Goal: Task Accomplishment & Management: Manage account settings

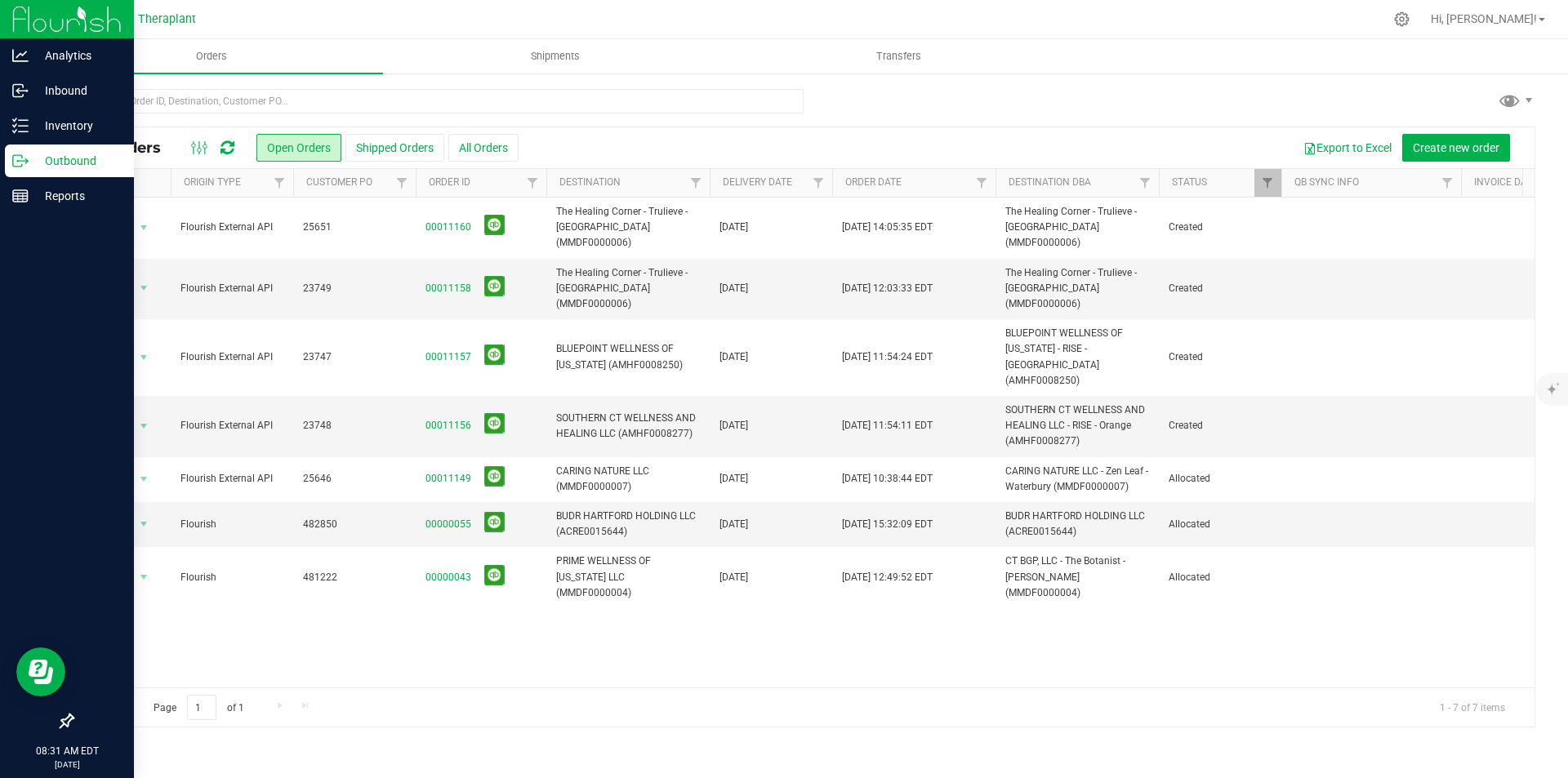
click at [26, 30] on img at bounding box center [66, 19] width 110 height 38
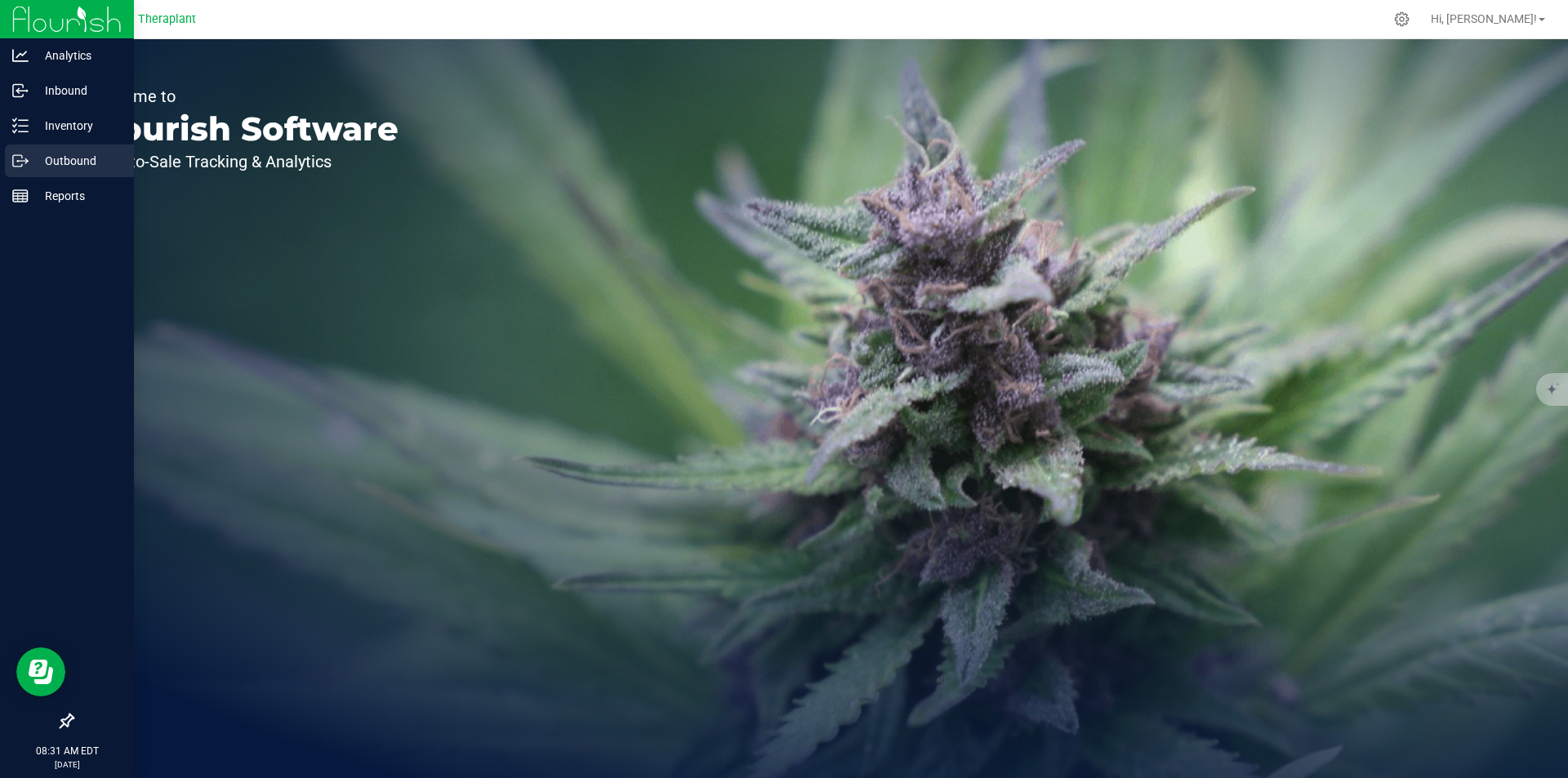
click at [55, 153] on p "Outbound" at bounding box center [77, 161] width 98 height 20
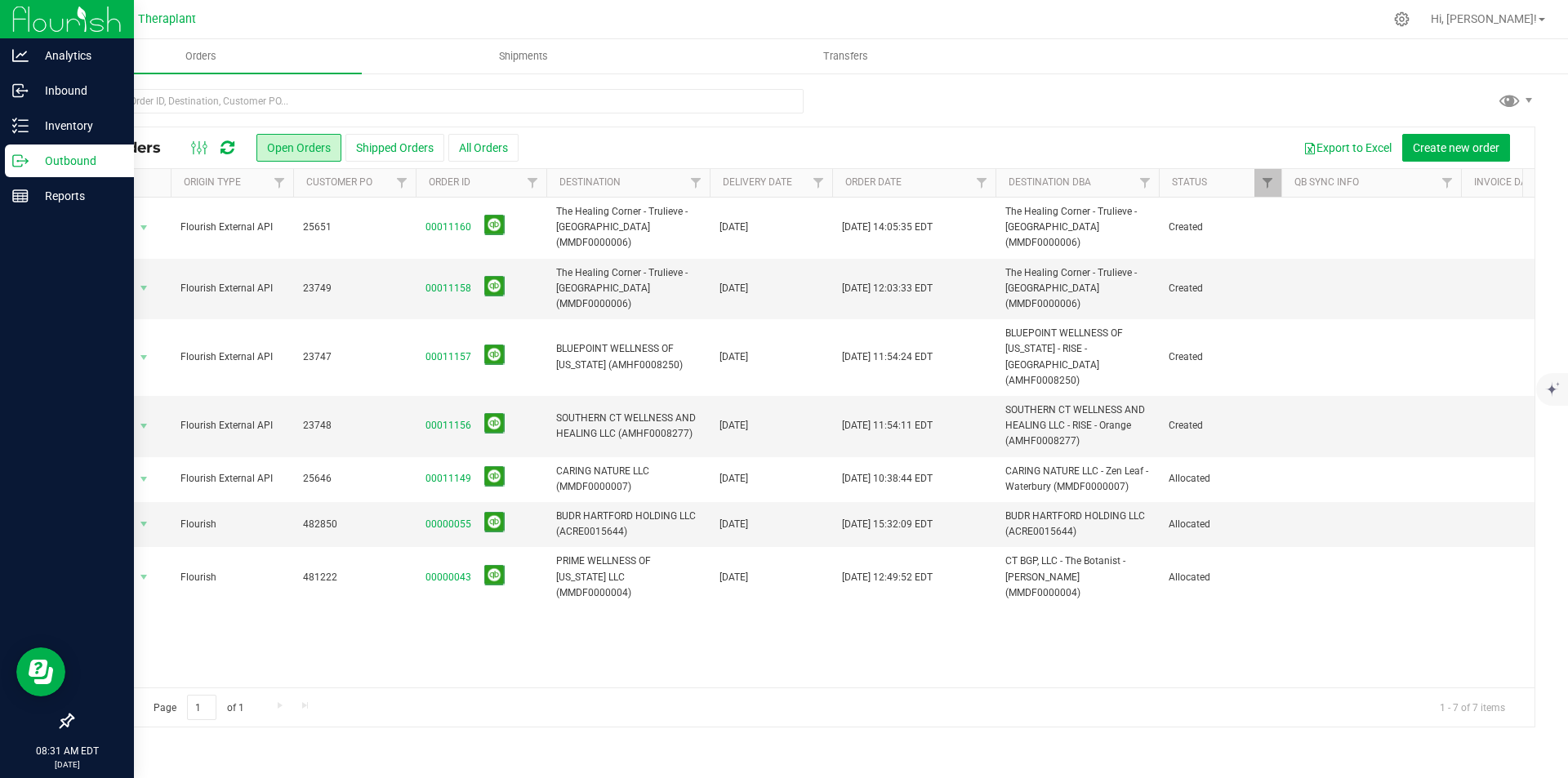
click at [226, 144] on icon at bounding box center [227, 147] width 14 height 16
click at [234, 148] on icon at bounding box center [227, 147] width 14 height 16
click at [230, 148] on icon at bounding box center [227, 147] width 14 height 16
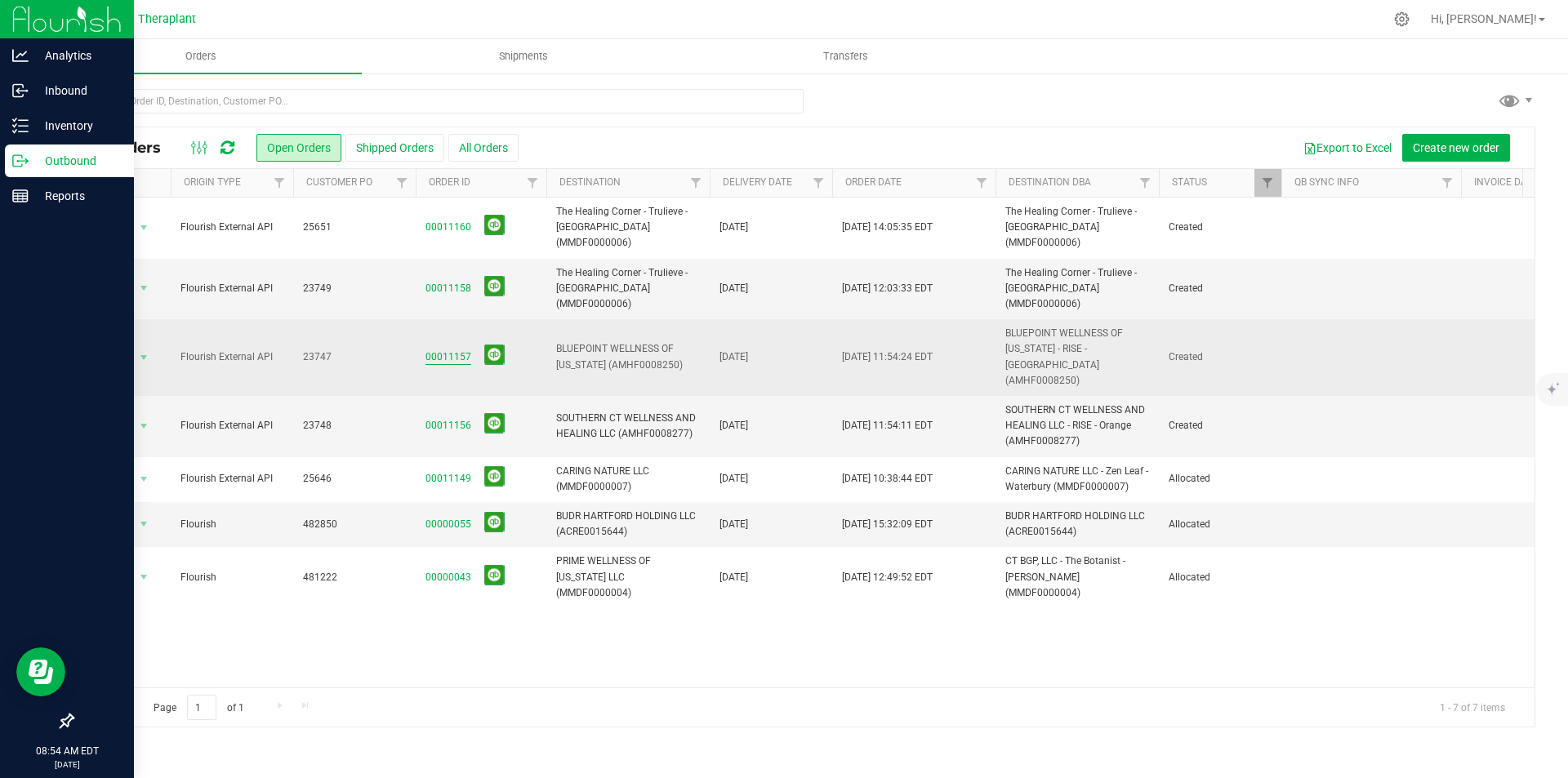
click at [445, 349] on link "00011157" at bounding box center [448, 357] width 46 height 15
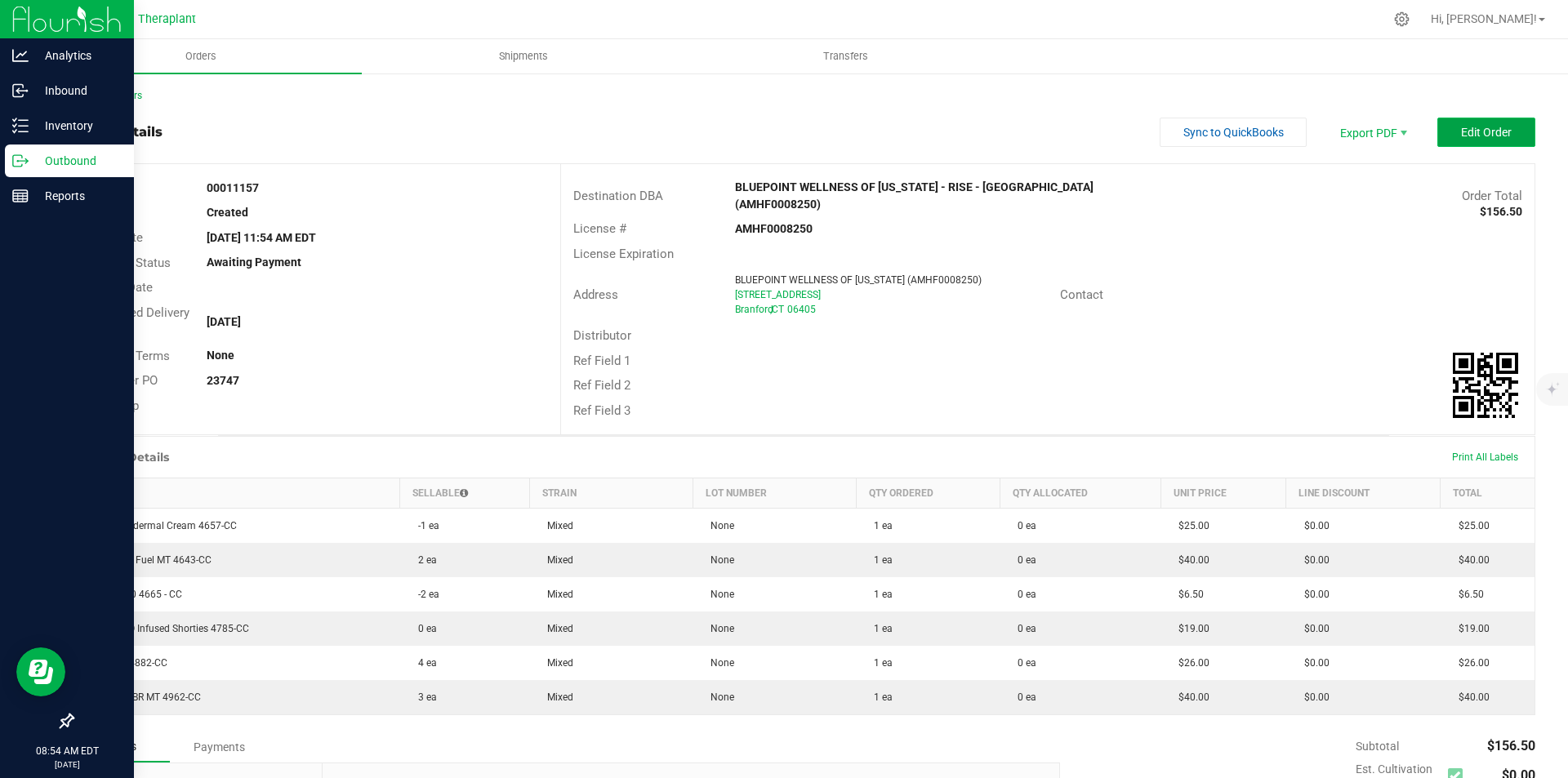
click at [1469, 122] on button "Edit Order" at bounding box center [1486, 132] width 98 height 30
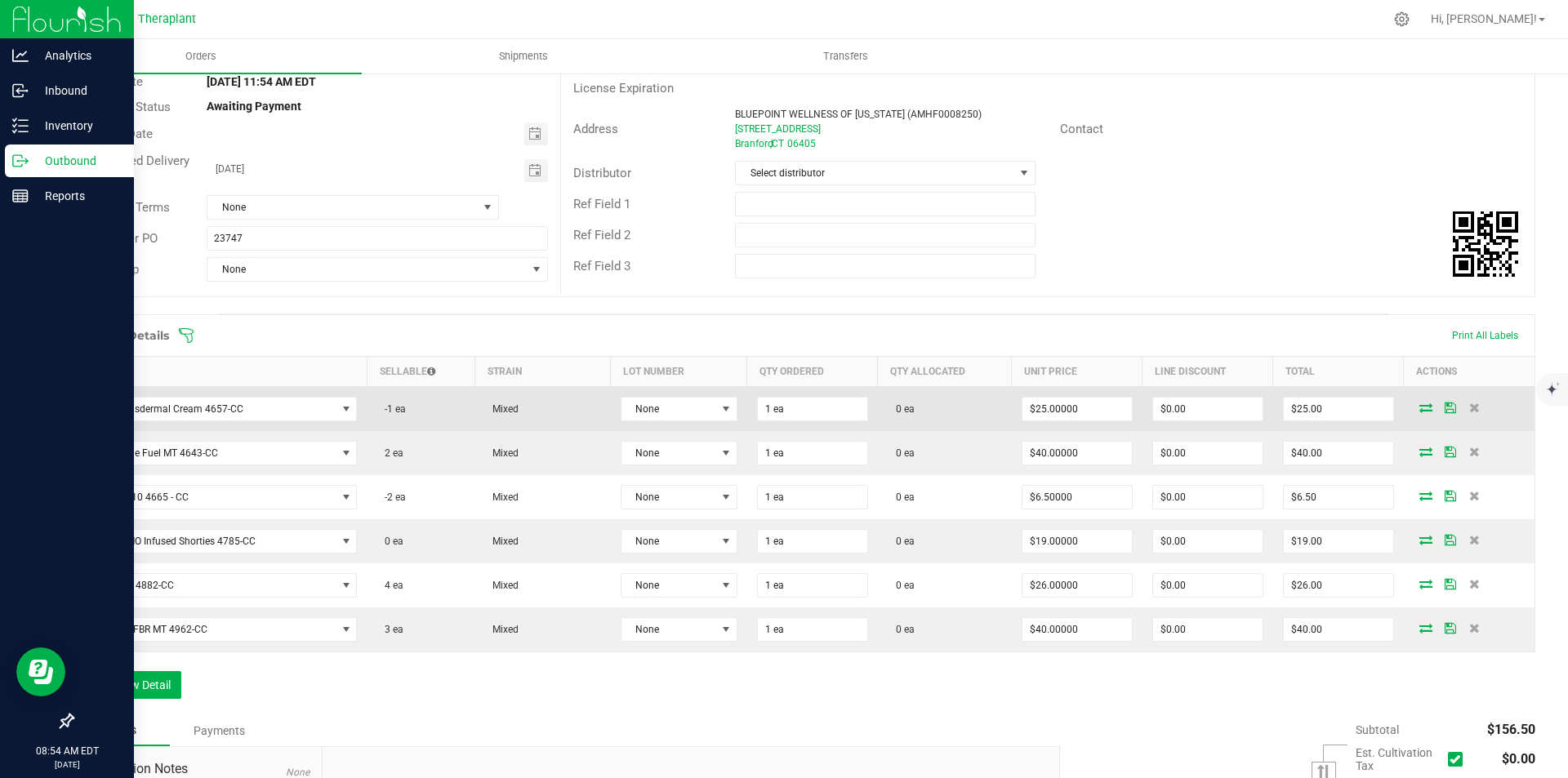
scroll to position [163, 0]
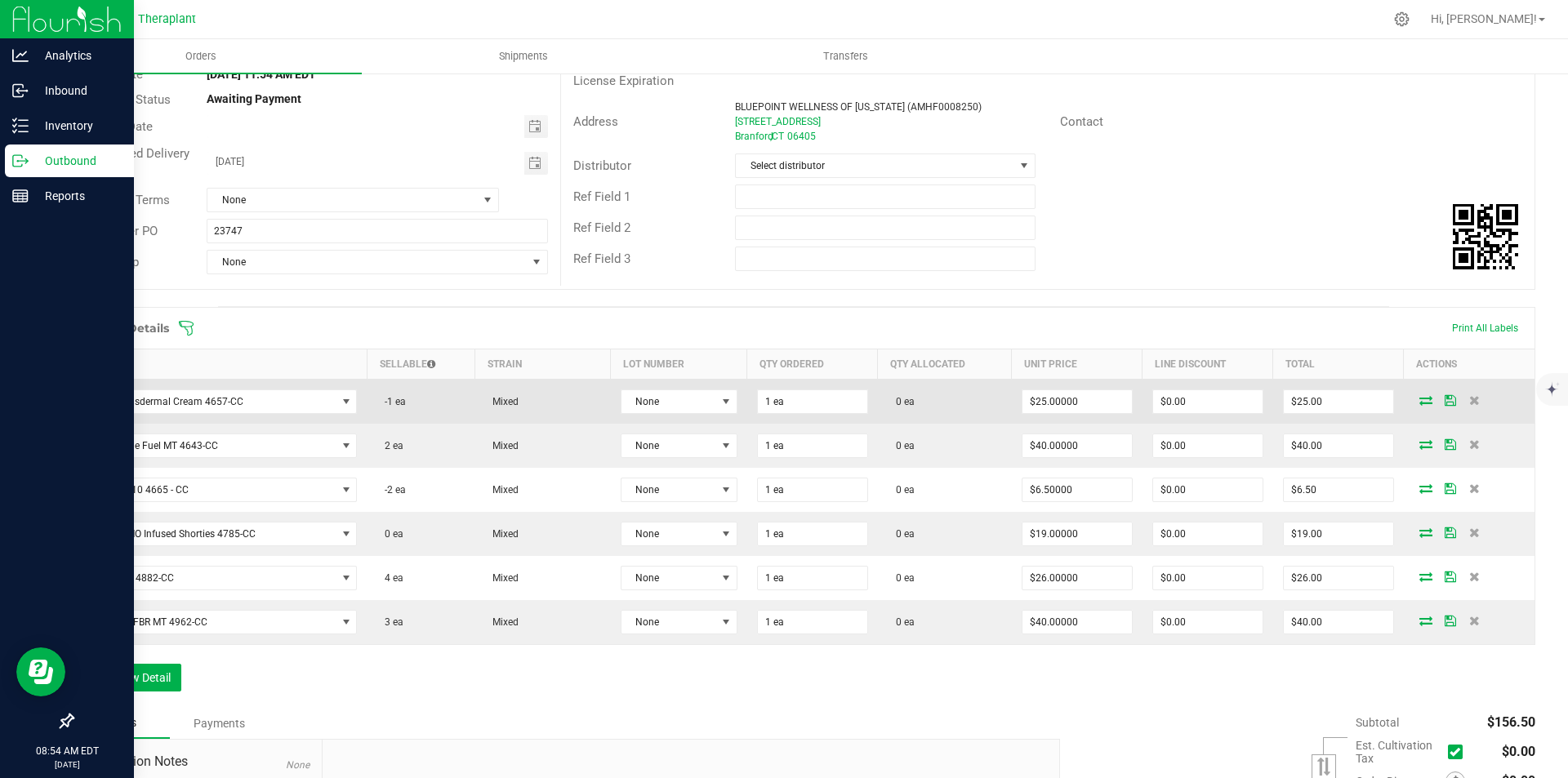
click at [1420, 398] on icon at bounding box center [1426, 400] width 13 height 10
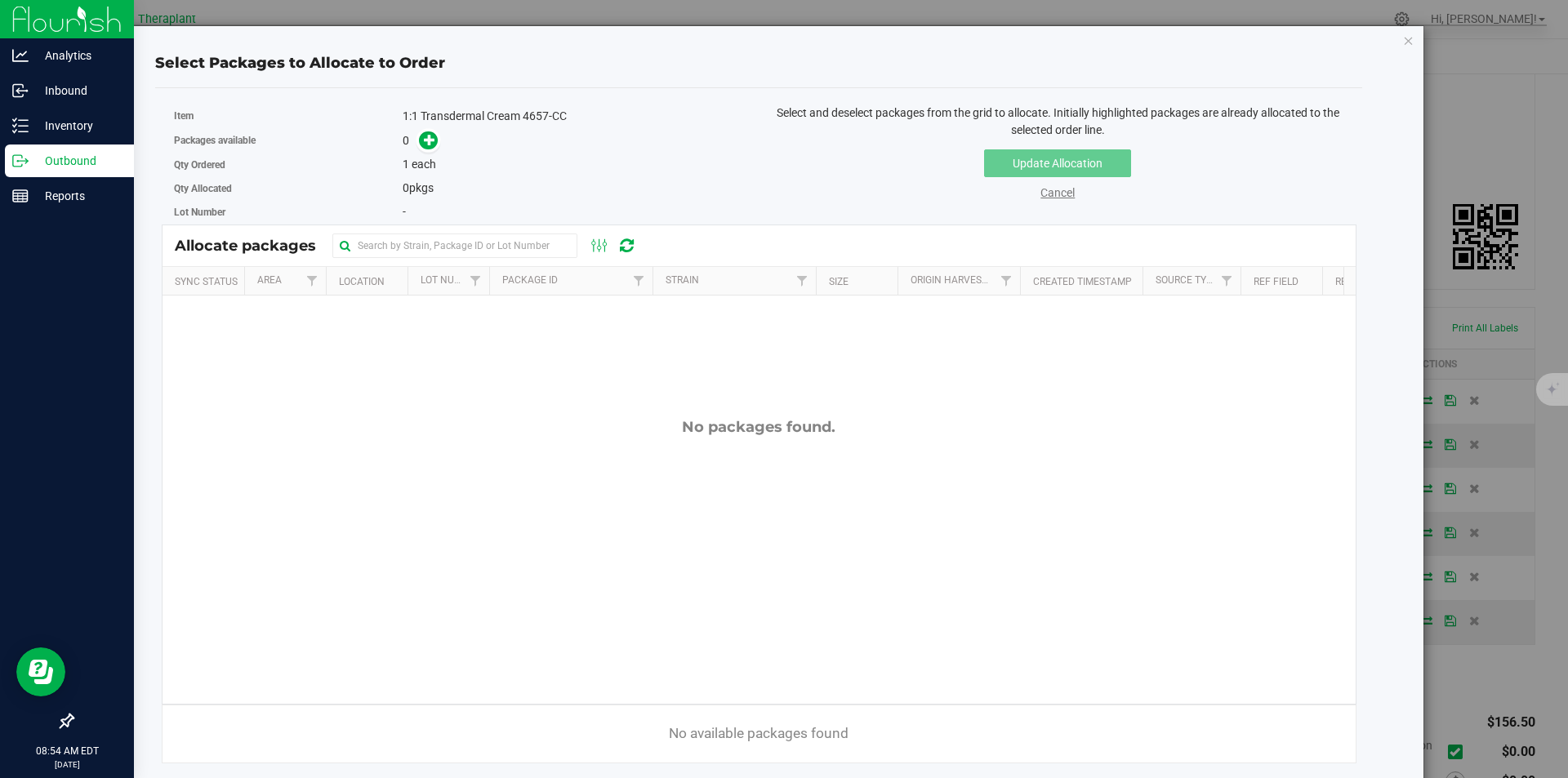
click at [1057, 190] on link "Cancel" at bounding box center [1058, 192] width 34 height 13
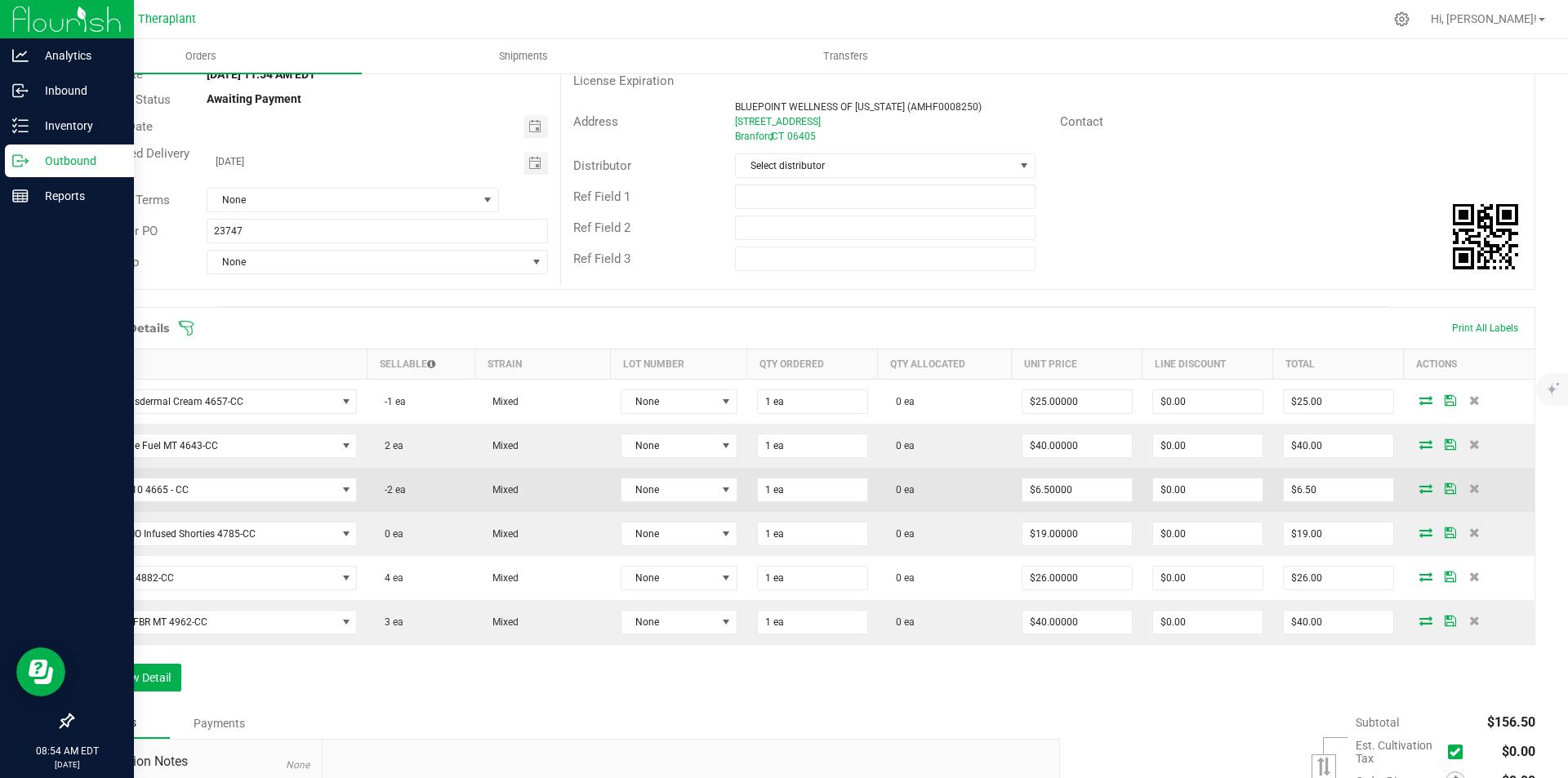
click at [1420, 493] on icon at bounding box center [1426, 488] width 13 height 10
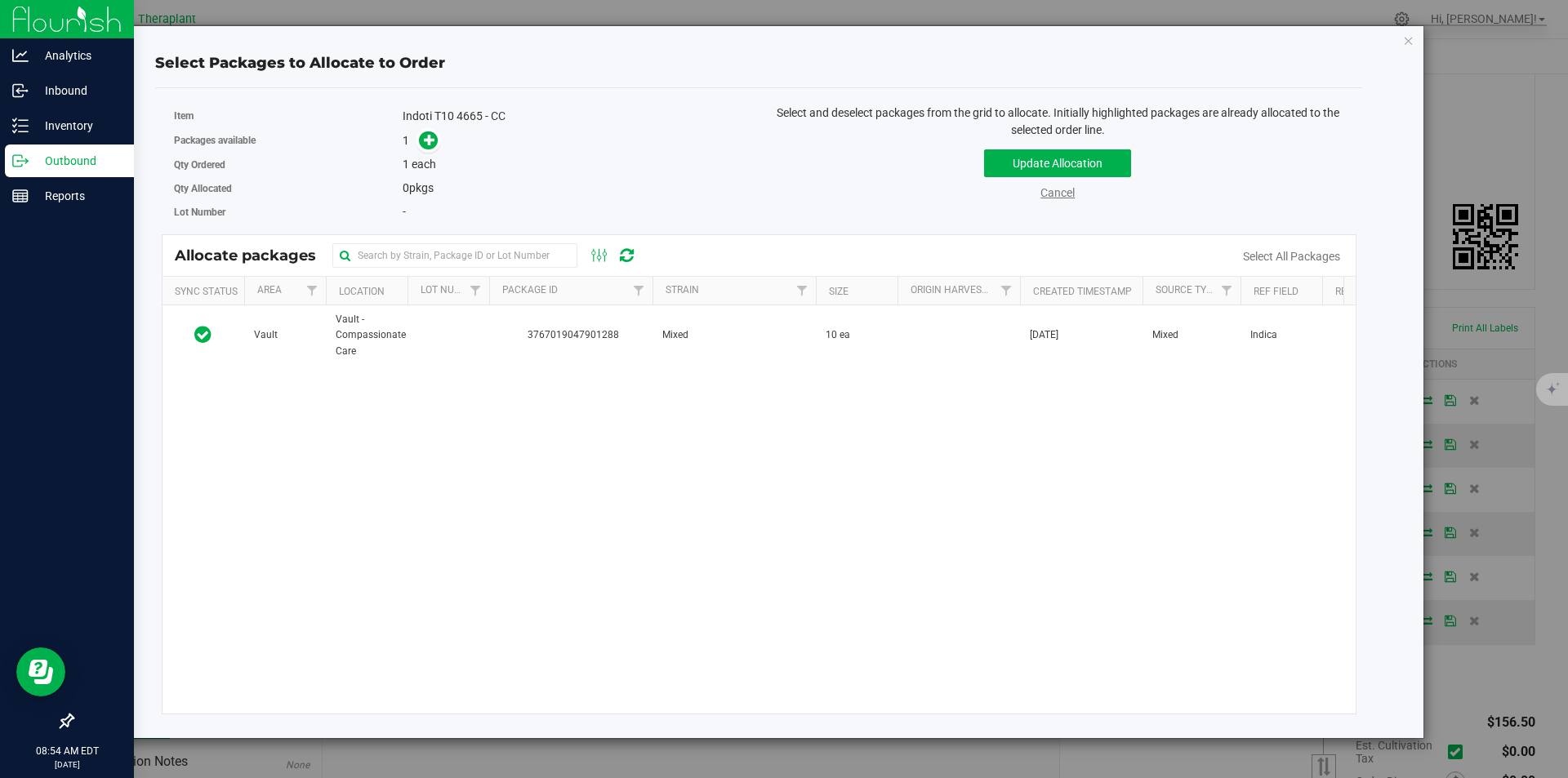
click at [1045, 190] on link "Cancel" at bounding box center [1058, 192] width 34 height 13
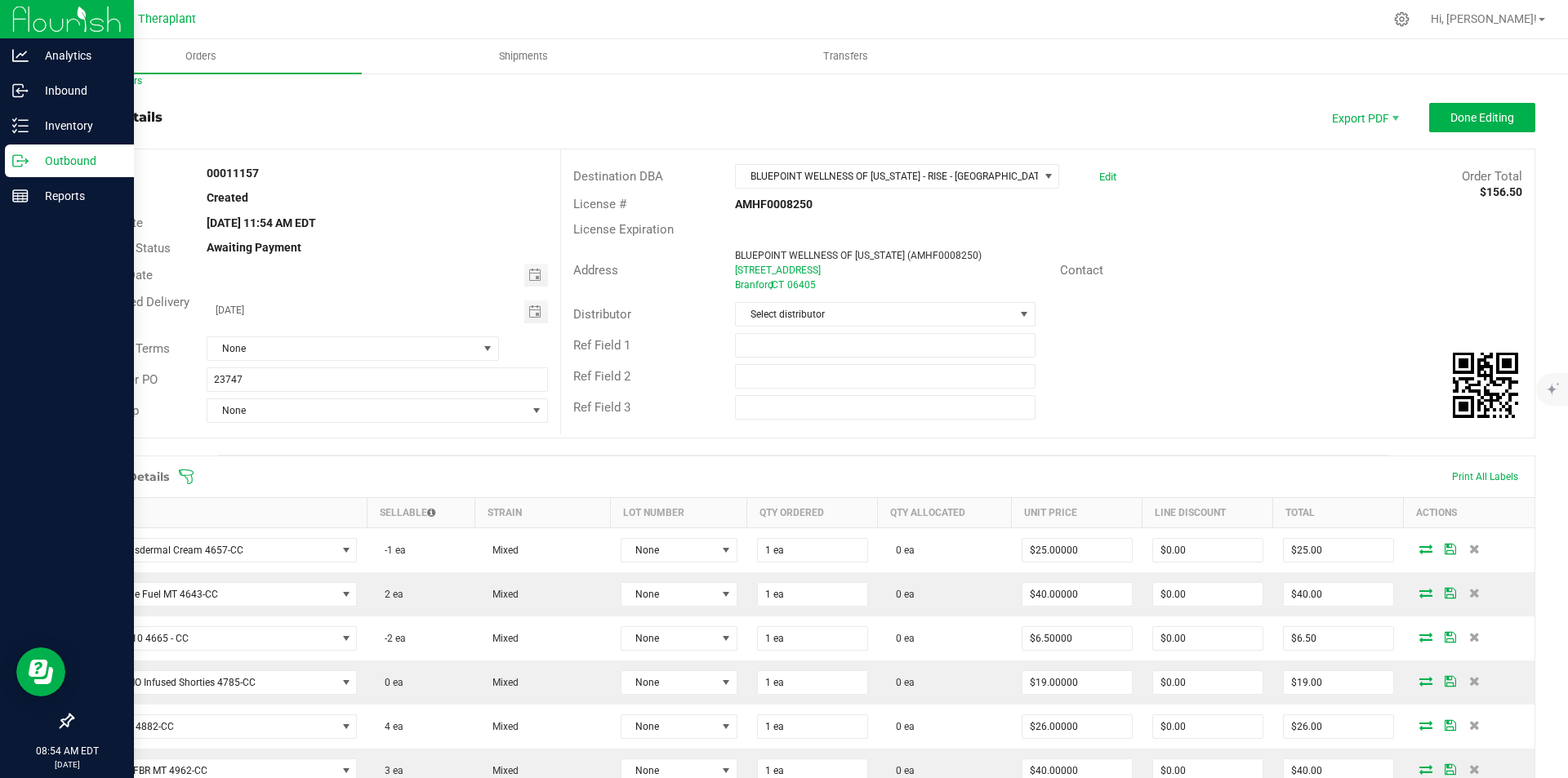
scroll to position [0, 0]
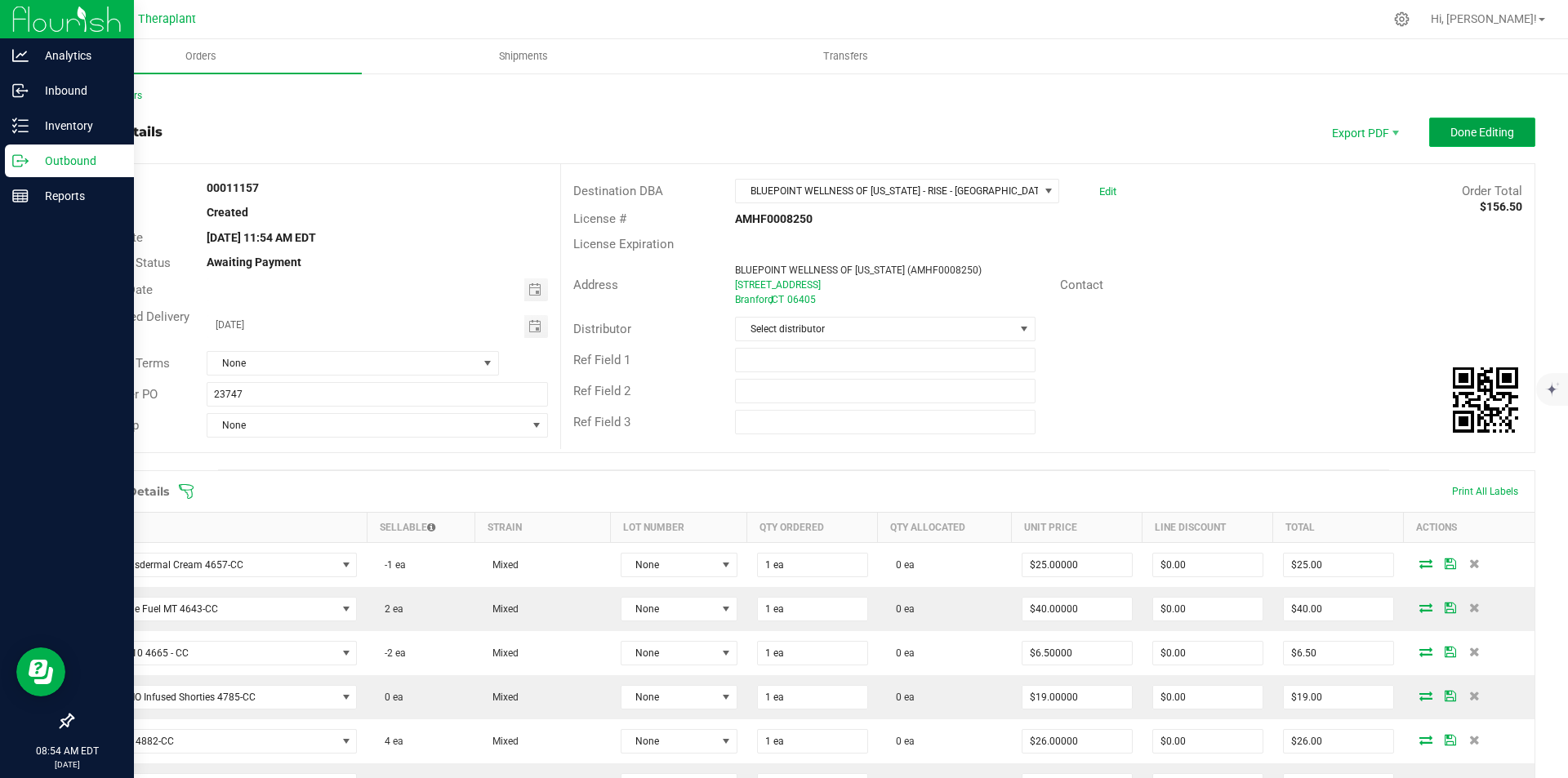
click at [1457, 141] on button "Done Editing" at bounding box center [1482, 132] width 106 height 30
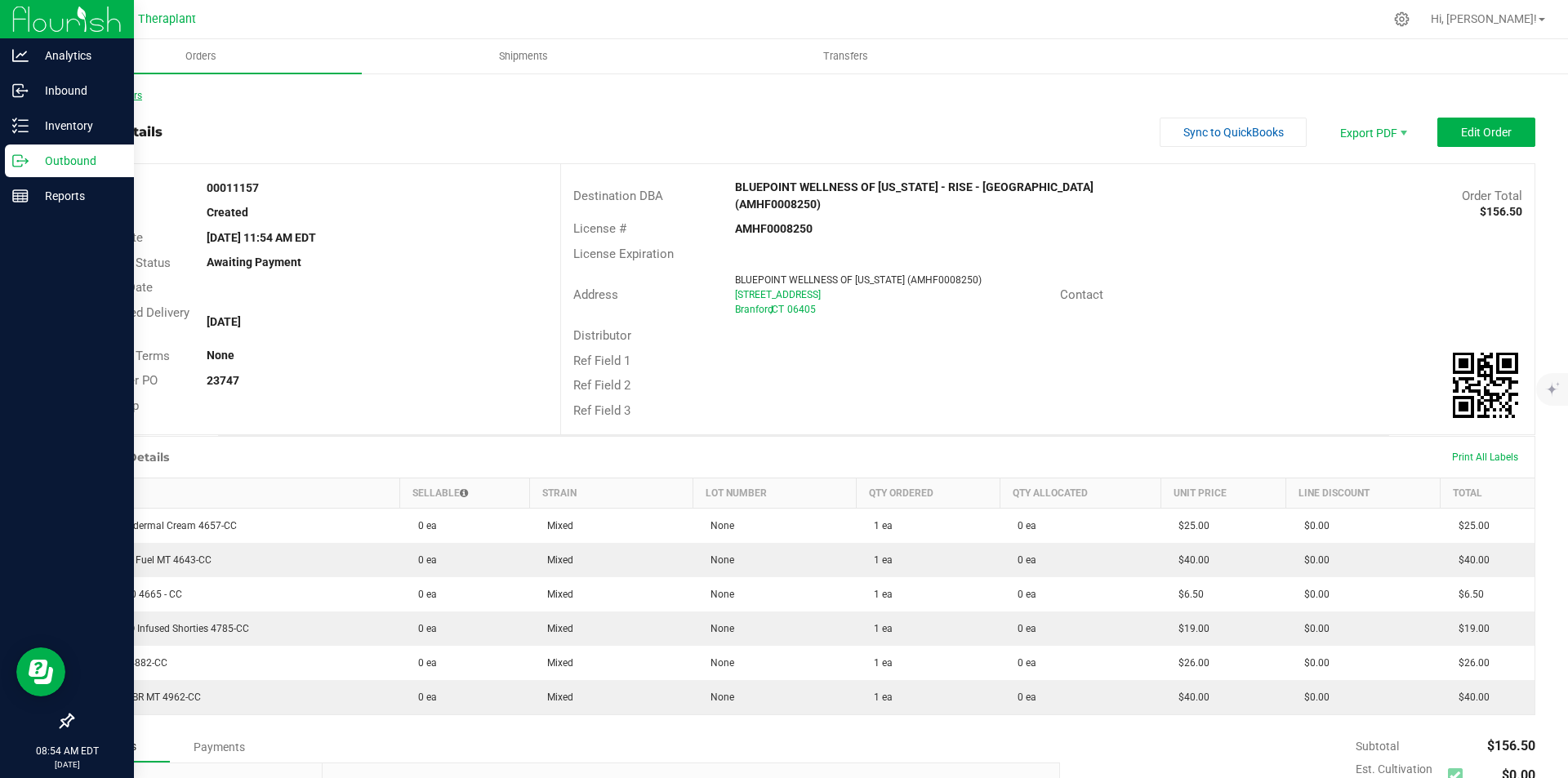
click at [130, 98] on link "Back to Orders" at bounding box center [106, 95] width 71 height 11
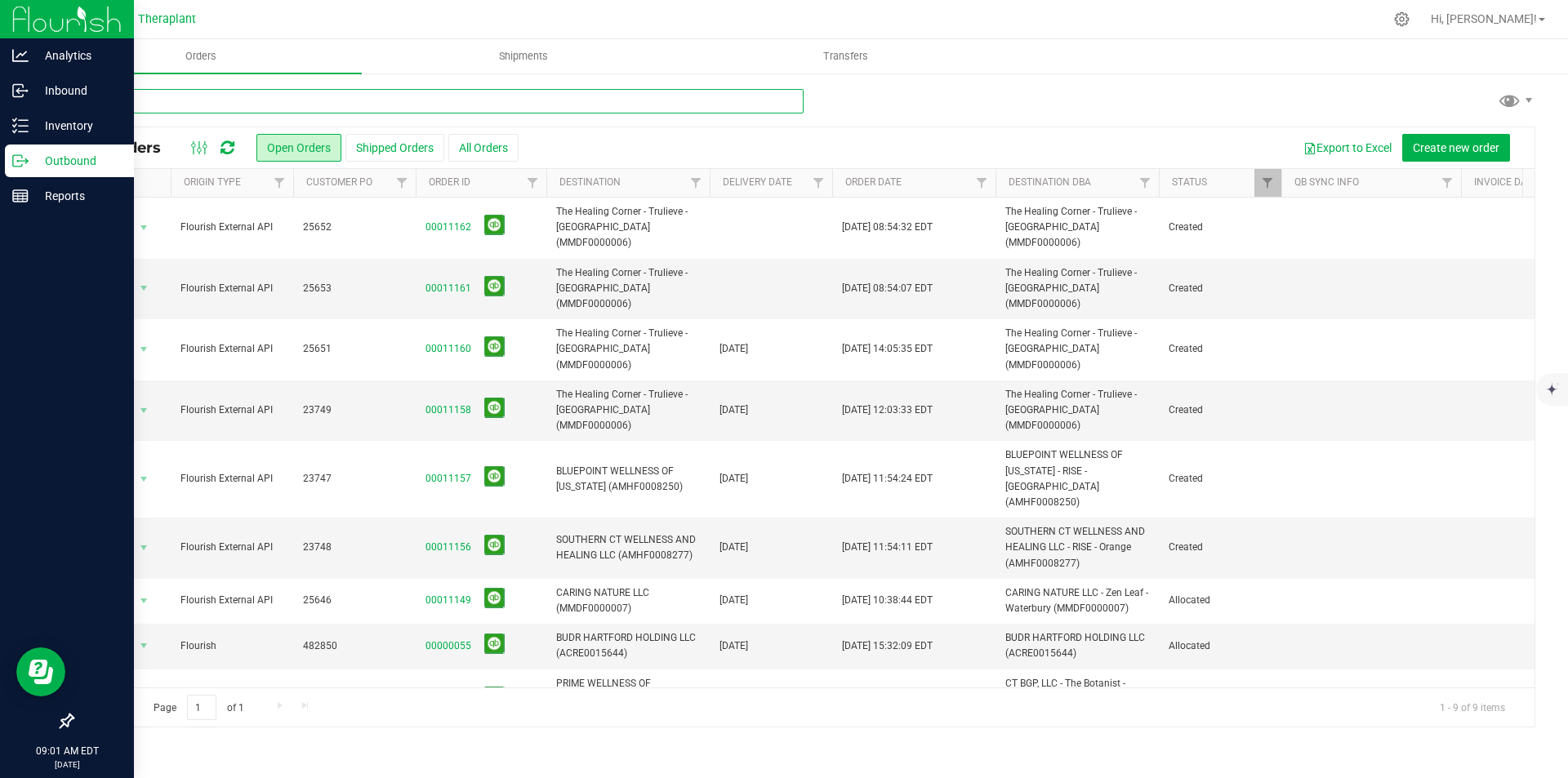
click at [310, 99] on input "text" at bounding box center [437, 101] width 732 height 25
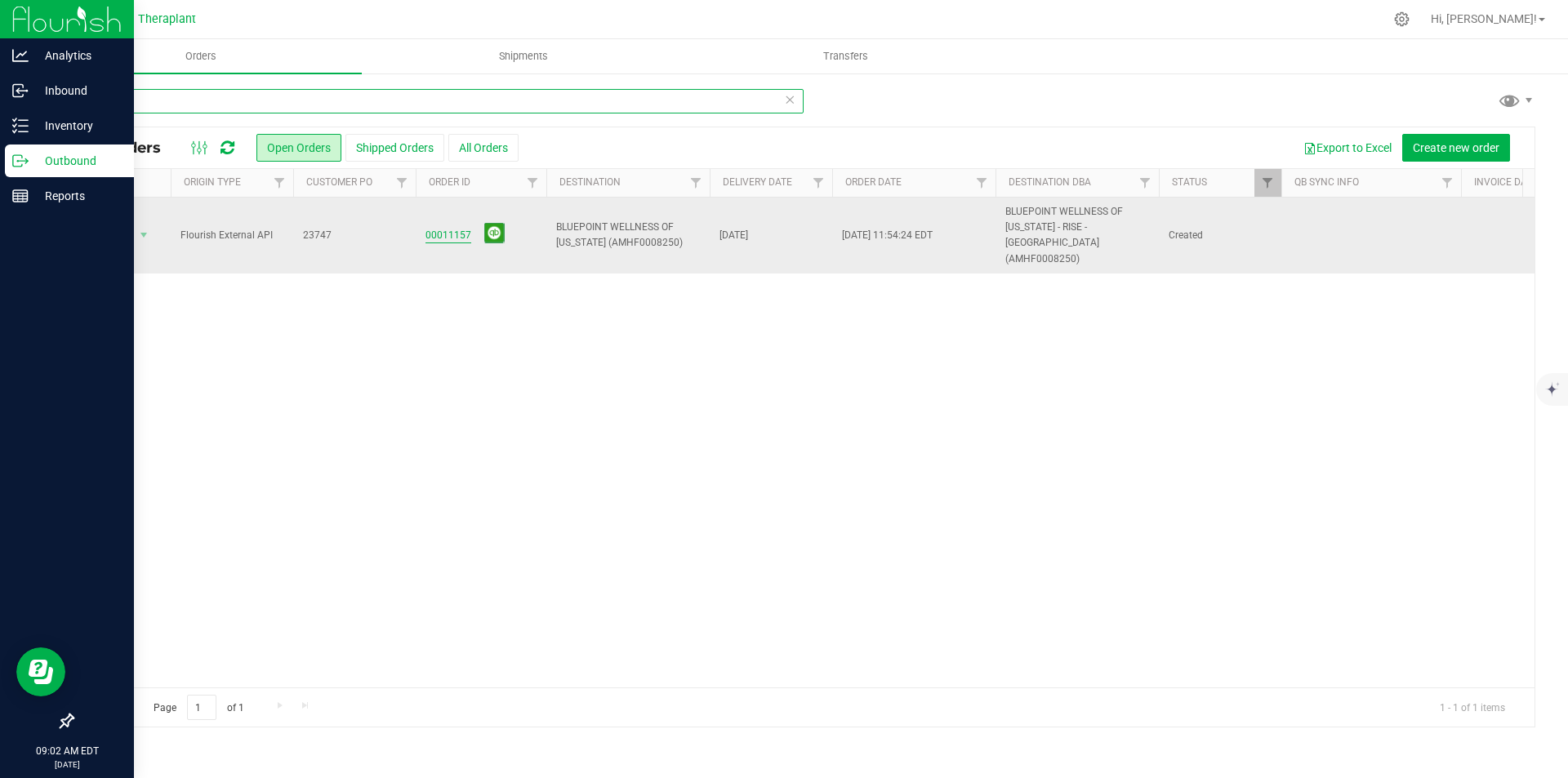
type input "23747"
click at [463, 228] on link "00011157" at bounding box center [448, 236] width 46 height 15
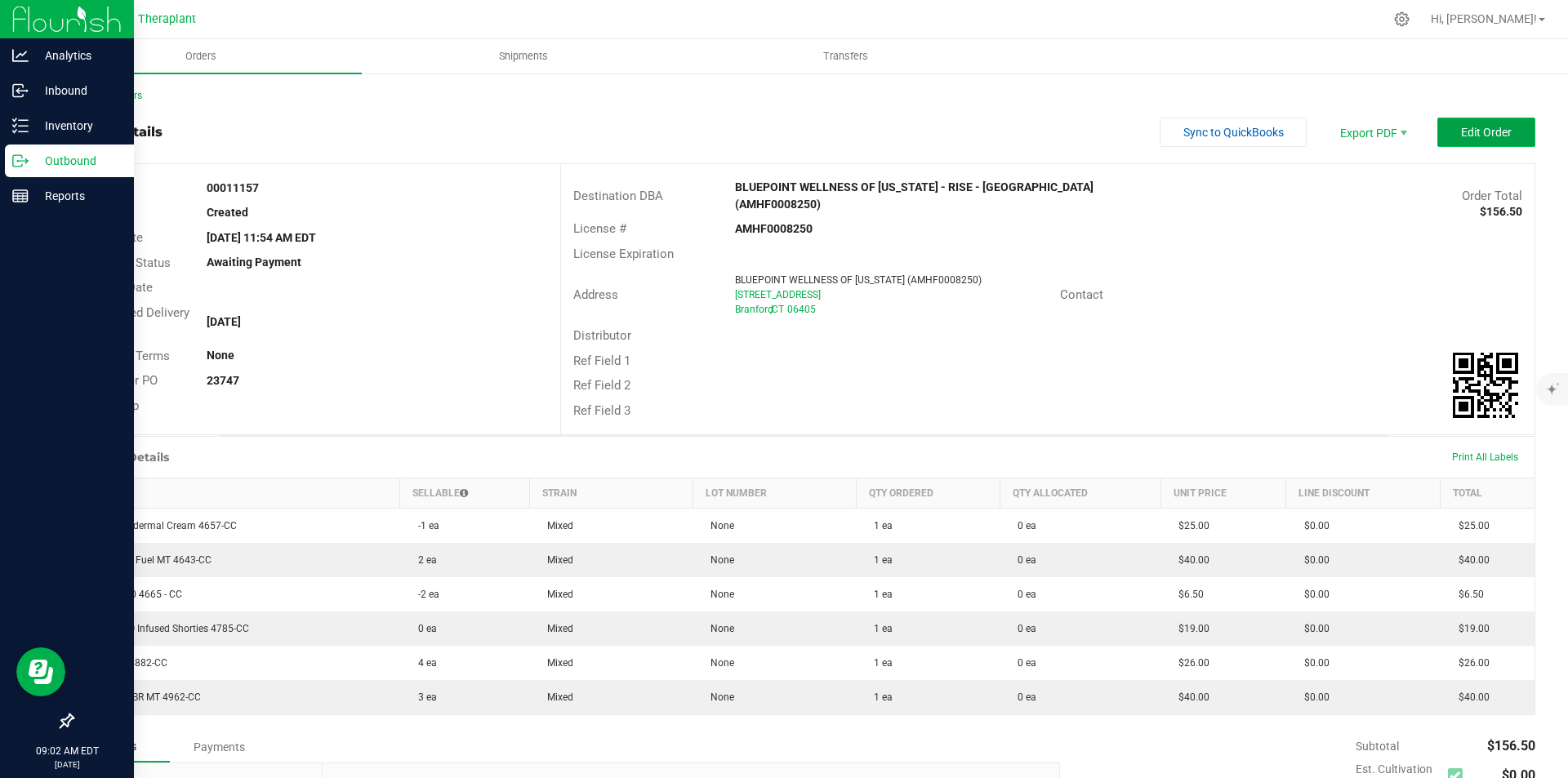
click at [1462, 132] on span "Edit Order" at bounding box center [1487, 132] width 51 height 13
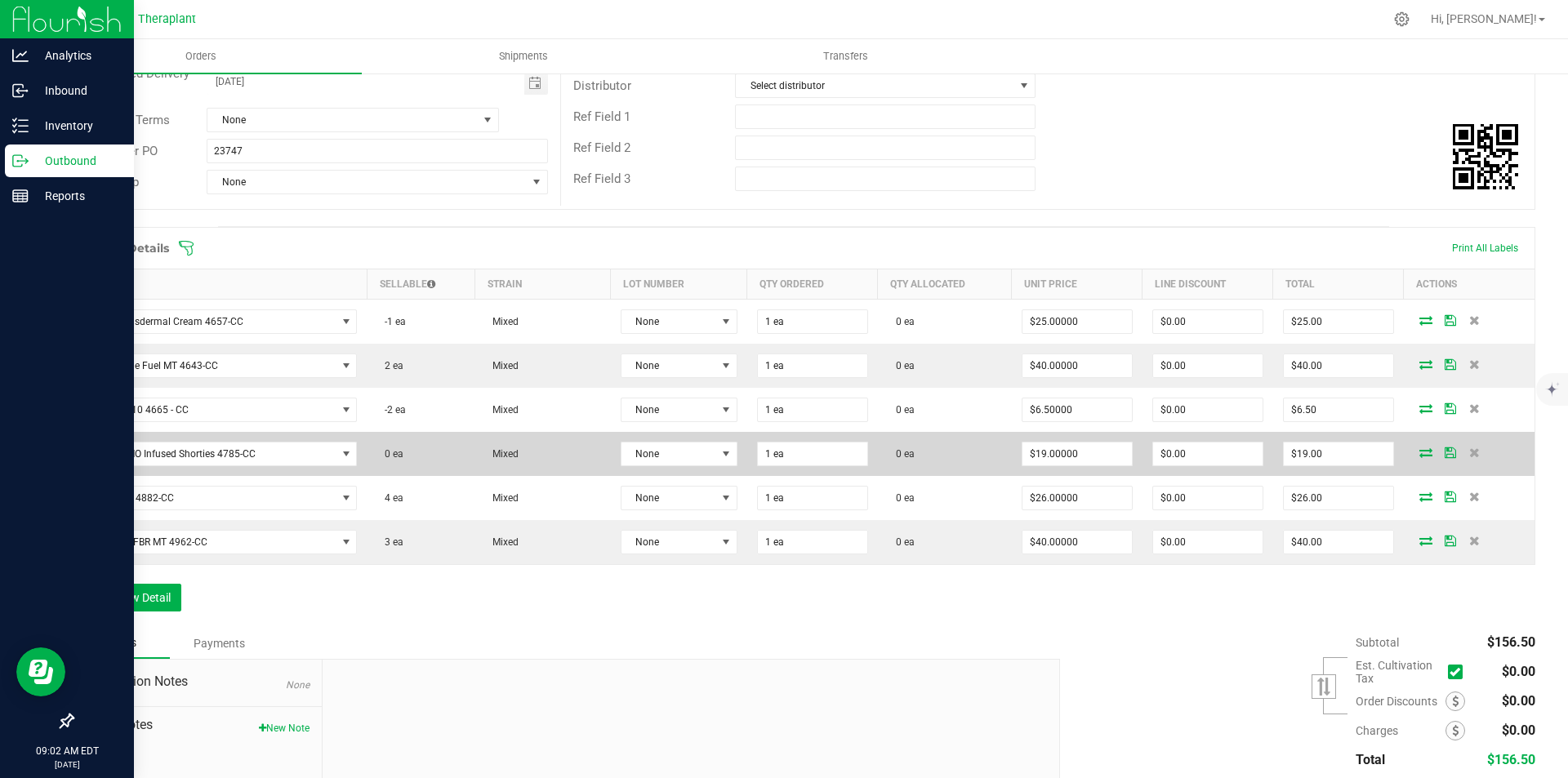
scroll to position [245, 0]
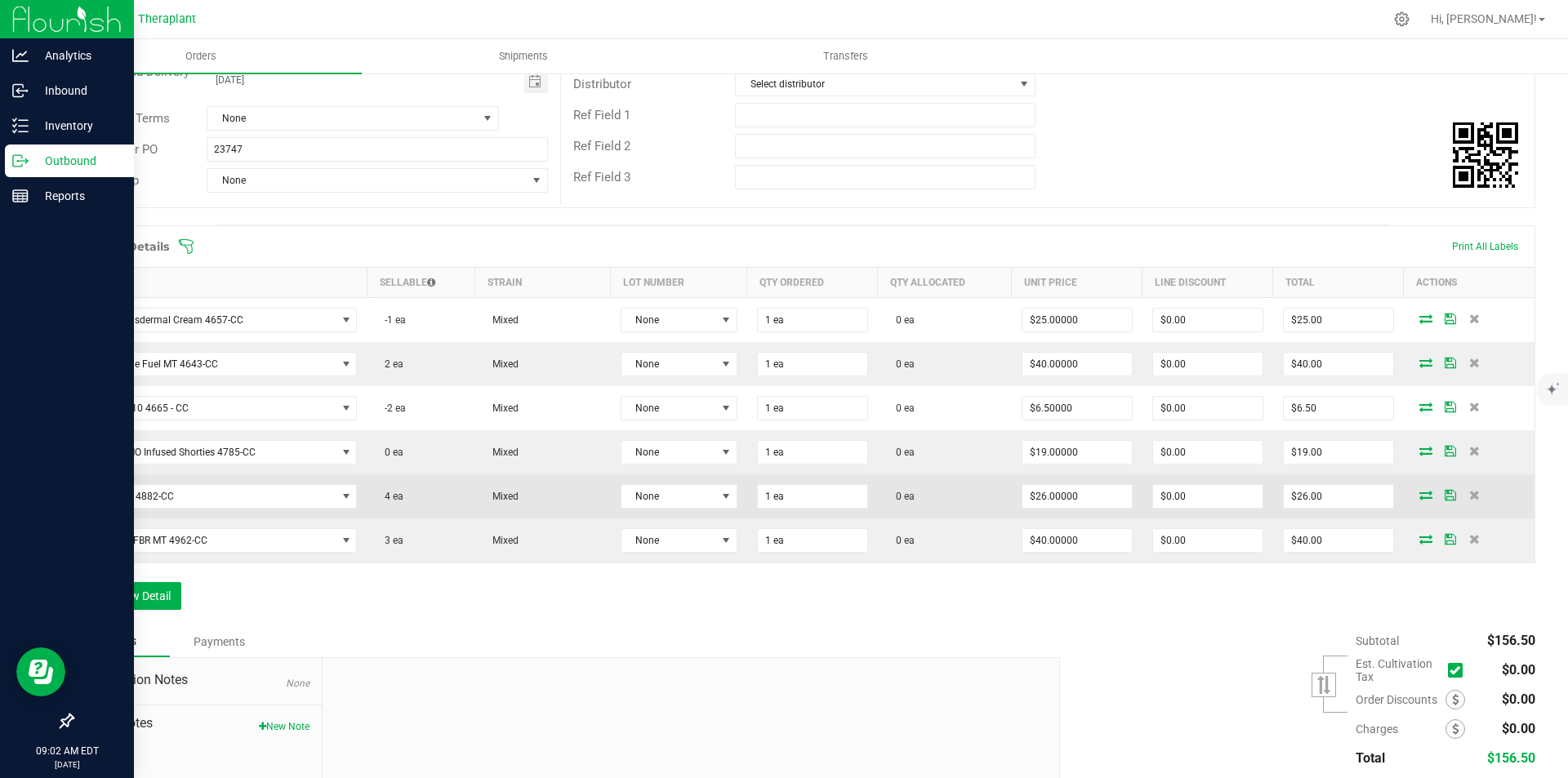
click at [1423, 495] on span at bounding box center [1426, 495] width 25 height 10
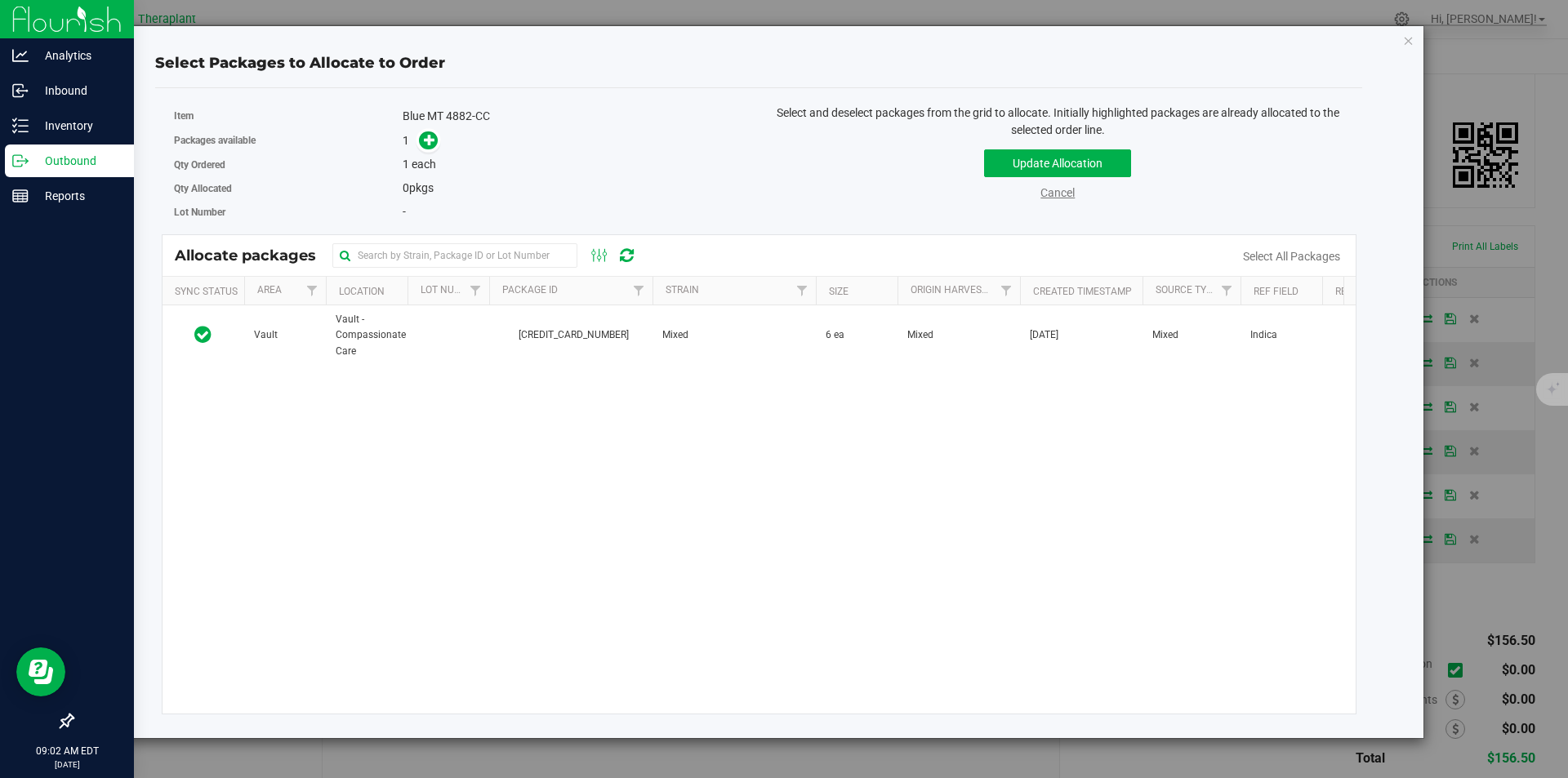
click at [1058, 195] on link "Cancel" at bounding box center [1058, 192] width 34 height 13
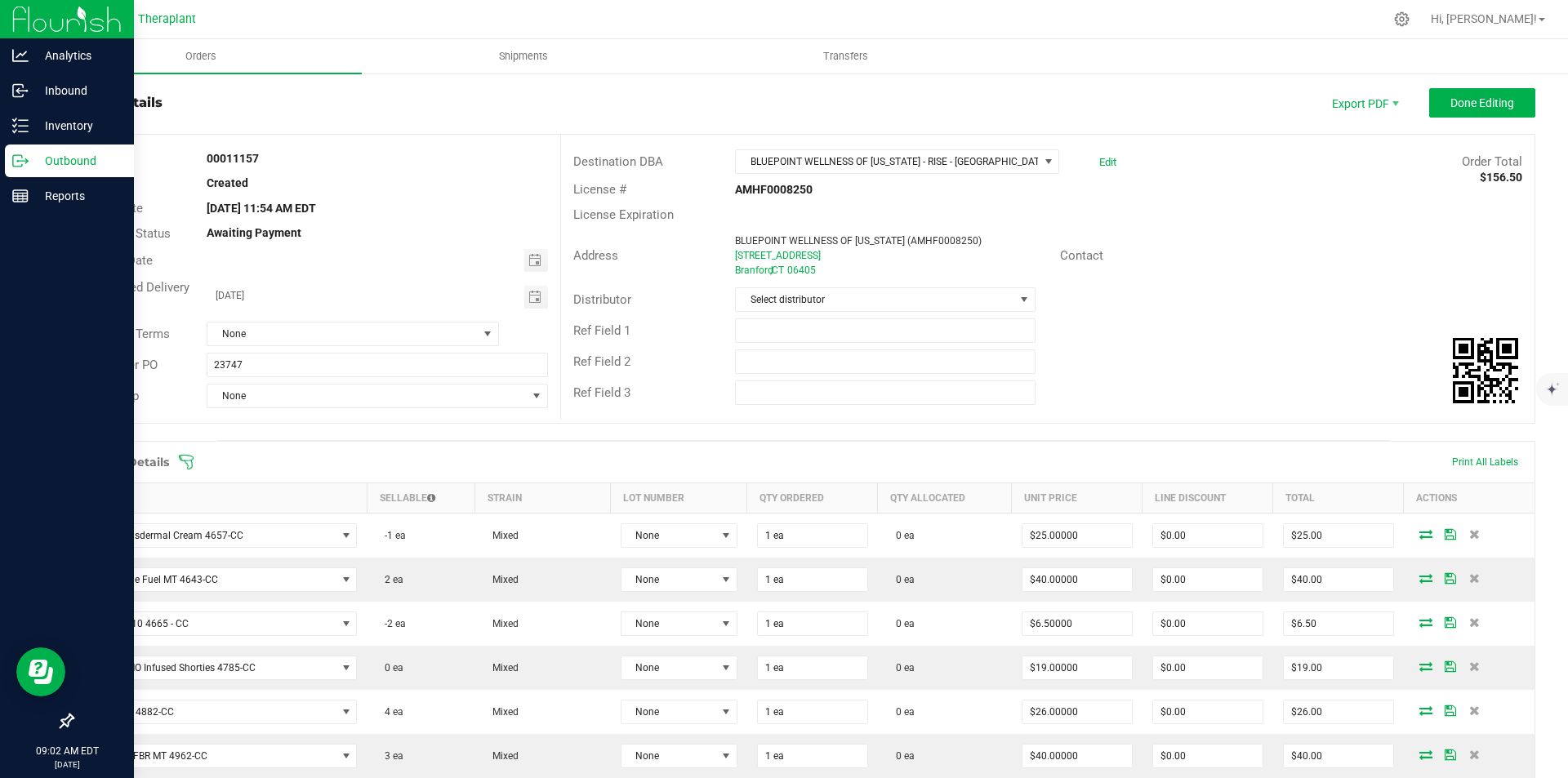
scroll to position [0, 0]
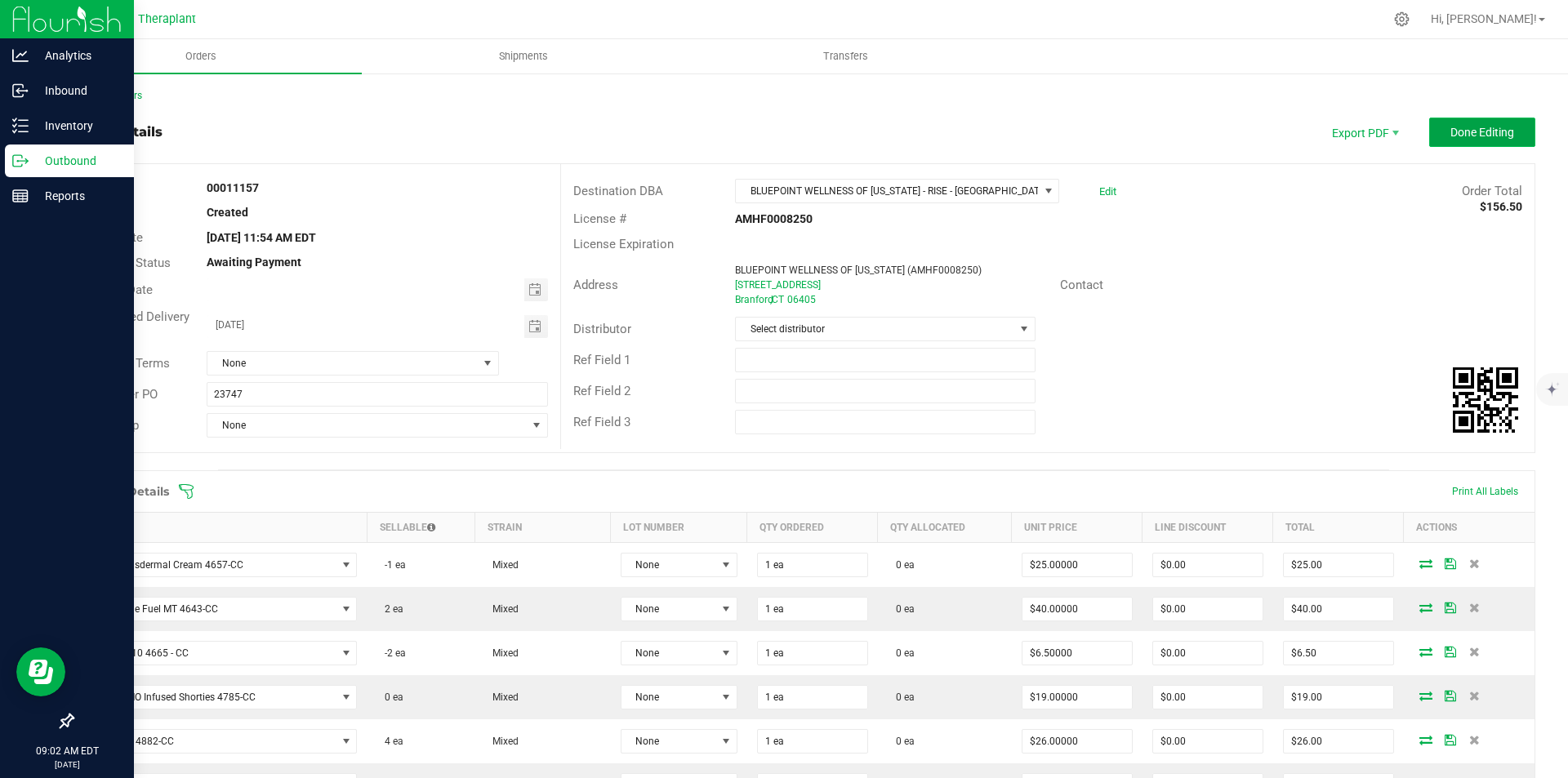
click at [1474, 133] on span "Done Editing" at bounding box center [1482, 132] width 64 height 13
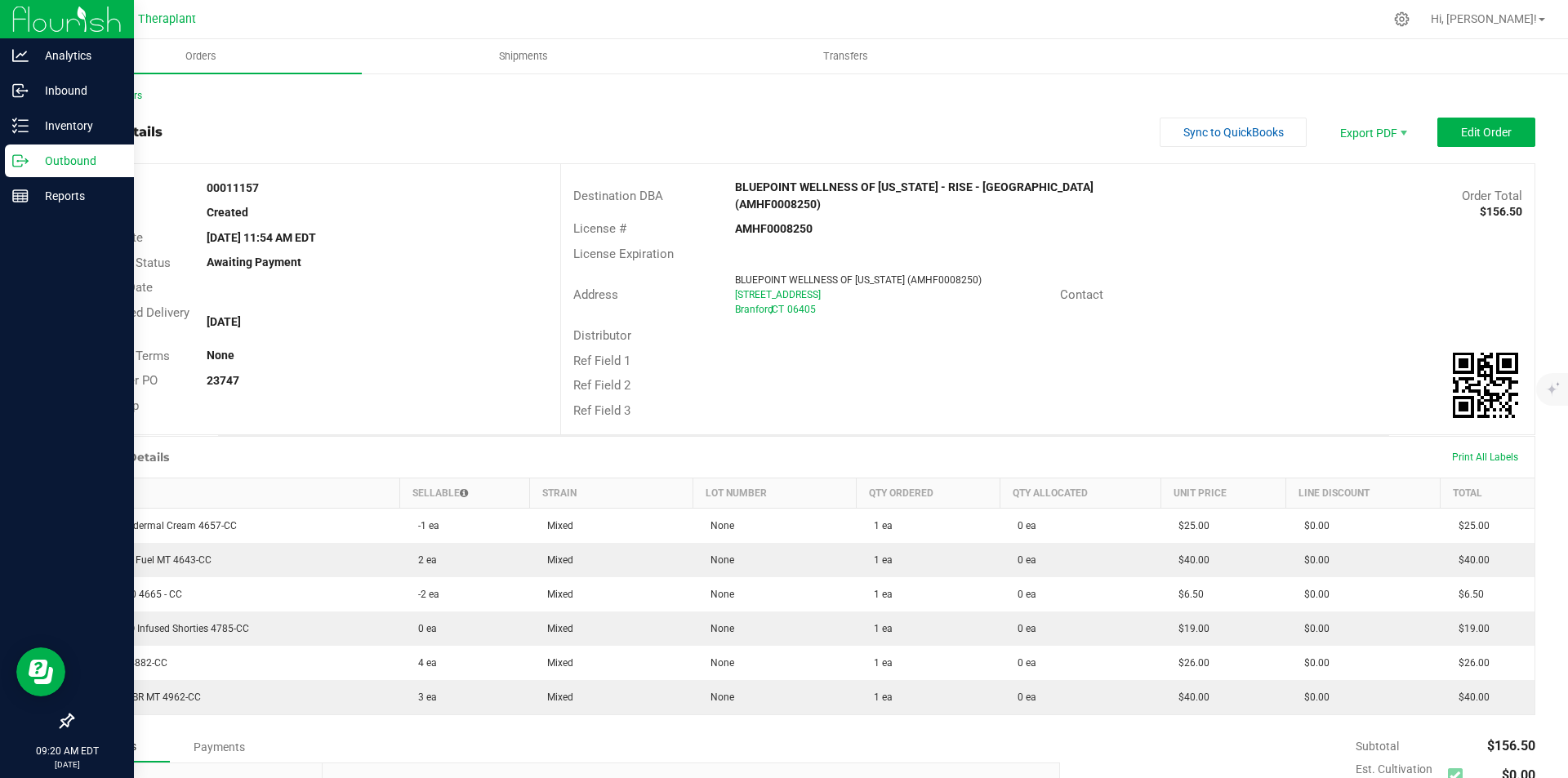
click at [29, 10] on img at bounding box center [66, 19] width 110 height 38
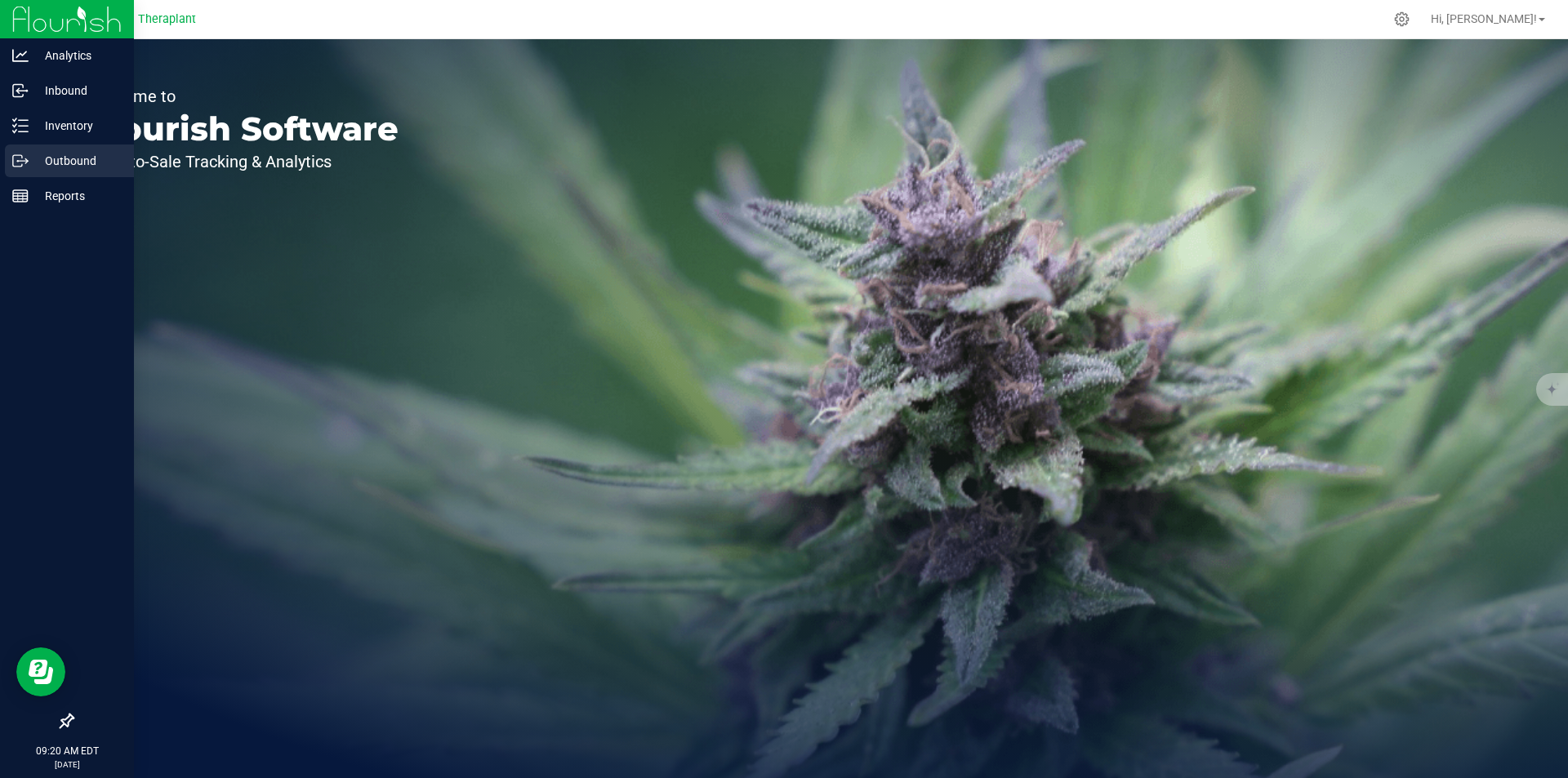
click at [61, 153] on p "Outbound" at bounding box center [77, 161] width 98 height 20
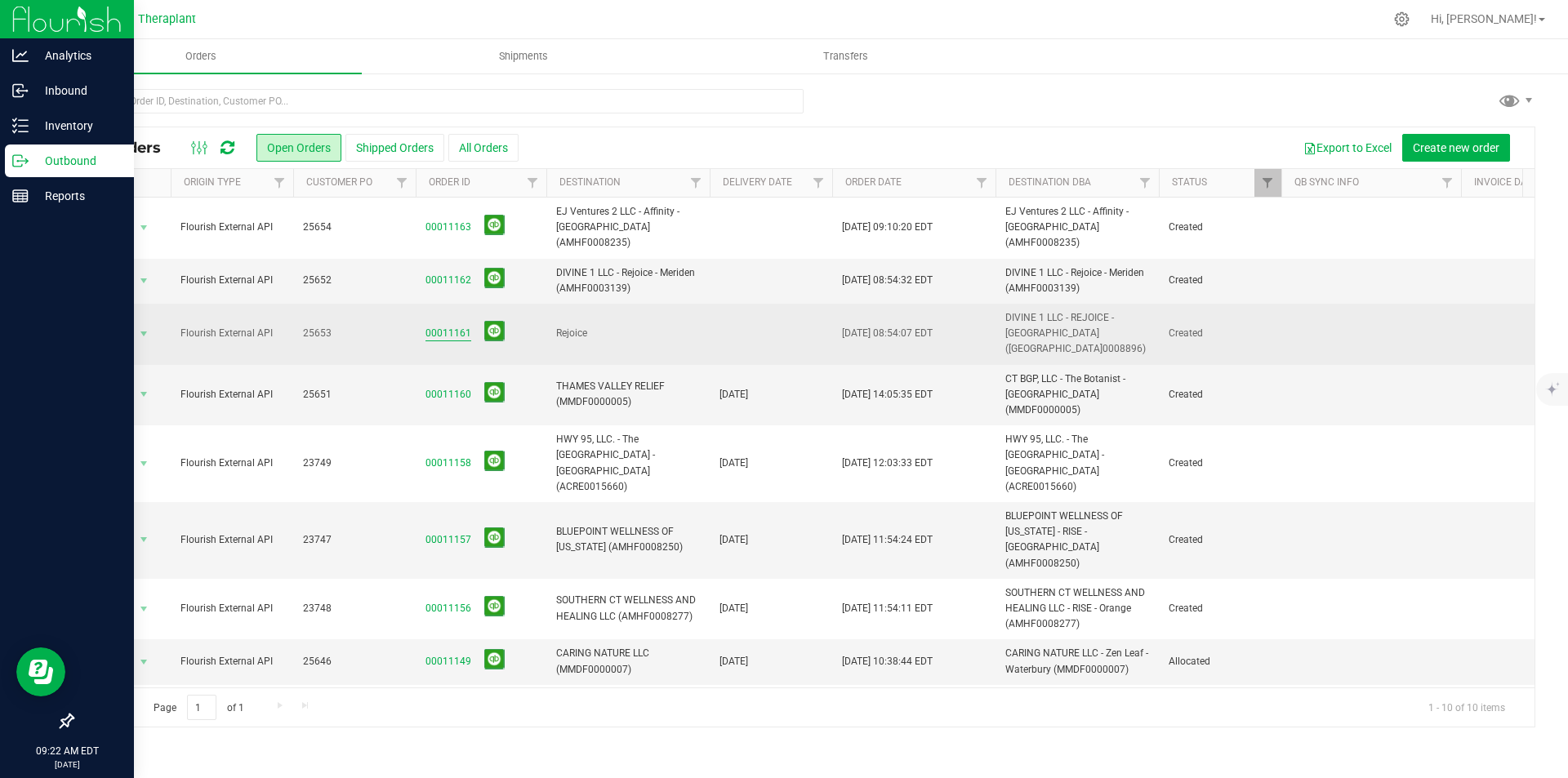
click at [439, 326] on link "00011161" at bounding box center [448, 333] width 46 height 15
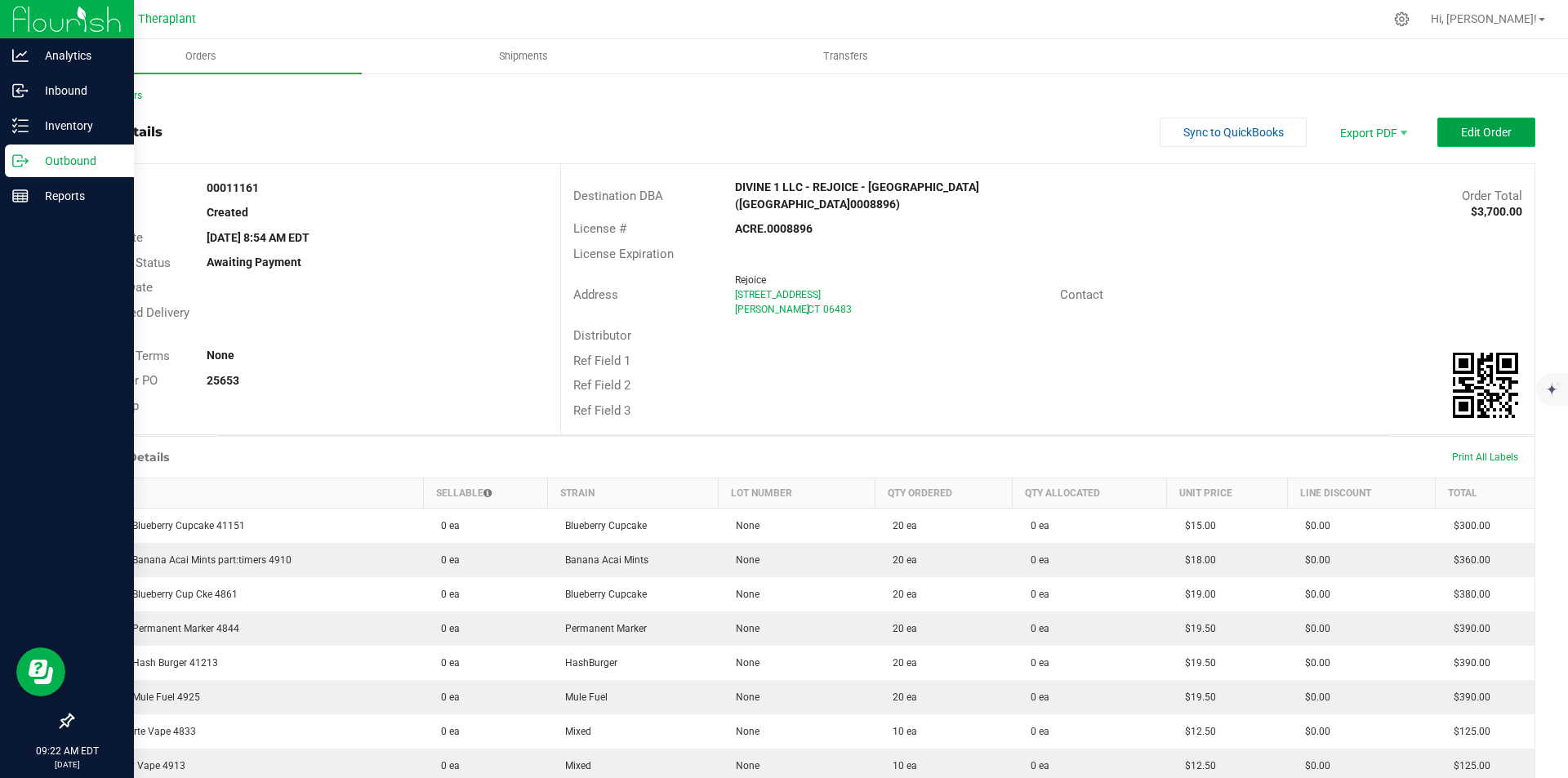
click at [1502, 133] on button "Edit Order" at bounding box center [1486, 132] width 98 height 30
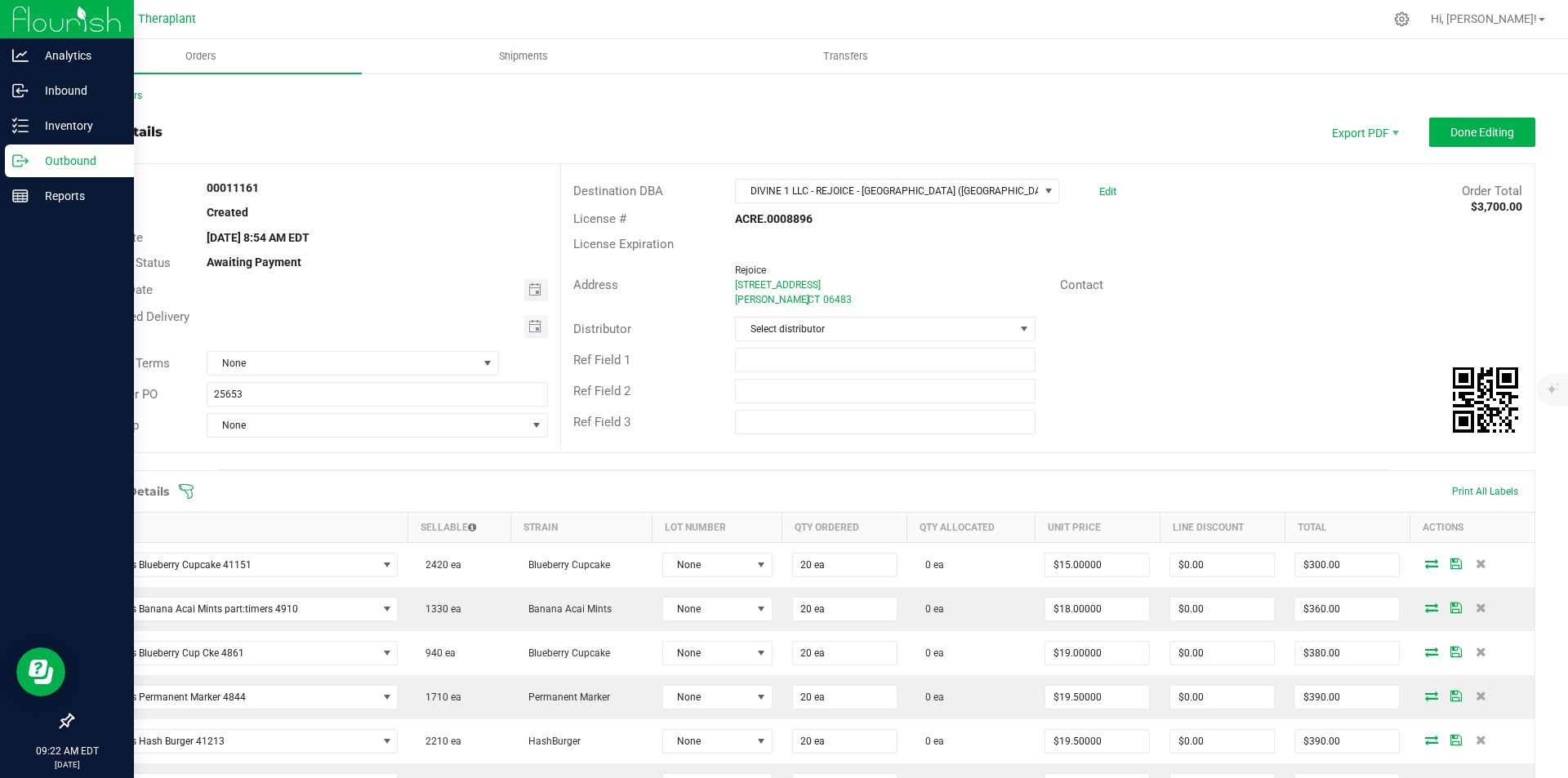
click at [524, 321] on span "Toggle calendar" at bounding box center [536, 327] width 24 height 23
click at [349, 481] on span "24" at bounding box center [351, 487] width 24 height 26
type input "[DATE]"
click at [1442, 141] on button "Done Editing" at bounding box center [1482, 132] width 106 height 30
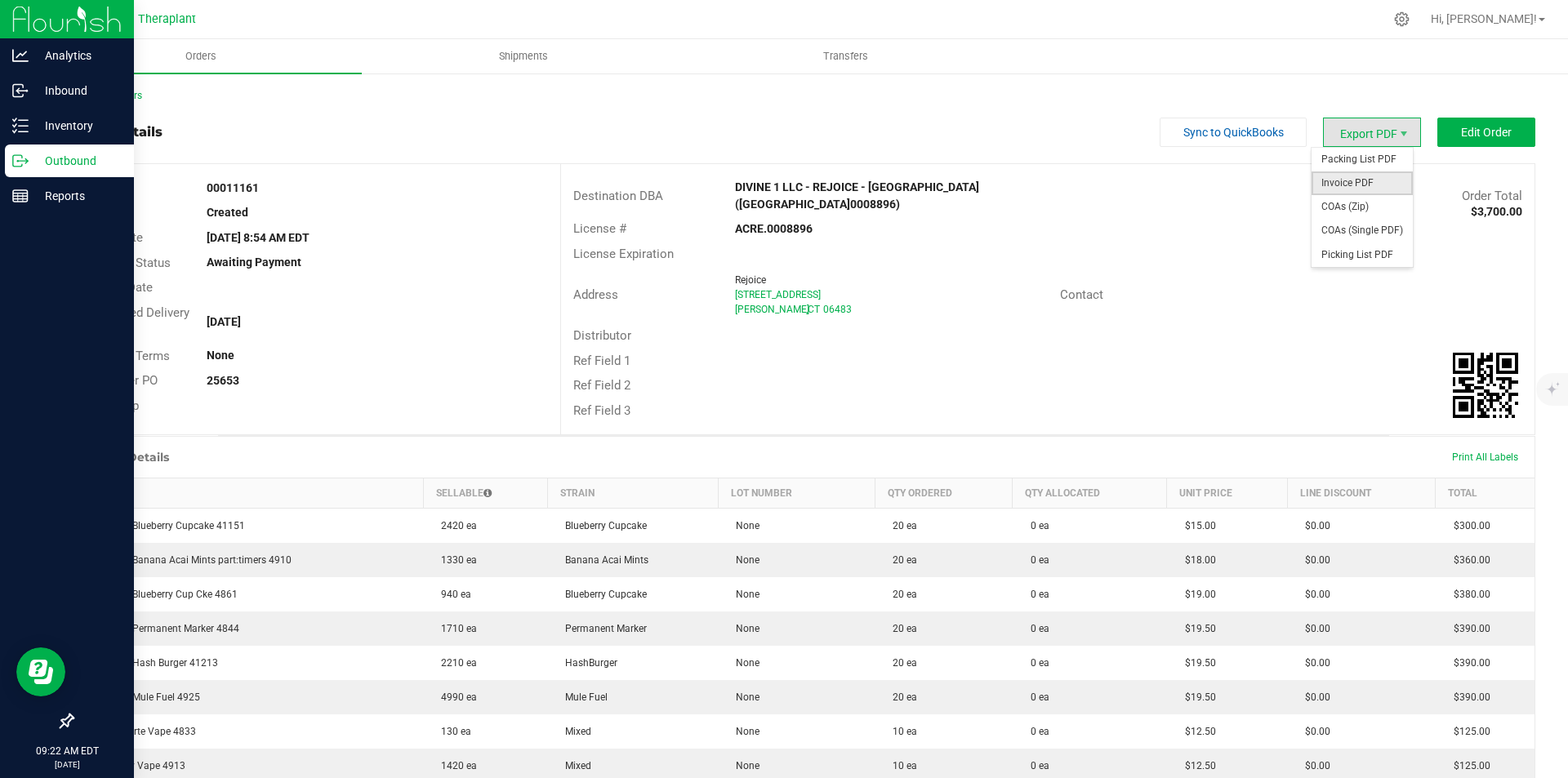
click at [1360, 173] on span "Invoice PDF" at bounding box center [1362, 184] width 101 height 24
click at [99, 96] on link "Back to Orders" at bounding box center [106, 95] width 71 height 11
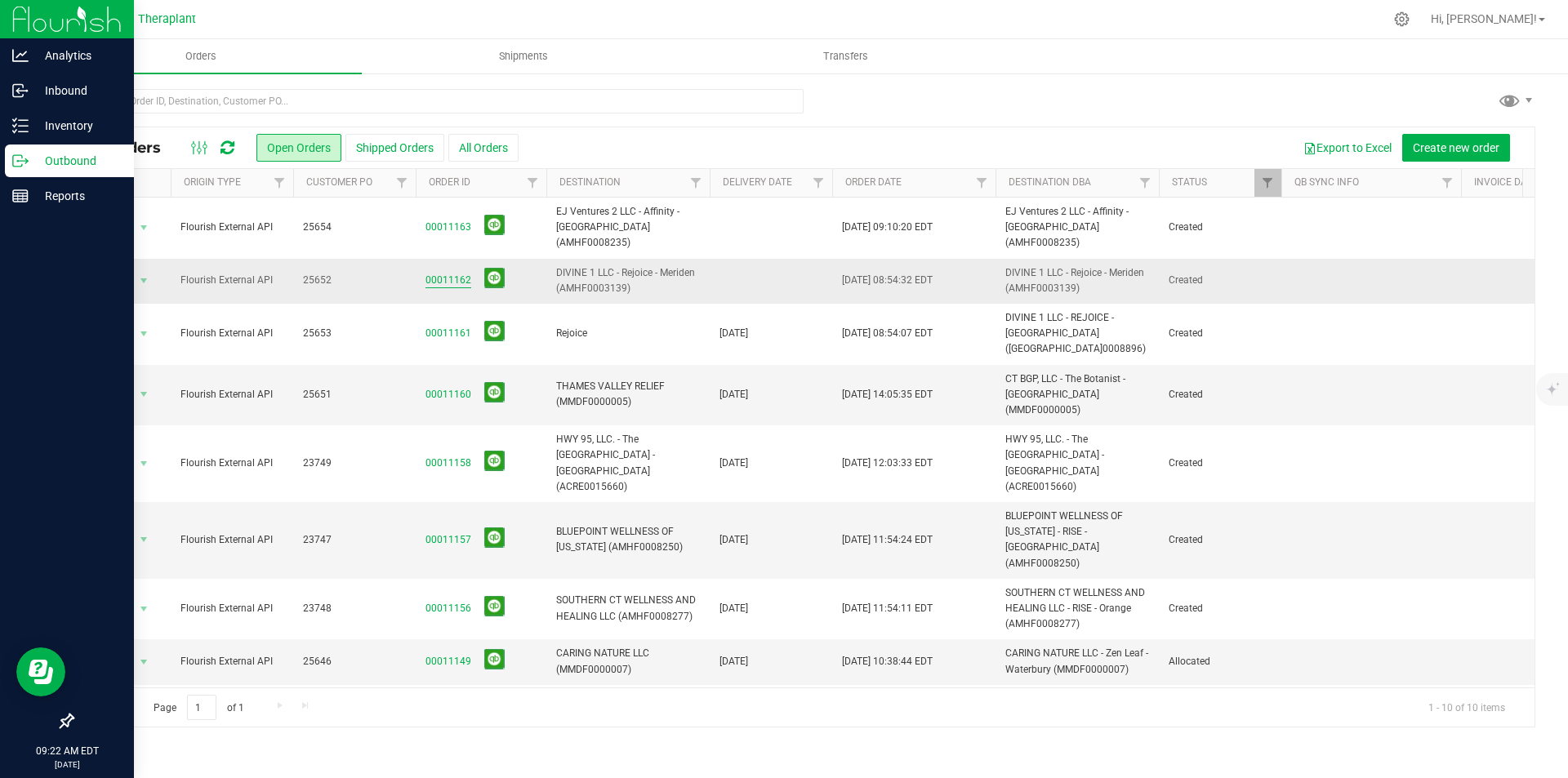
click at [451, 273] on link "00011162" at bounding box center [448, 281] width 46 height 15
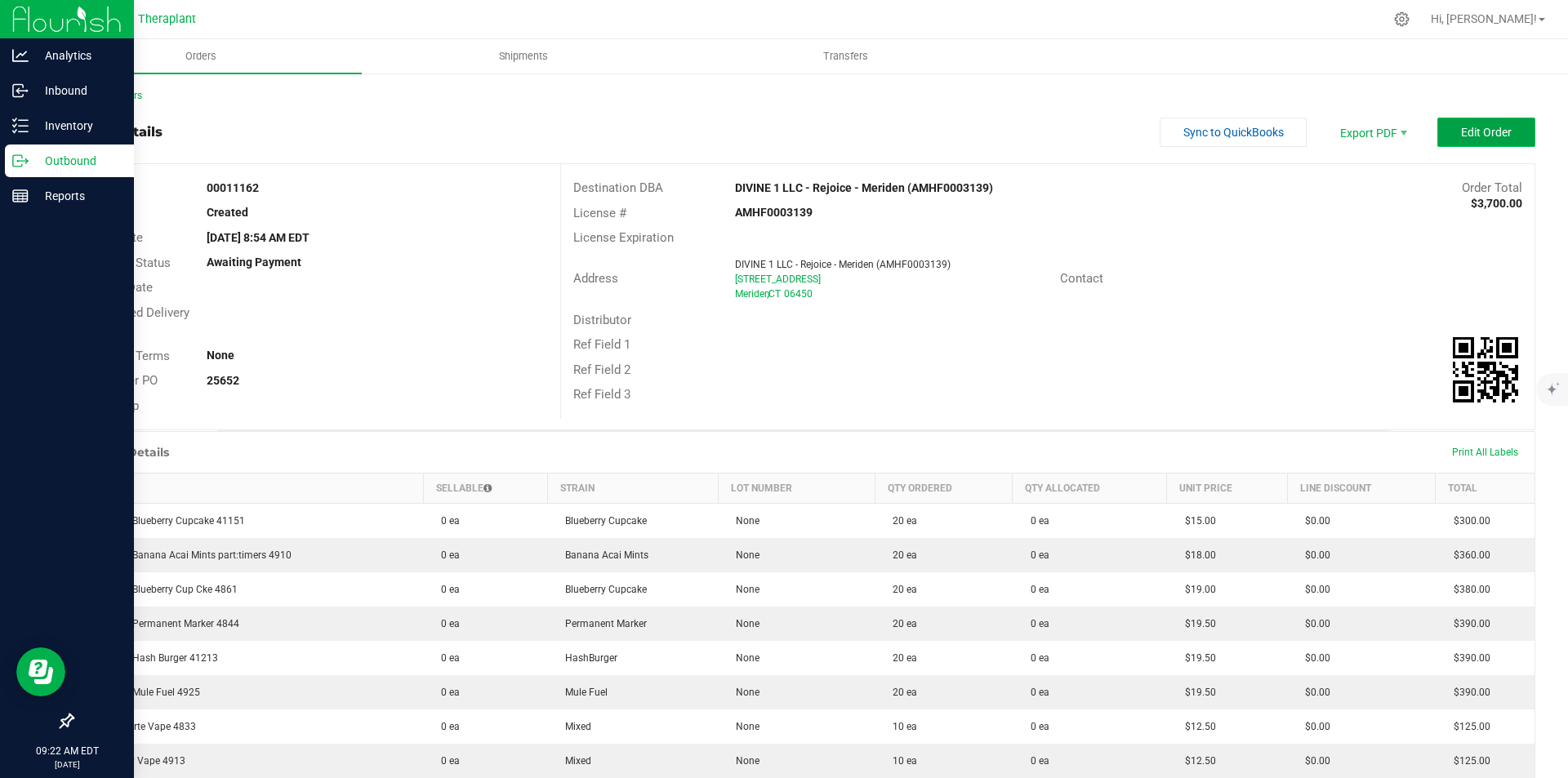
click at [1462, 130] on span "Edit Order" at bounding box center [1487, 132] width 51 height 13
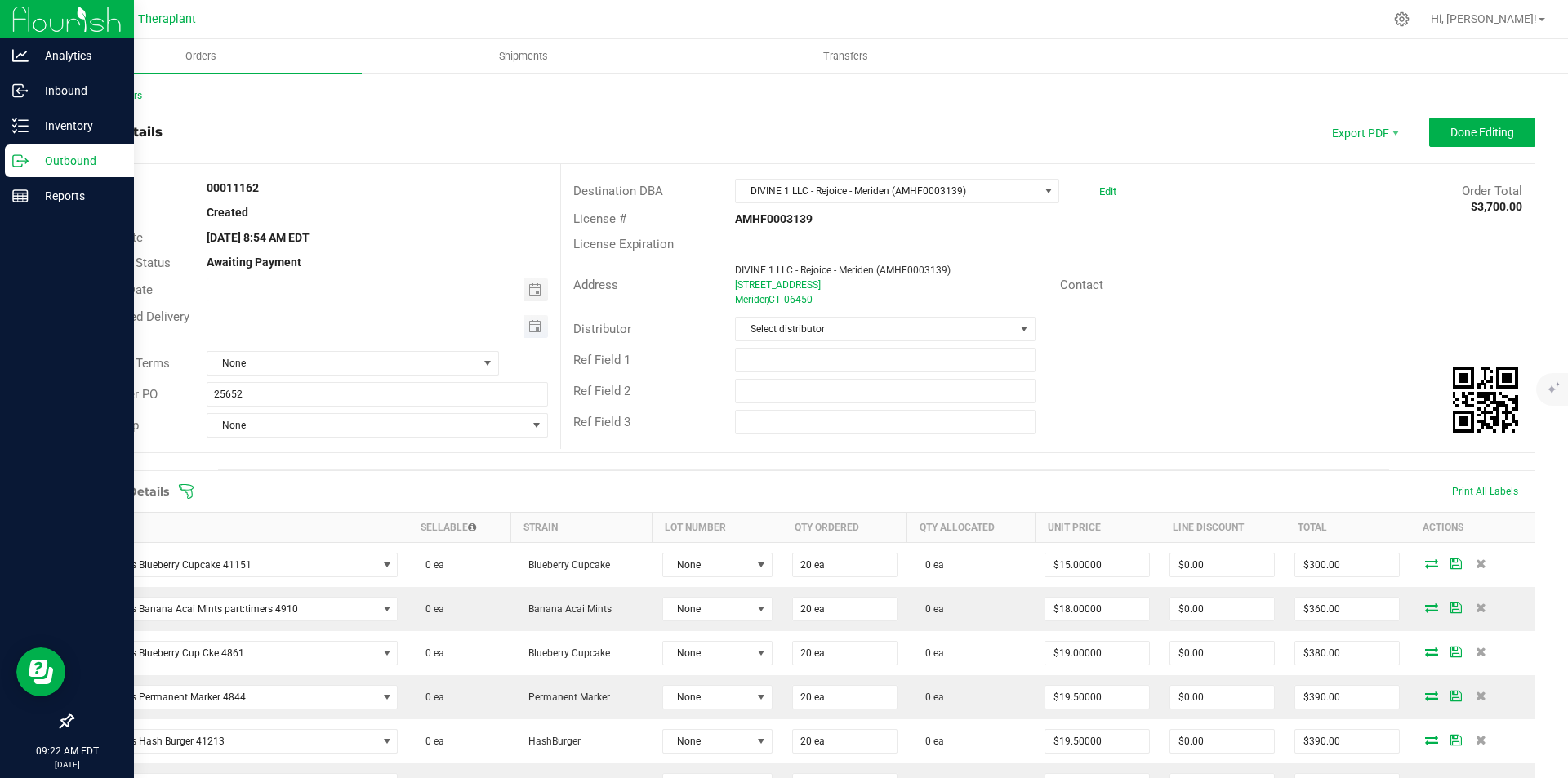
click at [524, 323] on span "Toggle calendar" at bounding box center [536, 327] width 24 height 23
click at [358, 482] on span "24" at bounding box center [351, 487] width 24 height 26
type input "09/24/2025"
click at [1454, 136] on span "Done Editing" at bounding box center [1482, 132] width 64 height 13
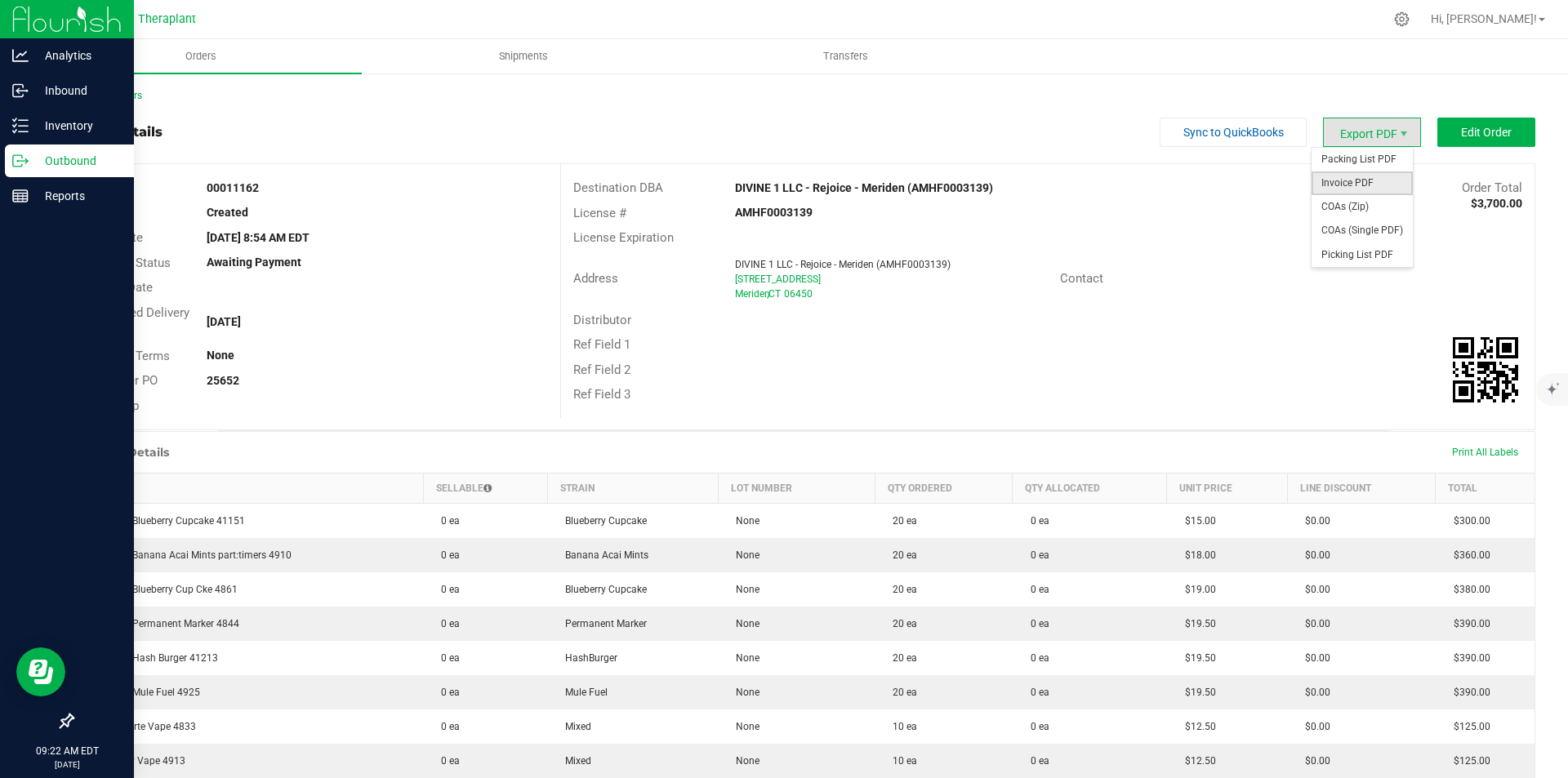
click at [1356, 174] on span "Invoice PDF" at bounding box center [1362, 184] width 101 height 24
click at [109, 89] on div "Back to Orders" at bounding box center [803, 95] width 1464 height 14
click at [105, 94] on link "Back to Orders" at bounding box center [106, 95] width 71 height 11
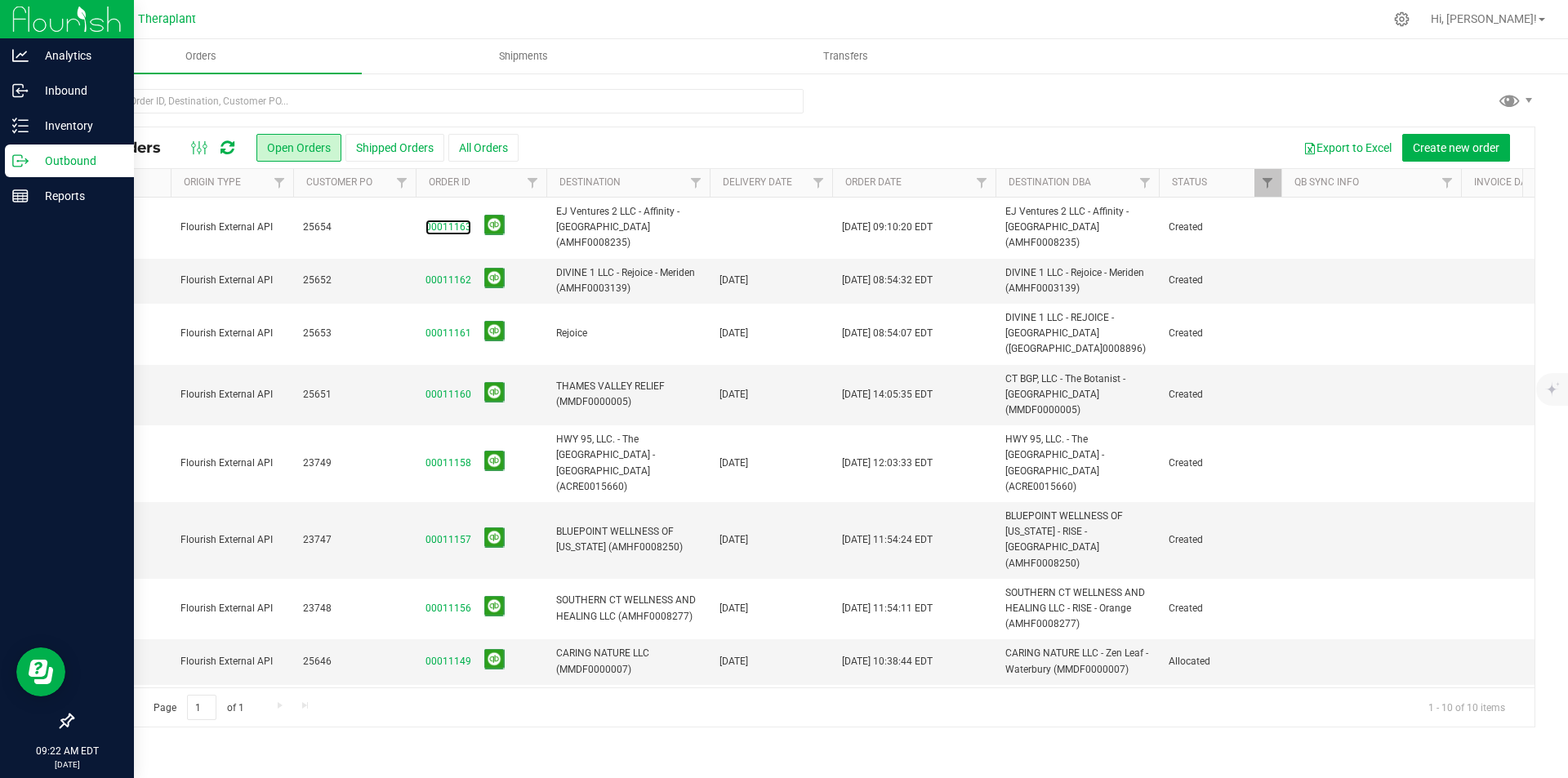
click at [452, 220] on link "00011163" at bounding box center [448, 227] width 46 height 15
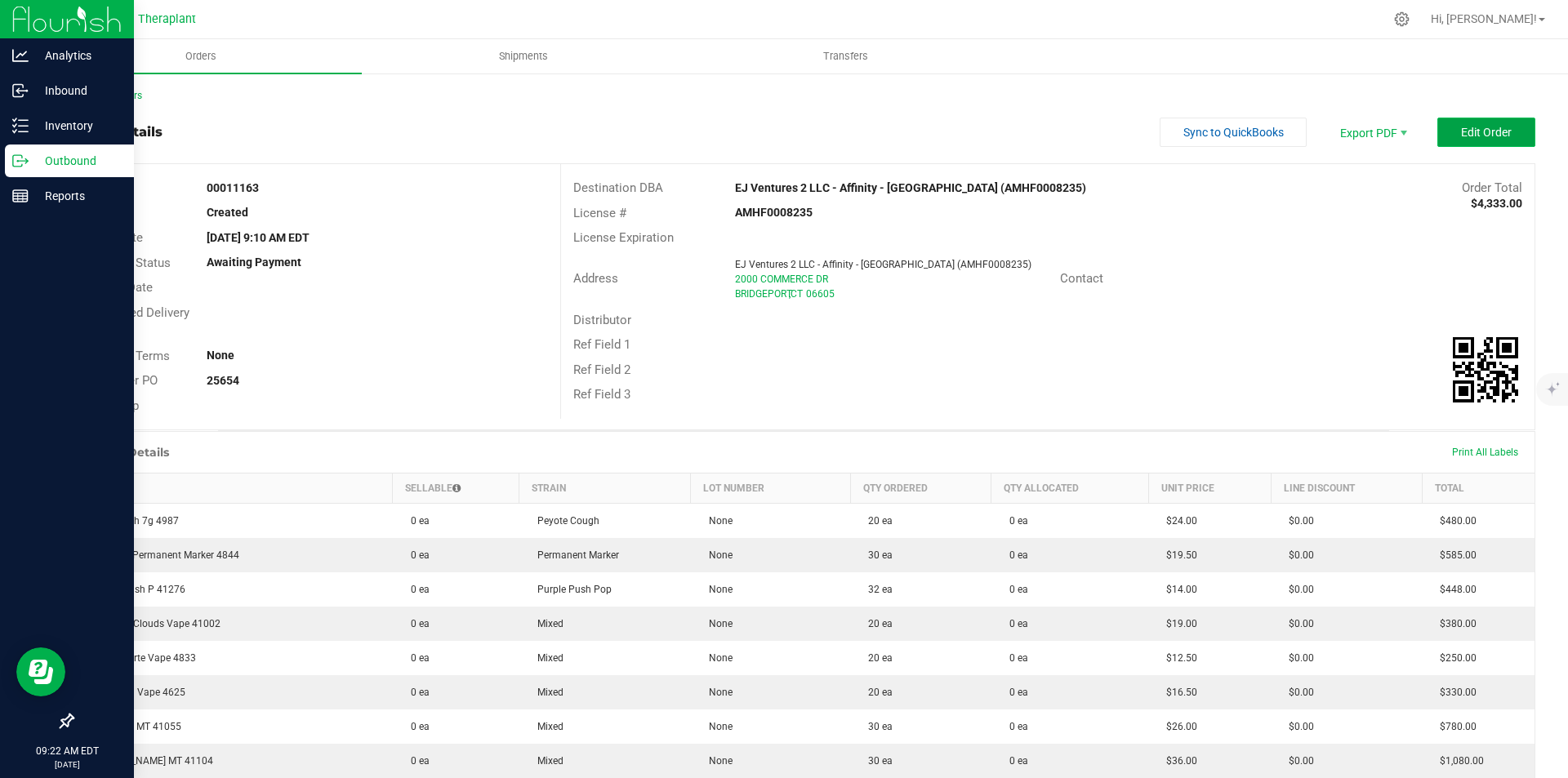
click at [1498, 133] on span "Edit Order" at bounding box center [1487, 132] width 51 height 13
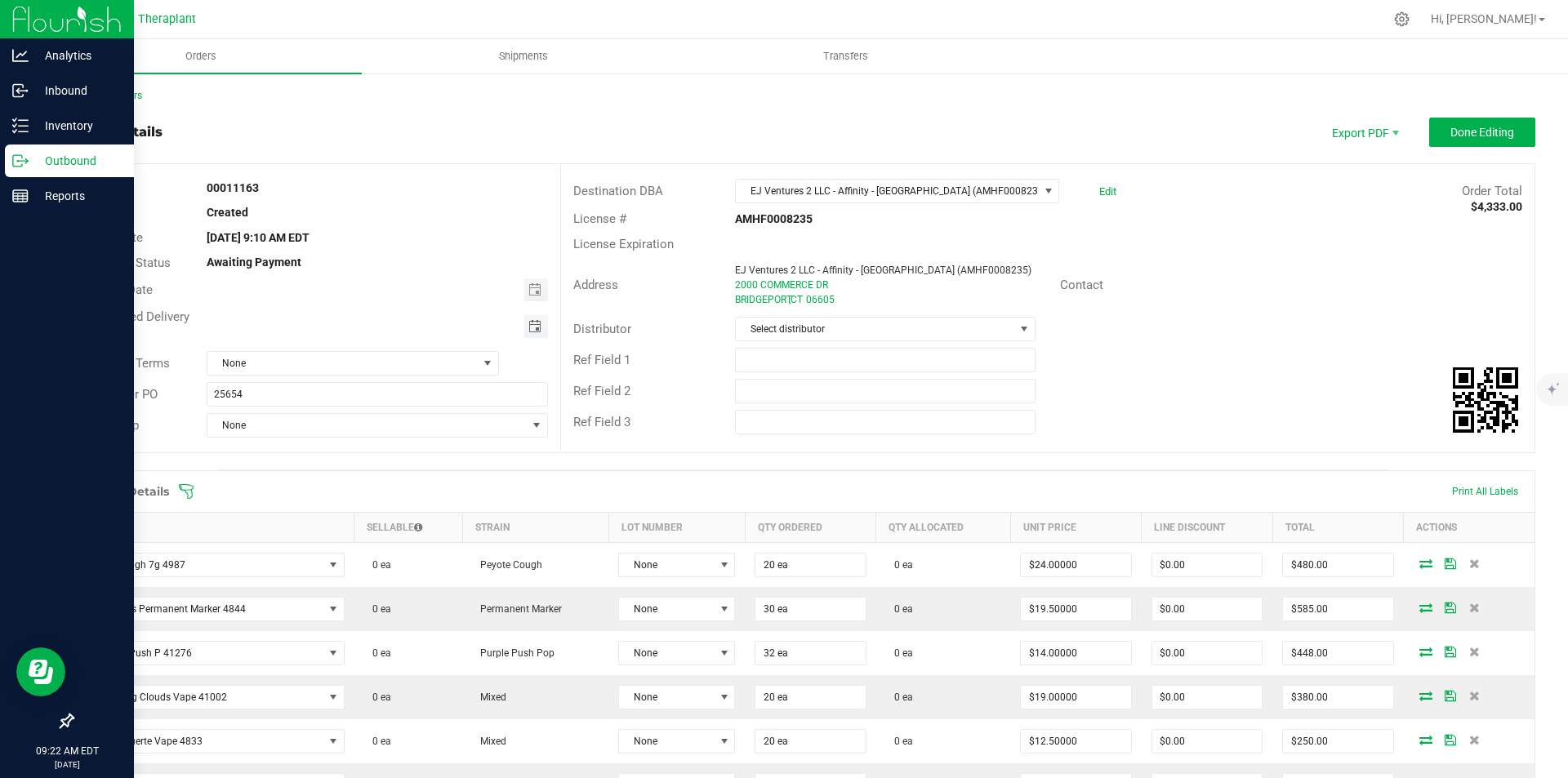
click at [528, 329] on span "Toggle calendar" at bounding box center [534, 326] width 13 height 13
click at [355, 491] on span "24" at bounding box center [351, 487] width 24 height 26
type input "09/24/2025"
click at [1468, 139] on span "Done Editing" at bounding box center [1482, 132] width 64 height 13
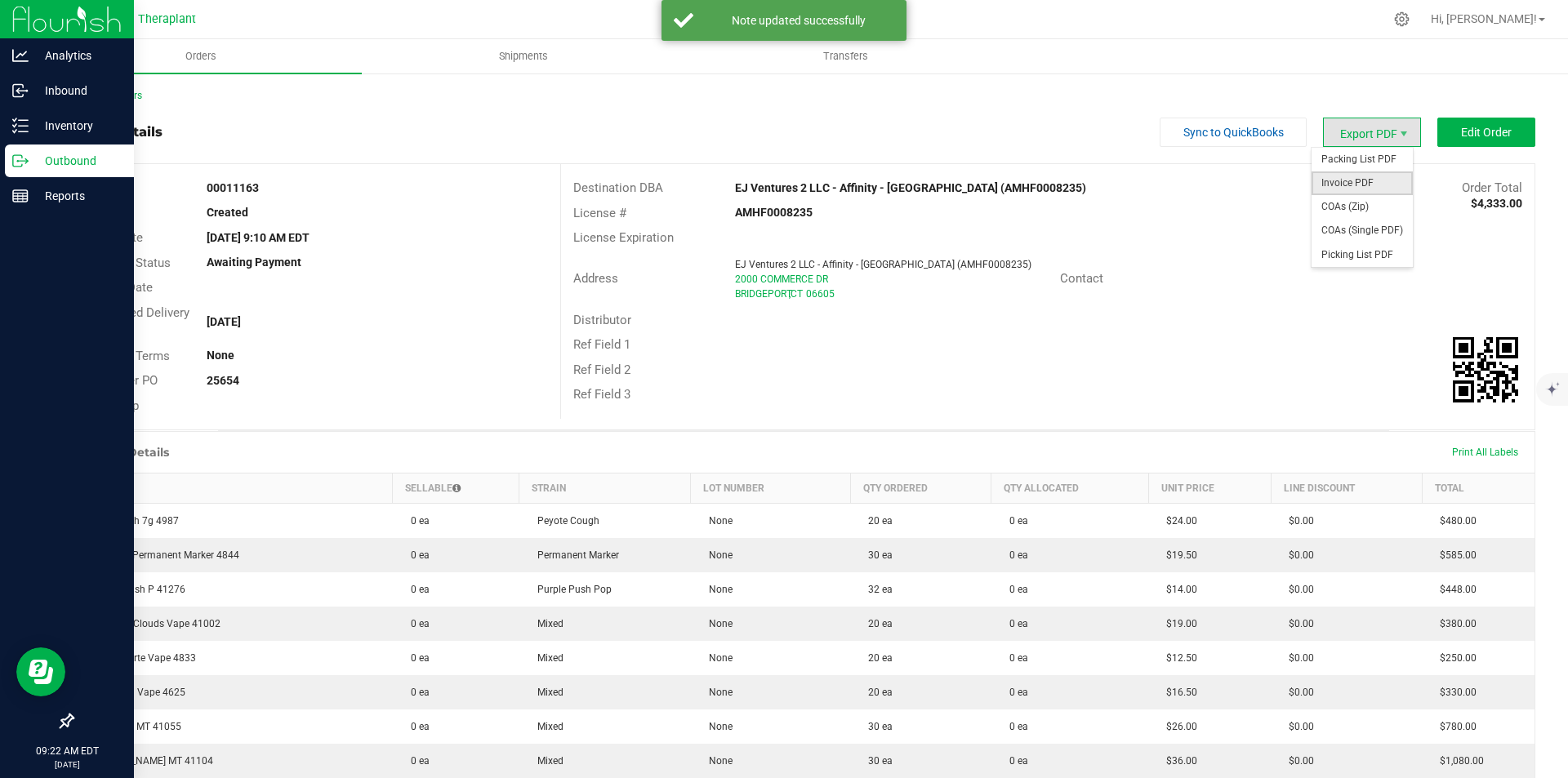
click at [1348, 186] on span "Invoice PDF" at bounding box center [1362, 184] width 101 height 24
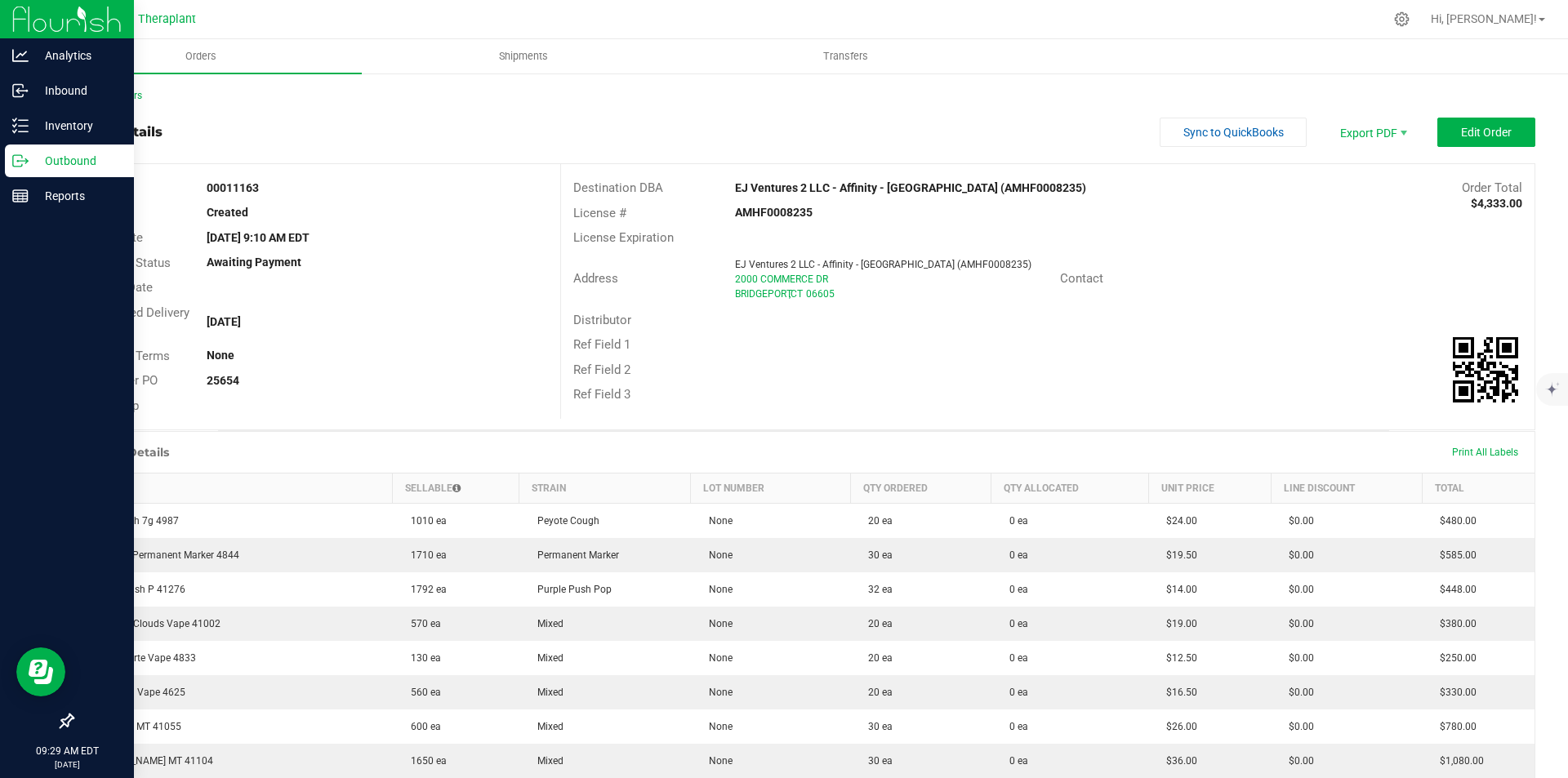
click at [20, 8] on img at bounding box center [66, 19] width 110 height 38
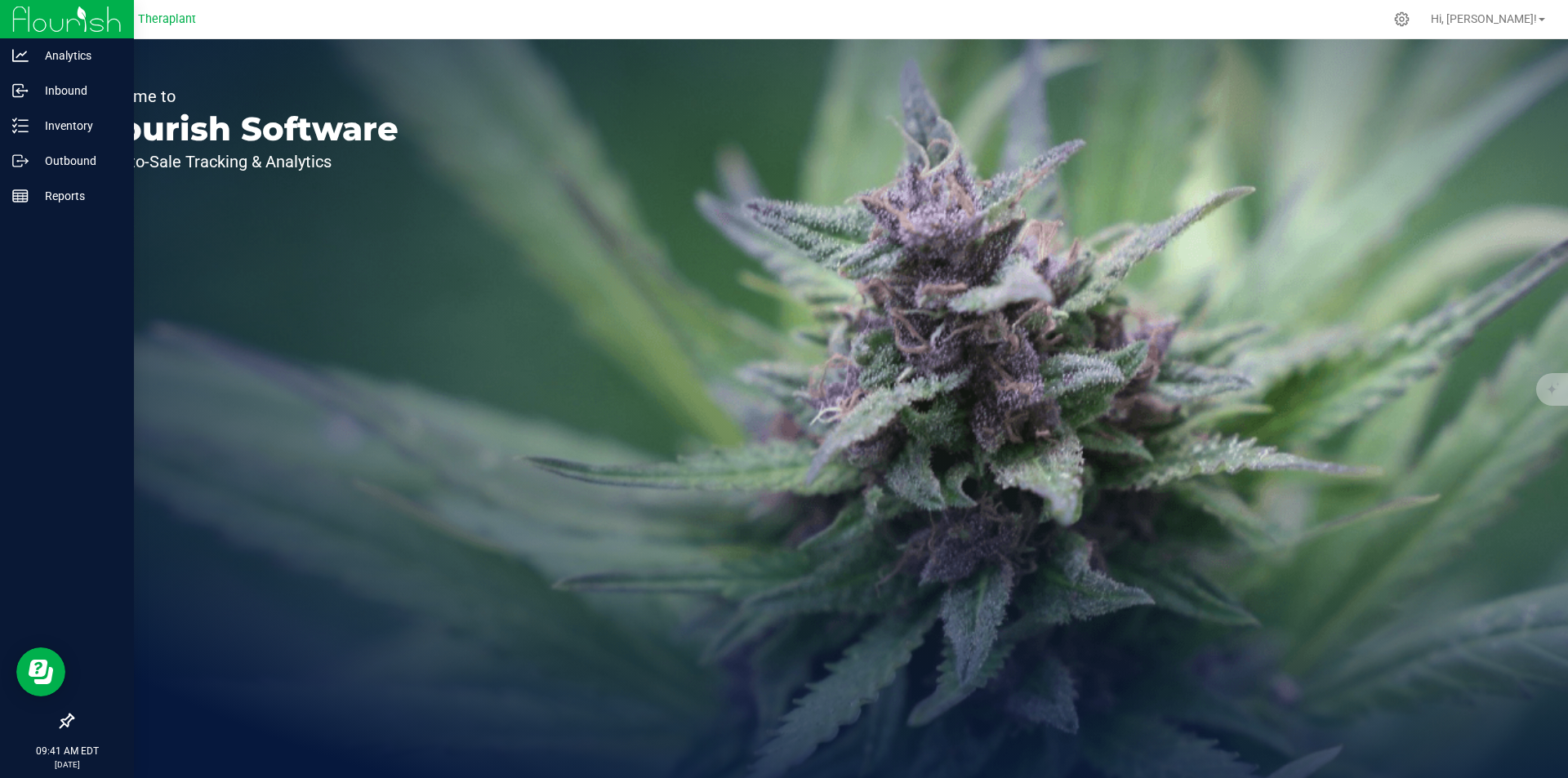
click at [14, 18] on img at bounding box center [66, 19] width 110 height 38
click at [76, 160] on p "Outbound" at bounding box center [77, 161] width 98 height 20
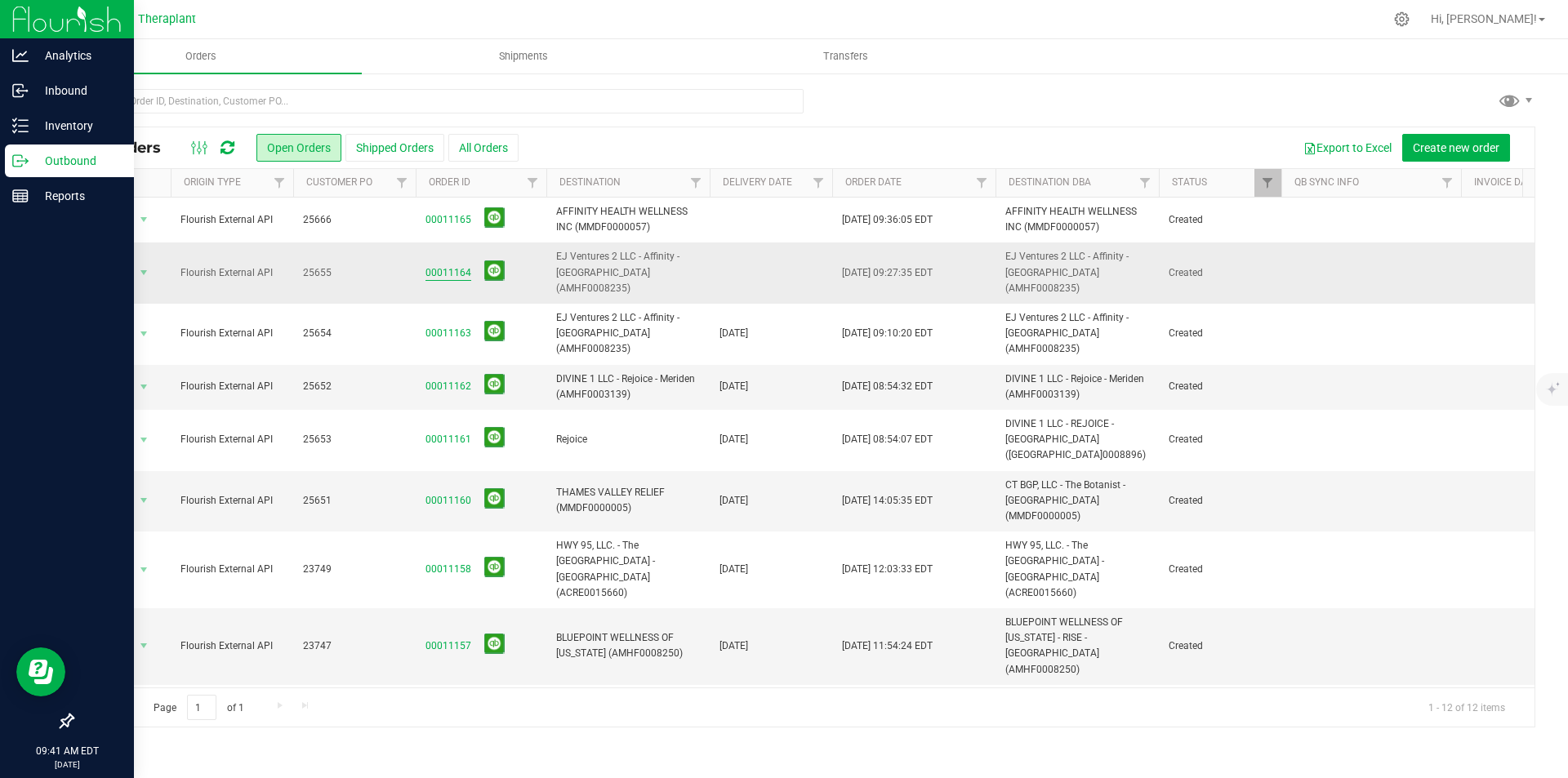
click at [448, 265] on link "00011164" at bounding box center [448, 273] width 46 height 15
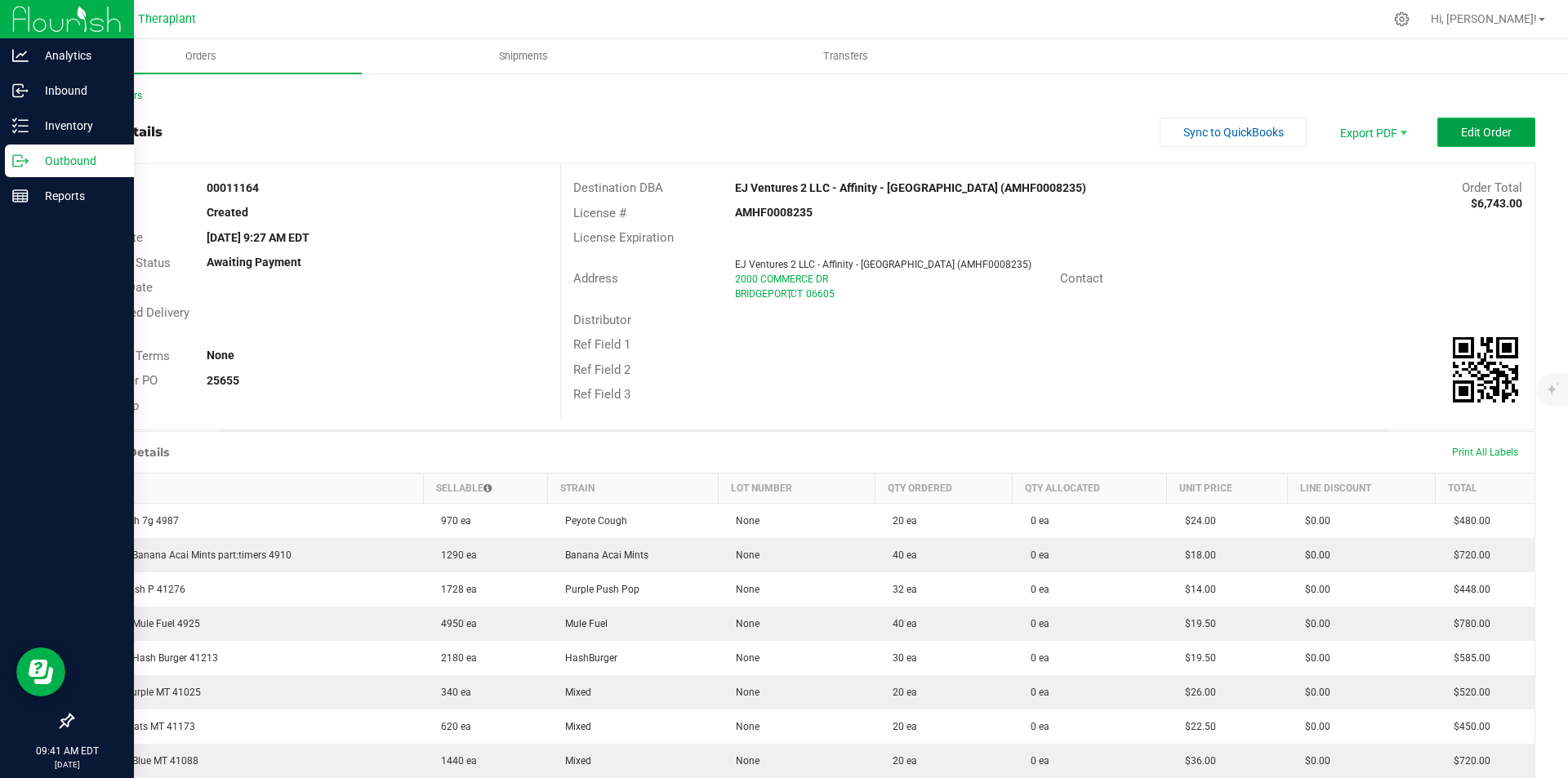
click at [1465, 128] on span "Edit Order" at bounding box center [1487, 132] width 51 height 13
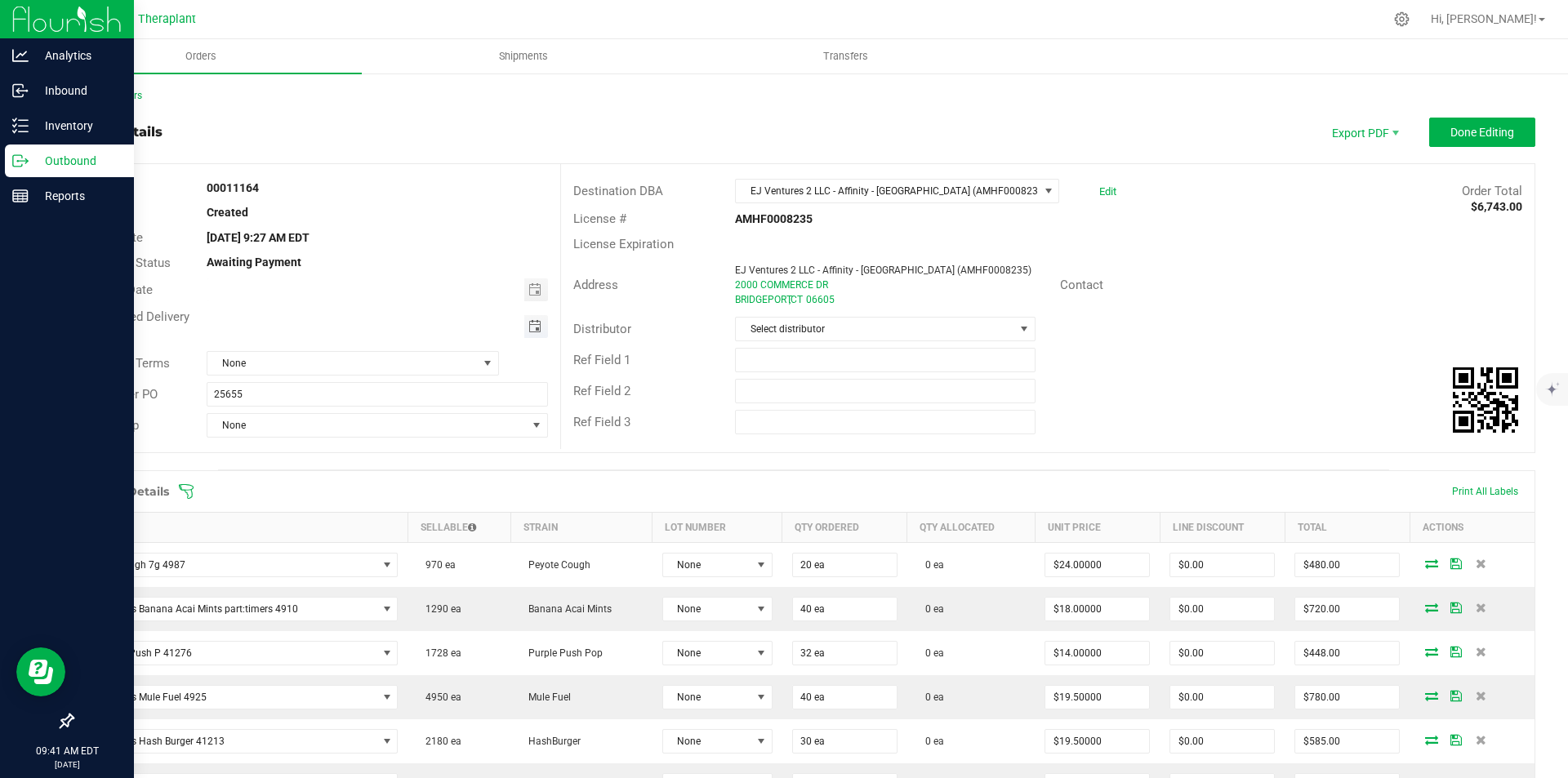
click at [529, 321] on span "Toggle calendar" at bounding box center [534, 326] width 13 height 13
click at [345, 482] on span "24" at bounding box center [351, 487] width 24 height 26
type input "09/24/2025"
click at [1463, 128] on span "Done Editing" at bounding box center [1482, 132] width 64 height 13
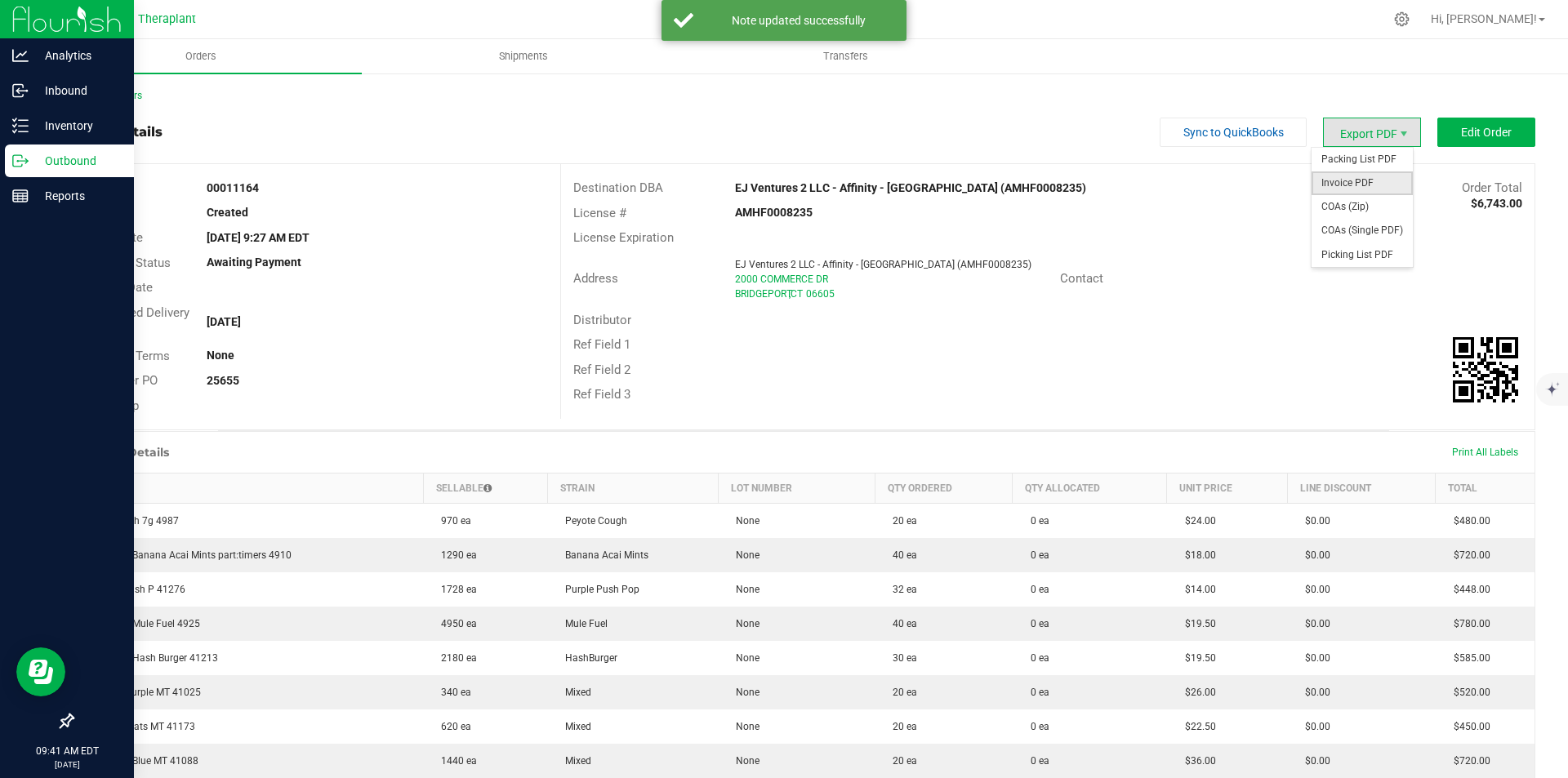
click at [1348, 175] on span "Invoice PDF" at bounding box center [1362, 184] width 101 height 24
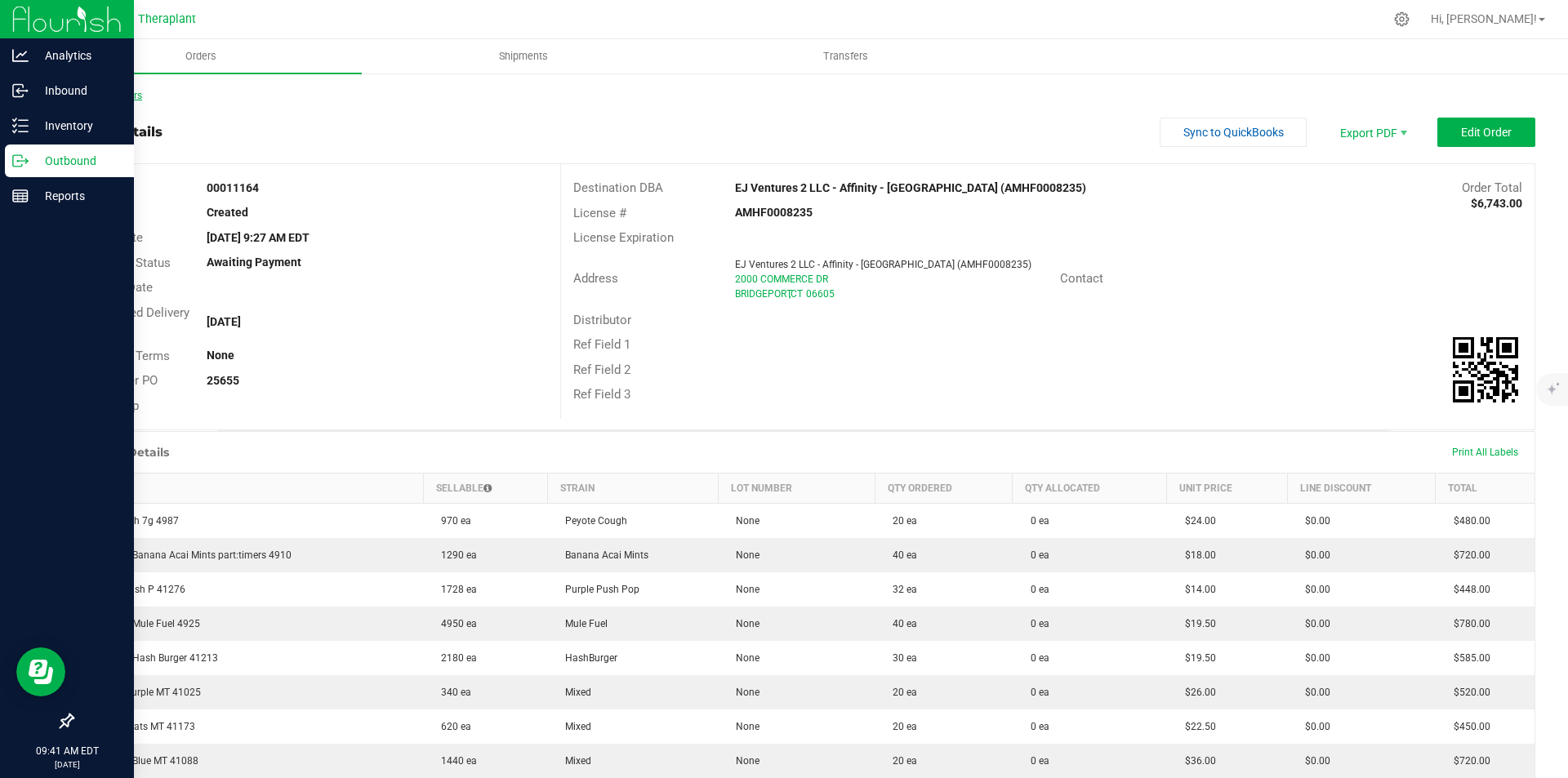
click at [95, 94] on link "Back to Orders" at bounding box center [106, 95] width 71 height 11
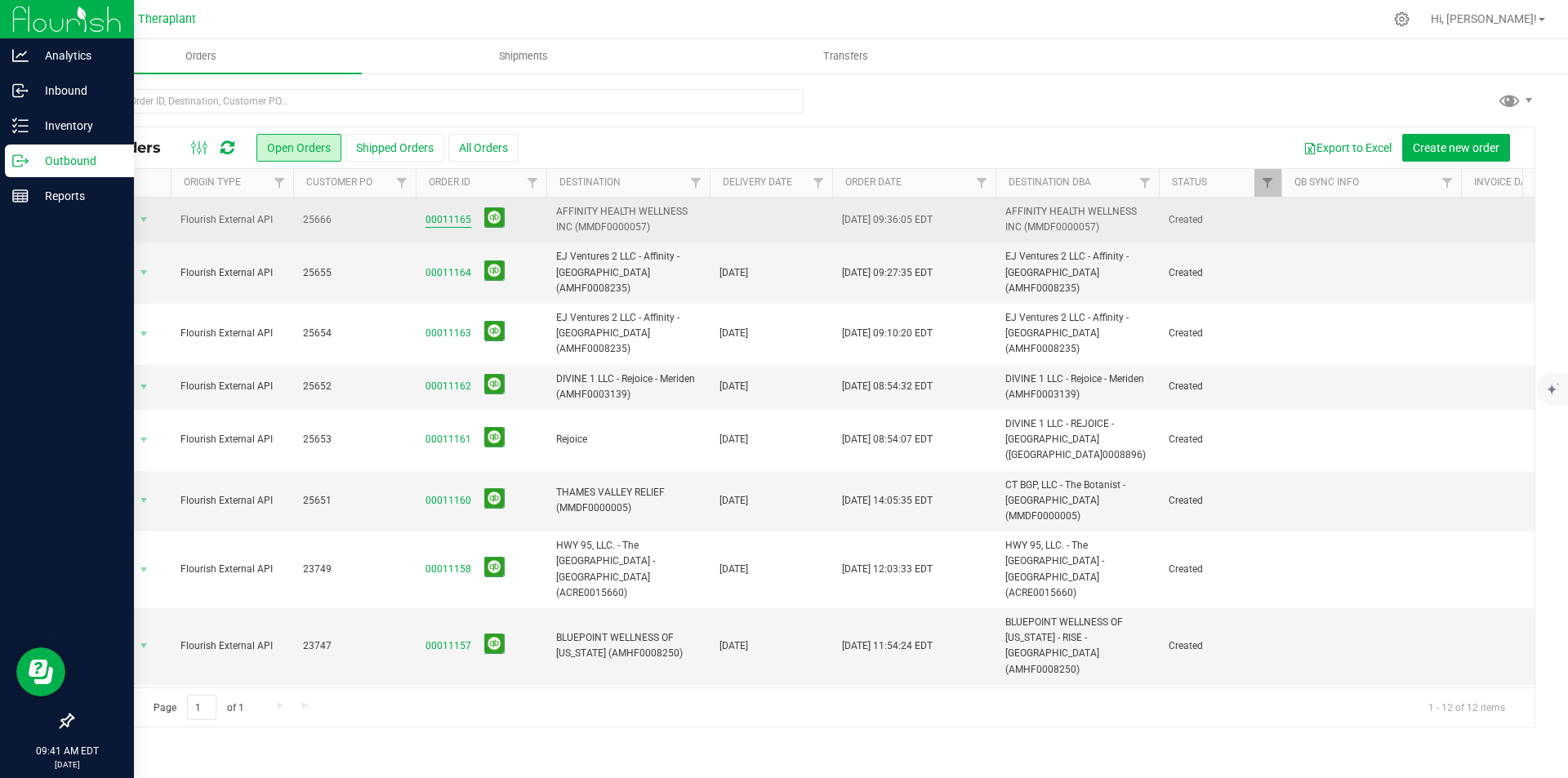
click at [460, 222] on link "00011165" at bounding box center [448, 220] width 46 height 15
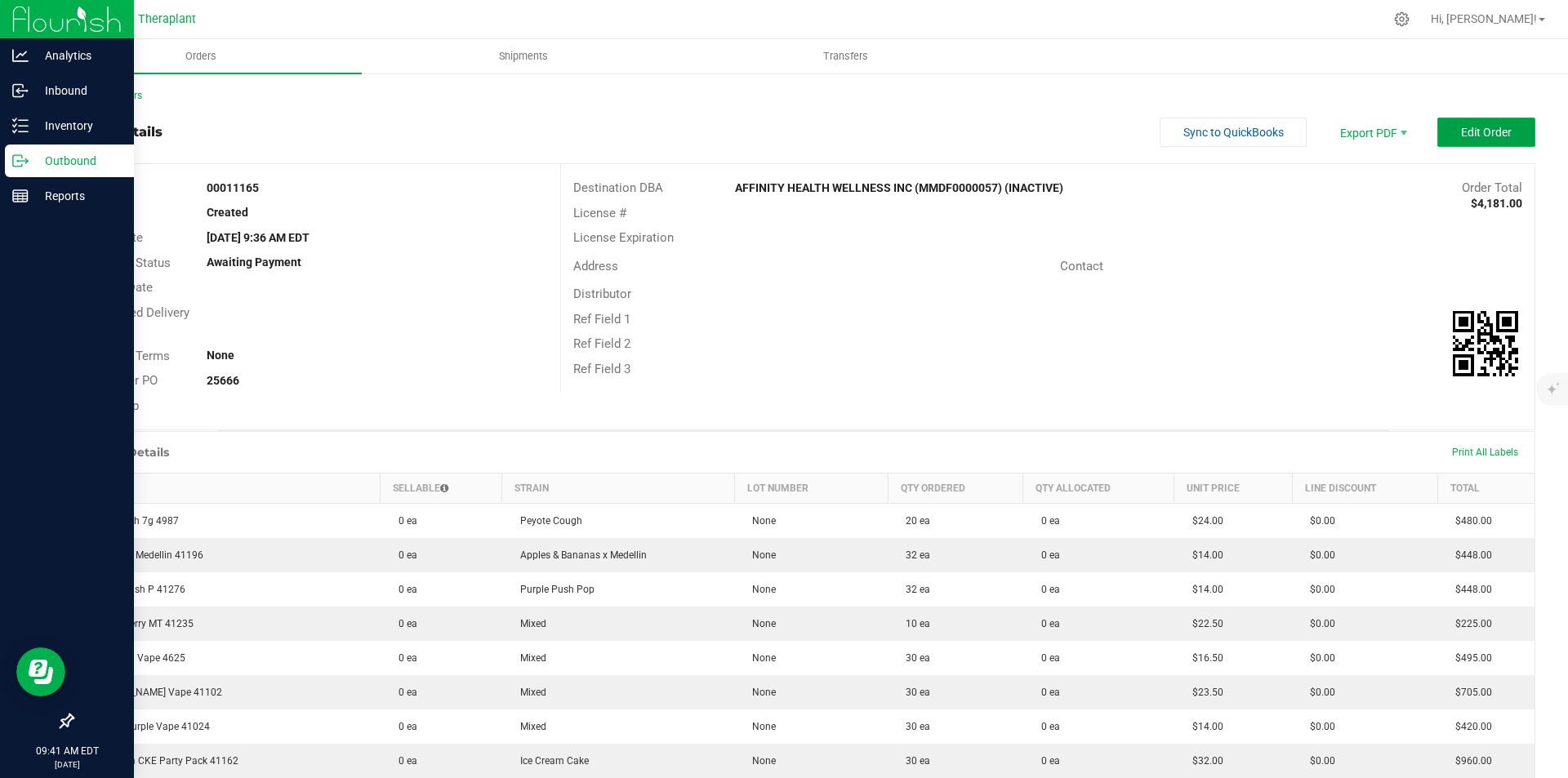
click at [1441, 136] on button "Edit Order" at bounding box center [1486, 132] width 98 height 30
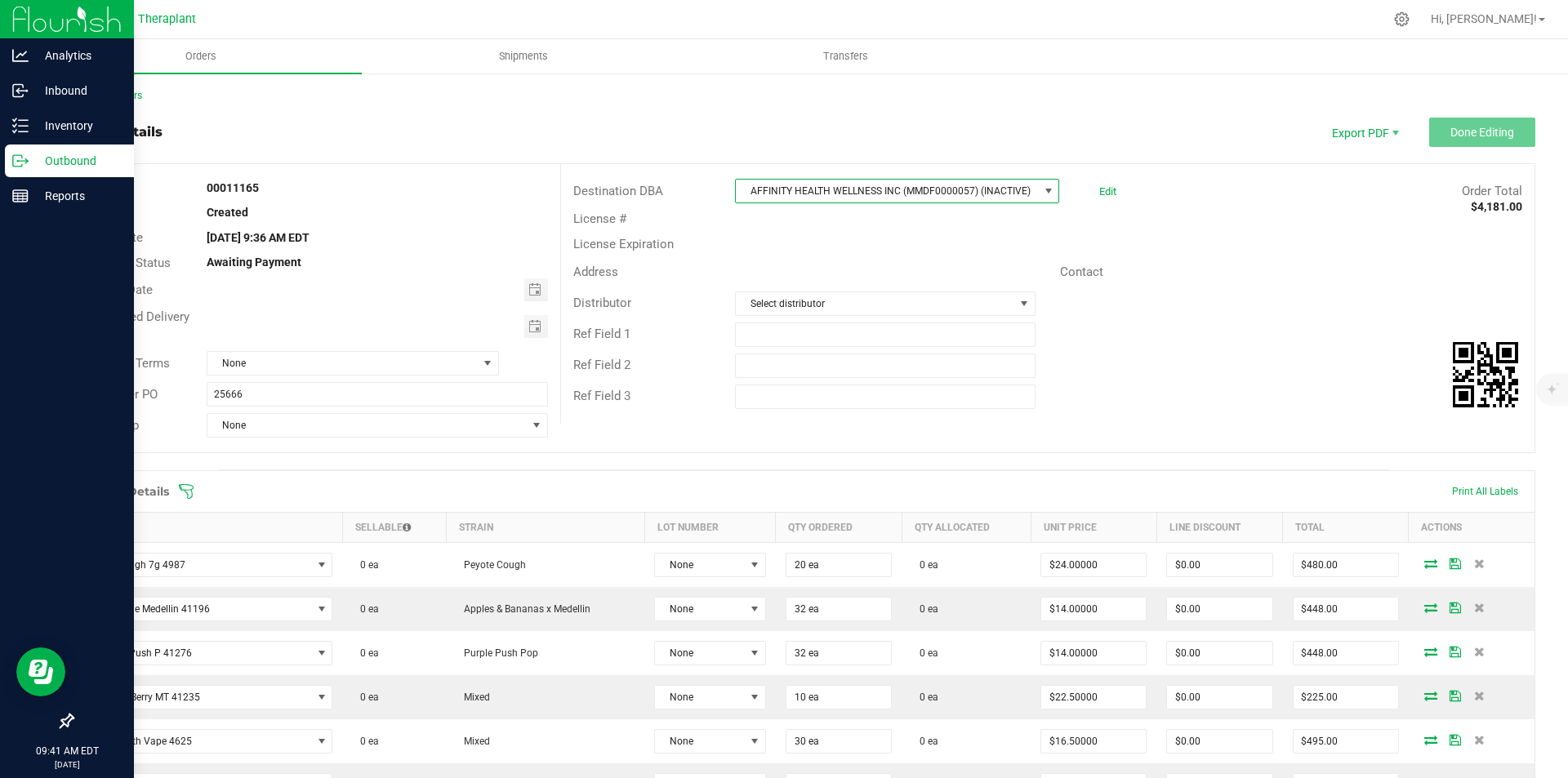
click at [922, 187] on span "AFFINITY HEALTH WELLNESS INC (MMDF0000057) (INACTIVE)" at bounding box center [887, 190] width 302 height 23
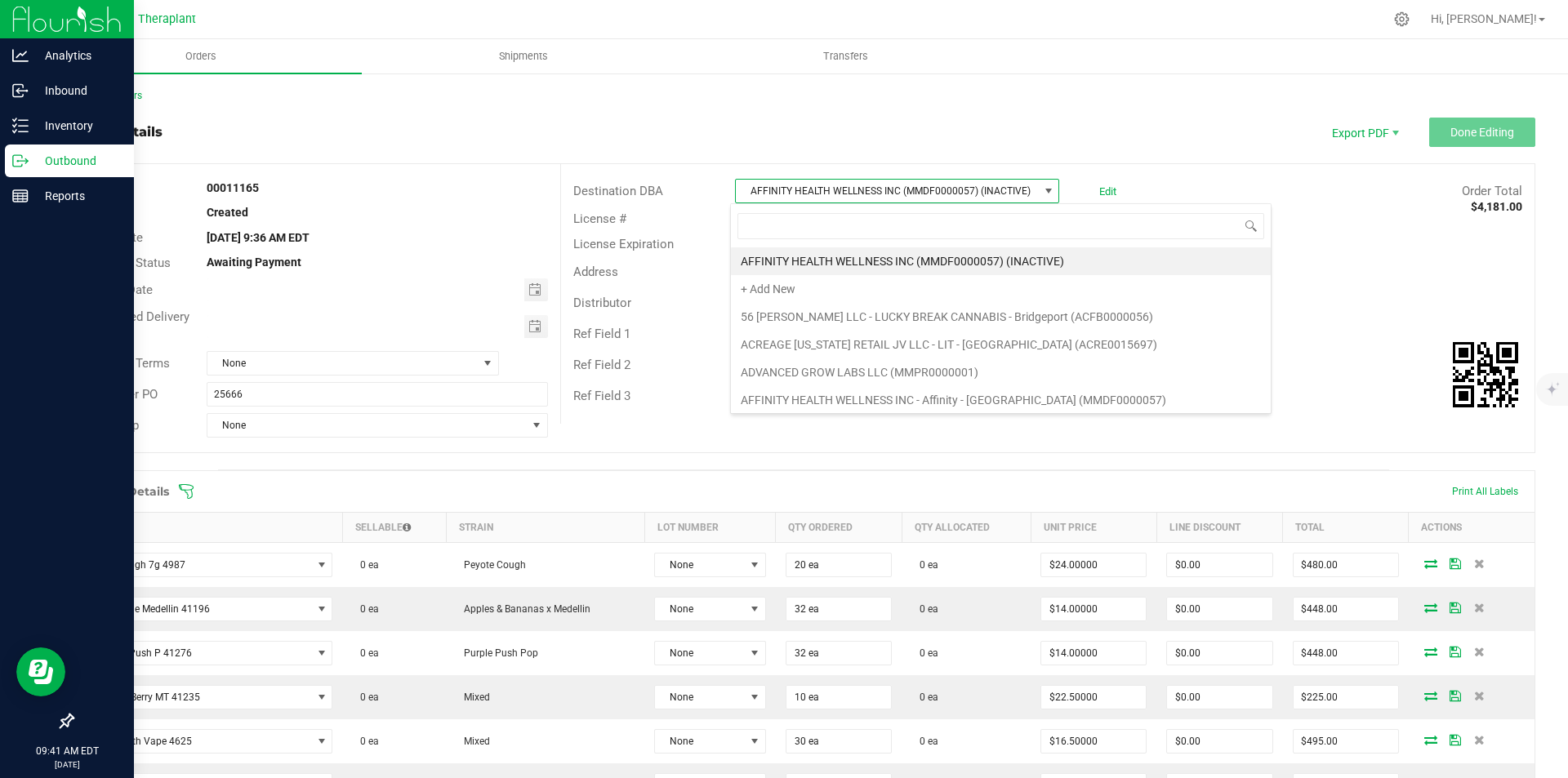
scroll to position [25, 321]
type input "new haven"
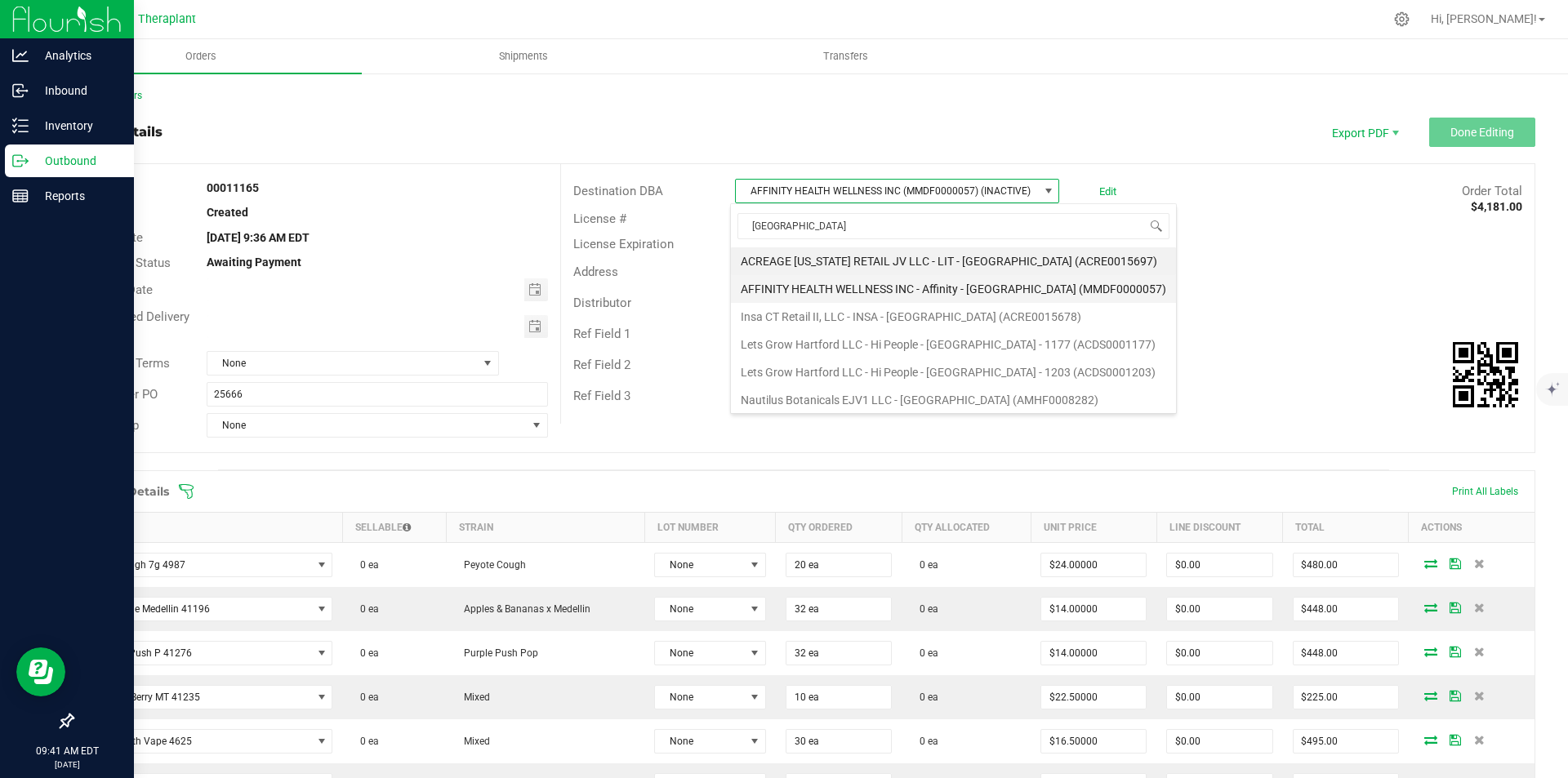
click at [932, 277] on li "AFFINITY HEALTH WELLNESS INC - Affinity - [GEOGRAPHIC_DATA] (MMDF0000057)" at bounding box center [953, 289] width 445 height 28
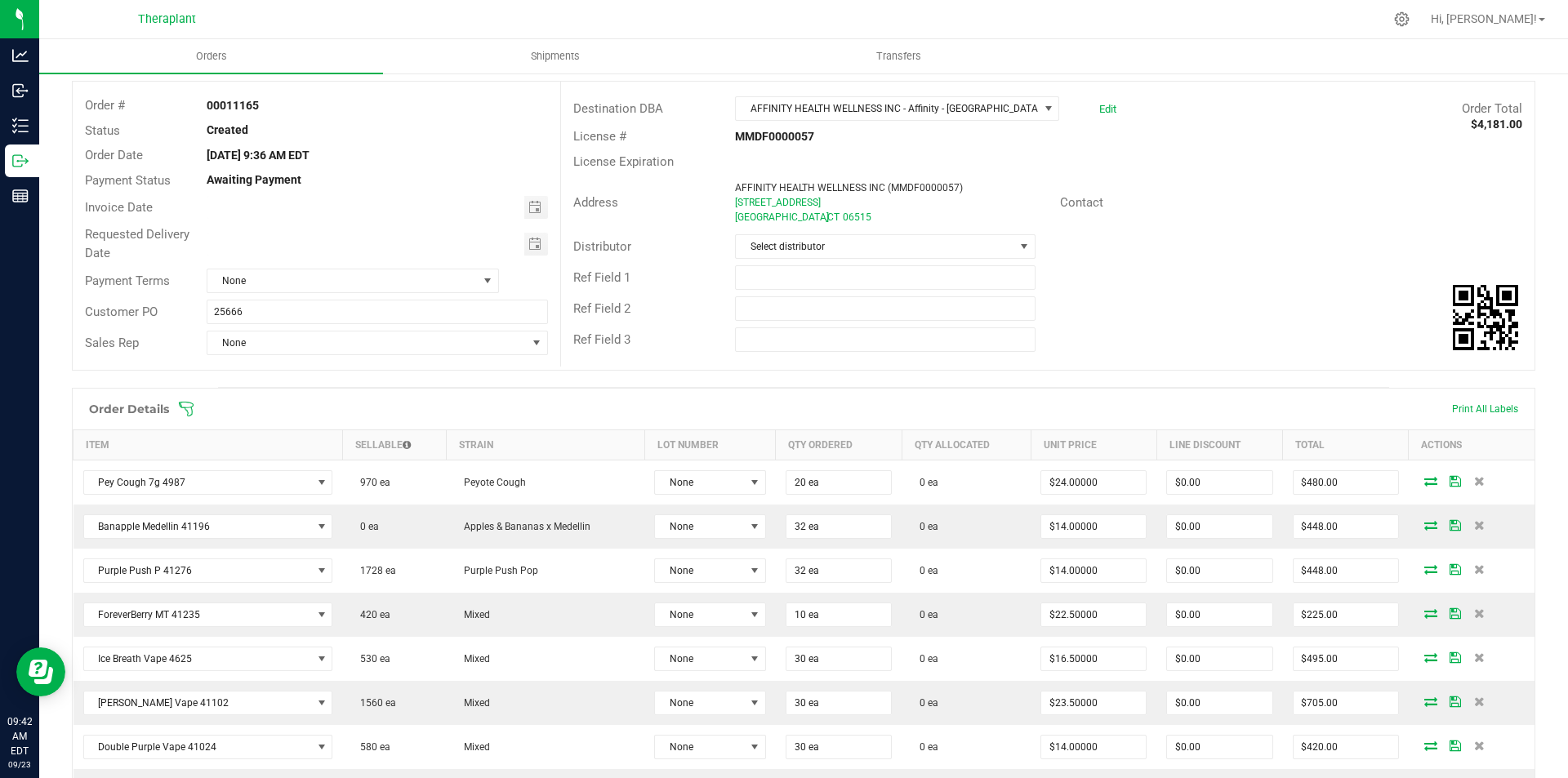
scroll to position [82, 0]
click at [528, 247] on span "Toggle calendar" at bounding box center [534, 244] width 13 height 13
click at [353, 401] on span "24" at bounding box center [351, 406] width 24 height 26
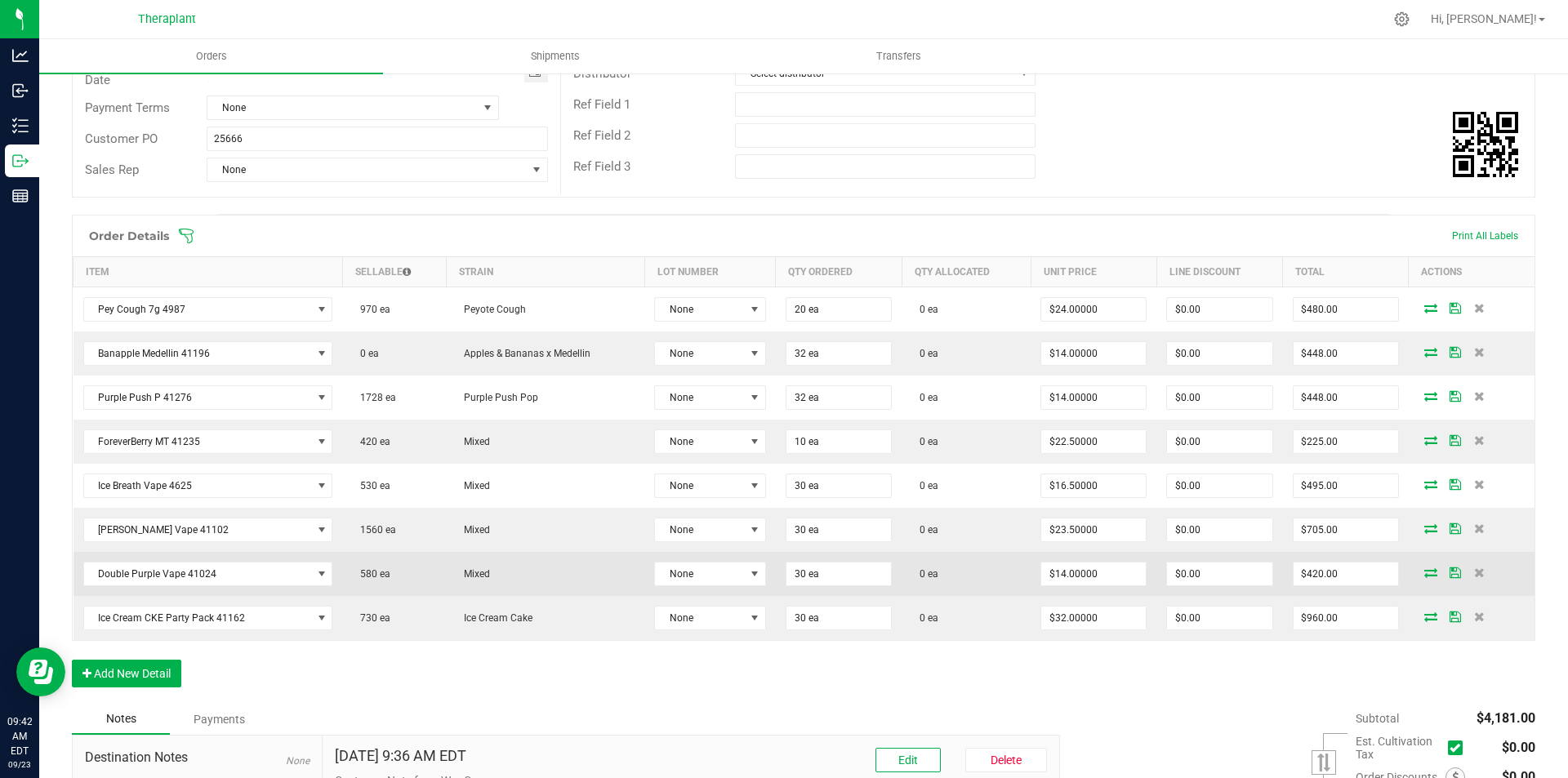
scroll to position [82, 0]
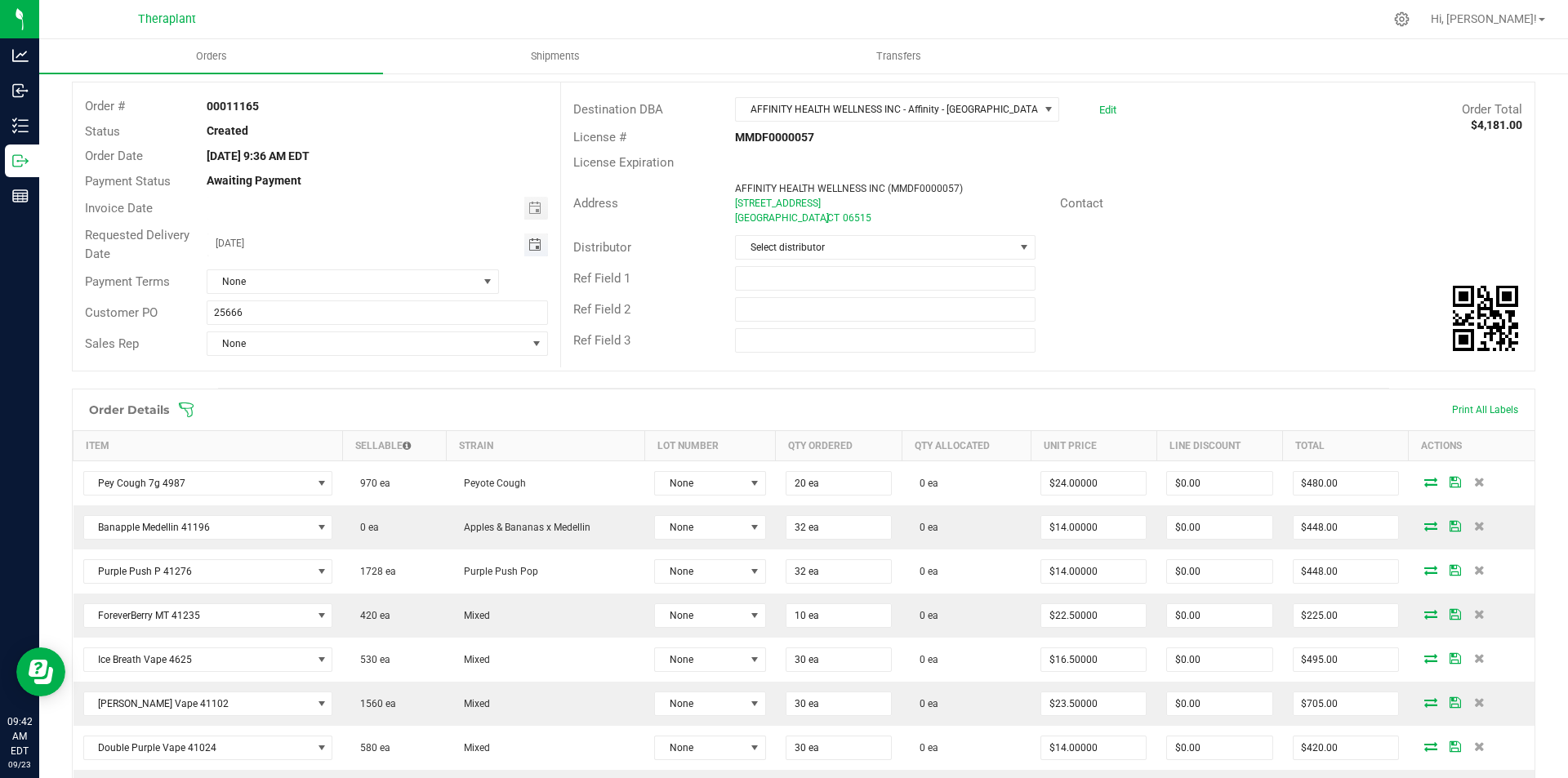
click at [534, 241] on span "Toggle calendar" at bounding box center [534, 244] width 13 height 13
click at [373, 397] on span "25" at bounding box center [375, 406] width 24 height 26
type input "09/25/2025"
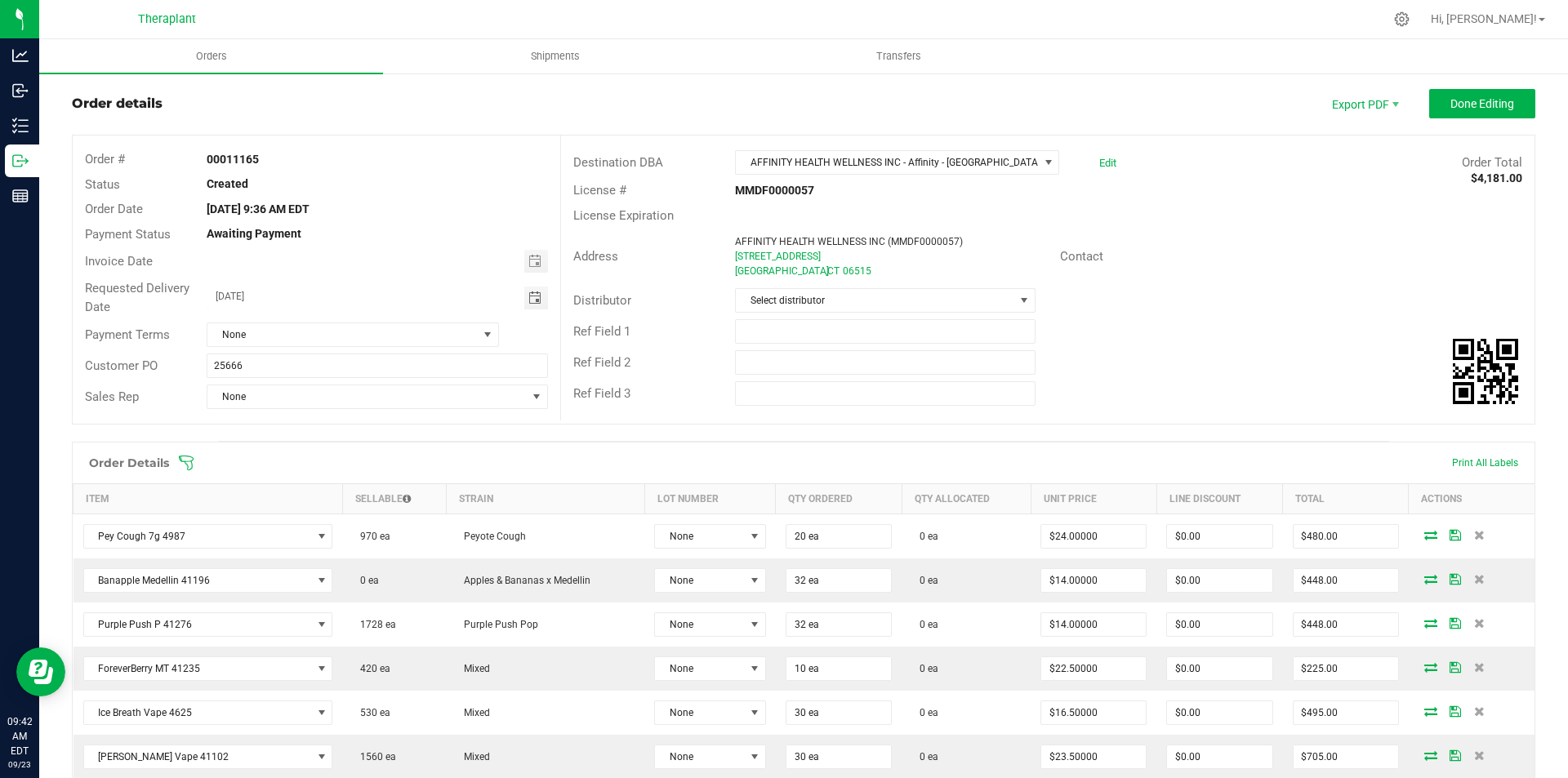
scroll to position [0, 0]
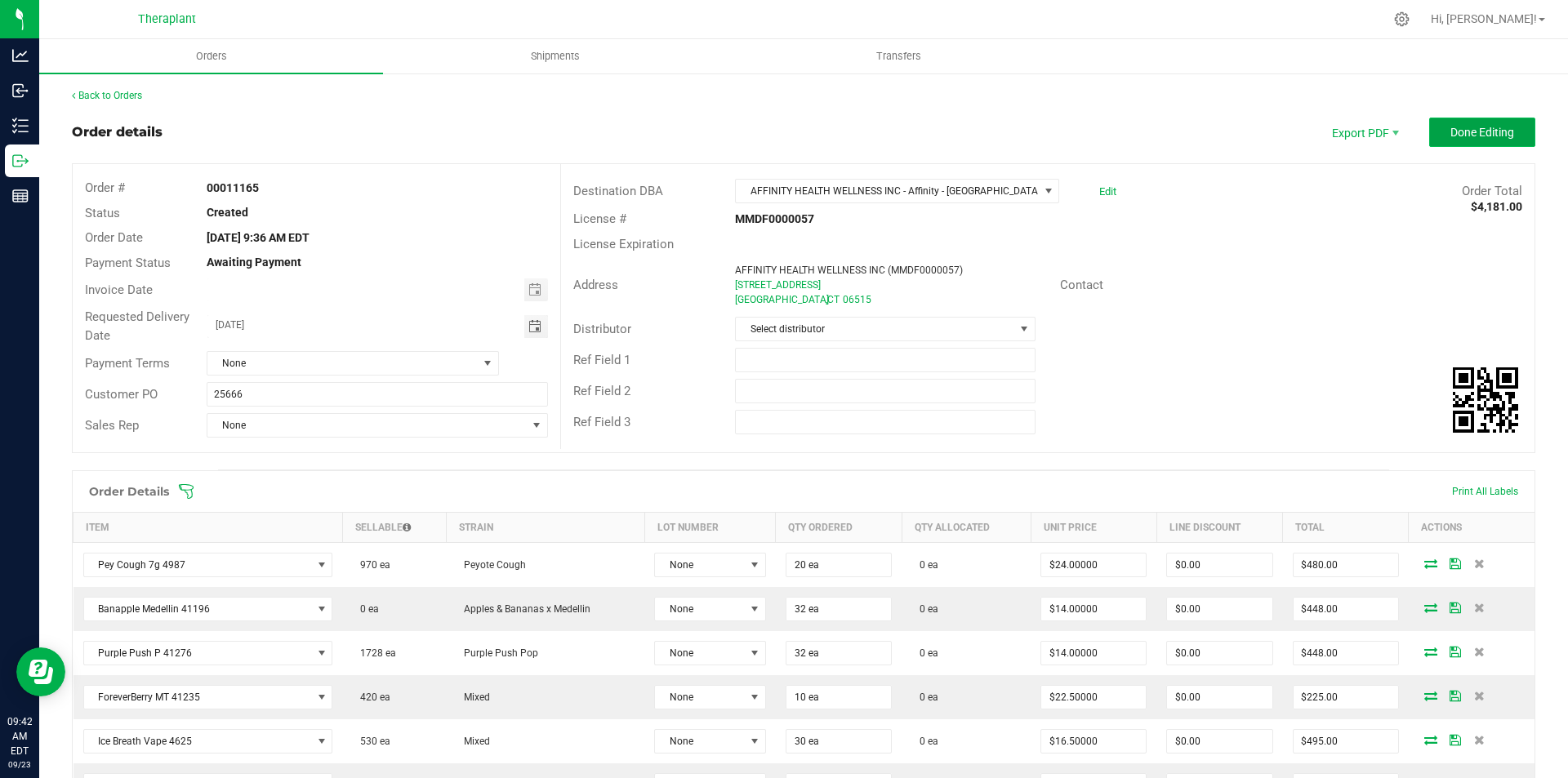
click at [1491, 146] on button "Done Editing" at bounding box center [1482, 132] width 106 height 30
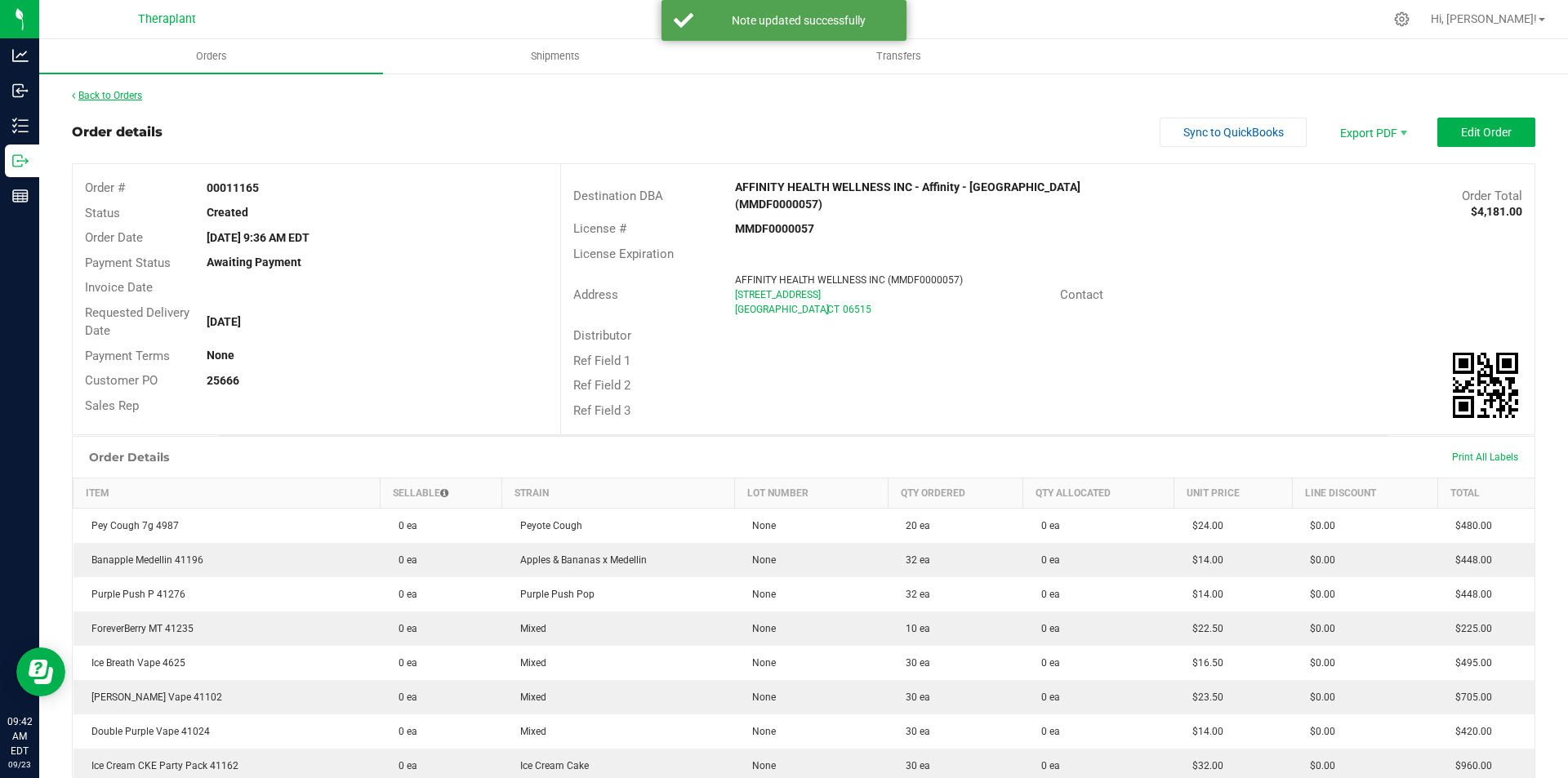
click at [130, 94] on link "Back to Orders" at bounding box center [106, 95] width 71 height 11
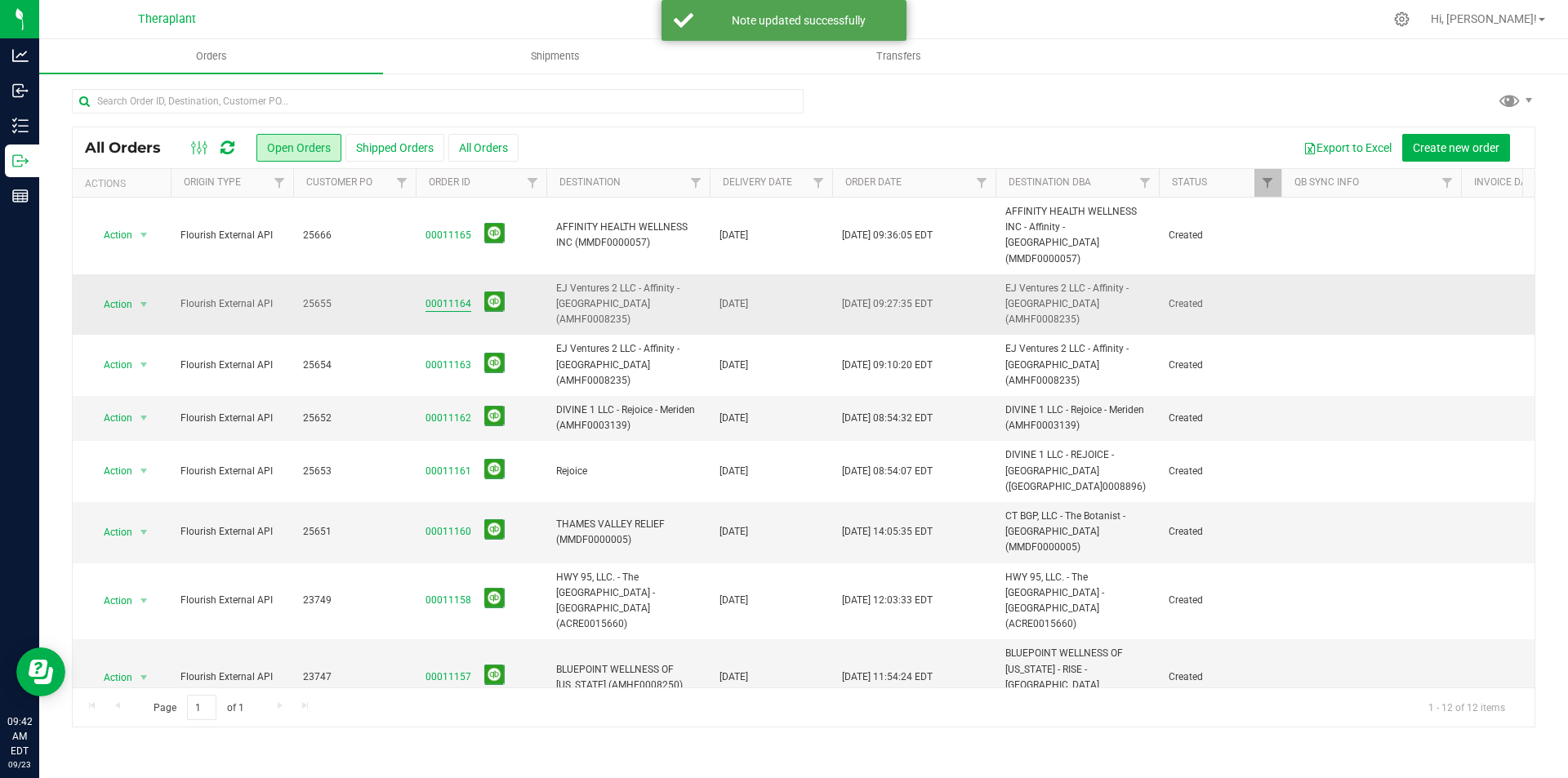
click at [448, 297] on link "00011164" at bounding box center [448, 304] width 46 height 15
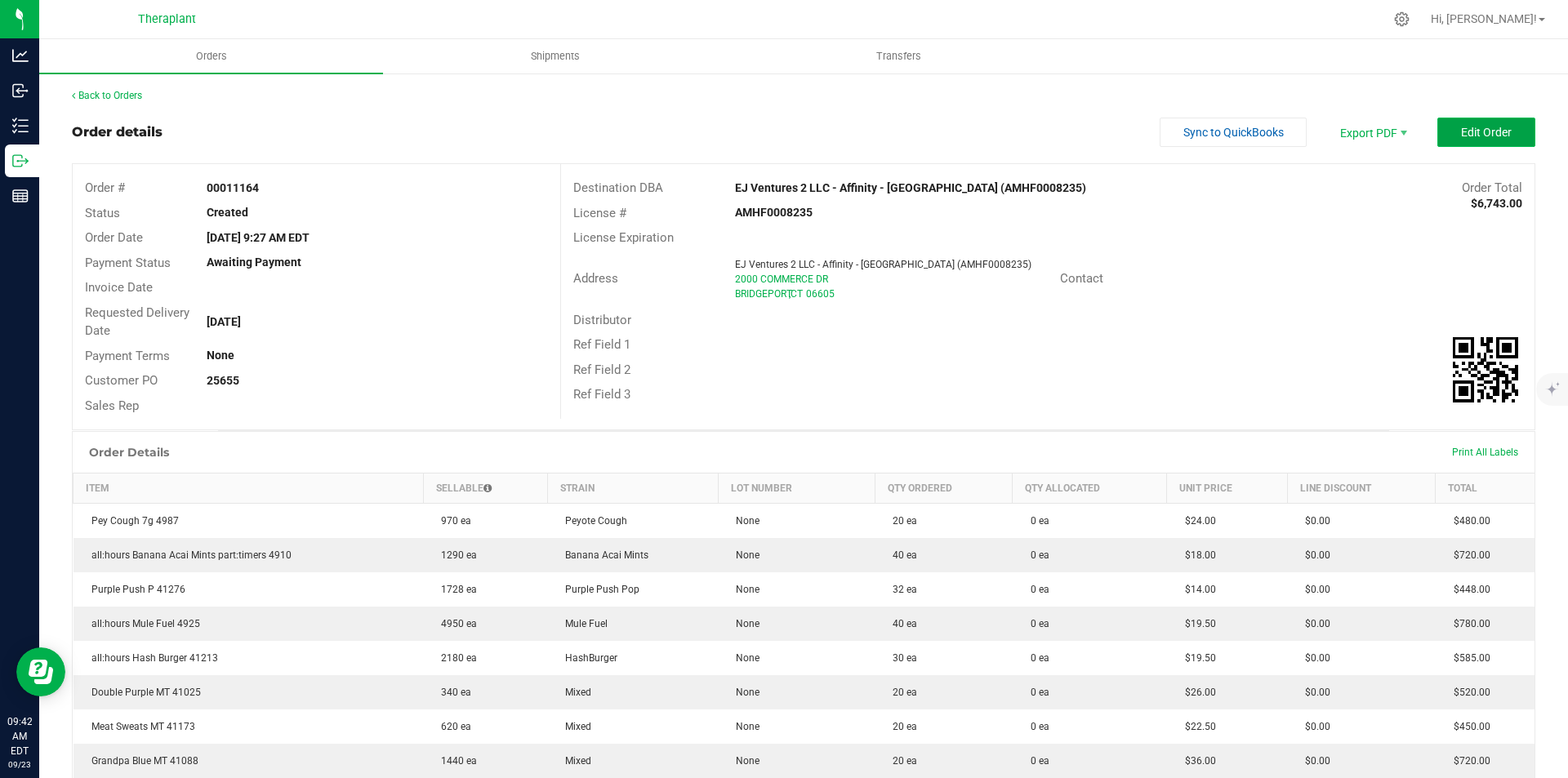
click at [1445, 126] on button "Edit Order" at bounding box center [1486, 132] width 98 height 30
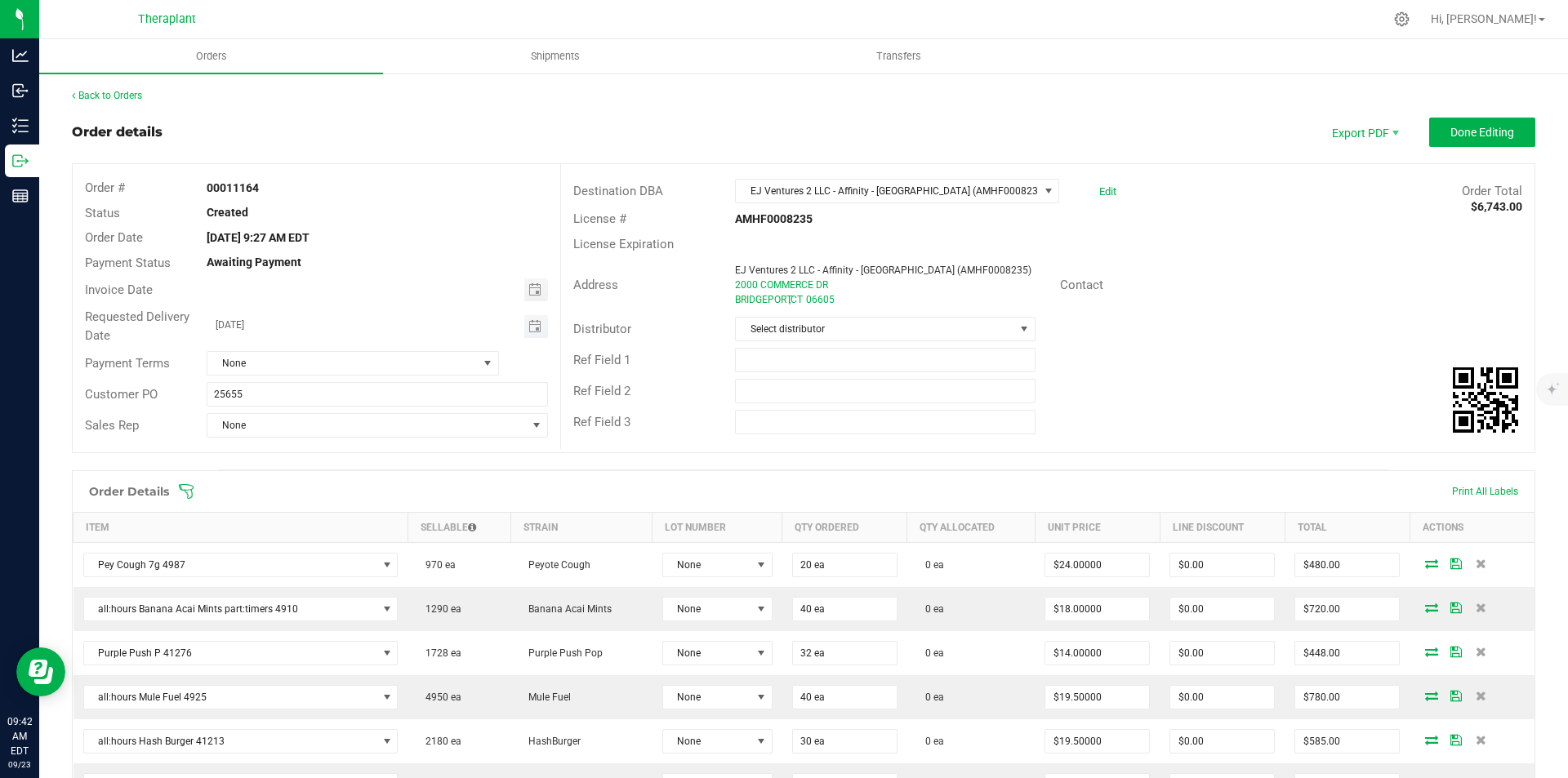
click at [533, 318] on span "Toggle calendar" at bounding box center [536, 327] width 24 height 23
click at [379, 481] on span "25" at bounding box center [375, 487] width 24 height 26
type input "[DATE]"
click at [1462, 120] on button "Done Editing" at bounding box center [1482, 132] width 106 height 30
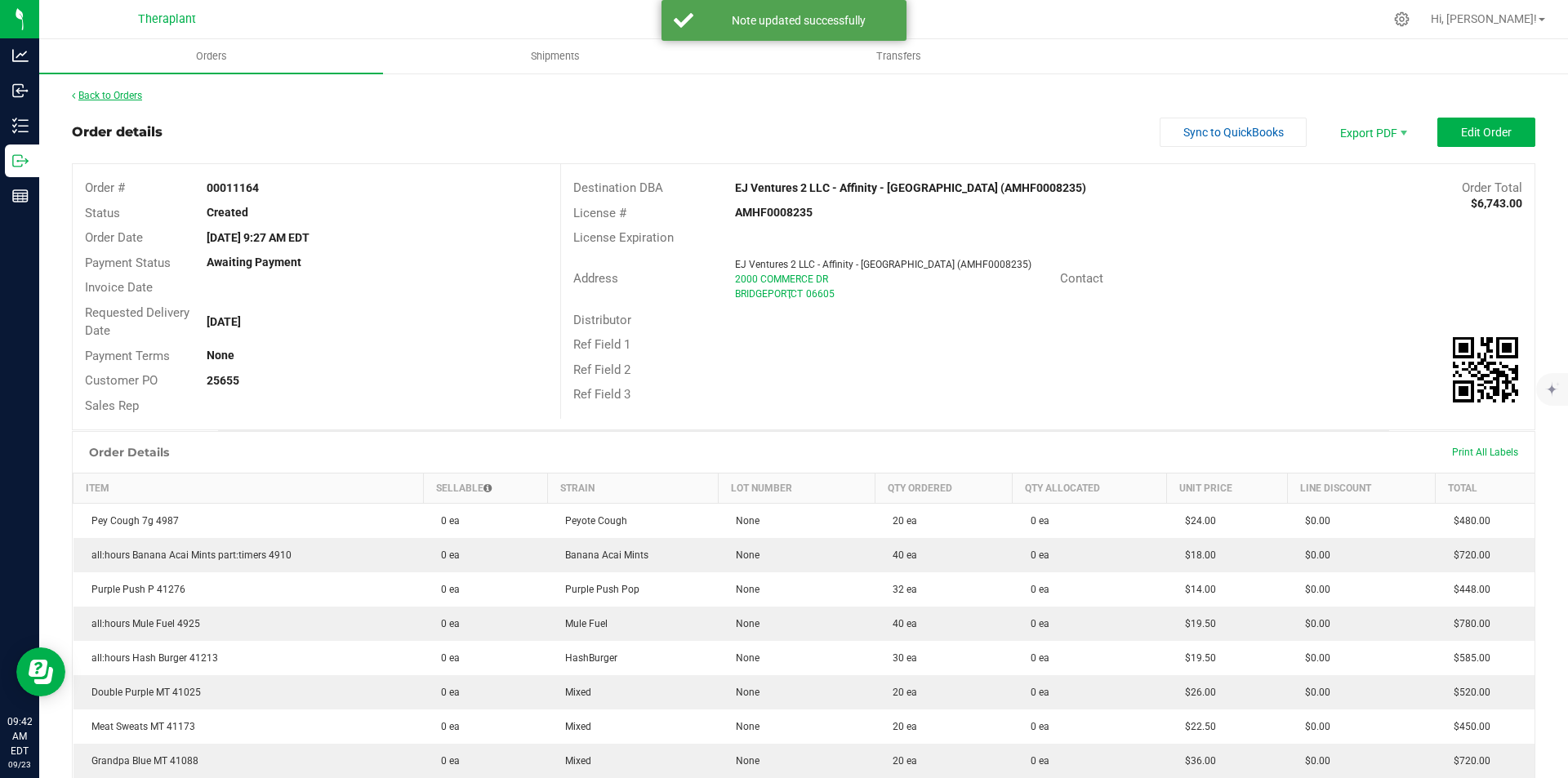
click at [89, 94] on link "Back to Orders" at bounding box center [106, 95] width 71 height 11
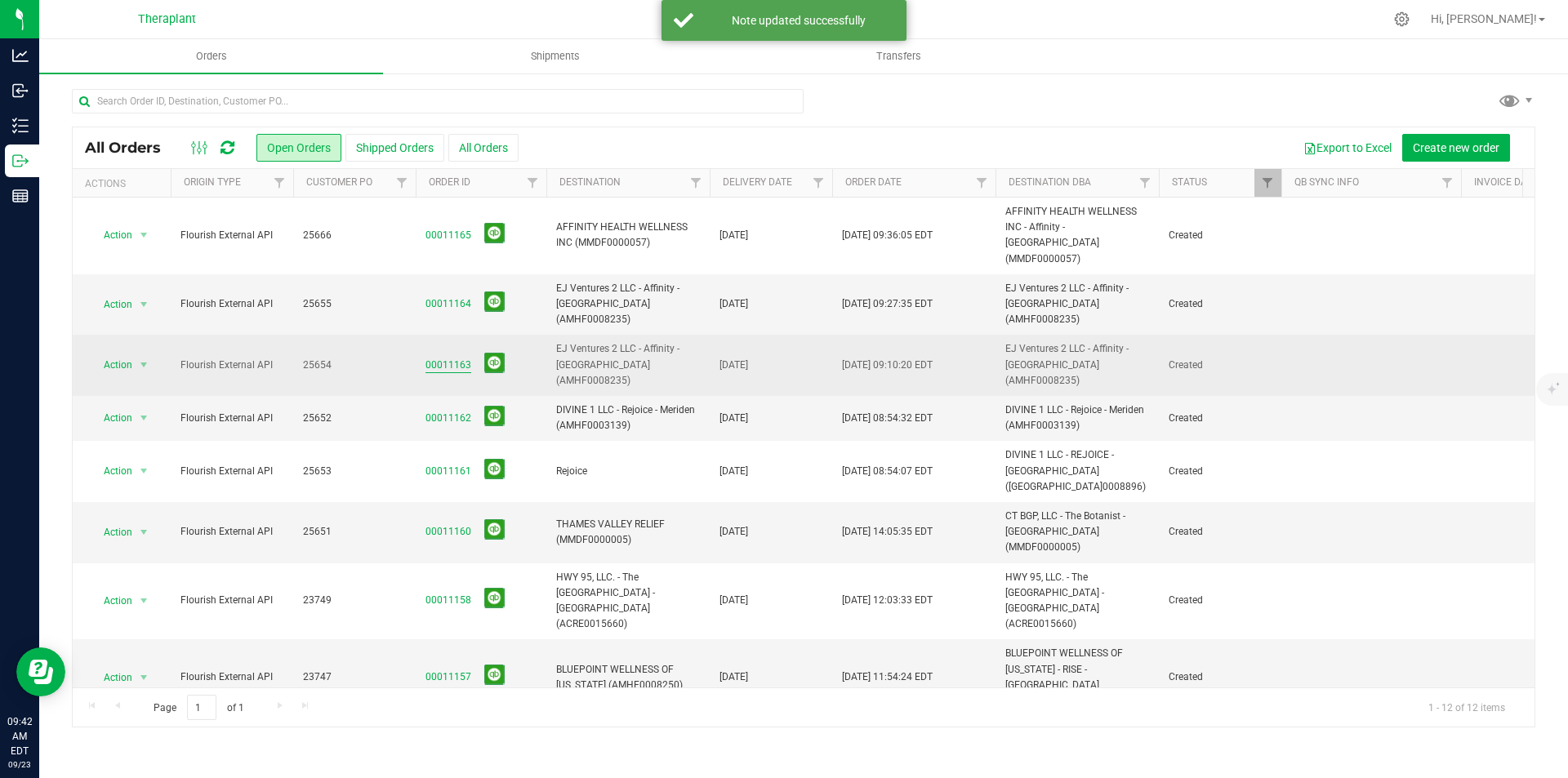
click at [446, 358] on link "00011163" at bounding box center [448, 366] width 46 height 15
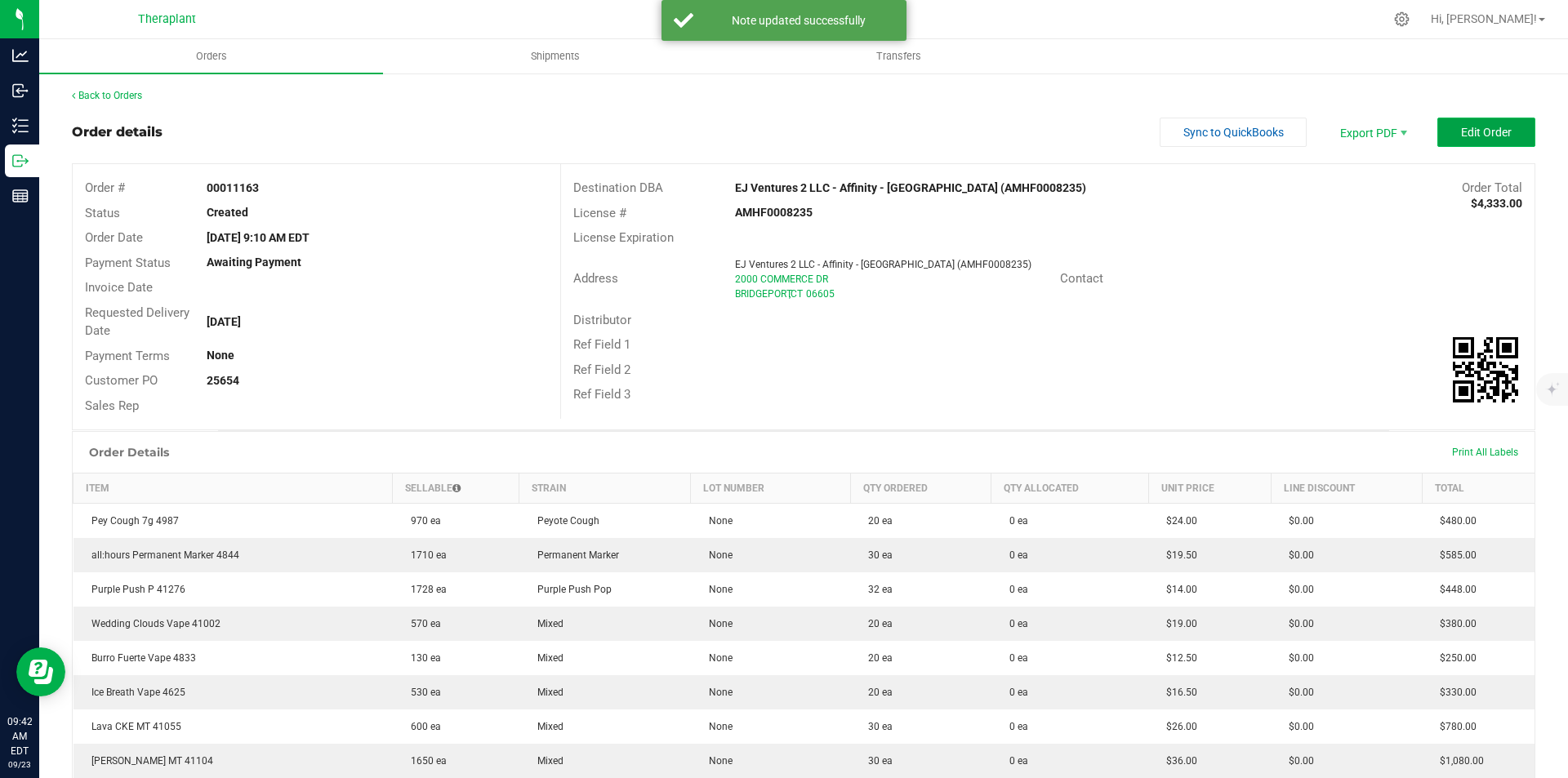
click at [1464, 130] on span "Edit Order" at bounding box center [1487, 132] width 51 height 13
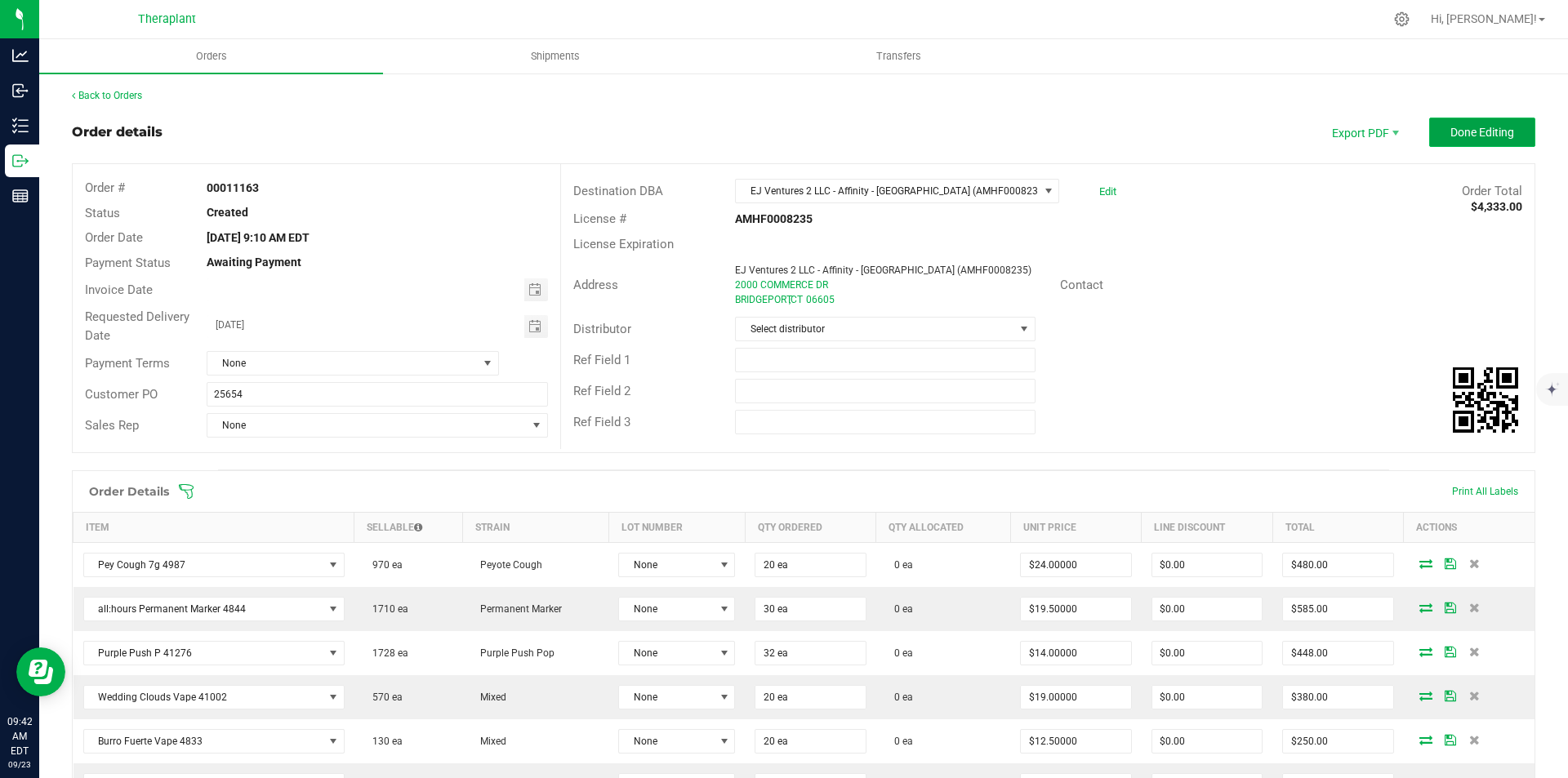
click at [1457, 133] on span "Done Editing" at bounding box center [1482, 132] width 64 height 13
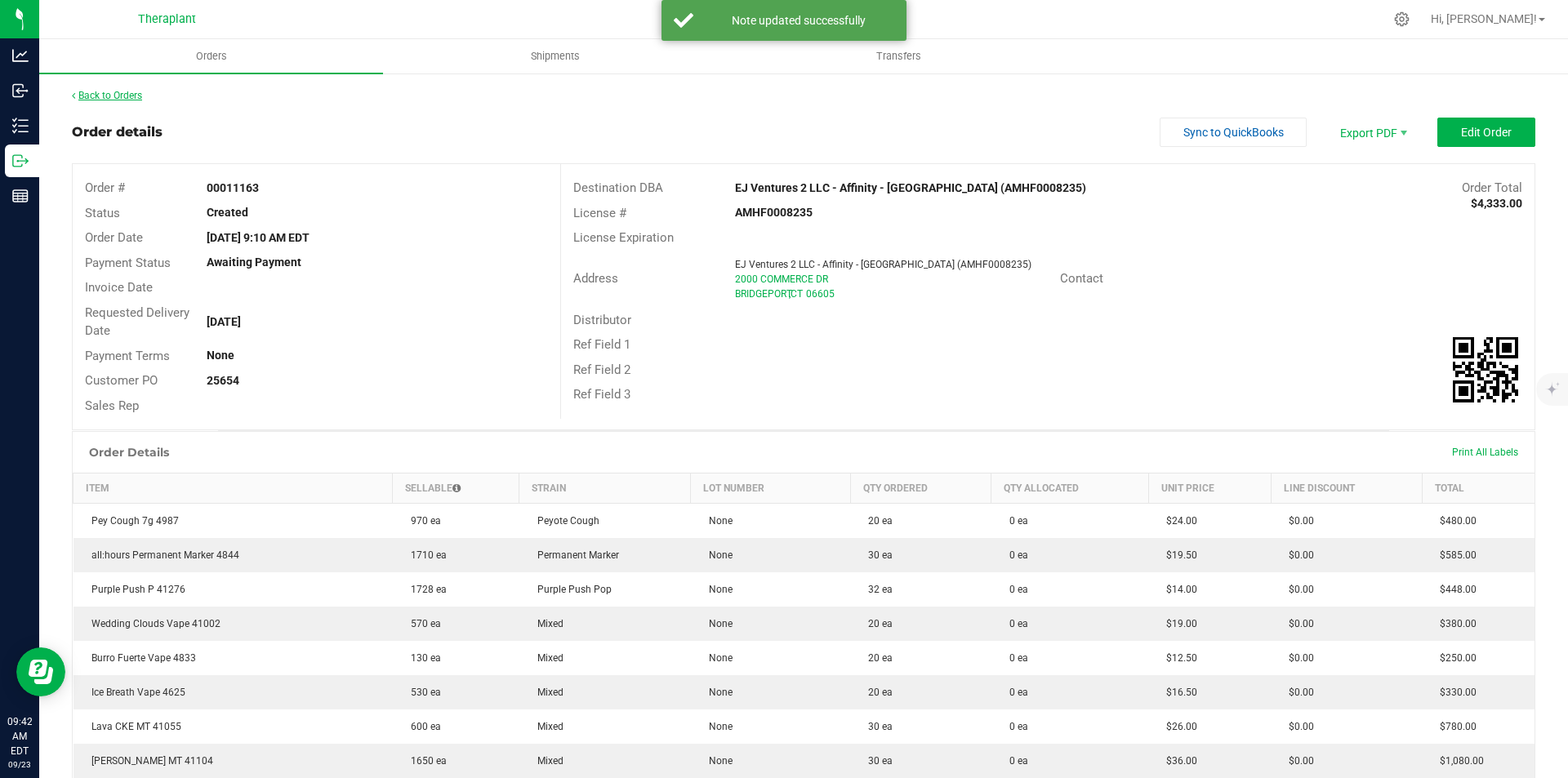
click at [134, 97] on link "Back to Orders" at bounding box center [106, 95] width 71 height 11
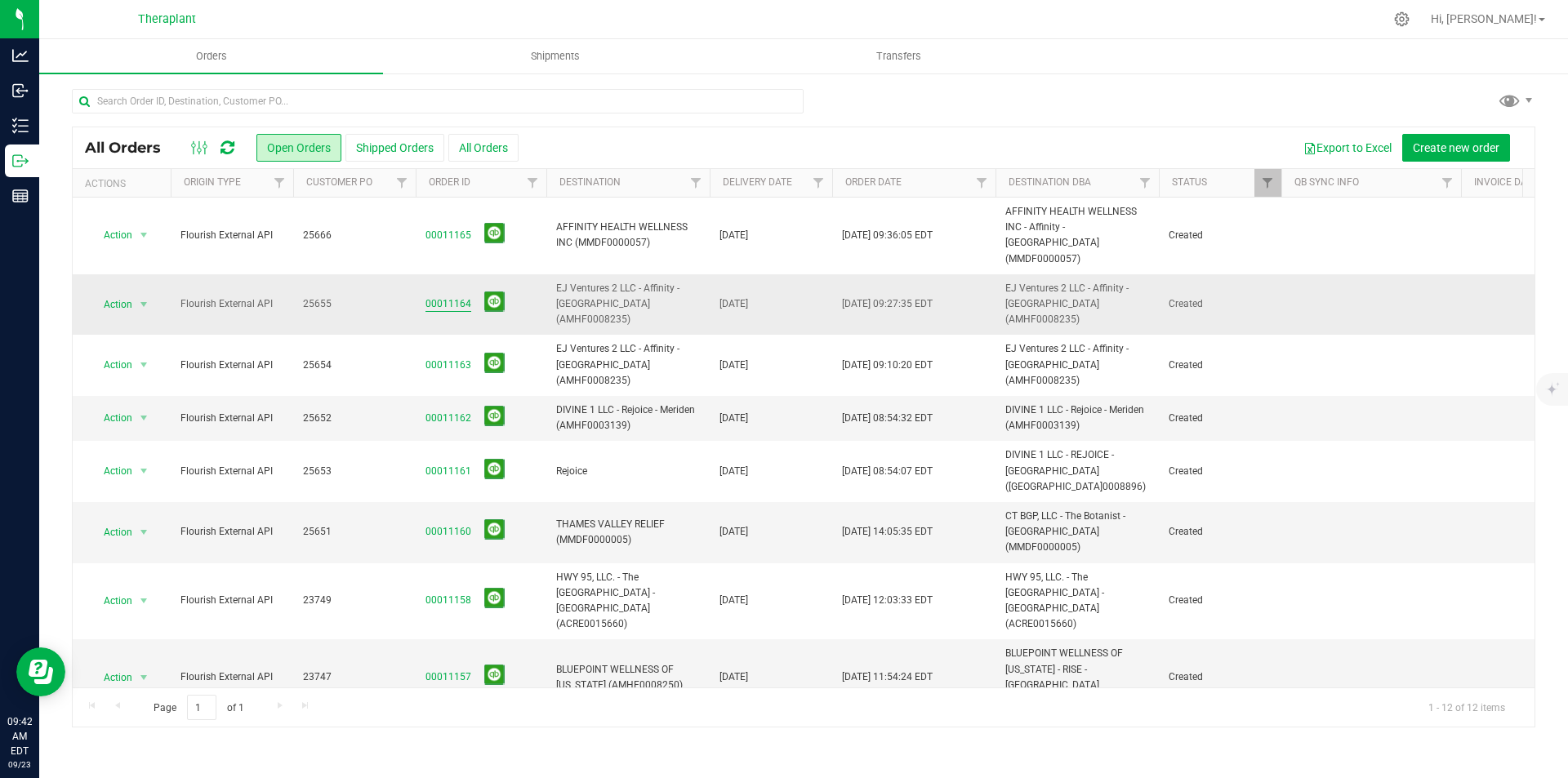
click at [448, 297] on link "00011164" at bounding box center [448, 304] width 46 height 15
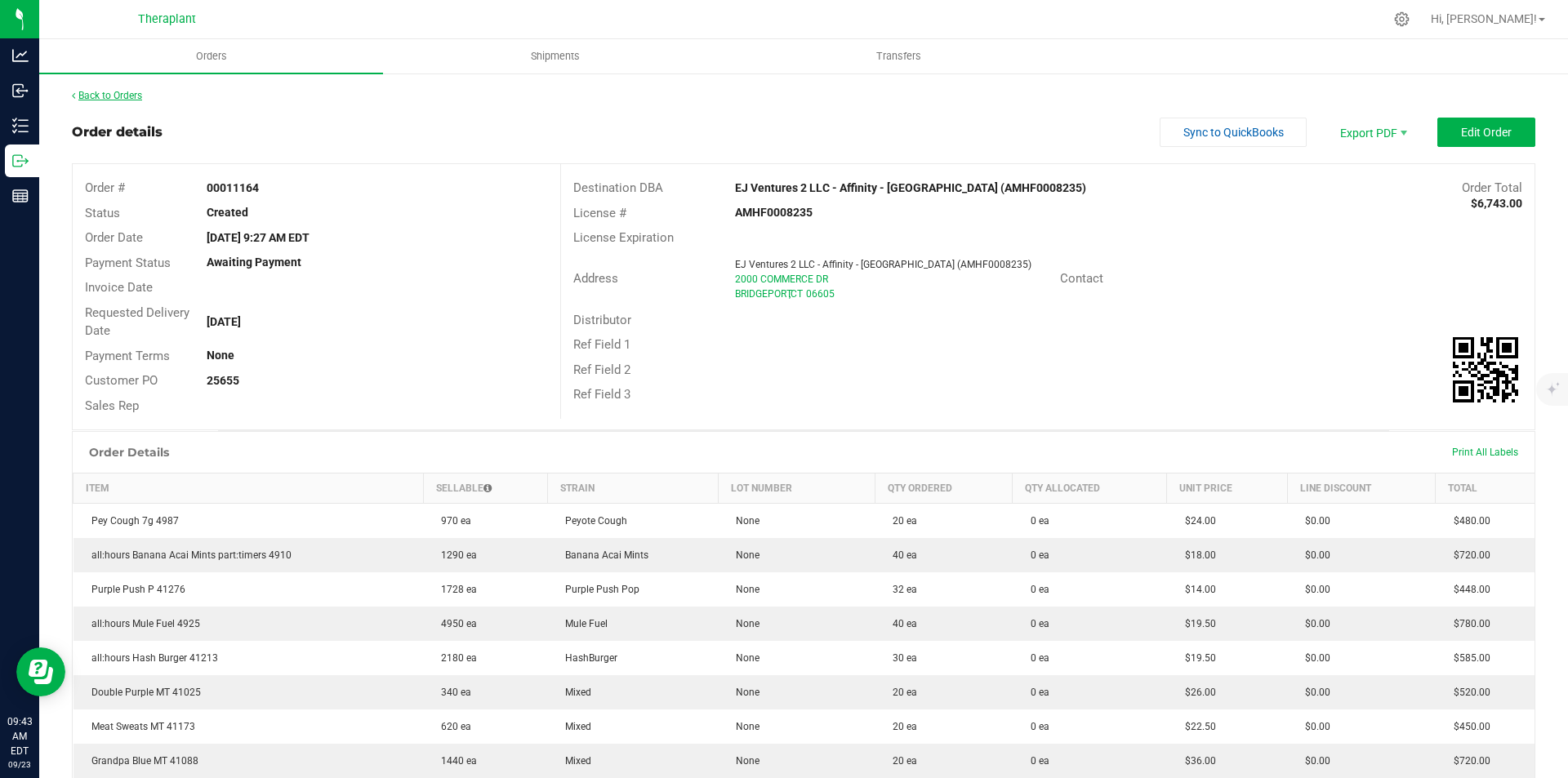
click at [103, 94] on link "Back to Orders" at bounding box center [106, 95] width 71 height 11
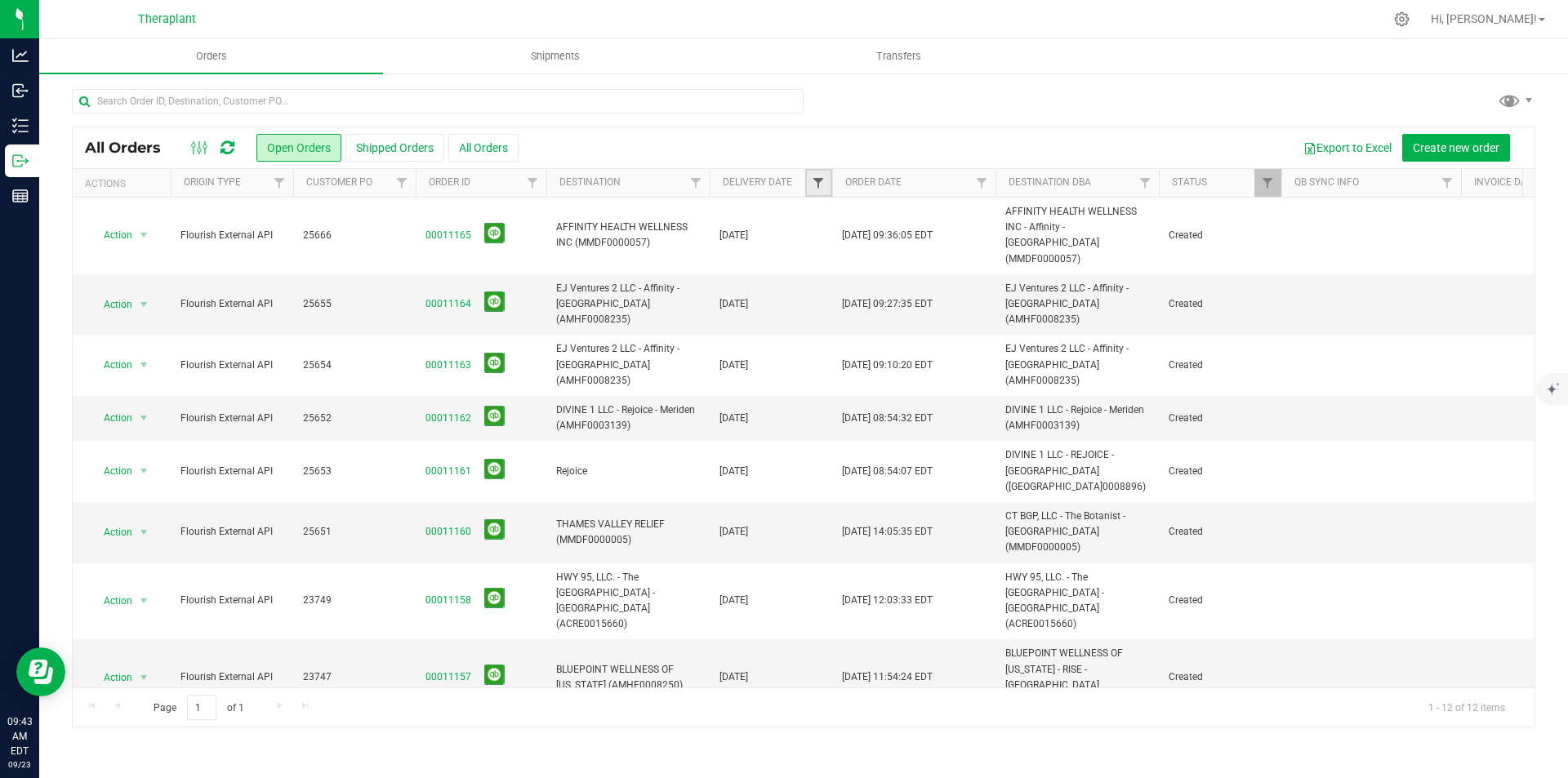
click at [814, 184] on span "Filter" at bounding box center [818, 182] width 13 height 13
click at [973, 280] on span "select" at bounding box center [970, 281] width 13 height 13
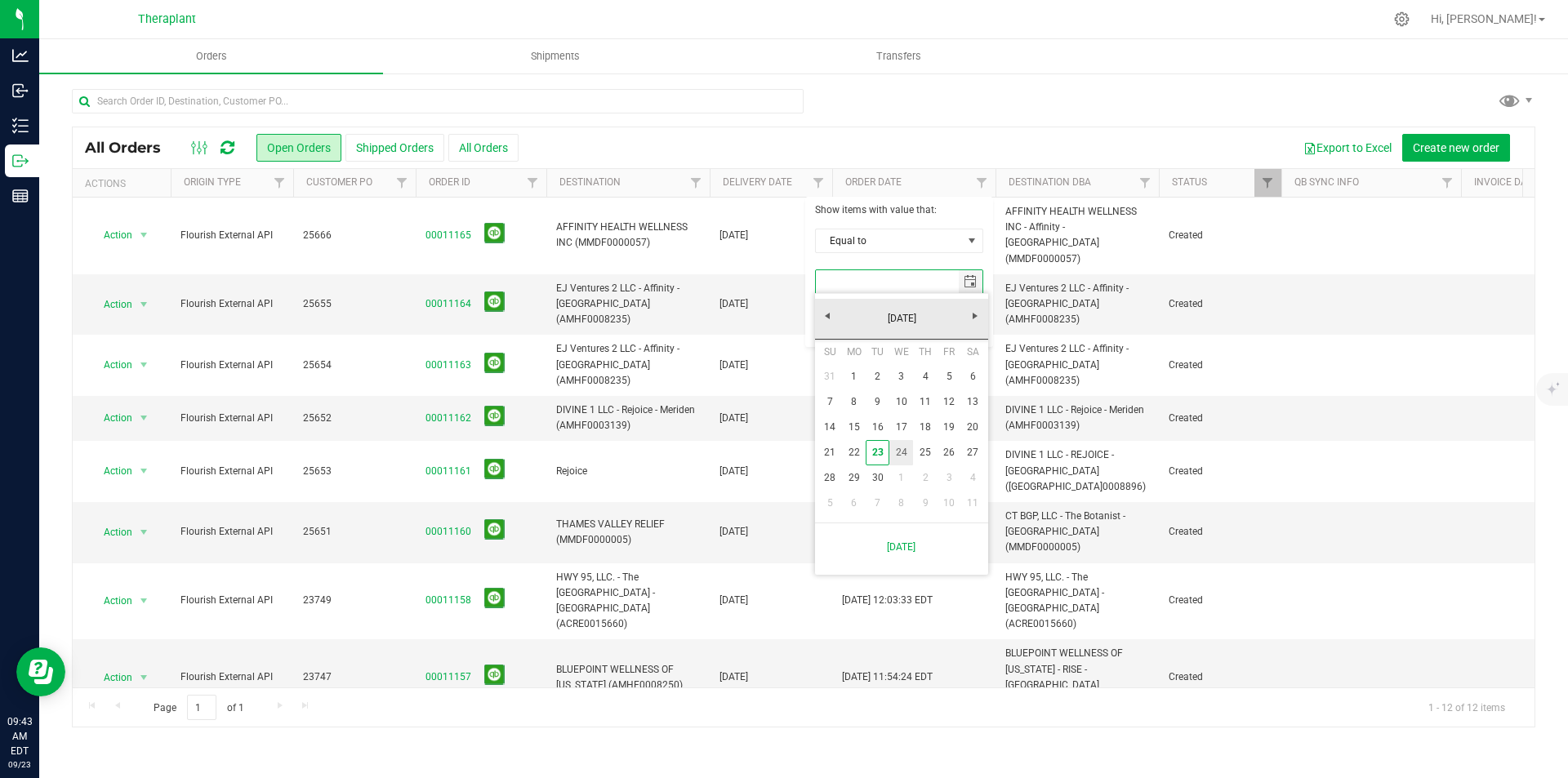
click at [905, 450] on link "24" at bounding box center [902, 452] width 24 height 26
type input "[DATE]"
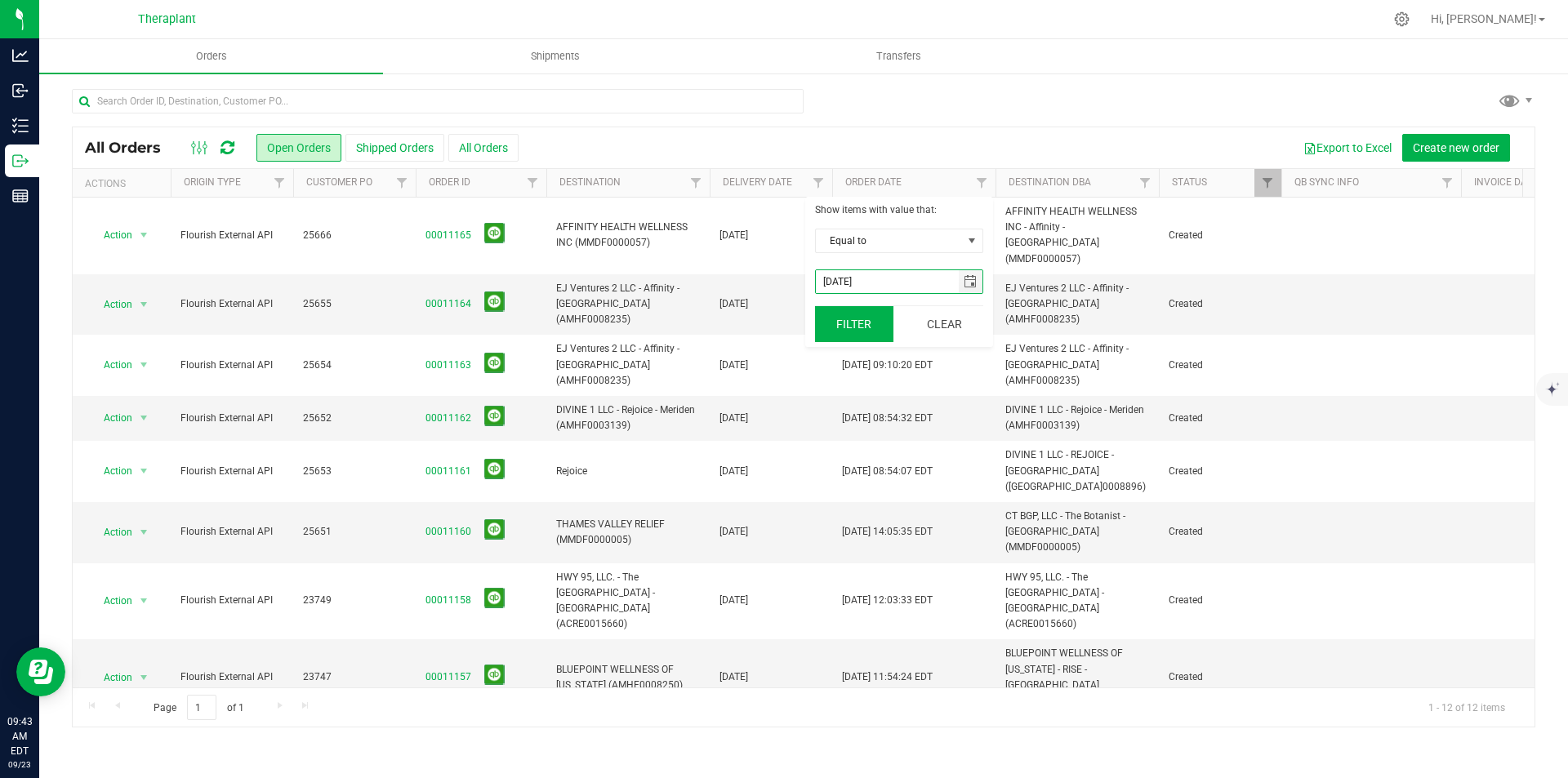
click at [831, 311] on button "Filter" at bounding box center [854, 324] width 78 height 36
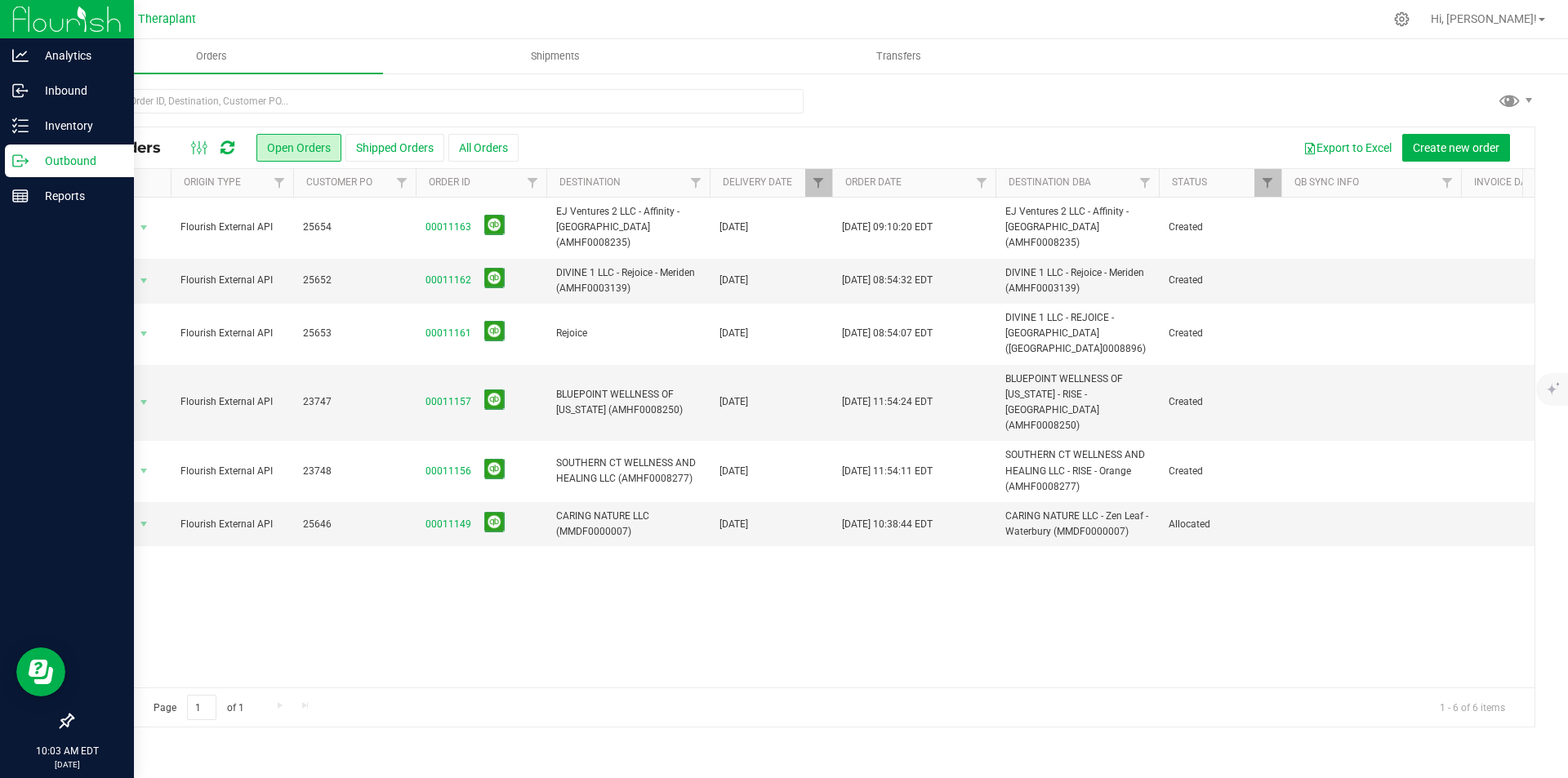
click at [20, 20] on img at bounding box center [66, 19] width 110 height 38
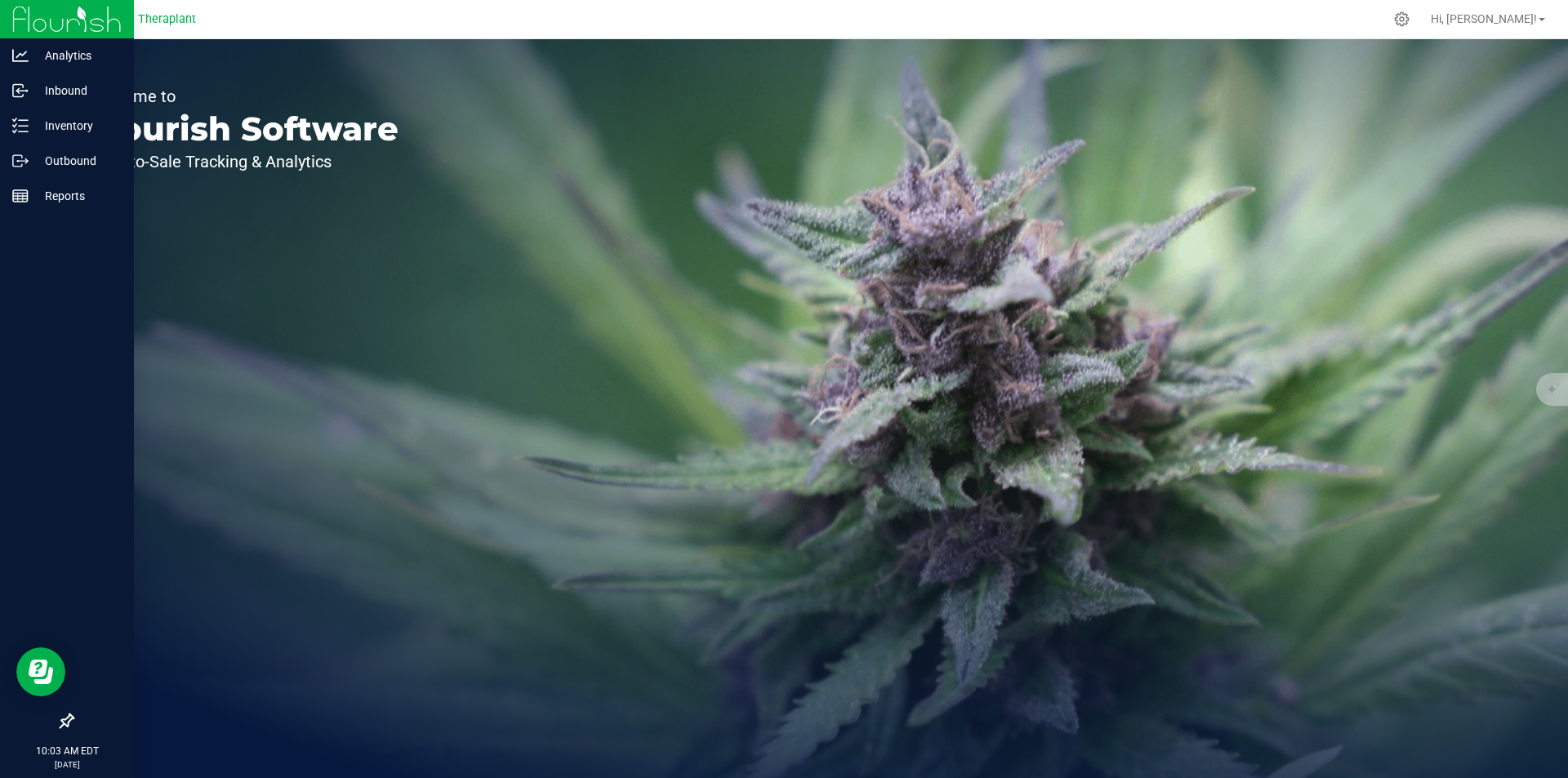
click at [34, 10] on img at bounding box center [66, 19] width 110 height 38
click at [46, 11] on img at bounding box center [66, 19] width 110 height 38
click at [88, 150] on div "Outbound" at bounding box center [70, 161] width 129 height 32
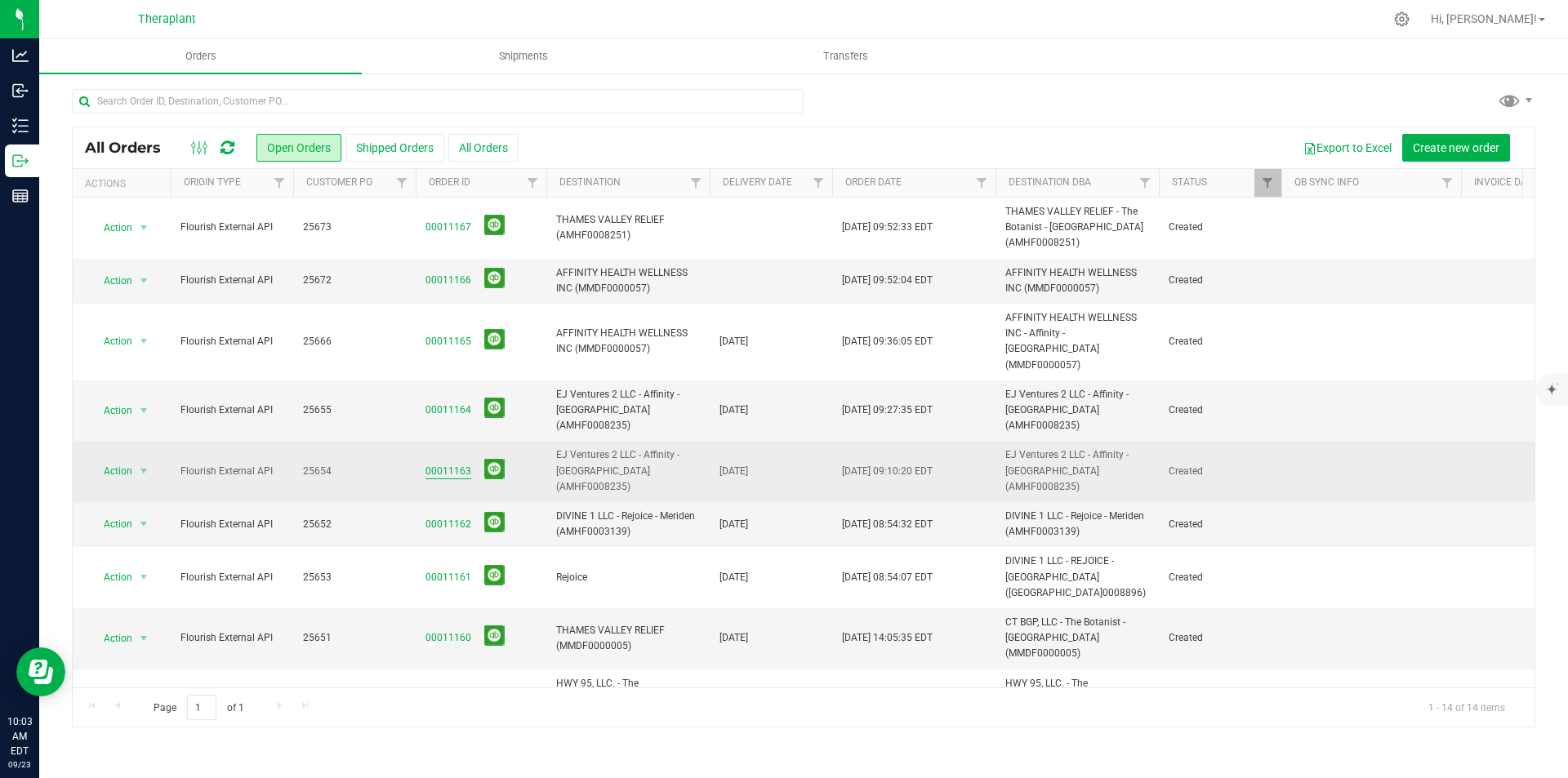
click at [457, 463] on link "00011163" at bounding box center [448, 471] width 46 height 15
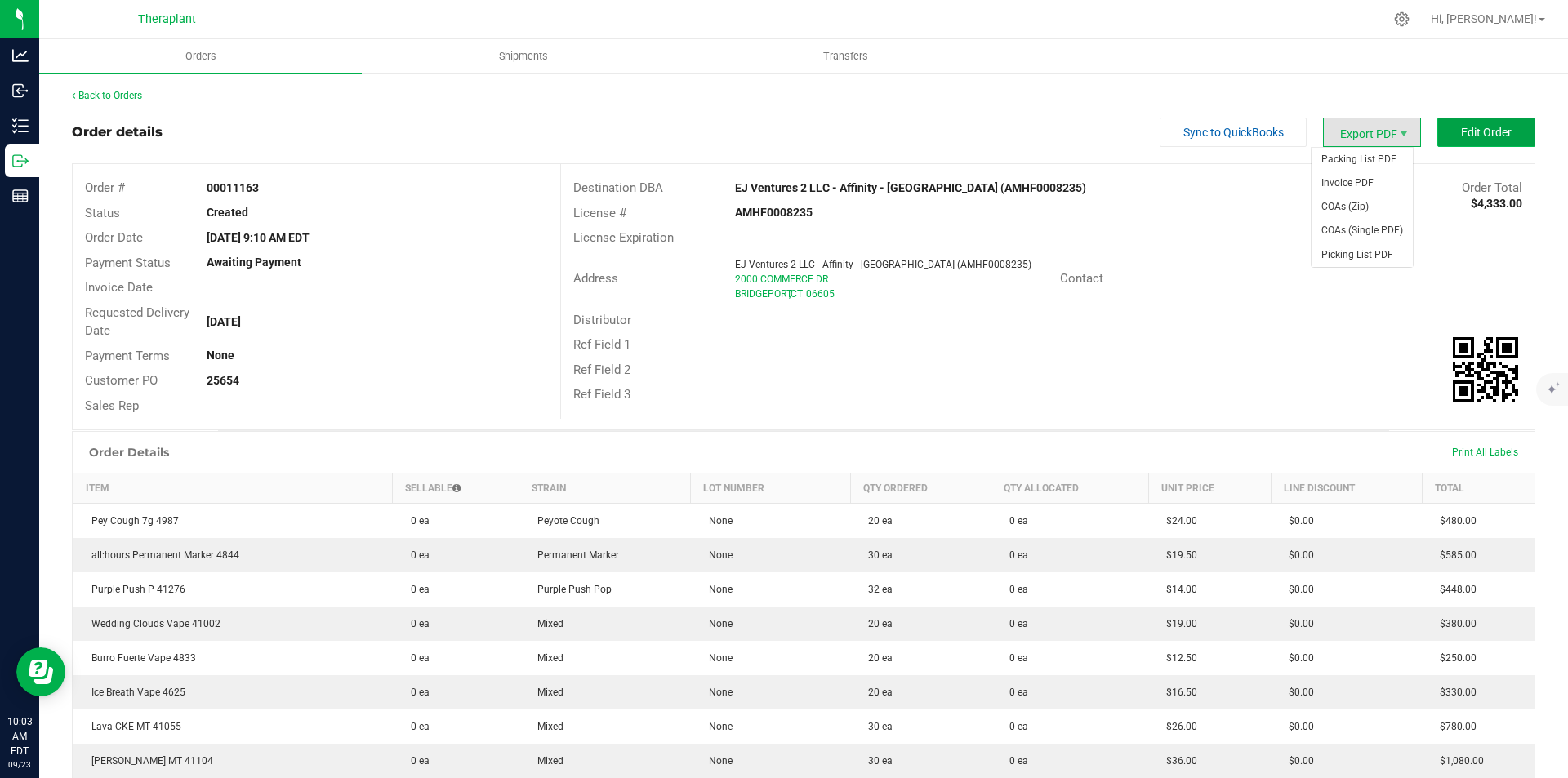
click at [1468, 126] on span "Edit Order" at bounding box center [1487, 132] width 51 height 13
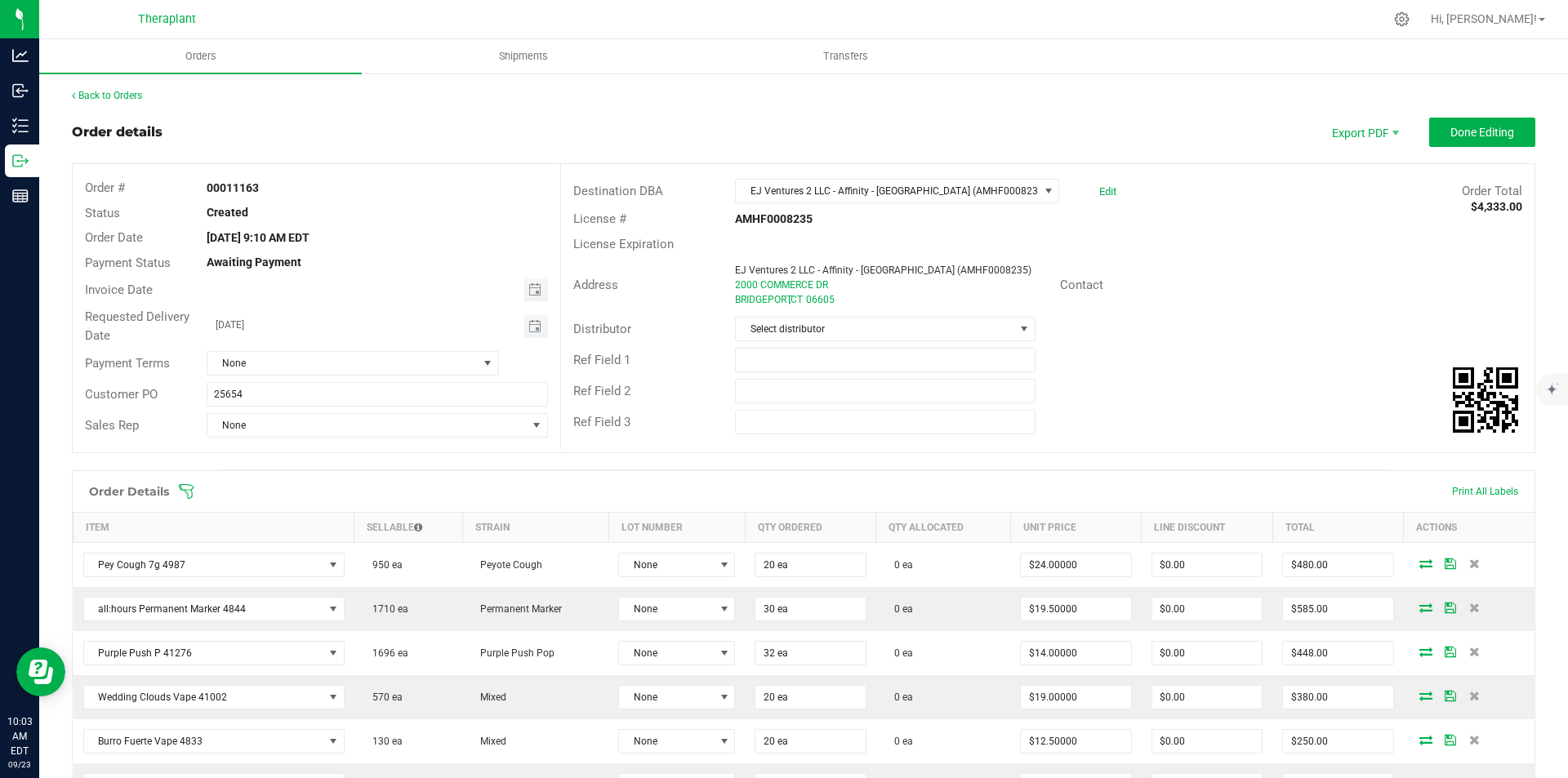
click at [539, 327] on span "Toggle calendar" at bounding box center [536, 327] width 24 height 23
click at [371, 481] on span "25" at bounding box center [375, 487] width 24 height 26
type input "[DATE]"
click at [1431, 136] on button "Done Editing" at bounding box center [1482, 132] width 106 height 30
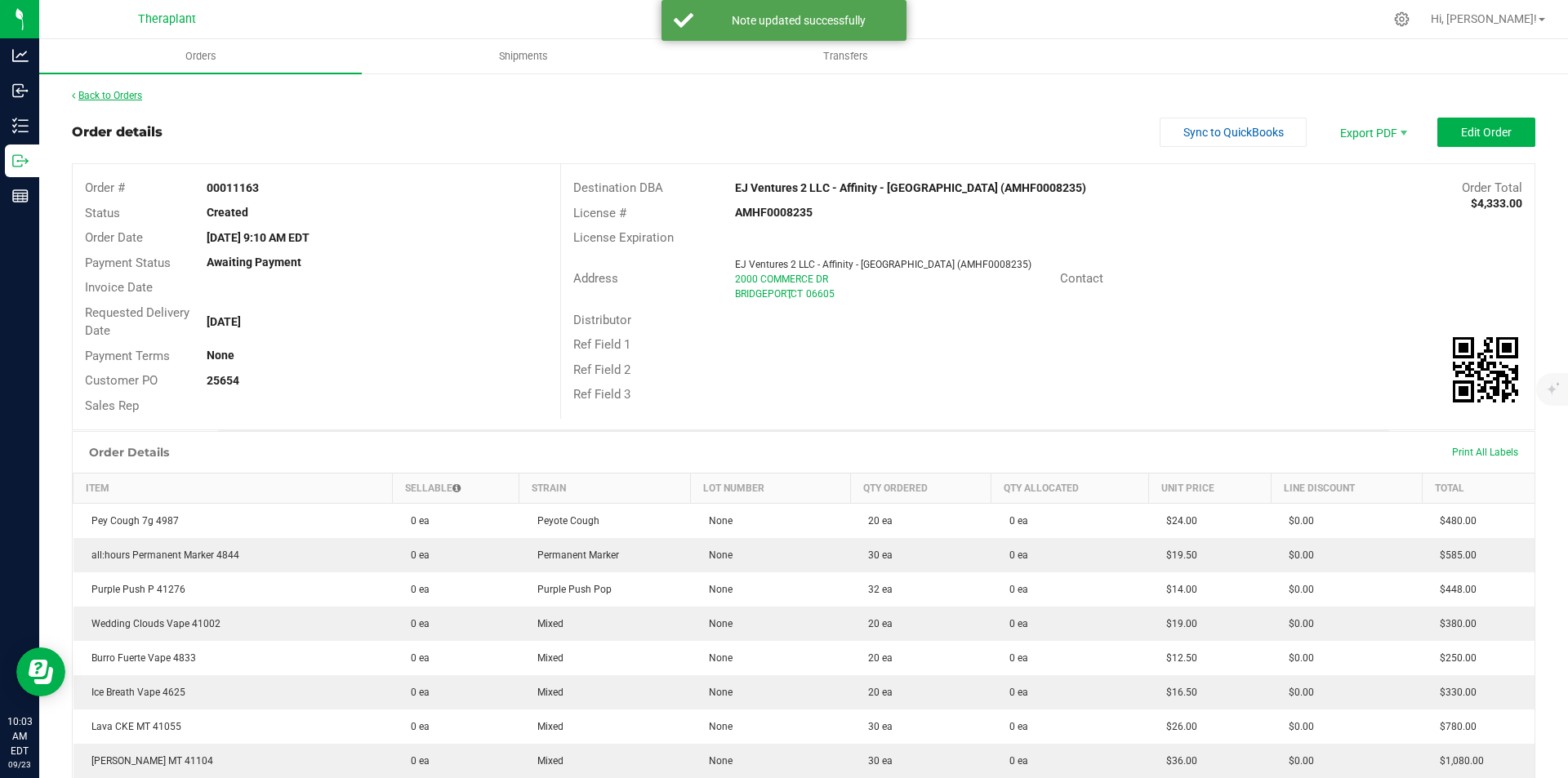
click at [123, 94] on link "Back to Orders" at bounding box center [106, 95] width 71 height 11
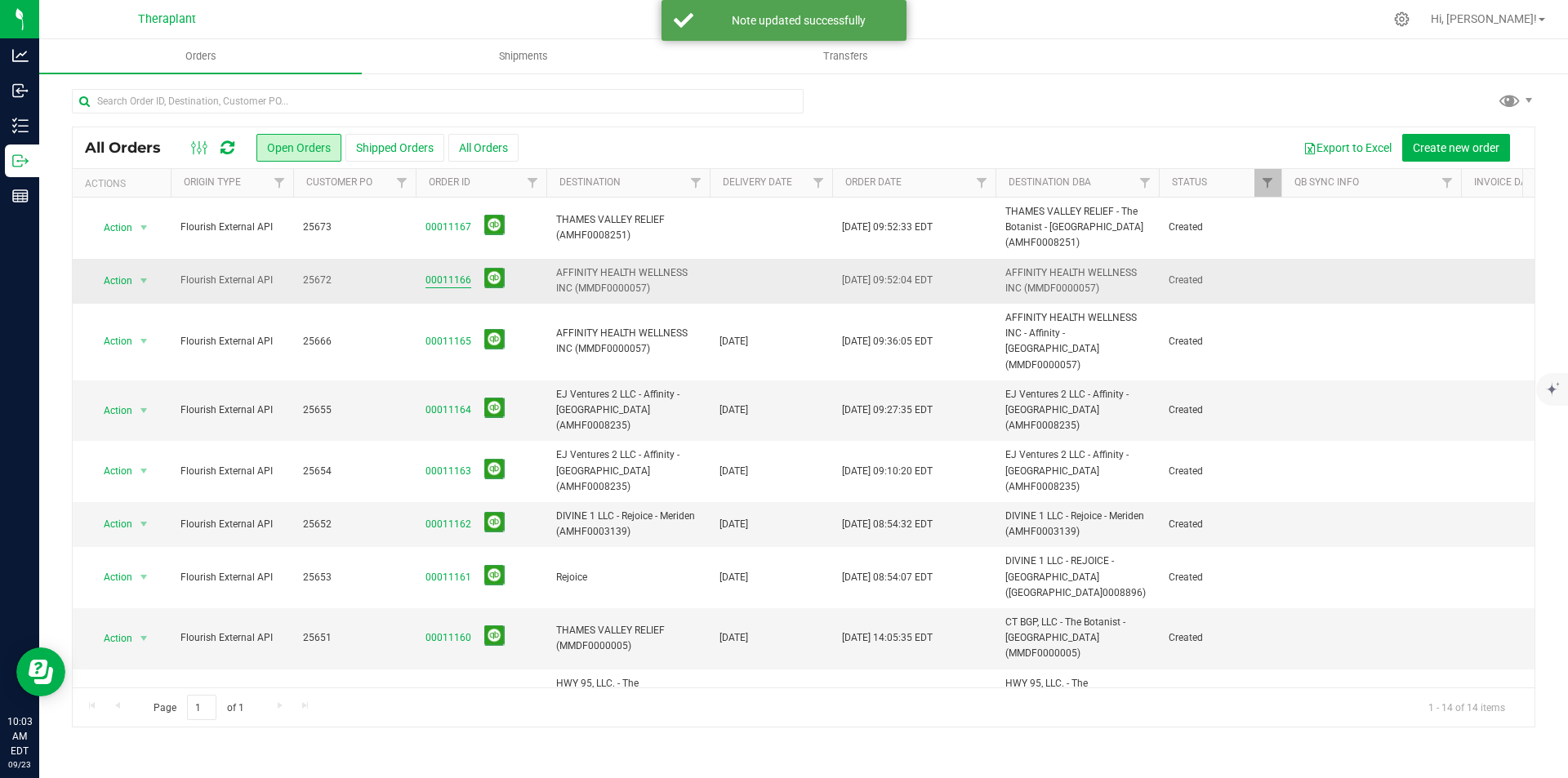
click at [436, 281] on link "00011166" at bounding box center [448, 281] width 46 height 15
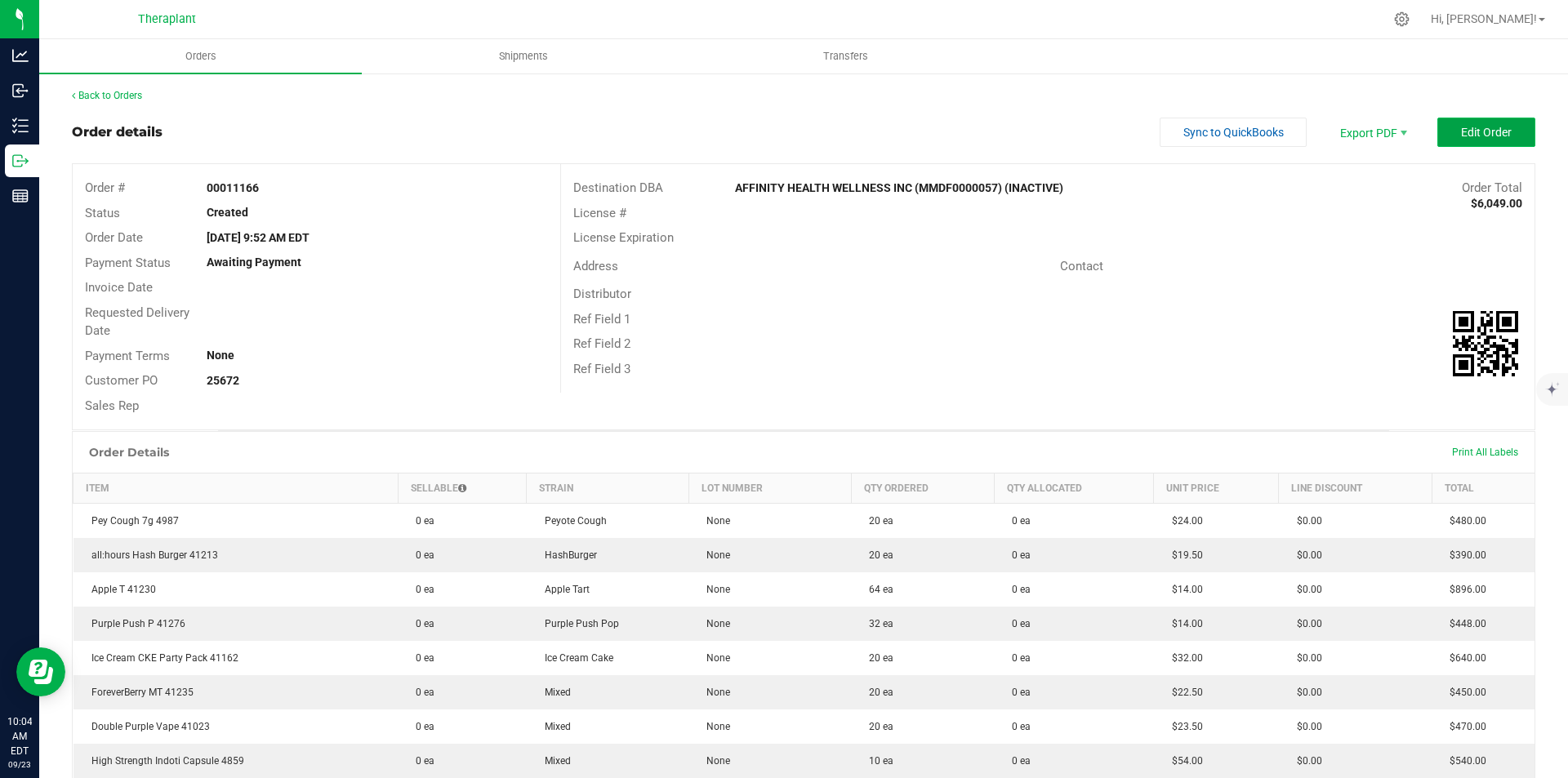
click at [1480, 122] on button "Edit Order" at bounding box center [1486, 132] width 98 height 30
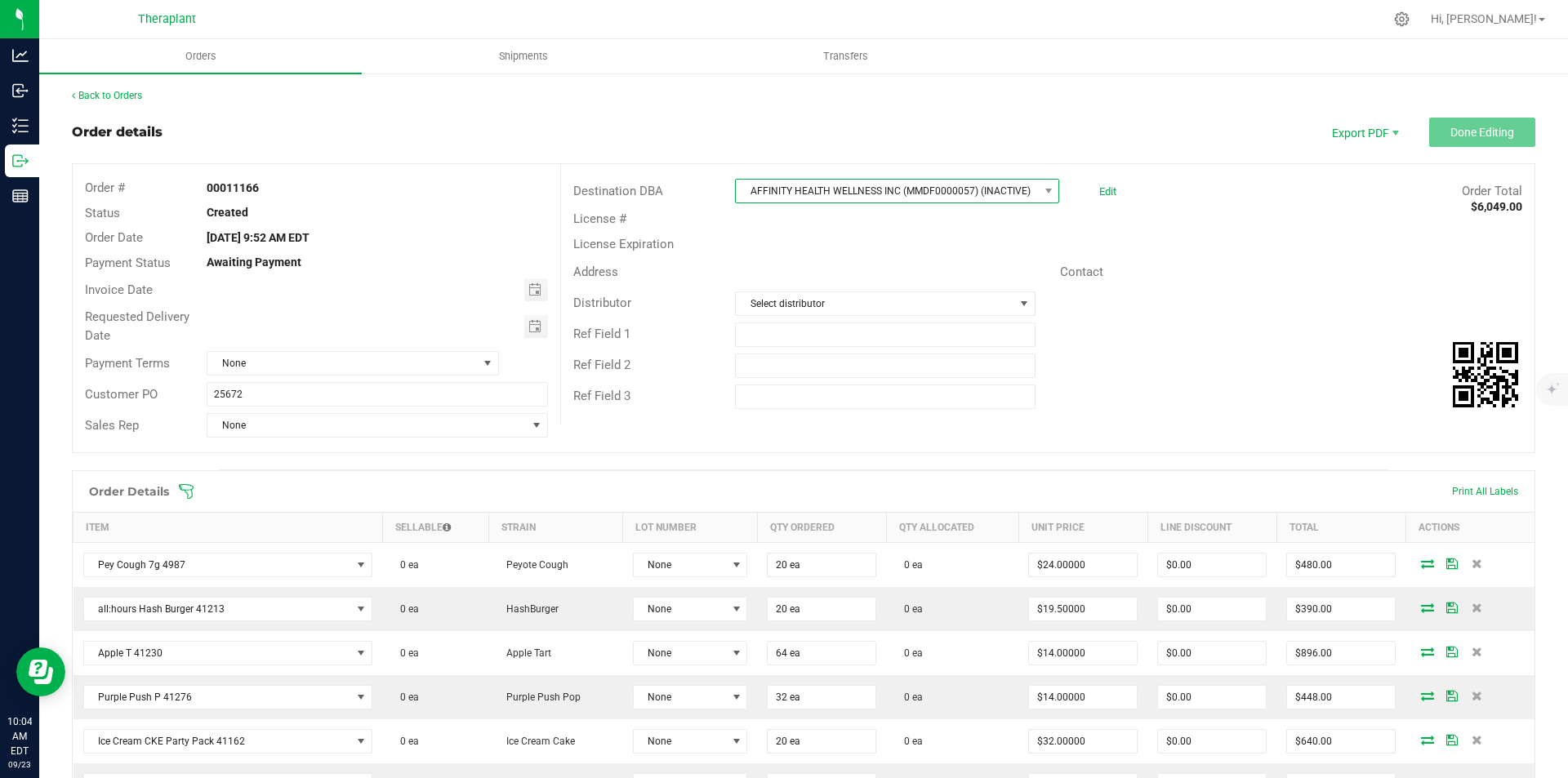
click at [891, 189] on span "AFFINITY HEALTH WELLNESS INC (MMDF0000057) (INACTIVE)" at bounding box center [887, 190] width 302 height 23
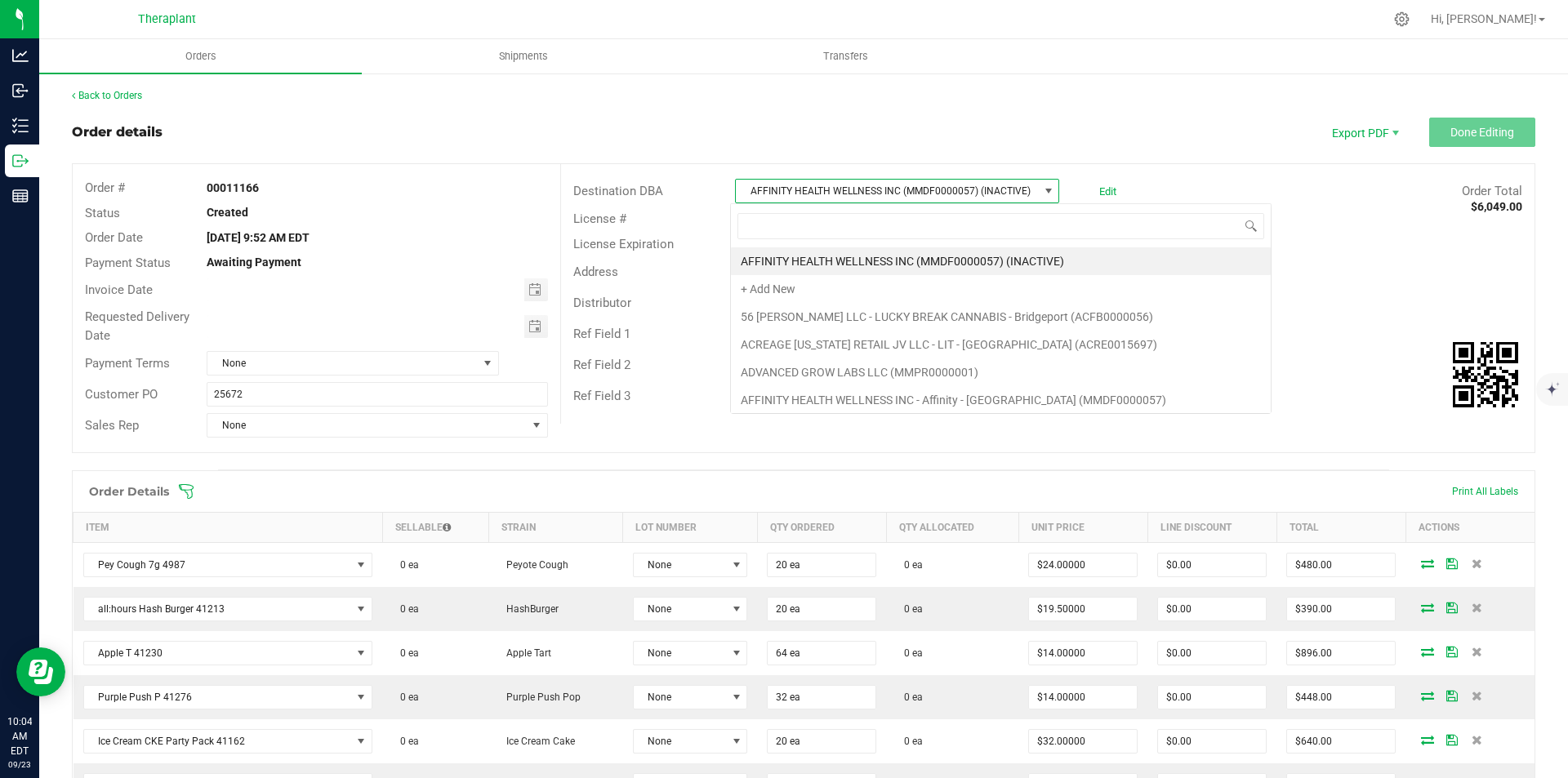
scroll to position [25, 321]
type input "new haven"
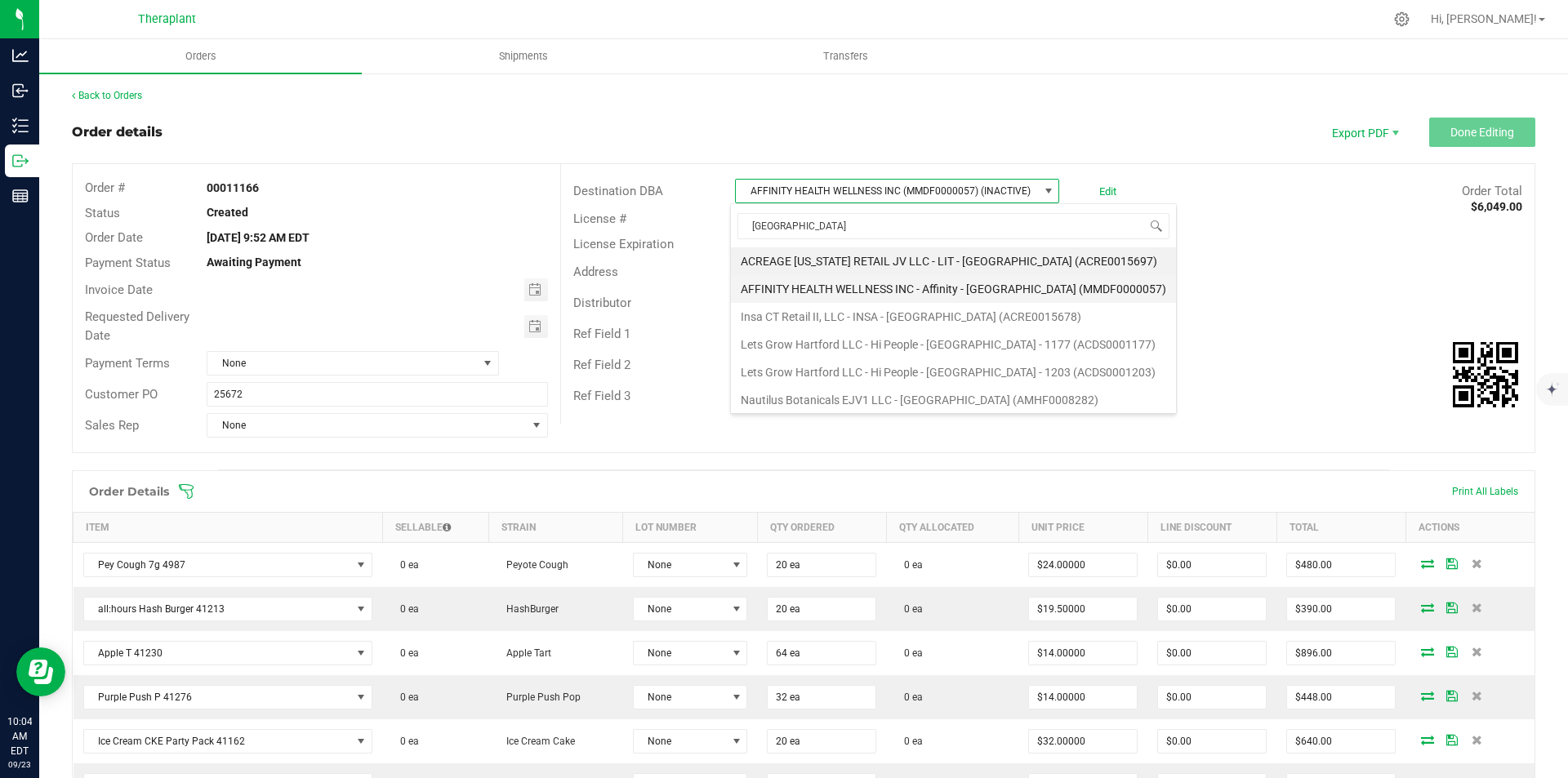
click at [889, 280] on li "AFFINITY HEALTH WELLNESS INC - Affinity - [GEOGRAPHIC_DATA] (MMDF0000057)" at bounding box center [953, 289] width 445 height 28
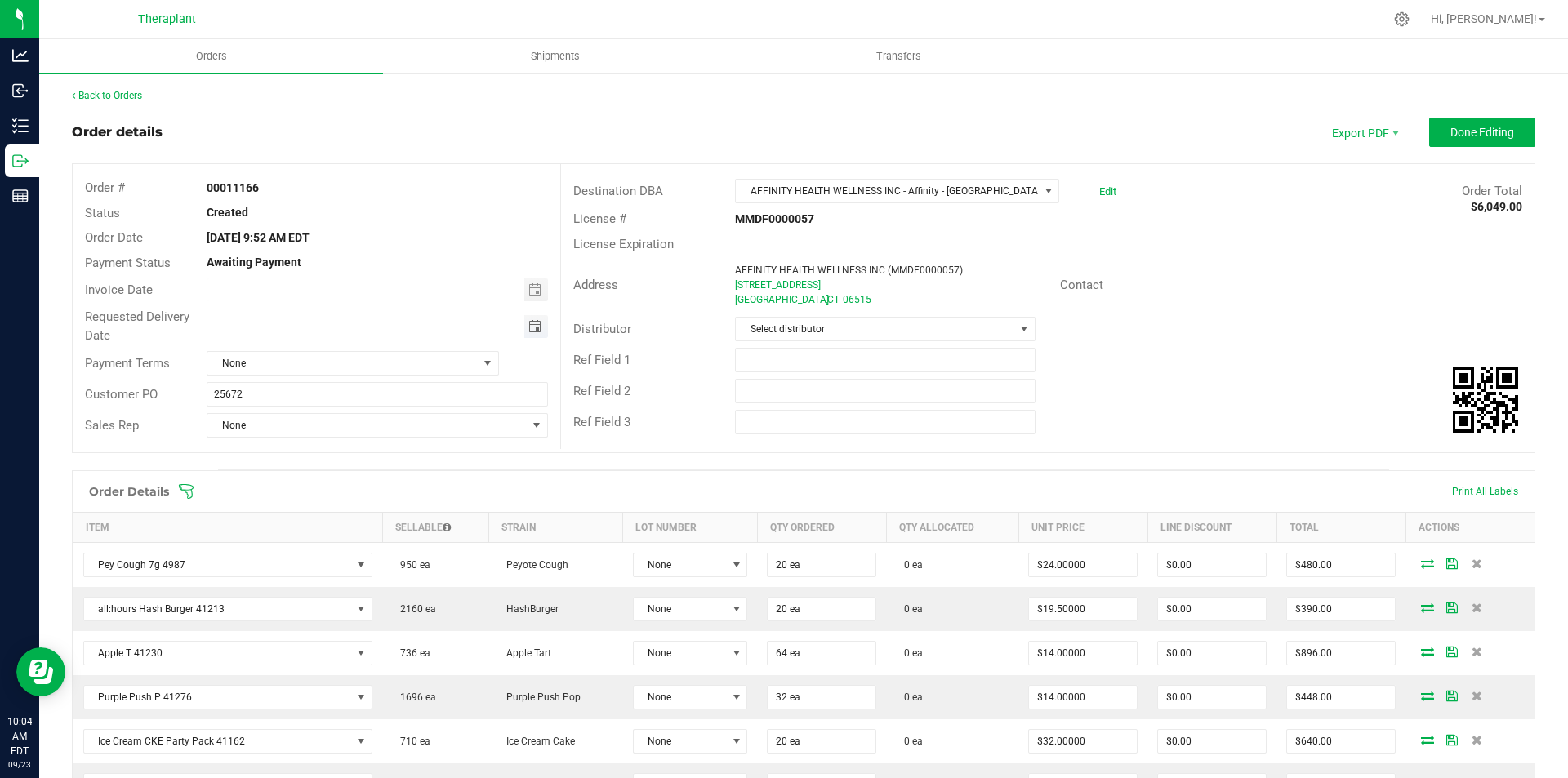
click at [535, 321] on span "Toggle calendar" at bounding box center [534, 326] width 13 height 13
click at [381, 487] on span "25" at bounding box center [375, 487] width 24 height 26
type input "09/25/2025"
click at [1514, 130] on button "Done Editing" at bounding box center [1482, 132] width 106 height 30
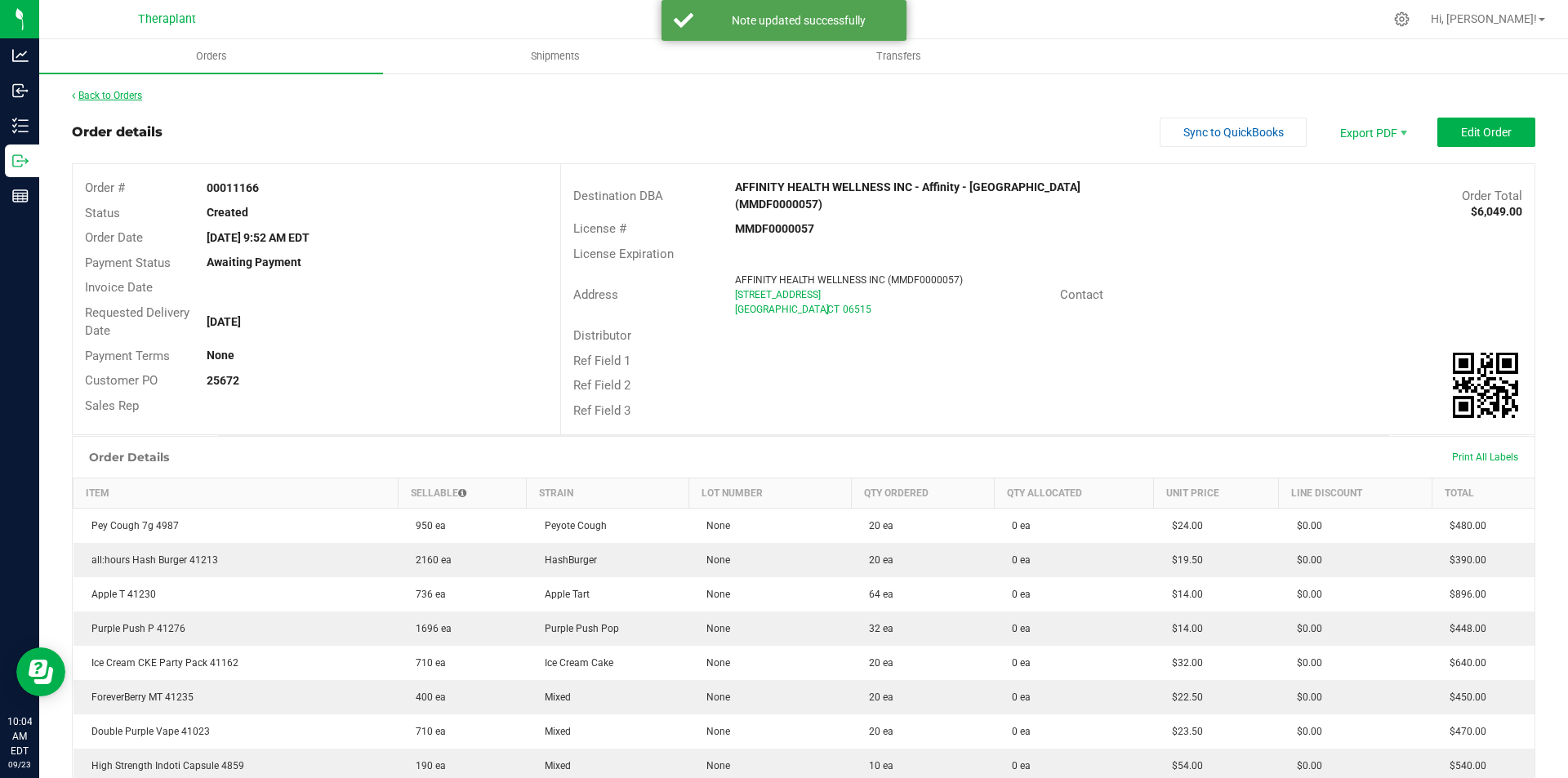
click at [131, 99] on link "Back to Orders" at bounding box center [106, 95] width 71 height 11
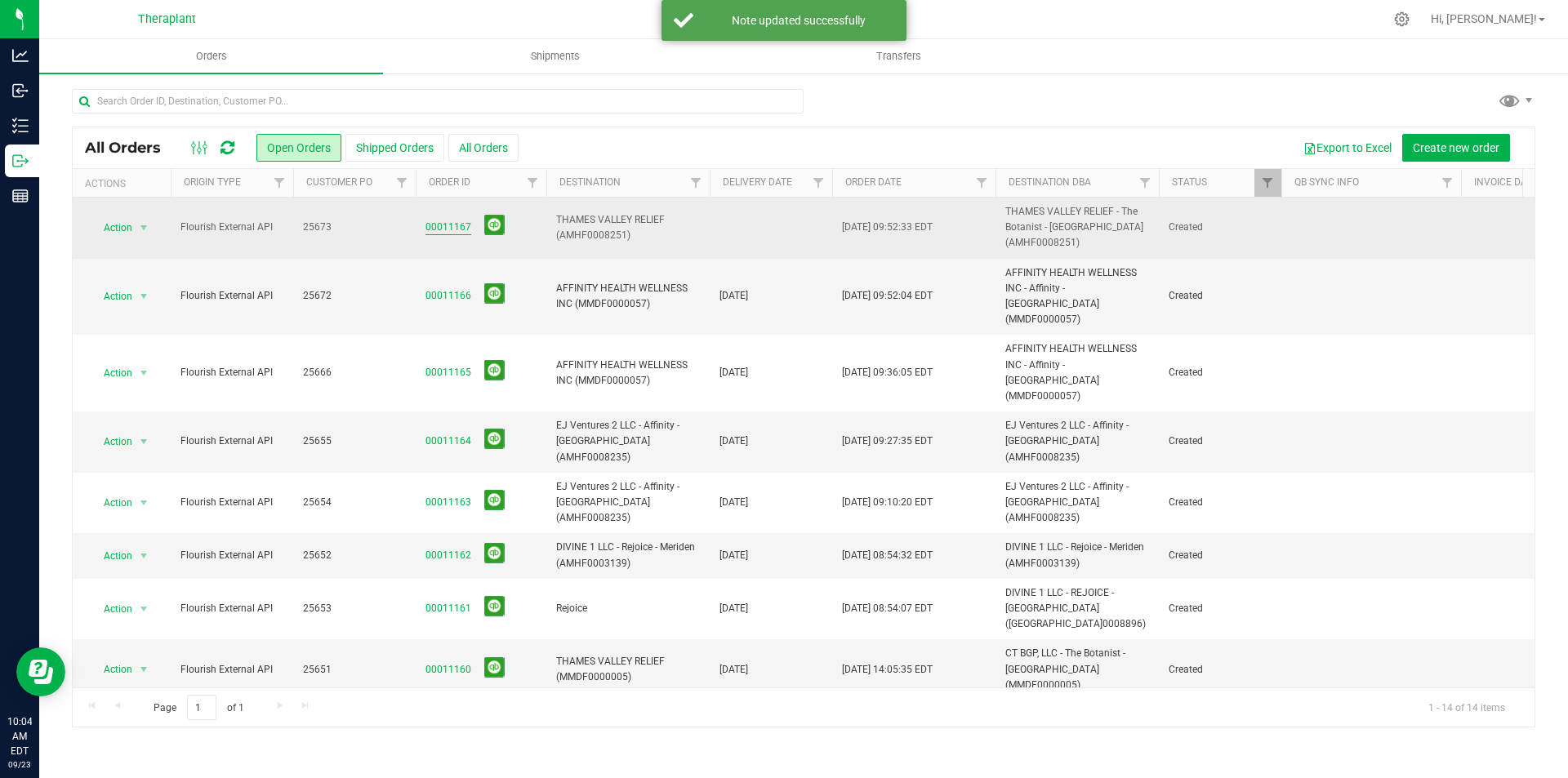
click at [443, 224] on link "00011167" at bounding box center [448, 227] width 46 height 15
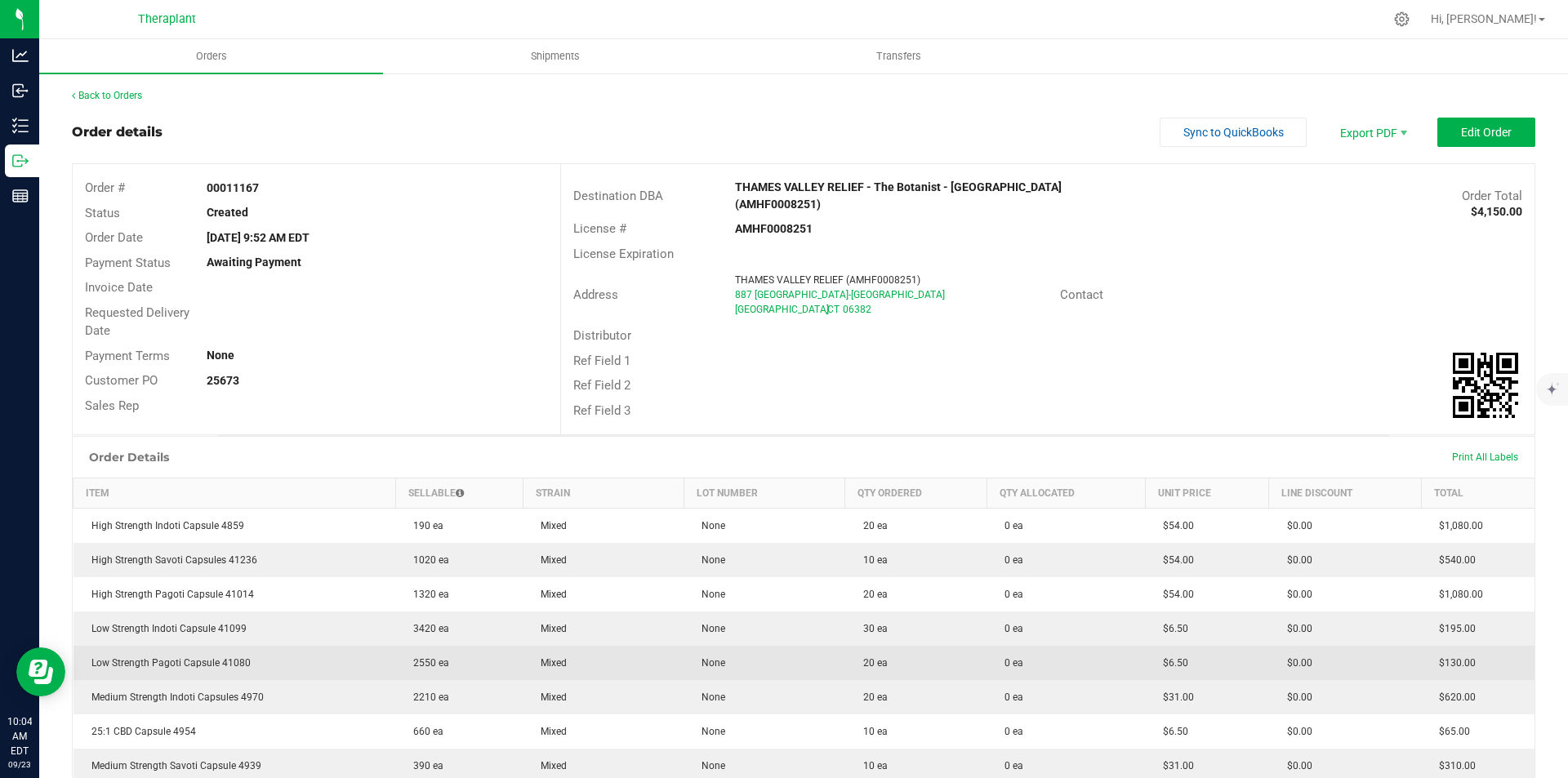
scroll to position [319, 0]
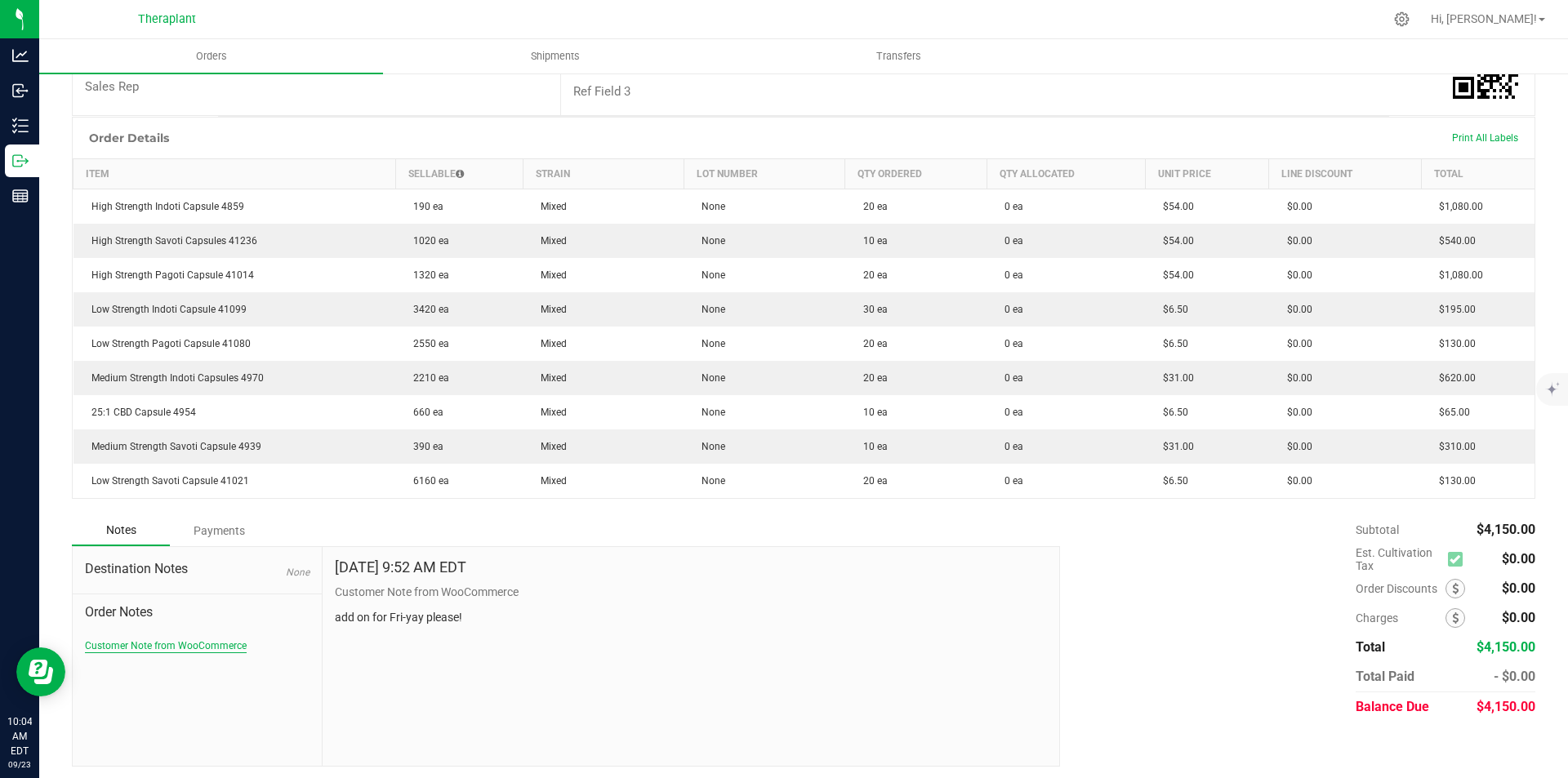
click at [168, 639] on button "Customer Note from WooCommerce" at bounding box center [166, 645] width 162 height 14
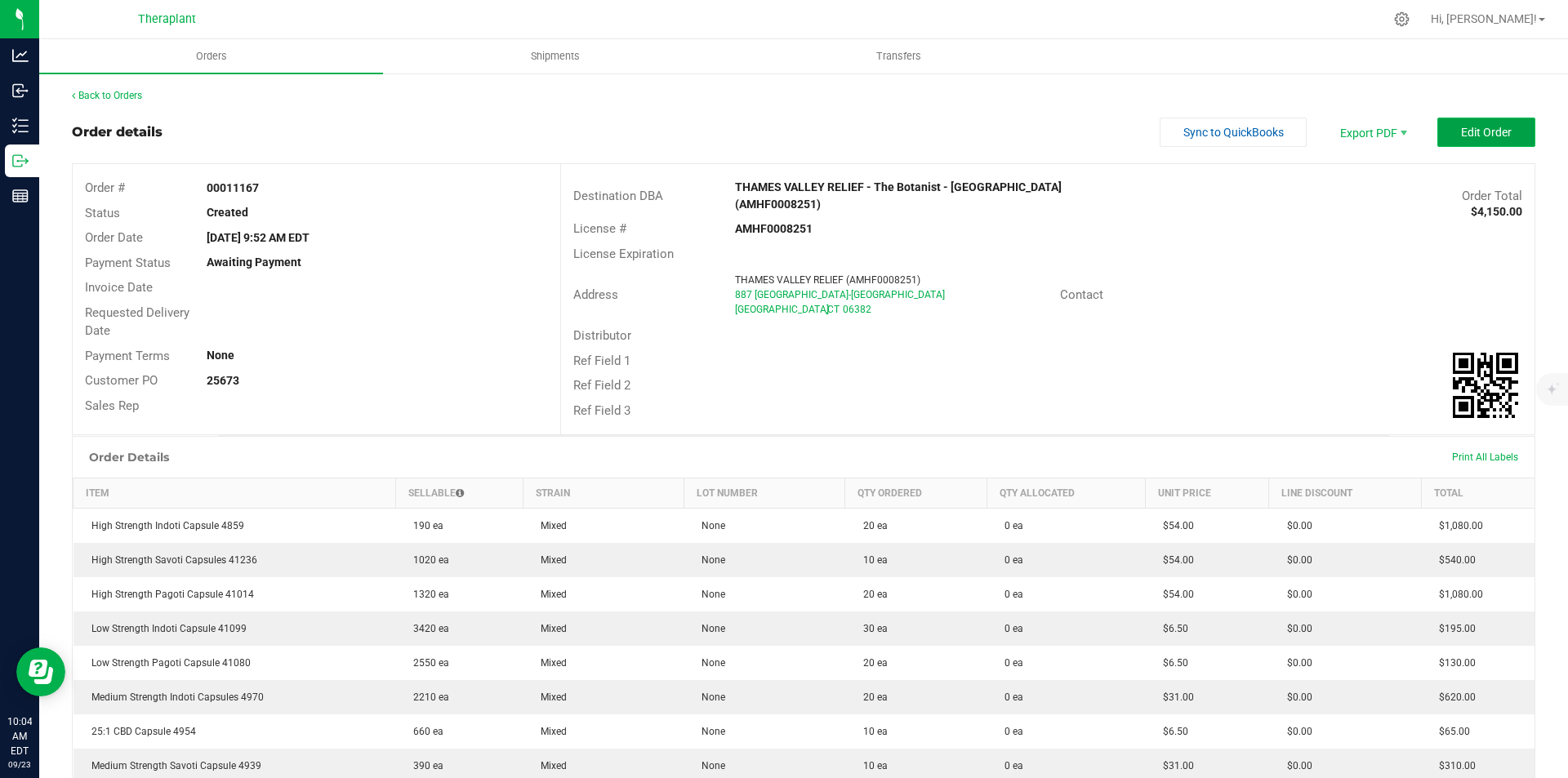
click at [1465, 133] on span "Edit Order" at bounding box center [1487, 132] width 51 height 13
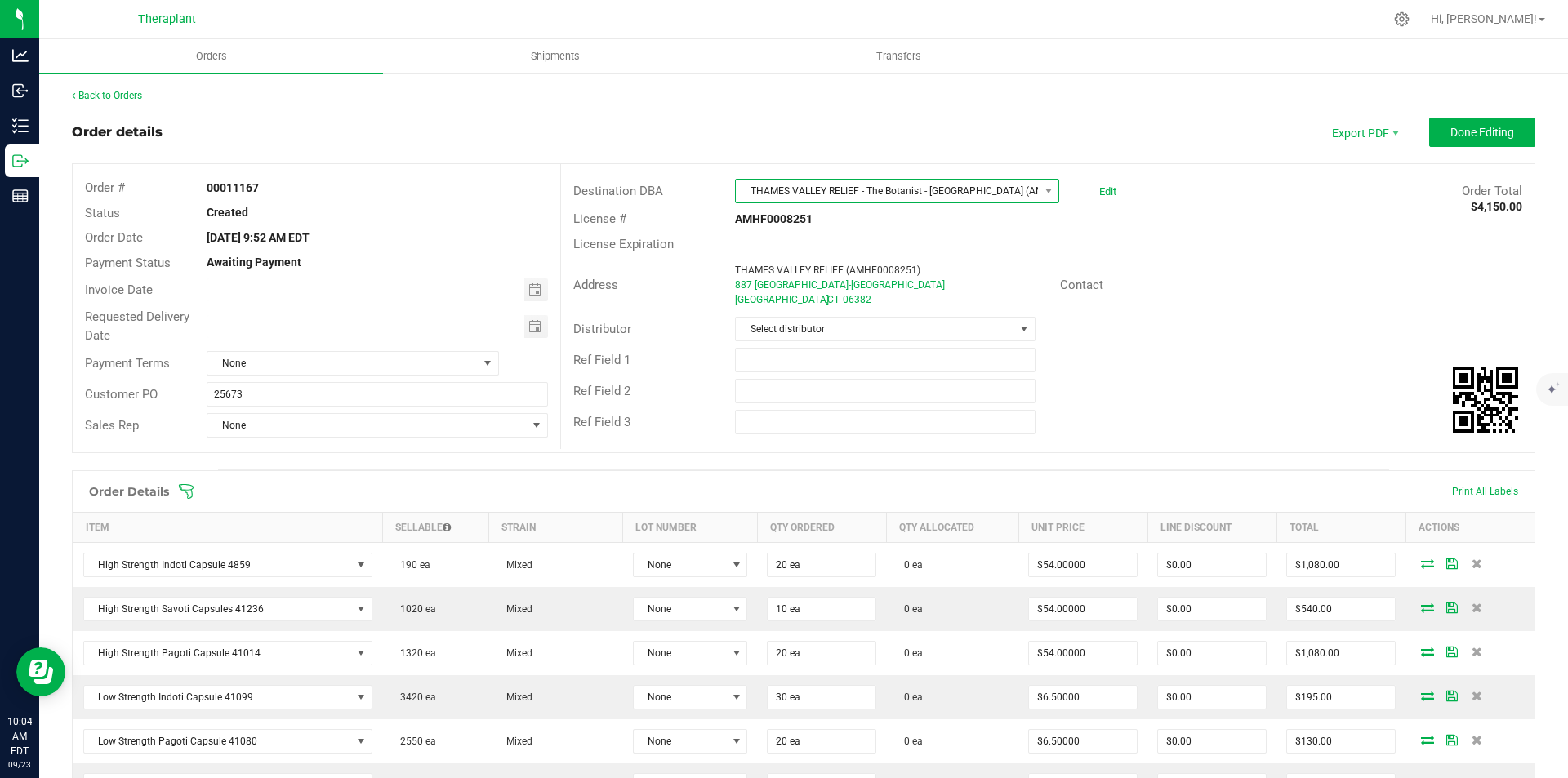
click at [898, 202] on span "THAMES VALLEY RELIEF - The Botanist - Montville (AMHF0008251)" at bounding box center [887, 190] width 302 height 23
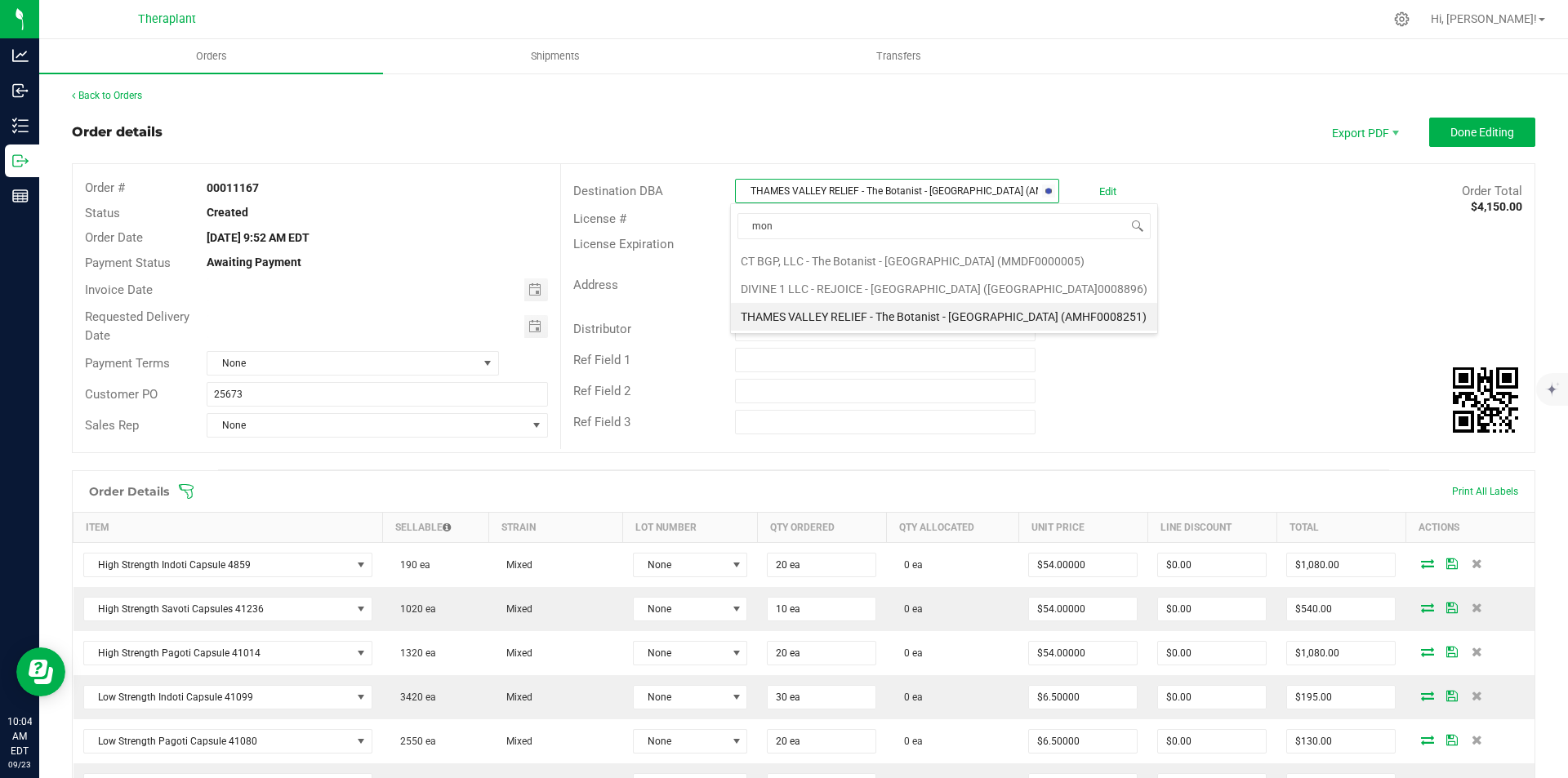
type input "mont"
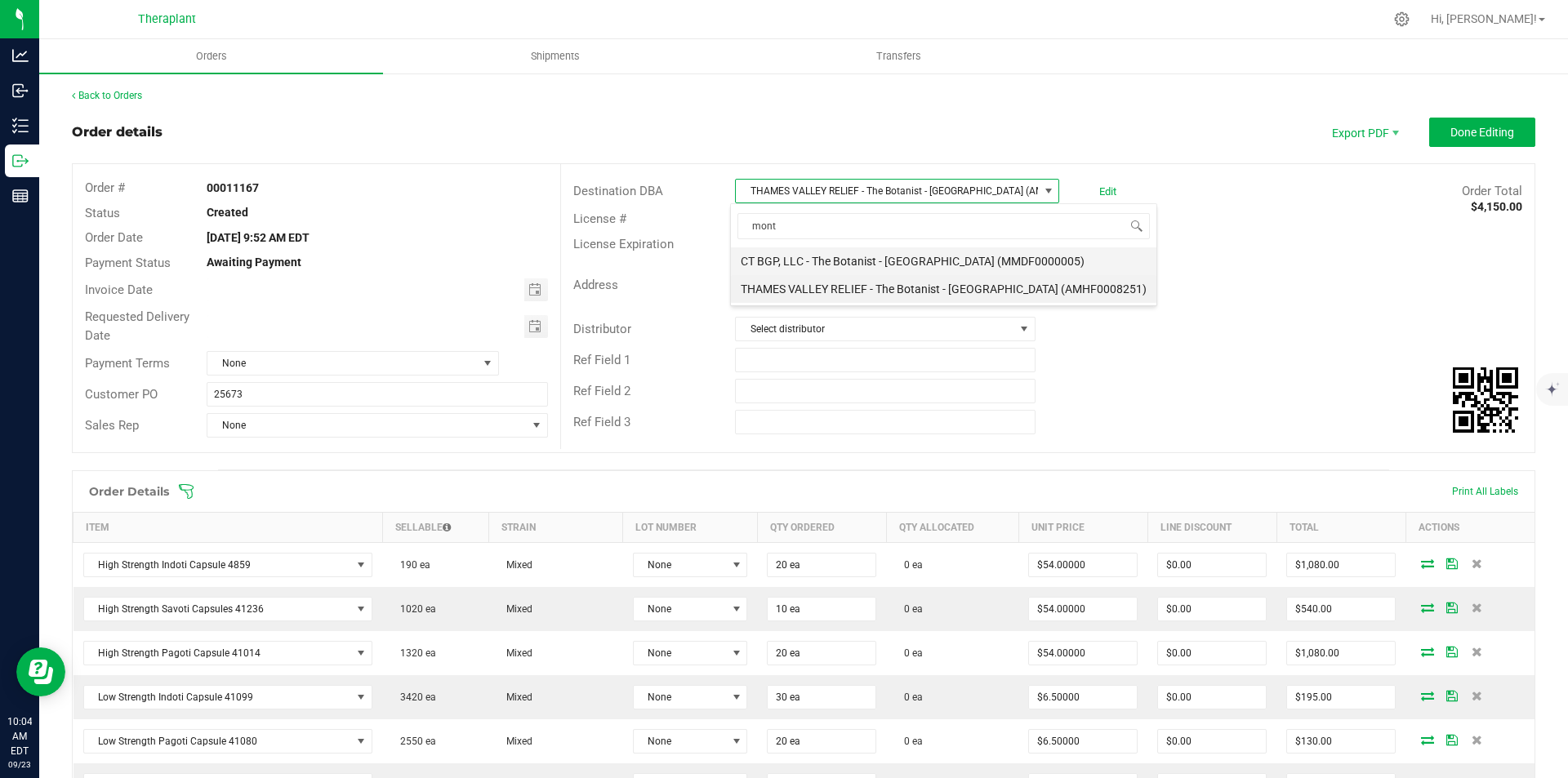
click at [878, 257] on li "CT BGP, LLC - The Botanist - Montville (MMDF0000005)" at bounding box center [944, 261] width 425 height 28
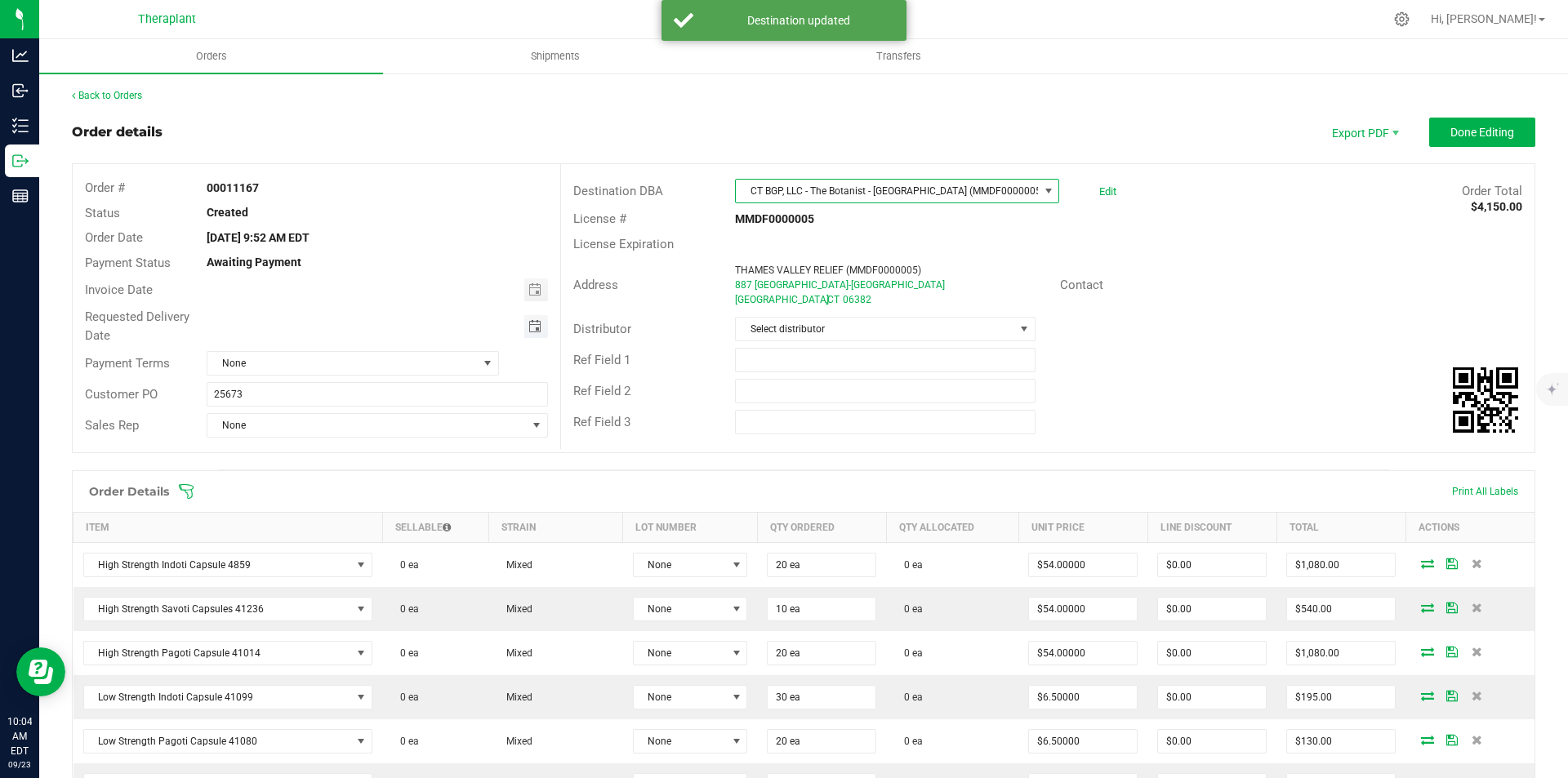
click at [528, 326] on span "Toggle calendar" at bounding box center [534, 326] width 13 height 13
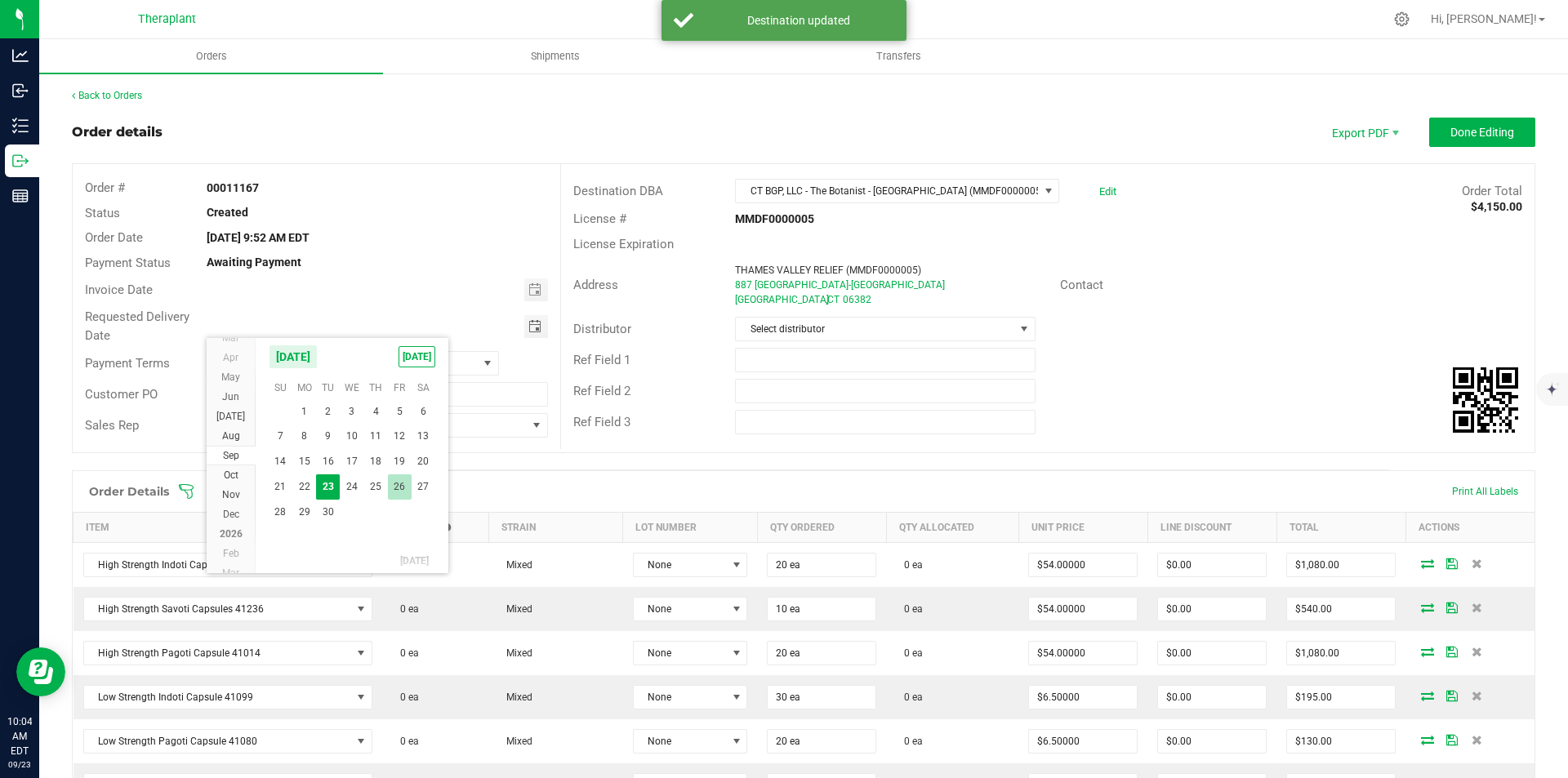
click at [392, 485] on span "26" at bounding box center [400, 487] width 24 height 26
type input "09/26/2025"
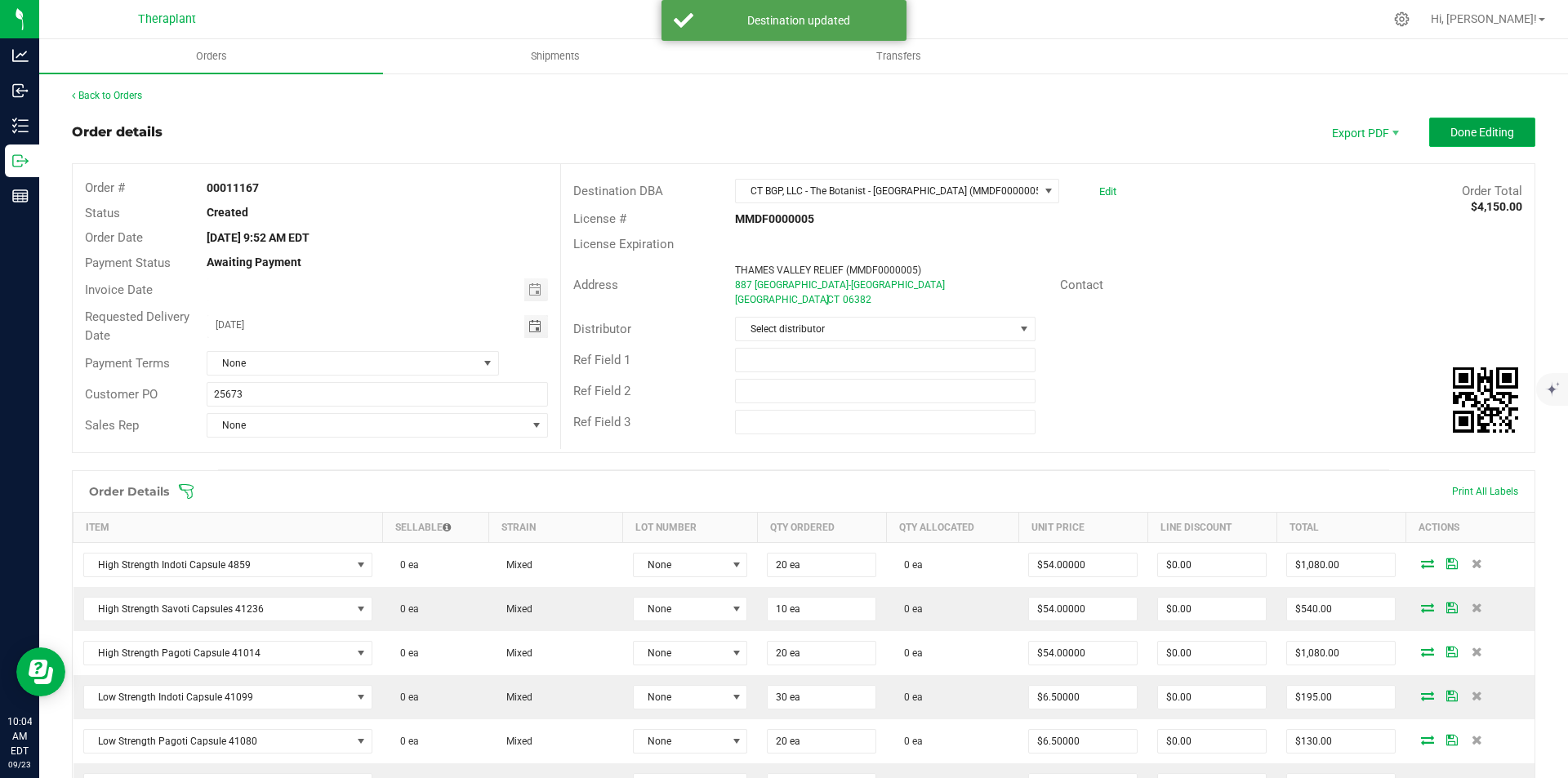
click at [1440, 123] on button "Done Editing" at bounding box center [1482, 132] width 106 height 30
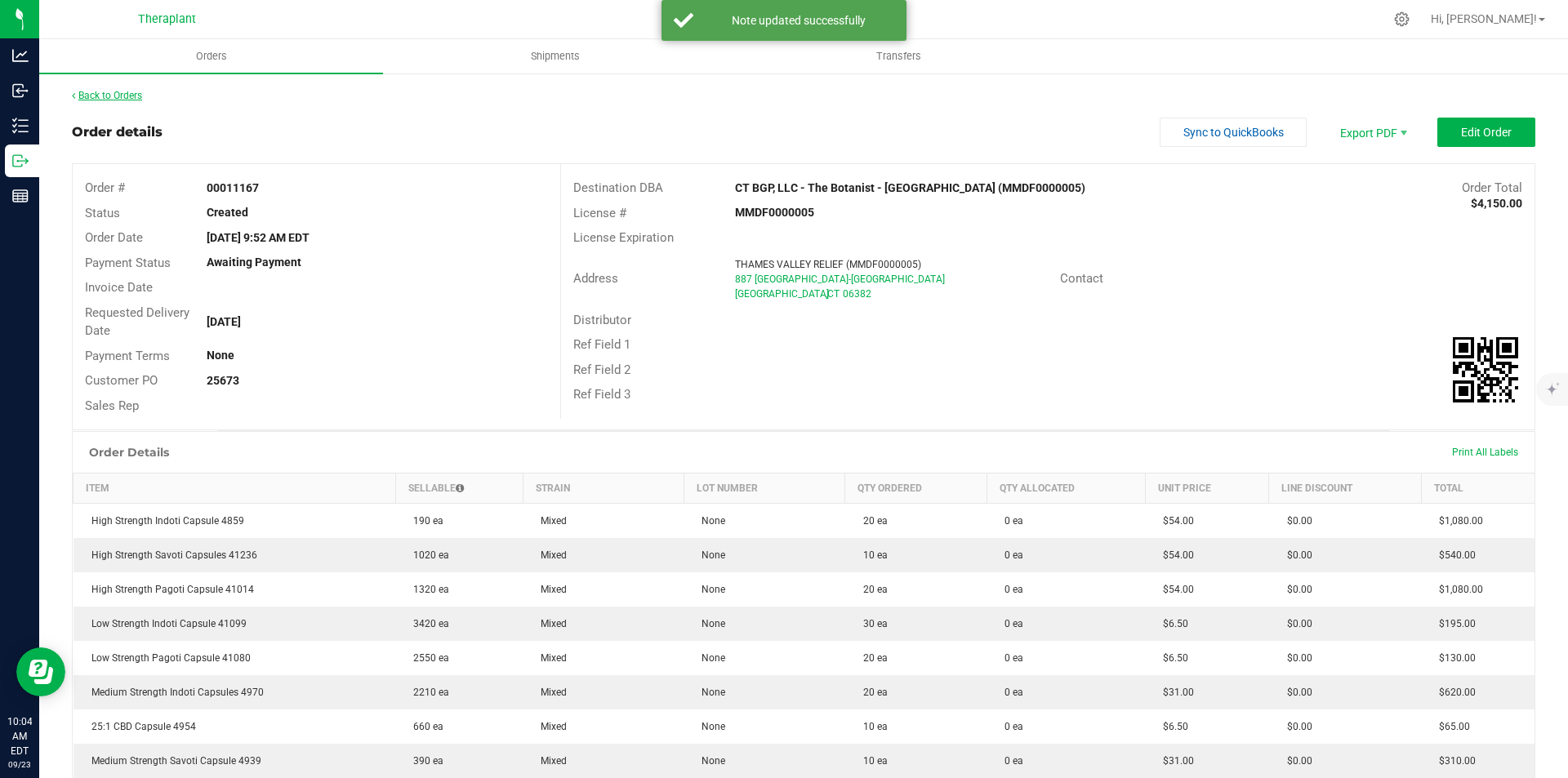
click at [96, 99] on link "Back to Orders" at bounding box center [106, 95] width 71 height 11
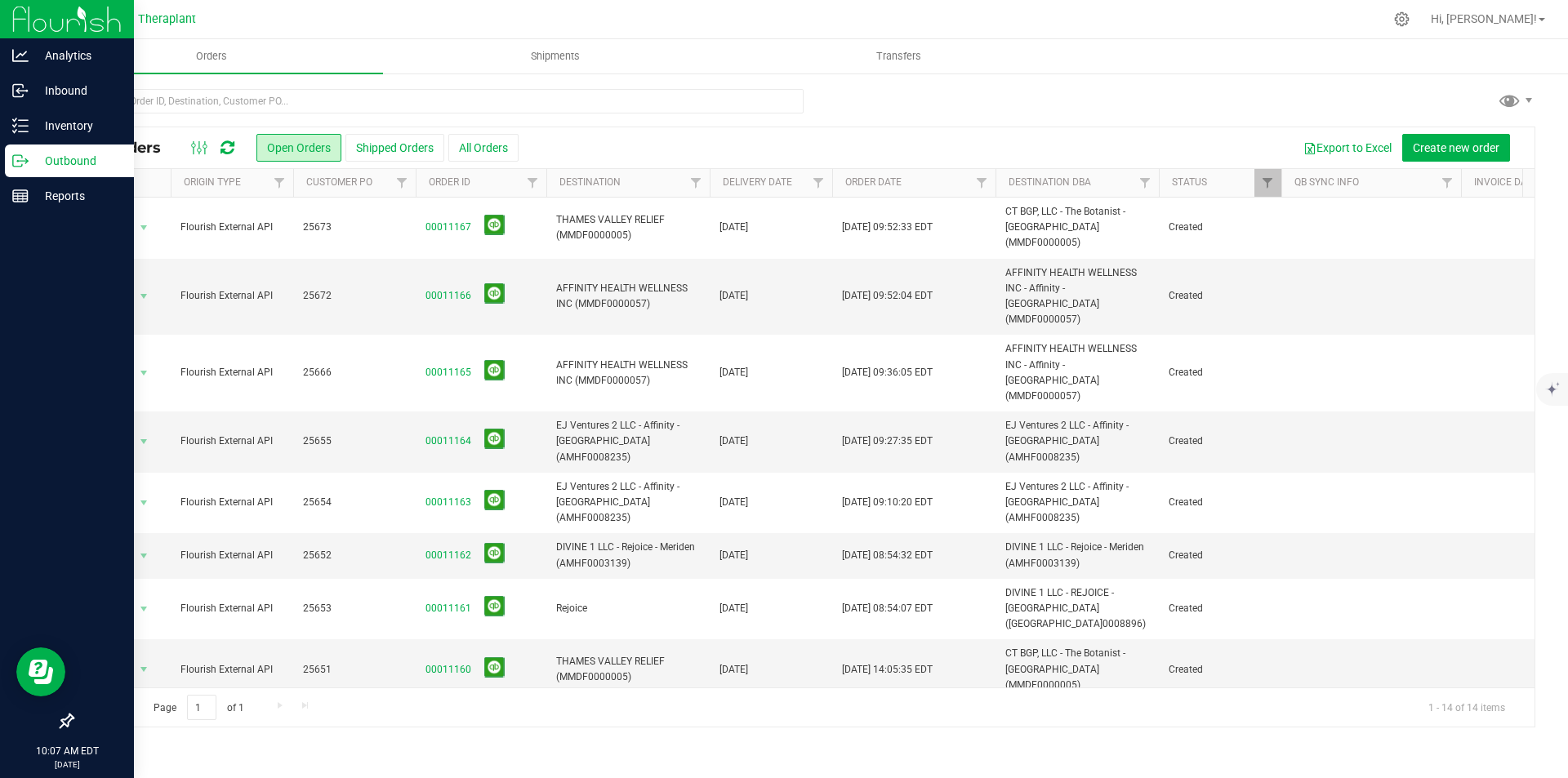
click at [31, 5] on img at bounding box center [66, 19] width 110 height 38
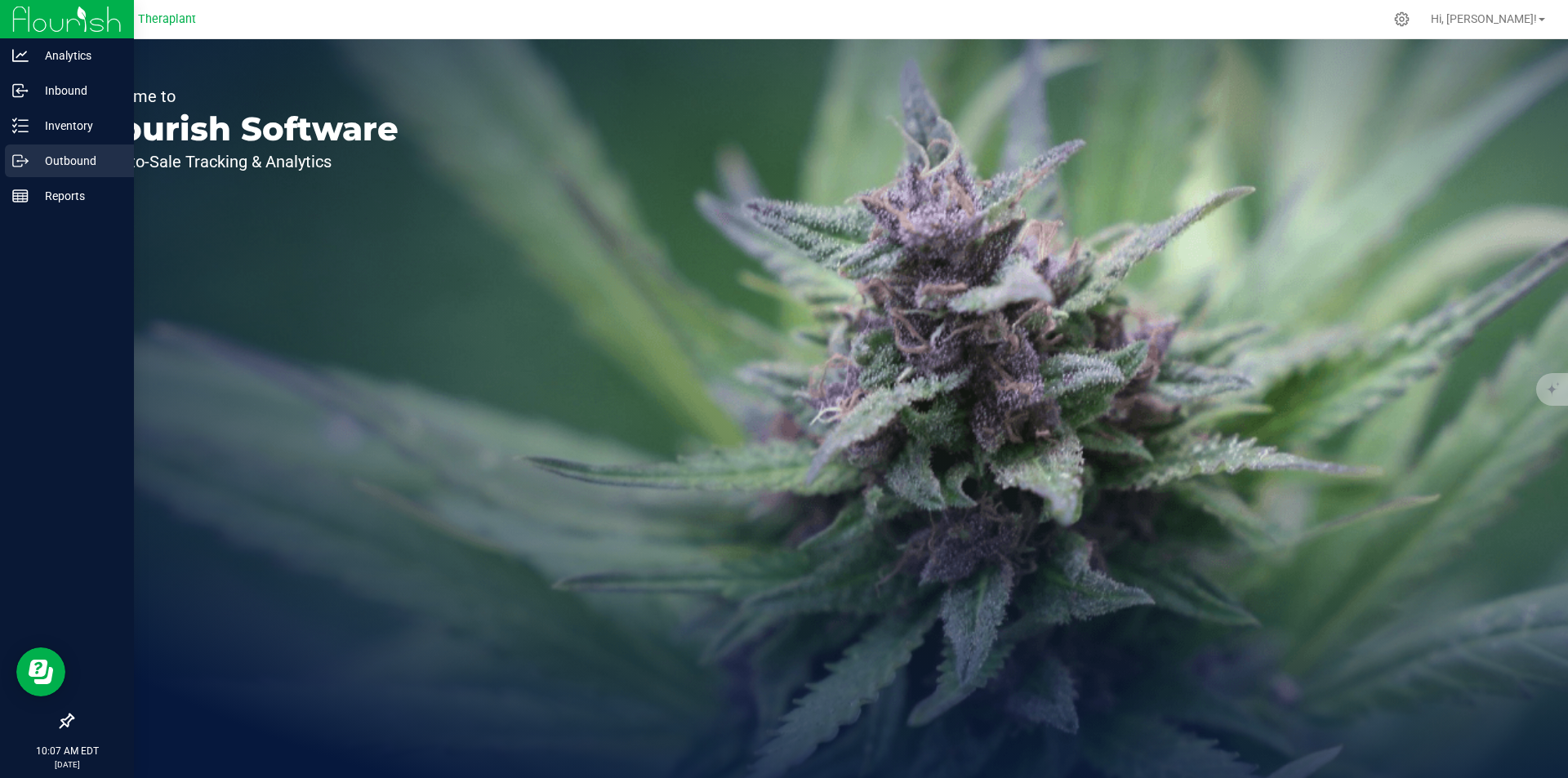
click at [84, 150] on div "Outbound" at bounding box center [70, 161] width 129 height 32
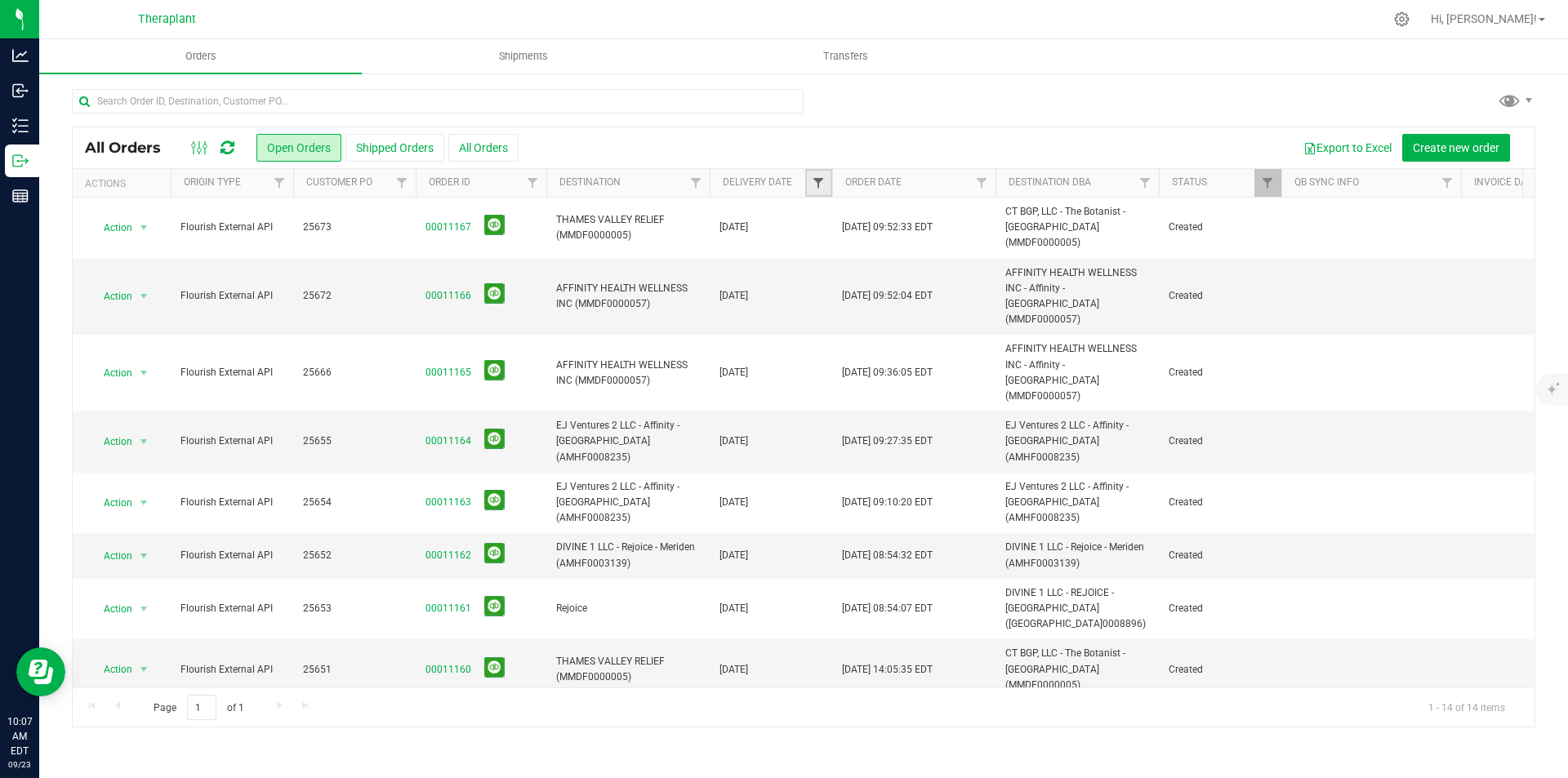
click at [814, 180] on span "Filter" at bounding box center [818, 182] width 13 height 13
click at [970, 278] on span "select" at bounding box center [970, 281] width 13 height 13
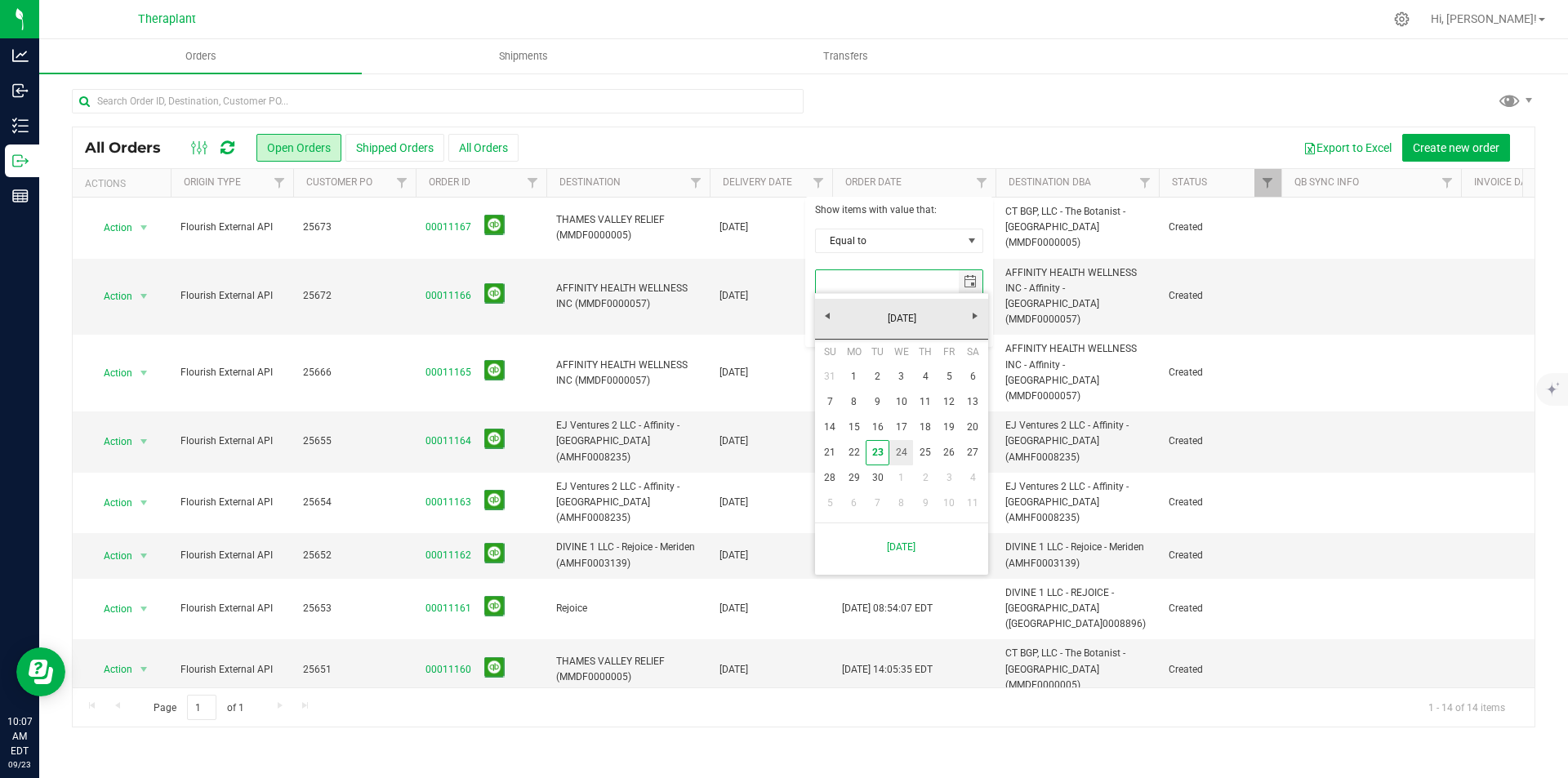
click at [906, 450] on link "24" at bounding box center [902, 452] width 24 height 26
type input "9/24/2025"
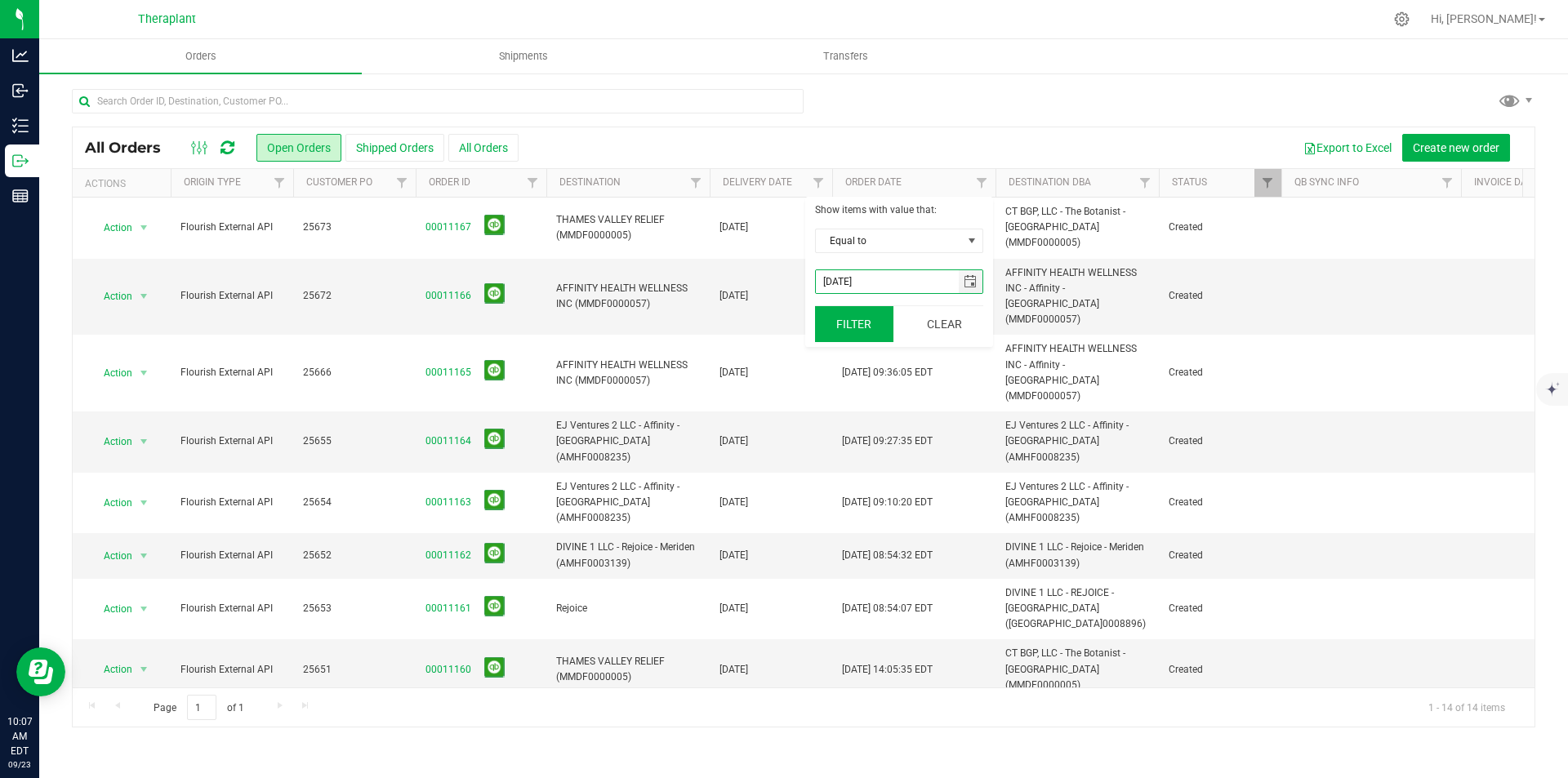
click at [841, 315] on button "Filter" at bounding box center [854, 324] width 78 height 36
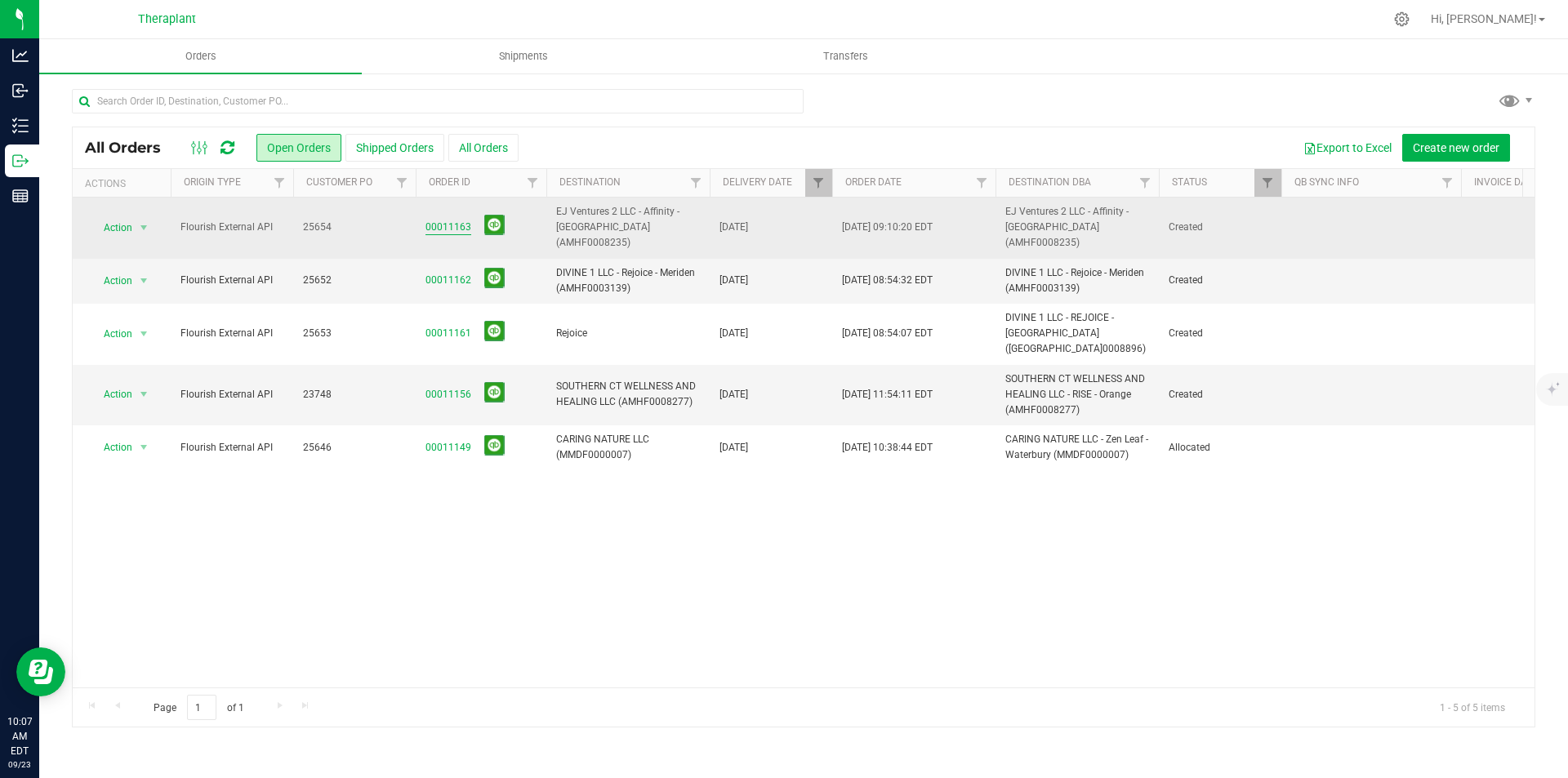
click at [444, 219] on link "00011163" at bounding box center [448, 227] width 46 height 15
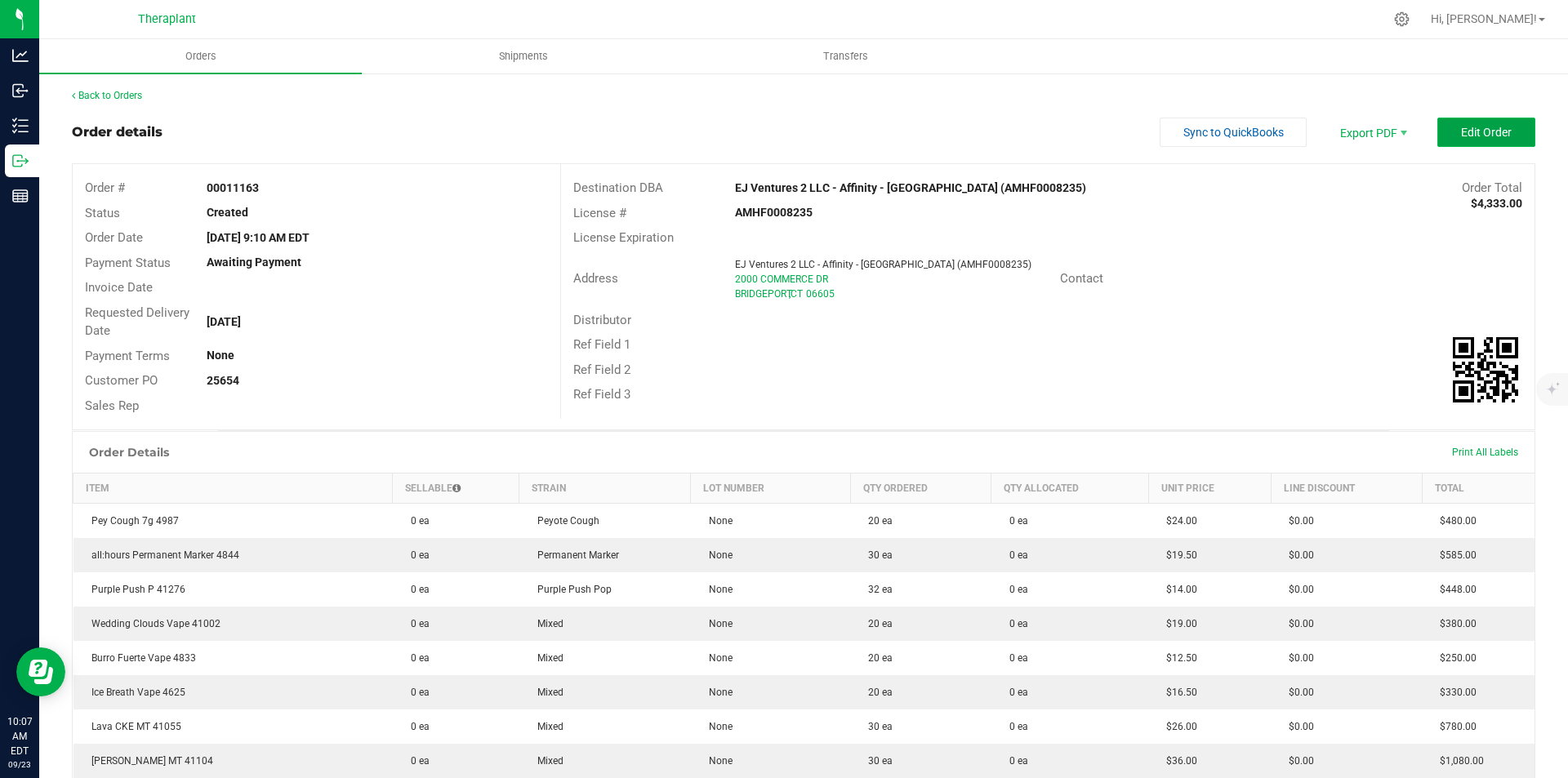
click at [1504, 130] on button "Edit Order" at bounding box center [1486, 132] width 98 height 30
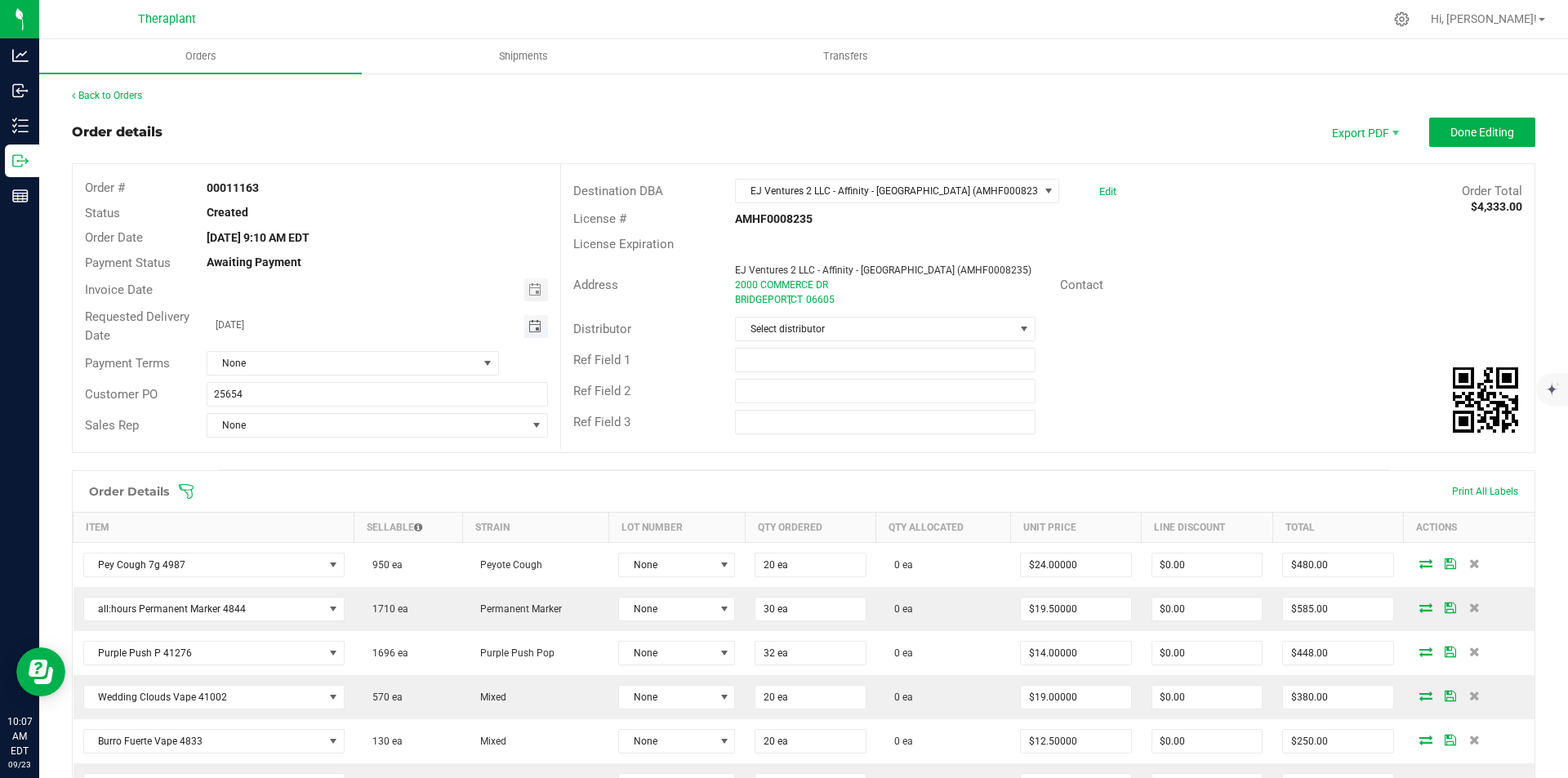
click at [529, 324] on span "Toggle calendar" at bounding box center [534, 326] width 13 height 13
click at [378, 483] on span "25" at bounding box center [375, 487] width 24 height 26
type input "09/25/2025"
click at [1457, 133] on span "Done Editing" at bounding box center [1482, 132] width 64 height 13
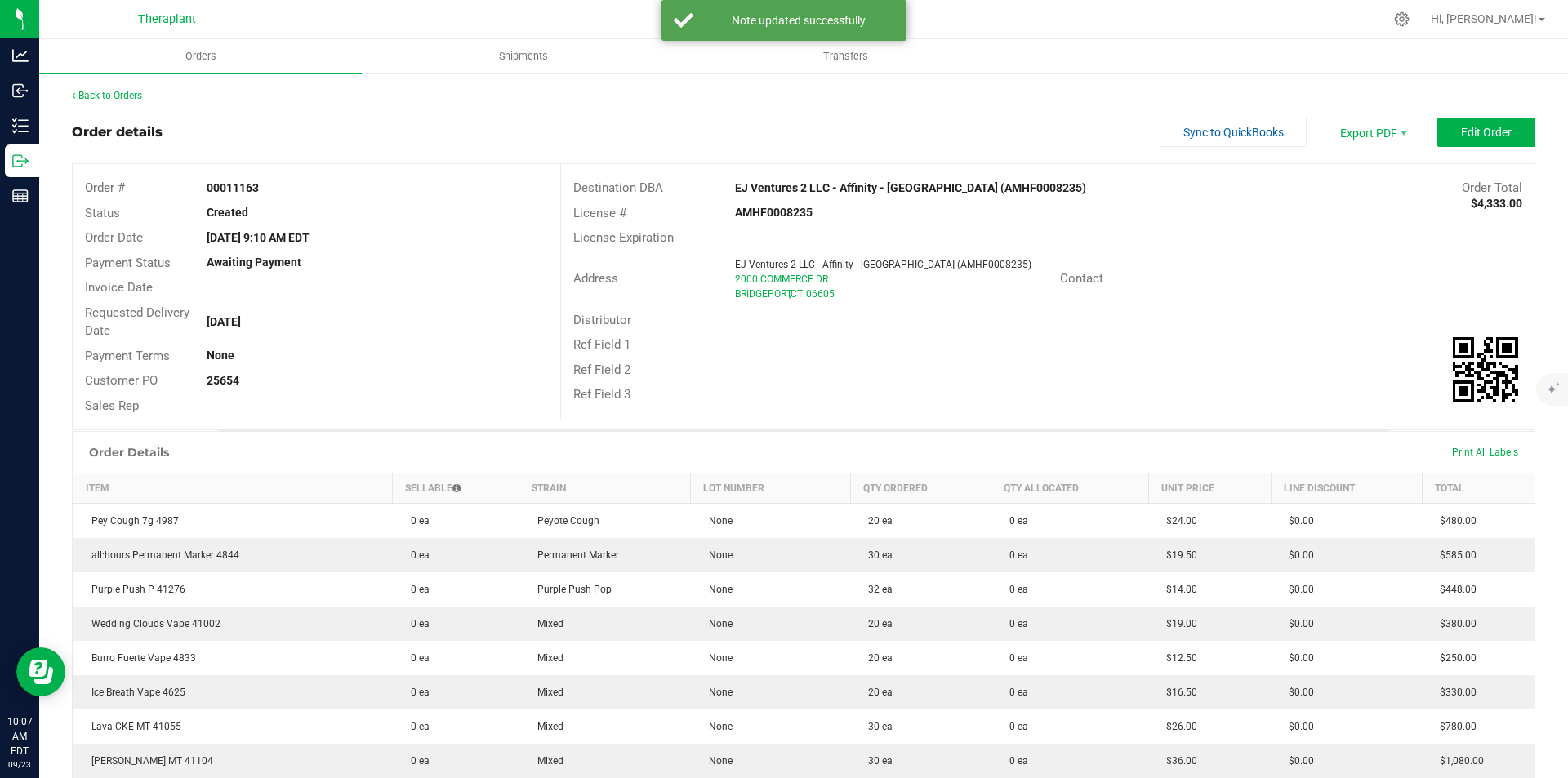
click at [128, 99] on link "Back to Orders" at bounding box center [106, 95] width 71 height 11
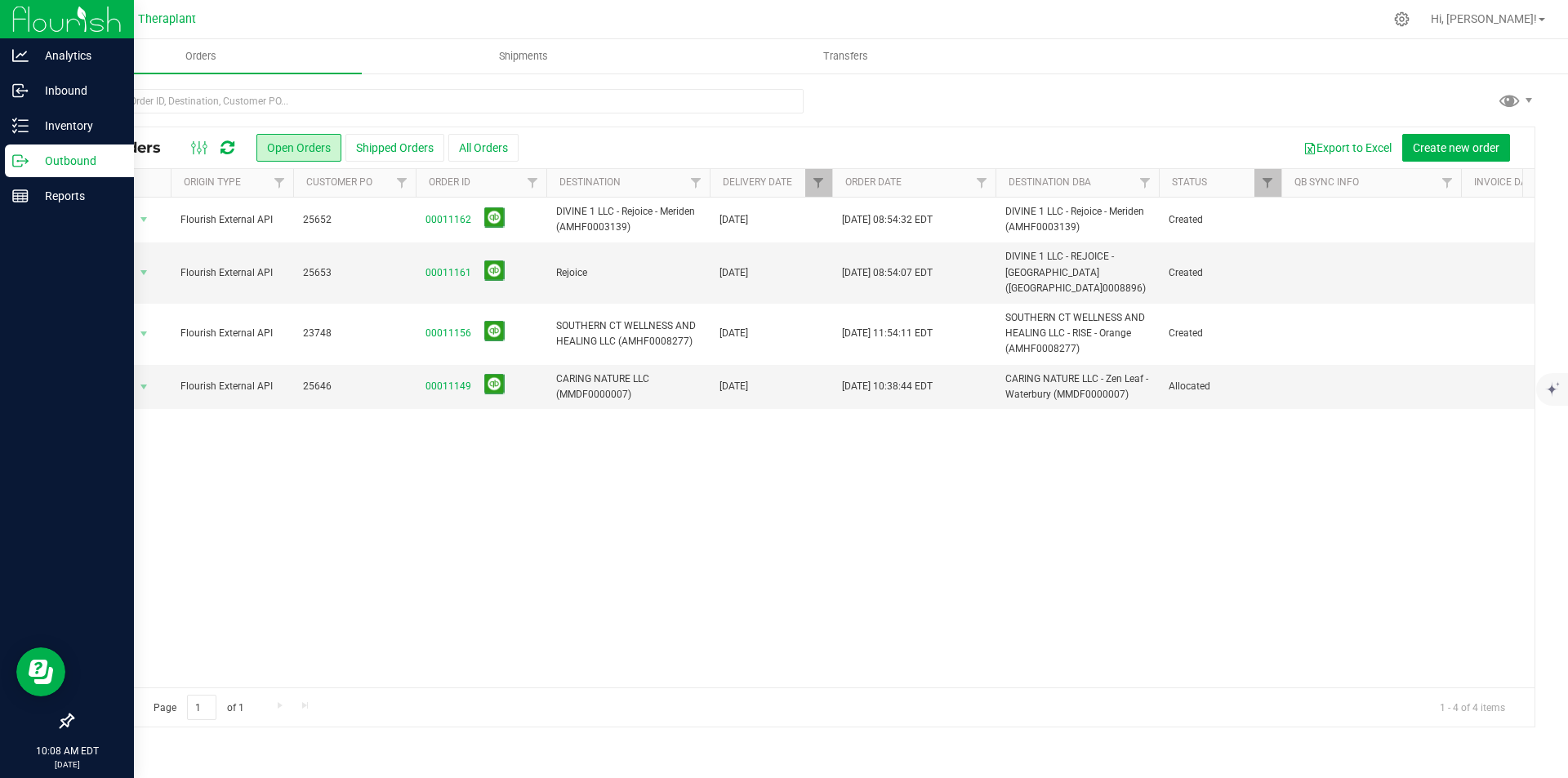
drag, startPoint x: 1, startPoint y: 31, endPoint x: 23, endPoint y: 14, distance: 27.8
click at [7, 27] on div at bounding box center [66, 20] width 134 height 39
click at [23, 14] on img at bounding box center [66, 19] width 110 height 38
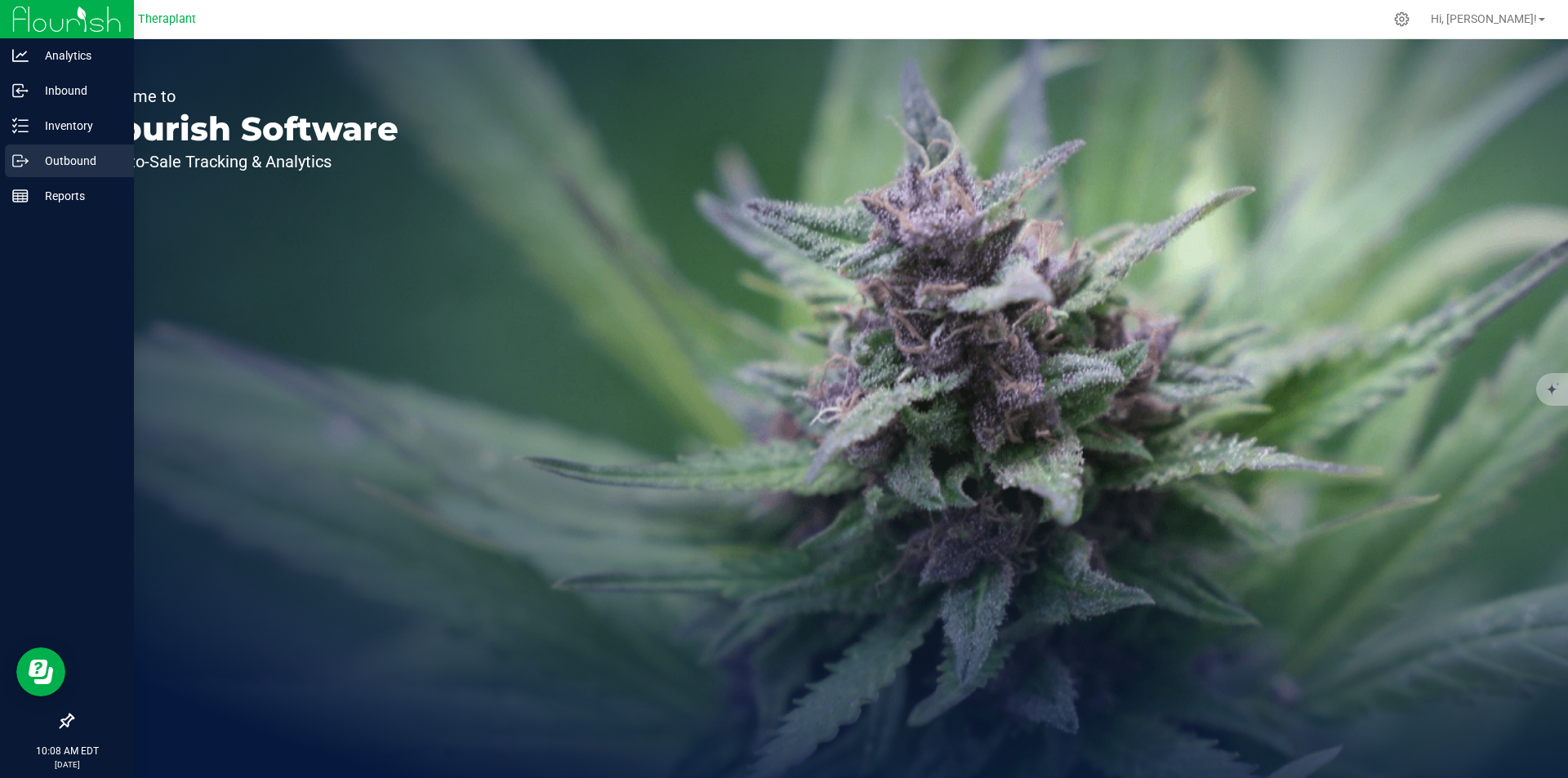
click at [31, 161] on p "Outbound" at bounding box center [77, 161] width 98 height 20
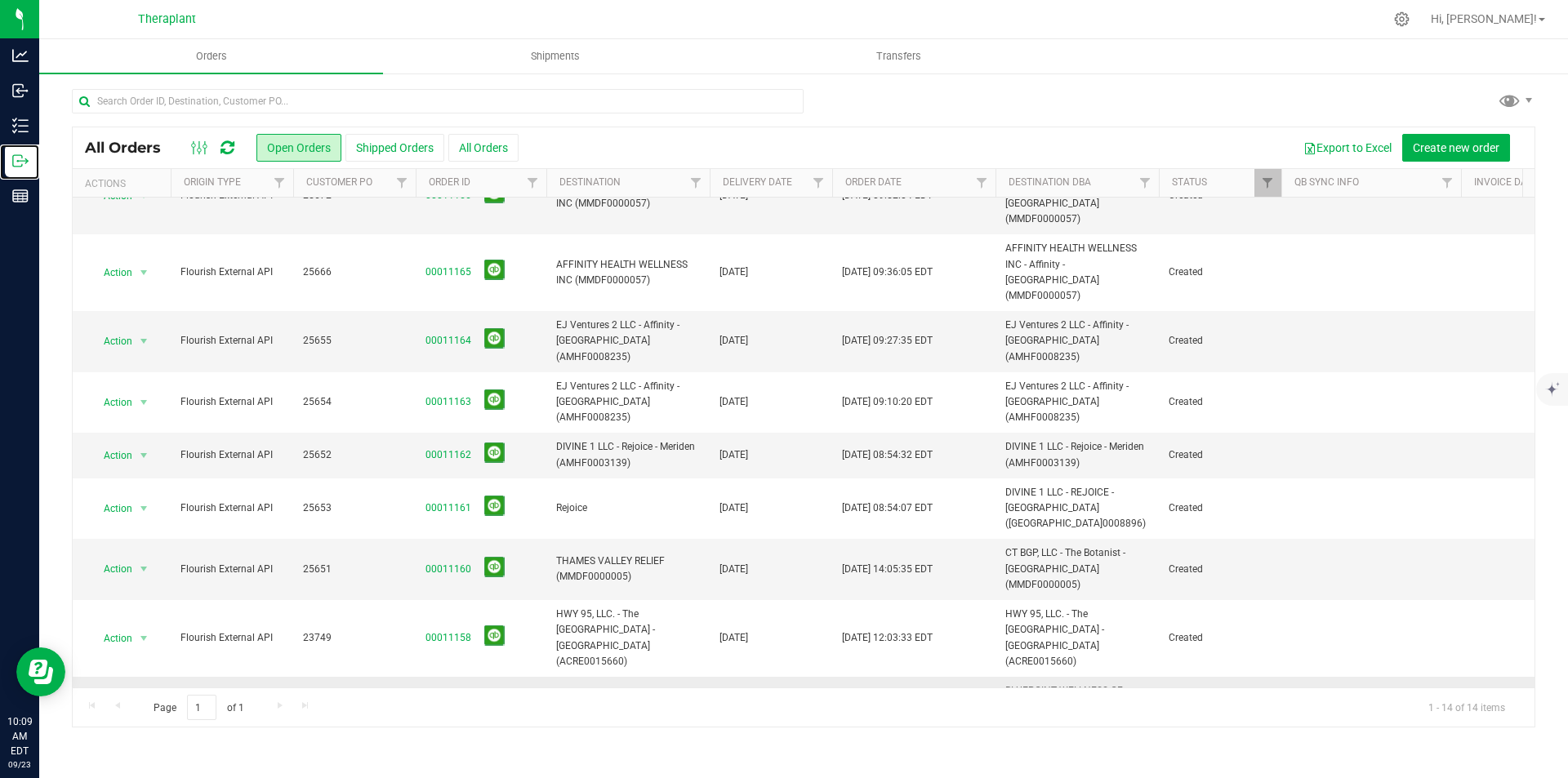
scroll to position [249, 0]
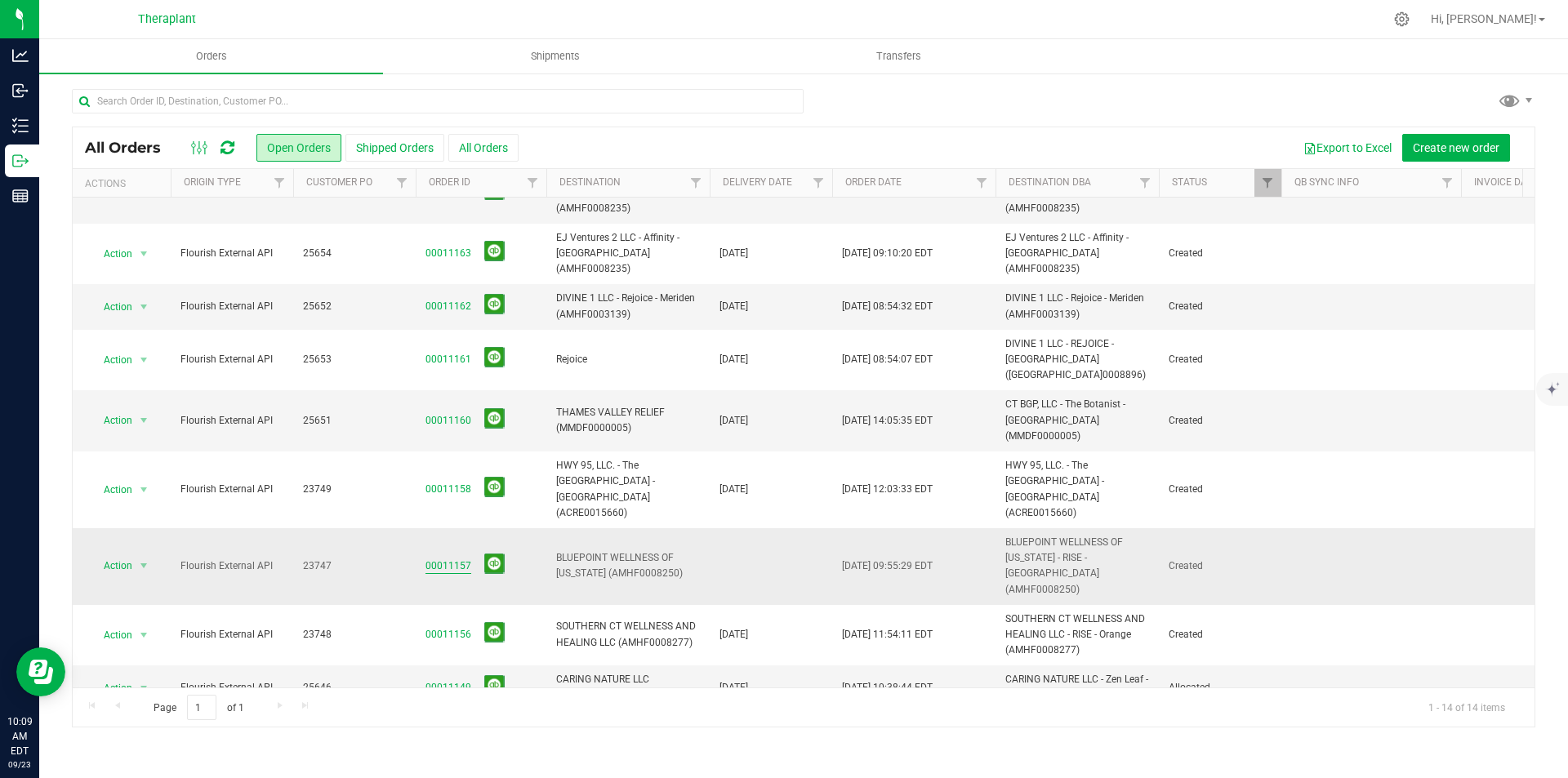
click at [453, 559] on link "00011157" at bounding box center [448, 566] width 46 height 15
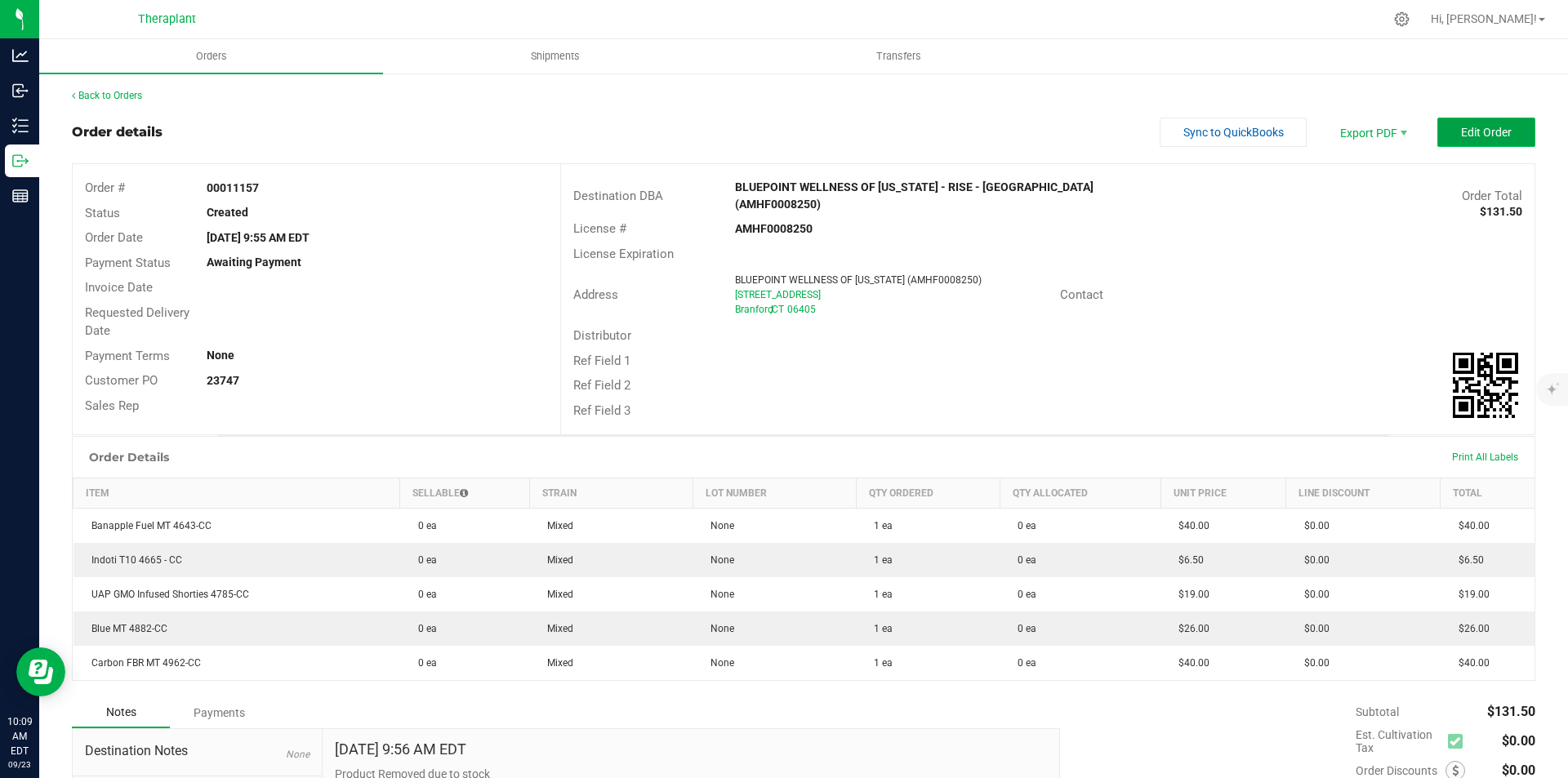
click at [1451, 143] on button "Edit Order" at bounding box center [1486, 132] width 98 height 30
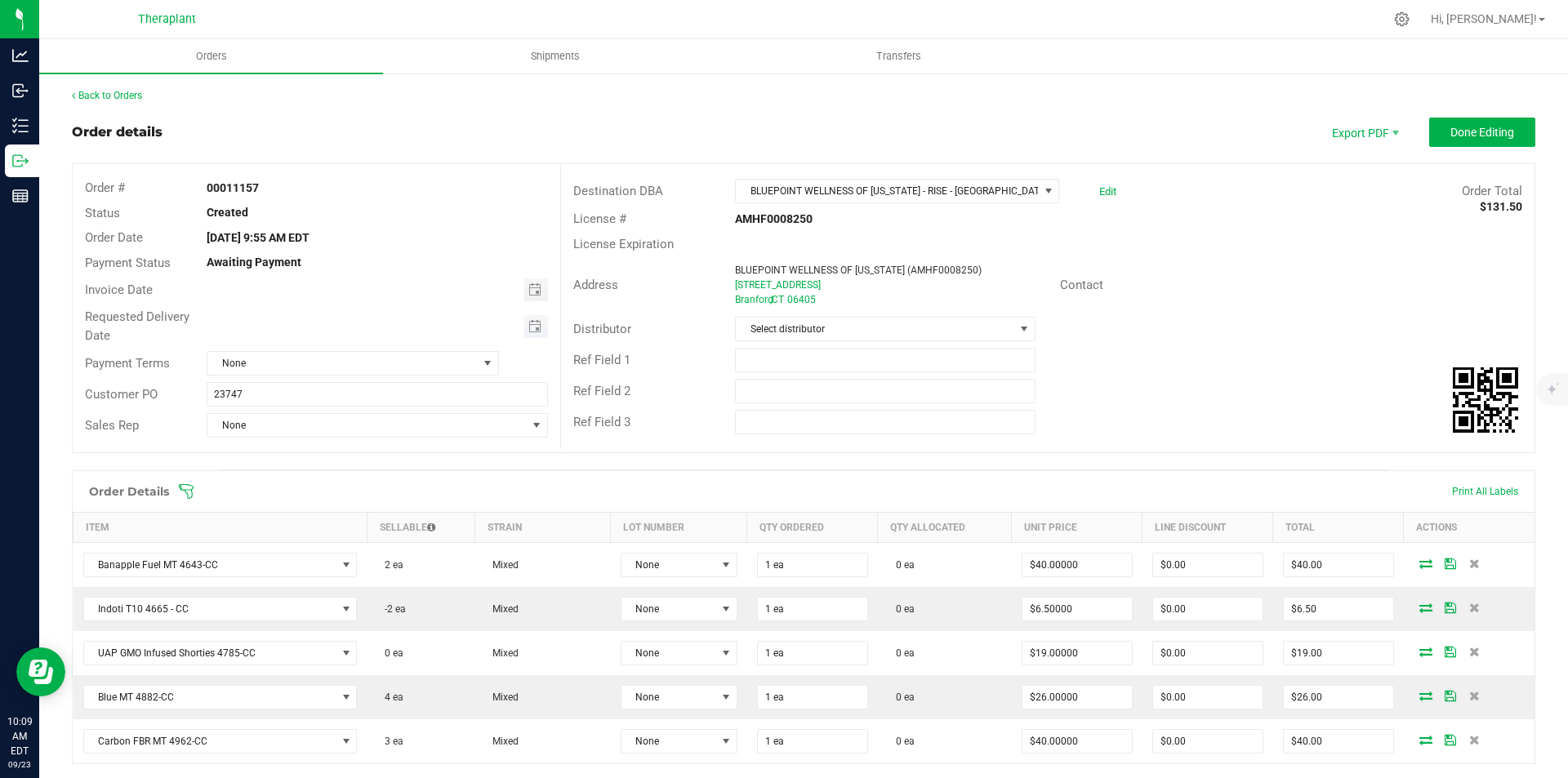
click at [524, 328] on span "Toggle calendar" at bounding box center [536, 327] width 24 height 23
click at [356, 489] on span "24" at bounding box center [351, 487] width 24 height 26
type input "09/24/2025"
click at [1485, 137] on span "Done Editing" at bounding box center [1482, 132] width 64 height 13
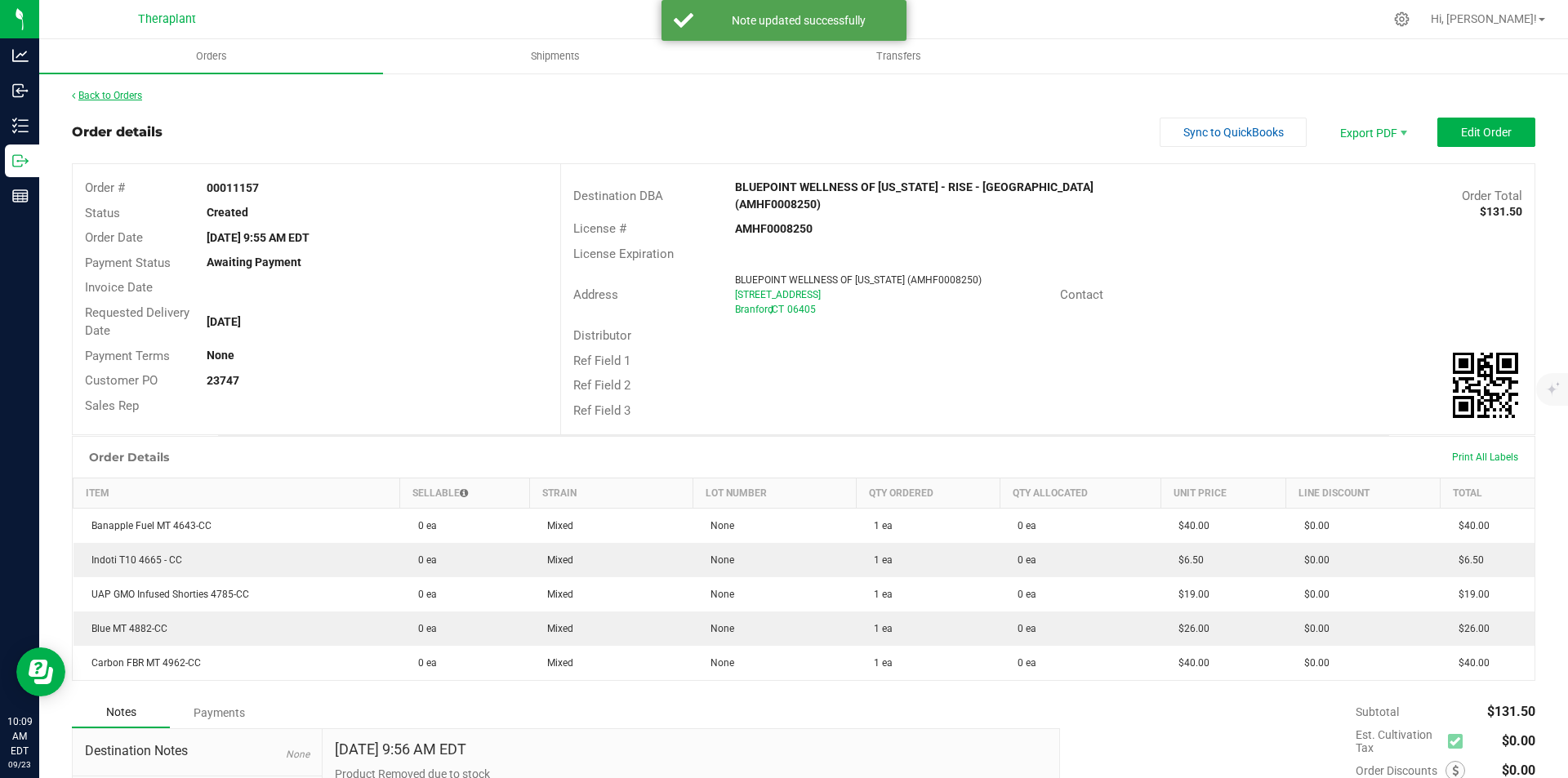
click at [87, 88] on div "Back to Orders Order details Sync to QuickBooks Export PDF Edit Order Order # 0…" at bounding box center [803, 518] width 1529 height 893
click at [87, 92] on link "Back to Orders" at bounding box center [106, 95] width 71 height 11
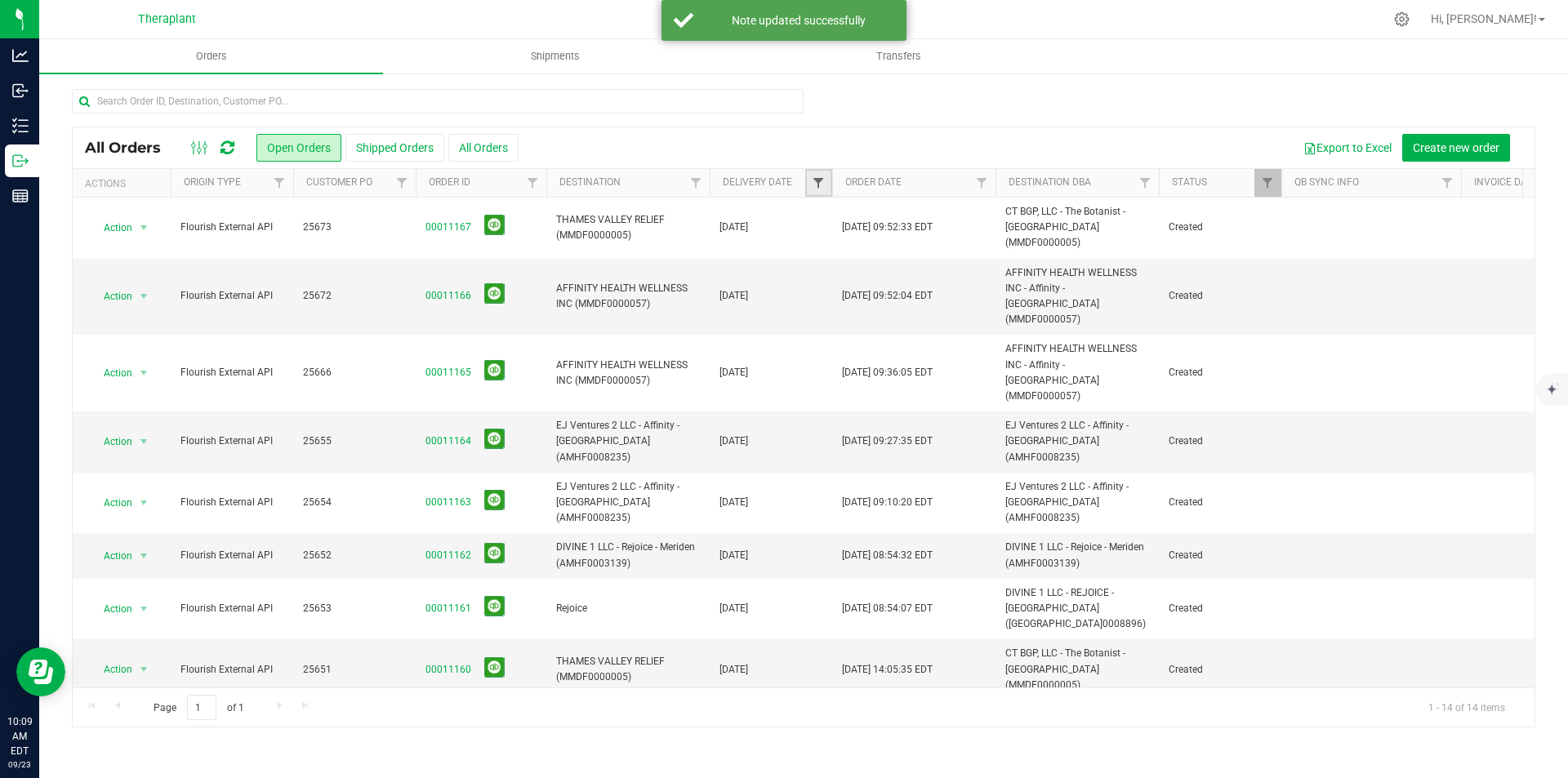
click at [821, 184] on span "Filter" at bounding box center [818, 182] width 13 height 13
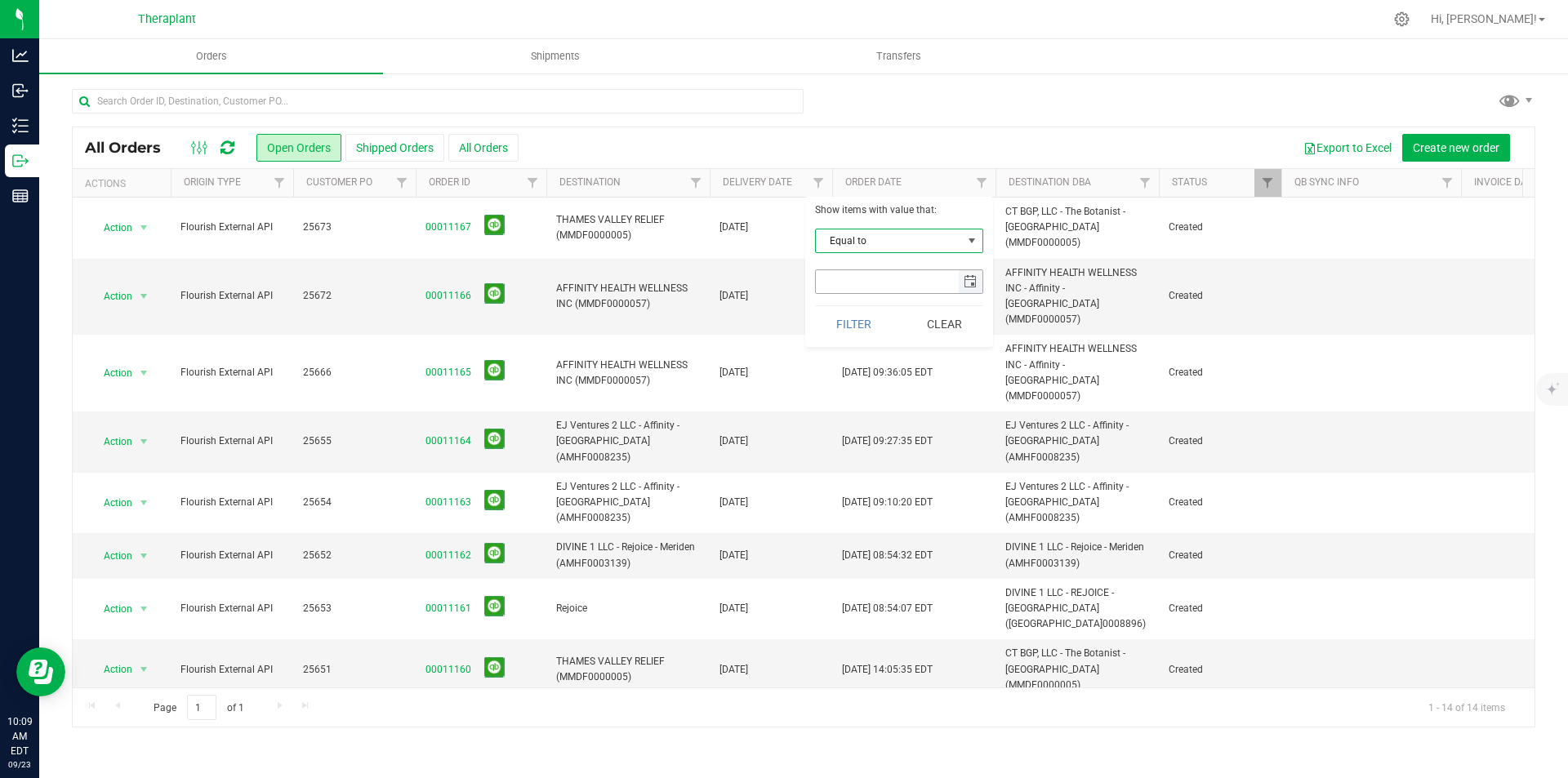
click at [969, 275] on span "select" at bounding box center [970, 281] width 13 height 13
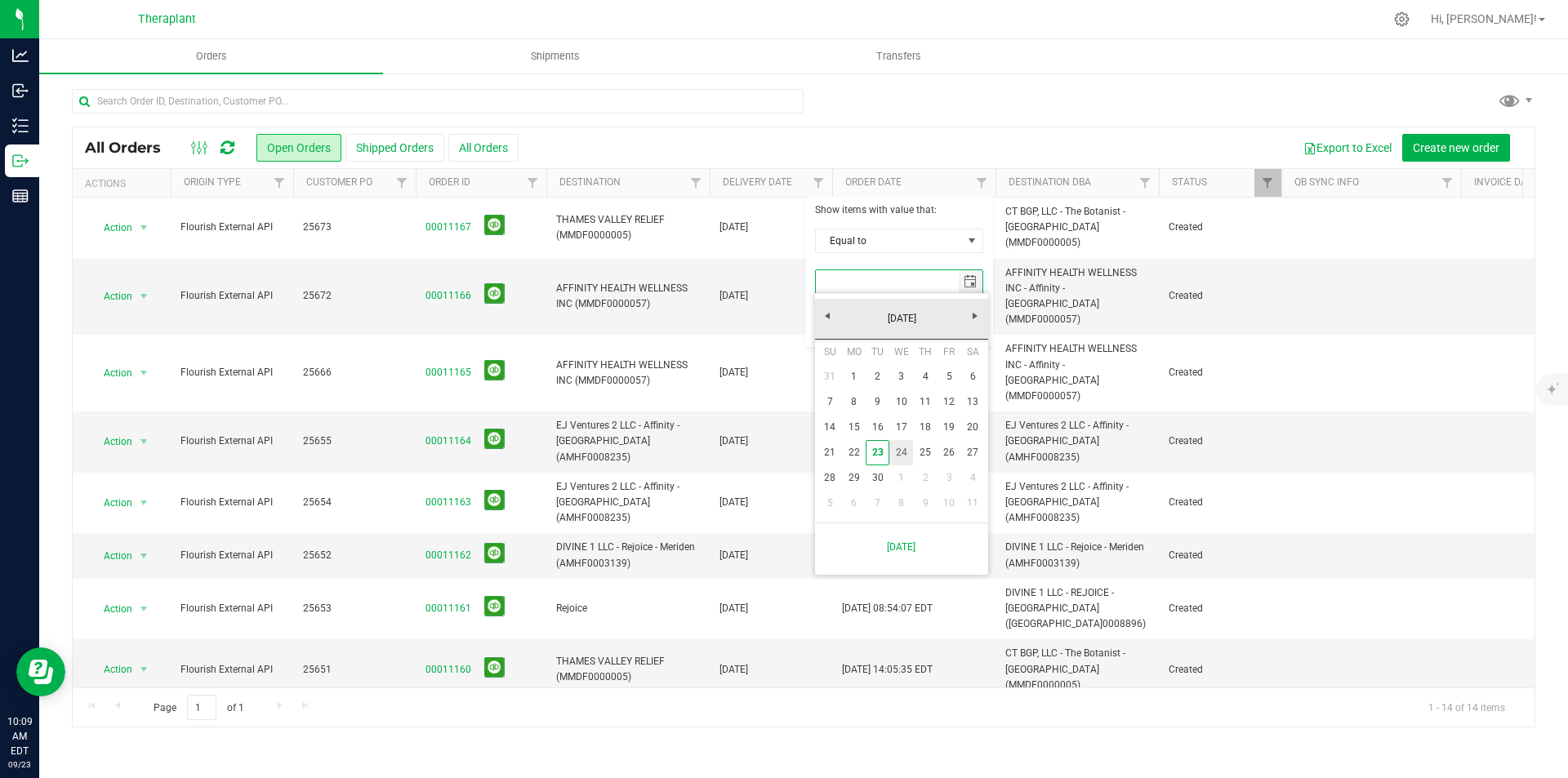
click at [909, 445] on link "24" at bounding box center [902, 452] width 24 height 26
type input "9/24/2025"
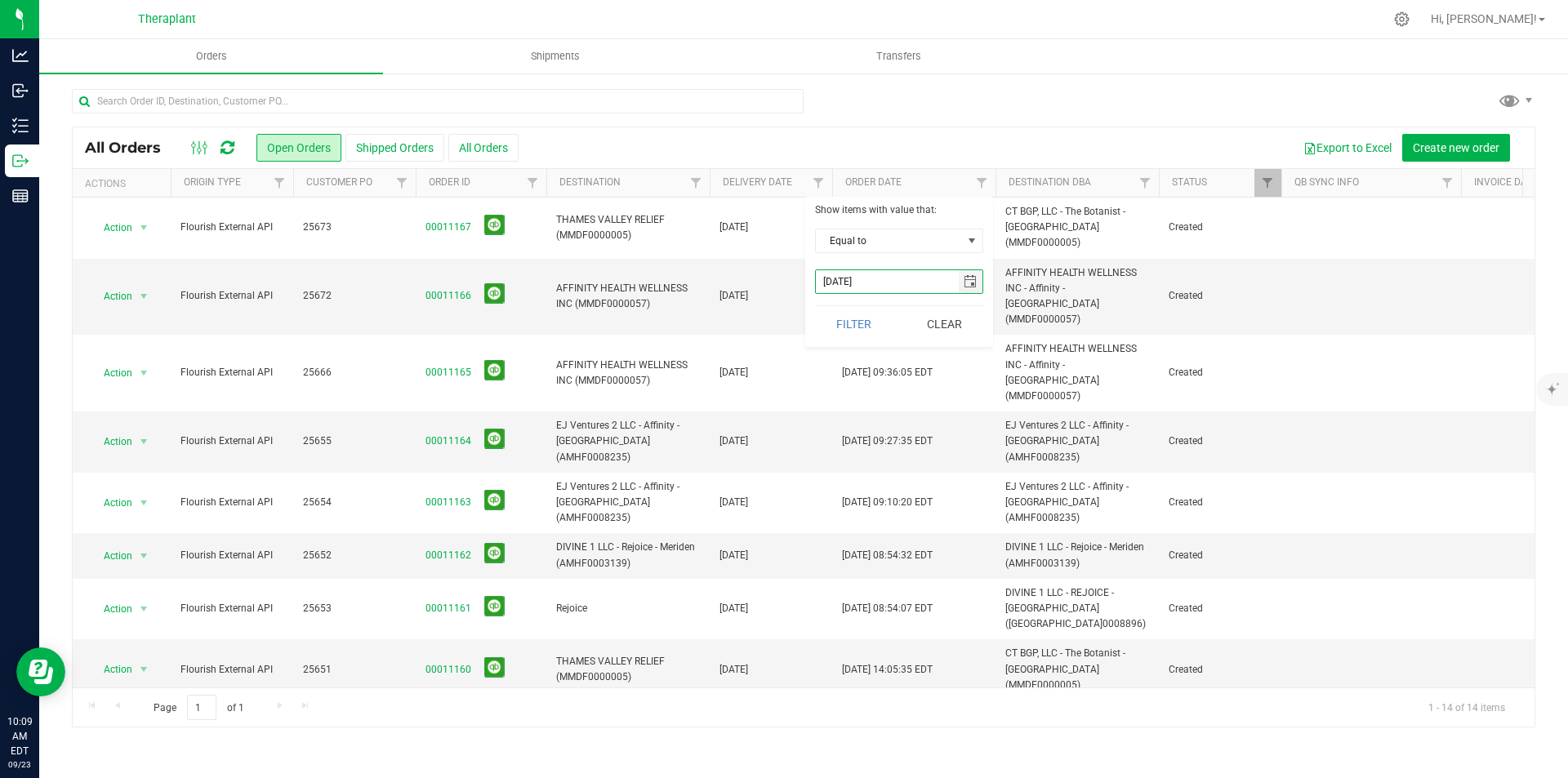
click at [864, 299] on div "Show items with value that: Equal to Equal to Is after Is before 9/24/2025 Filt…" at bounding box center [899, 271] width 188 height 150
click at [867, 317] on button "Filter" at bounding box center [854, 324] width 78 height 36
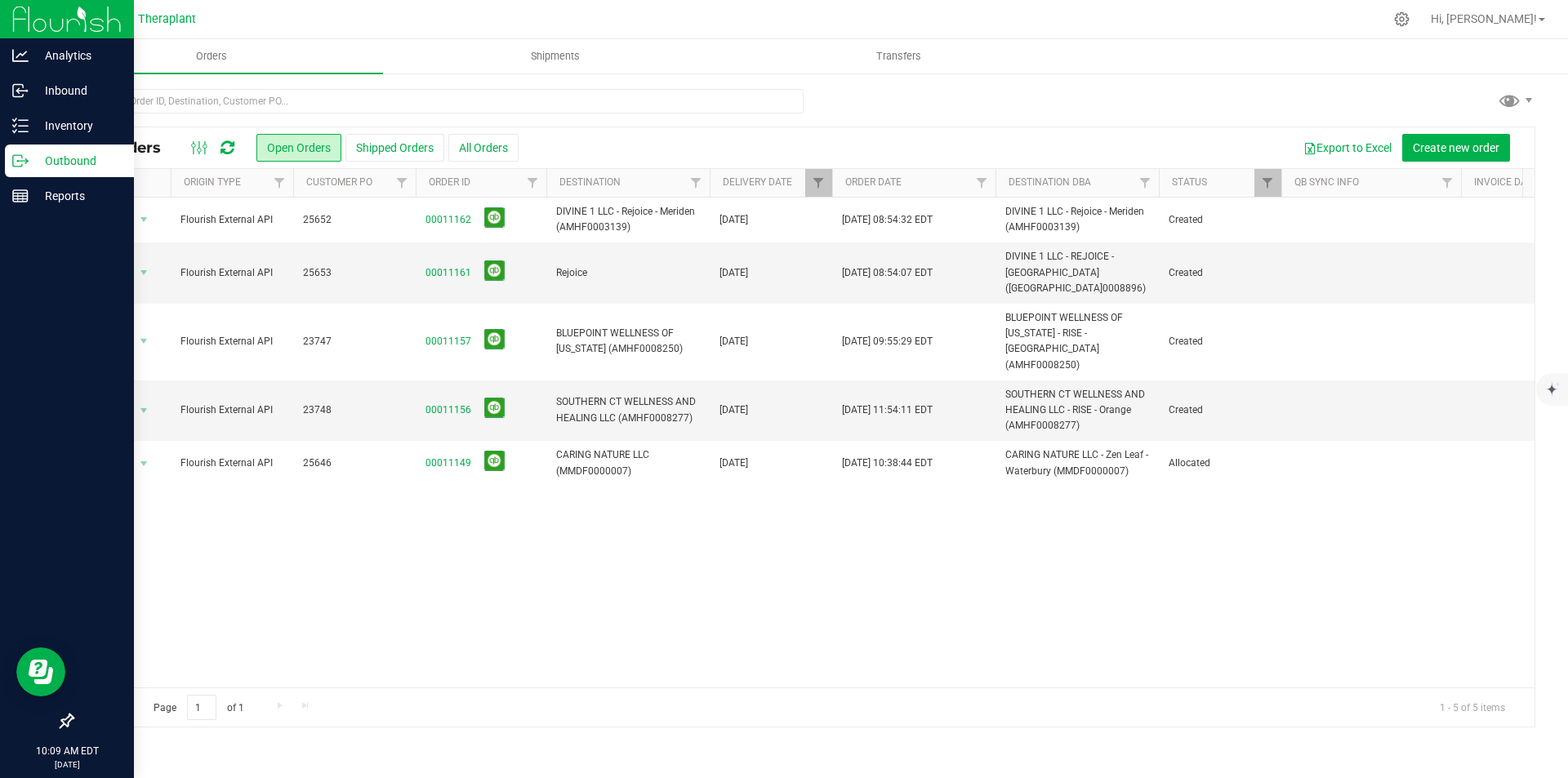
click at [43, 13] on img at bounding box center [66, 19] width 110 height 38
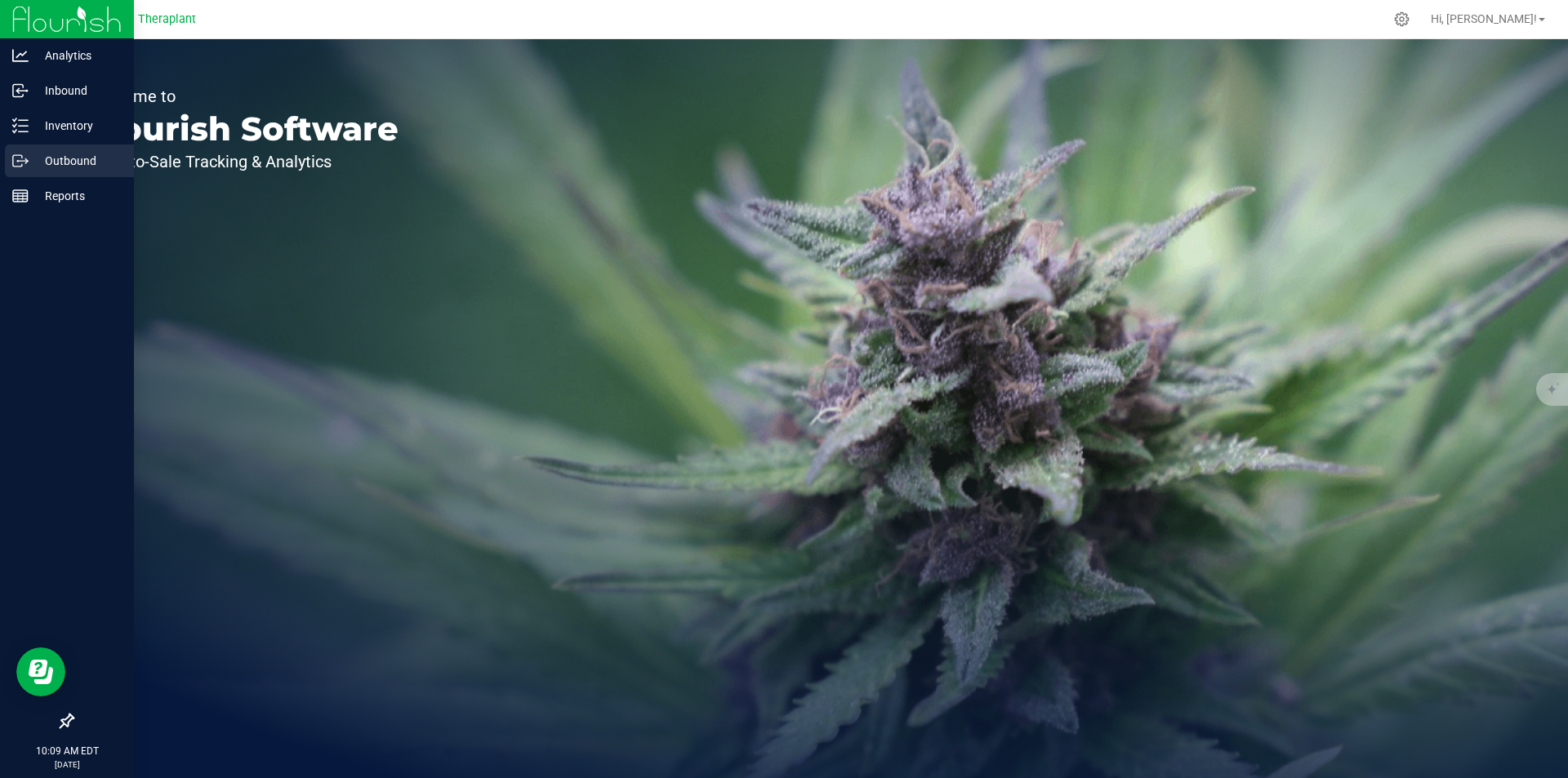
click at [10, 163] on div "Outbound" at bounding box center [70, 161] width 129 height 32
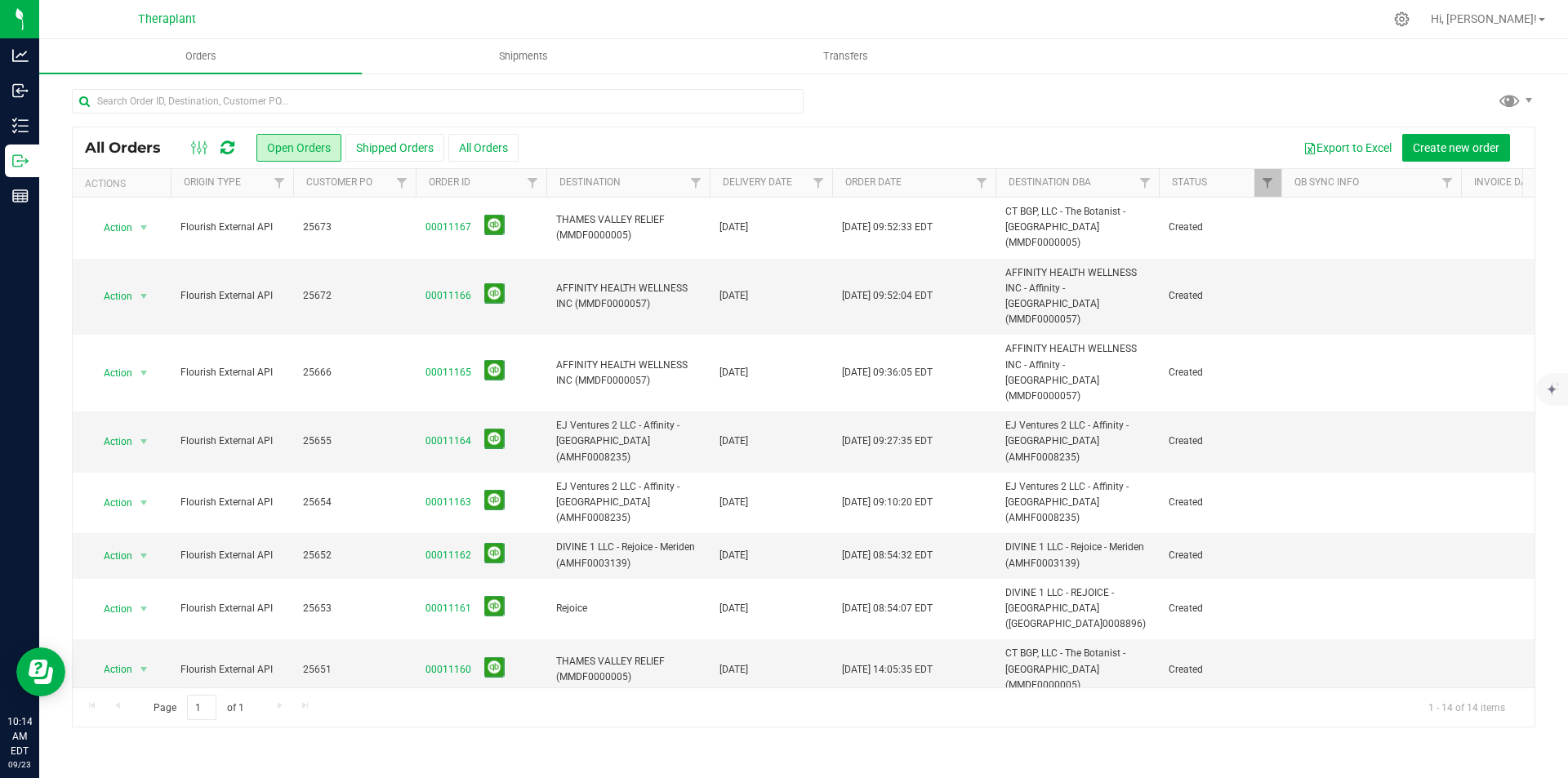
click at [212, 144] on span at bounding box center [200, 147] width 30 height 20
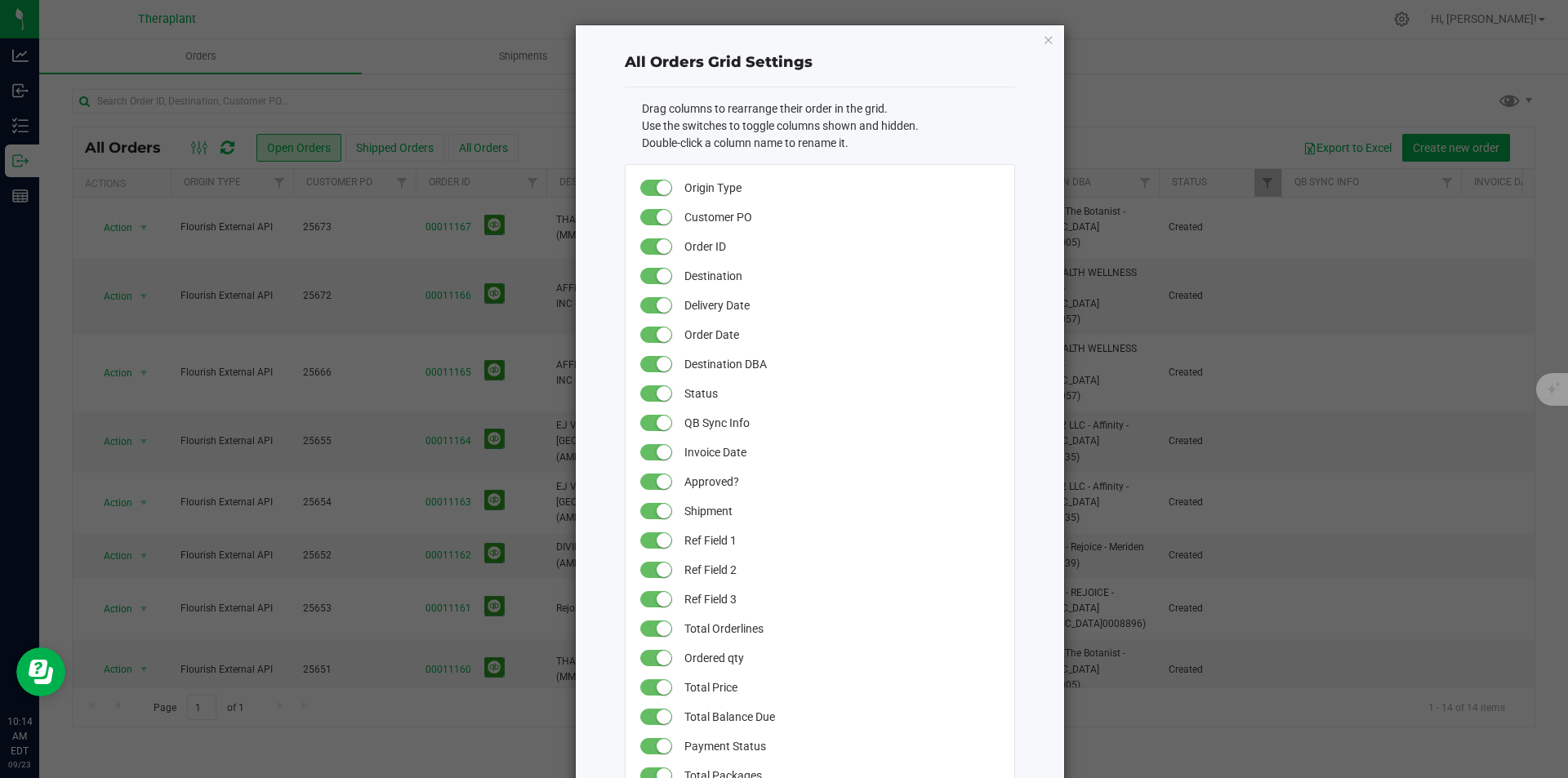
click at [204, 99] on ngb-modal-window "All Orders Grid Settings Drag columns to rearrange their order in the grid. Use…" at bounding box center [790, 389] width 1581 height 778
click at [1052, 37] on div "All Orders Grid Settings Drag columns to rearrange their order in the grid. Use…" at bounding box center [820, 520] width 488 height 991
click at [1046, 37] on icon "button" at bounding box center [1048, 39] width 11 height 20
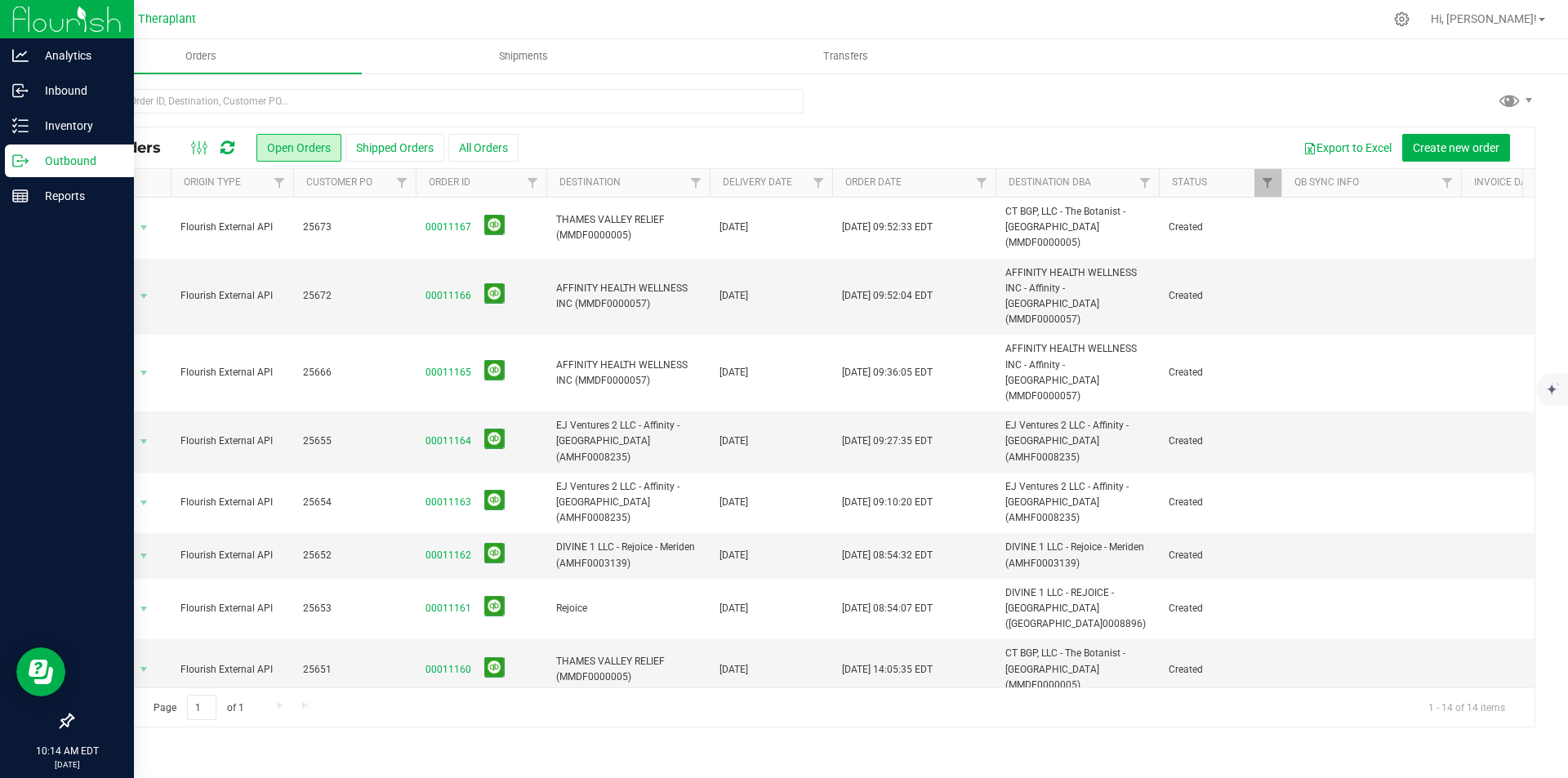
click at [28, 25] on img at bounding box center [66, 19] width 110 height 38
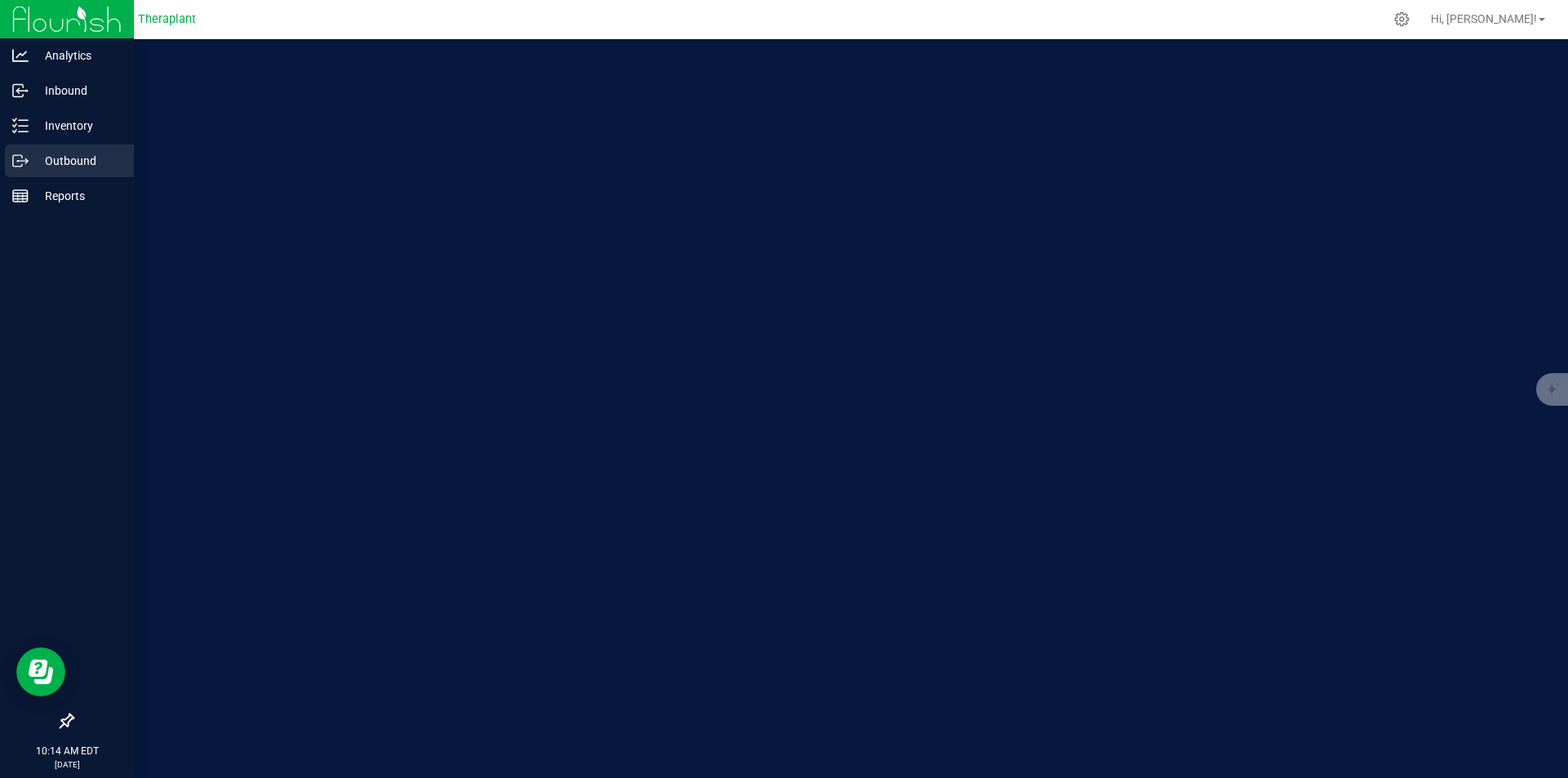
click at [86, 164] on p "Outbound" at bounding box center [77, 161] width 98 height 20
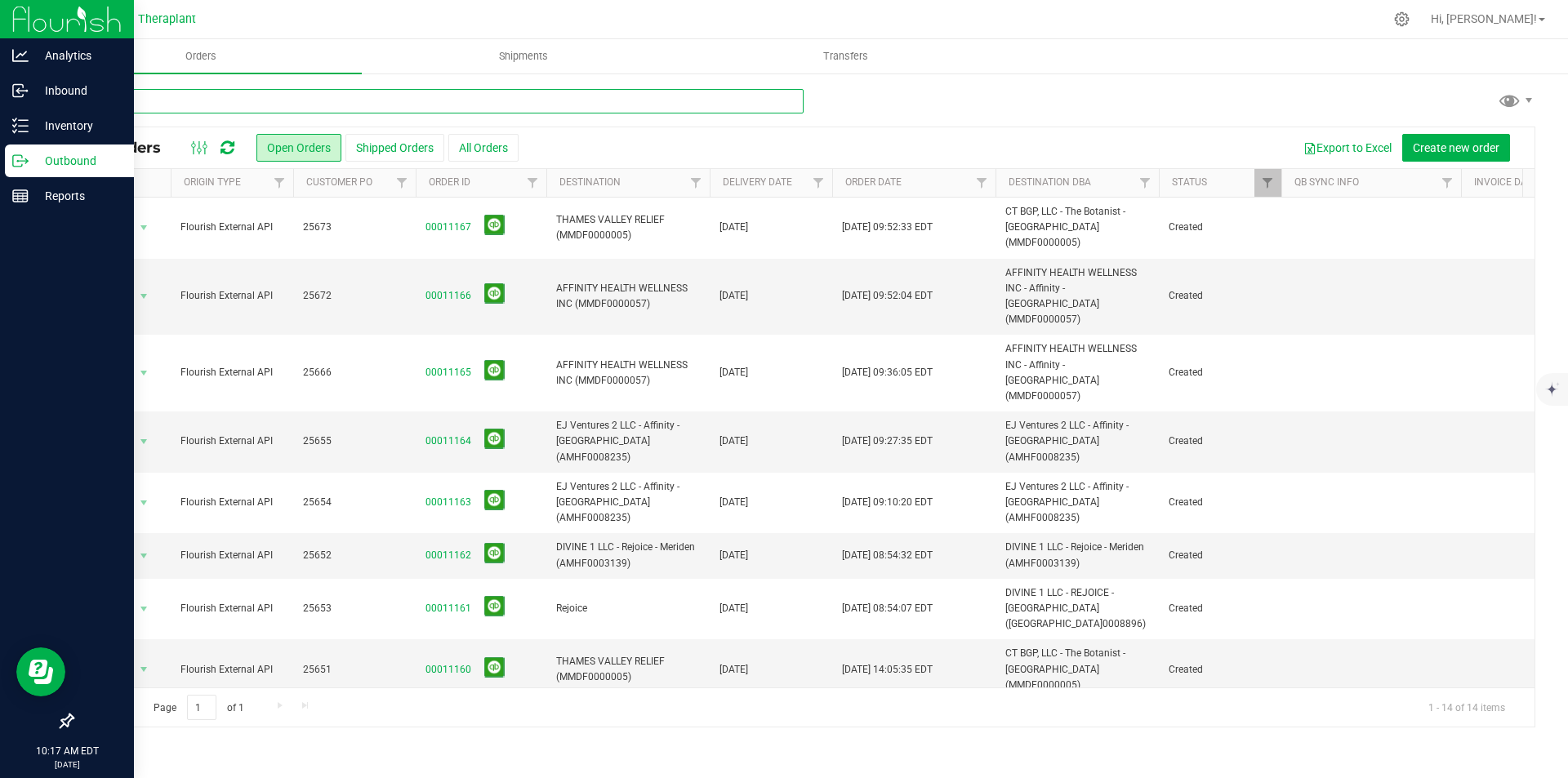
click at [413, 110] on input "text" at bounding box center [437, 101] width 732 height 25
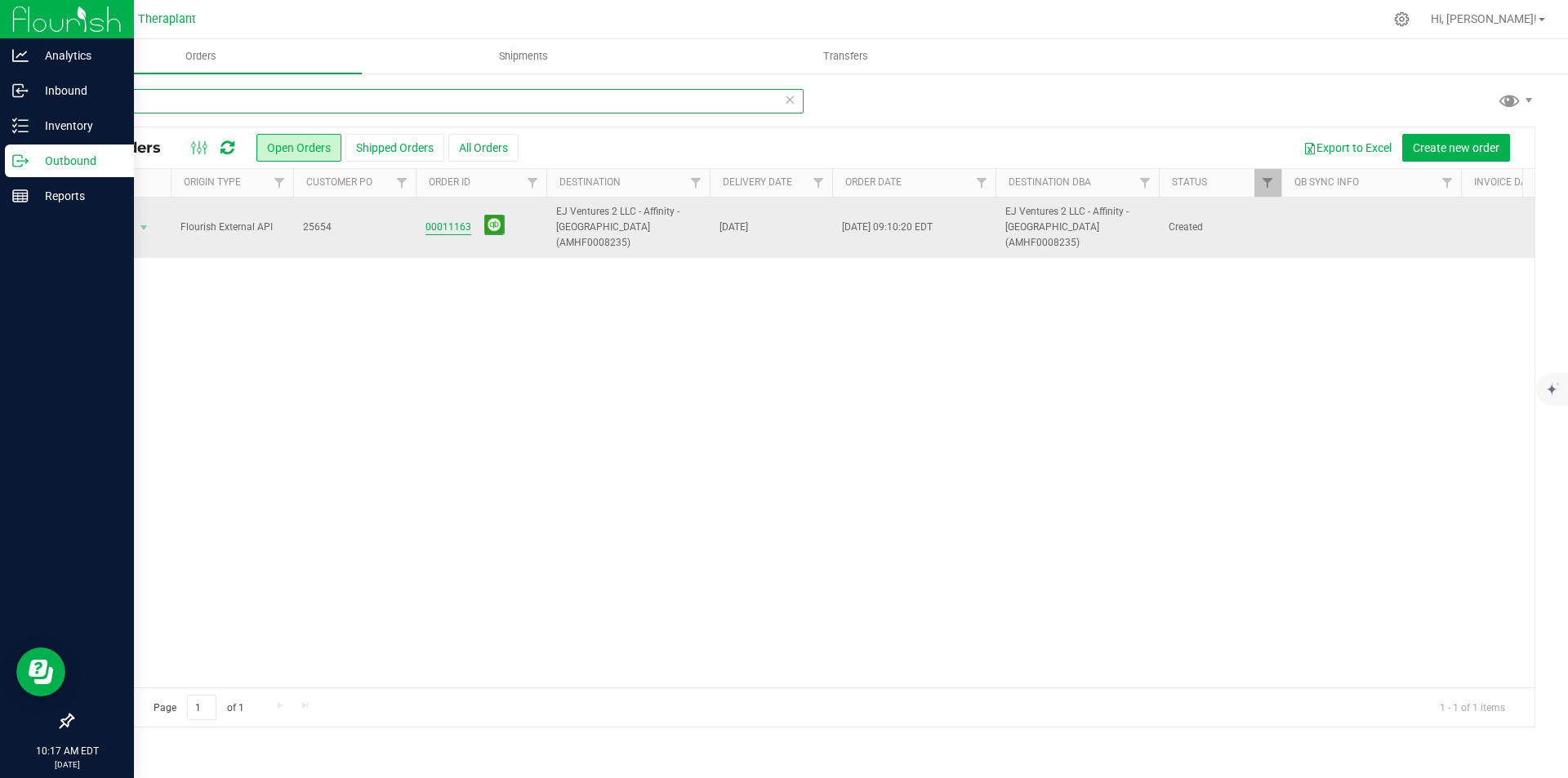
type input "654"
click at [457, 219] on link "00011163" at bounding box center [448, 227] width 46 height 15
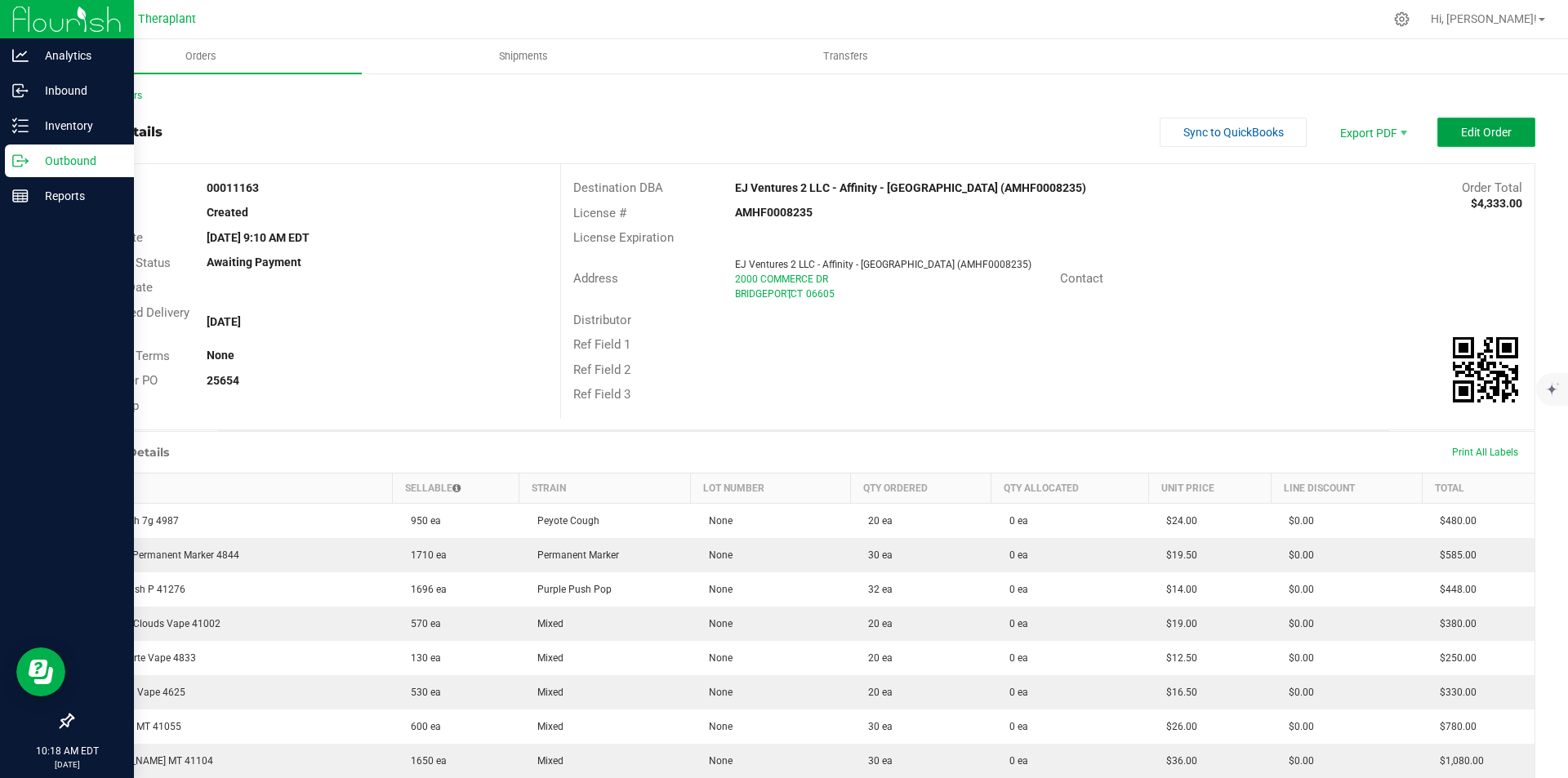
click at [1462, 134] on span "Edit Order" at bounding box center [1487, 132] width 51 height 13
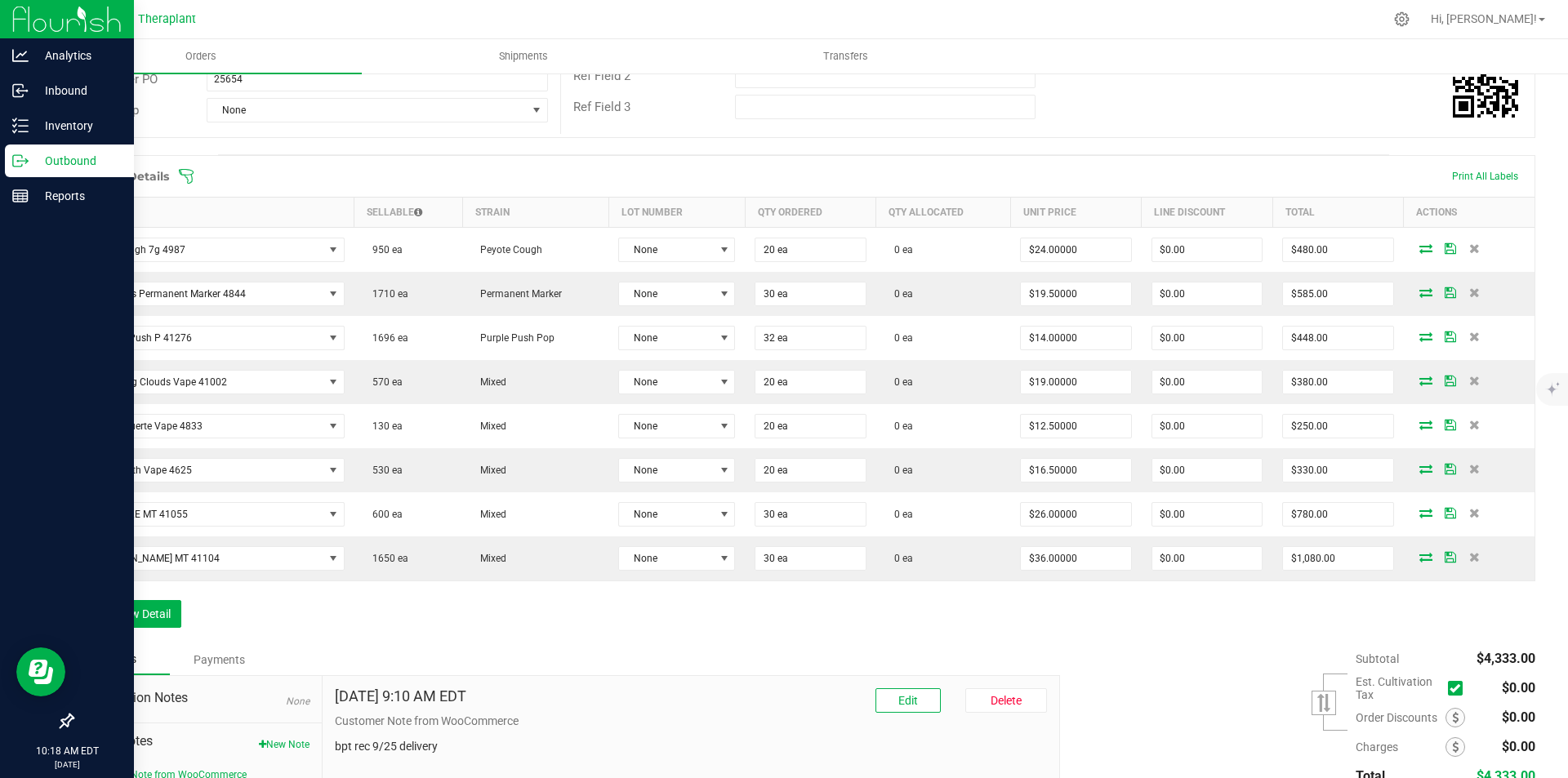
scroll to position [327, 0]
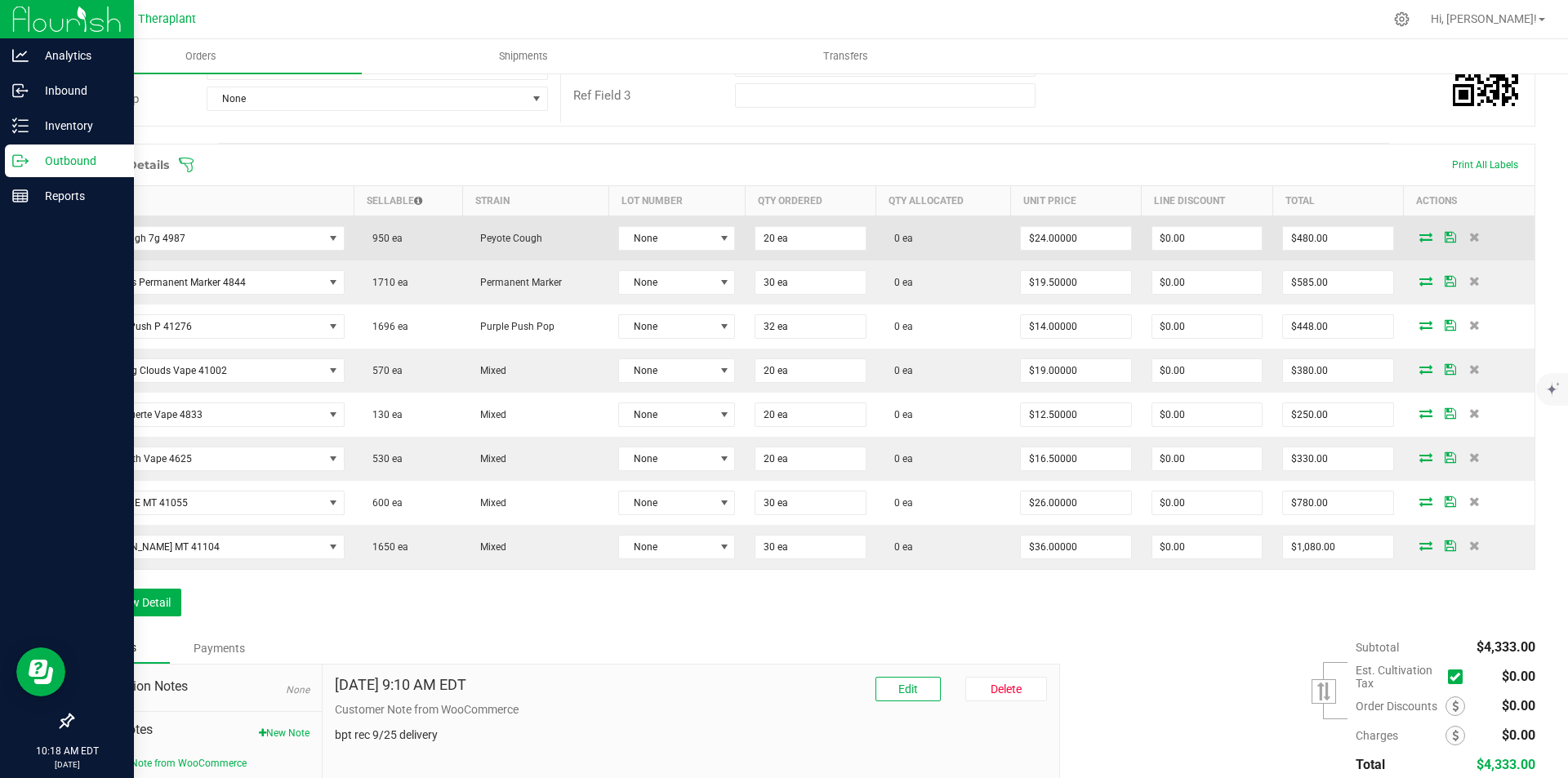
click at [1420, 239] on icon at bounding box center [1426, 237] width 13 height 10
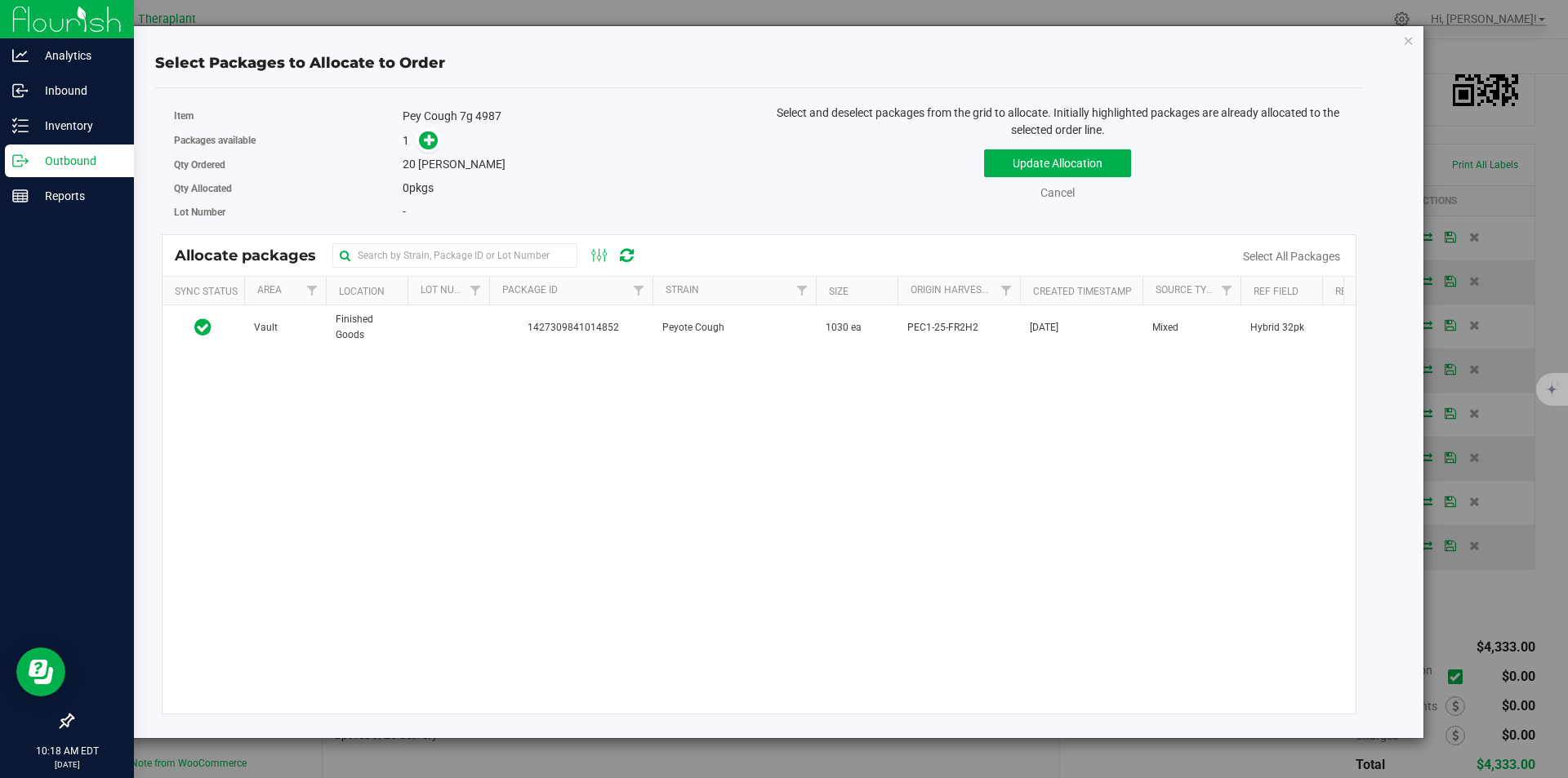
click at [656, 327] on td "Peyote Cough" at bounding box center [734, 327] width 163 height 44
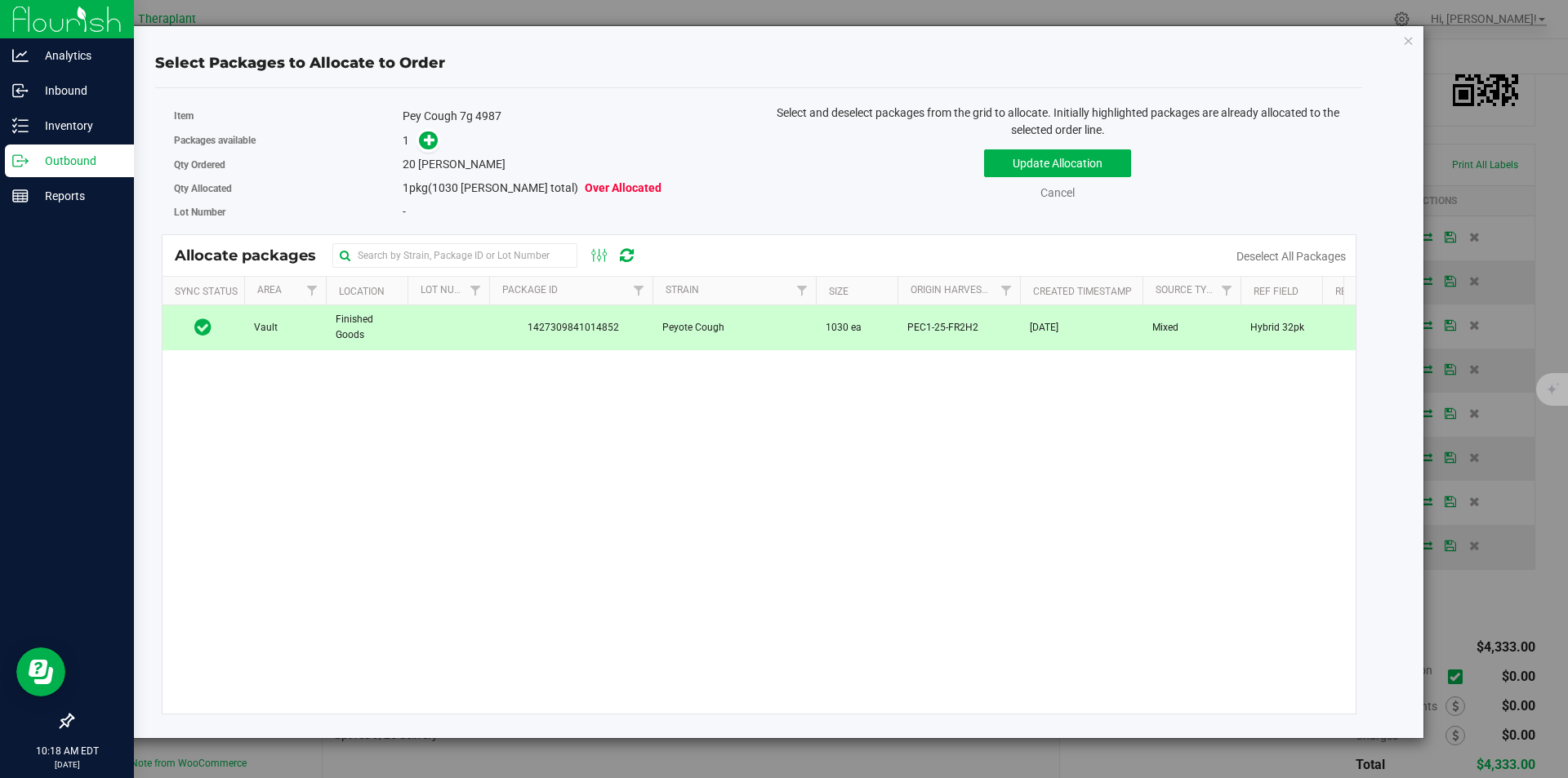
click at [420, 133] on span at bounding box center [425, 140] width 26 height 19
click at [430, 133] on icon at bounding box center [429, 138] width 11 height 11
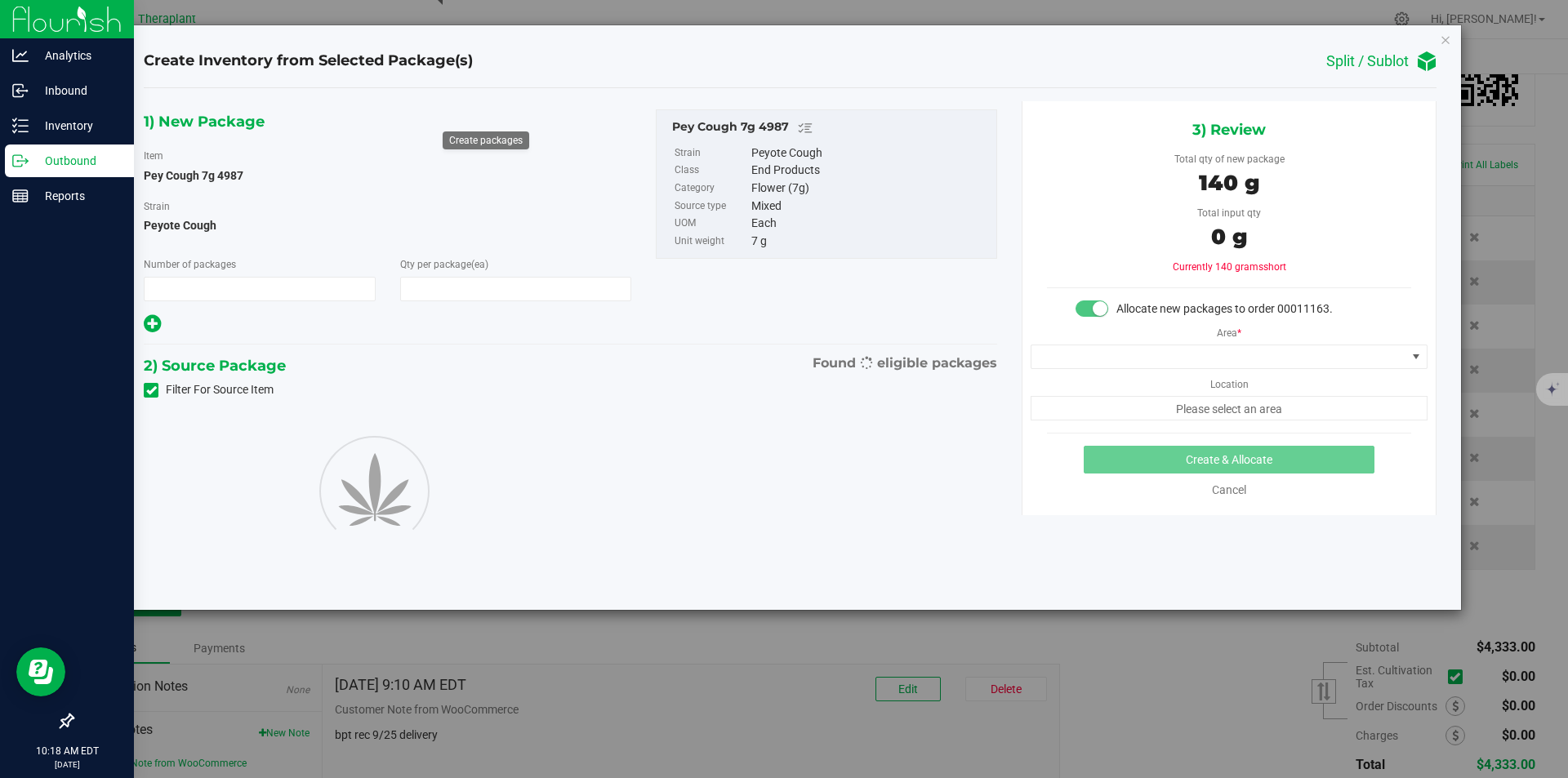
type input "1"
type input "20"
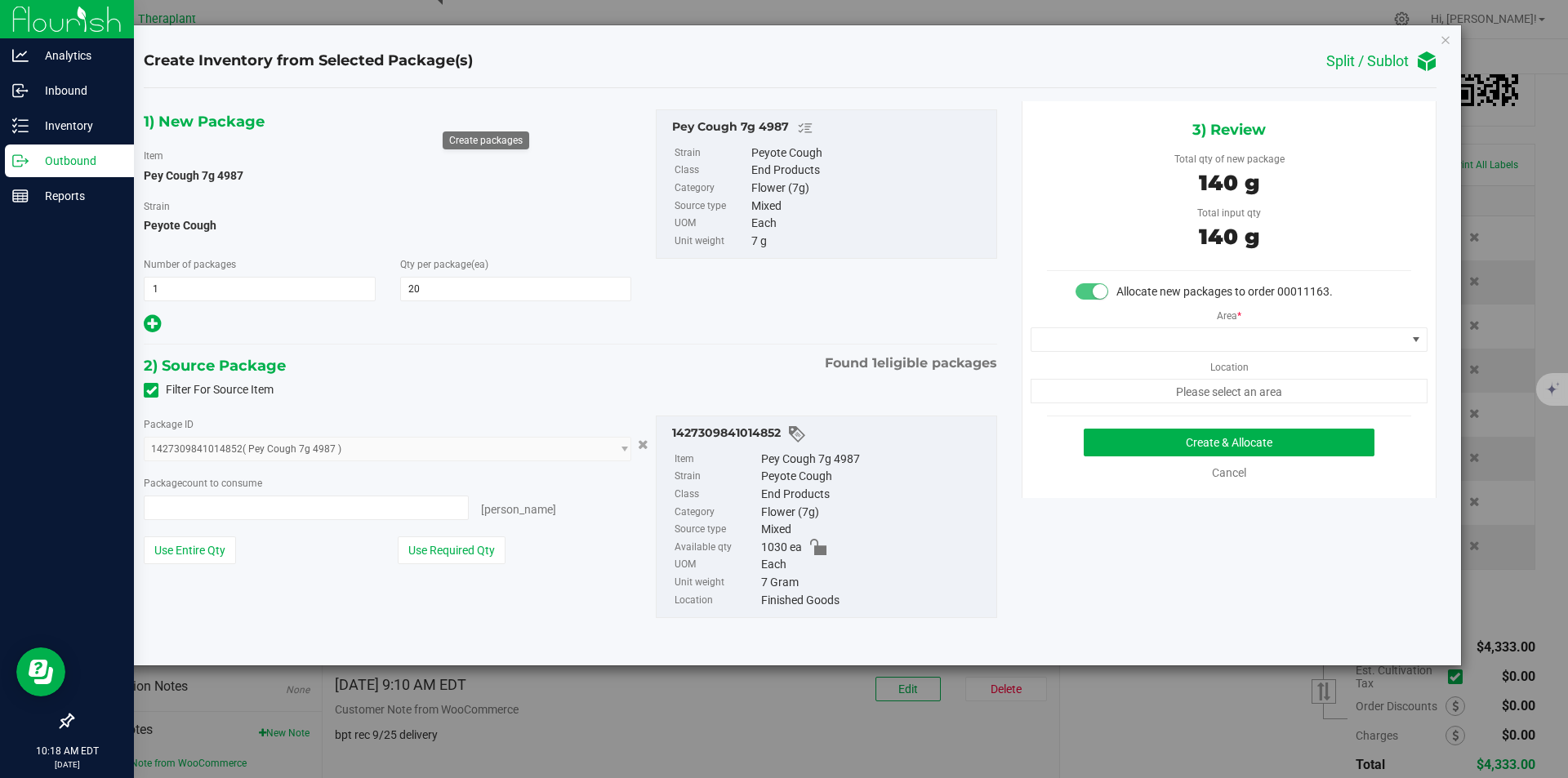
type input "20 ea"
click at [1100, 347] on span at bounding box center [1219, 339] width 375 height 23
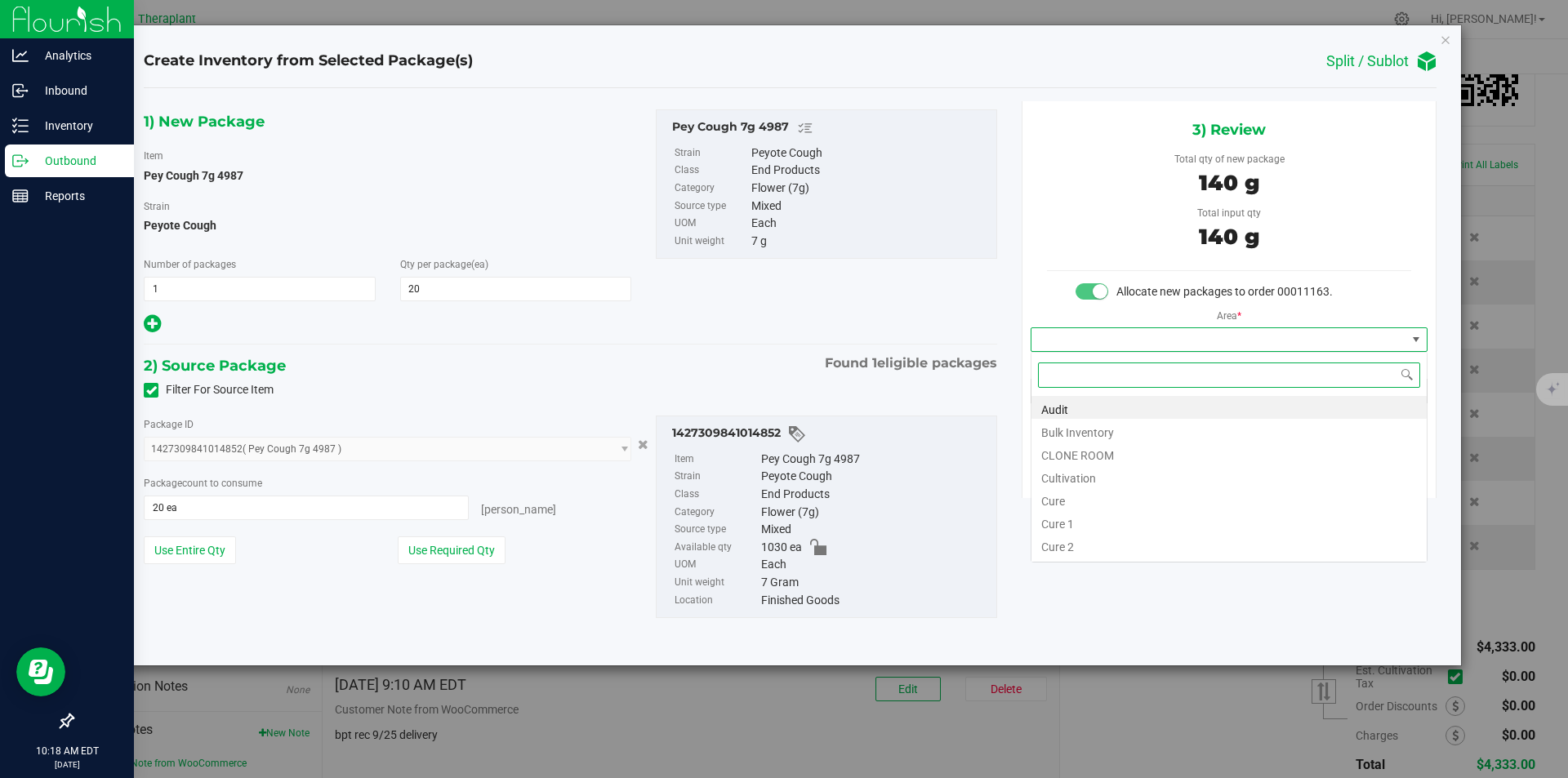
type input "v"
click at [1071, 446] on li "Vault" at bounding box center [1229, 452] width 396 height 23
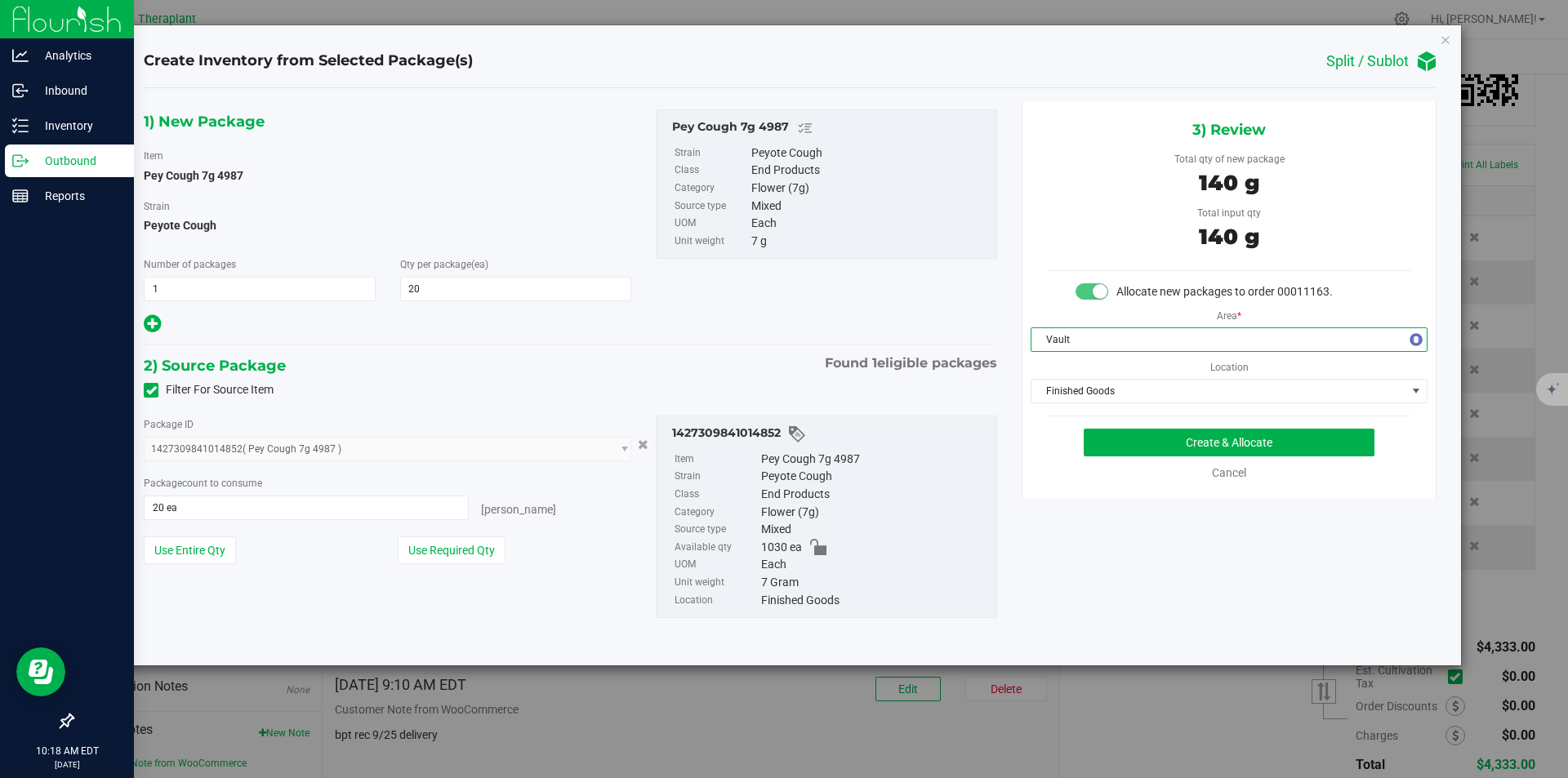
click at [1063, 374] on div "Area * Vault Location Finished Goods Finished Goods Intake Order Pending Compas…" at bounding box center [1229, 351] width 413 height 103
drag, startPoint x: 1069, startPoint y: 387, endPoint x: 1070, endPoint y: 292, distance: 95.0
click at [1069, 385] on span "Finished Goods" at bounding box center [1219, 390] width 375 height 23
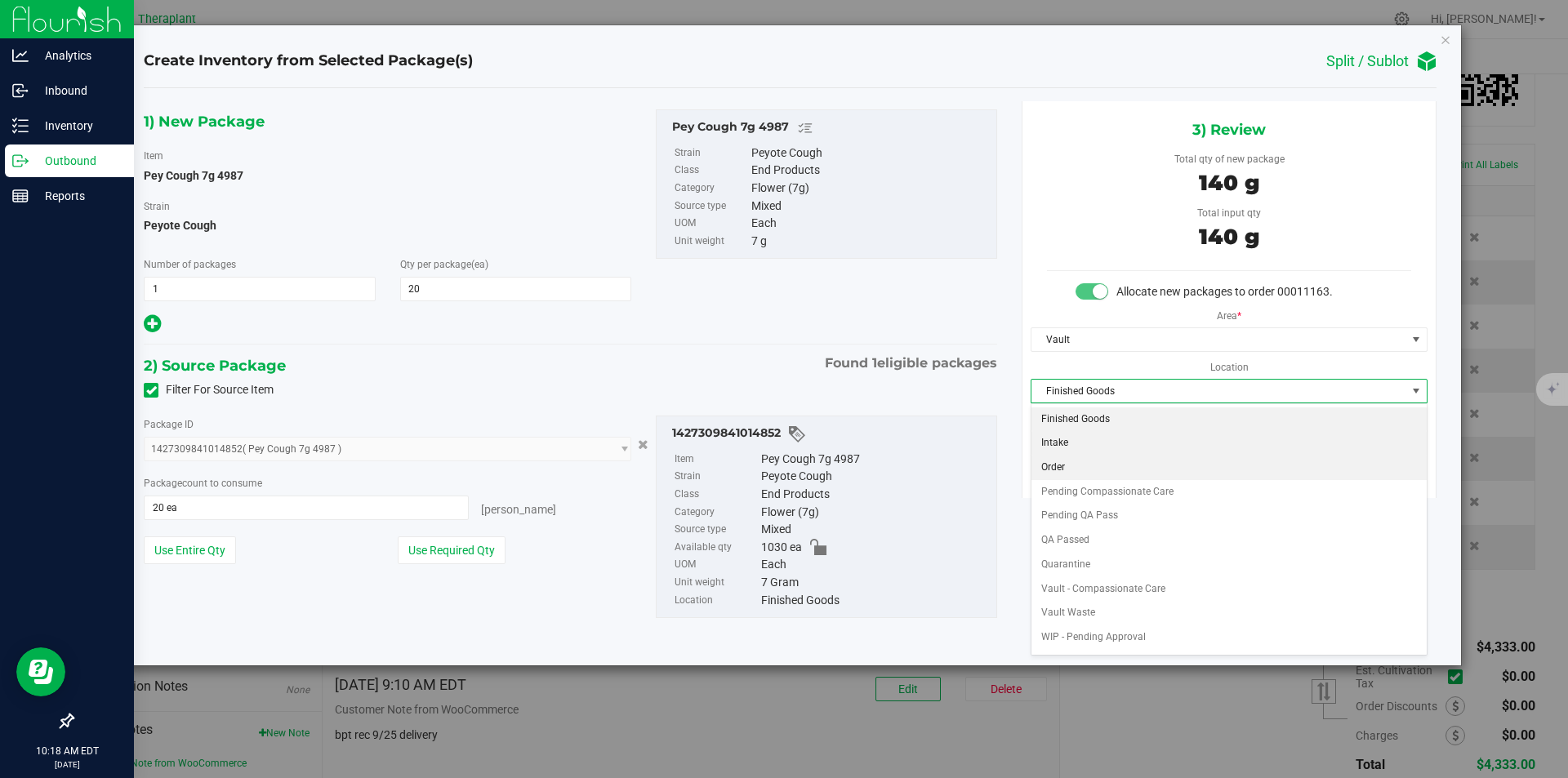
click at [1087, 460] on li "Order" at bounding box center [1229, 468] width 396 height 25
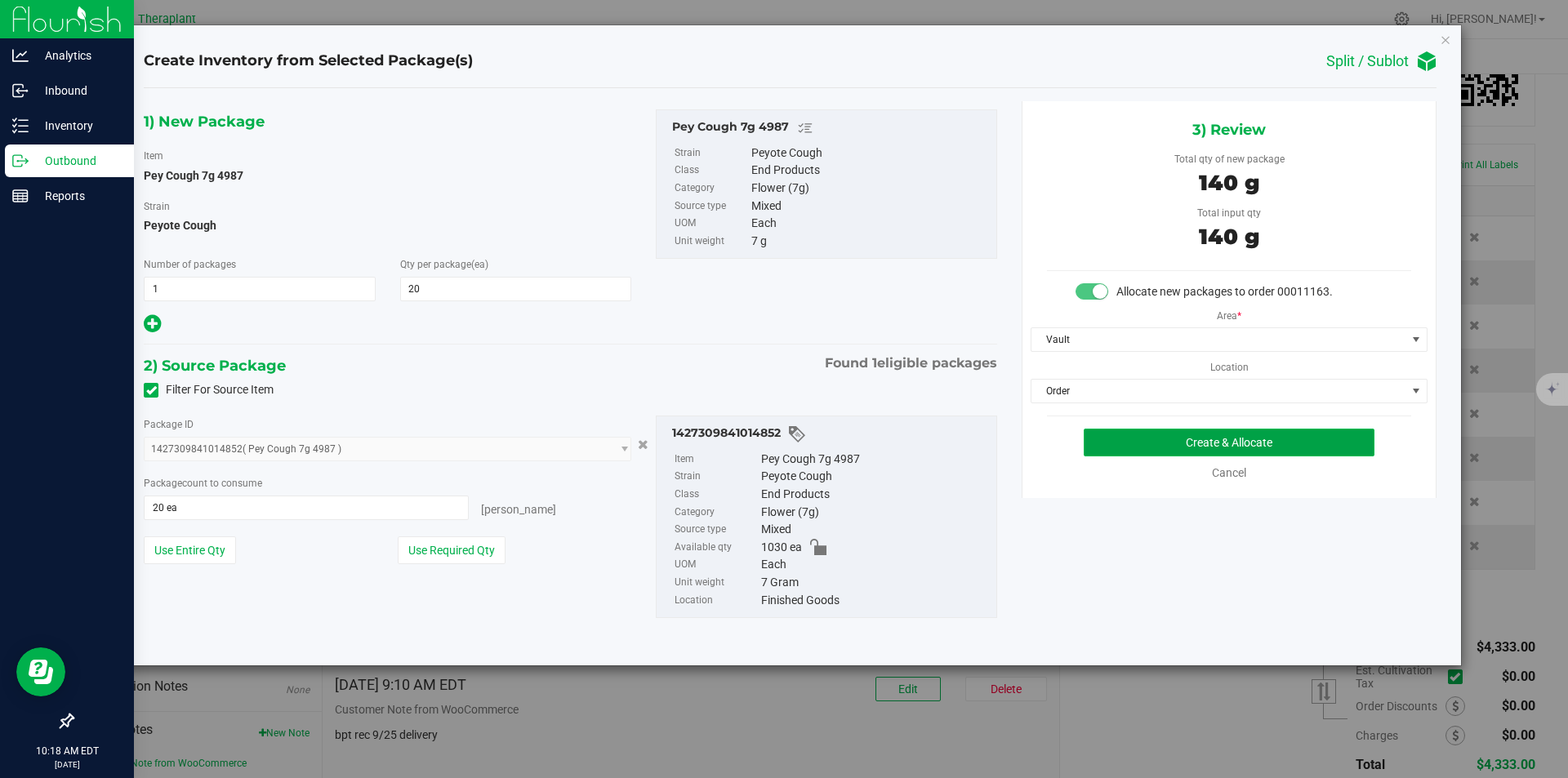
click at [1095, 438] on button "Create & Allocate" at bounding box center [1229, 442] width 291 height 28
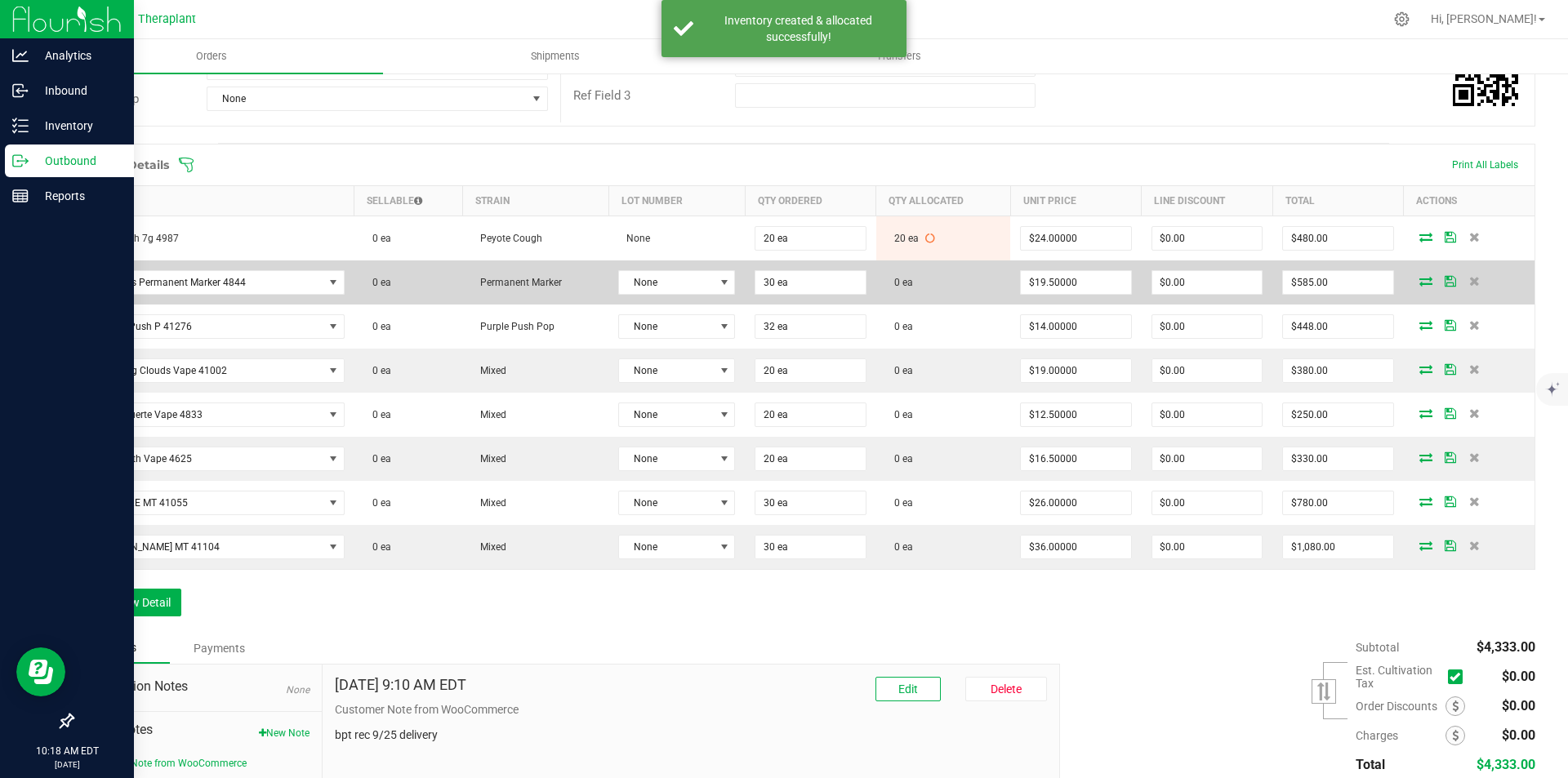
click at [1420, 281] on icon at bounding box center [1426, 281] width 13 height 10
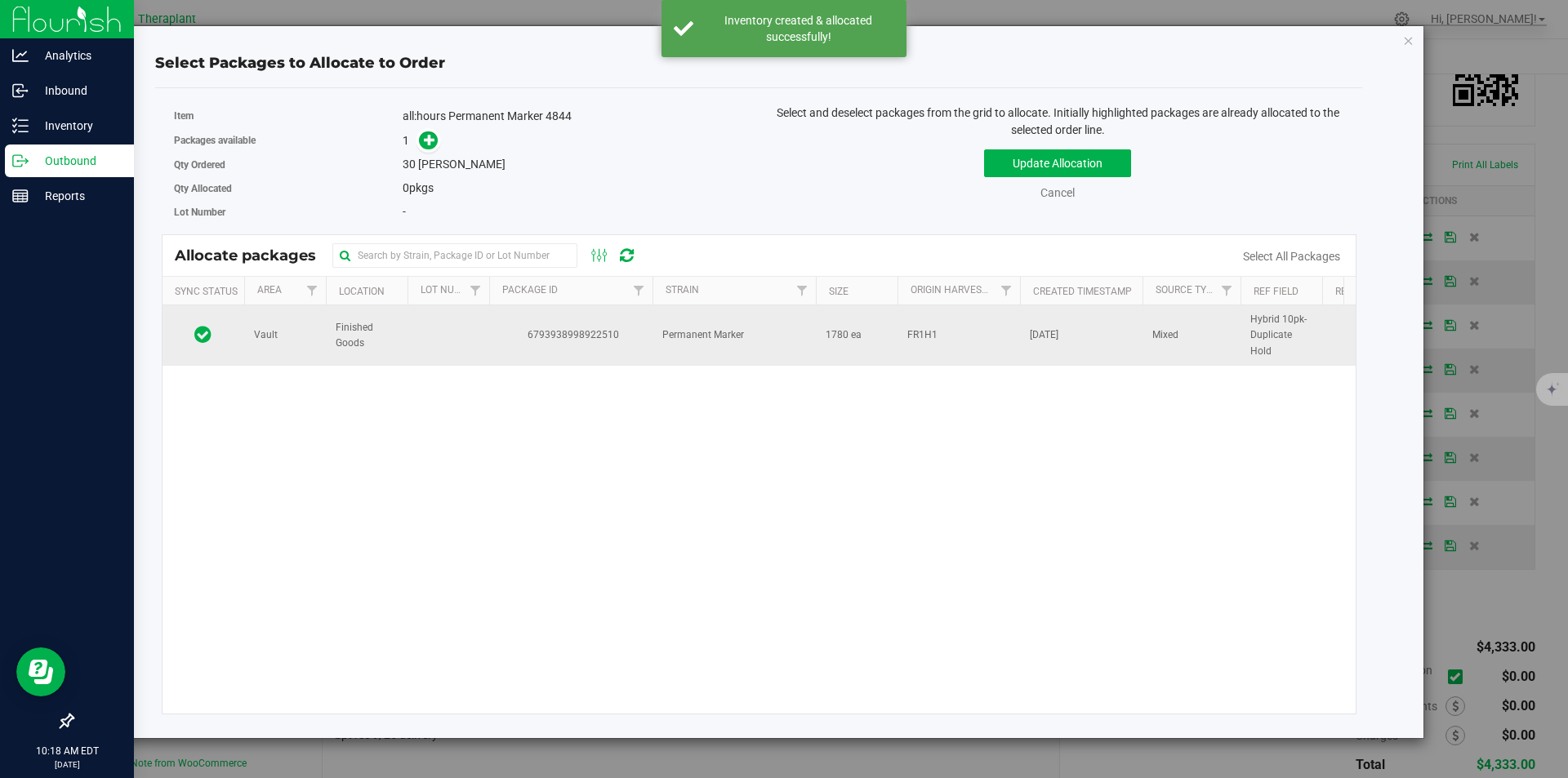
click at [576, 320] on td "6793938998922510" at bounding box center [571, 335] width 163 height 60
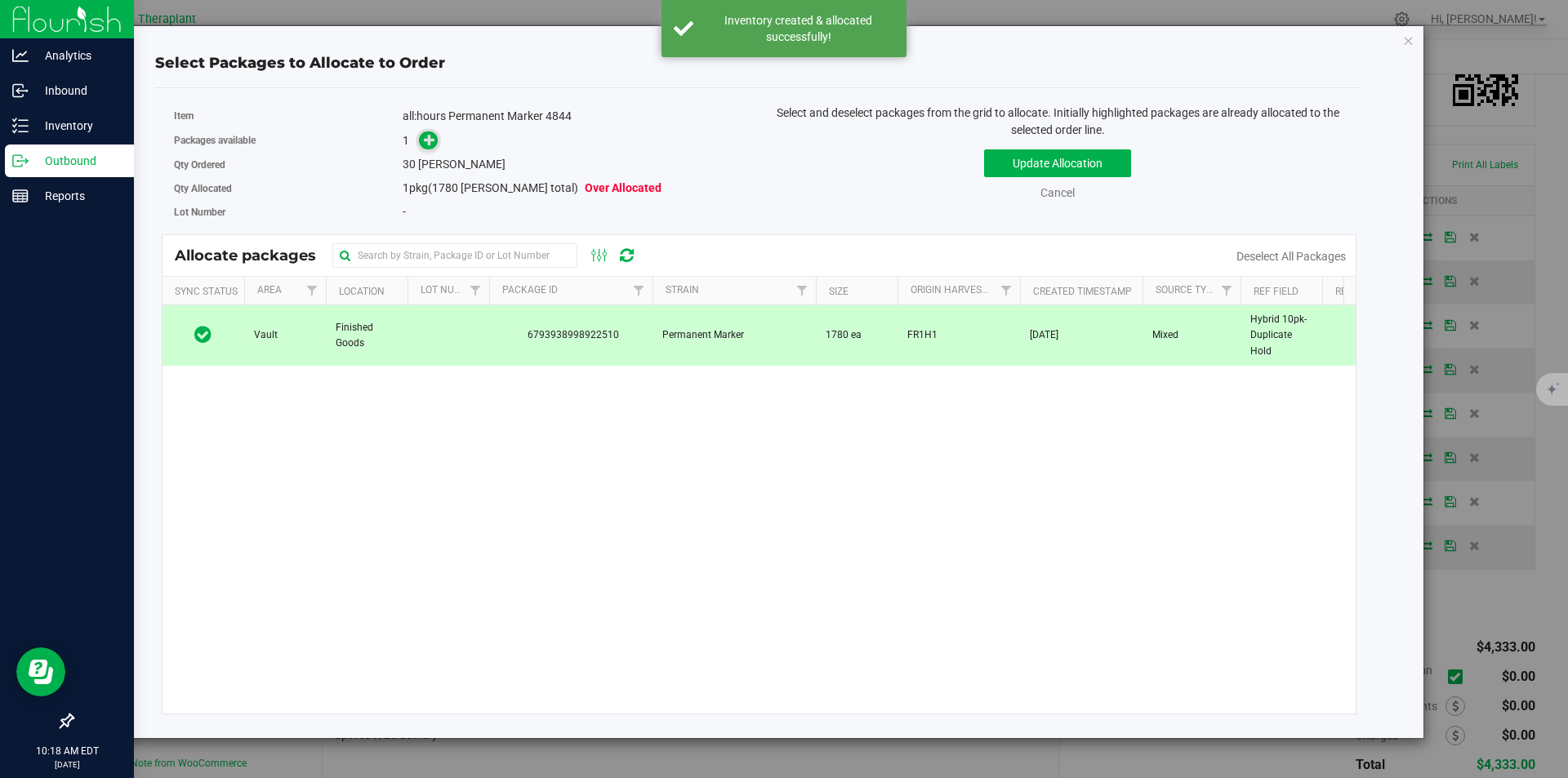
click at [426, 143] on icon at bounding box center [429, 139] width 11 height 11
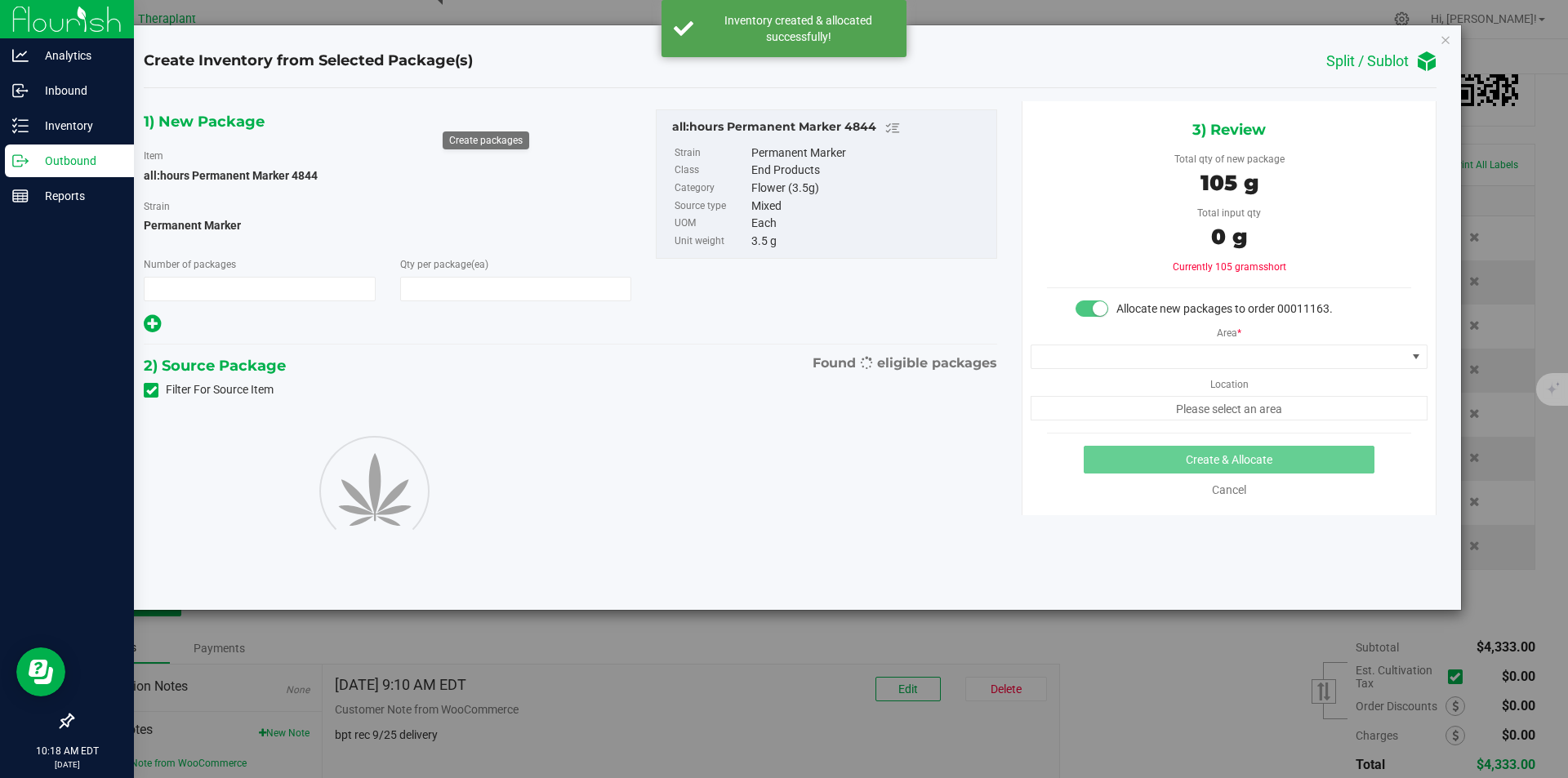
type input "1"
type input "30"
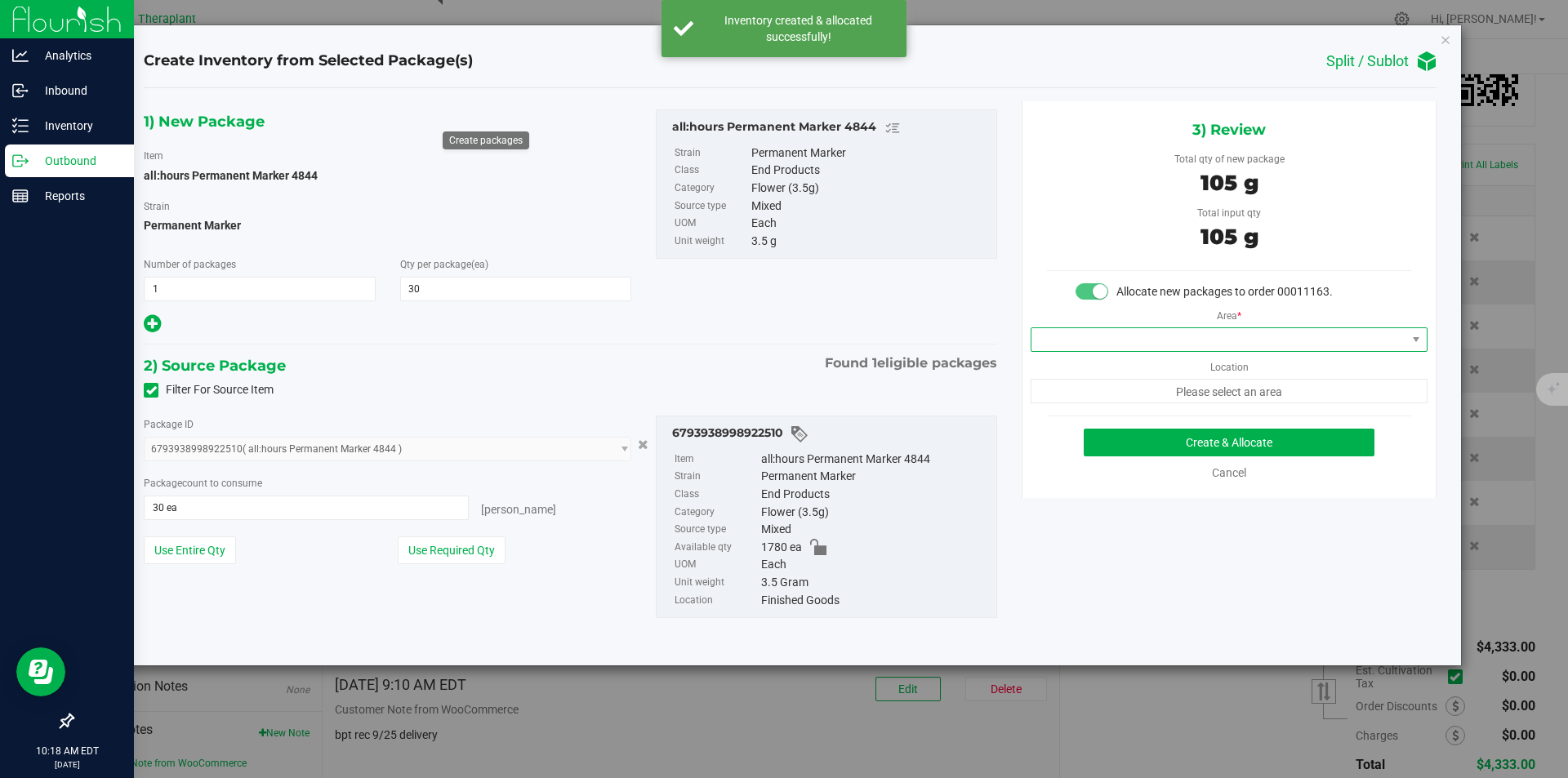
click at [1102, 337] on span at bounding box center [1219, 339] width 375 height 23
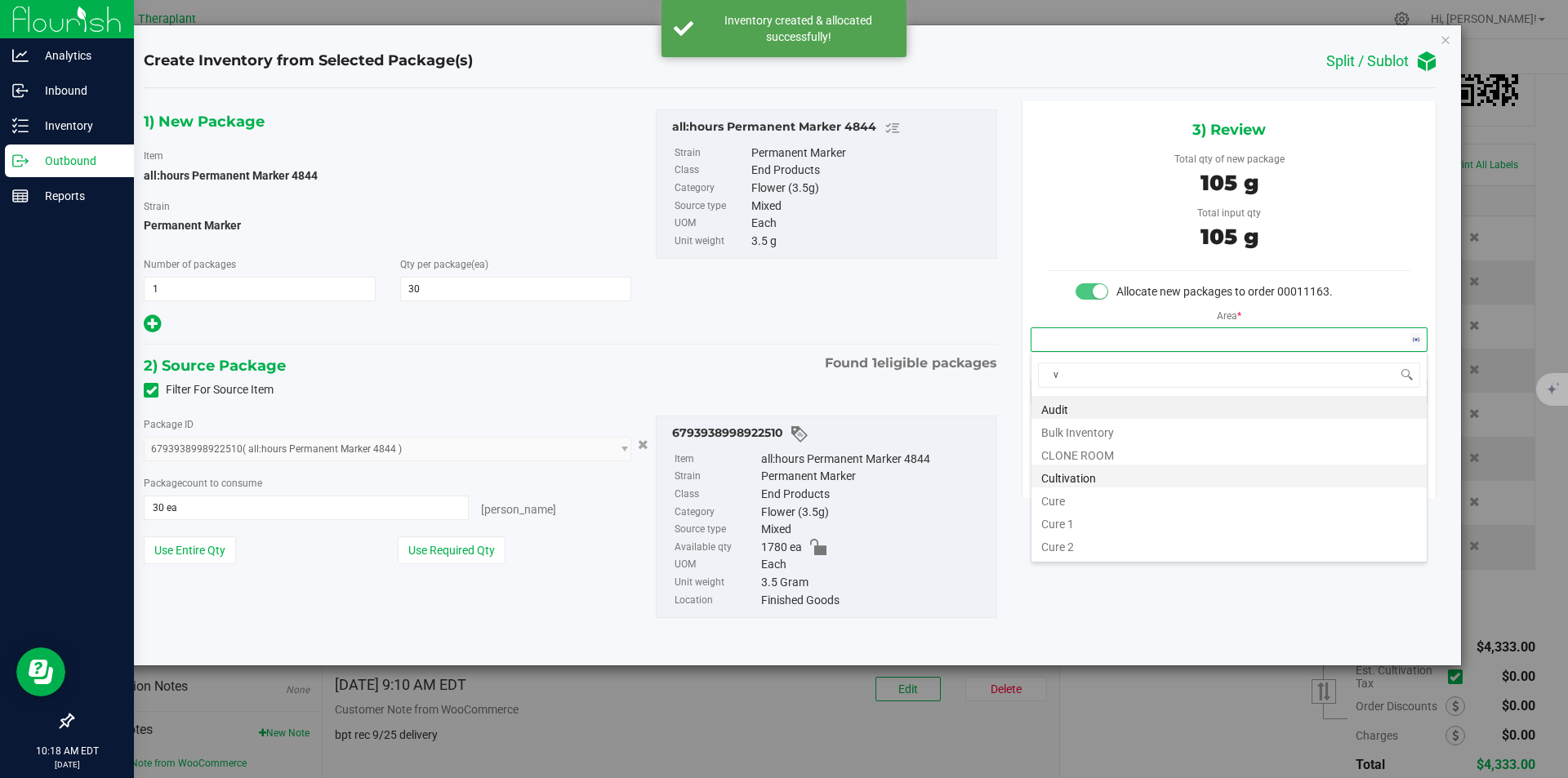
scroll to position [25, 396]
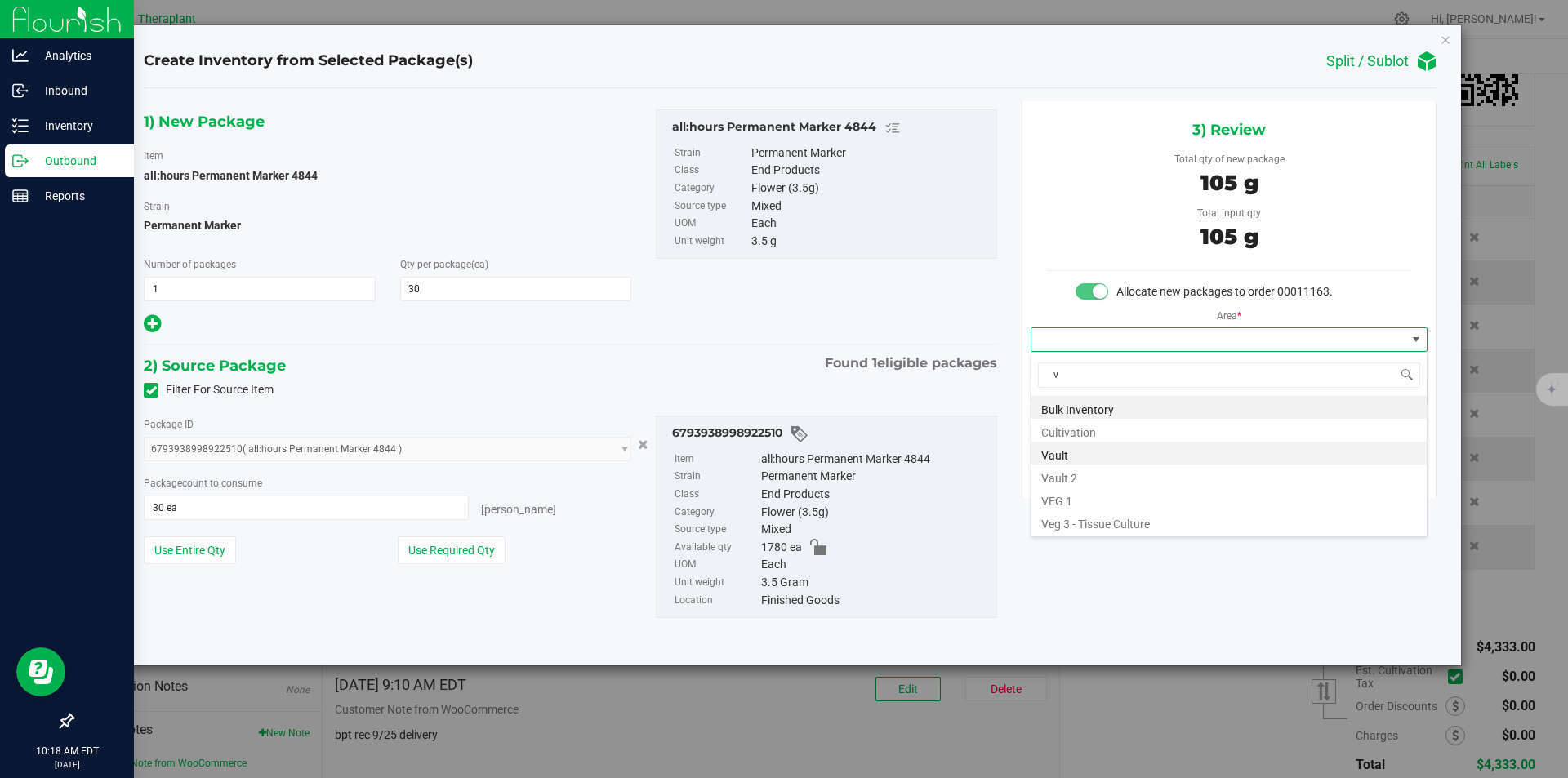
click at [1070, 447] on li "Vault" at bounding box center [1229, 452] width 396 height 23
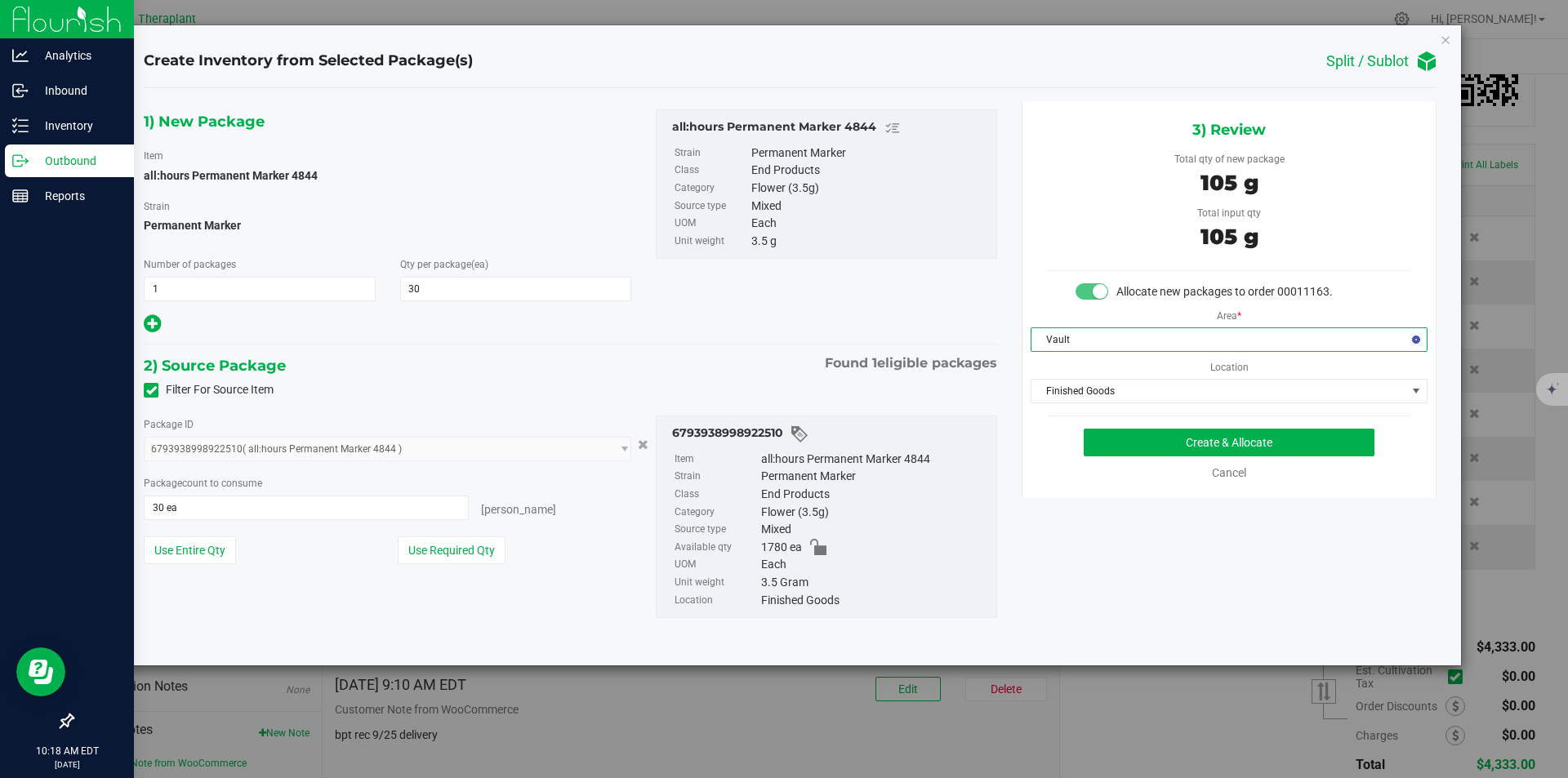
click at [1072, 405] on div "3) Review Total qty of new package 105 g Total input qty 105 g Allocate new pac…" at bounding box center [1229, 299] width 415 height 397
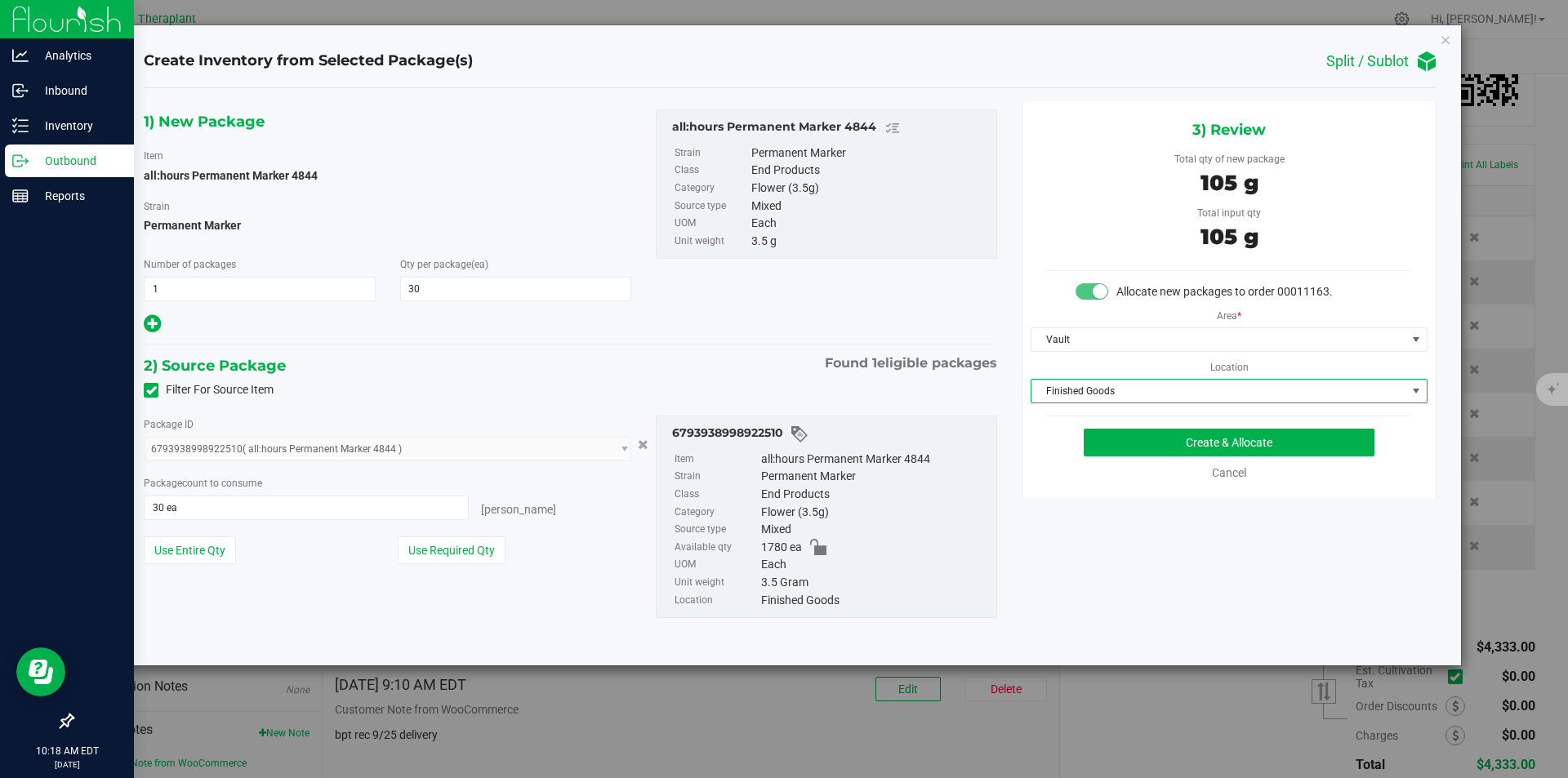
click at [1073, 387] on span "Finished Goods" at bounding box center [1219, 390] width 375 height 23
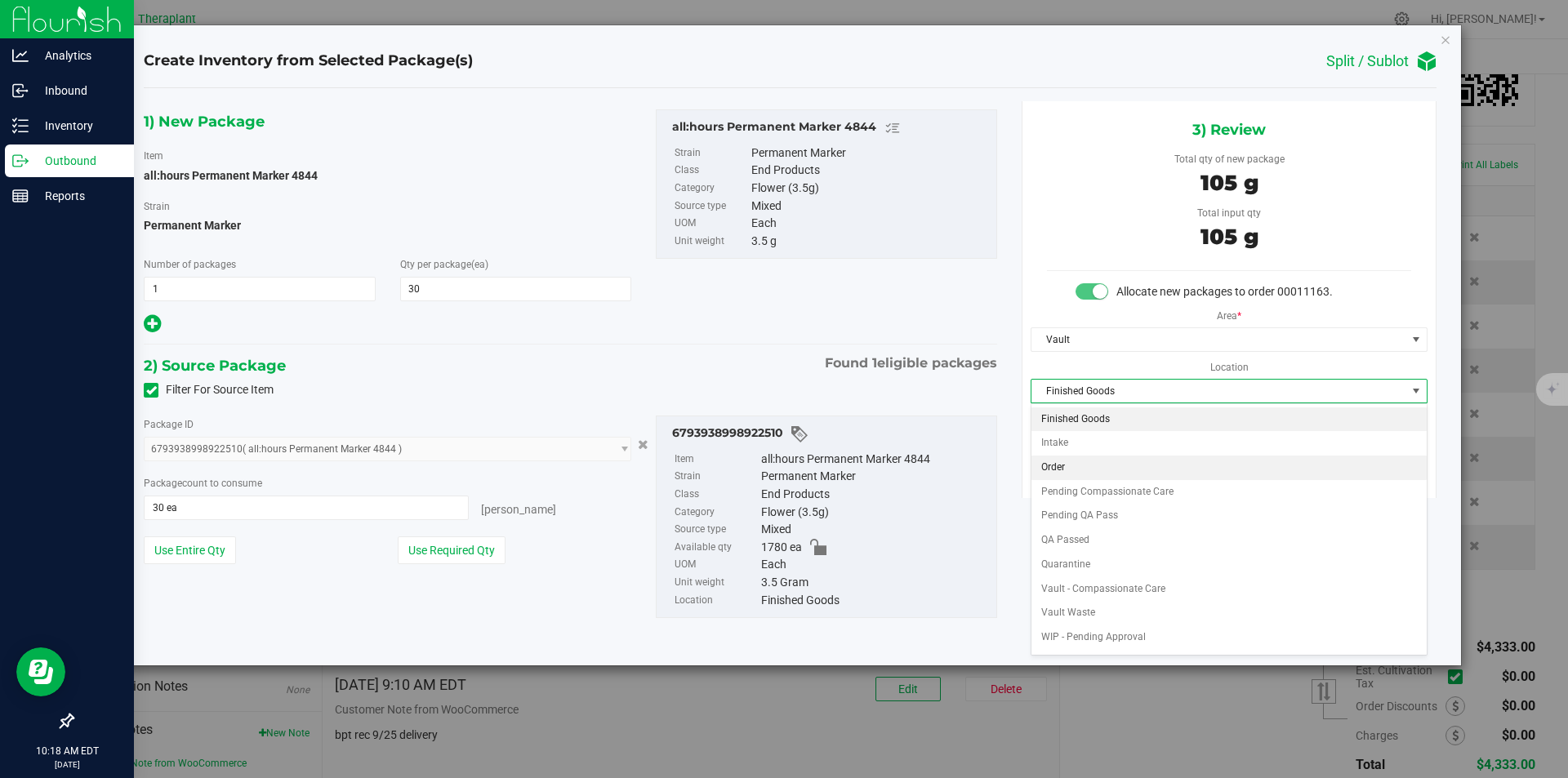
click at [1063, 463] on li "Order" at bounding box center [1229, 468] width 396 height 25
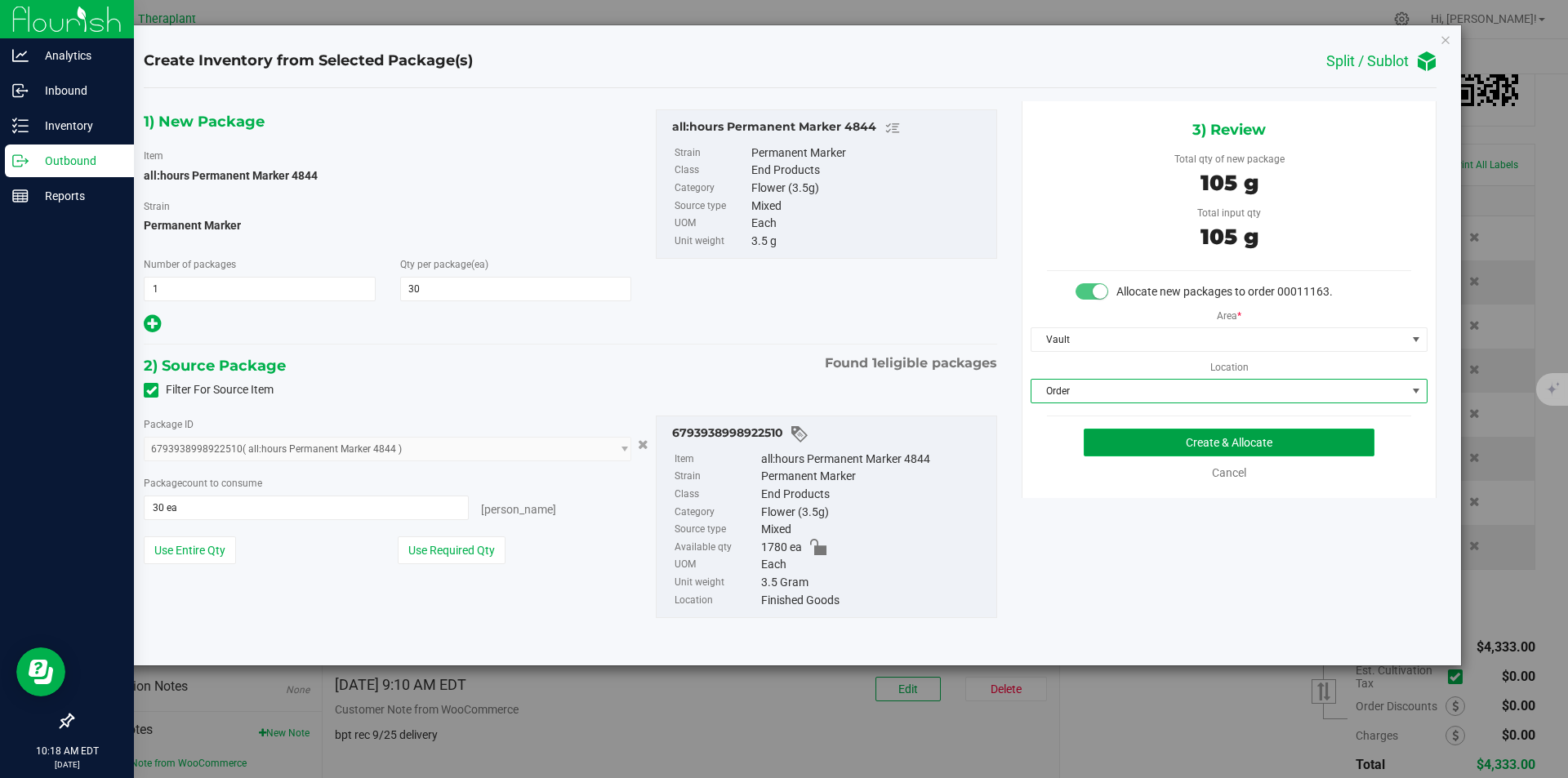
click at [1091, 447] on button "Create & Allocate" at bounding box center [1229, 442] width 291 height 28
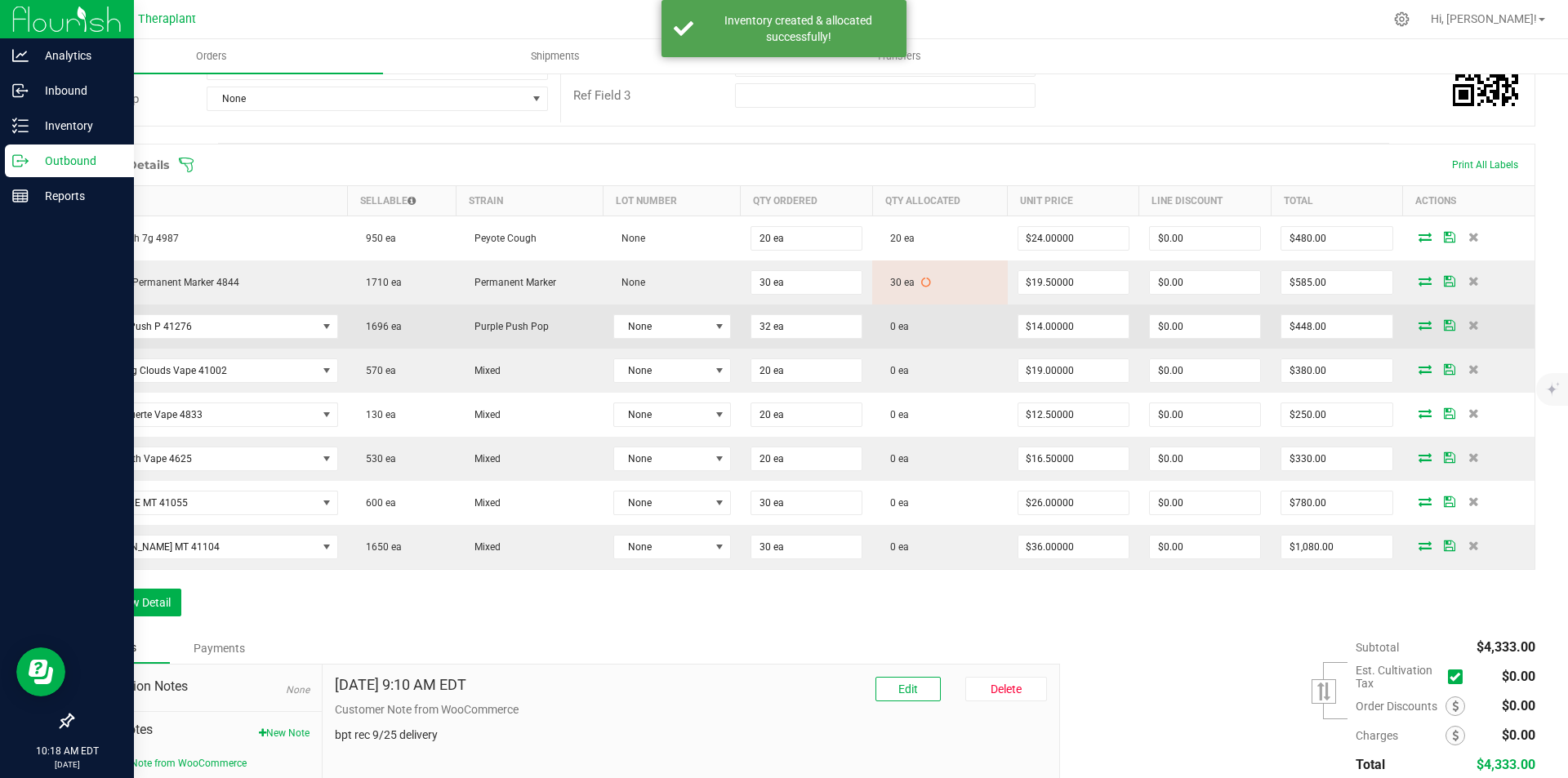
click at [1419, 321] on icon at bounding box center [1425, 325] width 13 height 10
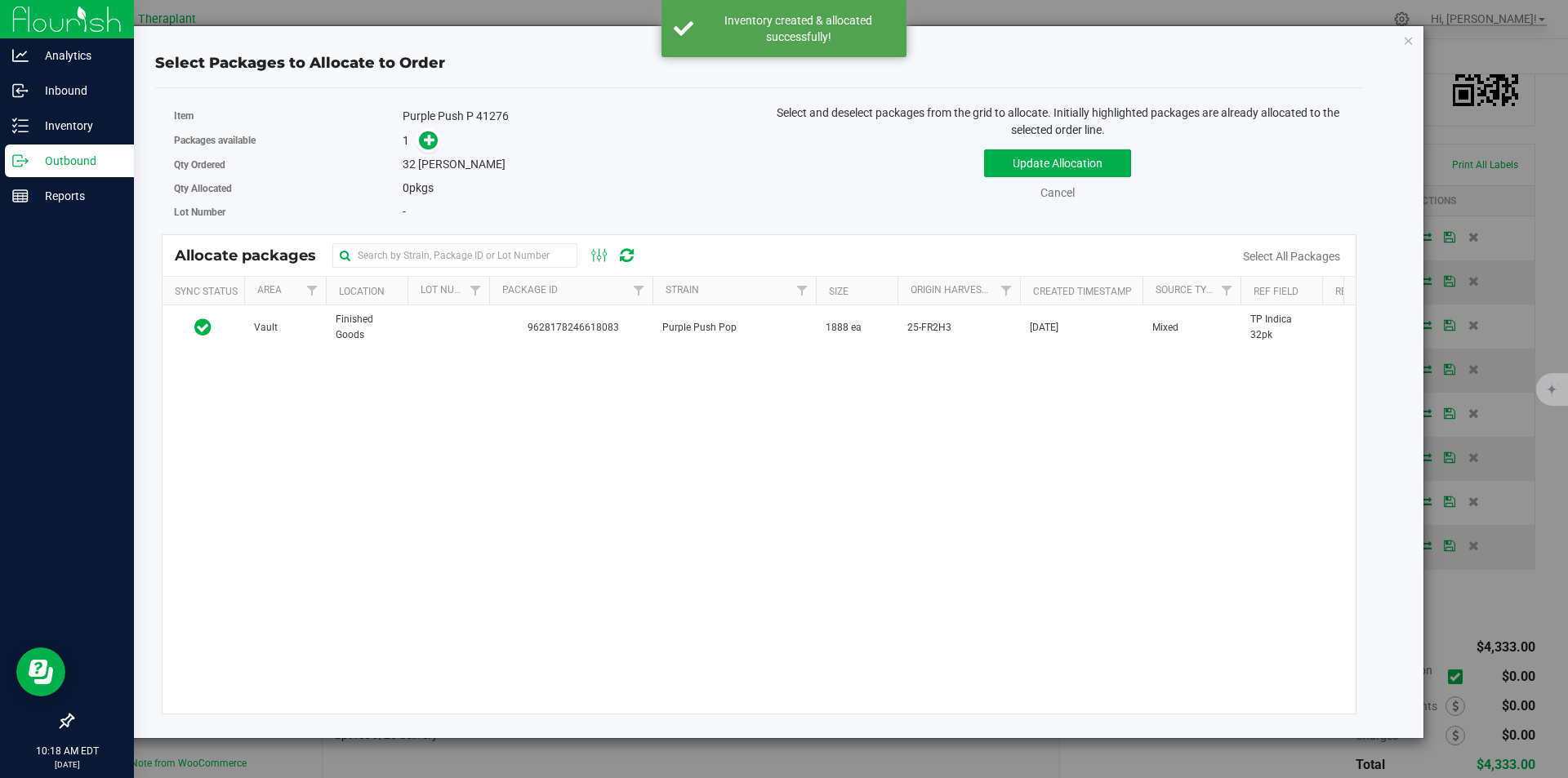
click at [522, 338] on td "9628178246618083" at bounding box center [571, 327] width 163 height 44
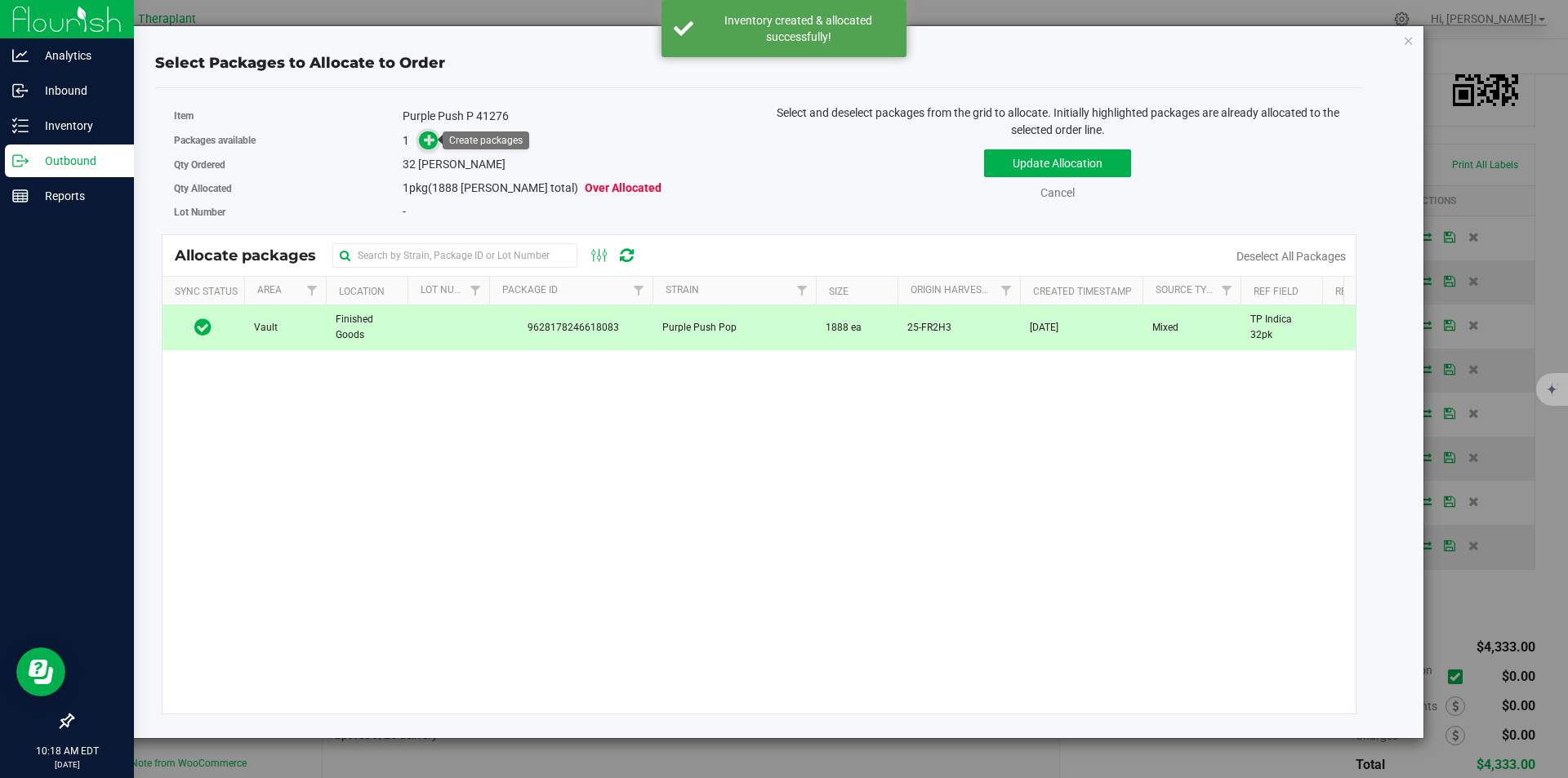
click at [426, 139] on icon at bounding box center [429, 138] width 11 height 11
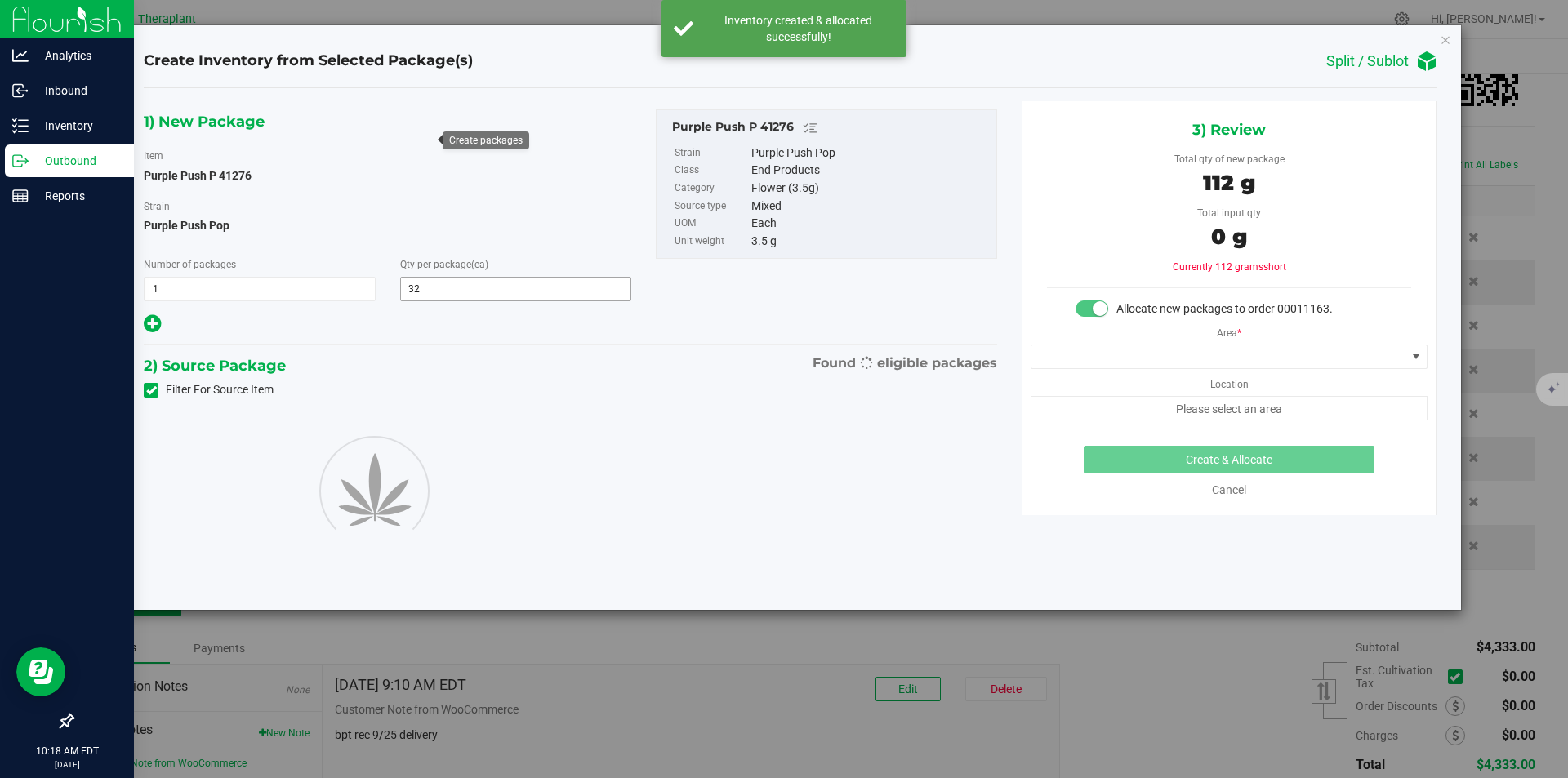
type input "32"
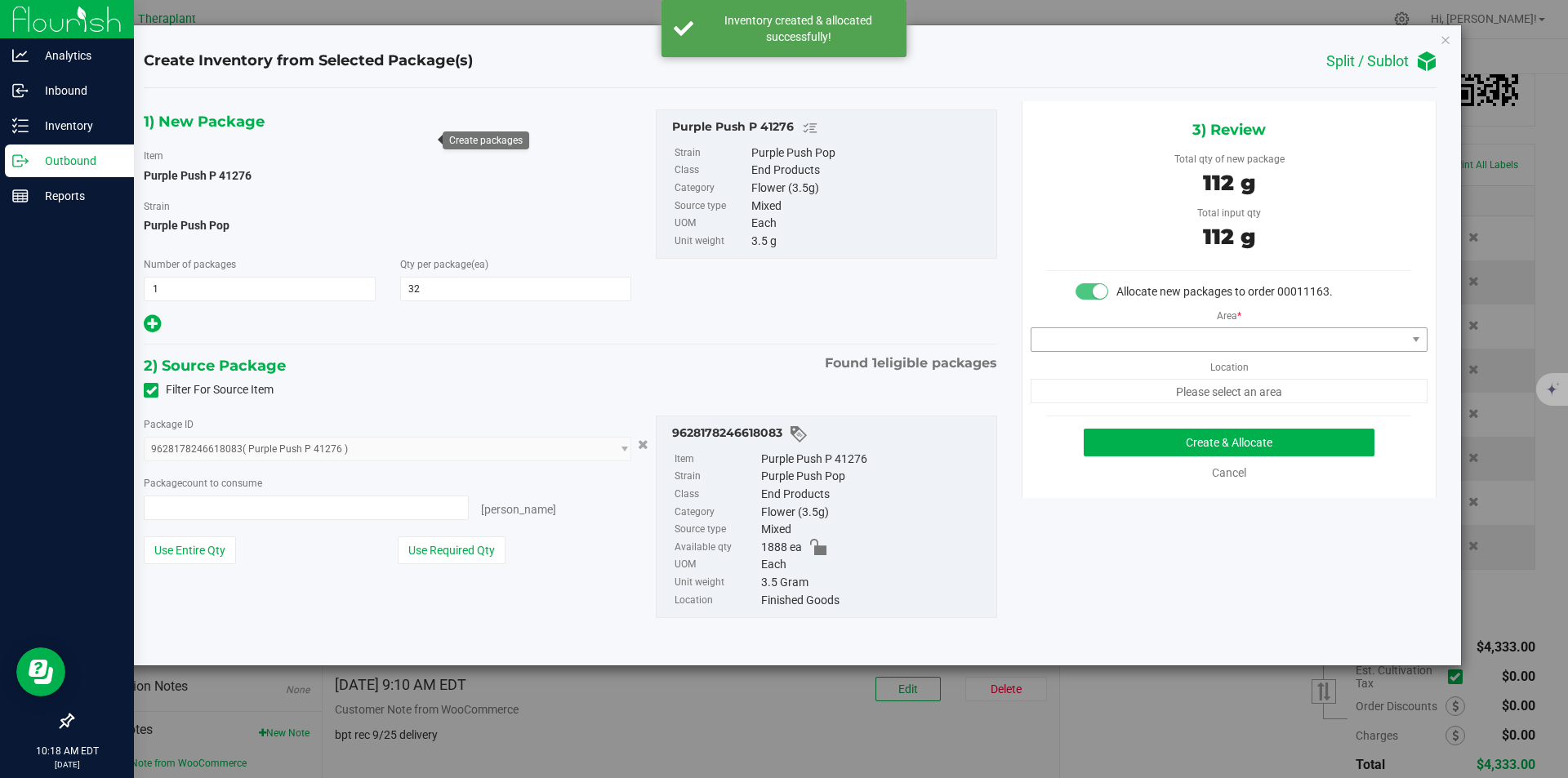
type input "32 ea"
click at [1069, 329] on span at bounding box center [1219, 339] width 375 height 23
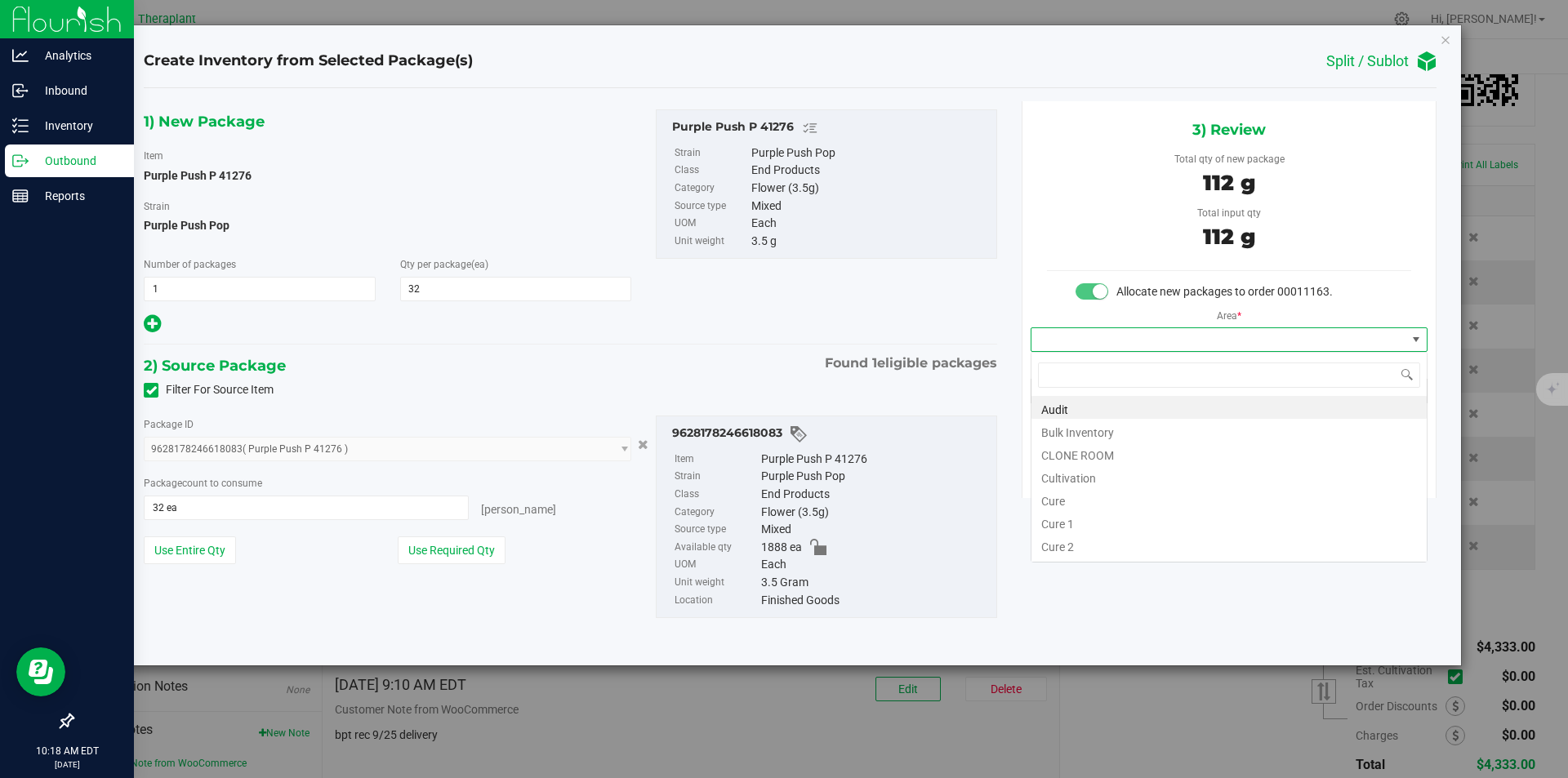
type input "v"
click at [1069, 452] on li "Vault" at bounding box center [1229, 452] width 396 height 23
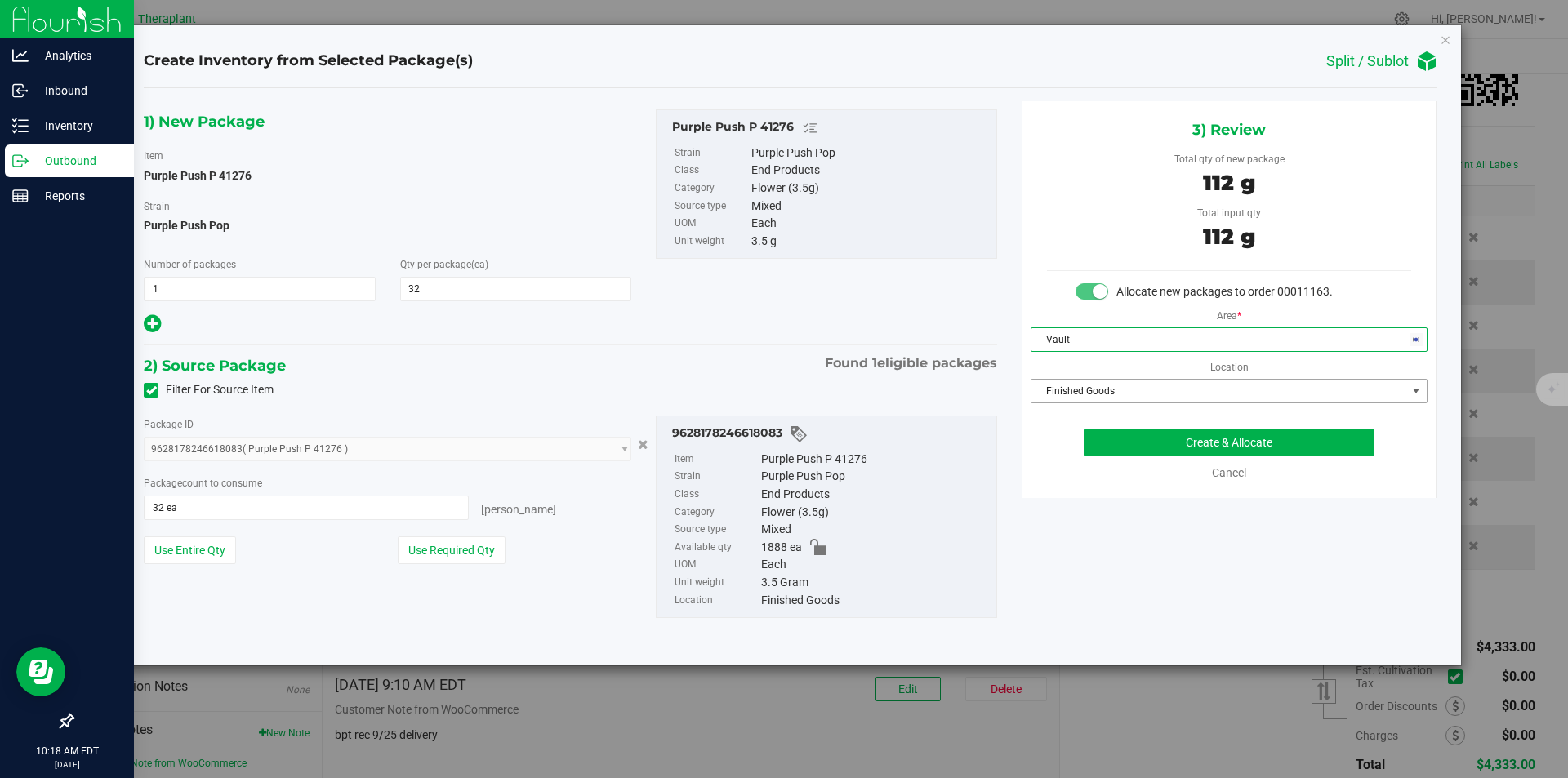
click at [1075, 392] on span "Finished Goods" at bounding box center [1219, 390] width 375 height 23
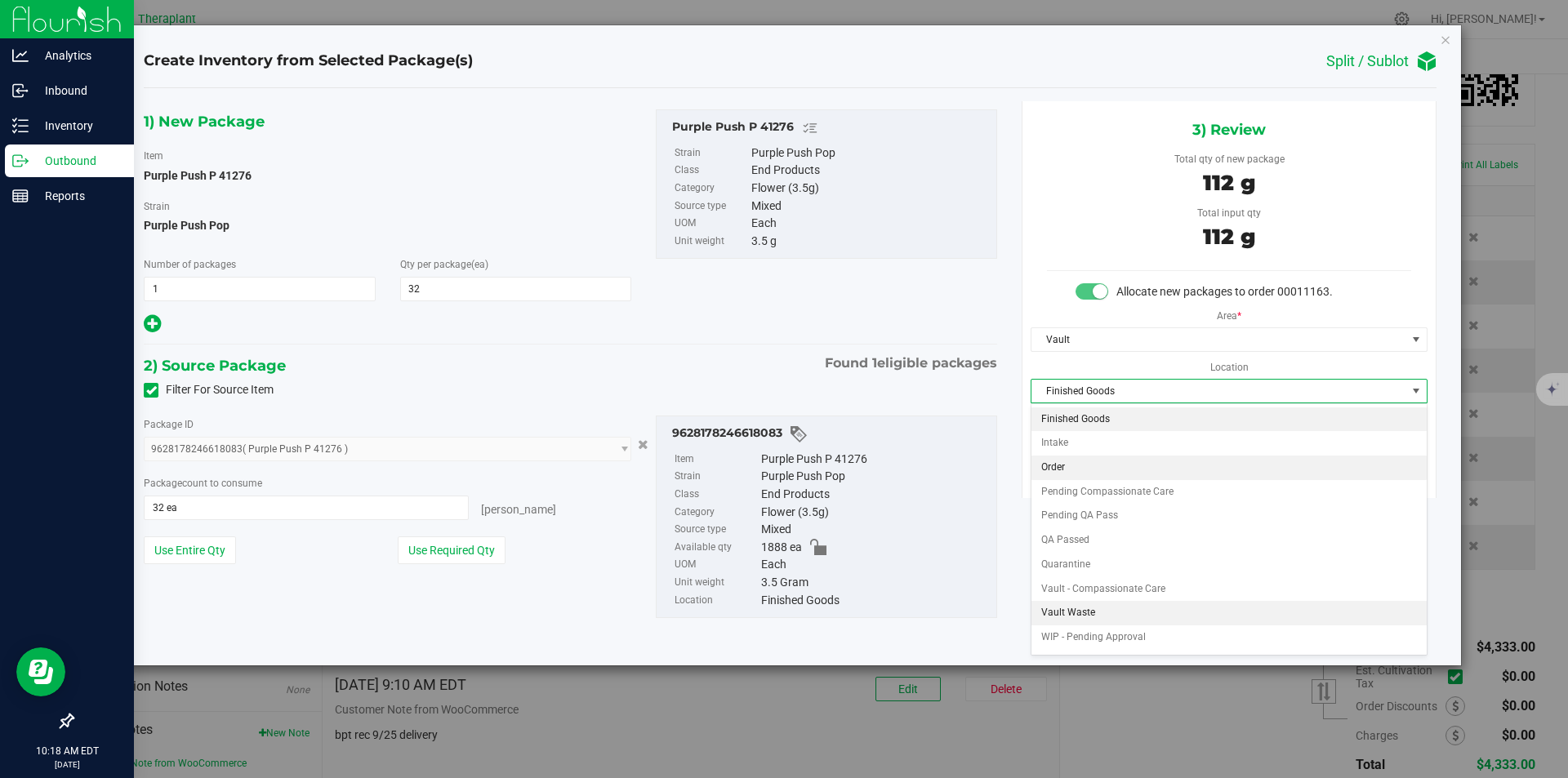
click at [1096, 470] on li "Order" at bounding box center [1229, 468] width 396 height 25
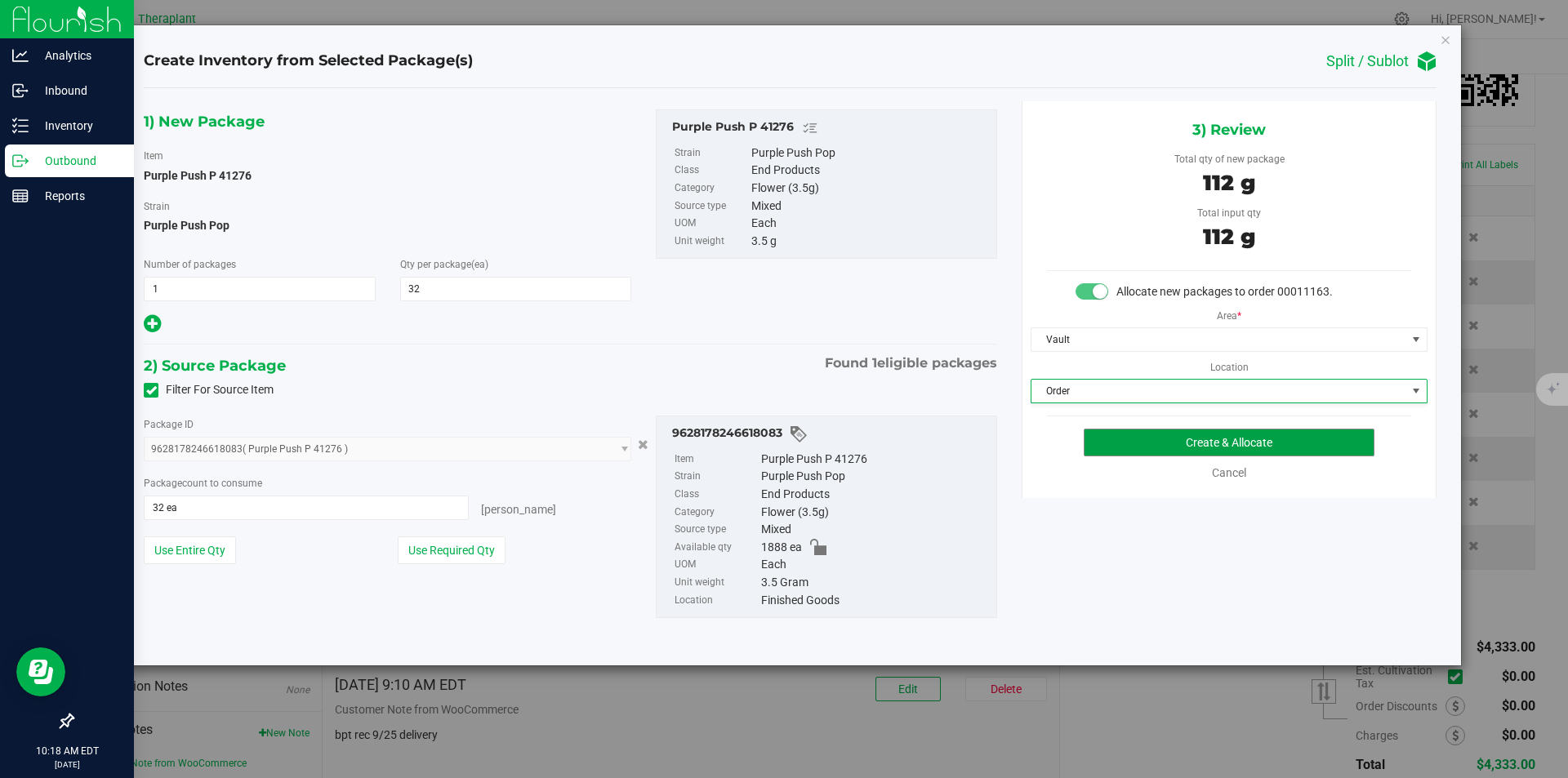
click at [1103, 446] on button "Create & Allocate" at bounding box center [1229, 442] width 291 height 28
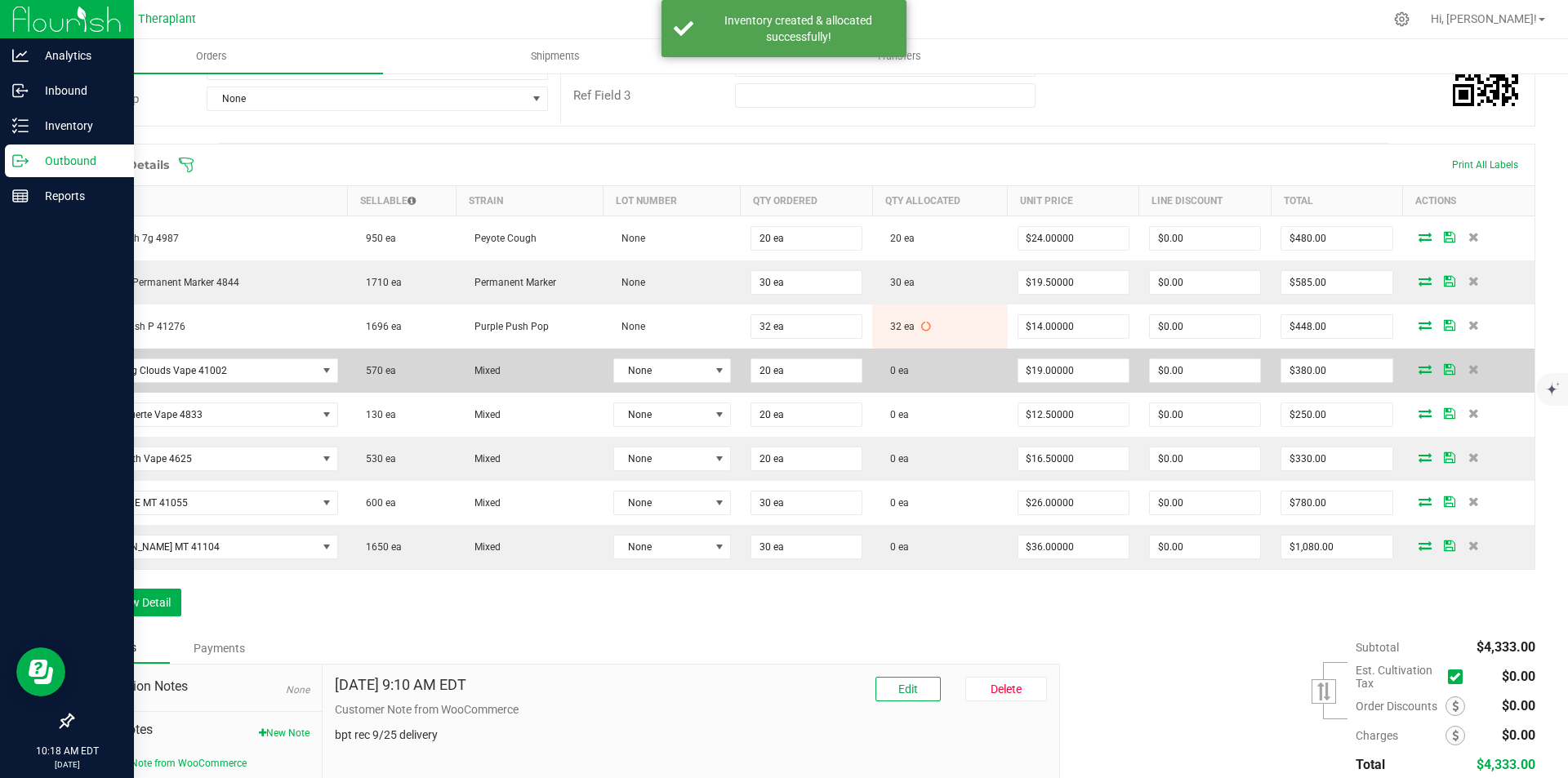
click at [1419, 371] on icon at bounding box center [1425, 369] width 13 height 10
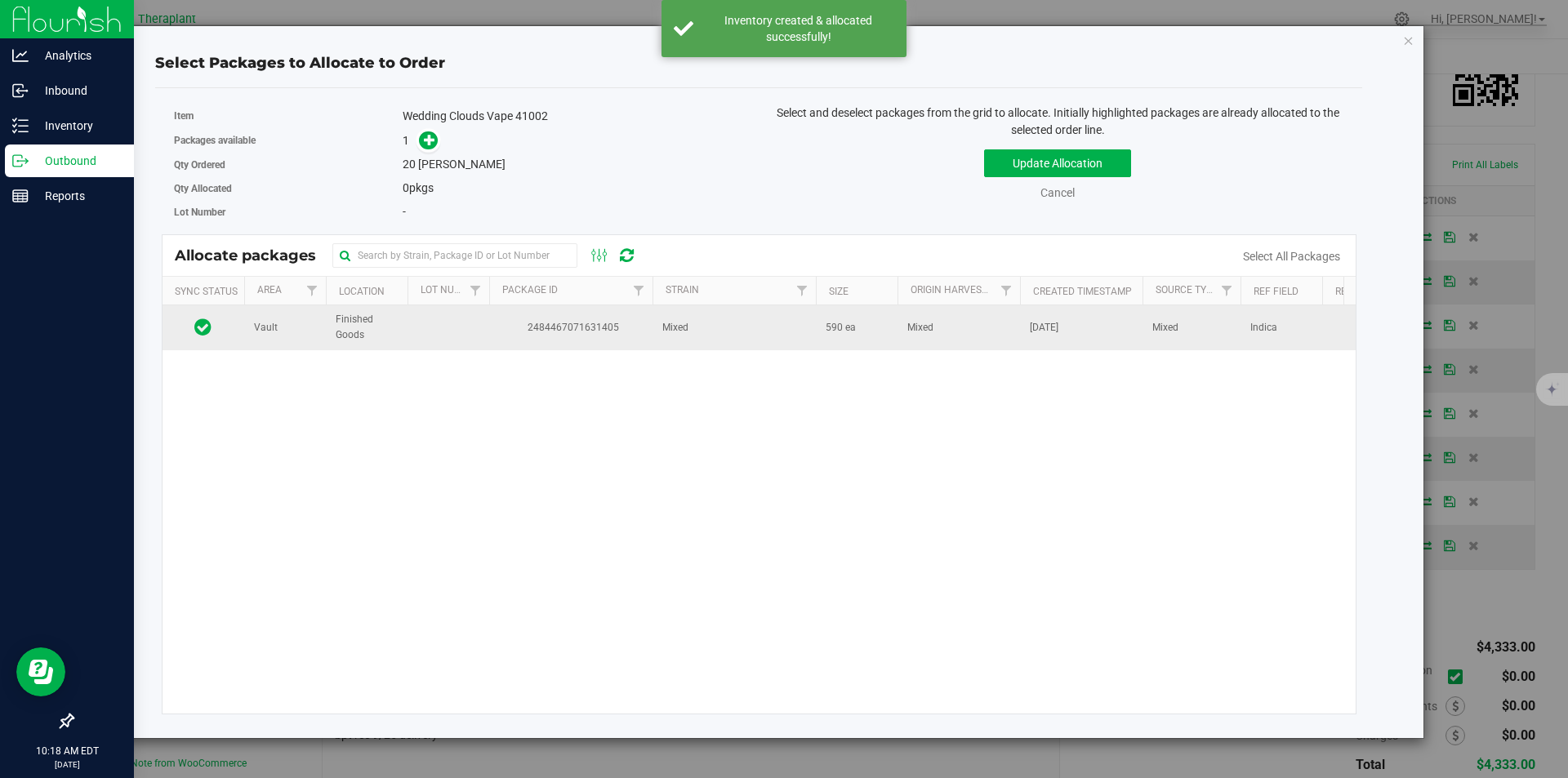
click at [556, 316] on td "2484467071631405" at bounding box center [571, 327] width 163 height 44
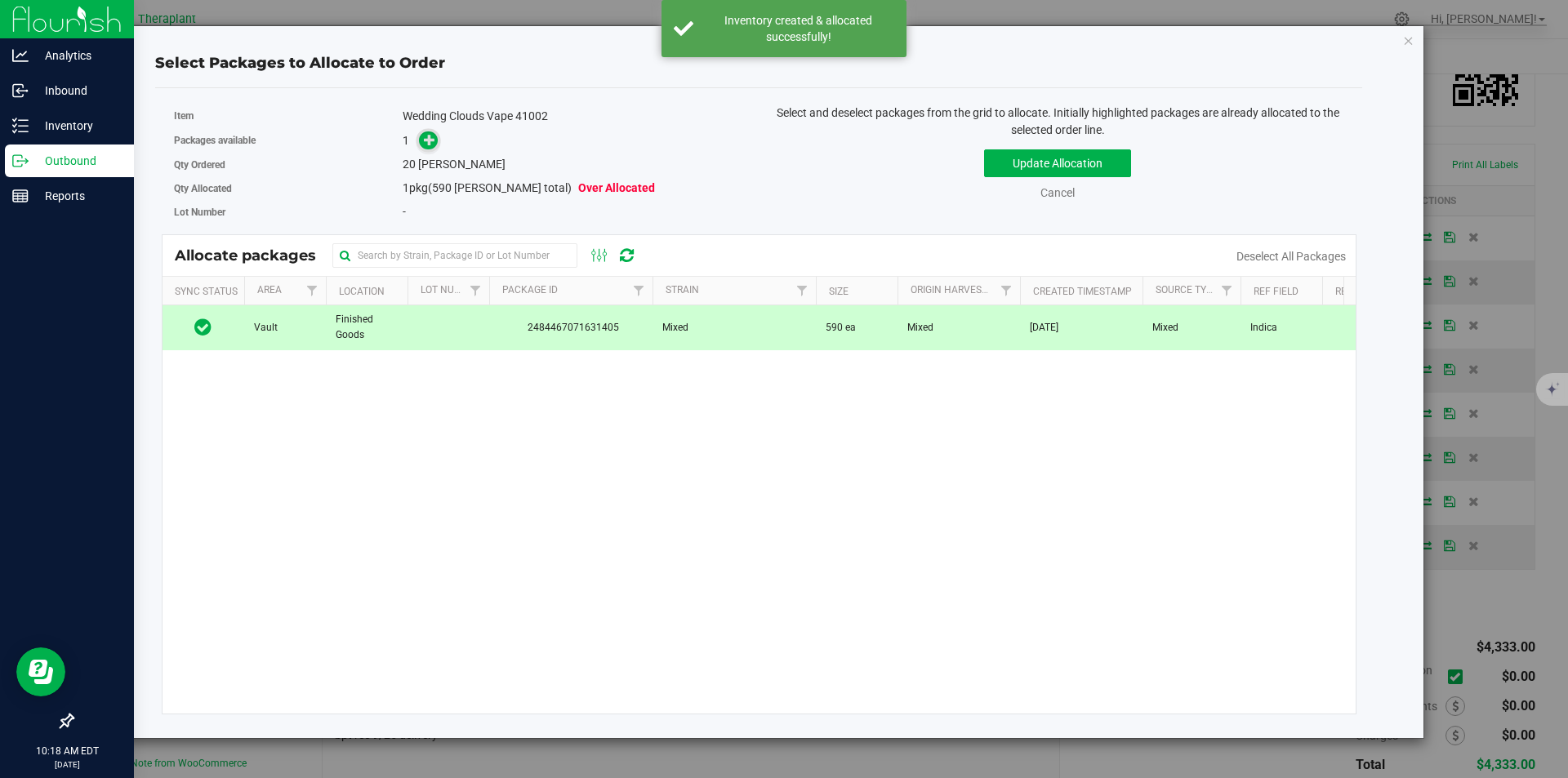
click at [431, 147] on span at bounding box center [429, 141] width 19 height 19
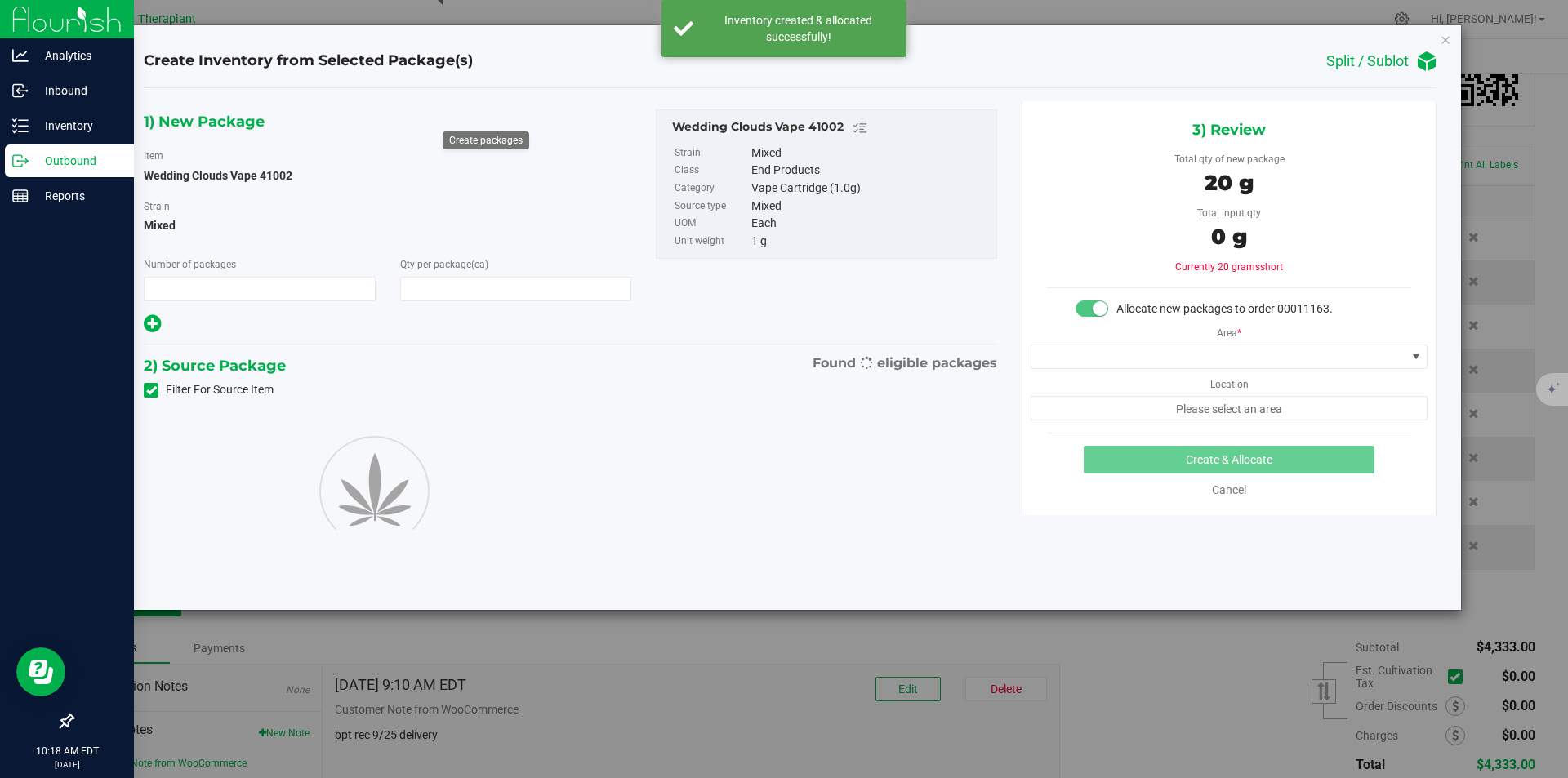
type input "1"
type input "20"
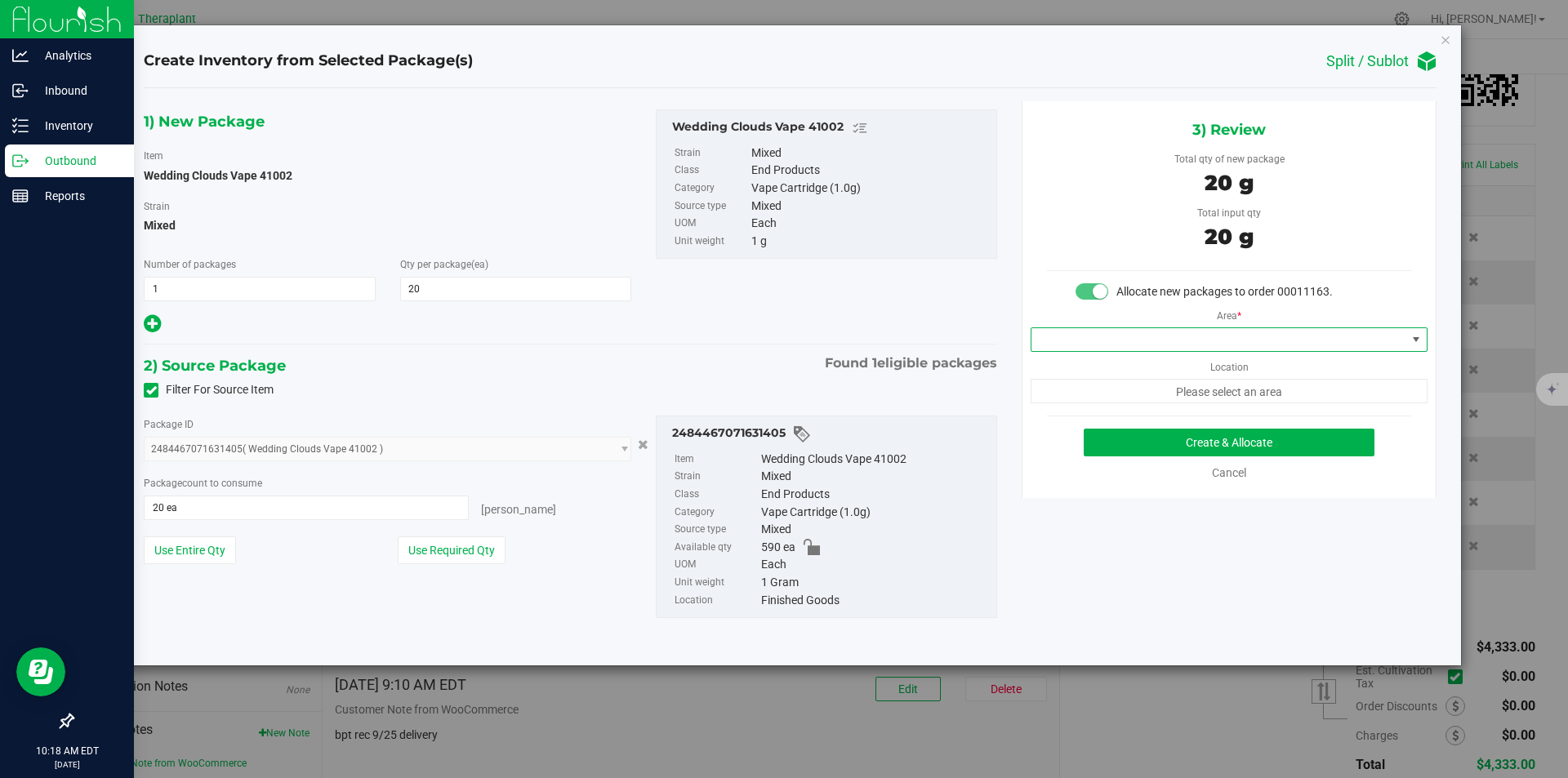
click at [1181, 347] on span at bounding box center [1219, 339] width 375 height 23
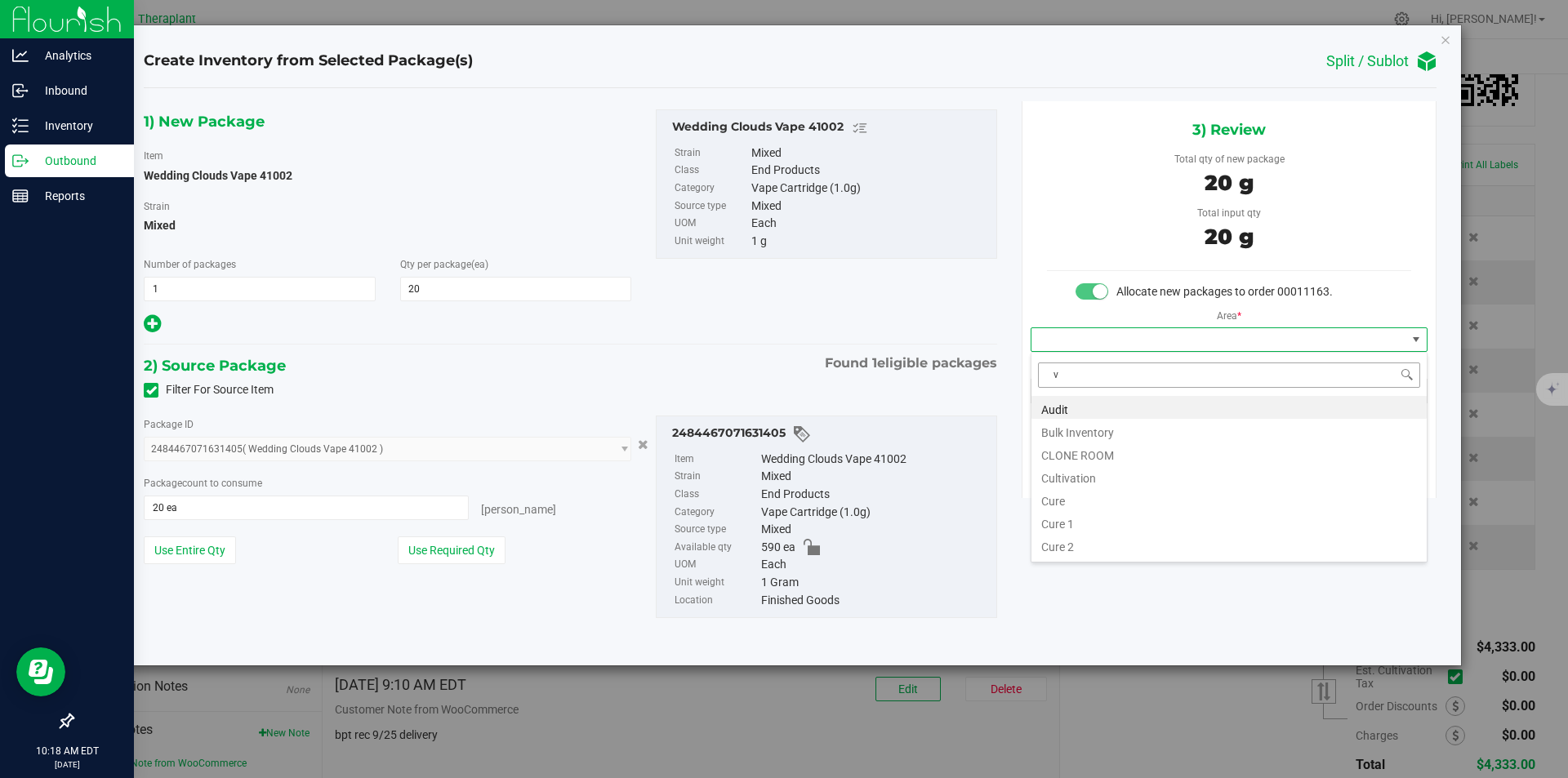
scroll to position [25, 396]
click at [1078, 451] on li "Vault" at bounding box center [1229, 452] width 396 height 23
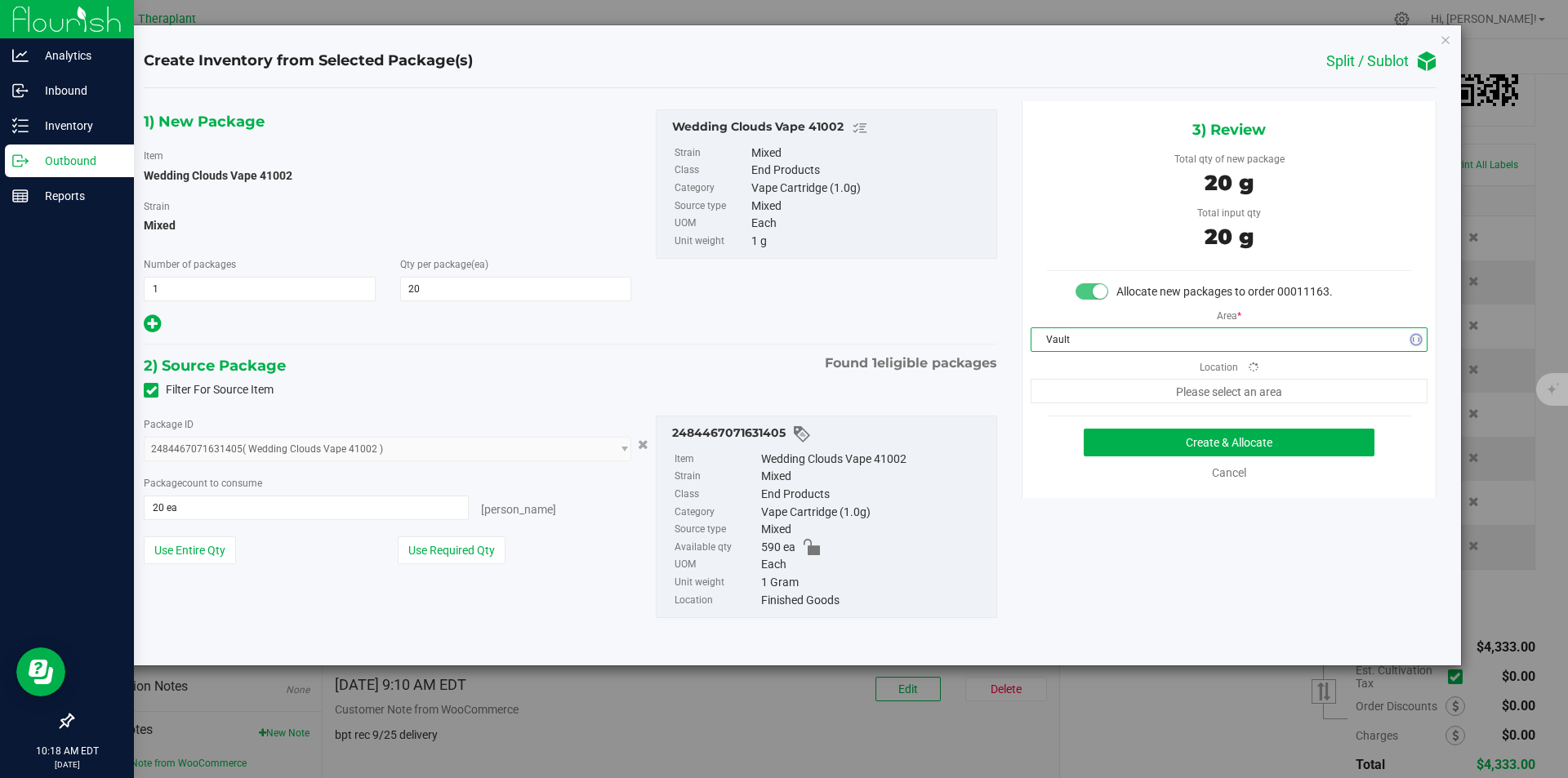
click at [1072, 377] on div "Area * Vault Location Please select an area" at bounding box center [1229, 351] width 413 height 103
click at [1079, 392] on span "Finished Goods" at bounding box center [1219, 390] width 375 height 23
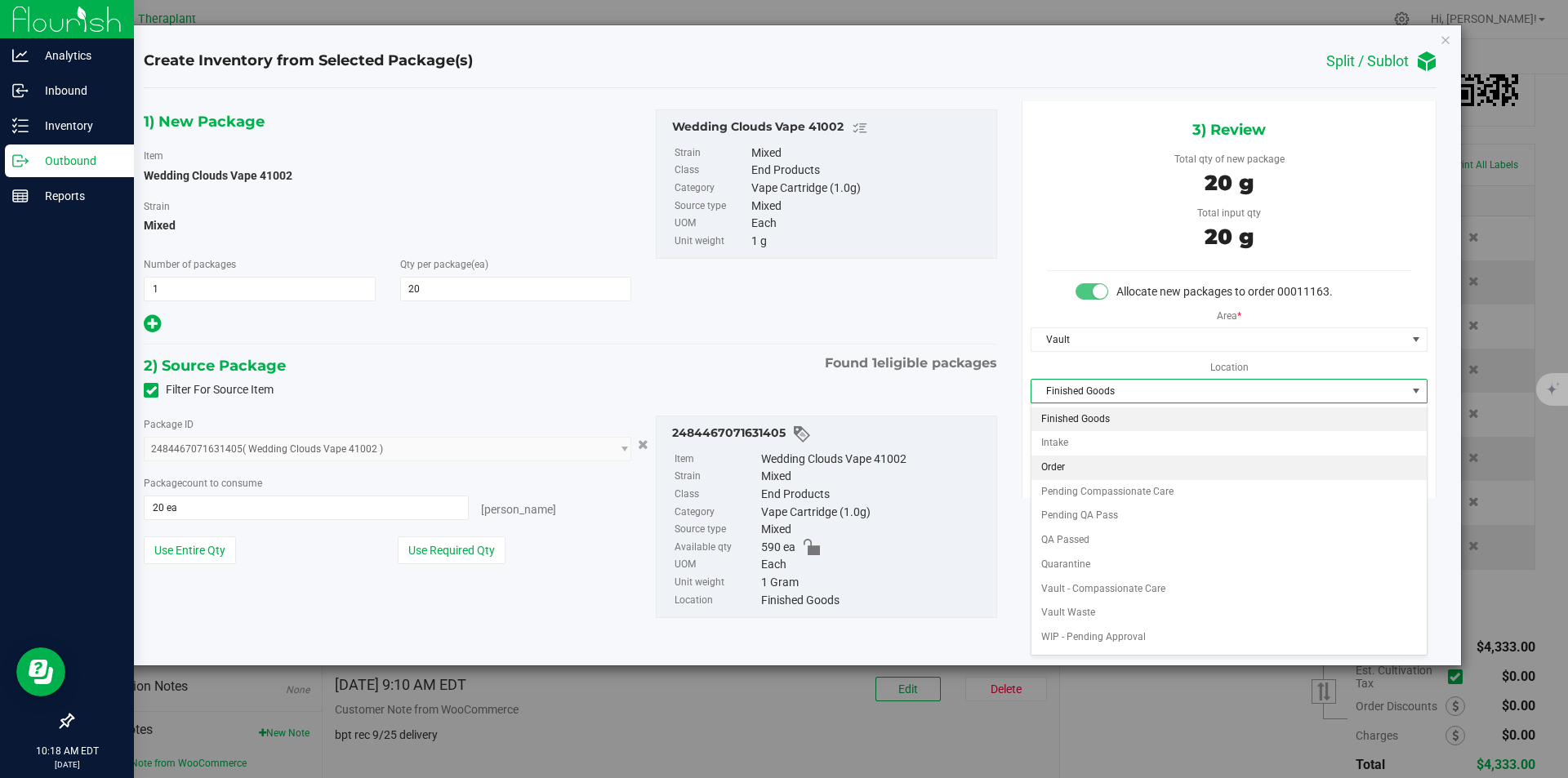
click at [1089, 465] on li "Order" at bounding box center [1229, 468] width 396 height 25
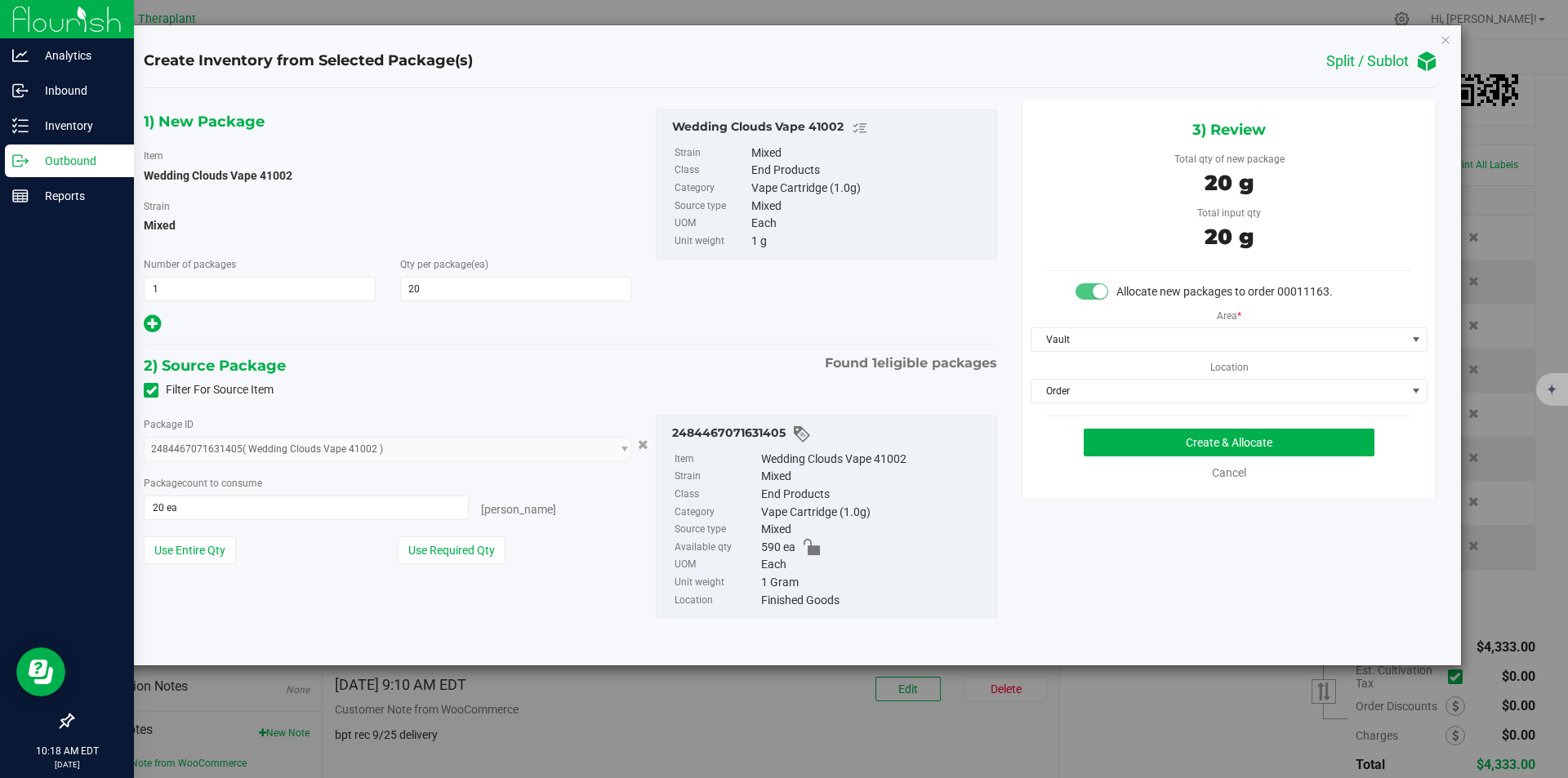
click at [1116, 426] on div "3) Review Total qty of new package 20 g Total input qty 20 g Allocate new packa…" at bounding box center [1229, 299] width 415 height 397
click at [1117, 436] on button "Create & Allocate" at bounding box center [1229, 442] width 291 height 28
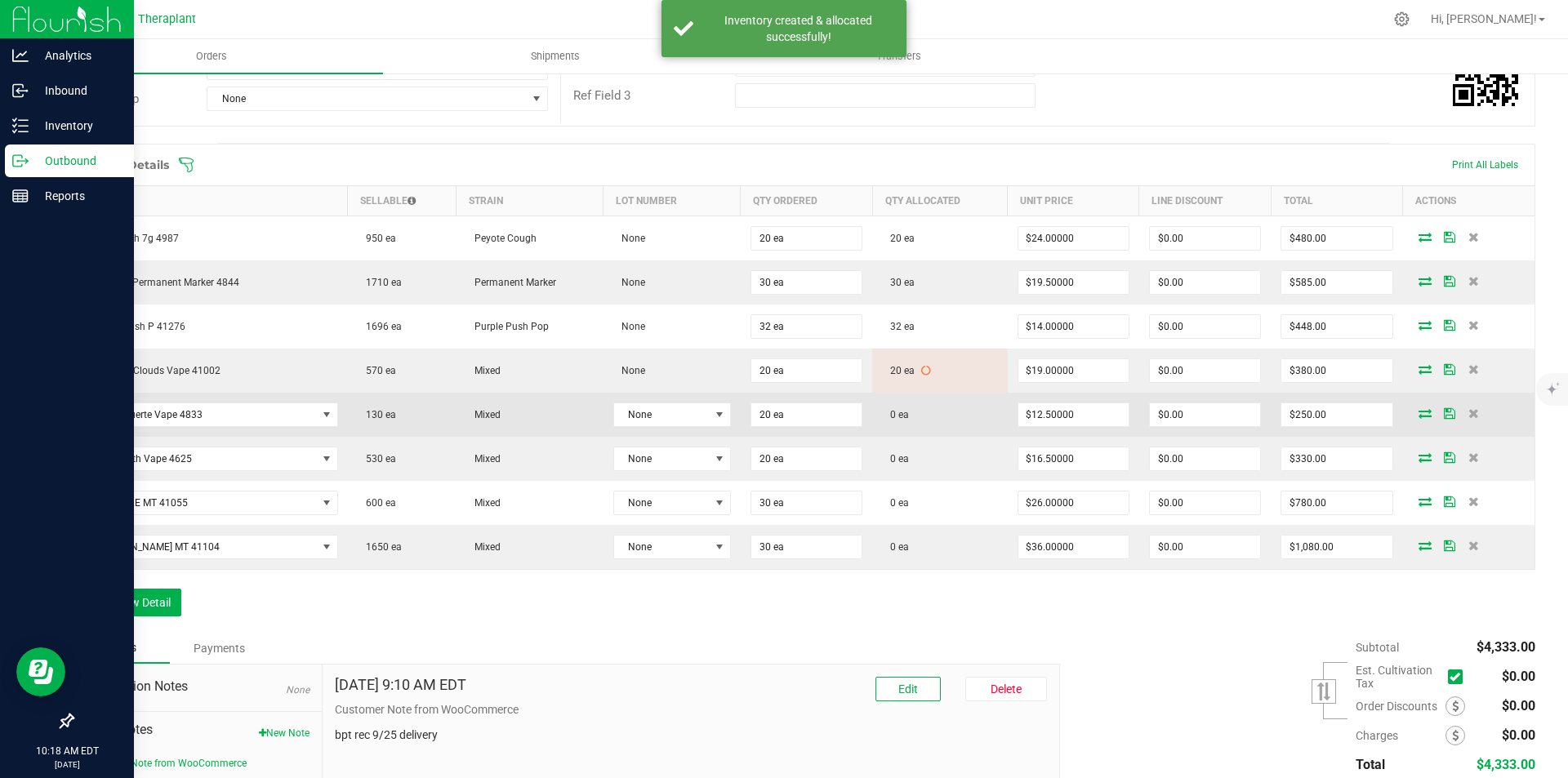
click at [1419, 415] on icon at bounding box center [1425, 413] width 13 height 10
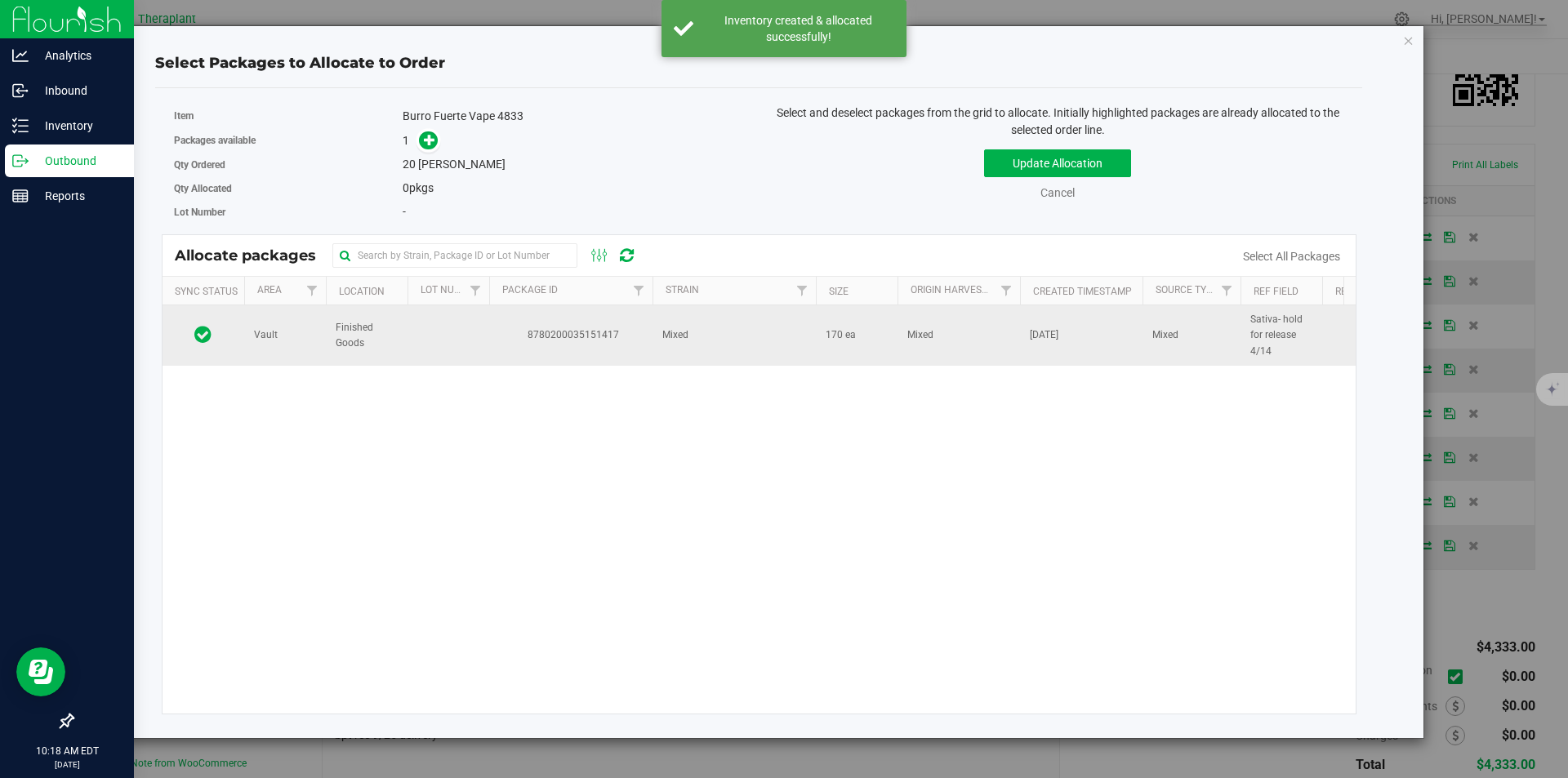
click at [438, 315] on td at bounding box center [448, 335] width 82 height 60
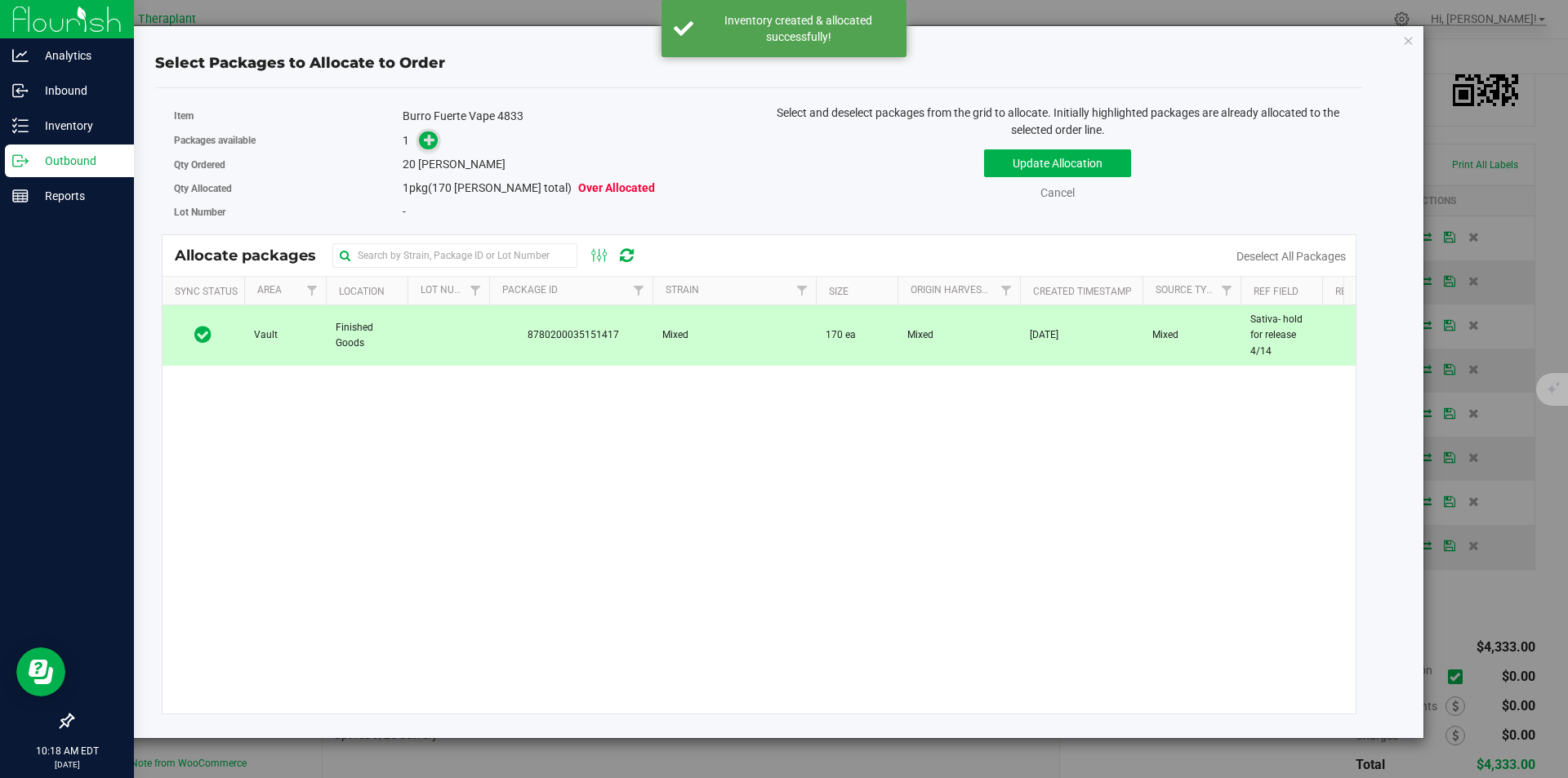
click at [435, 143] on icon at bounding box center [429, 139] width 11 height 11
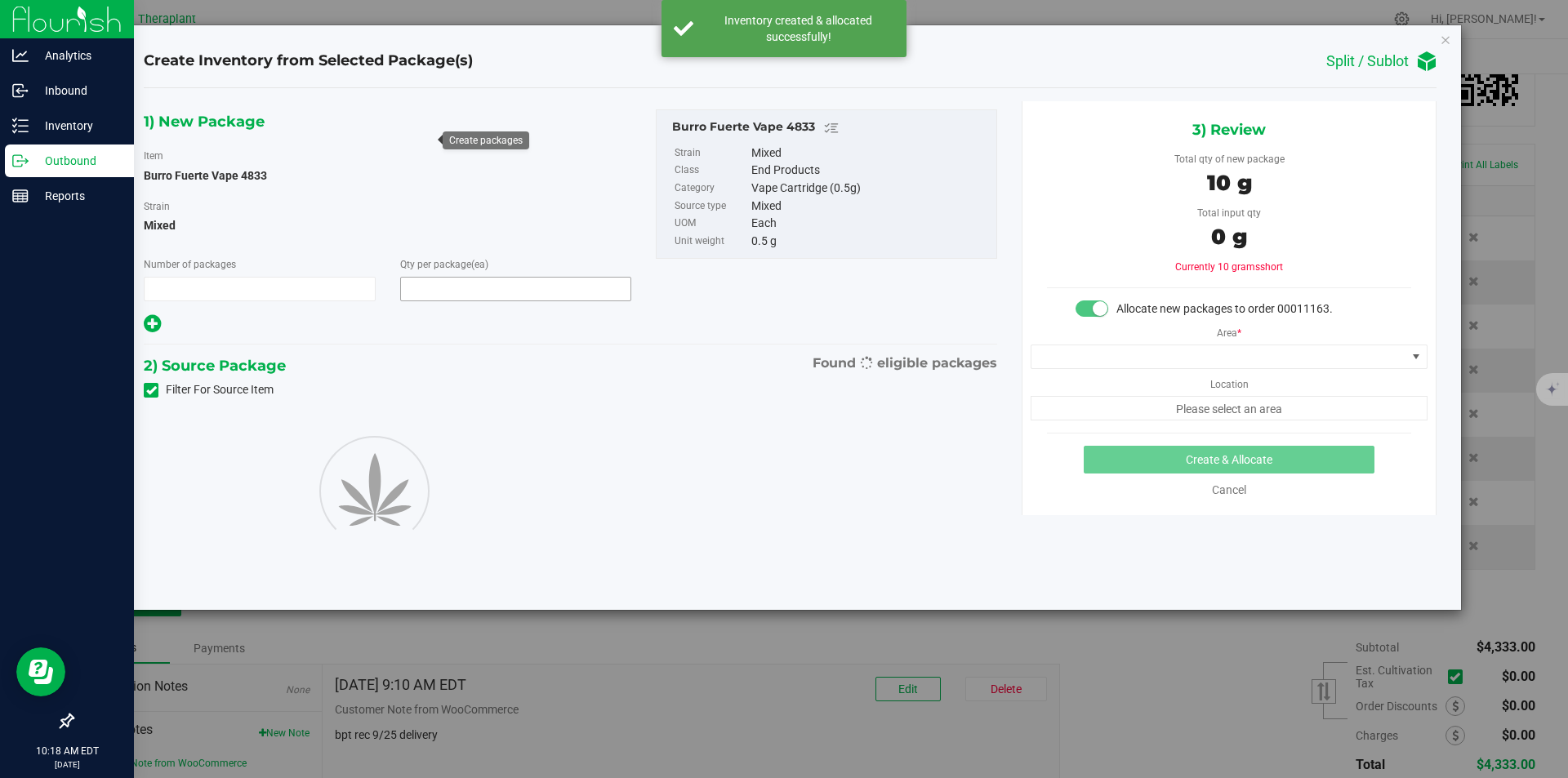
type input "1"
type input "20"
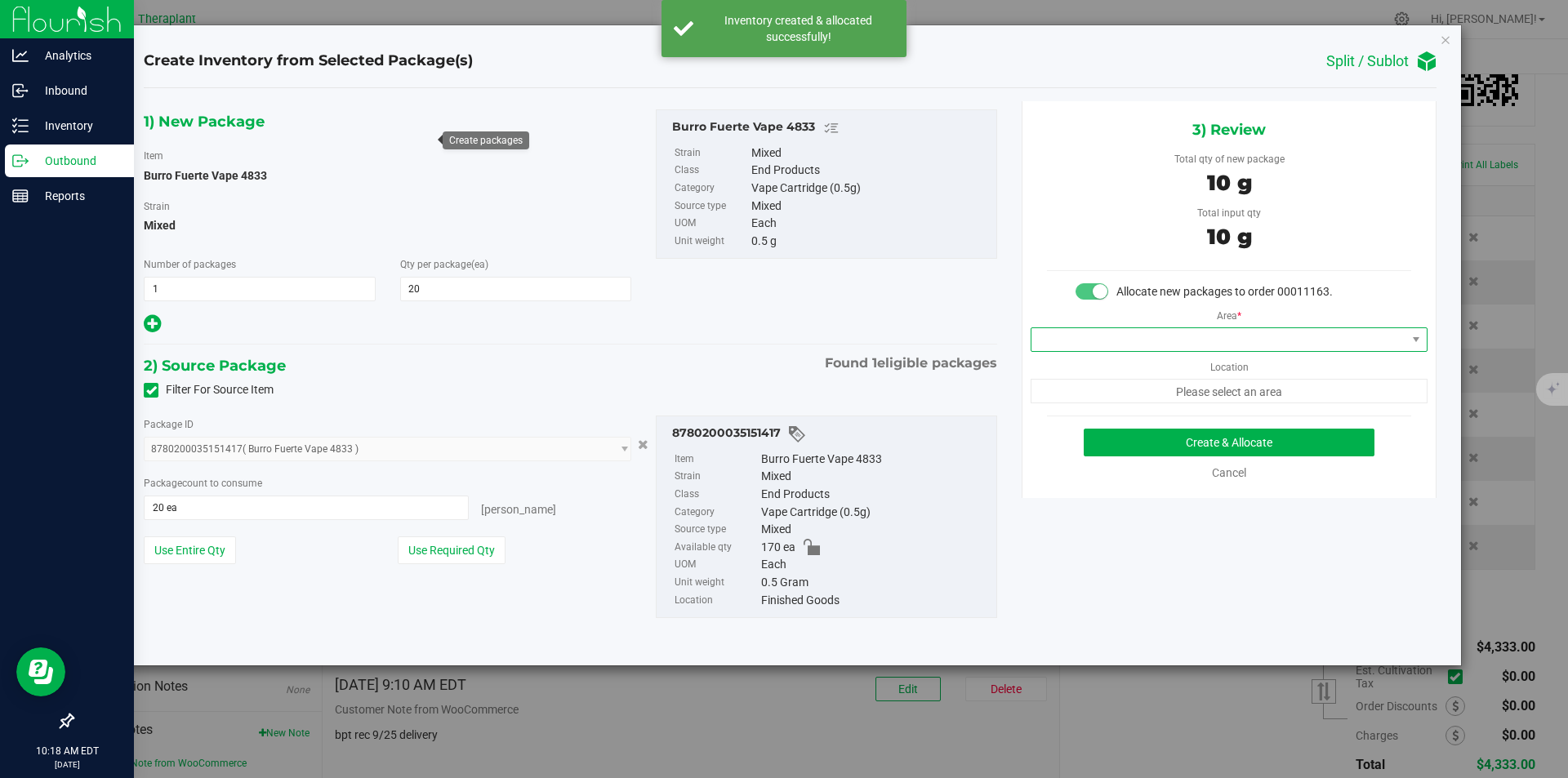
click at [1131, 342] on span at bounding box center [1219, 339] width 375 height 23
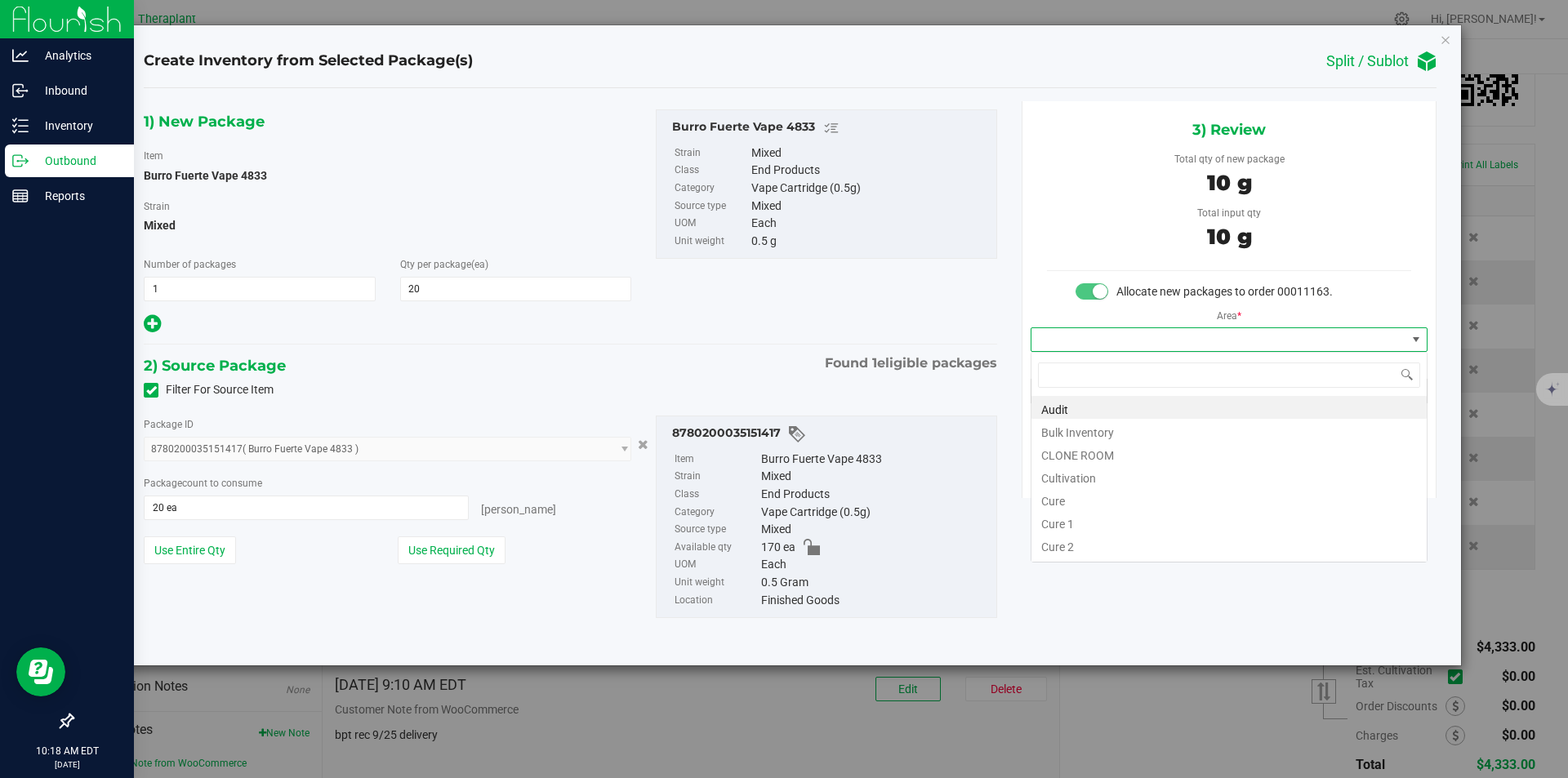
type input "v"
click at [1061, 446] on li "Vault" at bounding box center [1229, 452] width 396 height 23
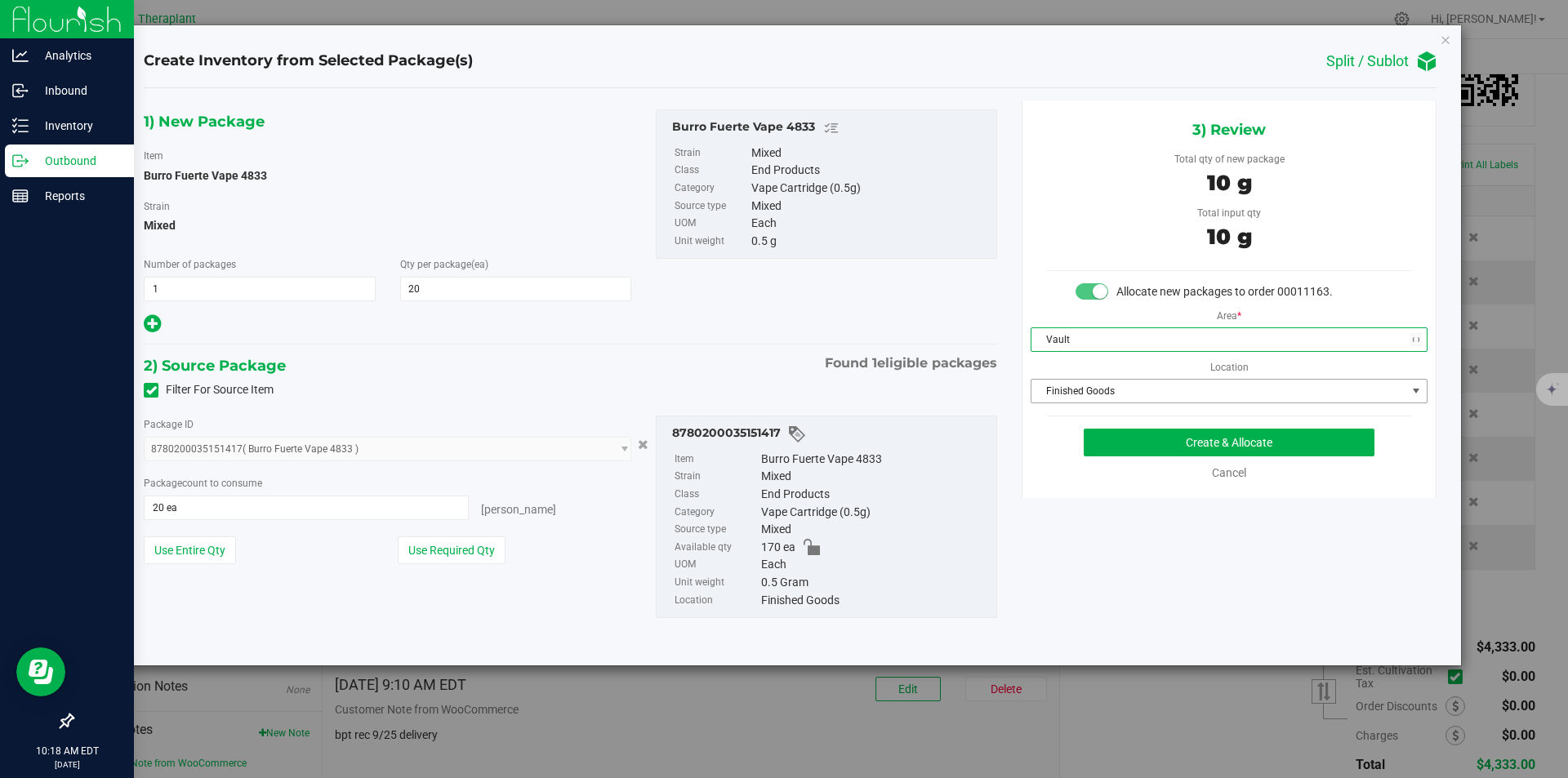
click at [1069, 384] on span "Finished Goods" at bounding box center [1219, 390] width 375 height 23
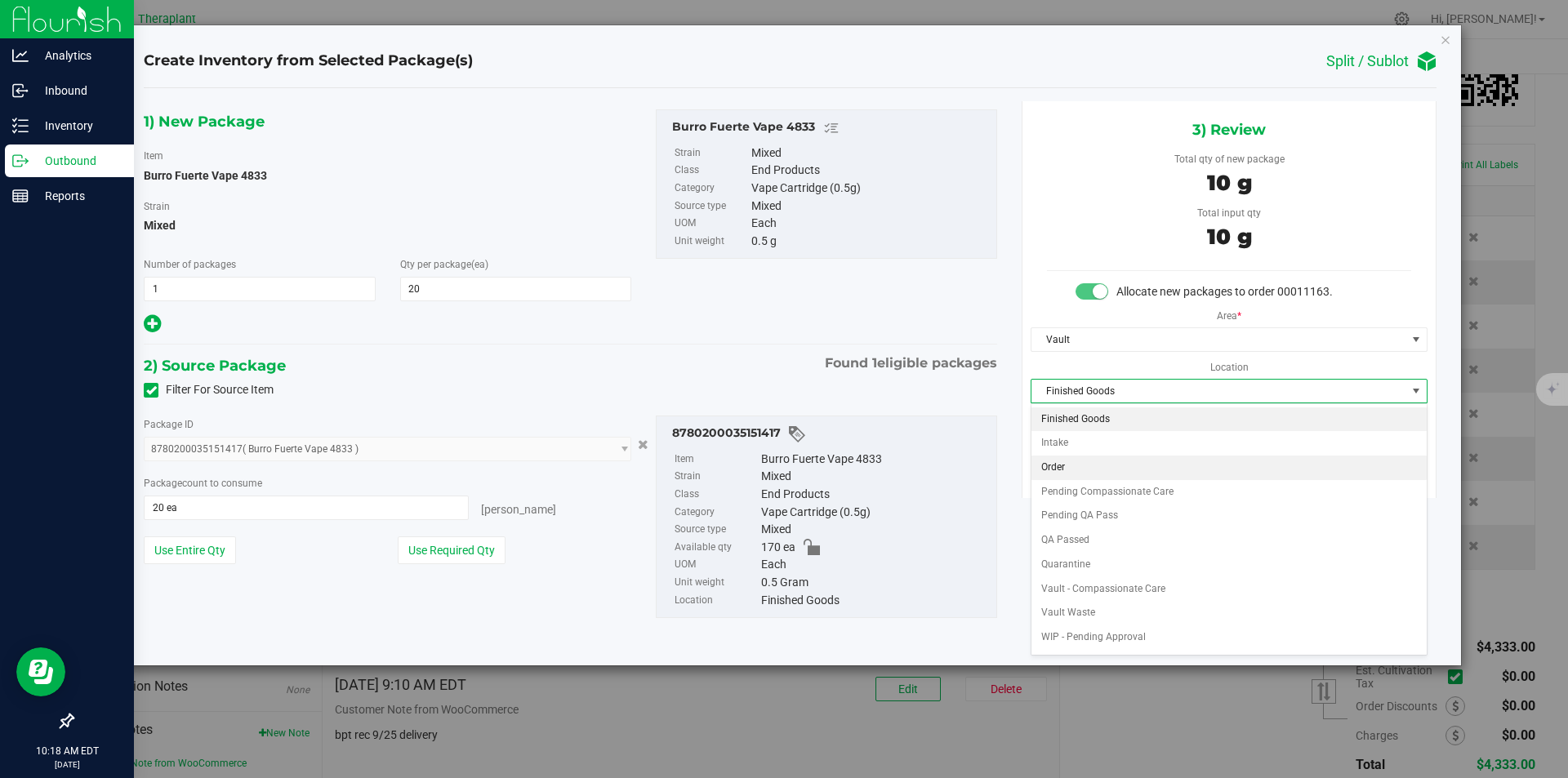
click at [1076, 460] on li "Order" at bounding box center [1229, 468] width 396 height 25
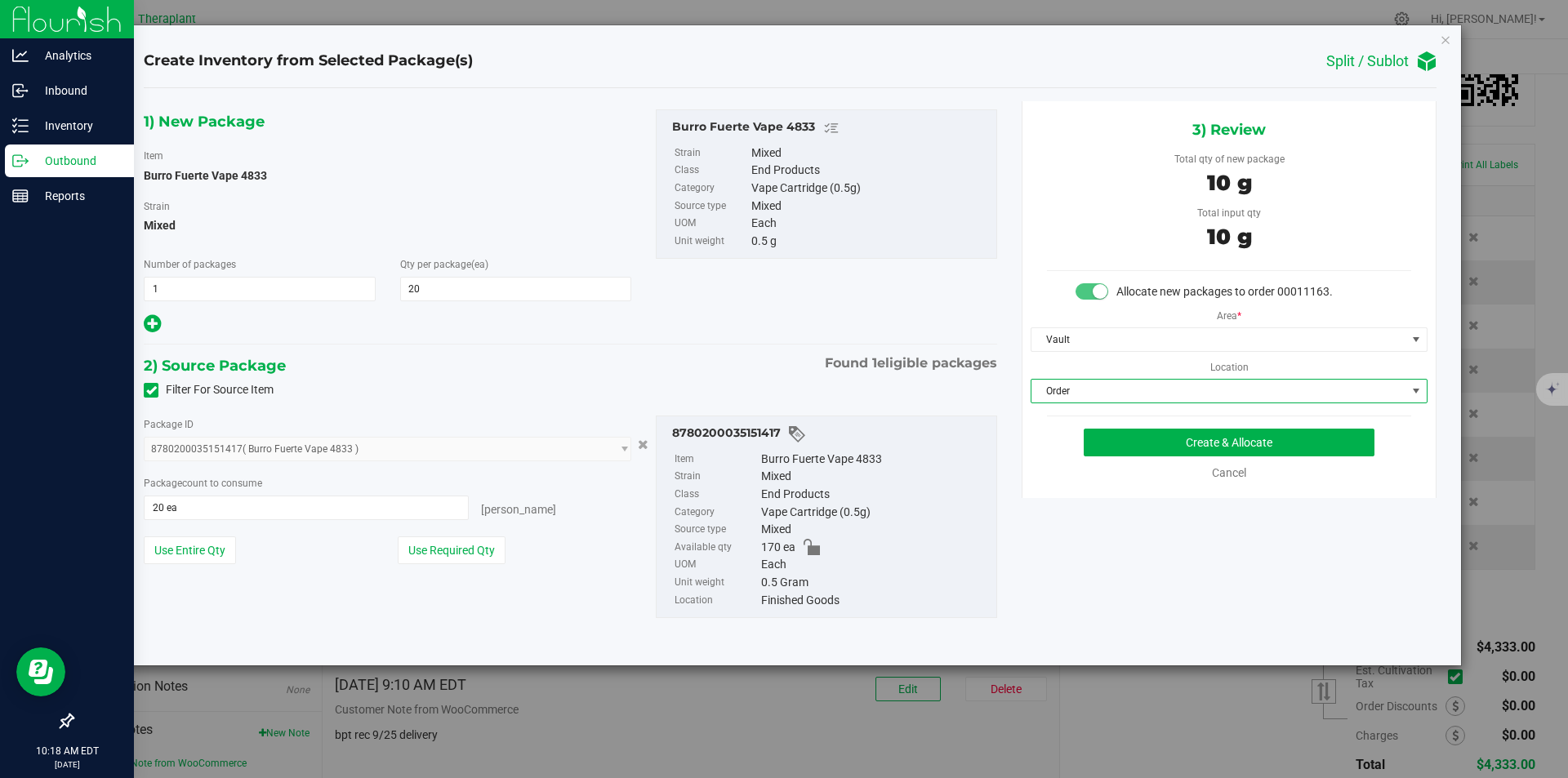
click at [1098, 425] on div "3) Review Total qty of new package 10 g Total input qty 10 g Allocate new packa…" at bounding box center [1229, 299] width 415 height 397
click at [1103, 435] on button "Create & Allocate" at bounding box center [1229, 442] width 291 height 28
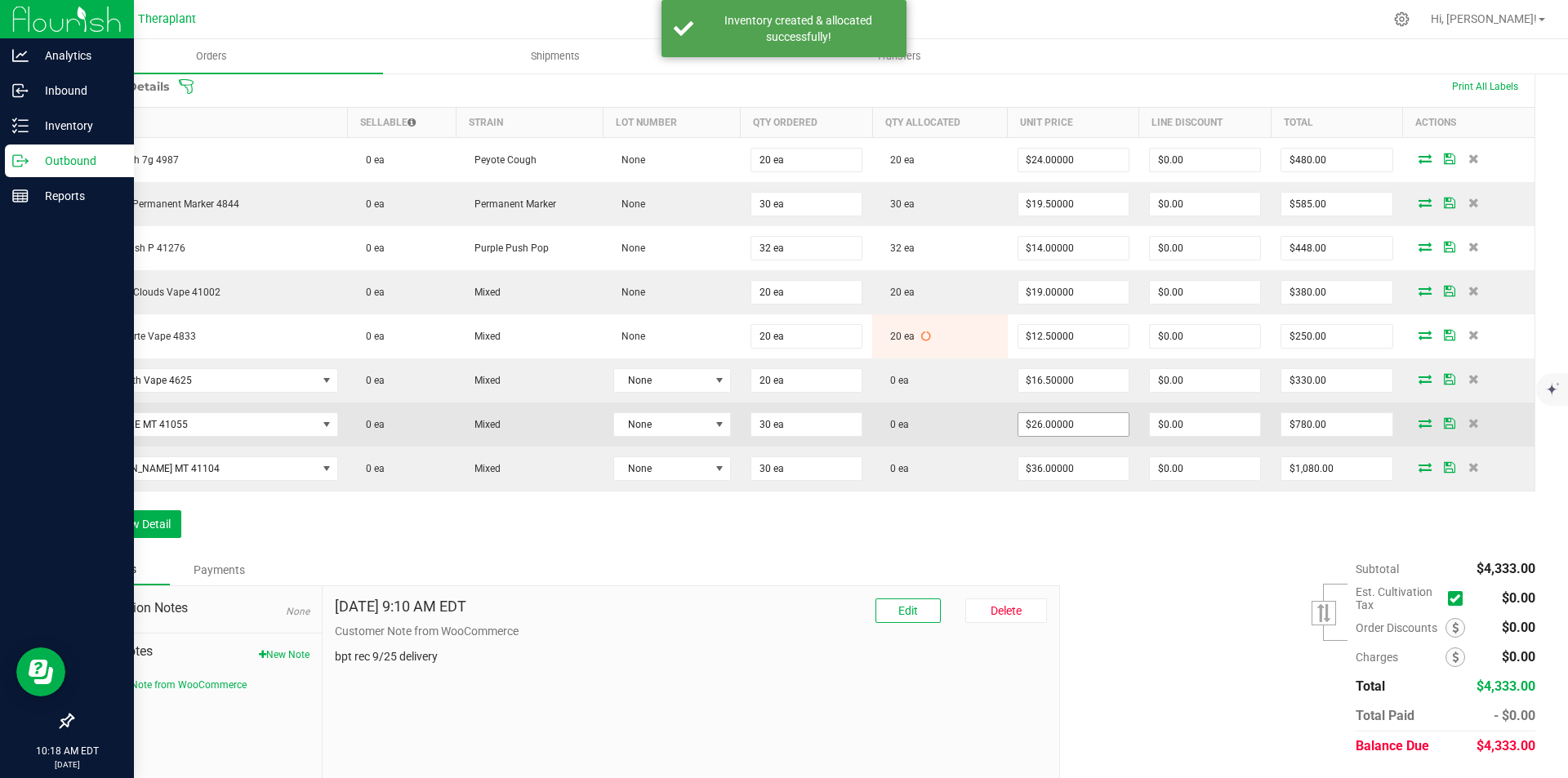
scroll to position [408, 0]
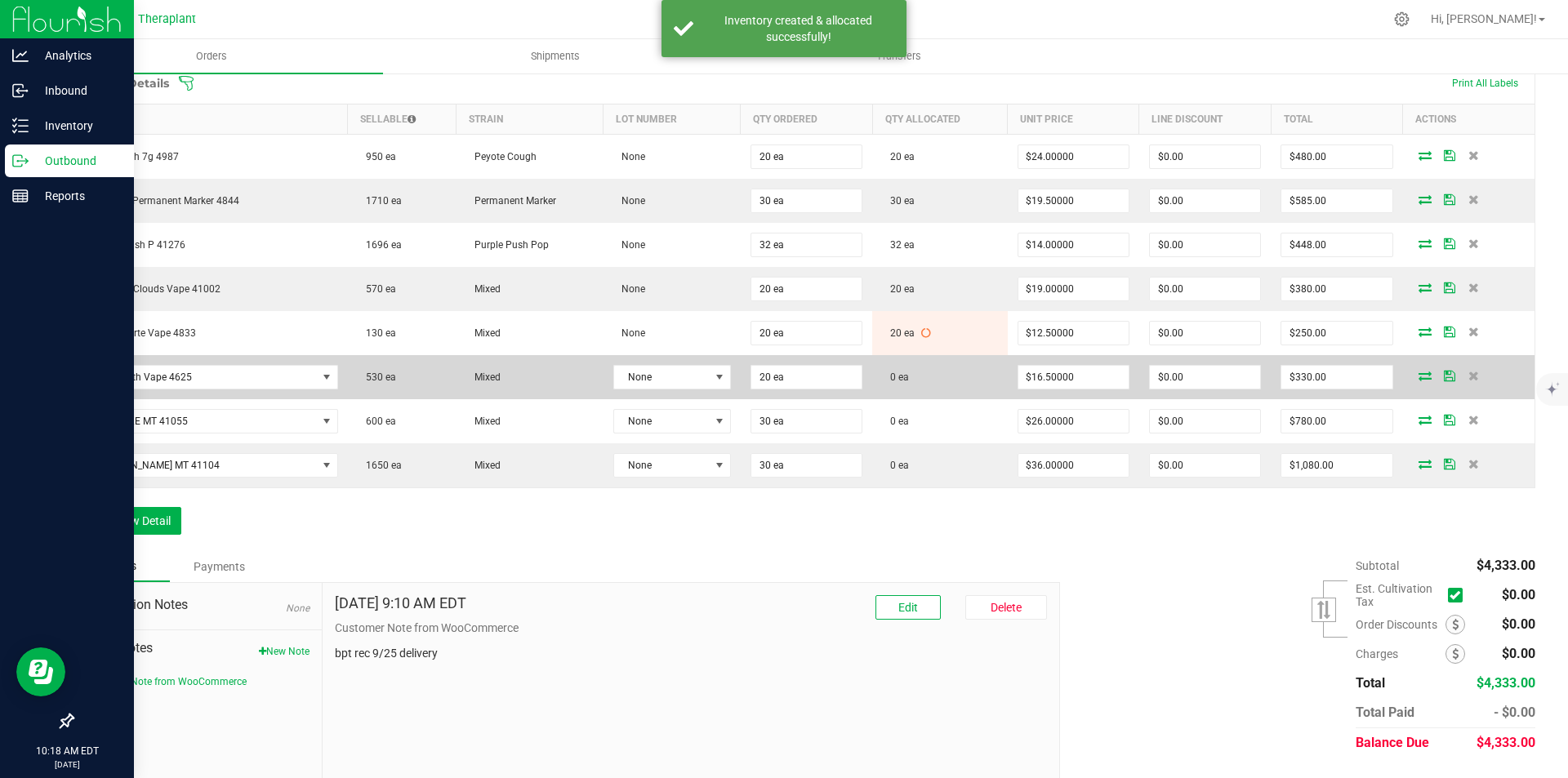
click at [1413, 378] on span at bounding box center [1425, 376] width 25 height 10
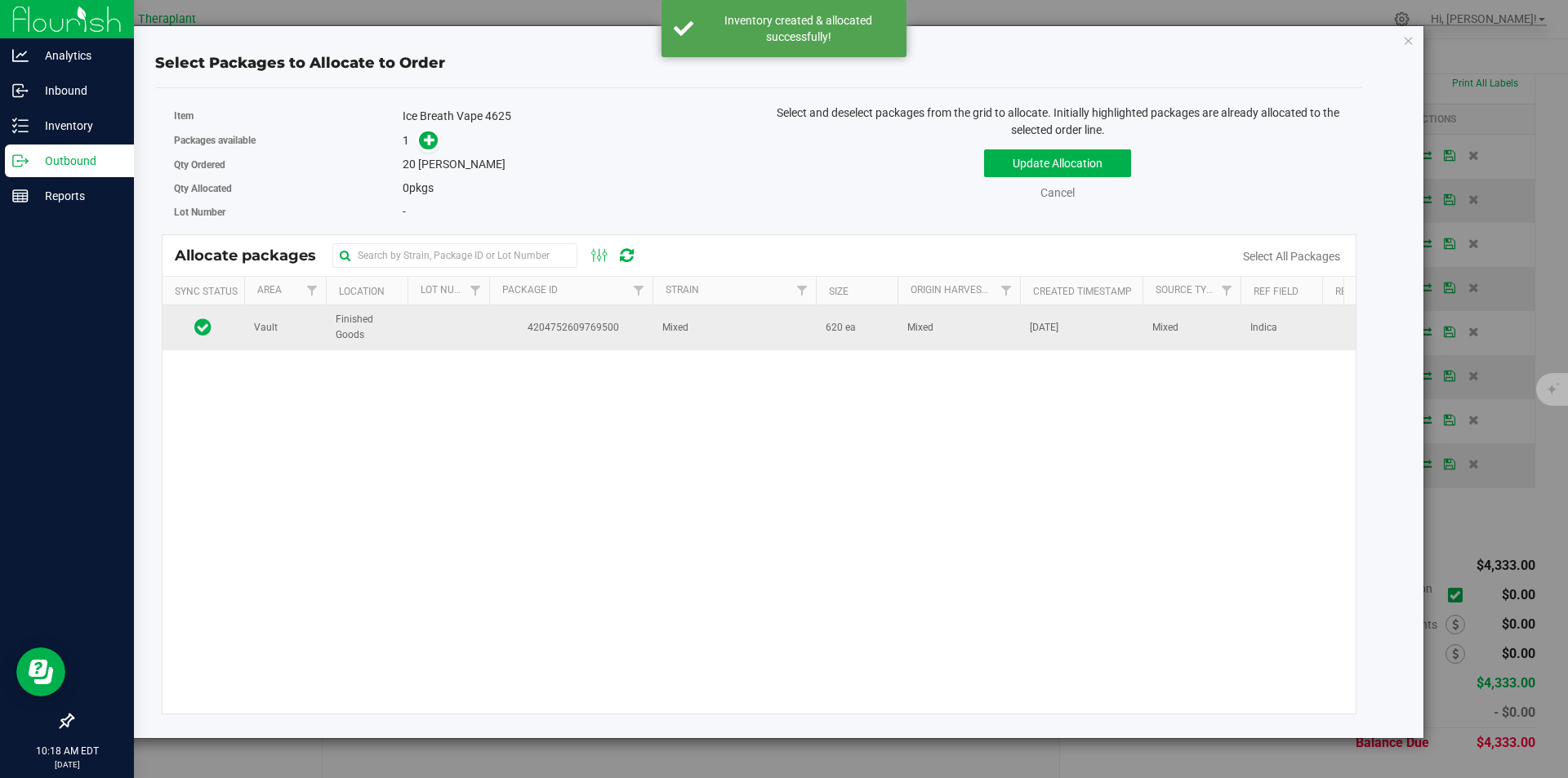
click at [518, 345] on td "4204752609769500" at bounding box center [571, 327] width 163 height 44
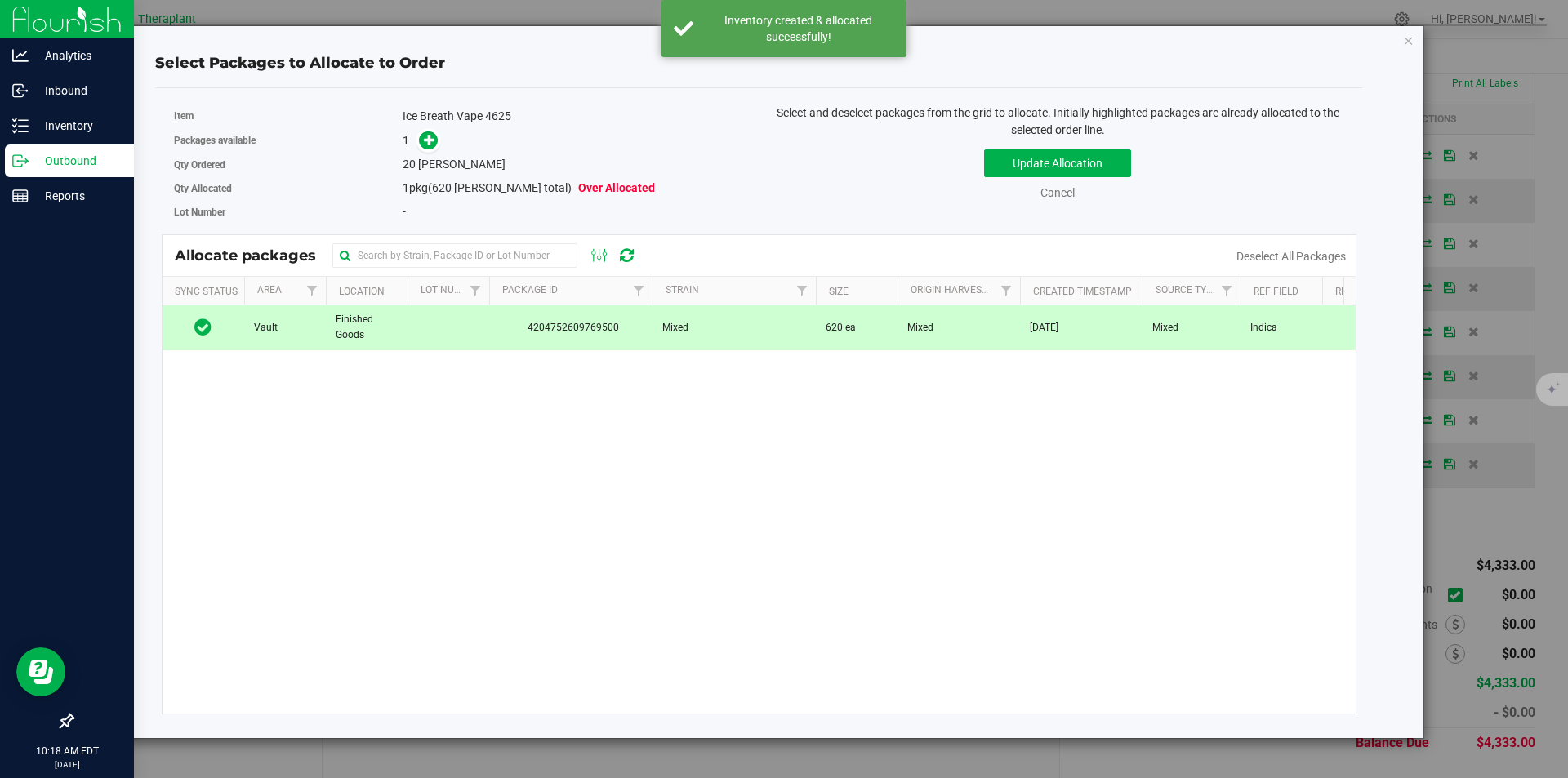
click at [438, 146] on link at bounding box center [429, 139] width 19 height 13
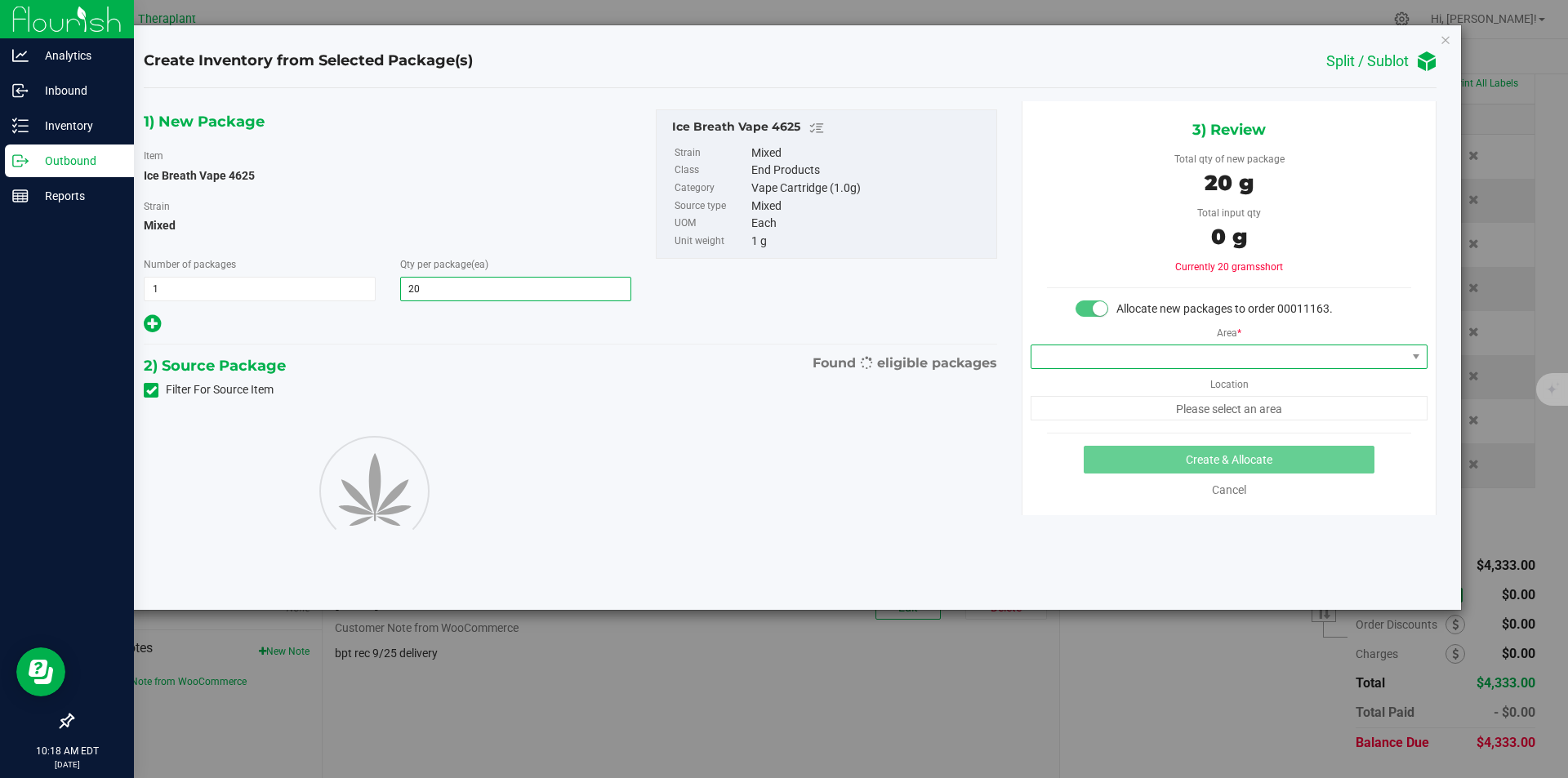
click at [1086, 351] on span at bounding box center [1219, 356] width 375 height 23
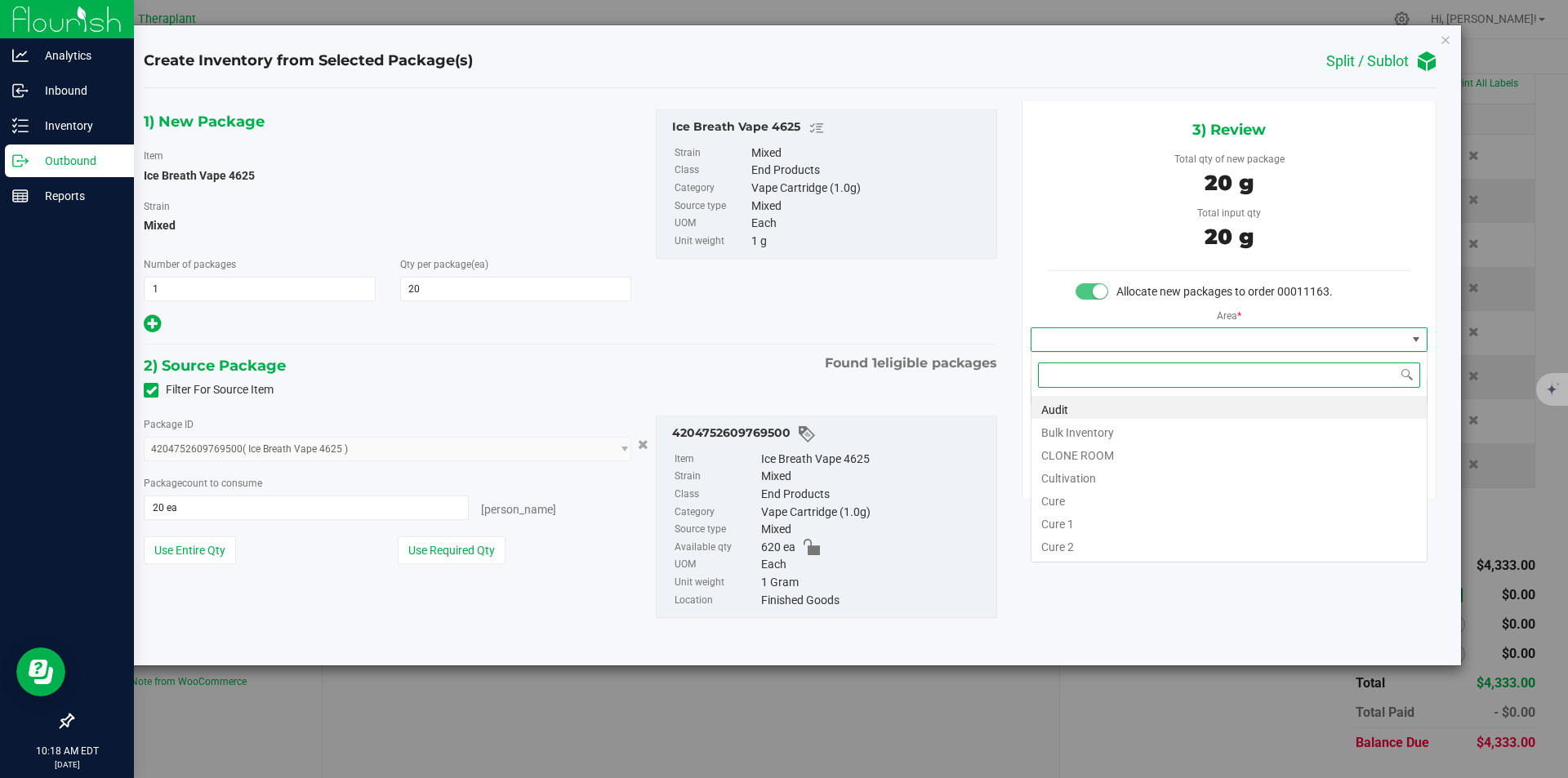
type input "v"
click at [1058, 460] on li "Vault" at bounding box center [1229, 452] width 396 height 23
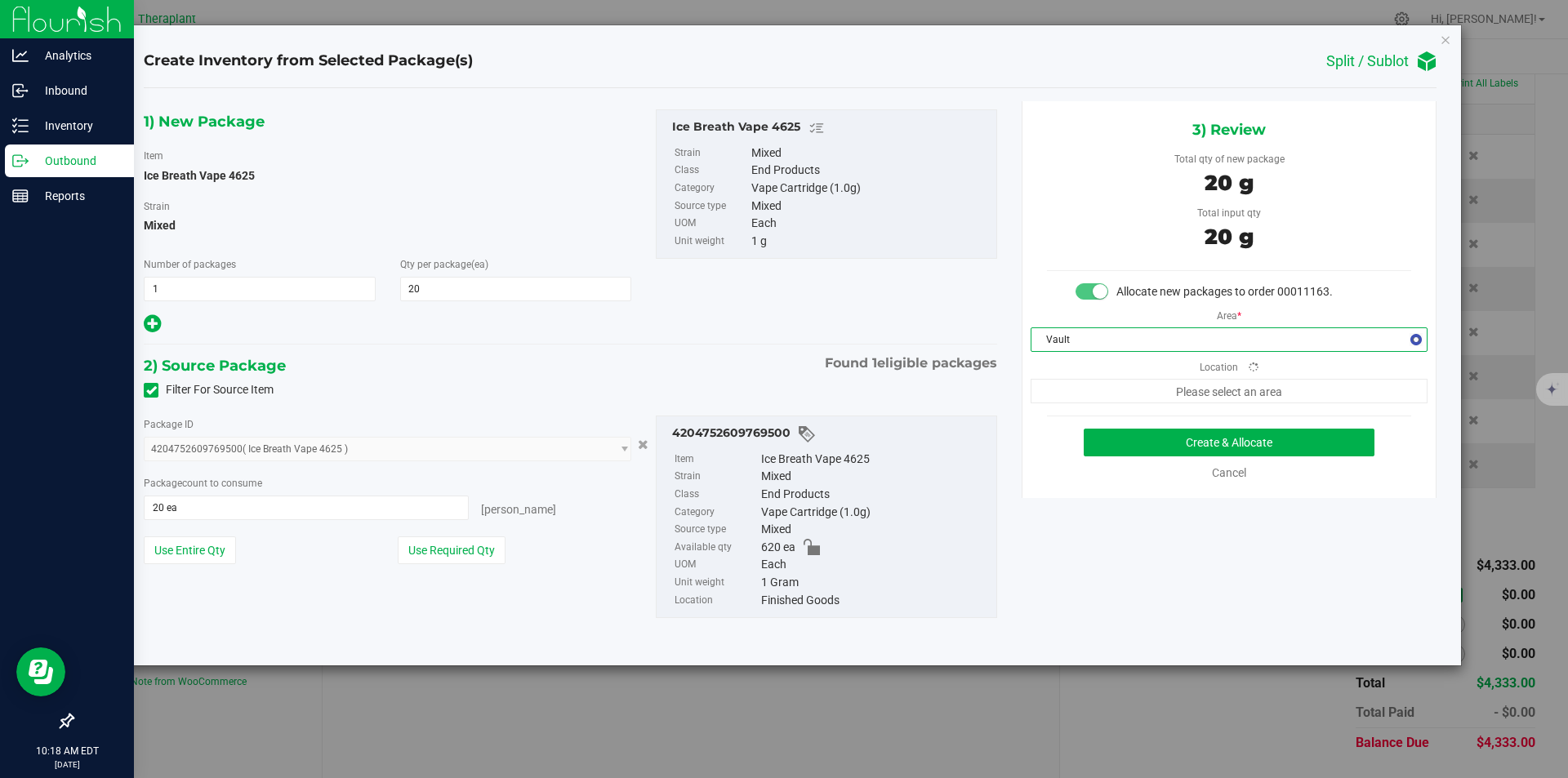
click at [1065, 407] on div "3) Review Total qty of new package 20 g Total input qty 20 g Allocate new packa…" at bounding box center [1229, 299] width 415 height 397
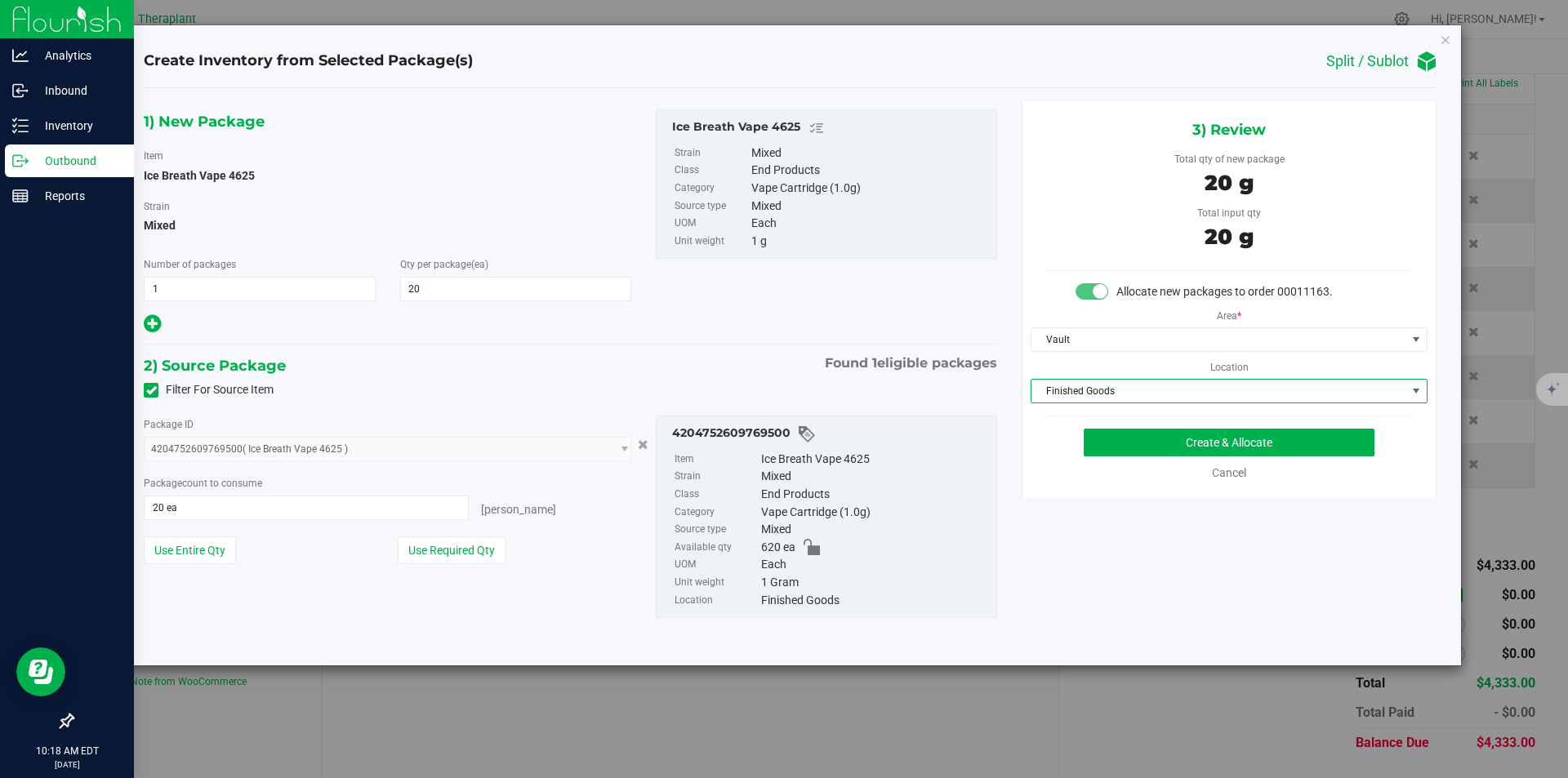
click at [1073, 394] on span "Finished Goods" at bounding box center [1219, 390] width 375 height 23
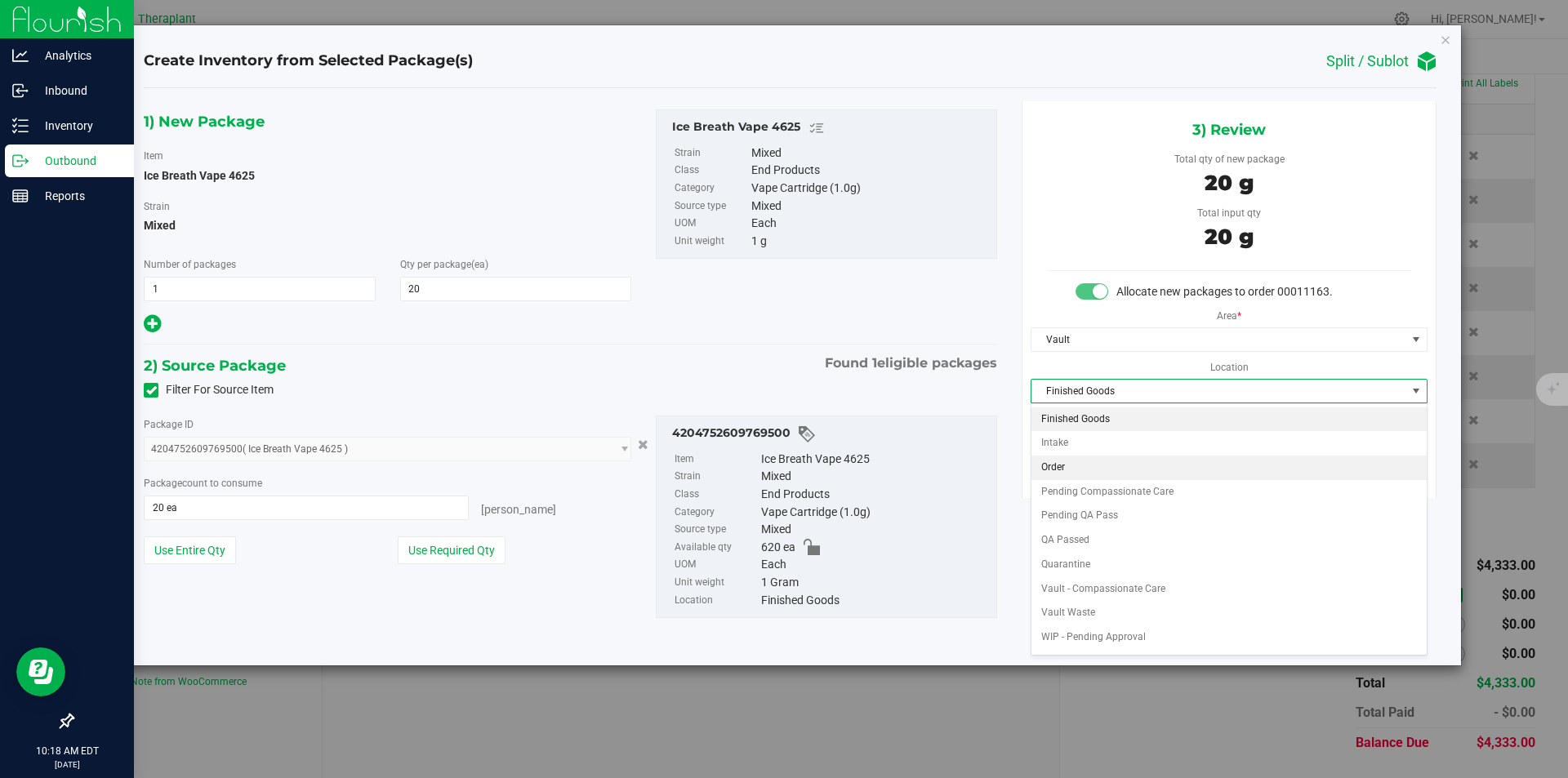
click at [1053, 469] on li "Order" at bounding box center [1229, 468] width 396 height 25
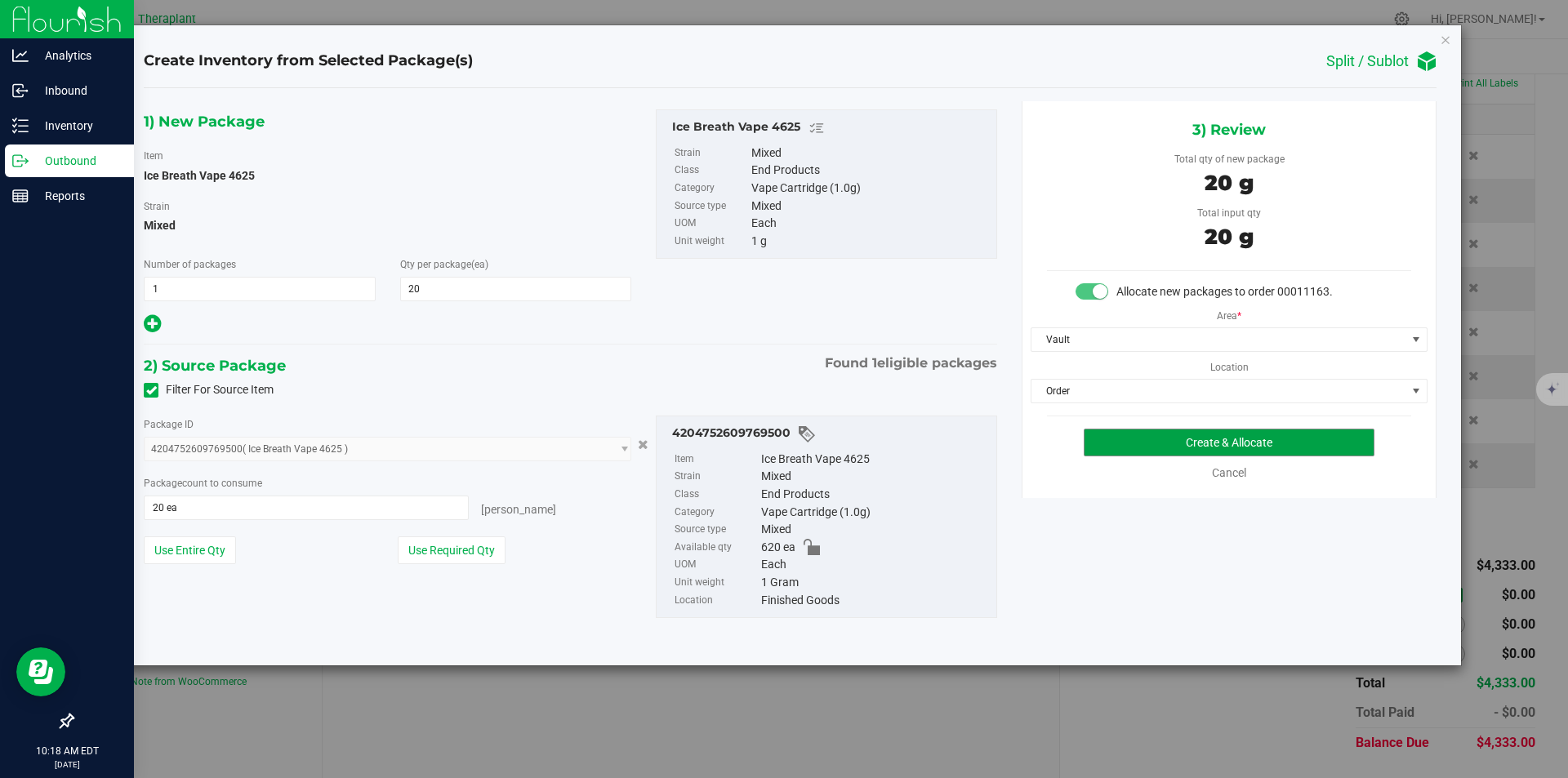
click at [1093, 440] on button "Create & Allocate" at bounding box center [1229, 442] width 291 height 28
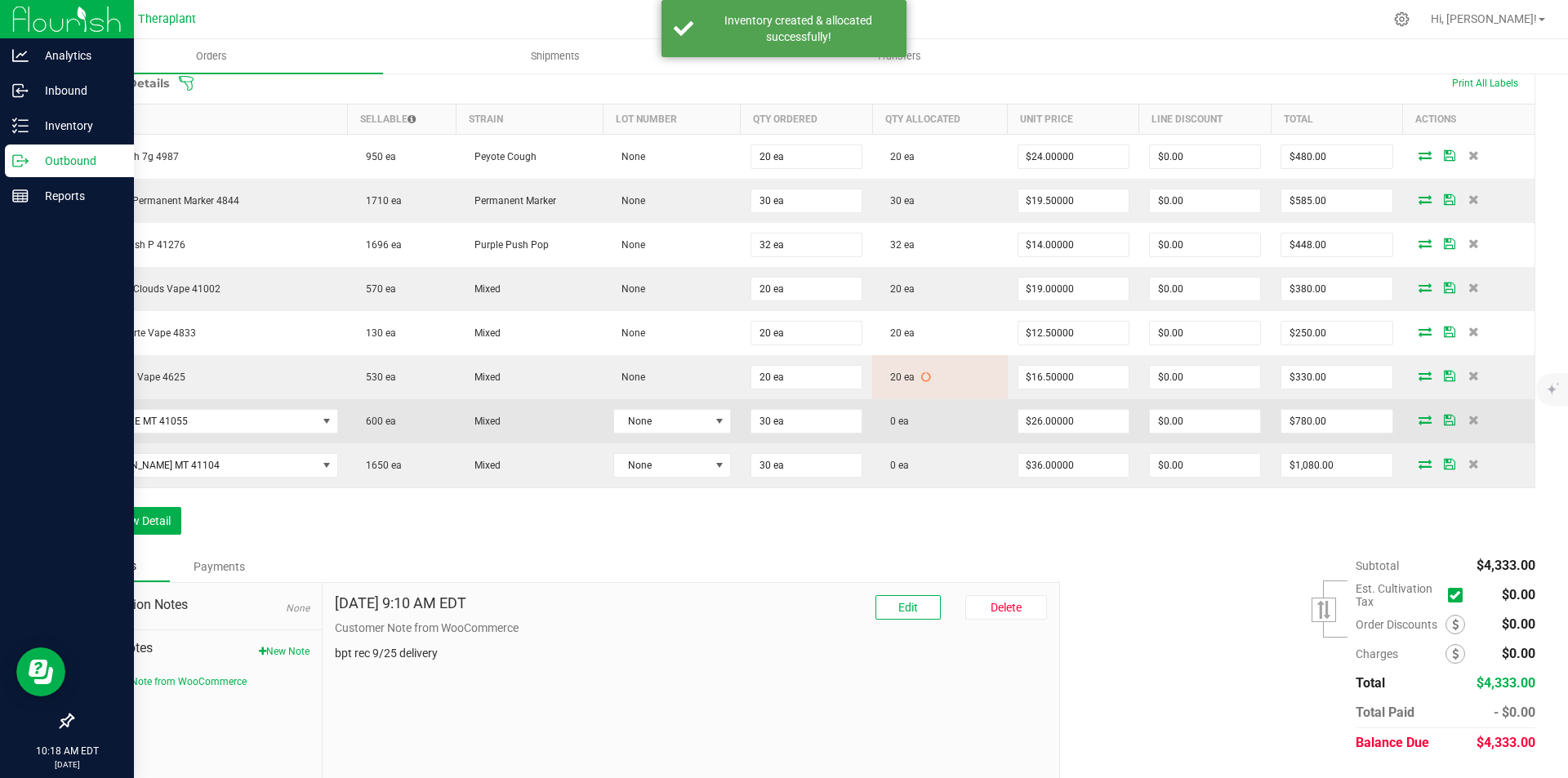
click at [1419, 418] on icon at bounding box center [1425, 420] width 13 height 10
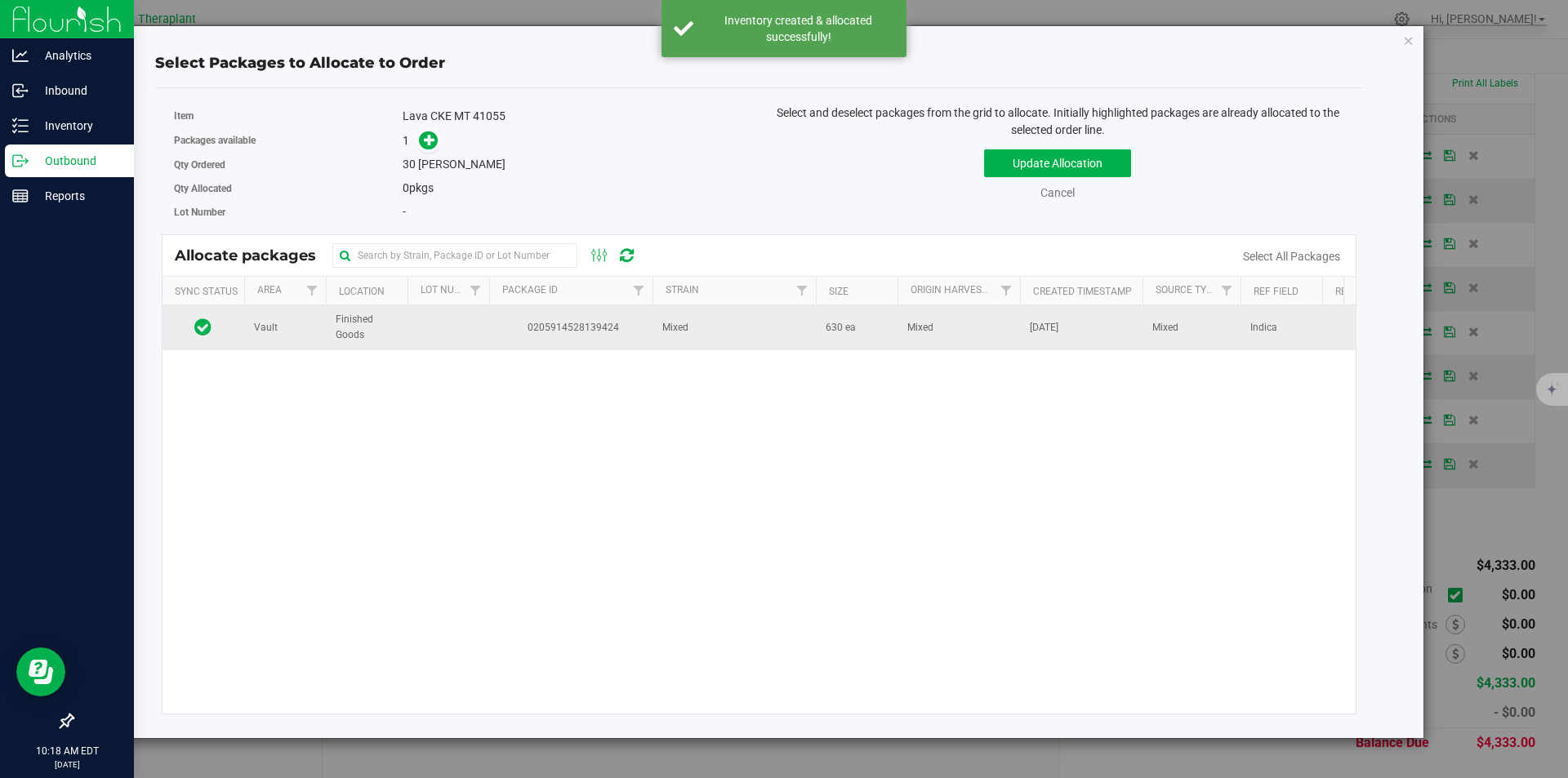
click at [577, 307] on td "0205914528139424" at bounding box center [571, 327] width 163 height 44
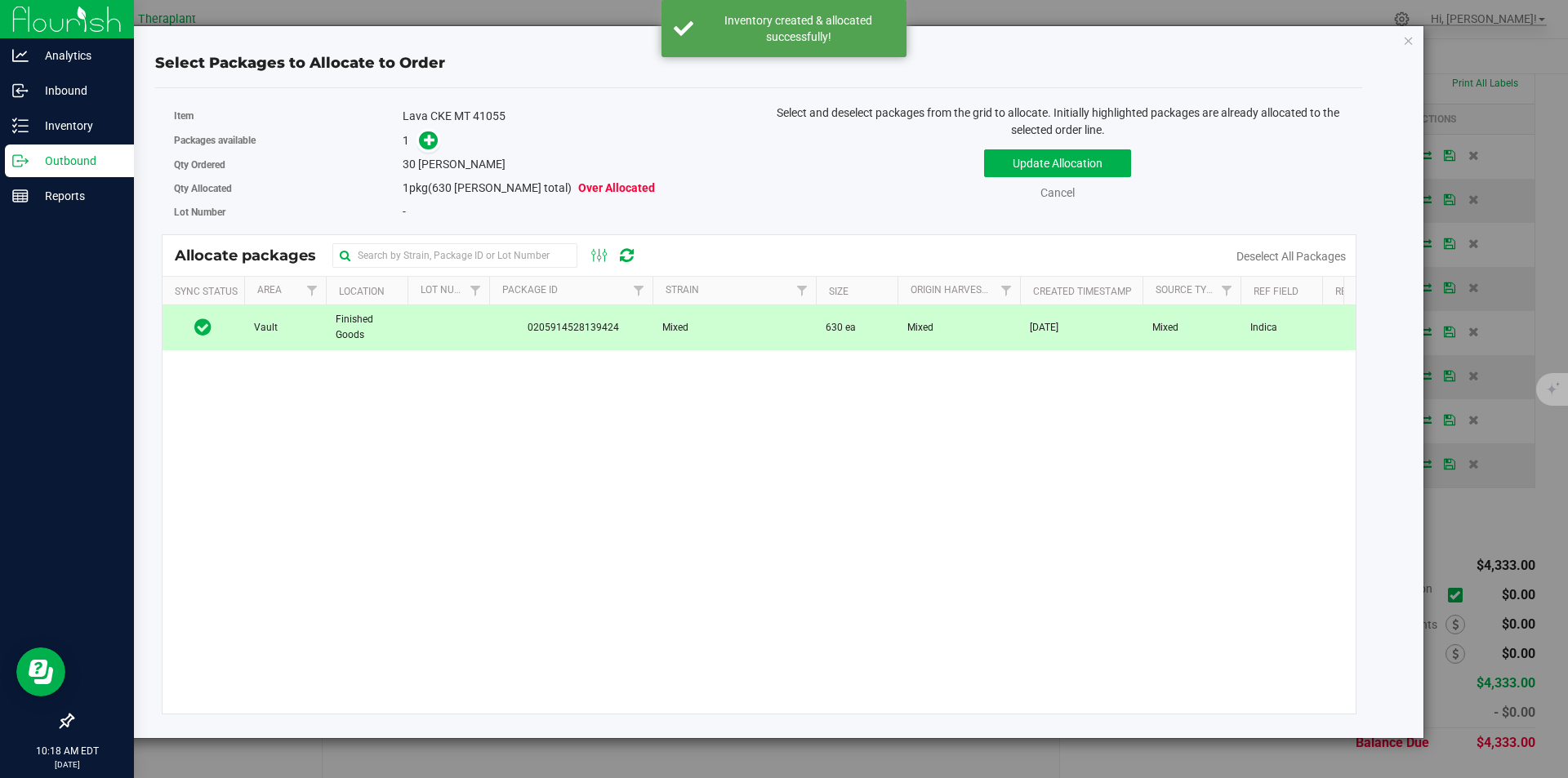
click at [437, 128] on div "Packages available 1" at bounding box center [461, 141] width 573 height 26
click at [436, 139] on span at bounding box center [429, 140] width 19 height 19
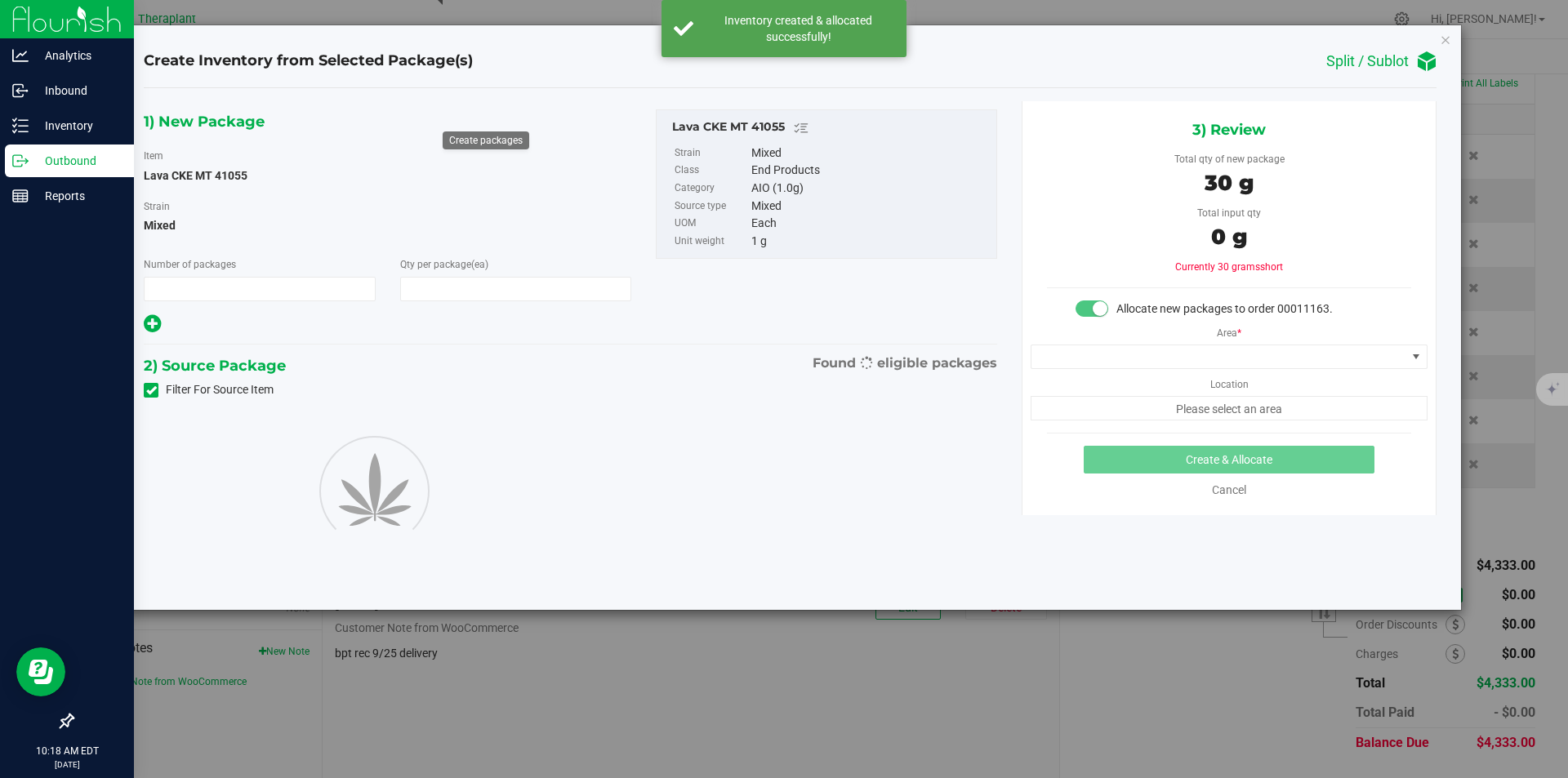
type input "1"
type input "30"
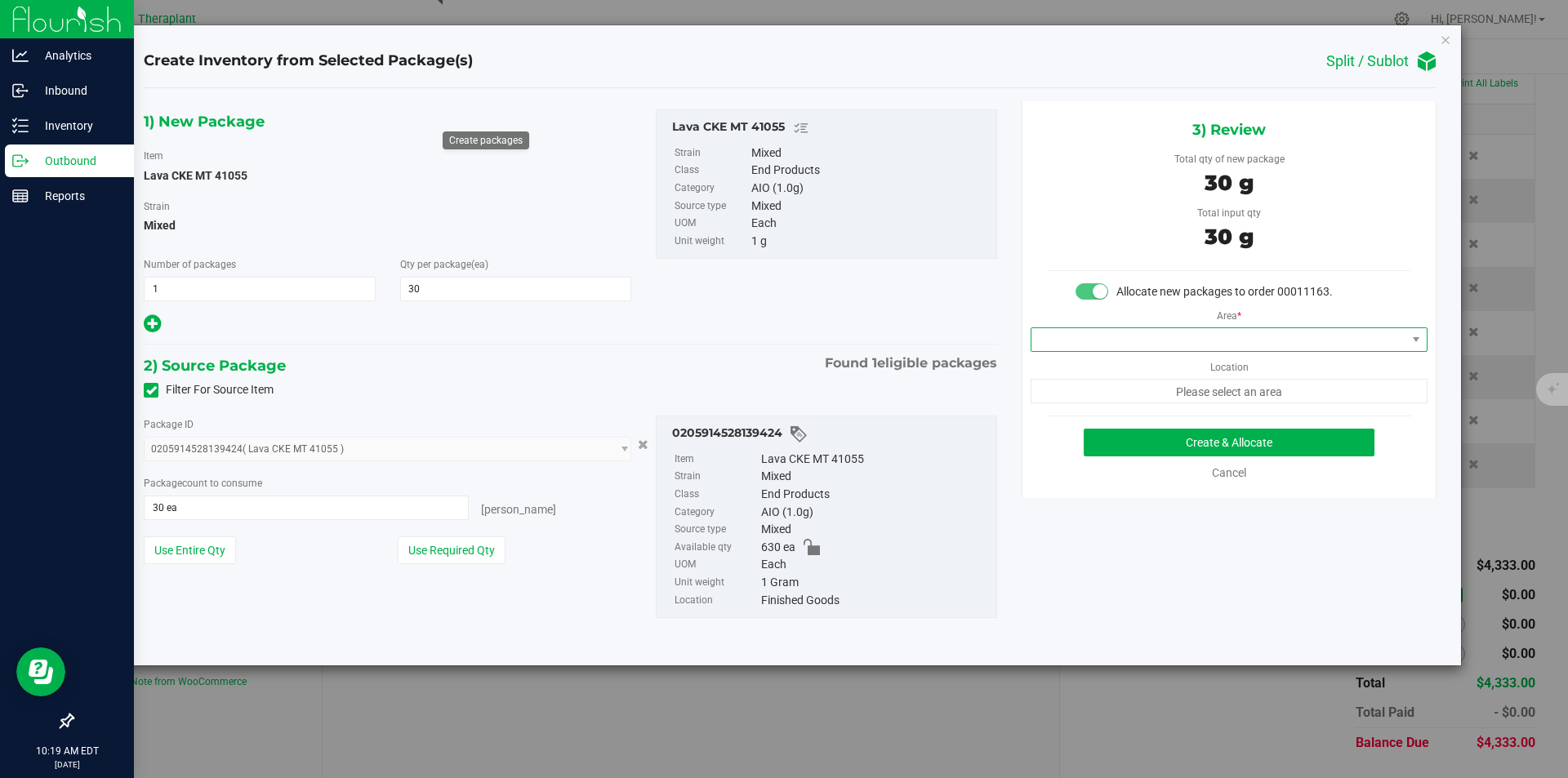
click at [1057, 340] on span at bounding box center [1219, 339] width 375 height 23
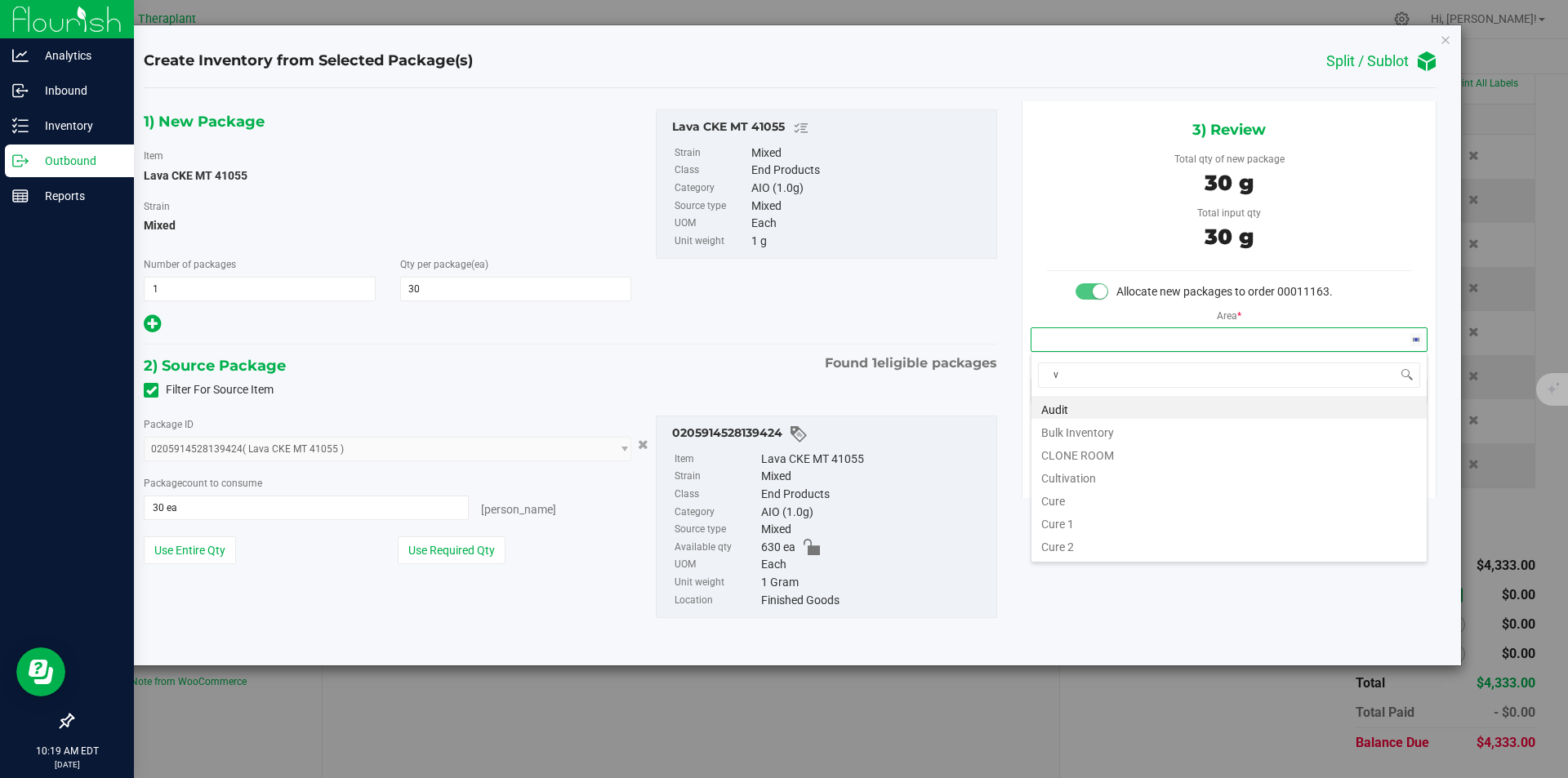
scroll to position [25, 396]
click at [1055, 453] on li "Vault" at bounding box center [1229, 452] width 396 height 23
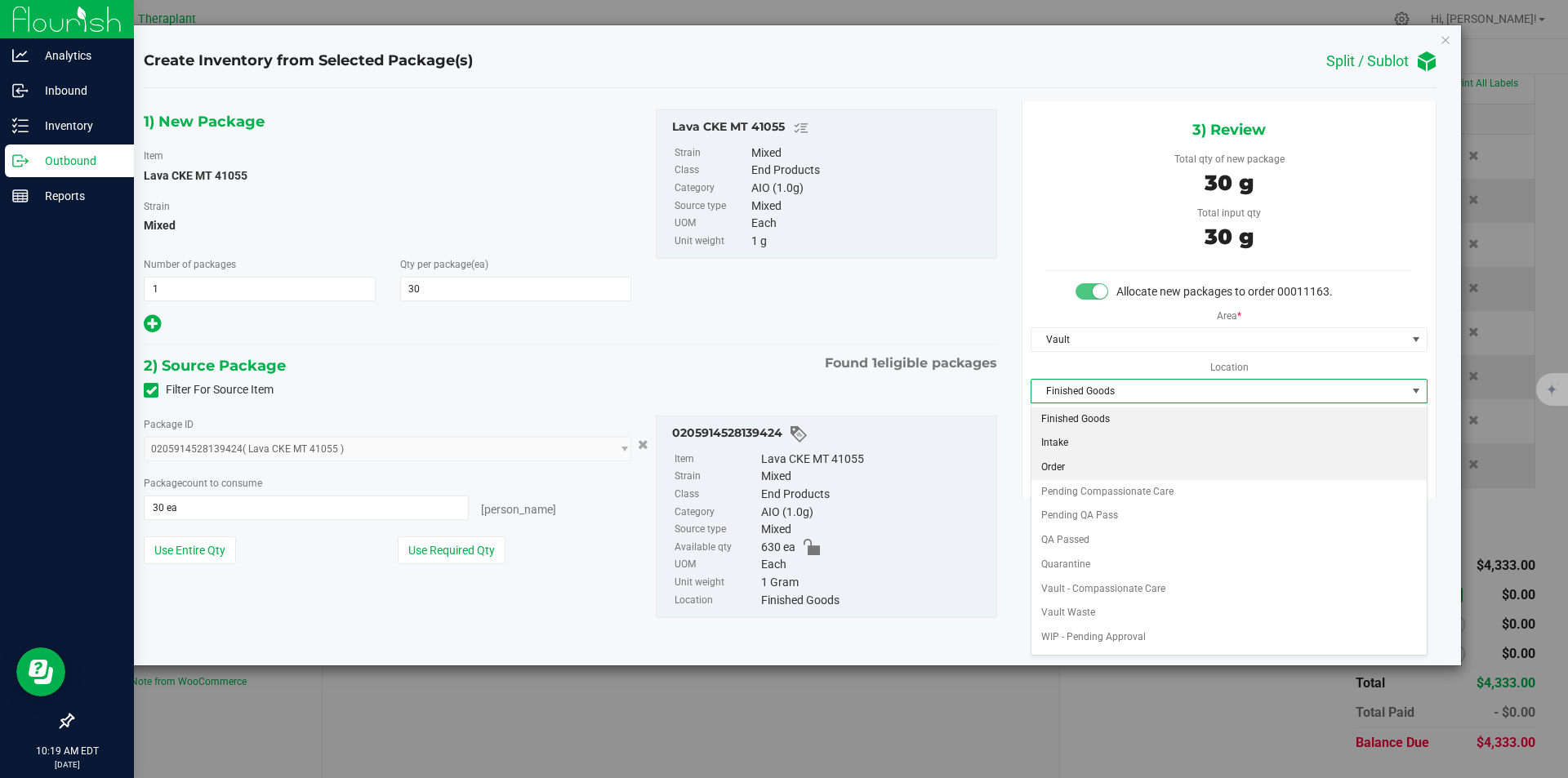
click at [1059, 464] on li "Order" at bounding box center [1229, 468] width 396 height 25
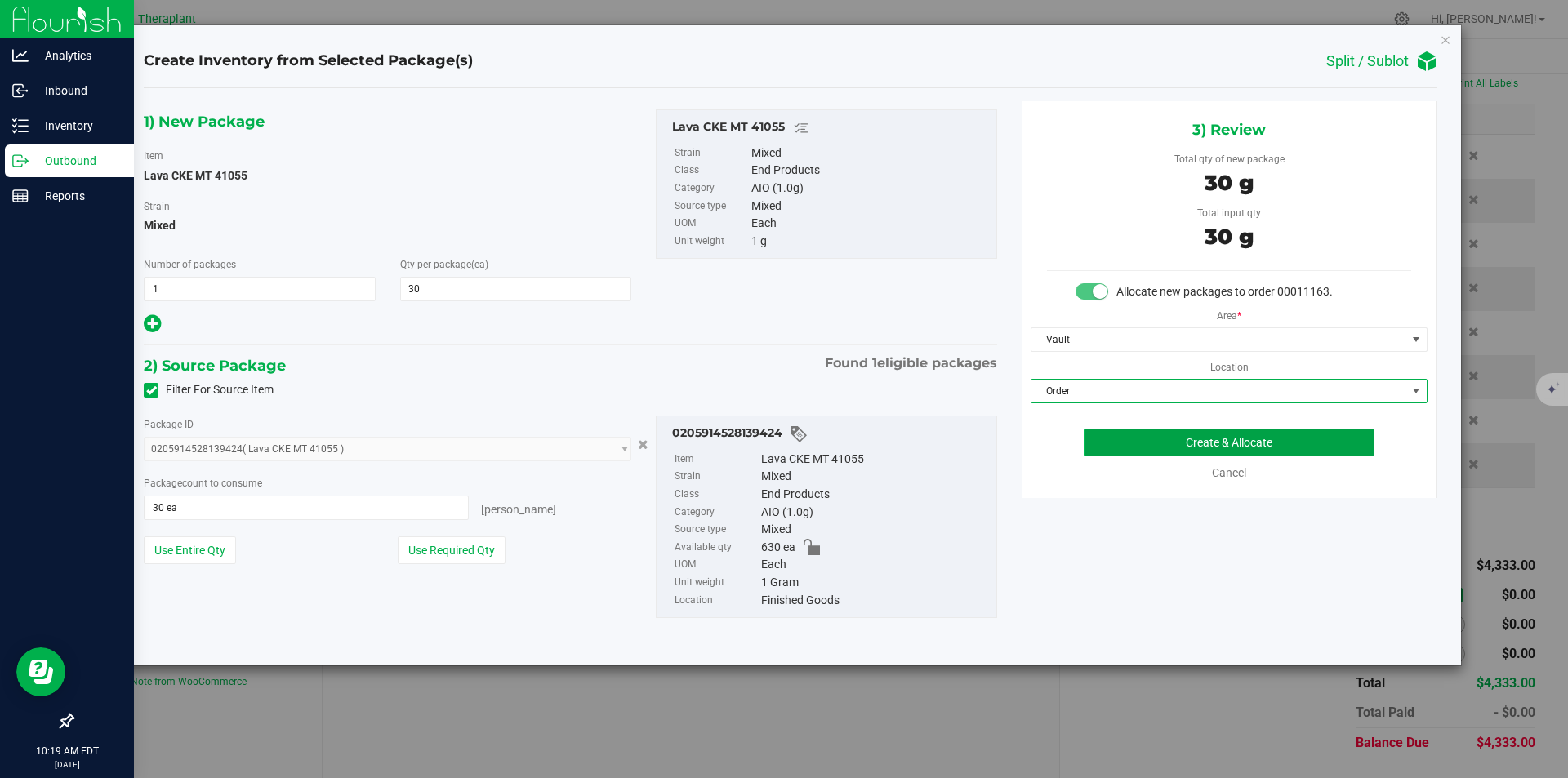
click at [1101, 445] on button "Create & Allocate" at bounding box center [1229, 442] width 291 height 28
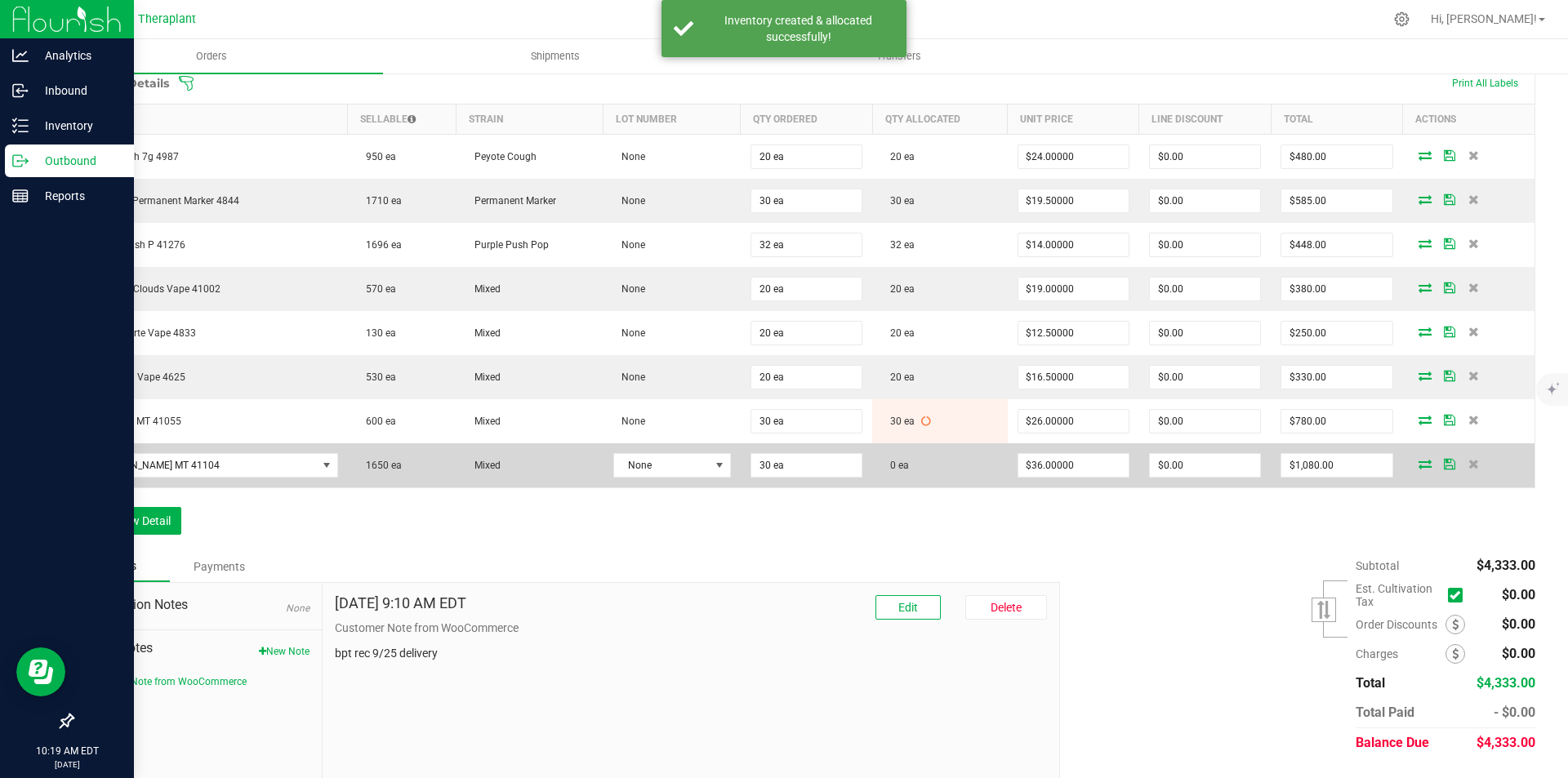
click at [1419, 468] on icon at bounding box center [1425, 464] width 13 height 10
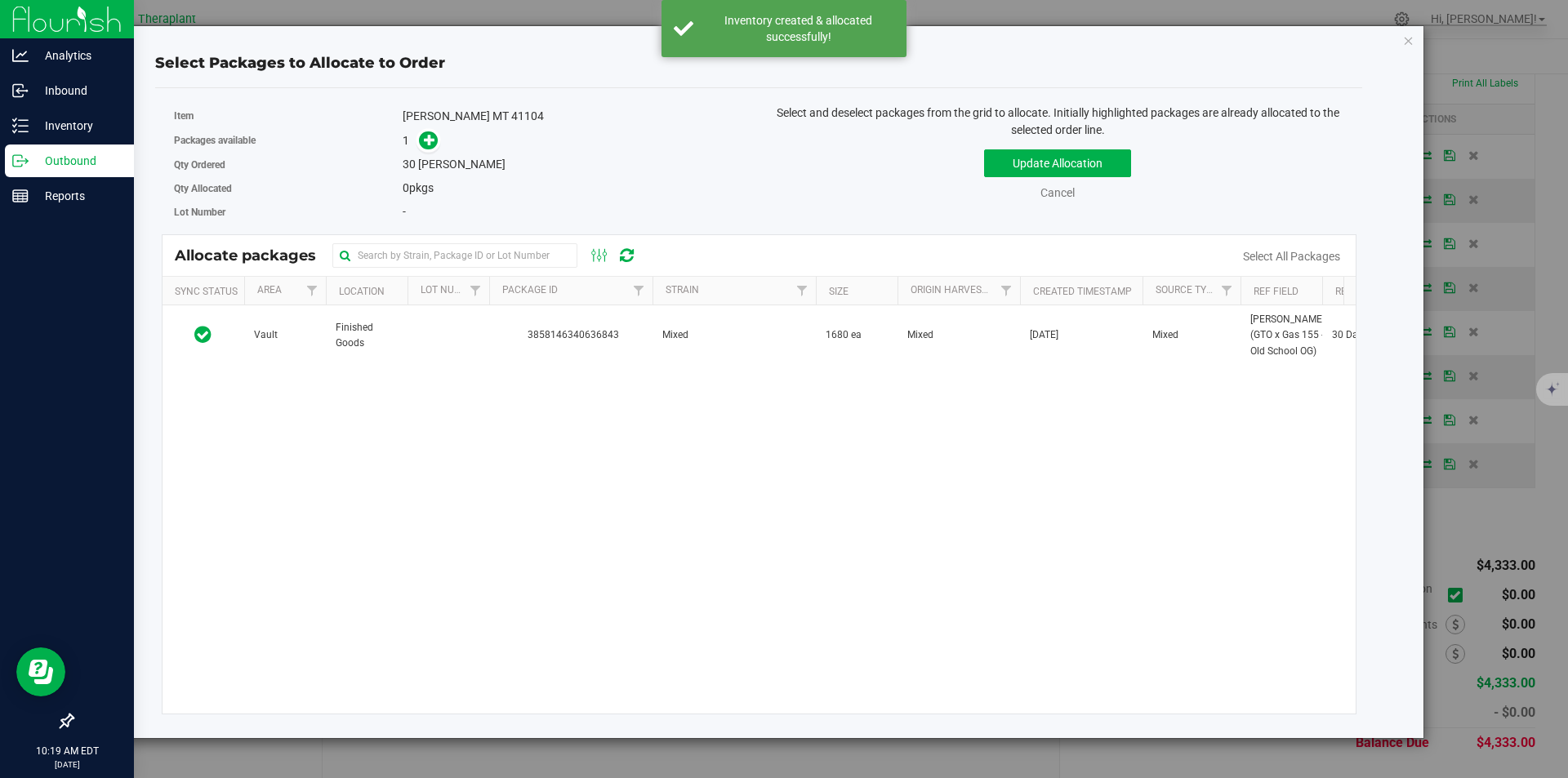
click at [584, 332] on td "3858146340636843" at bounding box center [571, 335] width 163 height 60
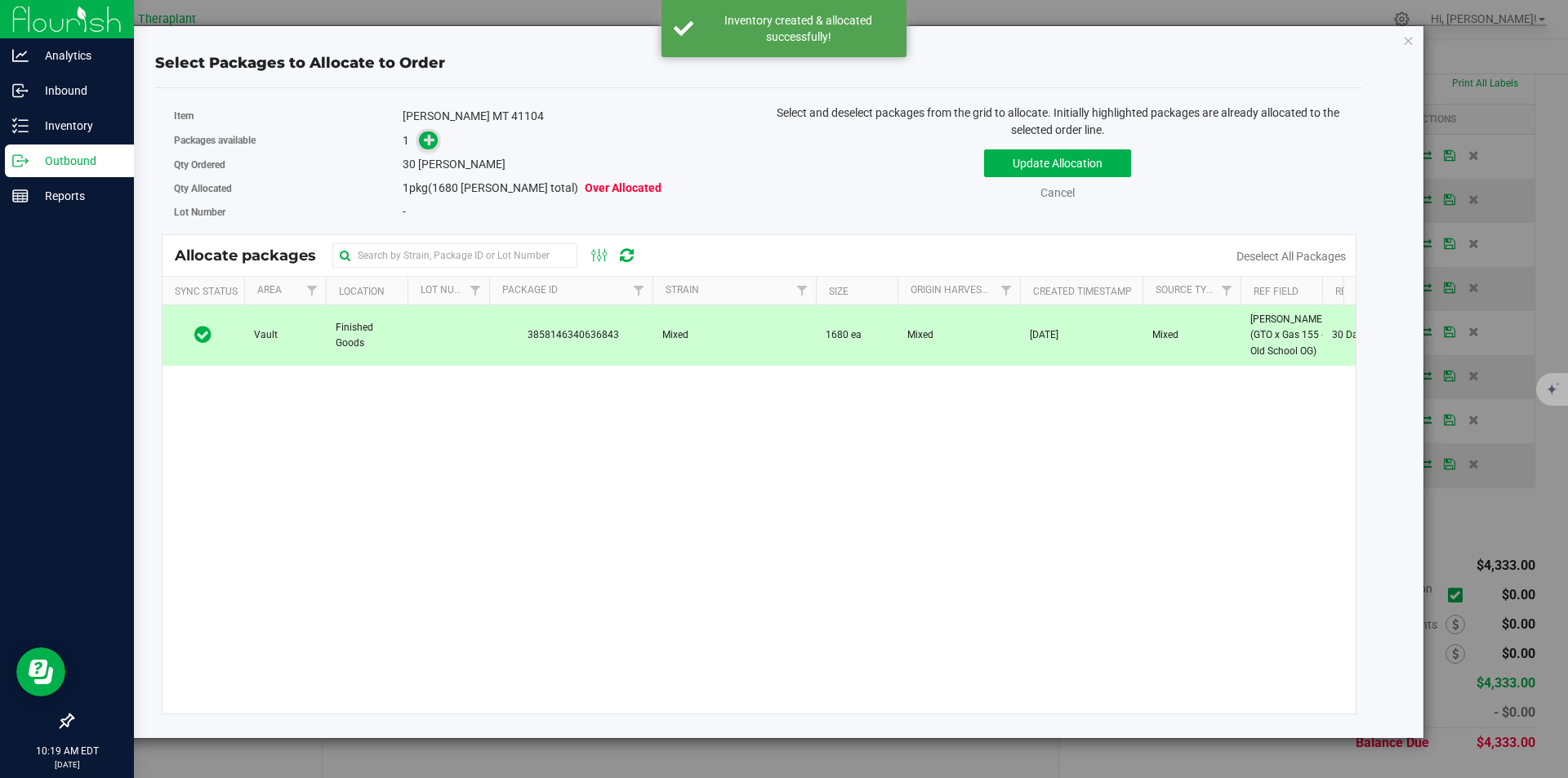
click at [436, 139] on icon at bounding box center [429, 139] width 11 height 11
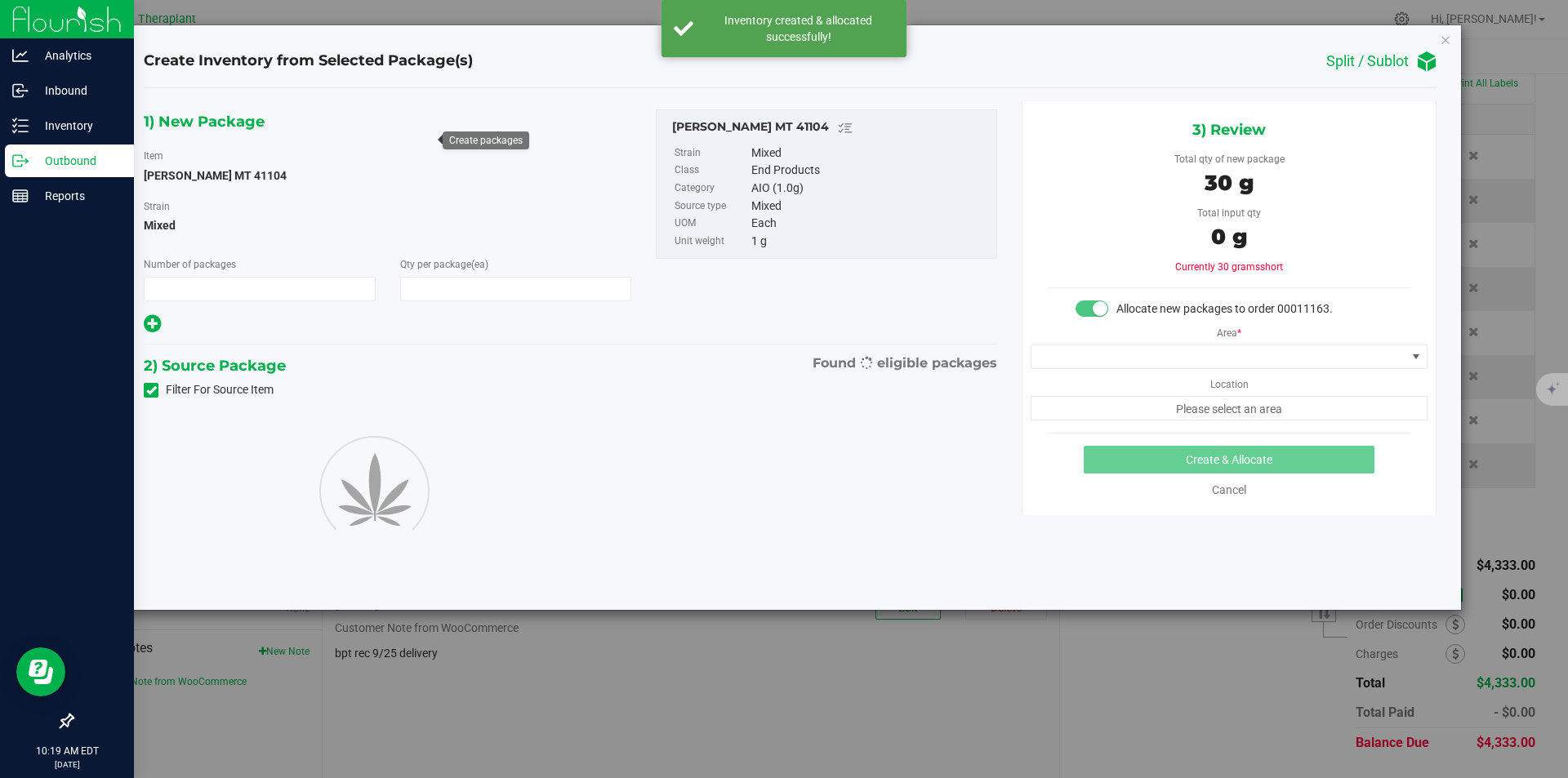
type input "1"
type input "30"
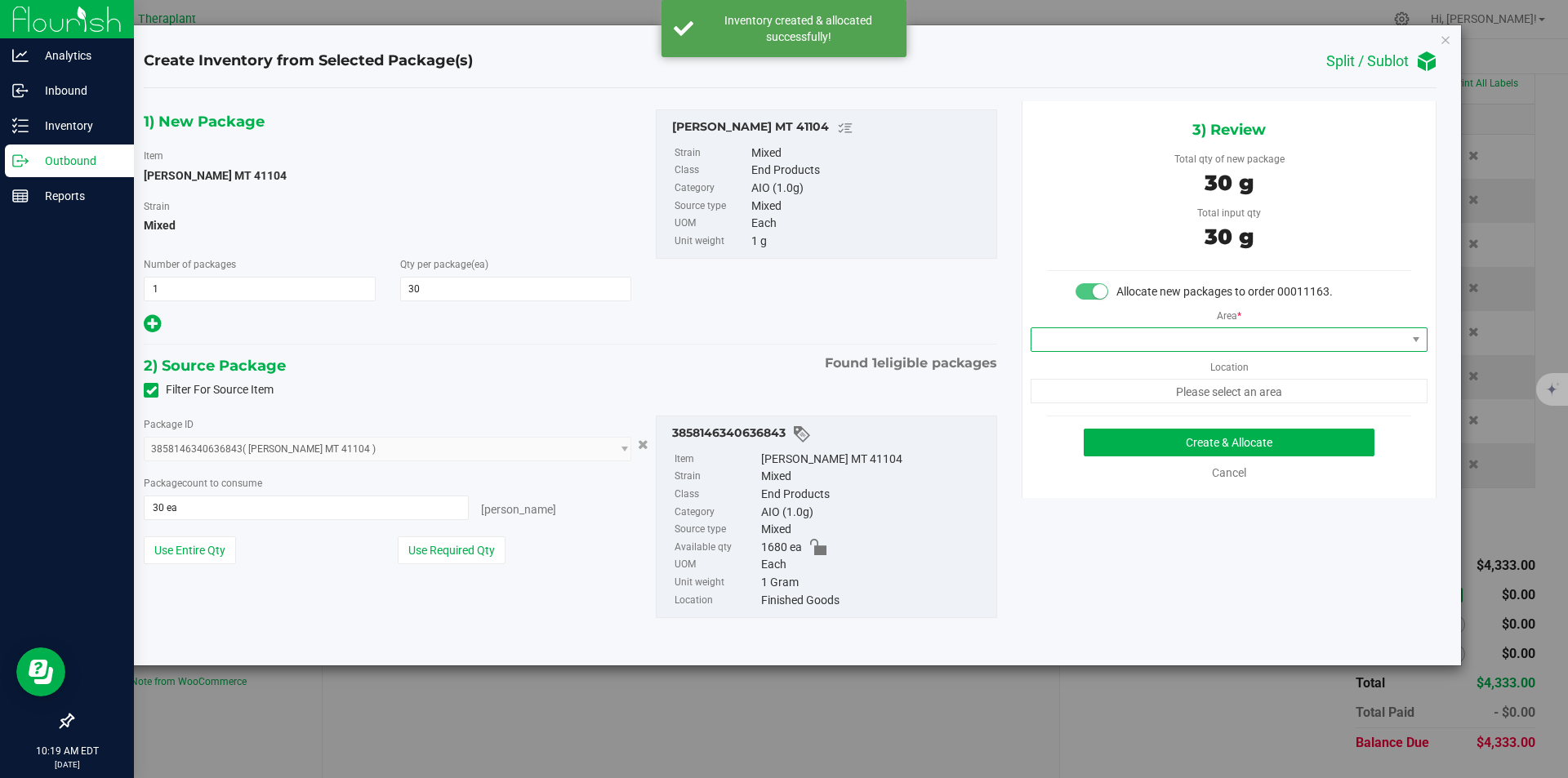
click at [1066, 333] on span at bounding box center [1219, 339] width 375 height 23
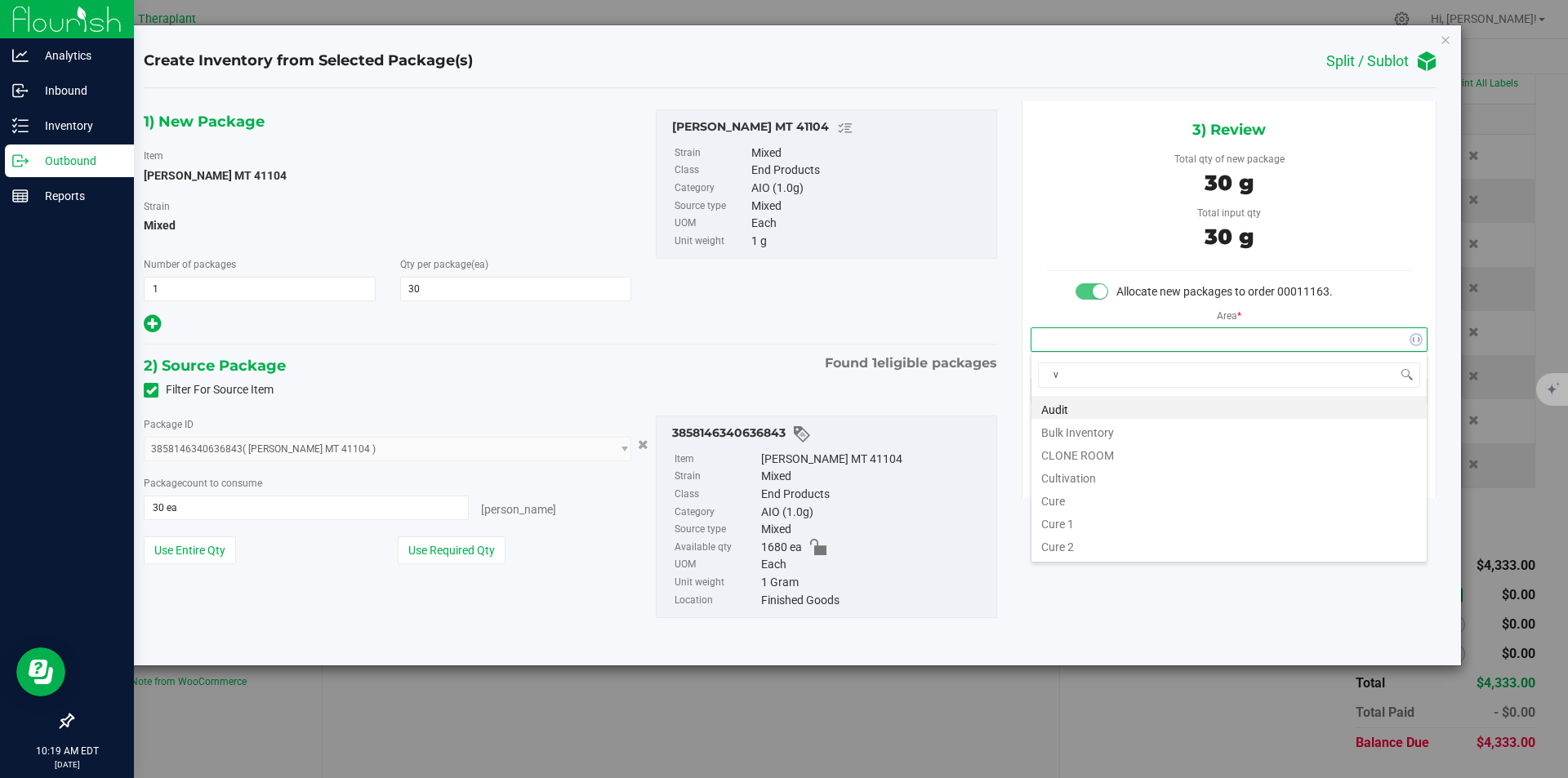
scroll to position [25, 396]
click at [1068, 453] on li "Vault" at bounding box center [1229, 452] width 396 height 23
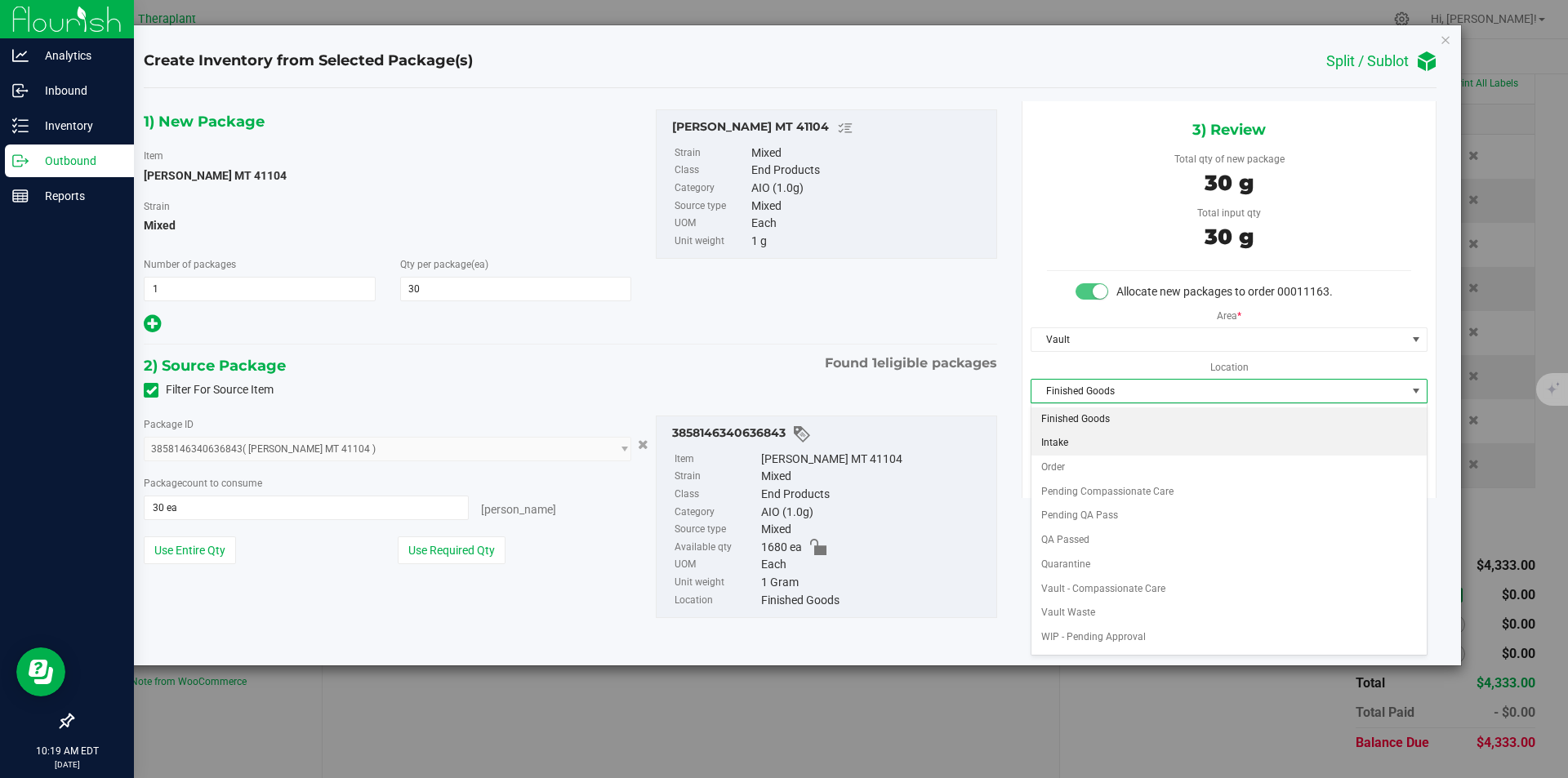
click at [1060, 465] on li "Order" at bounding box center [1229, 468] width 396 height 25
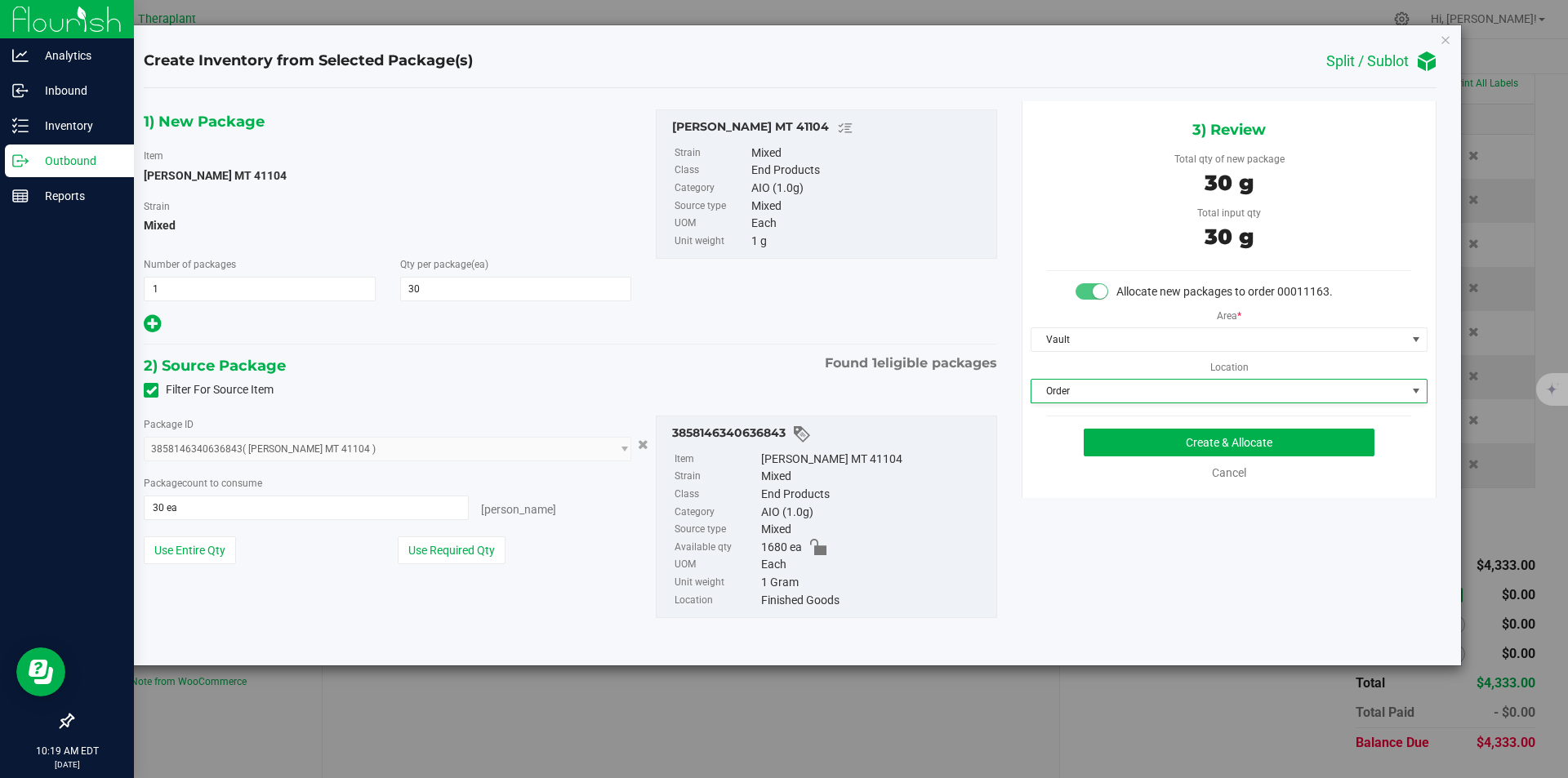
click at [1093, 417] on div "3) Review Total qty of new package 30 g Total input qty 30 g Allocate new packa…" at bounding box center [1229, 299] width 415 height 397
click at [1098, 425] on div "3) Review Total qty of new package 30 g Total input qty 30 g Allocate new packa…" at bounding box center [1229, 299] width 415 height 397
click at [1096, 432] on button "Create & Allocate" at bounding box center [1229, 442] width 291 height 28
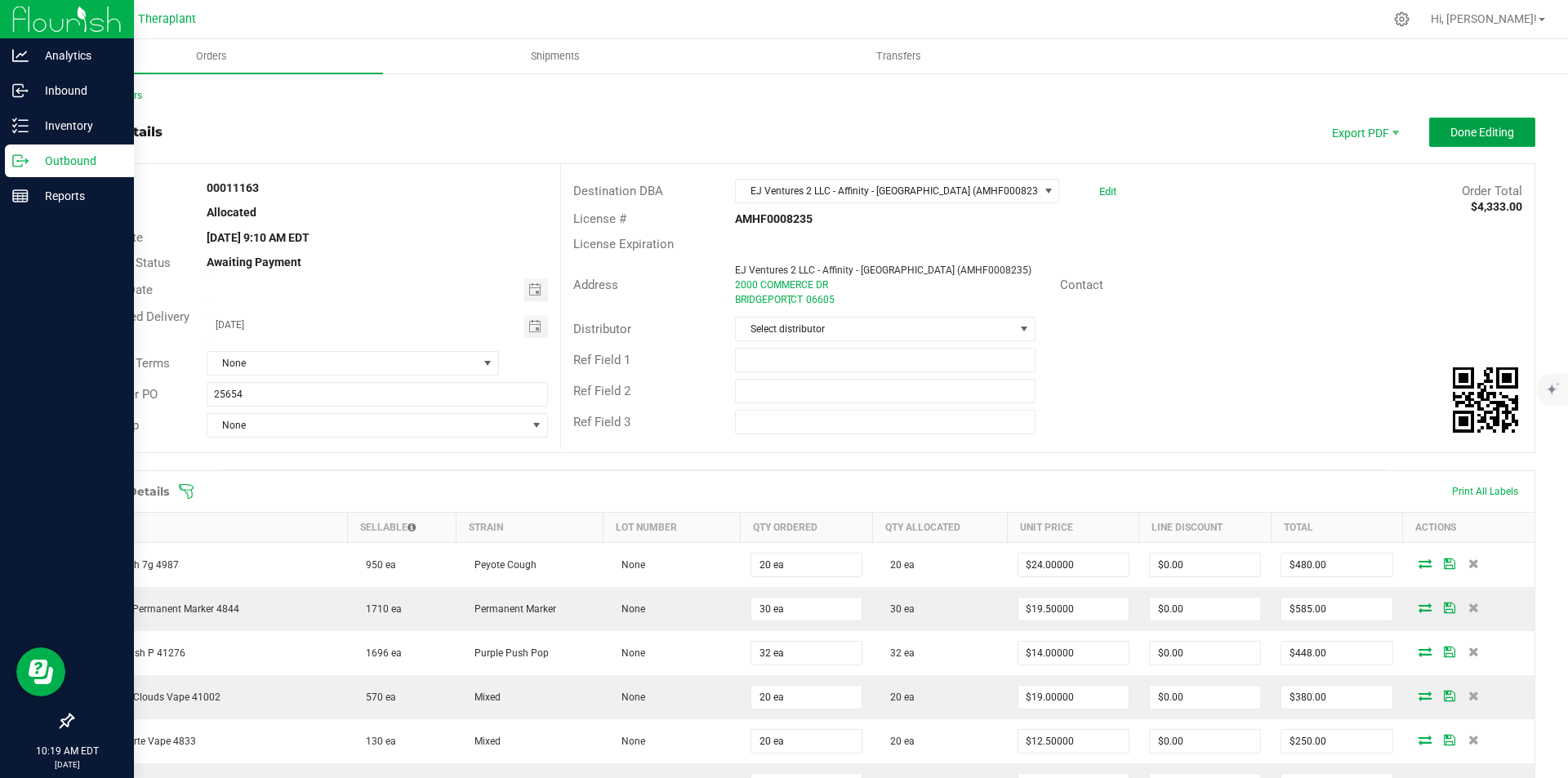
drag, startPoint x: 1454, startPoint y: 135, endPoint x: 1343, endPoint y: 129, distance: 111.2
click at [1454, 135] on span "Done Editing" at bounding box center [1482, 132] width 64 height 13
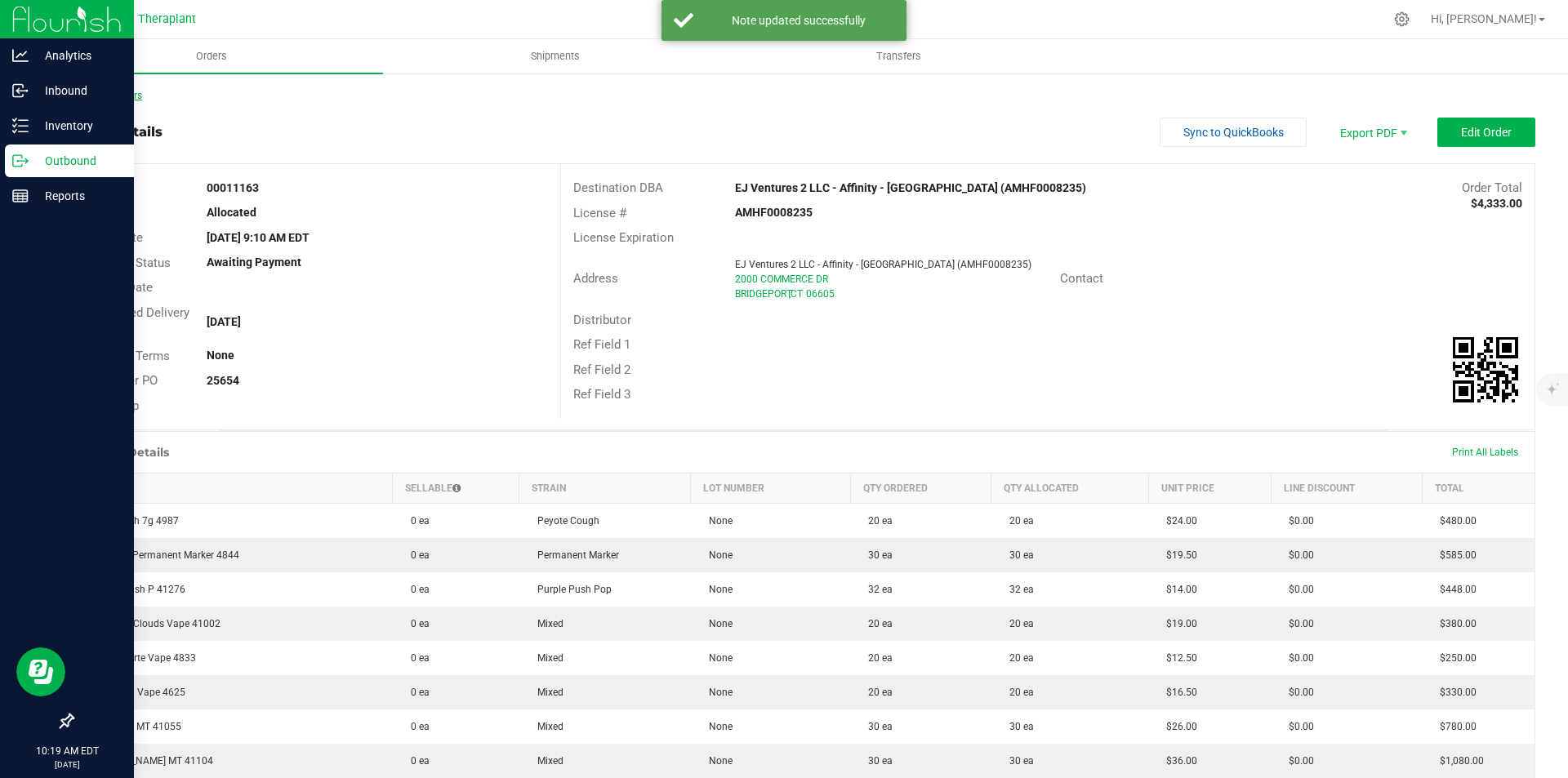
click at [94, 97] on link "Back to Orders" at bounding box center [106, 95] width 71 height 11
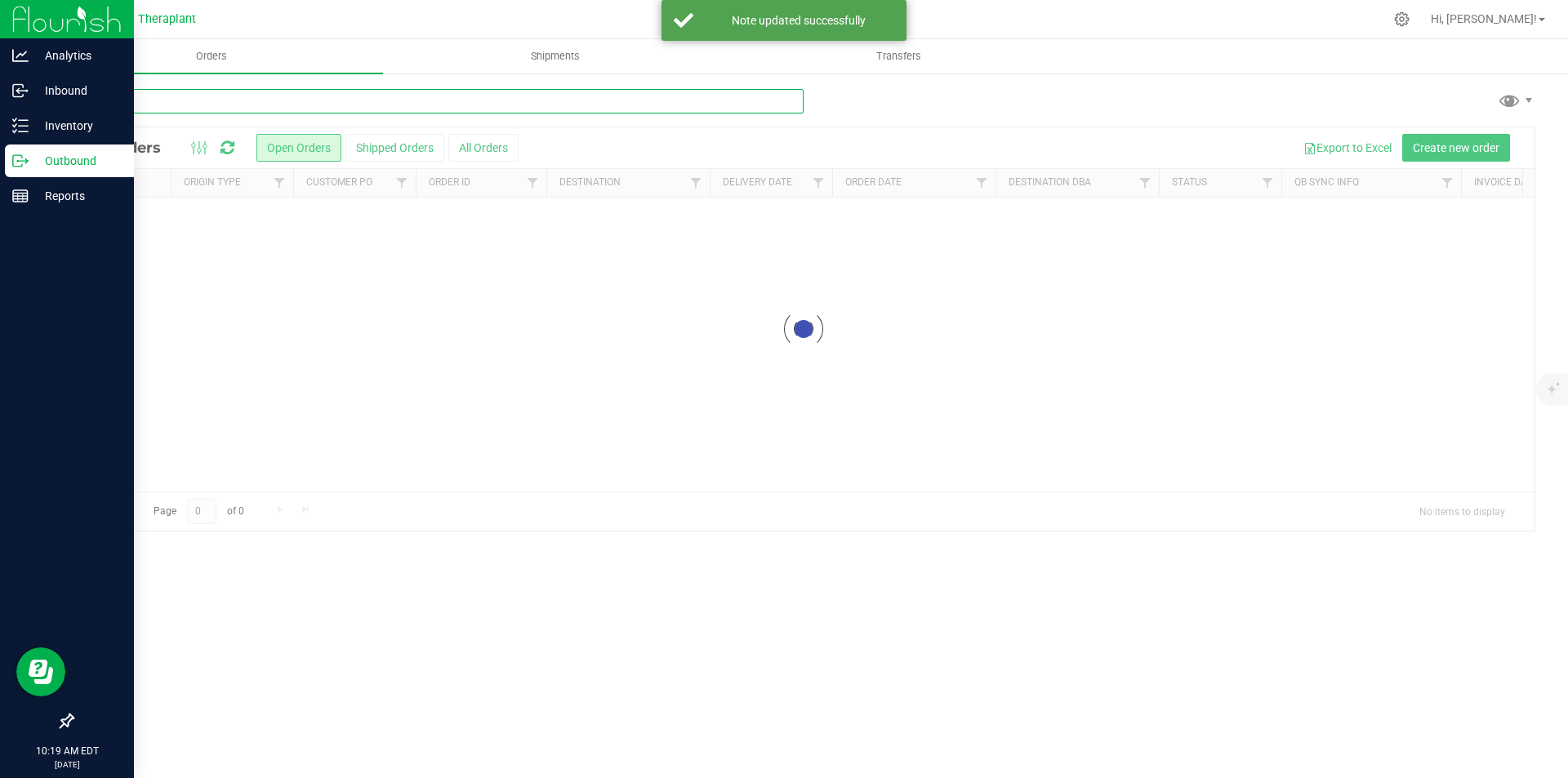
click at [126, 98] on input "text" at bounding box center [437, 101] width 732 height 25
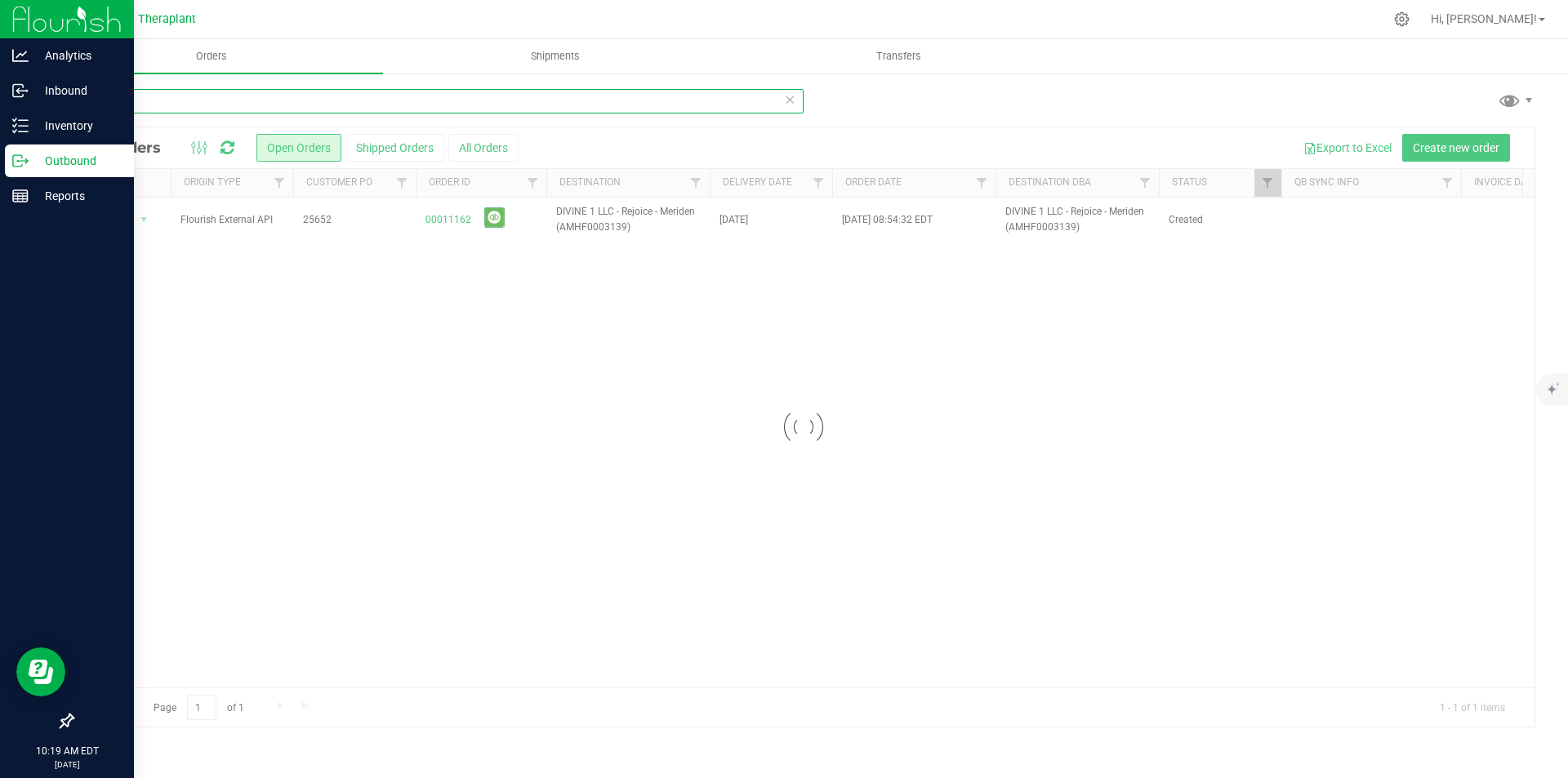
type input "652"
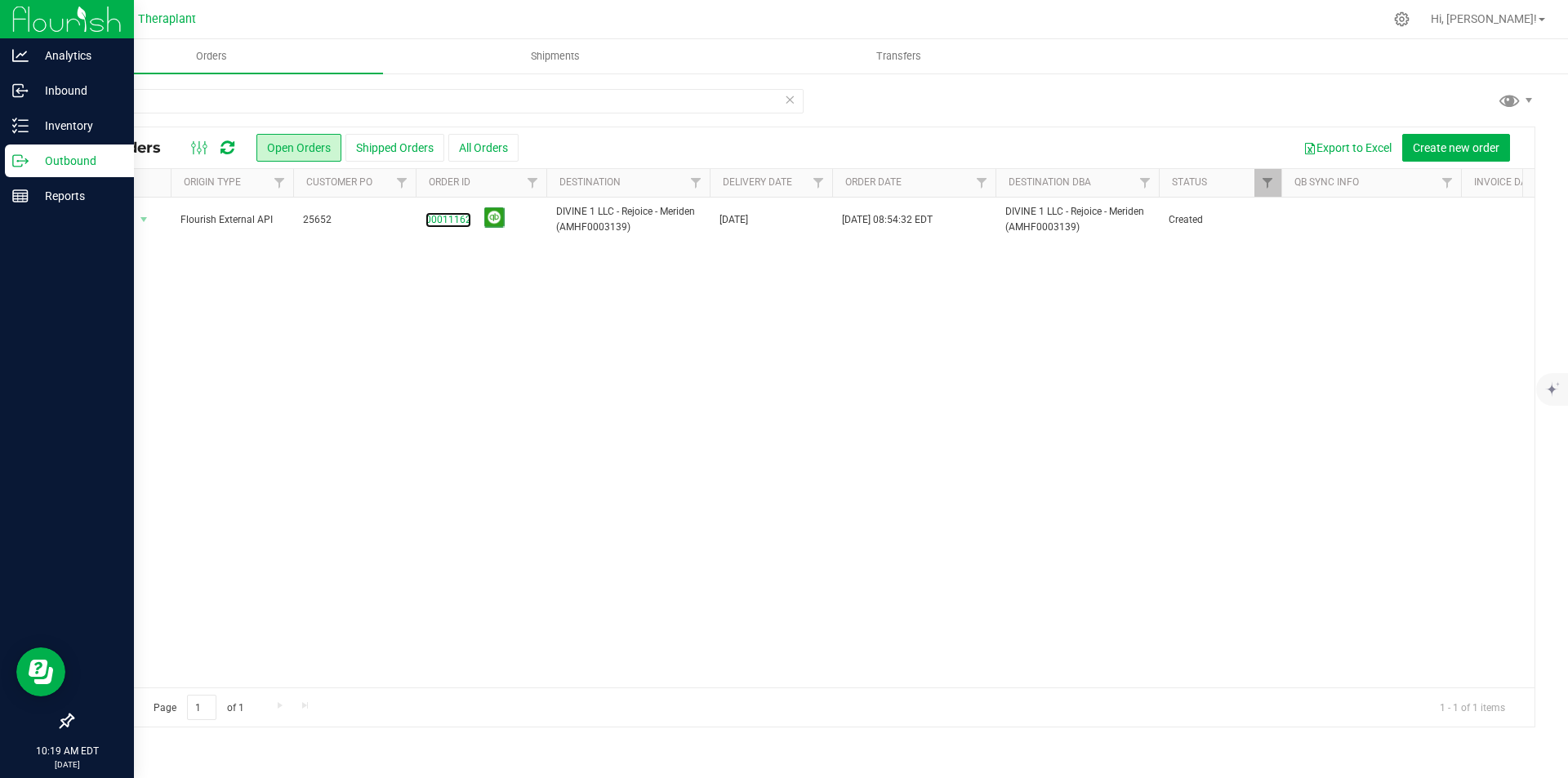
click at [449, 224] on link "00011162" at bounding box center [448, 220] width 46 height 15
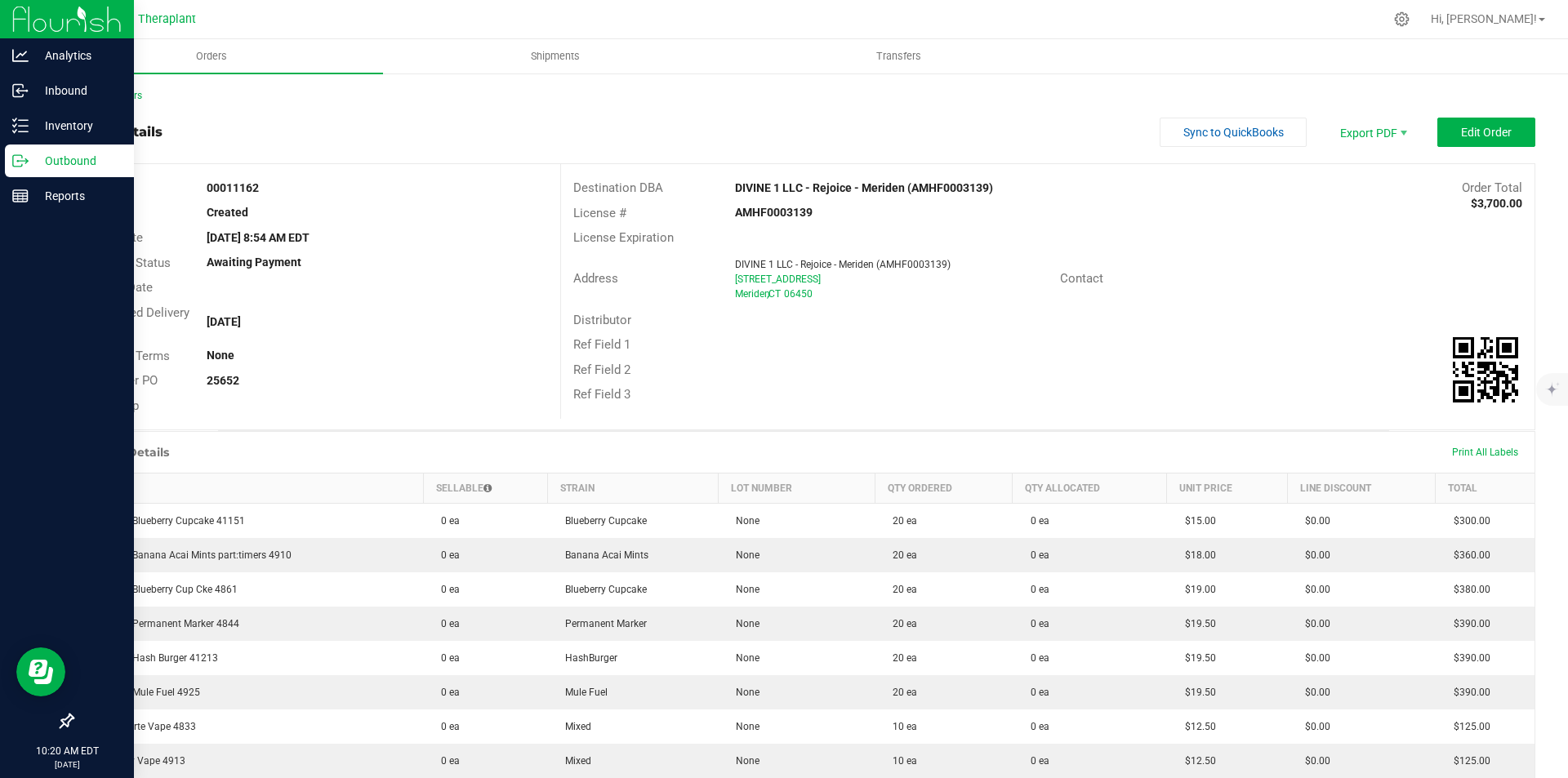
click at [1457, 147] on outbound-order-header "Order details Sync to QuickBooks Export PDF Edit Order Order # 00011162 Status …" at bounding box center [803, 274] width 1464 height 313
click at [1462, 128] on span "Edit Order" at bounding box center [1487, 132] width 51 height 13
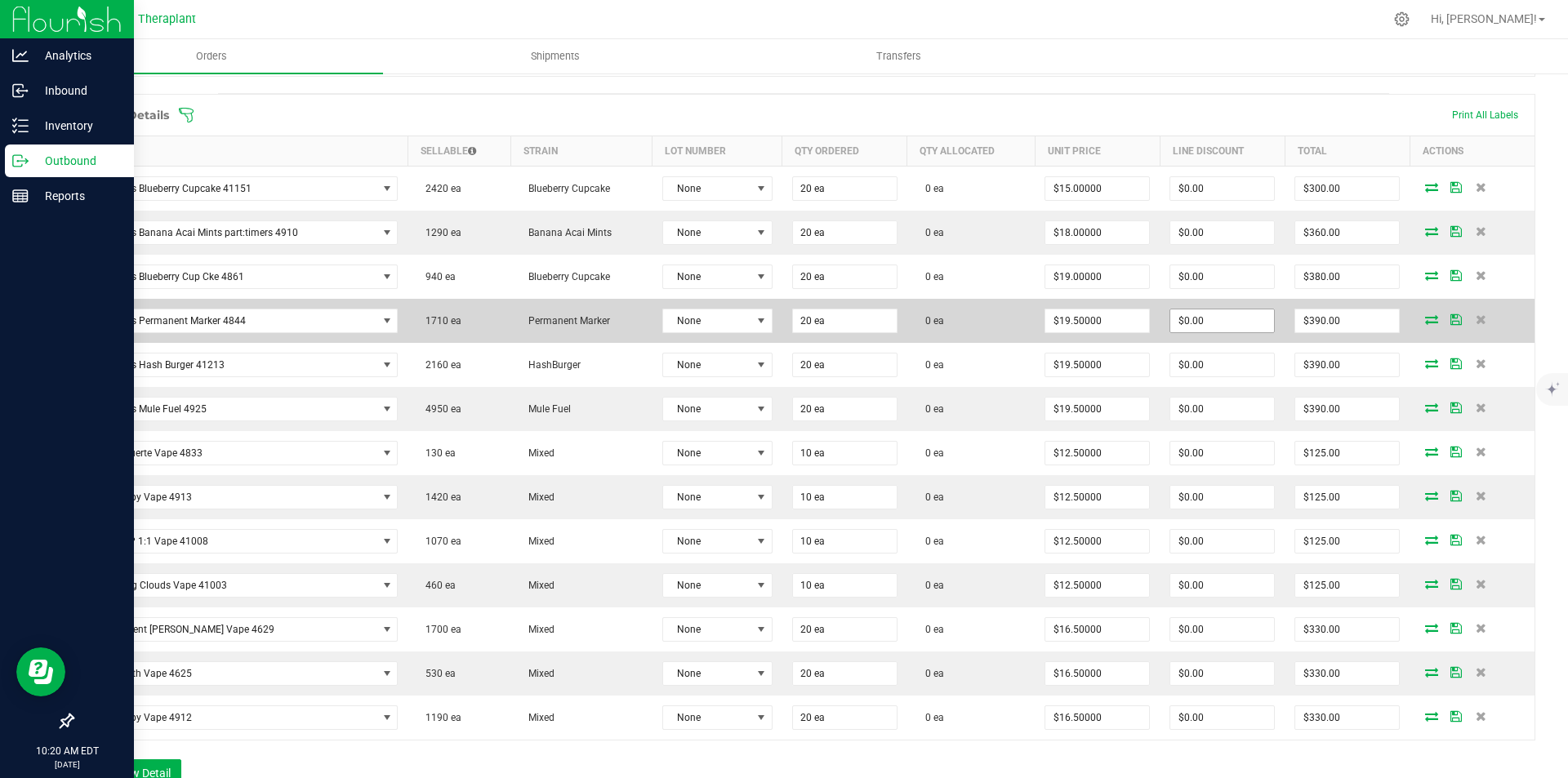
scroll to position [327, 0]
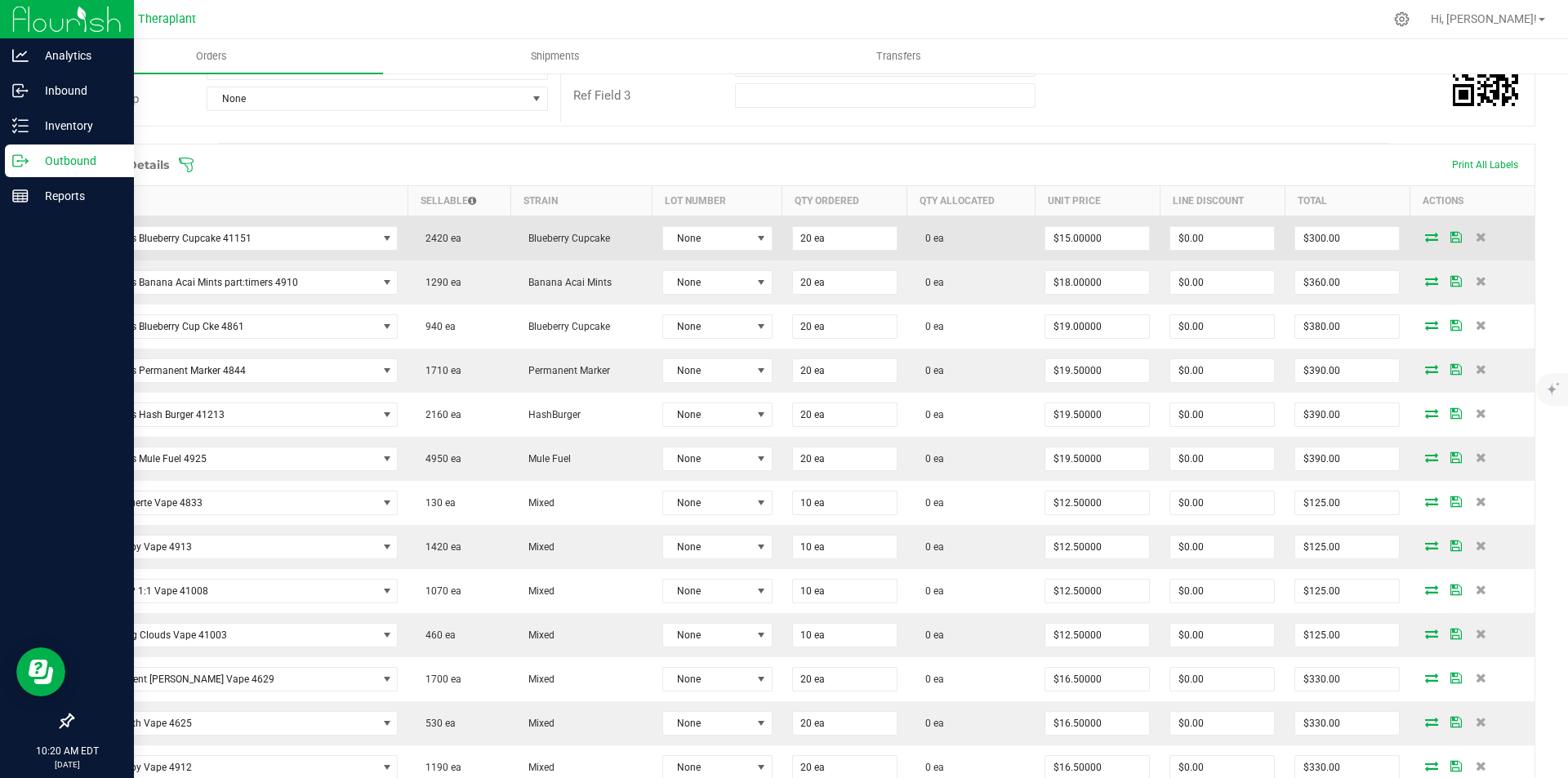
click at [1425, 234] on icon at bounding box center [1431, 237] width 13 height 10
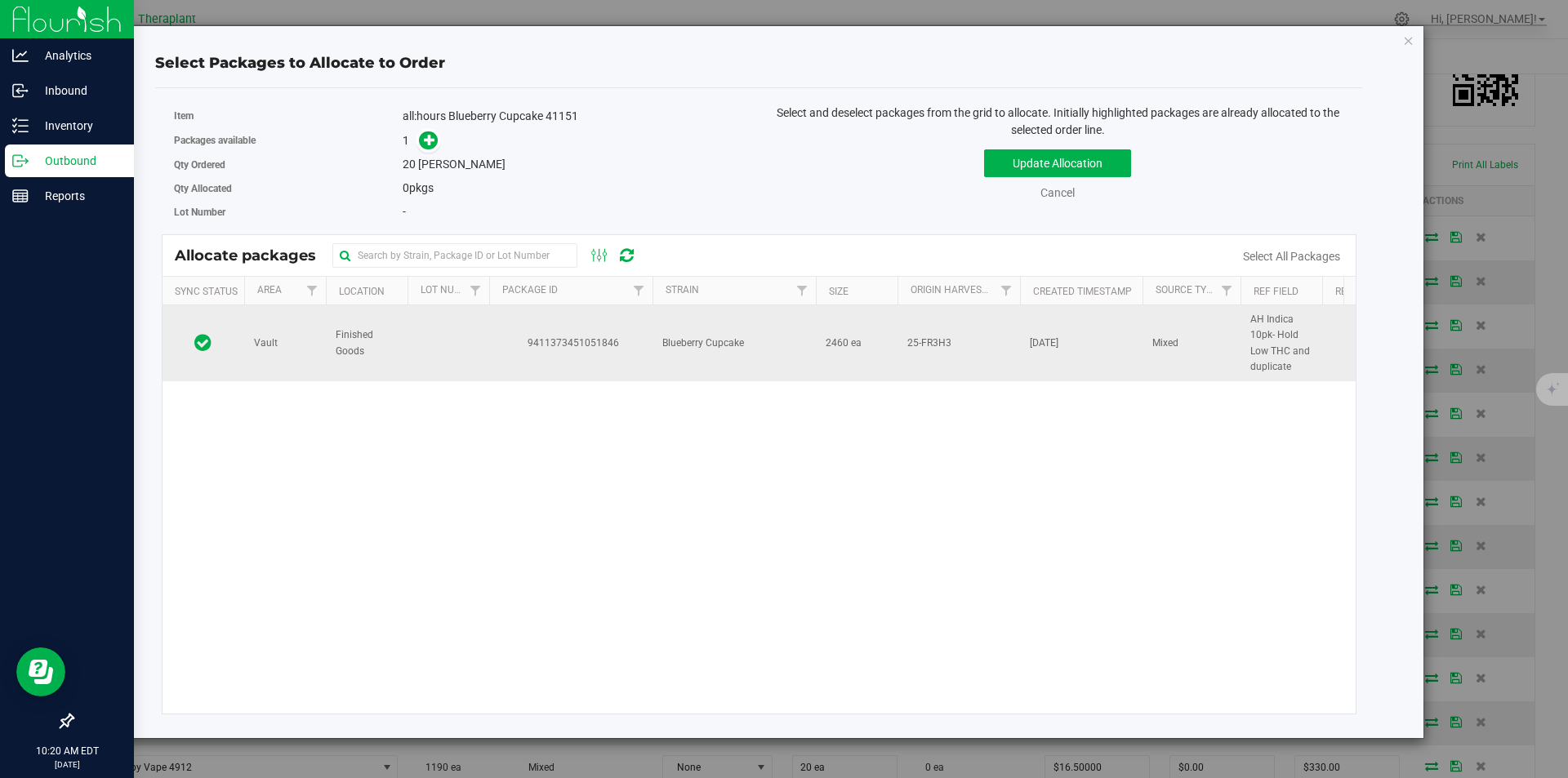
click at [648, 352] on td "9411373451051846" at bounding box center [571, 343] width 163 height 76
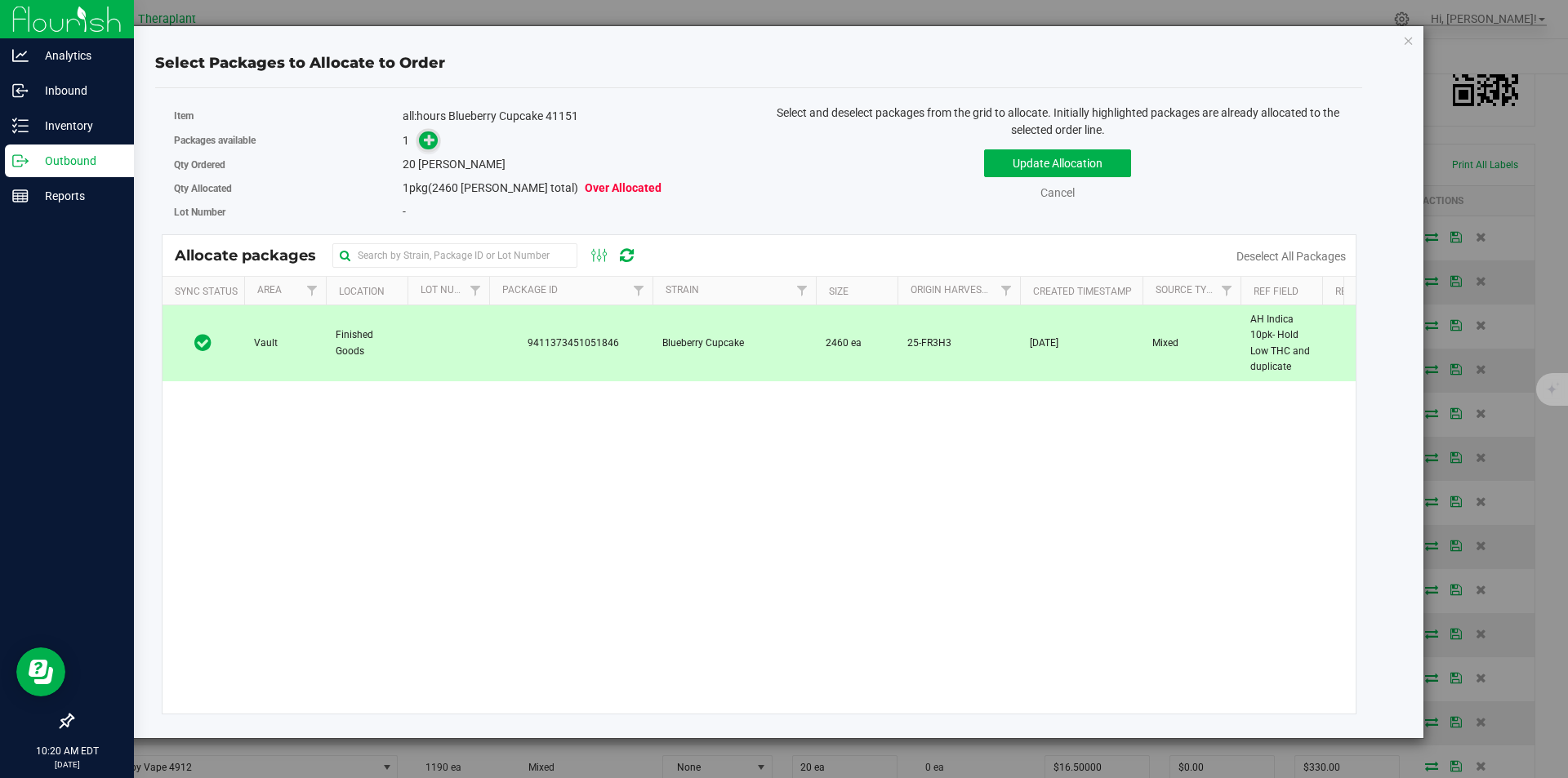
click at [423, 135] on span at bounding box center [429, 141] width 19 height 19
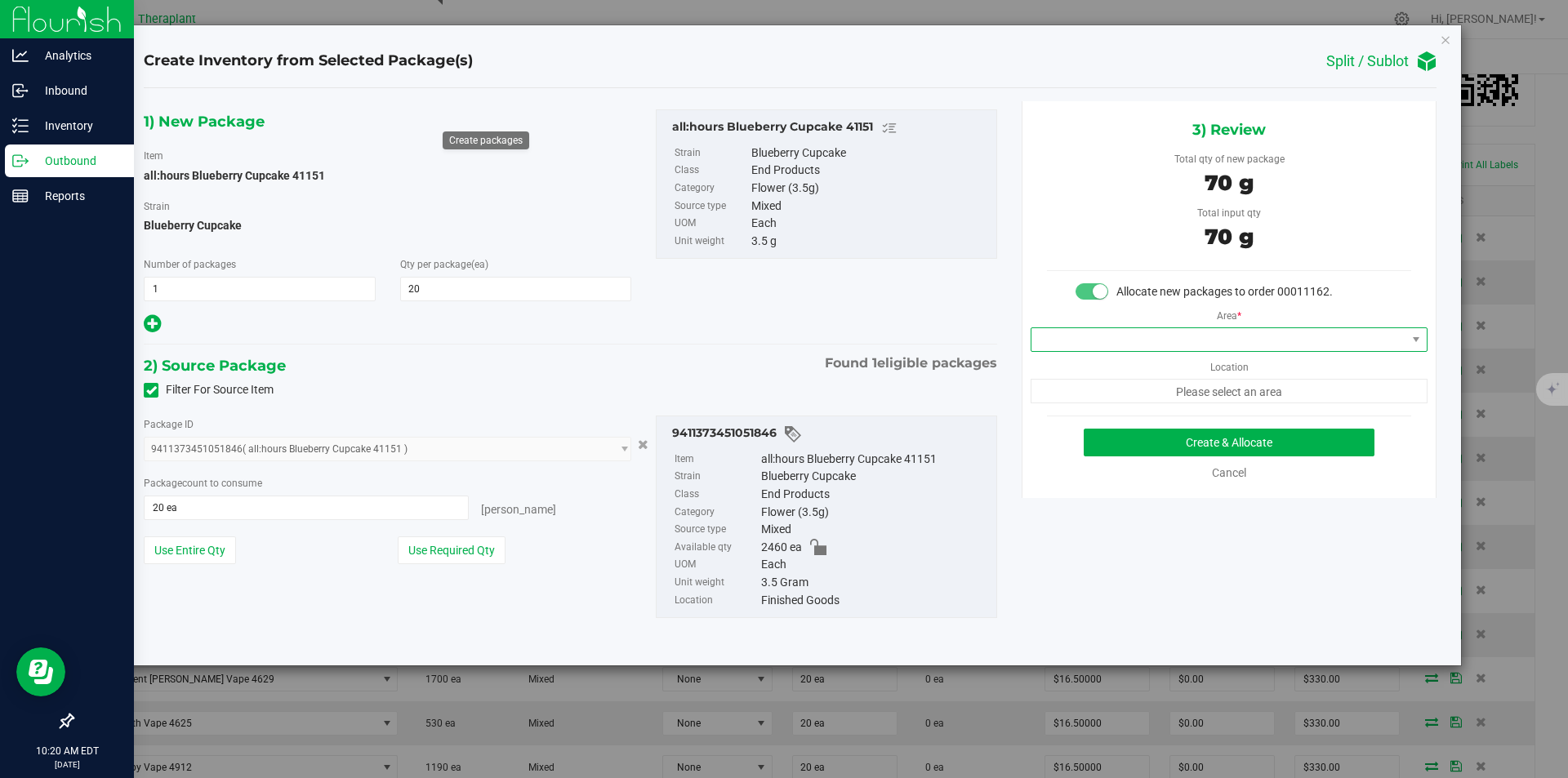
click at [1120, 346] on span at bounding box center [1219, 339] width 375 height 23
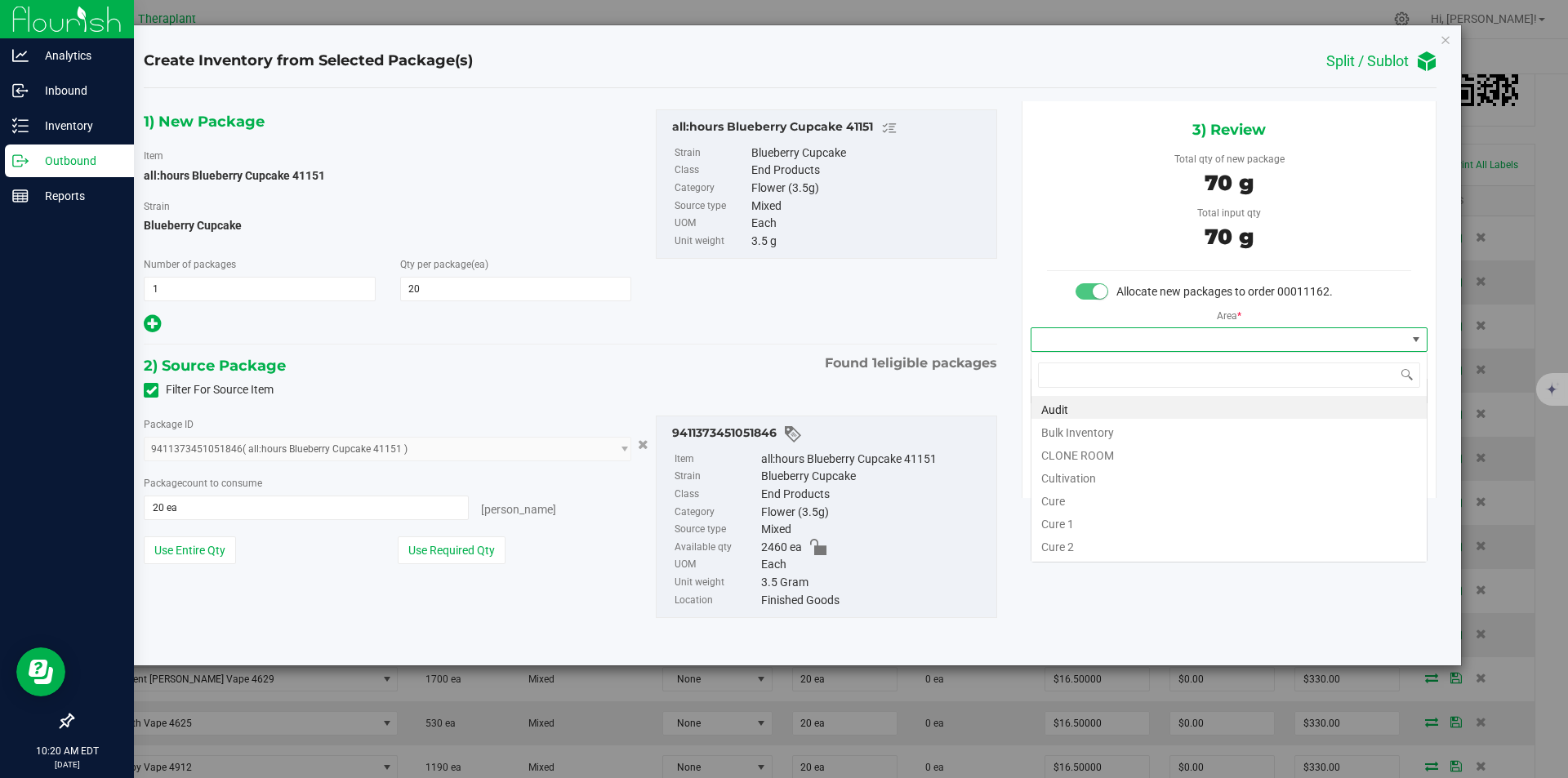
type input "v"
click at [1073, 447] on li "Vault" at bounding box center [1229, 452] width 396 height 23
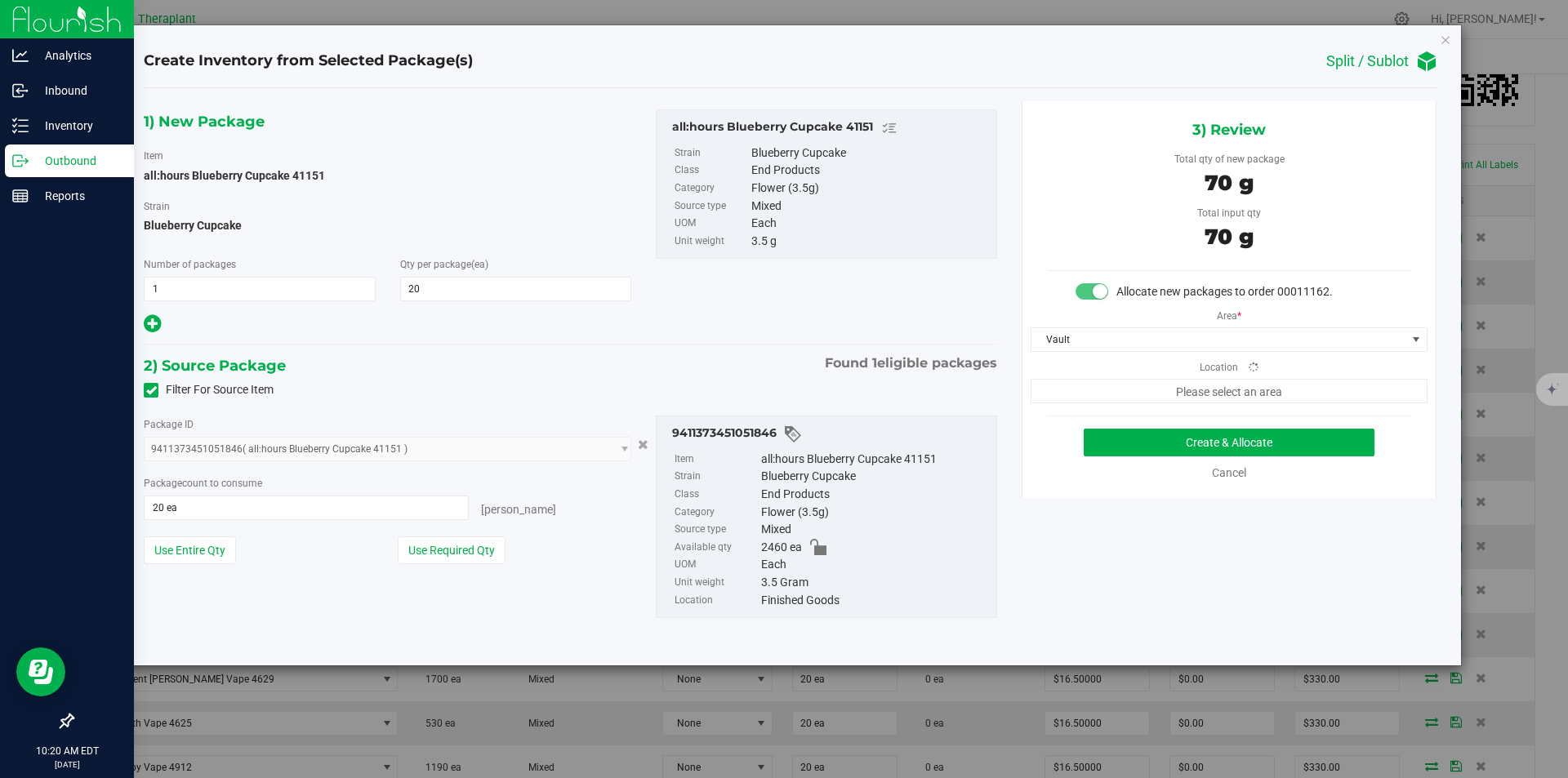
click at [1073, 399] on span "Please select an area" at bounding box center [1229, 390] width 397 height 25
click at [1079, 391] on span "Finished Goods" at bounding box center [1219, 390] width 375 height 23
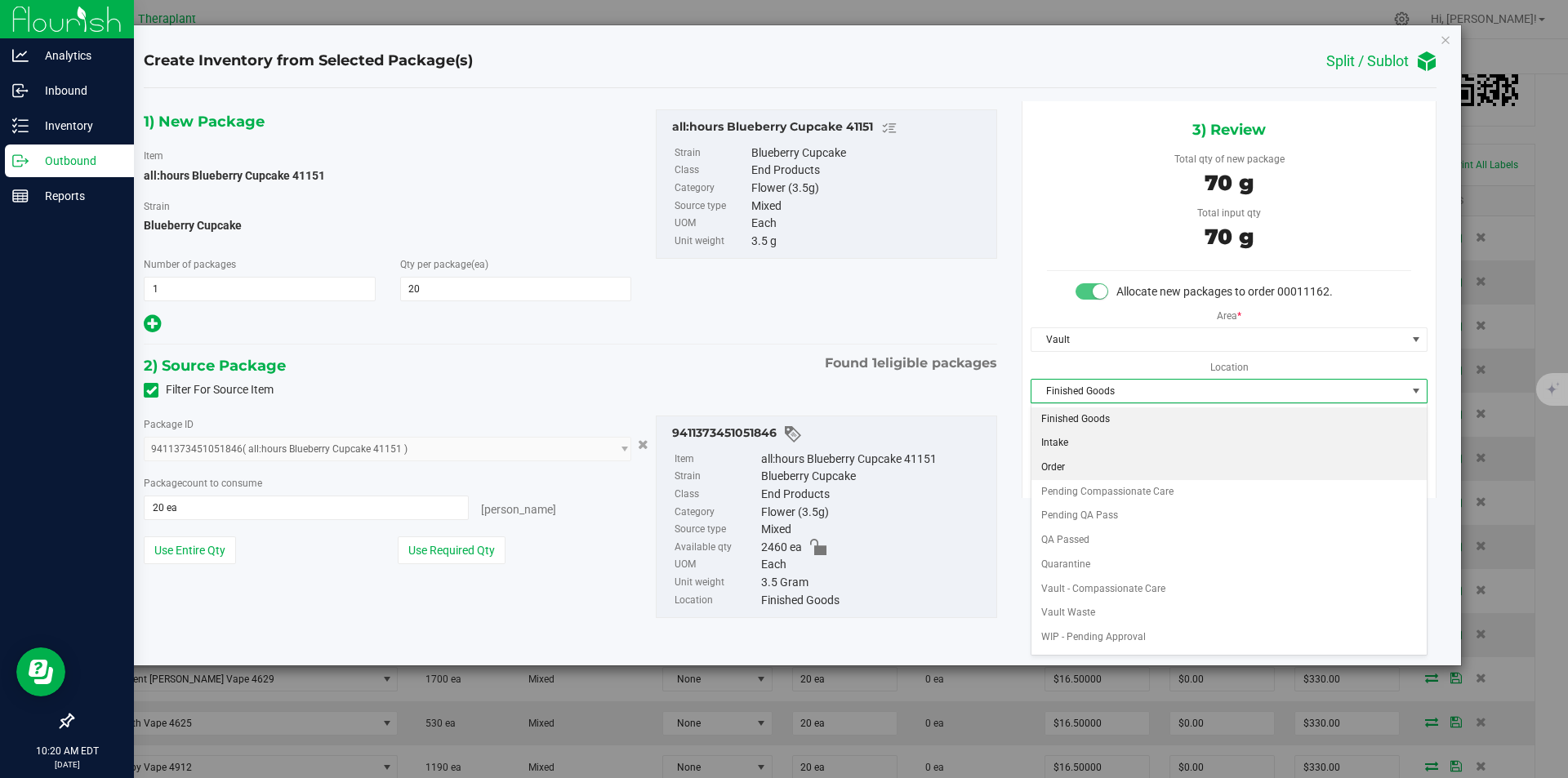
click at [1078, 470] on li "Order" at bounding box center [1229, 468] width 396 height 25
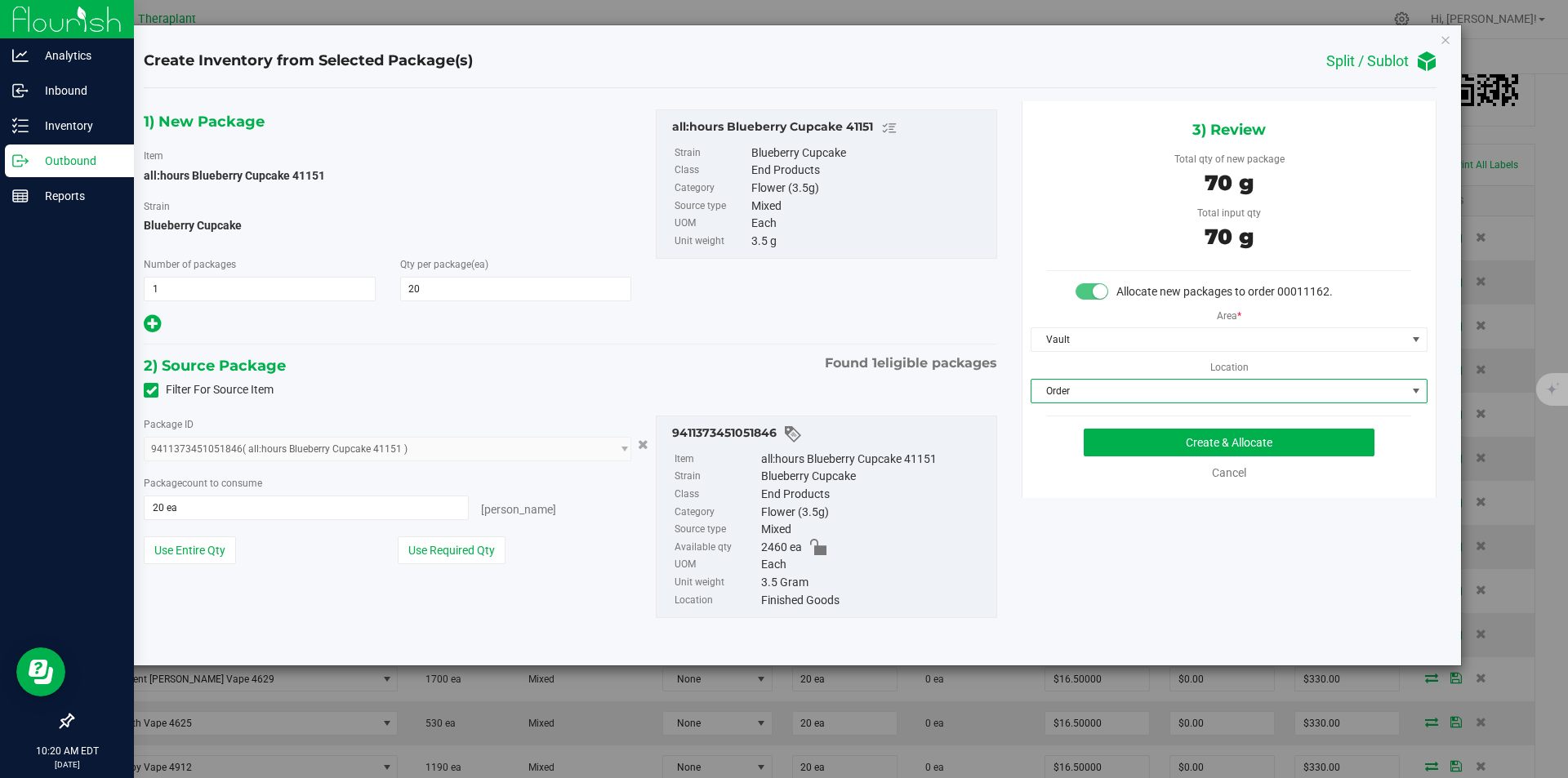
click at [1109, 428] on div "3) Review Total qty of new package 70 g Total input qty 70 g Allocate new packa…" at bounding box center [1229, 299] width 415 height 397
click at [1109, 438] on button "Create & Allocate" at bounding box center [1229, 442] width 291 height 28
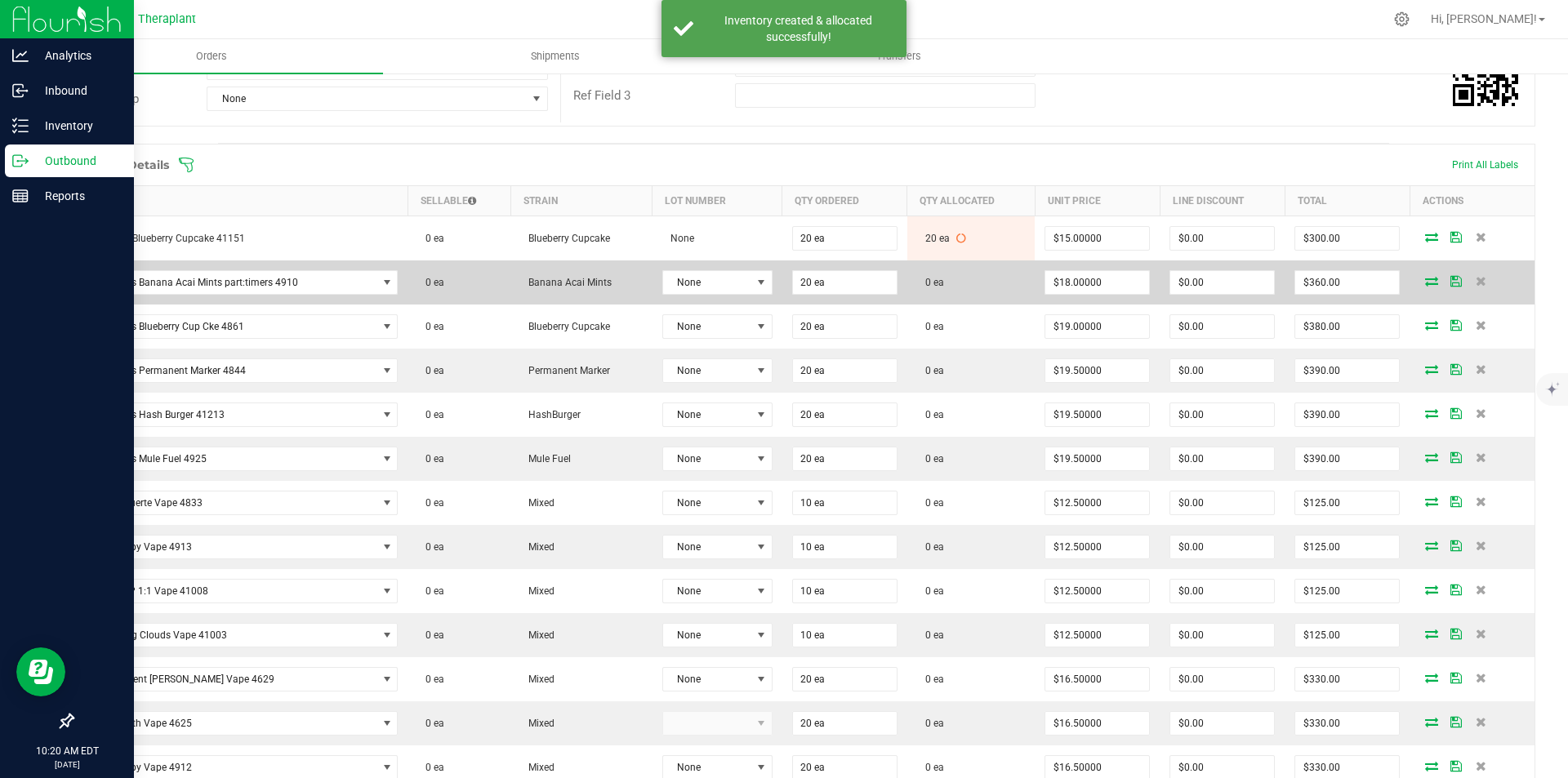
click at [1425, 280] on icon at bounding box center [1431, 281] width 13 height 10
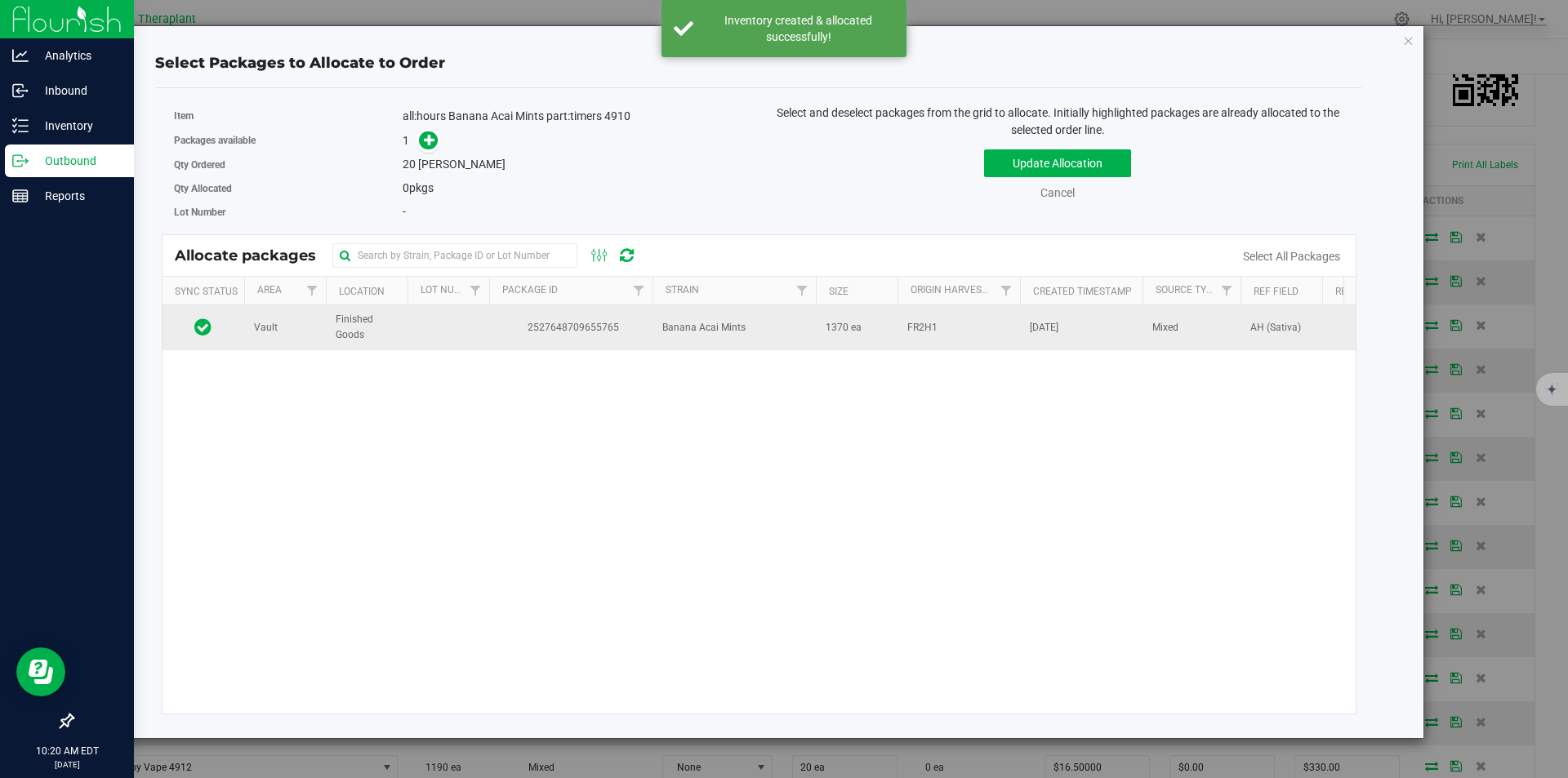
click at [630, 349] on td "2527648709655765" at bounding box center [571, 327] width 163 height 44
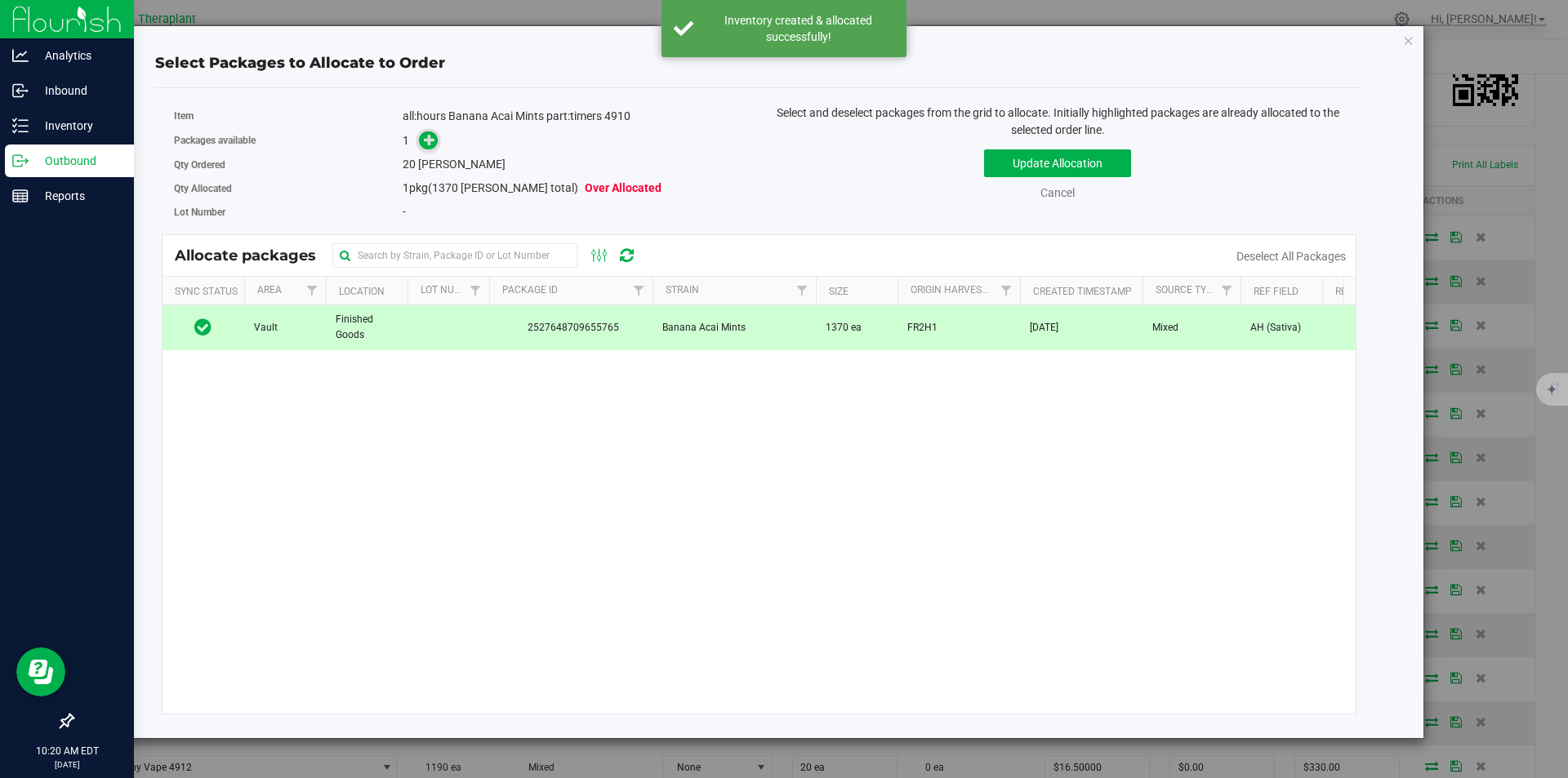
click at [421, 143] on span at bounding box center [429, 140] width 20 height 20
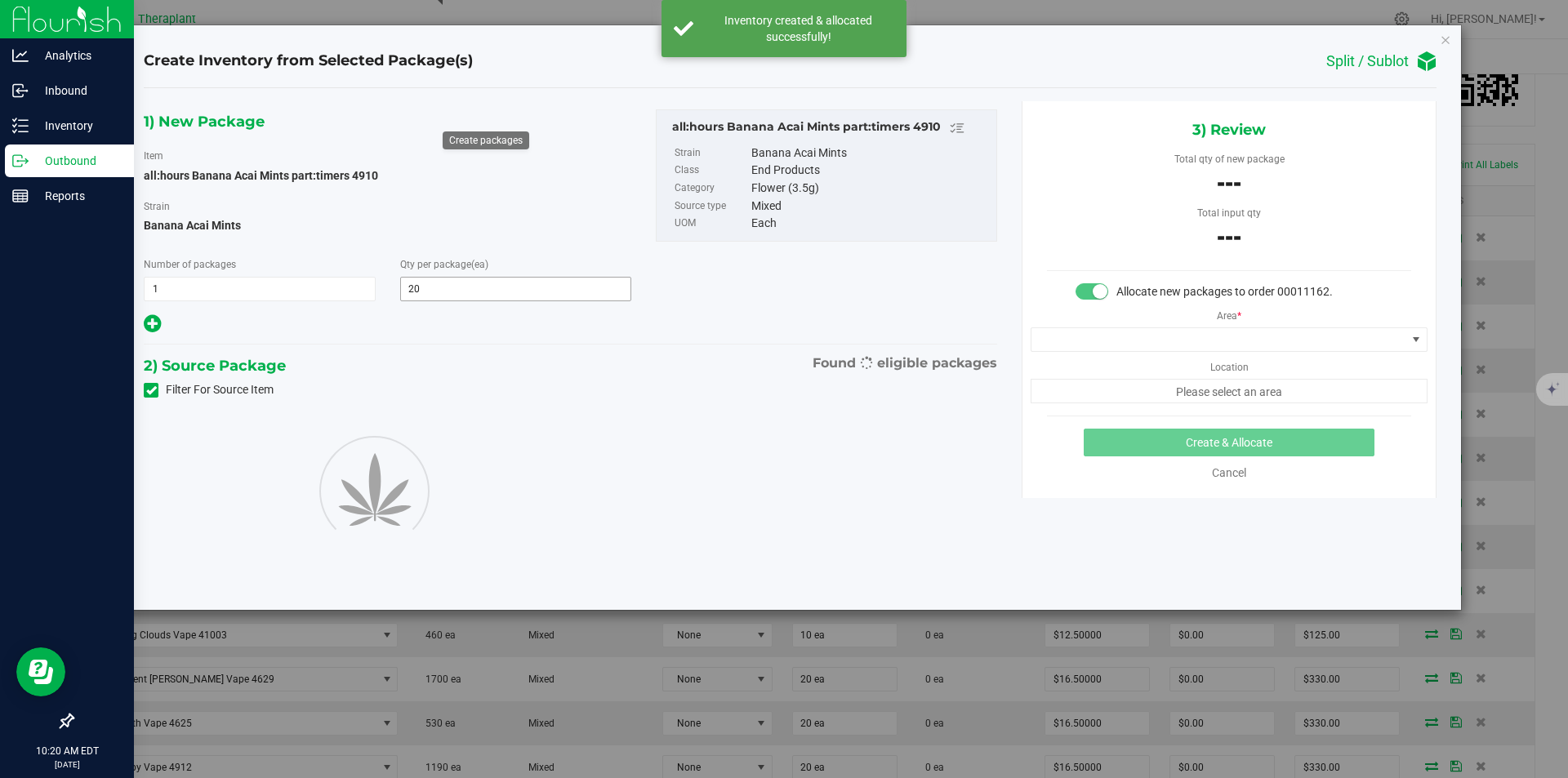
type input "20"
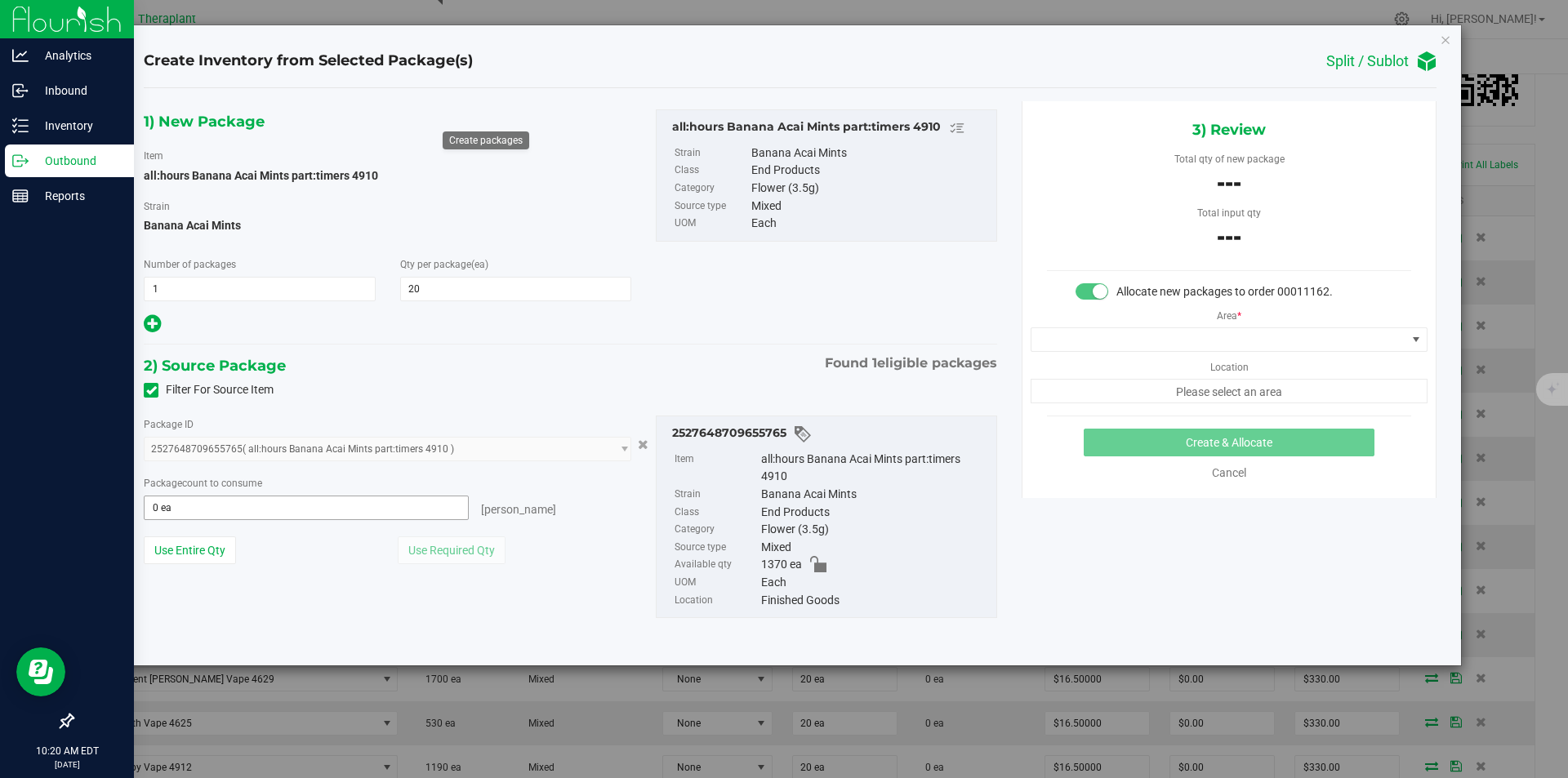
click at [377, 496] on span "0 ea 0" at bounding box center [306, 508] width 325 height 25
click at [373, 502] on input "0 ea" at bounding box center [306, 508] width 323 height 23
type input "20"
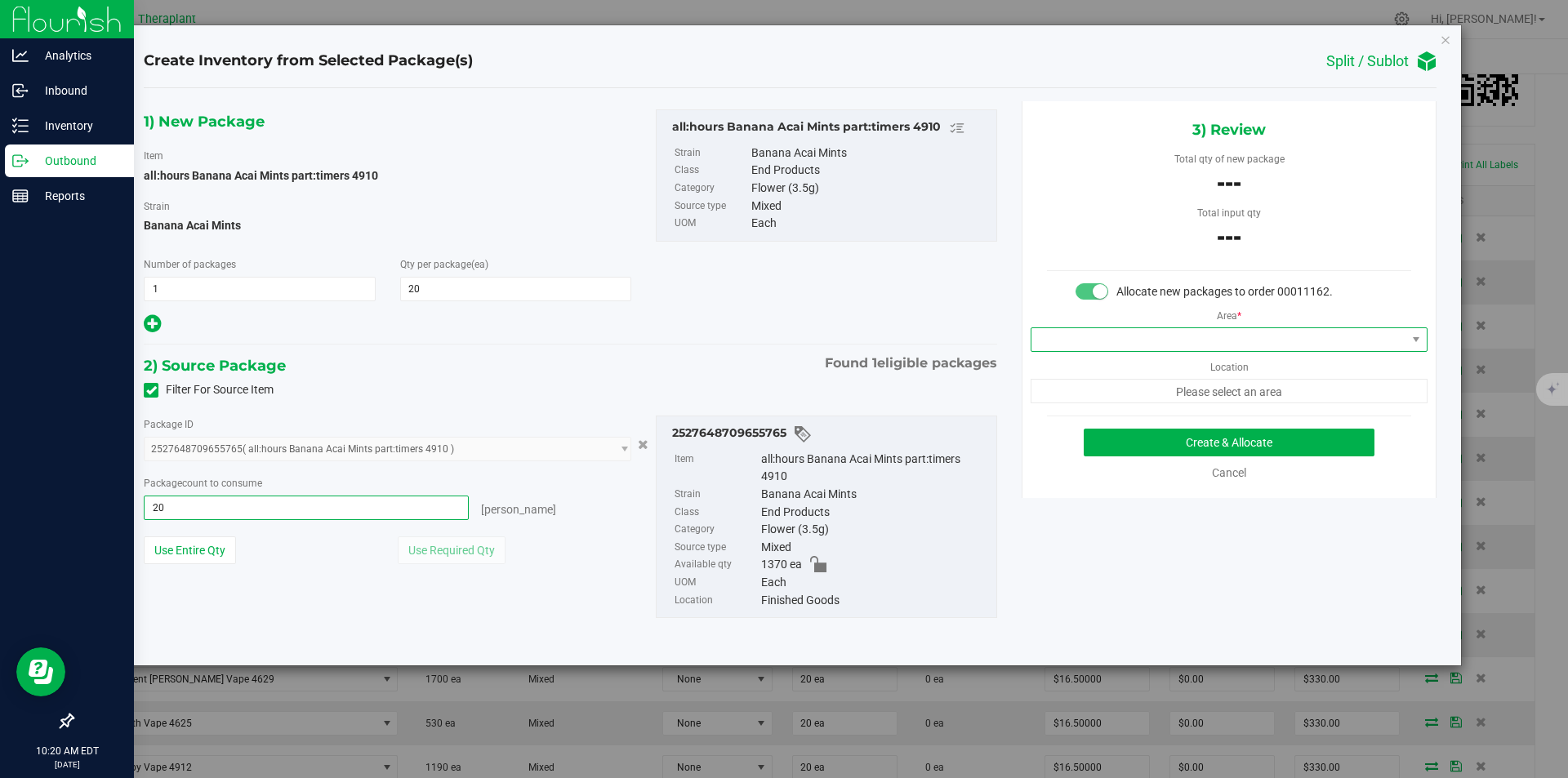
click at [1071, 333] on span at bounding box center [1219, 339] width 375 height 23
type input "20 ea"
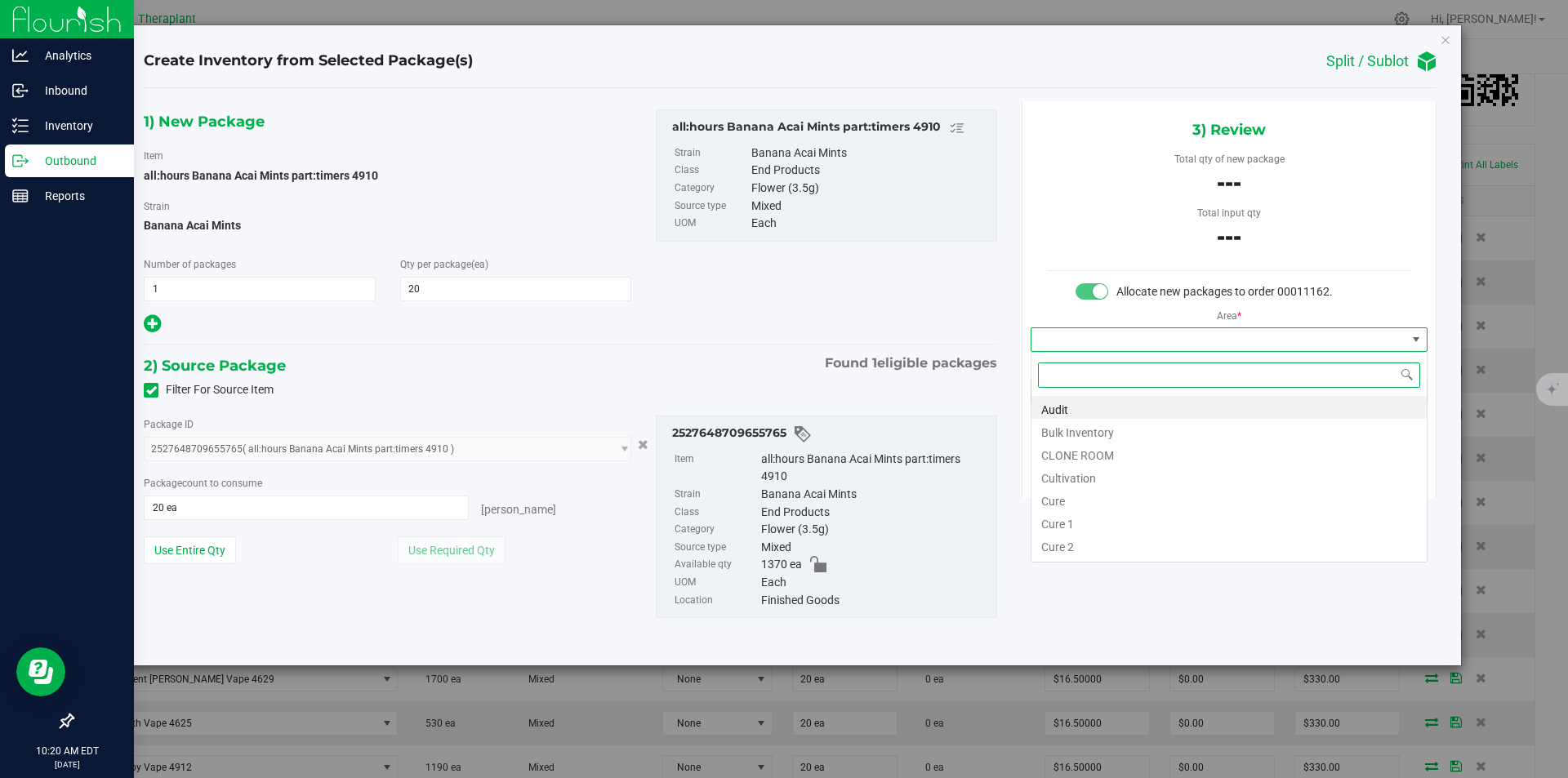
type input "v"
click at [1106, 445] on li "Vault" at bounding box center [1229, 452] width 396 height 23
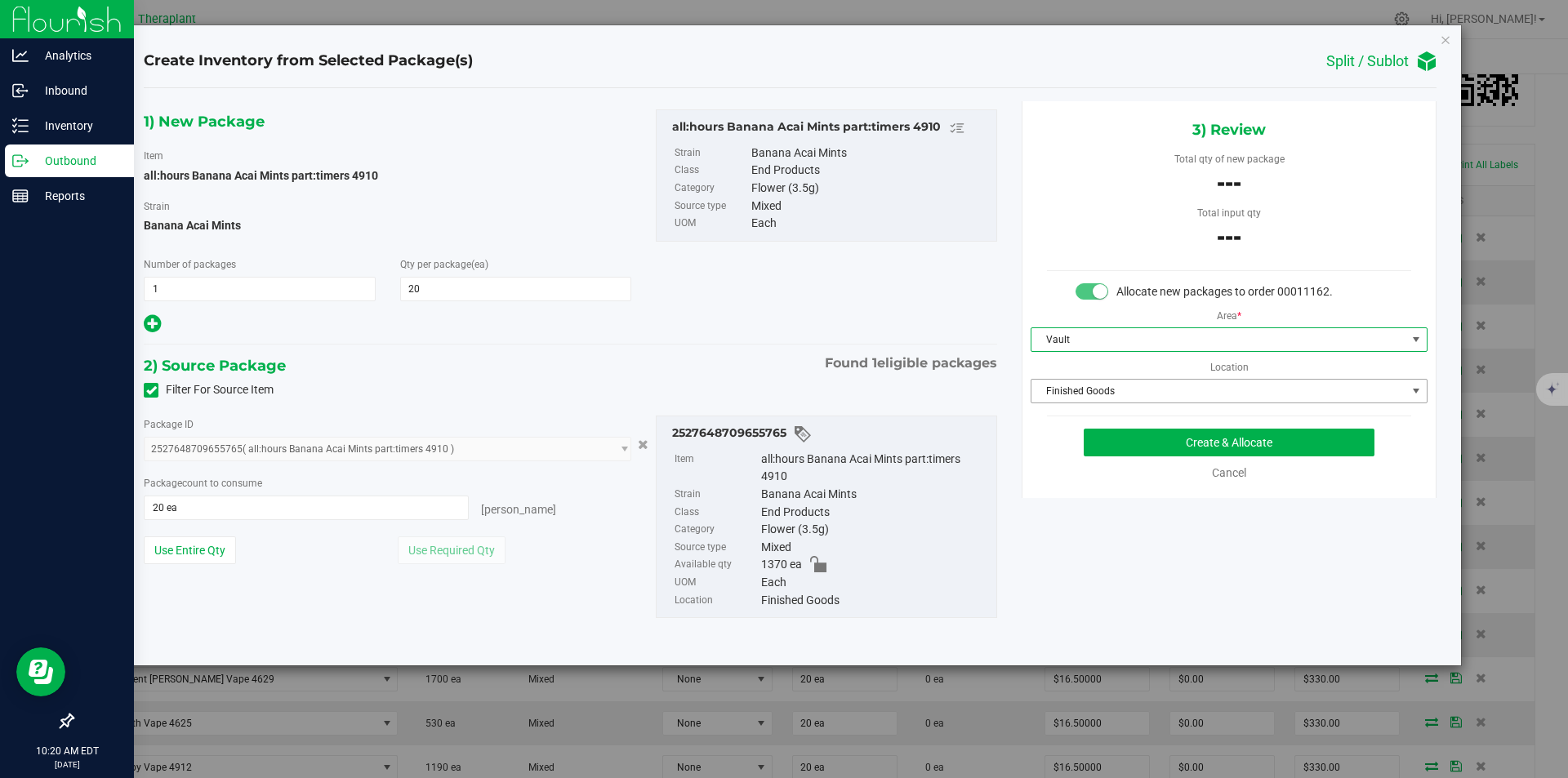
click at [1096, 397] on span "Finished Goods" at bounding box center [1219, 390] width 375 height 23
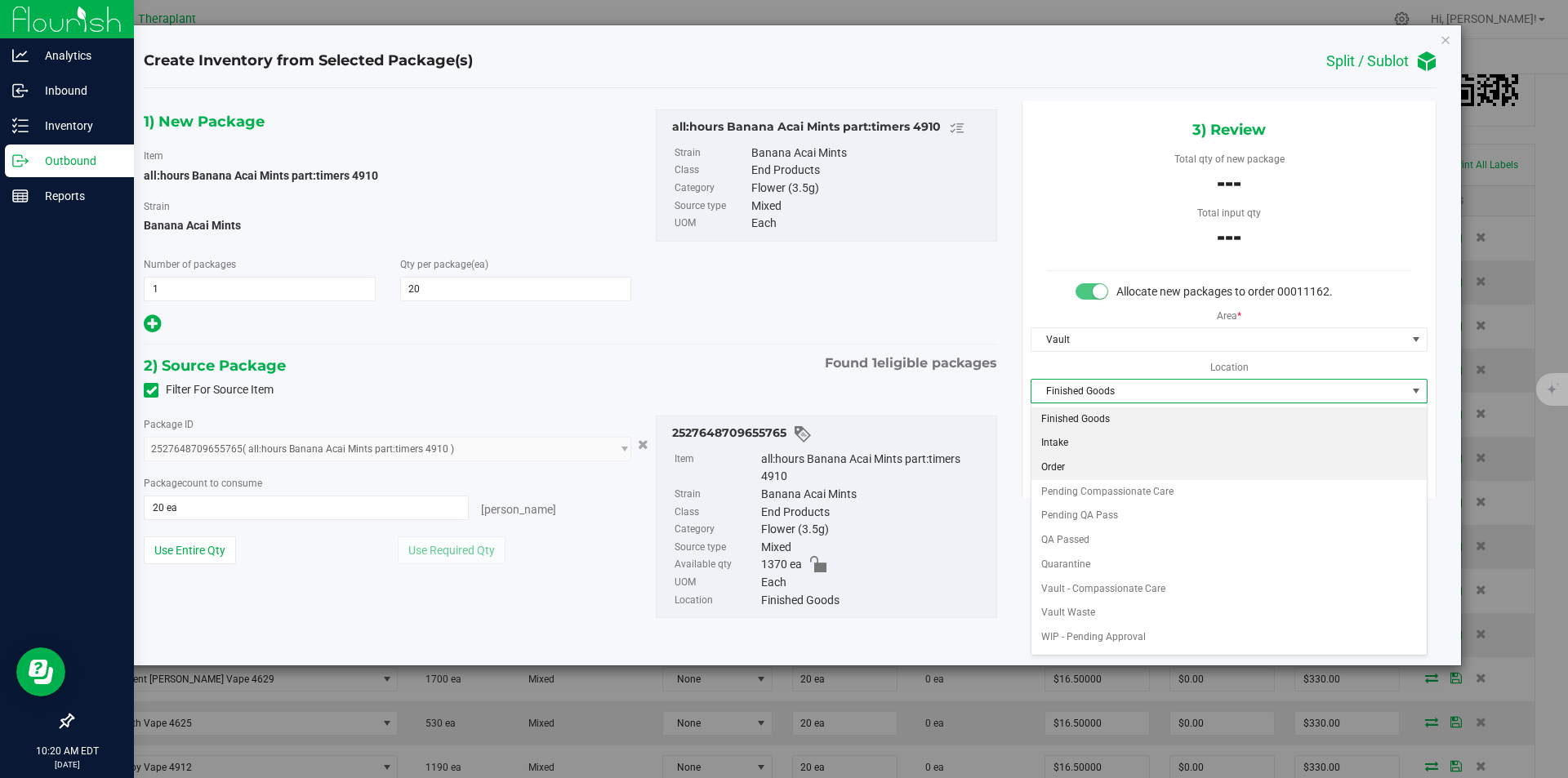
click at [1058, 460] on li "Order" at bounding box center [1229, 468] width 396 height 25
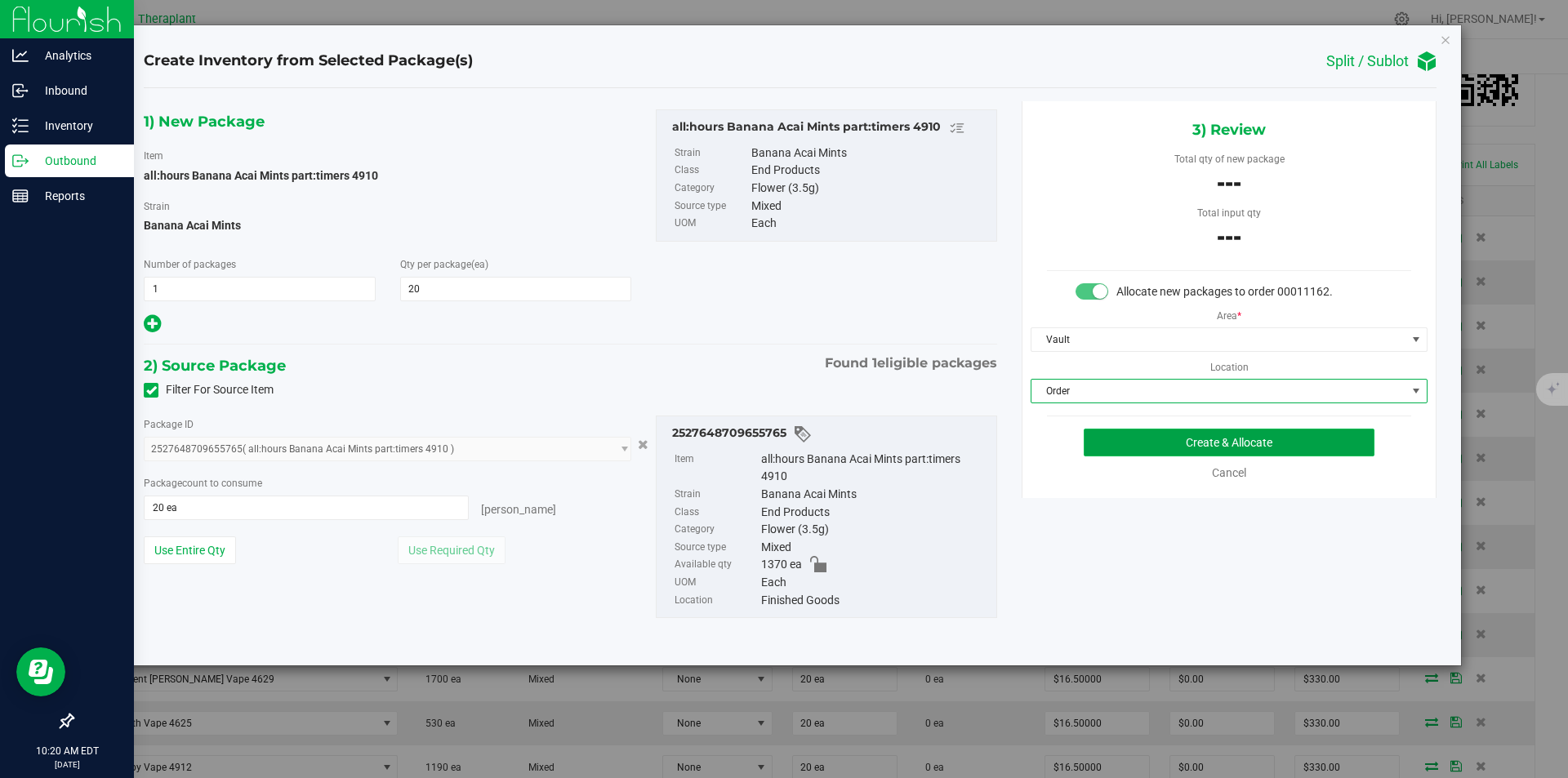
click at [1097, 439] on button "Create & Allocate" at bounding box center [1229, 442] width 291 height 28
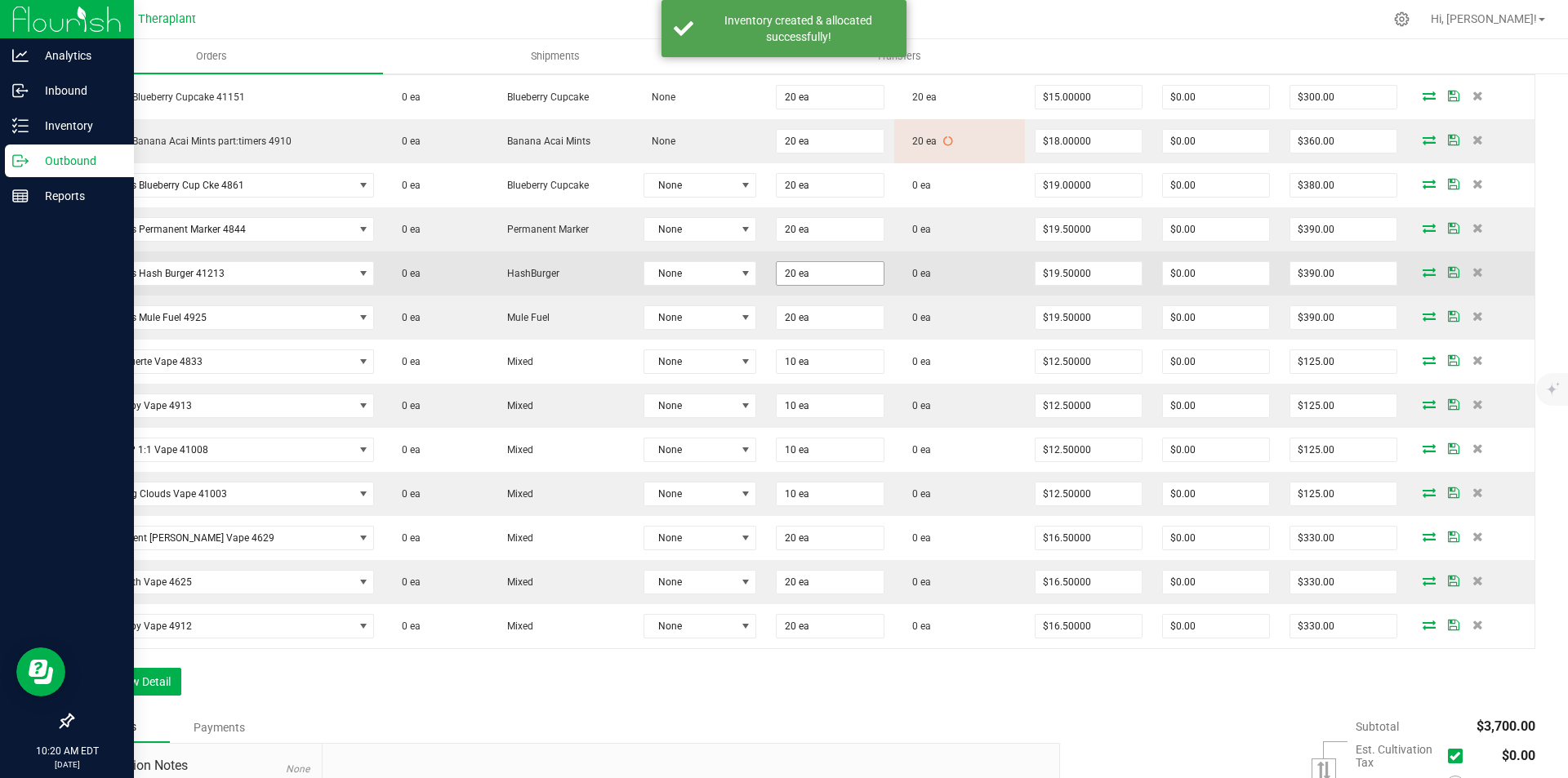
scroll to position [490, 0]
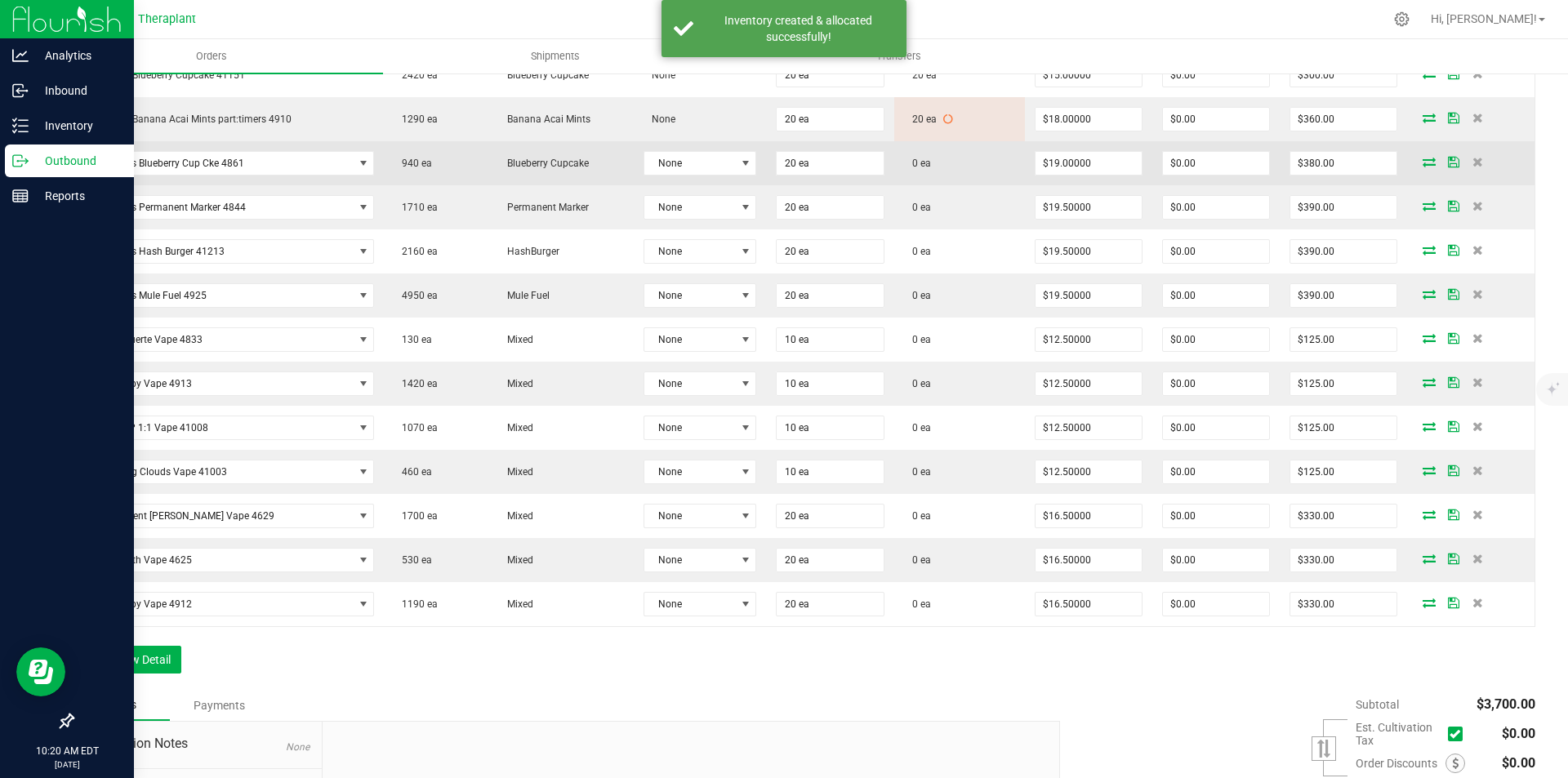
click at [1423, 162] on icon at bounding box center [1429, 162] width 13 height 10
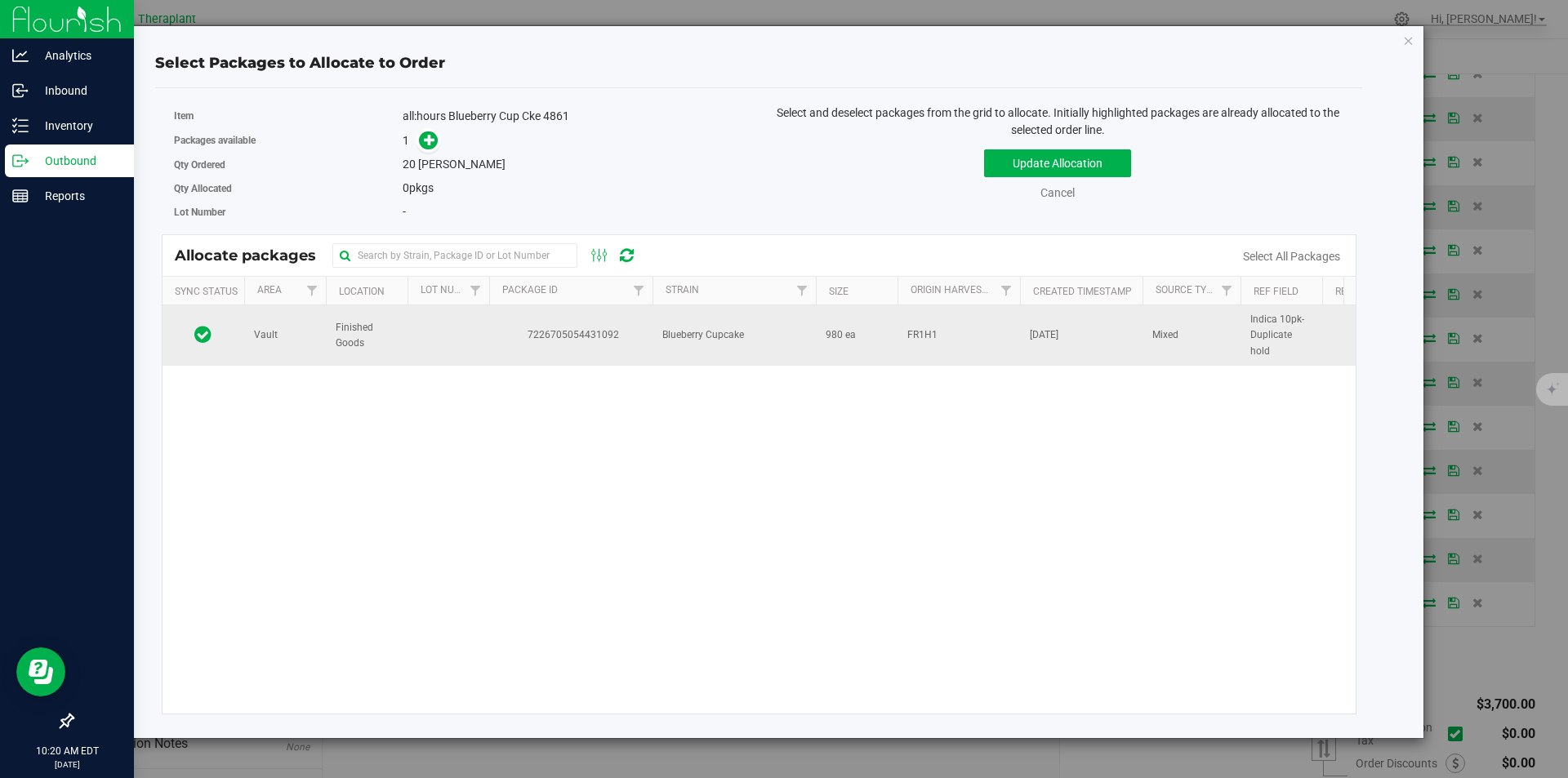
click at [519, 327] on span "7226705054431092" at bounding box center [571, 335] width 144 height 15
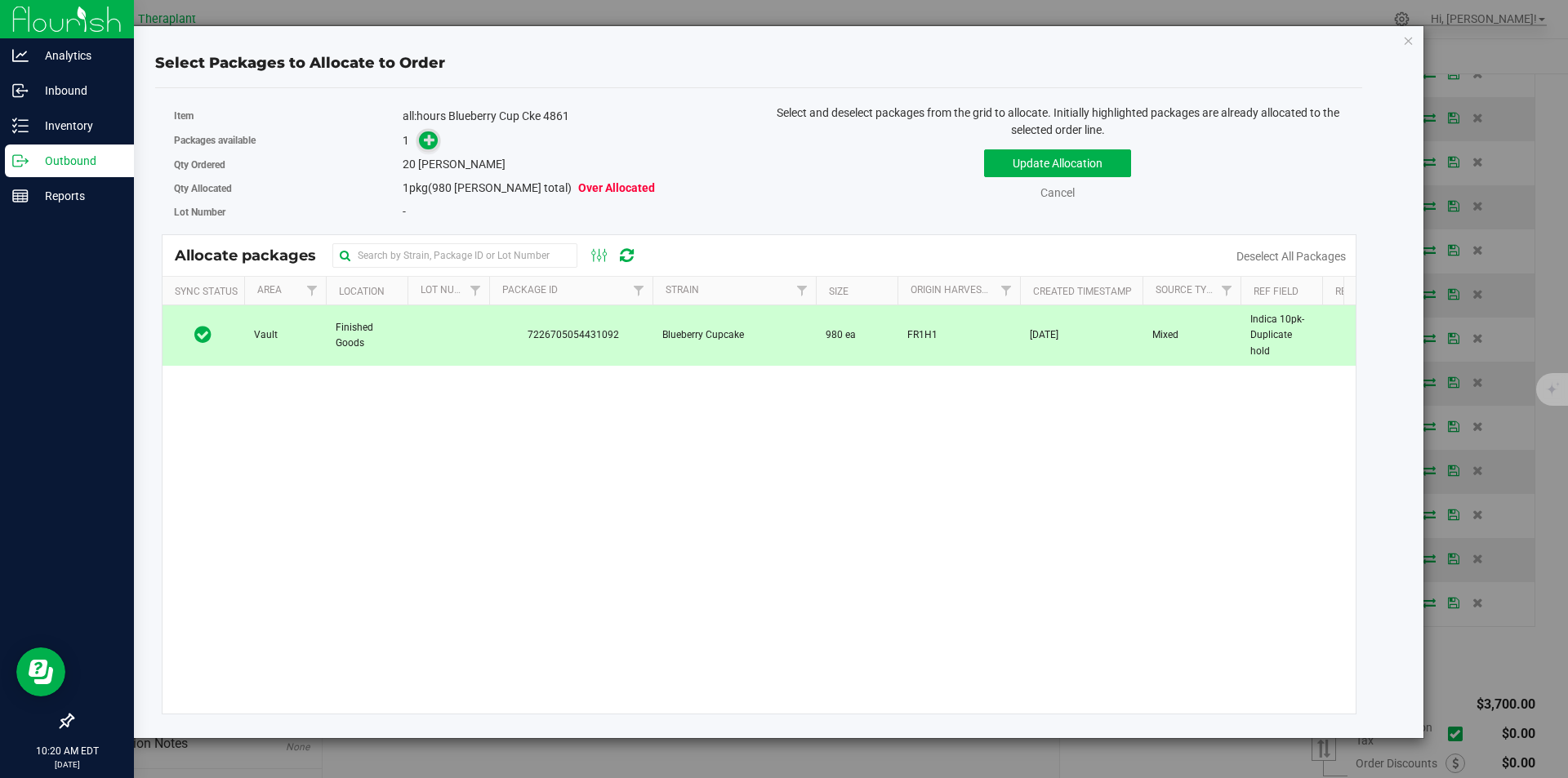
click at [426, 139] on icon at bounding box center [430, 139] width 12 height 12
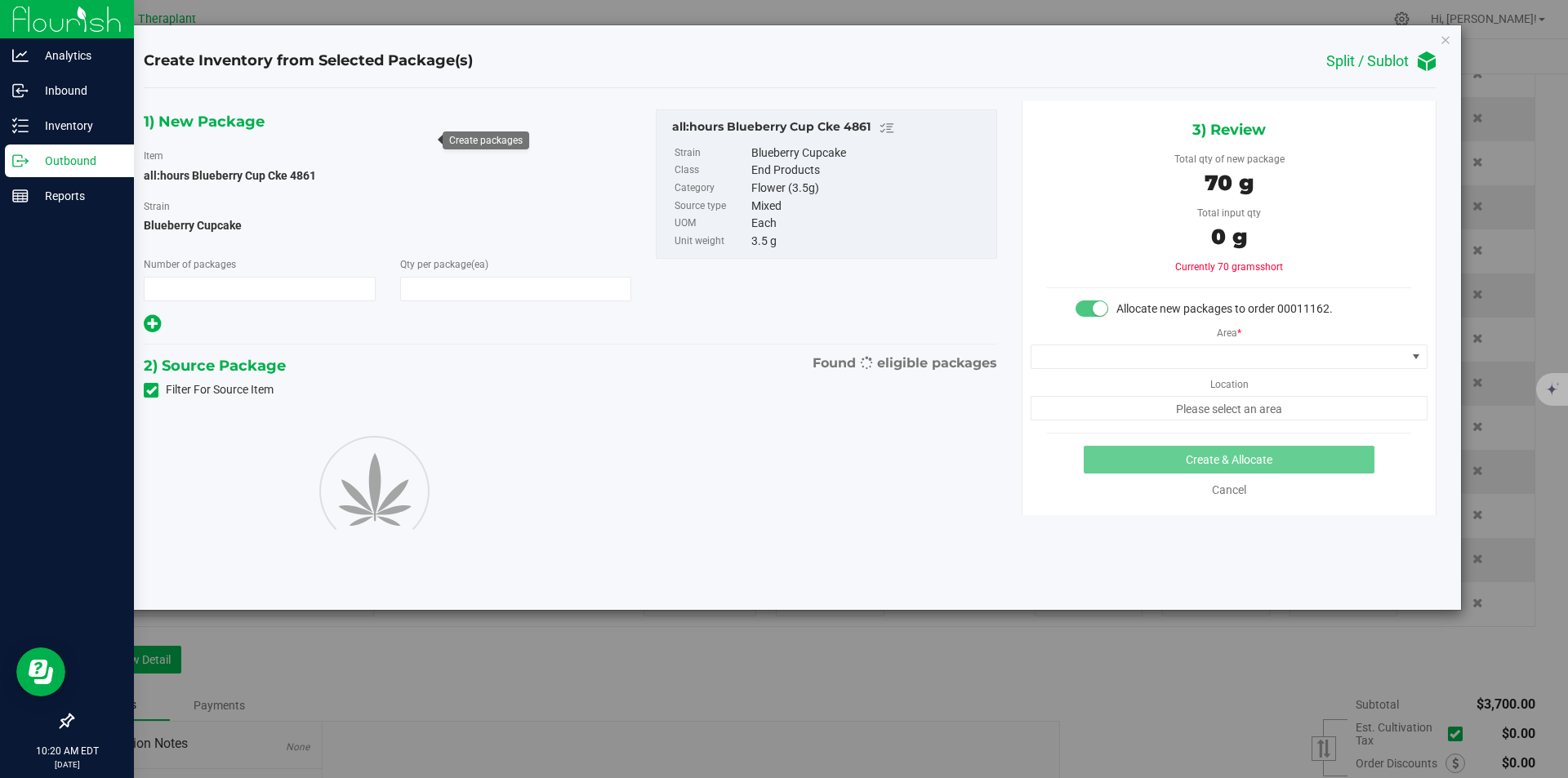
type input "1"
type input "20"
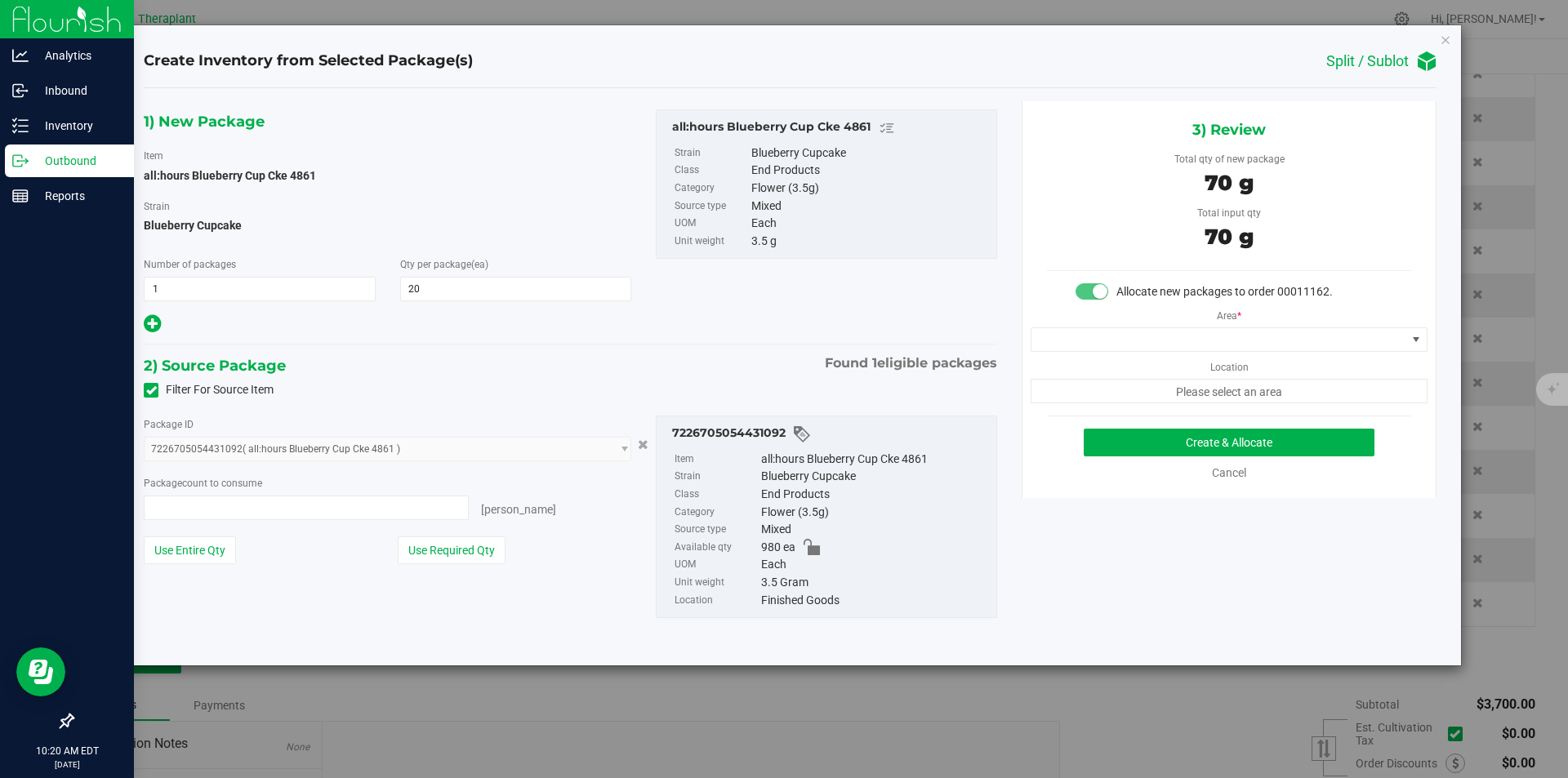
type input "20 ea"
click at [1065, 339] on span at bounding box center [1219, 339] width 375 height 23
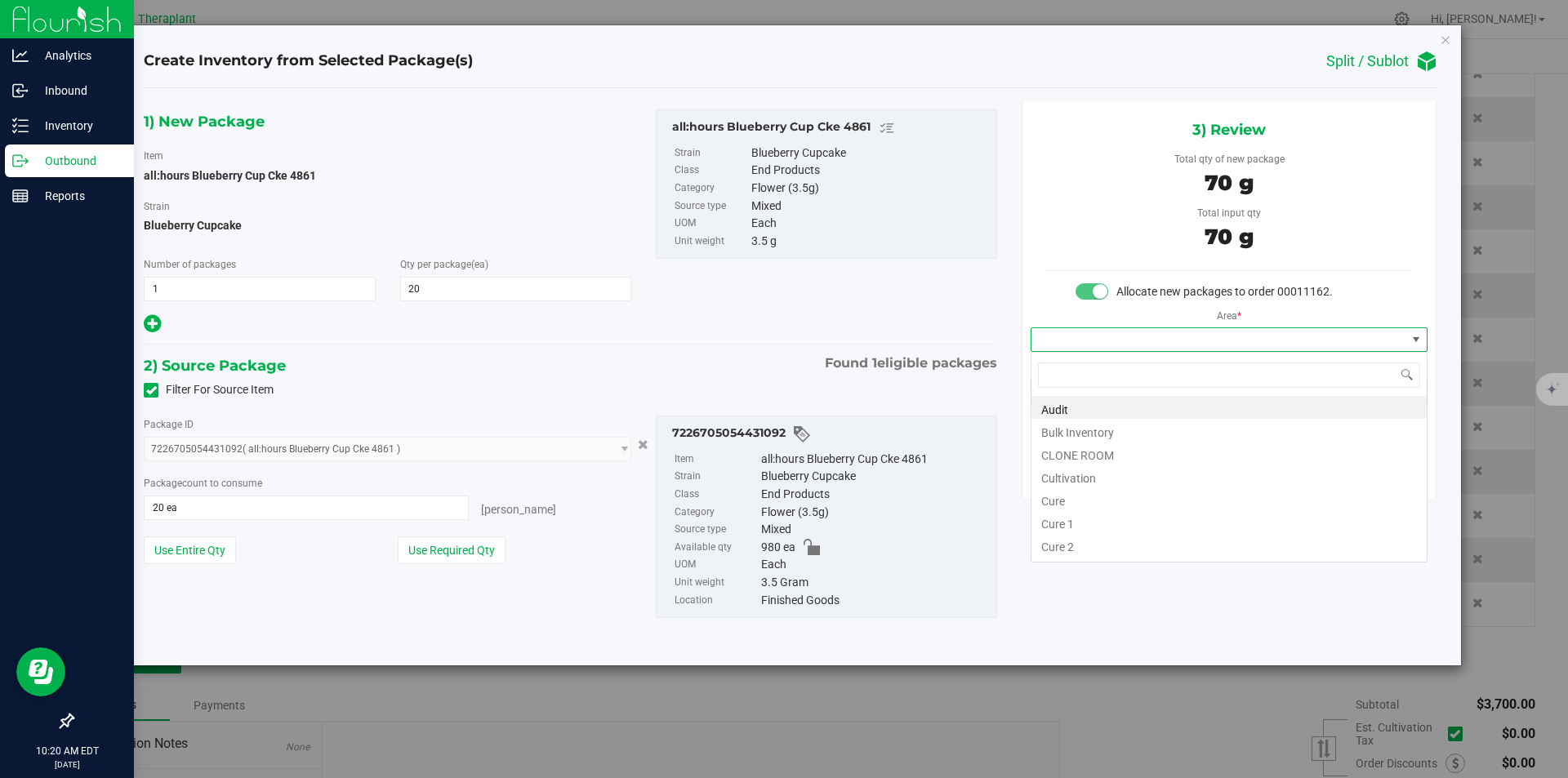
type input "v"
click at [1062, 455] on li "Vault" at bounding box center [1229, 452] width 396 height 23
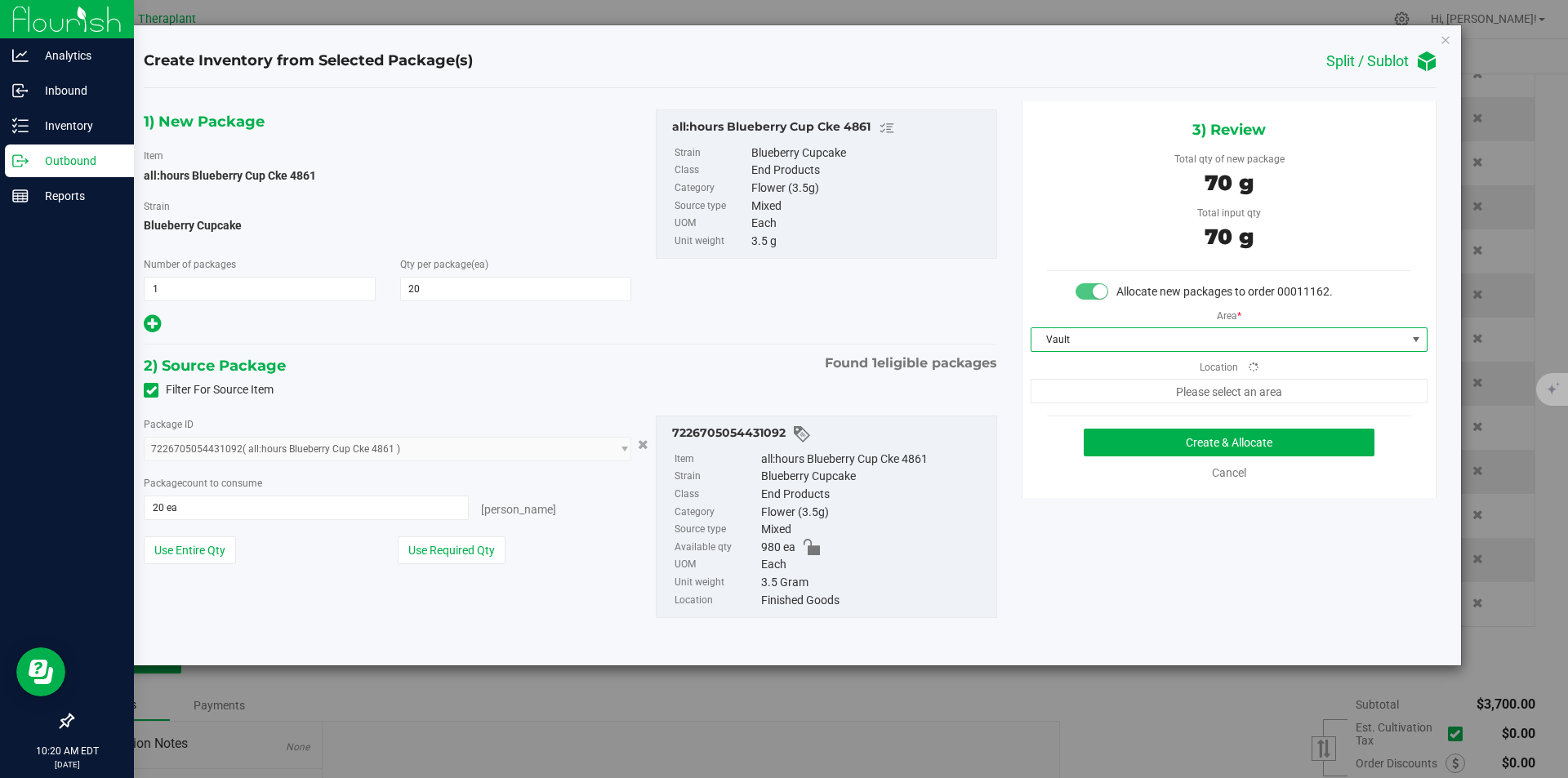
click at [1075, 394] on span "Please select an area" at bounding box center [1229, 390] width 397 height 25
click at [1058, 388] on span "Finished Goods" at bounding box center [1219, 390] width 375 height 23
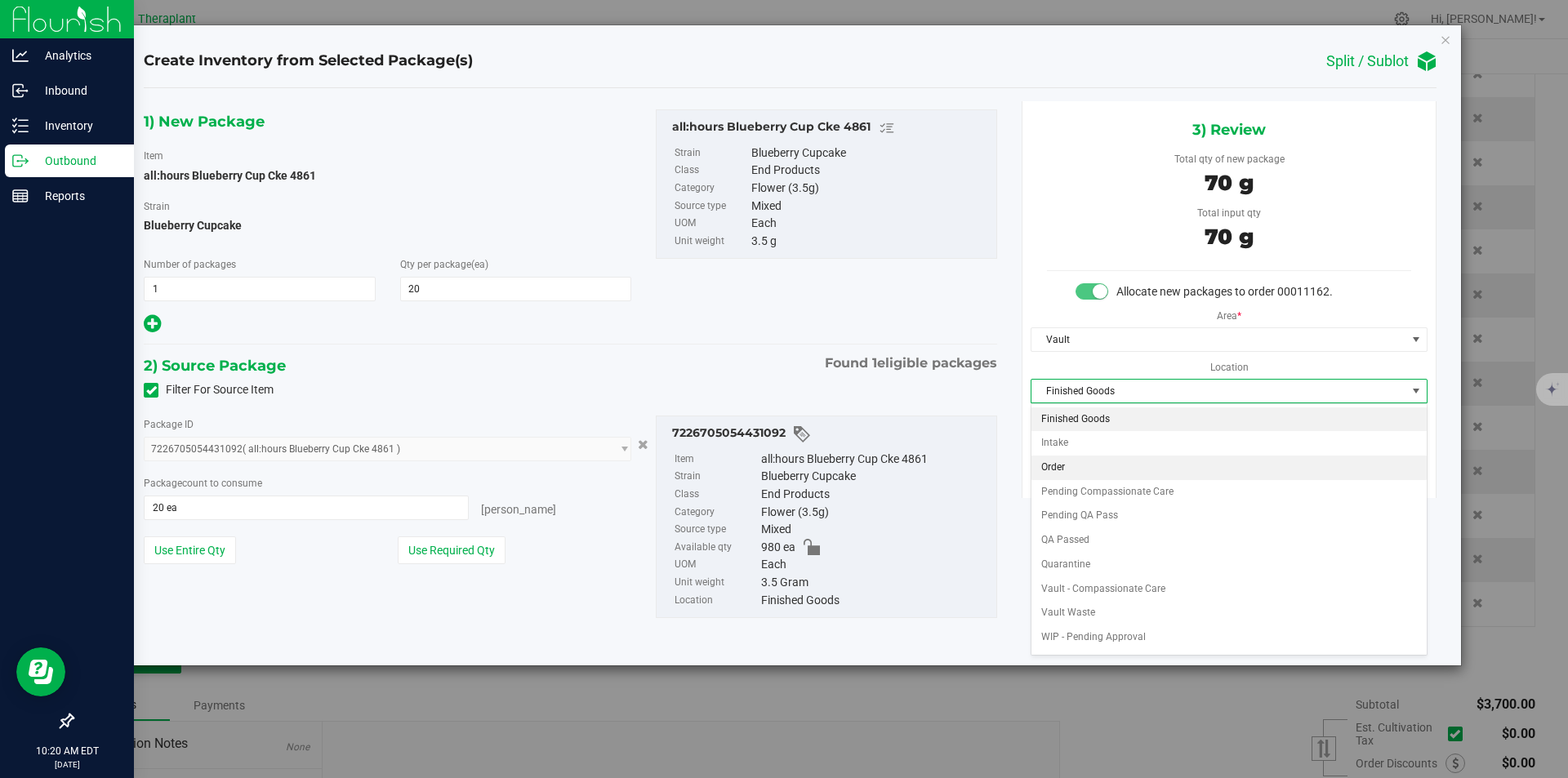
click at [1057, 469] on li "Order" at bounding box center [1229, 468] width 396 height 25
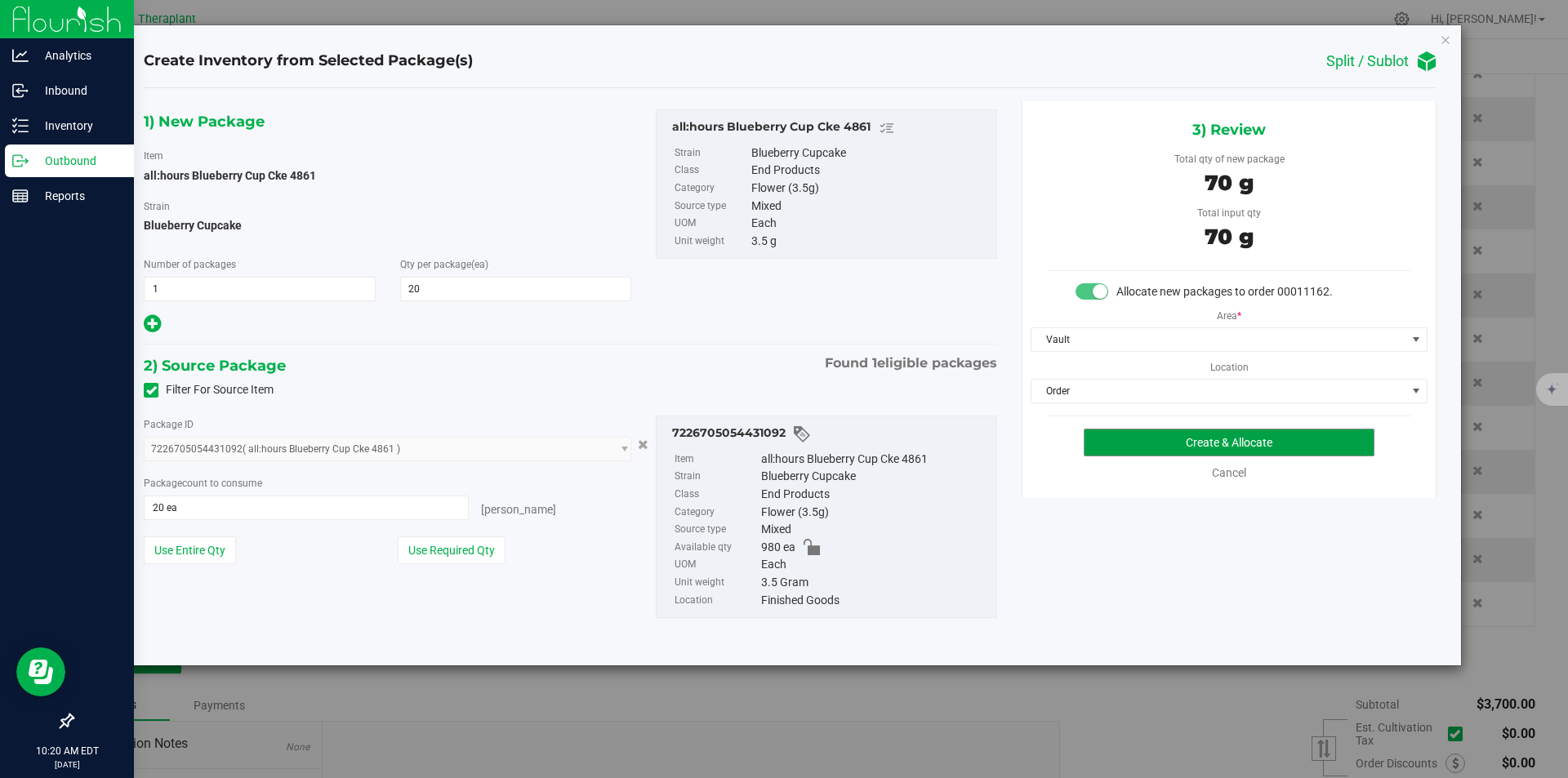
click at [1097, 434] on button "Create & Allocate" at bounding box center [1229, 442] width 291 height 28
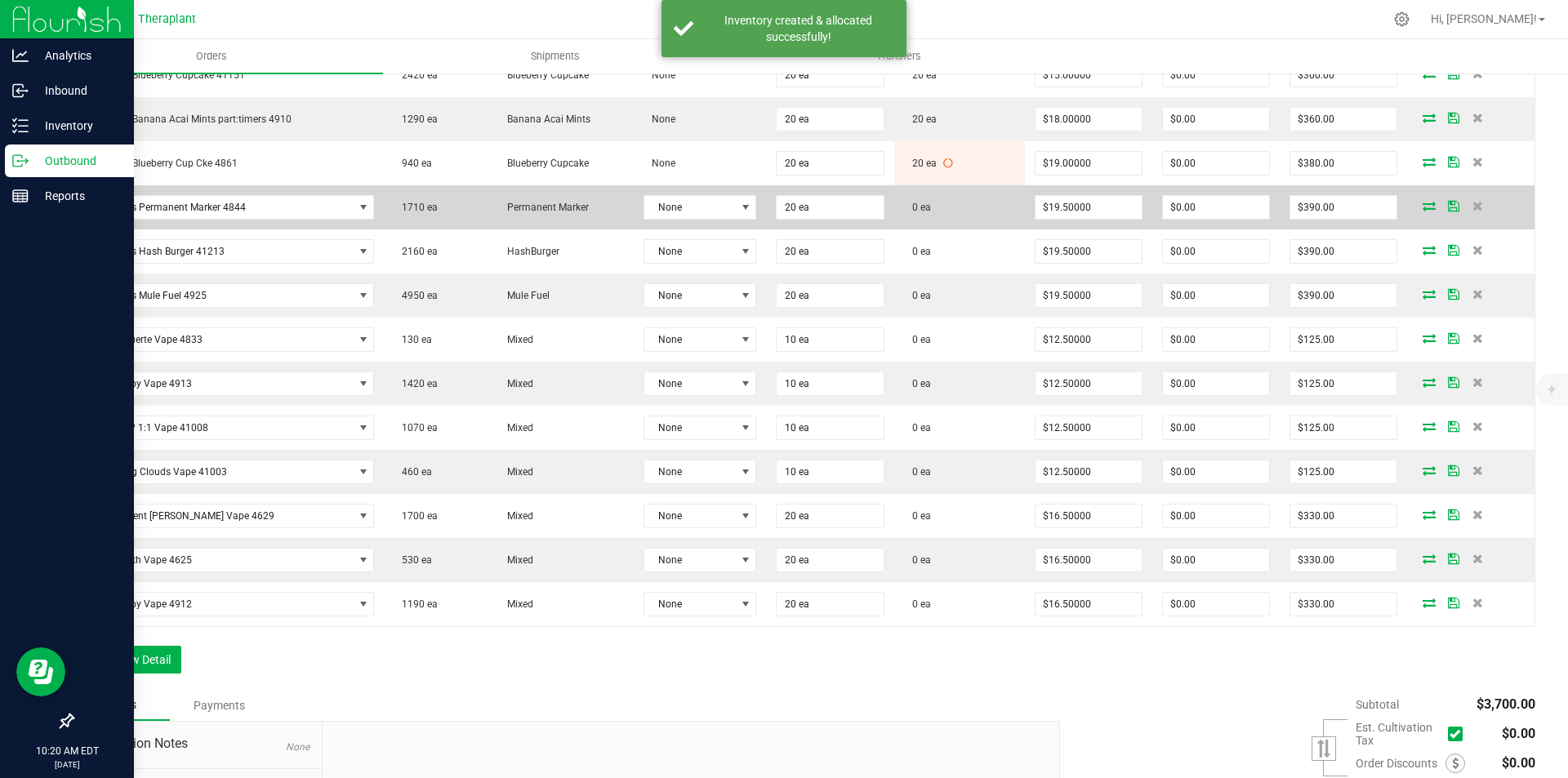
click at [1423, 206] on icon at bounding box center [1429, 206] width 13 height 10
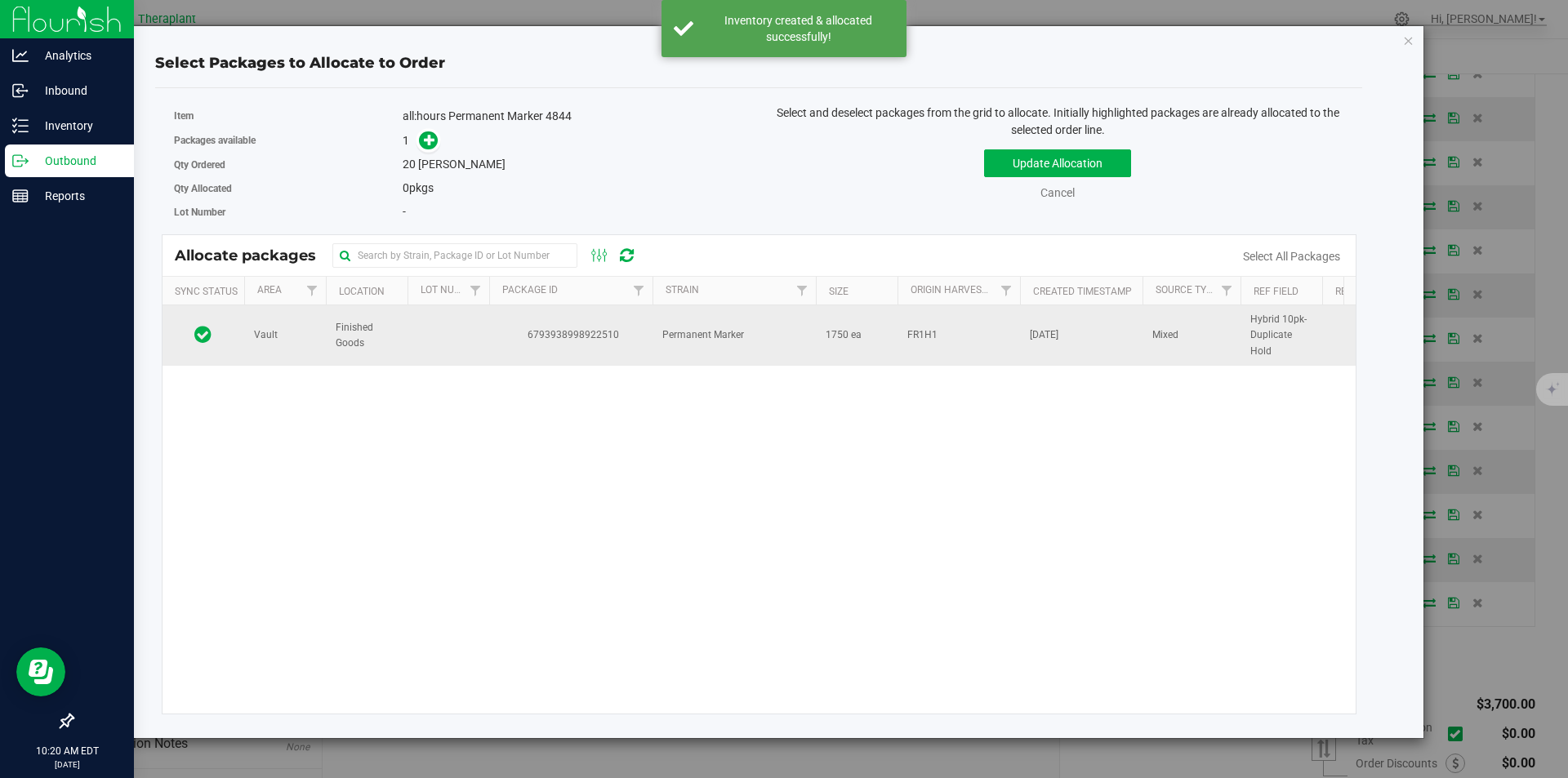
click at [591, 344] on td "6793938998922510" at bounding box center [571, 335] width 163 height 60
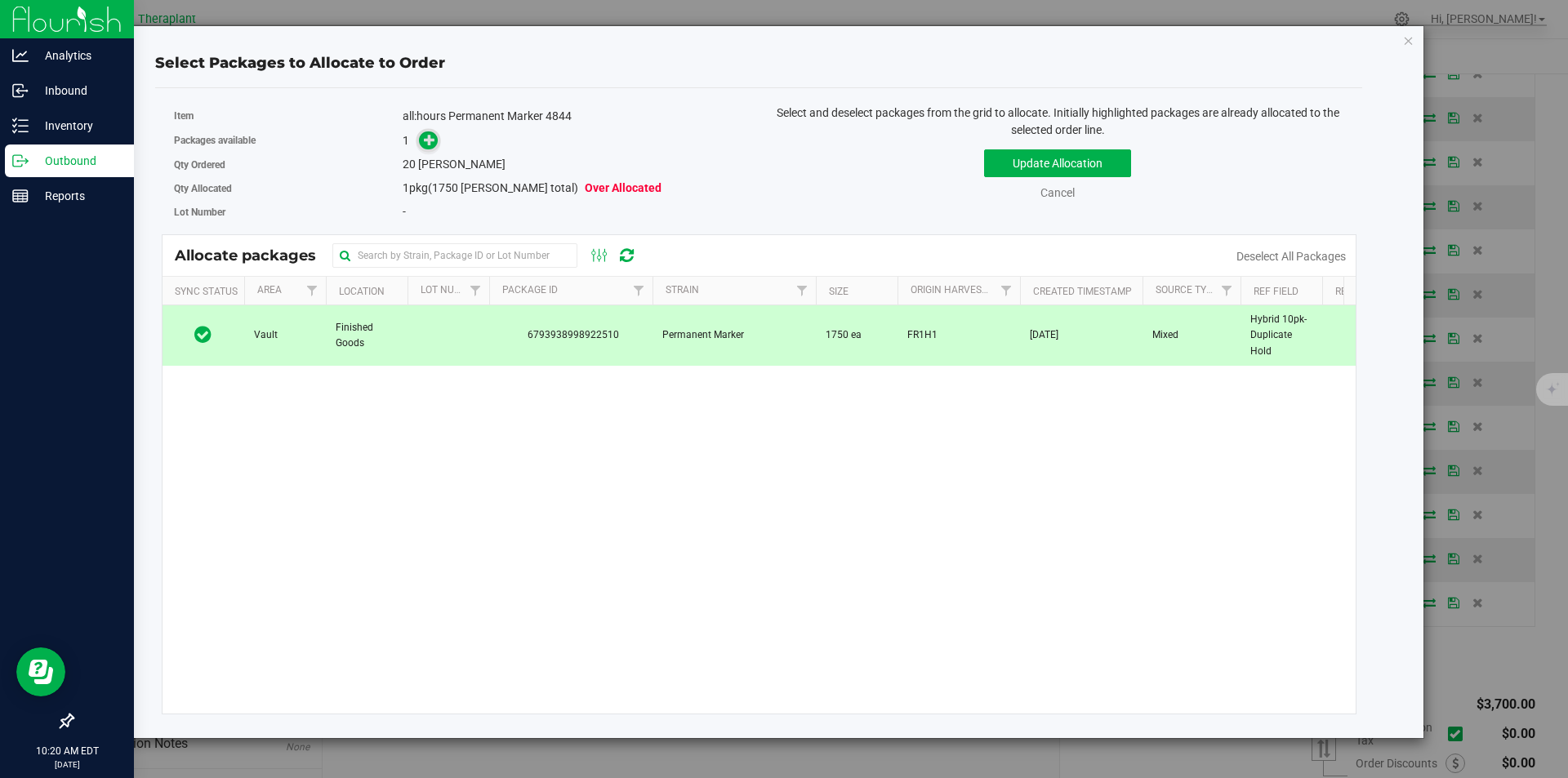
click at [436, 150] on div "Packages available 1" at bounding box center [461, 141] width 573 height 26
click at [430, 144] on icon at bounding box center [429, 139] width 11 height 11
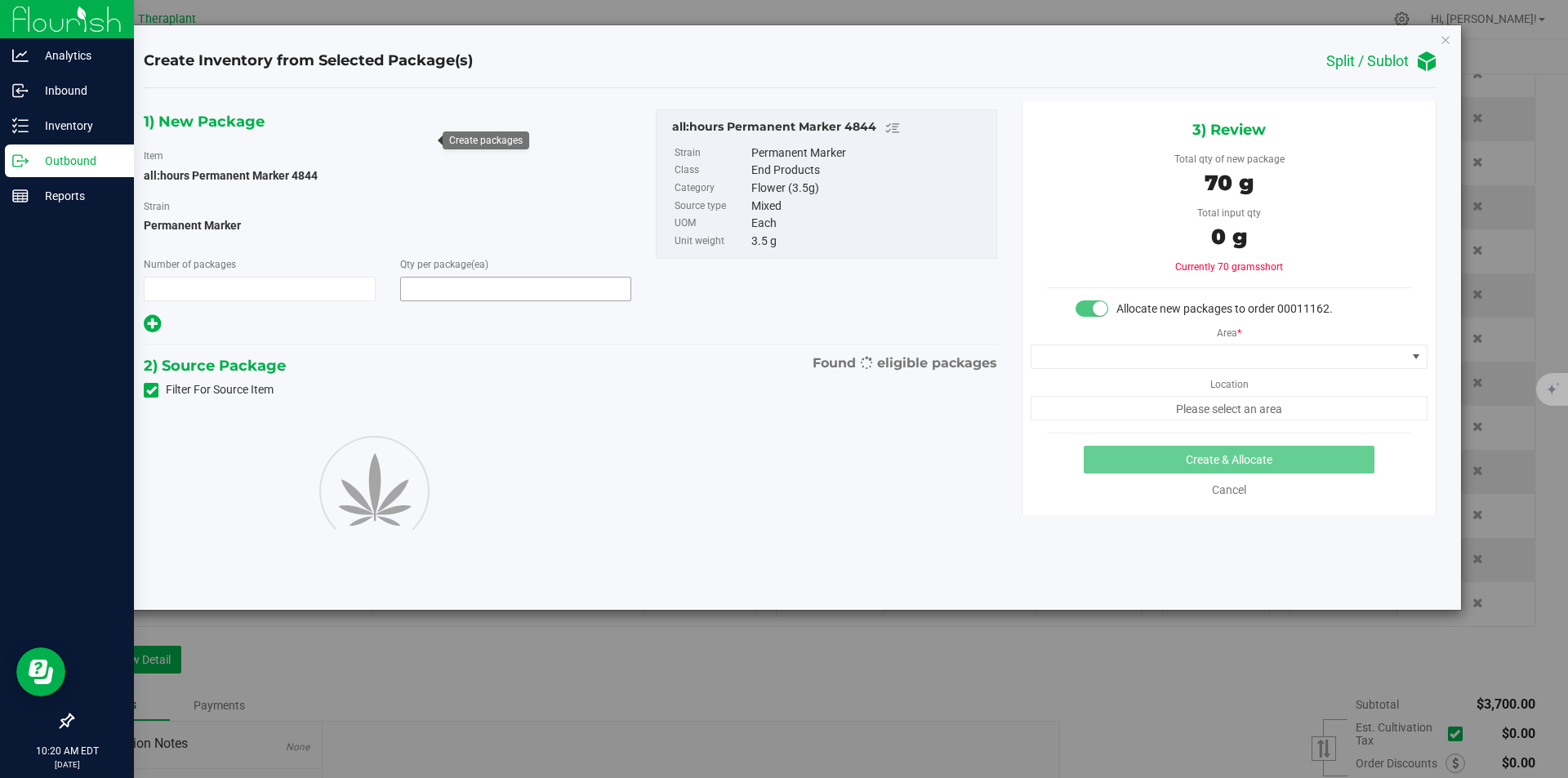
type input "1"
type input "20"
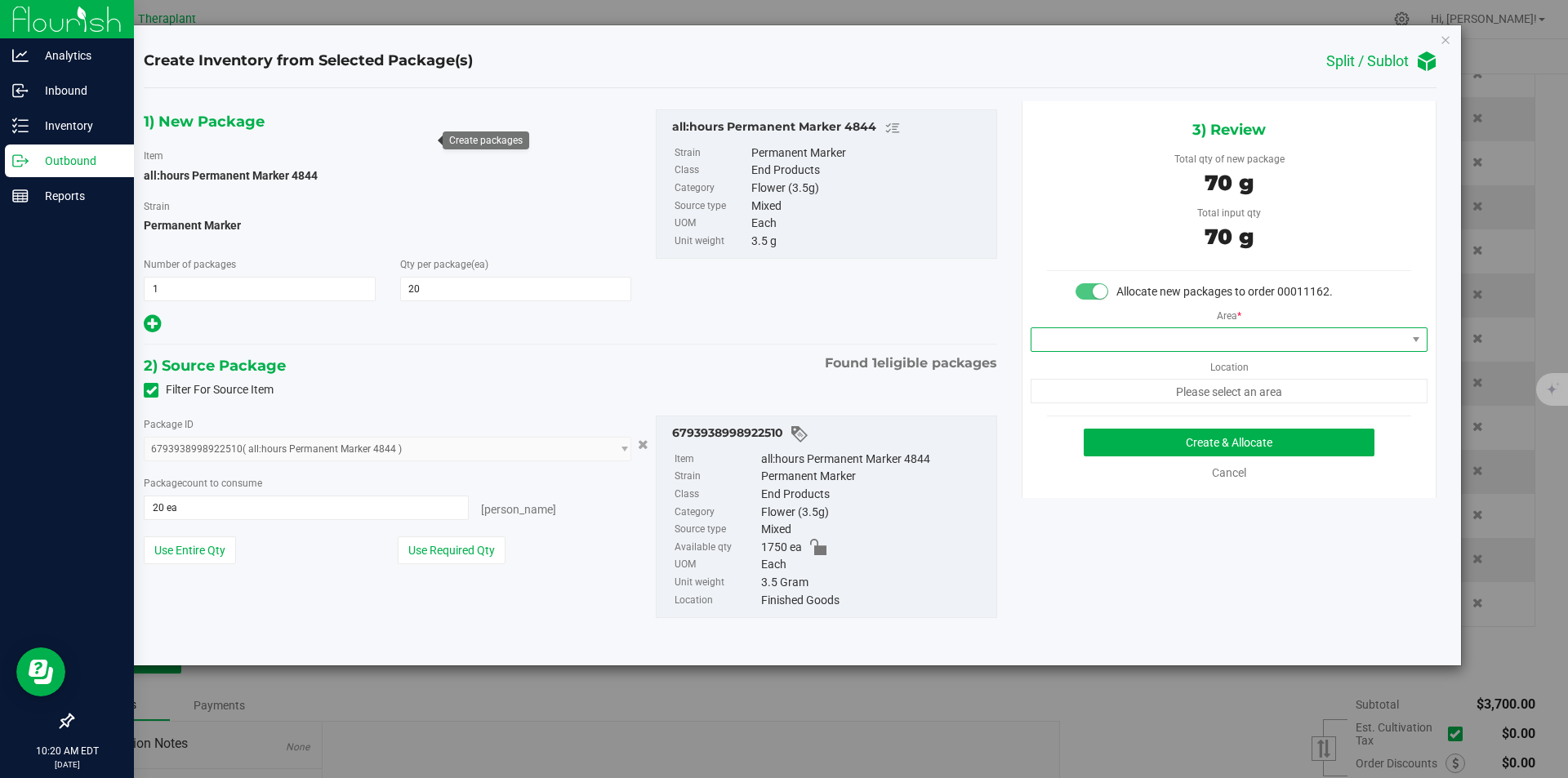
click at [1076, 345] on span at bounding box center [1219, 339] width 375 height 23
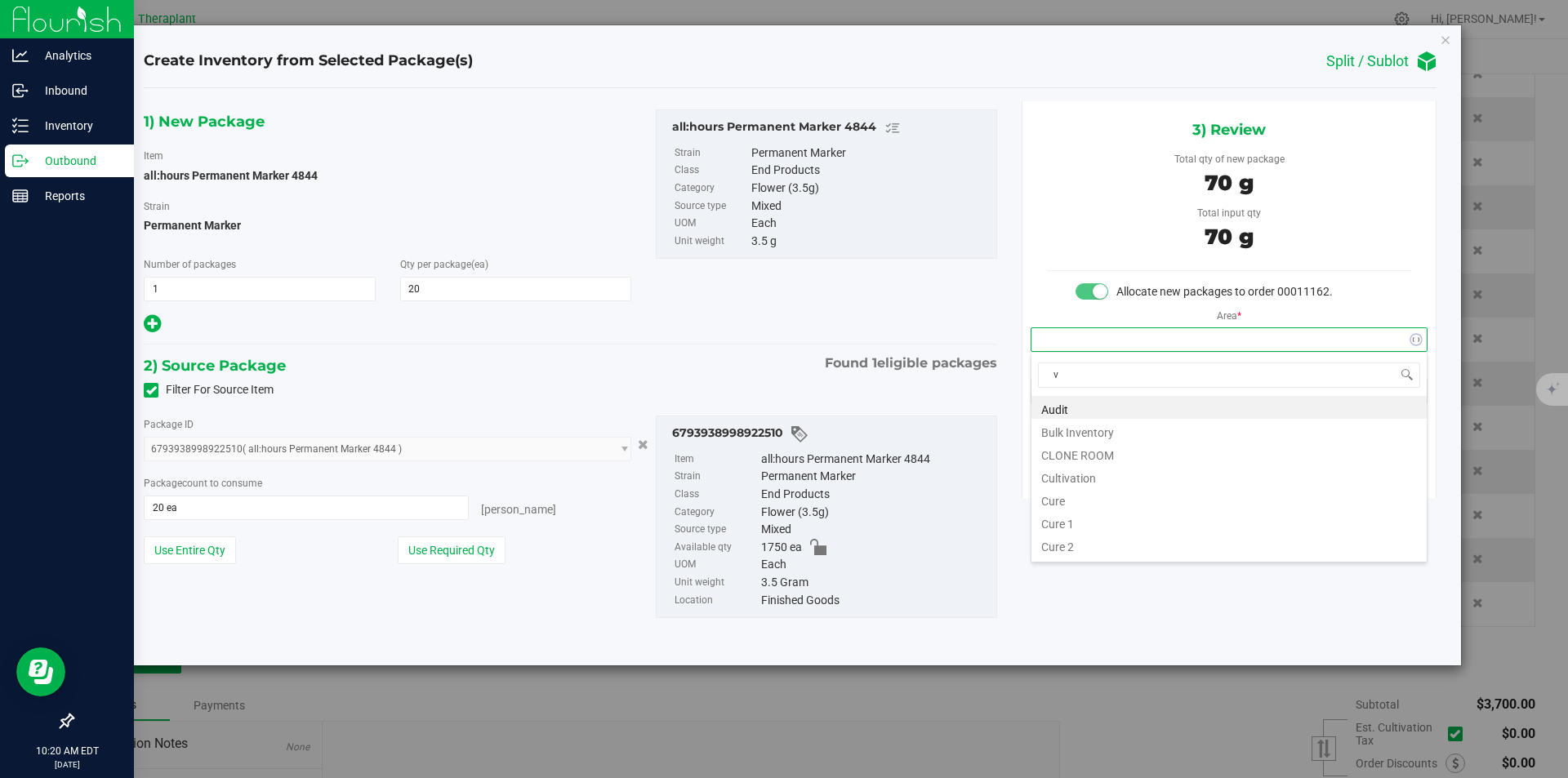
scroll to position [25, 396]
click at [1069, 441] on li "Vault" at bounding box center [1229, 452] width 396 height 23
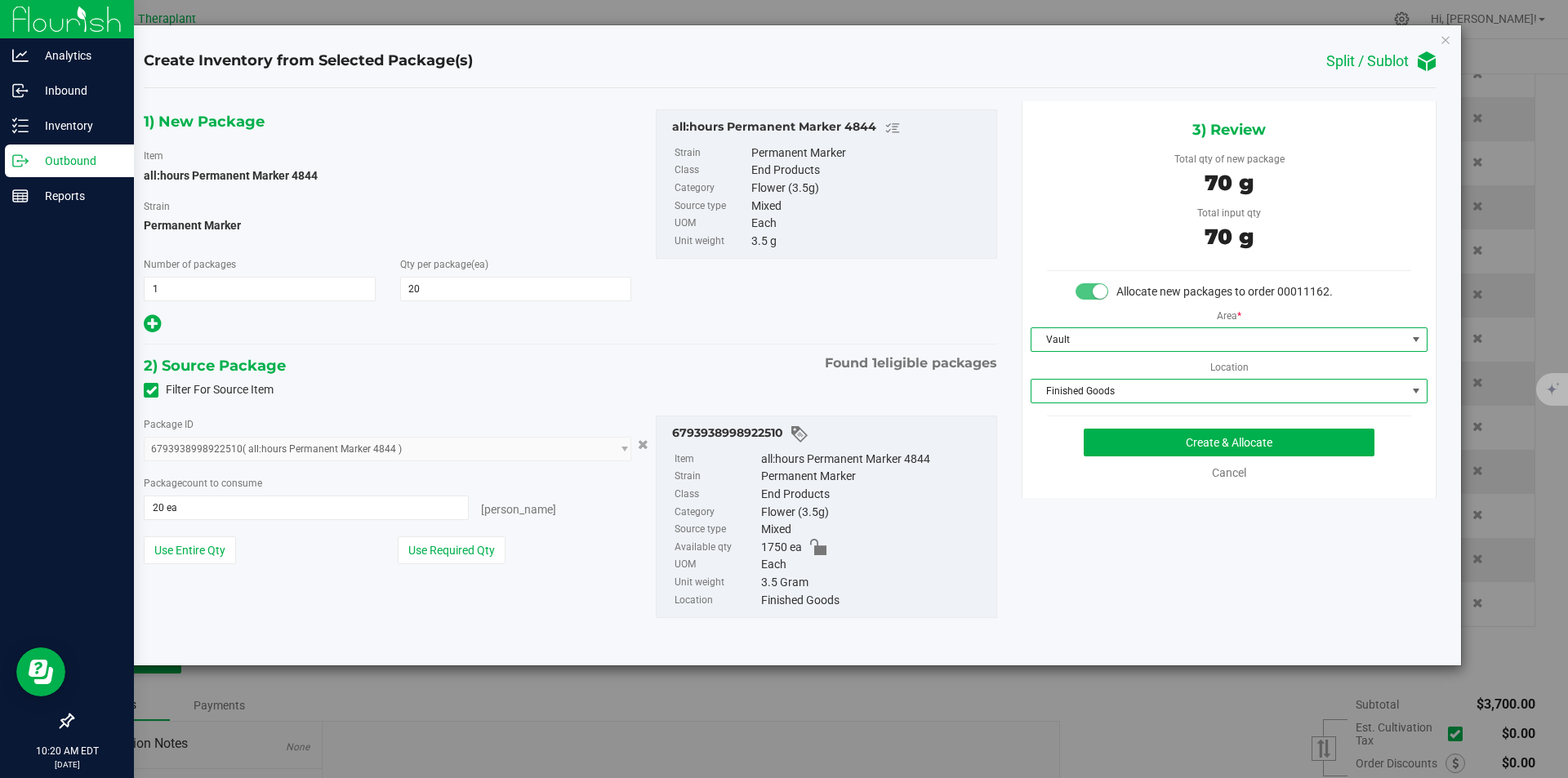
click at [1069, 385] on span "Finished Goods" at bounding box center [1219, 390] width 375 height 23
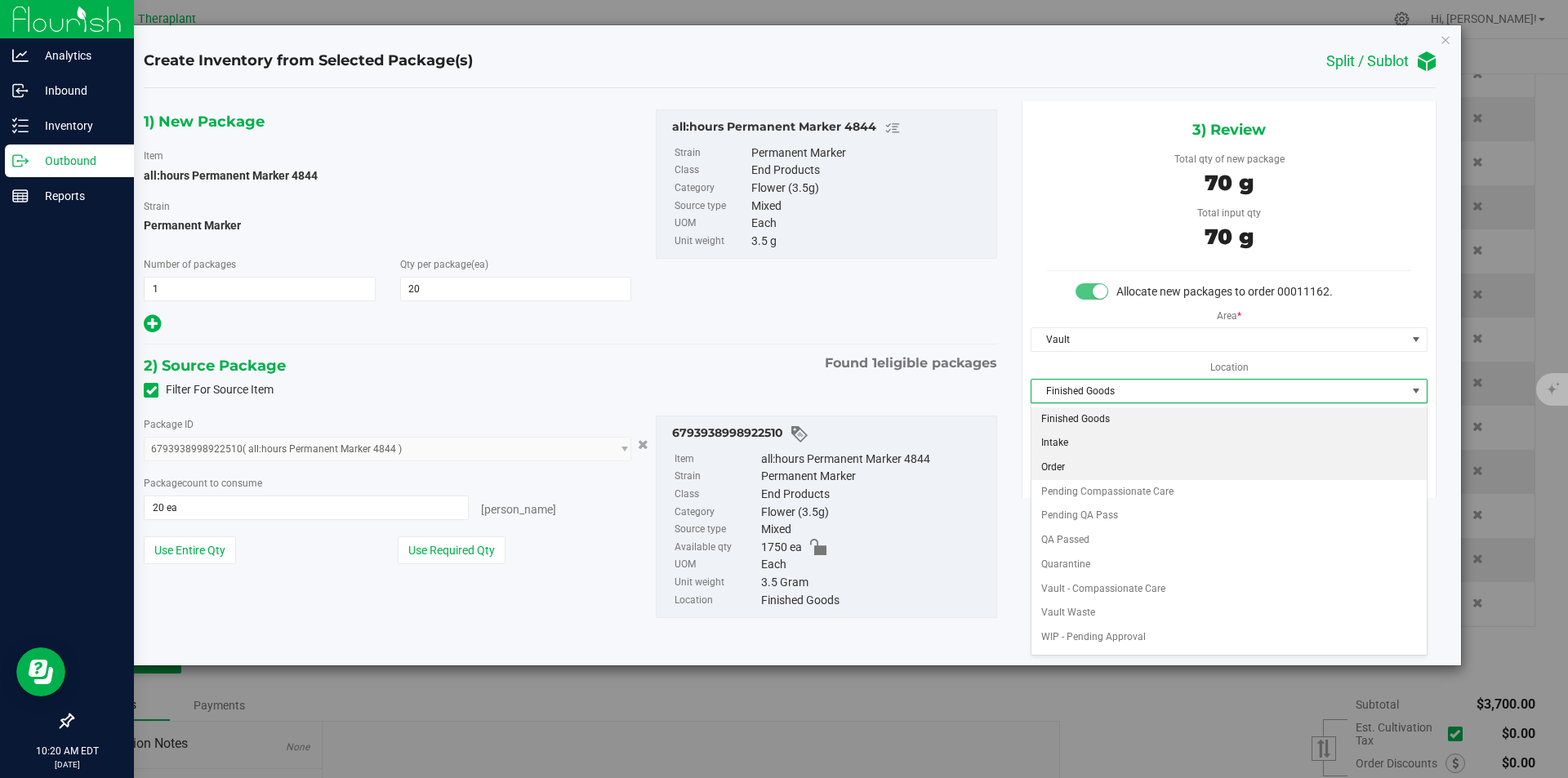
click at [1062, 465] on li "Order" at bounding box center [1229, 468] width 396 height 25
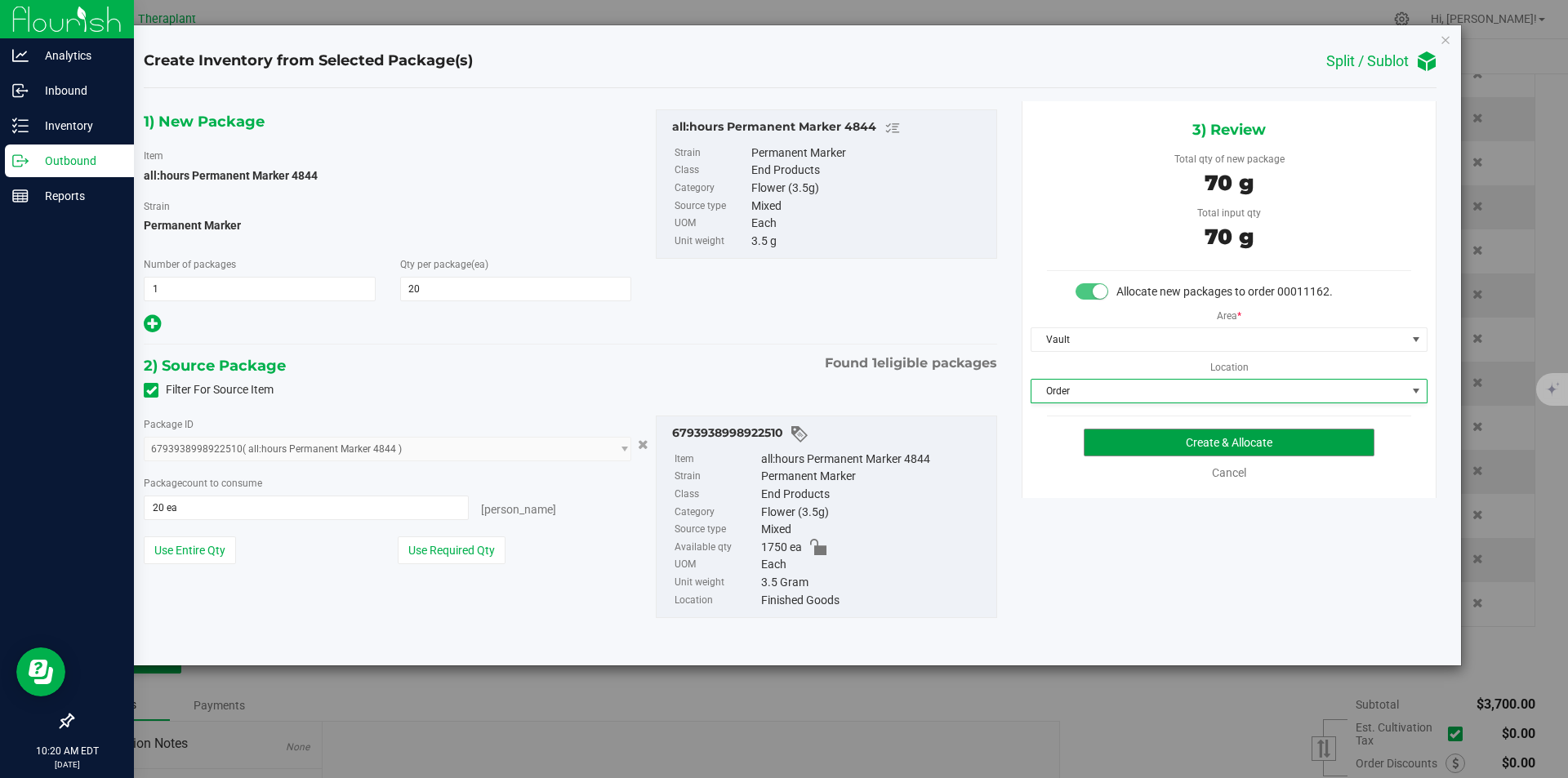
click at [1103, 442] on button "Create & Allocate" at bounding box center [1229, 442] width 291 height 28
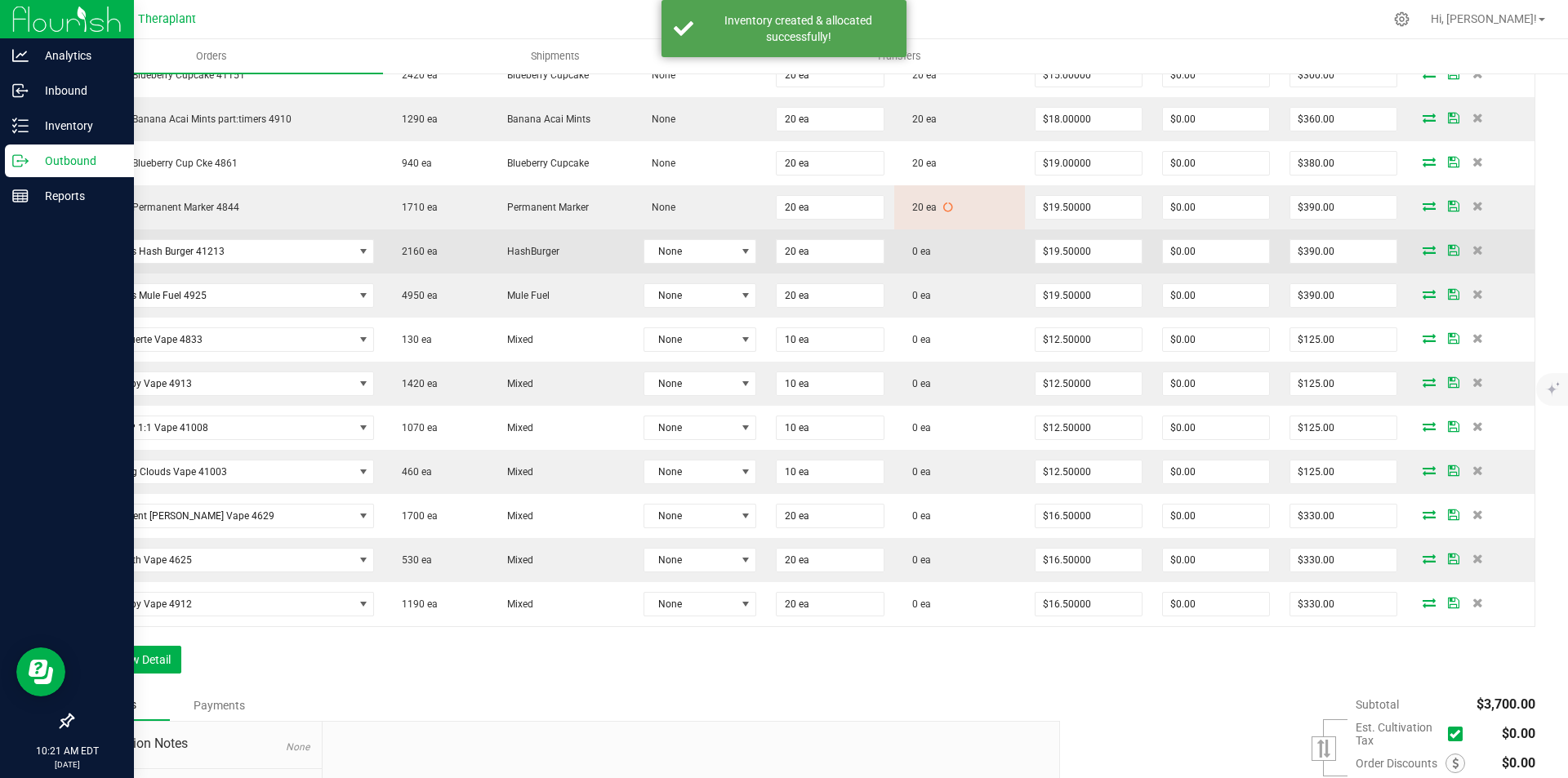
click at [1423, 250] on icon at bounding box center [1429, 250] width 13 height 10
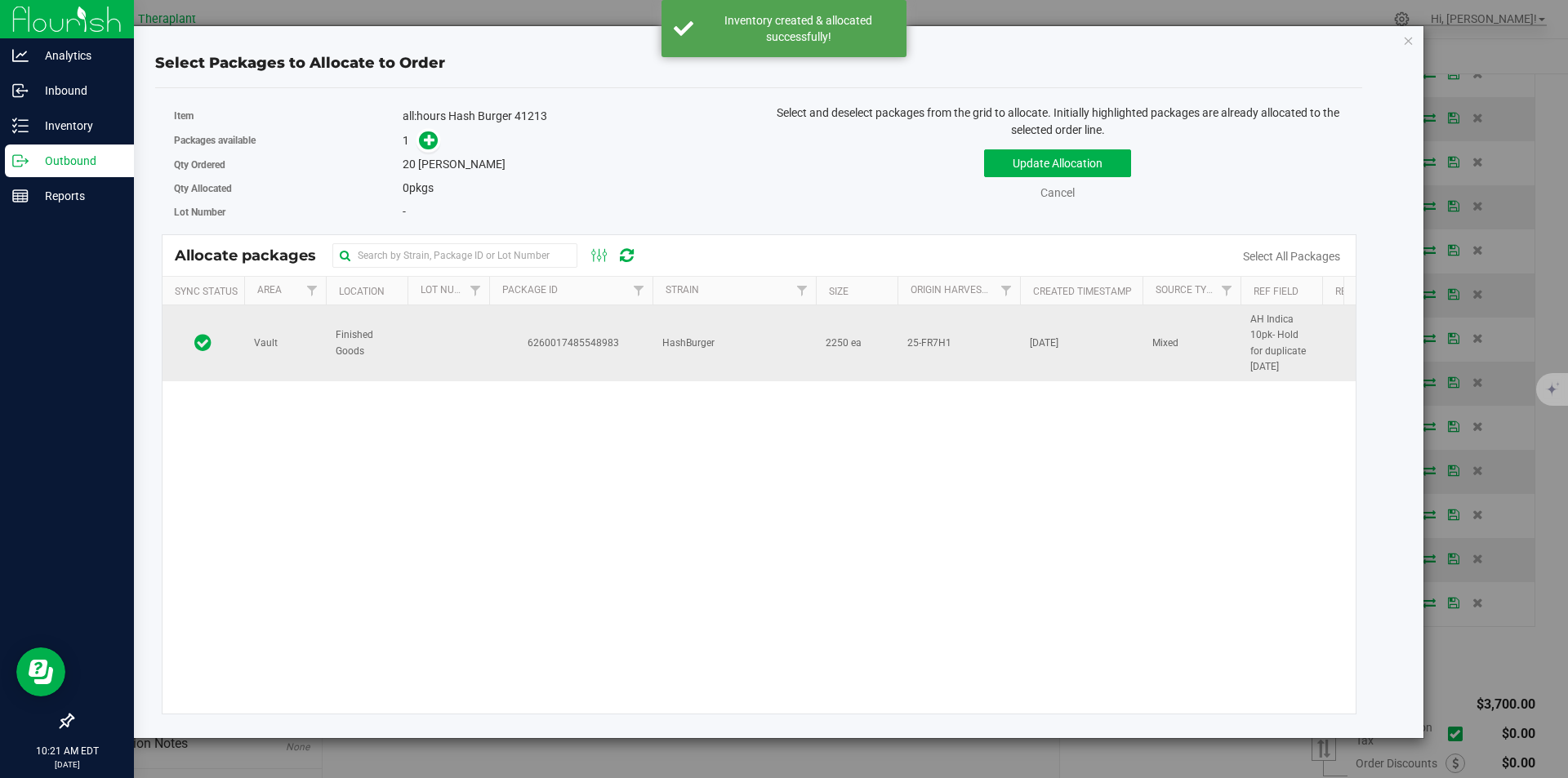
click at [560, 336] on span "6260017485548983" at bounding box center [571, 344] width 144 height 15
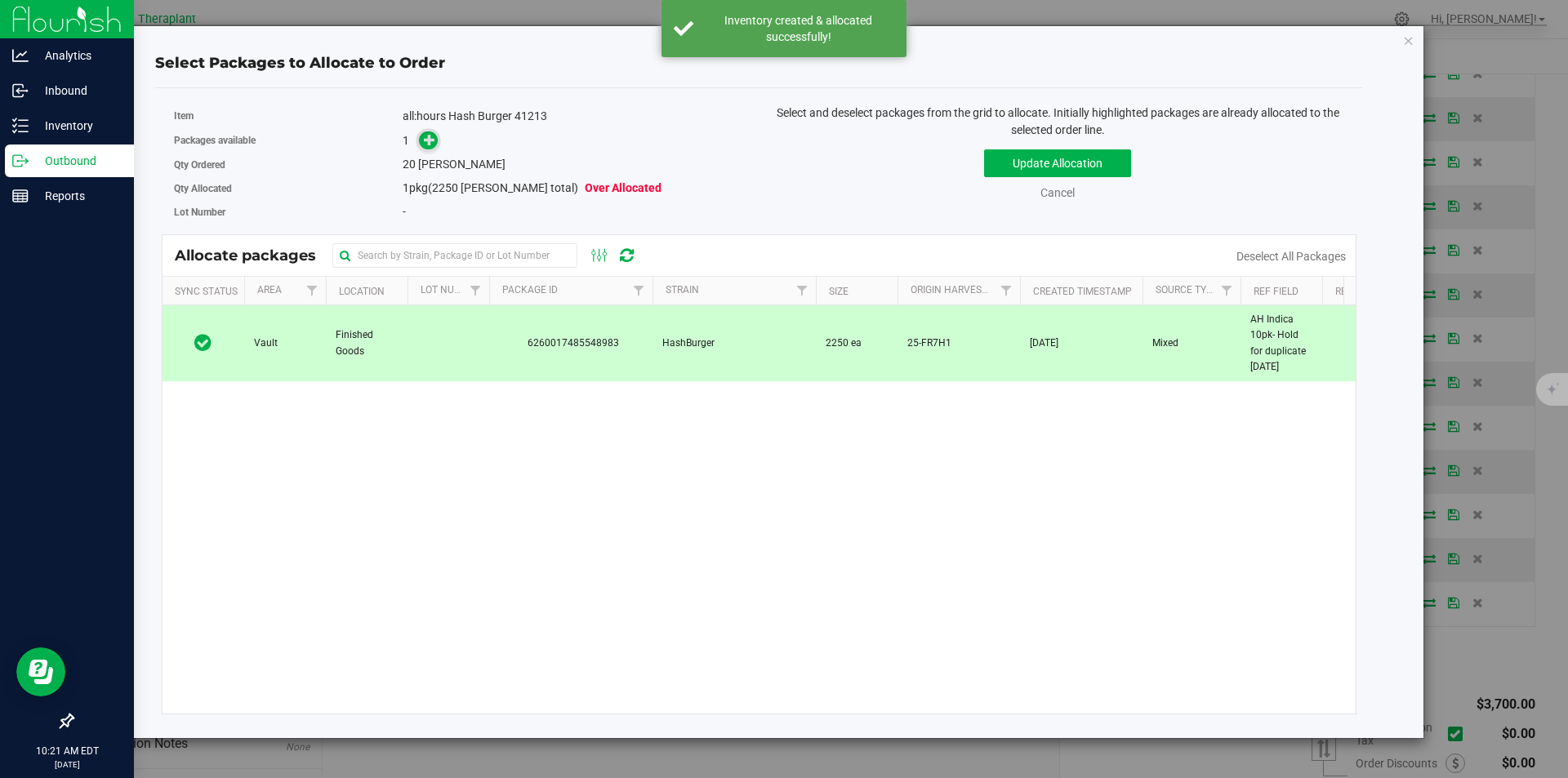
click at [435, 148] on span at bounding box center [429, 140] width 19 height 19
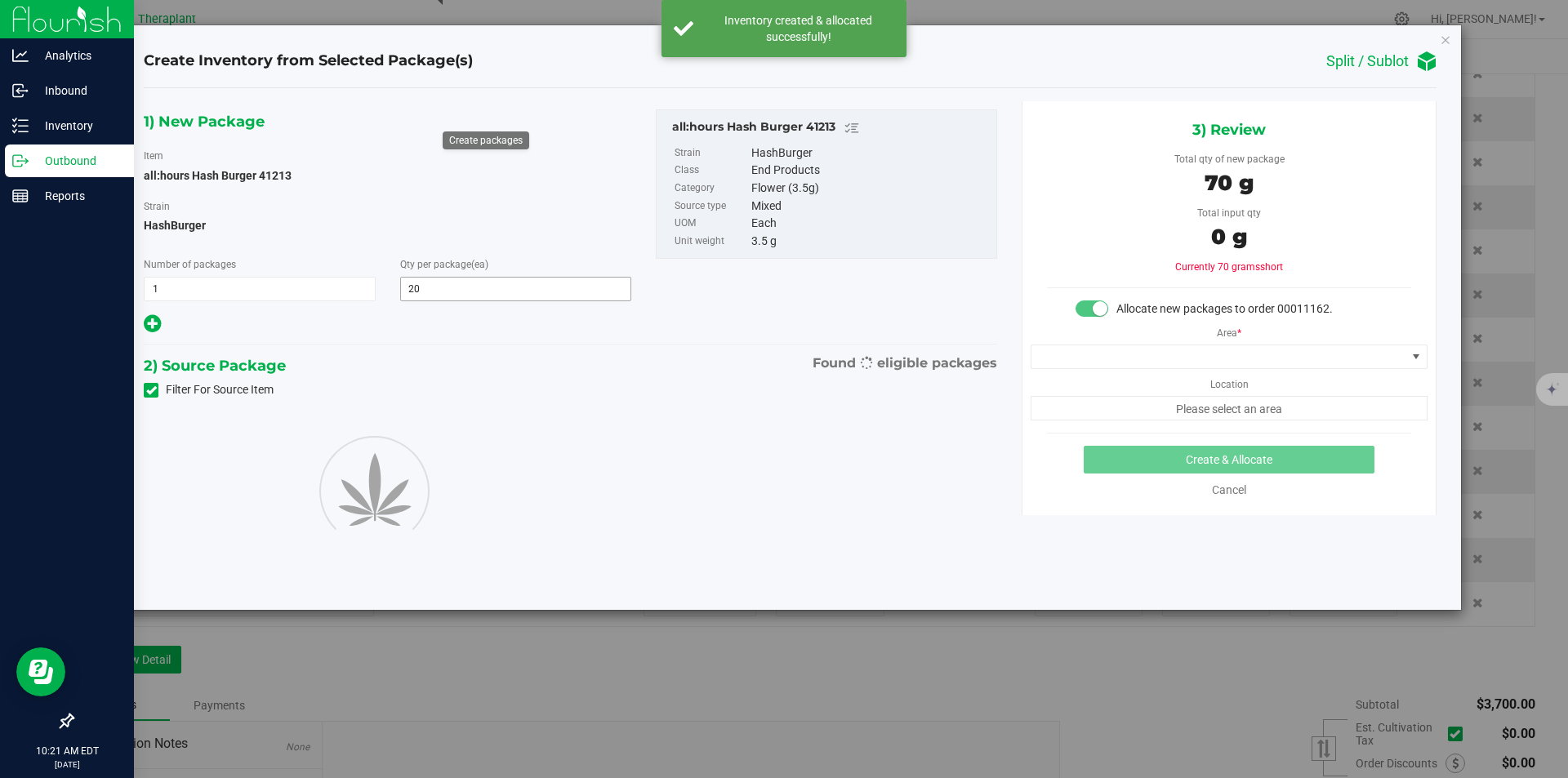
type input "20"
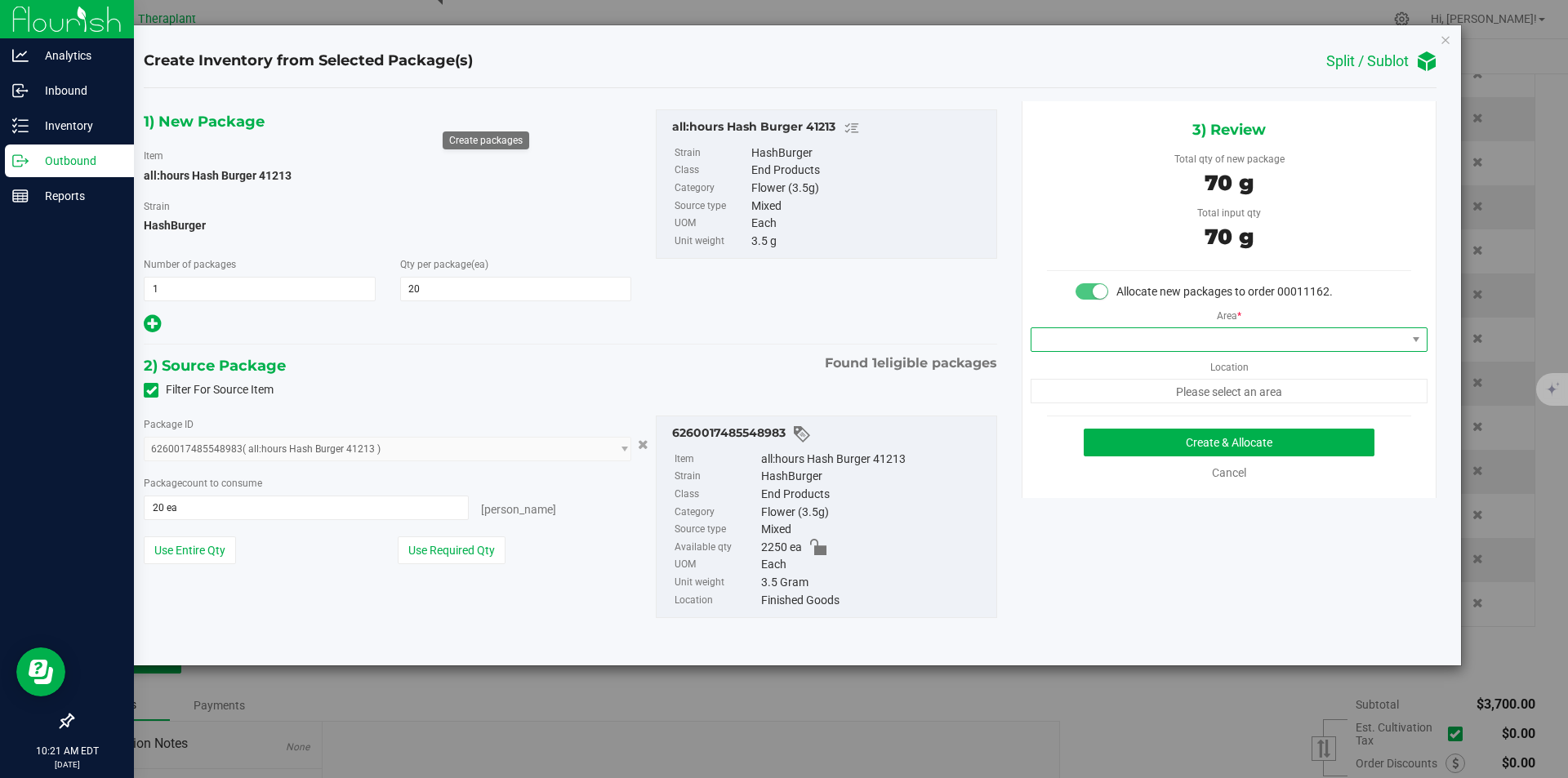
click at [1054, 335] on span at bounding box center [1219, 339] width 375 height 23
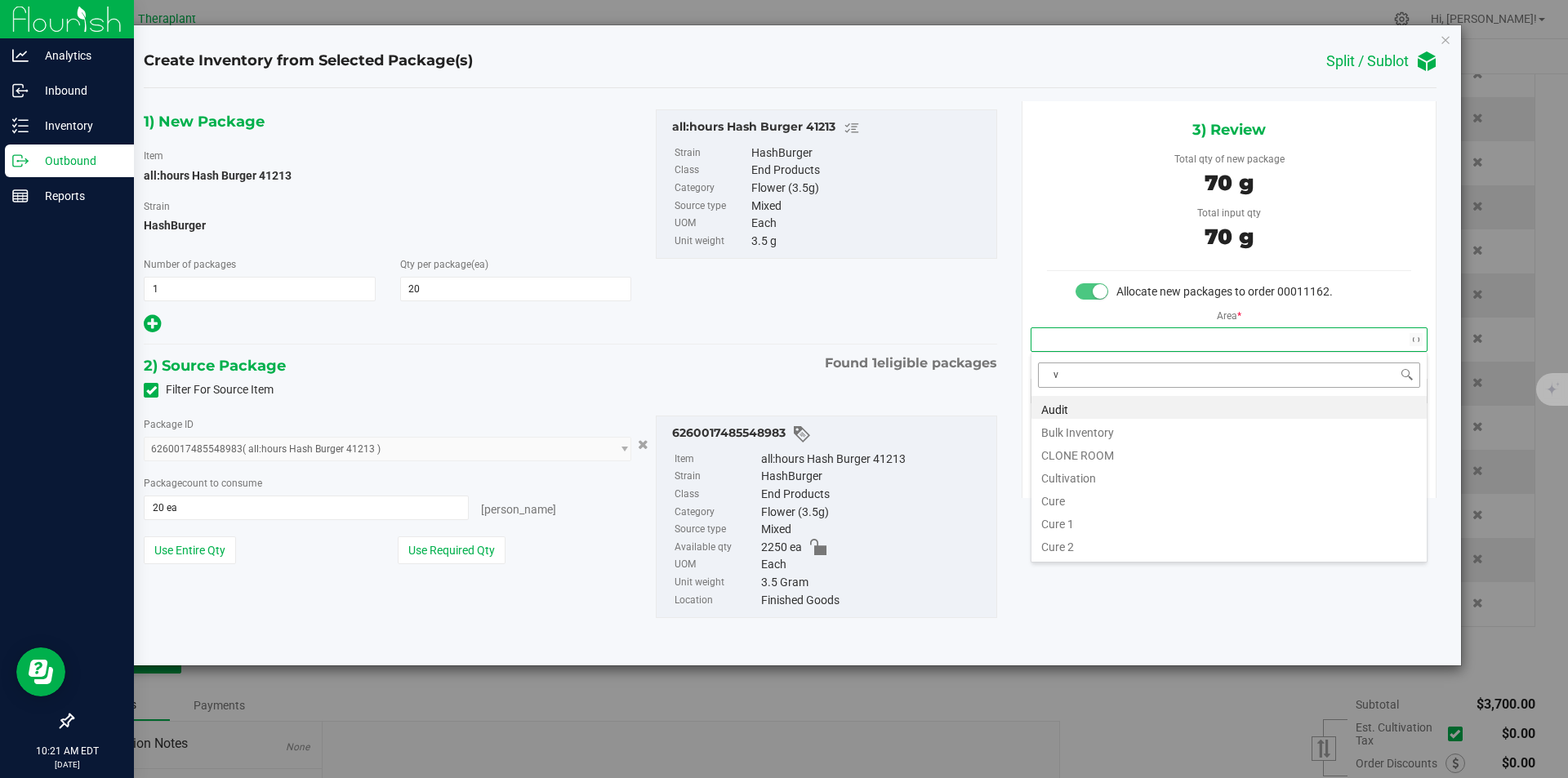
scroll to position [25, 396]
click at [1052, 448] on li "Vault" at bounding box center [1229, 452] width 396 height 23
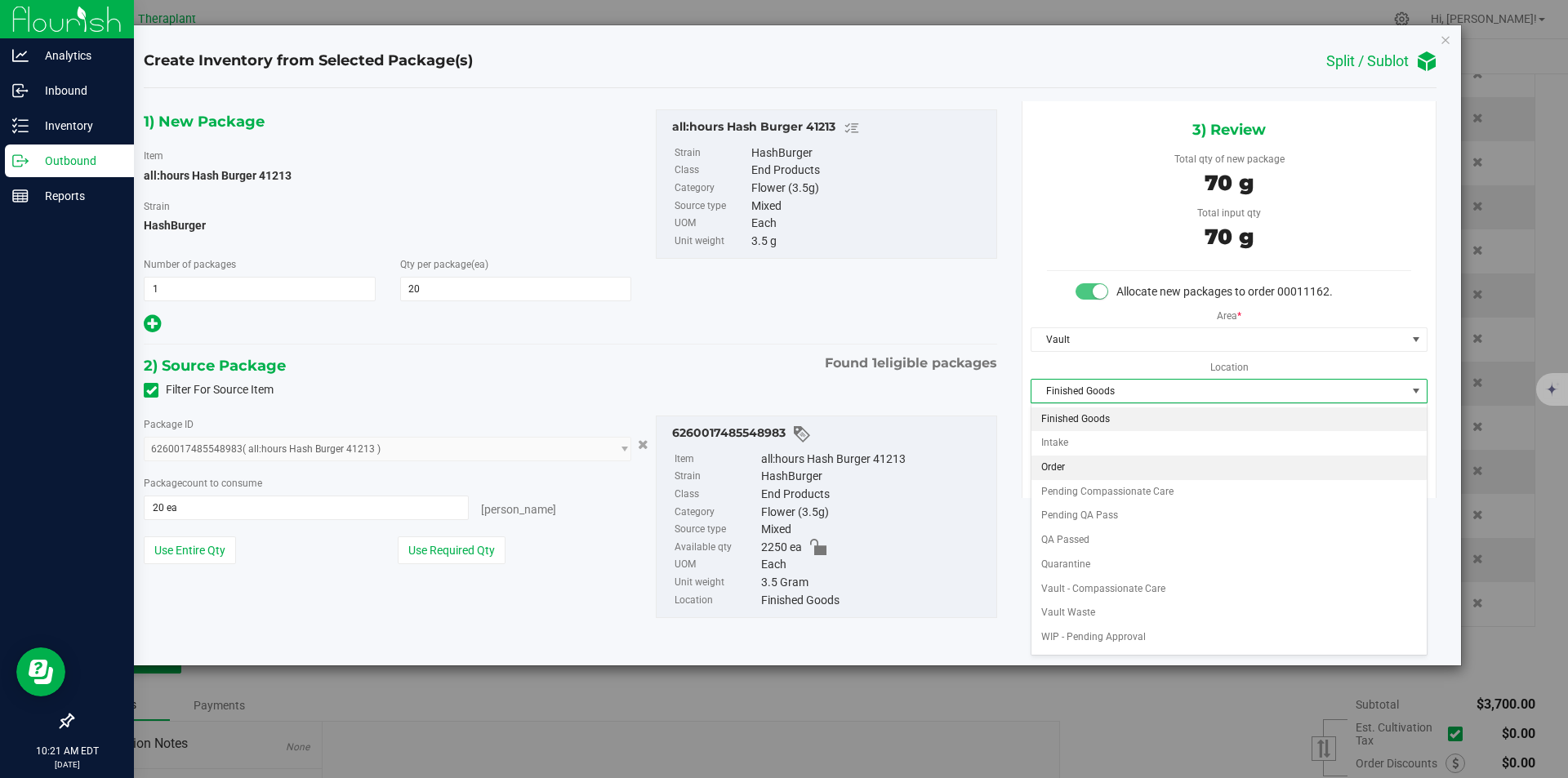
click at [1052, 473] on li "Order" at bounding box center [1229, 468] width 396 height 25
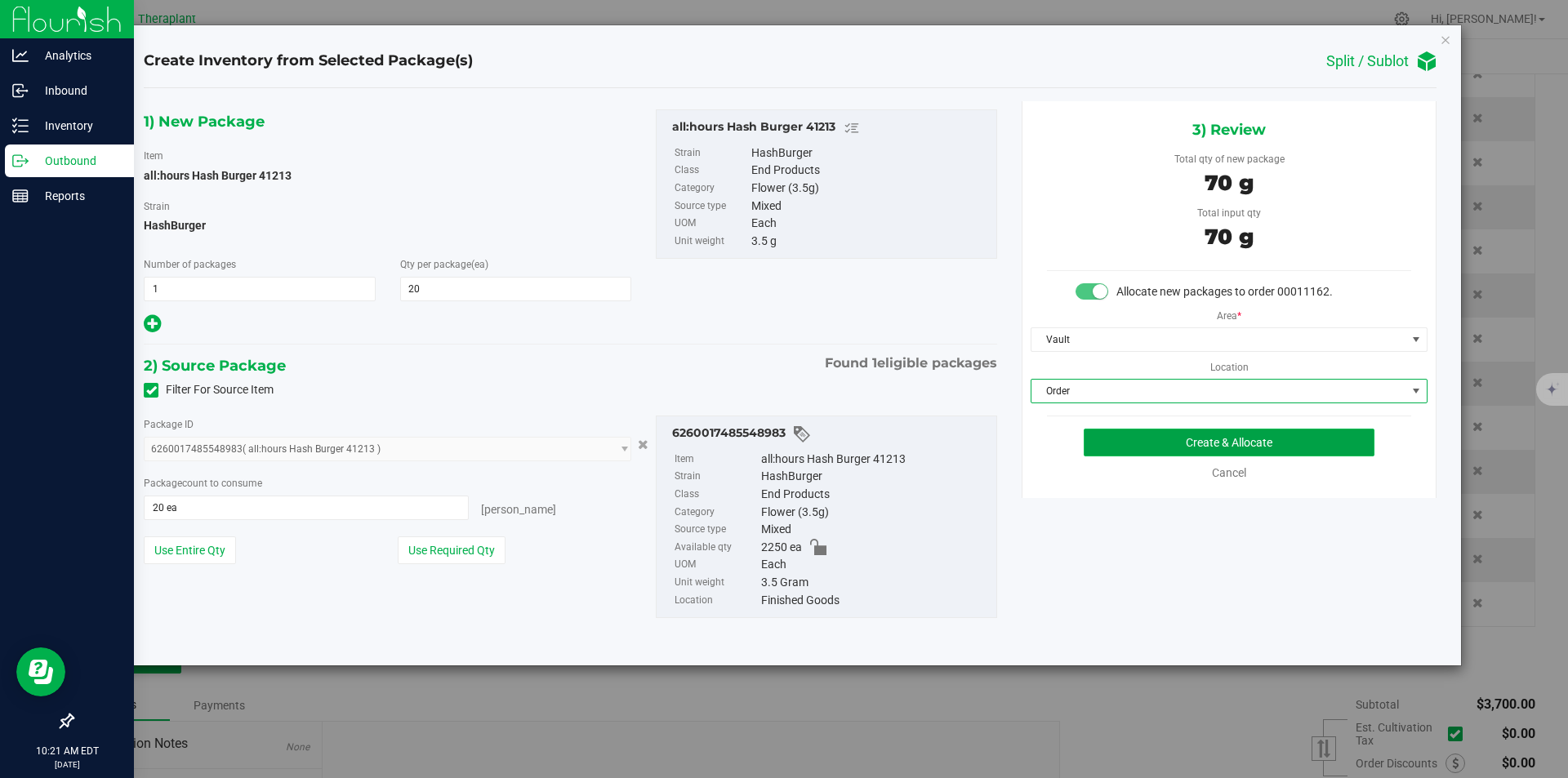
click at [1116, 446] on button "Create & Allocate" at bounding box center [1229, 442] width 291 height 28
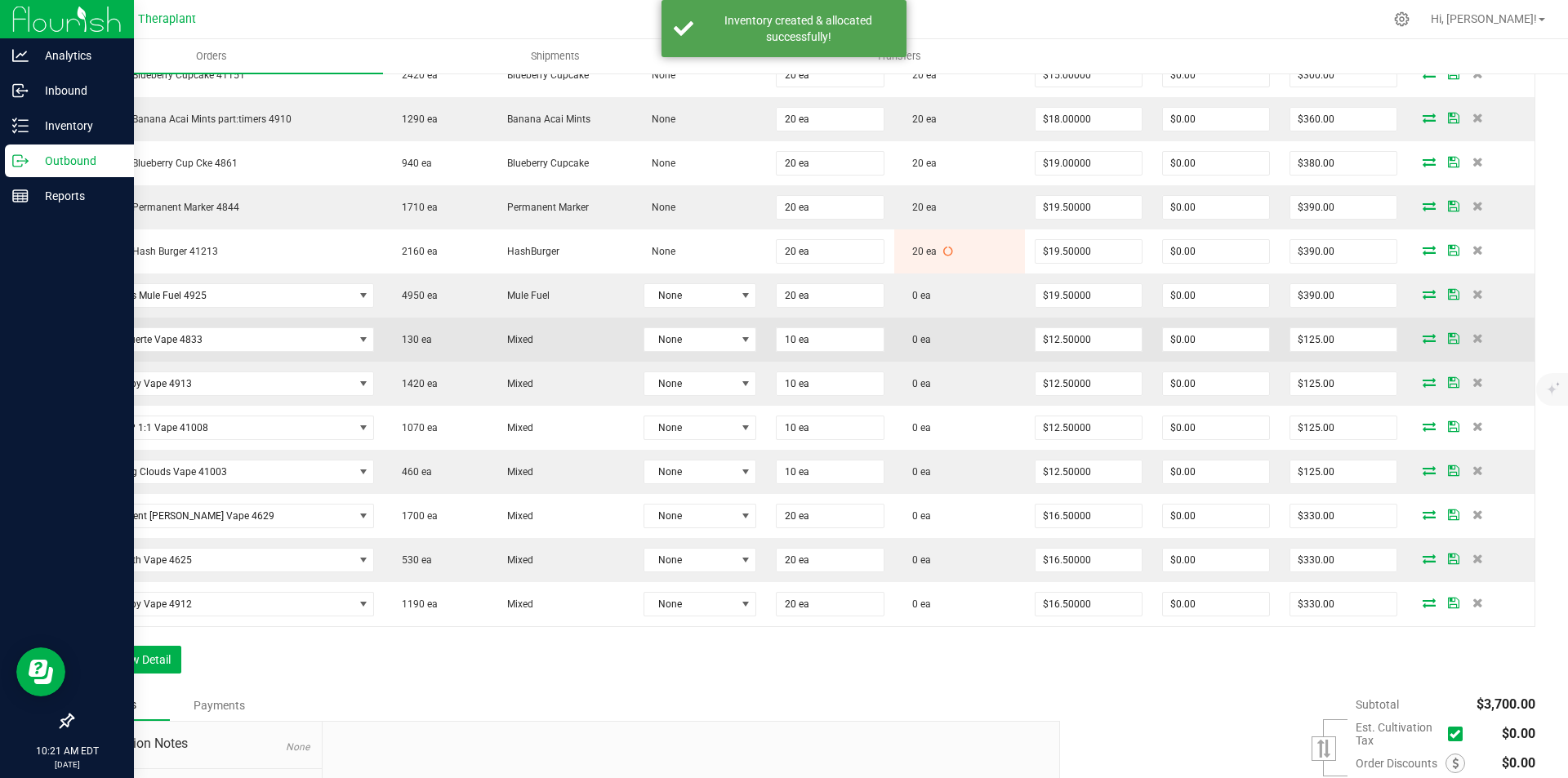
scroll to position [571, 0]
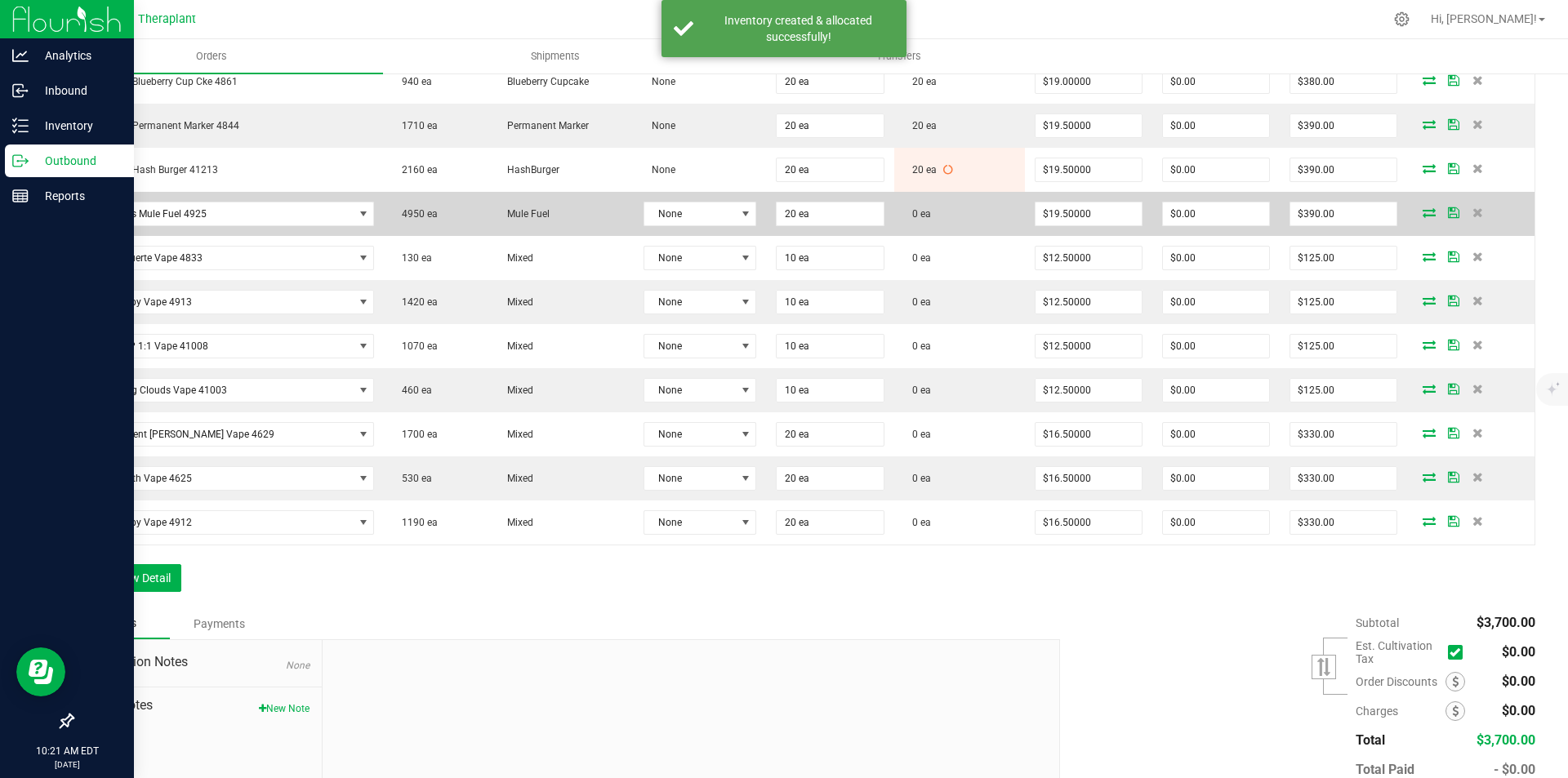
click at [1423, 212] on icon at bounding box center [1429, 213] width 13 height 10
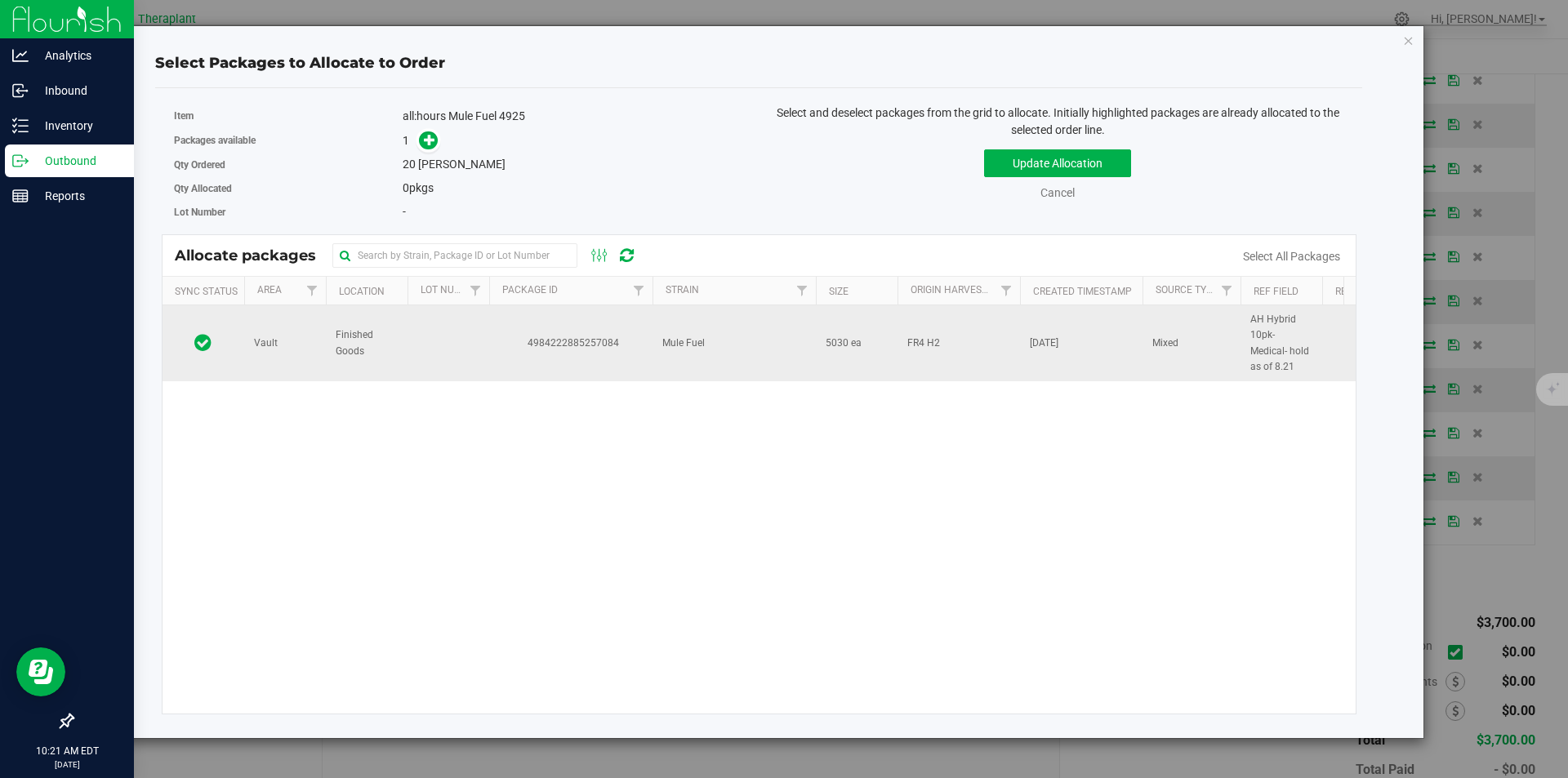
click at [619, 351] on span "4984222885257084" at bounding box center [571, 344] width 144 height 15
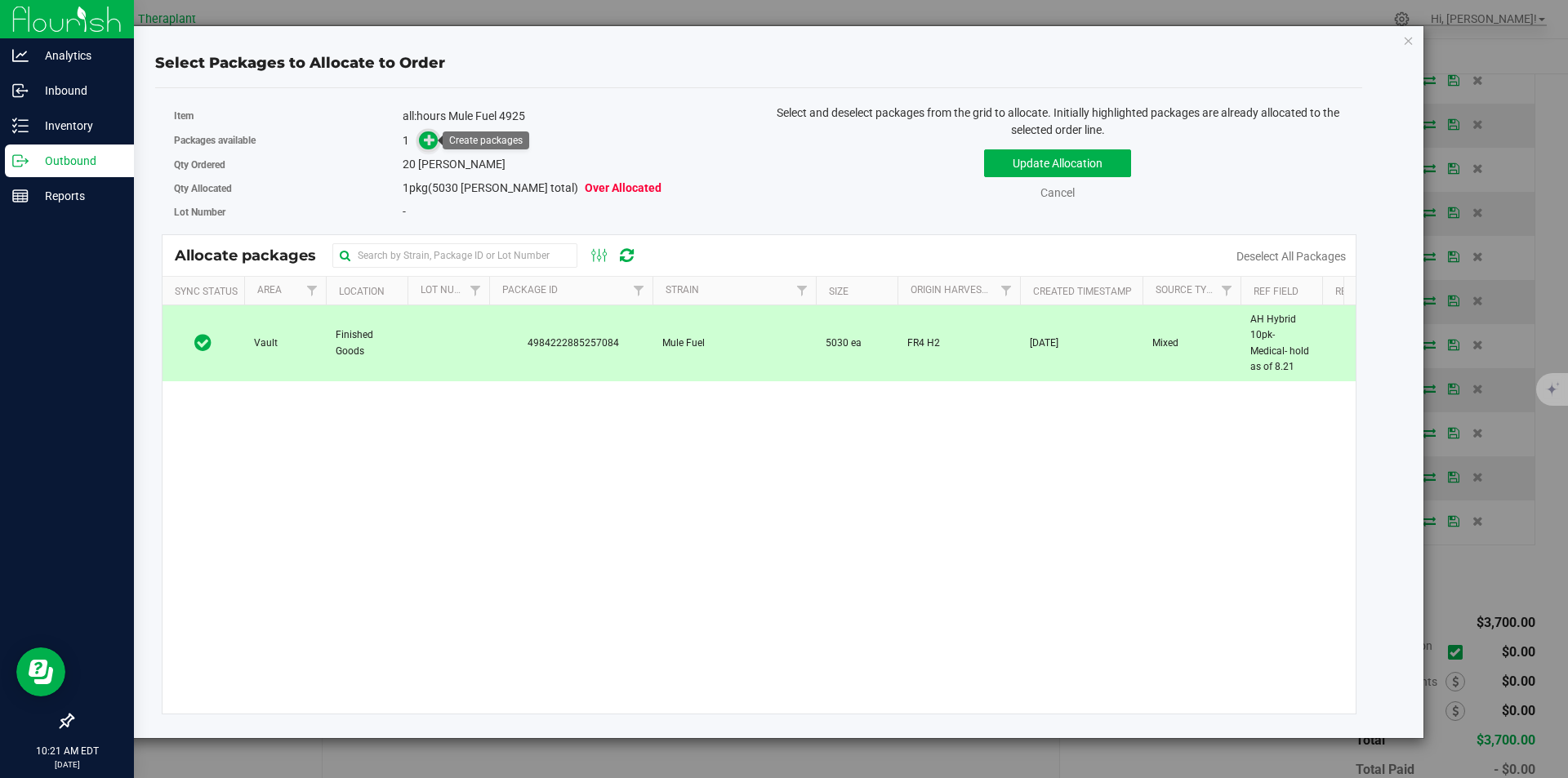
click at [427, 136] on icon at bounding box center [430, 139] width 12 height 12
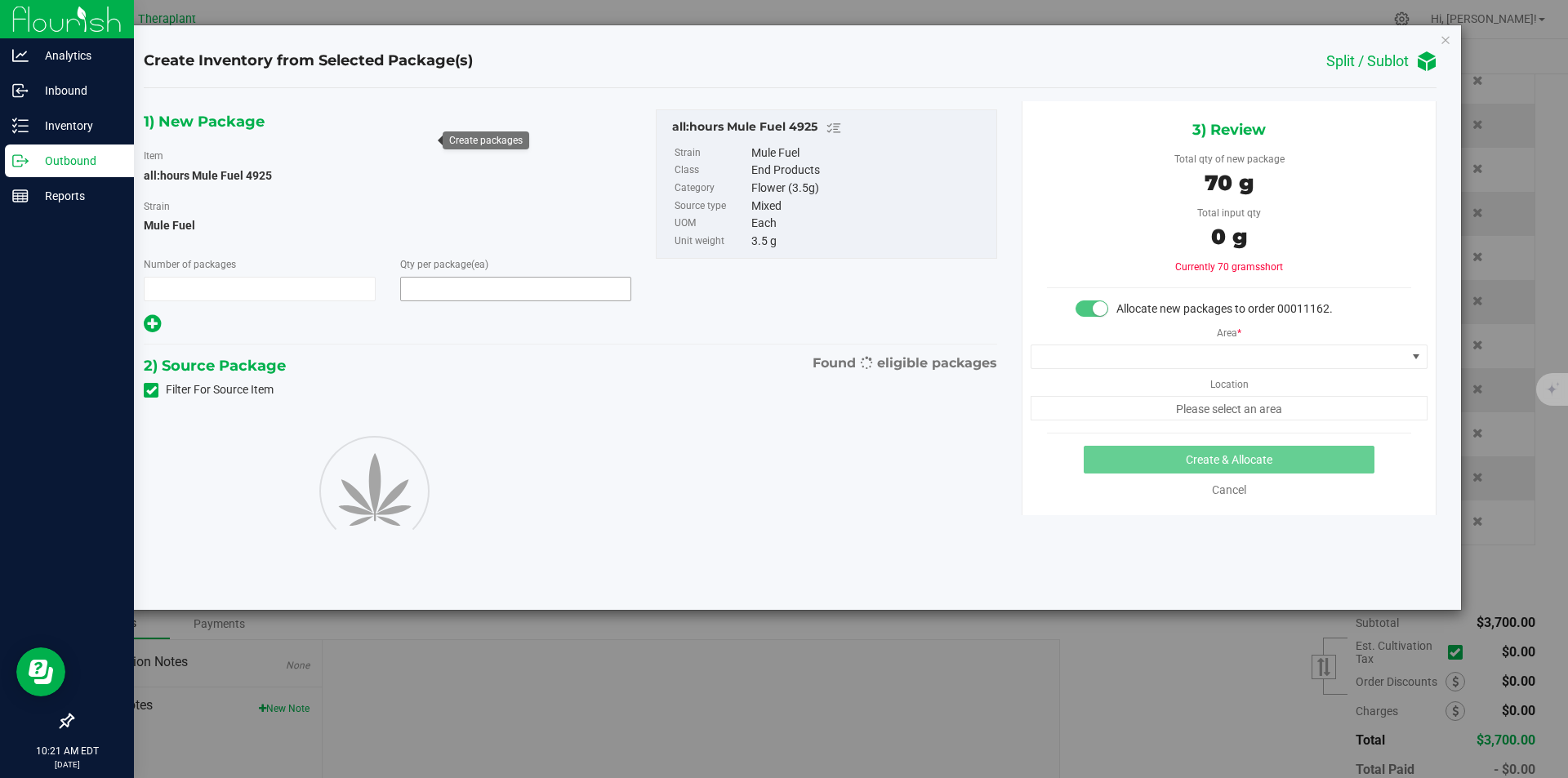
type input "1"
type input "20"
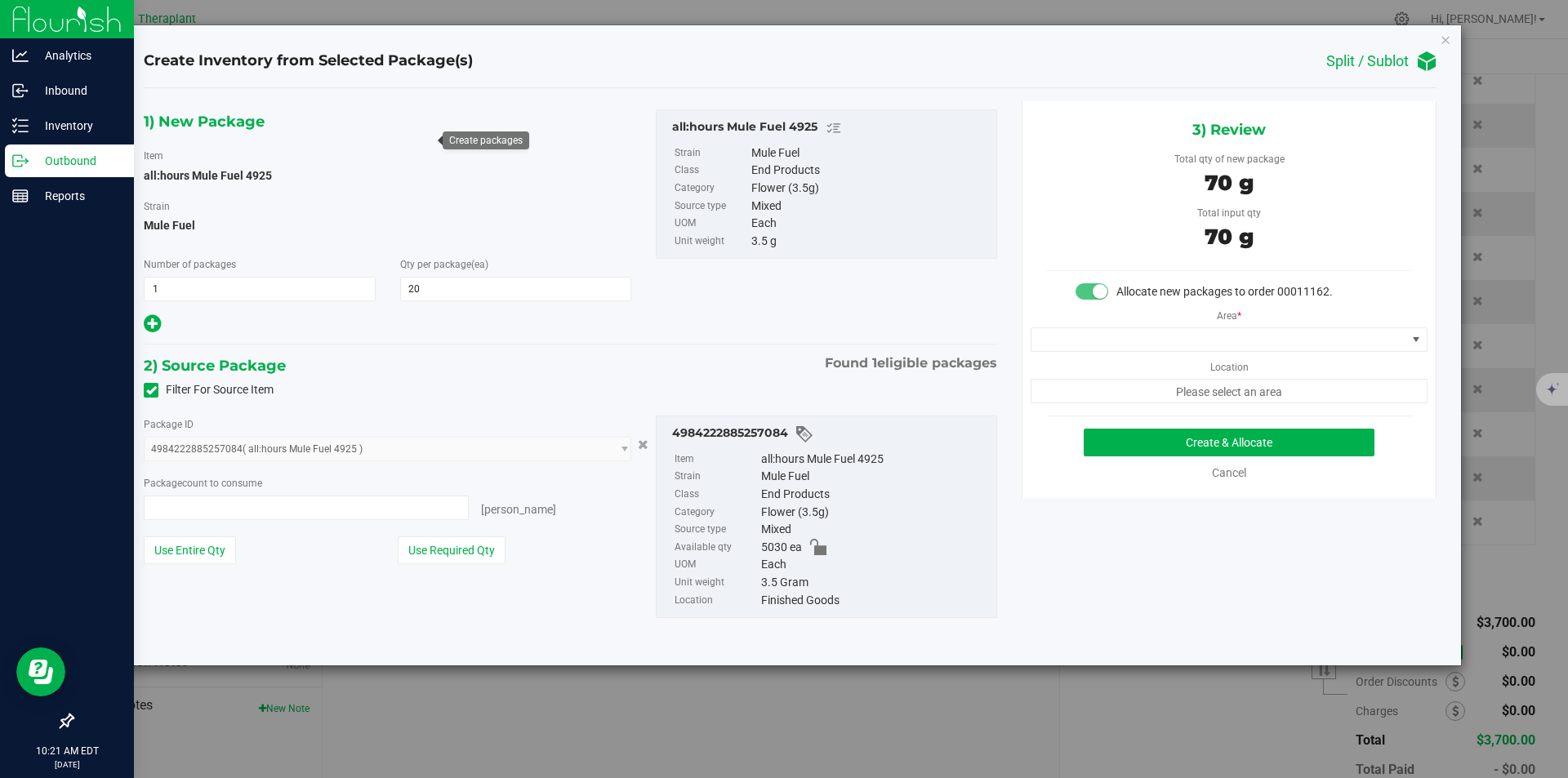
type input "20 ea"
click at [1193, 336] on span at bounding box center [1219, 339] width 375 height 23
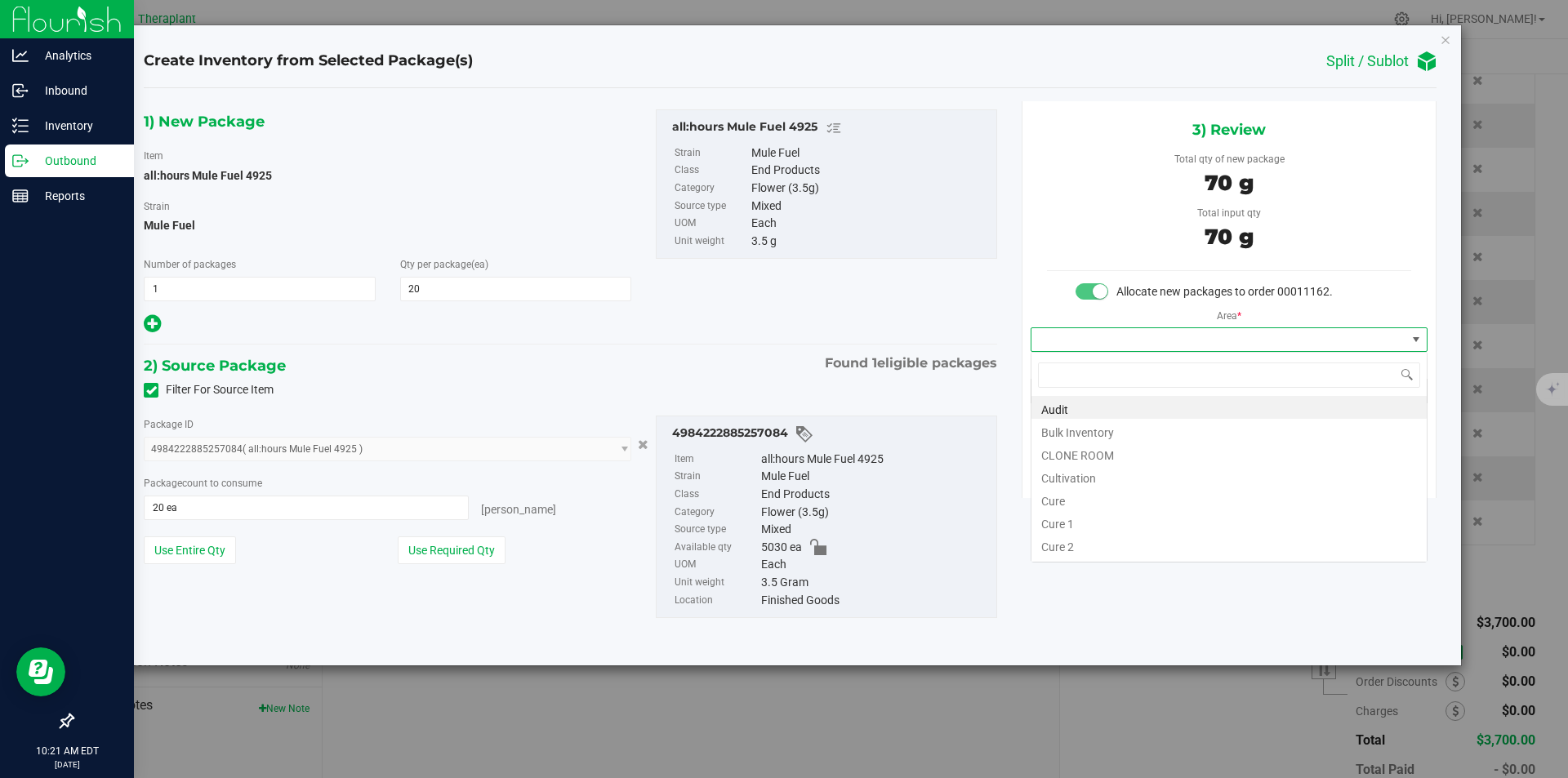
scroll to position [25, 396]
type input "v"
click at [1066, 449] on li "Vault" at bounding box center [1229, 452] width 396 height 23
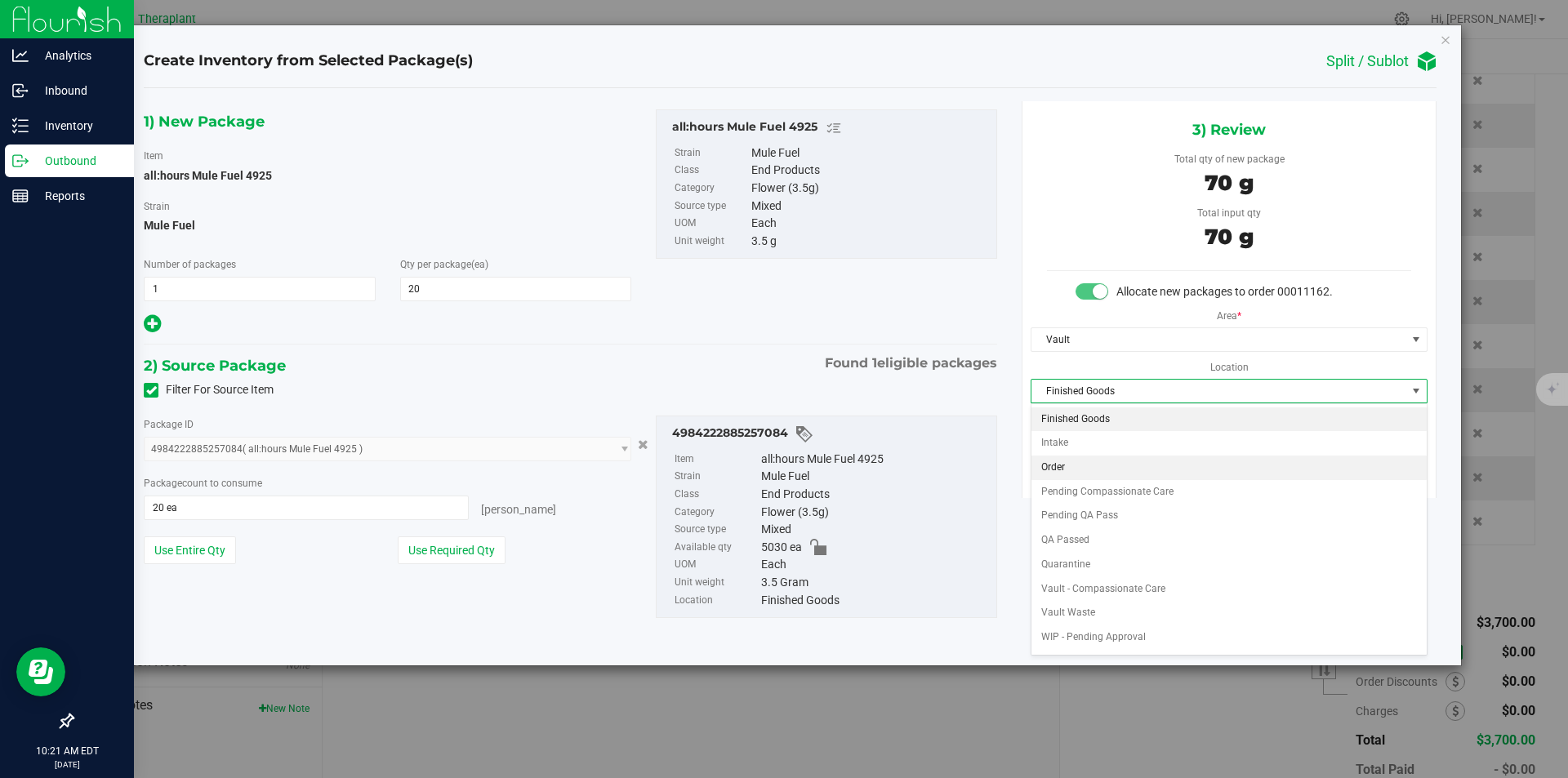
click at [1086, 462] on li "Order" at bounding box center [1229, 468] width 396 height 25
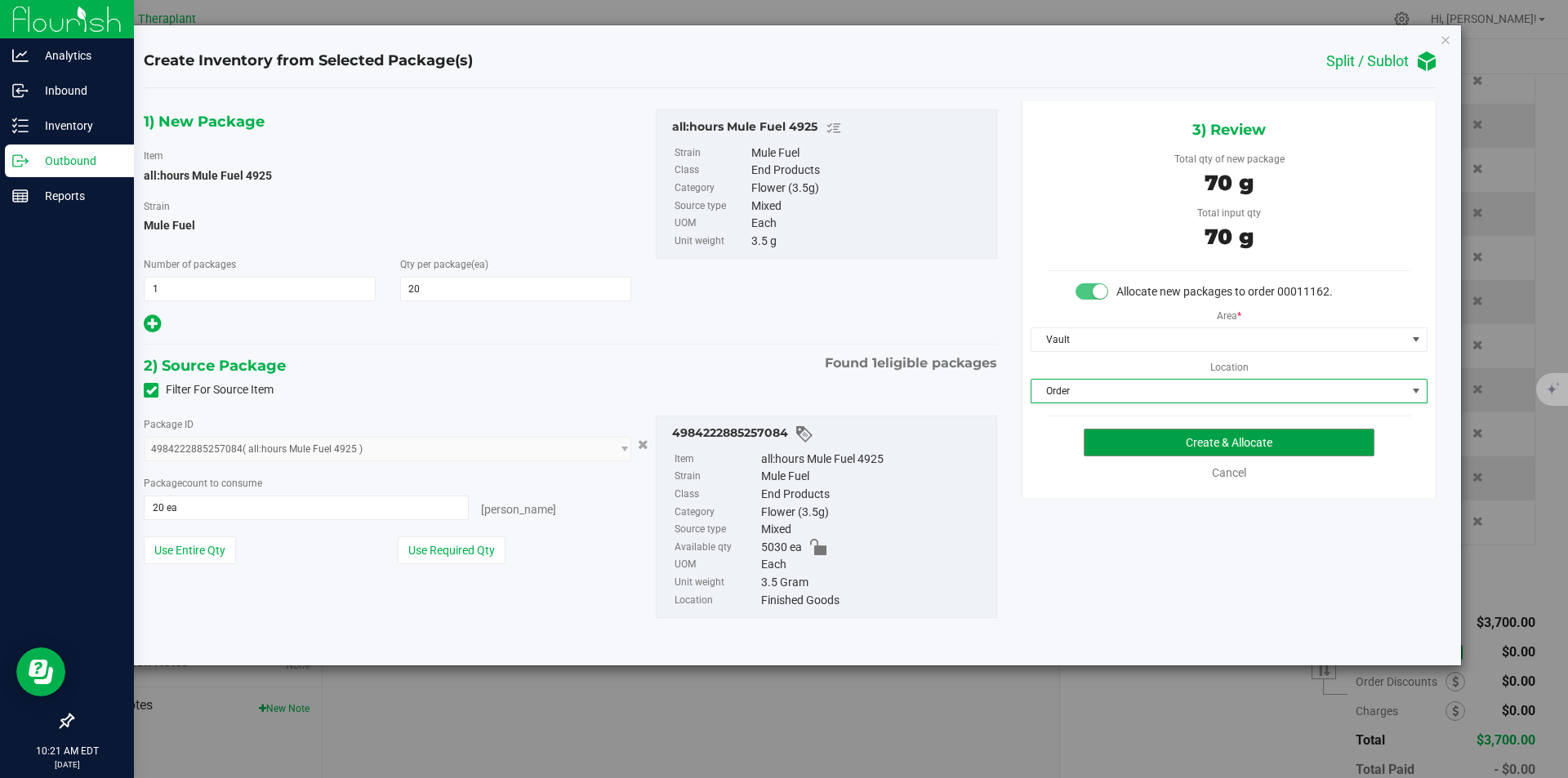
click at [1113, 430] on button "Create & Allocate" at bounding box center [1229, 442] width 291 height 28
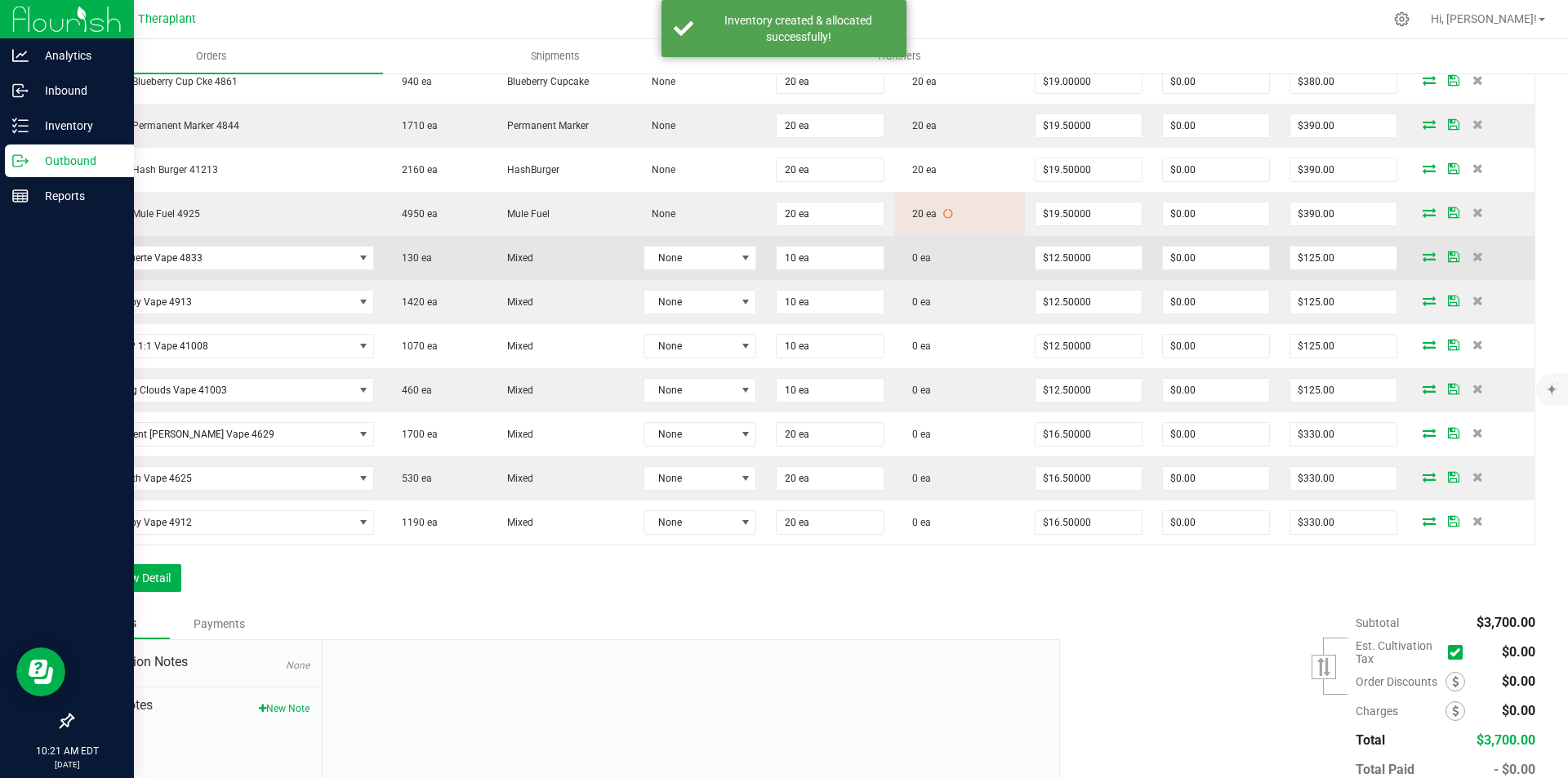
click at [1423, 254] on icon at bounding box center [1429, 257] width 13 height 10
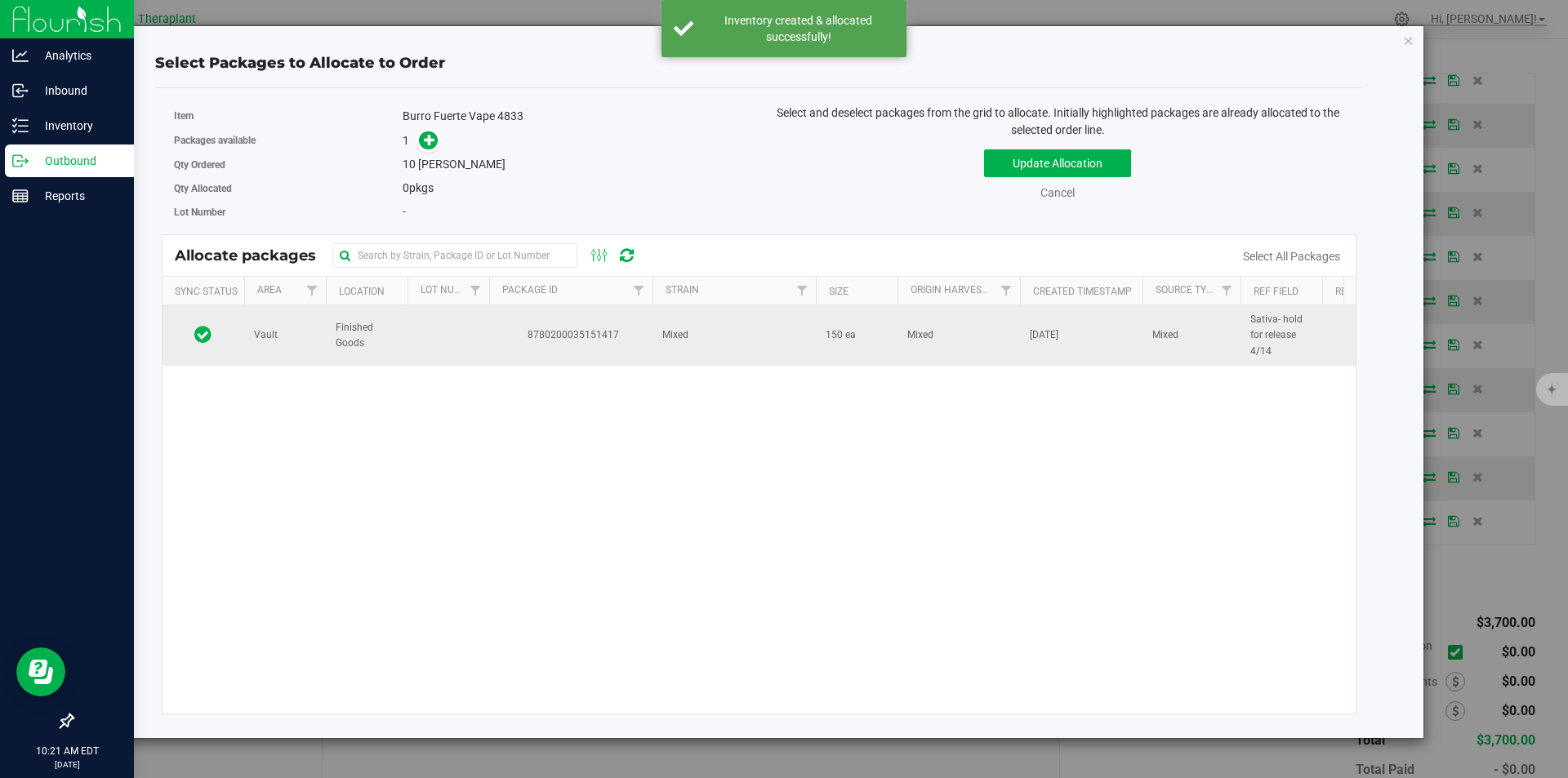
click at [590, 325] on td "8780200035151417" at bounding box center [571, 335] width 163 height 60
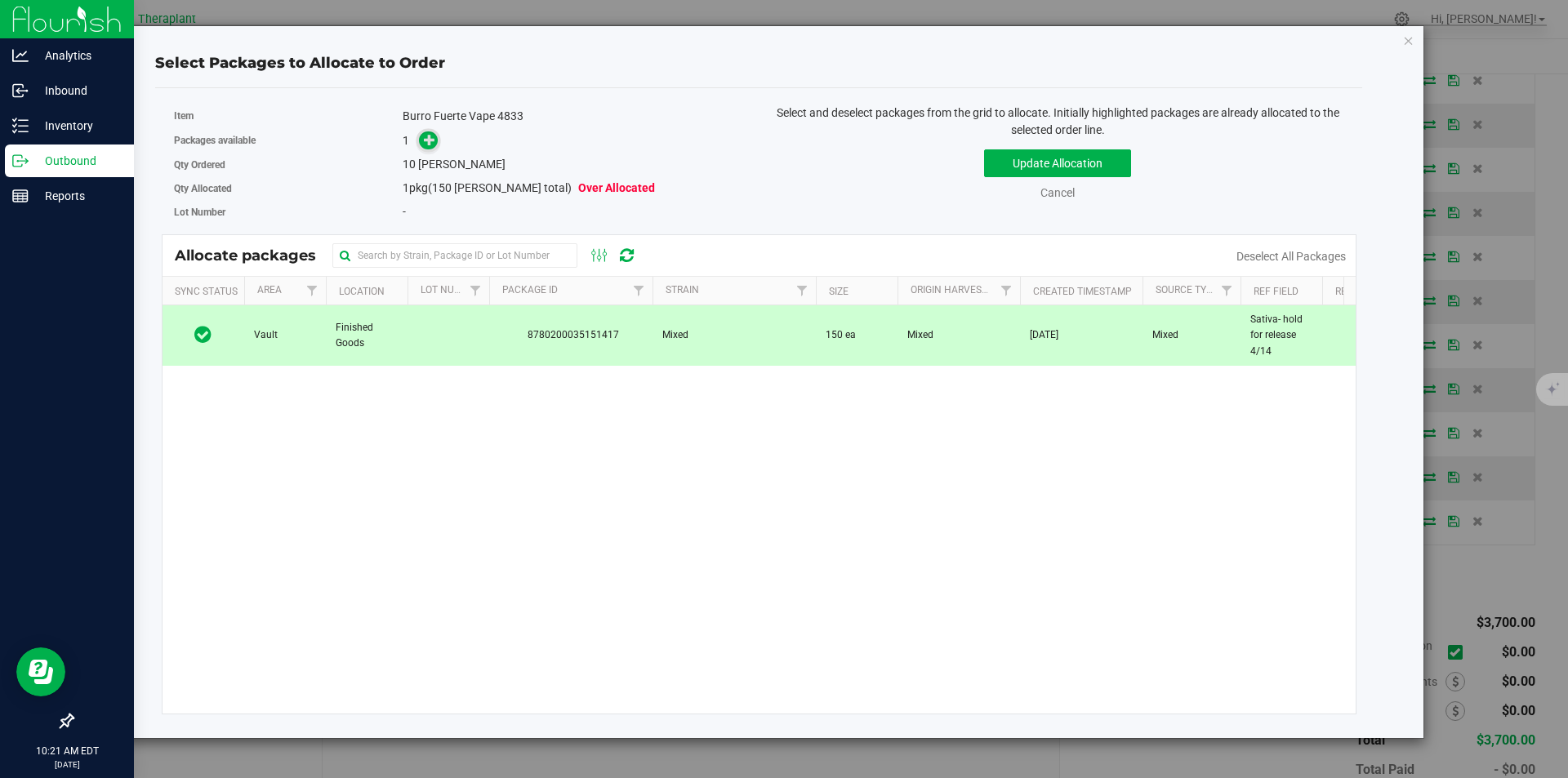
click at [425, 141] on icon at bounding box center [430, 139] width 12 height 12
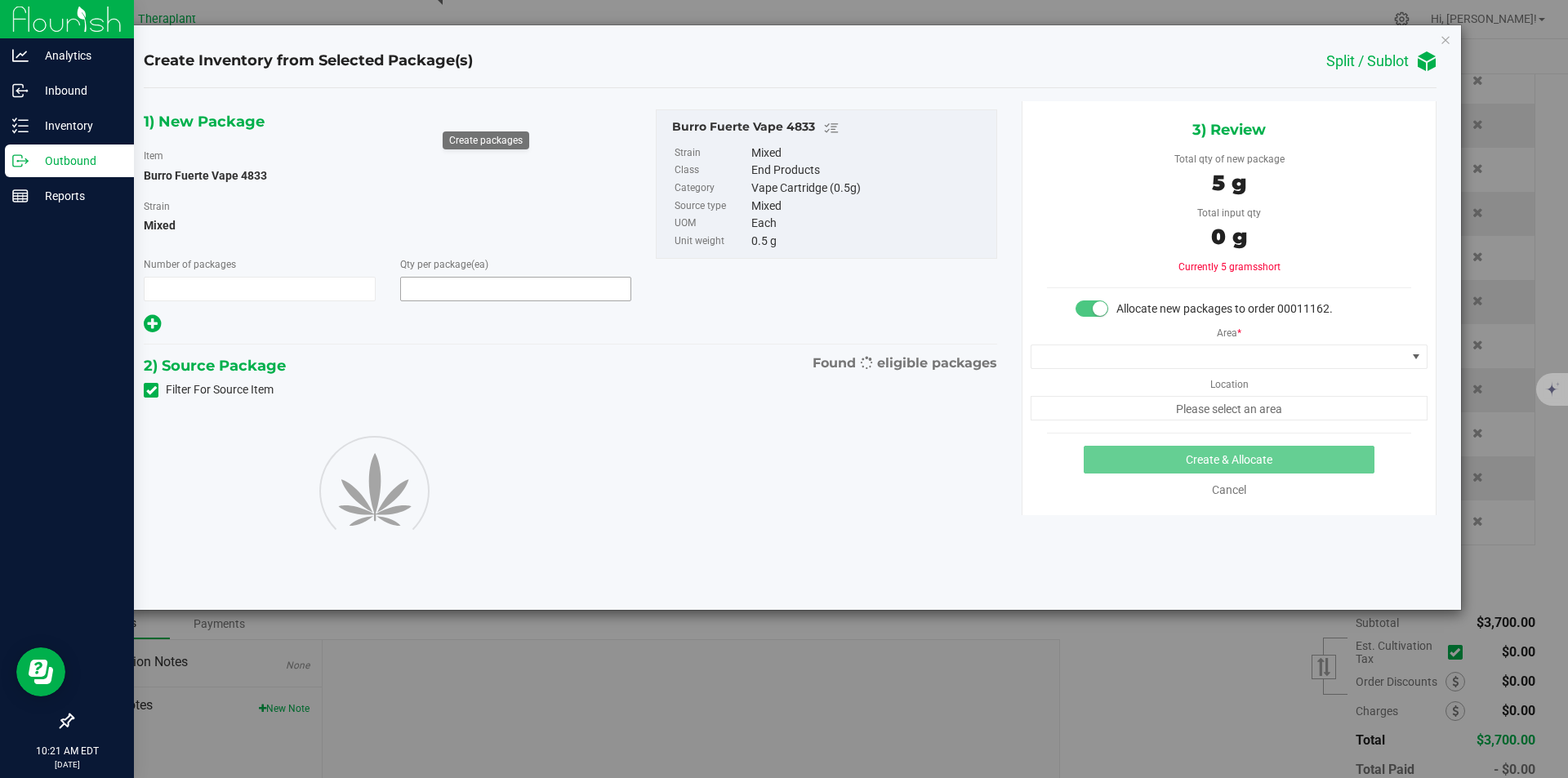
type input "1"
type input "10"
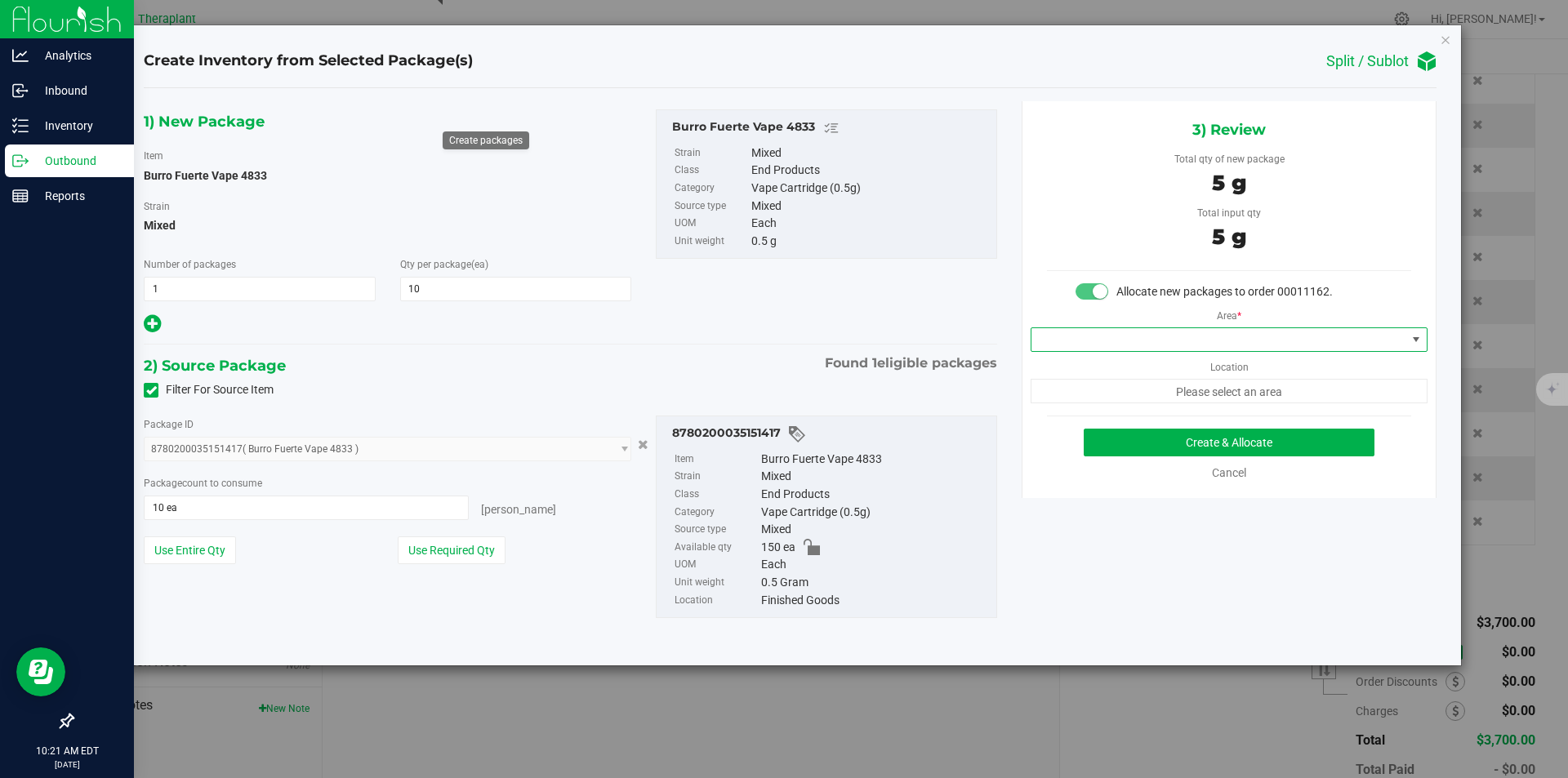
click at [1120, 330] on span at bounding box center [1219, 339] width 375 height 23
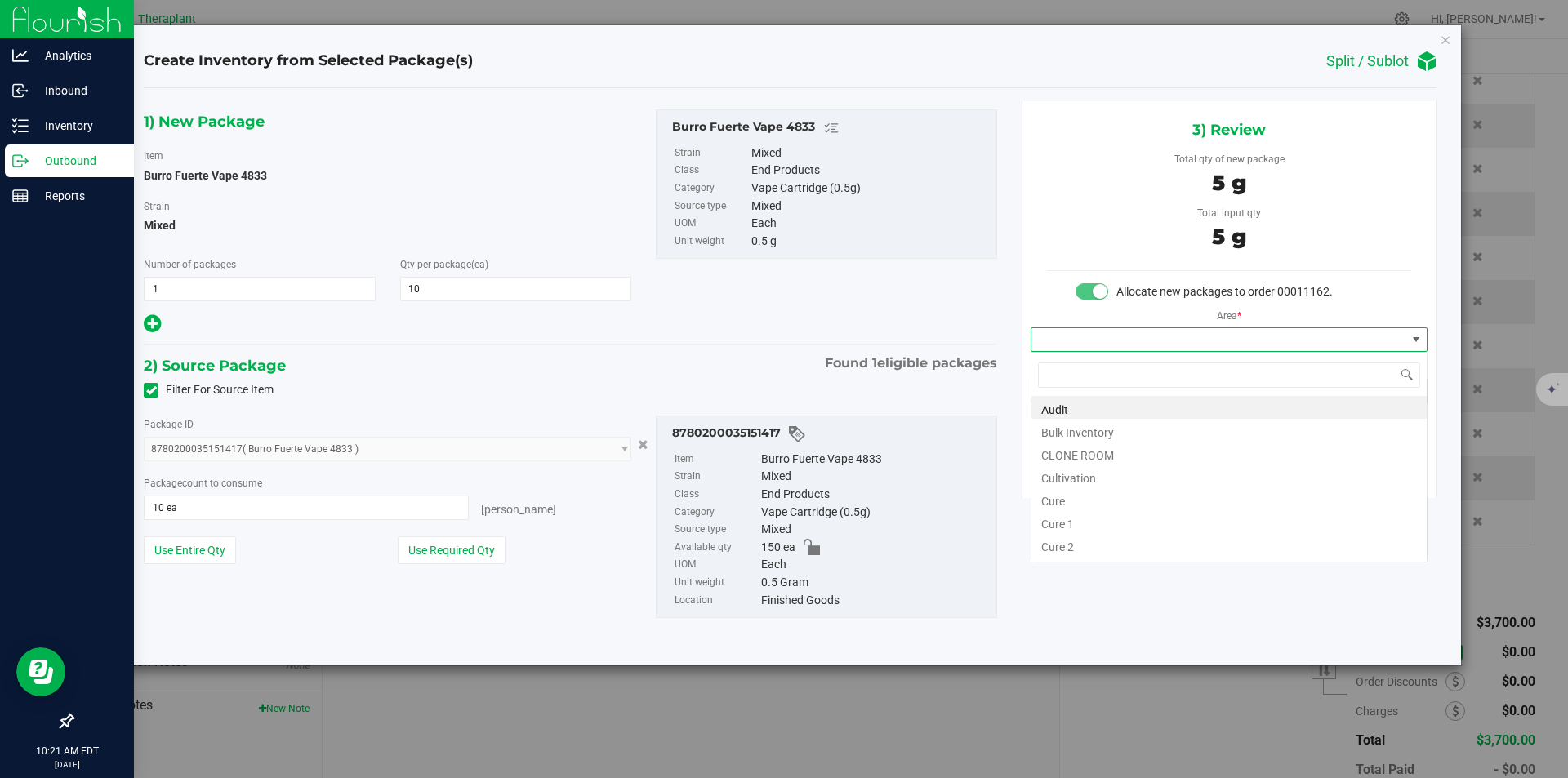
type input "v"
click at [1075, 448] on li "Vault" at bounding box center [1229, 452] width 396 height 23
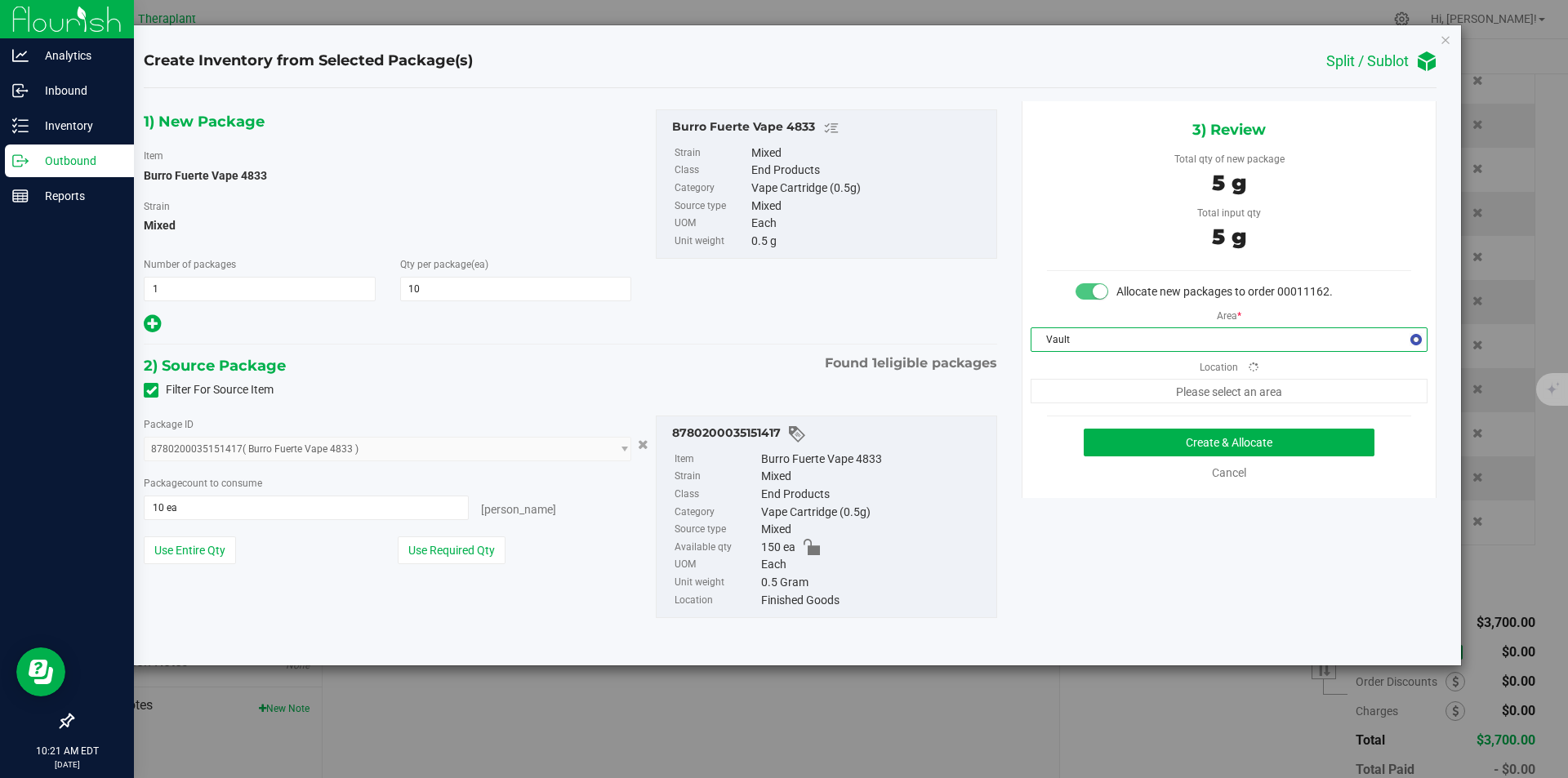
click at [1092, 383] on span "Please select an area" at bounding box center [1229, 390] width 397 height 25
click at [1082, 388] on span "Finished Goods" at bounding box center [1219, 390] width 375 height 23
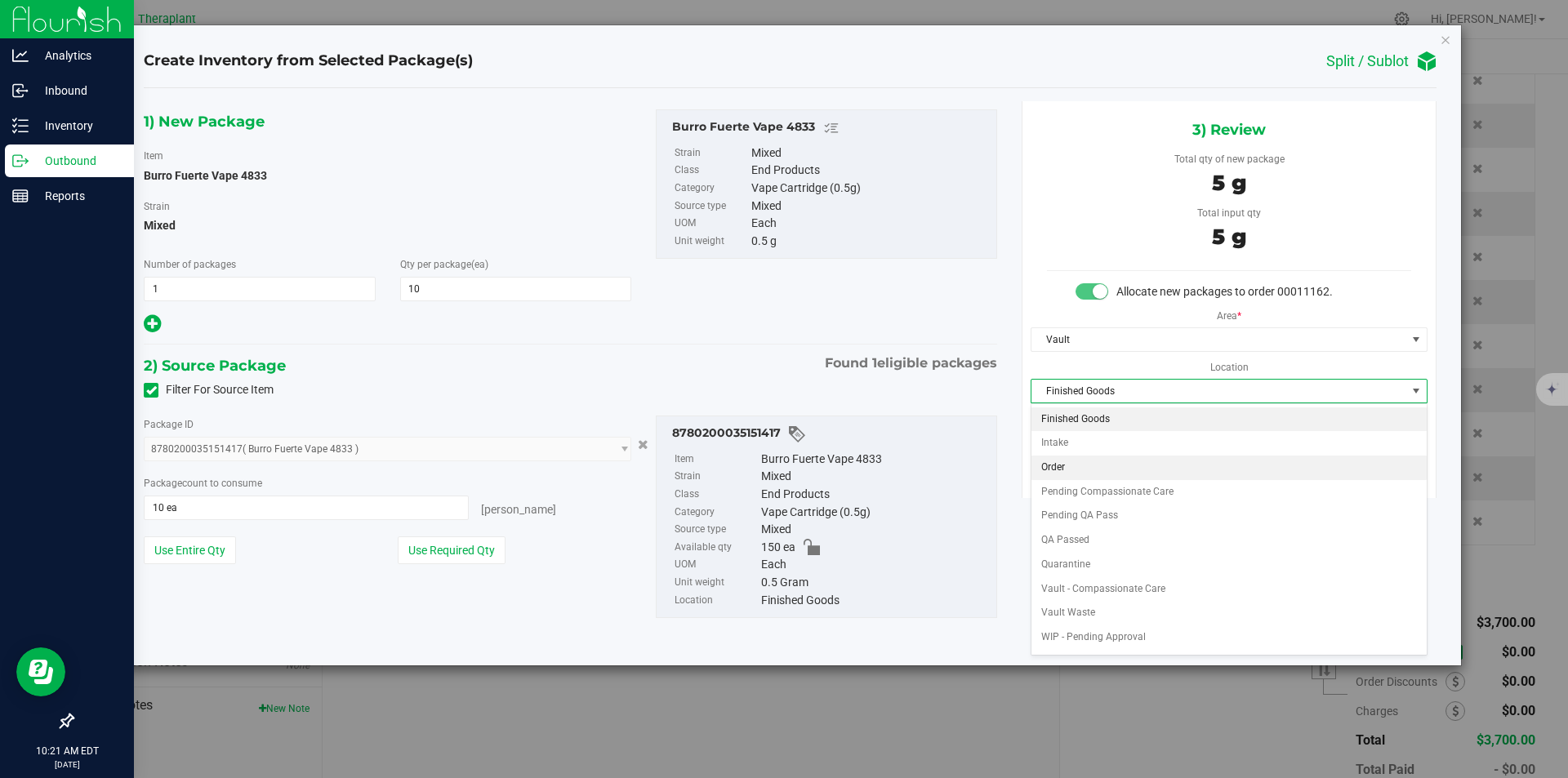
click at [1065, 469] on li "Order" at bounding box center [1229, 468] width 396 height 25
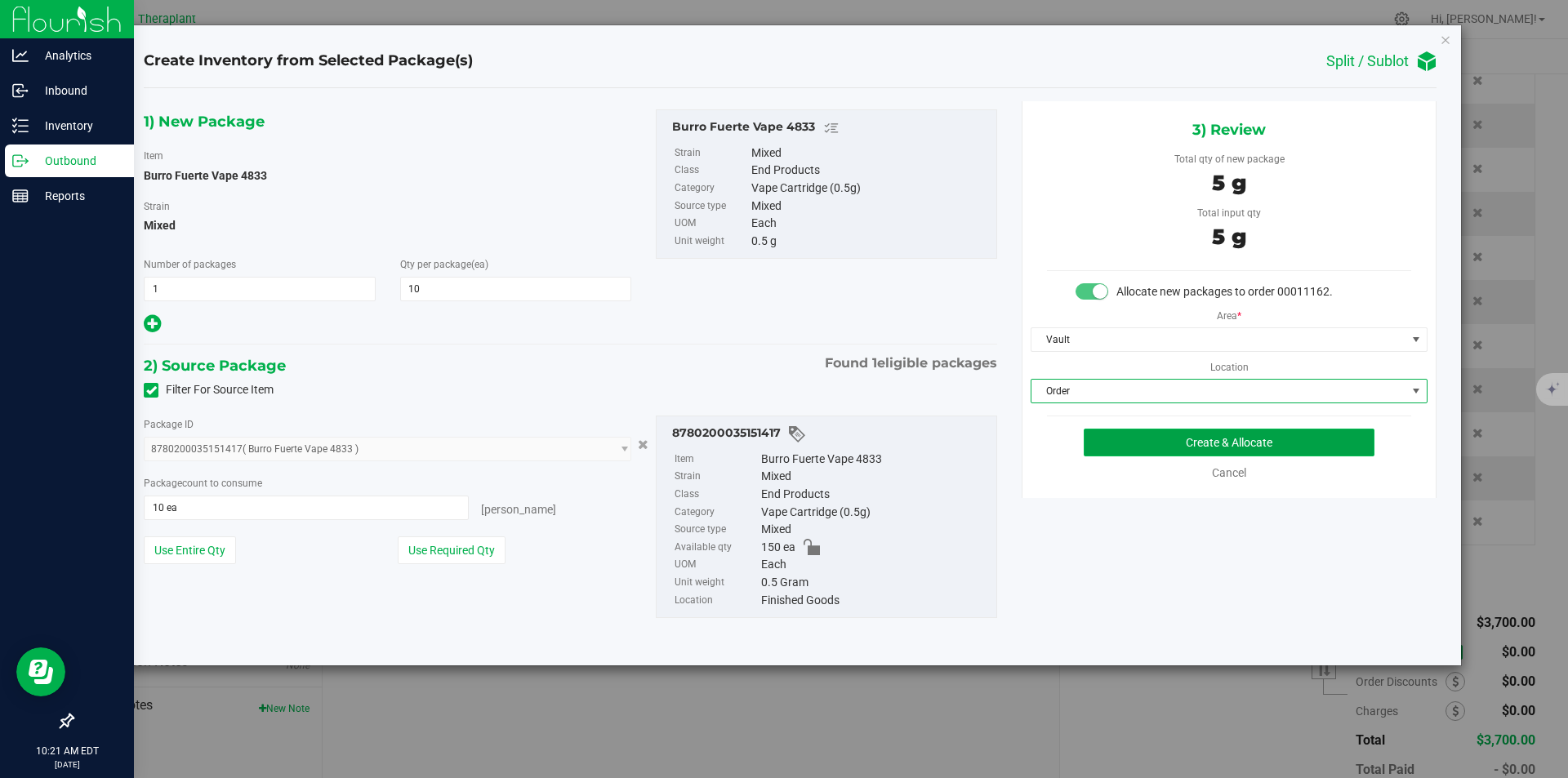
click at [1100, 435] on button "Create & Allocate" at bounding box center [1229, 442] width 291 height 28
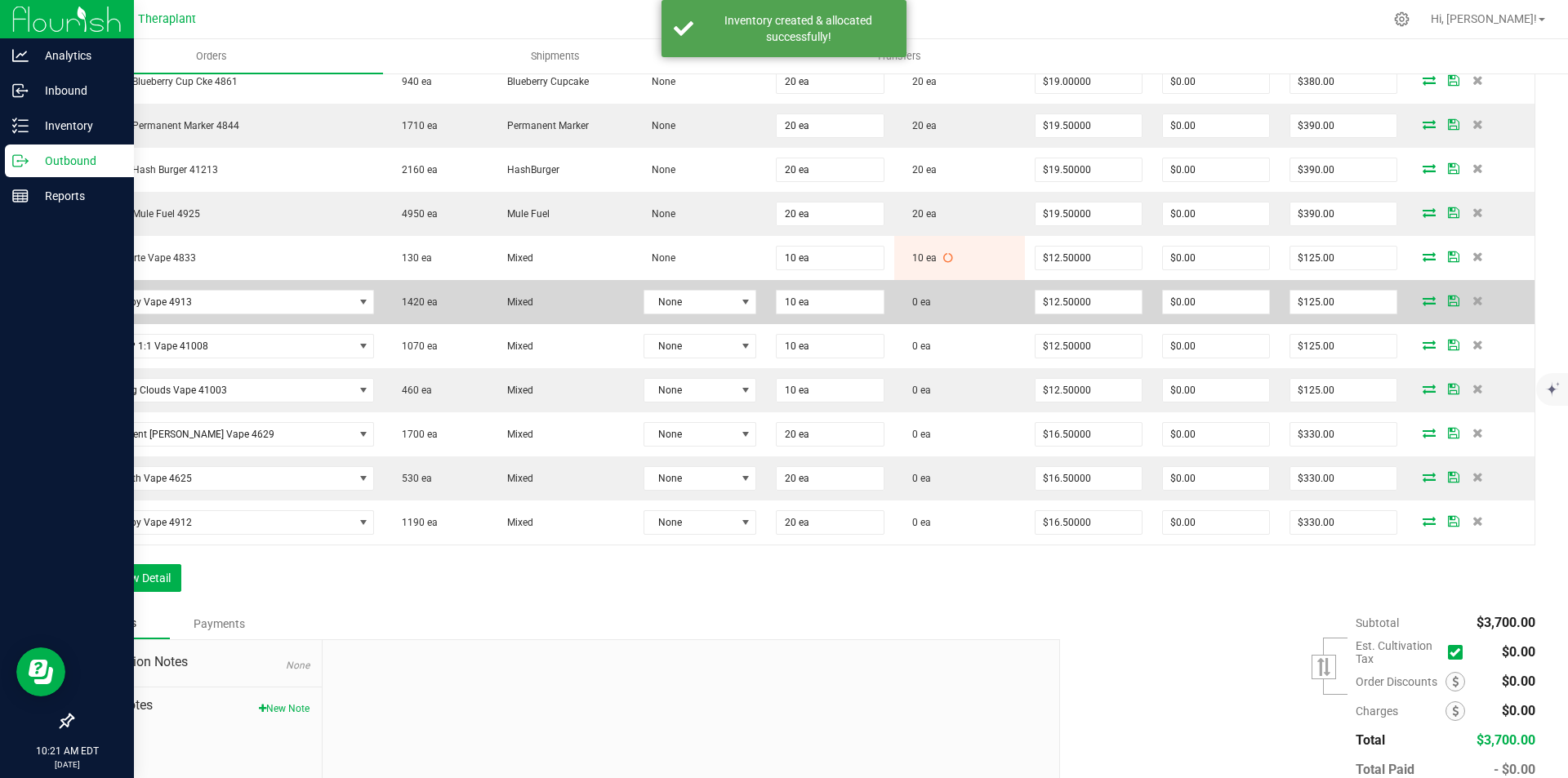
click at [1423, 304] on icon at bounding box center [1429, 301] width 13 height 10
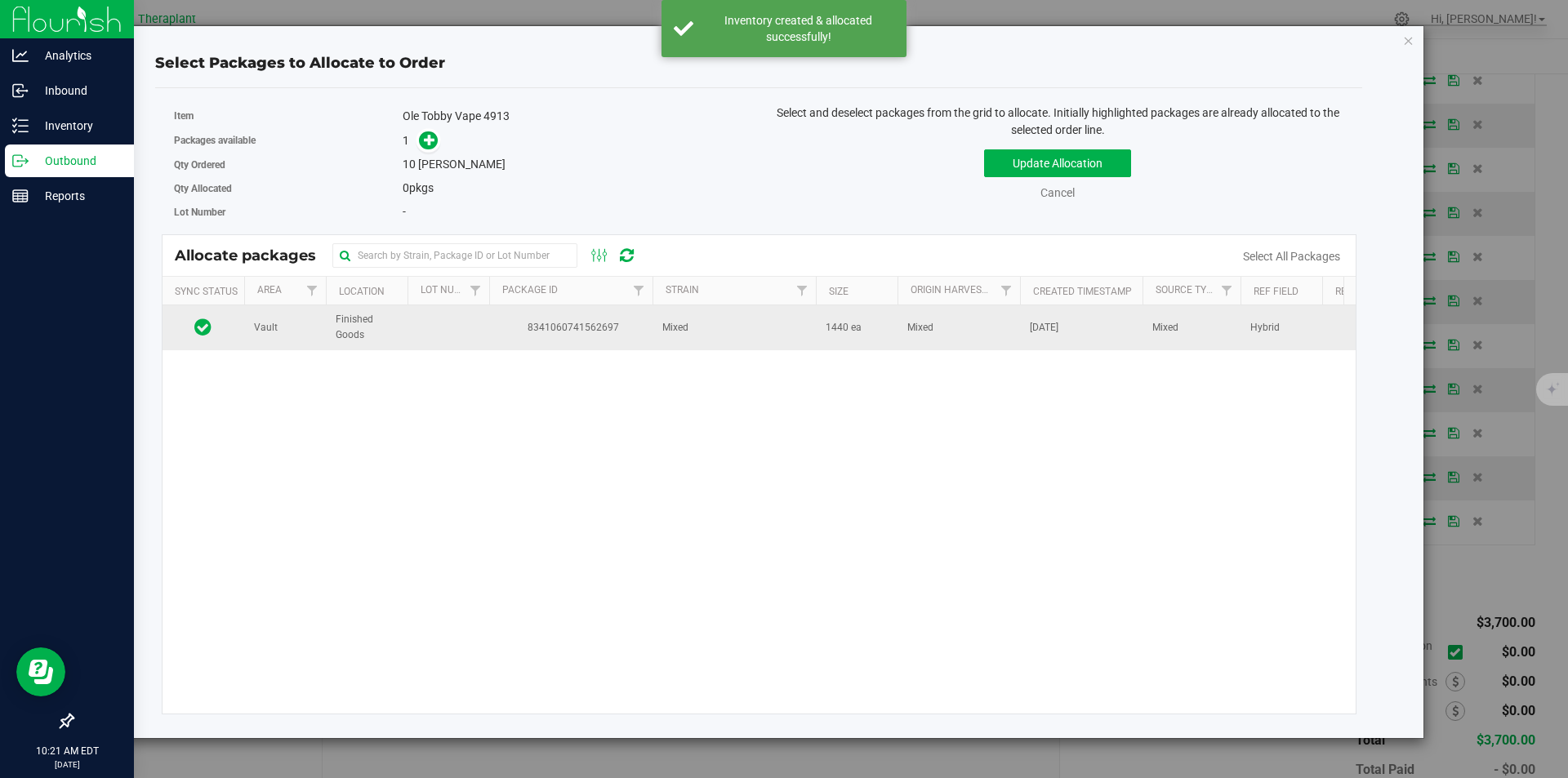
click at [569, 333] on span "8341060741562697" at bounding box center [571, 327] width 144 height 15
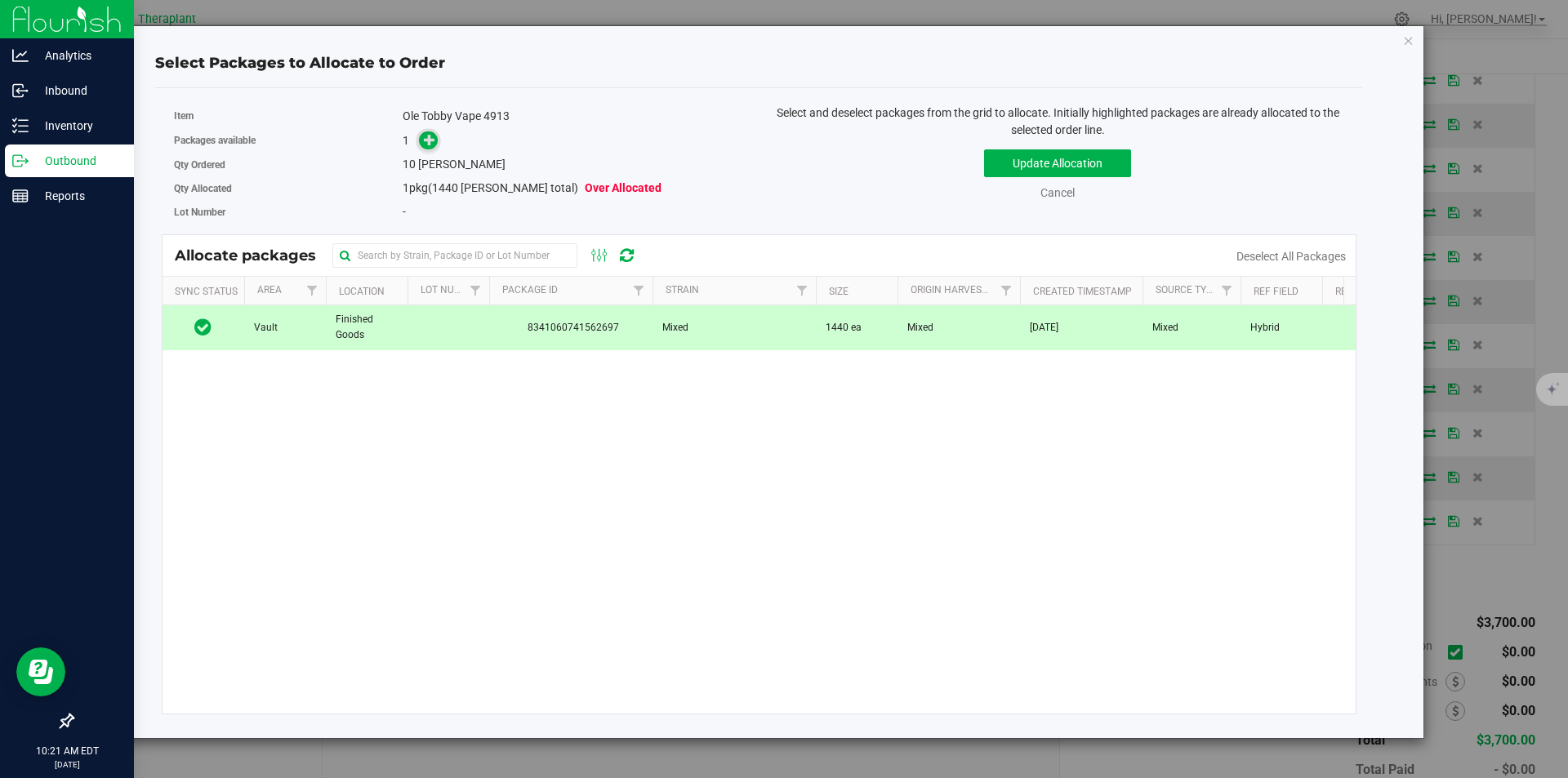
click at [425, 140] on icon at bounding box center [430, 139] width 12 height 12
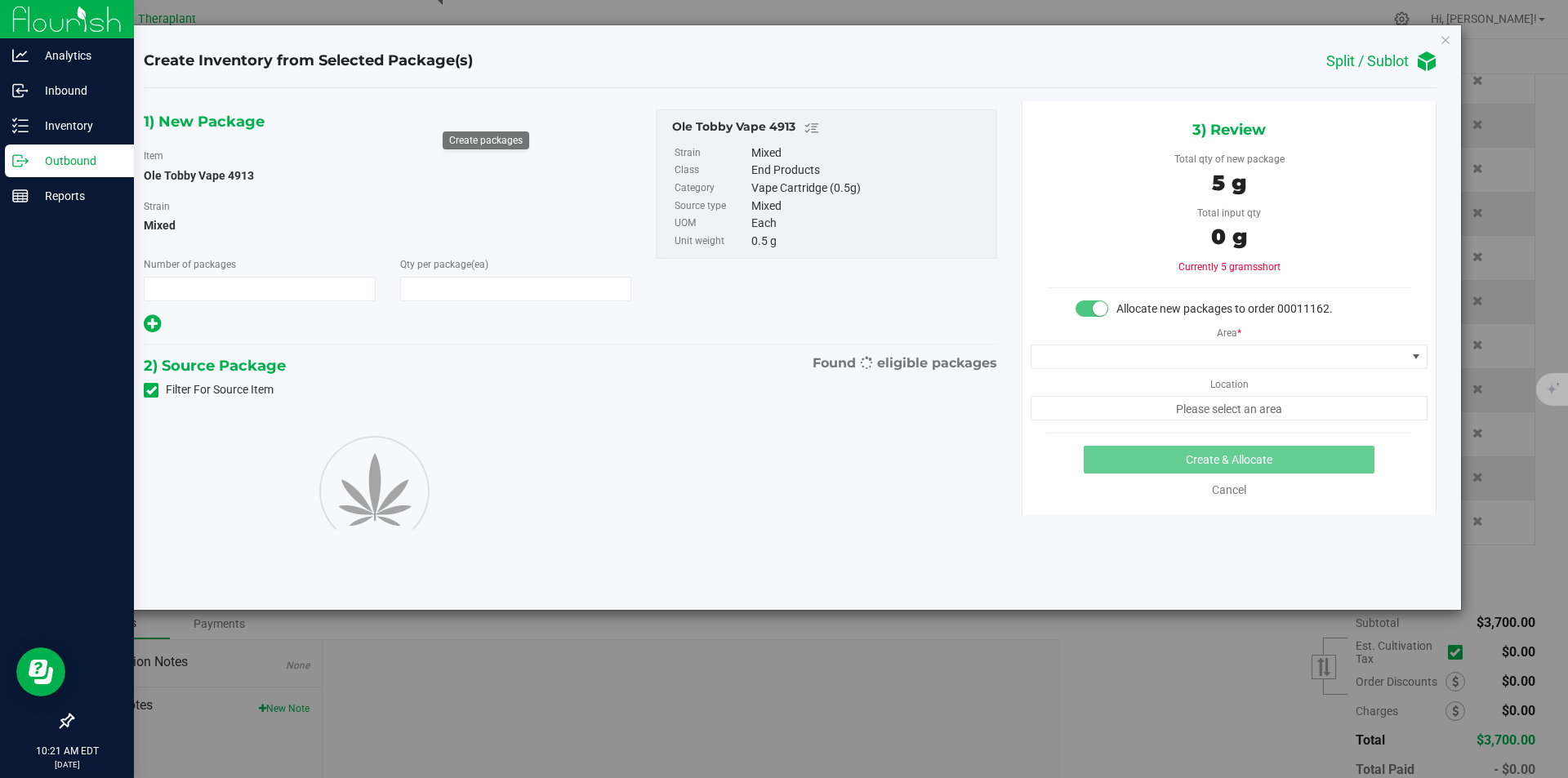
type input "1"
type input "10"
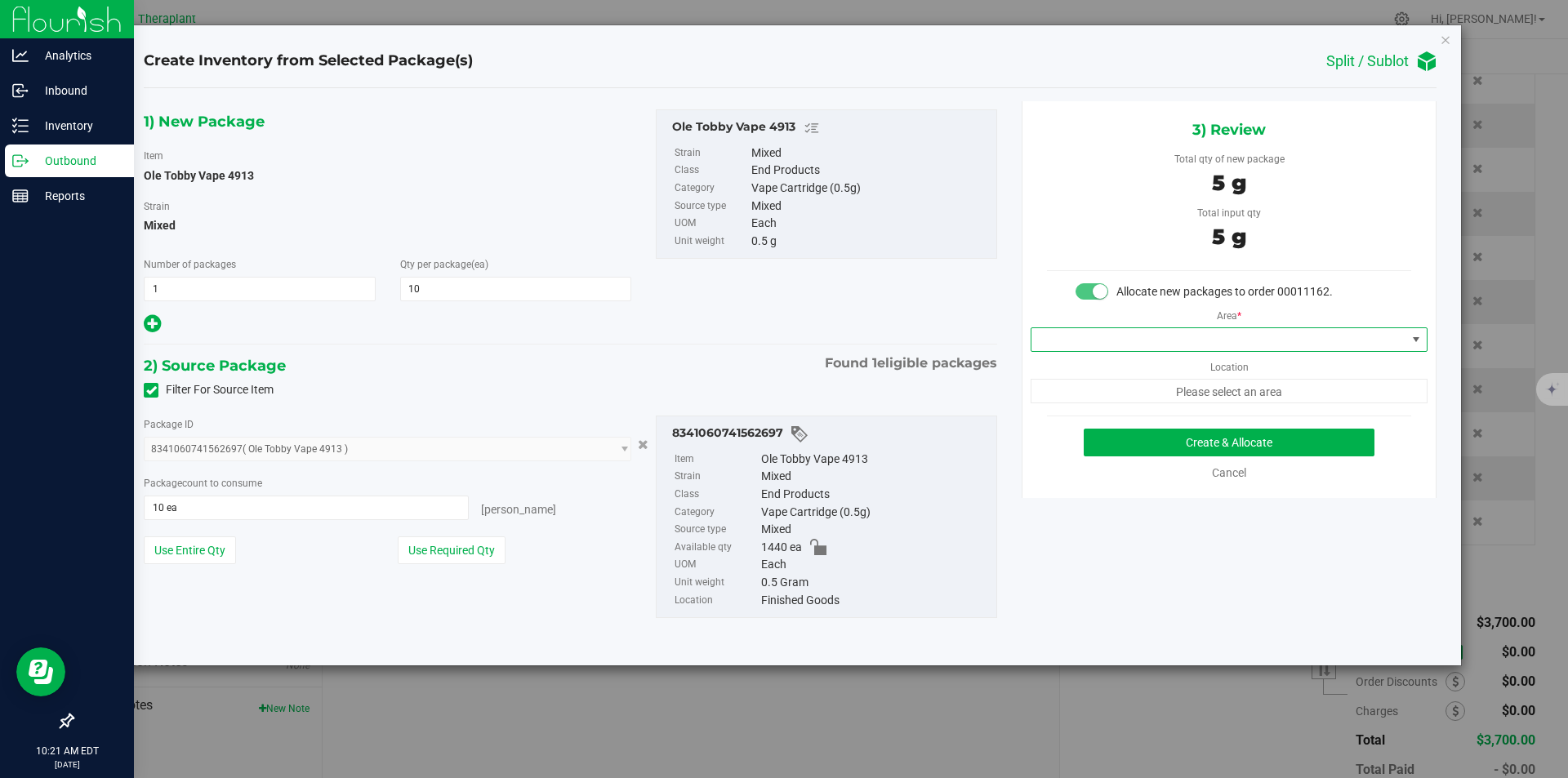
click at [1054, 340] on span at bounding box center [1219, 339] width 375 height 23
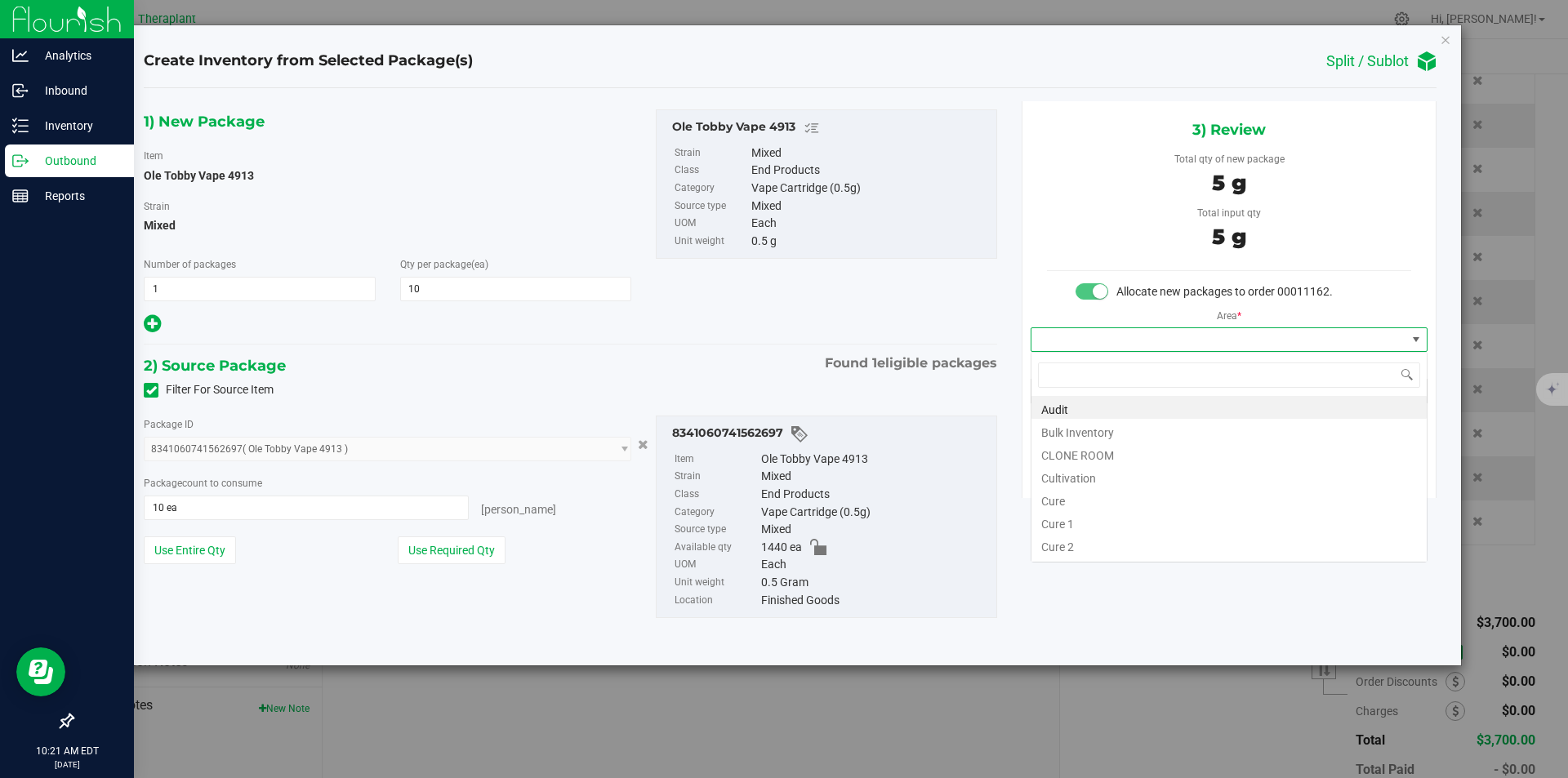
type input "v"
click at [1054, 451] on li "Vault" at bounding box center [1229, 452] width 396 height 23
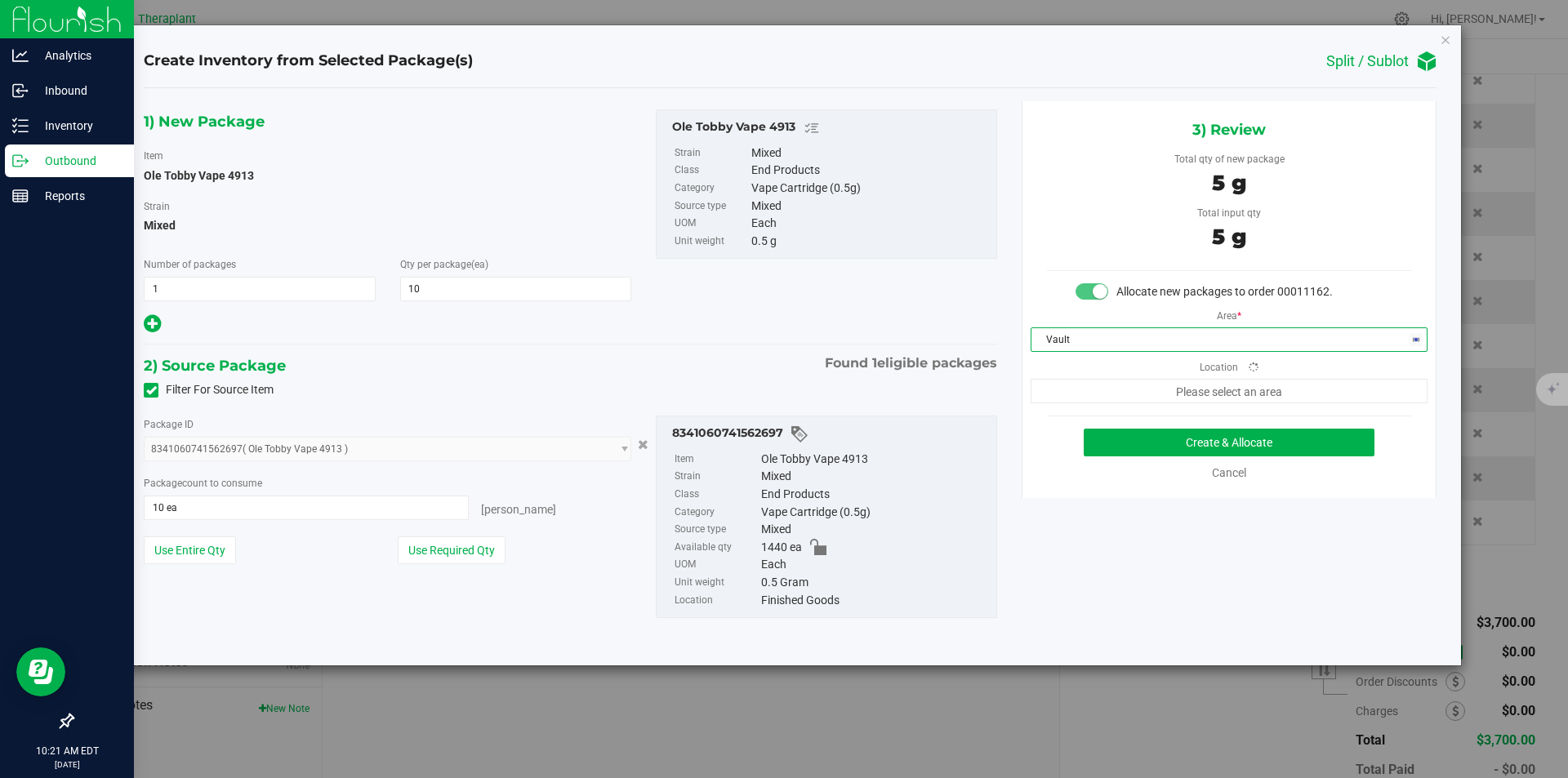
click at [1074, 404] on div "3) Review Total qty of new package 5 g Total input qty 5 g Allocate new package…" at bounding box center [1229, 299] width 415 height 397
click at [1070, 384] on span "Finished Goods" at bounding box center [1219, 390] width 375 height 23
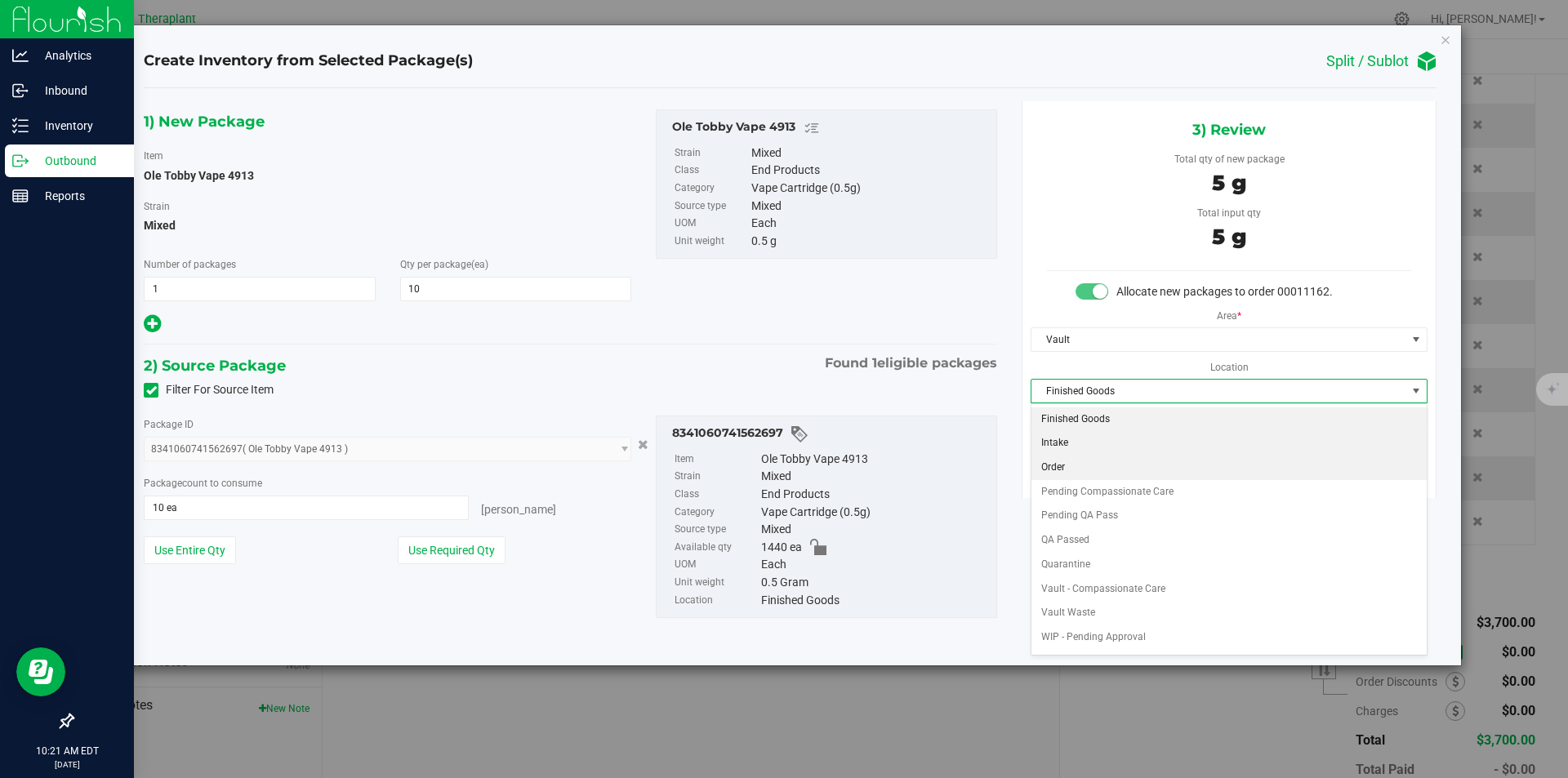
click at [1068, 457] on li "Order" at bounding box center [1229, 468] width 396 height 25
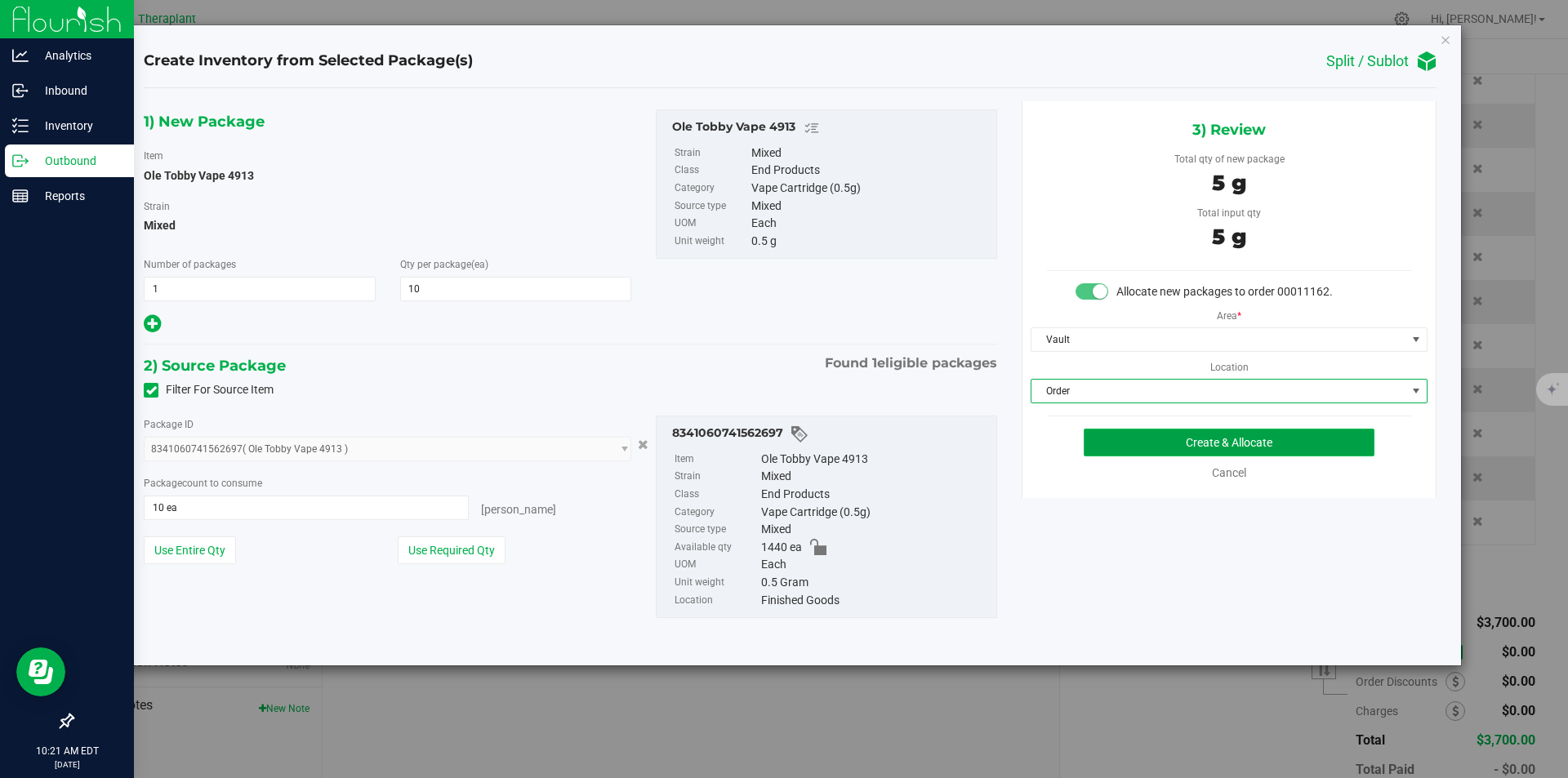
click at [1084, 443] on button "Create & Allocate" at bounding box center [1229, 442] width 291 height 28
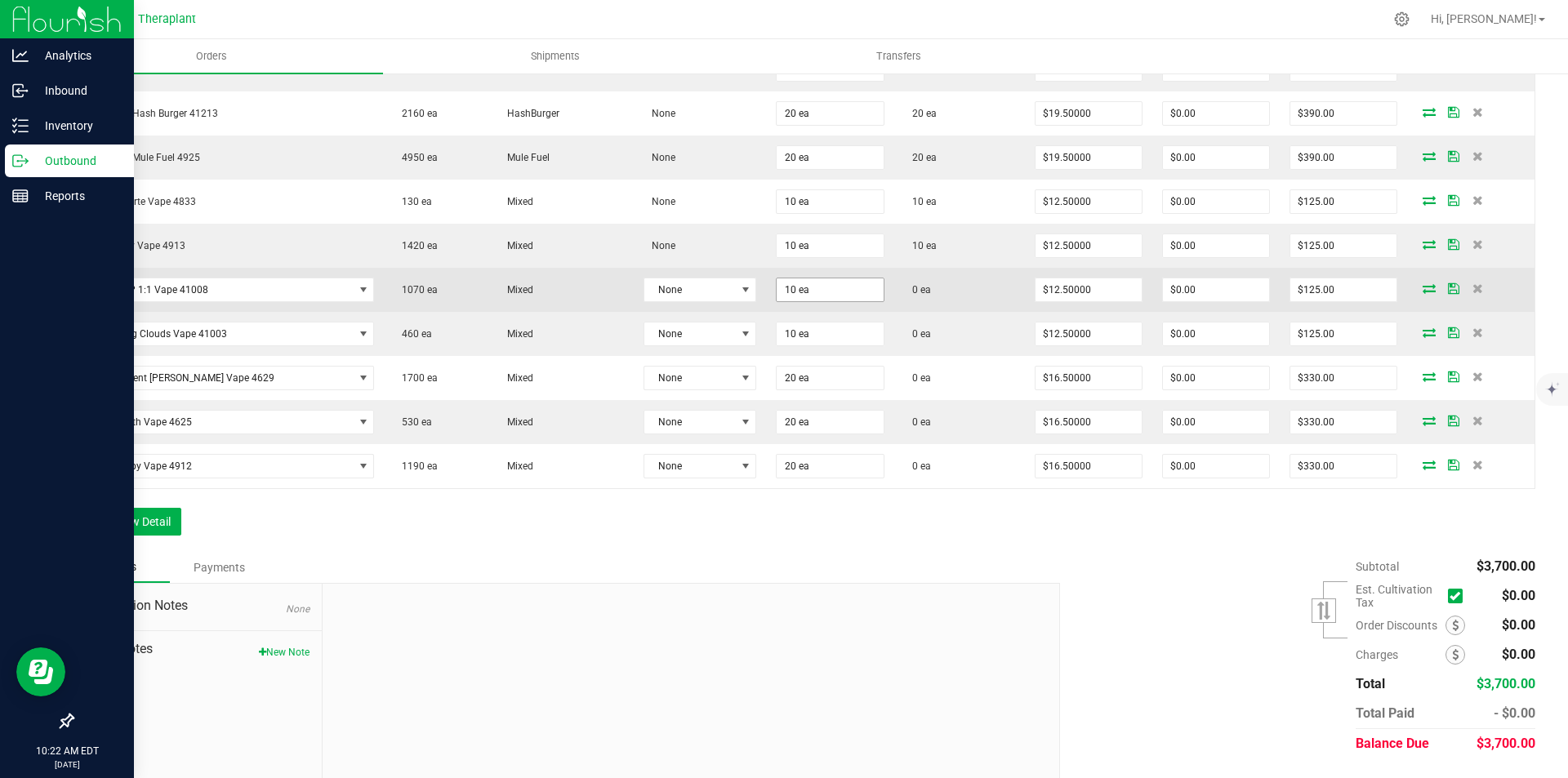
scroll to position [653, 0]
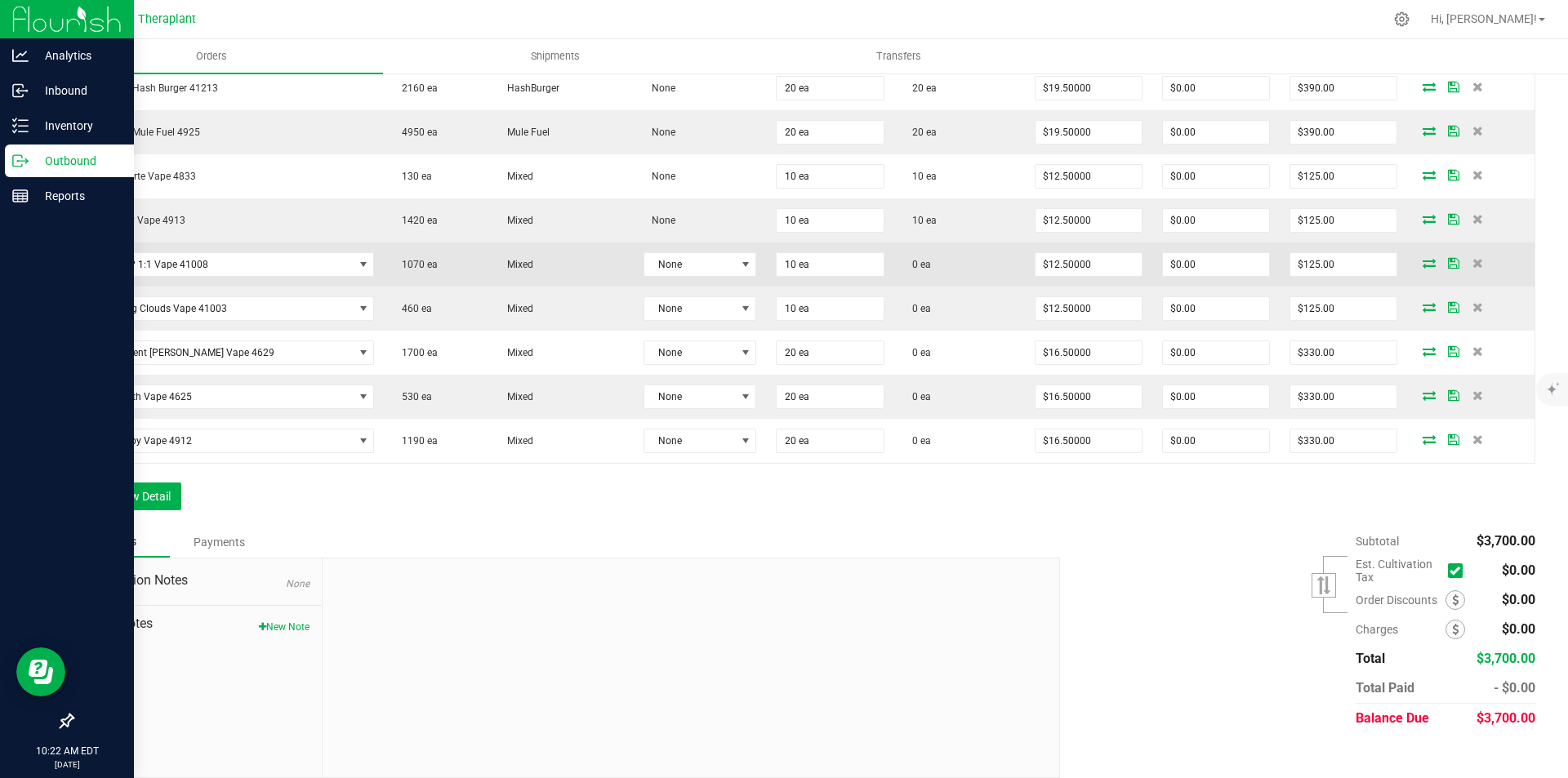
click at [1423, 264] on icon at bounding box center [1429, 263] width 13 height 10
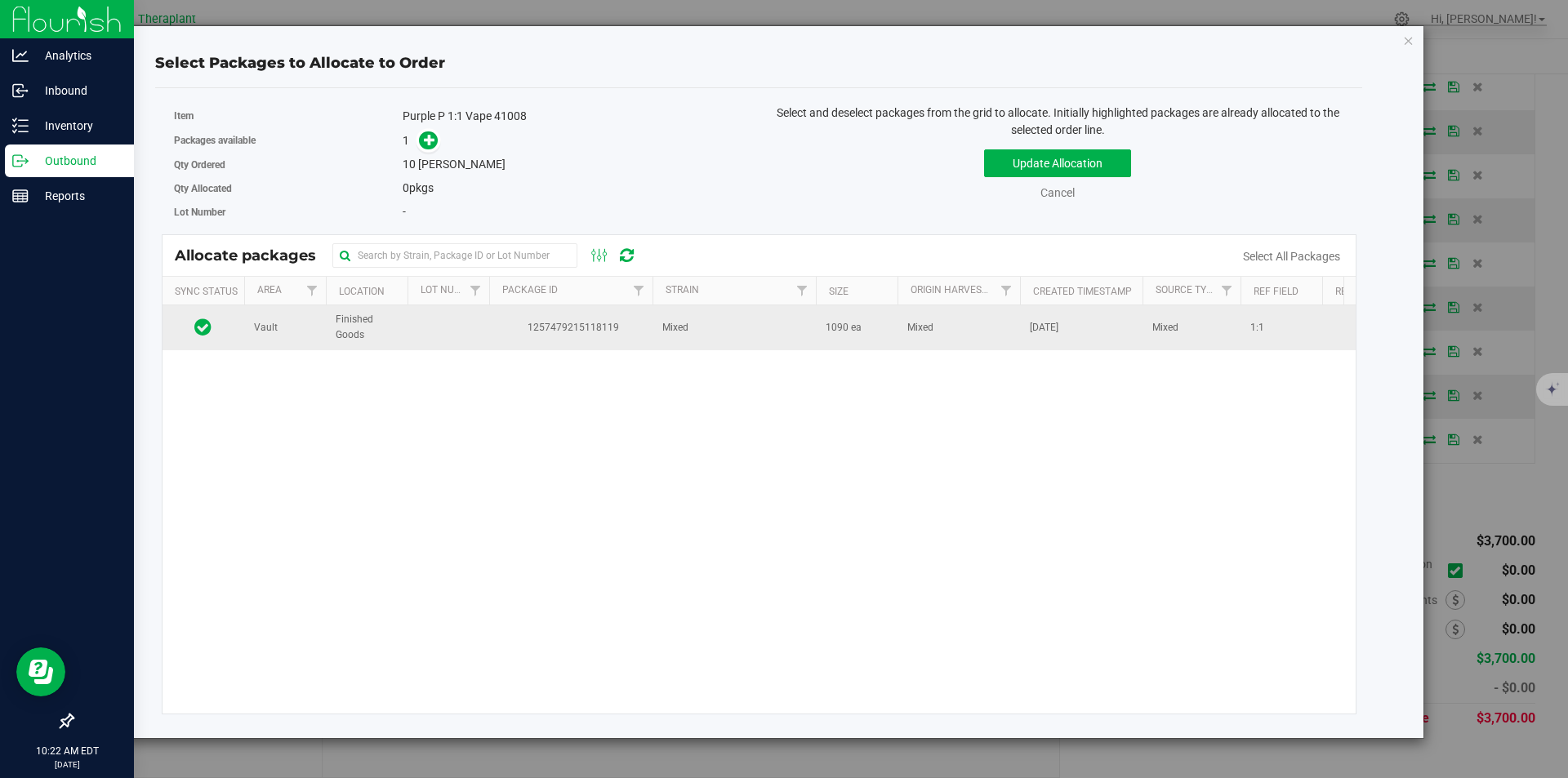
click at [542, 325] on span "1257479215118119" at bounding box center [571, 327] width 144 height 15
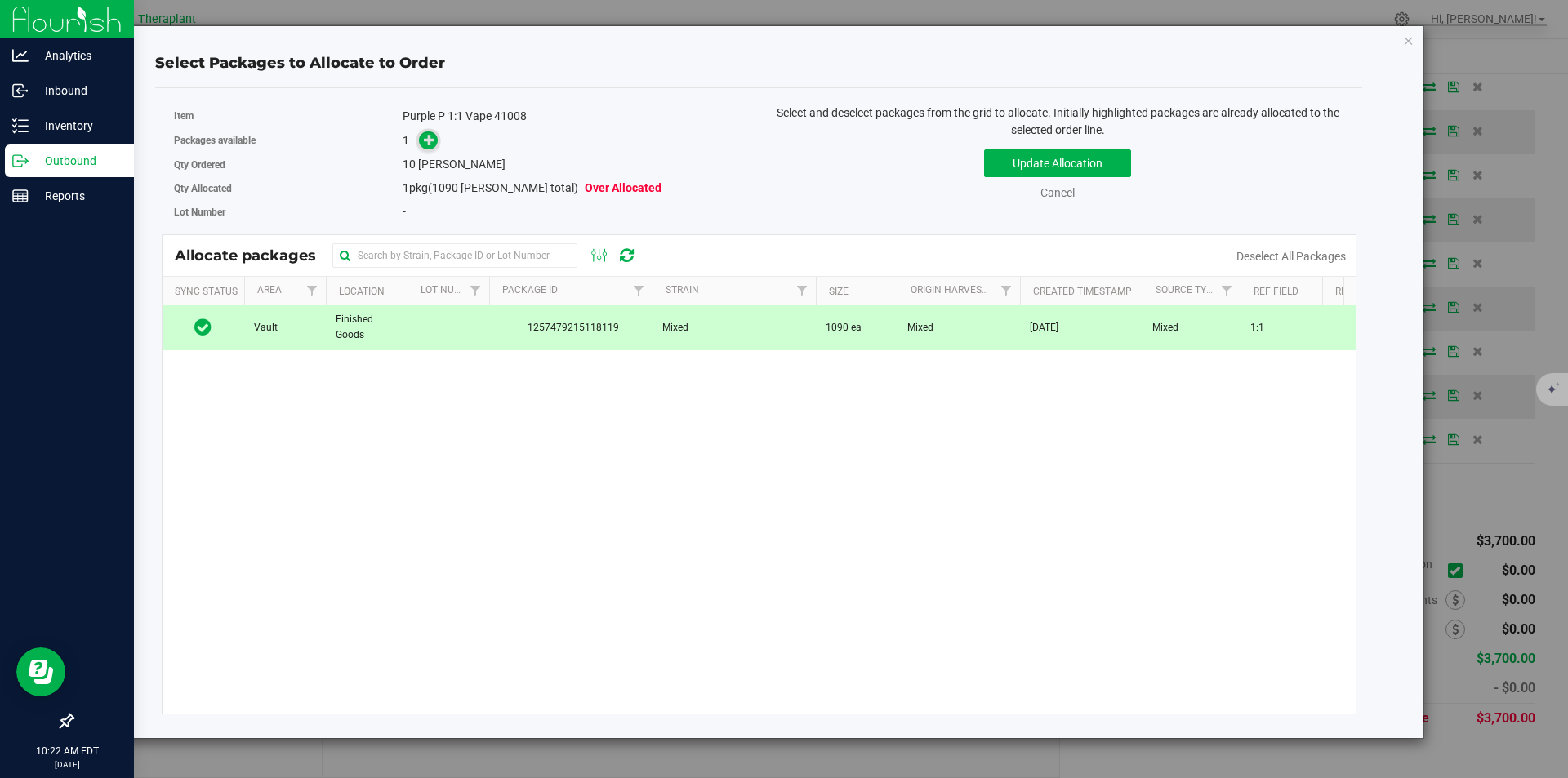
click at [424, 145] on icon at bounding box center [430, 139] width 12 height 12
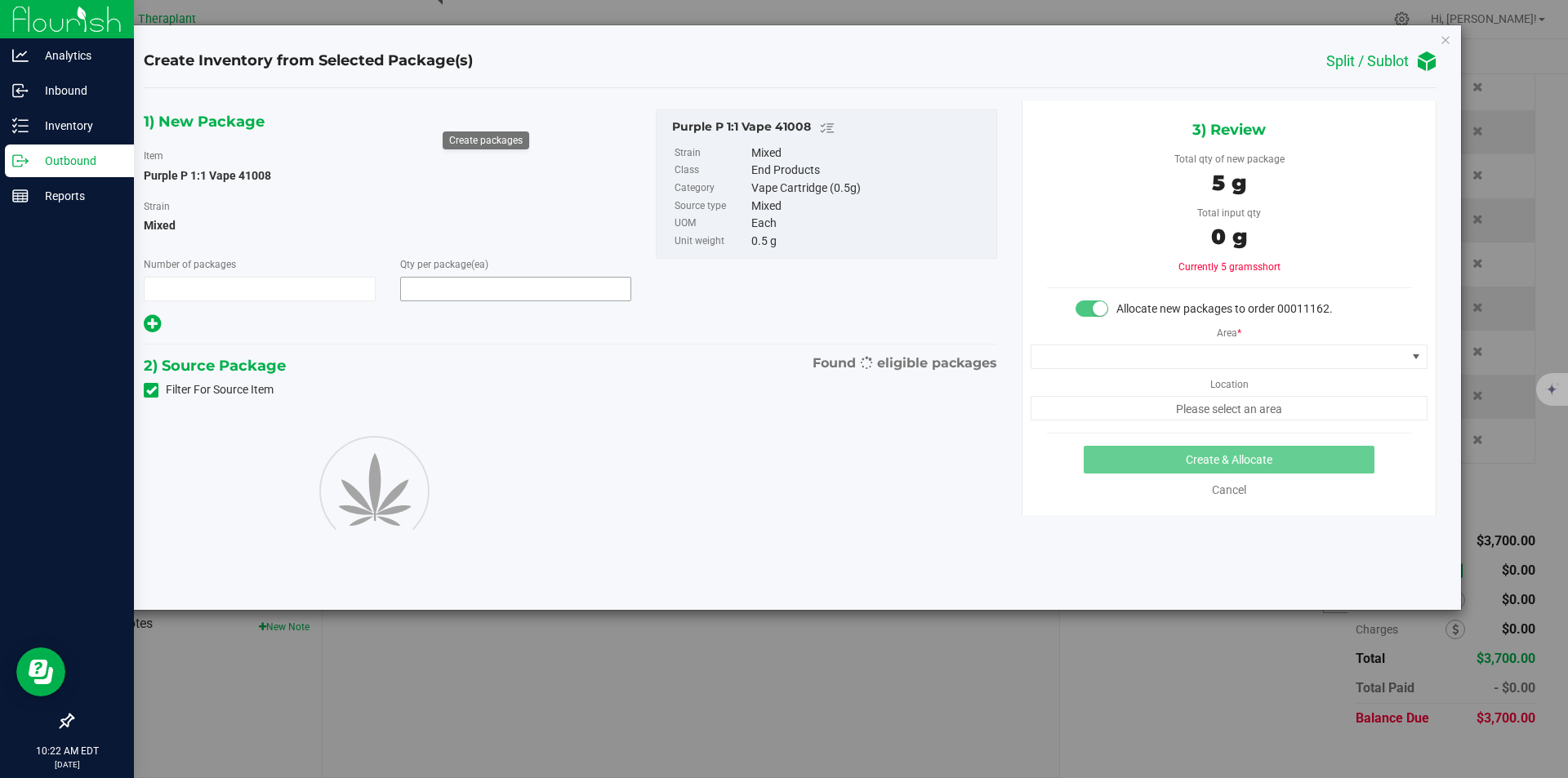
type input "1"
type input "10"
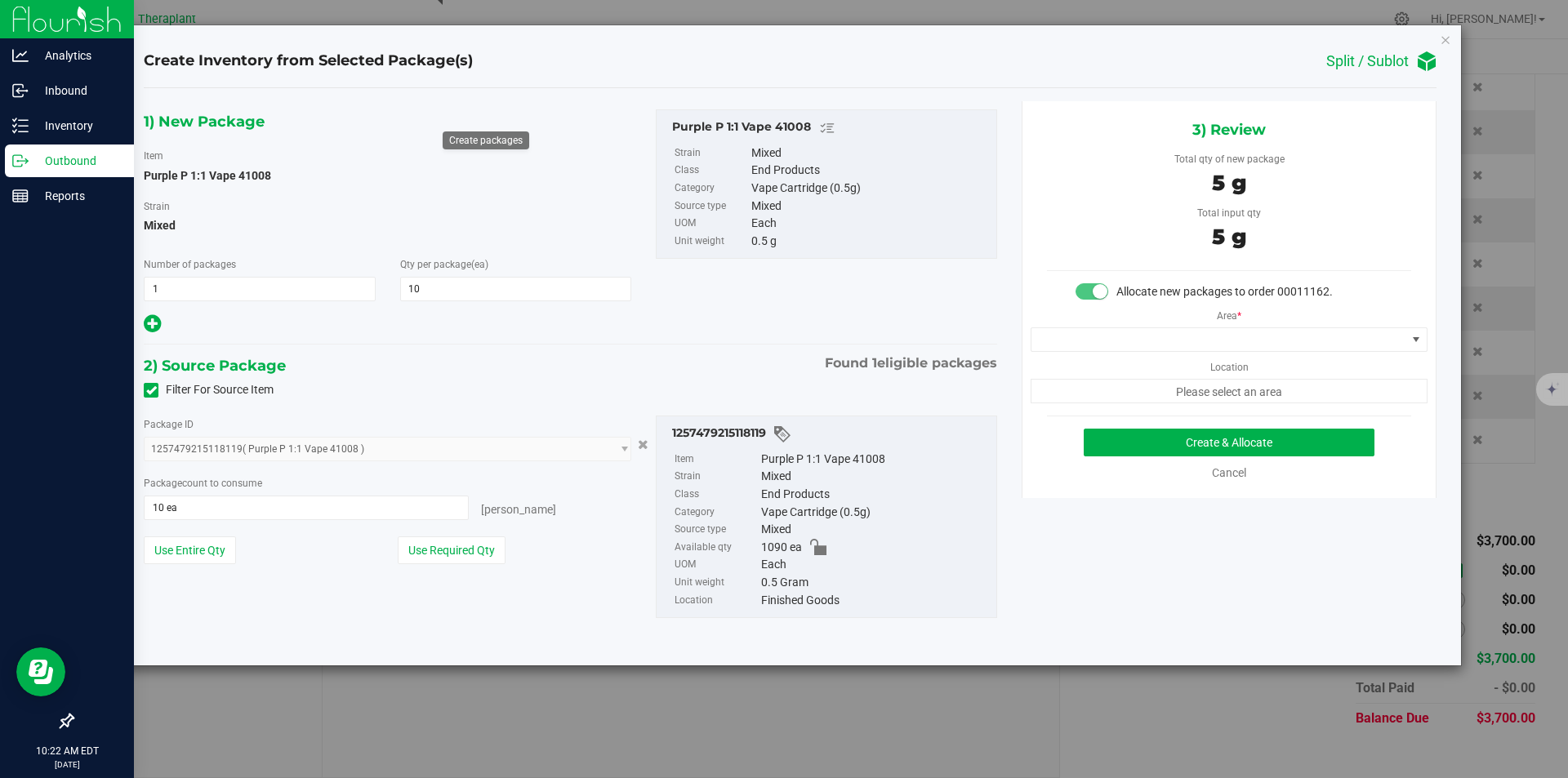
click at [1059, 327] on div "Area * Location Please select an area" at bounding box center [1229, 351] width 413 height 103
click at [1048, 338] on span at bounding box center [1219, 339] width 375 height 23
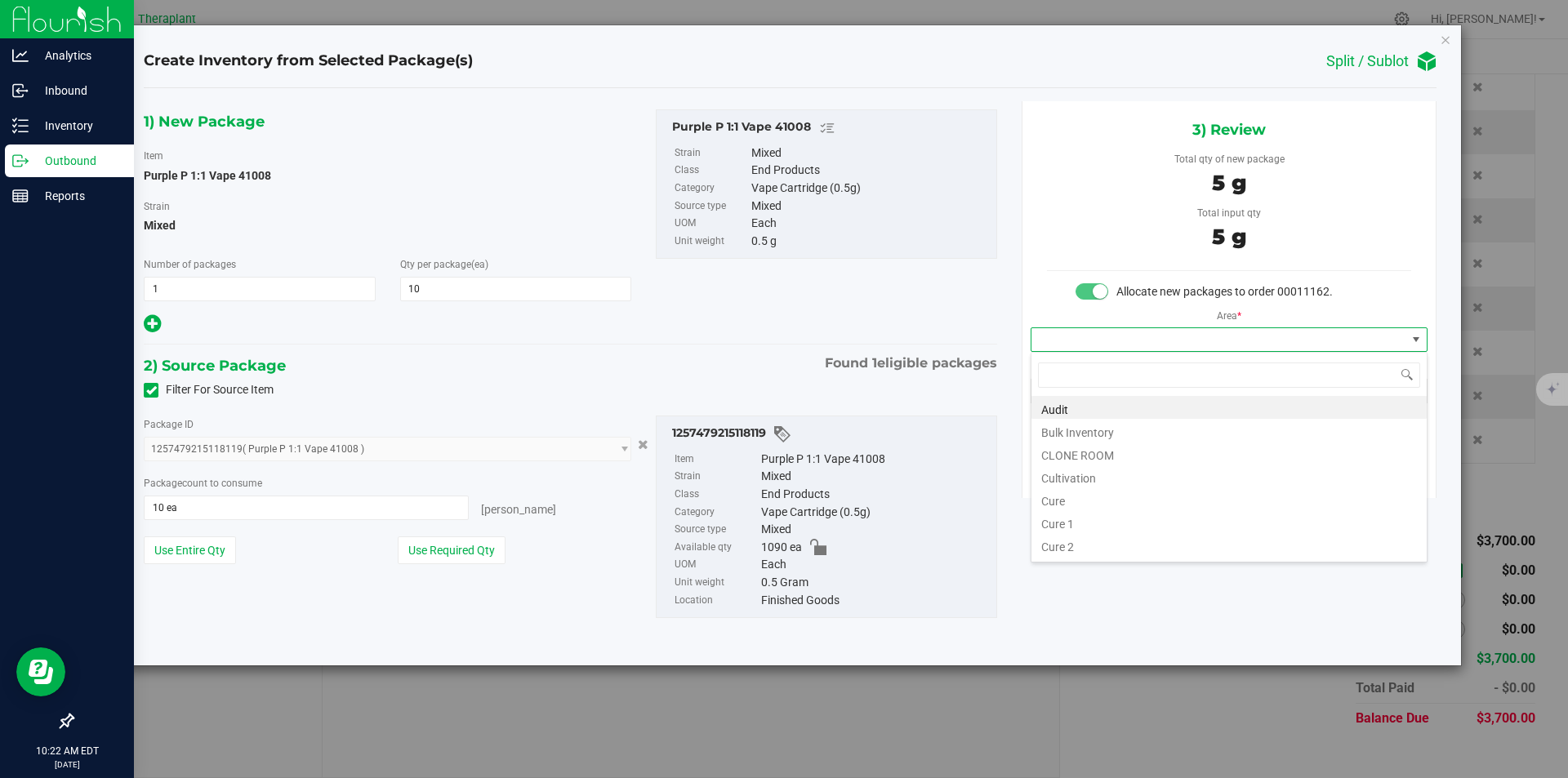
scroll to position [25, 396]
type input "v"
click at [1092, 449] on li "Vault" at bounding box center [1229, 452] width 396 height 23
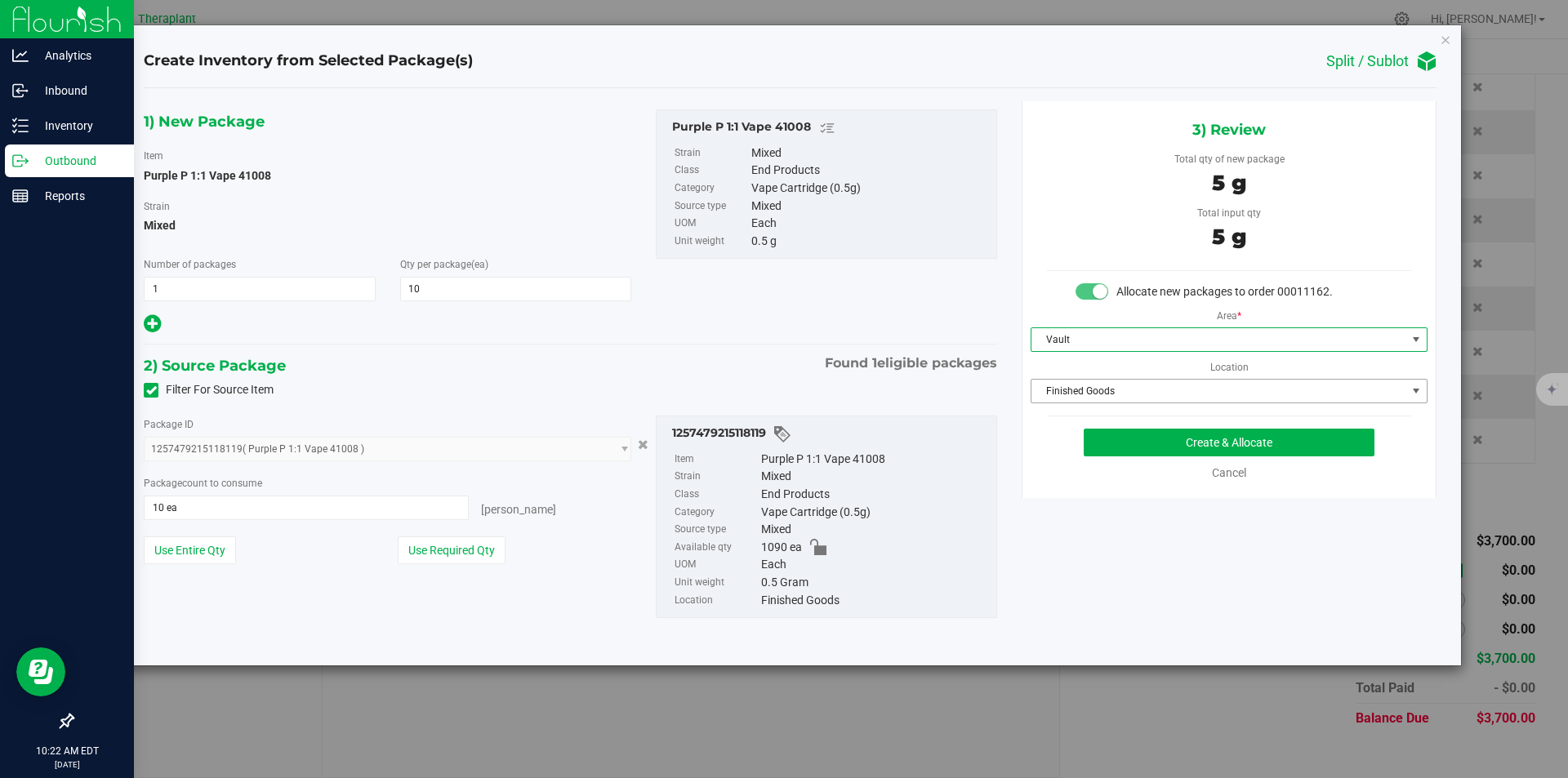
click at [1075, 391] on span "Finished Goods" at bounding box center [1219, 390] width 375 height 23
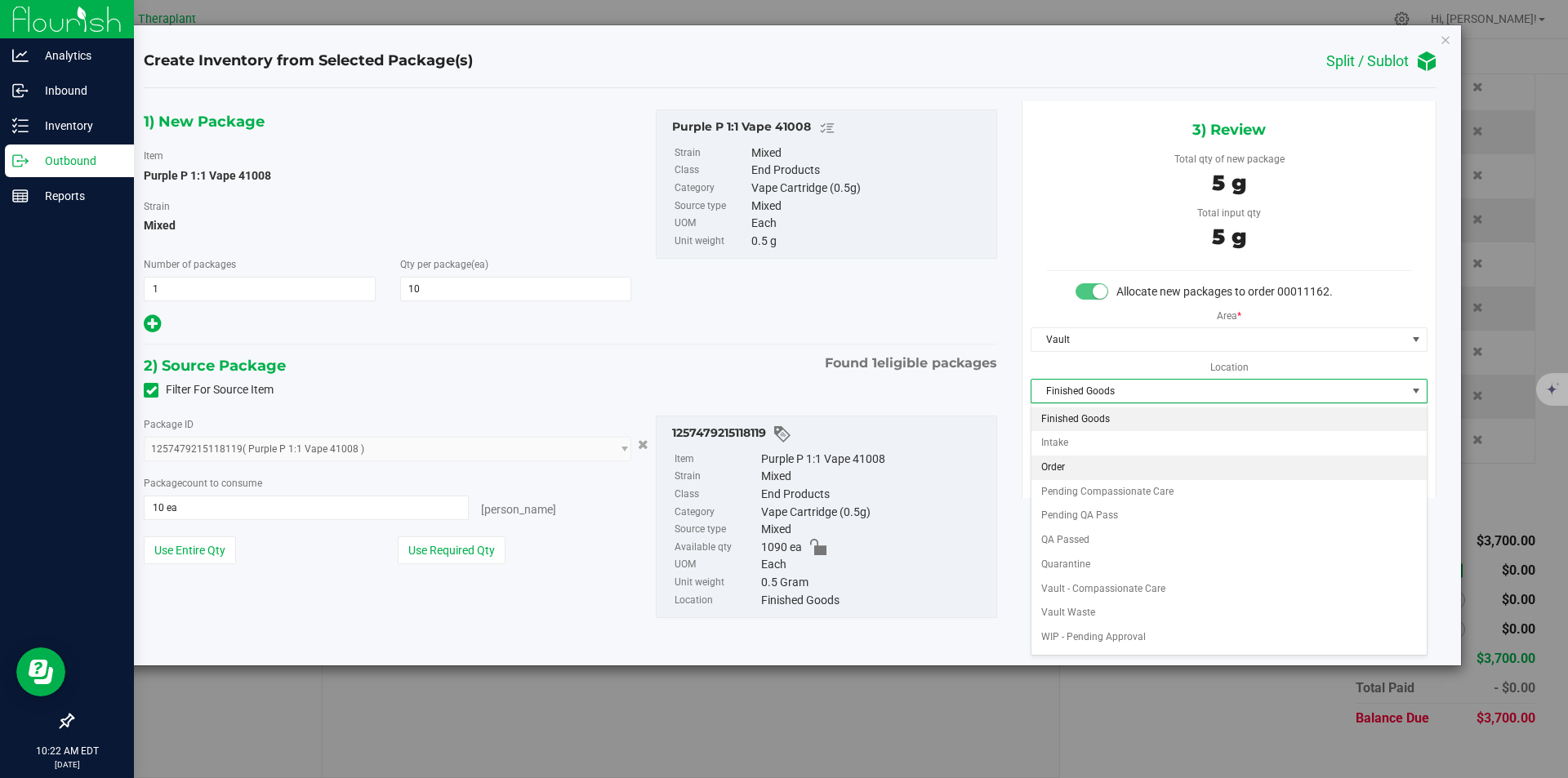
click at [1055, 463] on li "Order" at bounding box center [1229, 468] width 396 height 25
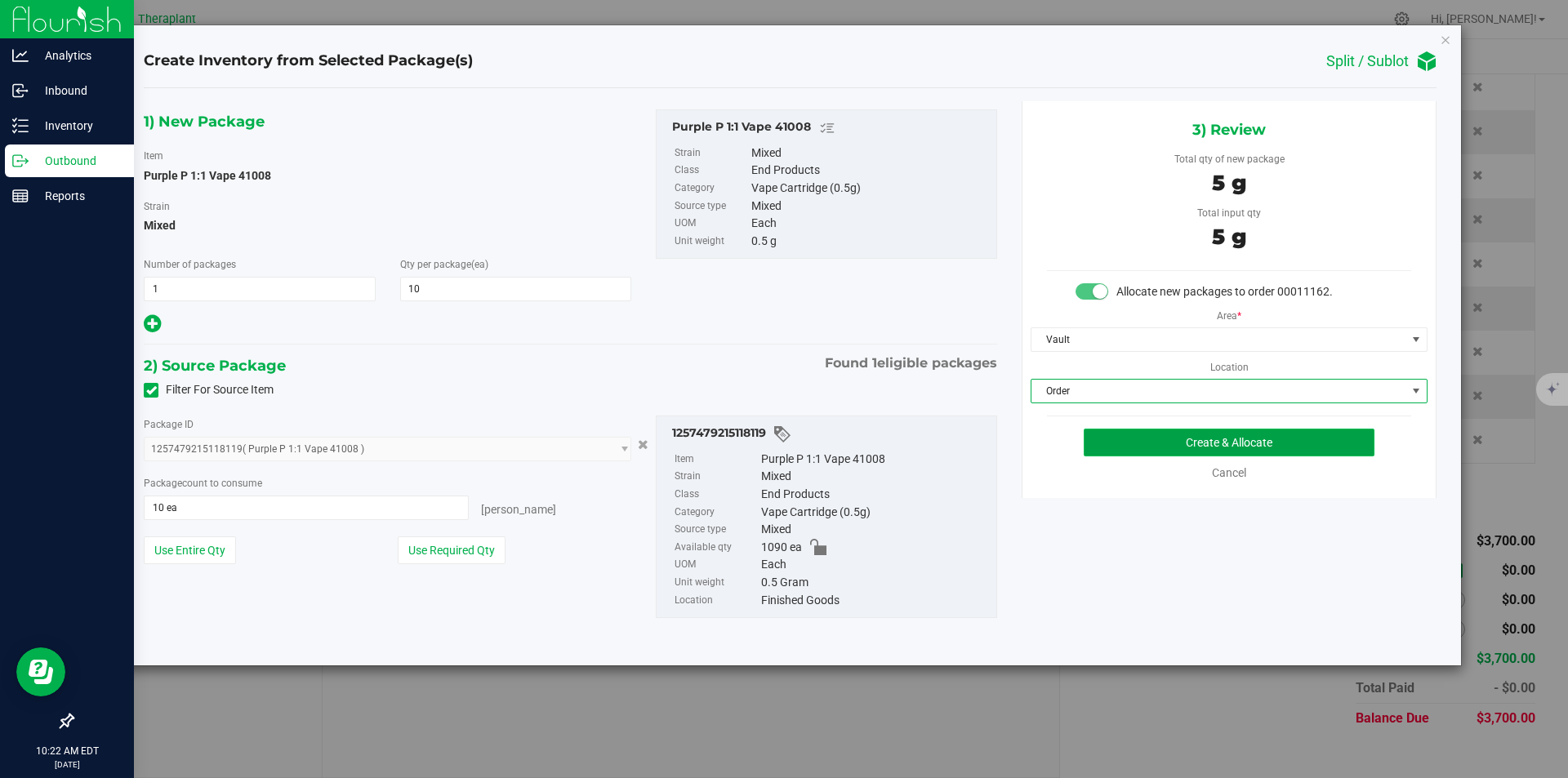
click at [1088, 435] on button "Create & Allocate" at bounding box center [1229, 442] width 291 height 28
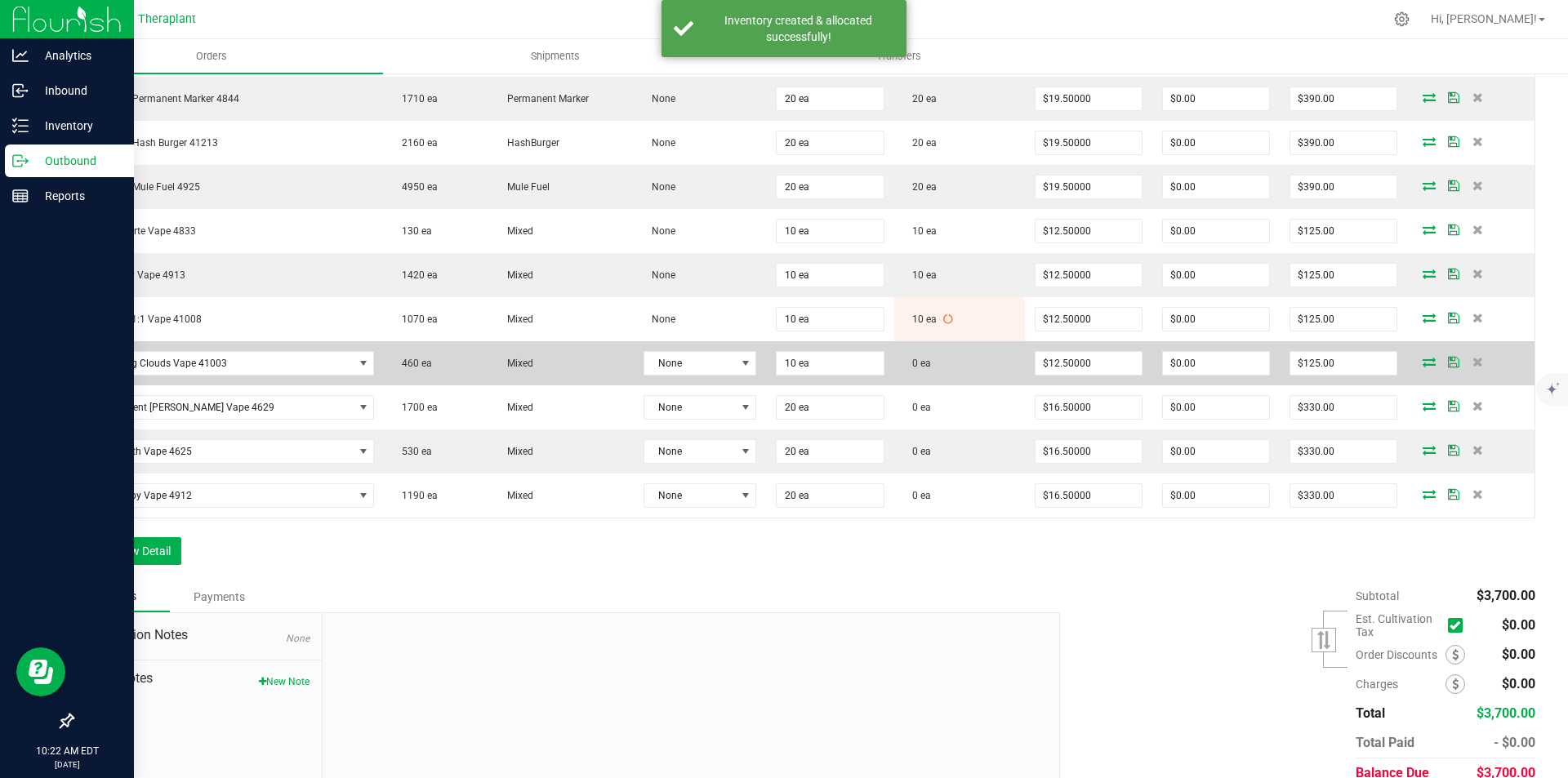
scroll to position [571, 0]
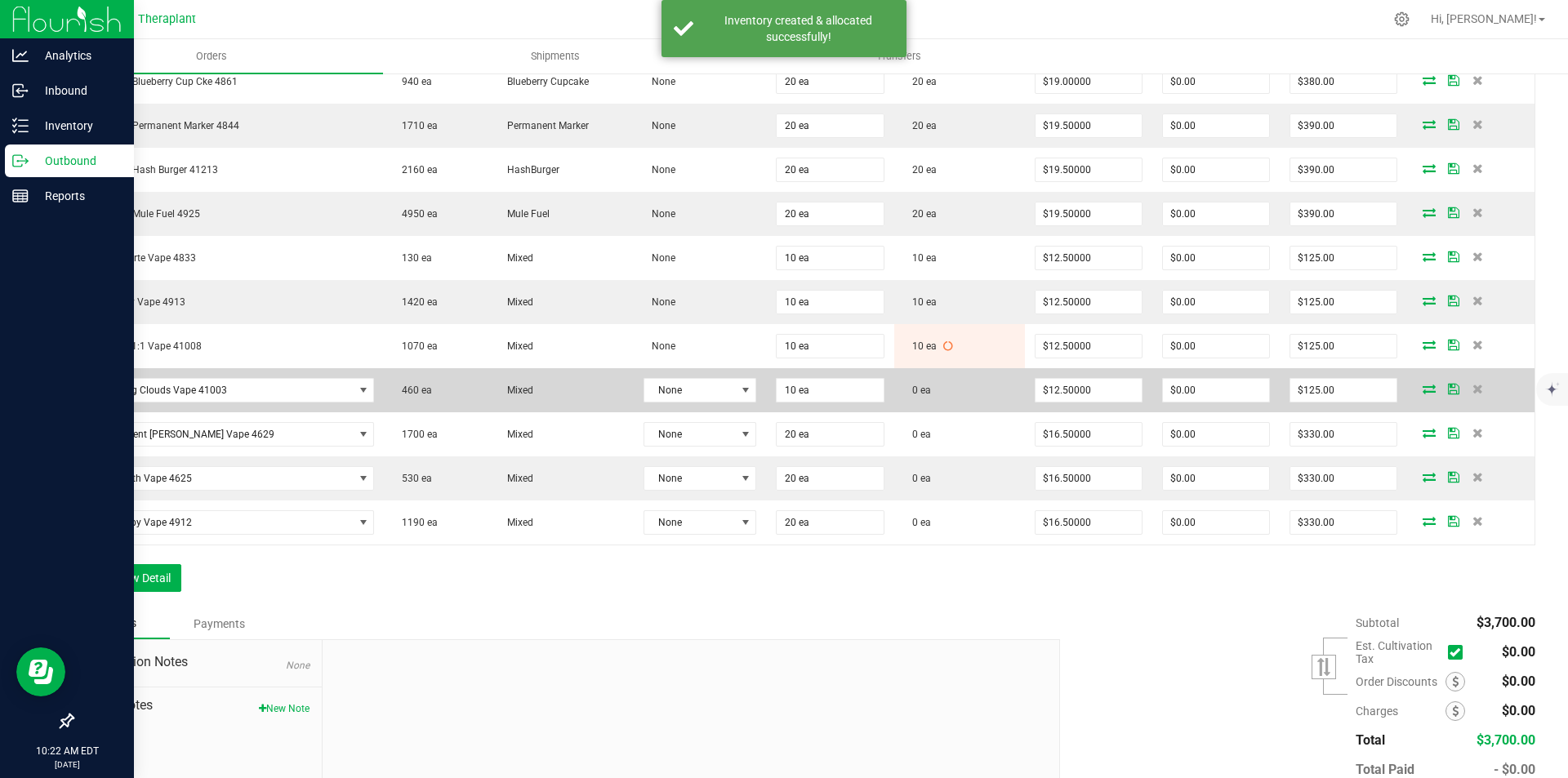
click at [1423, 387] on icon at bounding box center [1429, 389] width 13 height 10
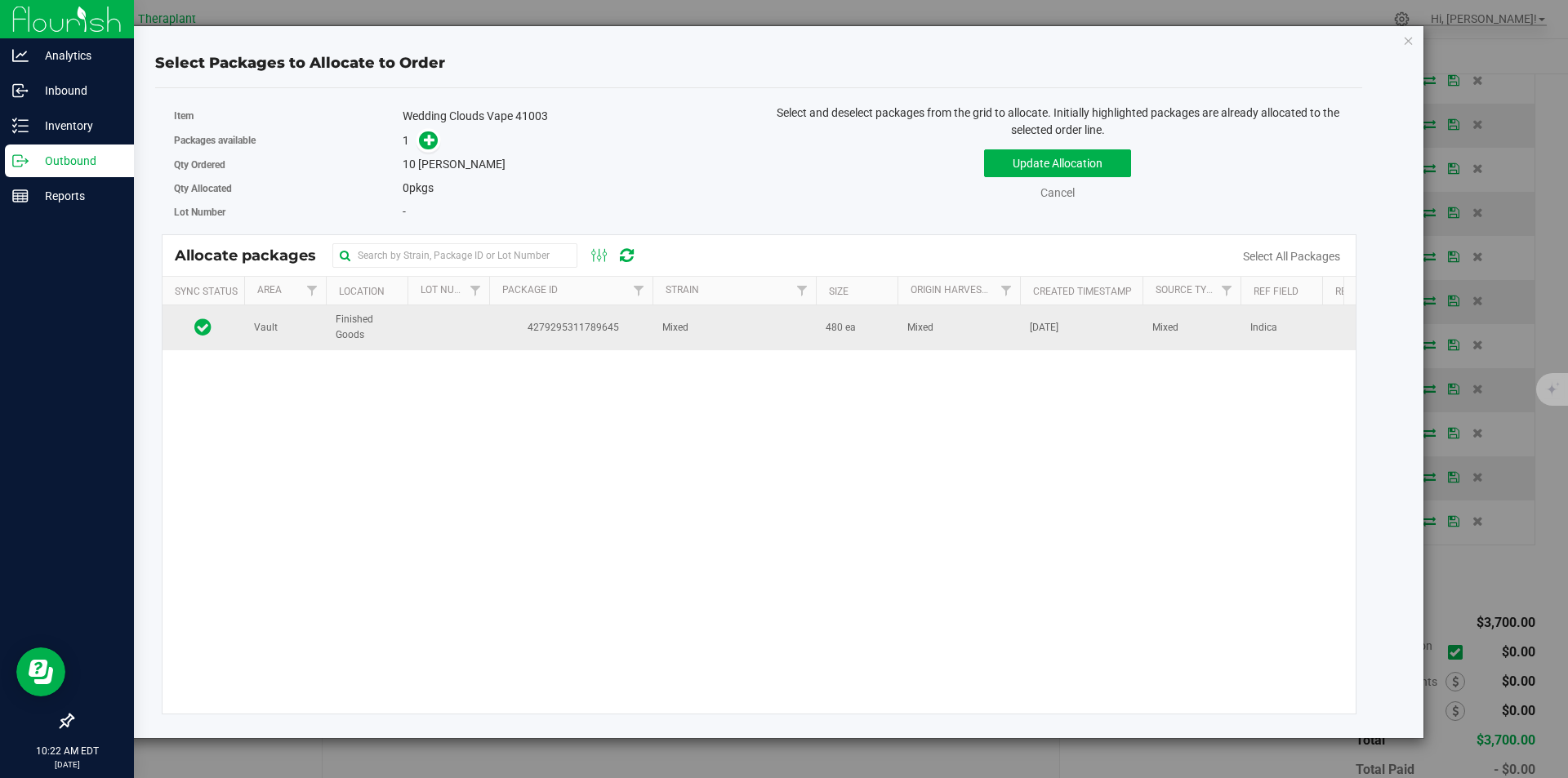
click at [723, 330] on td "Mixed" at bounding box center [734, 327] width 163 height 44
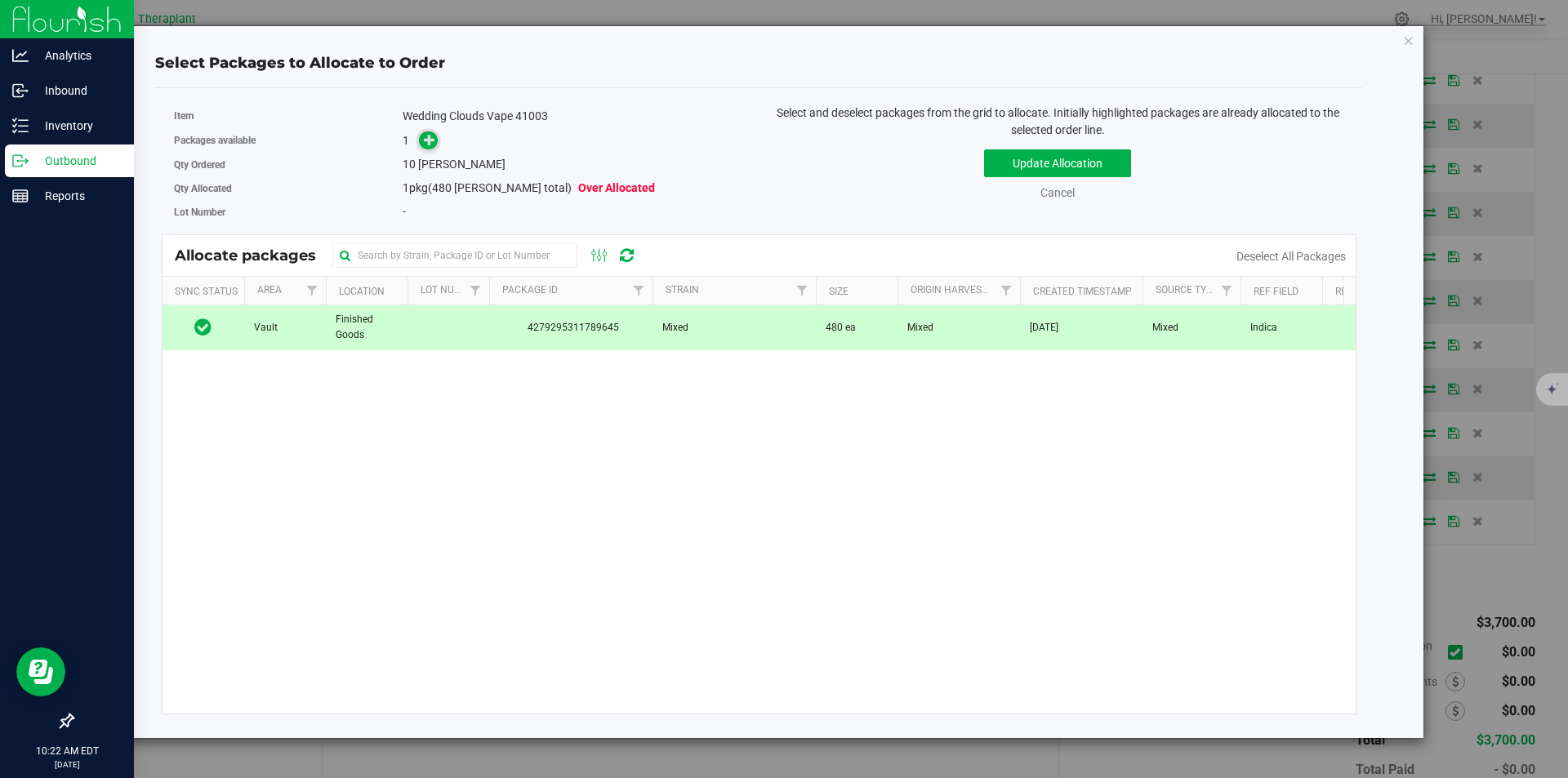
click at [434, 143] on icon at bounding box center [429, 139] width 11 height 11
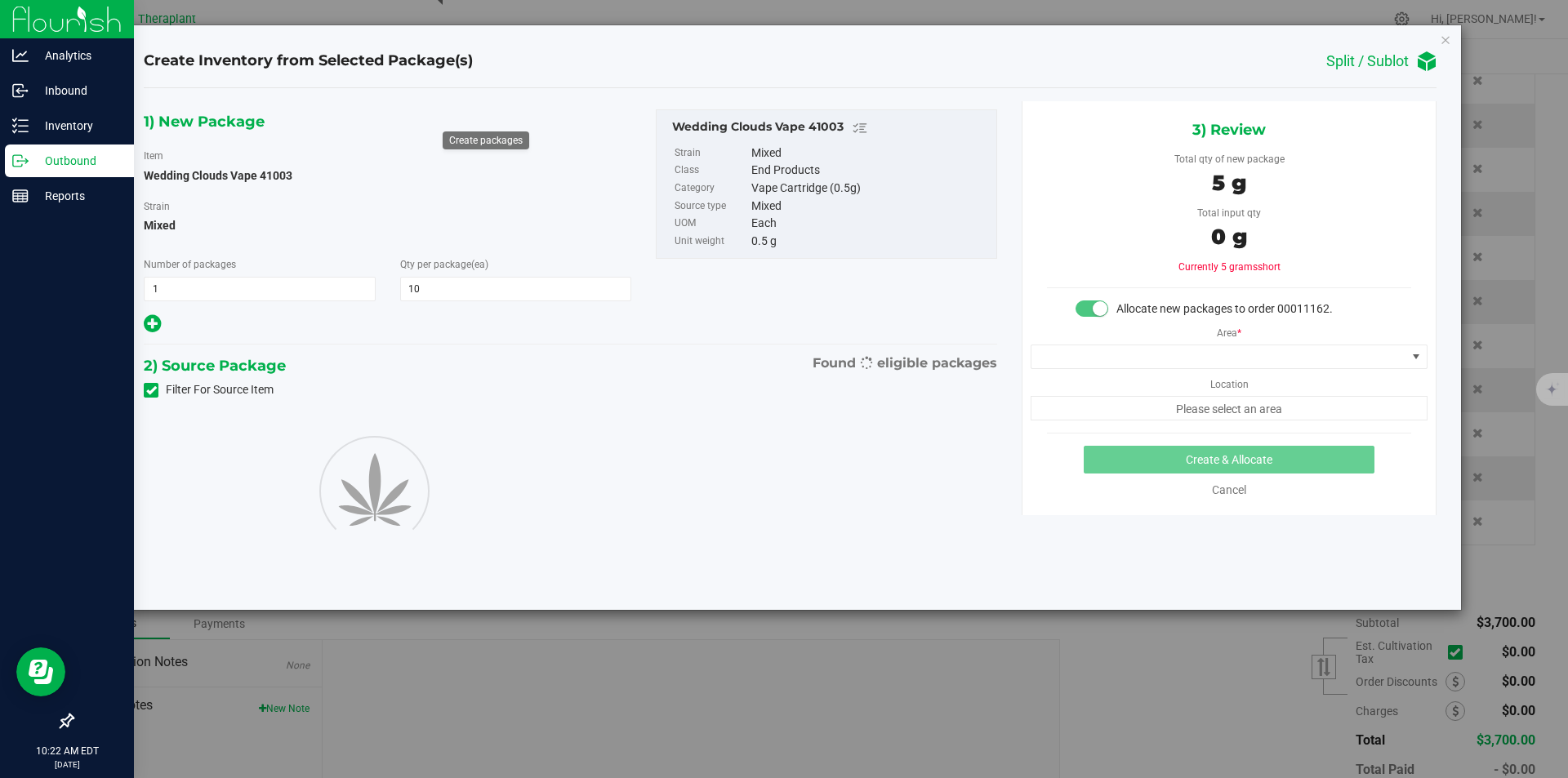
type input "10"
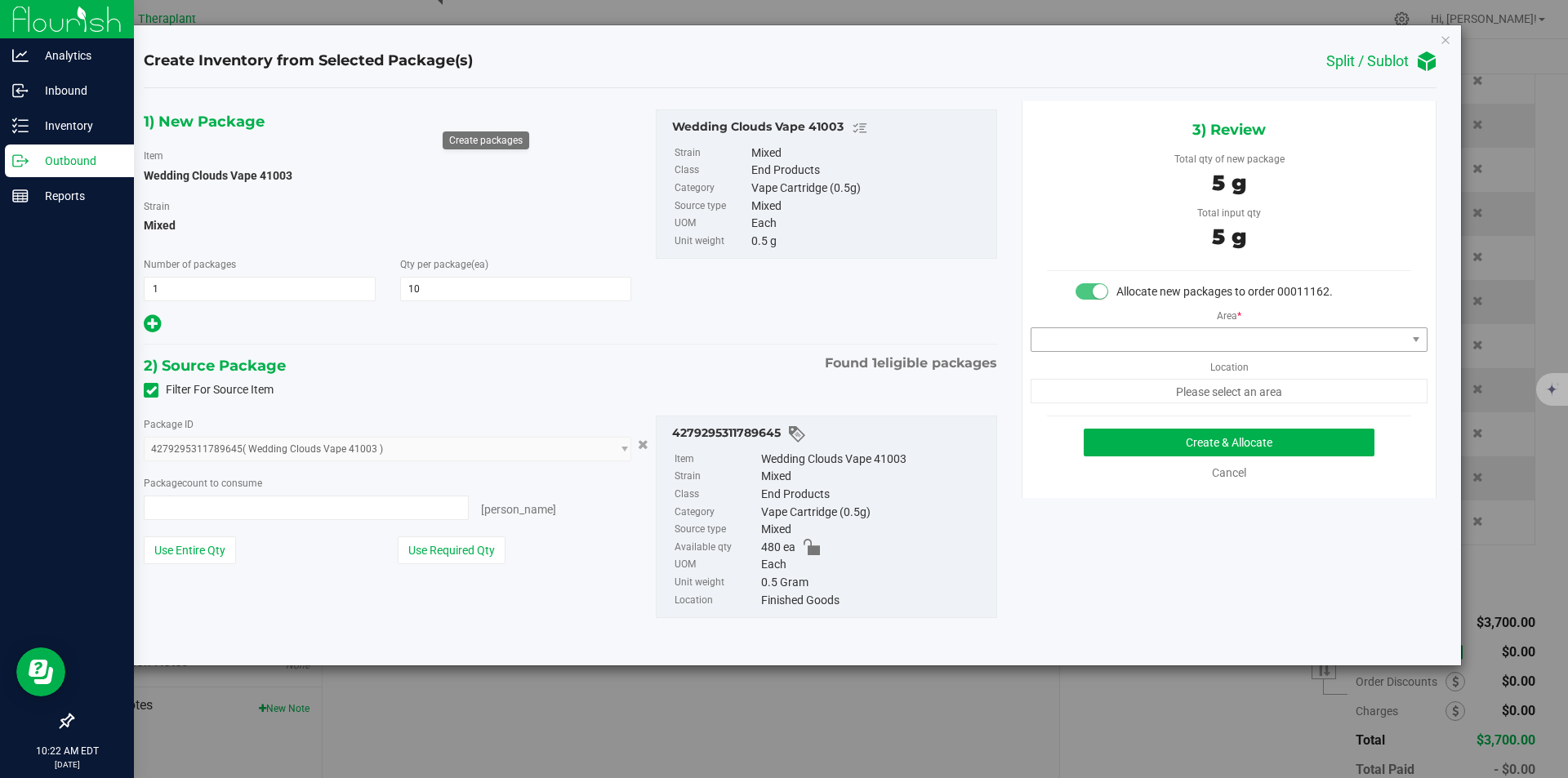
type input "10 ea"
click at [1105, 347] on span at bounding box center [1219, 339] width 375 height 23
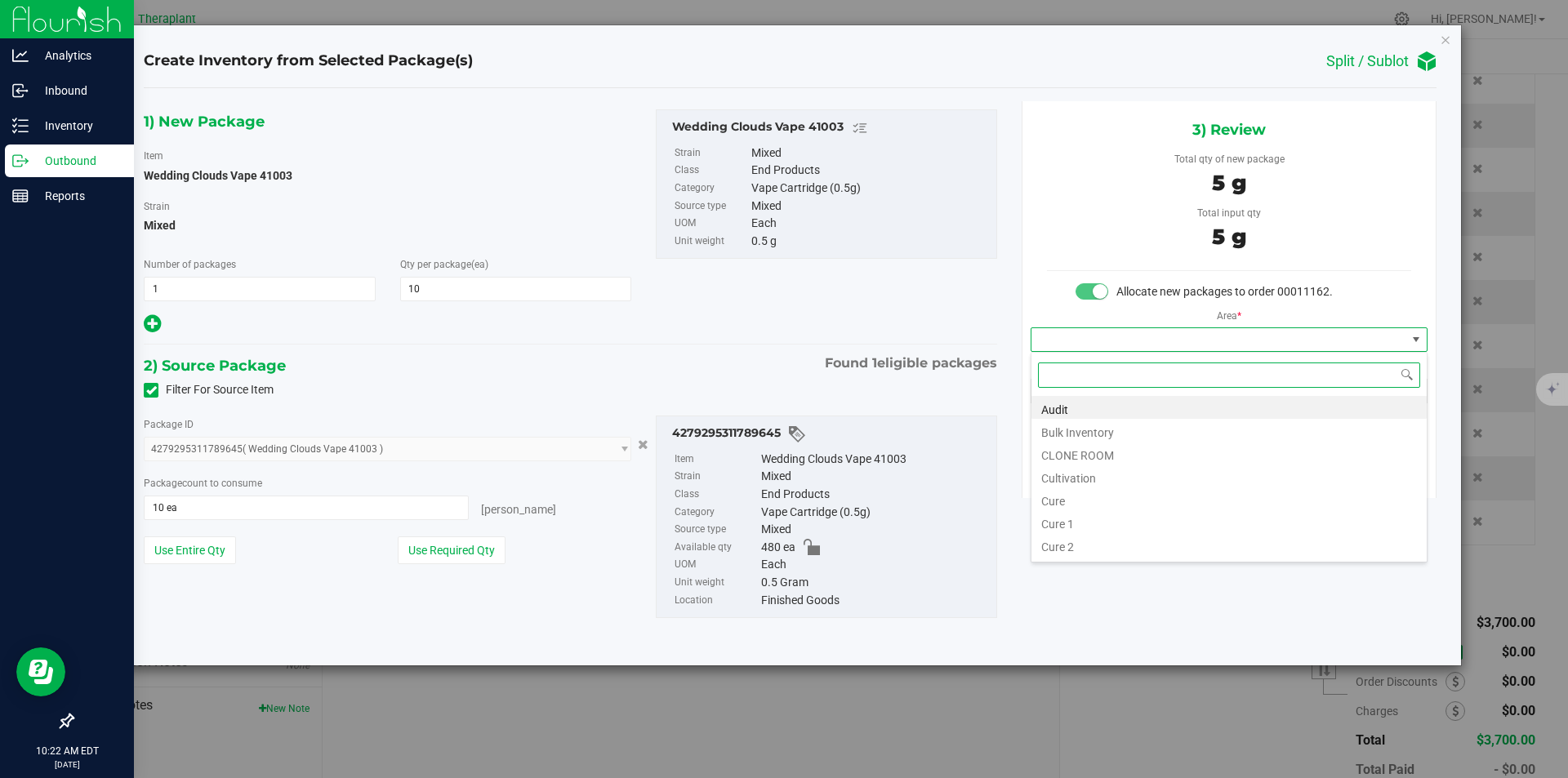
scroll to position [25, 396]
type input "v"
click at [1077, 444] on li "Vault" at bounding box center [1229, 452] width 396 height 23
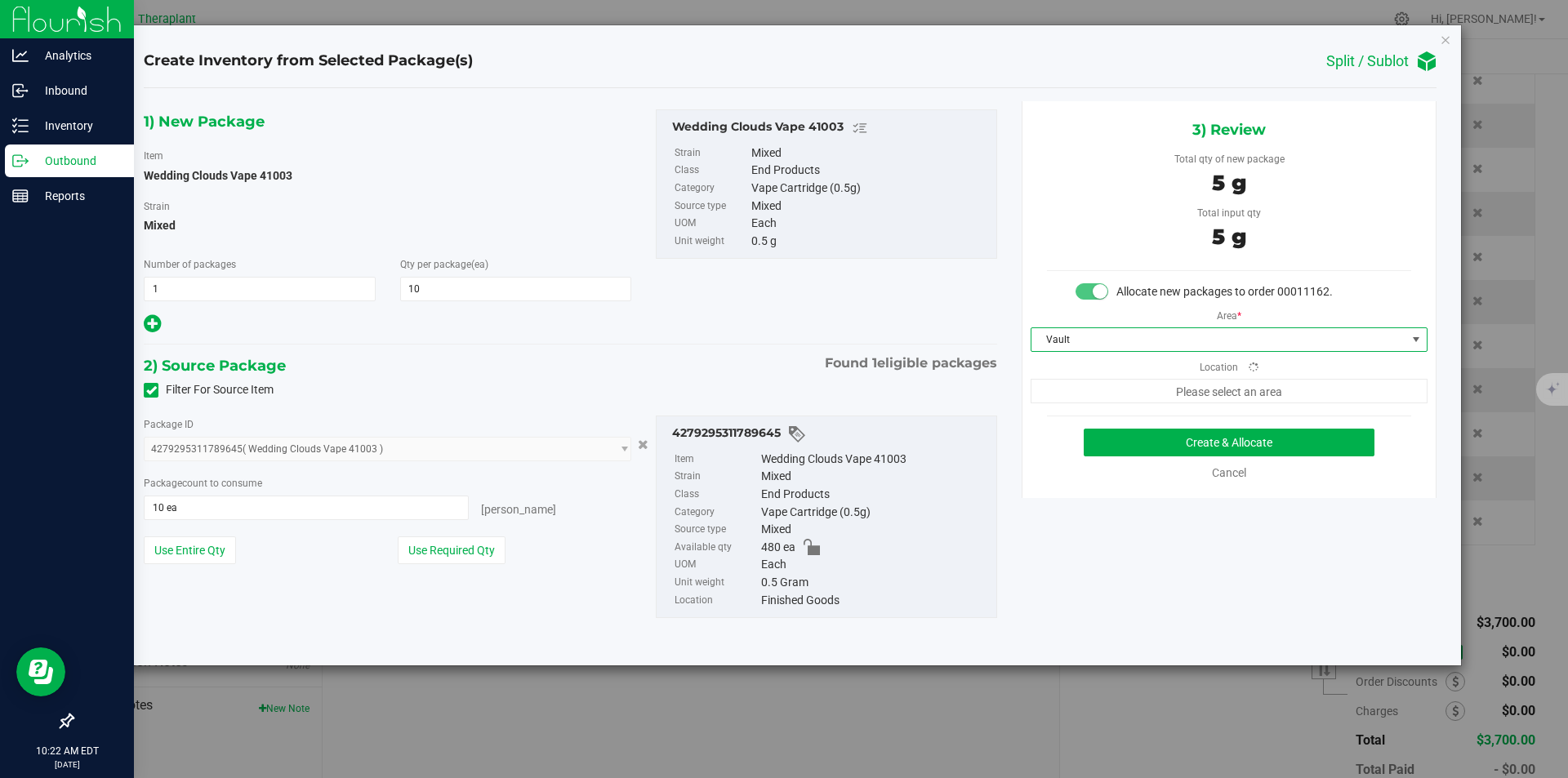
click at [1077, 396] on span "Please select an area" at bounding box center [1229, 390] width 397 height 25
click at [1063, 383] on span "Finished Goods" at bounding box center [1219, 390] width 375 height 23
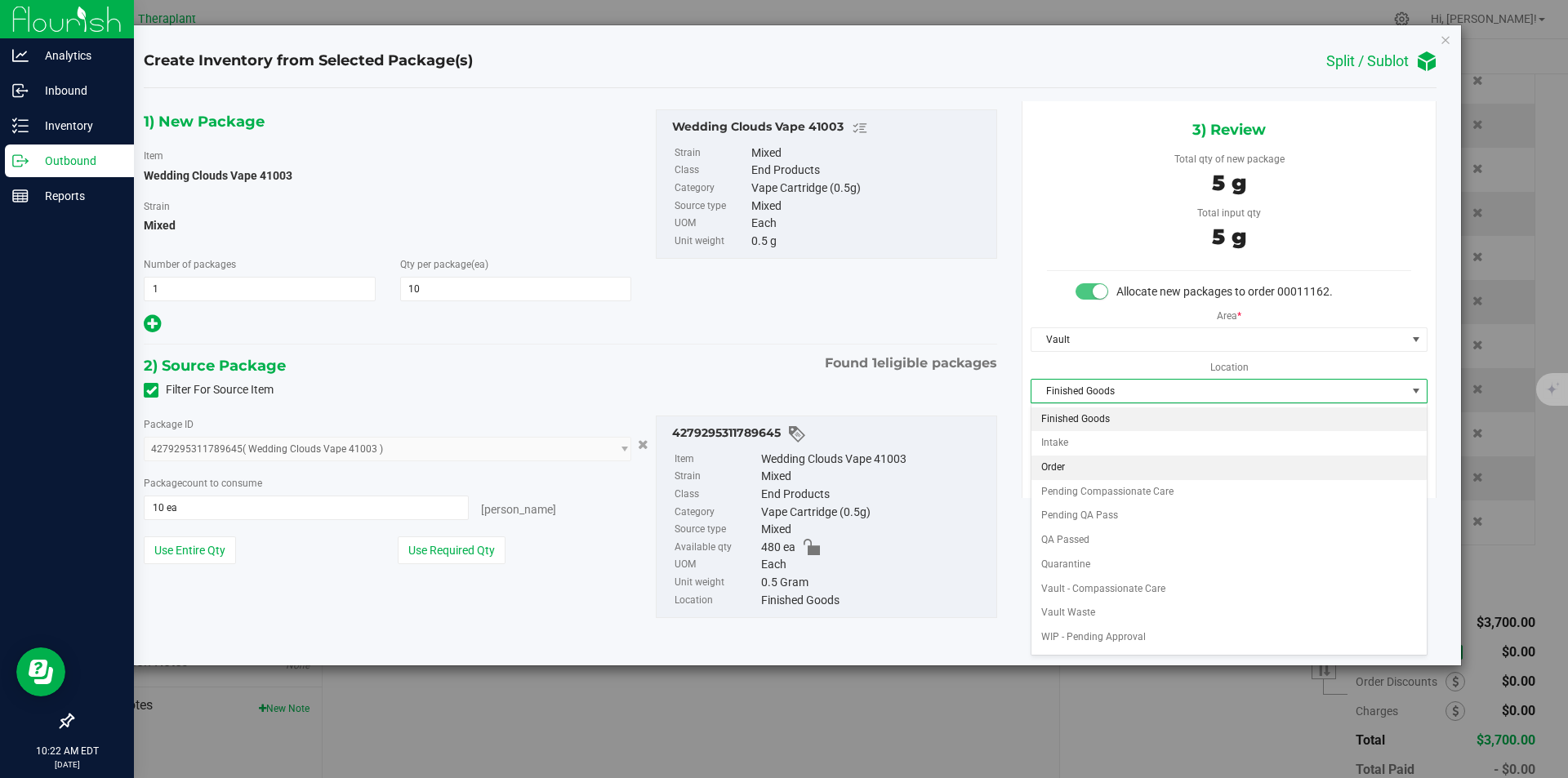
click at [1080, 461] on li "Order" at bounding box center [1229, 468] width 396 height 25
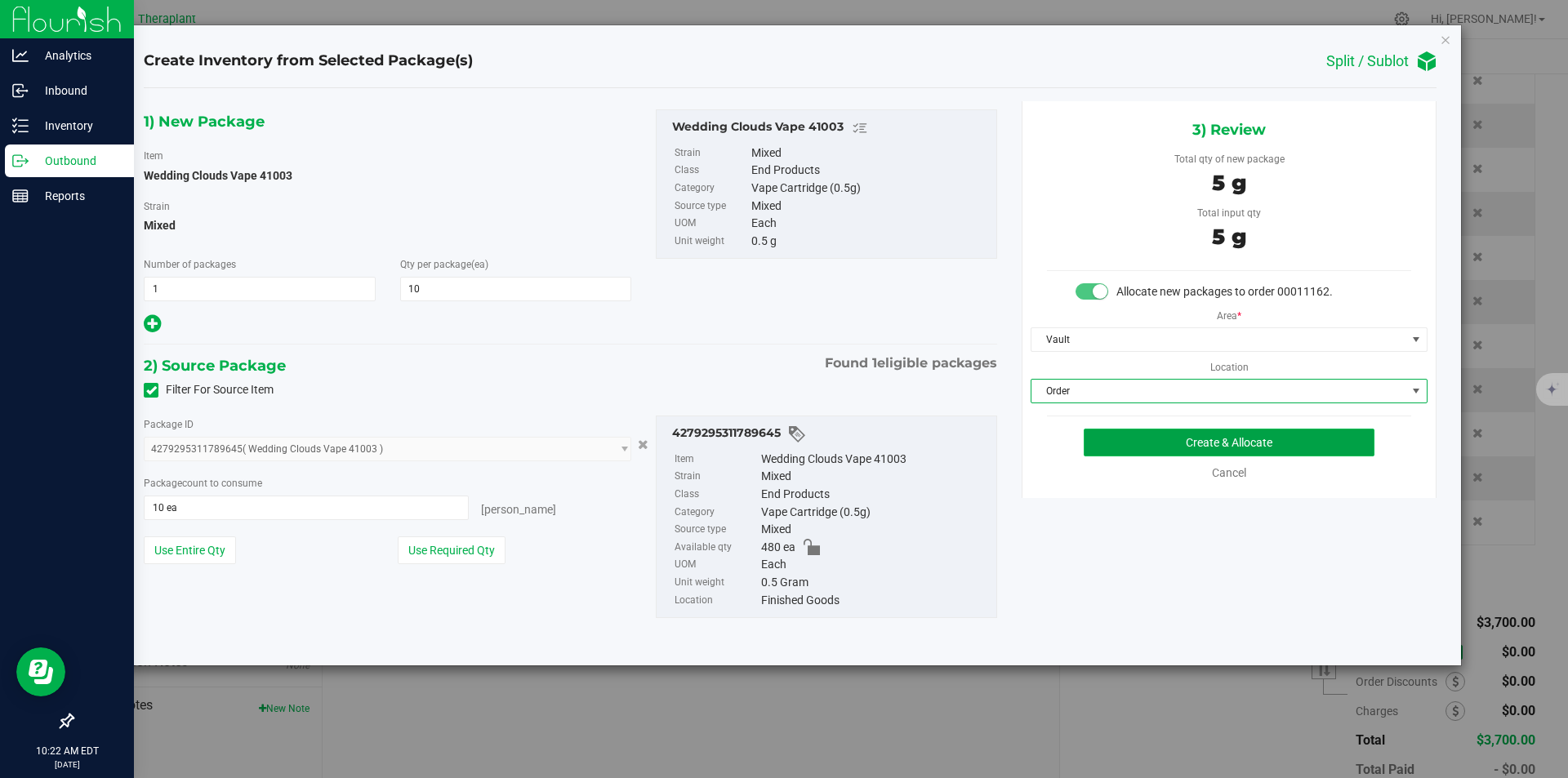
click at [1103, 440] on button "Create & Allocate" at bounding box center [1229, 442] width 291 height 28
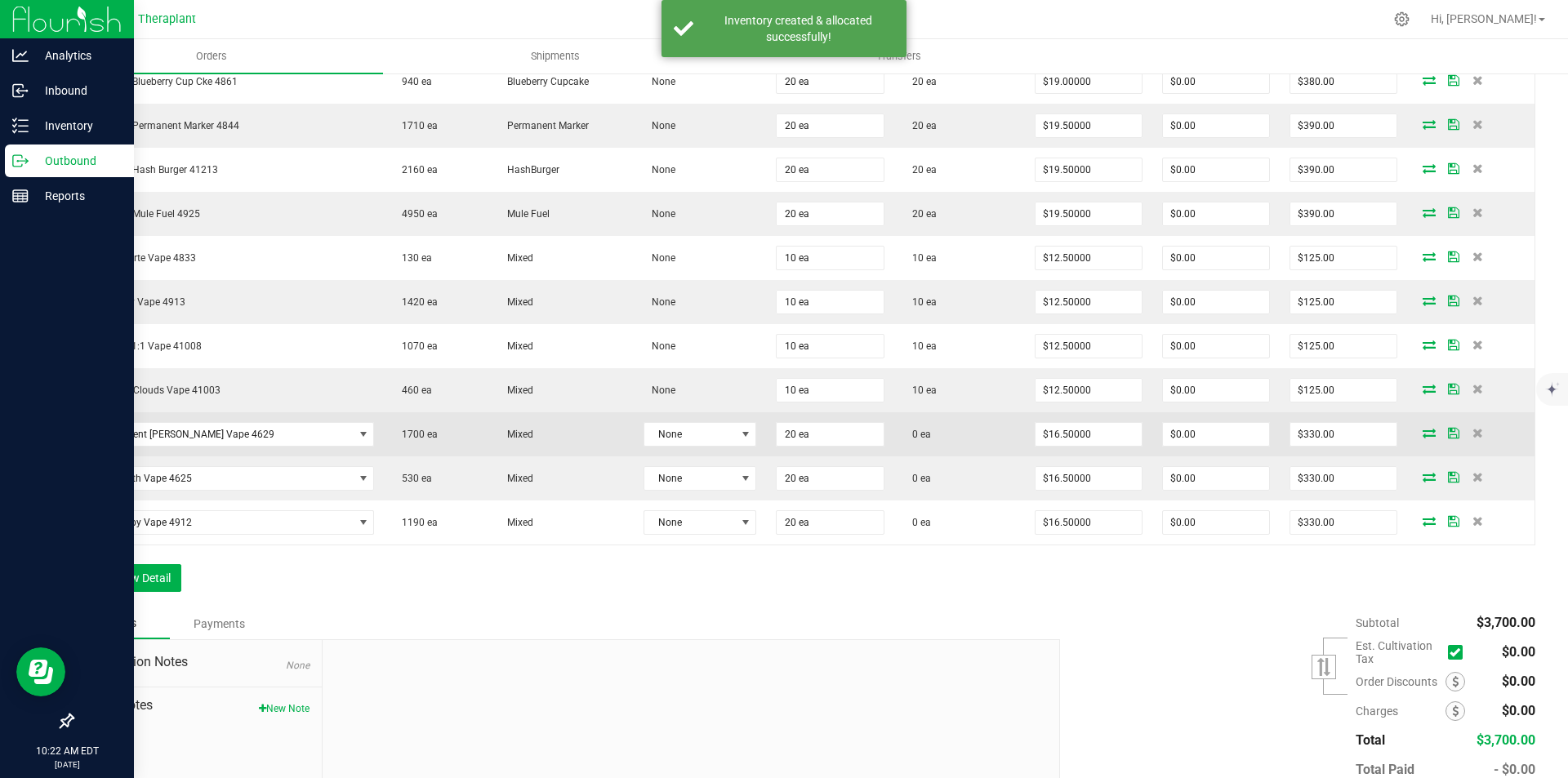
click at [1423, 437] on icon at bounding box center [1429, 433] width 13 height 10
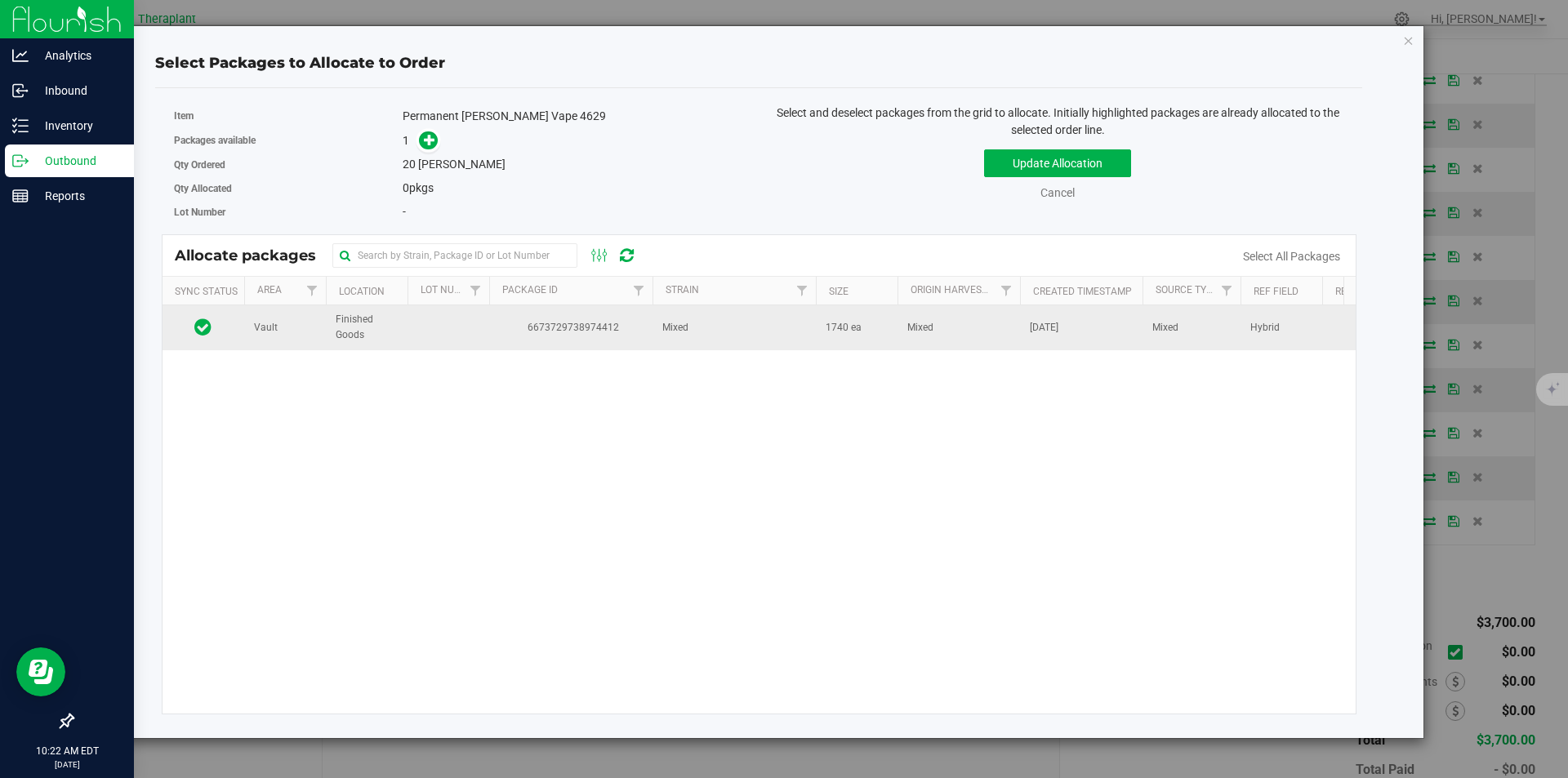
click at [574, 344] on td "6673729738974412" at bounding box center [571, 327] width 163 height 44
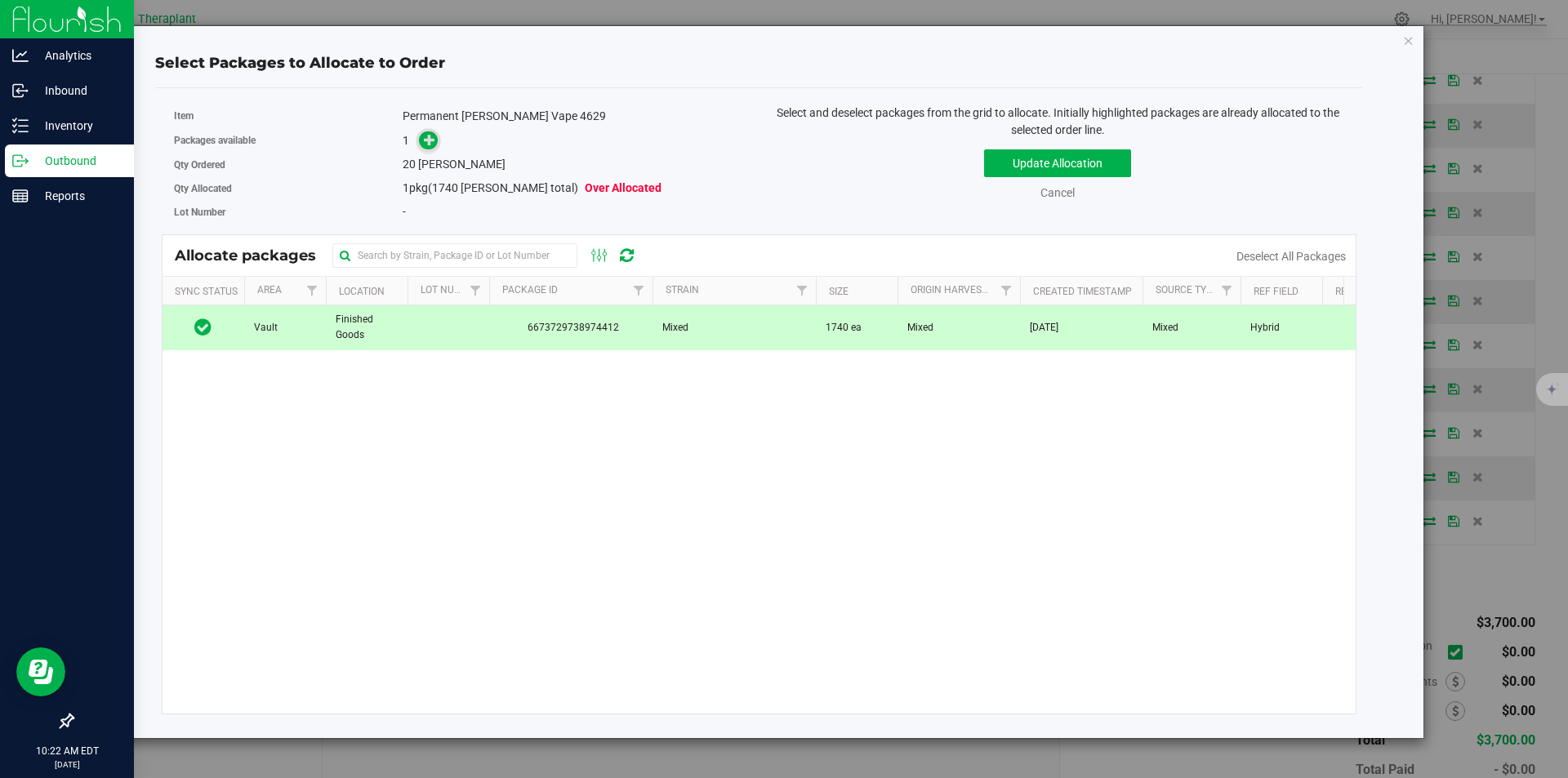
click at [421, 140] on span at bounding box center [429, 141] width 19 height 19
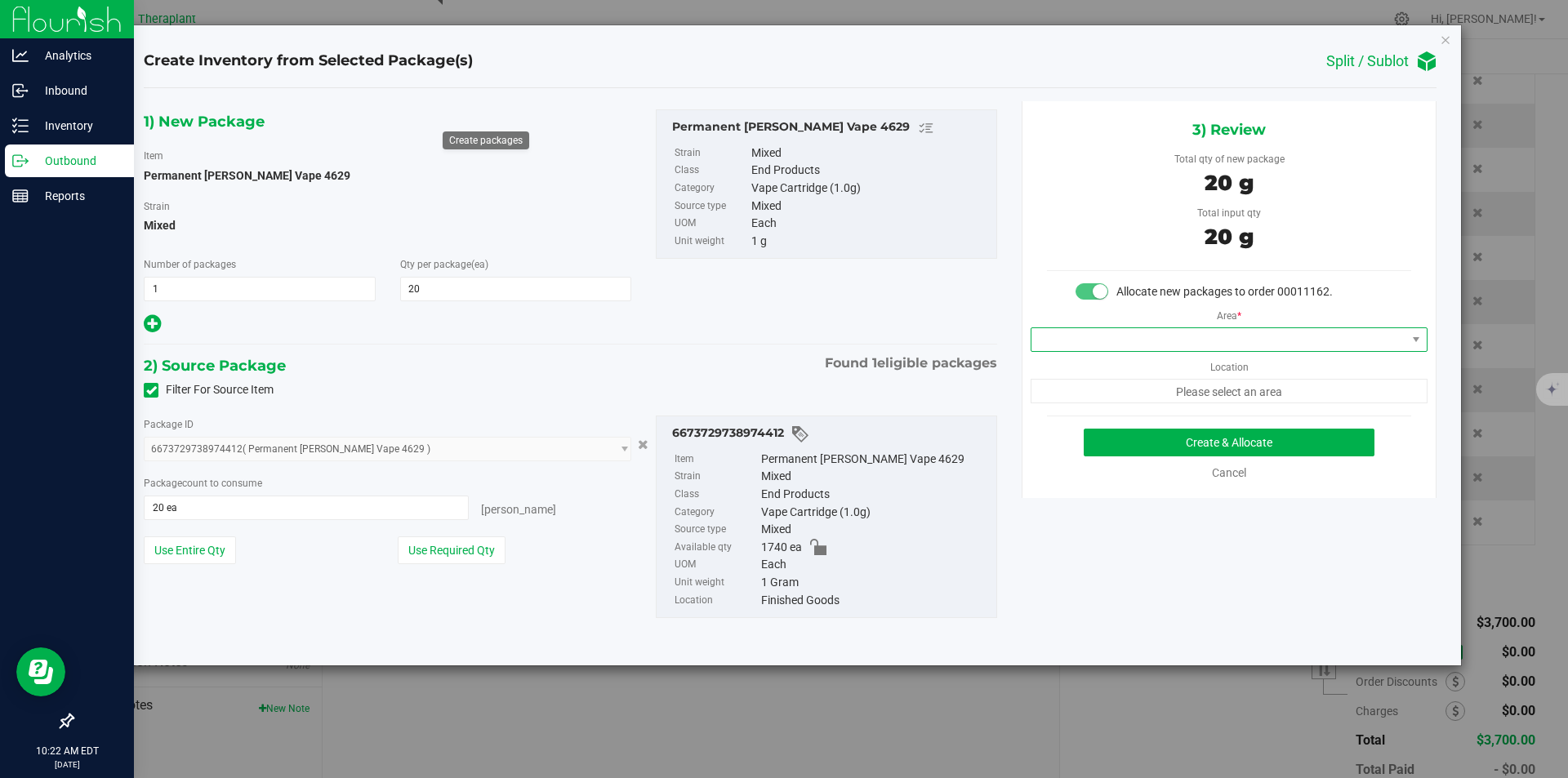
click at [1088, 337] on span at bounding box center [1219, 339] width 375 height 23
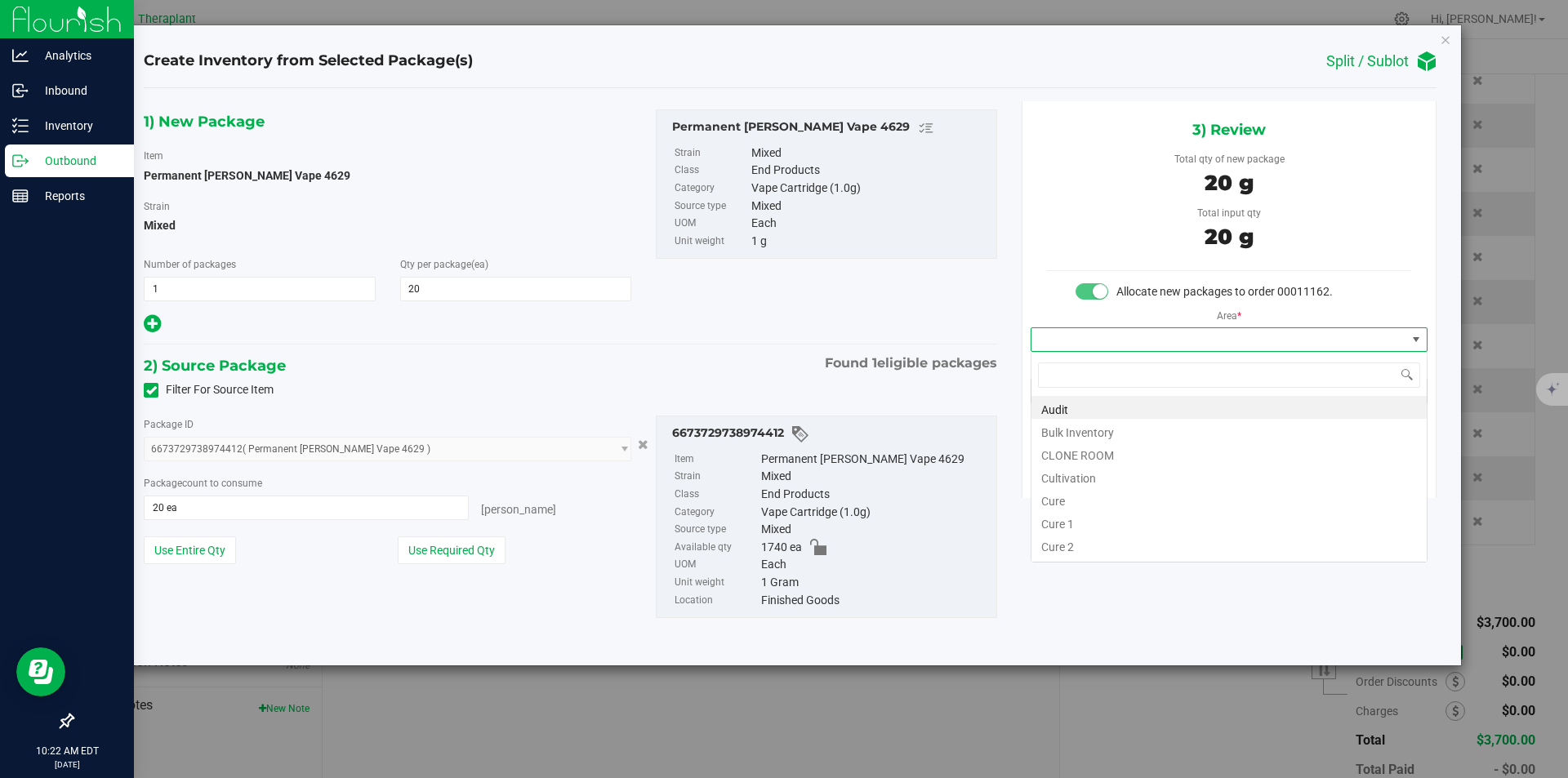
type input "v"
click at [1082, 449] on li "Vault" at bounding box center [1229, 452] width 396 height 23
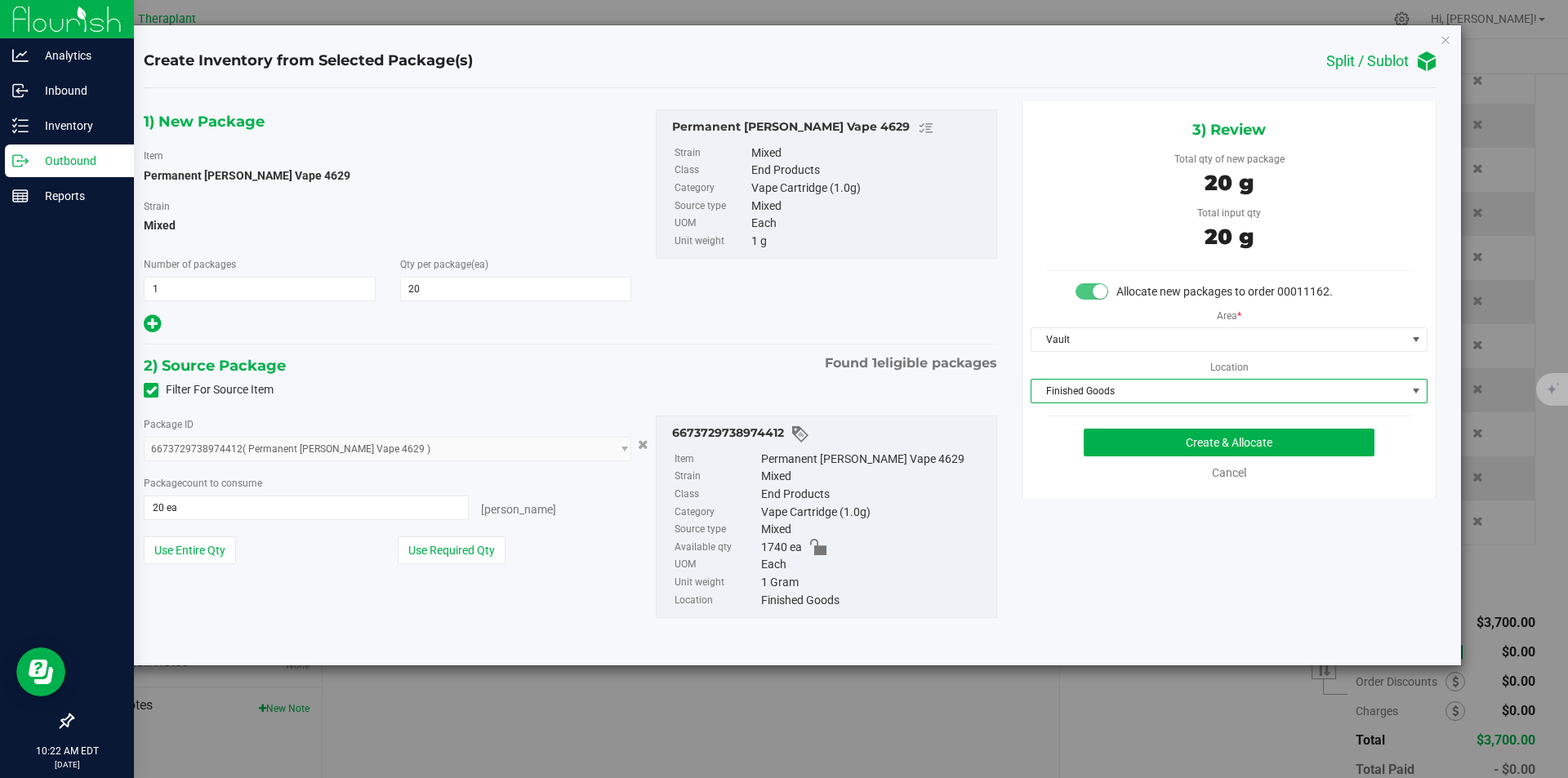
drag, startPoint x: 1073, startPoint y: 383, endPoint x: 1060, endPoint y: 292, distance: 91.9
click at [1074, 383] on span "Finished Goods" at bounding box center [1219, 390] width 375 height 23
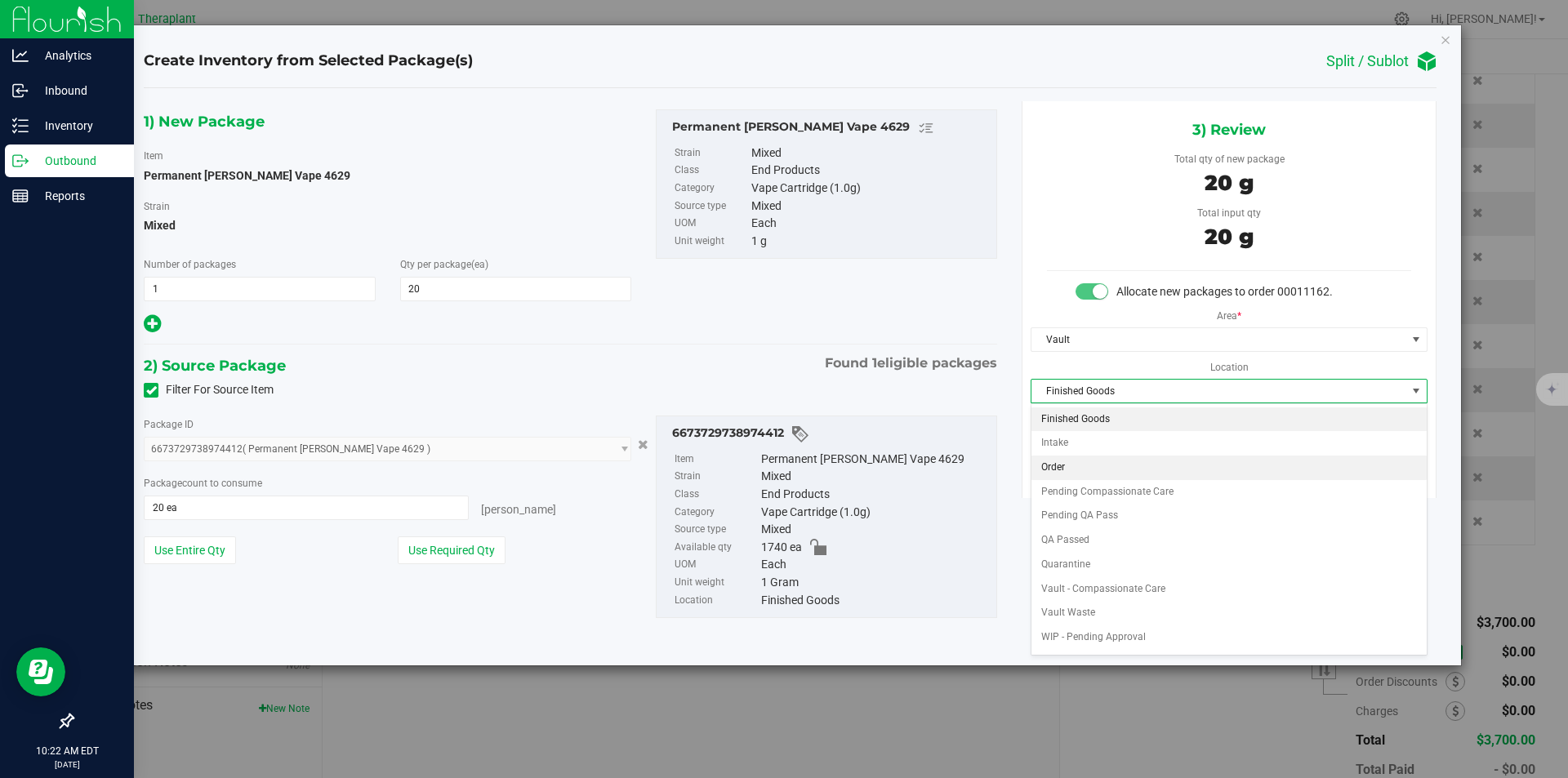
click at [1076, 472] on li "Order" at bounding box center [1229, 468] width 396 height 25
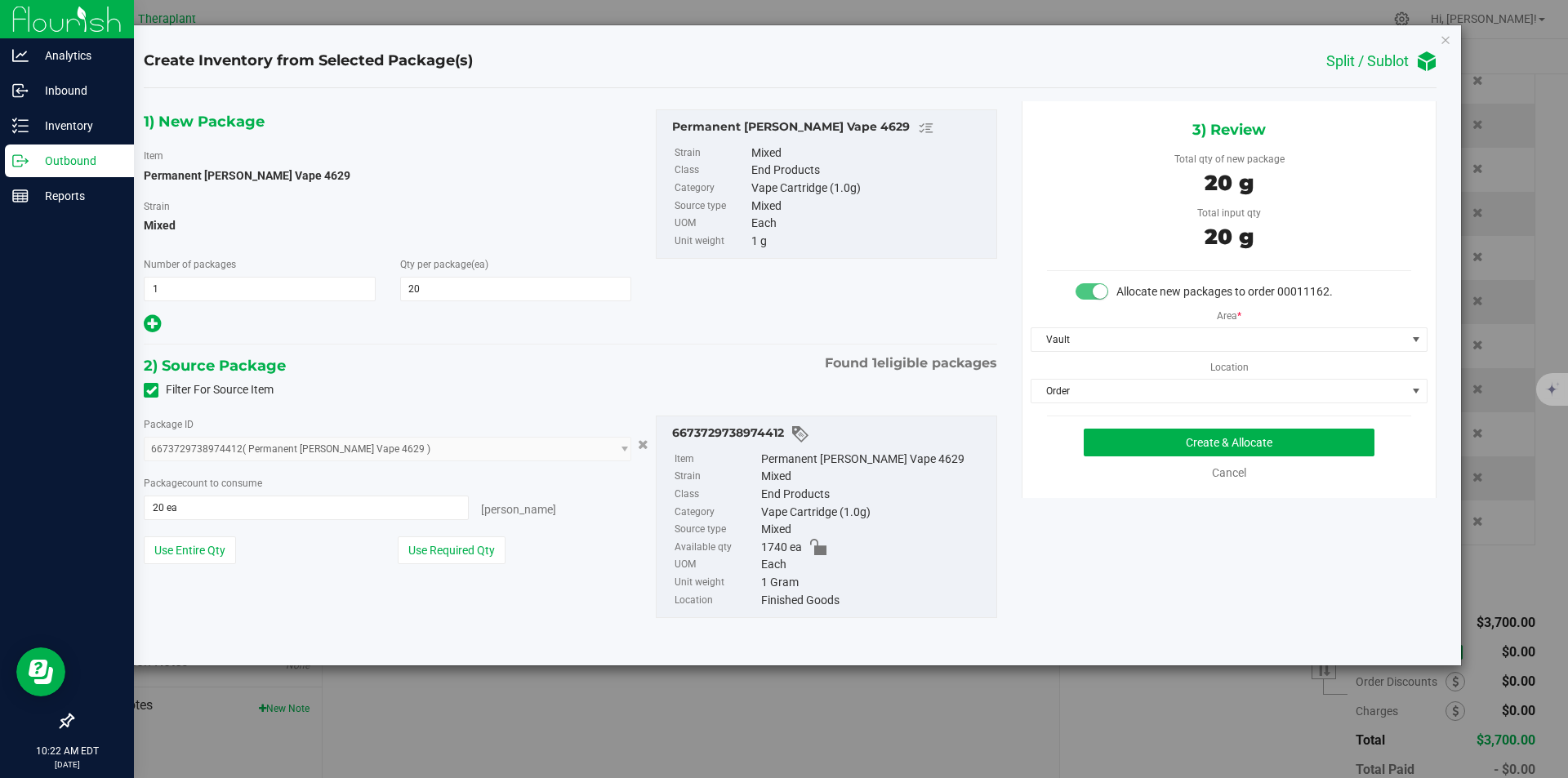
click at [1104, 444] on body "Create Inventory from Selected Package(s) Split / Sublot 1) New Package Item Pe…" at bounding box center [784, 389] width 1568 height 778
click at [1104, 444] on button "Create & Allocate" at bounding box center [1229, 442] width 291 height 28
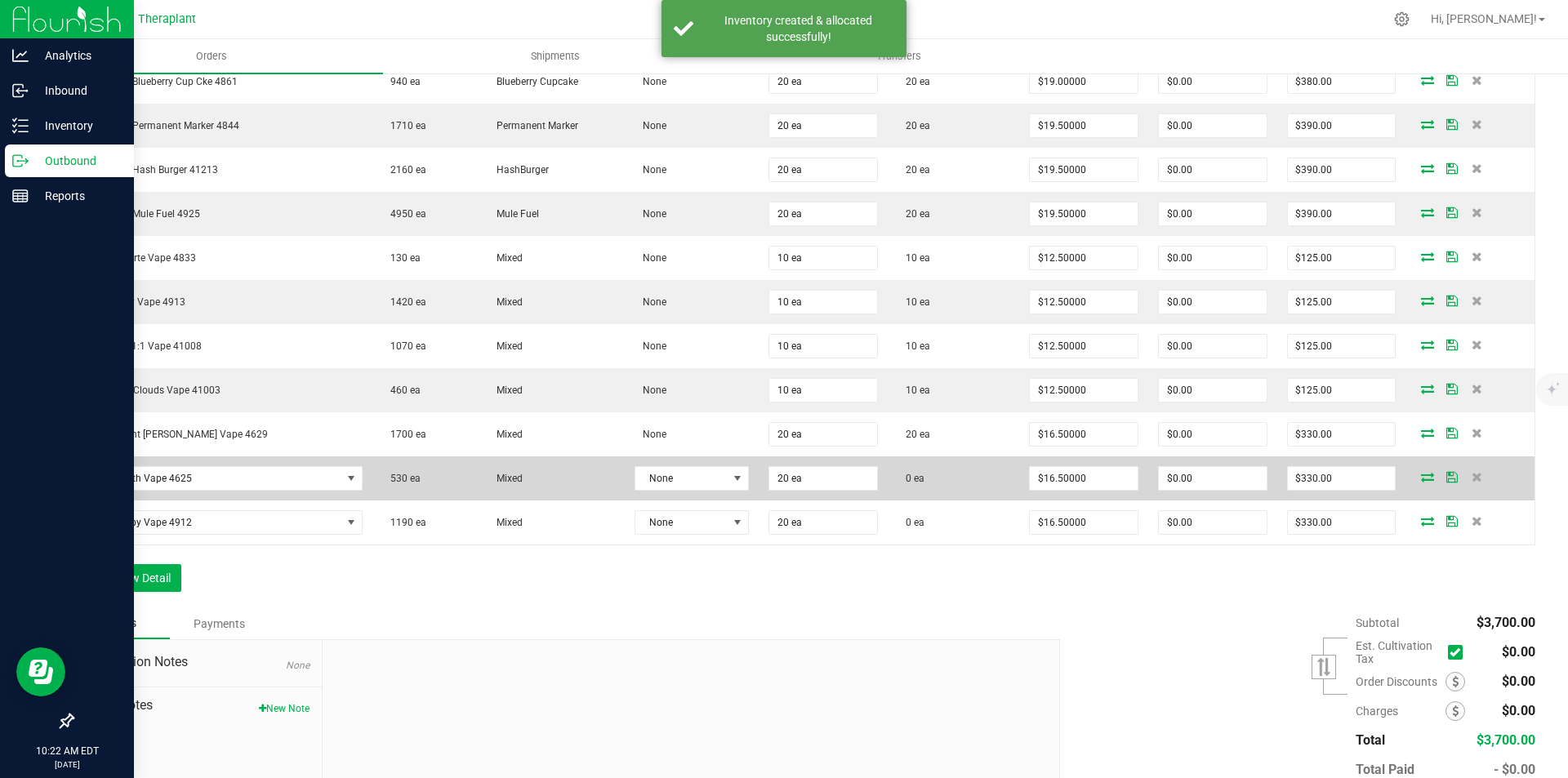
click at [1422, 479] on icon at bounding box center [1428, 477] width 13 height 10
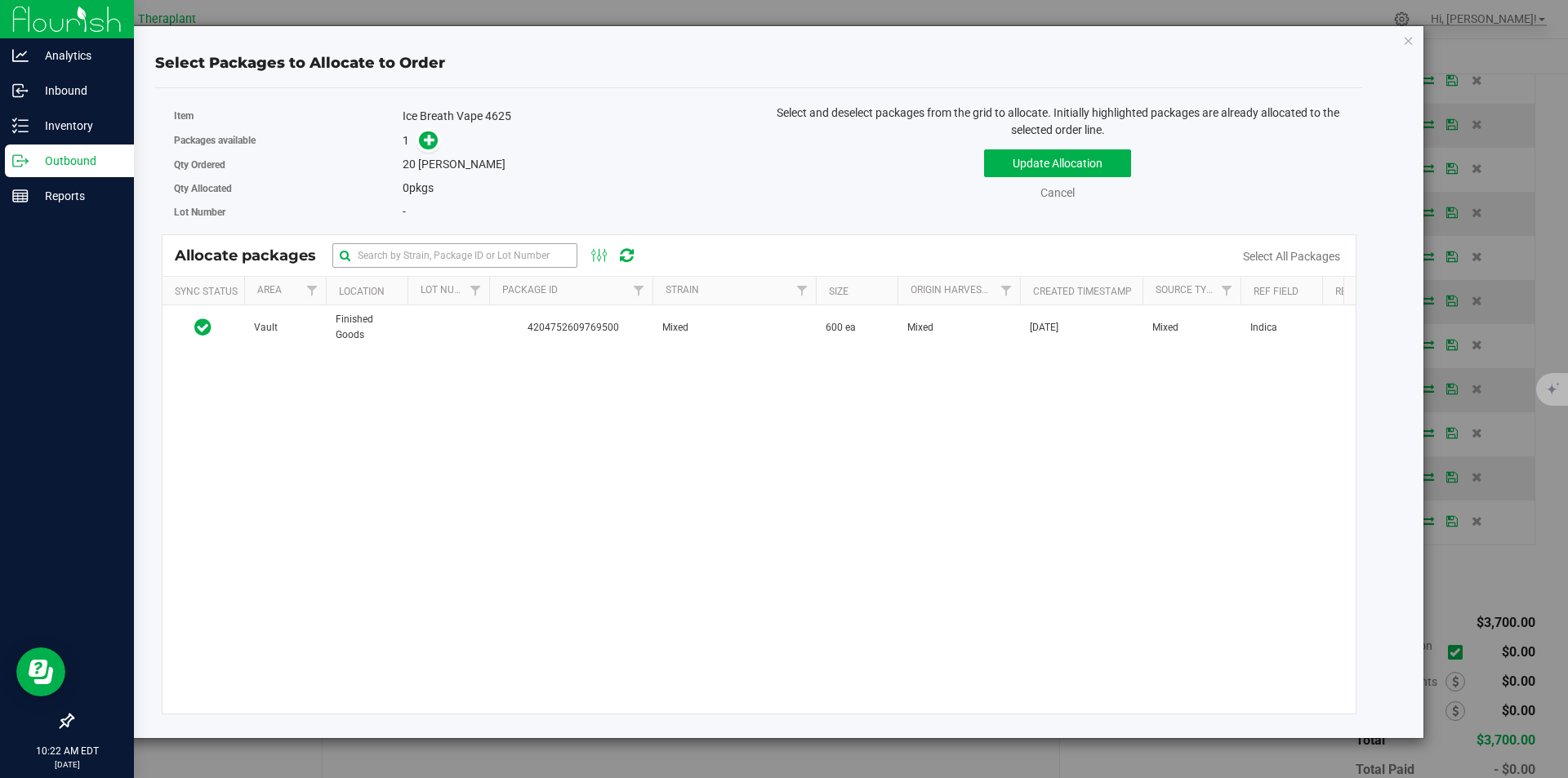
click at [550, 327] on span "4204752609769500" at bounding box center [571, 327] width 144 height 15
click at [425, 145] on icon at bounding box center [429, 139] width 11 height 11
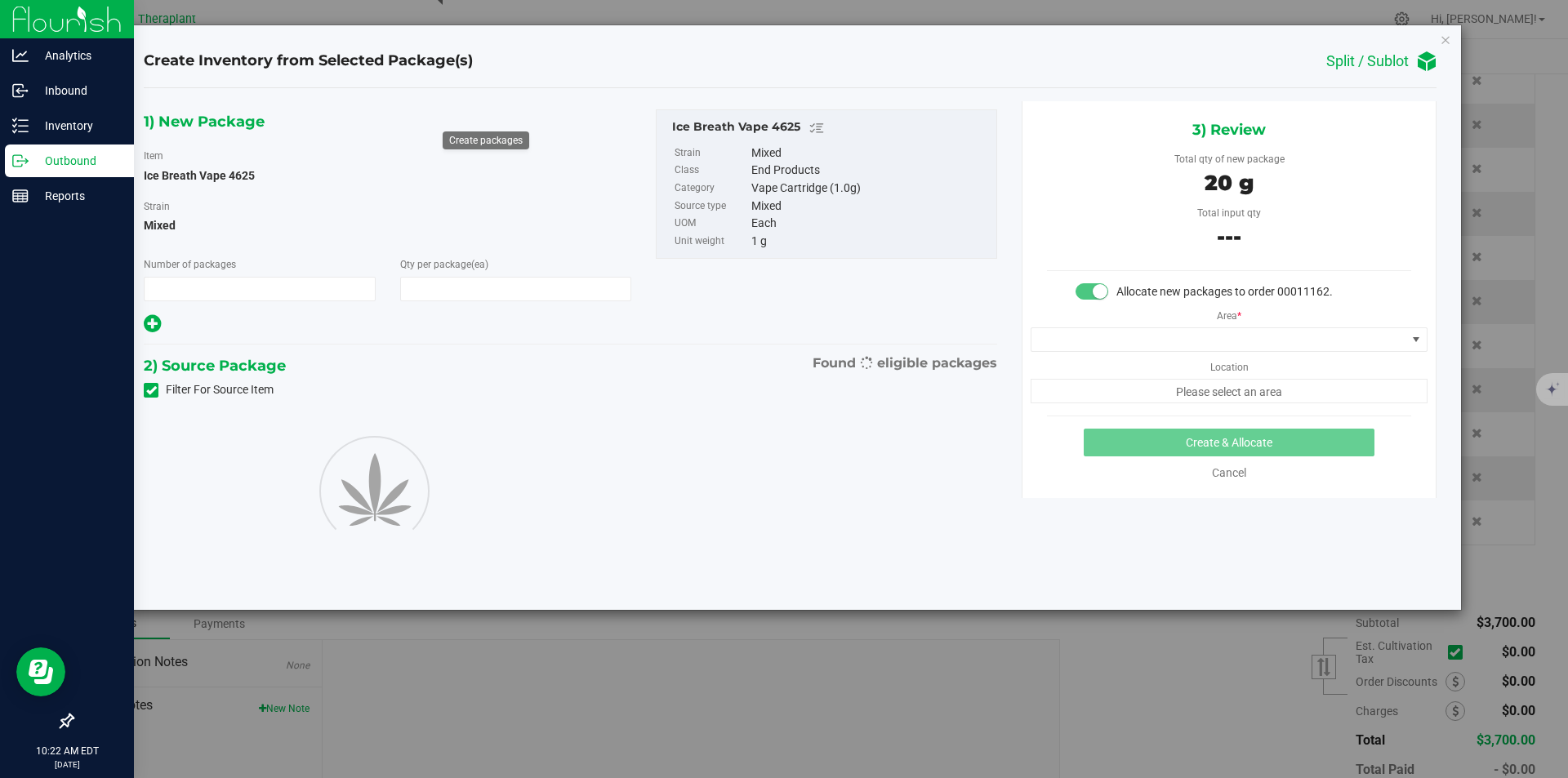
type input "1"
type input "20"
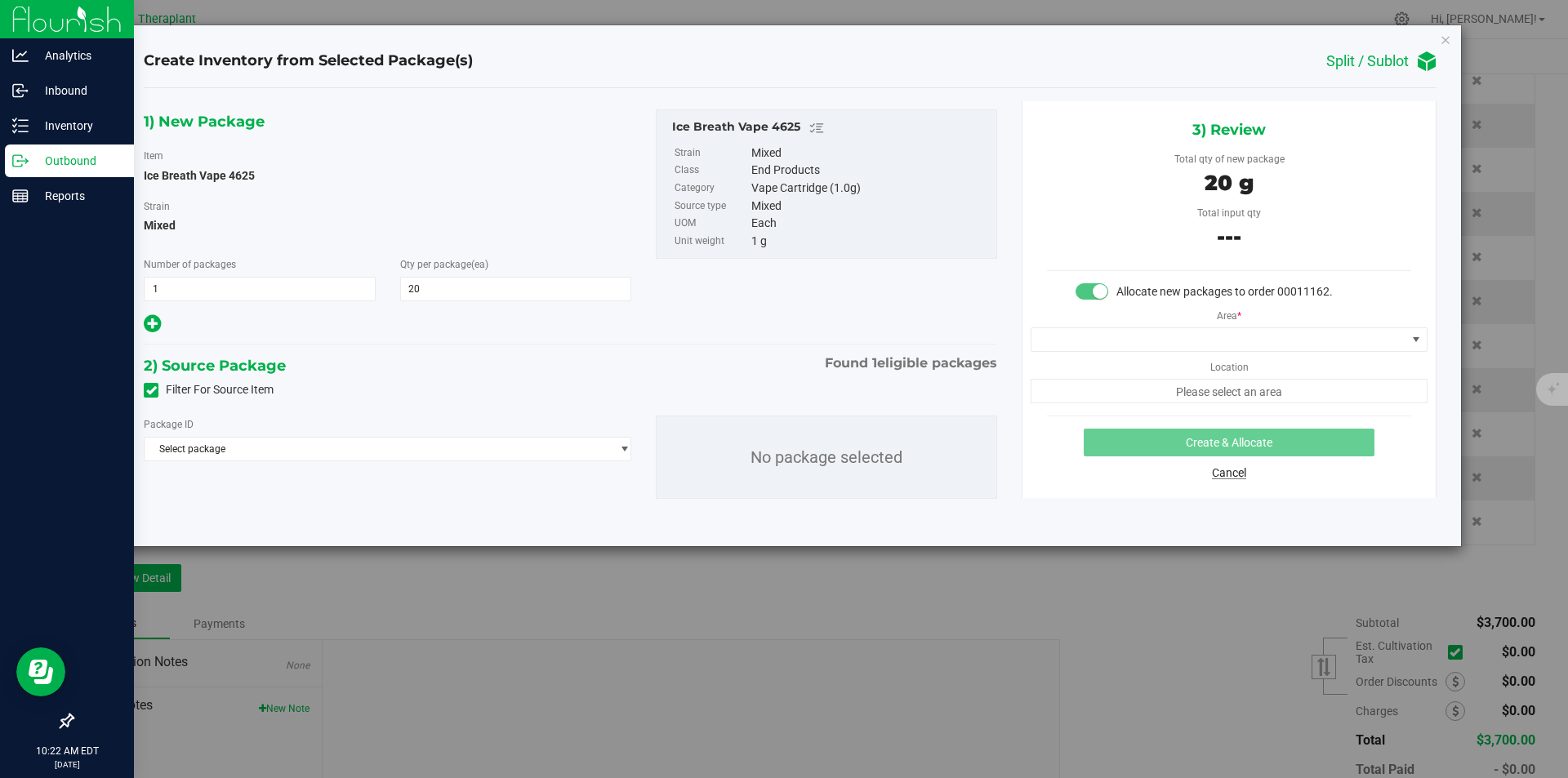
click at [1235, 477] on link "Cancel" at bounding box center [1229, 472] width 34 height 13
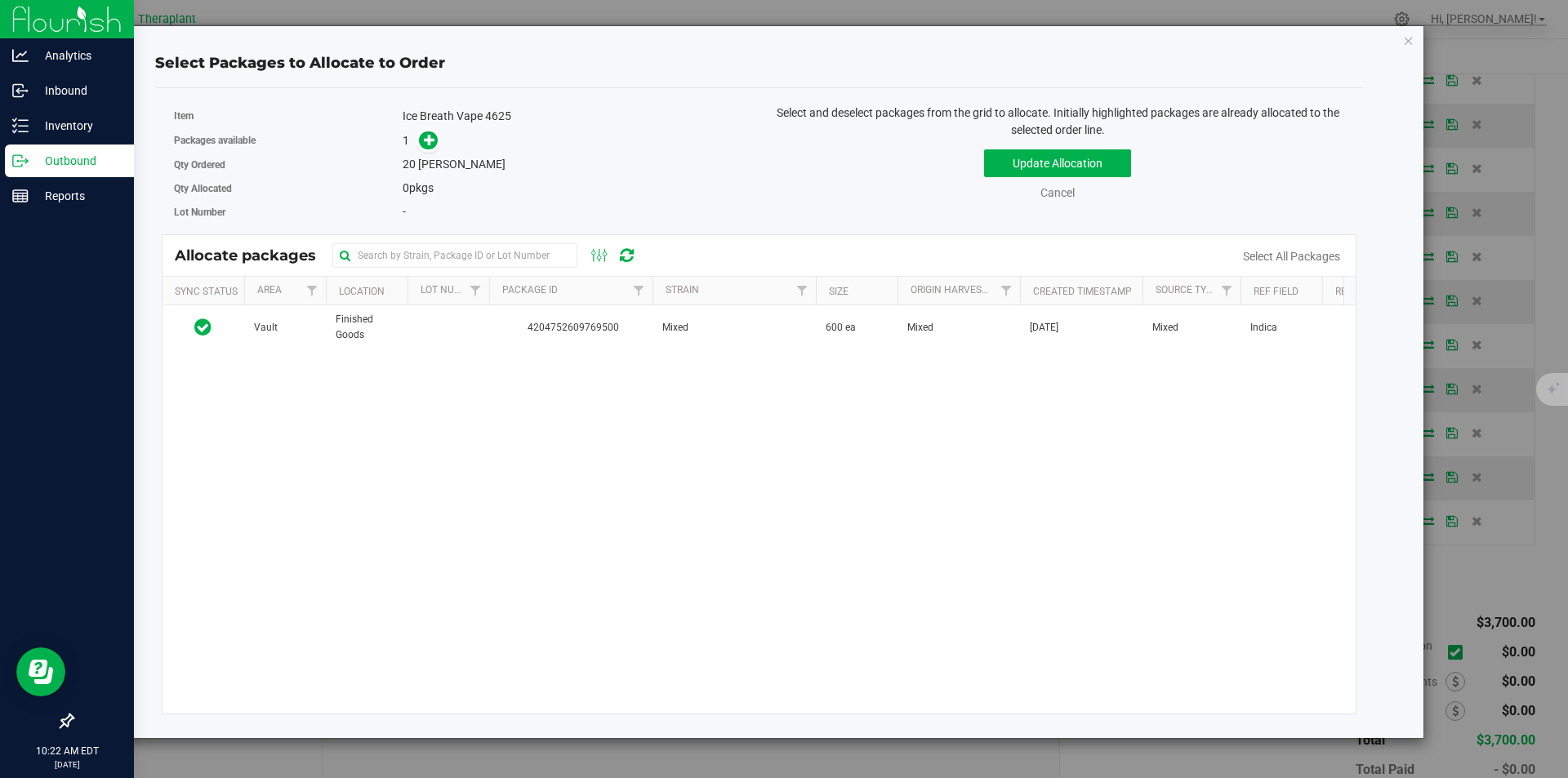
drag, startPoint x: 752, startPoint y: 338, endPoint x: 446, endPoint y: 162, distance: 353.0
click at [750, 338] on td "Mixed" at bounding box center [734, 327] width 163 height 44
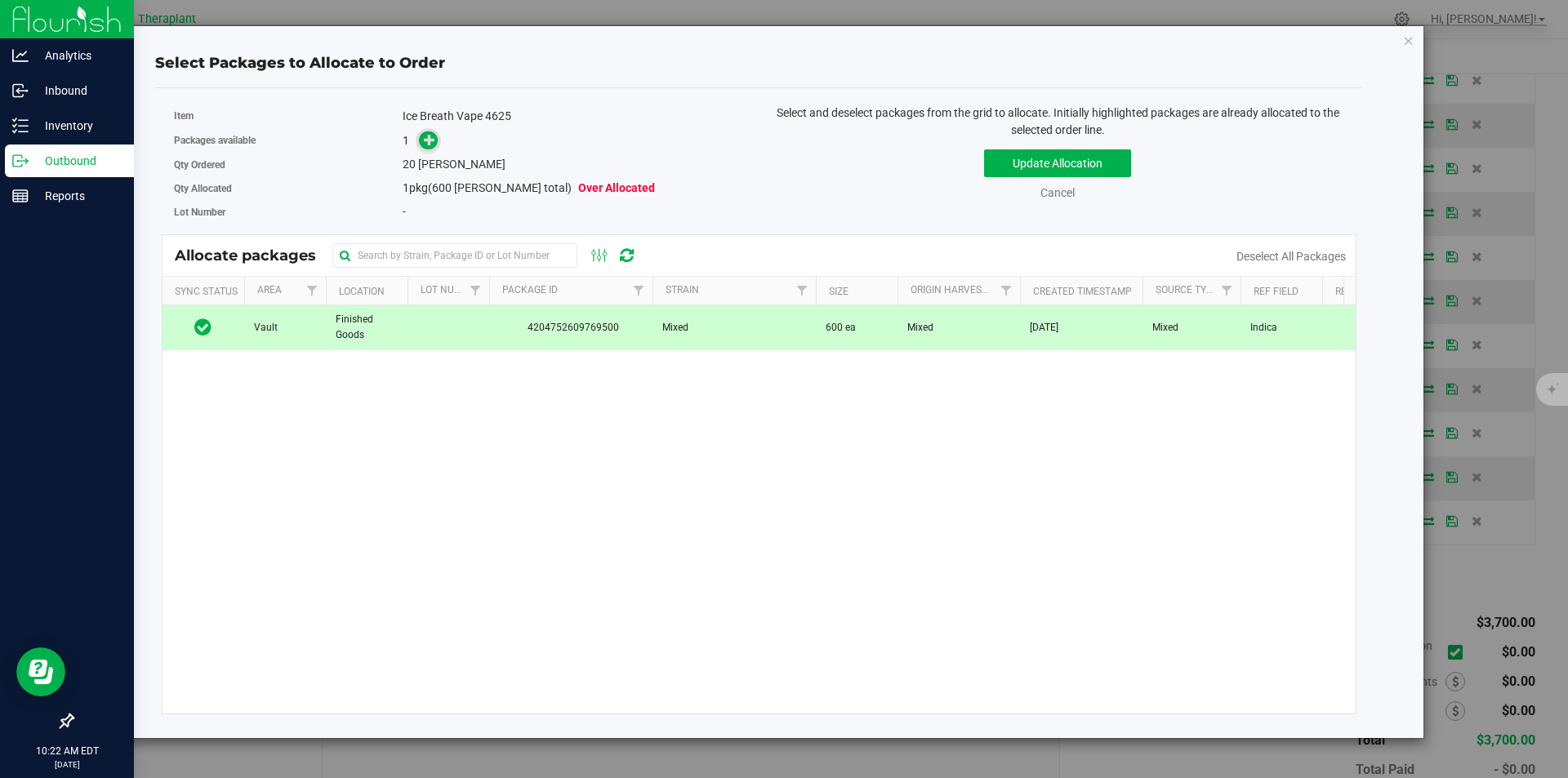
click at [429, 141] on icon at bounding box center [430, 139] width 12 height 12
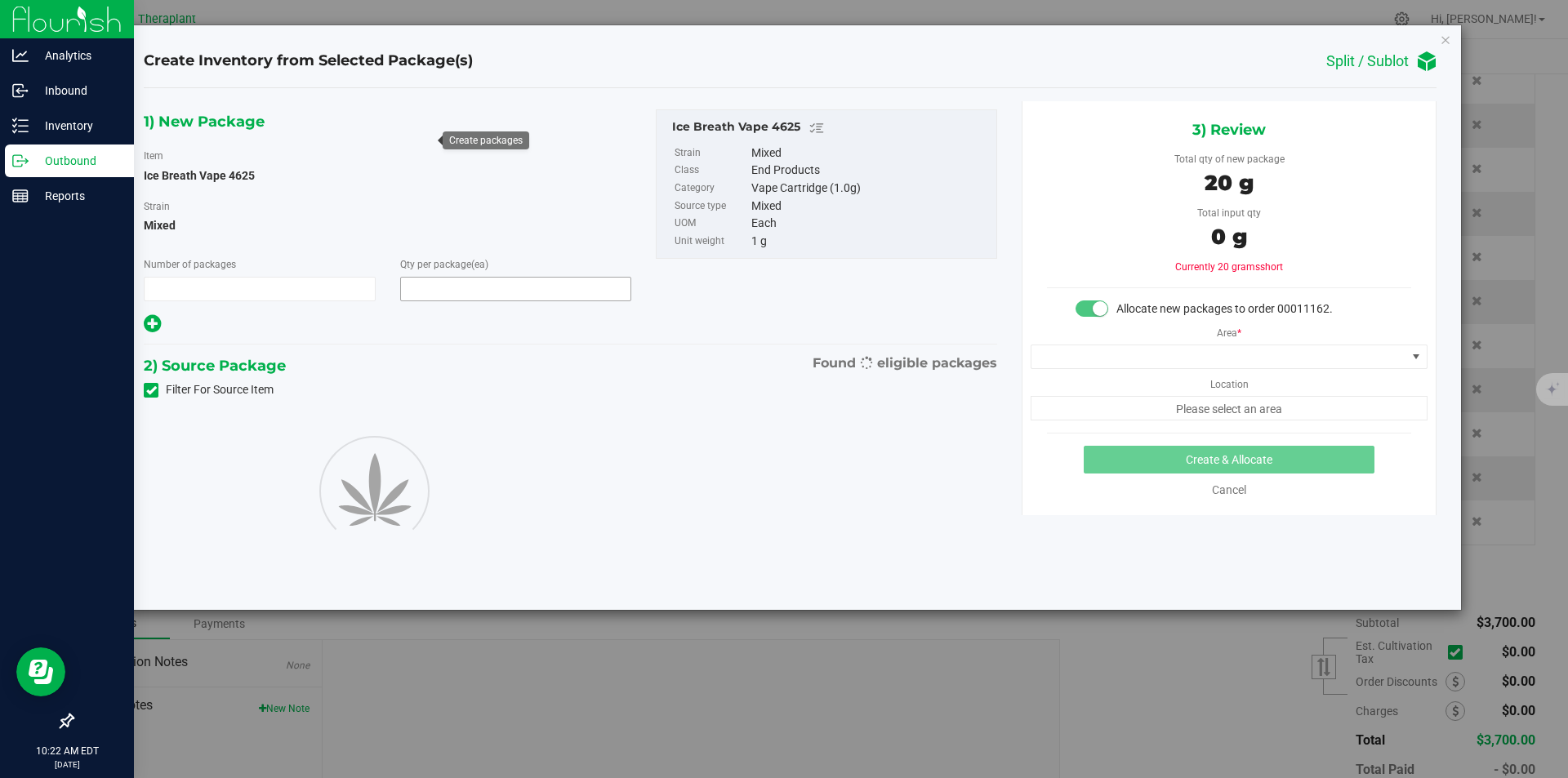
type input "1"
type input "20"
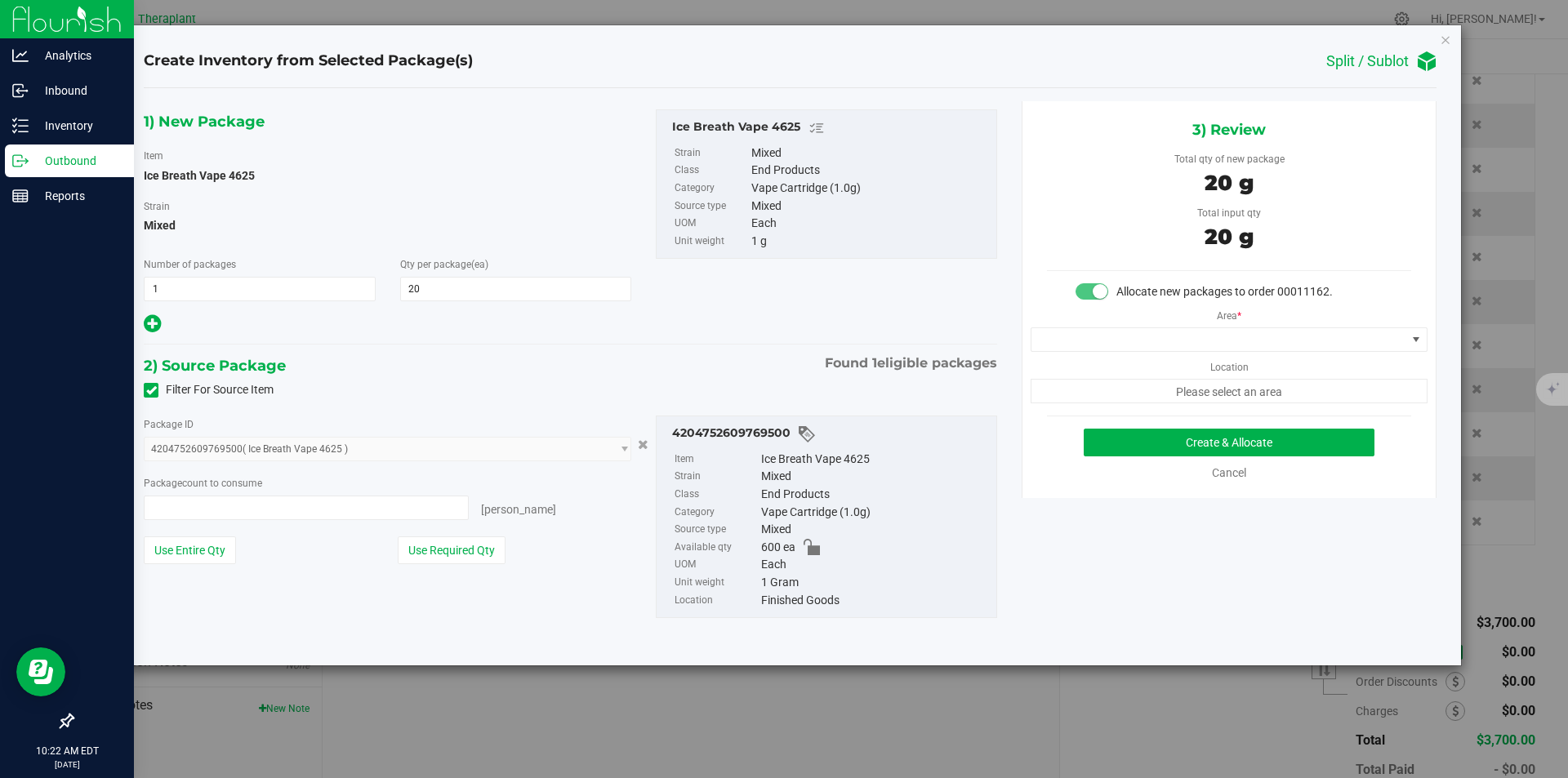
type input "20 ea"
click at [1081, 349] on span at bounding box center [1219, 339] width 375 height 23
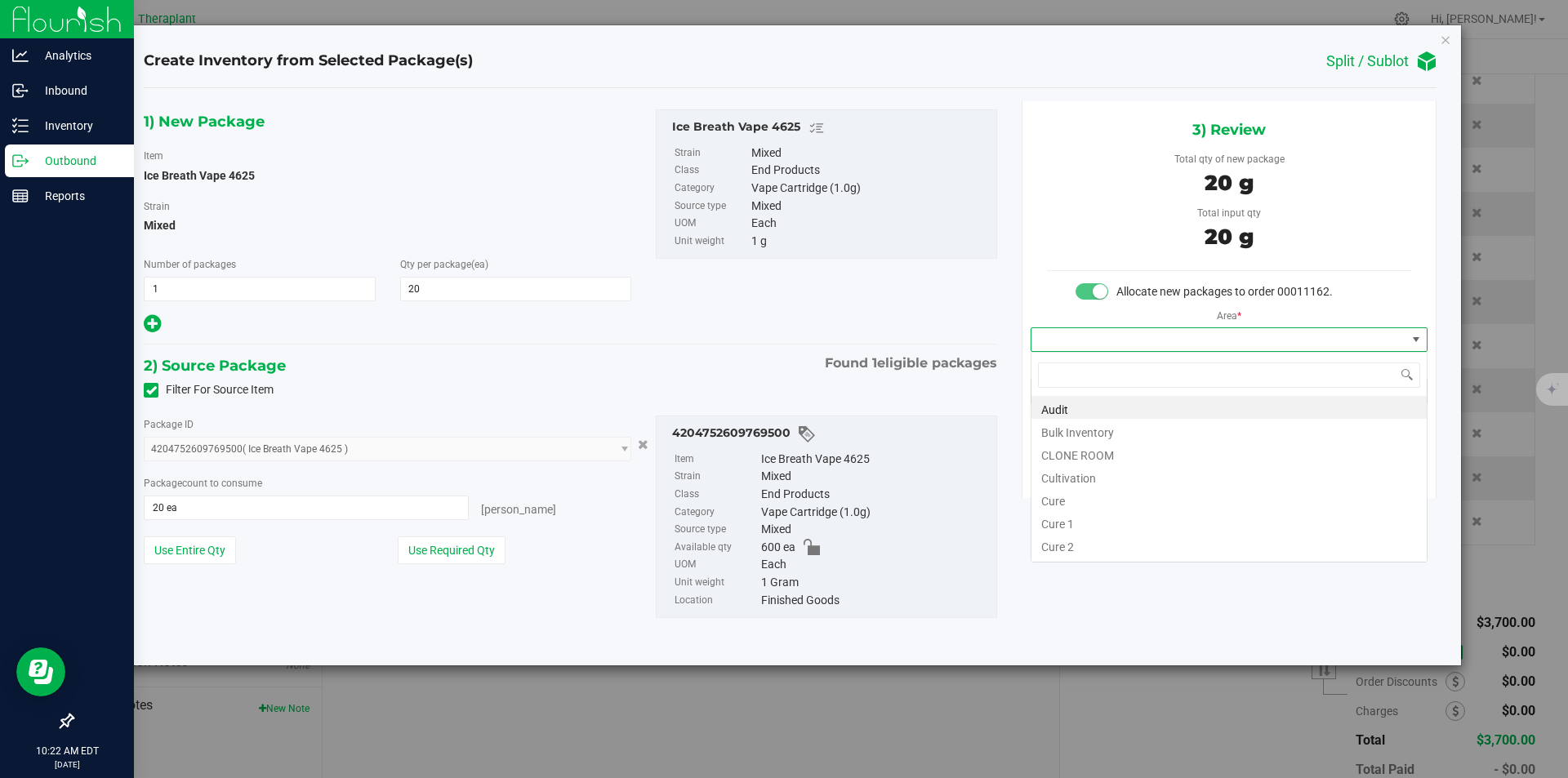
type input "v"
click at [1080, 454] on li "Vault" at bounding box center [1229, 452] width 396 height 23
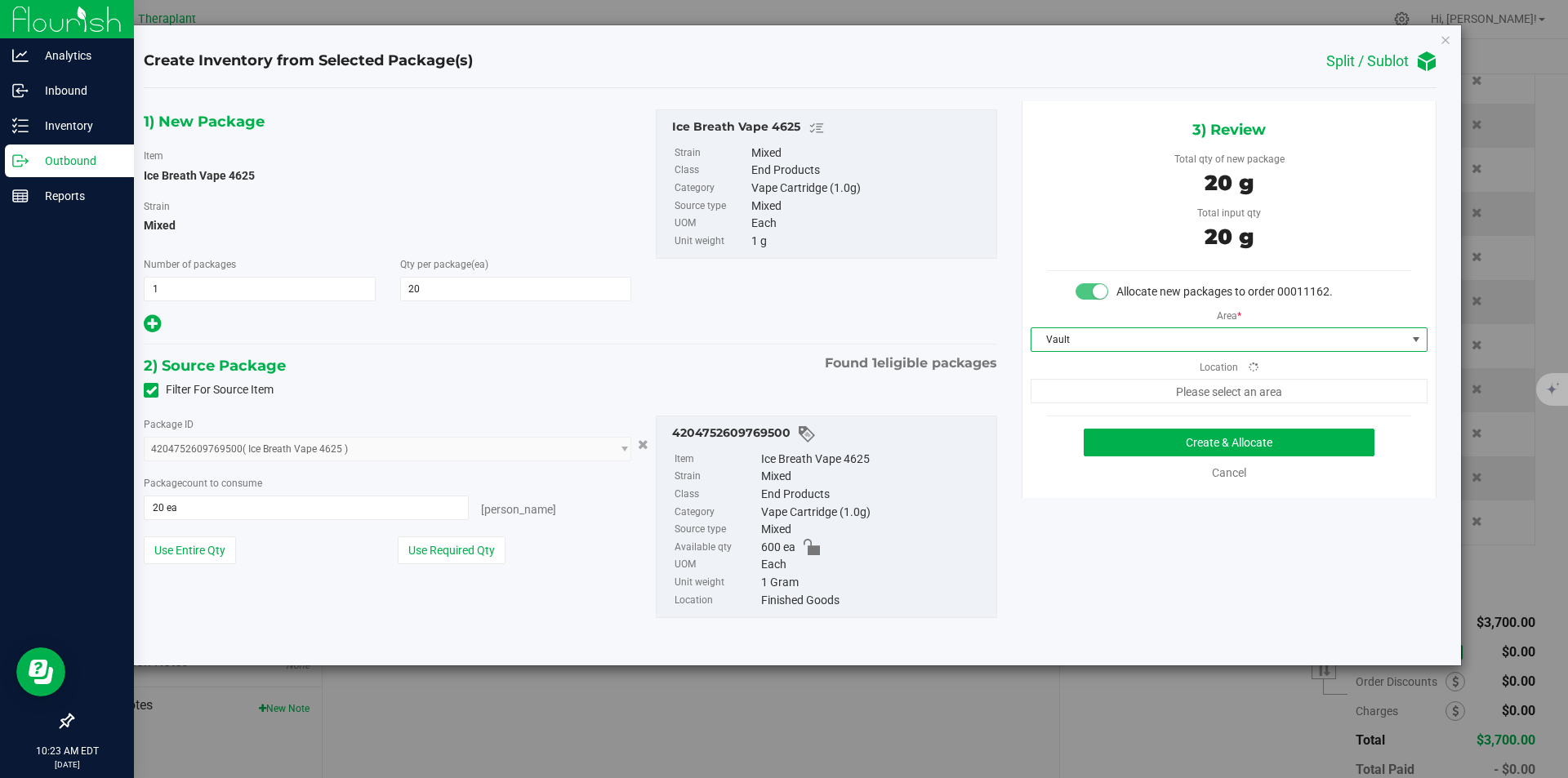
click at [1081, 390] on span "Please select an area" at bounding box center [1229, 390] width 397 height 25
click at [1079, 389] on span "Finished Goods" at bounding box center [1219, 390] width 375 height 23
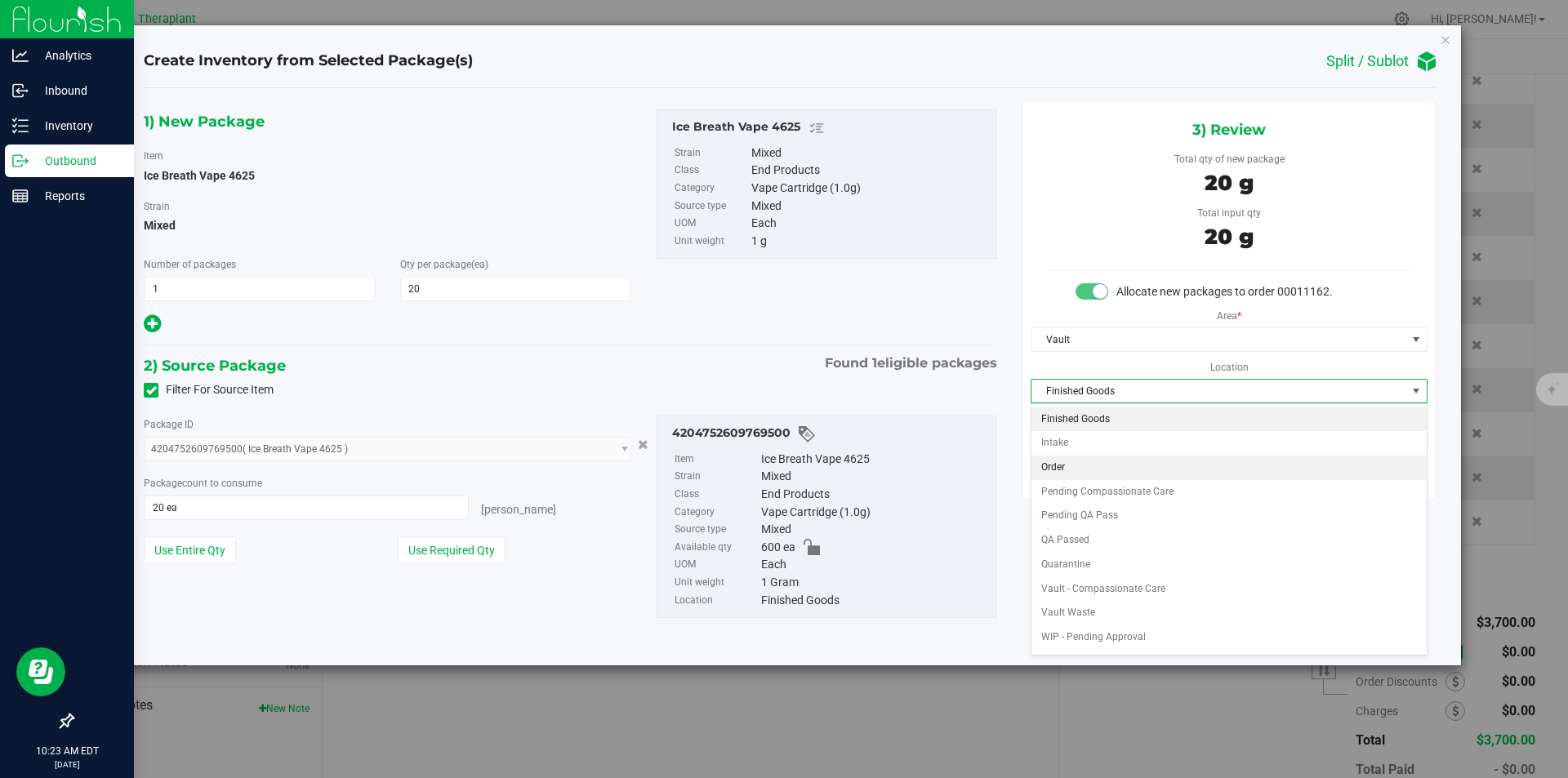
click at [1083, 472] on li "Order" at bounding box center [1229, 468] width 396 height 25
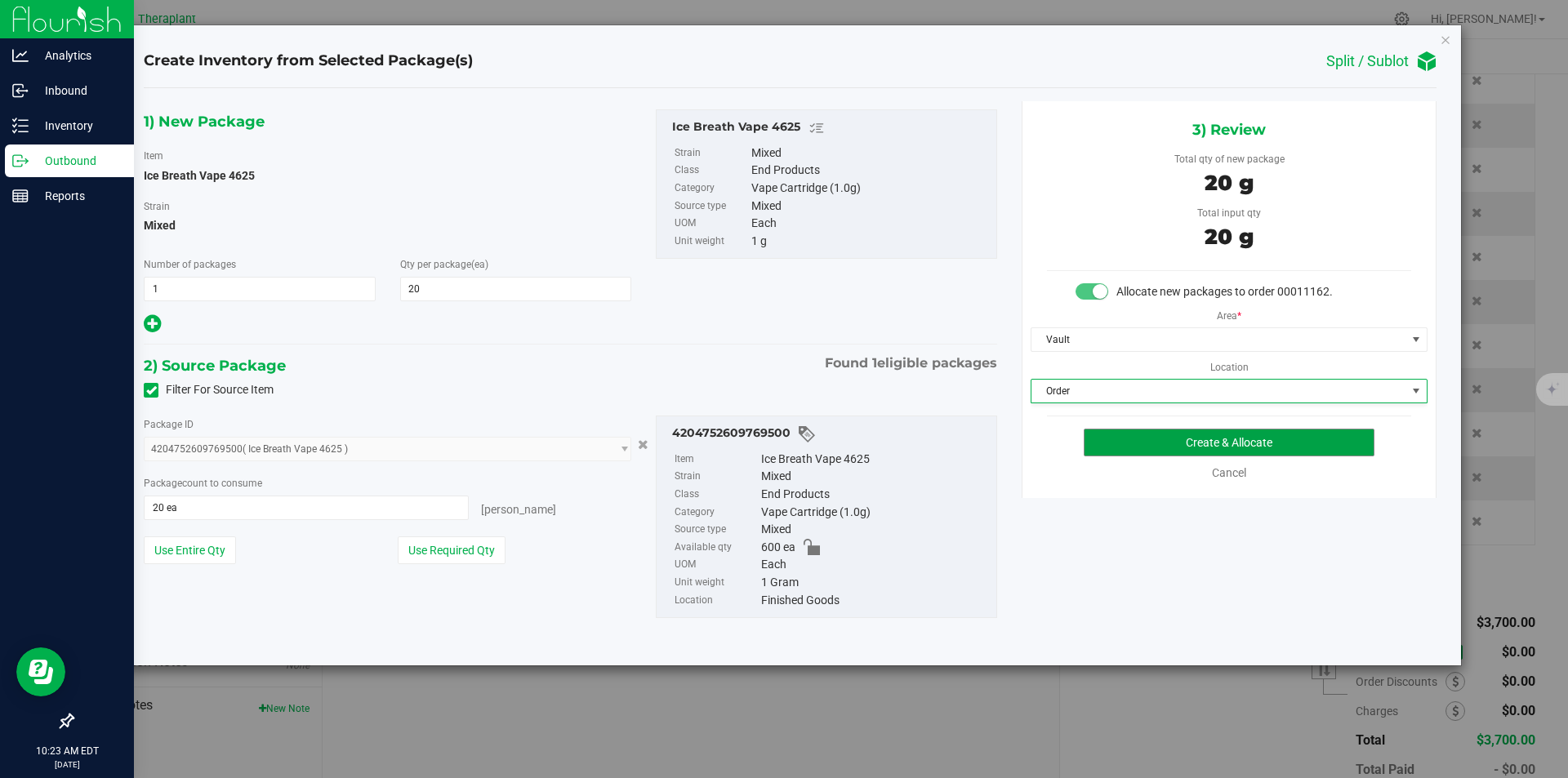
click at [1123, 440] on button "Create & Allocate" at bounding box center [1229, 442] width 291 height 28
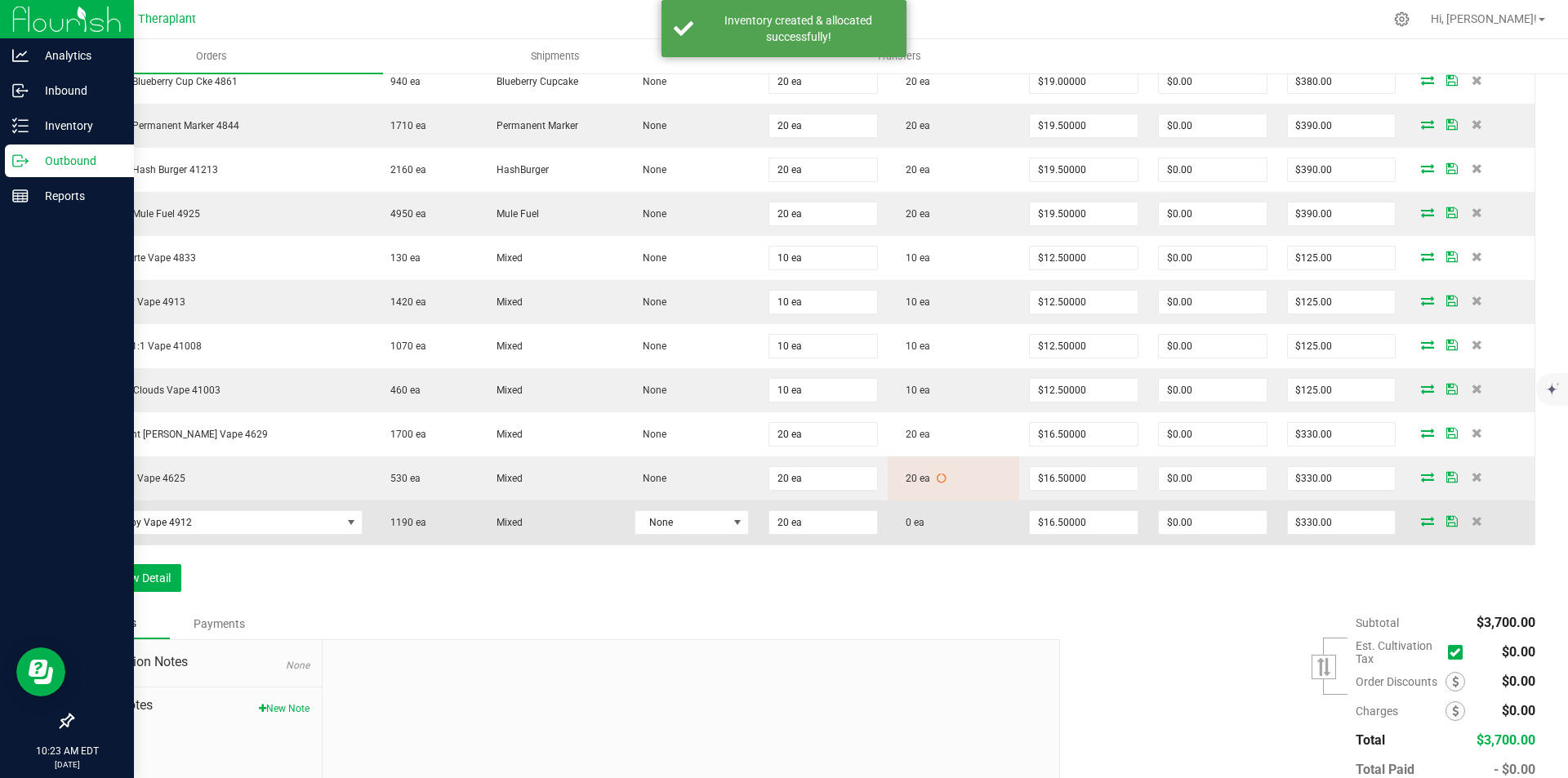
click at [1422, 521] on icon at bounding box center [1428, 521] width 13 height 10
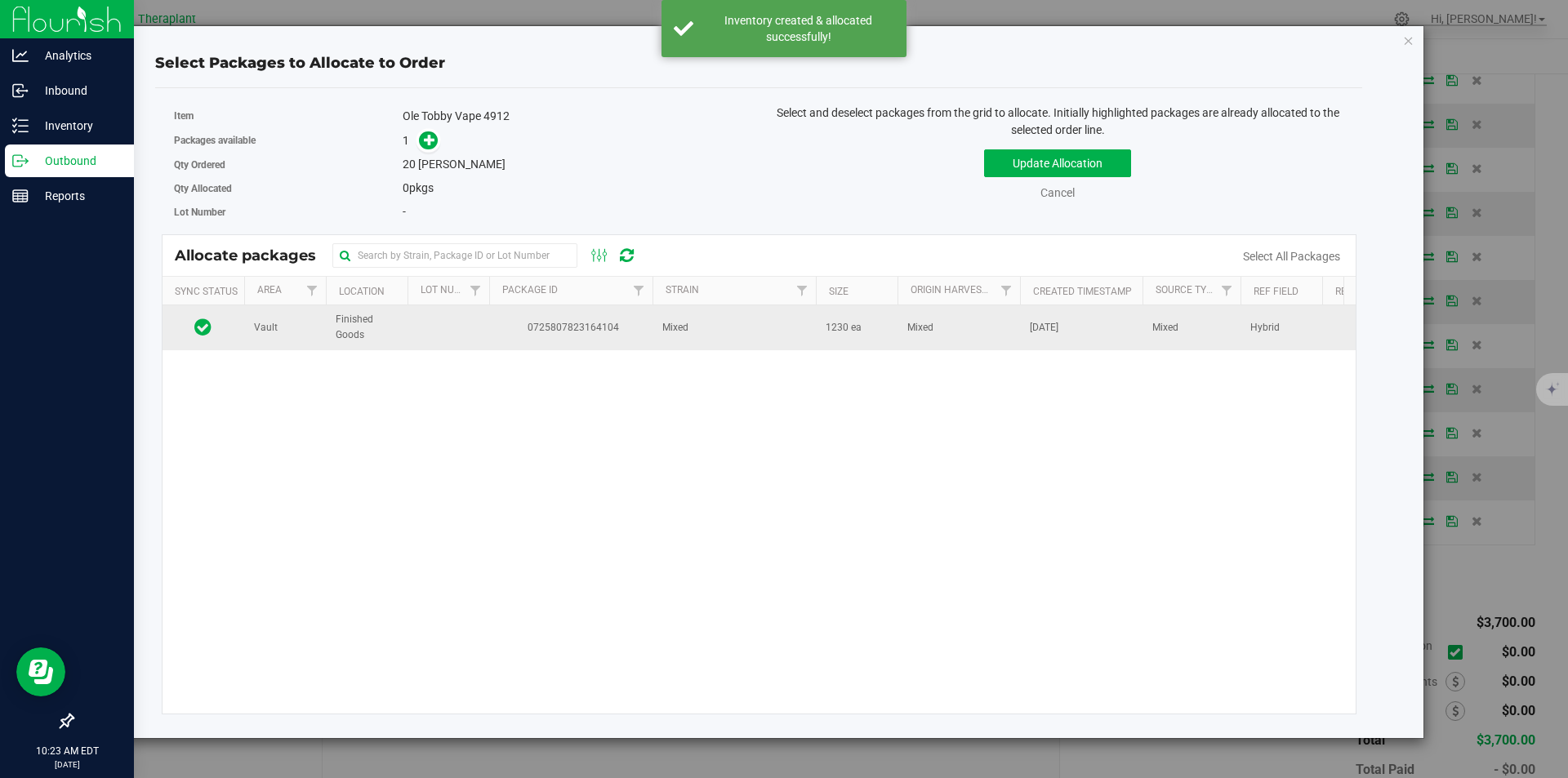
click at [535, 325] on span "0725807823164104" at bounding box center [571, 327] width 144 height 15
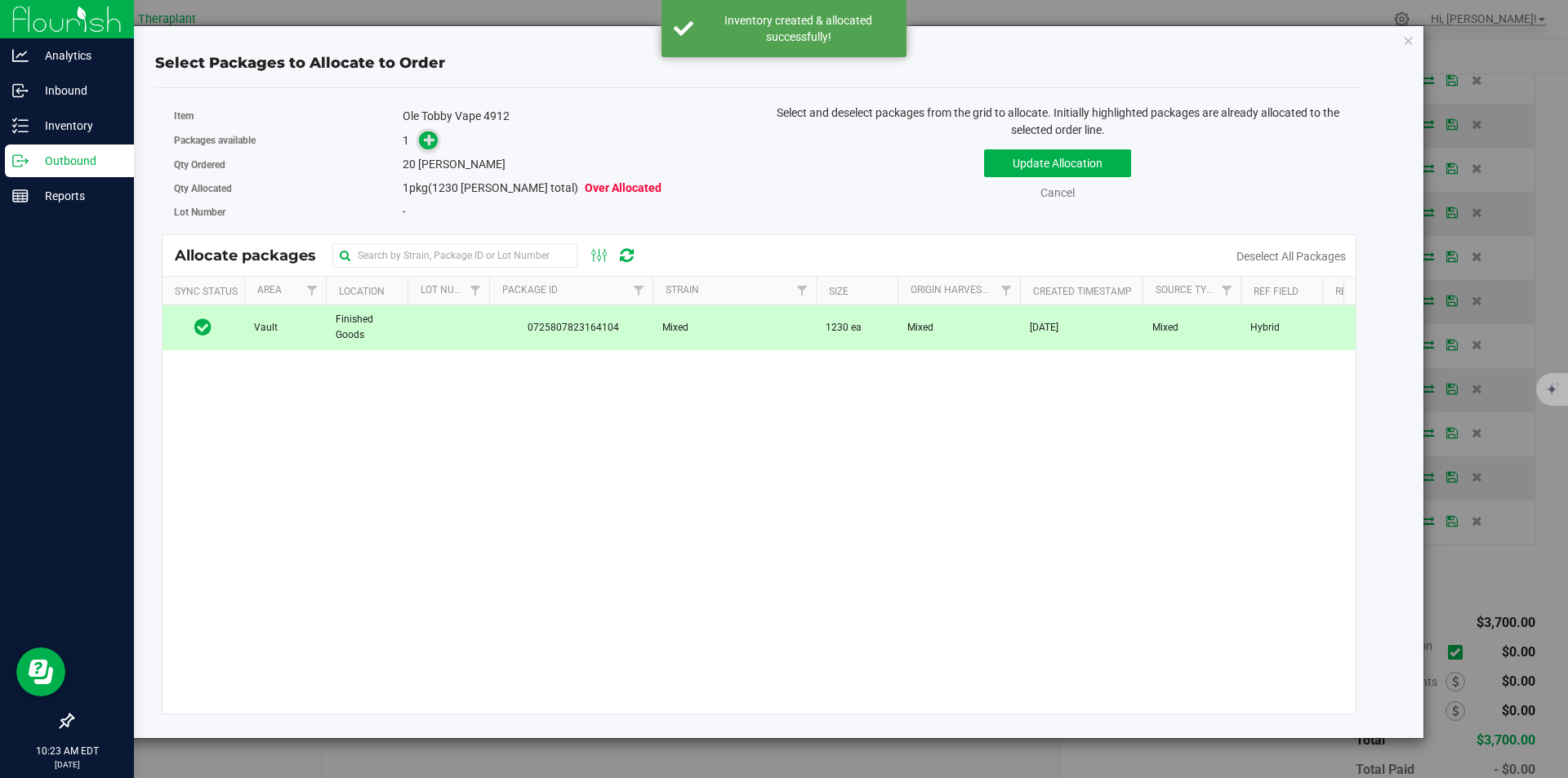
click at [424, 135] on icon at bounding box center [429, 139] width 11 height 11
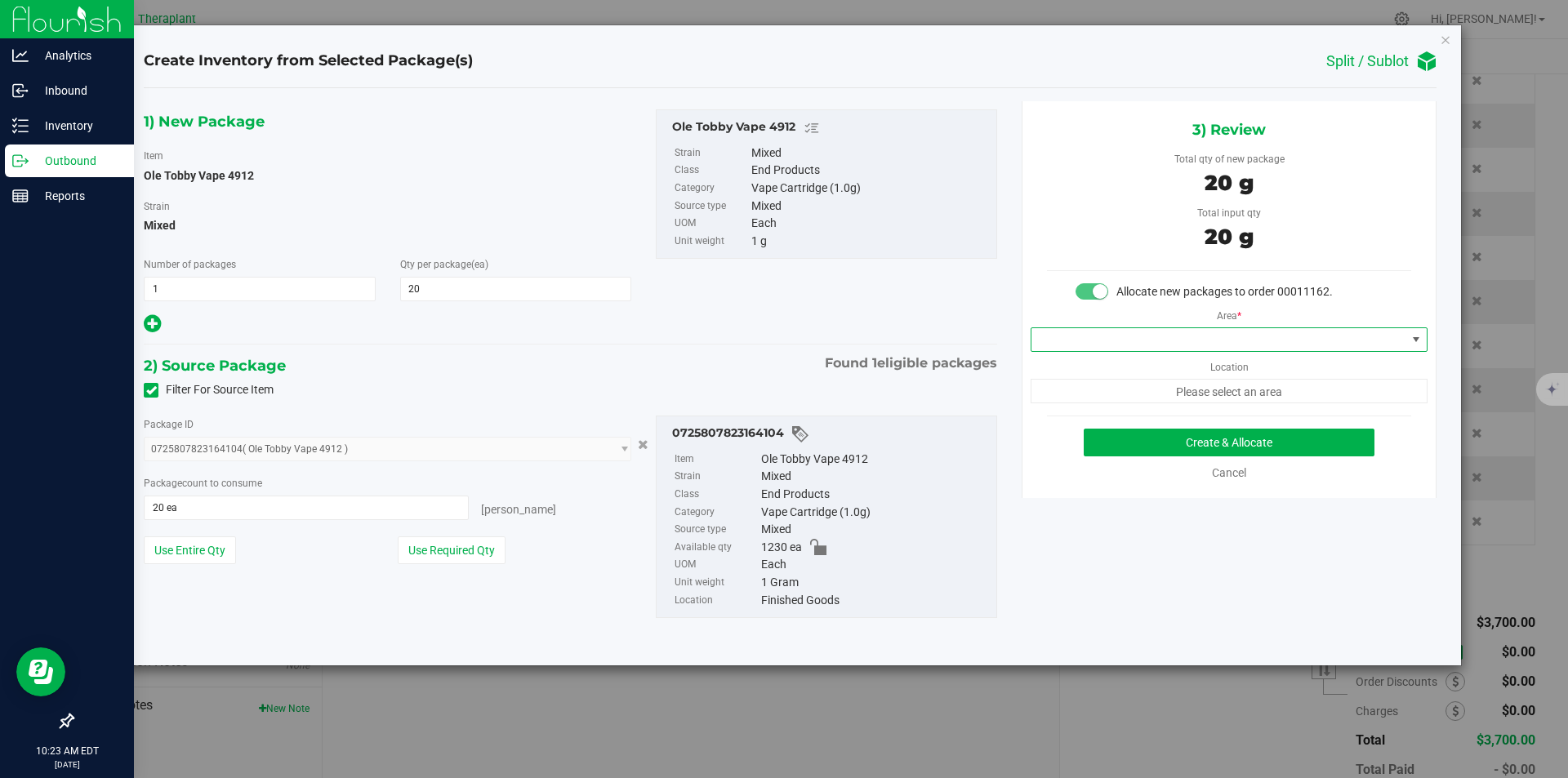
click at [1083, 348] on span at bounding box center [1219, 339] width 375 height 23
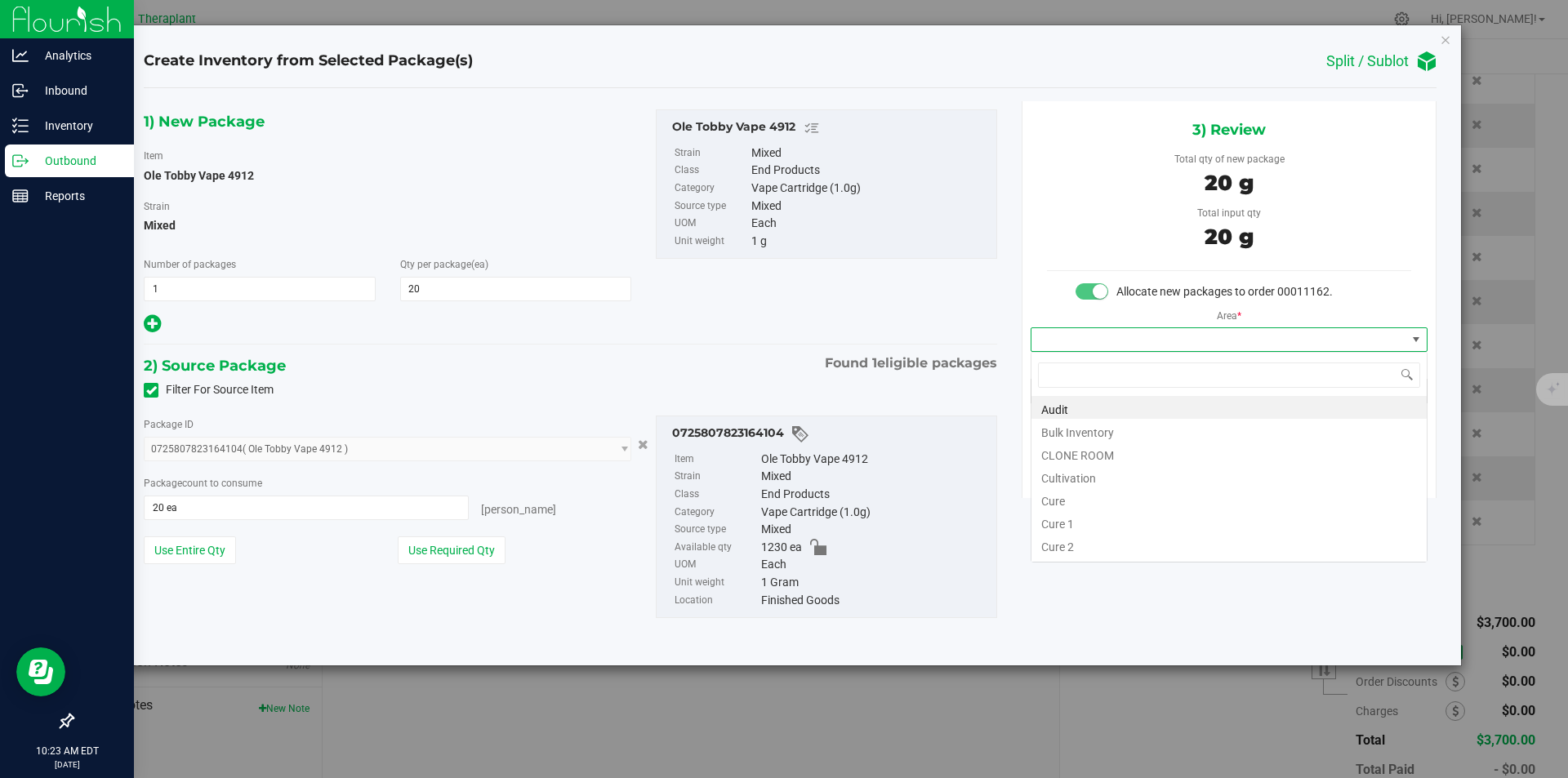
type input "v"
click at [1076, 448] on li "Vault" at bounding box center [1229, 452] width 396 height 23
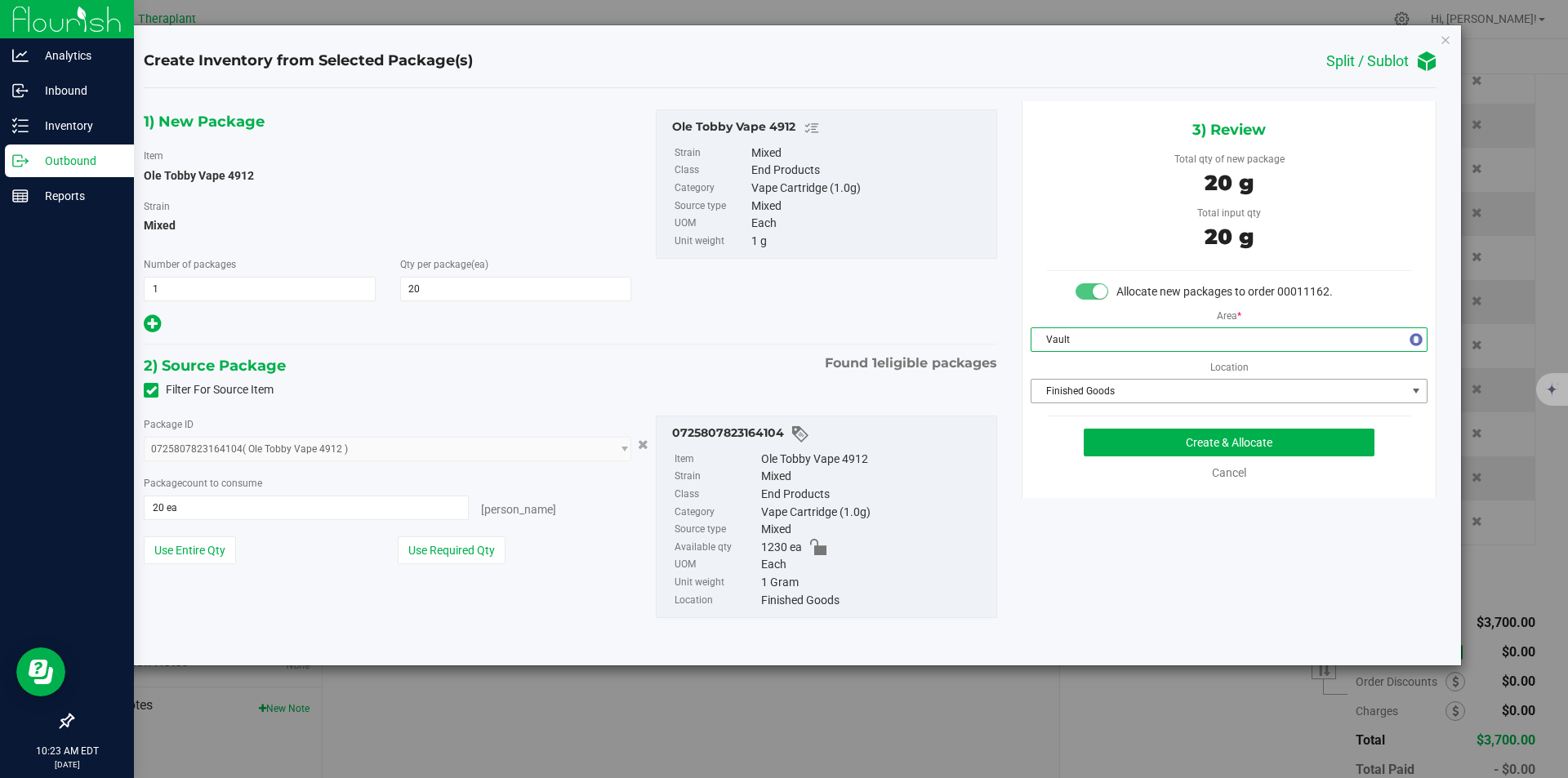
click at [1086, 379] on span "Finished Goods" at bounding box center [1219, 390] width 375 height 23
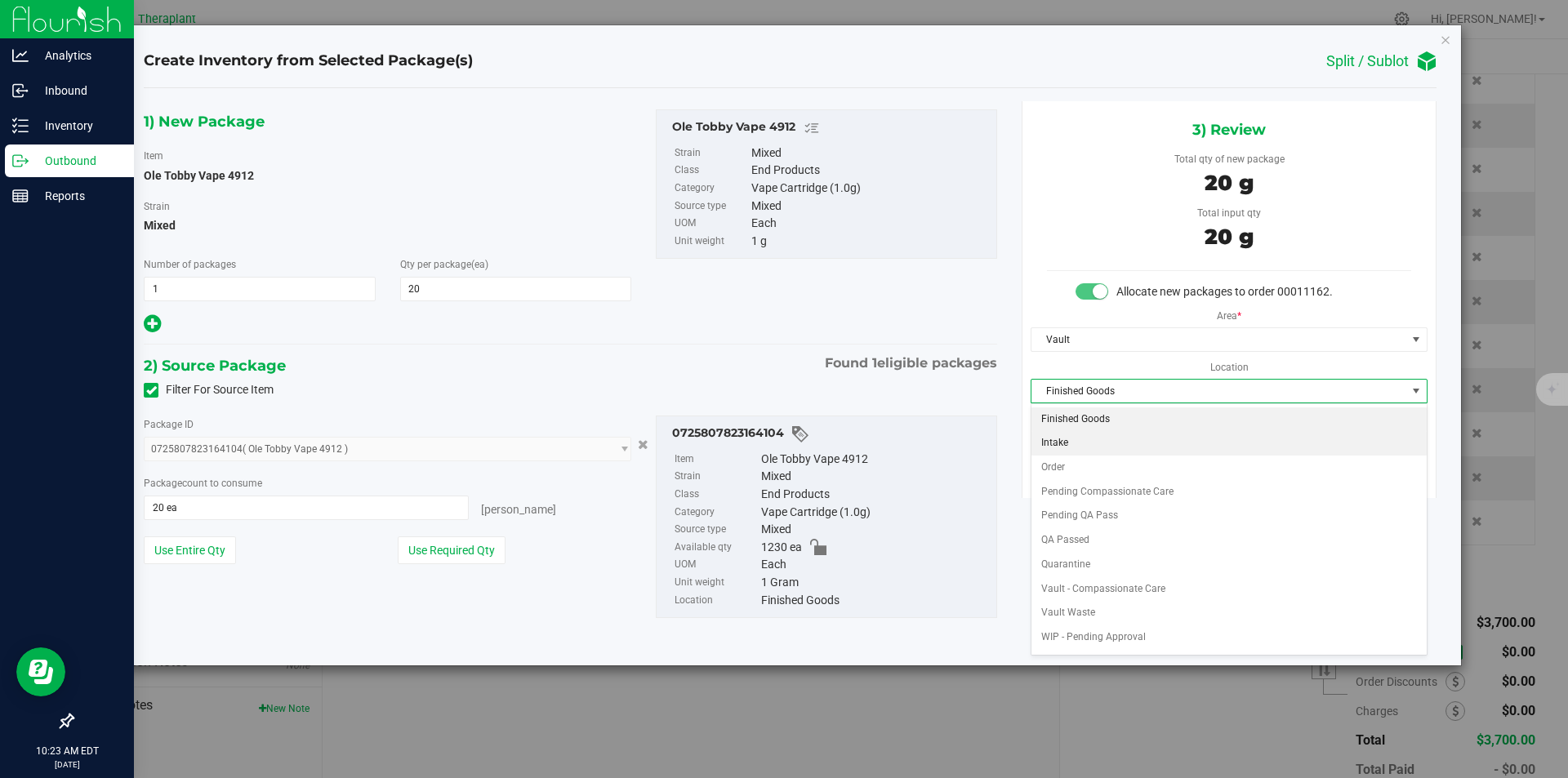
click at [1057, 465] on li "Order" at bounding box center [1229, 468] width 396 height 25
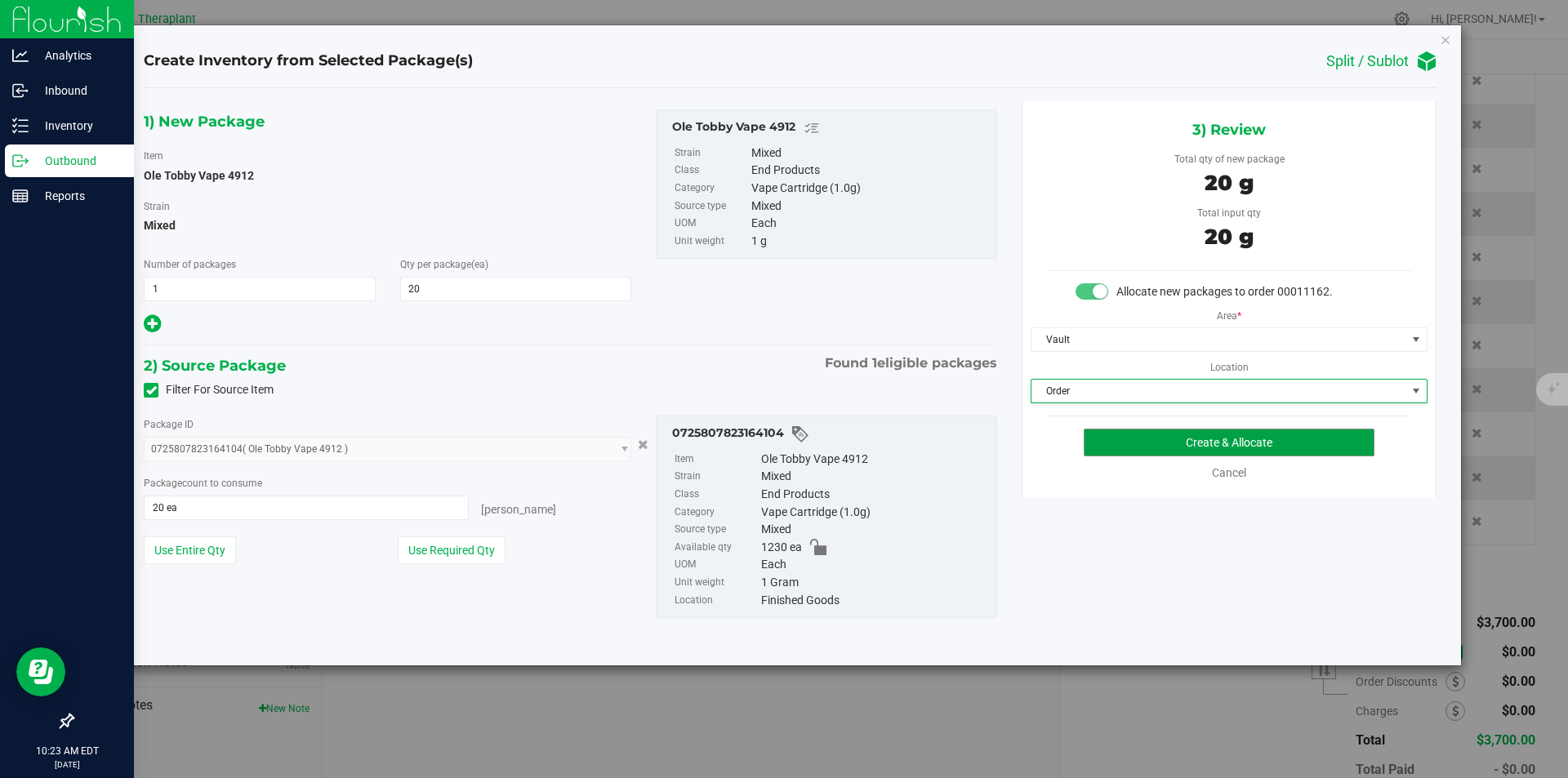
click at [1098, 440] on button "Create & Allocate" at bounding box center [1229, 442] width 291 height 28
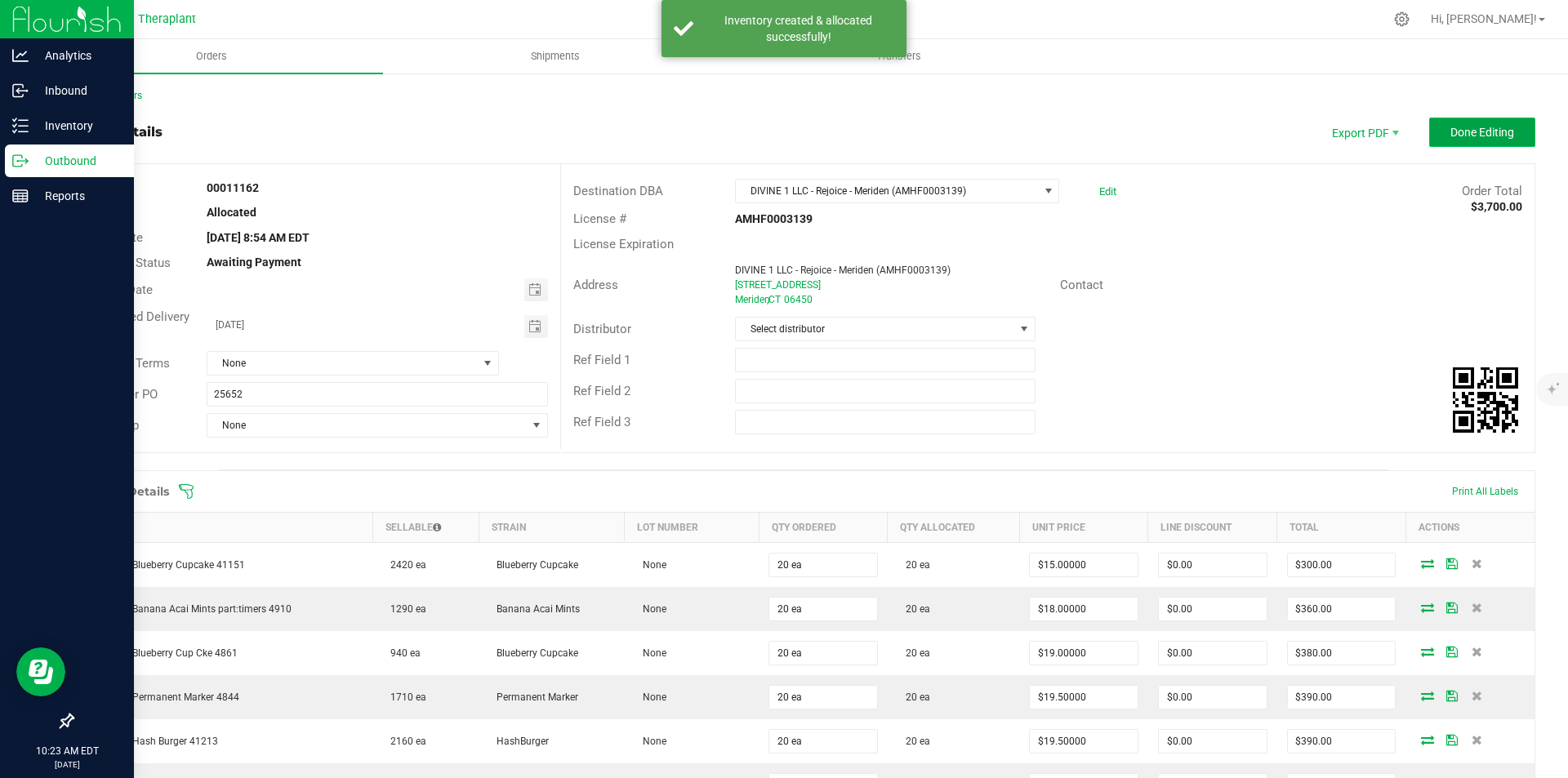
click at [1473, 145] on button "Done Editing" at bounding box center [1482, 132] width 106 height 30
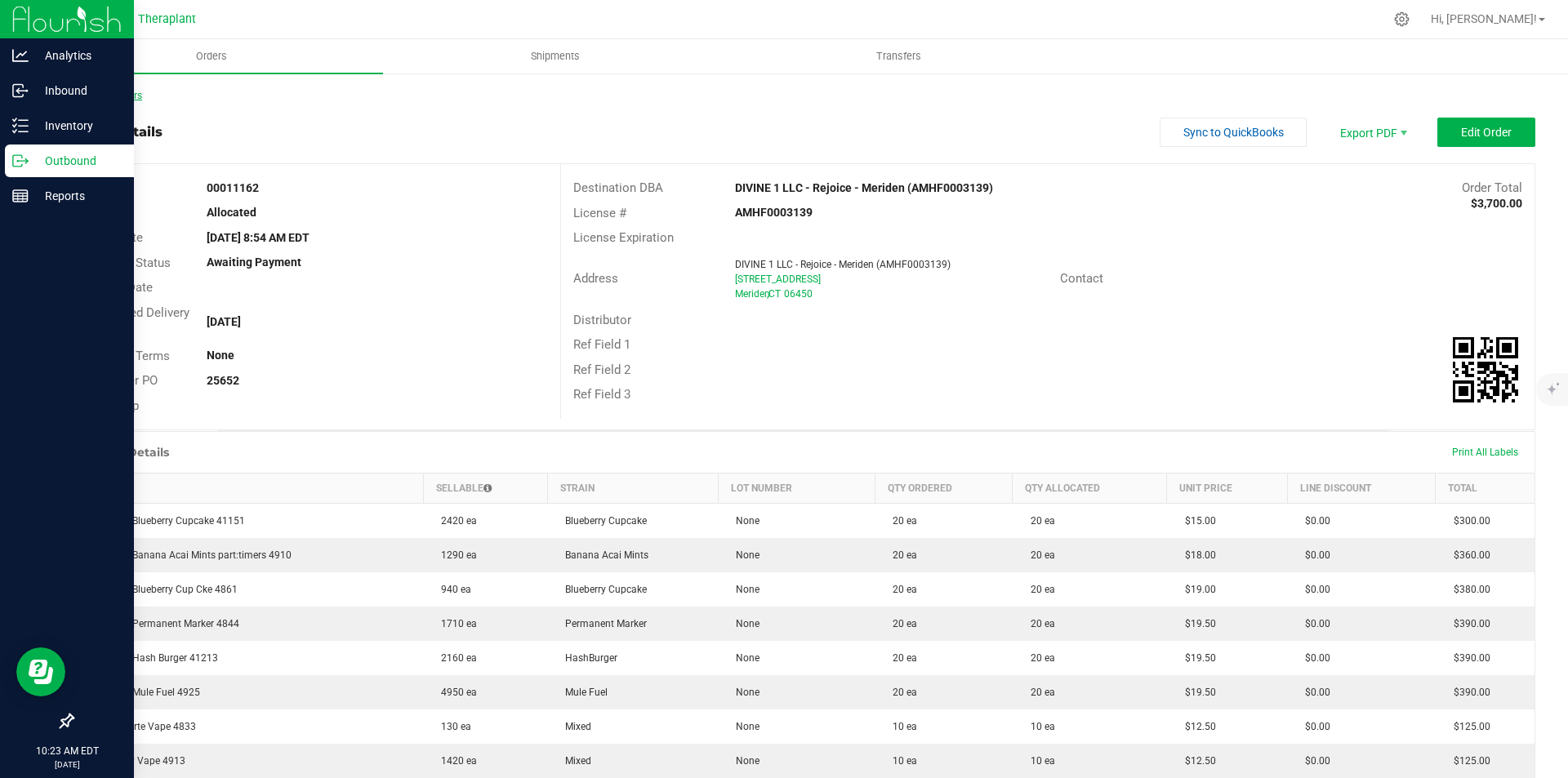
click at [129, 95] on link "Back to Orders" at bounding box center [106, 95] width 71 height 11
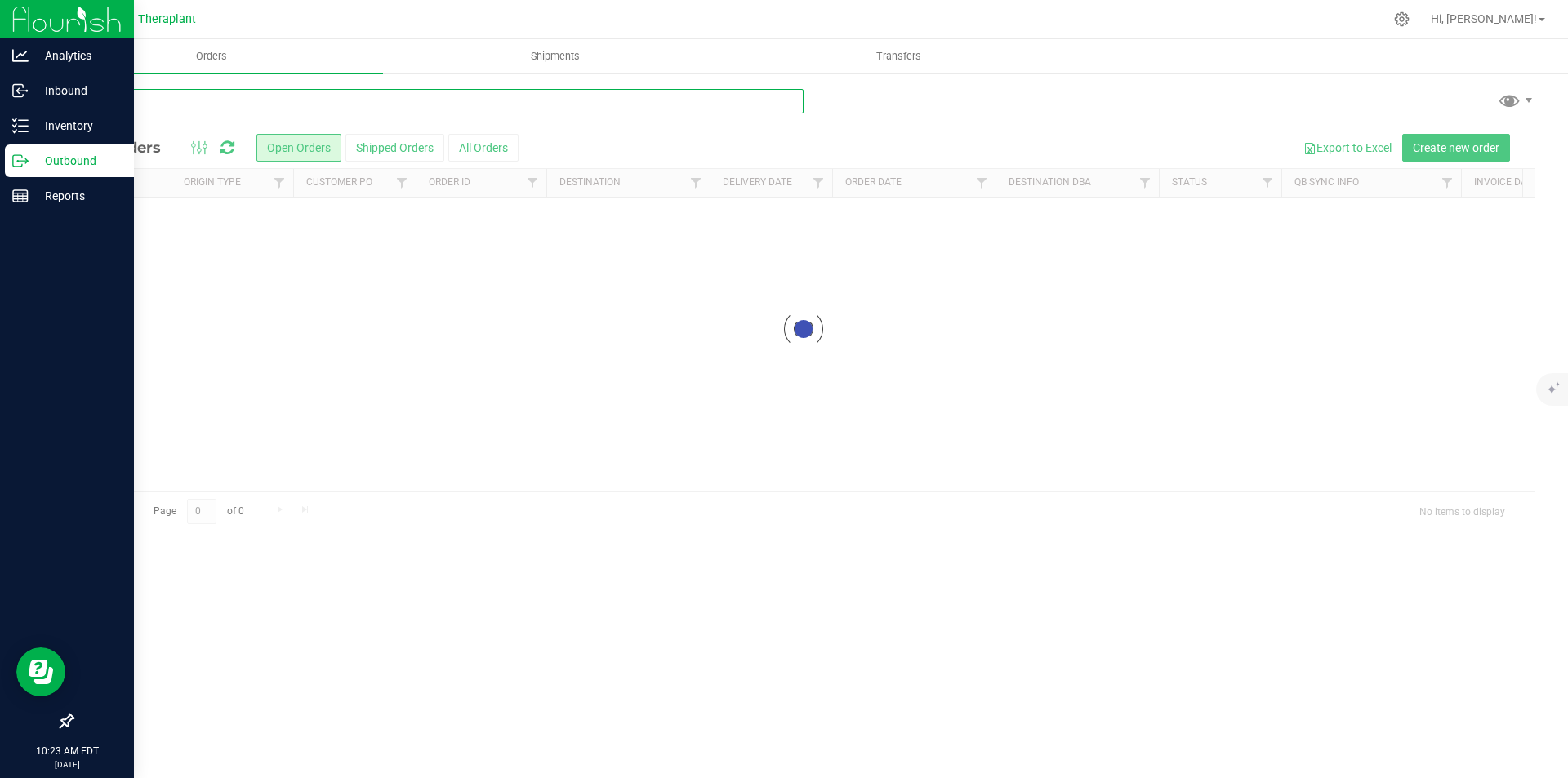
click at [147, 95] on input "text" at bounding box center [437, 101] width 732 height 25
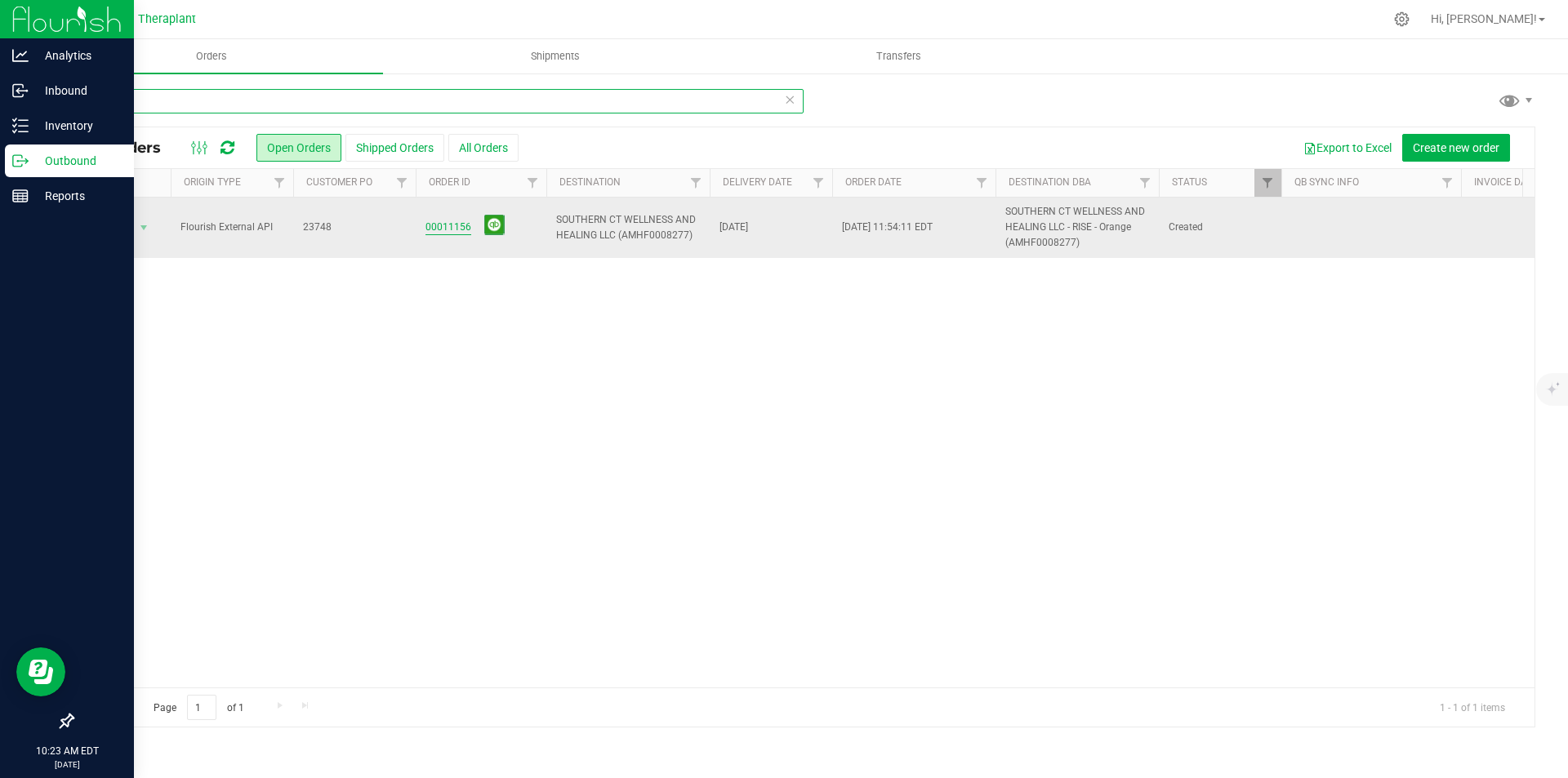
type input "748"
click at [460, 224] on link "00011156" at bounding box center [448, 227] width 46 height 15
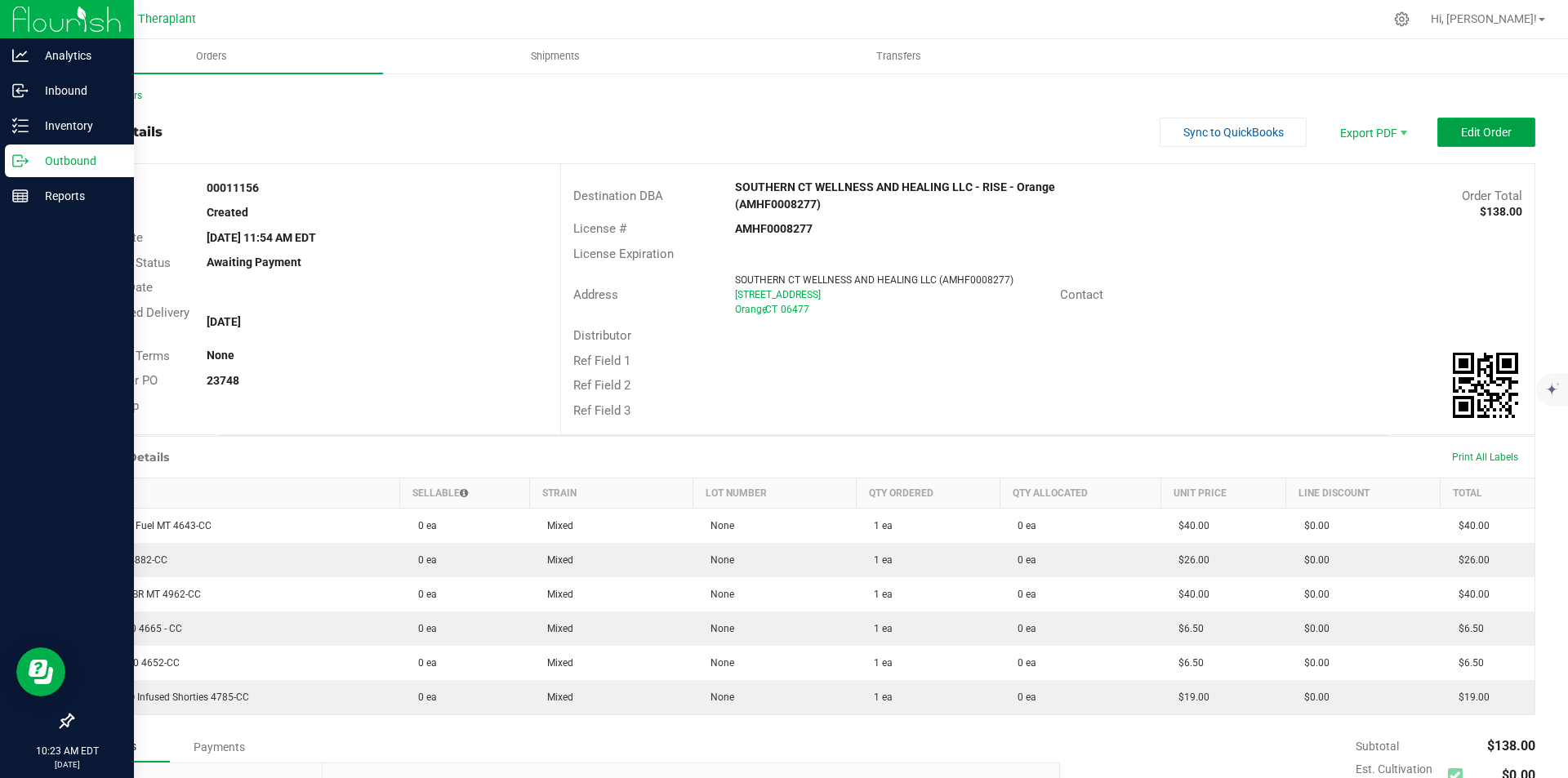
click at [1485, 133] on span "Edit Order" at bounding box center [1487, 132] width 51 height 13
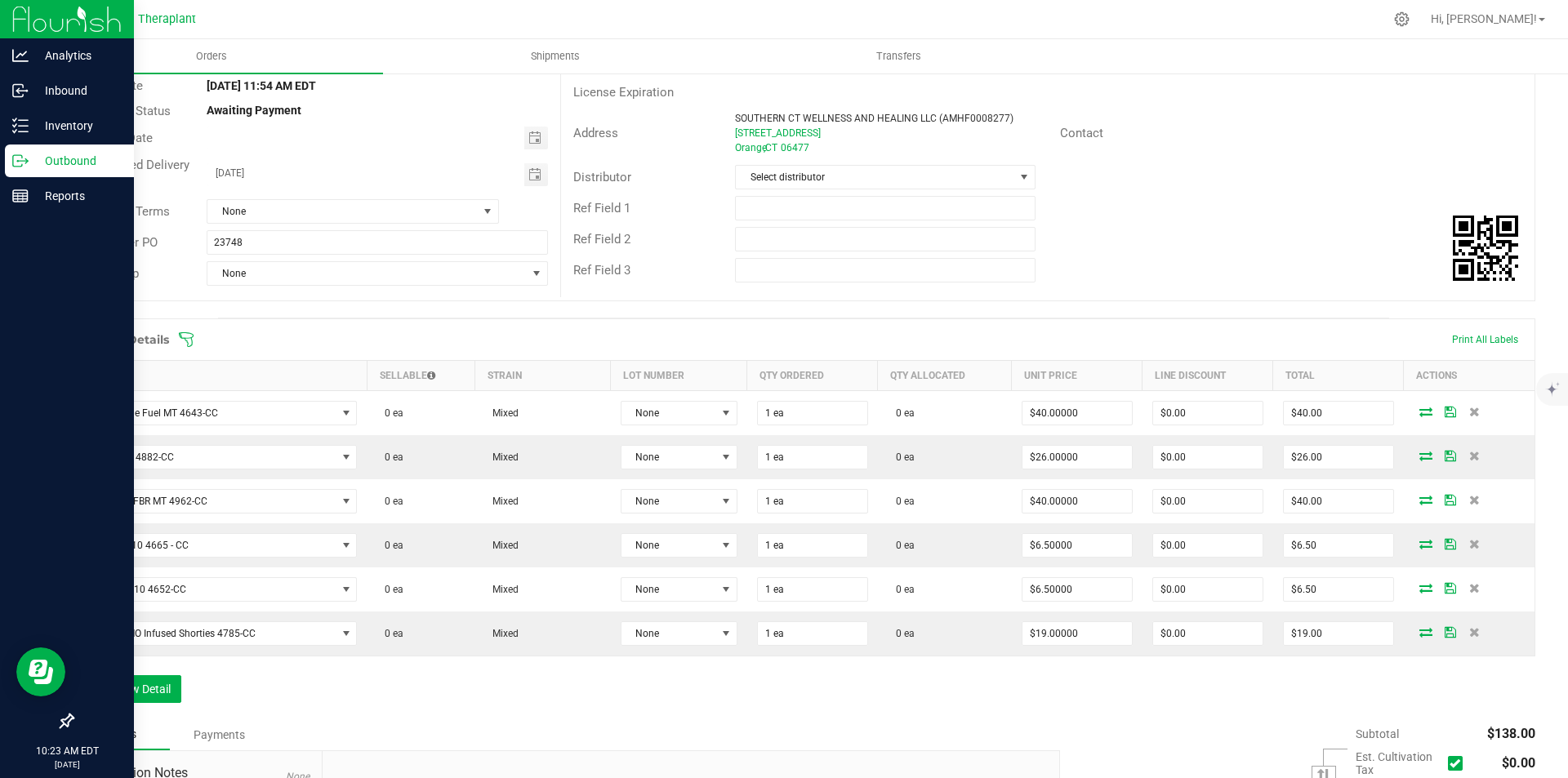
scroll to position [163, 0]
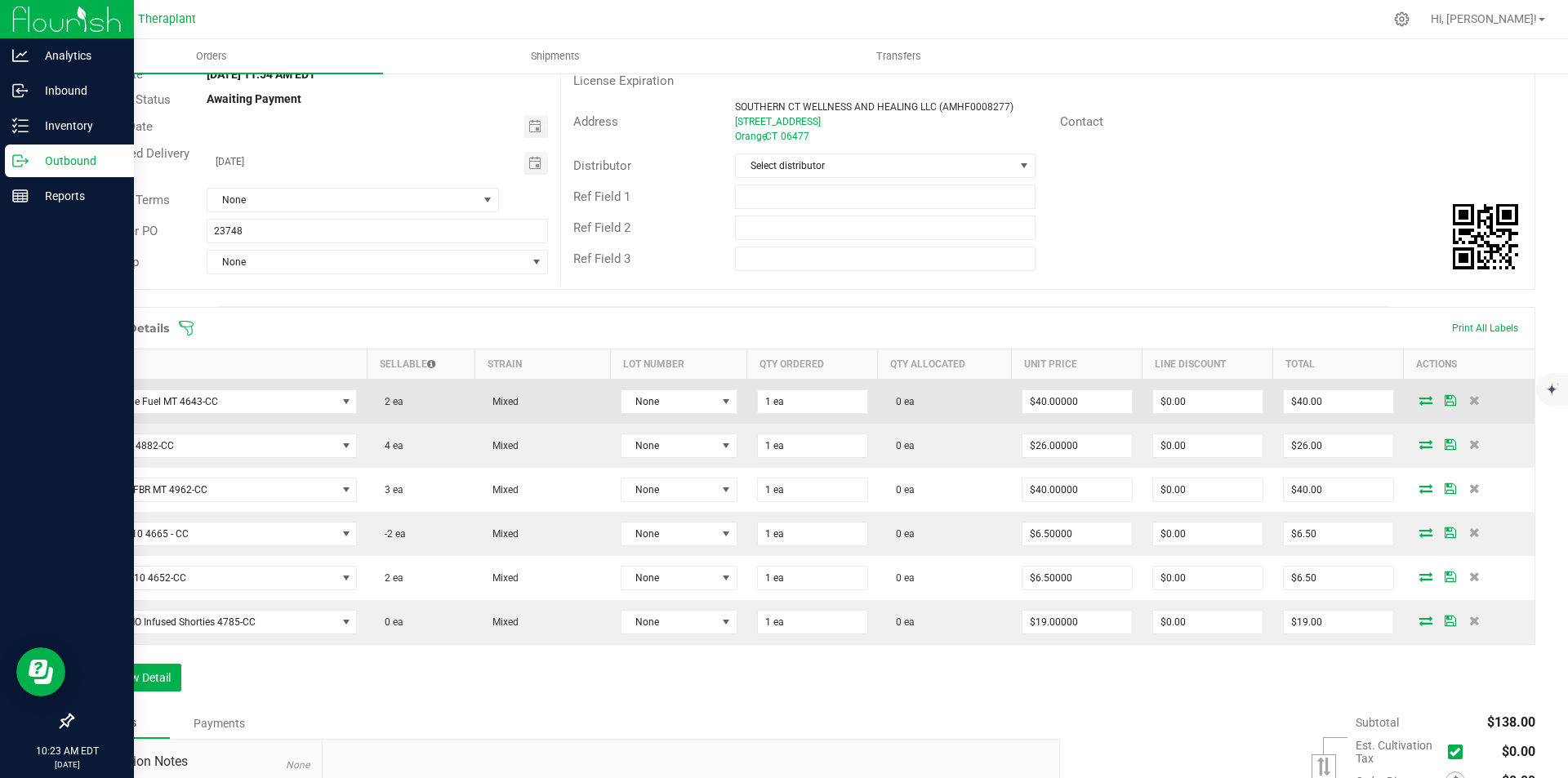
click at [1414, 399] on span at bounding box center [1426, 400] width 25 height 10
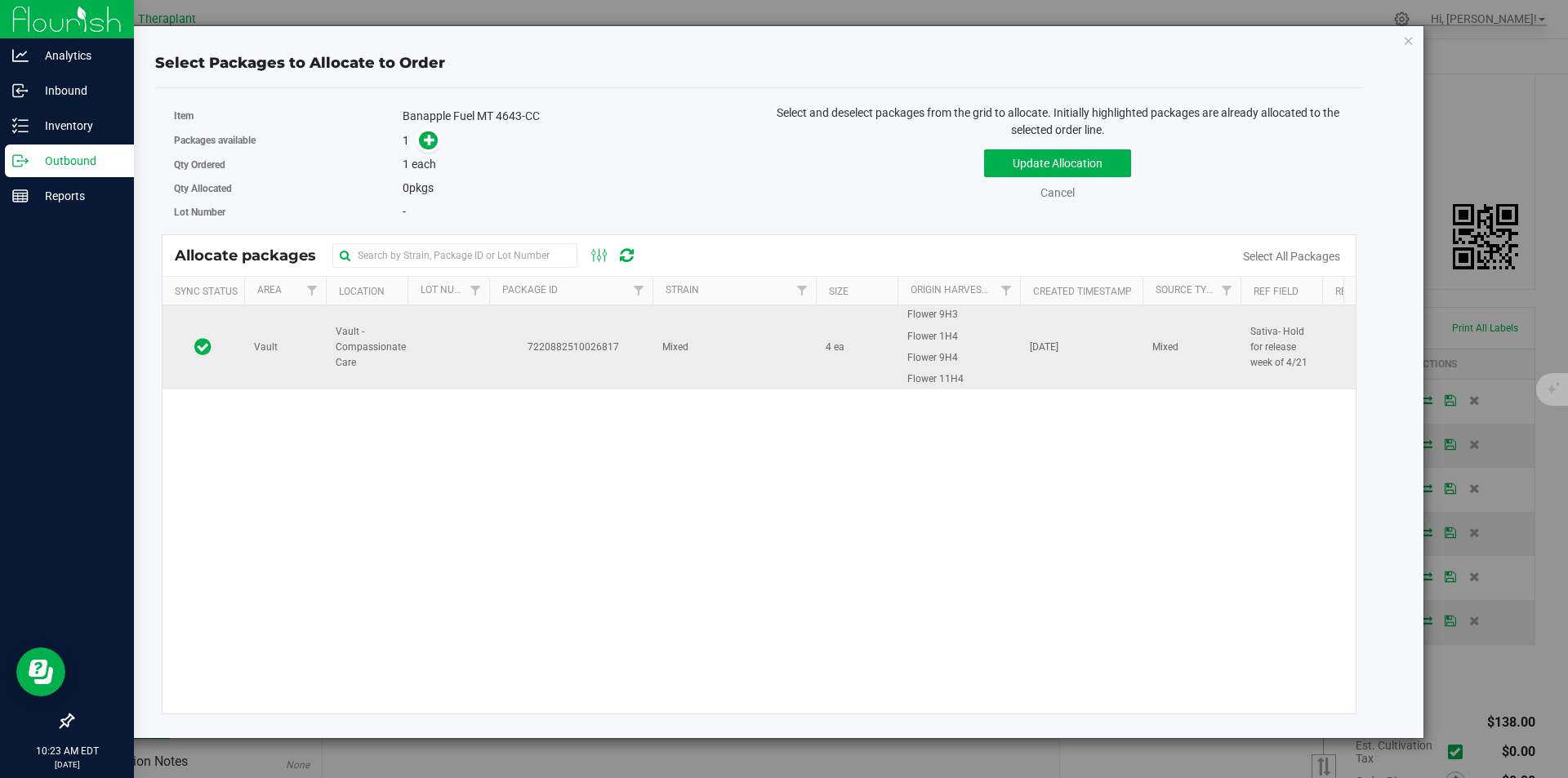
click at [643, 336] on td "7220882510026817" at bounding box center [571, 347] width 163 height 83
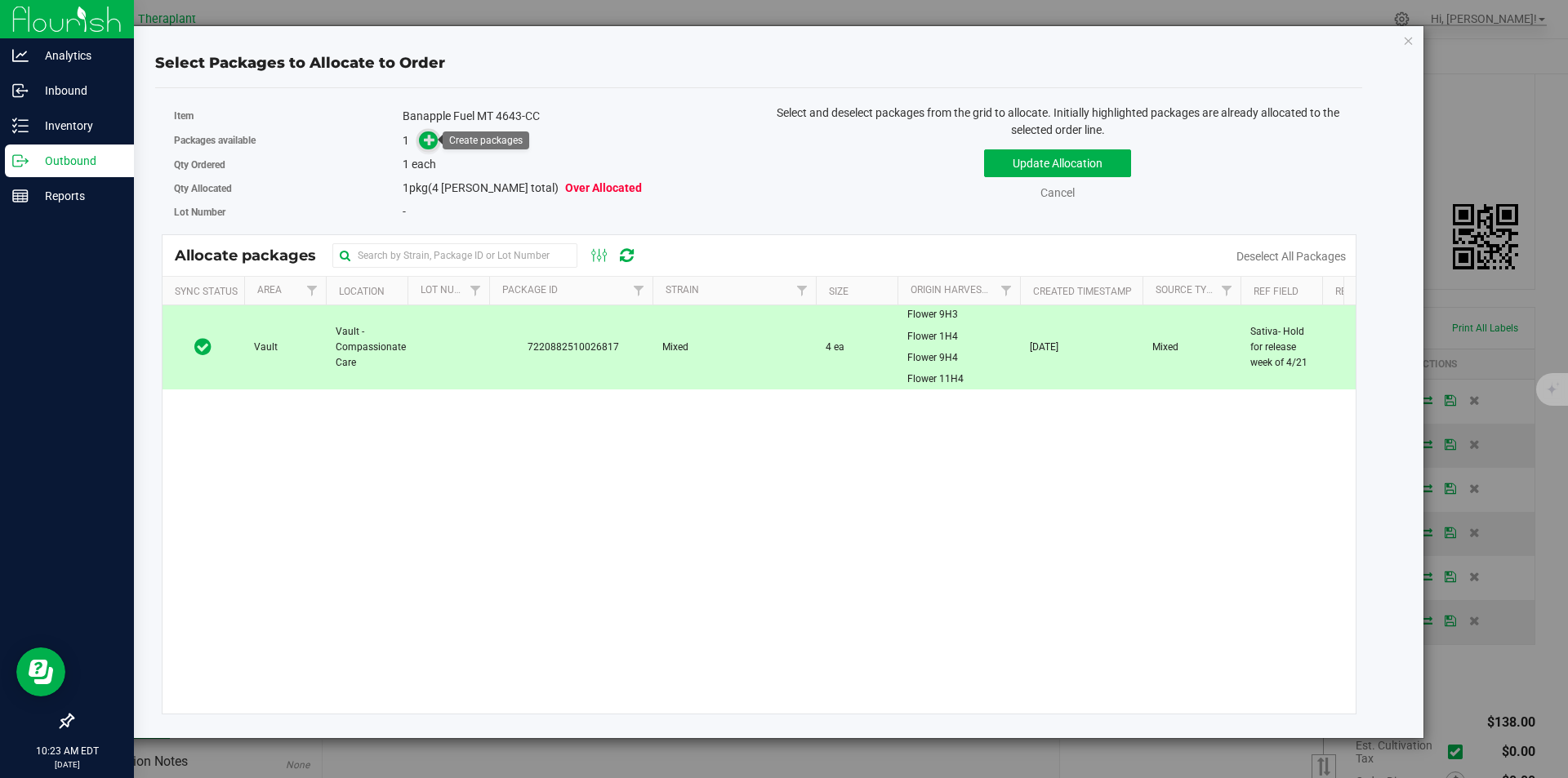
click at [428, 140] on icon at bounding box center [429, 139] width 11 height 11
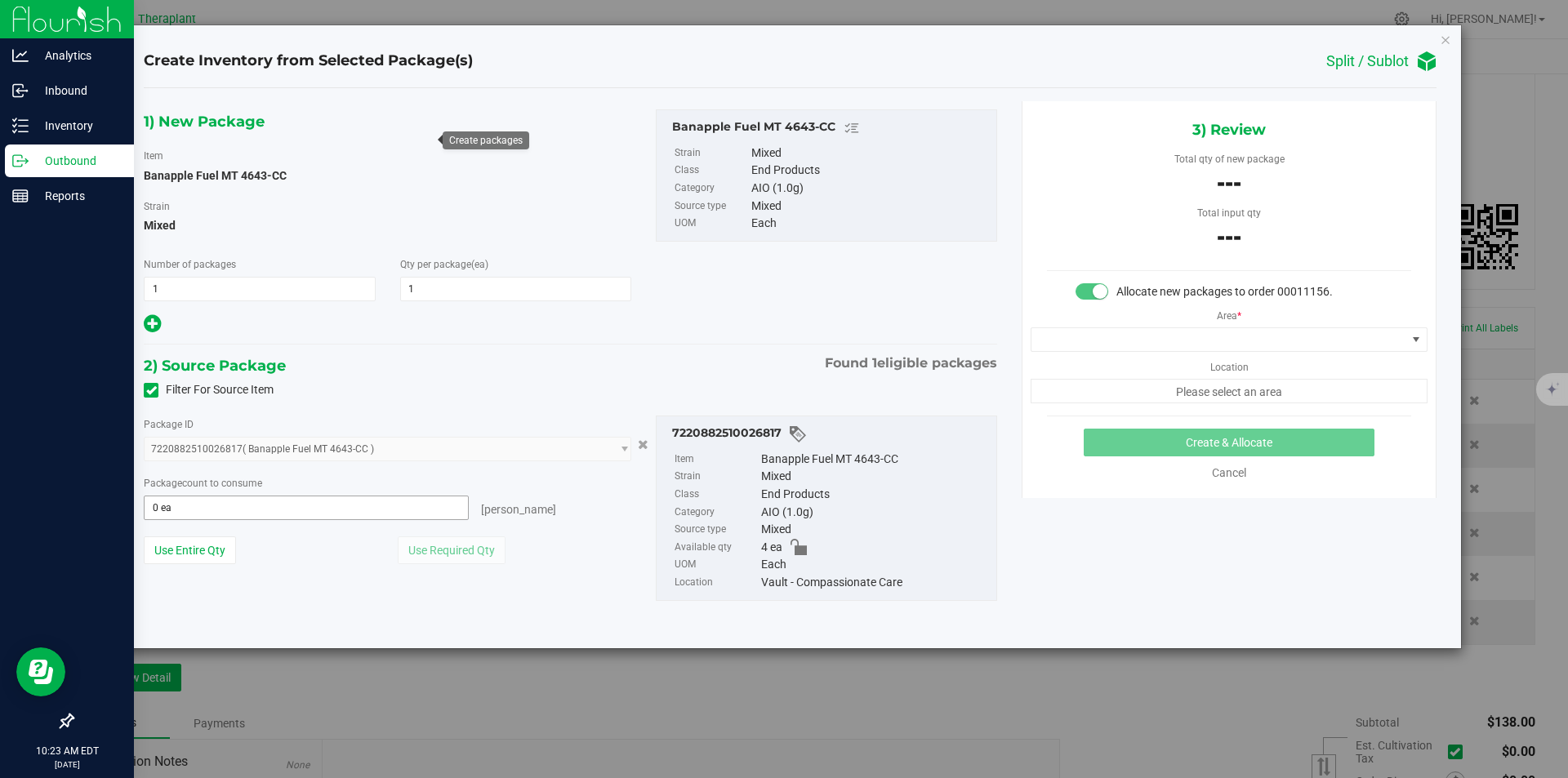
click at [366, 514] on input "0 ea" at bounding box center [306, 508] width 323 height 23
type input "1"
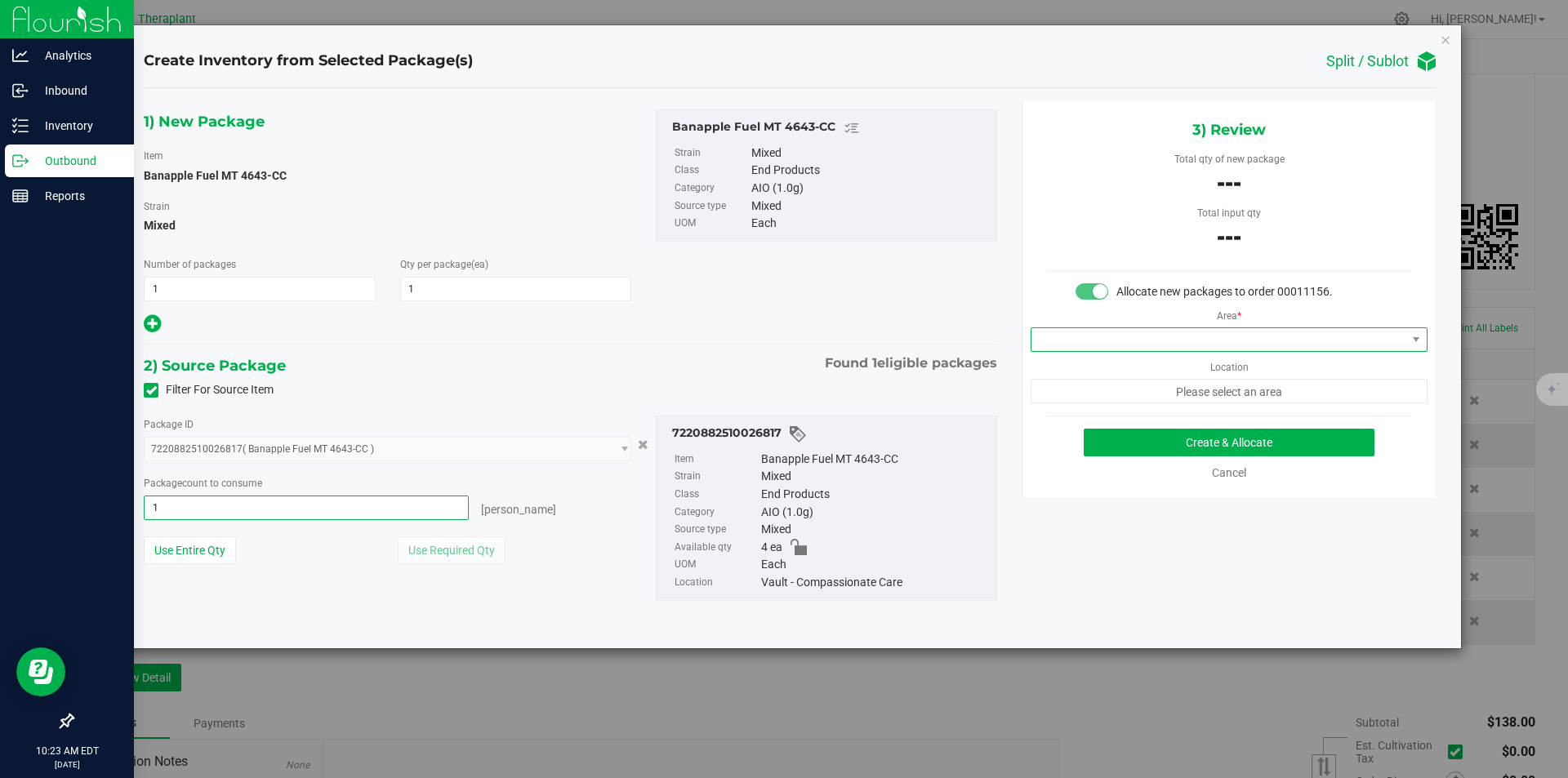
type input "1 ea"
click at [1058, 340] on span at bounding box center [1219, 339] width 375 height 23
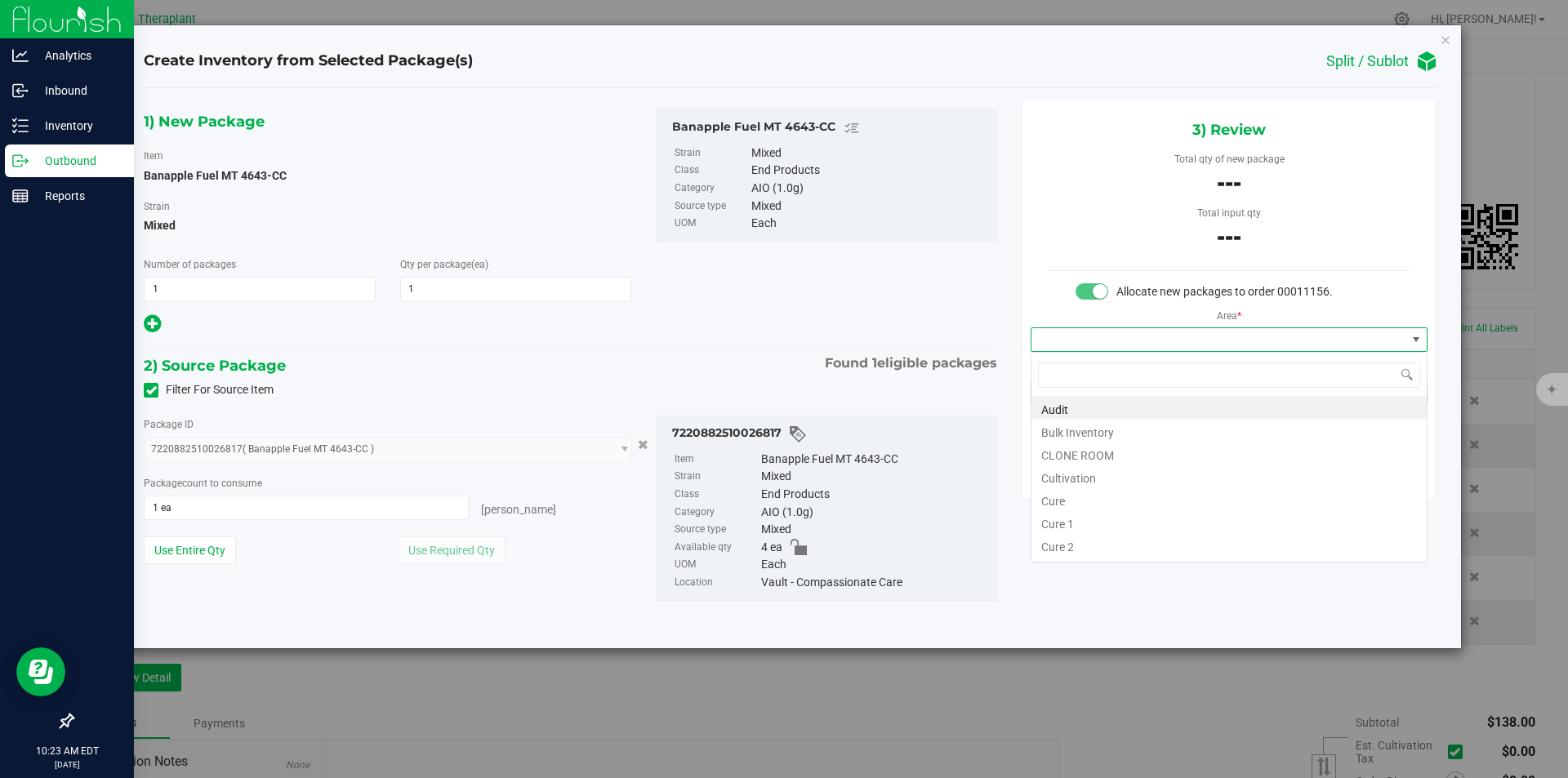
type input "v"
click at [1066, 456] on li "Vault" at bounding box center [1229, 452] width 396 height 23
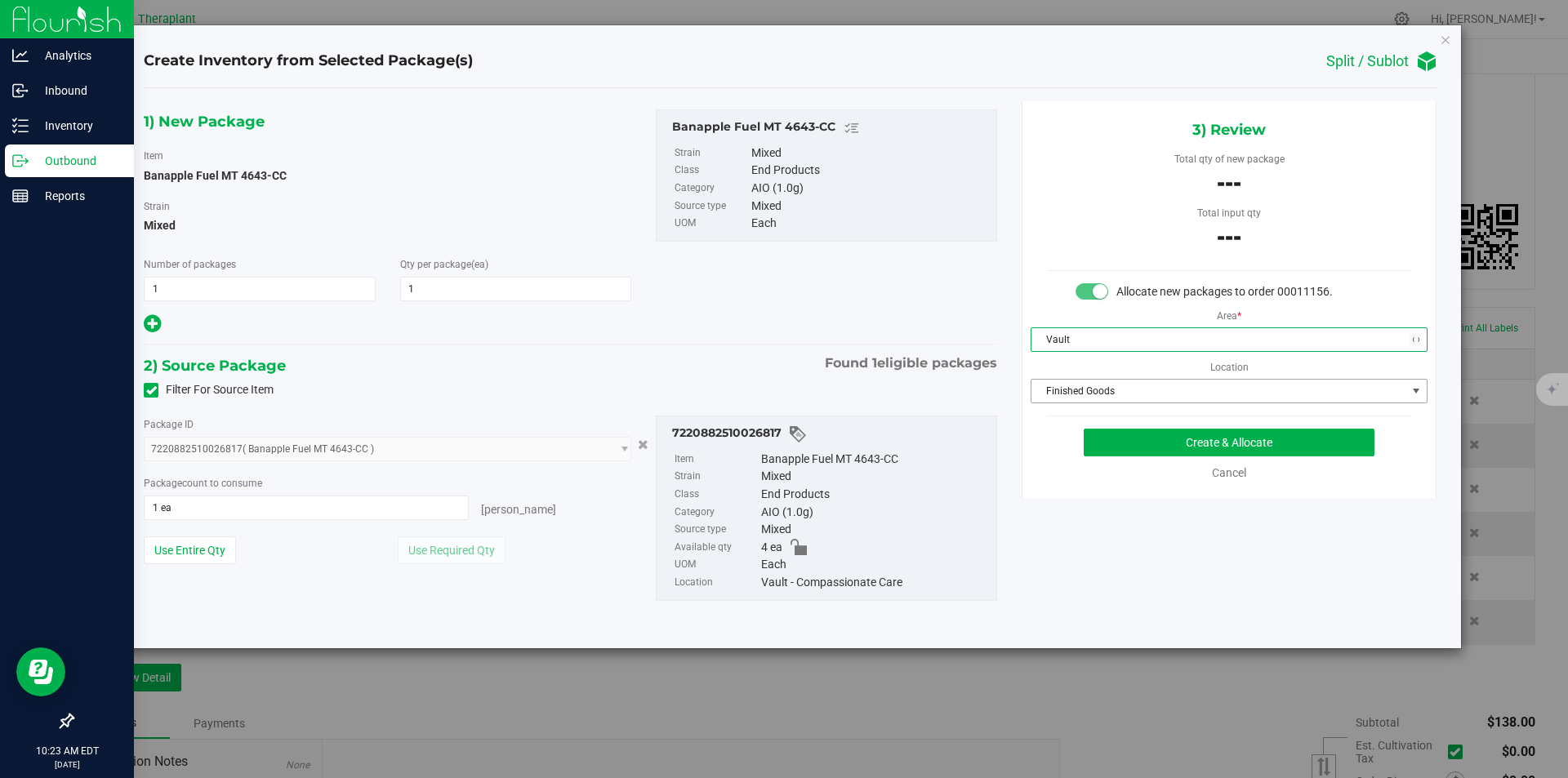
click at [1075, 403] on span "Finished Goods" at bounding box center [1229, 390] width 397 height 25
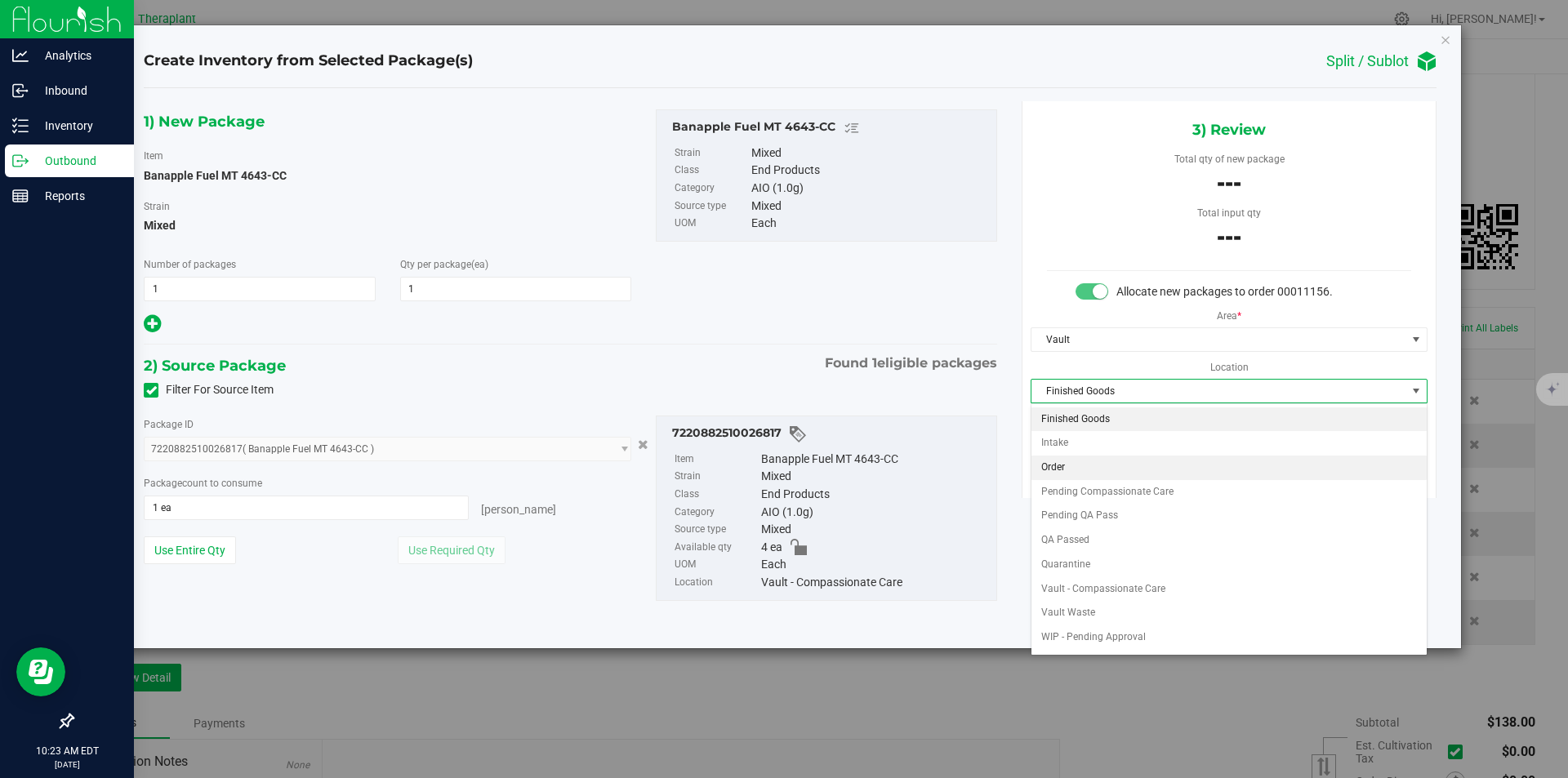
click at [1074, 470] on li "Order" at bounding box center [1229, 468] width 396 height 25
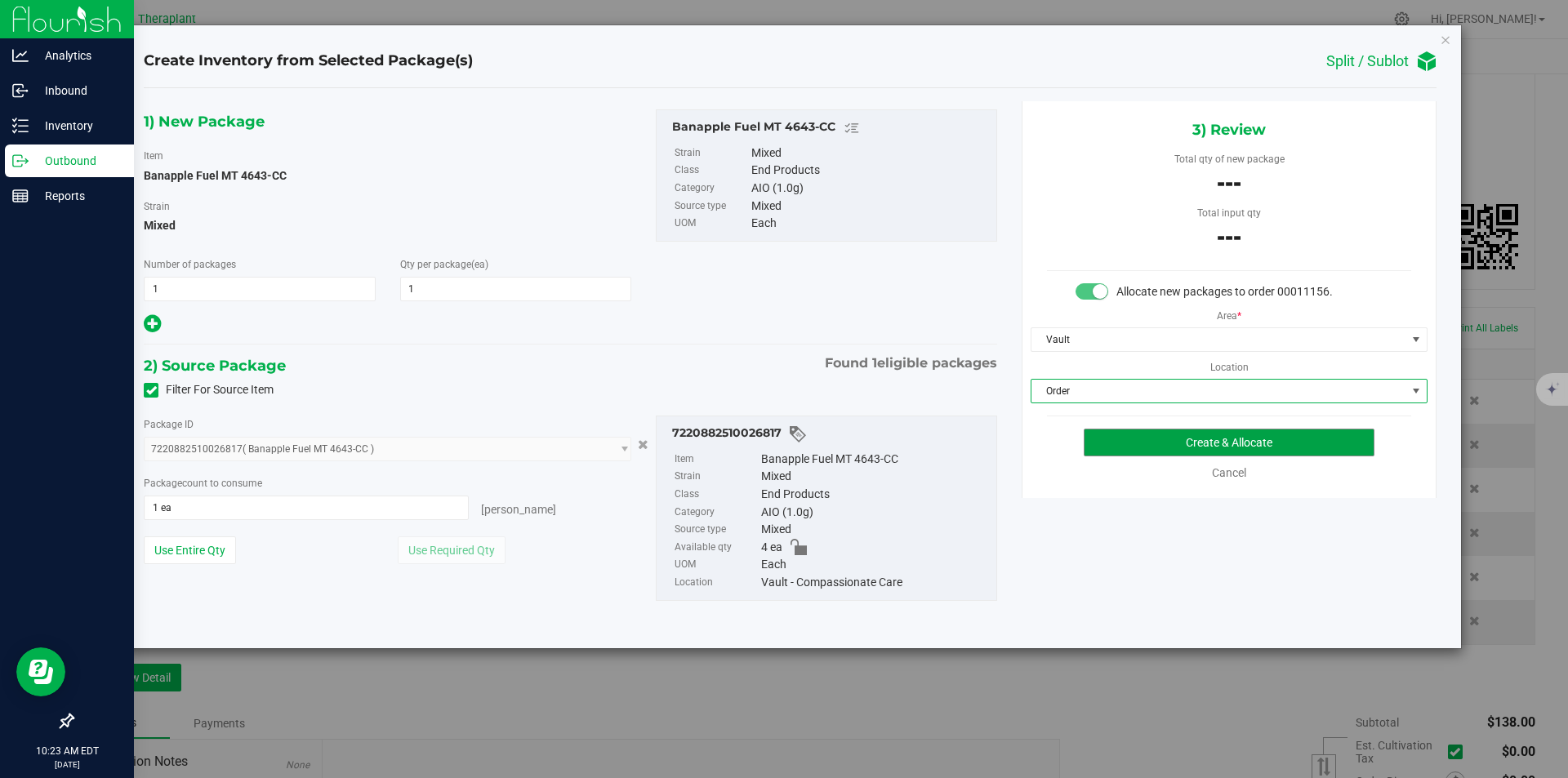
click at [1107, 452] on button "Create & Allocate" at bounding box center [1229, 442] width 291 height 28
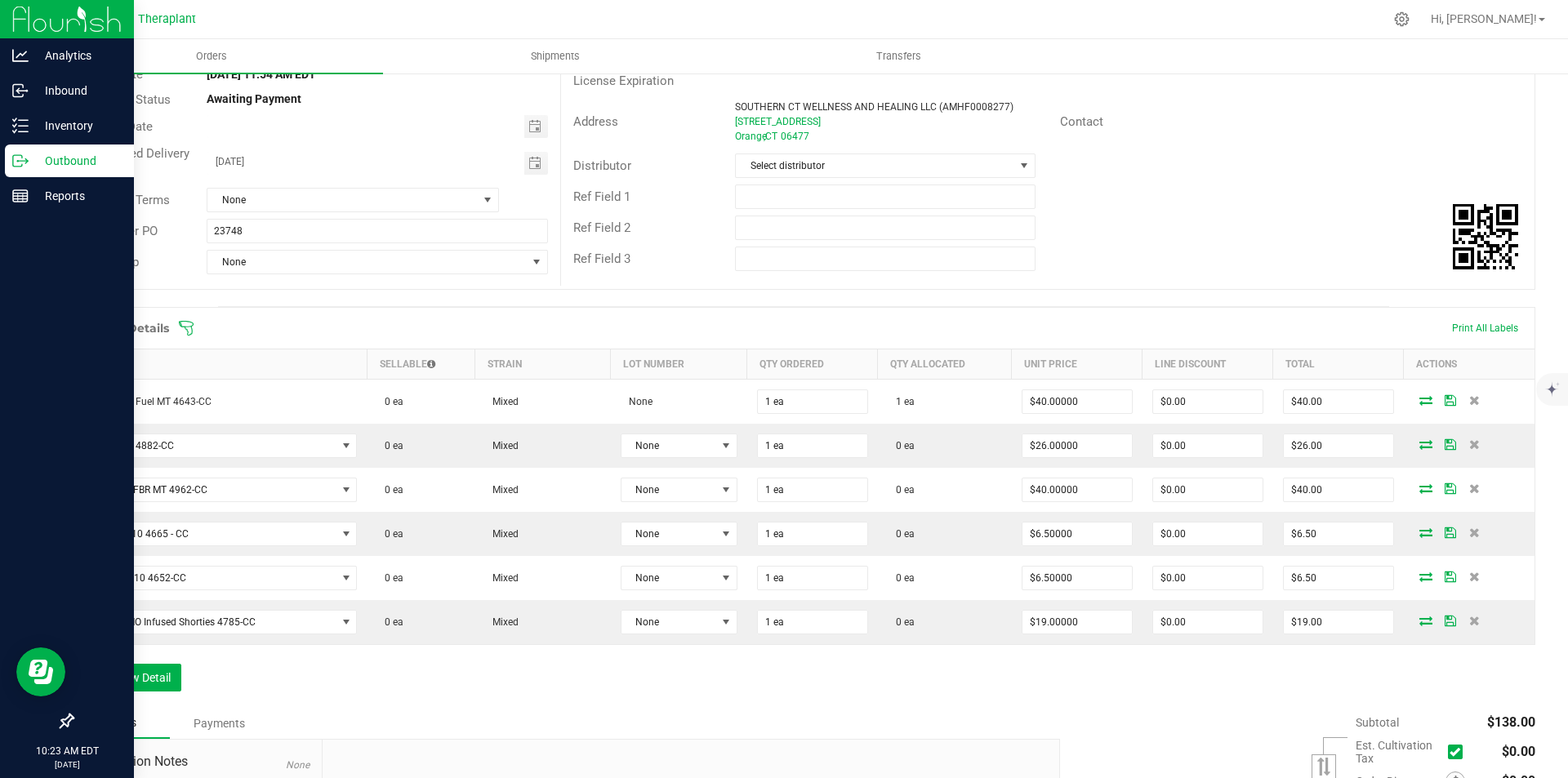
click at [1420, 444] on icon at bounding box center [1426, 445] width 13 height 10
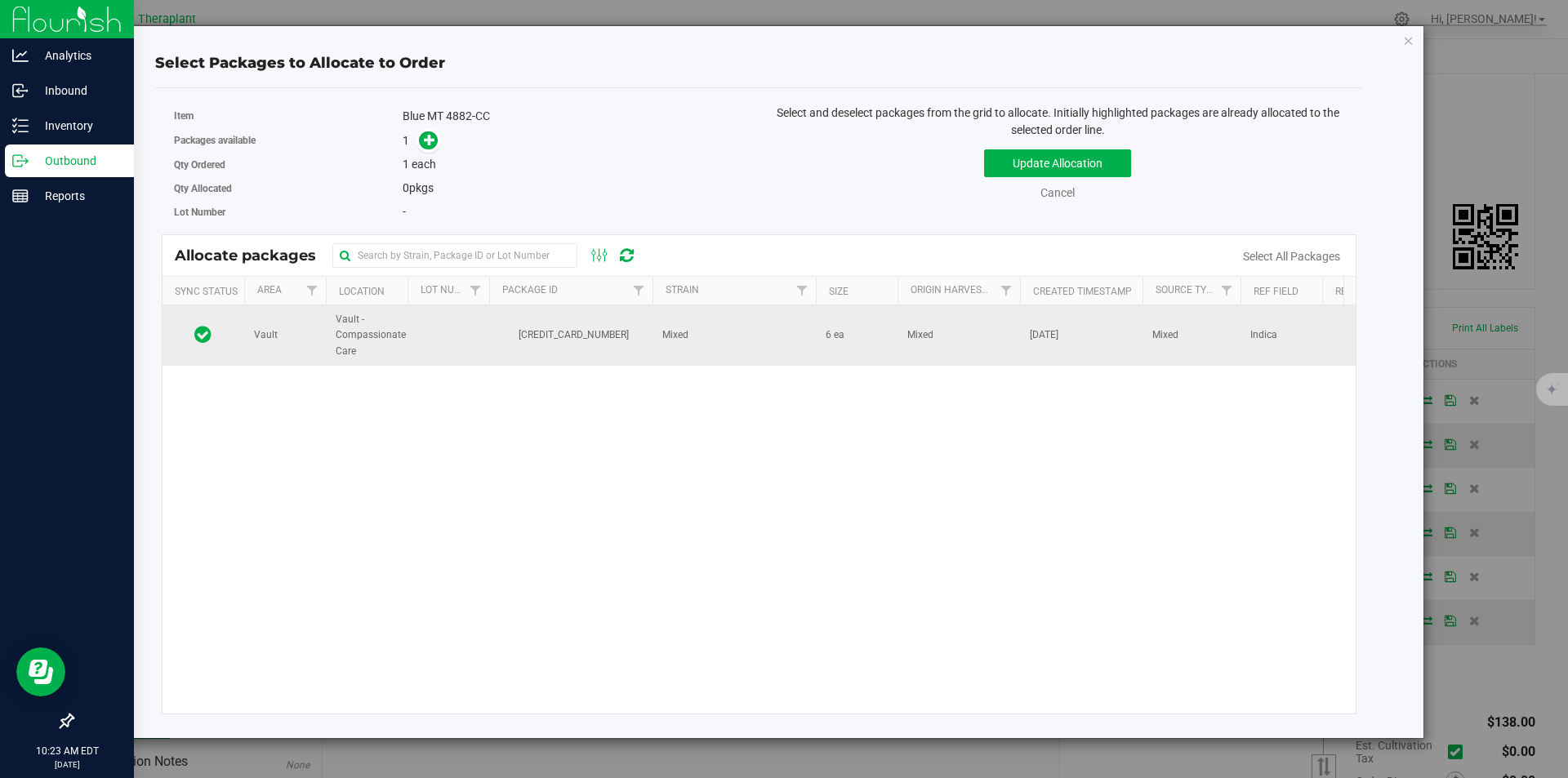
click at [672, 322] on td "Mixed" at bounding box center [734, 335] width 163 height 60
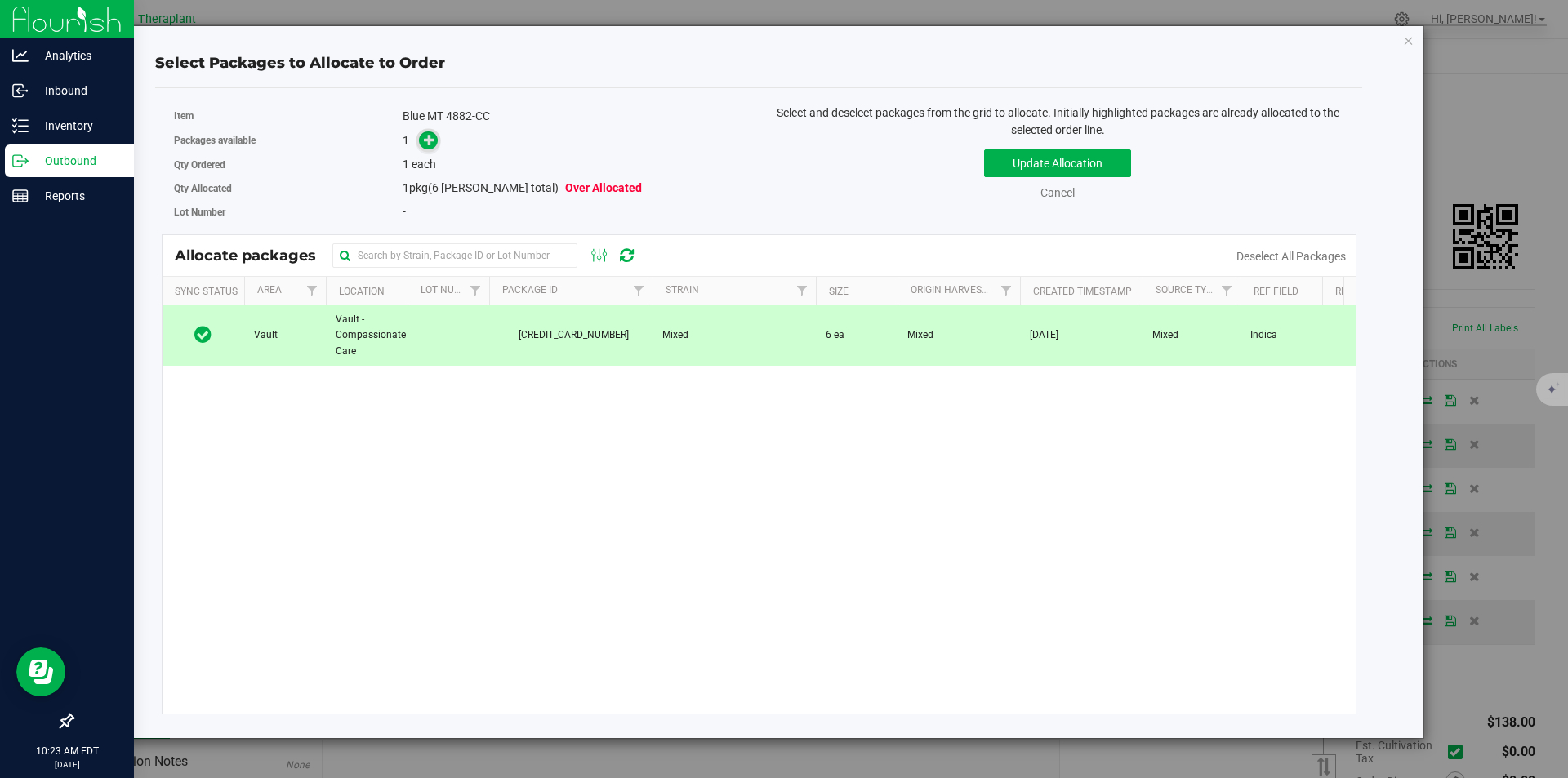
click at [436, 141] on icon at bounding box center [429, 138] width 11 height 11
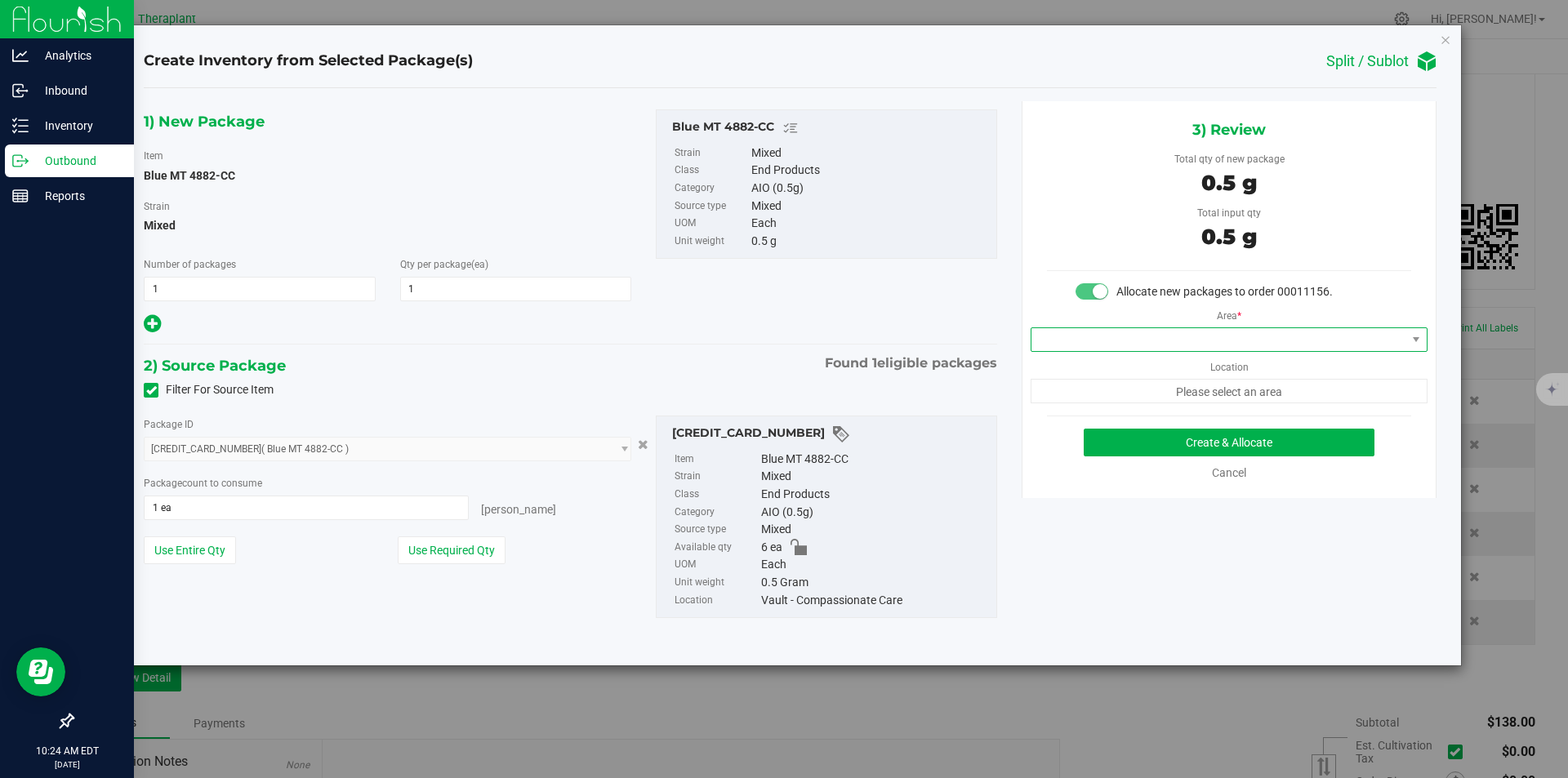
click at [1078, 335] on span at bounding box center [1219, 339] width 375 height 23
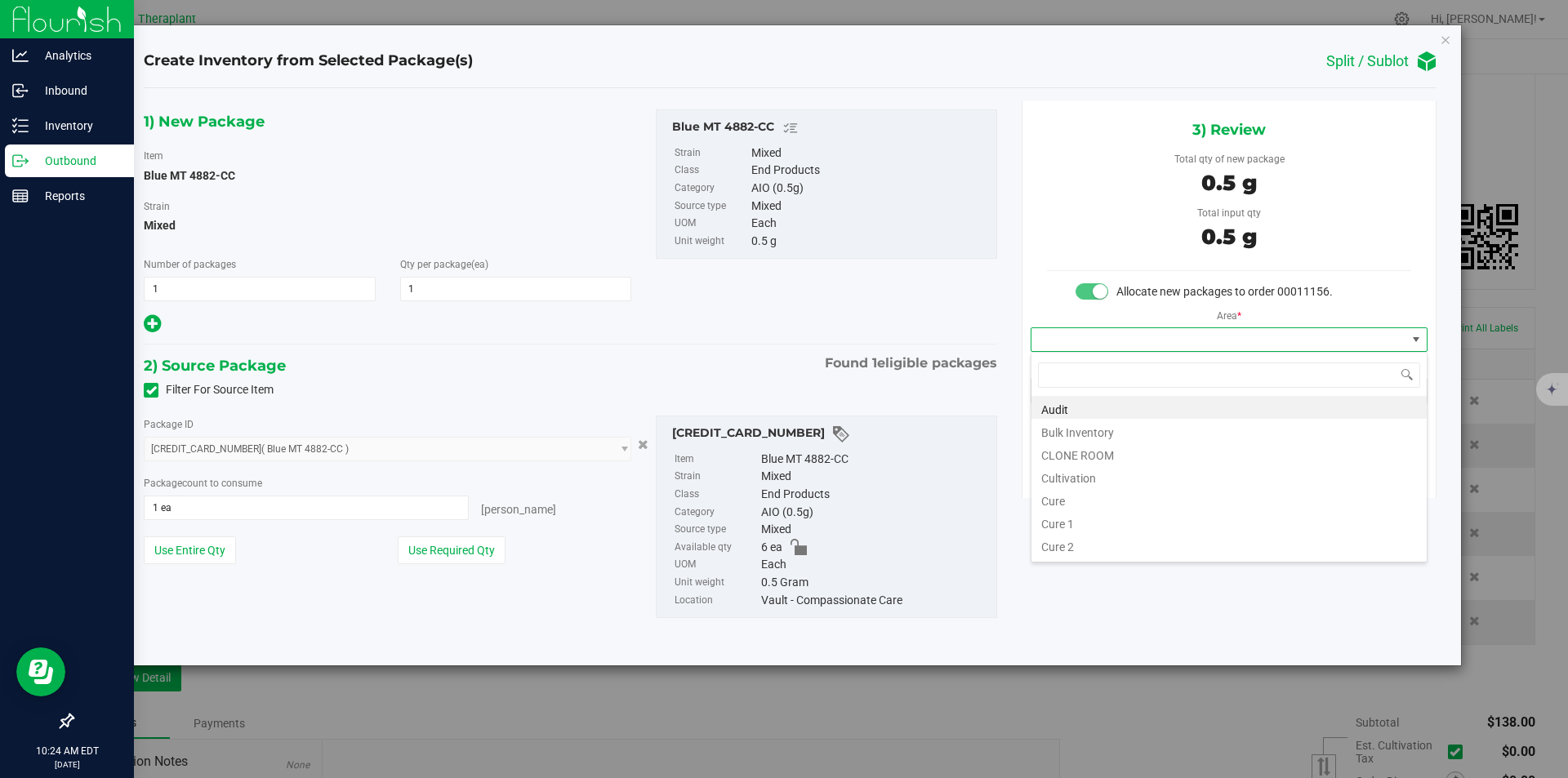
type input "v"
click at [1053, 453] on li "Vault" at bounding box center [1229, 452] width 396 height 23
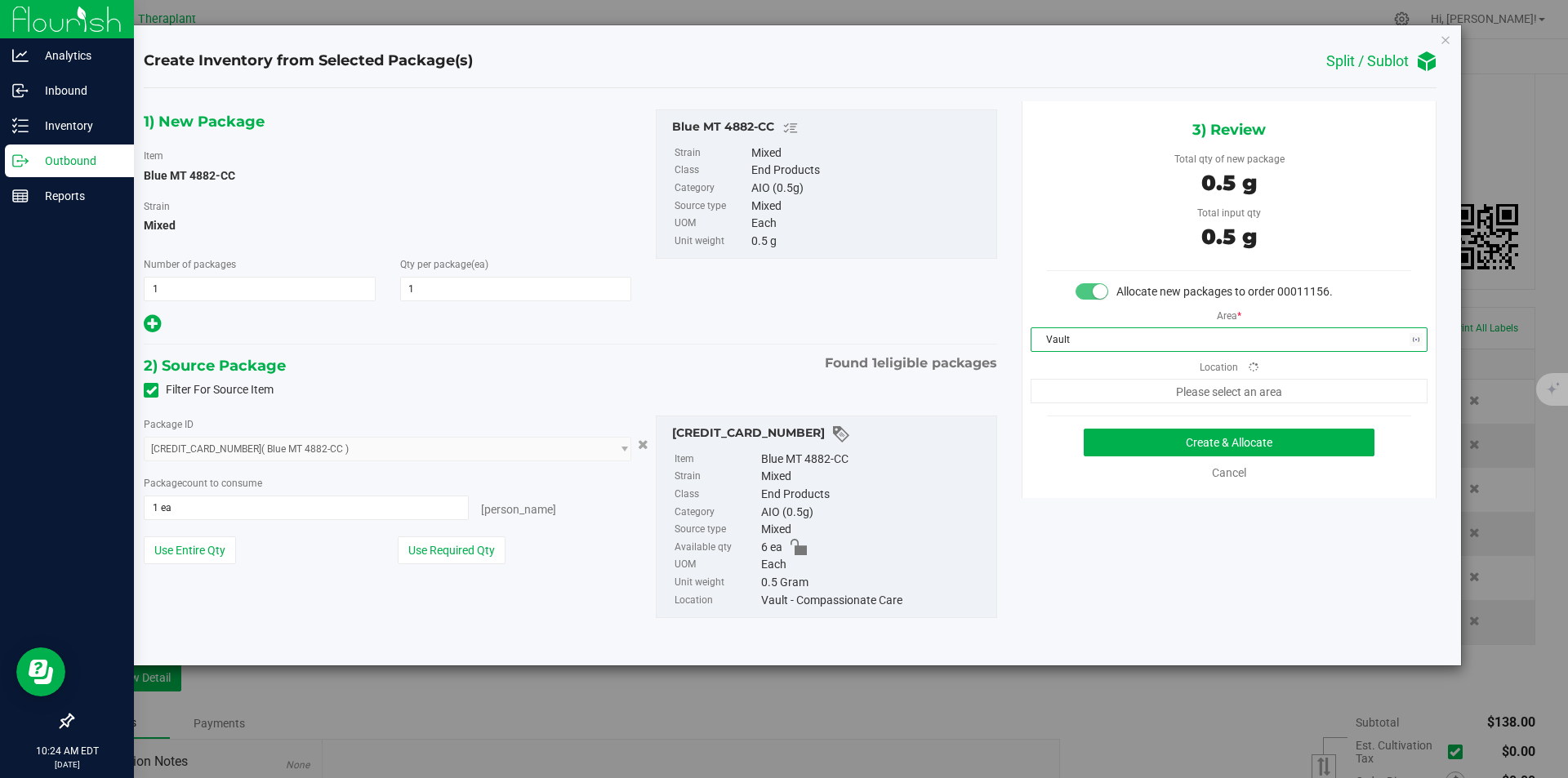
click at [1095, 405] on div "3) Review Total qty of new package 0.5 g Total input qty 0.5 g Allocate new pac…" at bounding box center [1229, 299] width 415 height 397
click at [1095, 398] on span "Finished Goods" at bounding box center [1219, 390] width 375 height 23
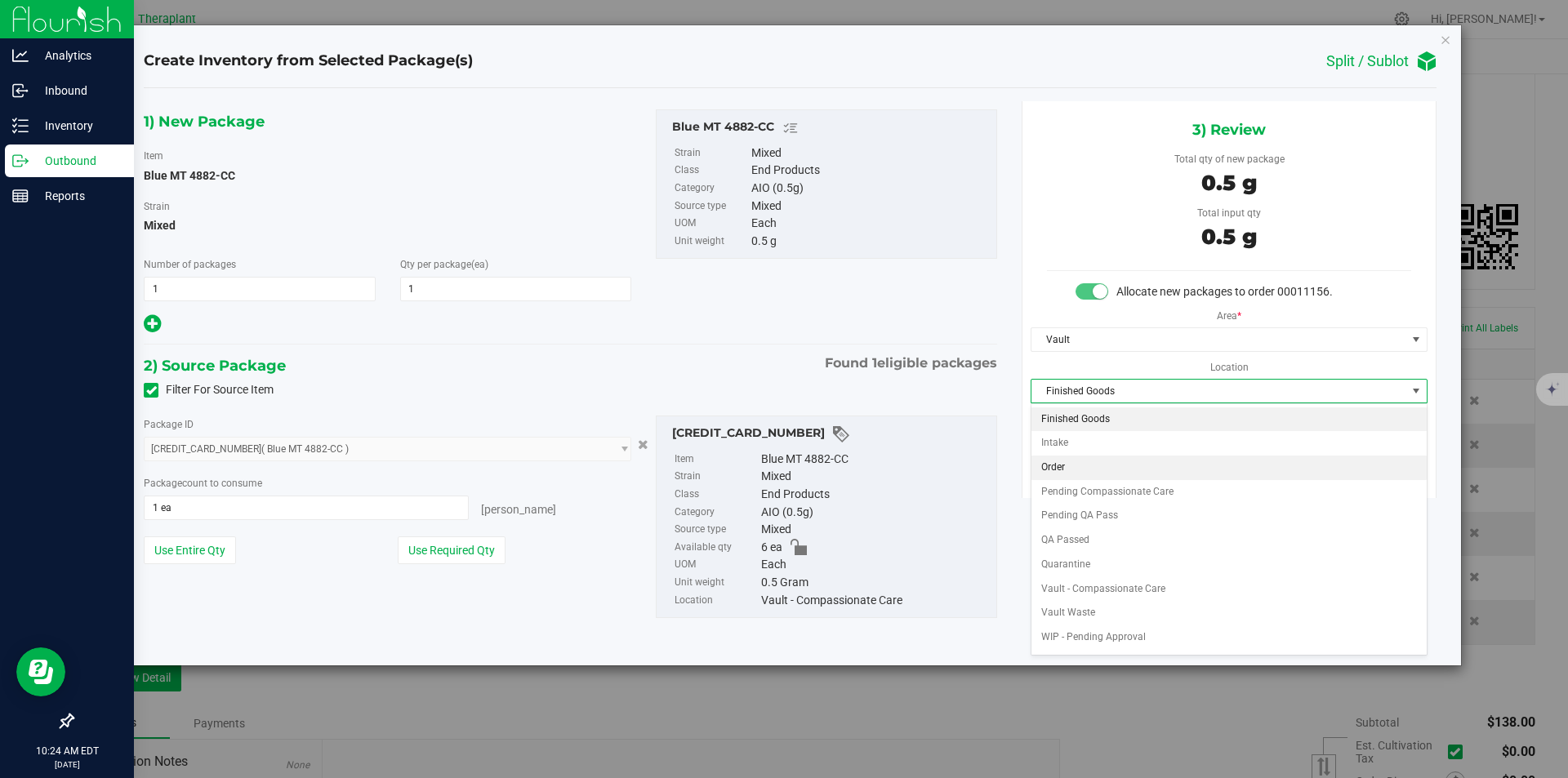
click at [1077, 460] on li "Order" at bounding box center [1229, 468] width 396 height 25
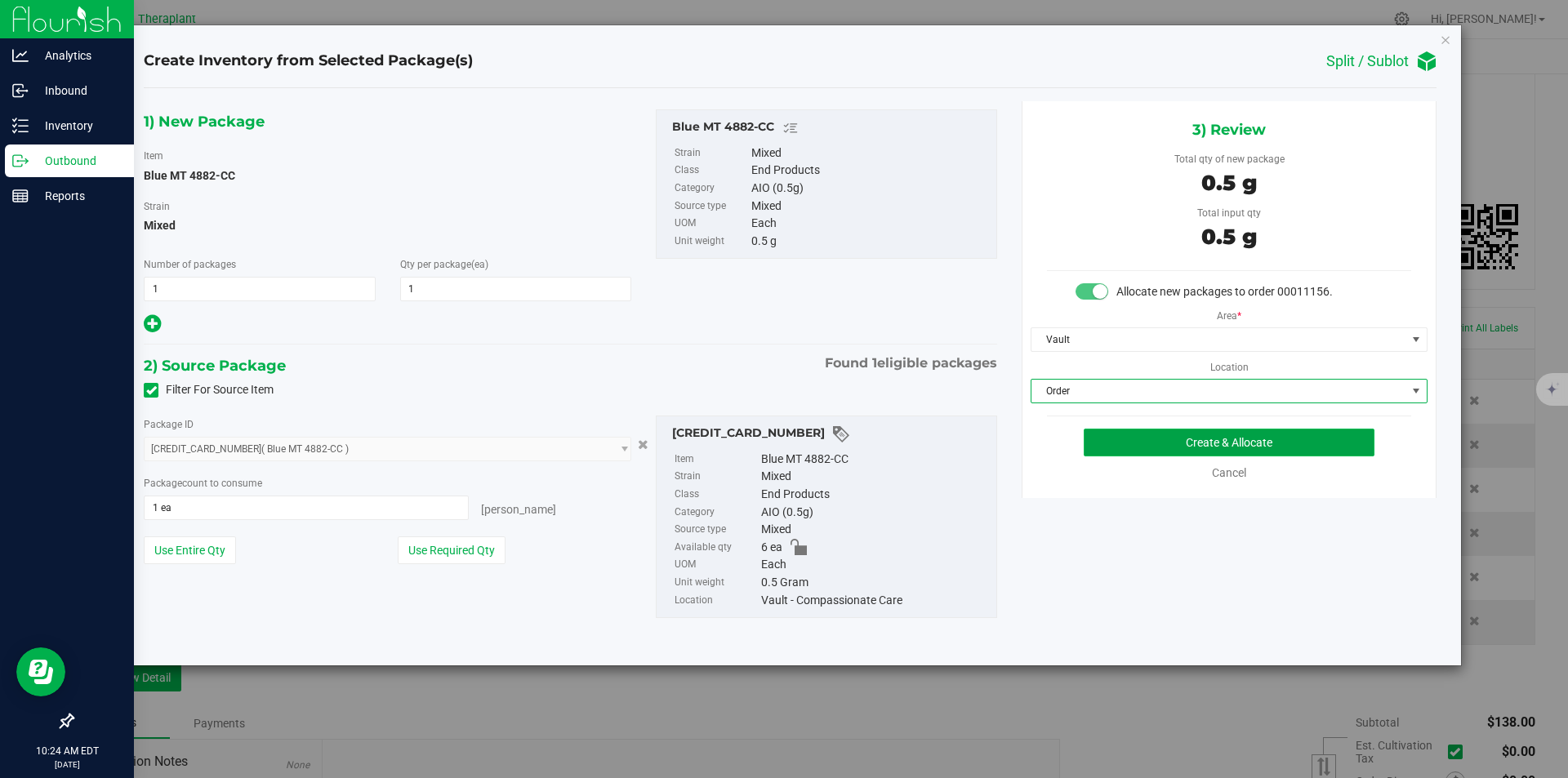
click at [1093, 442] on button "Create & Allocate" at bounding box center [1229, 442] width 291 height 28
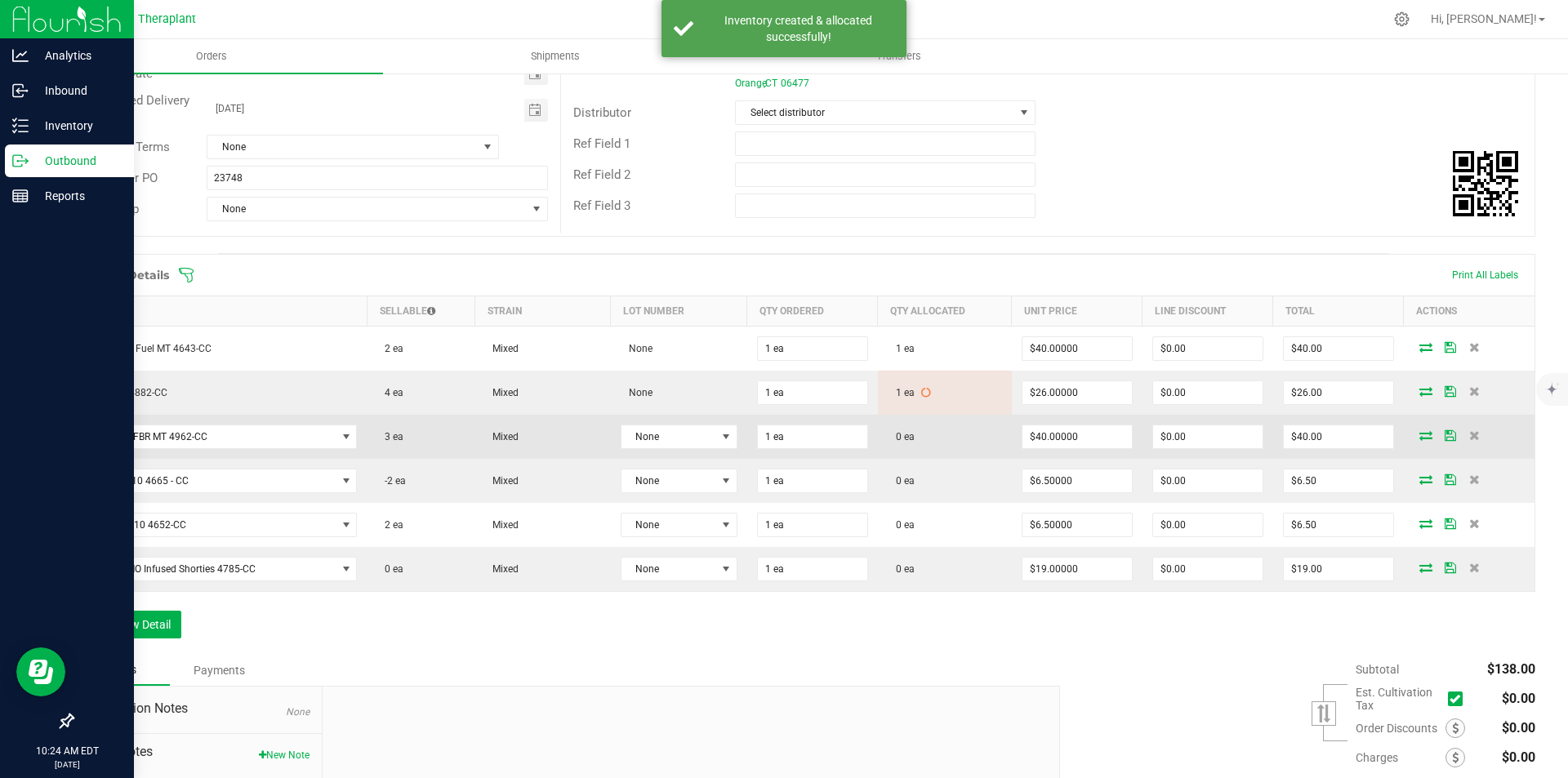
scroll to position [245, 0]
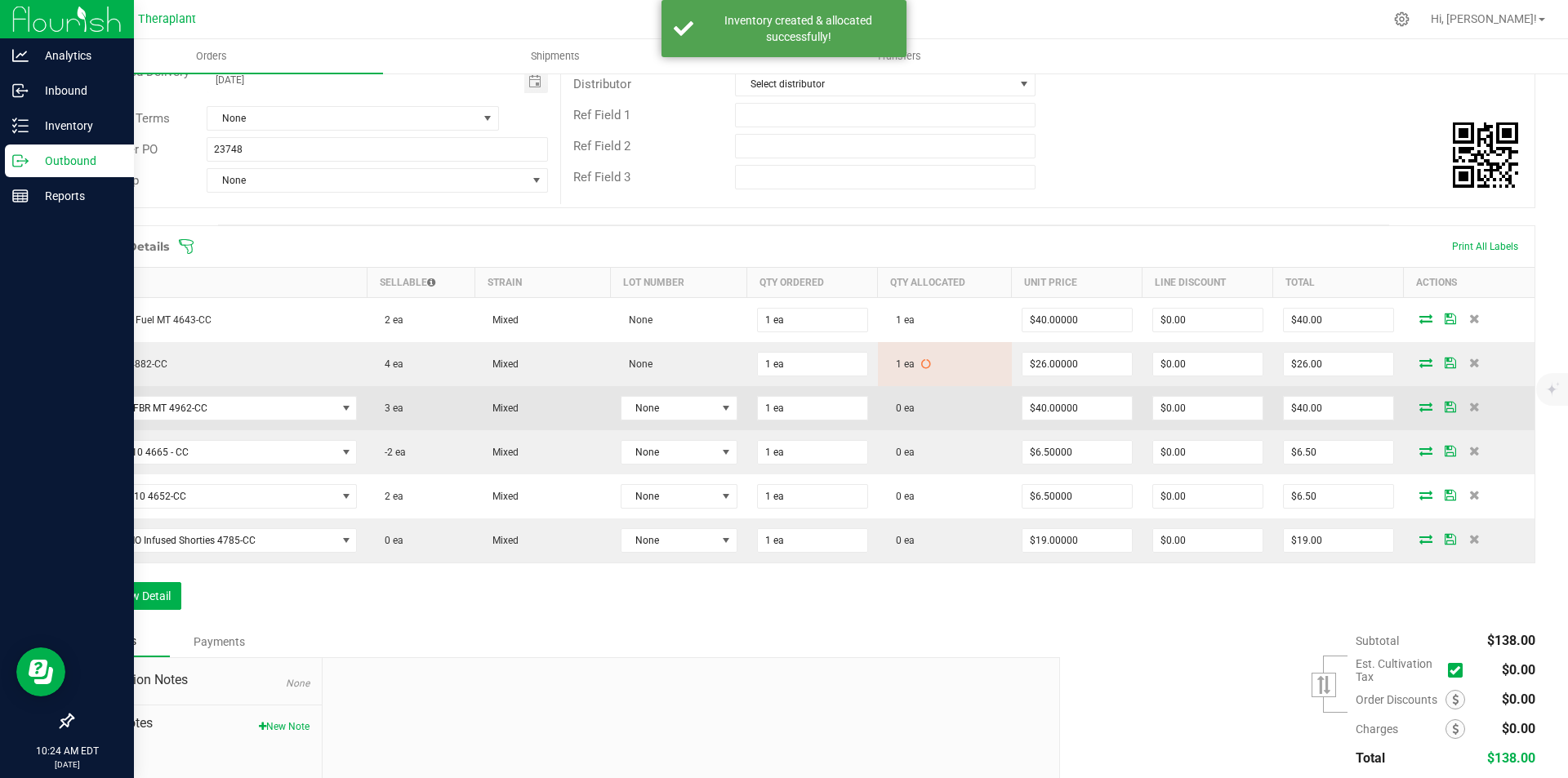
click at [1420, 406] on icon at bounding box center [1426, 406] width 13 height 10
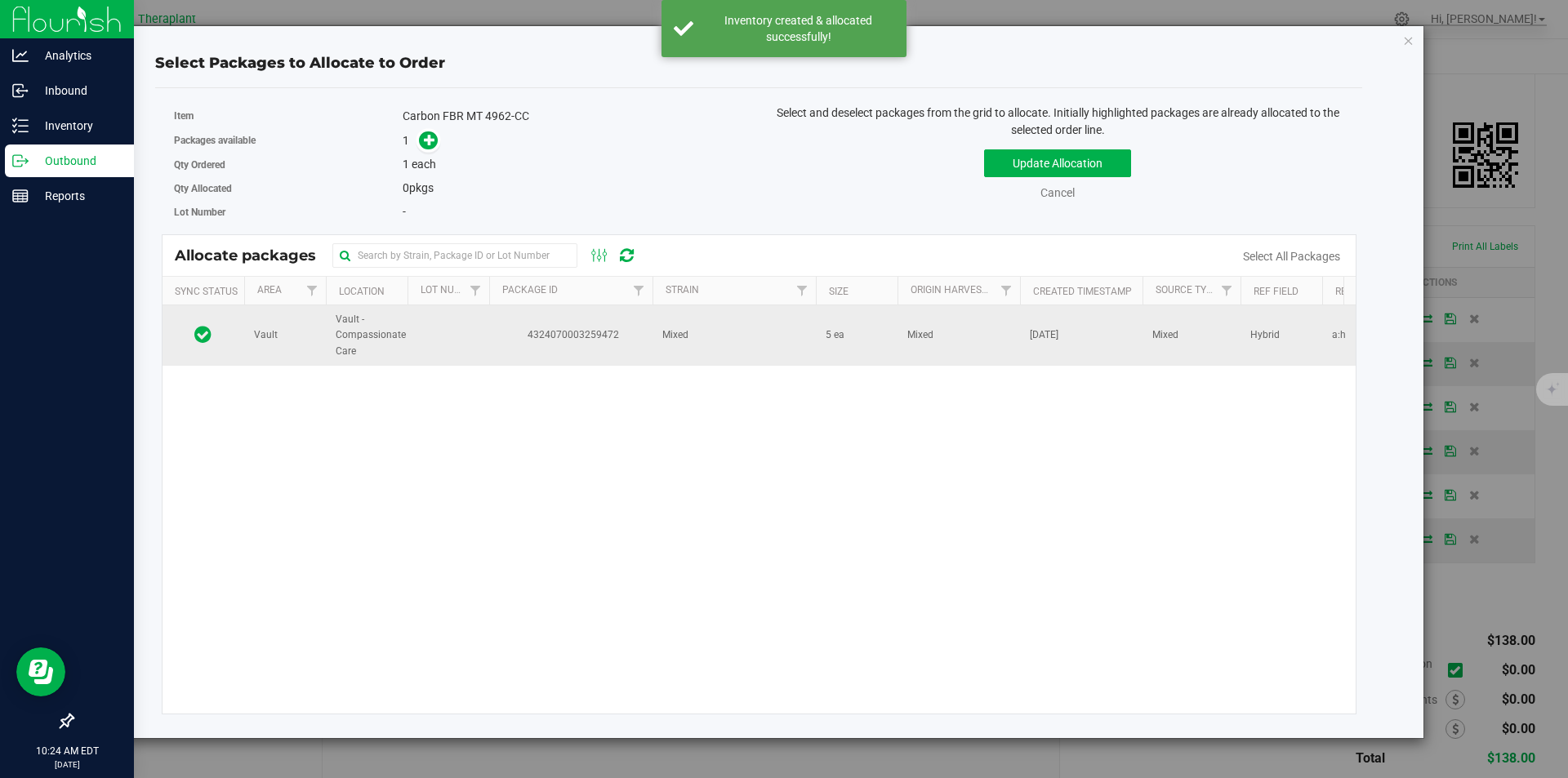
click at [721, 338] on td "Mixed" at bounding box center [734, 335] width 163 height 60
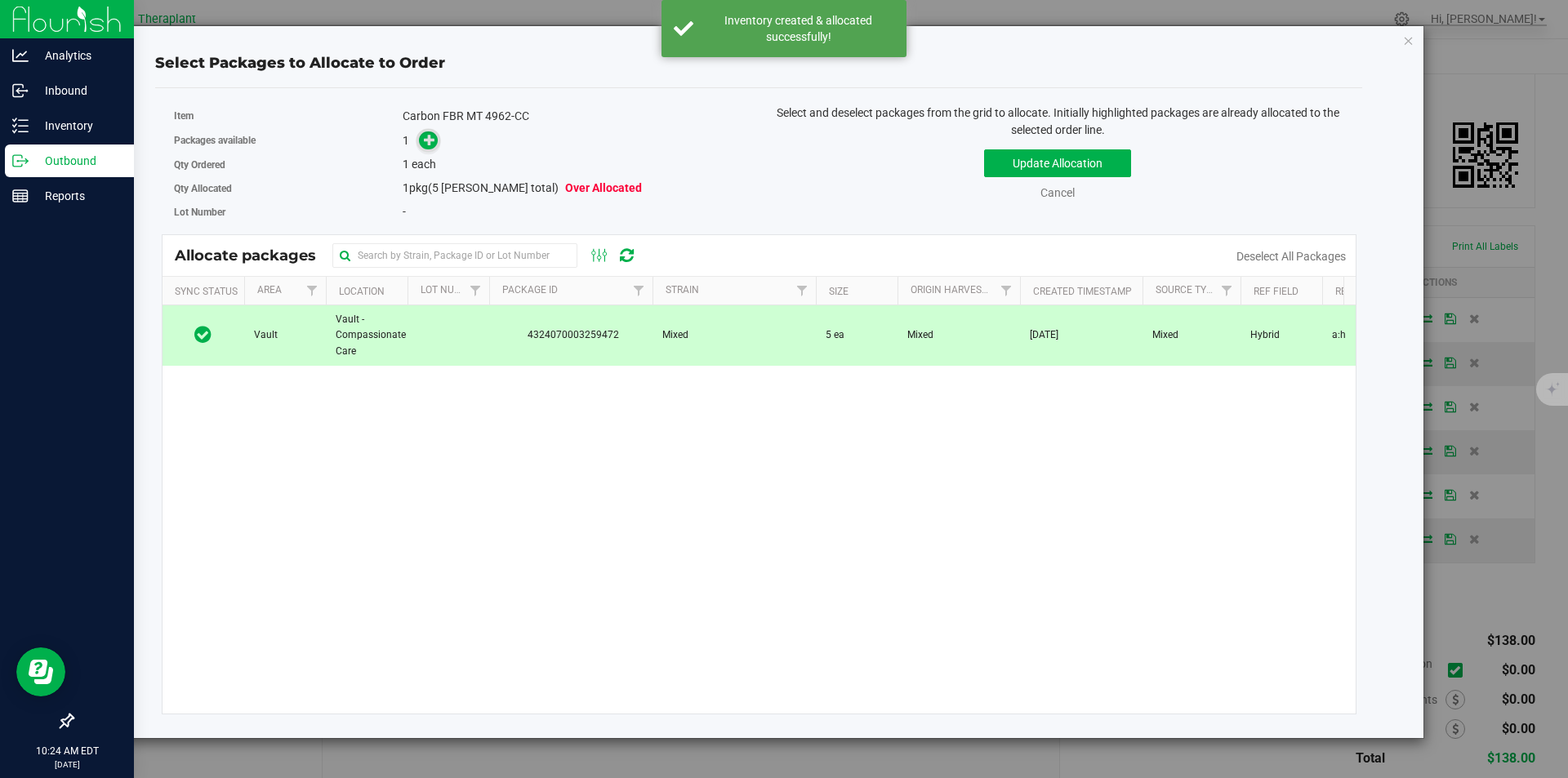
click at [431, 137] on icon at bounding box center [430, 139] width 12 height 12
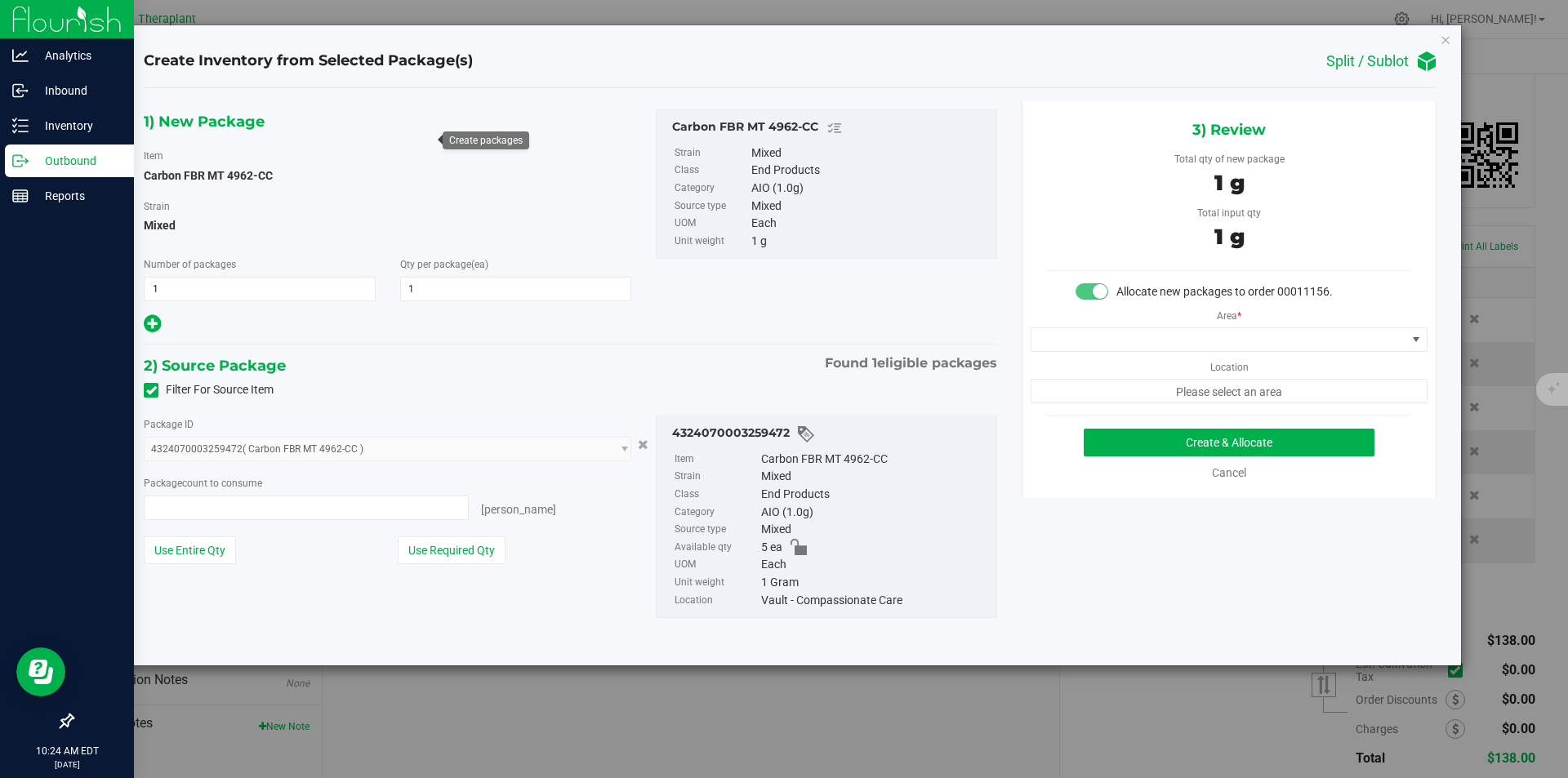
type input "1 ea"
click at [1067, 334] on span at bounding box center [1219, 339] width 375 height 23
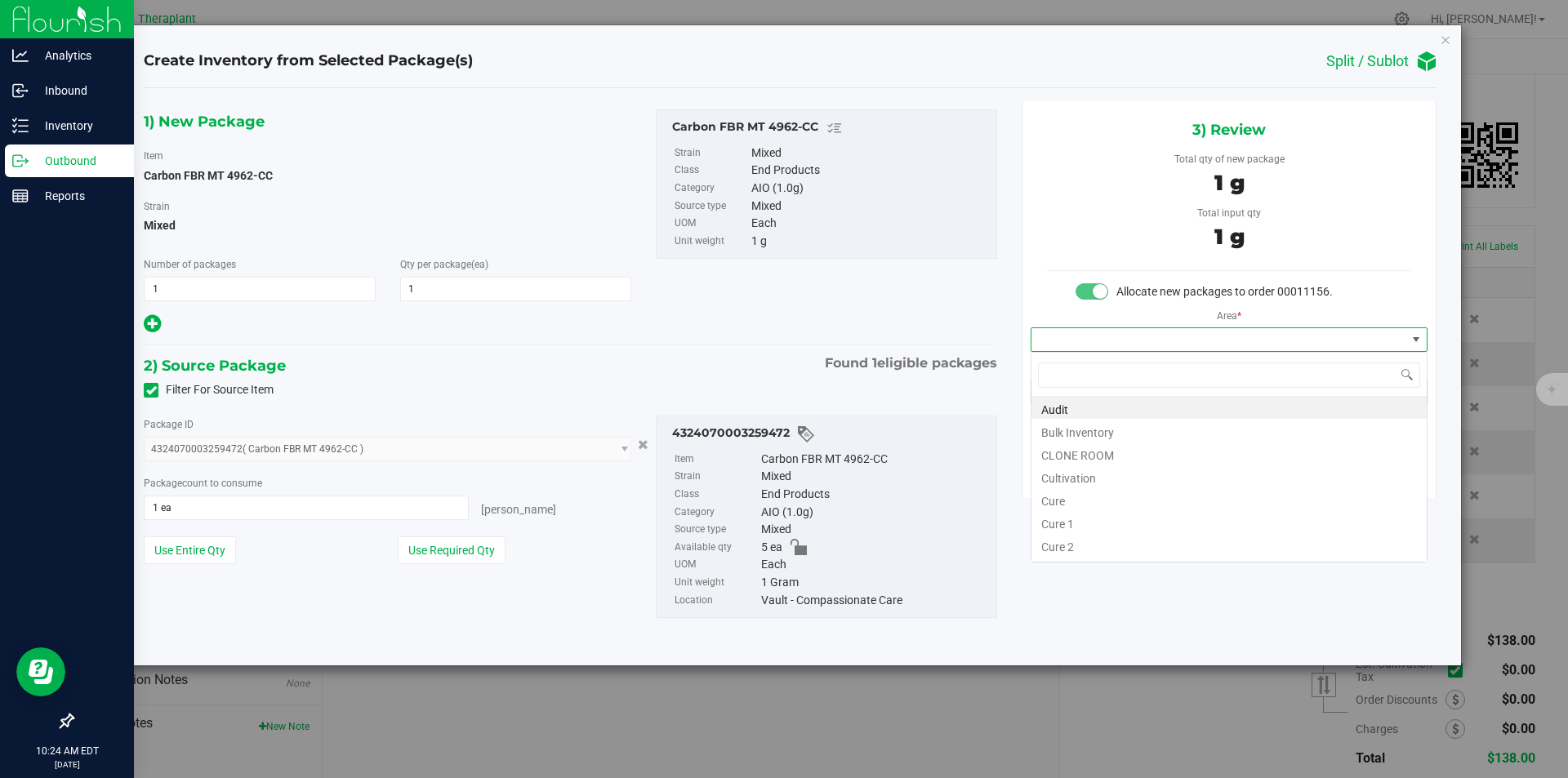
scroll to position [25, 396]
type input "v"
click at [1063, 456] on li "Vault" at bounding box center [1229, 452] width 396 height 23
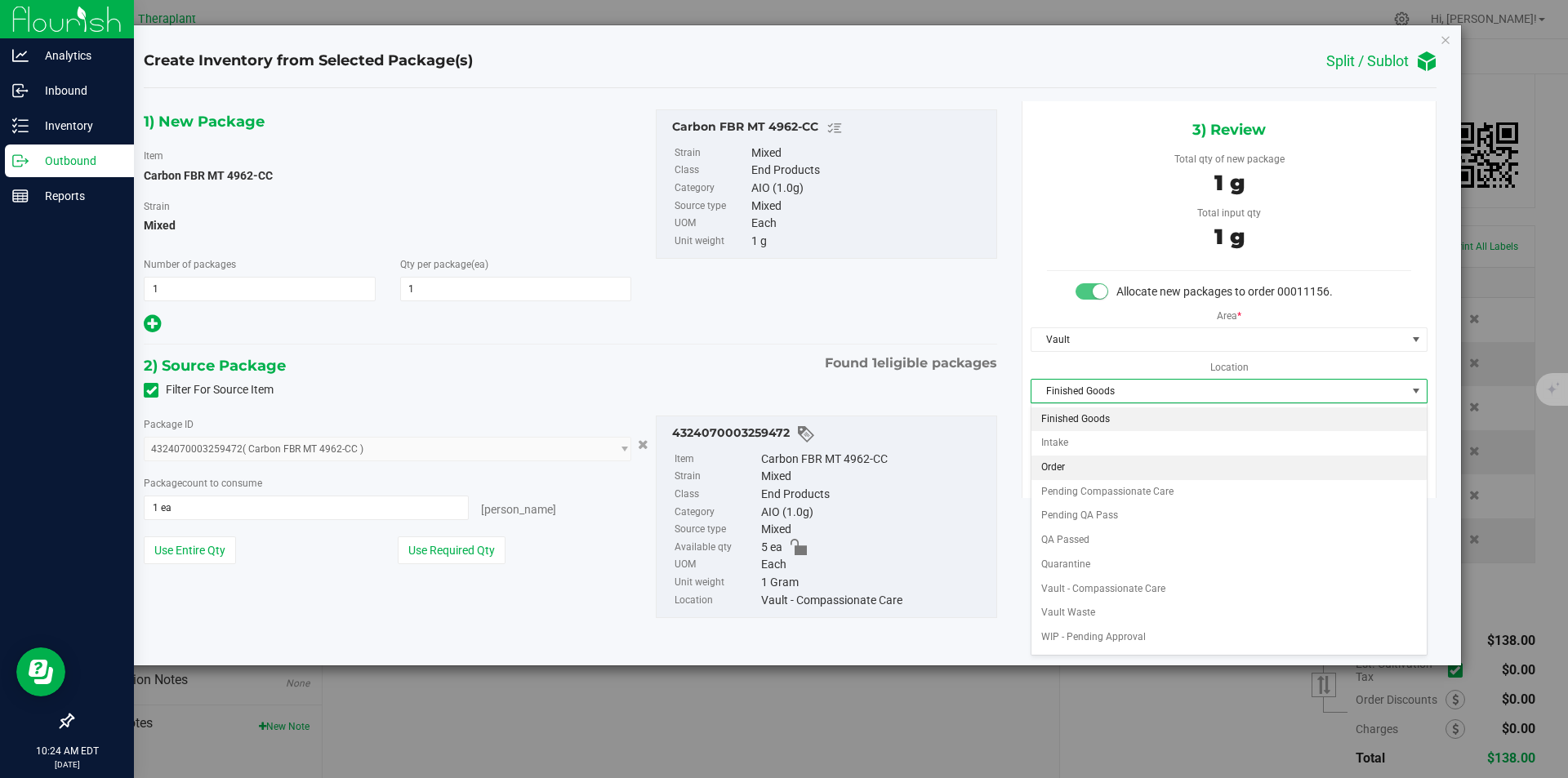
click at [1100, 463] on li "Order" at bounding box center [1229, 468] width 396 height 25
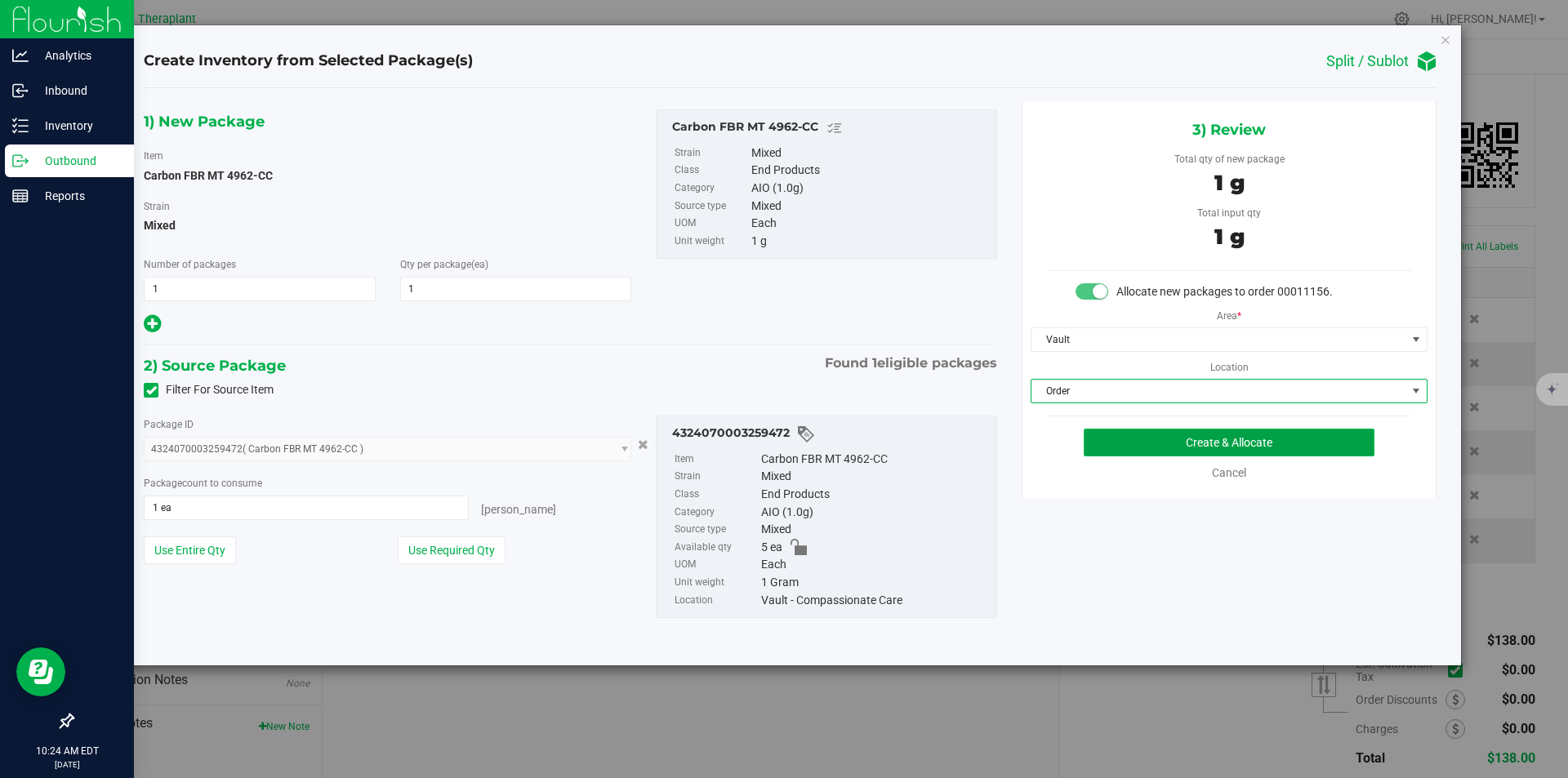
click at [1115, 448] on button "Create & Allocate" at bounding box center [1229, 442] width 291 height 28
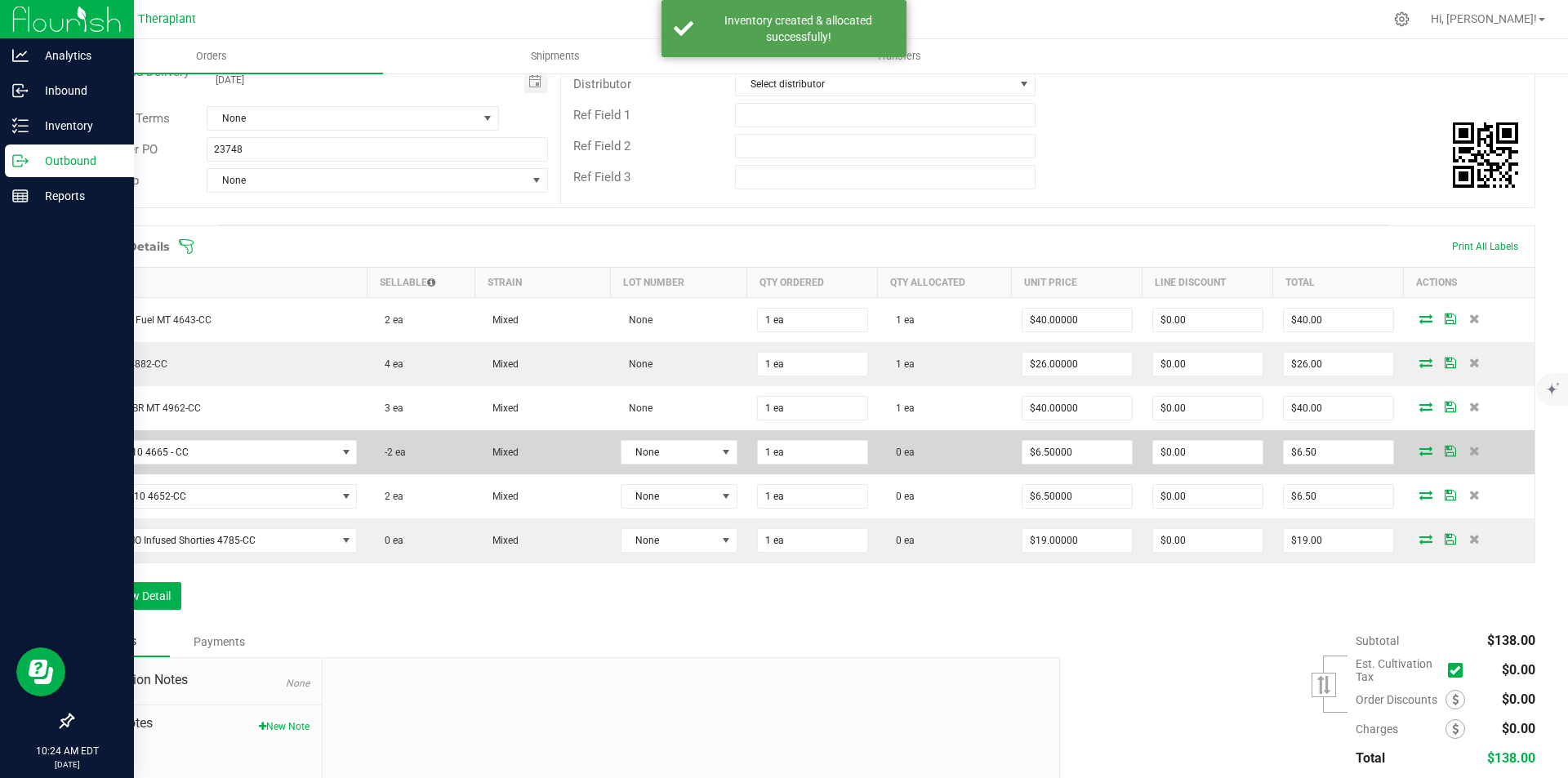
click at [1420, 453] on icon at bounding box center [1426, 451] width 13 height 10
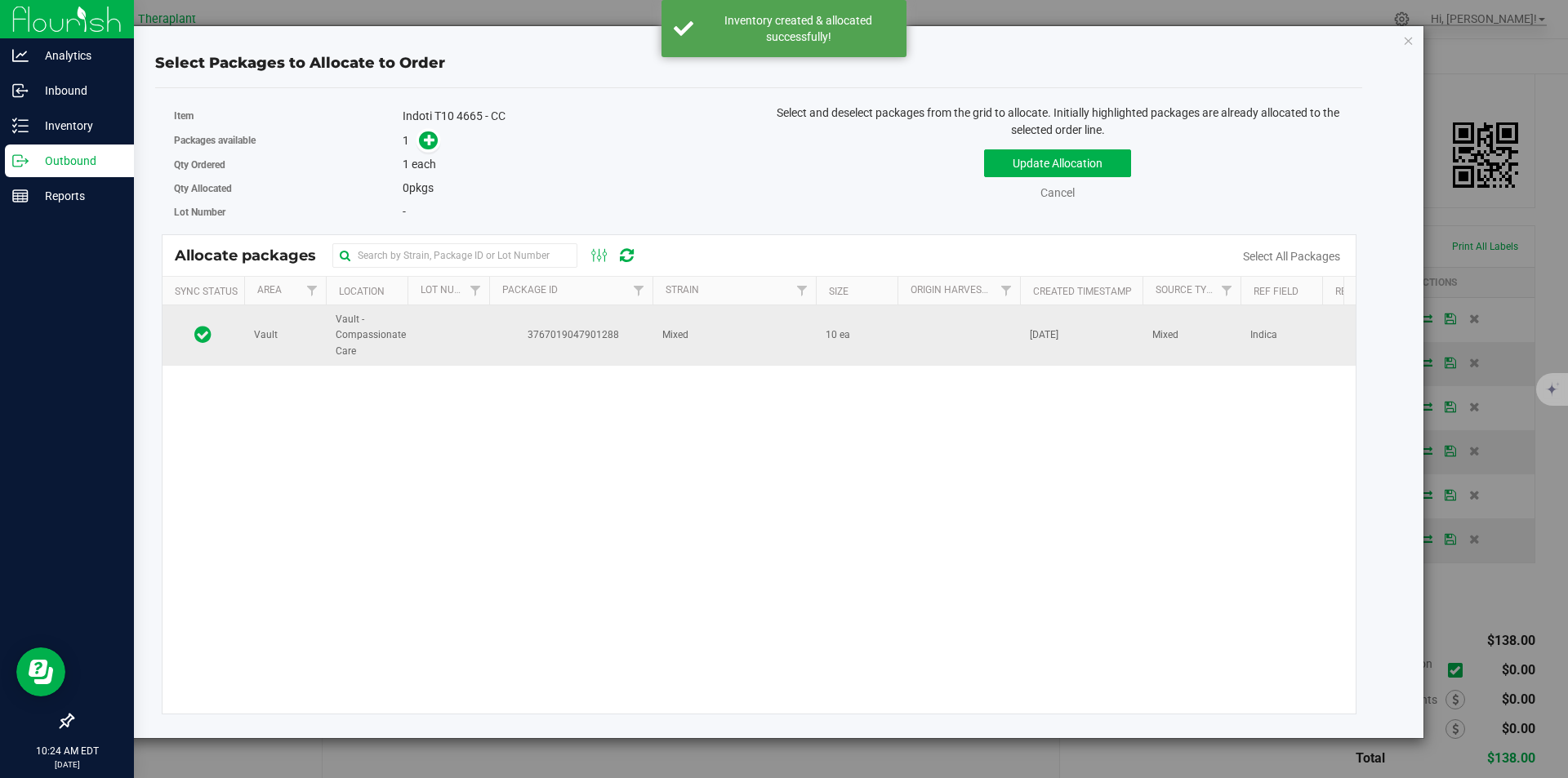
click at [503, 311] on td "3767019047901288" at bounding box center [571, 335] width 163 height 60
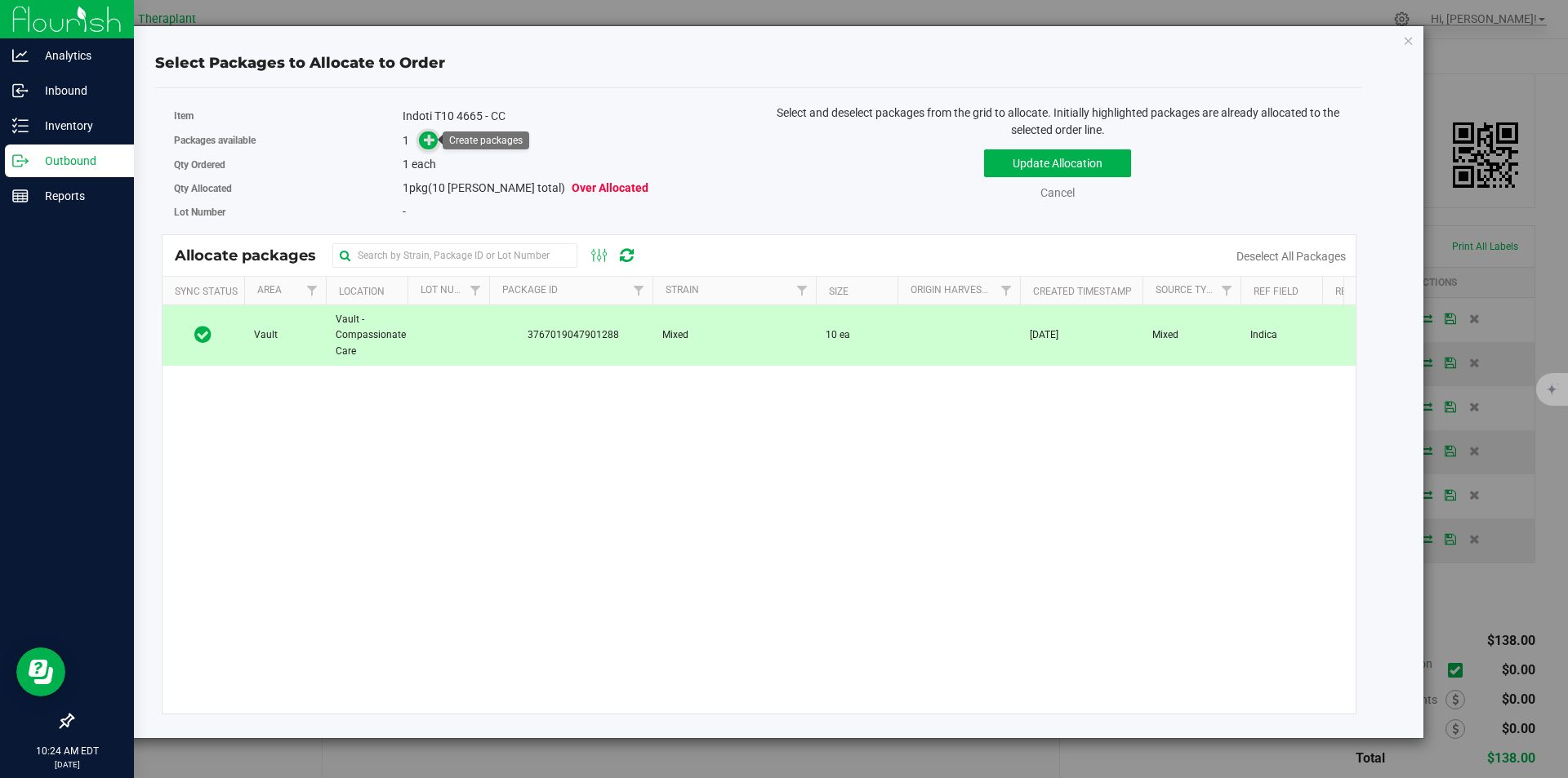
click at [426, 139] on icon at bounding box center [429, 139] width 11 height 11
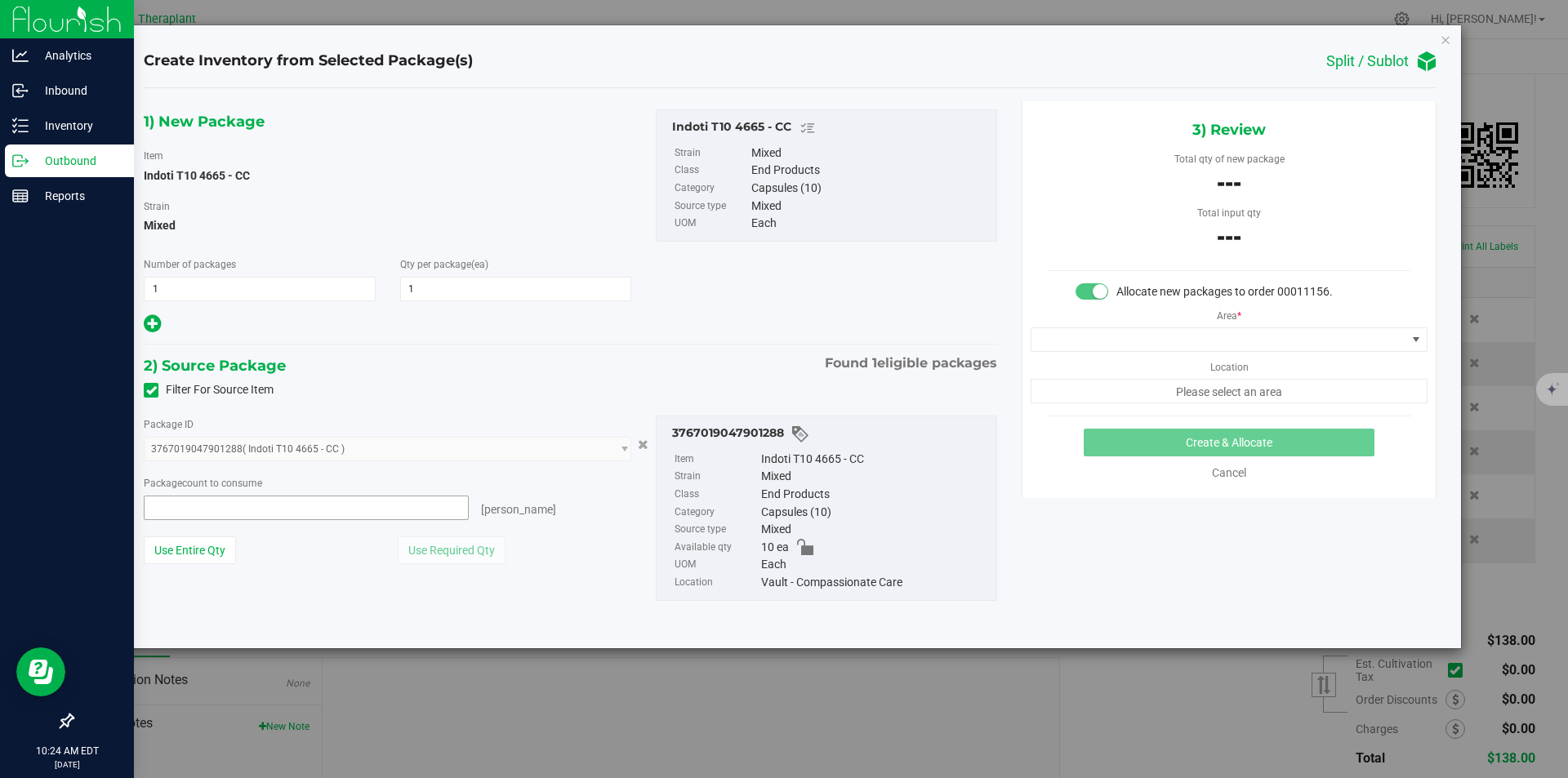
click at [341, 497] on span at bounding box center [306, 508] width 325 height 25
type input "1"
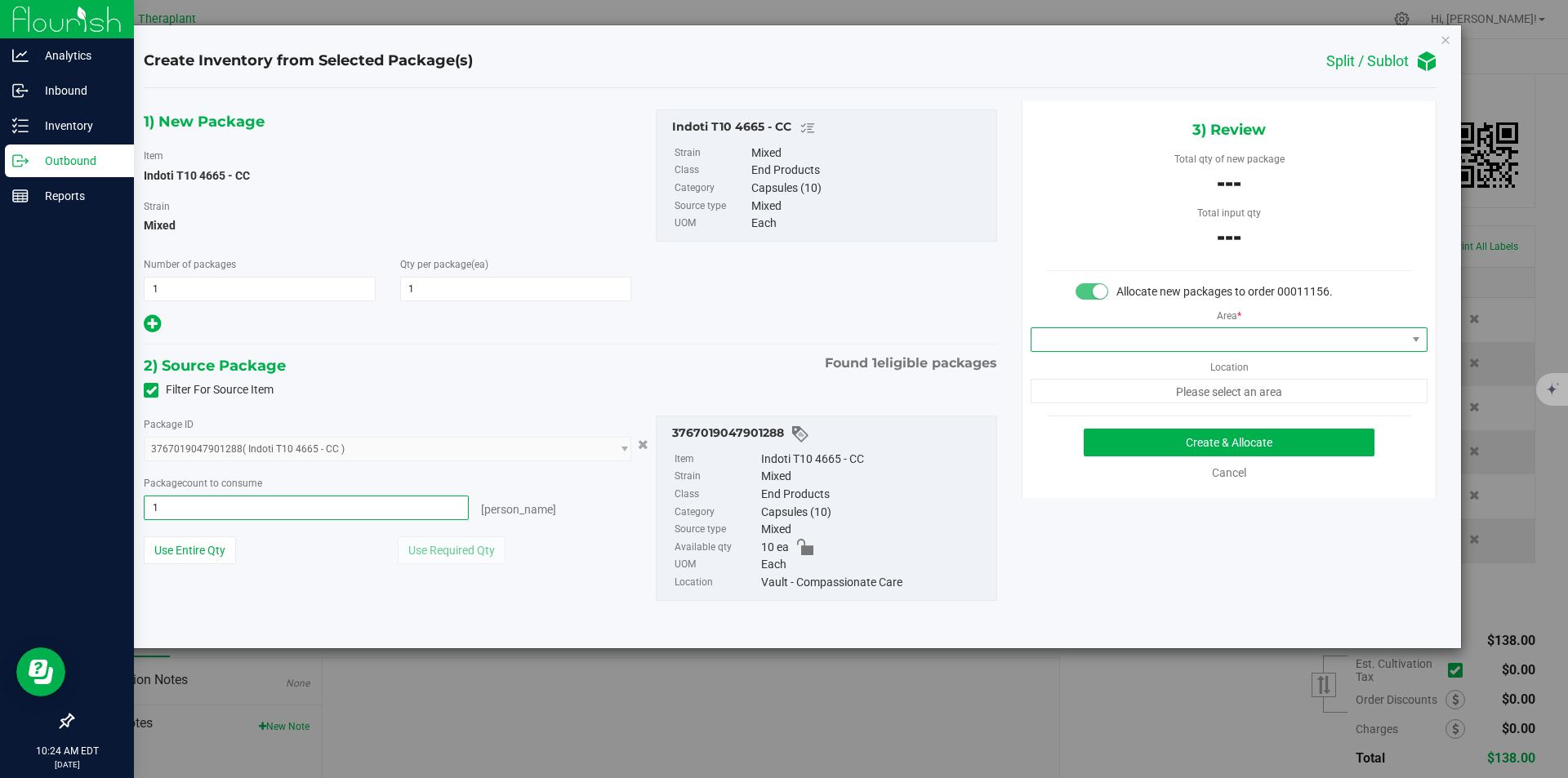
click at [1096, 344] on span at bounding box center [1219, 339] width 375 height 23
type input "1 ea"
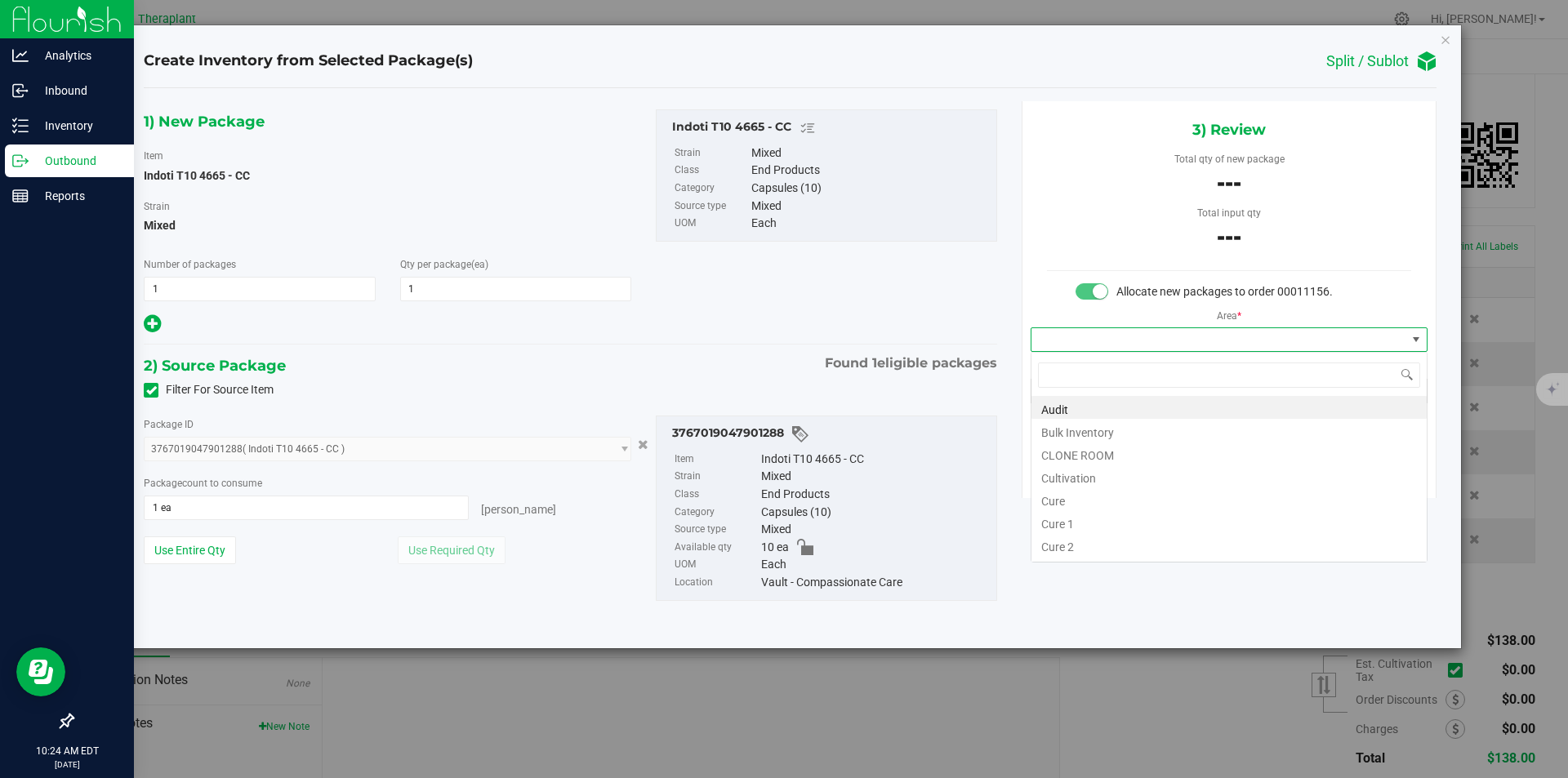
type input "v"
click at [1063, 460] on li "Vault" at bounding box center [1229, 452] width 396 height 23
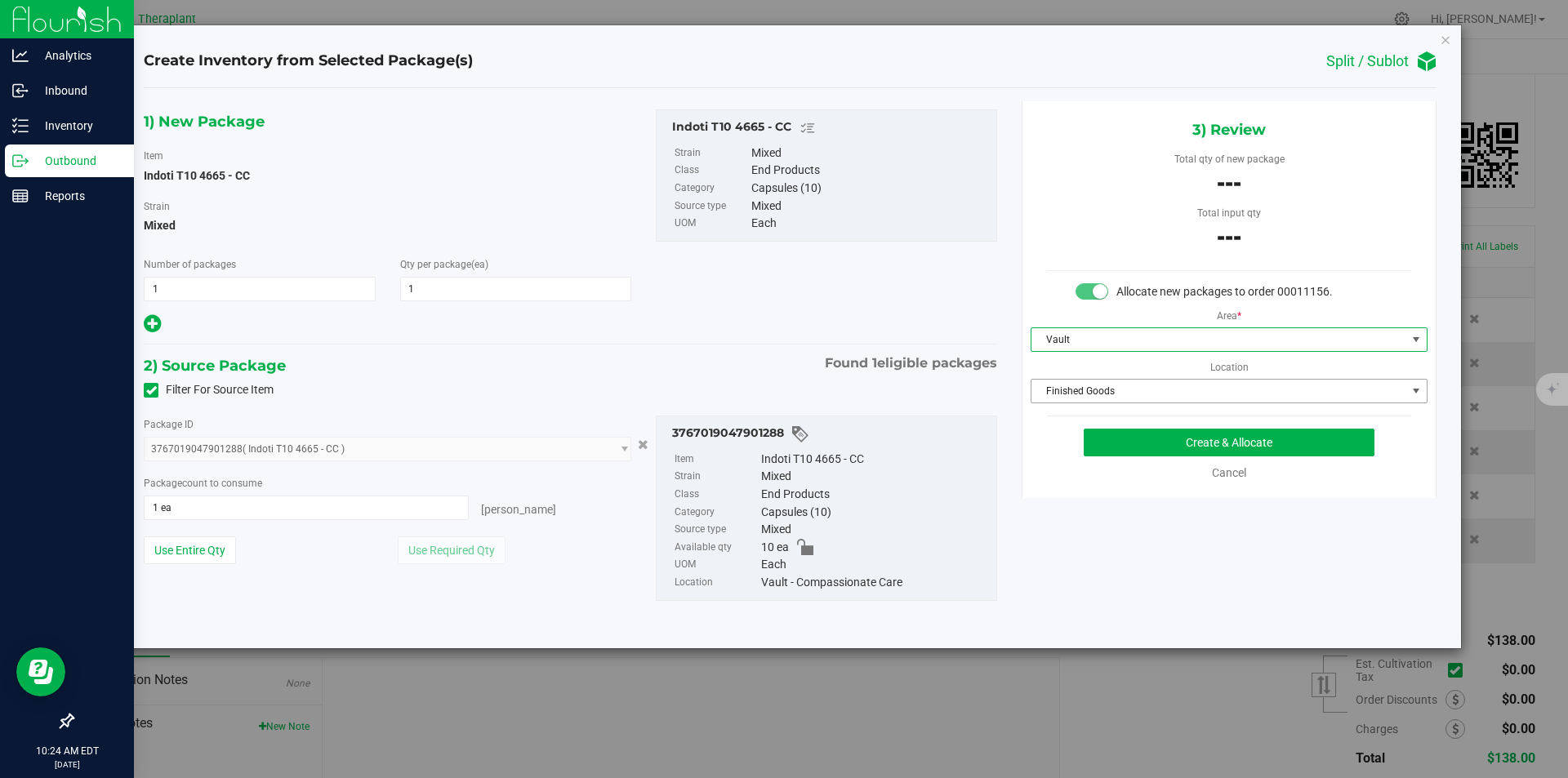
click at [1074, 391] on span "Finished Goods" at bounding box center [1219, 390] width 375 height 23
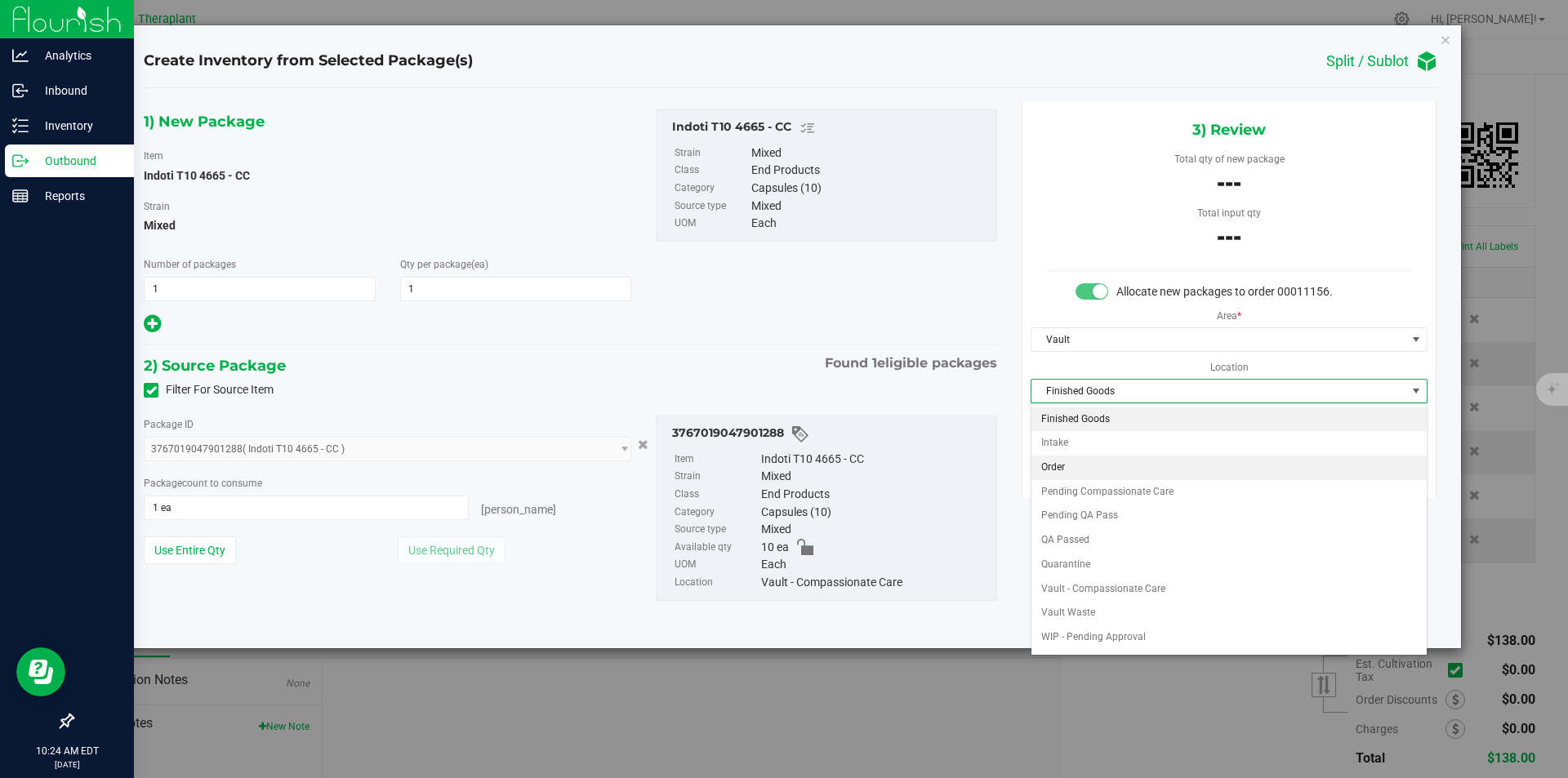
click at [1050, 465] on li "Order" at bounding box center [1229, 468] width 396 height 25
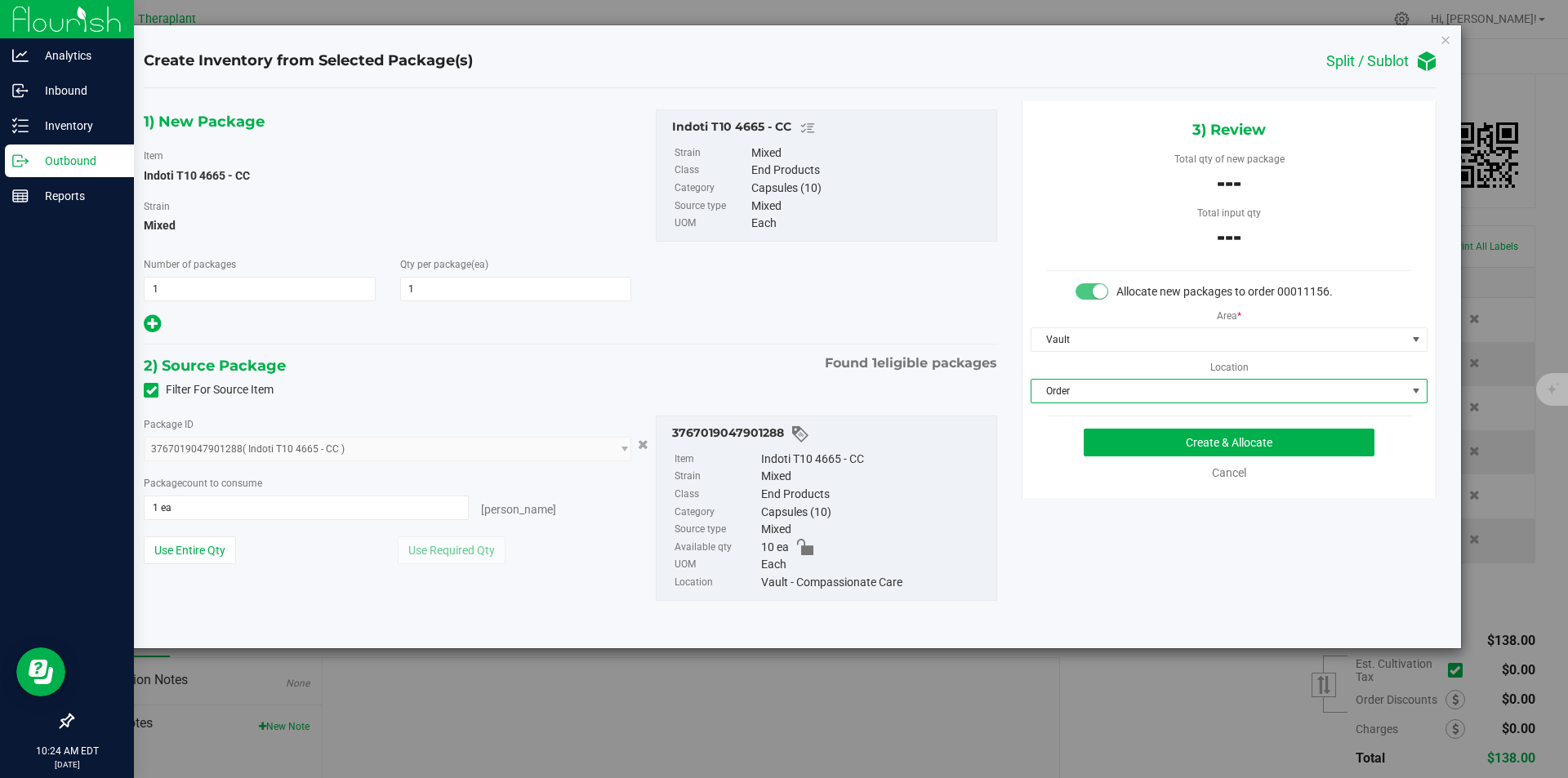
click at [1116, 428] on div "3) Review Total qty of new package --- Total input qty --- Allocate new package…" at bounding box center [1229, 299] width 415 height 397
click at [1118, 445] on button "Create & Allocate" at bounding box center [1229, 442] width 291 height 28
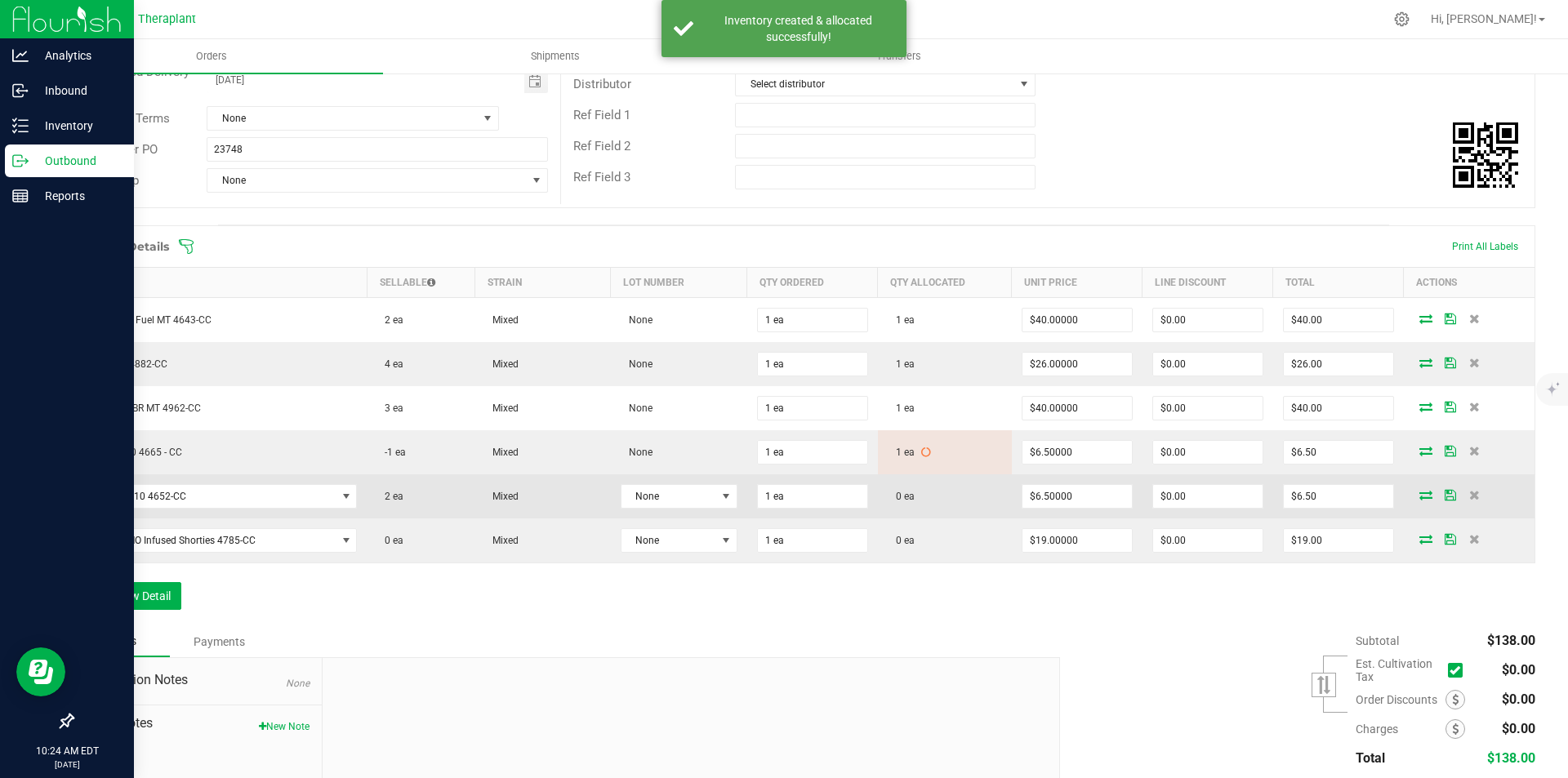
click at [1415, 503] on td at bounding box center [1469, 497] width 131 height 44
click at [1420, 497] on icon at bounding box center [1426, 495] width 13 height 10
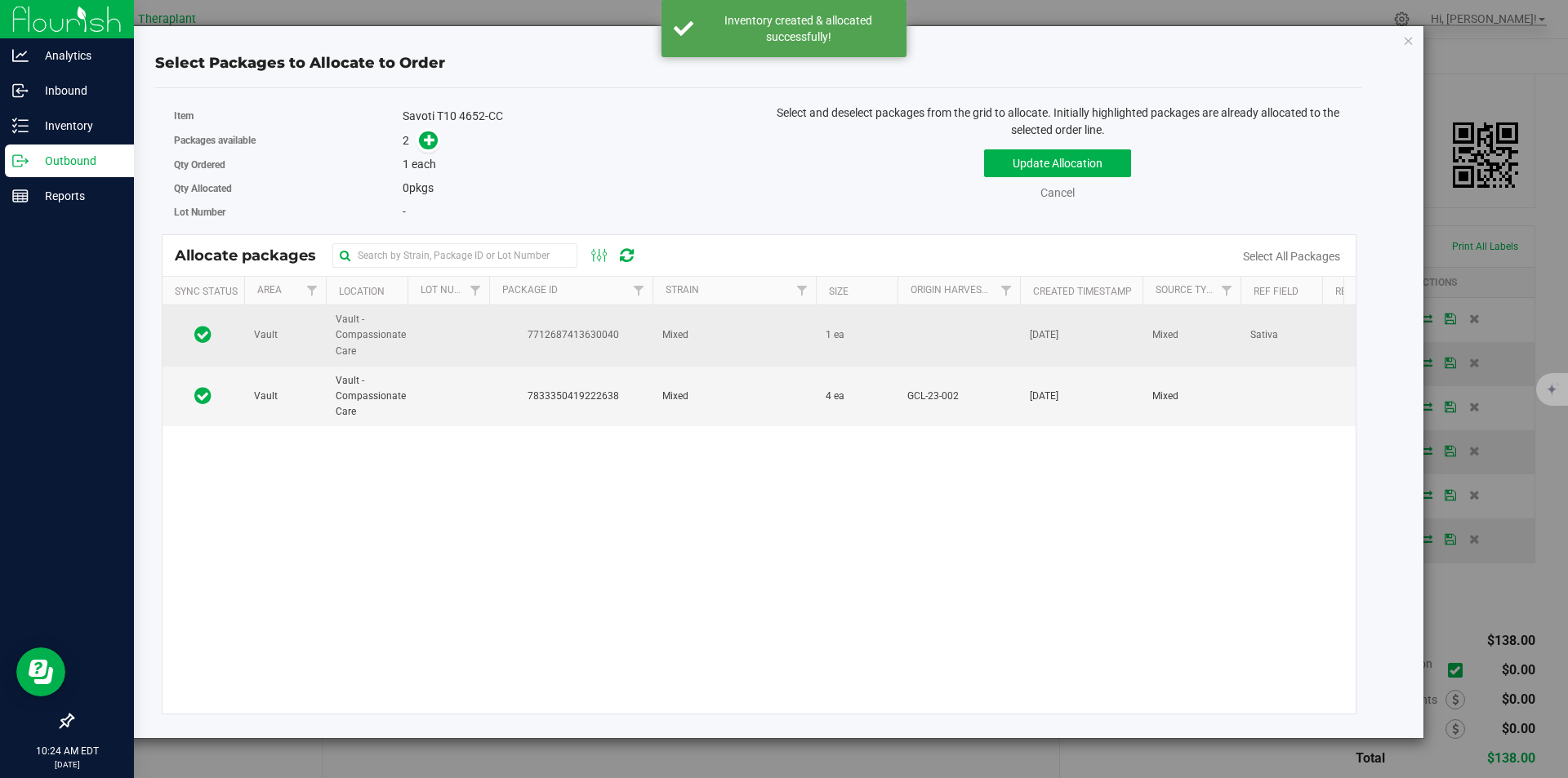
click at [571, 337] on span "7712687413630040" at bounding box center [571, 335] width 144 height 15
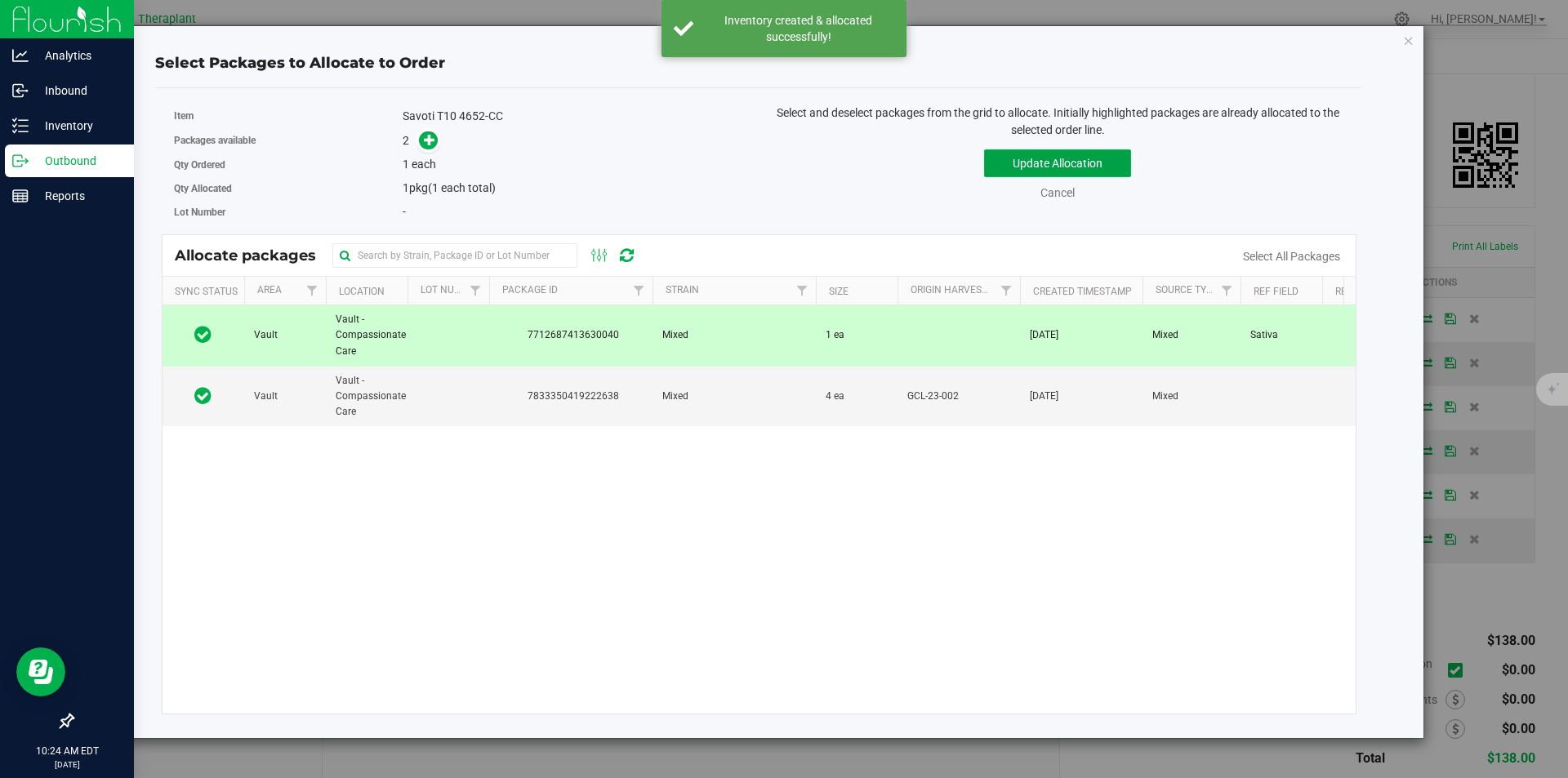
click at [1041, 167] on button "Update Allocation" at bounding box center [1058, 163] width 147 height 28
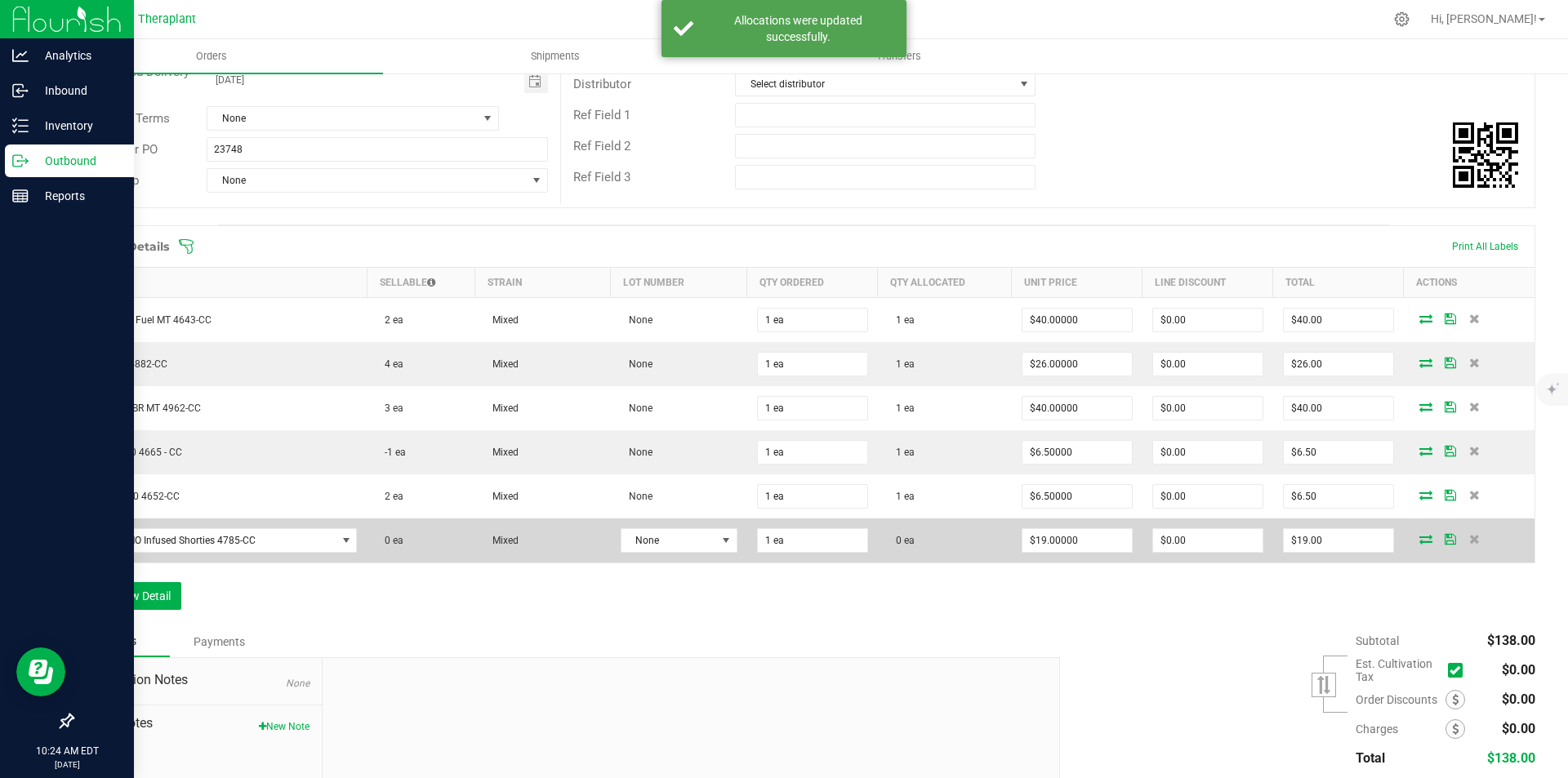
click at [1420, 542] on icon at bounding box center [1426, 539] width 13 height 10
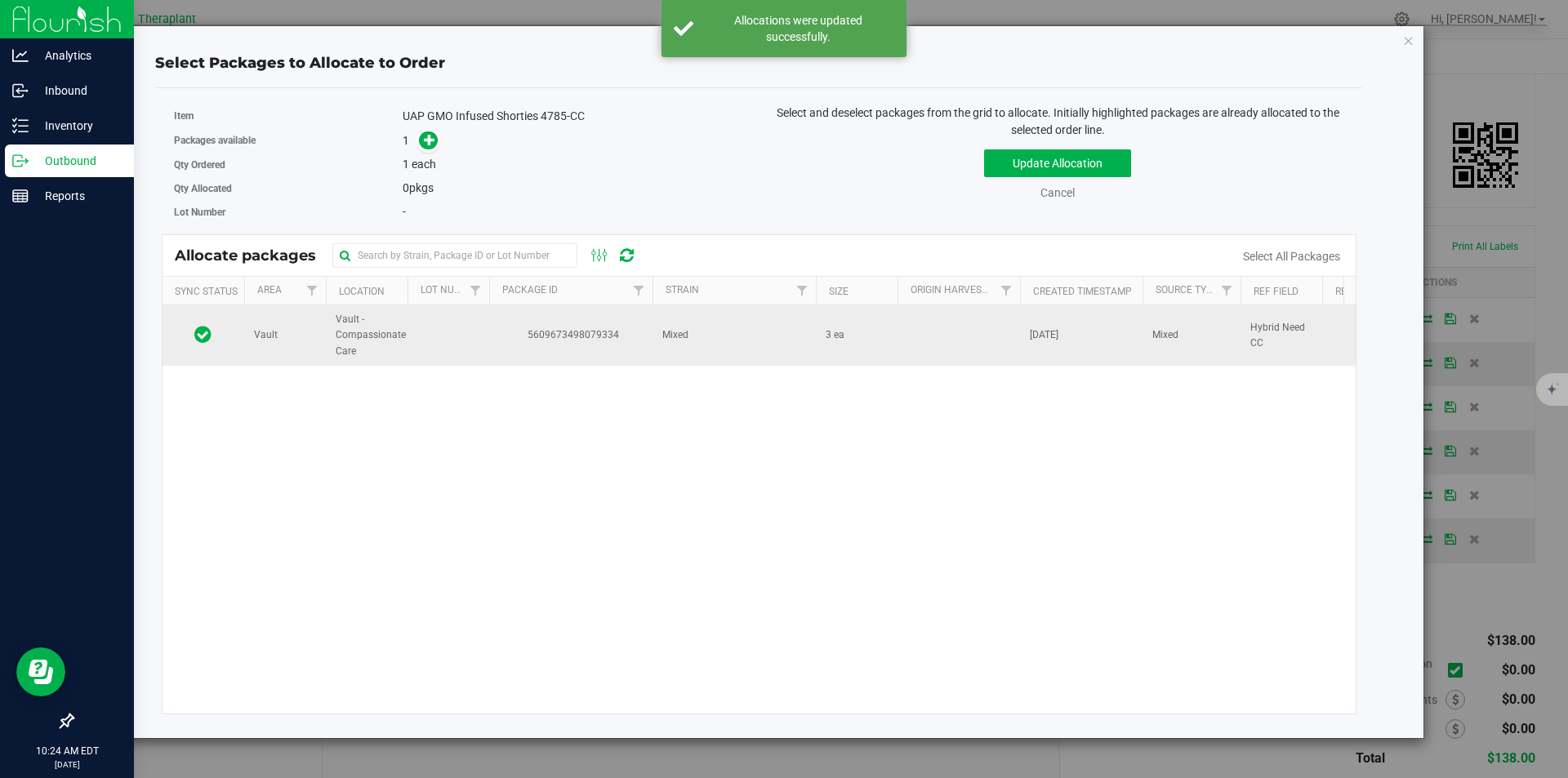
click at [670, 338] on span "Mixed" at bounding box center [676, 335] width 26 height 15
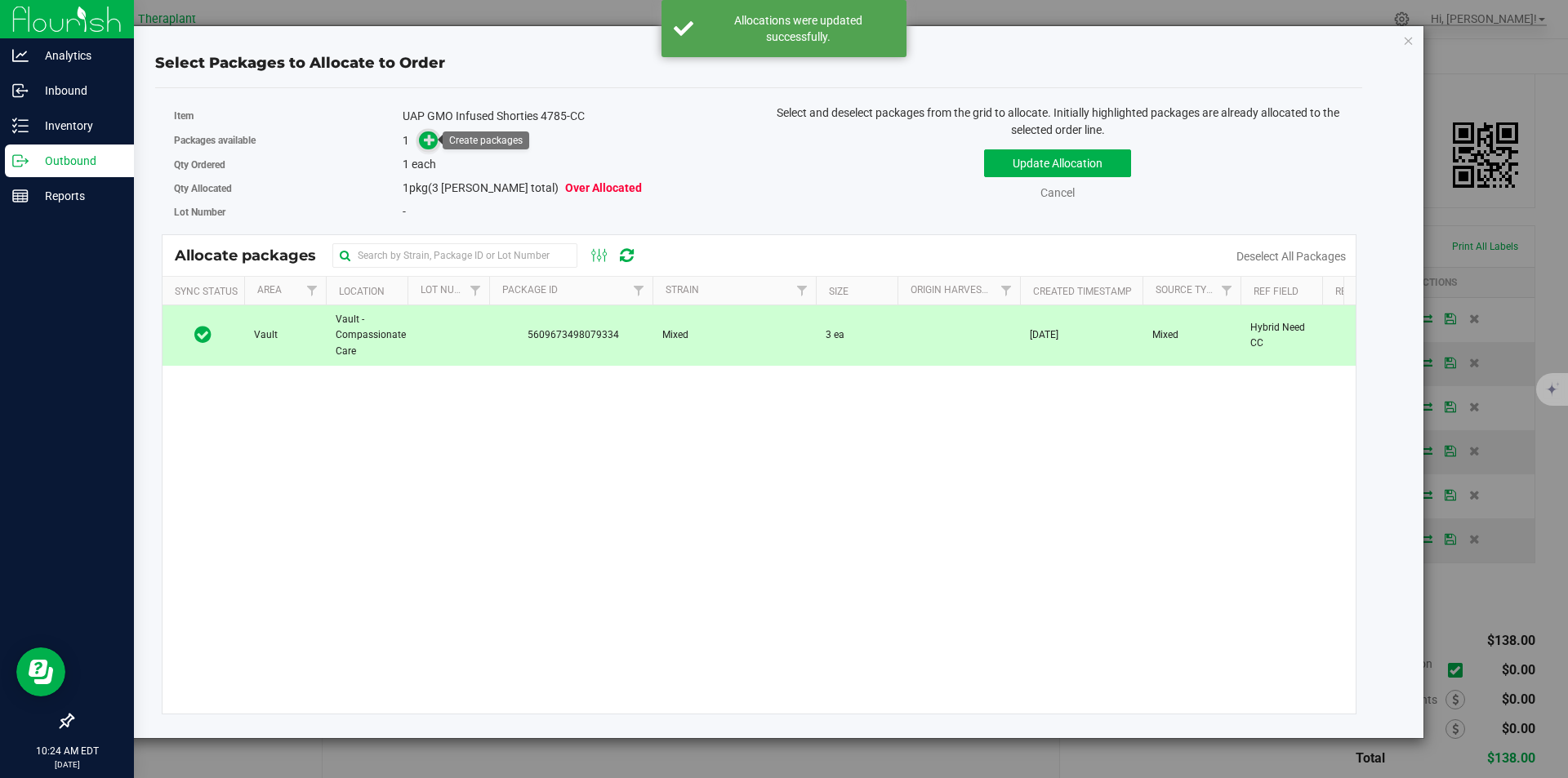
click at [428, 141] on icon at bounding box center [429, 139] width 11 height 11
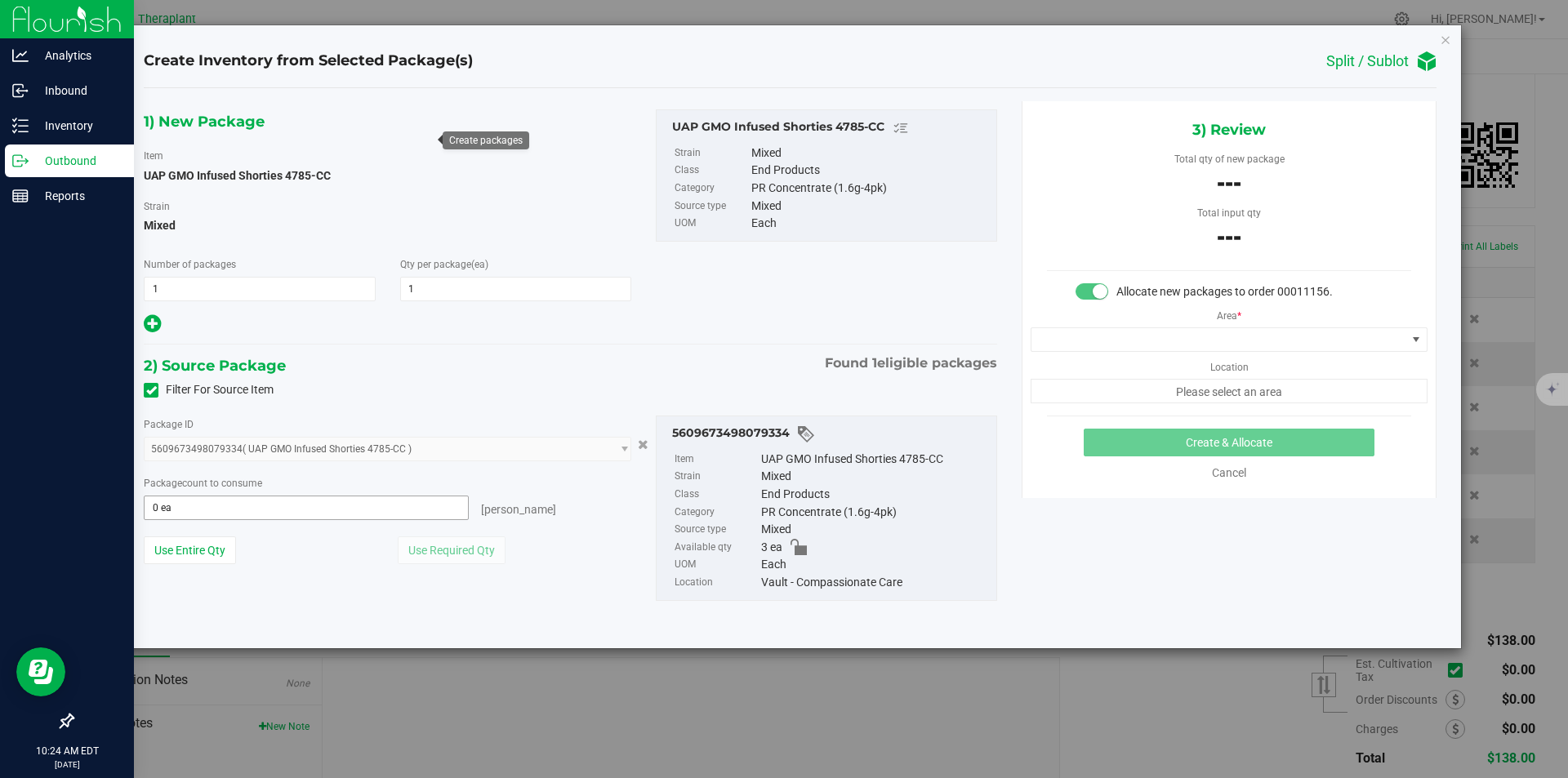
click at [265, 518] on span "0 ea 0" at bounding box center [306, 508] width 325 height 25
type input "1"
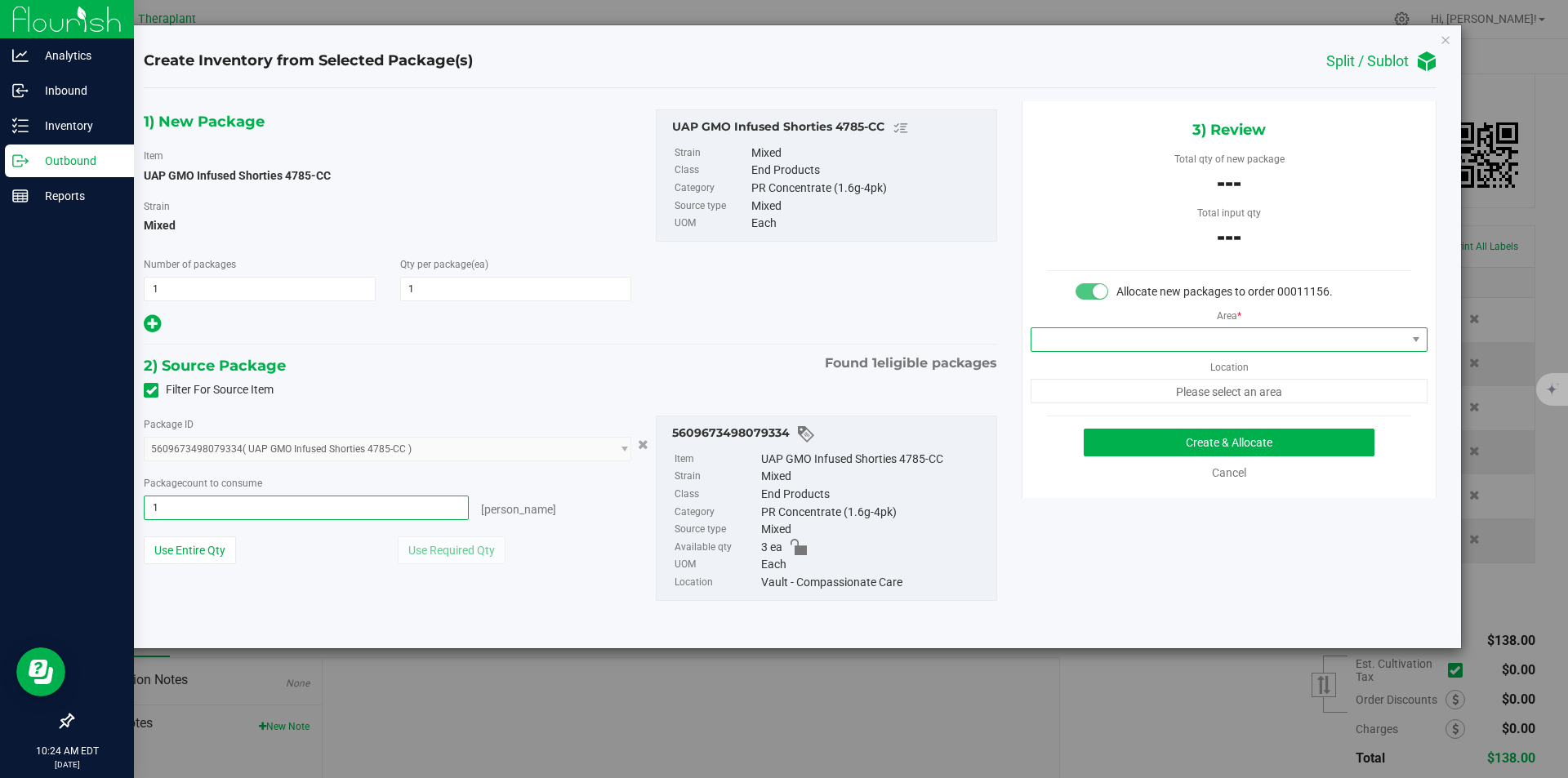
type input "1 ea"
click at [1105, 329] on span at bounding box center [1219, 339] width 375 height 23
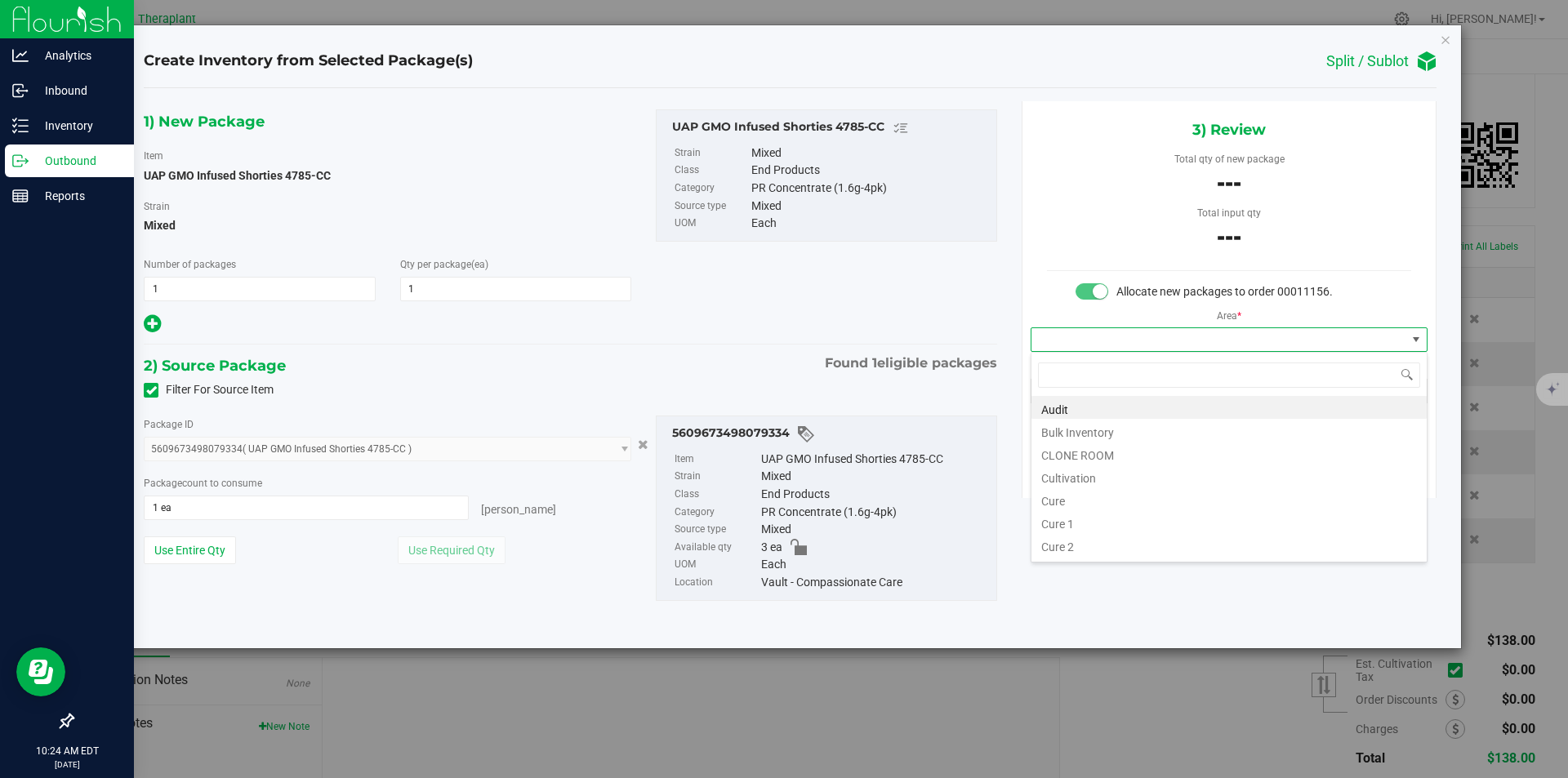
type input "v"
click at [1075, 457] on li "Vault" at bounding box center [1229, 452] width 396 height 23
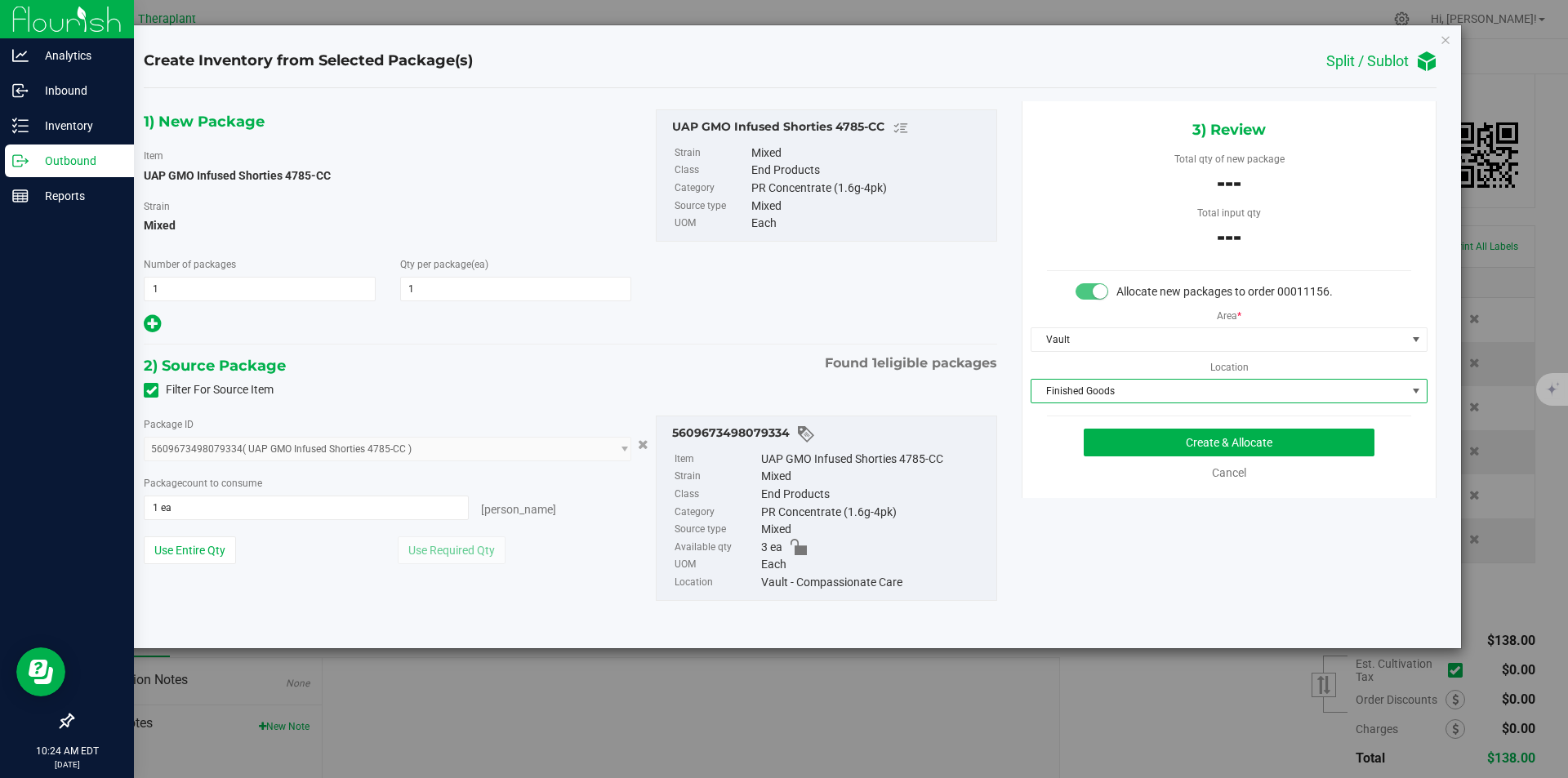
click at [1073, 385] on span "Finished Goods" at bounding box center [1219, 390] width 375 height 23
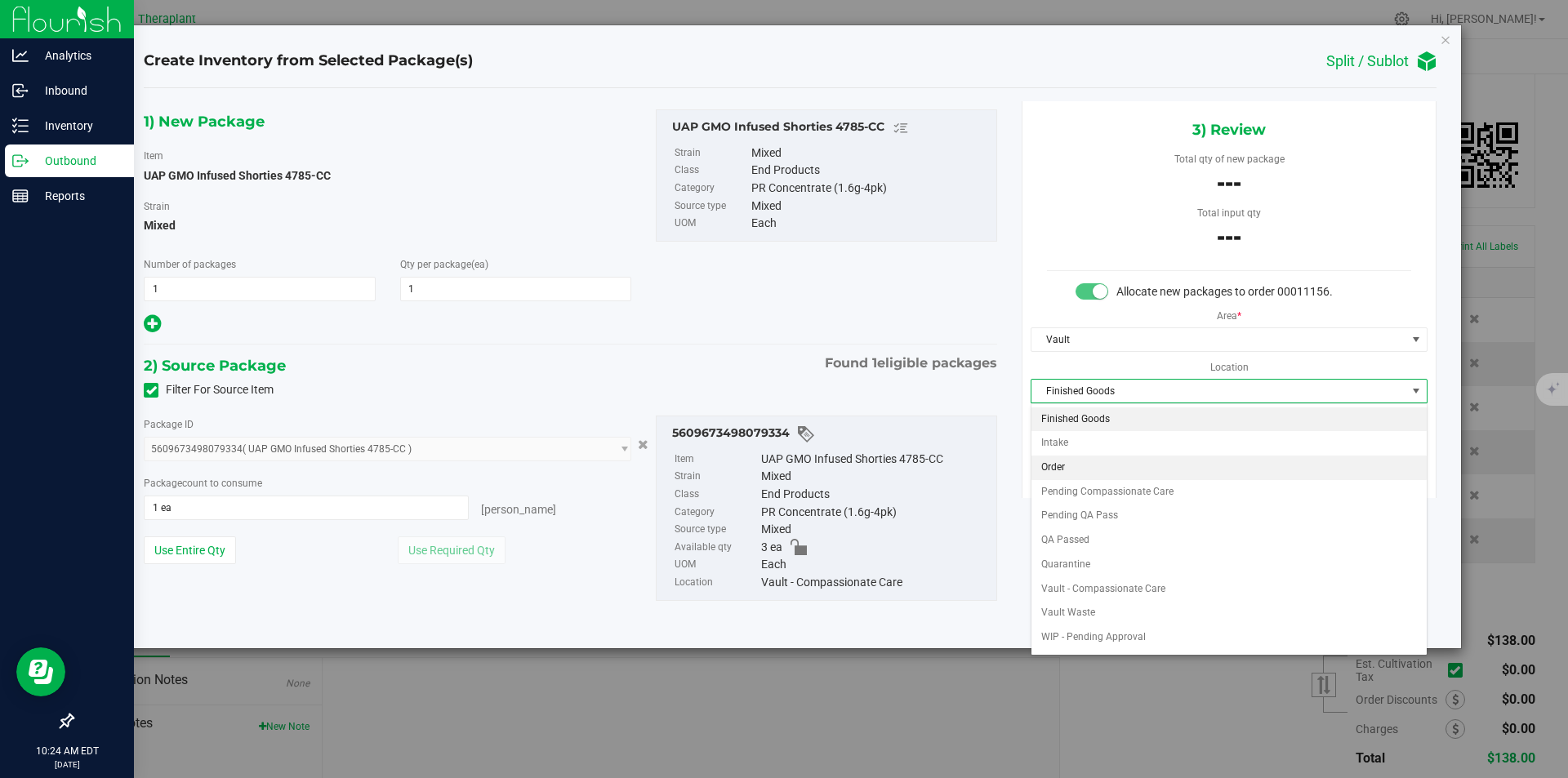
click at [1084, 465] on li "Order" at bounding box center [1229, 468] width 396 height 25
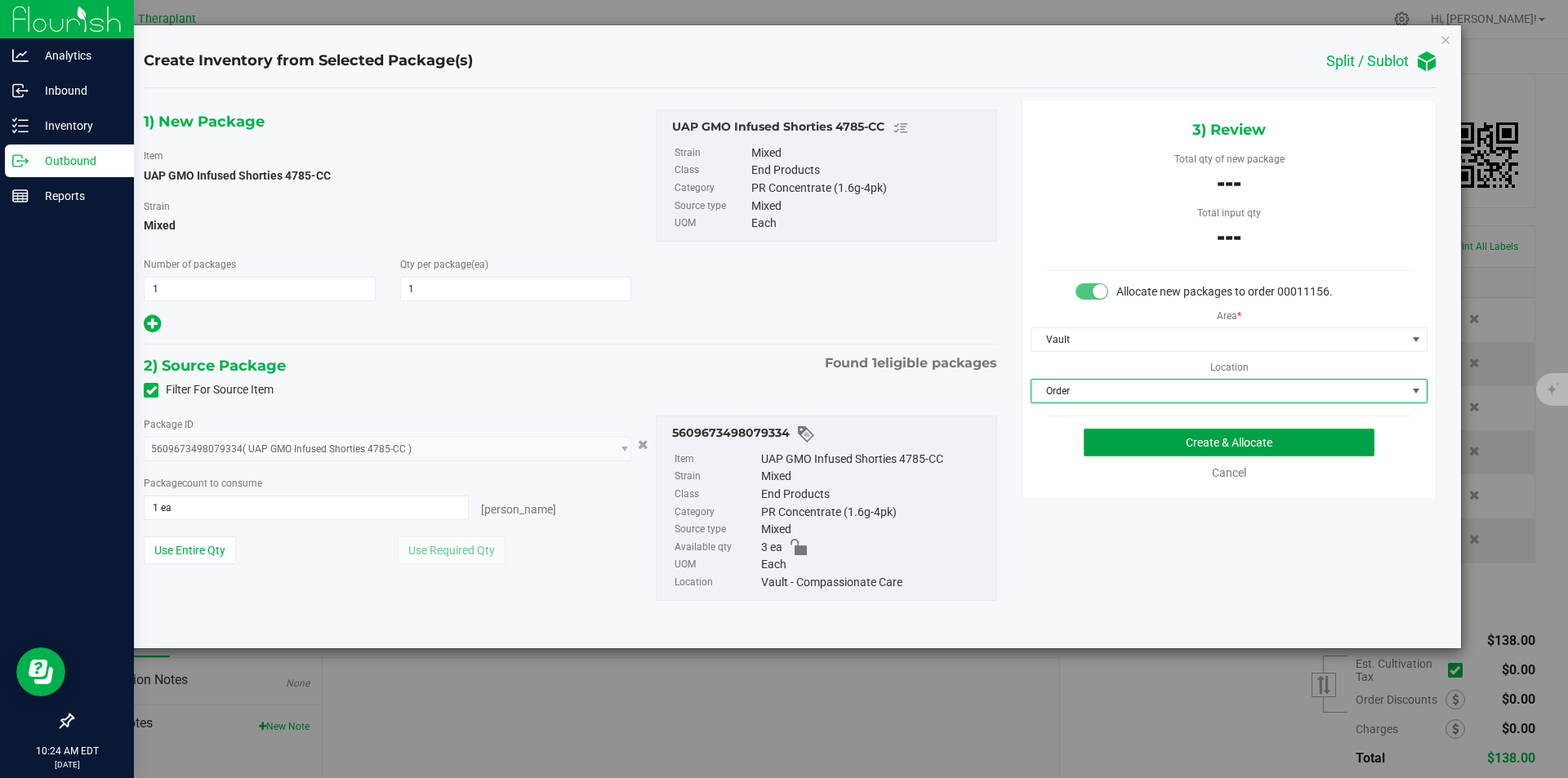
click at [1131, 446] on button "Create & Allocate" at bounding box center [1229, 442] width 291 height 28
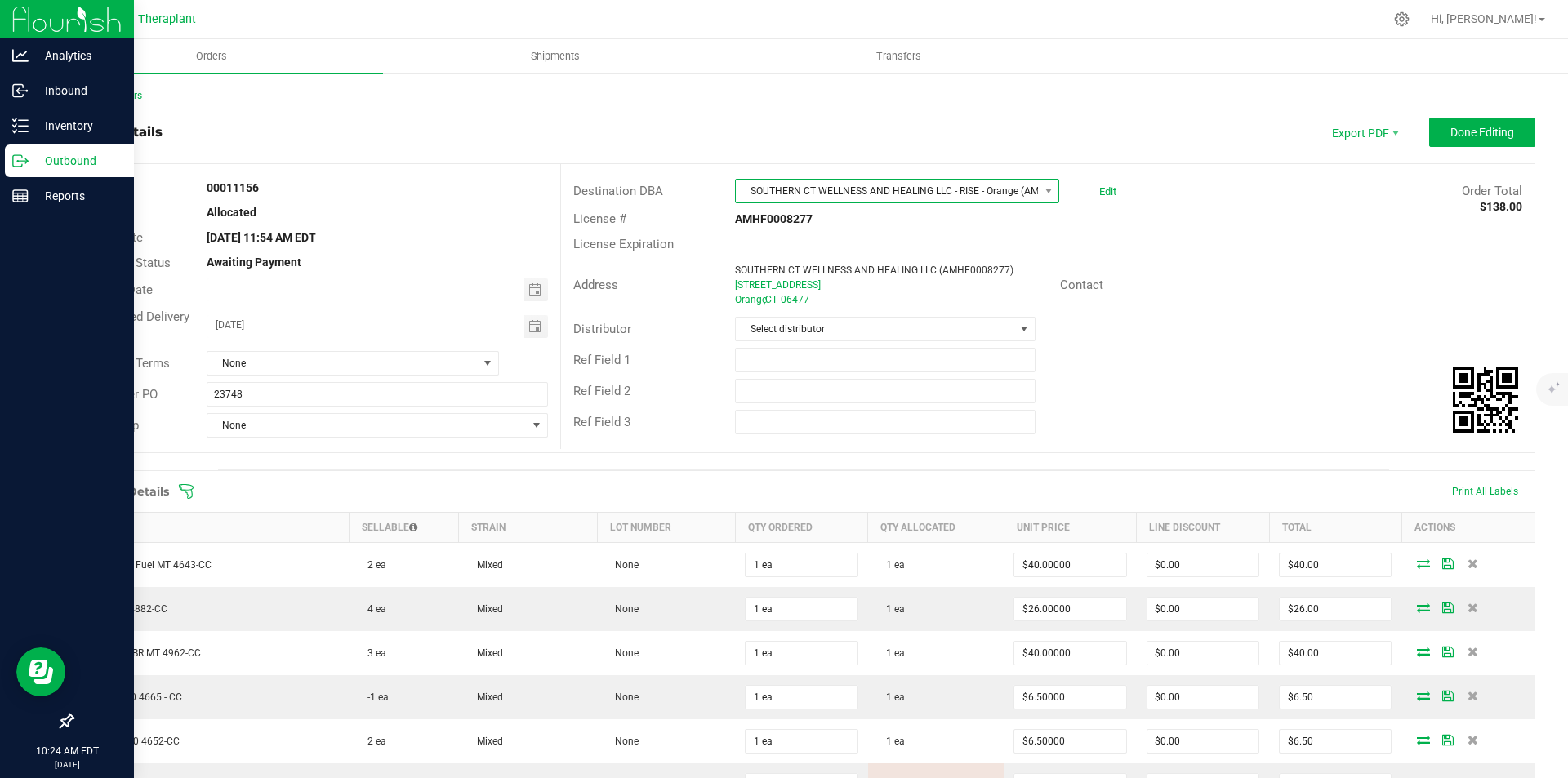
click at [949, 196] on span "SOUTHERN CT WELLNESS AND HEALING LLC - RISE - Orange (AMHF0008277)" at bounding box center [887, 190] width 302 height 23
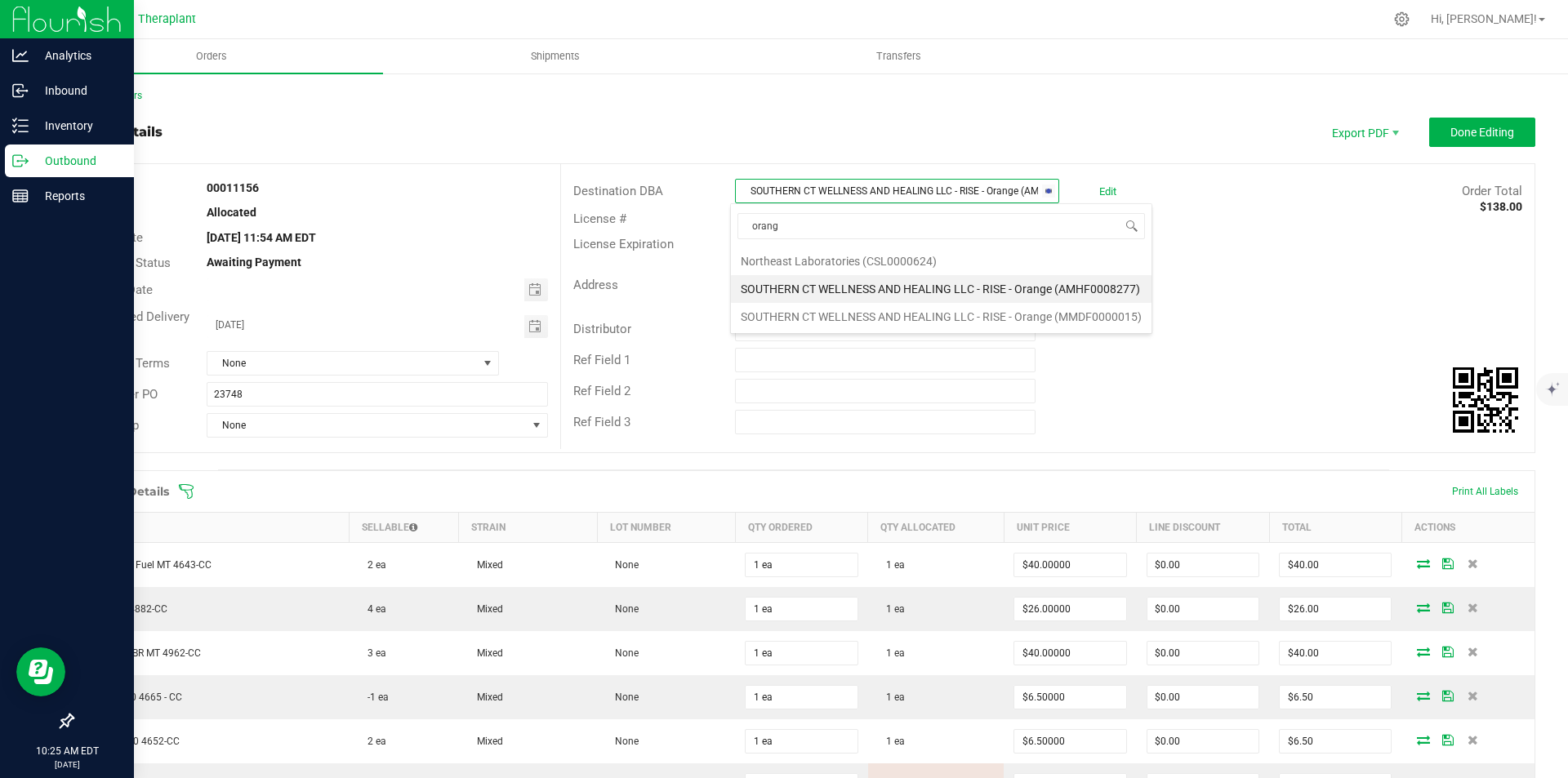
type input "orange"
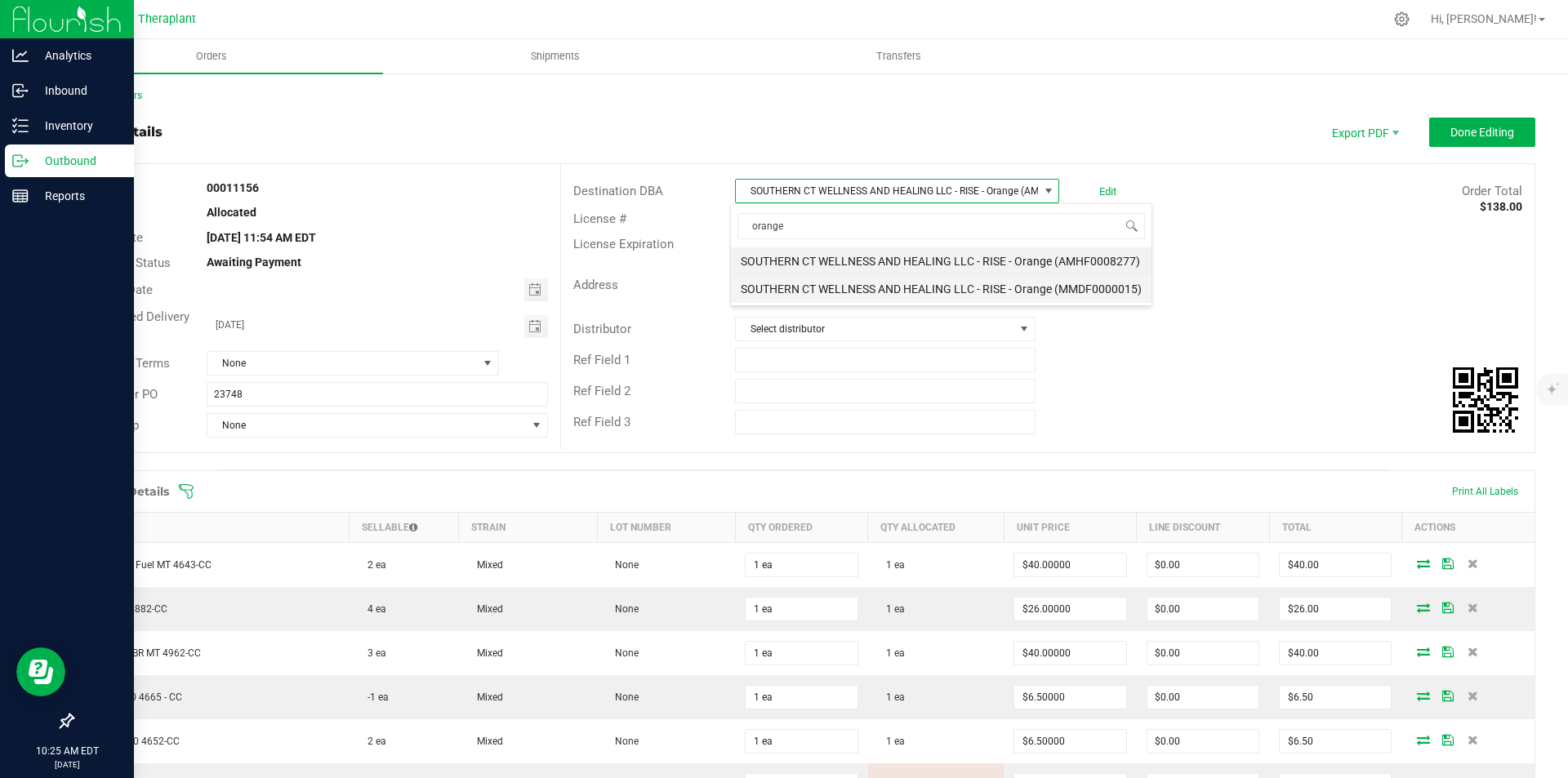
click at [984, 291] on li "SOUTHERN CT WELLNESS AND HEALING LLC - RISE - Orange (MMDF0000015)" at bounding box center [941, 289] width 420 height 28
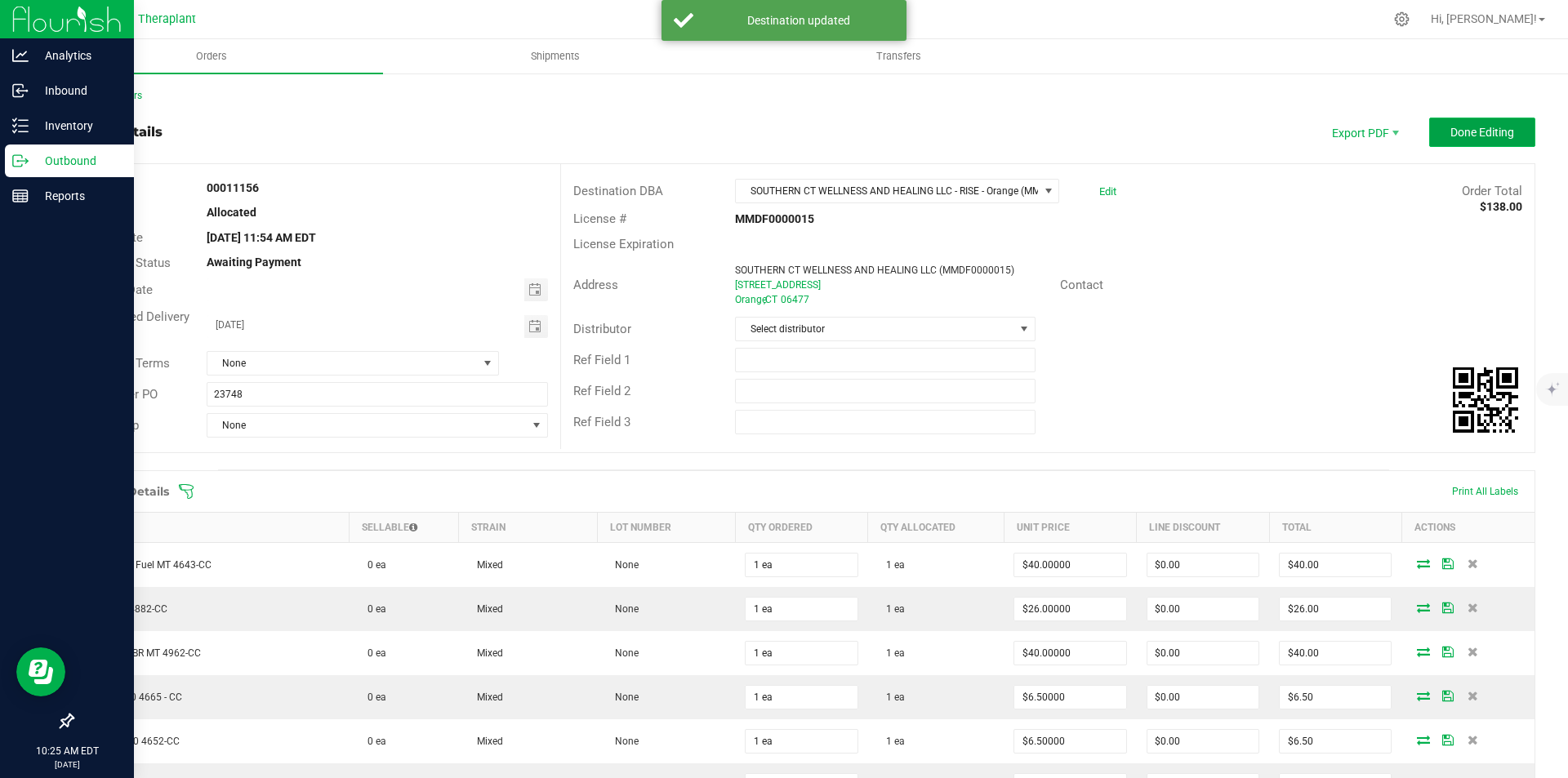
click at [1489, 139] on span "Done Editing" at bounding box center [1482, 132] width 64 height 13
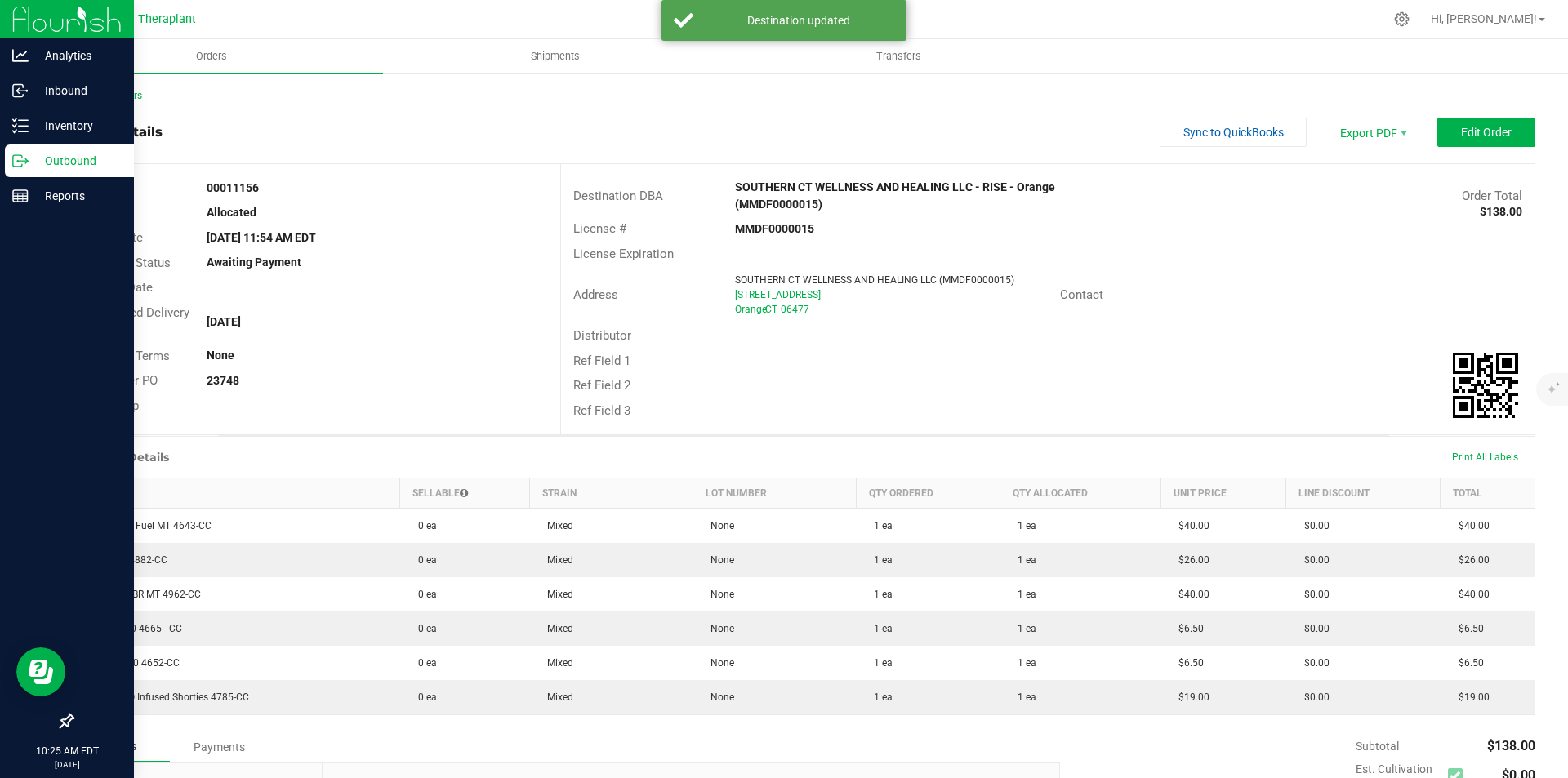
click at [129, 91] on link "Back to Orders" at bounding box center [106, 95] width 71 height 11
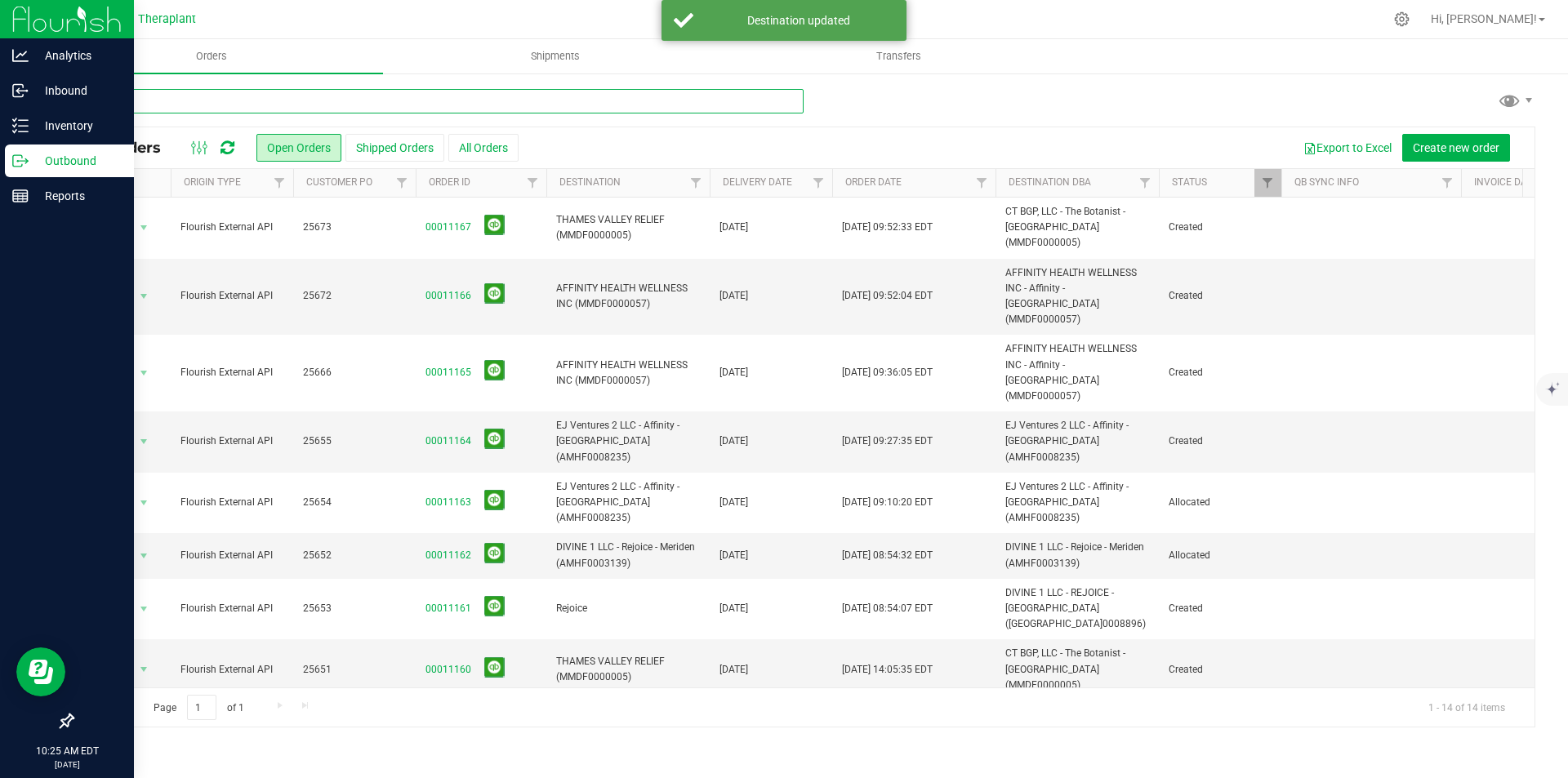
click at [502, 105] on input "text" at bounding box center [437, 101] width 732 height 25
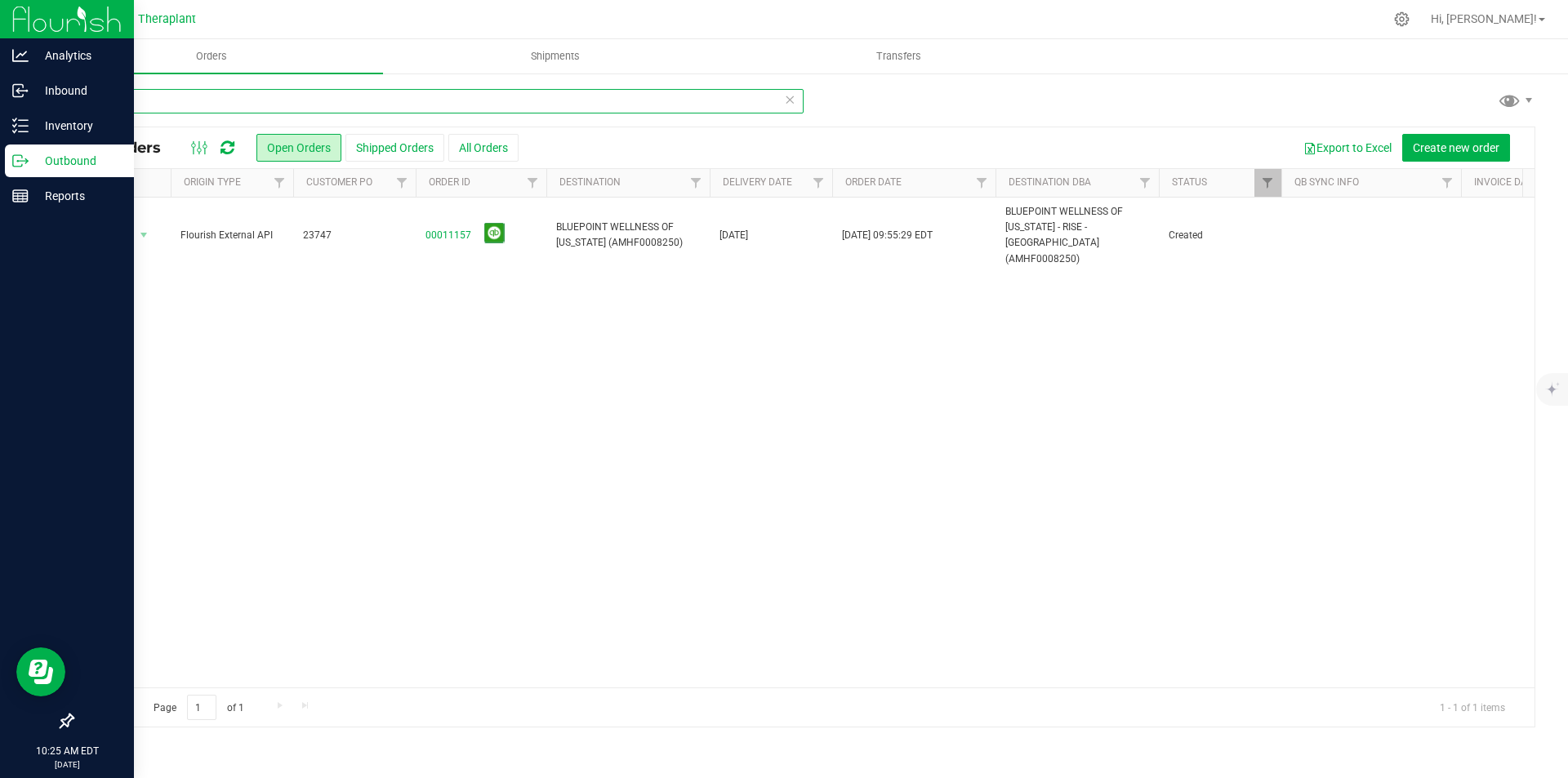
type input "747"
click at [452, 228] on link "00011157" at bounding box center [448, 236] width 46 height 15
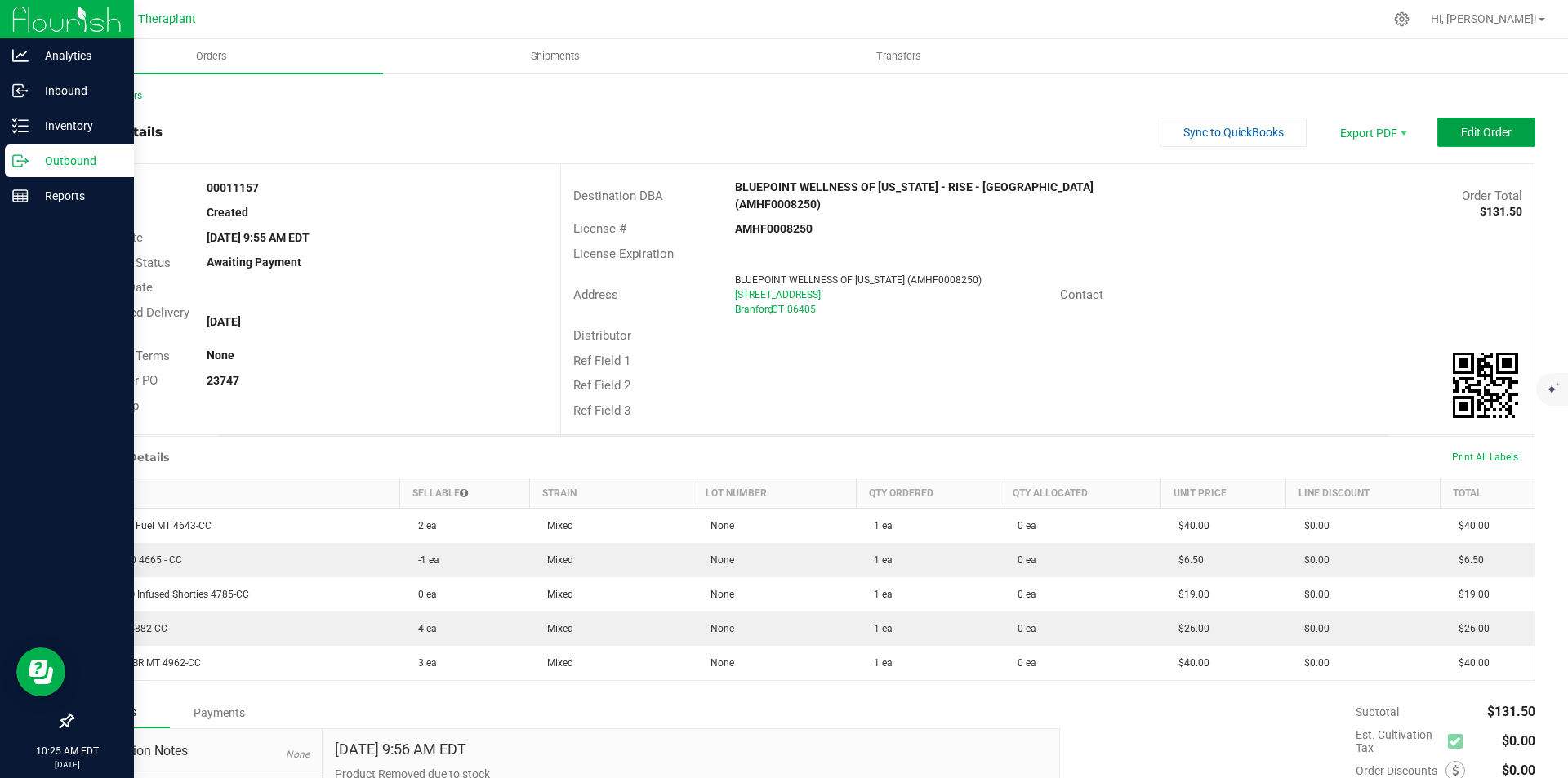
click at [1477, 129] on span "Edit Order" at bounding box center [1487, 132] width 51 height 13
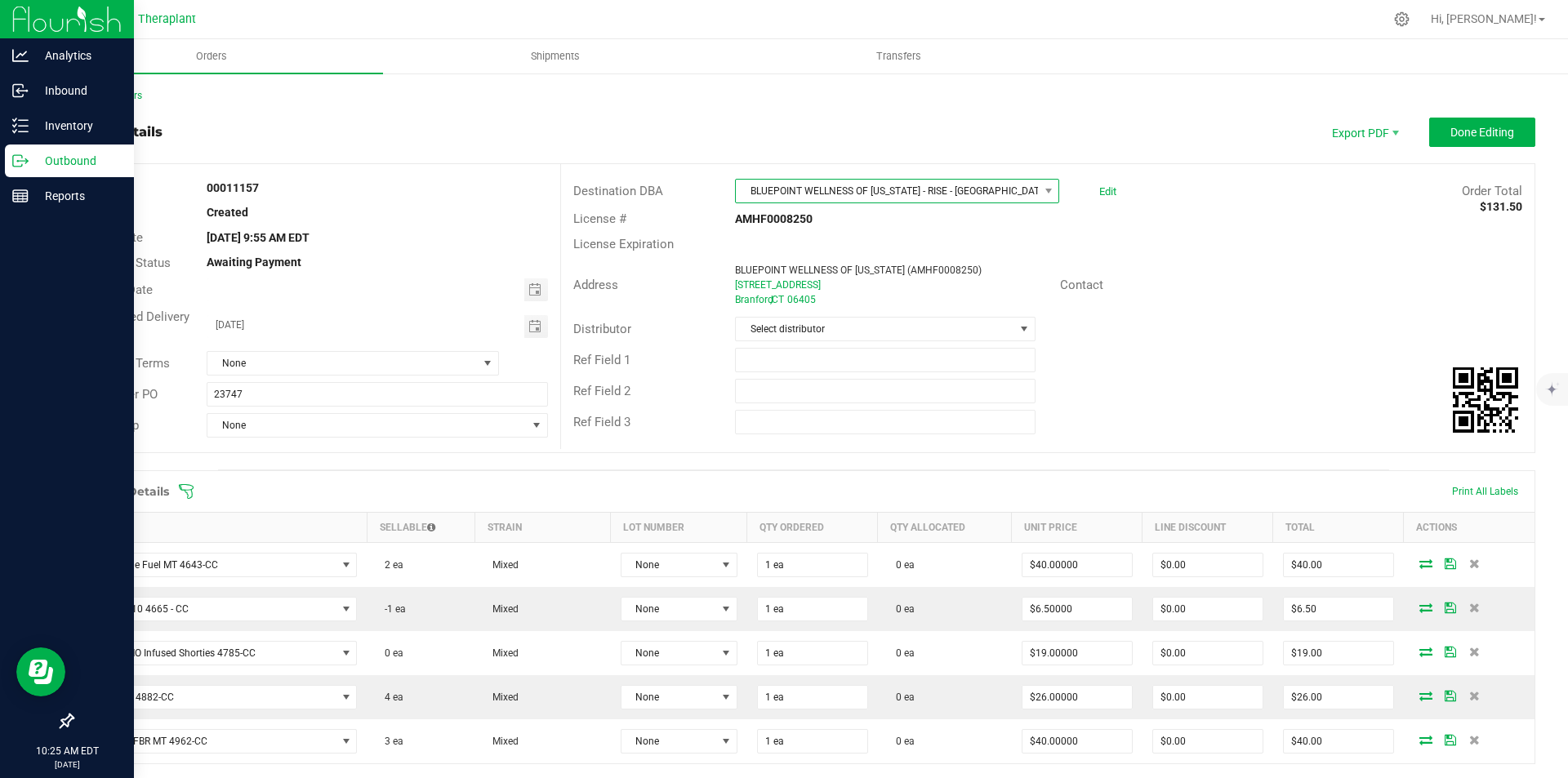
click at [965, 191] on span "BLUEPOINT WELLNESS OF CONNECTICUT - RISE - Branford (AMHF0008250)" at bounding box center [887, 190] width 302 height 23
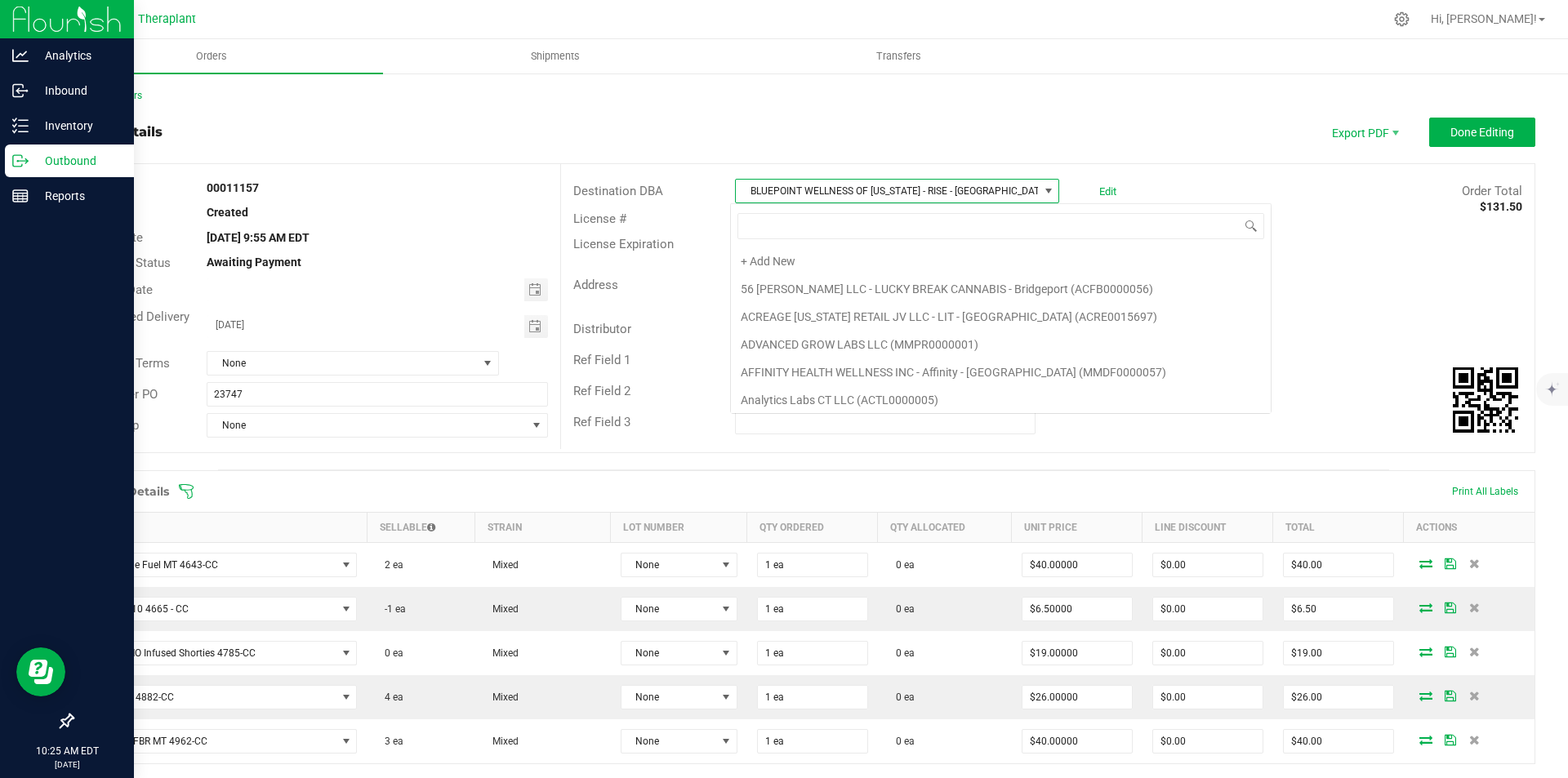
scroll to position [87, 0]
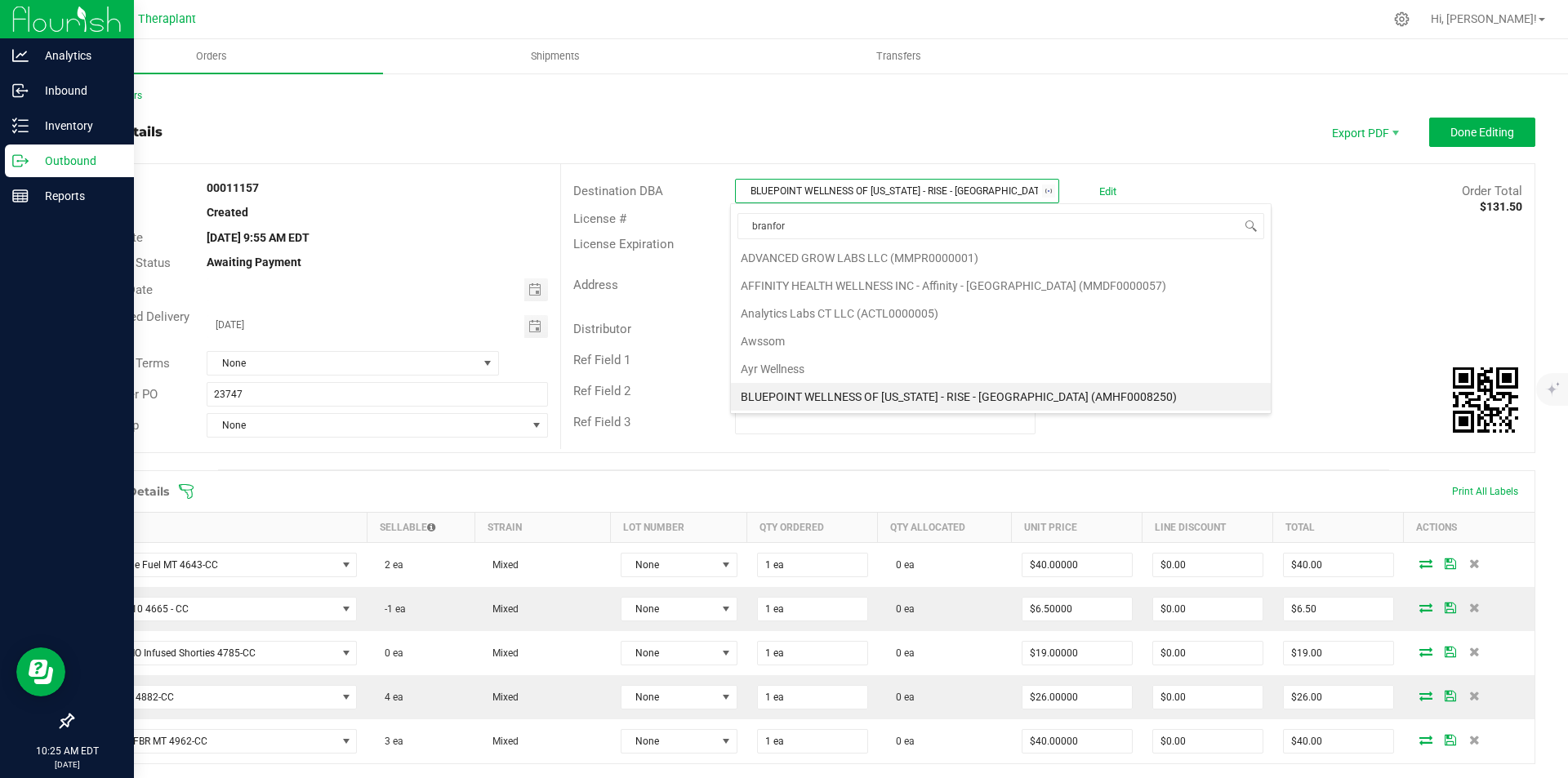
type input "branford"
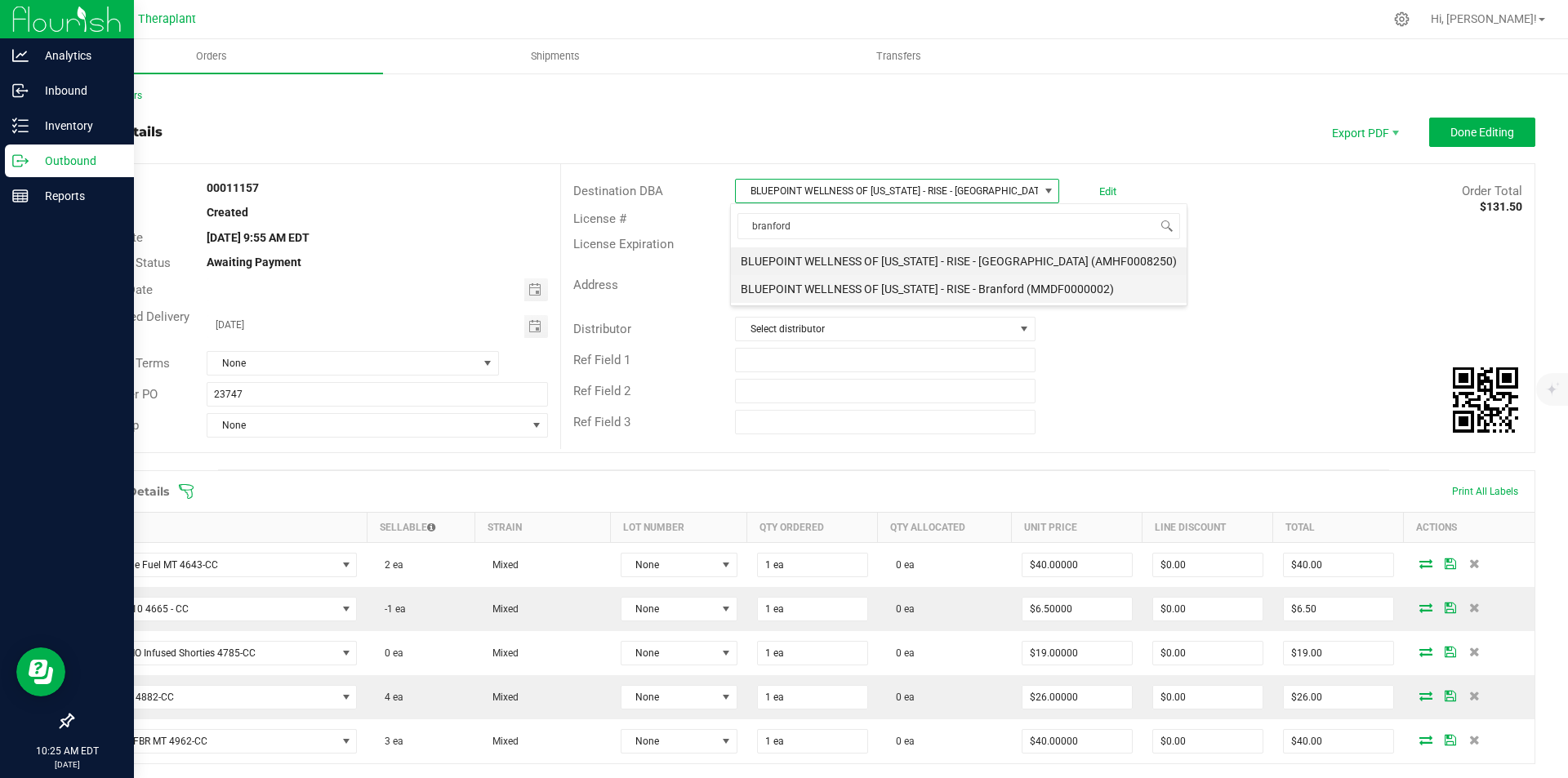
click at [933, 281] on li "BLUEPOINT WELLNESS OF CONNECTICUT - RISE - Branford (MMDF0000002)" at bounding box center [959, 289] width 456 height 28
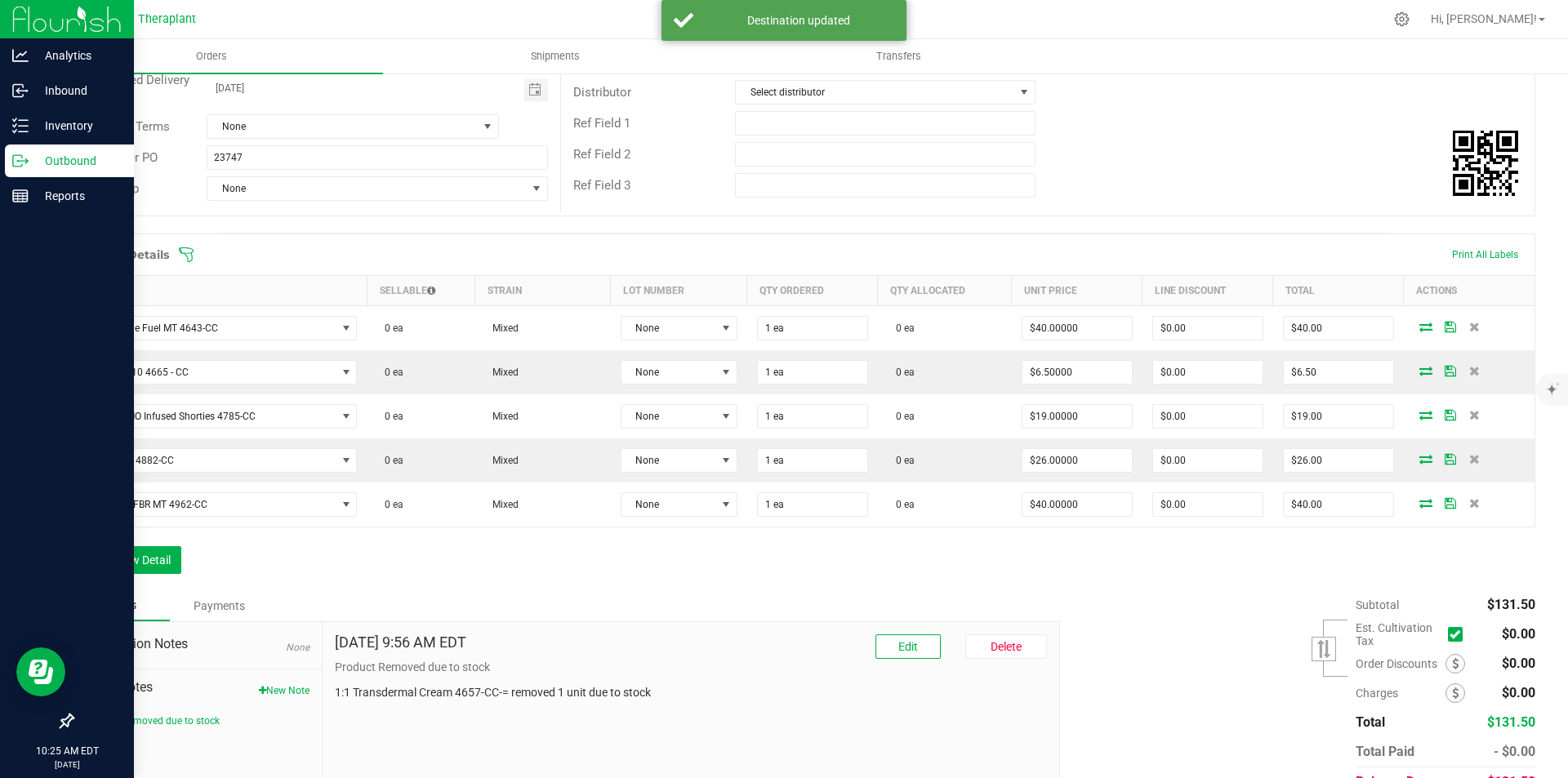
scroll to position [245, 0]
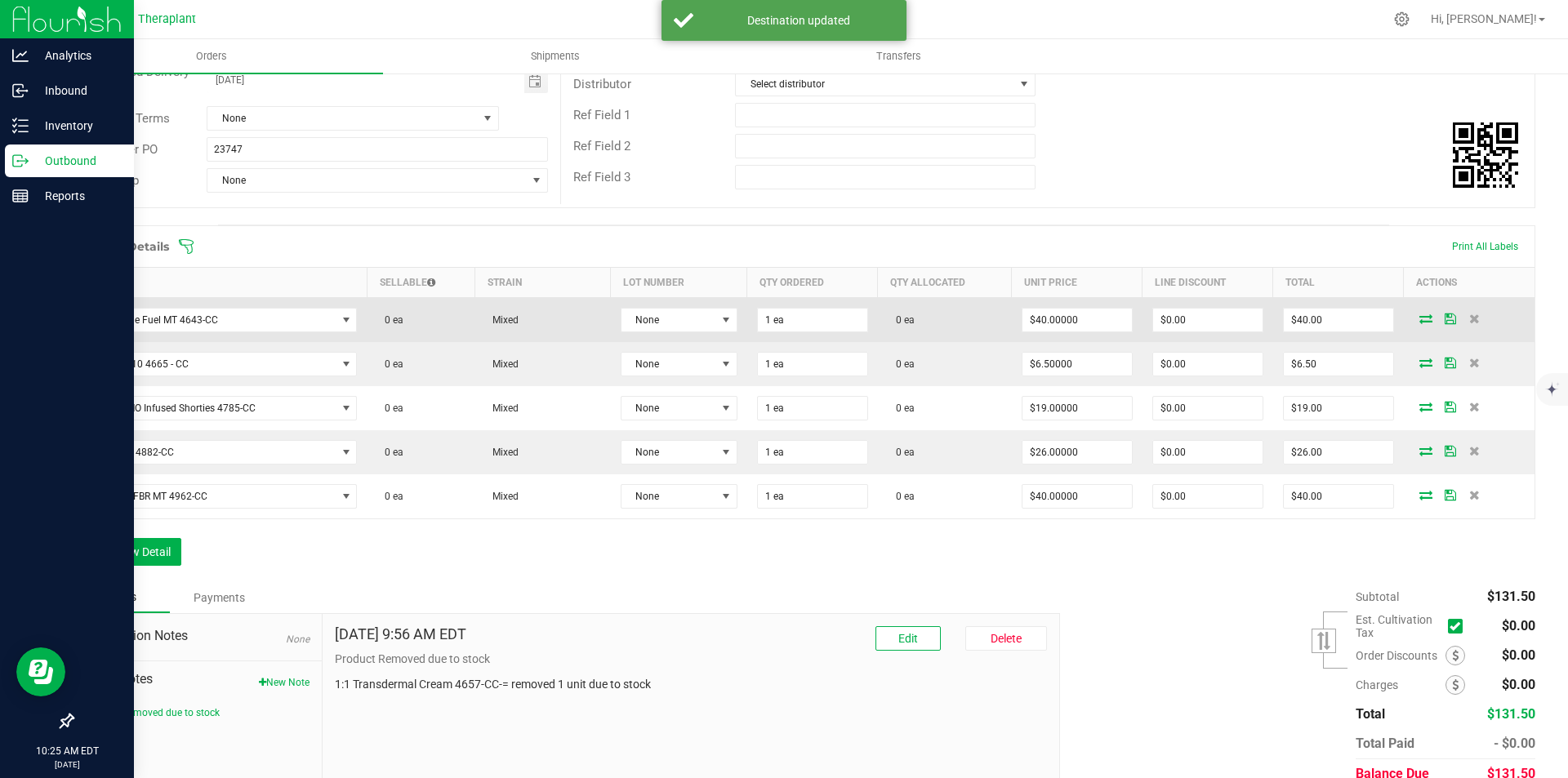
click at [1420, 322] on icon at bounding box center [1426, 319] width 13 height 10
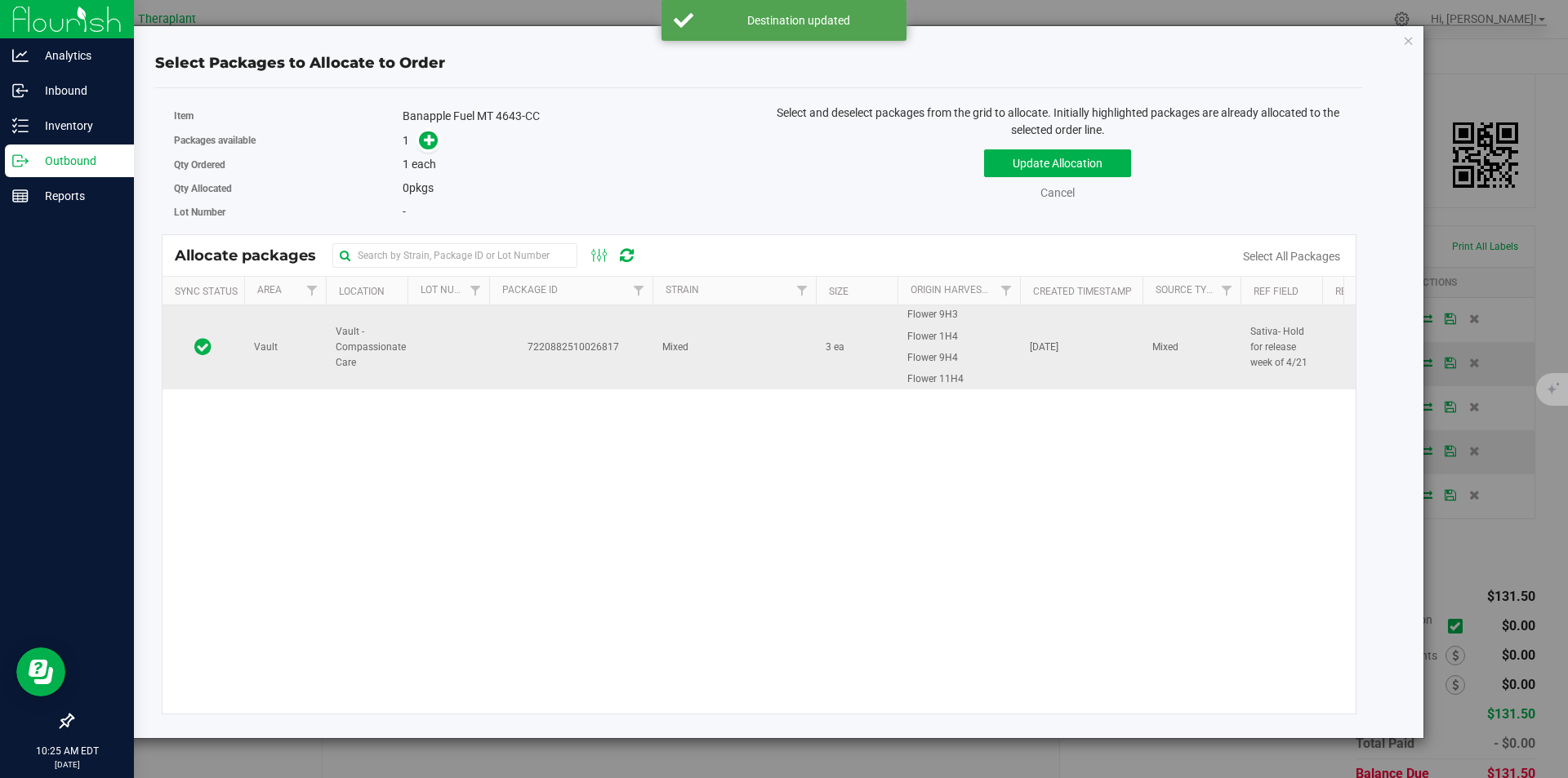
click at [860, 342] on td "3 ea" at bounding box center [857, 347] width 82 height 83
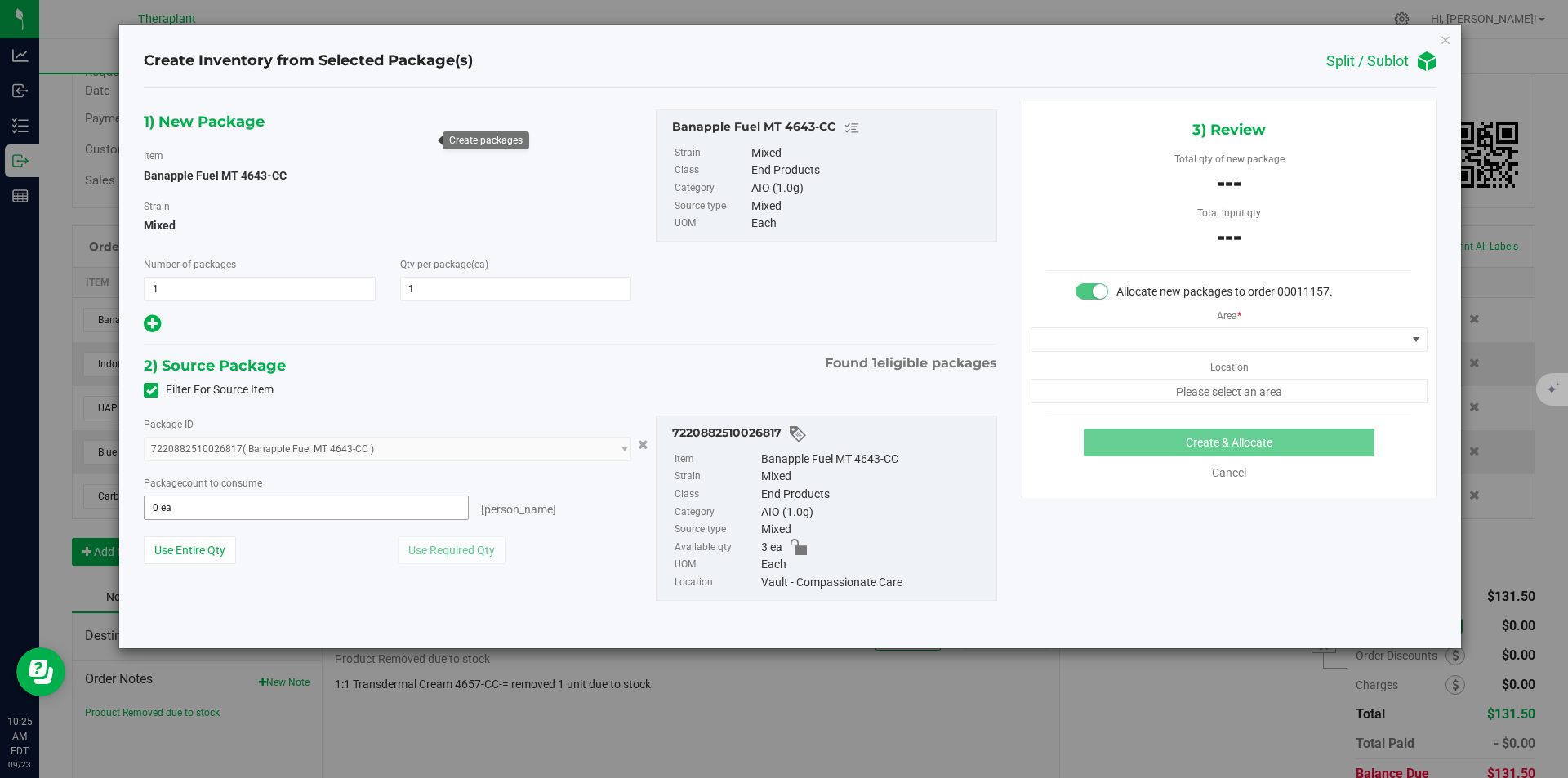
click at [232, 498] on span "0 ea 0" at bounding box center [306, 508] width 325 height 25
type input "1"
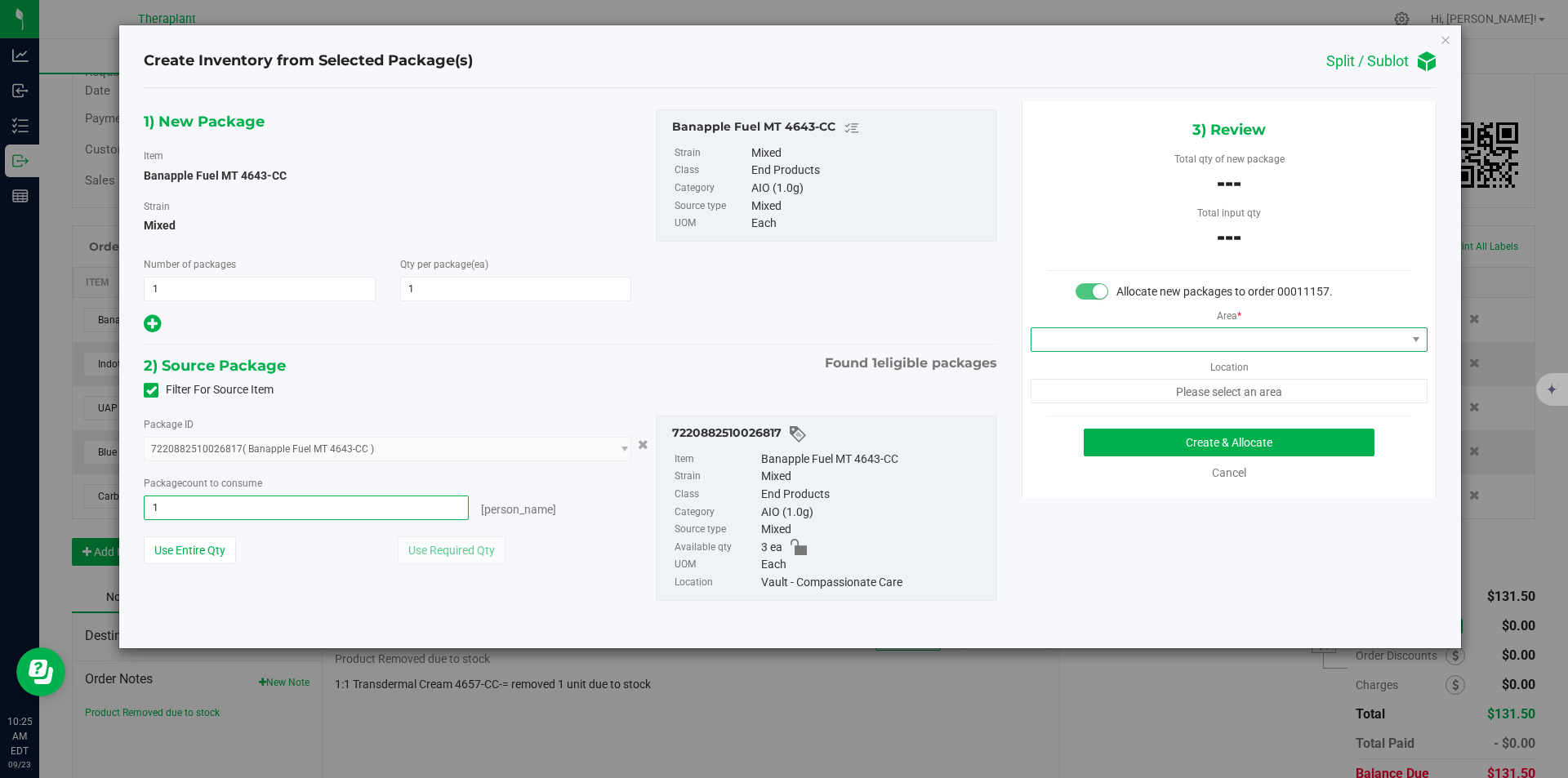
type input "1 ea"
click at [1152, 342] on span at bounding box center [1219, 339] width 375 height 23
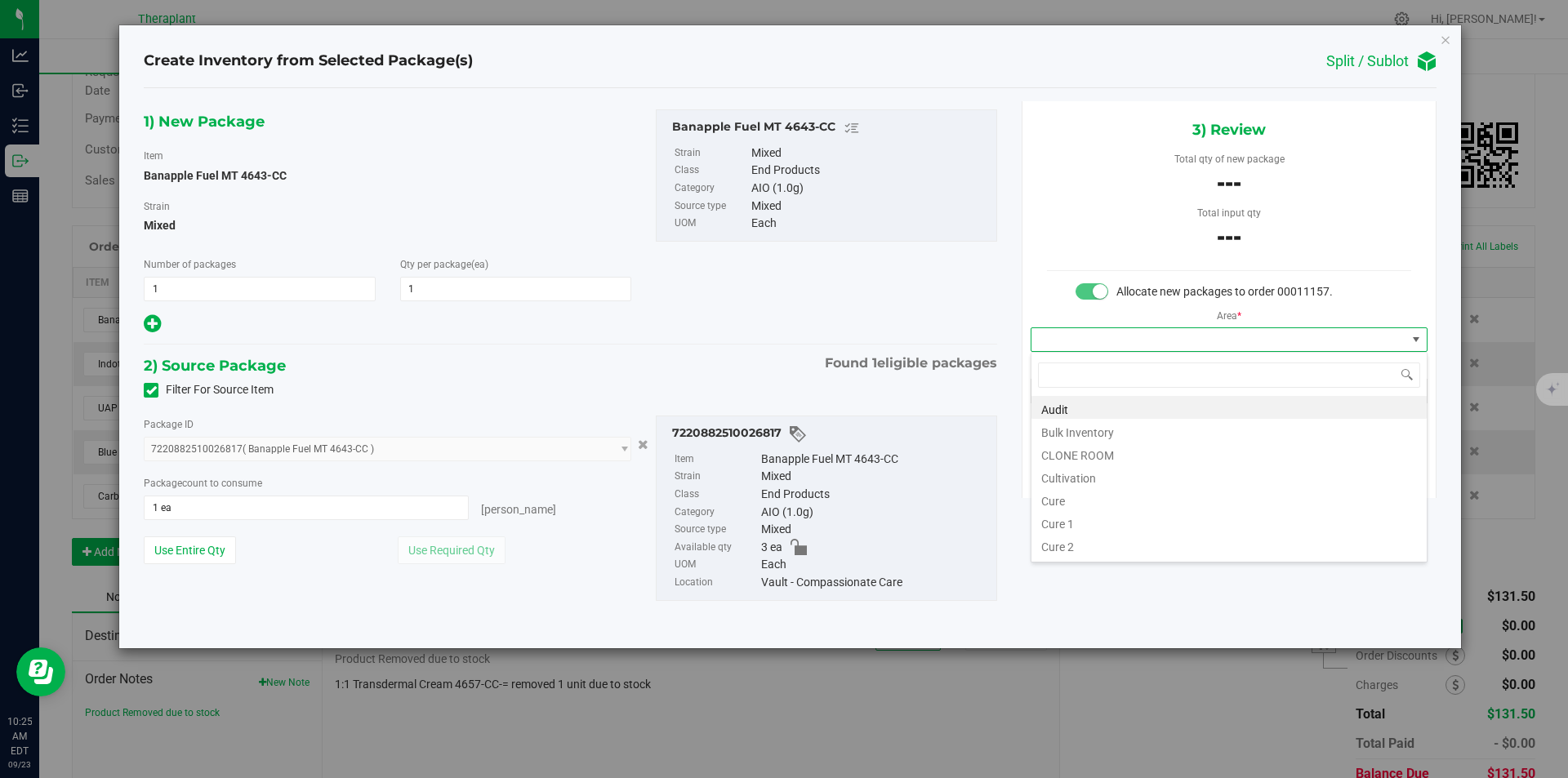
scroll to position [25, 396]
type input "v"
click at [1079, 447] on li "Vault" at bounding box center [1229, 452] width 396 height 23
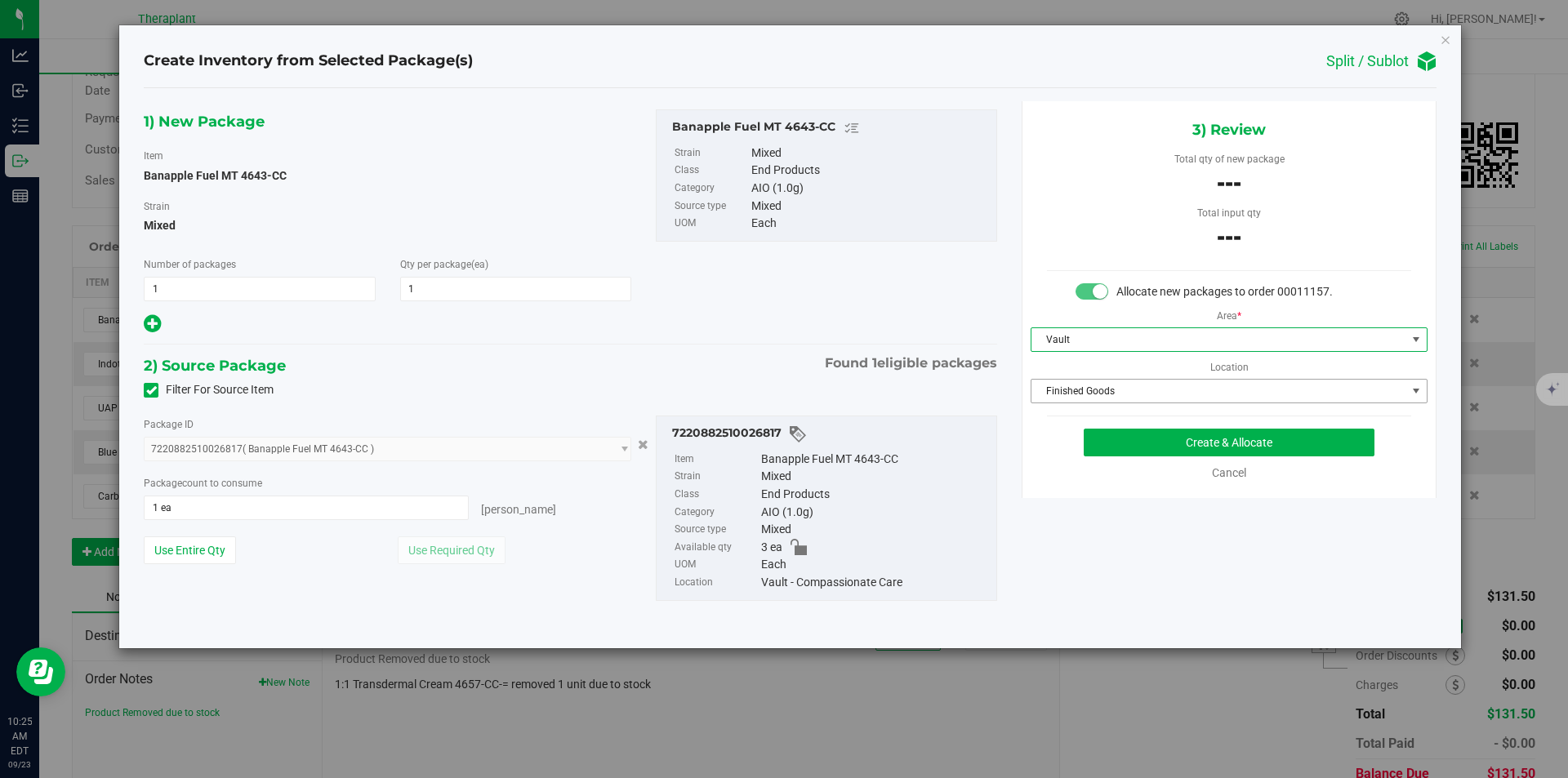
click at [1082, 389] on span "Finished Goods" at bounding box center [1219, 390] width 375 height 23
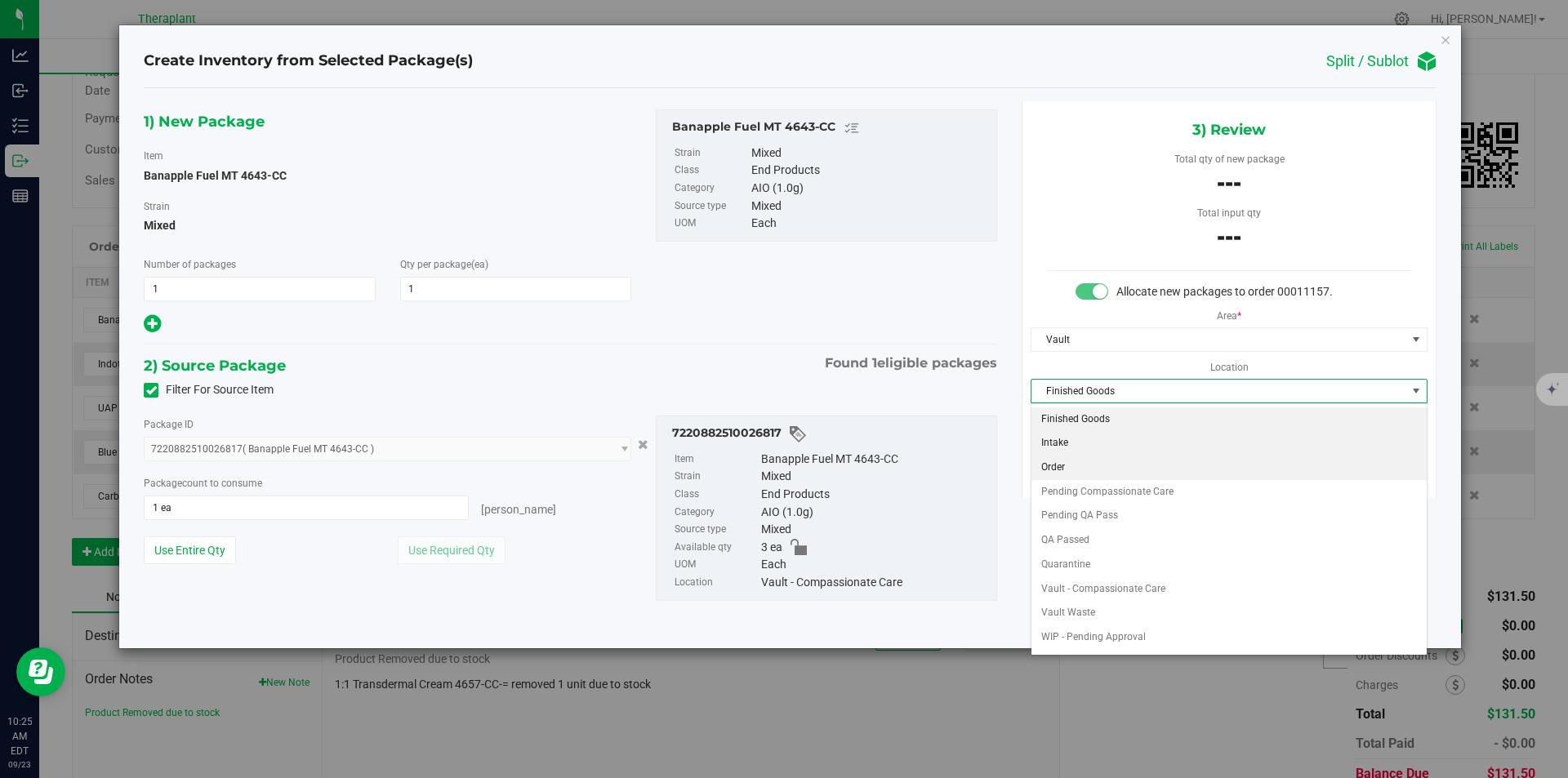
click at [1069, 455] on \}\}_listbox "Finished Goods Intake Order Pending Compassionate Care Pending QA Pass QA Passe…" at bounding box center [1229, 541] width 396 height 267
click at [1069, 460] on li "Order" at bounding box center [1229, 468] width 396 height 25
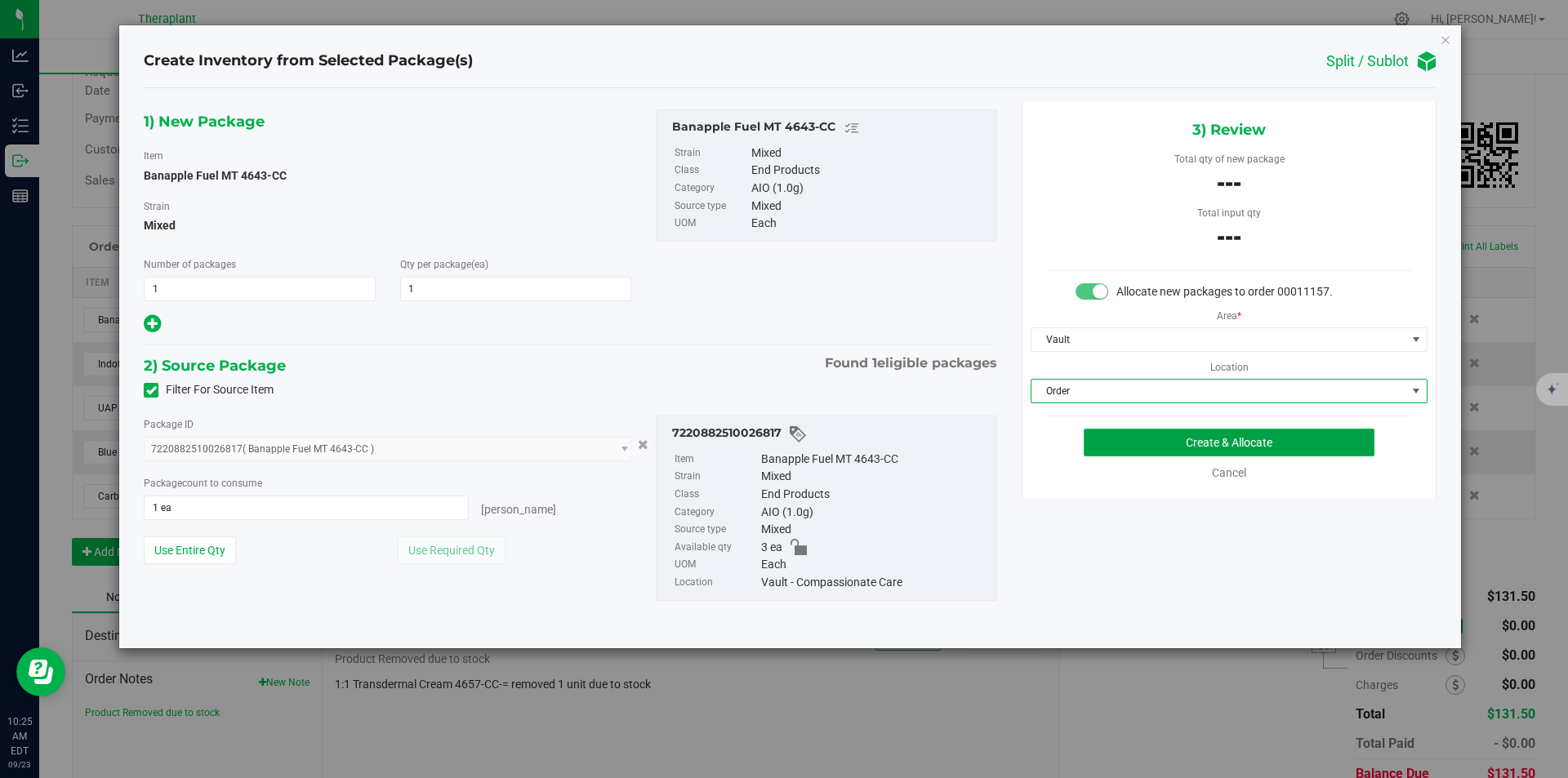
click at [1090, 434] on button "Create & Allocate" at bounding box center [1229, 442] width 291 height 28
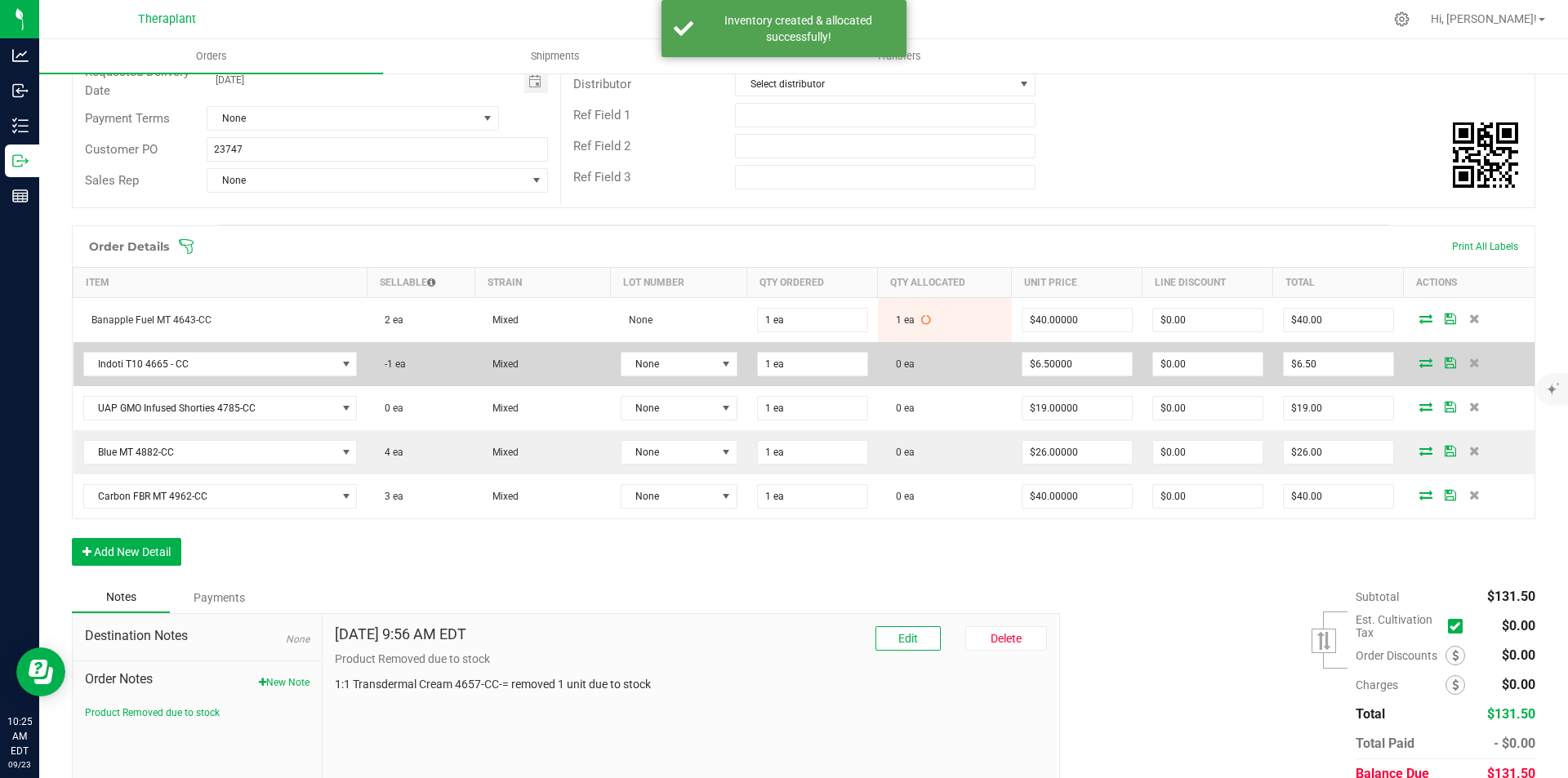
click at [1420, 361] on icon at bounding box center [1426, 363] width 13 height 10
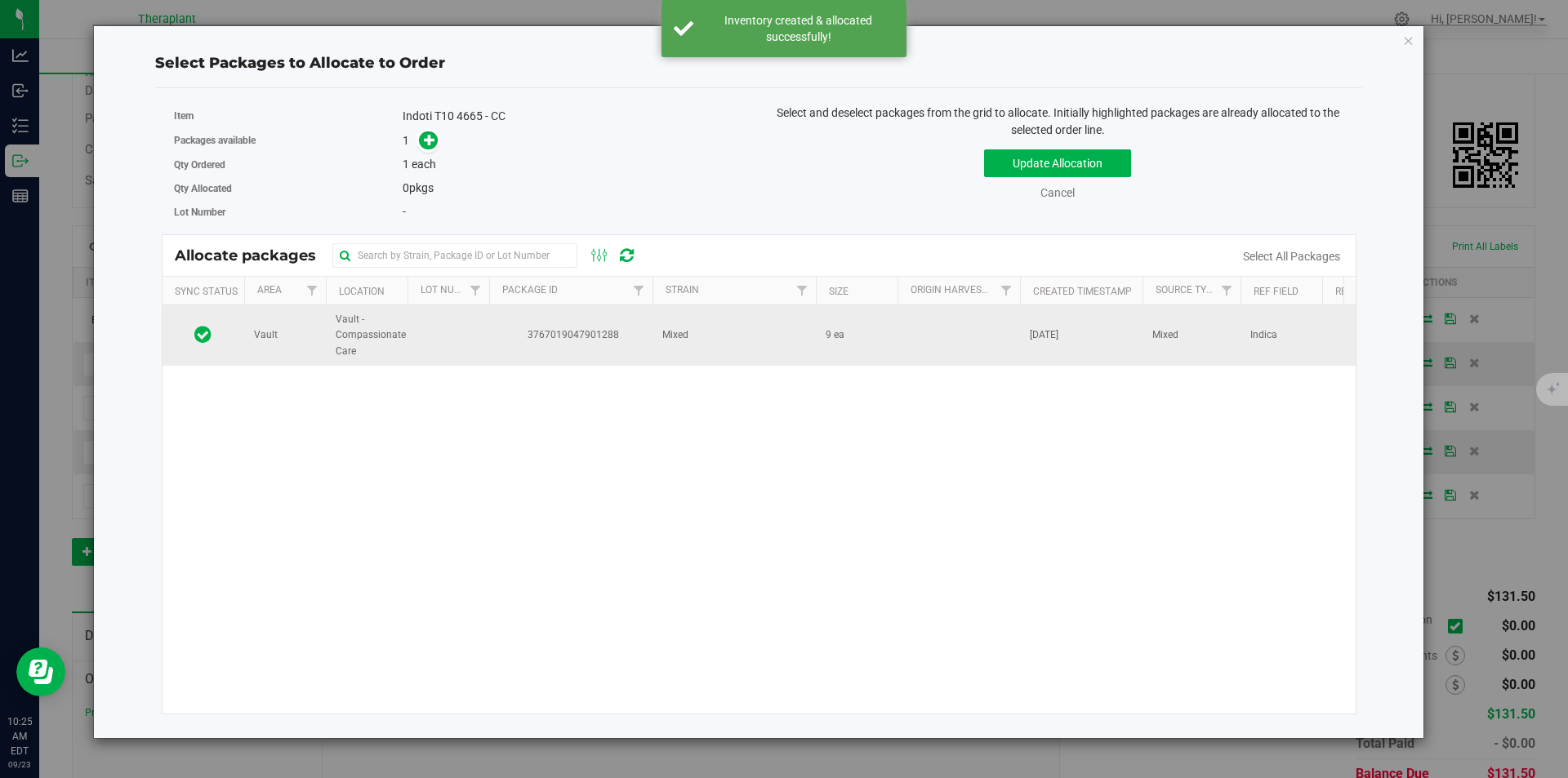
click at [584, 325] on td "3767019047901288" at bounding box center [571, 335] width 163 height 60
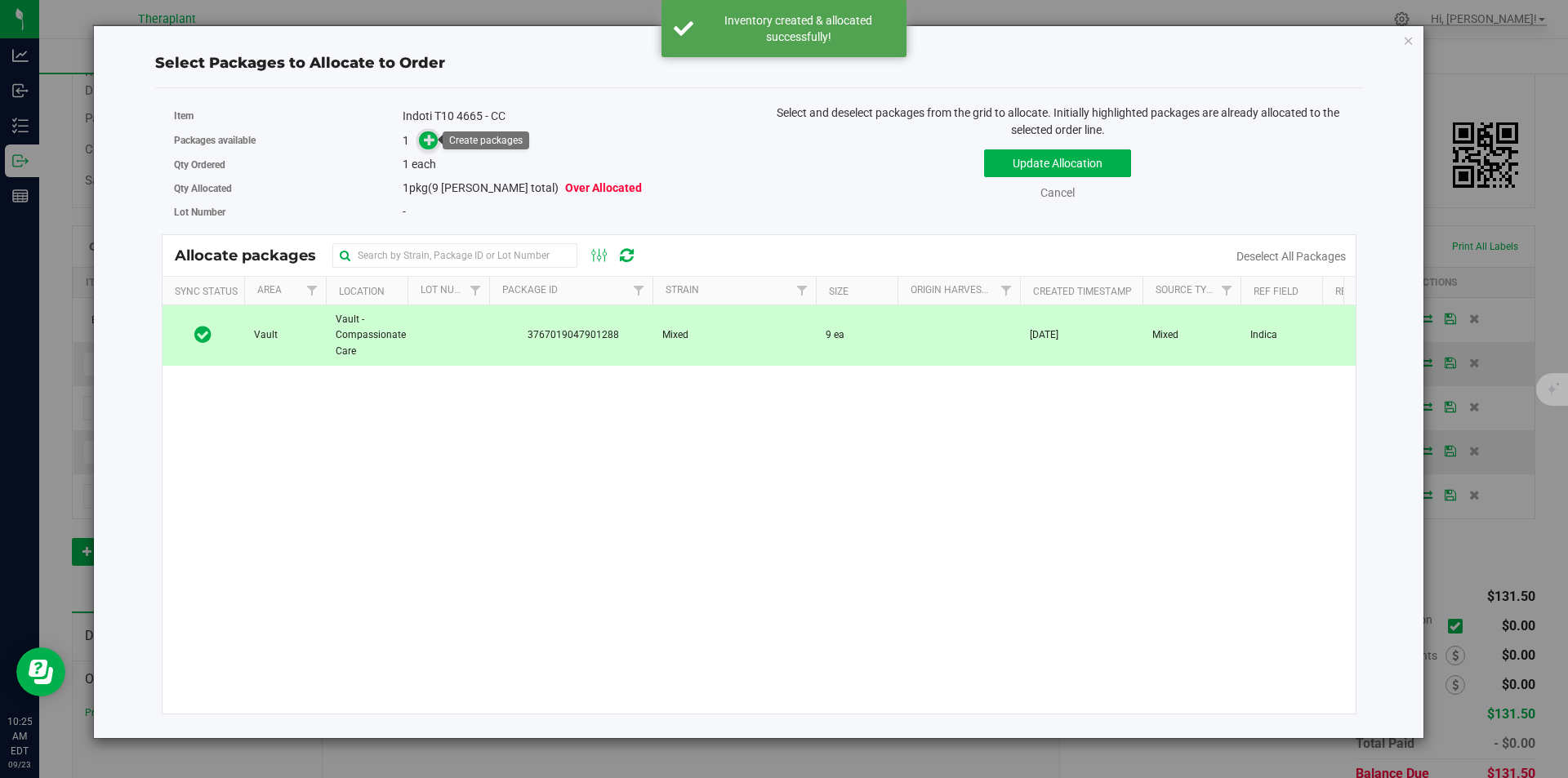
click at [438, 139] on span at bounding box center [429, 141] width 19 height 19
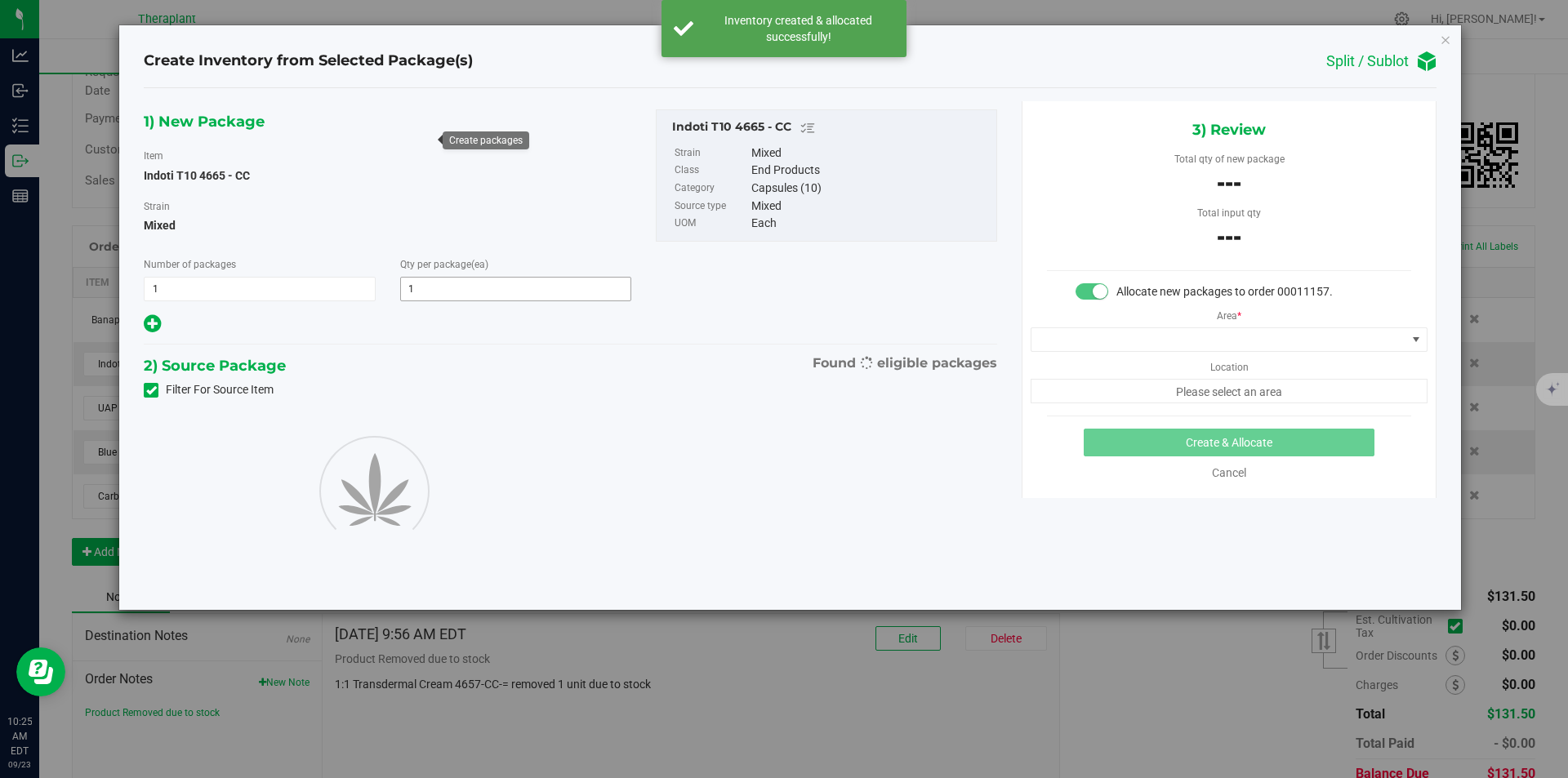
type input "1"
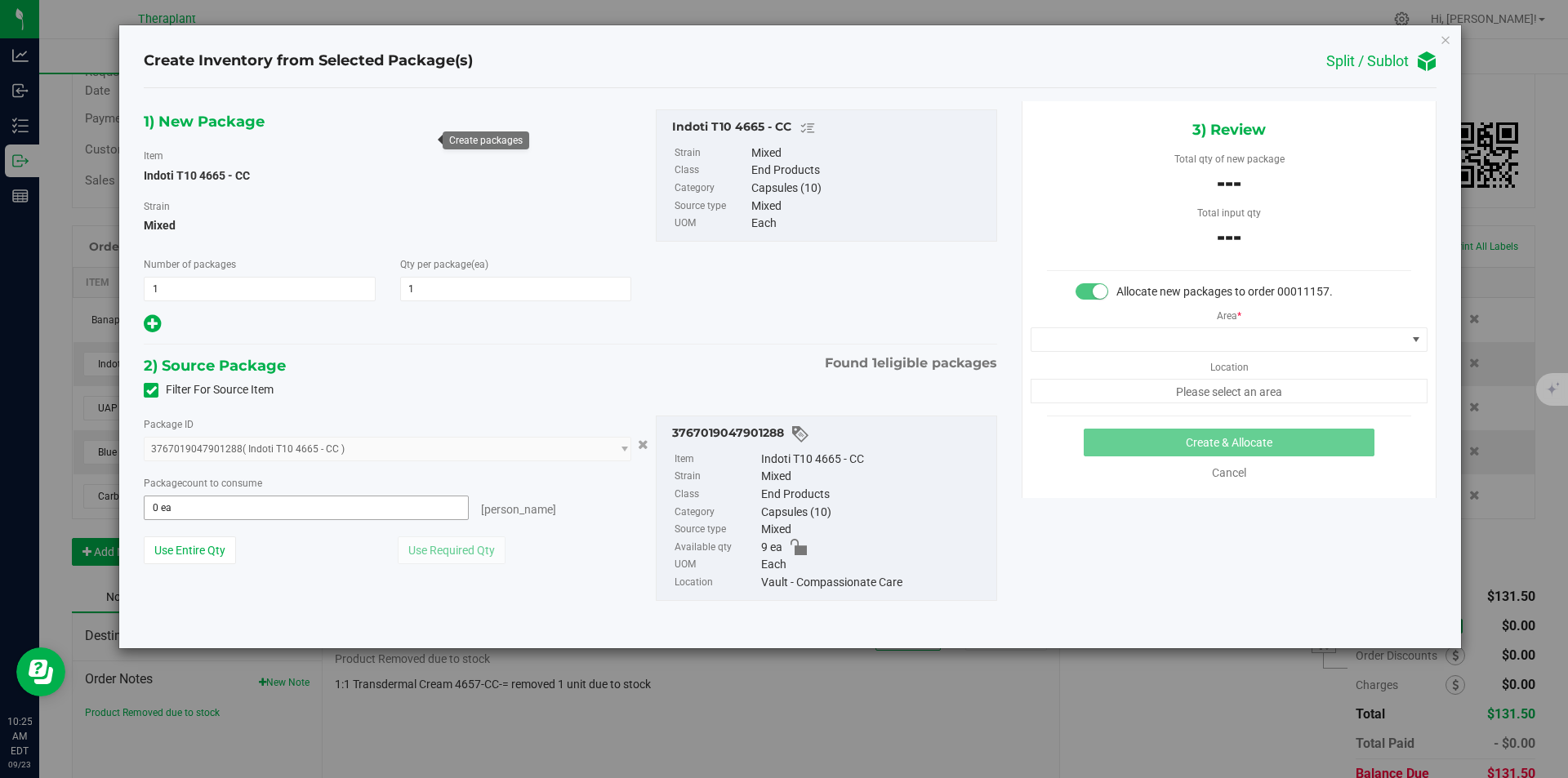
click at [264, 503] on span "0 ea 0" at bounding box center [306, 508] width 325 height 25
type input "1"
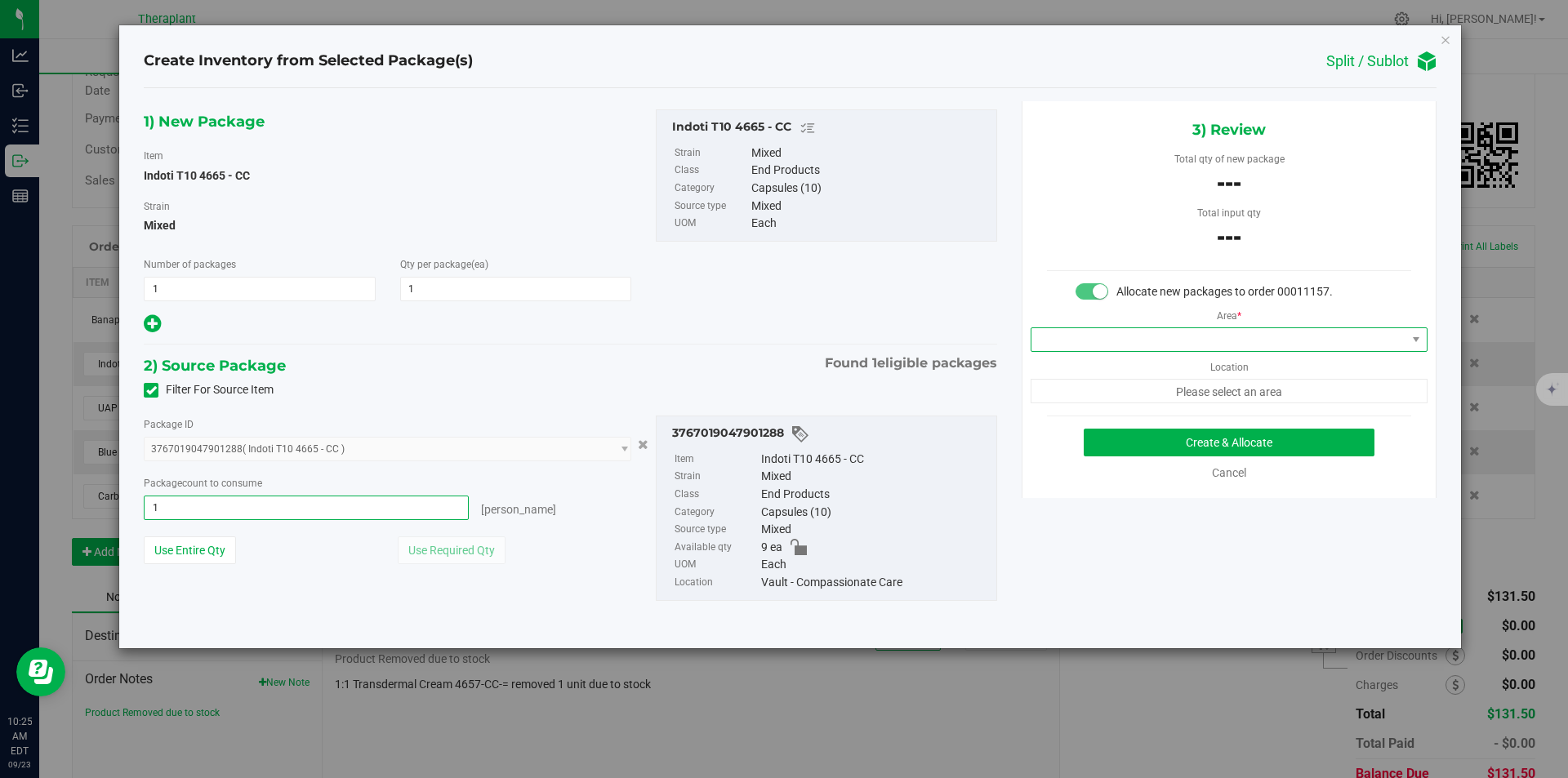
type input "1 ea"
click at [1102, 343] on span at bounding box center [1219, 339] width 375 height 23
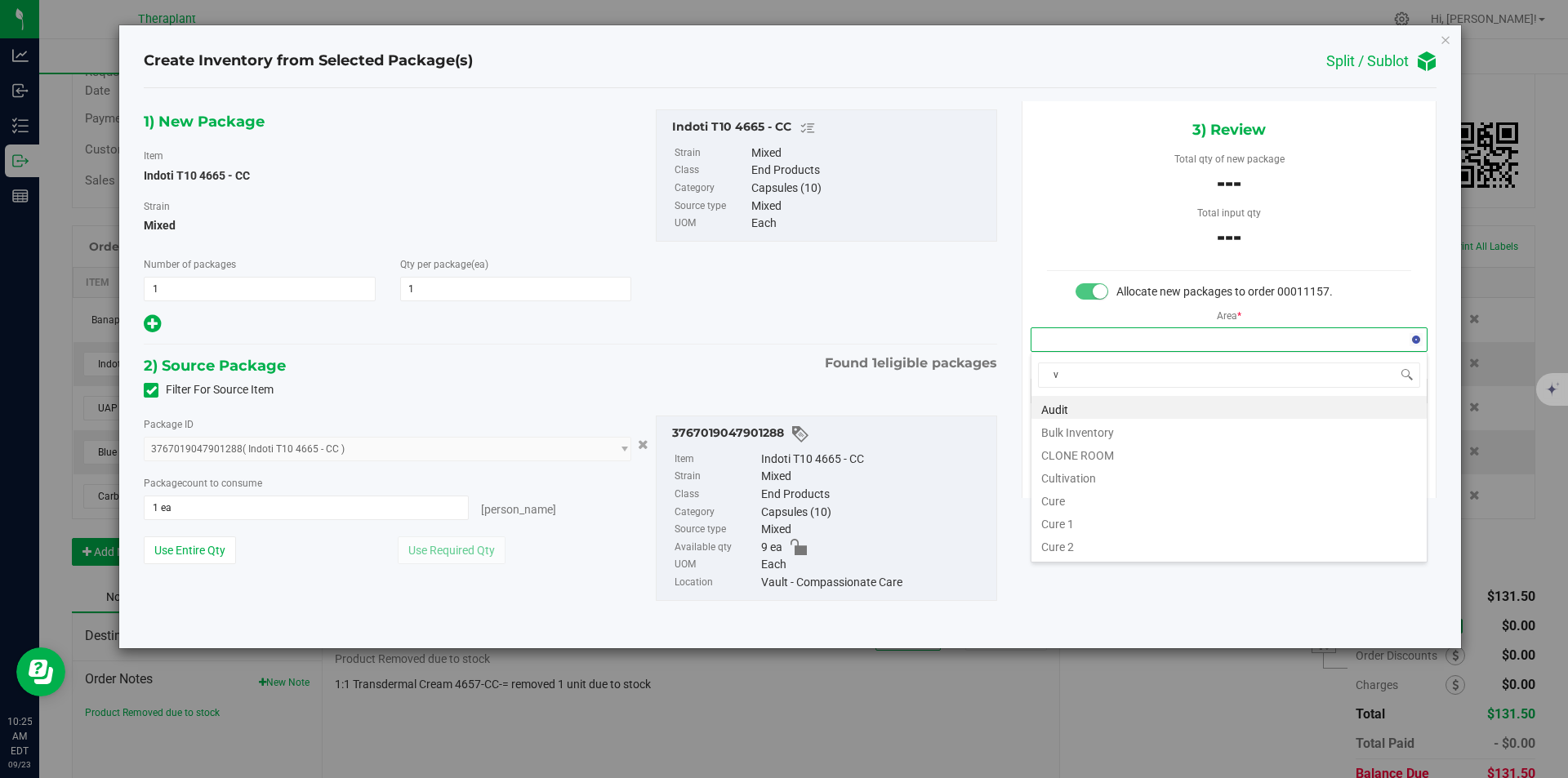
scroll to position [25, 396]
click at [1069, 451] on li "Vault" at bounding box center [1229, 452] width 396 height 23
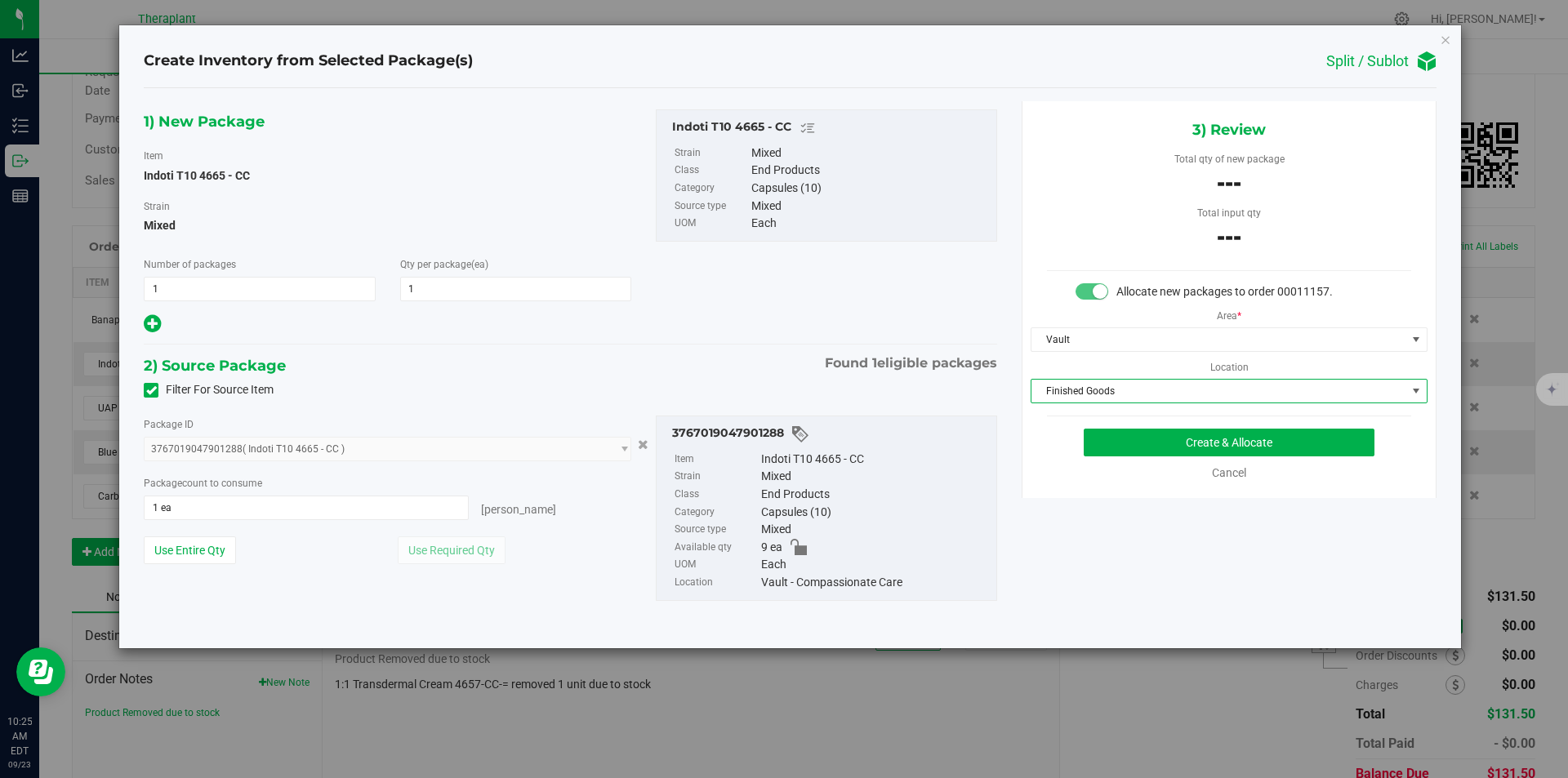
click at [1069, 386] on span "Finished Goods" at bounding box center [1219, 390] width 375 height 23
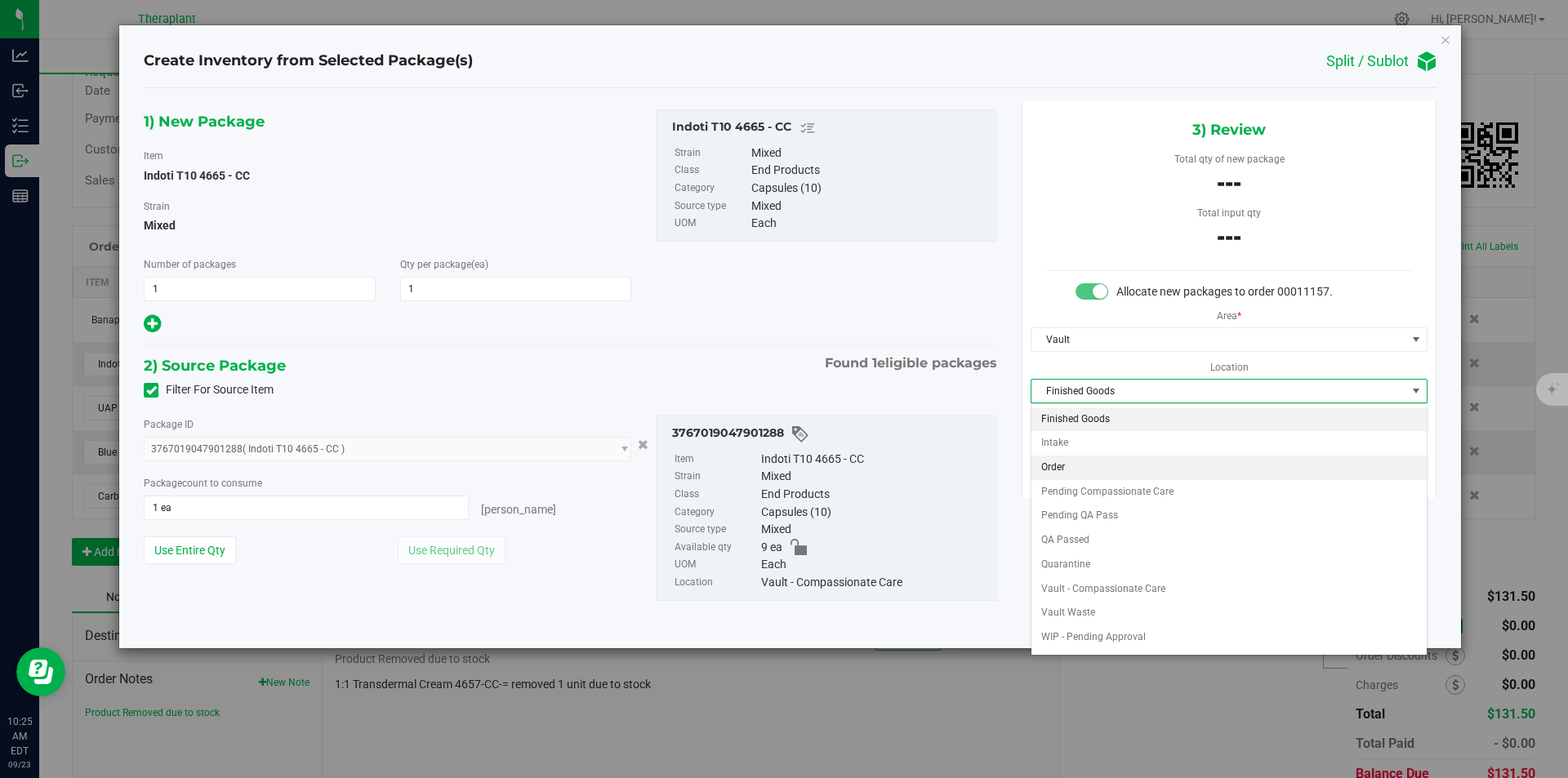
click at [1058, 464] on li "Order" at bounding box center [1229, 468] width 396 height 25
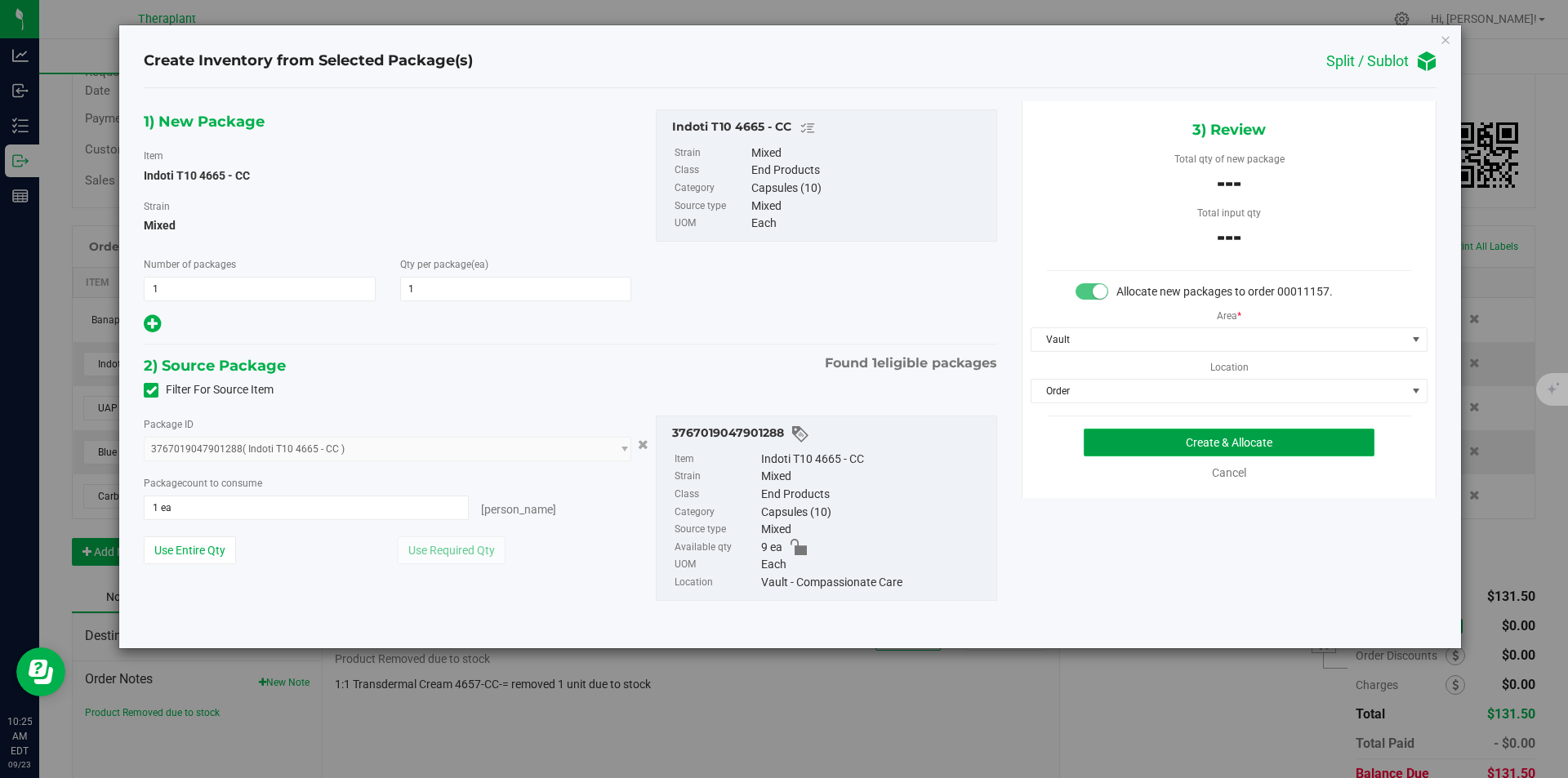
click at [1098, 444] on button "Create & Allocate" at bounding box center [1229, 442] width 291 height 28
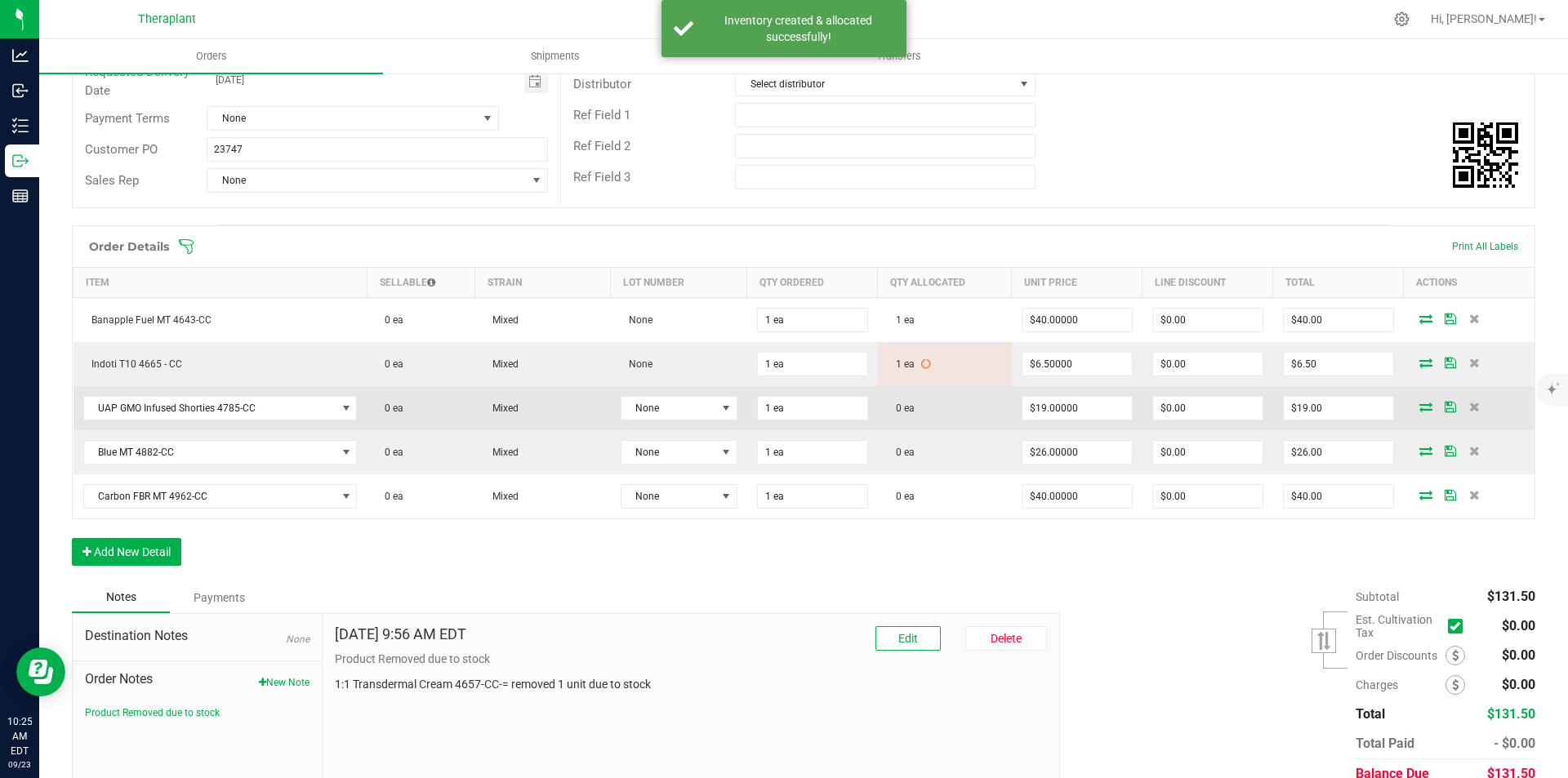
click at [1420, 408] on icon at bounding box center [1426, 406] width 13 height 10
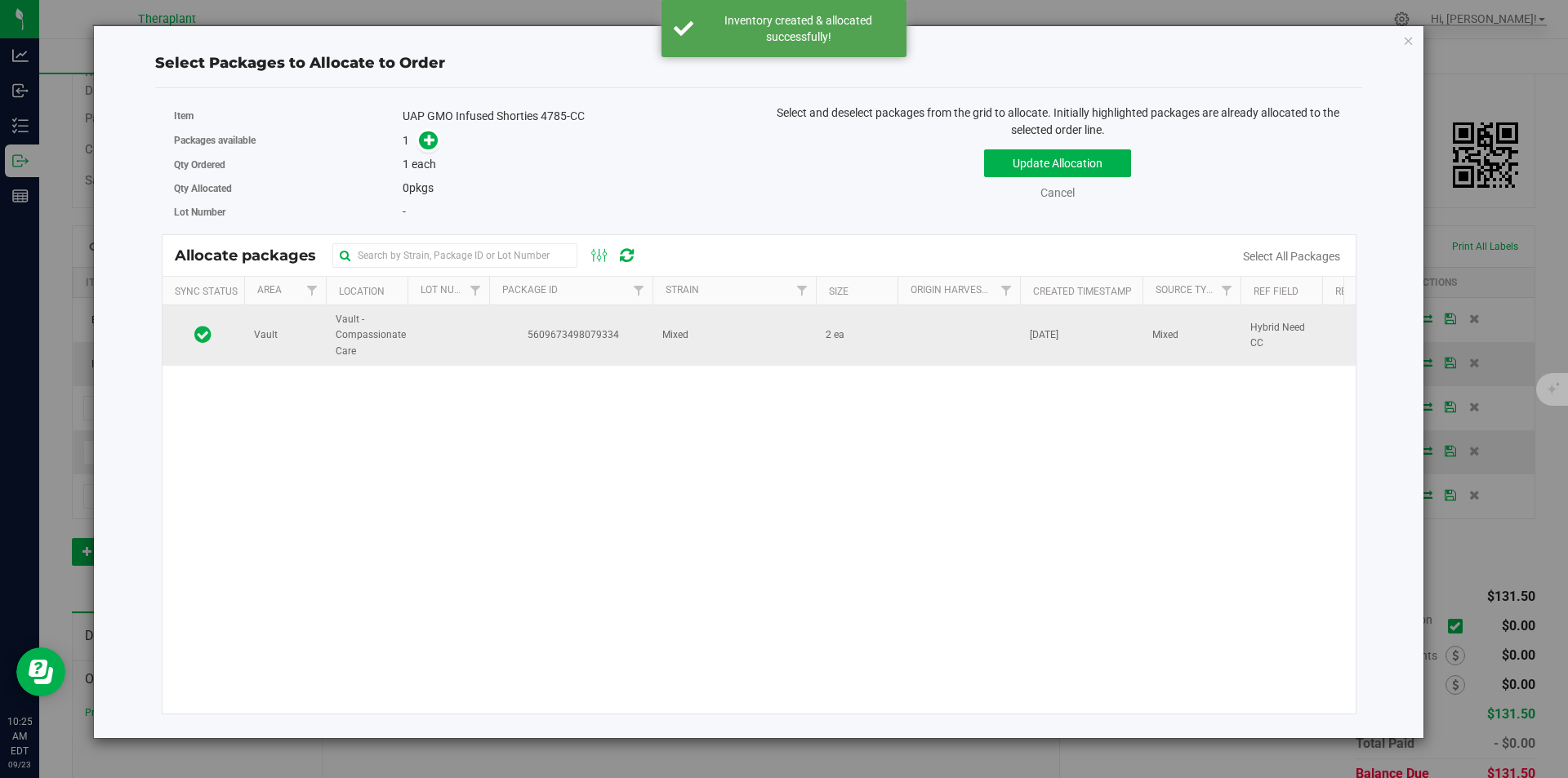
click at [707, 344] on td "Mixed" at bounding box center [734, 335] width 163 height 60
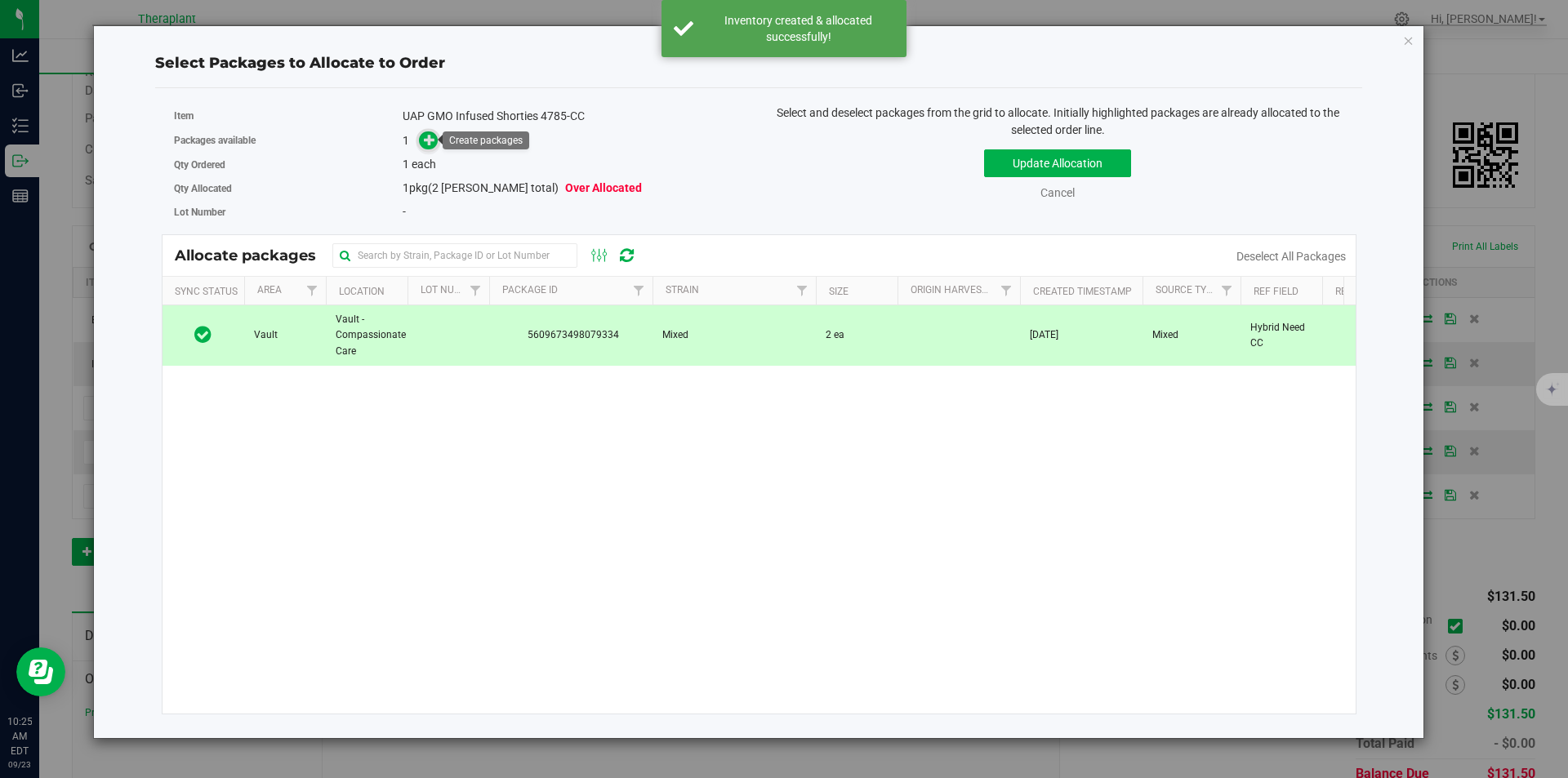
click at [427, 141] on icon at bounding box center [429, 139] width 11 height 11
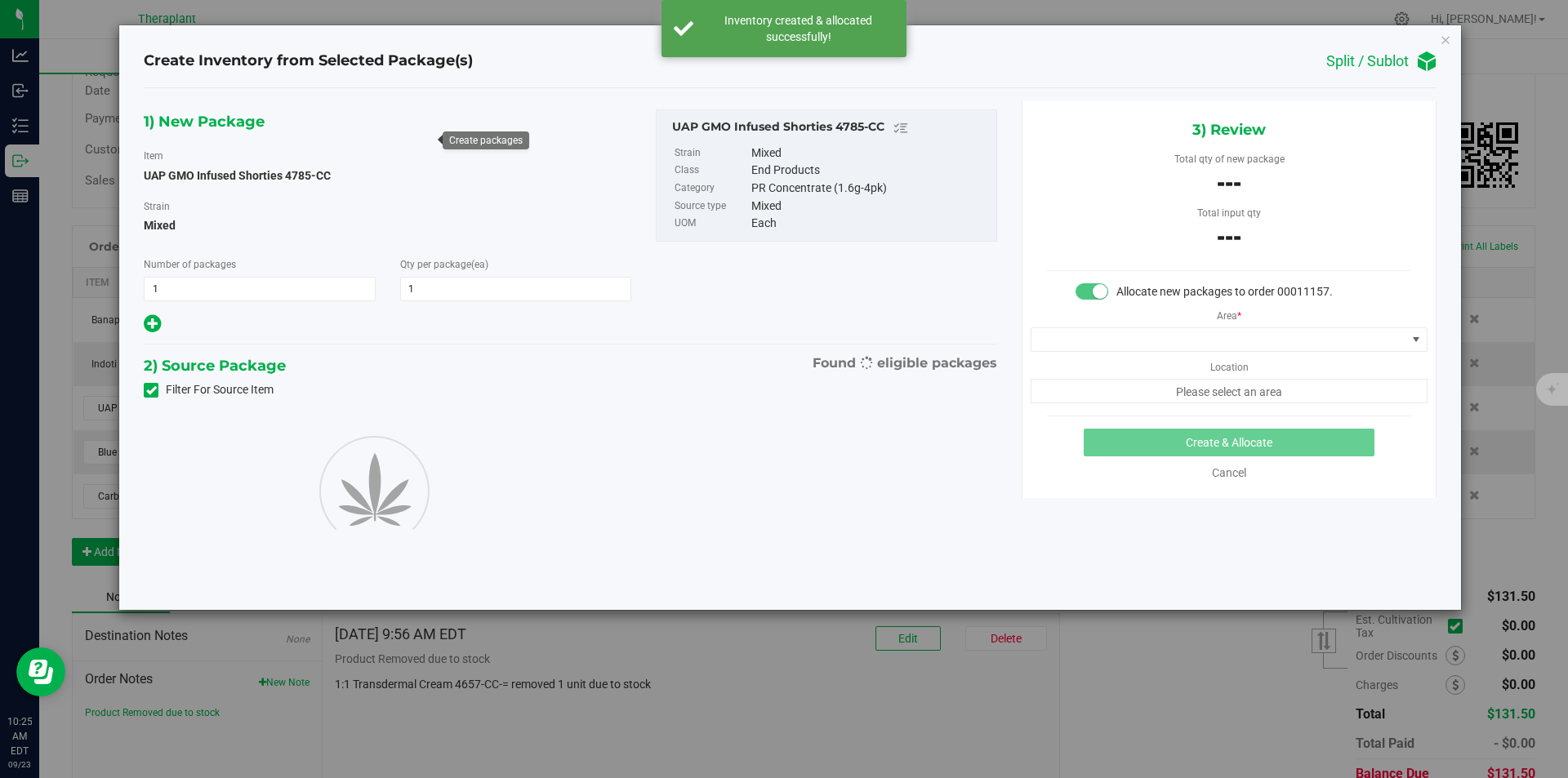
type input "1"
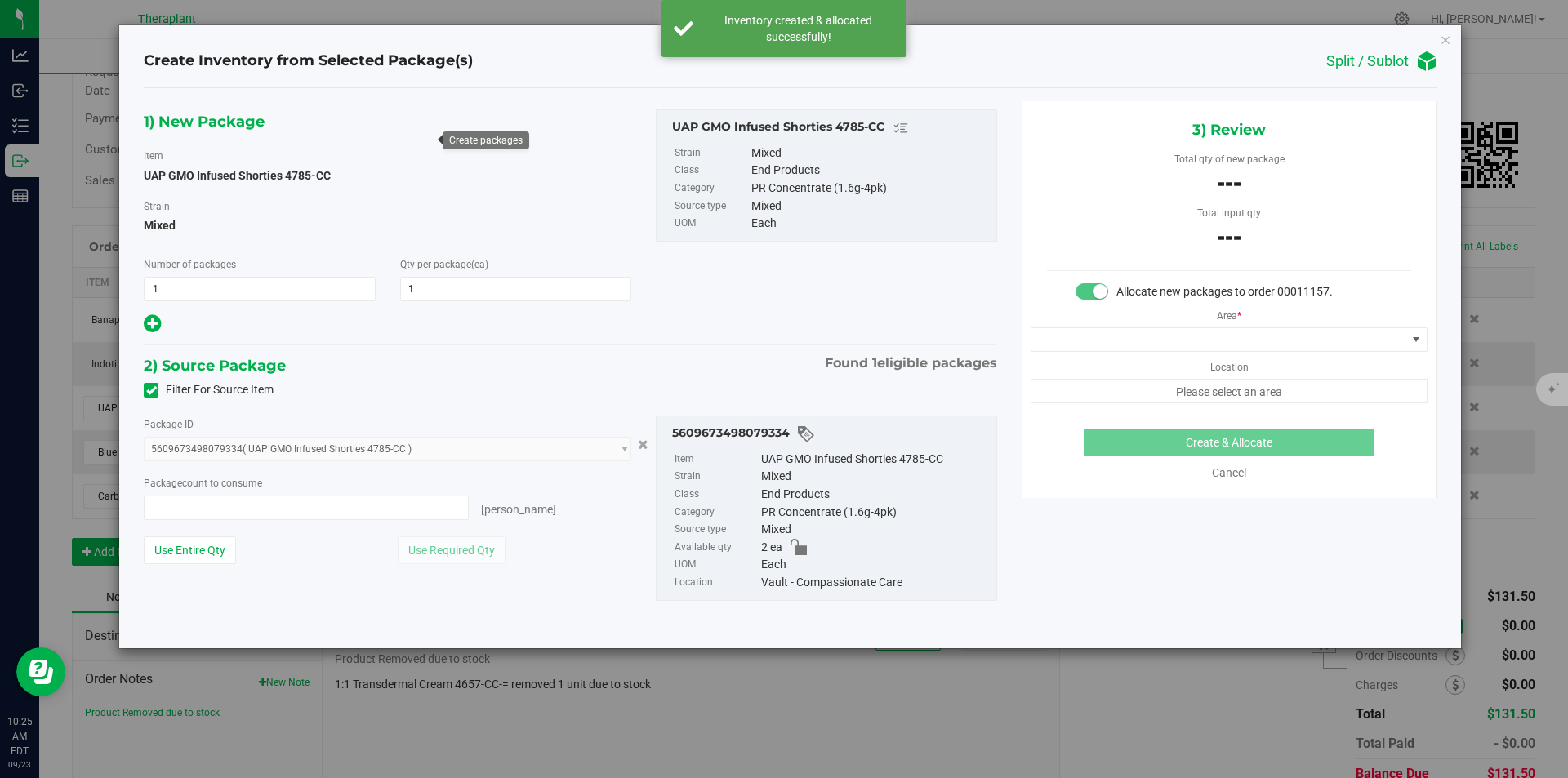
type input "0 ea"
click at [194, 502] on span "0 ea 0" at bounding box center [306, 508] width 325 height 25
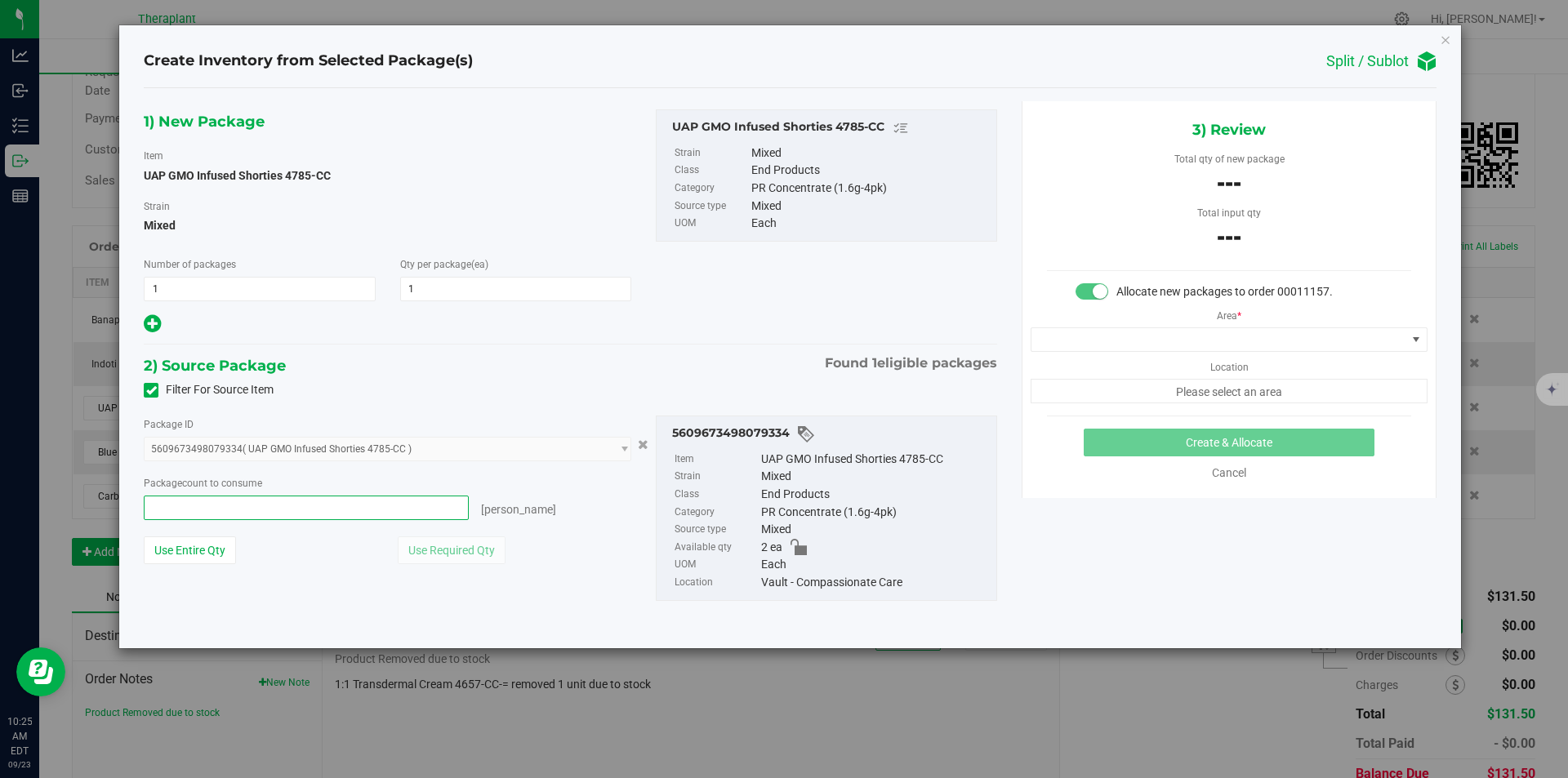
type input "1"
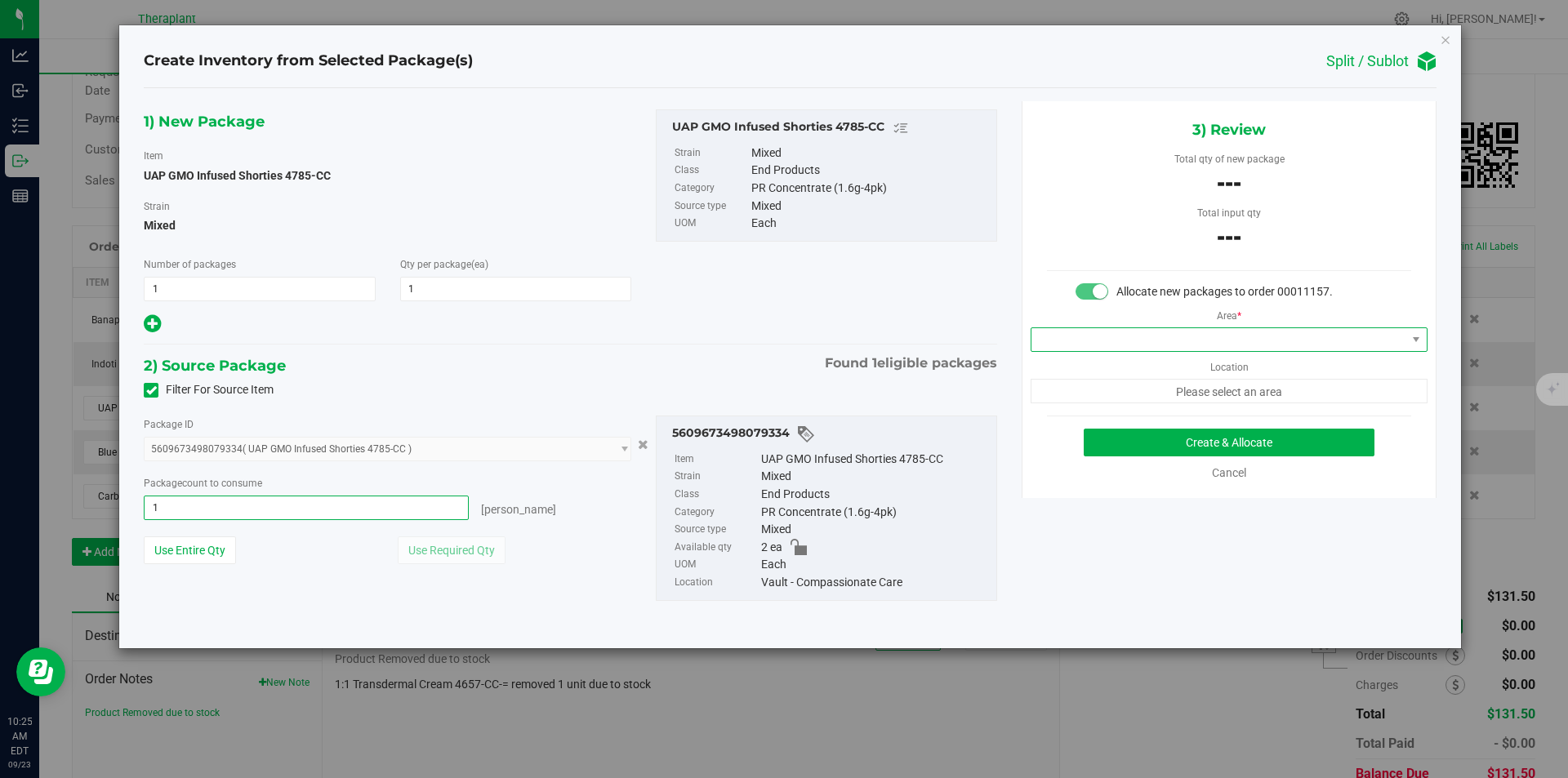
click at [1109, 338] on span at bounding box center [1219, 339] width 375 height 23
type input "1 ea"
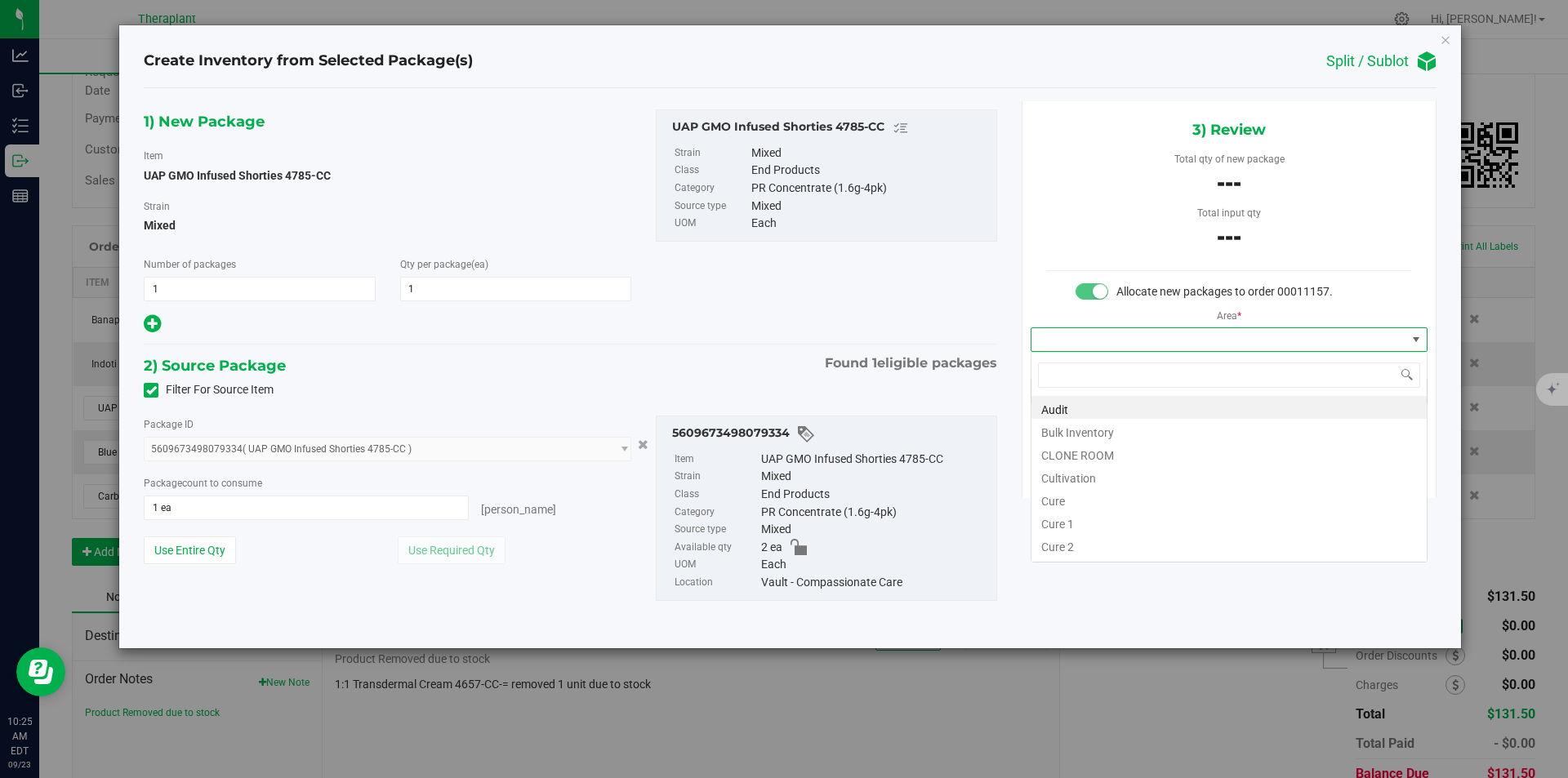
type input "v"
click at [1079, 446] on li "Vault" at bounding box center [1229, 452] width 396 height 23
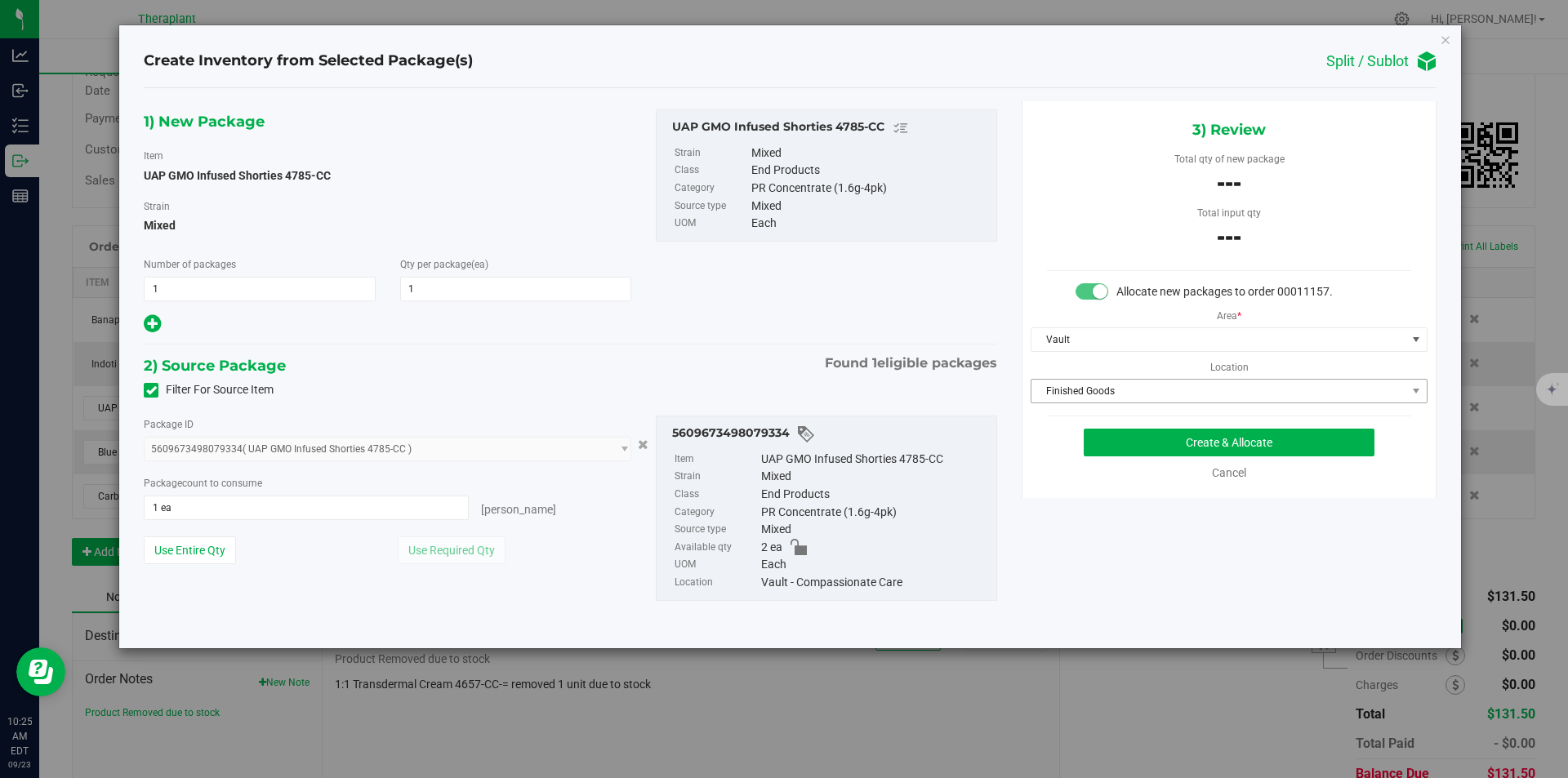
drag, startPoint x: 1091, startPoint y: 406, endPoint x: 1086, endPoint y: 387, distance: 19.6
click at [1091, 404] on div "3) Review Total qty of new package --- Total input qty --- Allocate new package…" at bounding box center [1229, 299] width 415 height 397
click at [1085, 386] on span "Finished Goods" at bounding box center [1219, 390] width 375 height 23
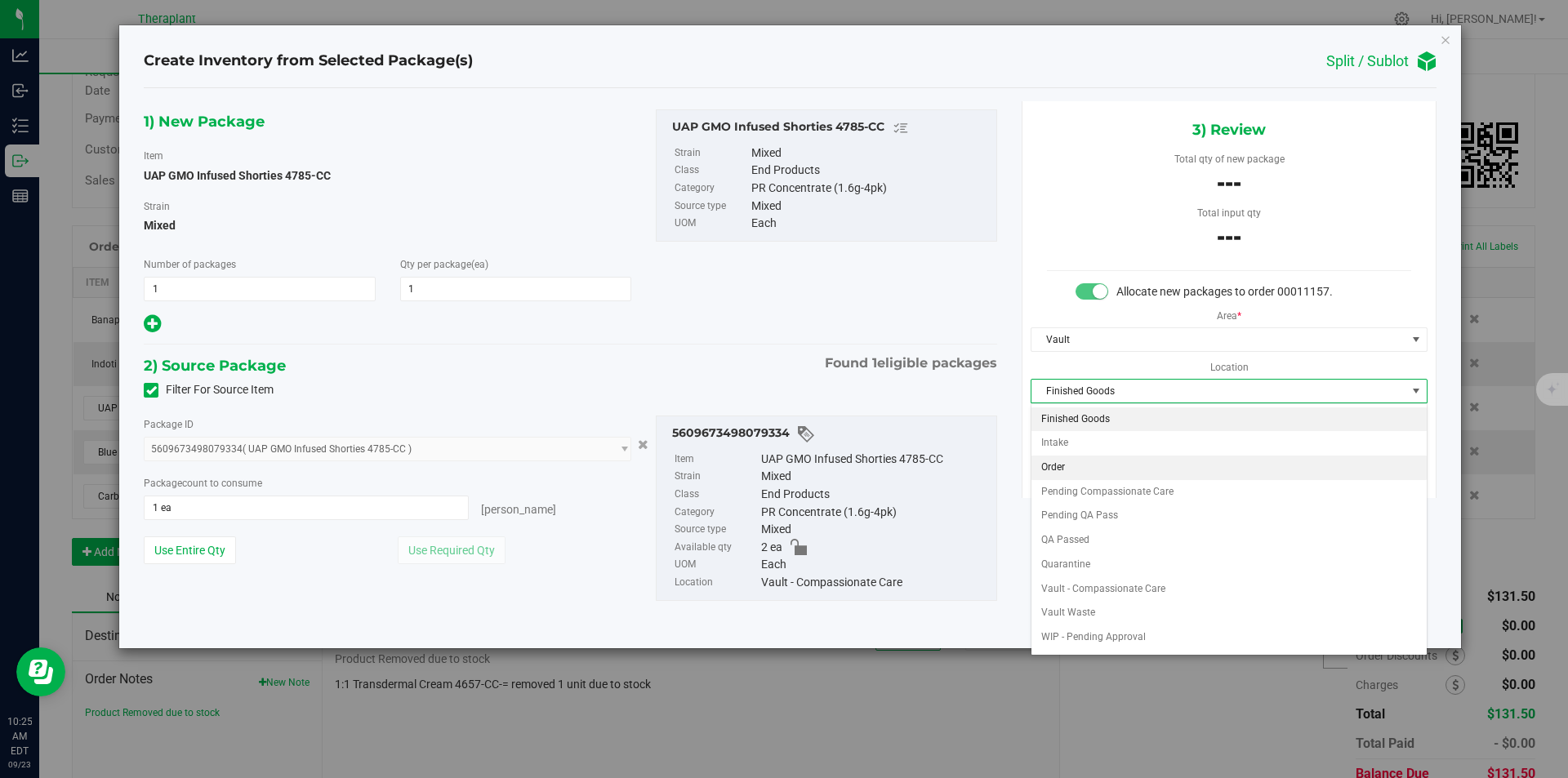
click at [1080, 464] on li "Order" at bounding box center [1229, 468] width 396 height 25
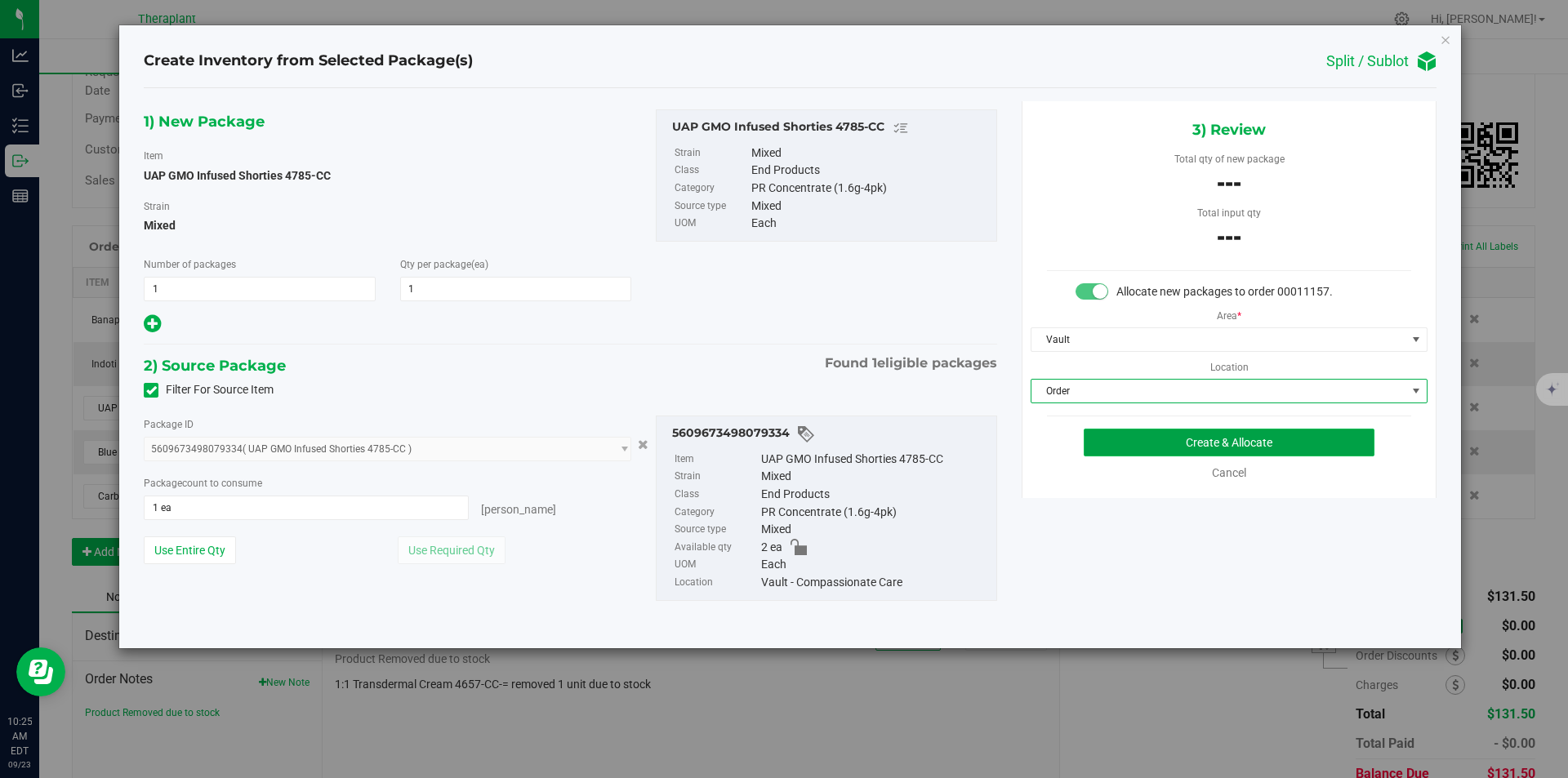
click at [1121, 441] on button "Create & Allocate" at bounding box center [1229, 442] width 291 height 28
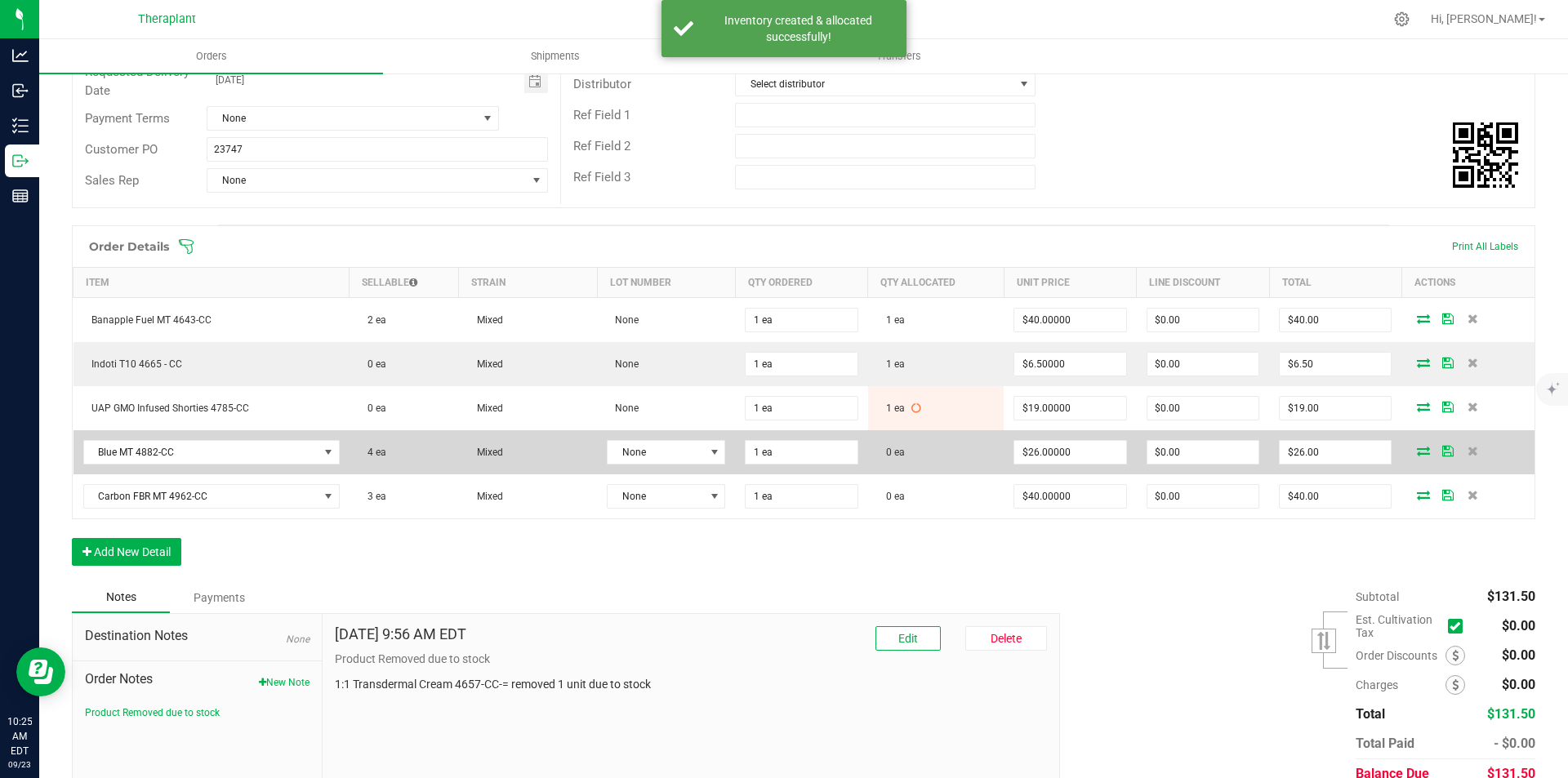
click at [1417, 448] on icon at bounding box center [1423, 451] width 13 height 10
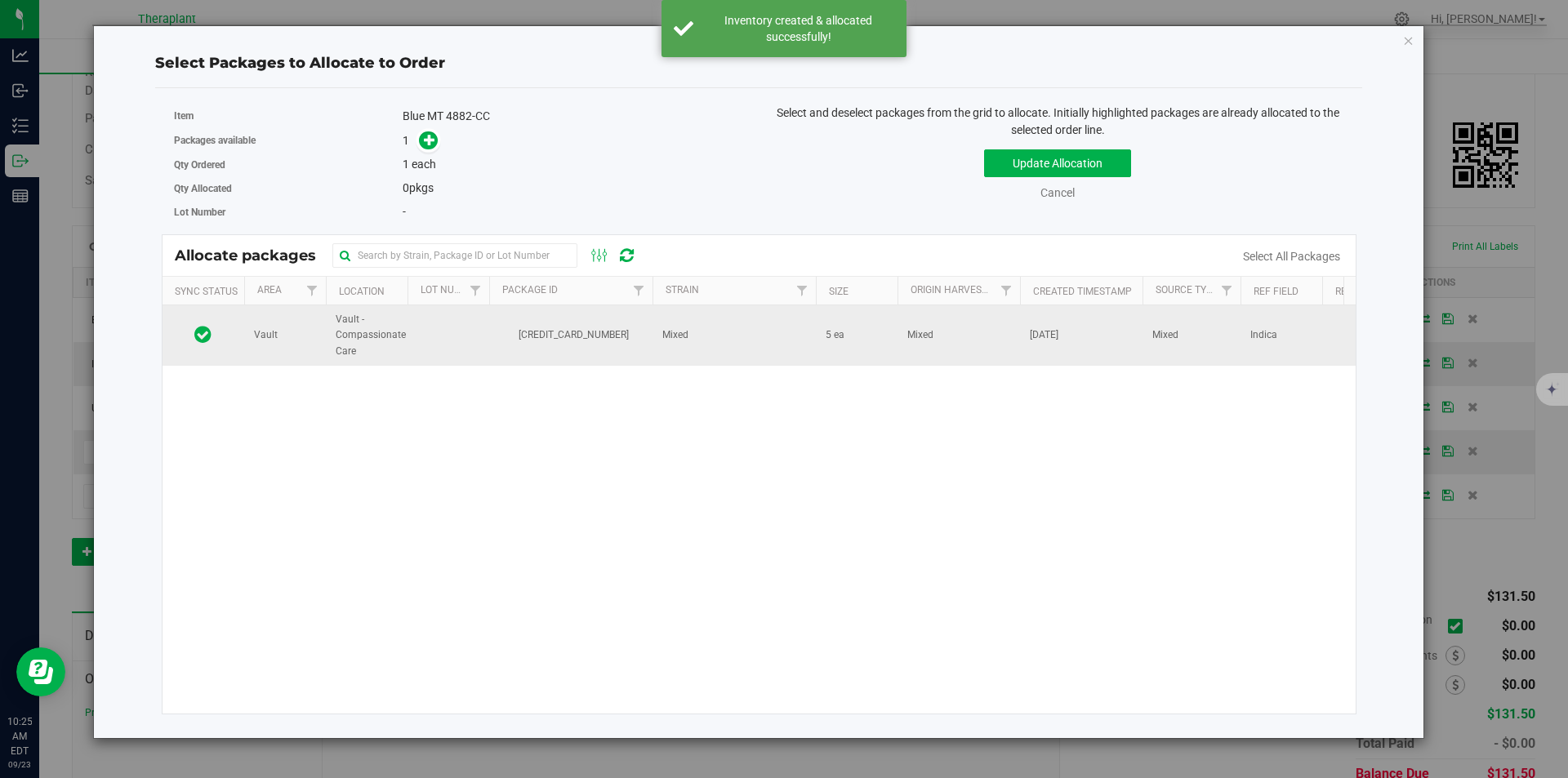
click at [827, 327] on span "5 ea" at bounding box center [835, 335] width 19 height 15
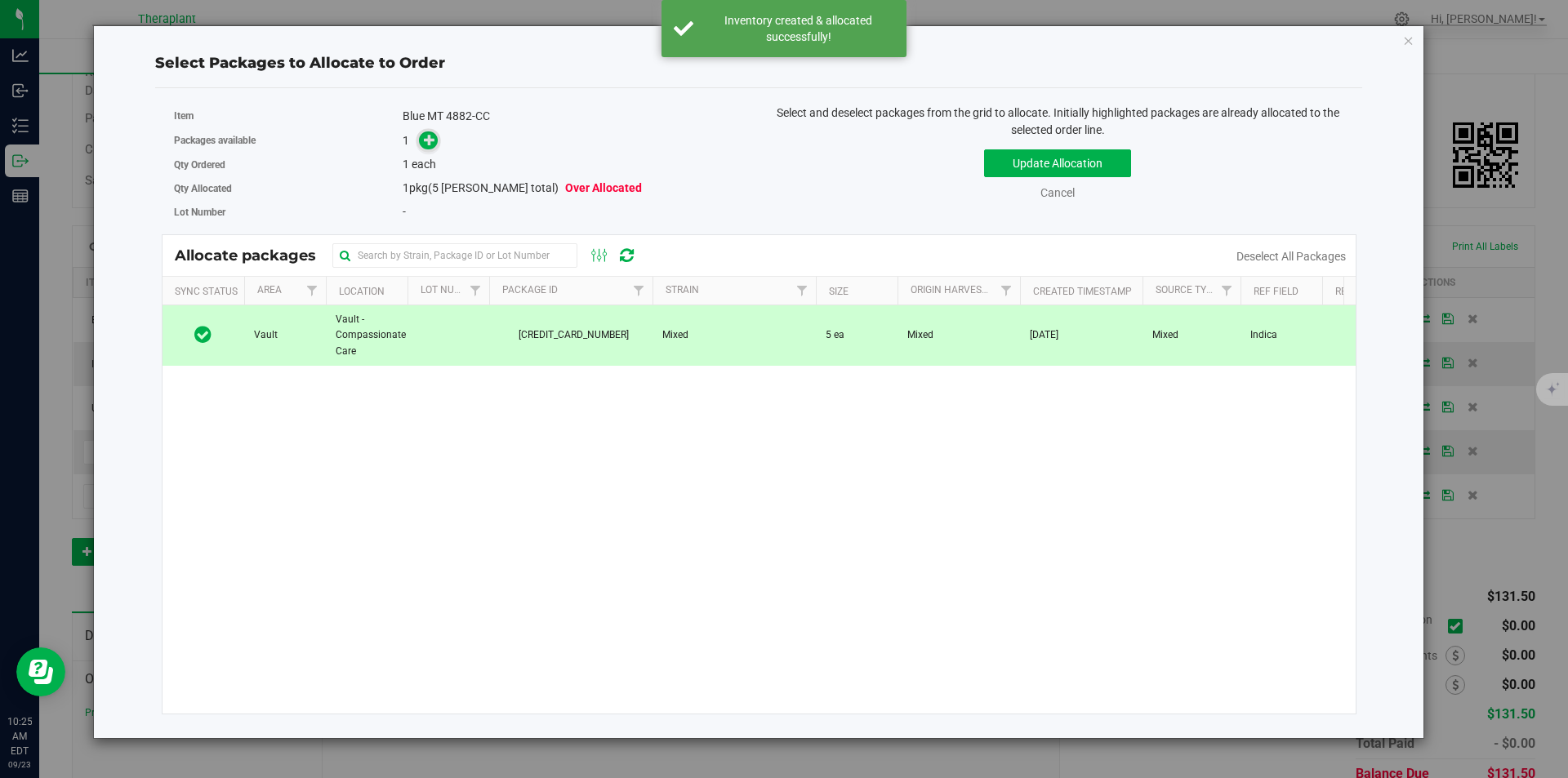
click at [428, 145] on icon at bounding box center [429, 139] width 11 height 11
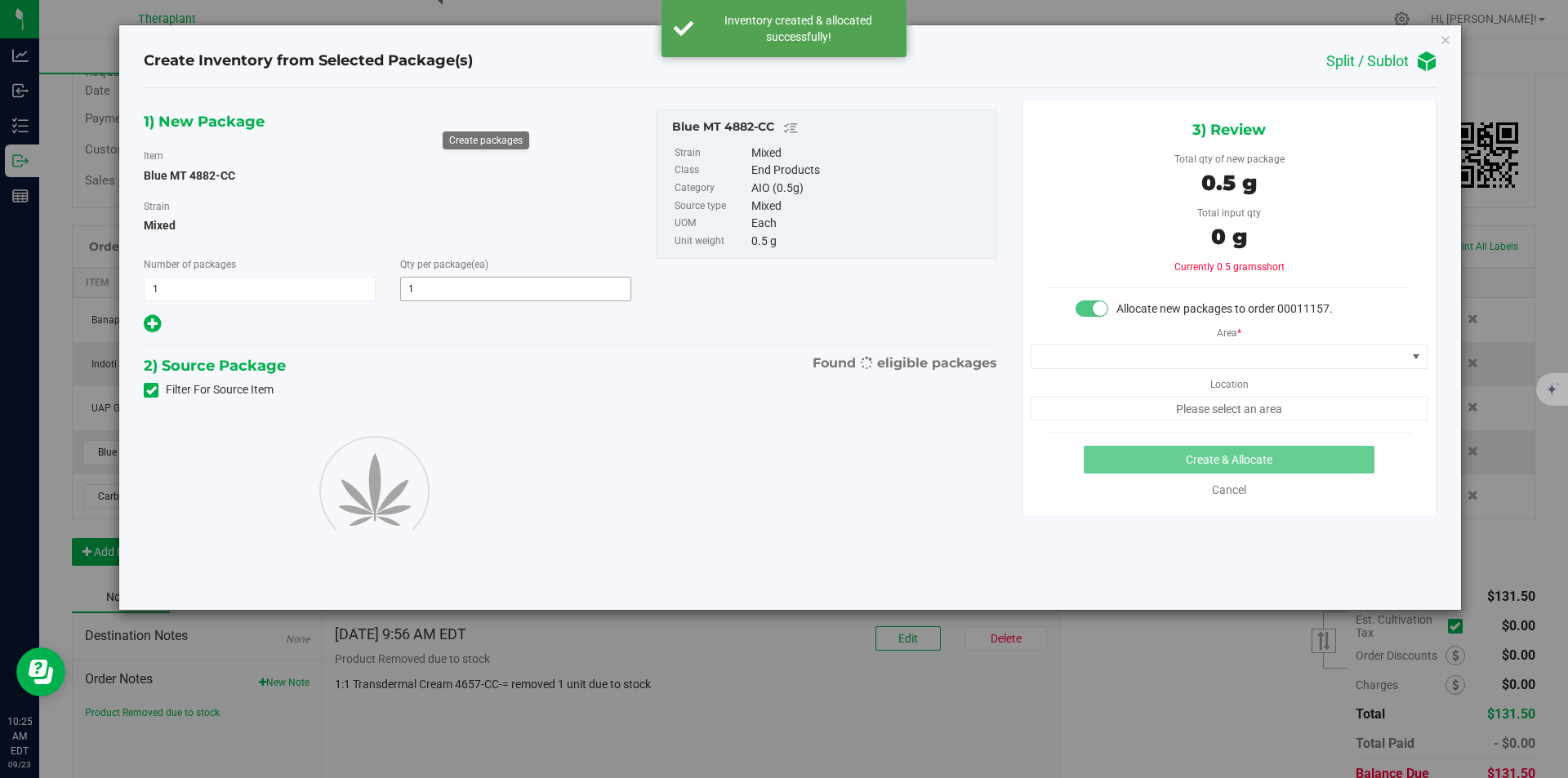
type input "1"
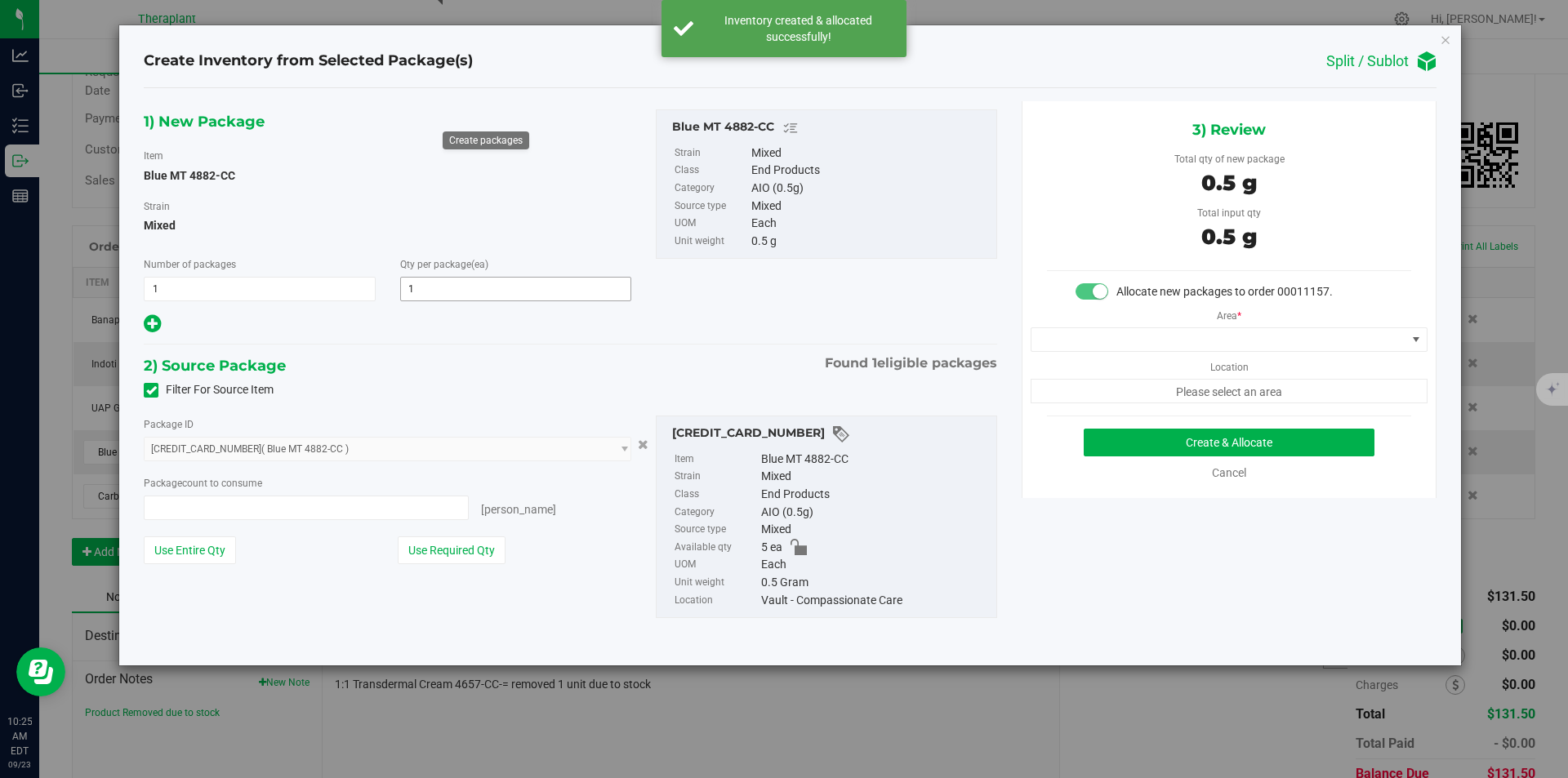
type input "1 ea"
click at [1091, 313] on div "Area * Location Please select an area" at bounding box center [1229, 351] width 413 height 103
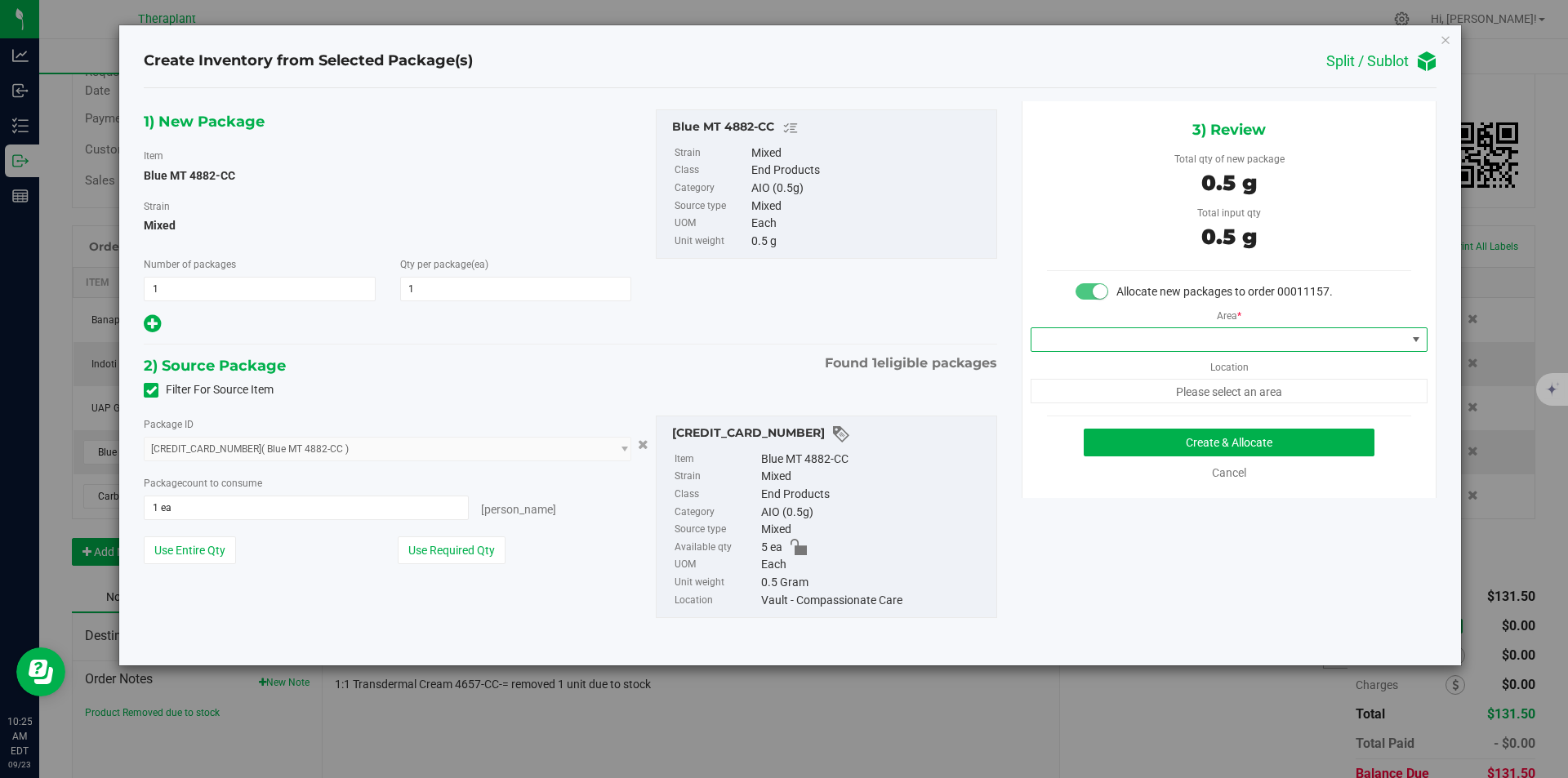
click at [1088, 331] on span at bounding box center [1219, 339] width 375 height 23
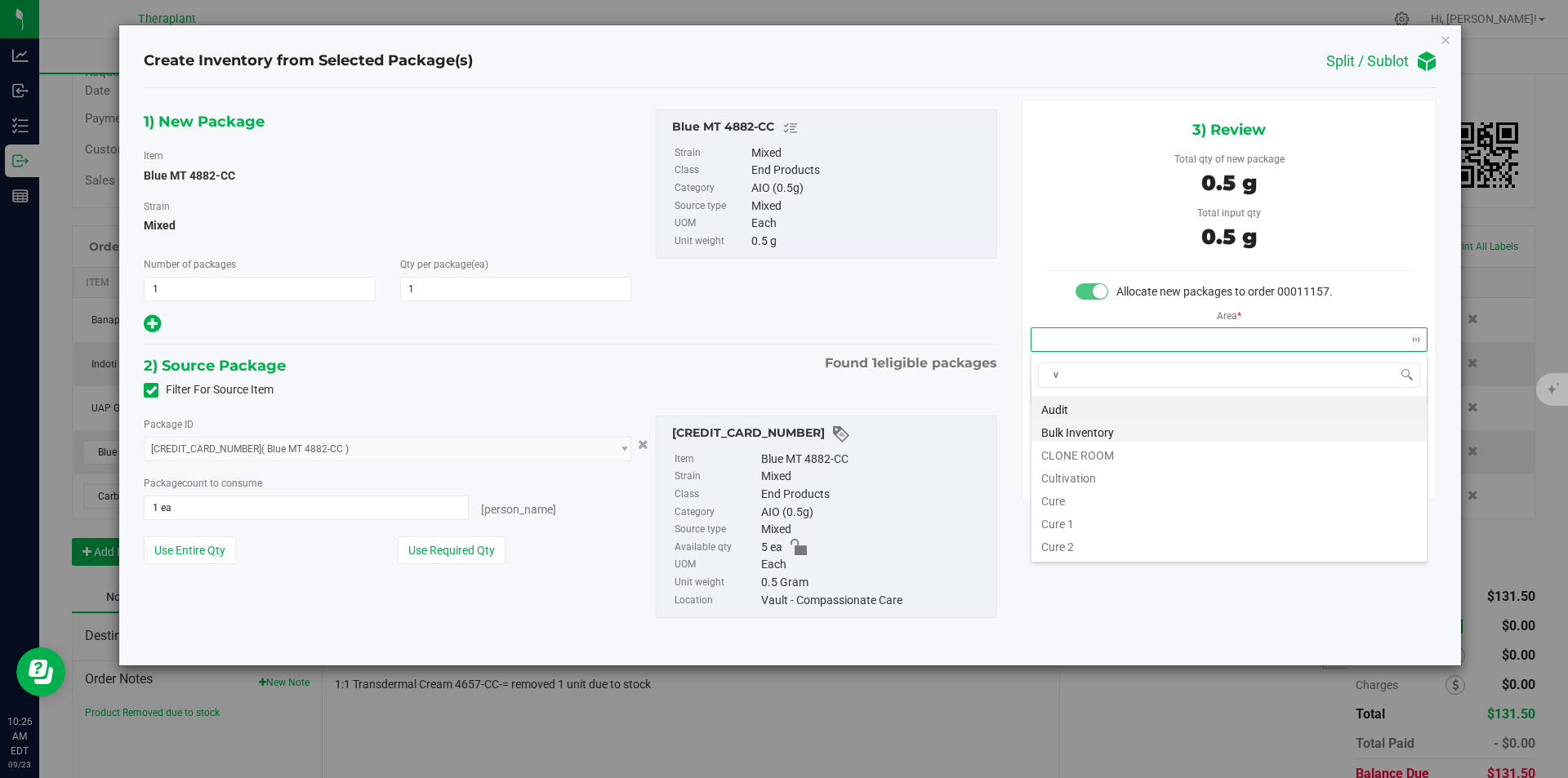
scroll to position [25, 396]
click at [1084, 448] on li "Vault" at bounding box center [1229, 452] width 396 height 23
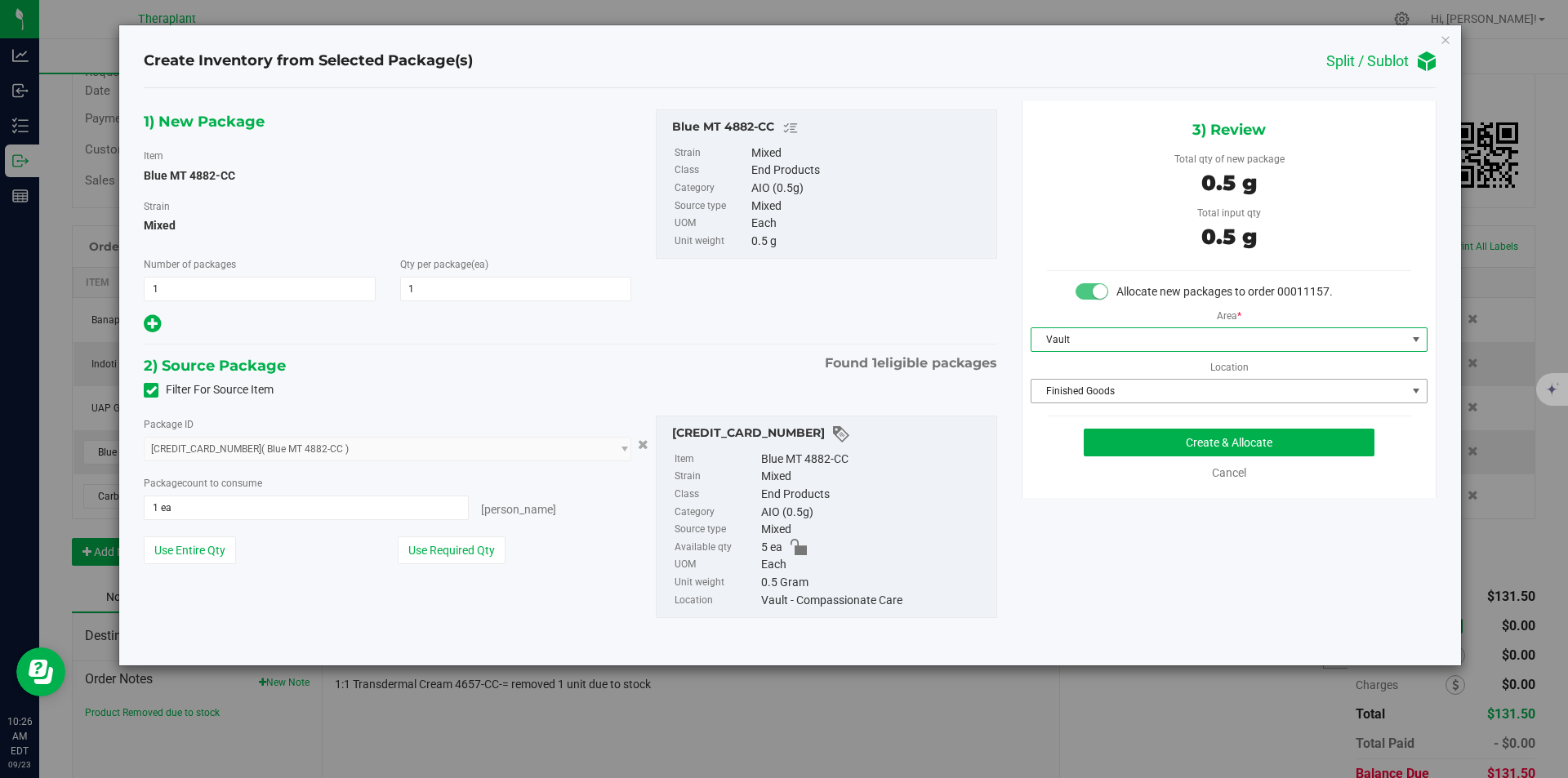
click at [1088, 389] on span "Finished Goods" at bounding box center [1219, 390] width 375 height 23
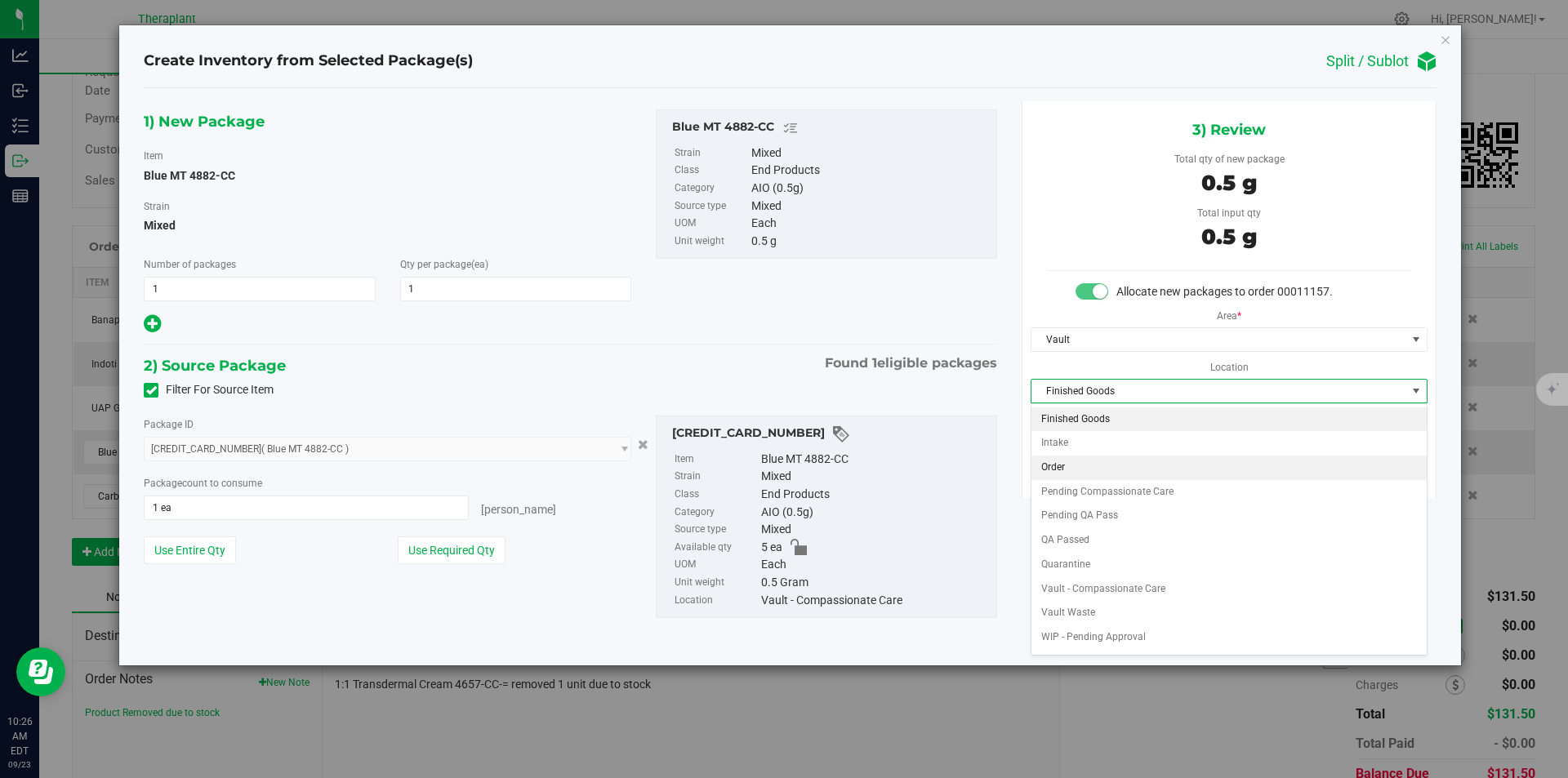
click at [1075, 469] on li "Order" at bounding box center [1229, 468] width 396 height 25
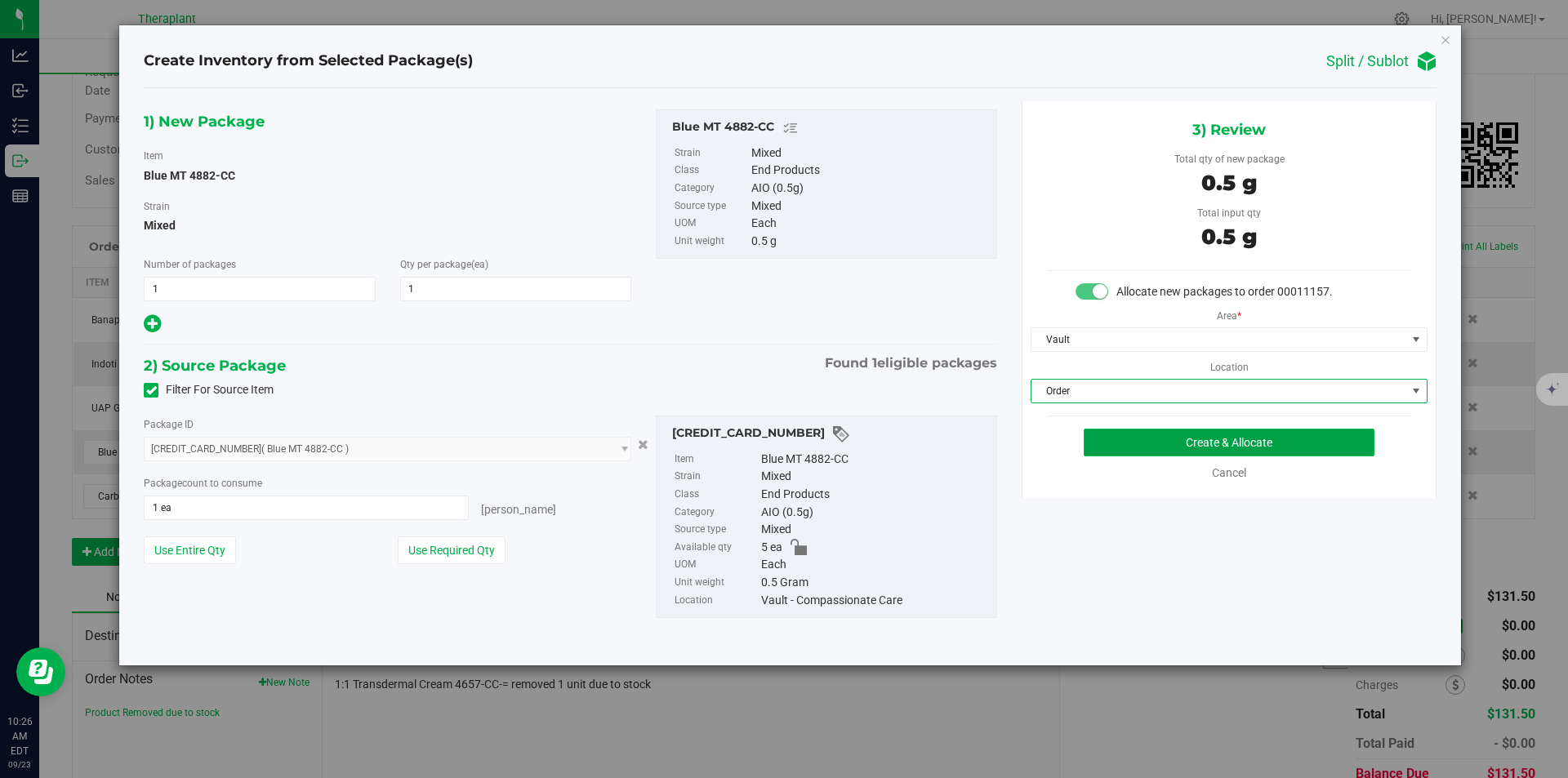
click at [1145, 434] on button "Create & Allocate" at bounding box center [1229, 442] width 291 height 28
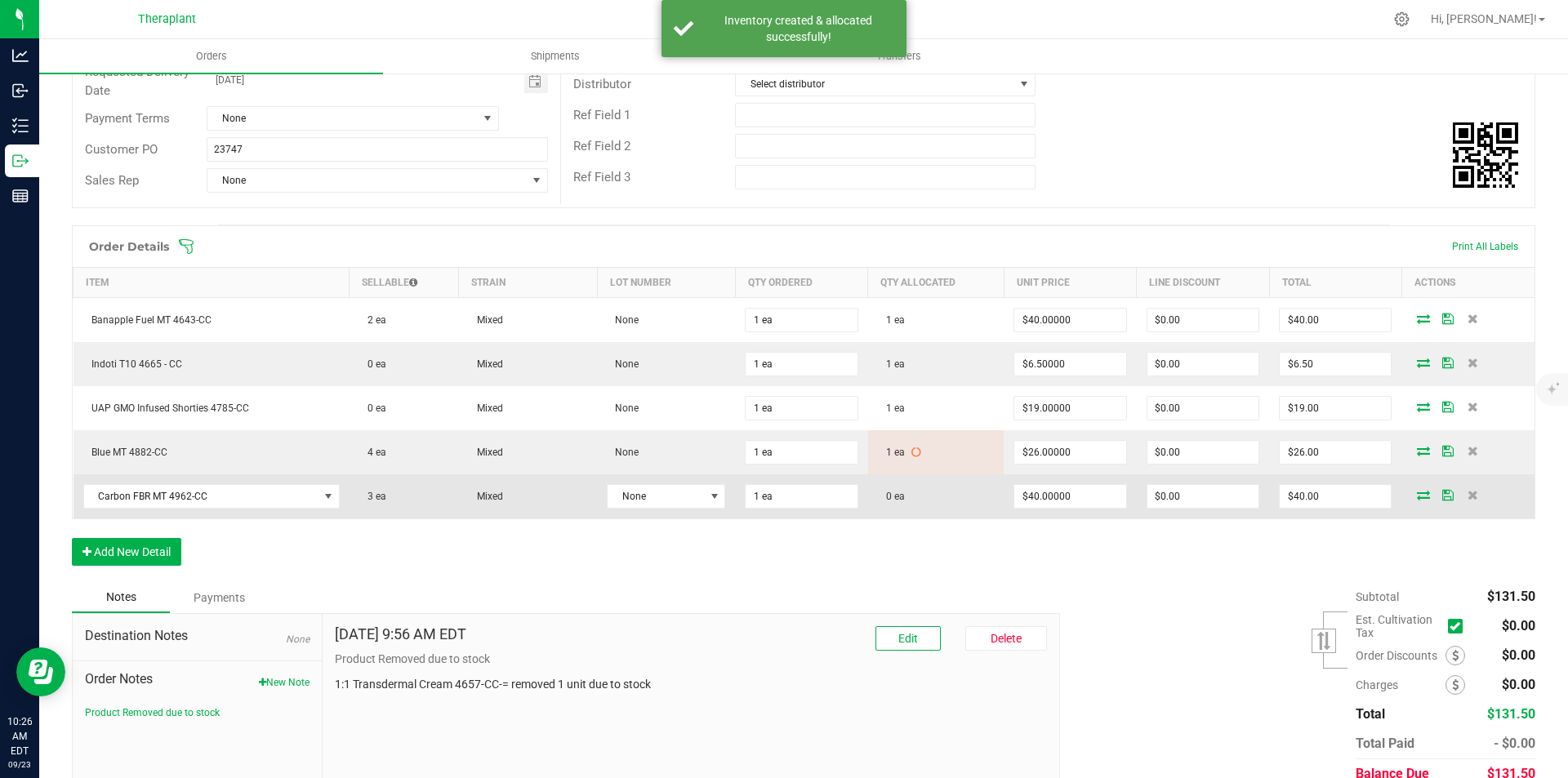
click at [1417, 496] on icon at bounding box center [1423, 495] width 13 height 10
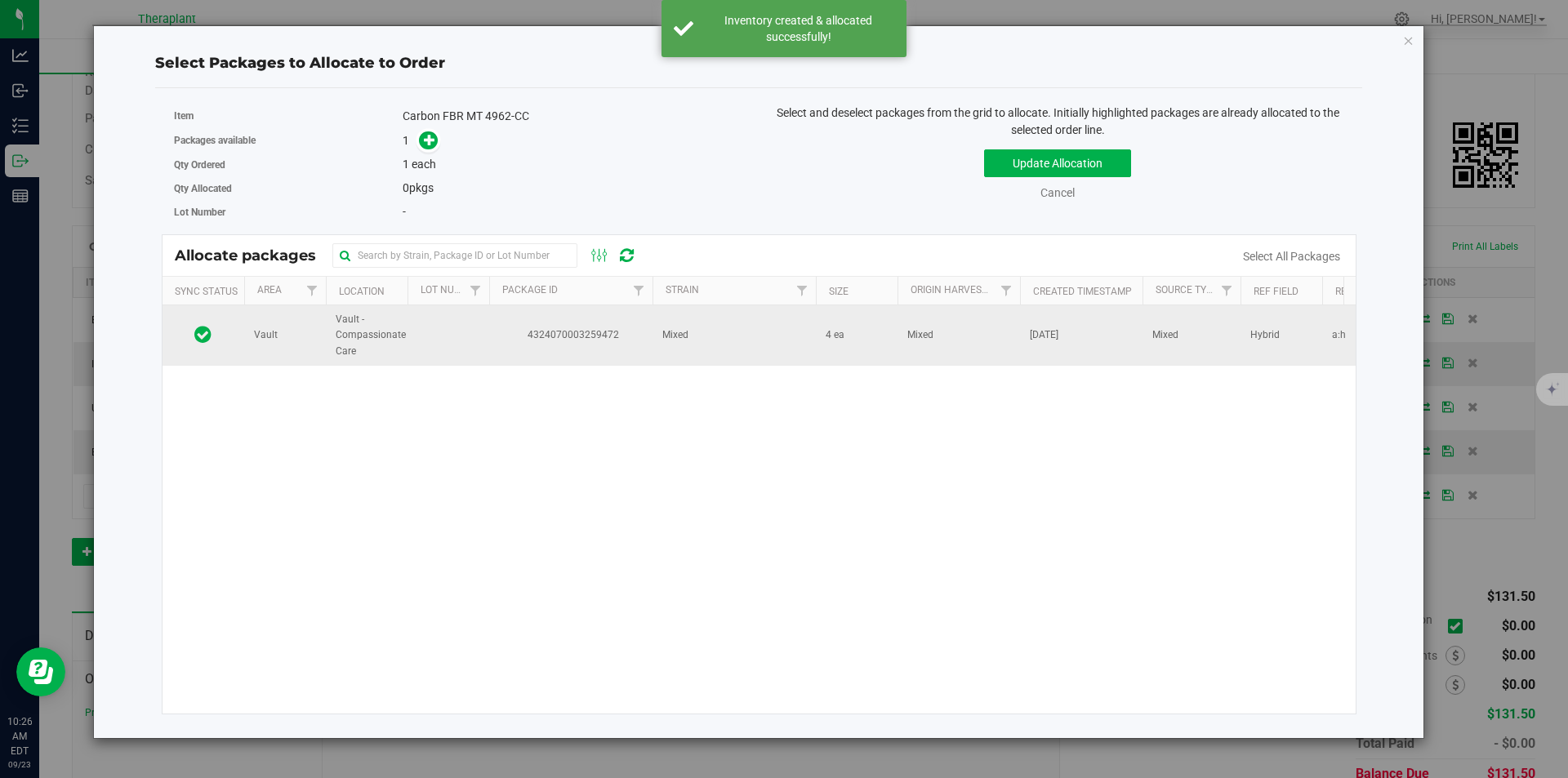
click at [716, 337] on td "Mixed" at bounding box center [734, 335] width 163 height 60
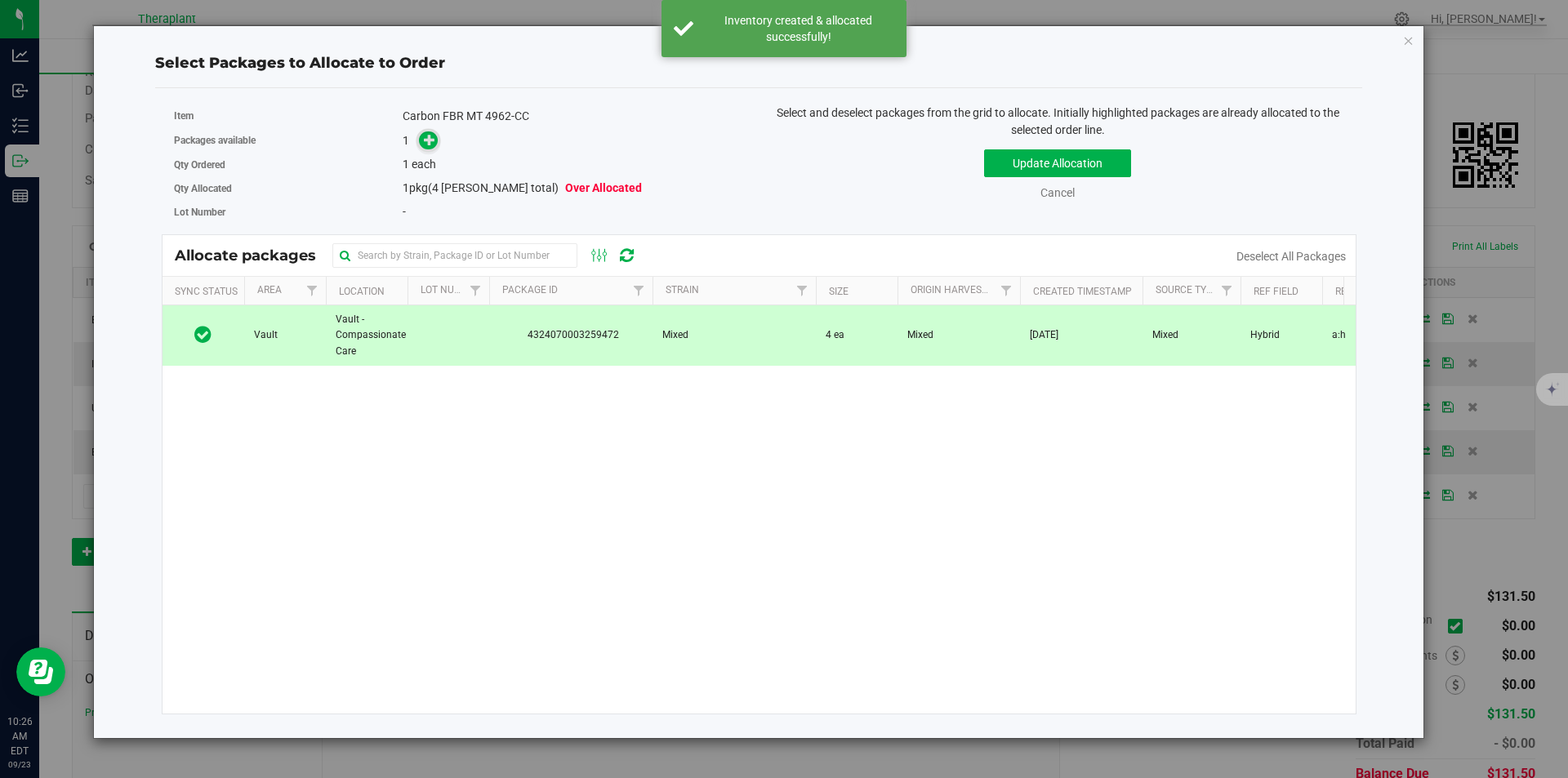
click at [434, 142] on icon at bounding box center [429, 139] width 11 height 11
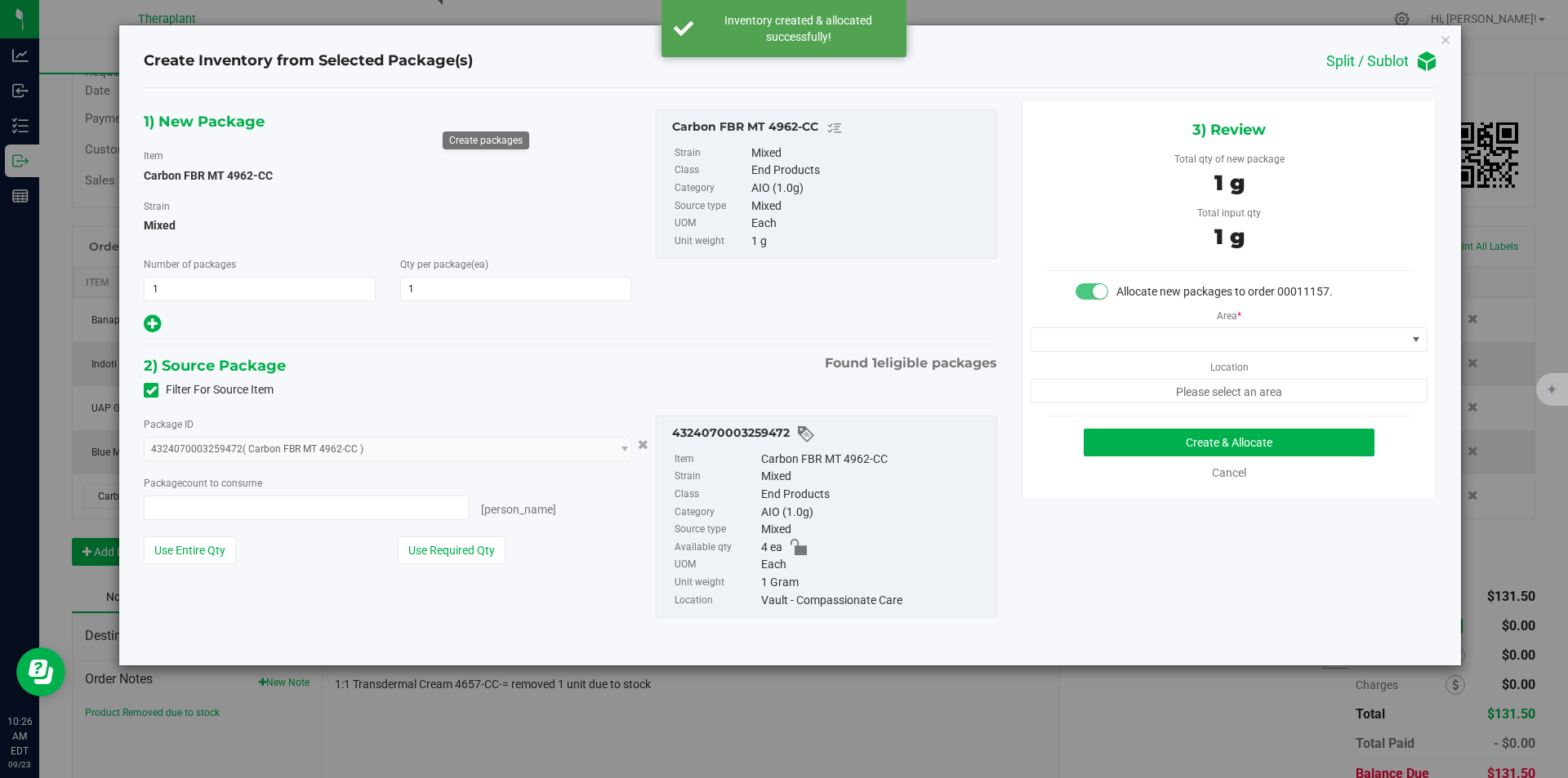
type input "1 ea"
click at [1078, 330] on span at bounding box center [1219, 339] width 375 height 23
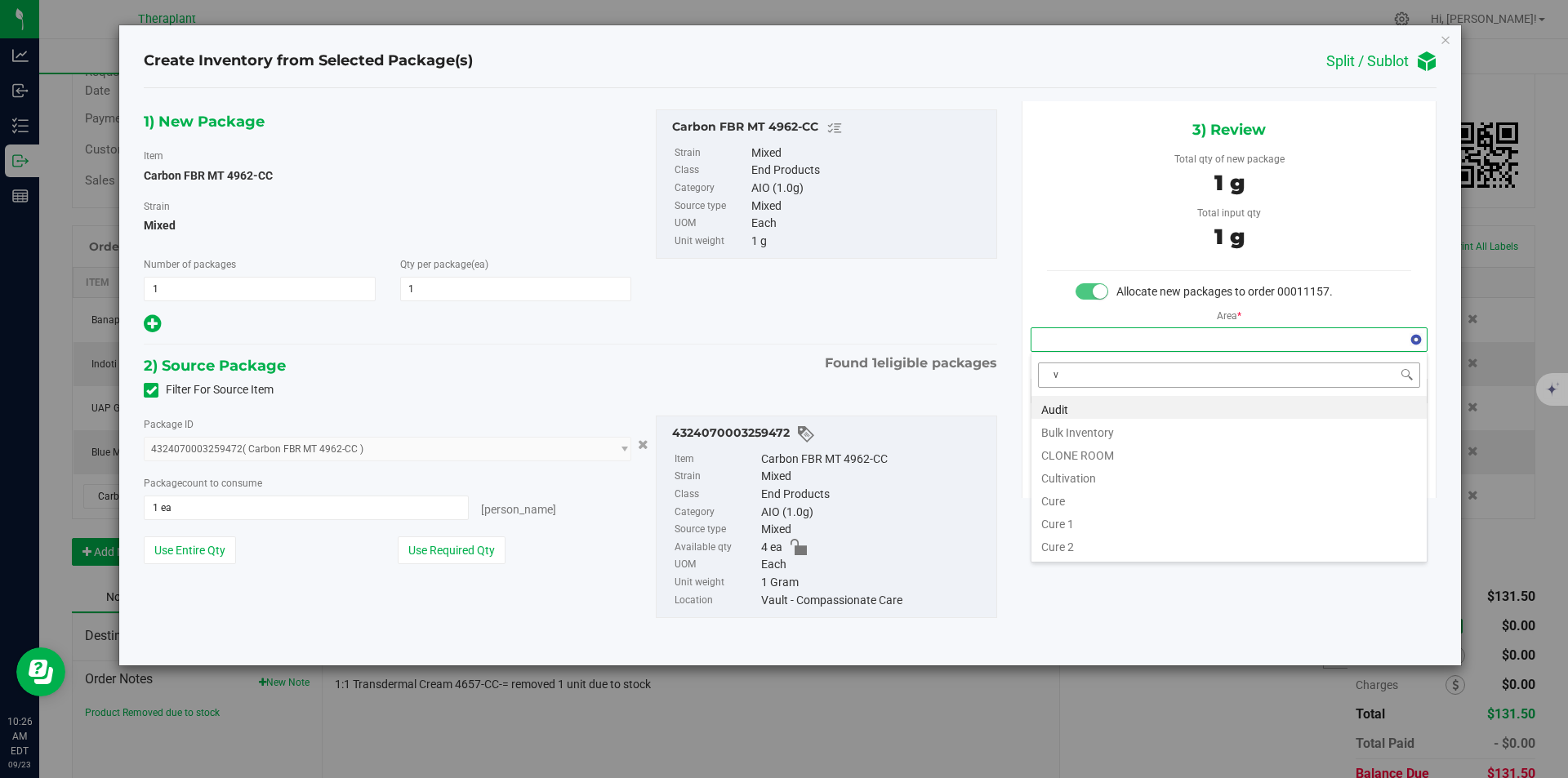
scroll to position [25, 396]
click at [1075, 449] on li "Vault" at bounding box center [1229, 452] width 396 height 23
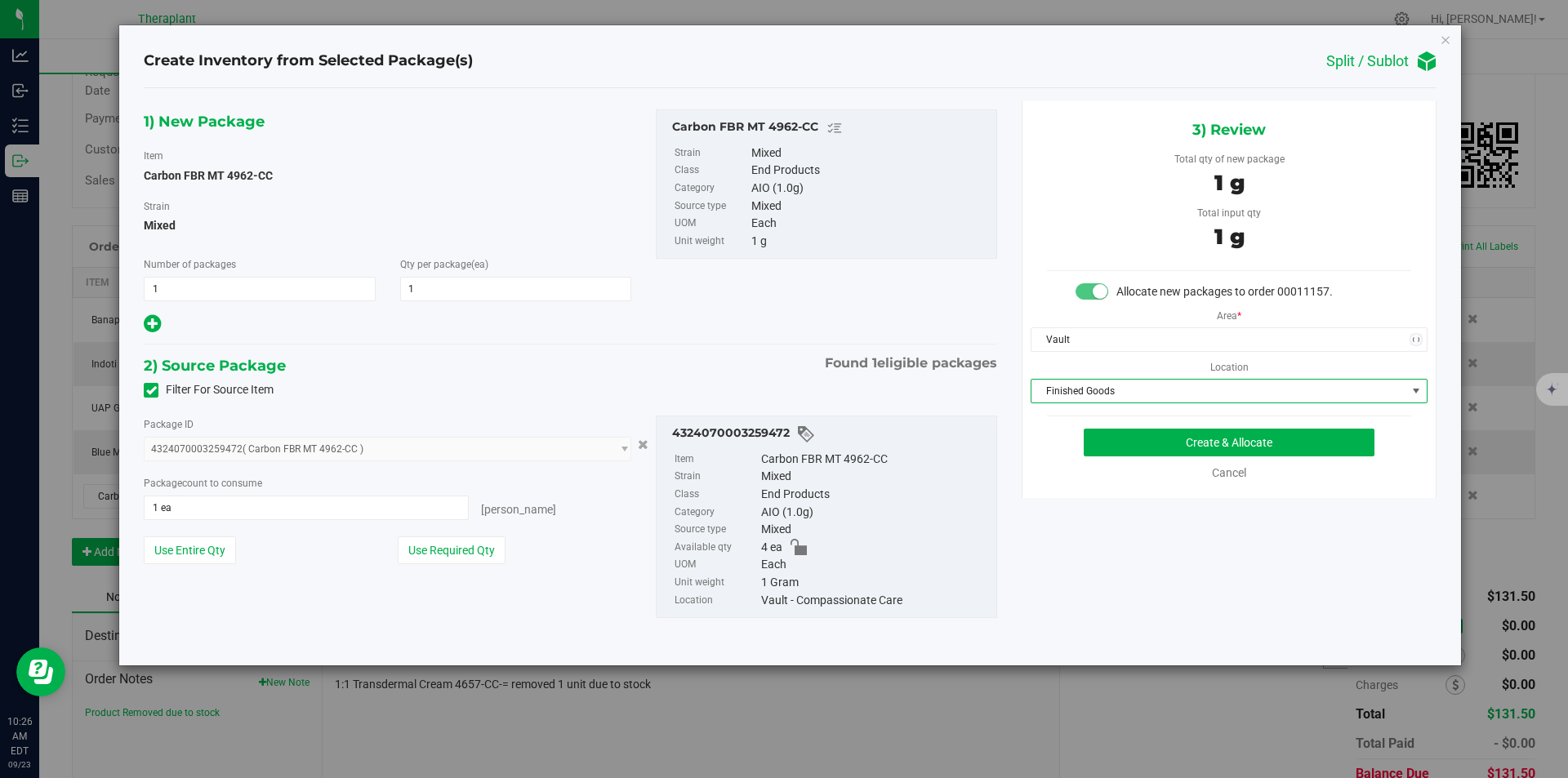
click at [1085, 383] on span "Finished Goods" at bounding box center [1219, 390] width 375 height 23
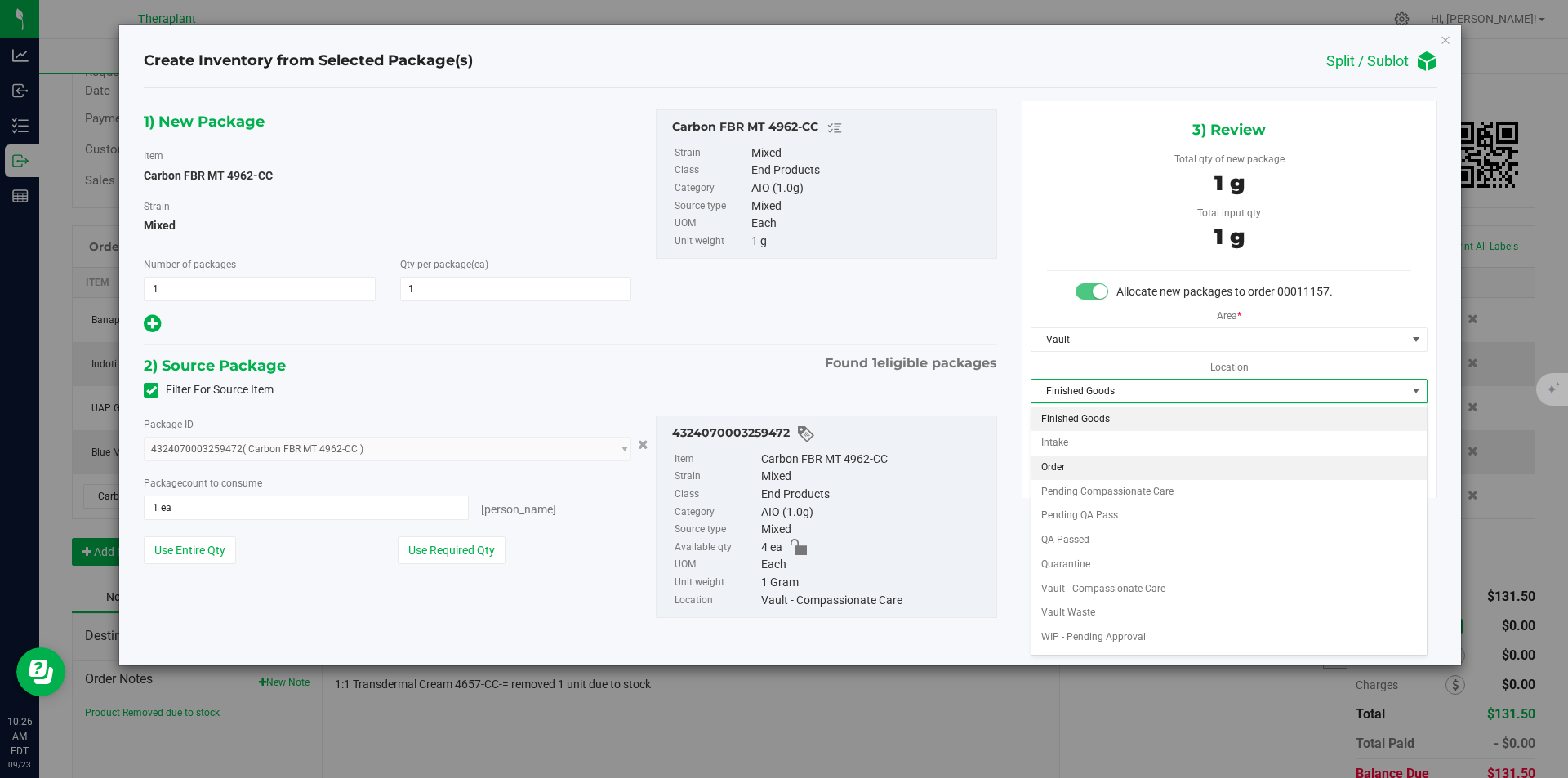
click at [1075, 472] on li "Order" at bounding box center [1229, 468] width 396 height 25
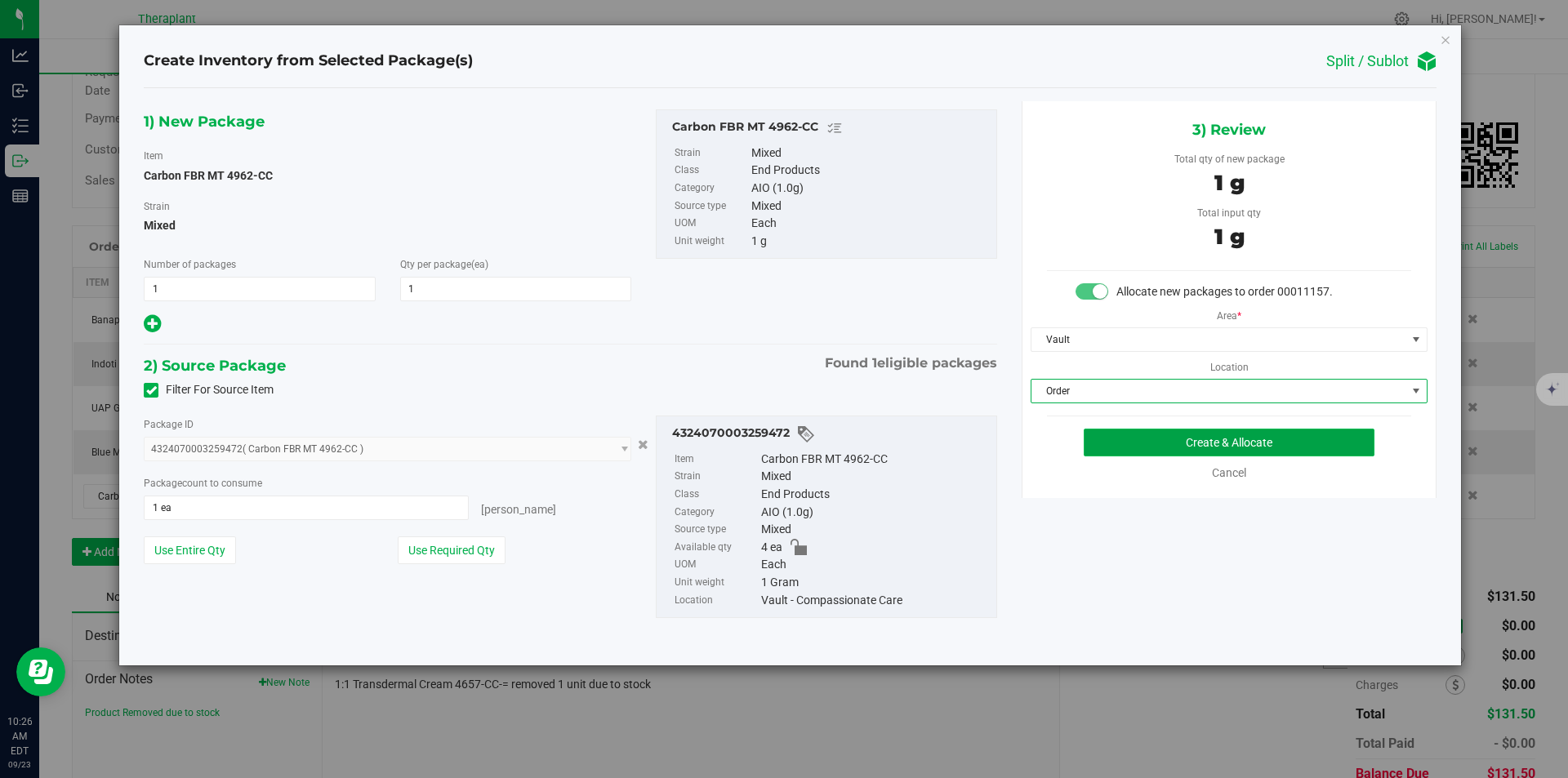
click at [1133, 440] on button "Create & Allocate" at bounding box center [1229, 442] width 291 height 28
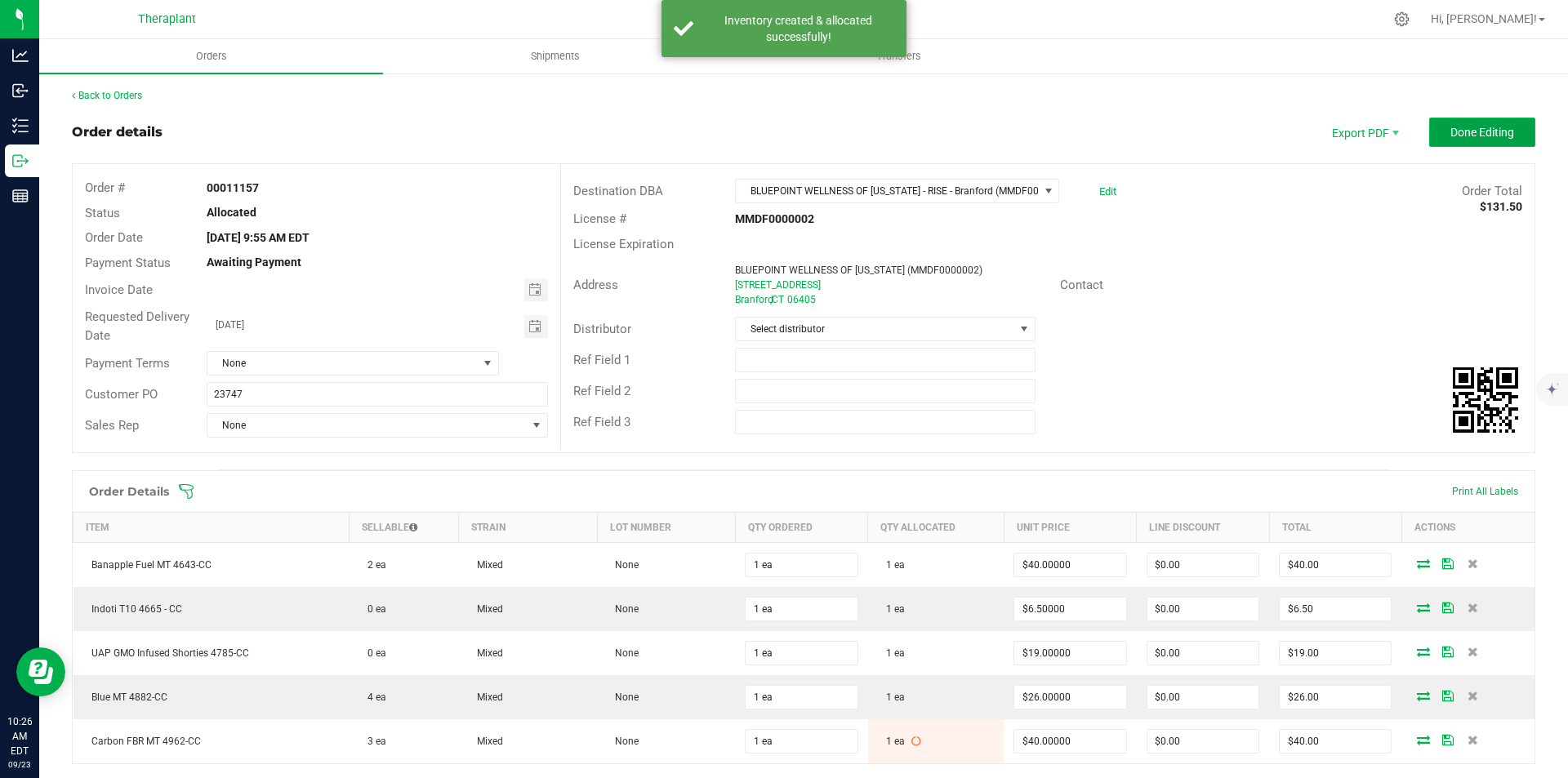
click at [1485, 139] on button "Done Editing" at bounding box center [1482, 132] width 106 height 30
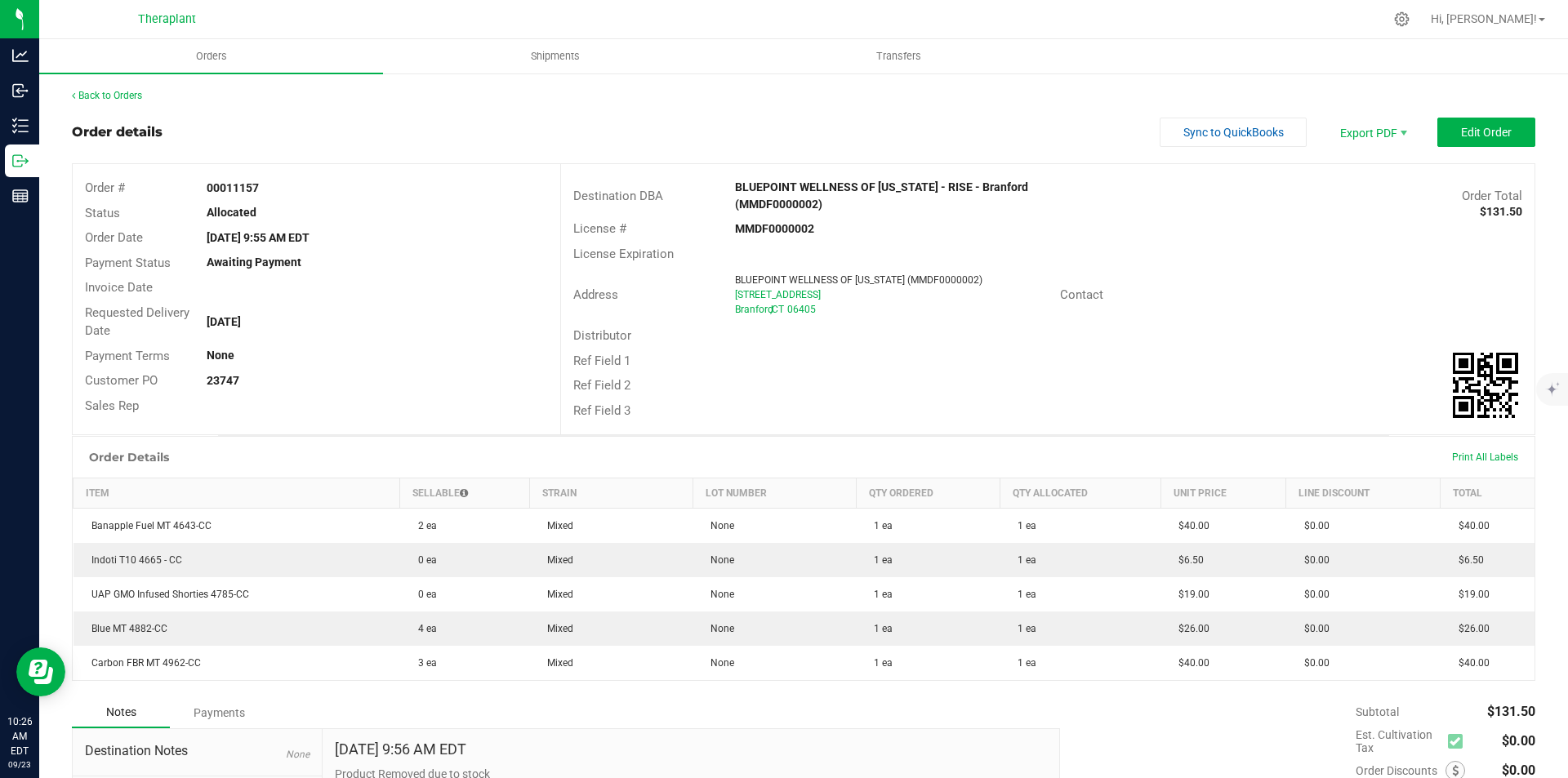
click at [139, 101] on div "Back to Orders" at bounding box center [803, 95] width 1464 height 14
click at [138, 92] on link "Back to Orders" at bounding box center [106, 95] width 71 height 11
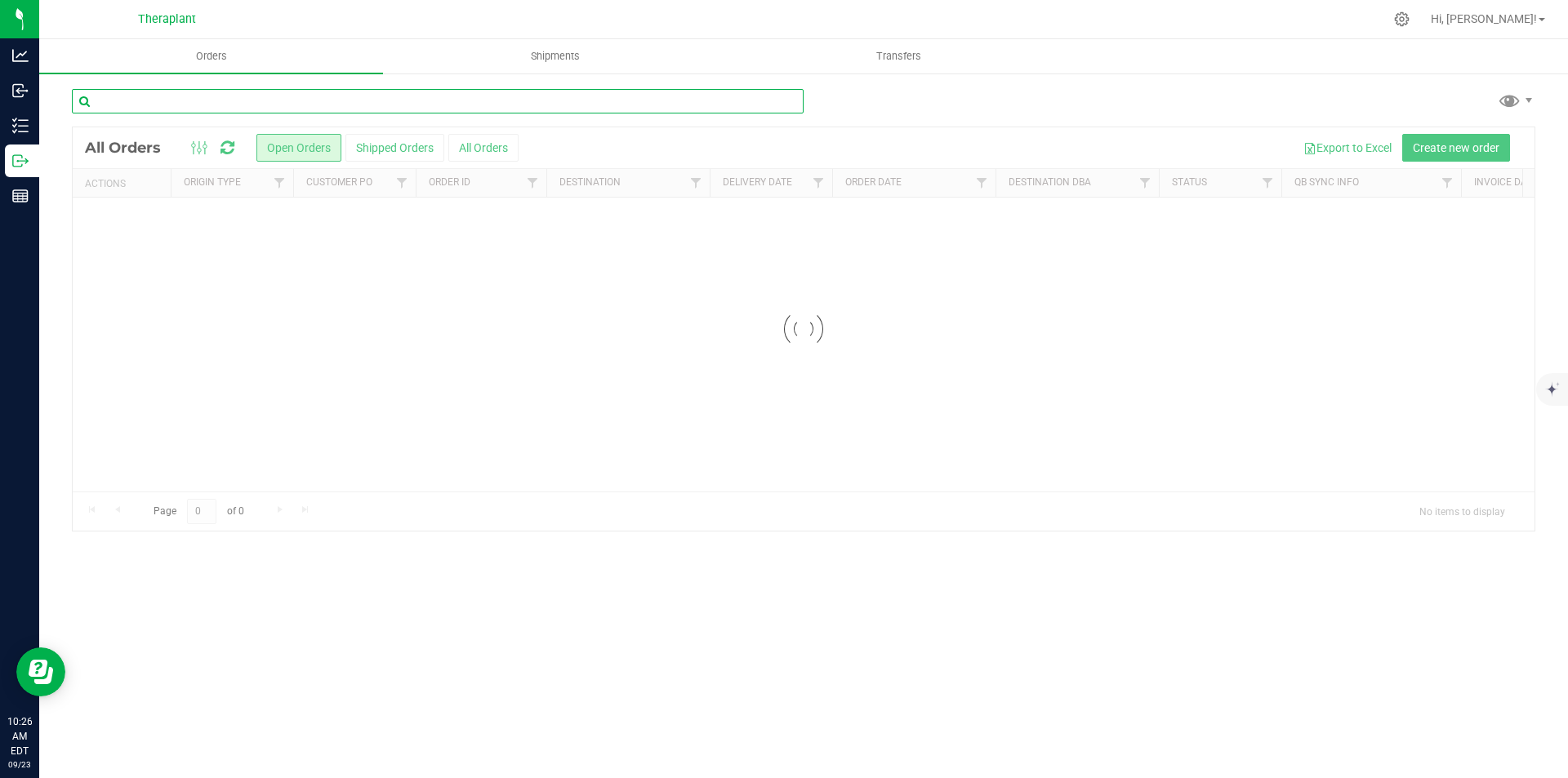
click at [202, 95] on input "text" at bounding box center [437, 101] width 732 height 25
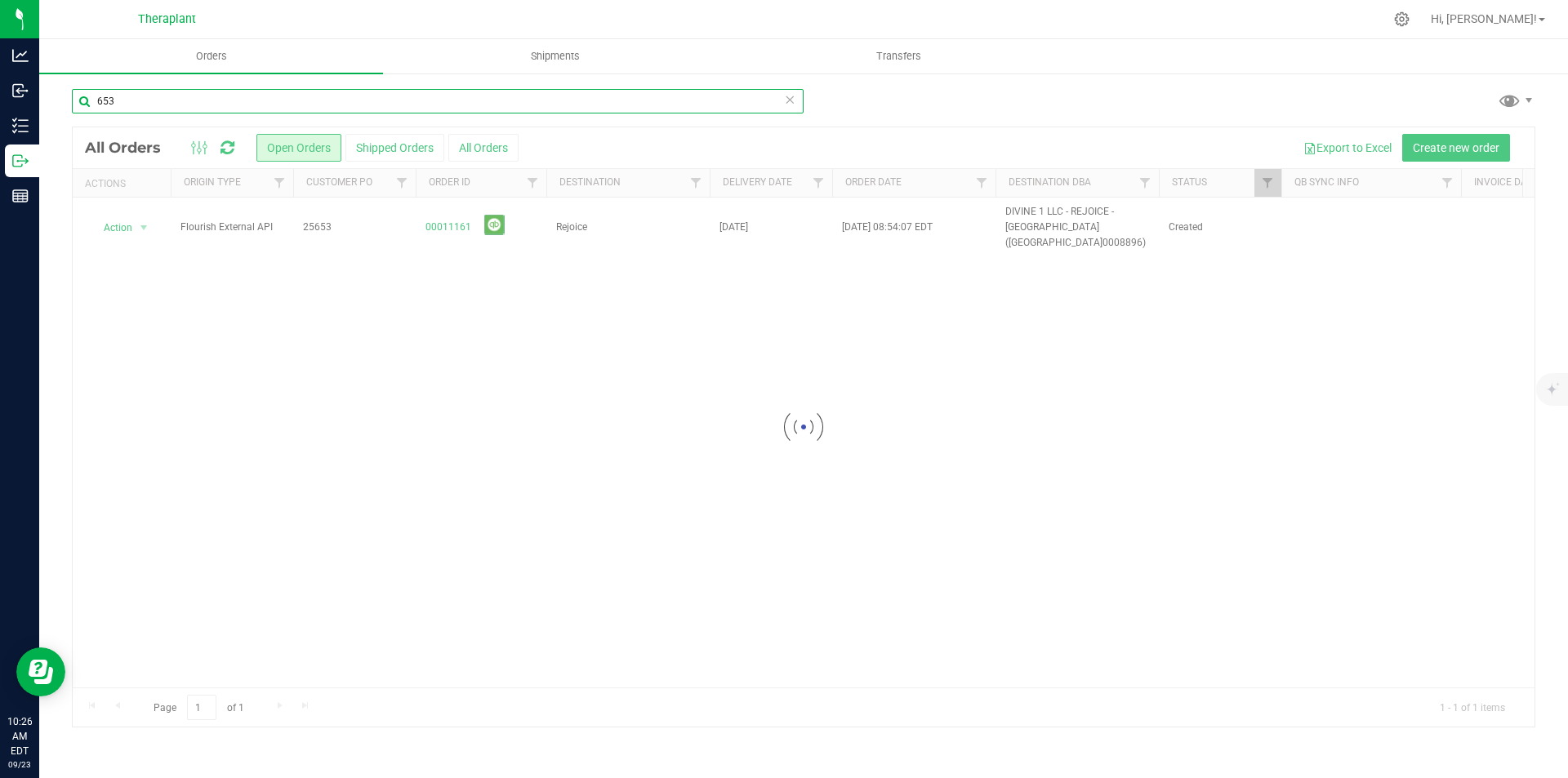
type input "653"
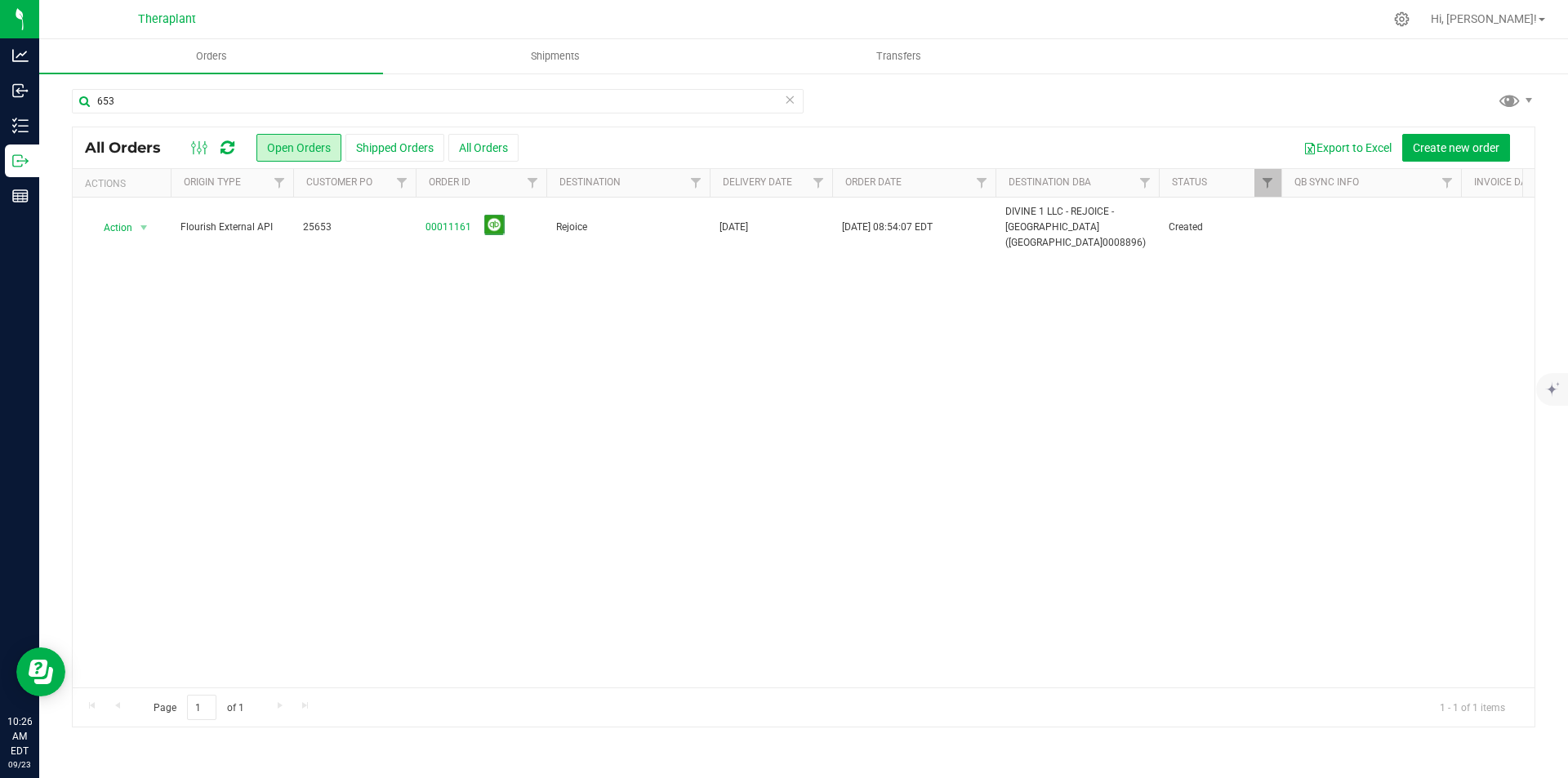
click at [453, 219] on link "00011161" at bounding box center [448, 227] width 46 height 15
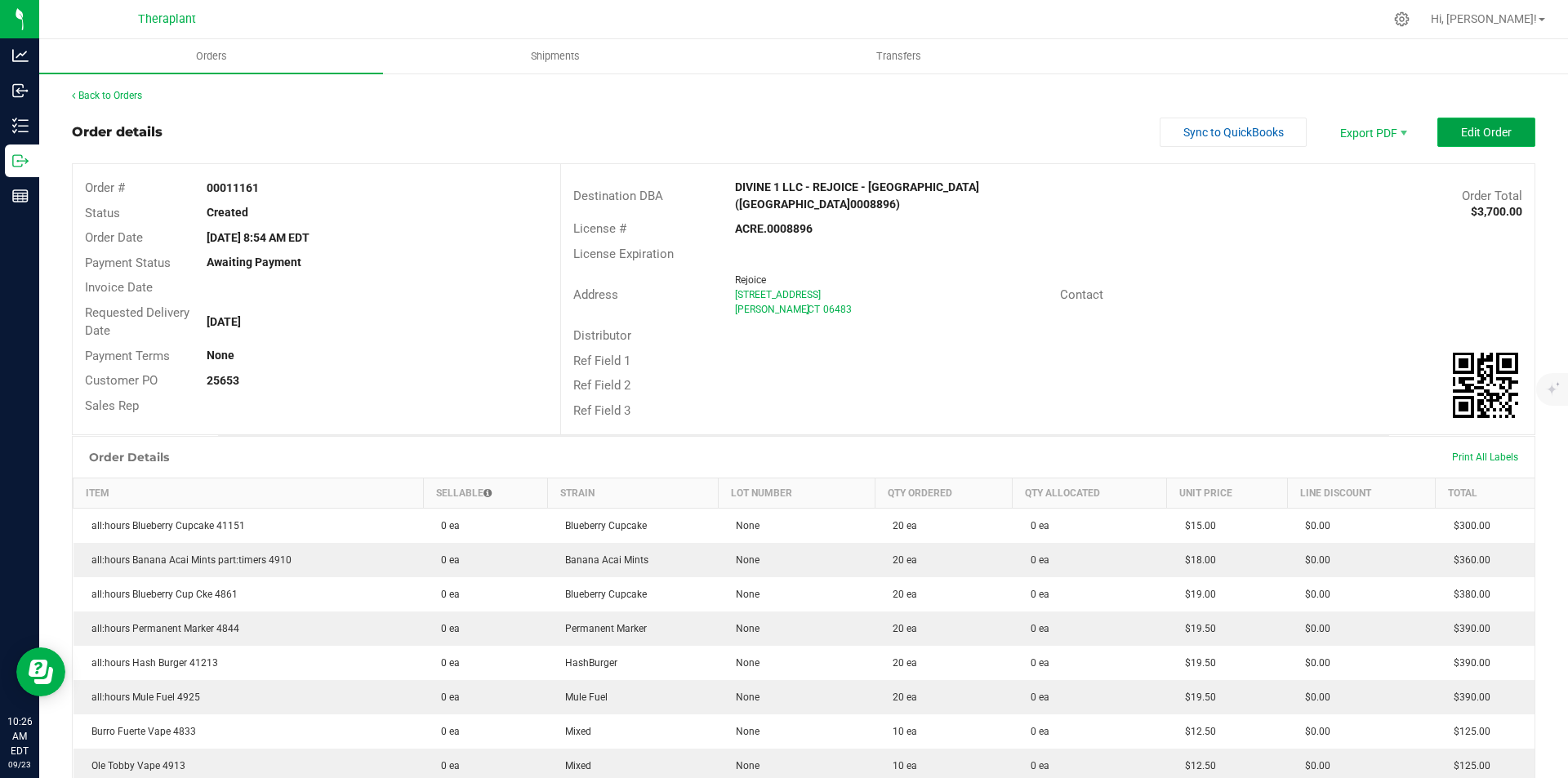
click at [1497, 137] on span "Edit Order" at bounding box center [1487, 132] width 51 height 13
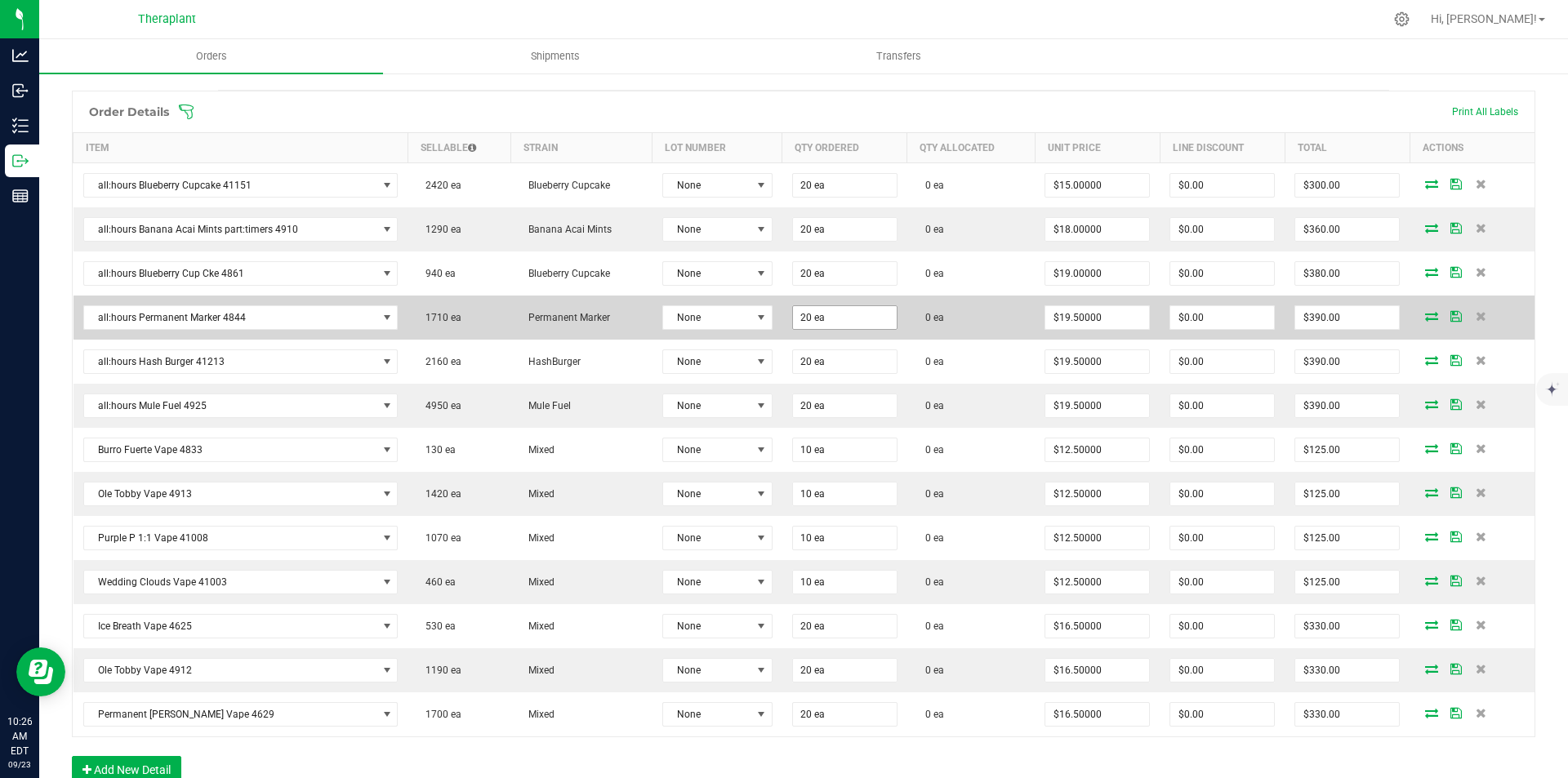
scroll to position [408, 0]
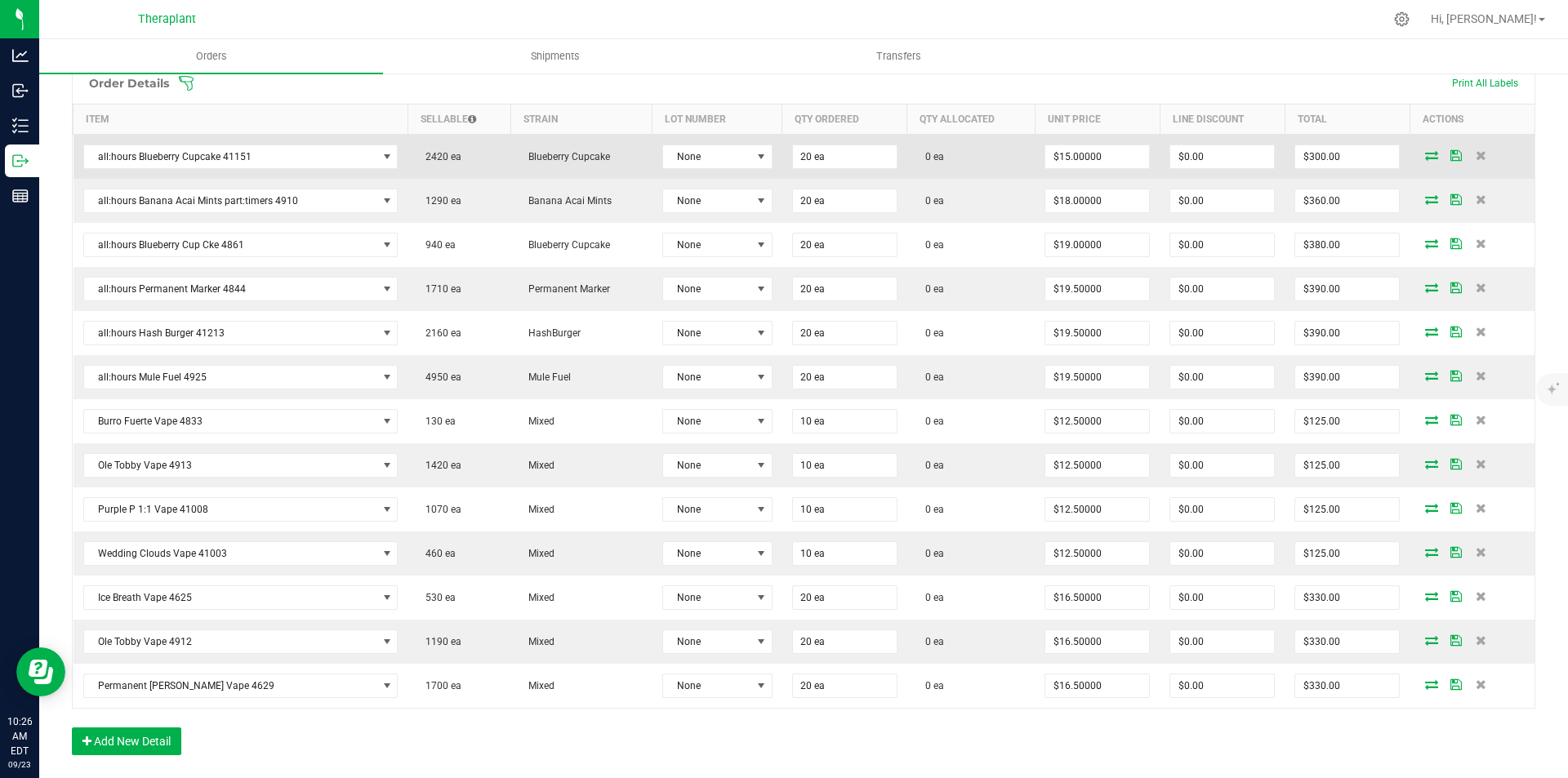
click at [1425, 153] on icon at bounding box center [1431, 156] width 13 height 10
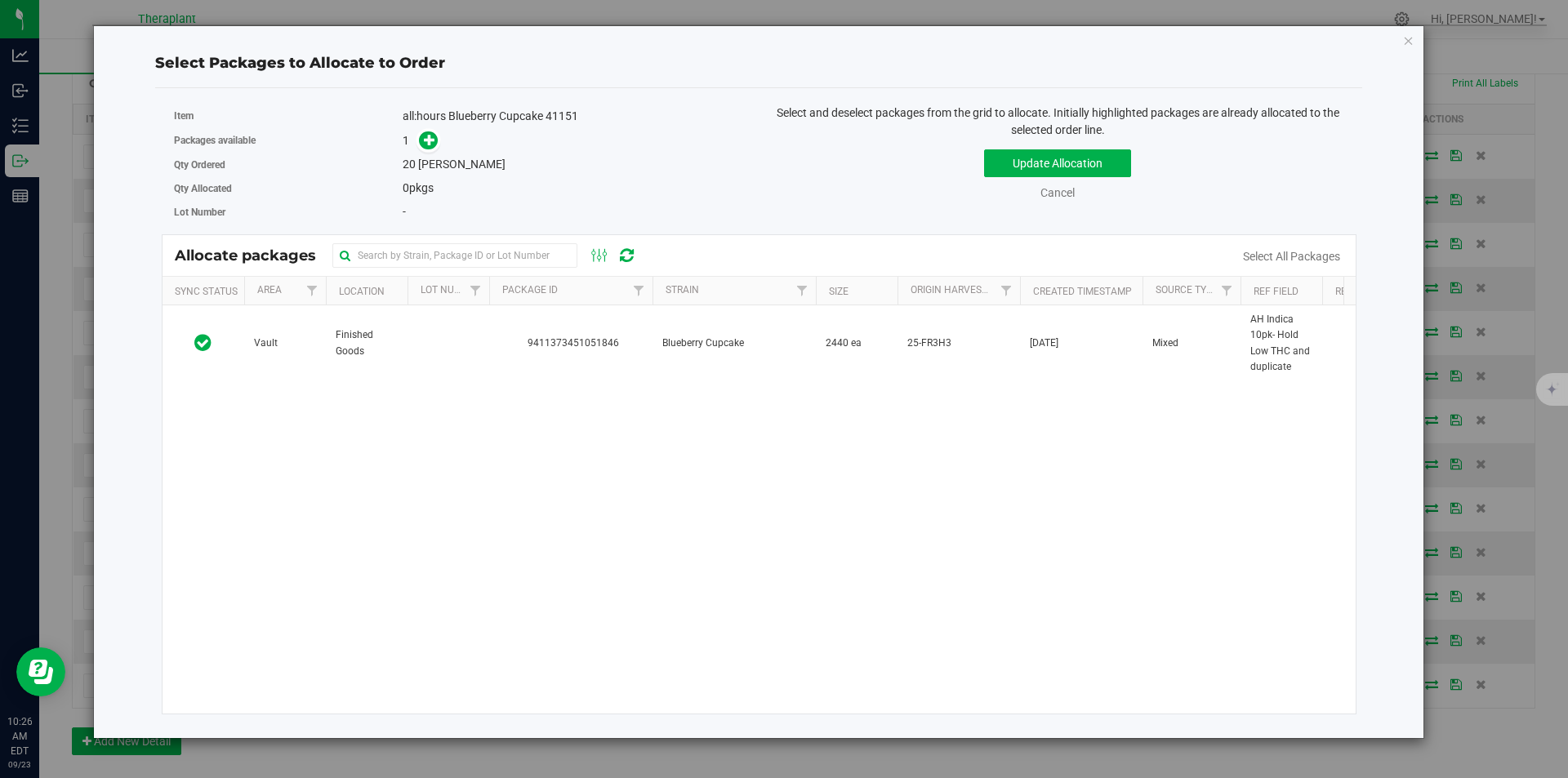
click at [618, 332] on td "9411373451051846" at bounding box center [571, 343] width 163 height 76
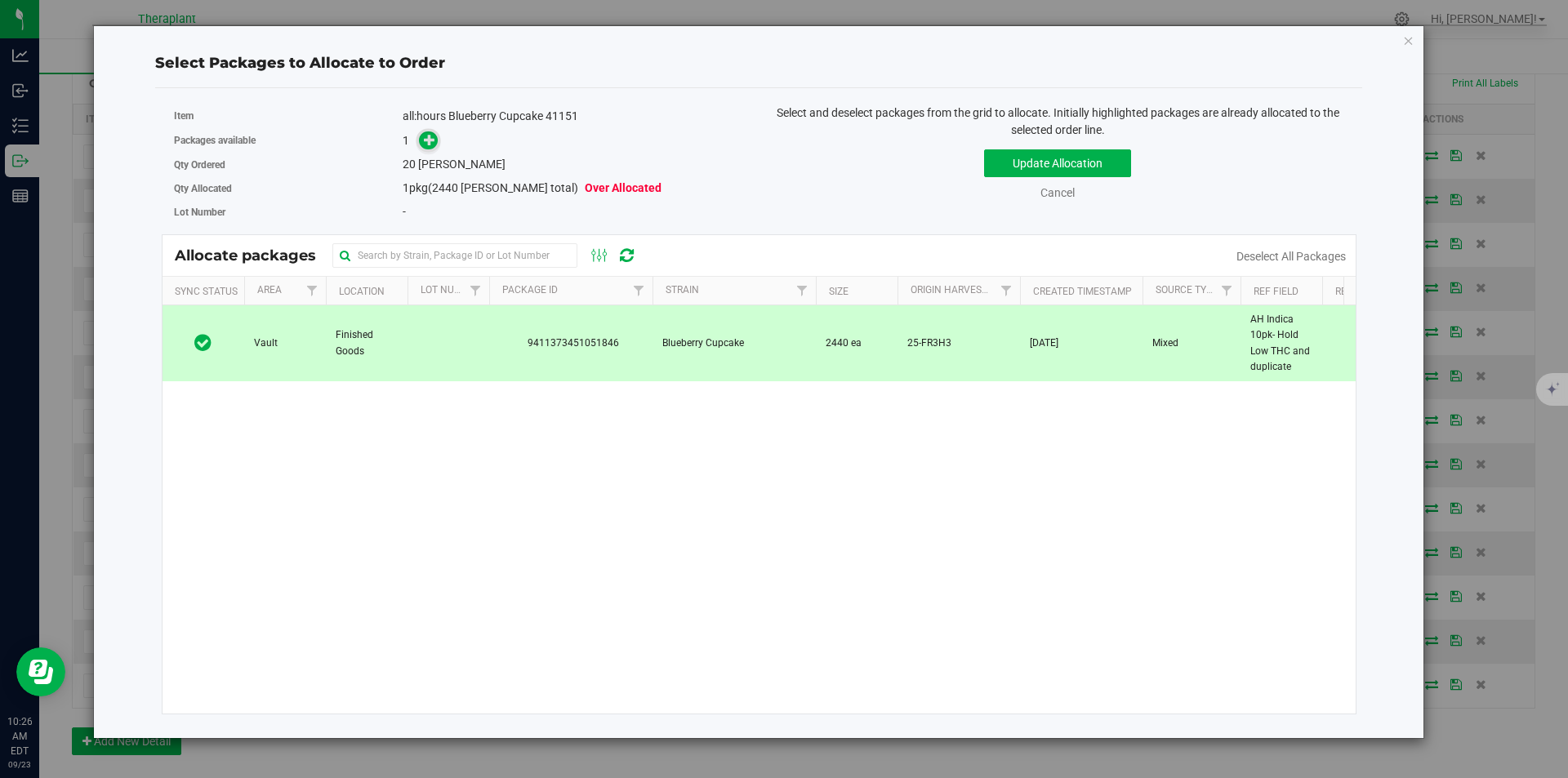
click at [436, 142] on icon at bounding box center [429, 139] width 11 height 11
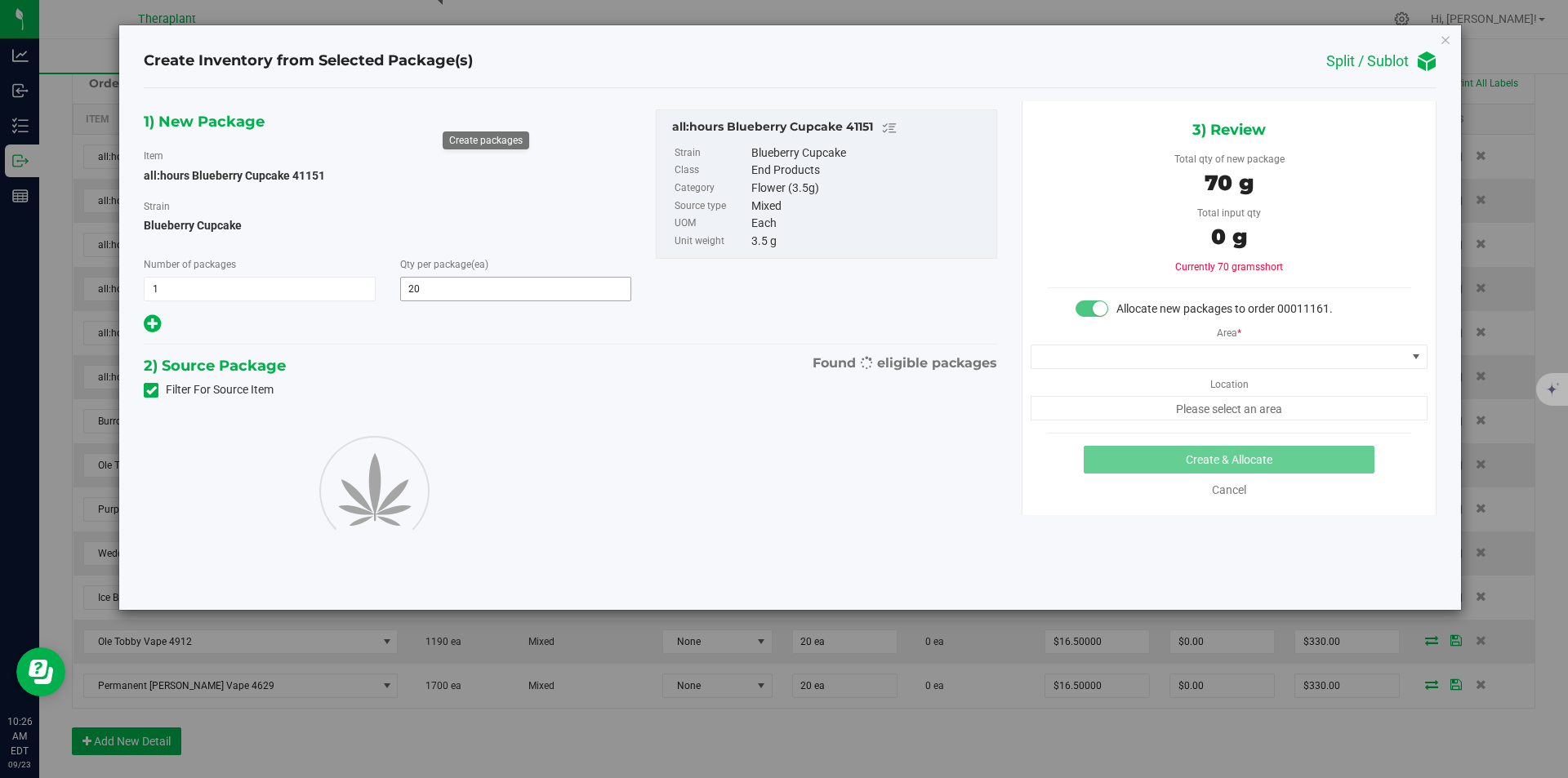
type input "20"
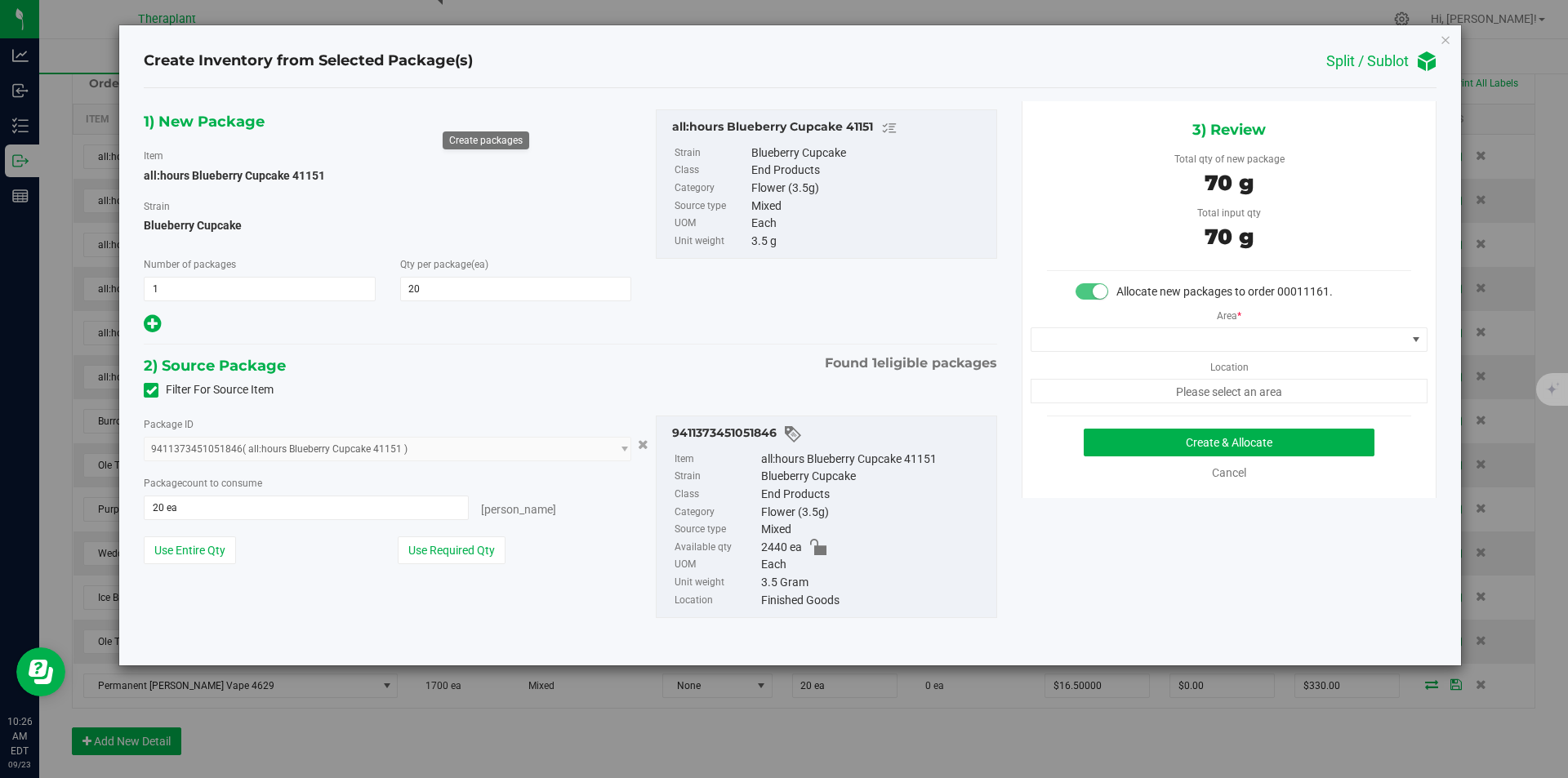
click at [1157, 364] on div "Area * Location Please select an area" at bounding box center [1229, 351] width 413 height 103
click at [1151, 345] on span at bounding box center [1219, 339] width 375 height 23
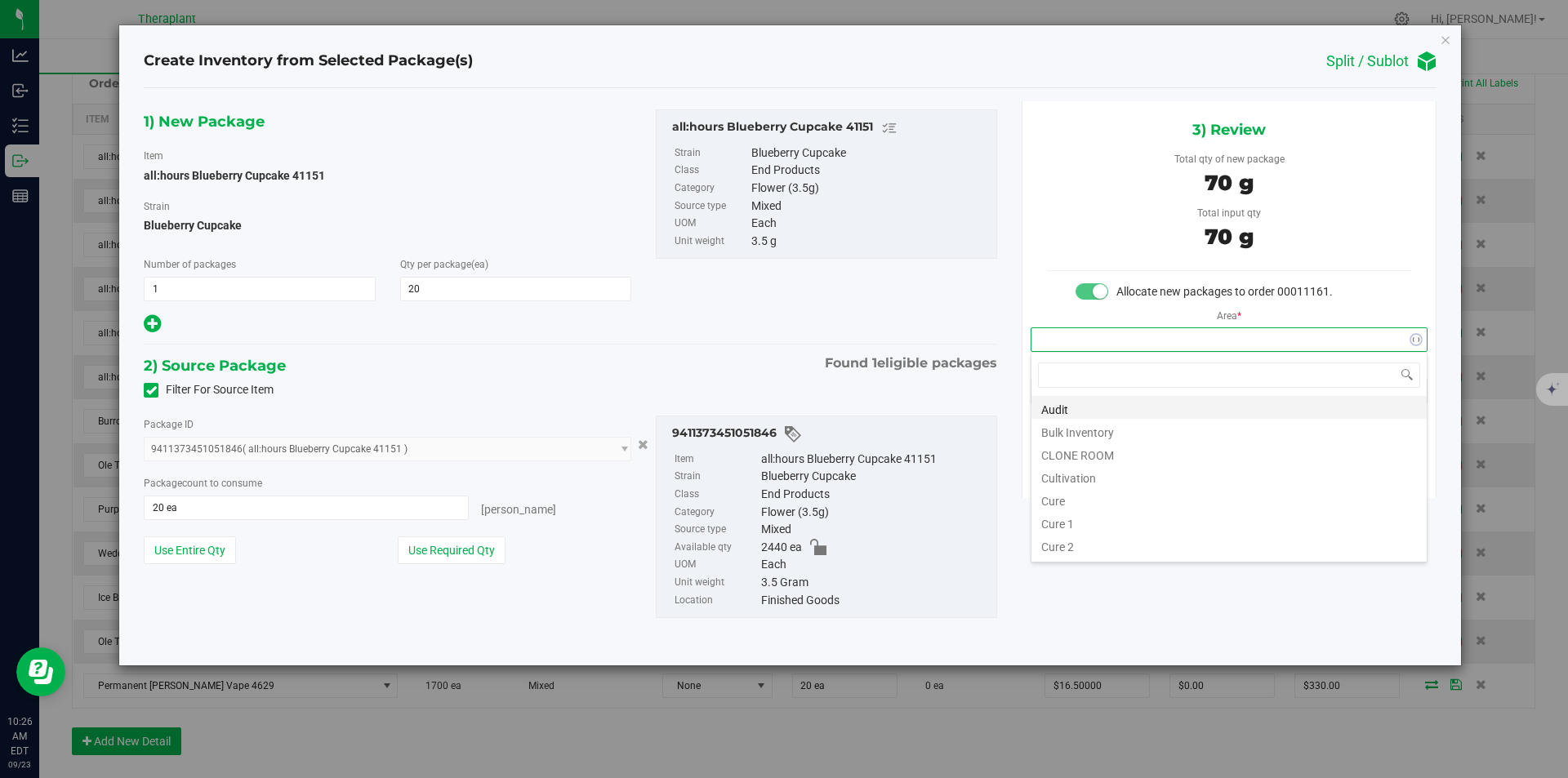
scroll to position [25, 396]
type input "v"
click at [1077, 451] on li "Vault" at bounding box center [1229, 452] width 396 height 23
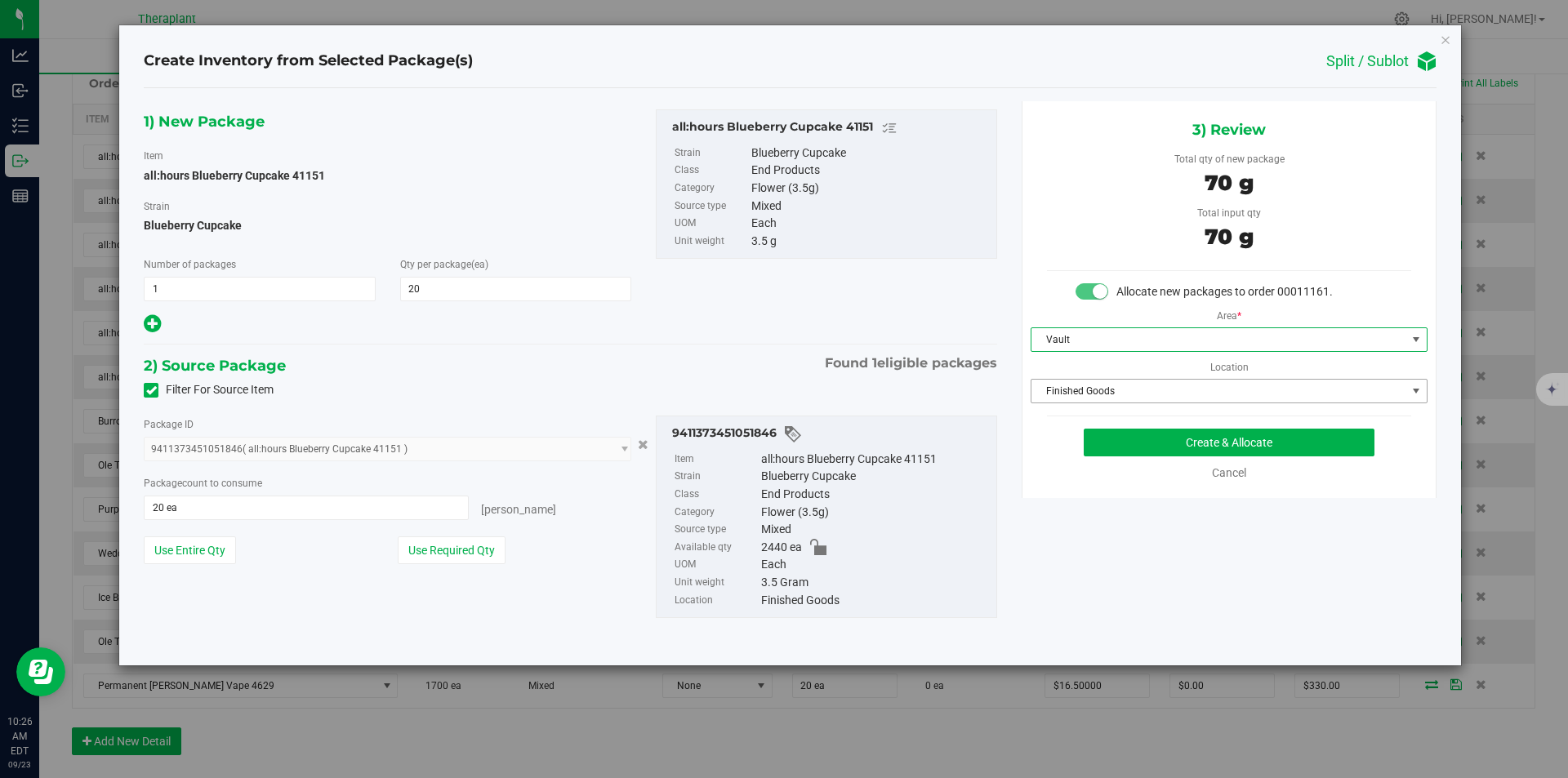
drag, startPoint x: 1073, startPoint y: 388, endPoint x: 1087, endPoint y: 293, distance: 96.0
click at [1073, 389] on span "Finished Goods" at bounding box center [1219, 390] width 375 height 23
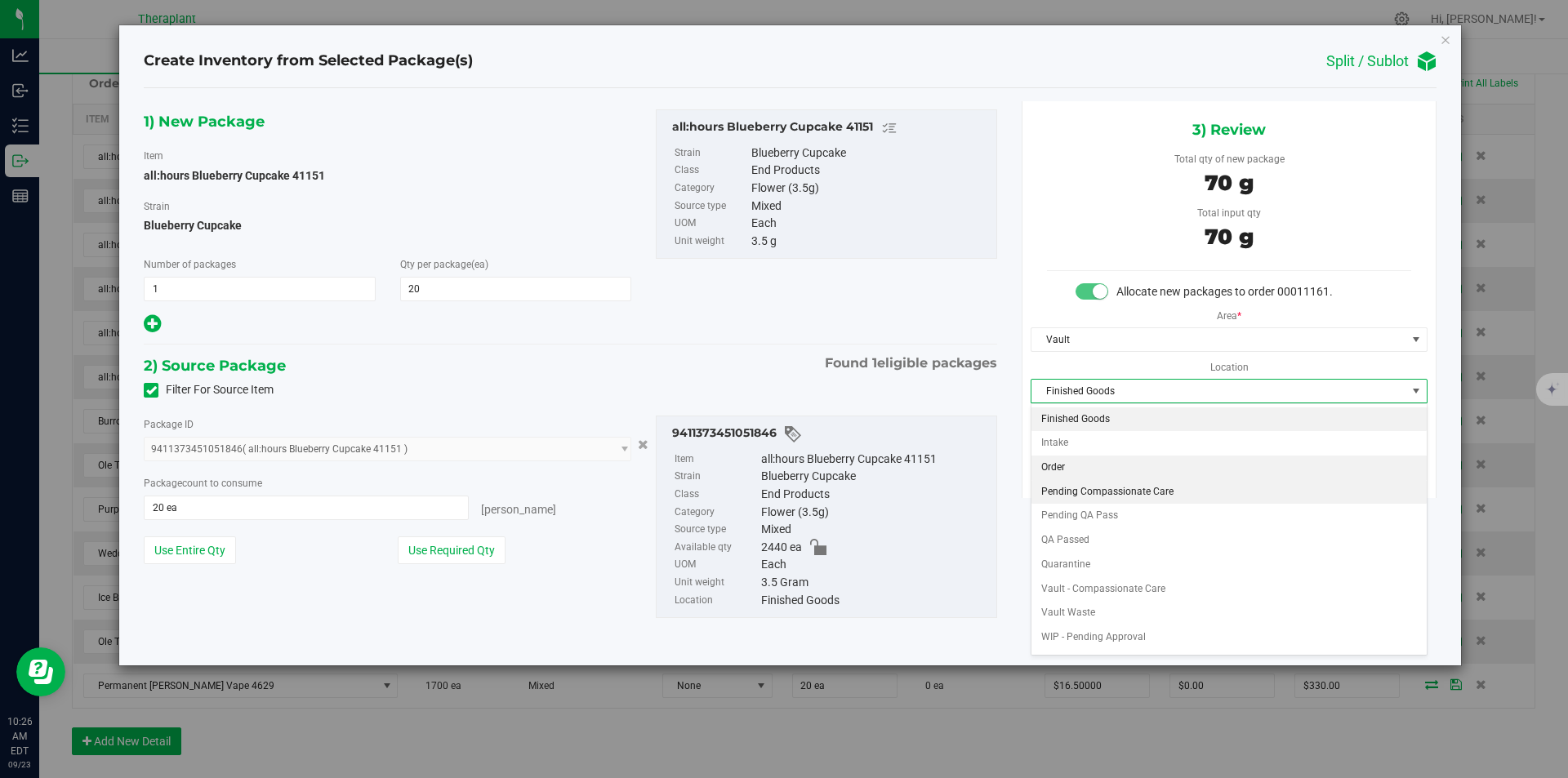
click at [1087, 474] on li "Order" at bounding box center [1229, 468] width 396 height 25
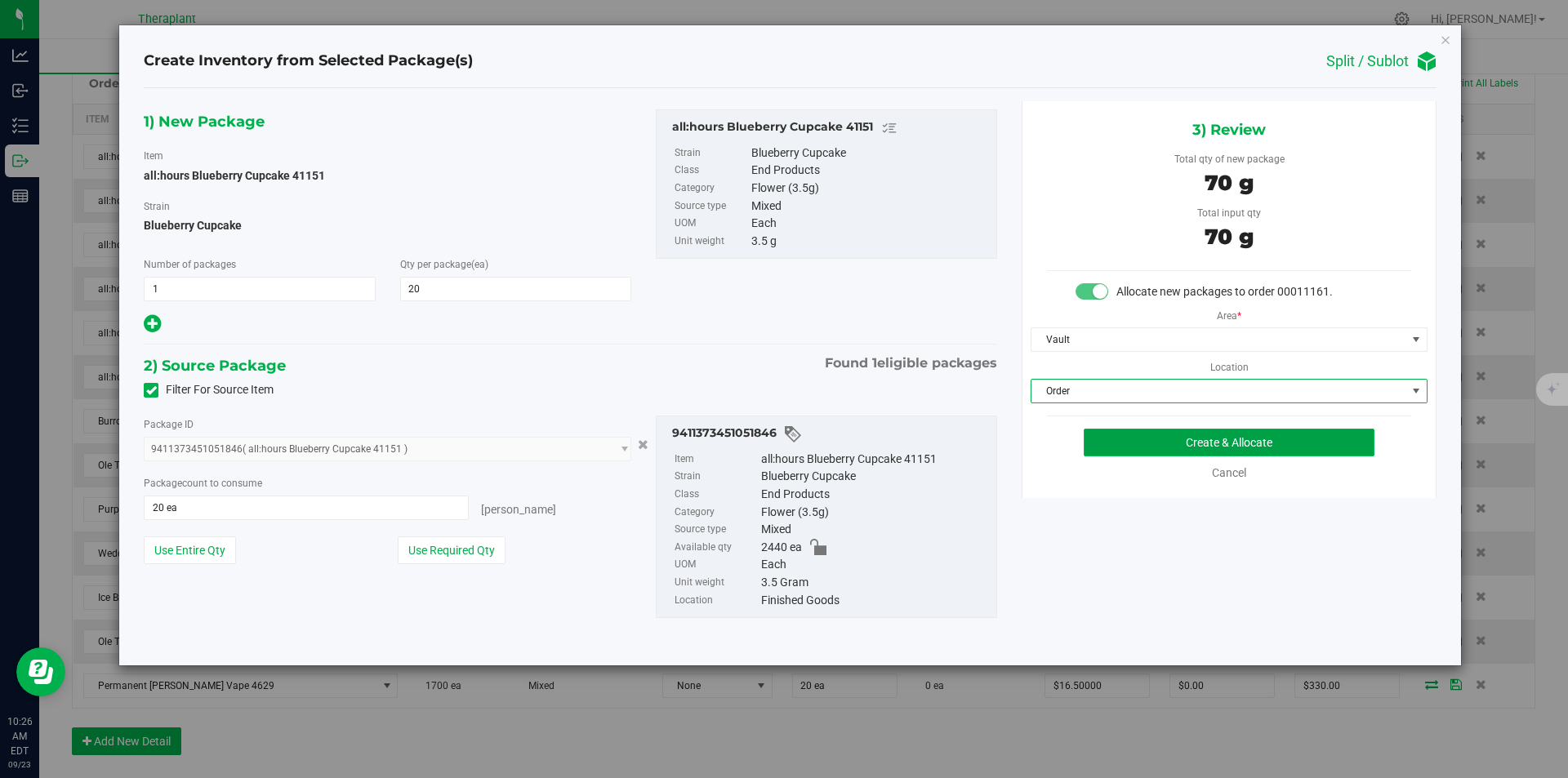
click at [1098, 447] on button "Create & Allocate" at bounding box center [1229, 442] width 291 height 28
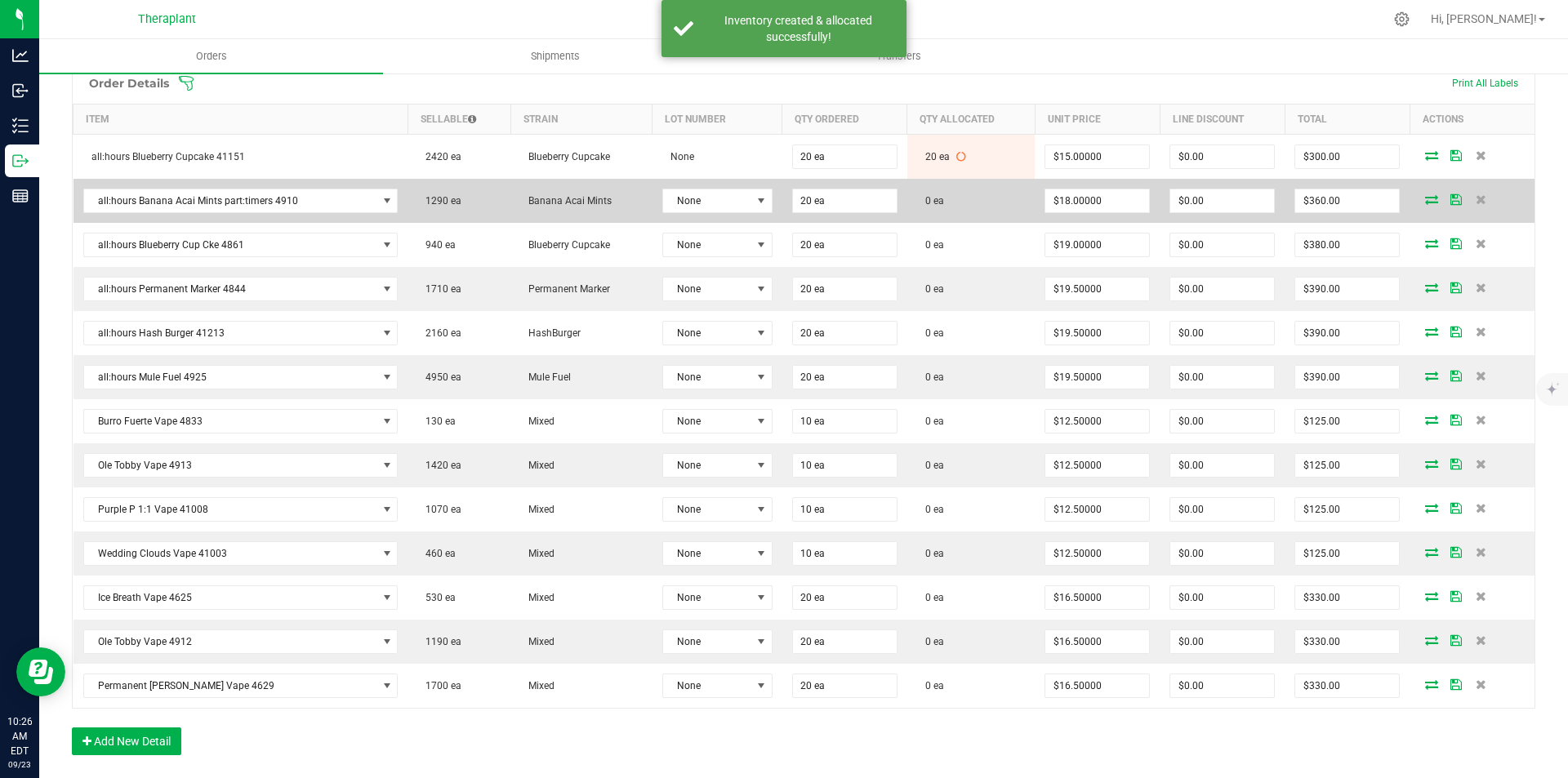
click at [1425, 199] on icon at bounding box center [1431, 200] width 13 height 10
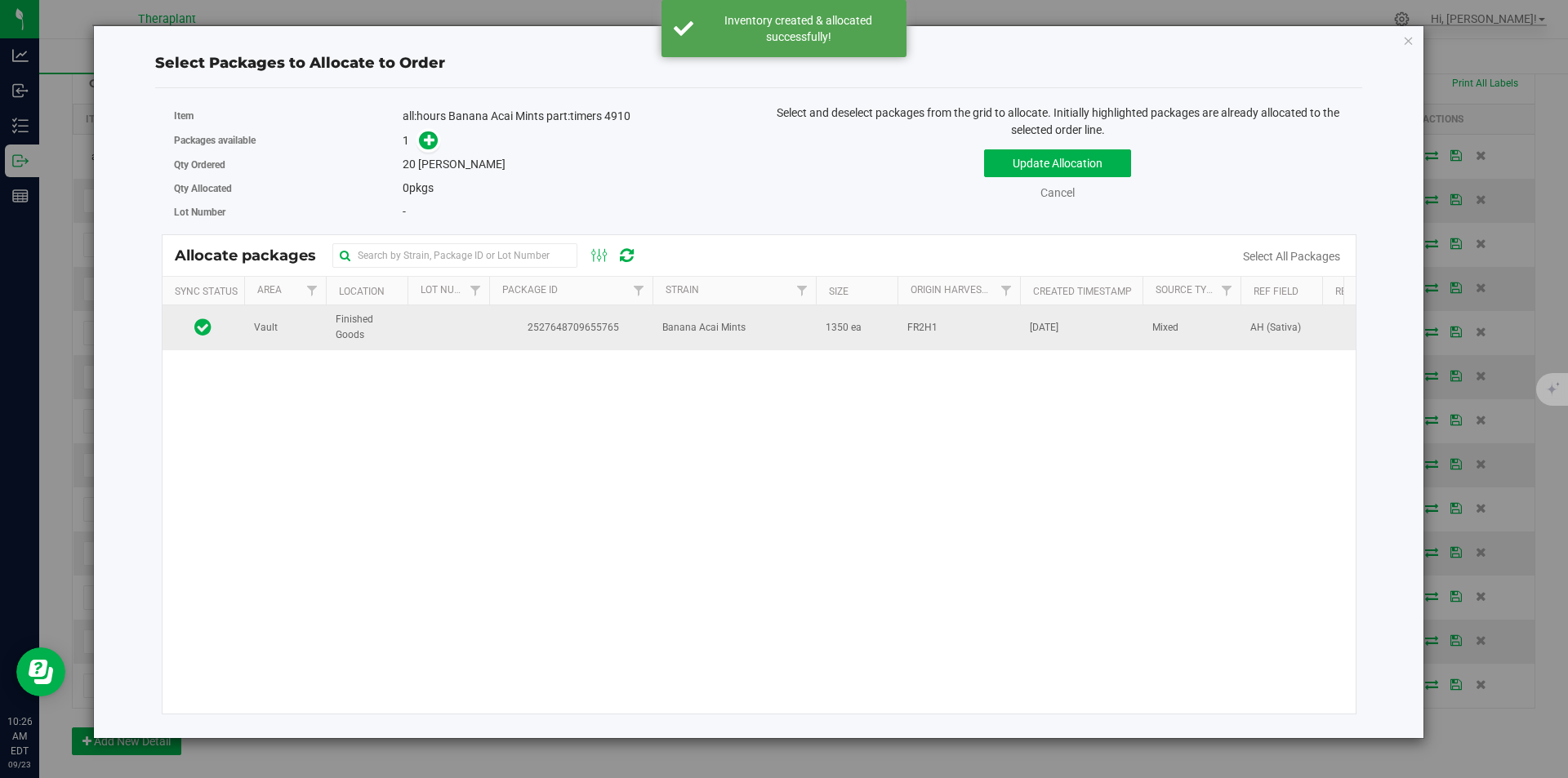
click at [636, 325] on span "2527648709655765" at bounding box center [571, 327] width 144 height 15
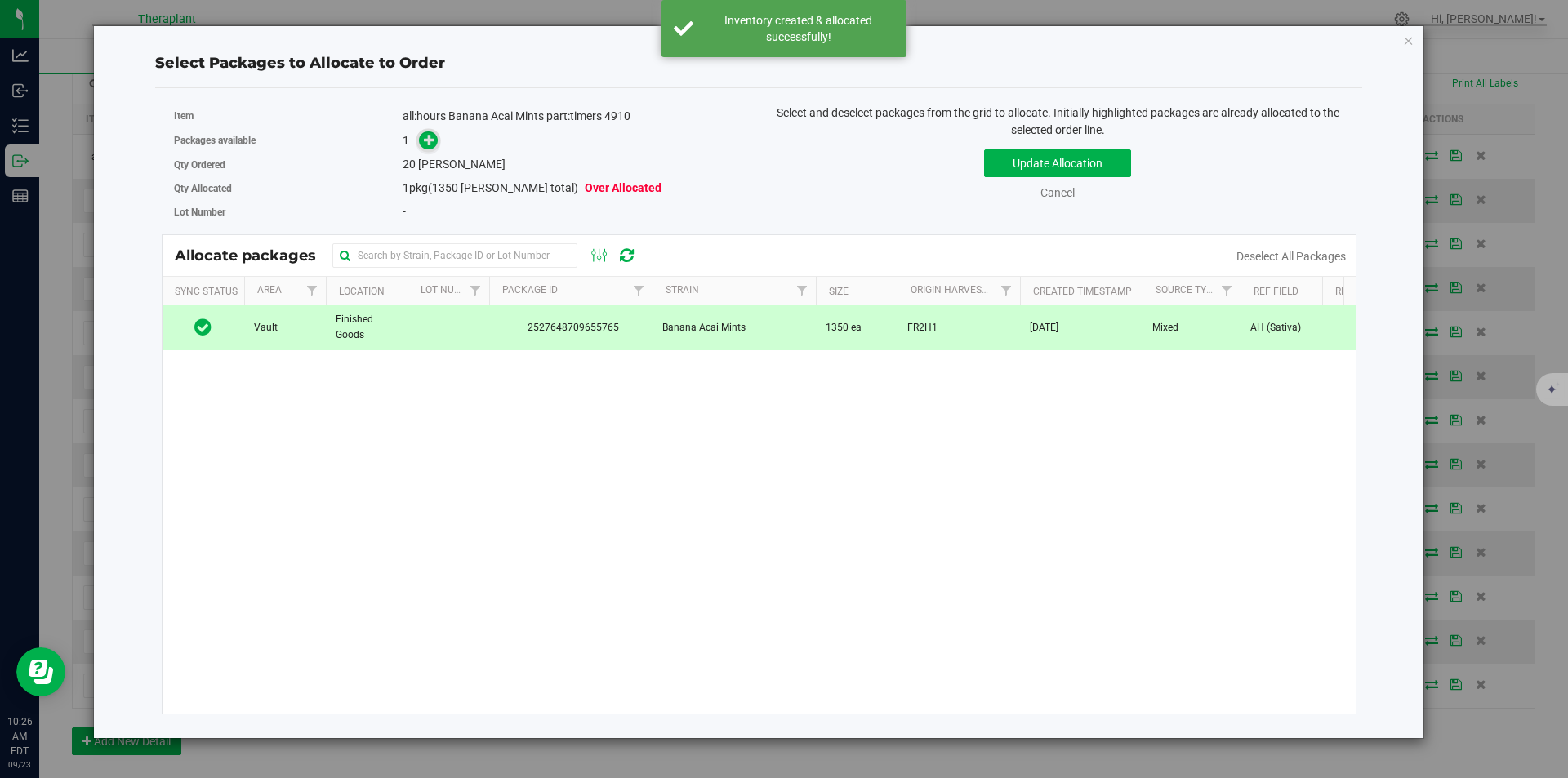
click at [435, 139] on icon at bounding box center [429, 139] width 11 height 11
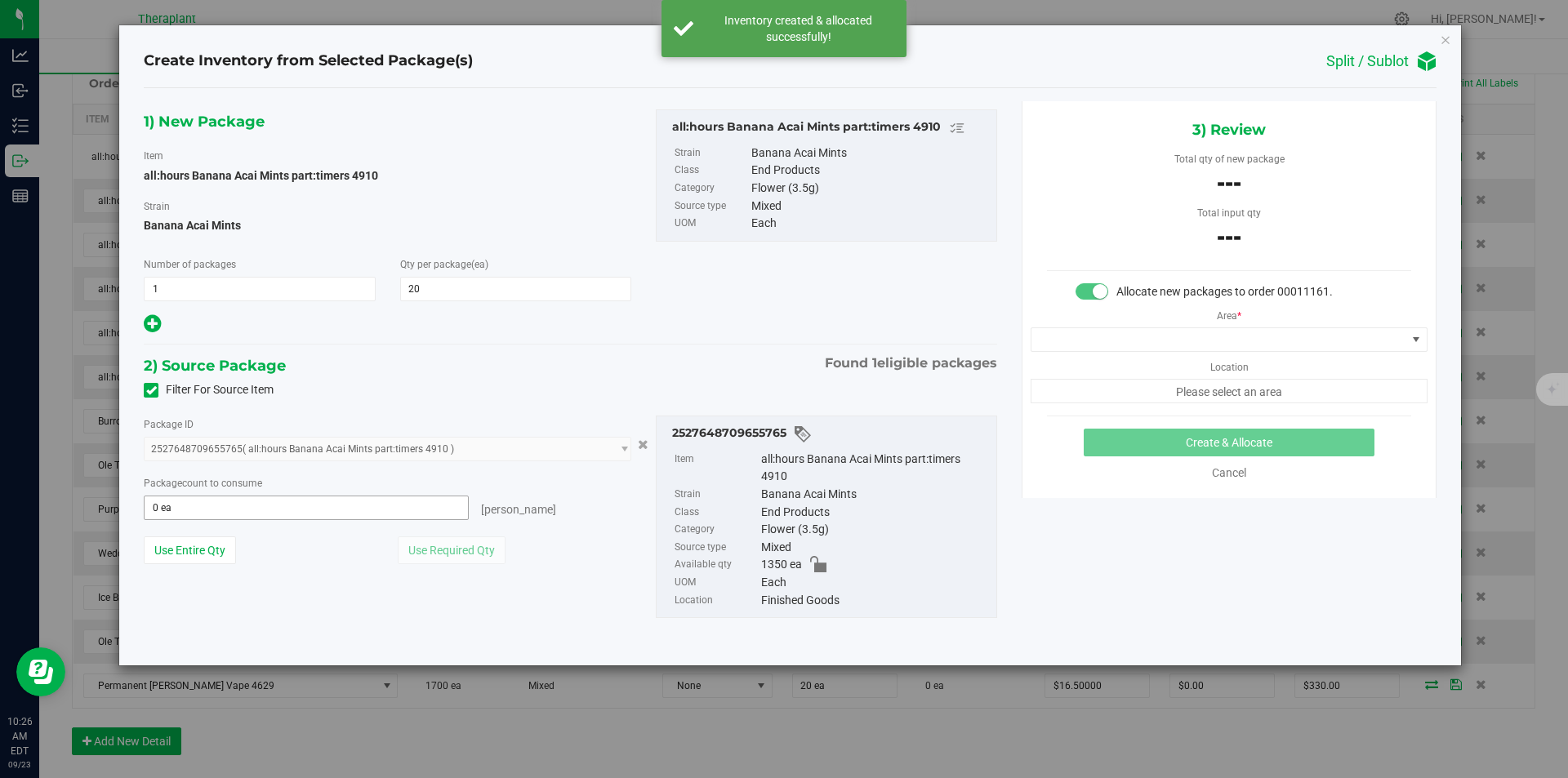
click at [275, 513] on span "0 ea 0" at bounding box center [306, 508] width 325 height 25
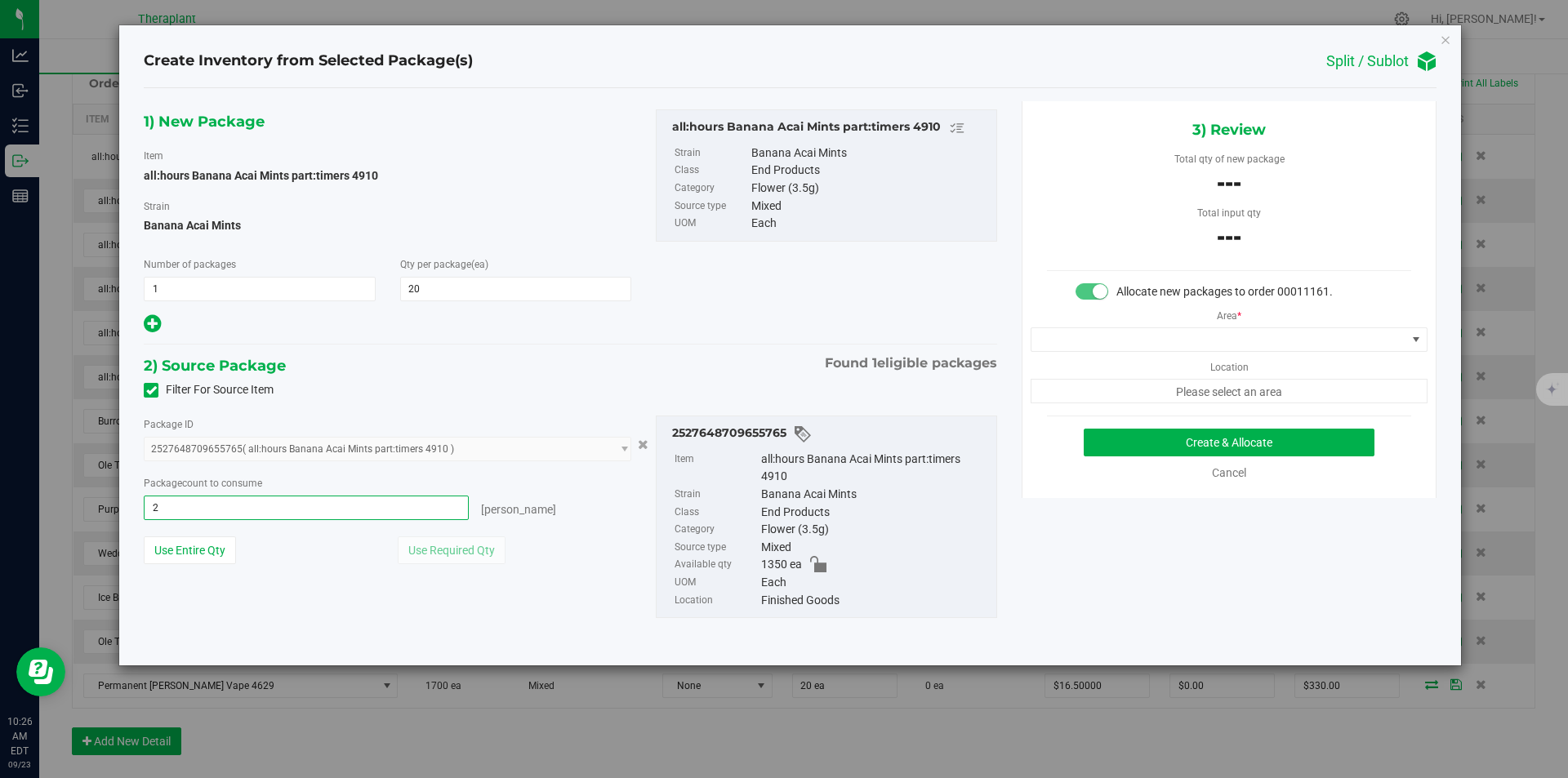
type input "20"
click at [1152, 341] on span at bounding box center [1219, 339] width 375 height 23
type input "20 ea"
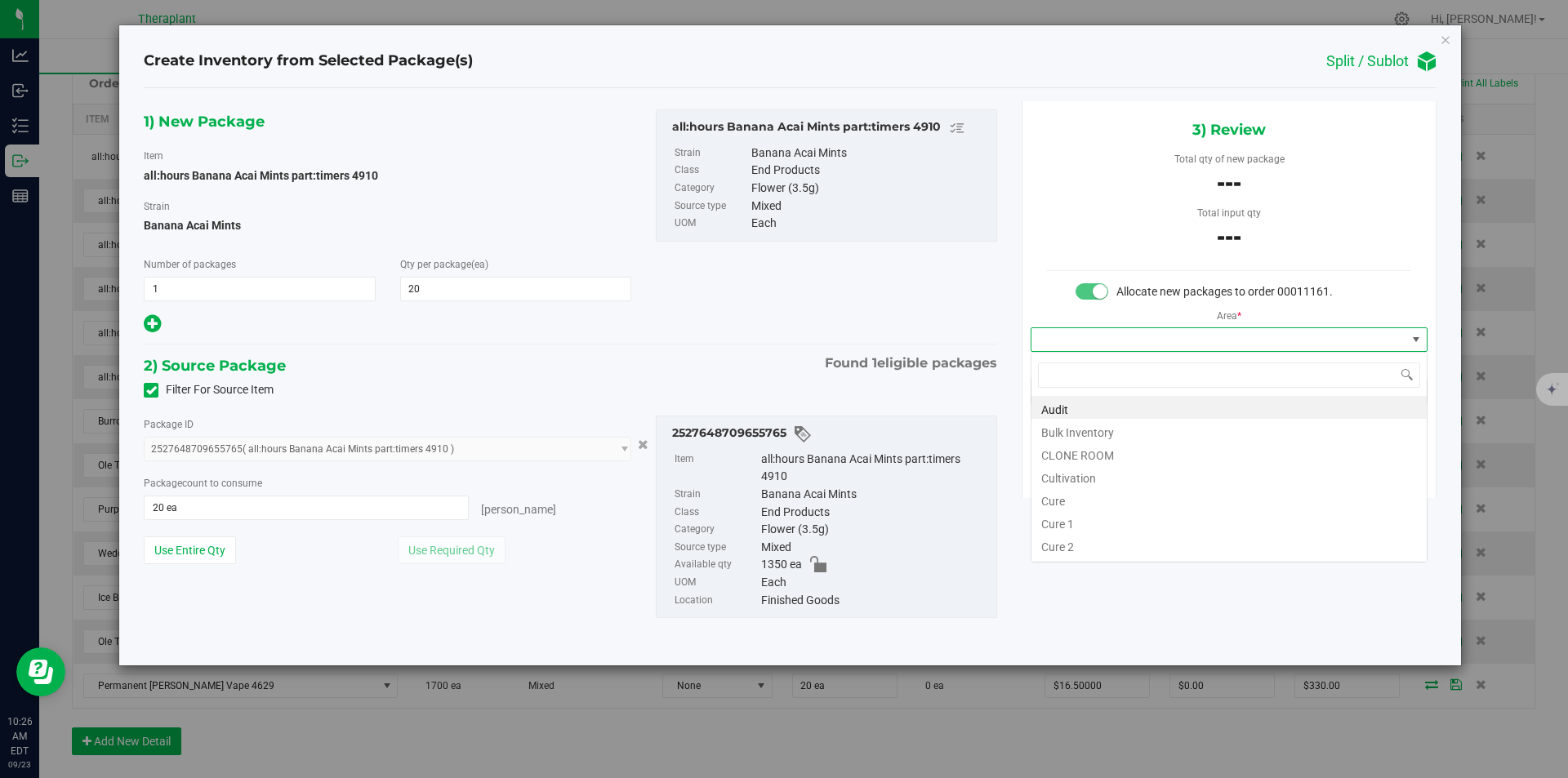
type input "v"
click at [1078, 450] on li "Vault" at bounding box center [1229, 452] width 396 height 23
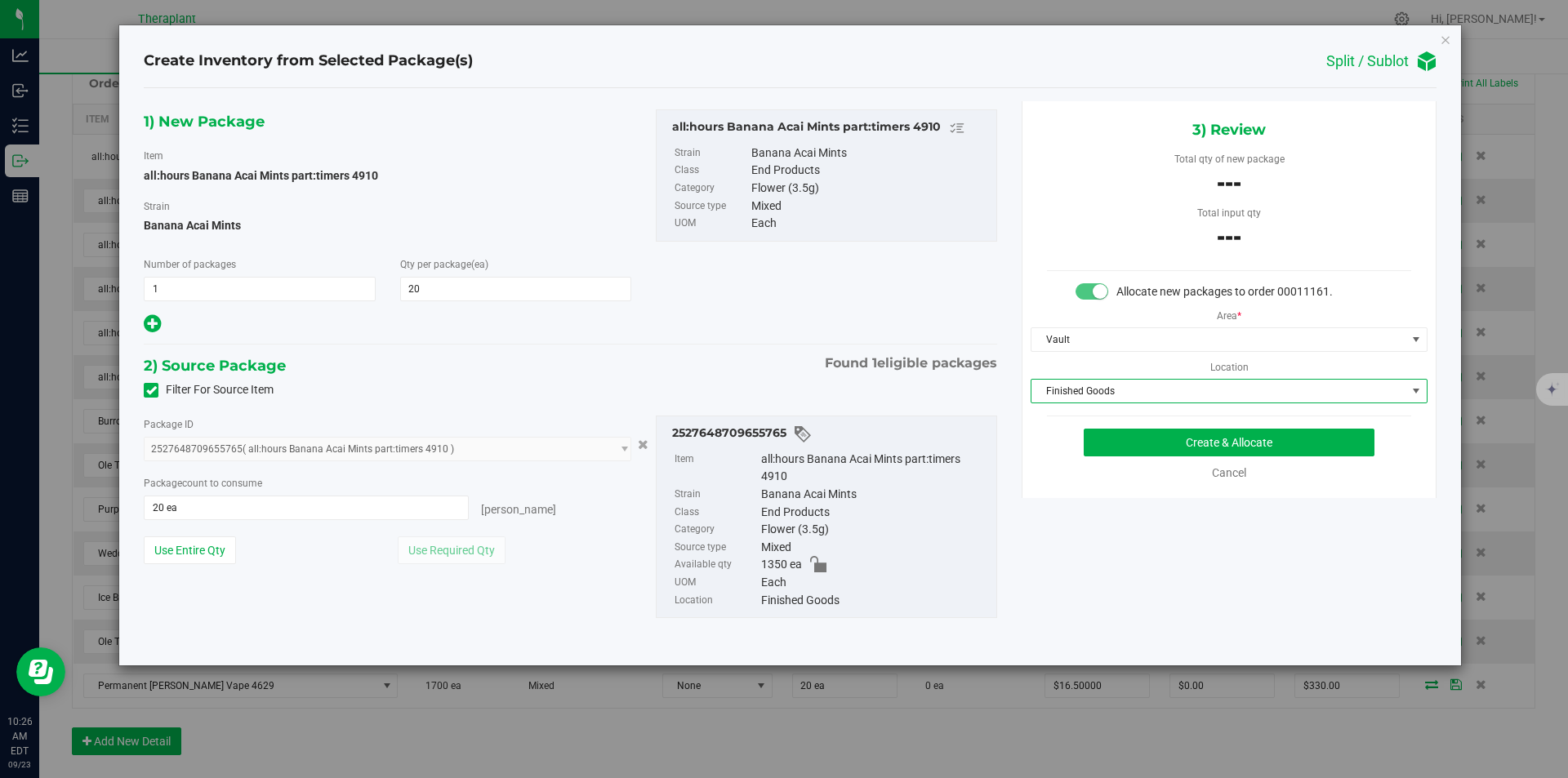
click at [1089, 398] on span "Finished Goods" at bounding box center [1219, 390] width 375 height 23
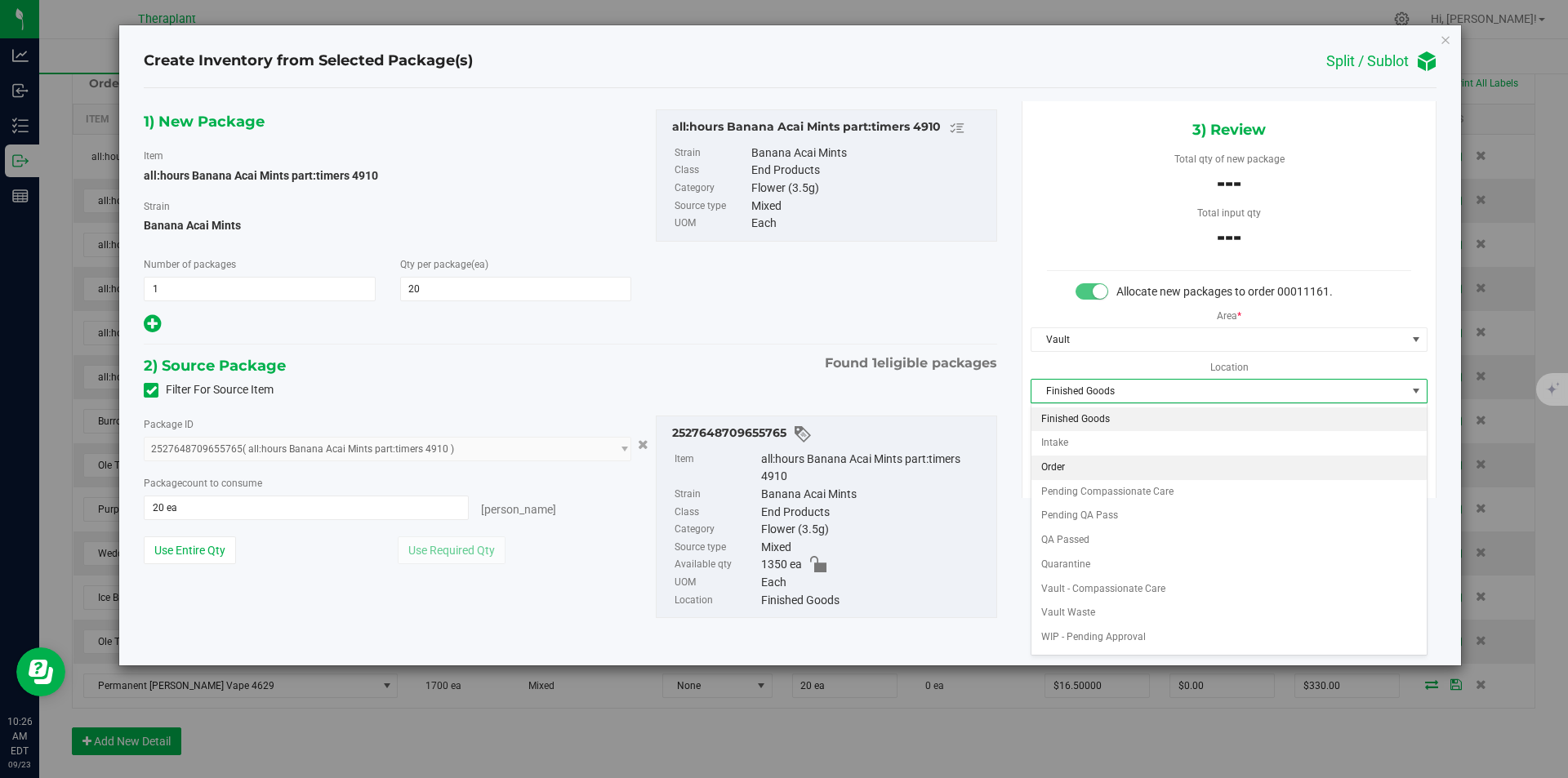
click at [1063, 471] on li "Order" at bounding box center [1229, 468] width 396 height 25
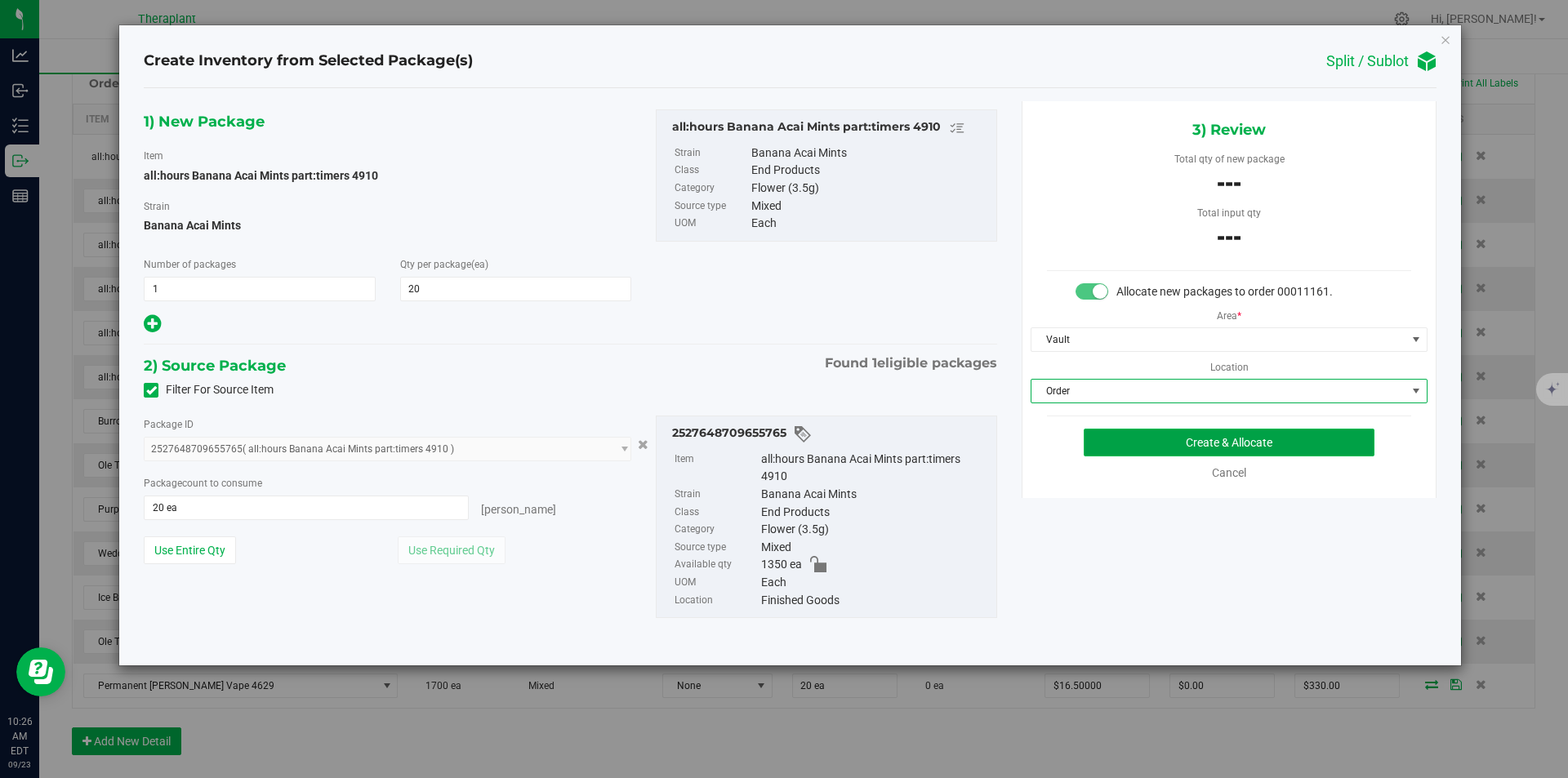
click at [1131, 445] on button "Create & Allocate" at bounding box center [1229, 442] width 291 height 28
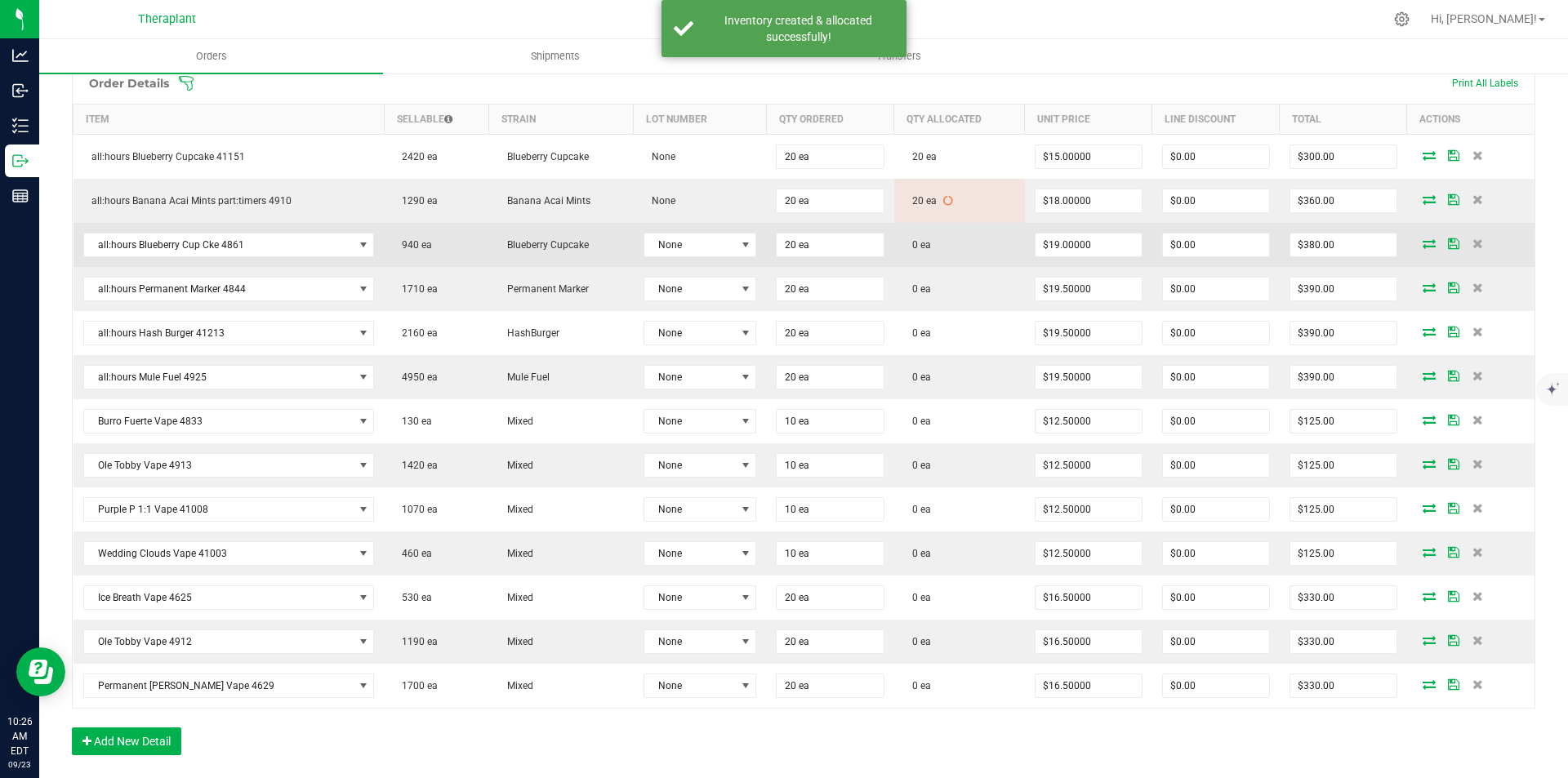
click at [1423, 244] on icon at bounding box center [1429, 243] width 13 height 10
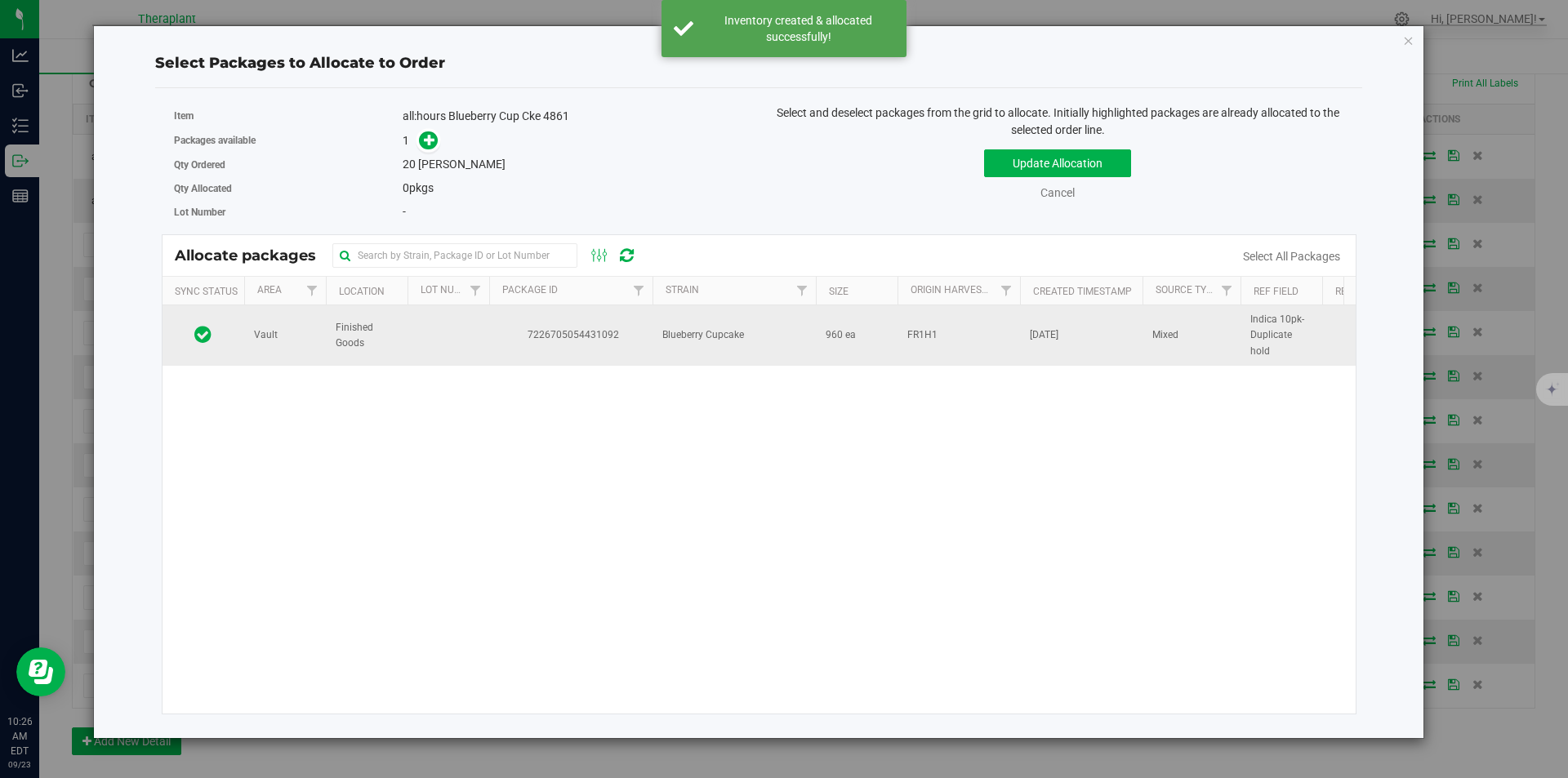
click at [632, 335] on span "7226705054431092" at bounding box center [571, 335] width 144 height 15
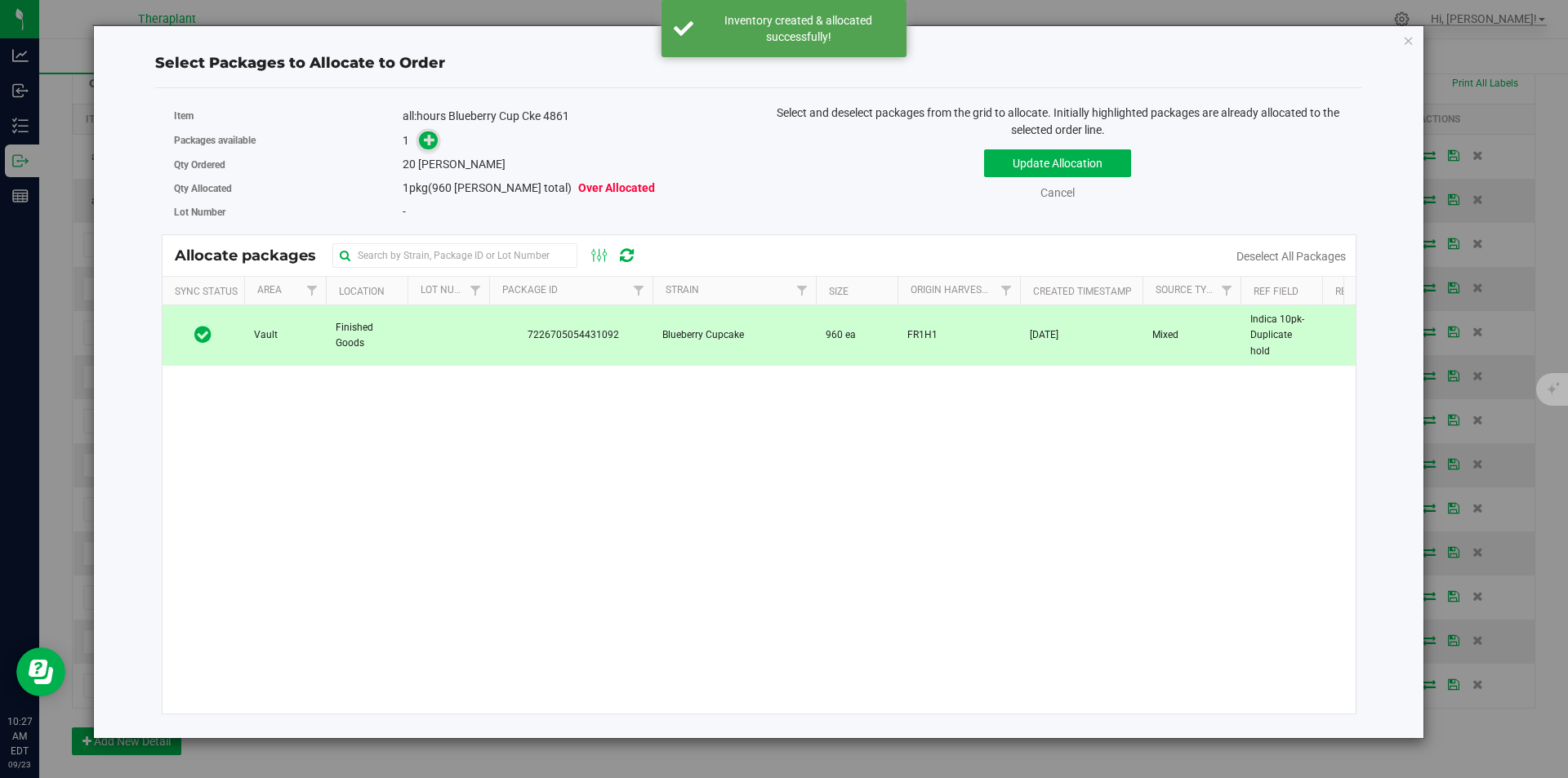
click at [424, 134] on icon at bounding box center [429, 139] width 11 height 11
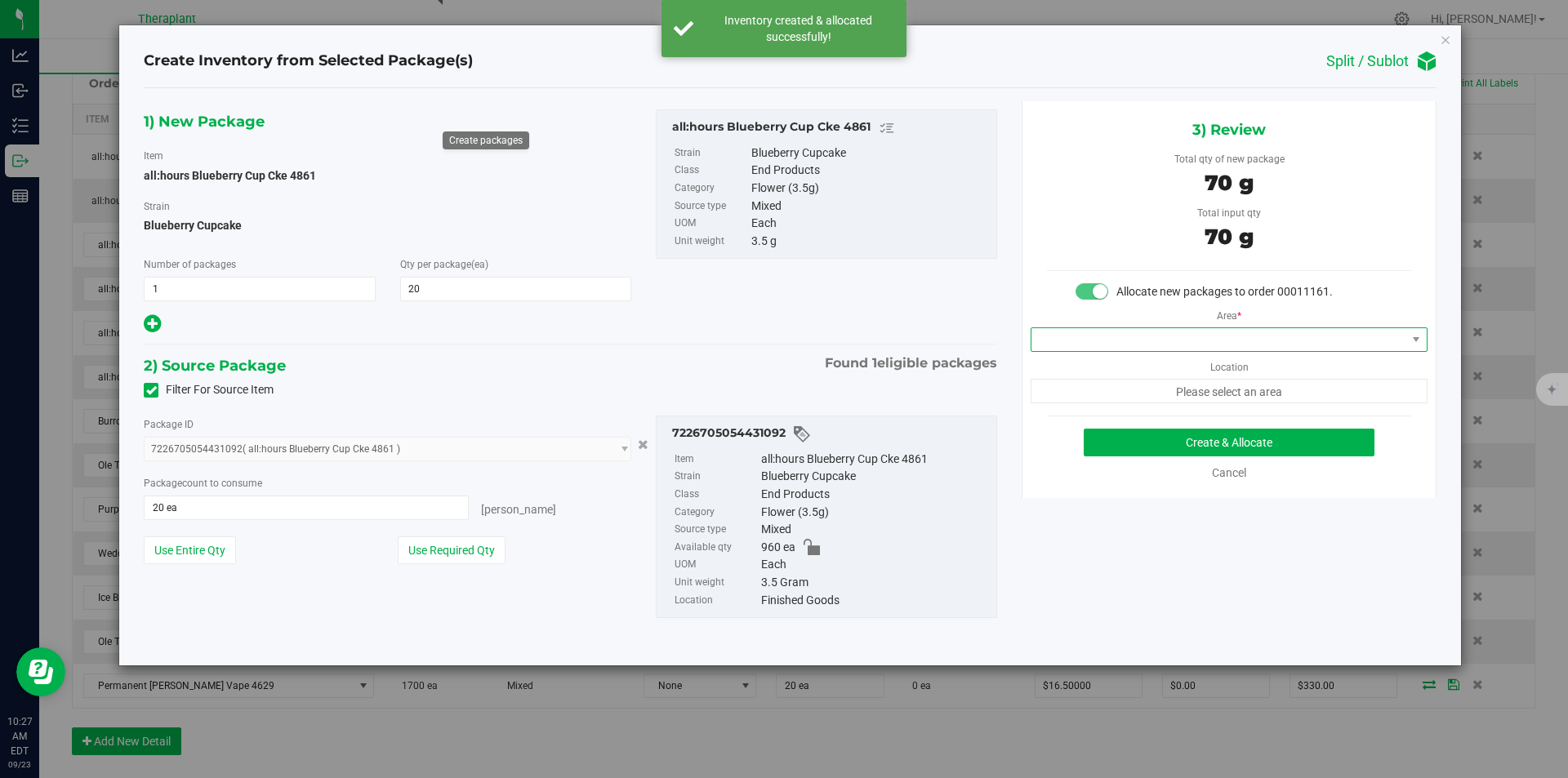
click at [1113, 338] on span at bounding box center [1219, 339] width 375 height 23
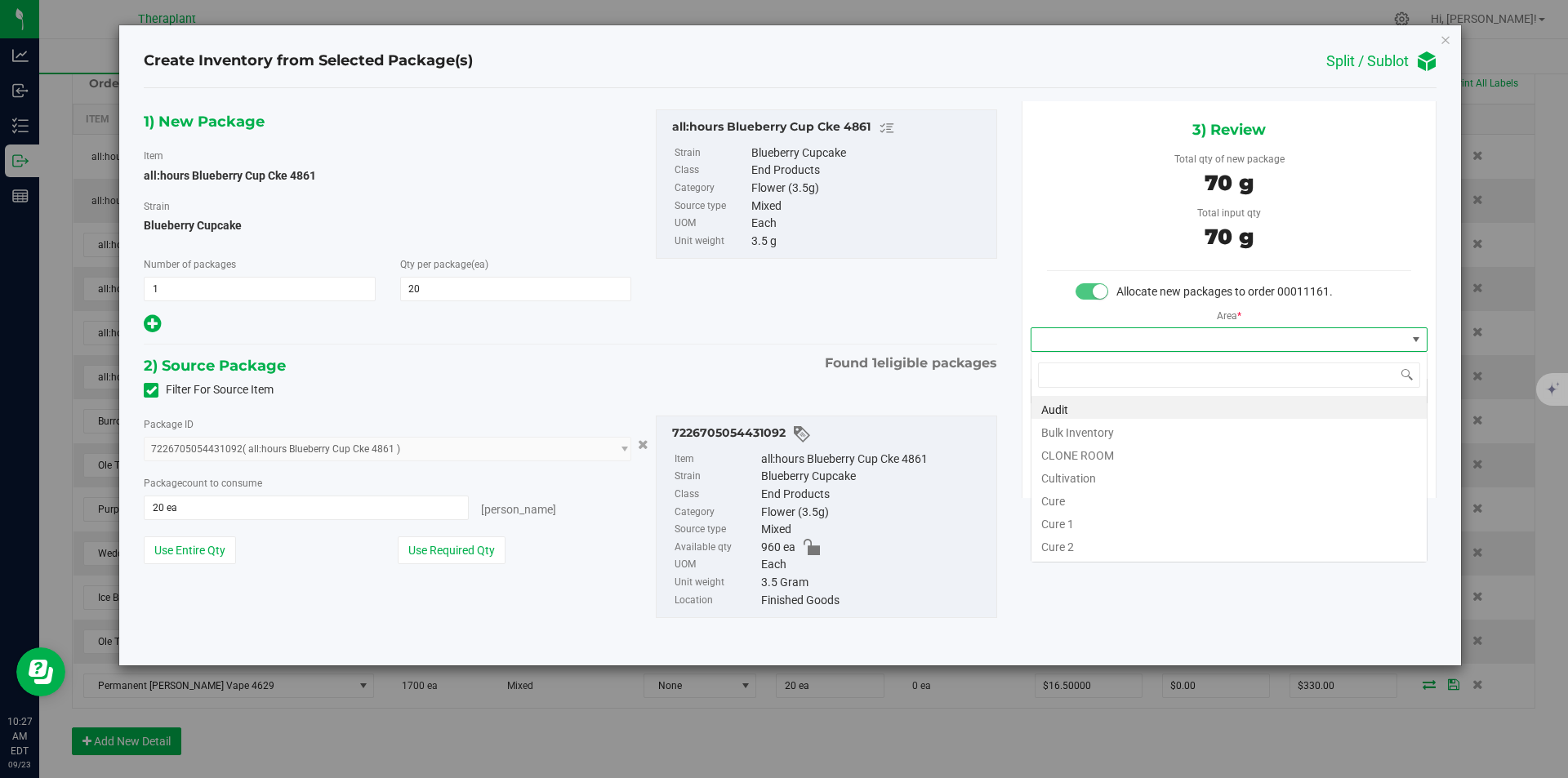
type input "v"
click at [1064, 450] on li "Vault" at bounding box center [1229, 452] width 396 height 23
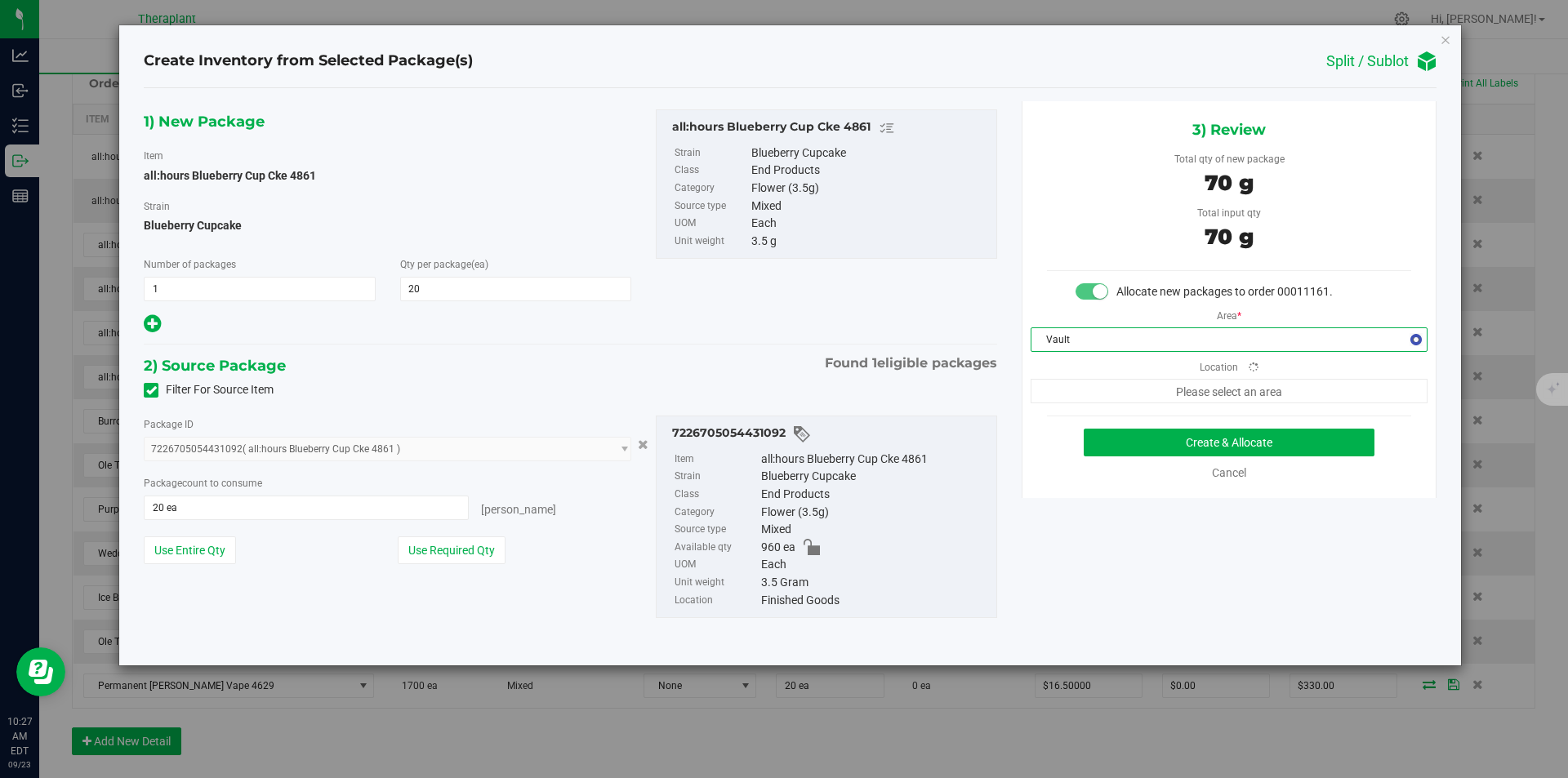
click at [1075, 396] on span "Please select an area" at bounding box center [1229, 390] width 397 height 25
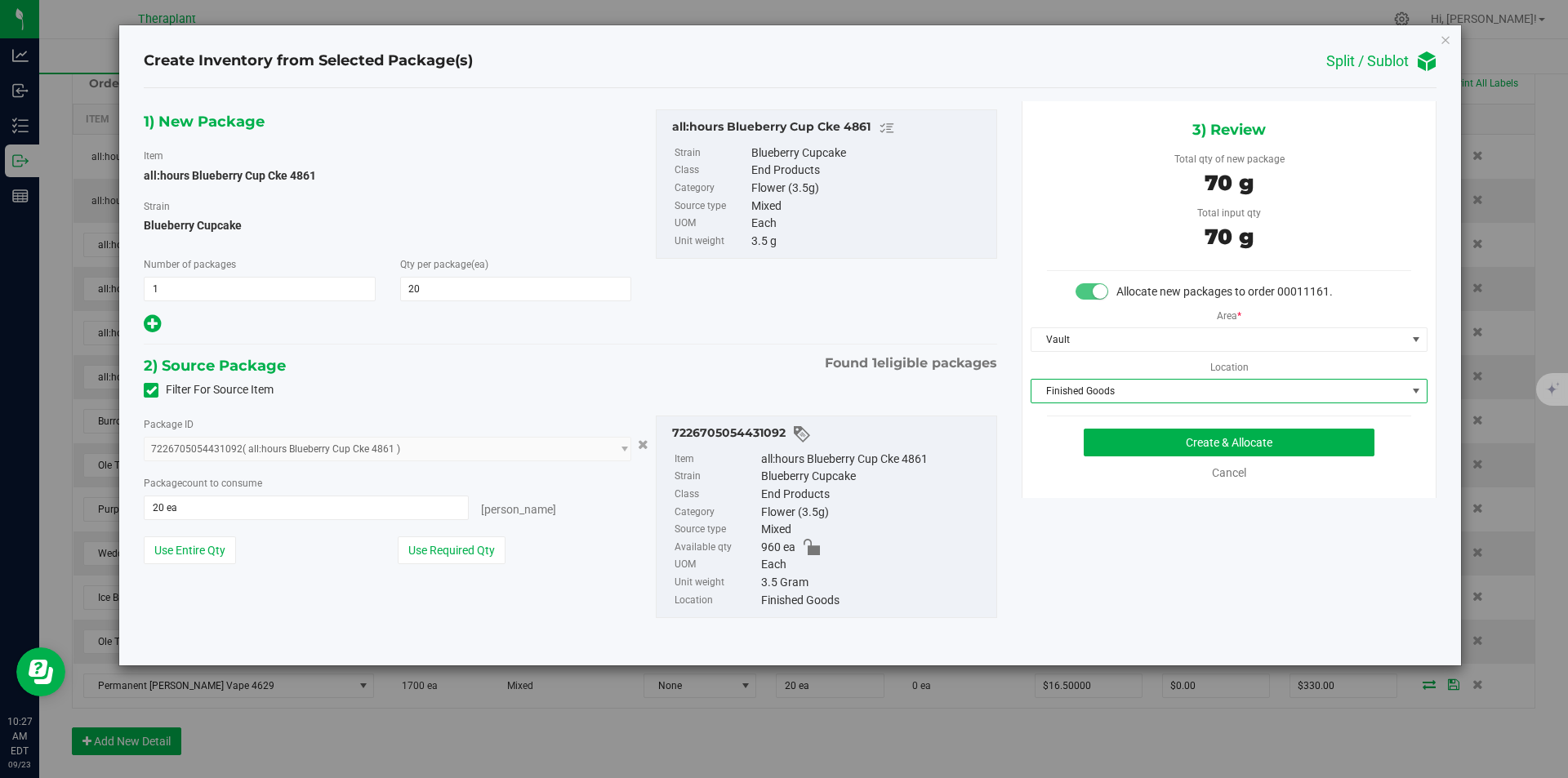
click at [1069, 398] on span "Finished Goods" at bounding box center [1219, 390] width 375 height 23
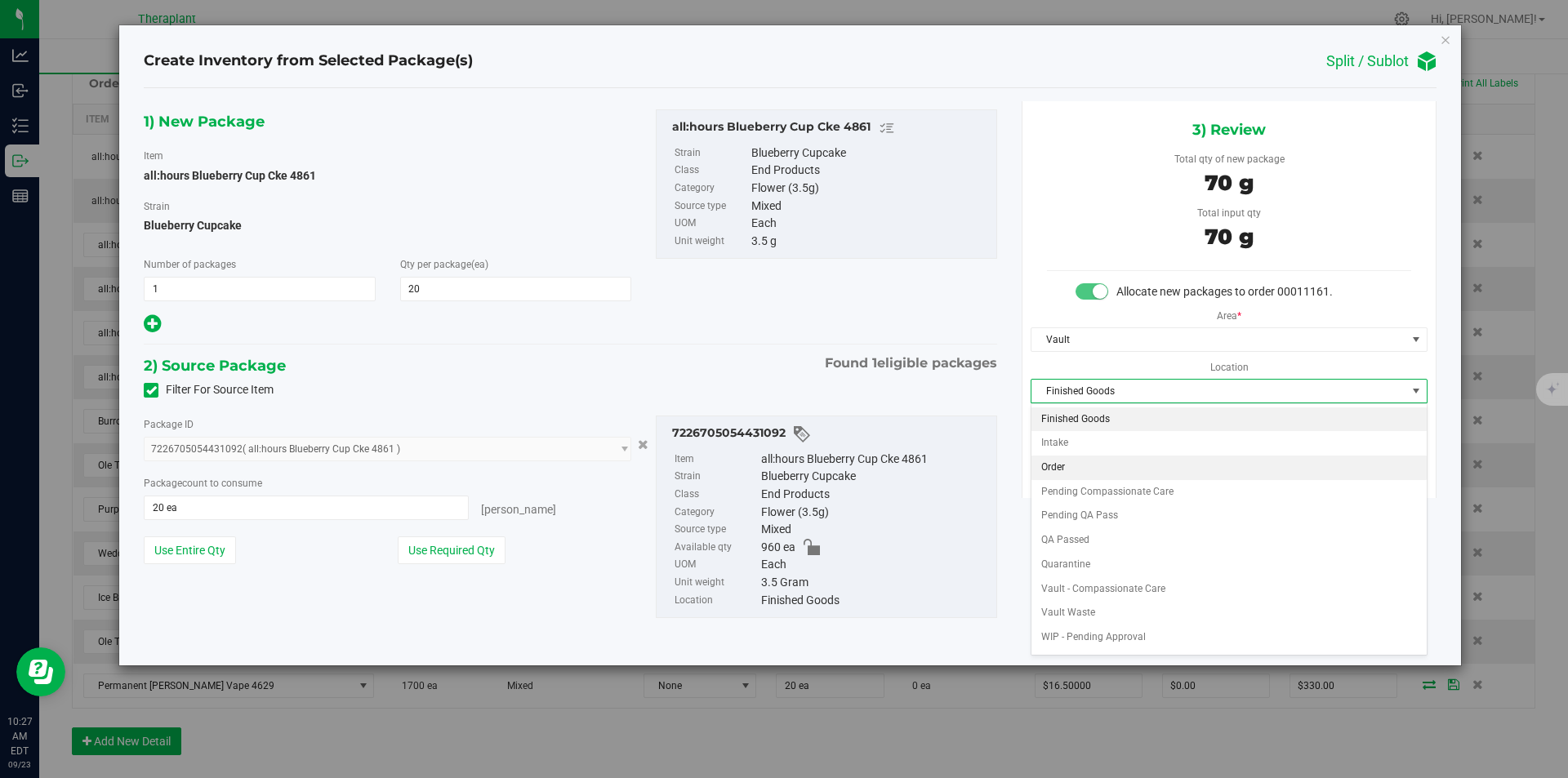
click at [1080, 467] on li "Order" at bounding box center [1229, 468] width 396 height 25
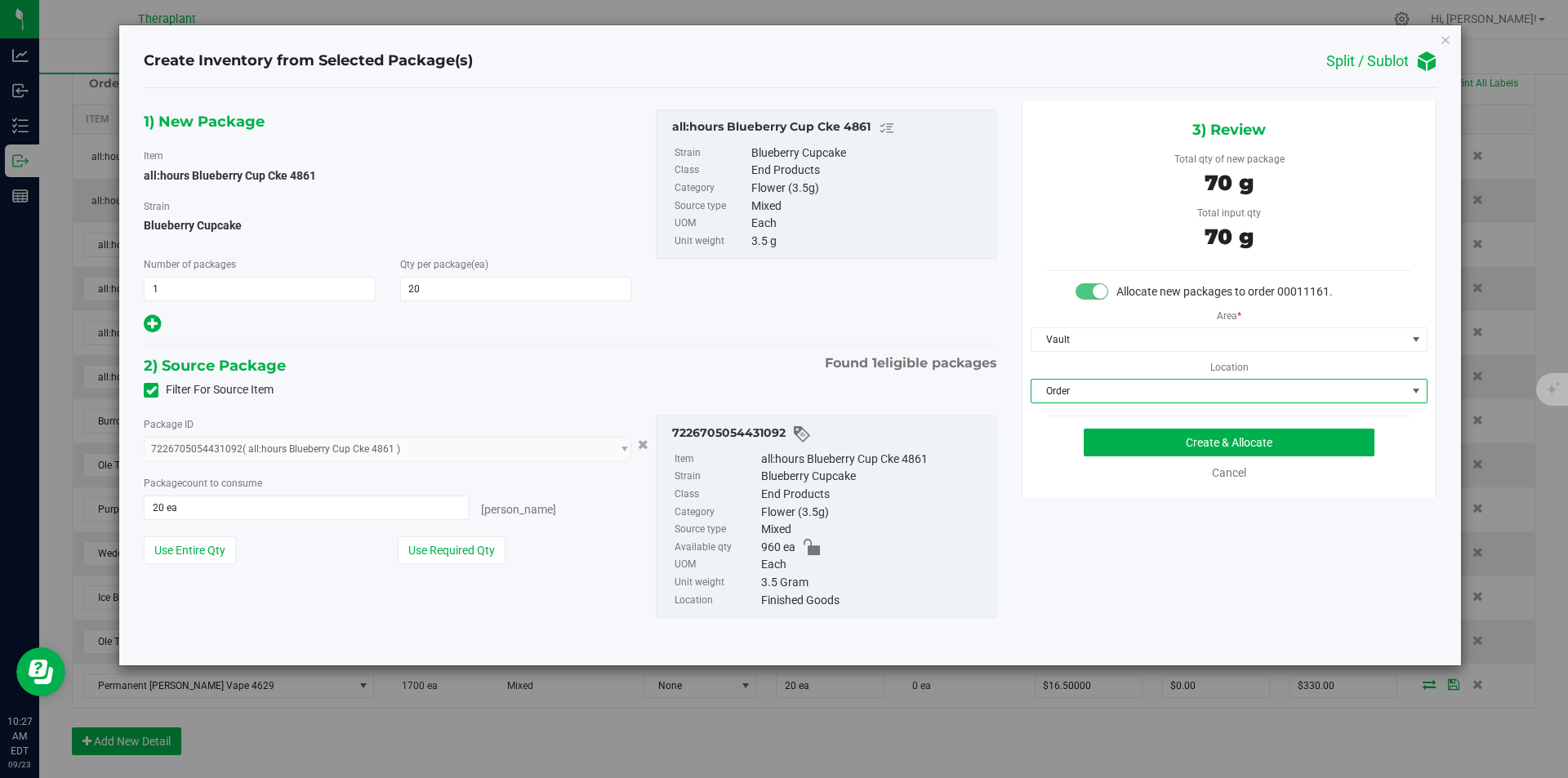
click at [1166, 427] on div "3) Review Total qty of new package 70 g Total input qty 70 g Allocate new packa…" at bounding box center [1229, 299] width 415 height 397
click at [1155, 440] on button "Create & Allocate" at bounding box center [1229, 442] width 291 height 28
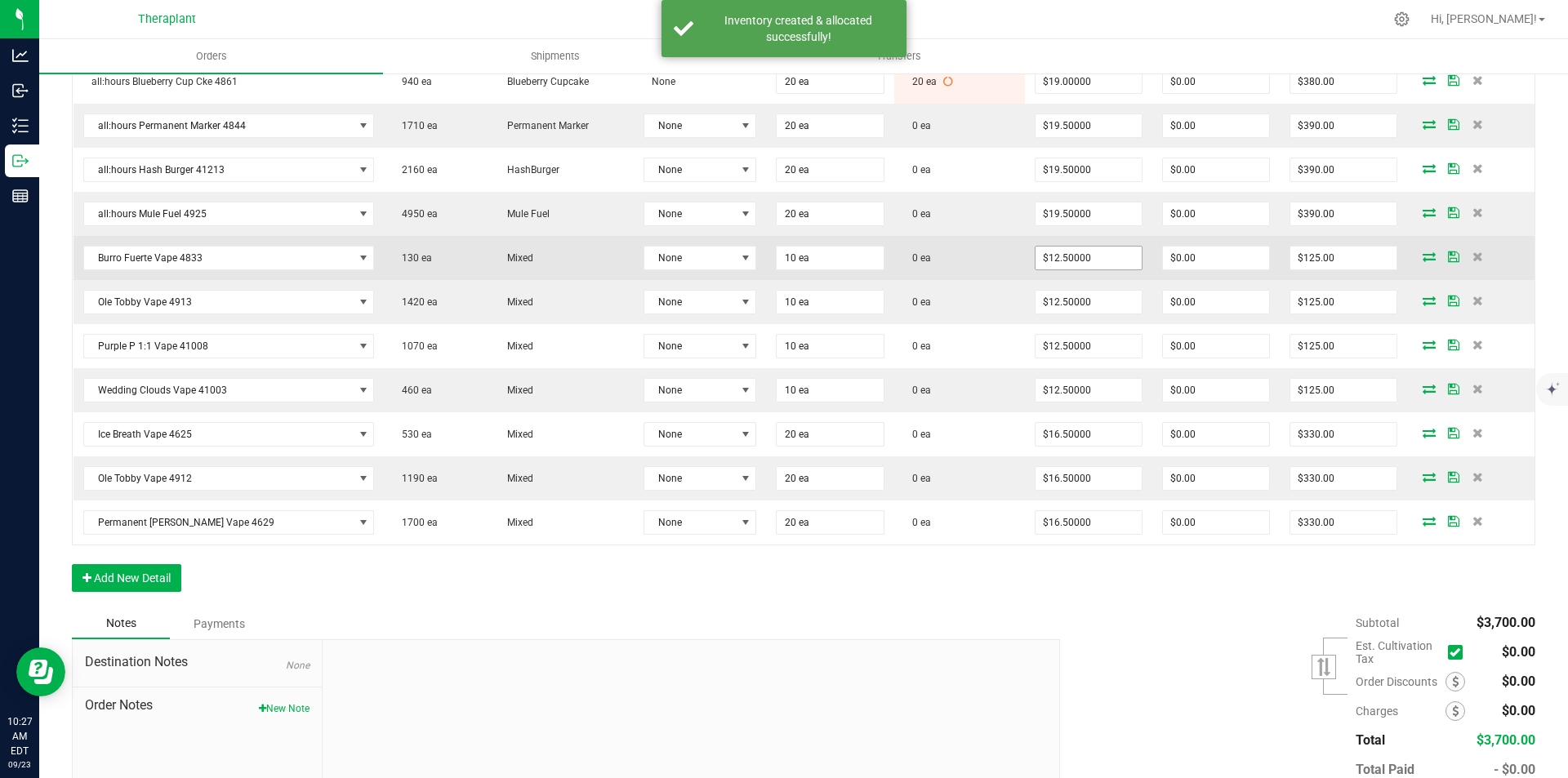
scroll to position [490, 0]
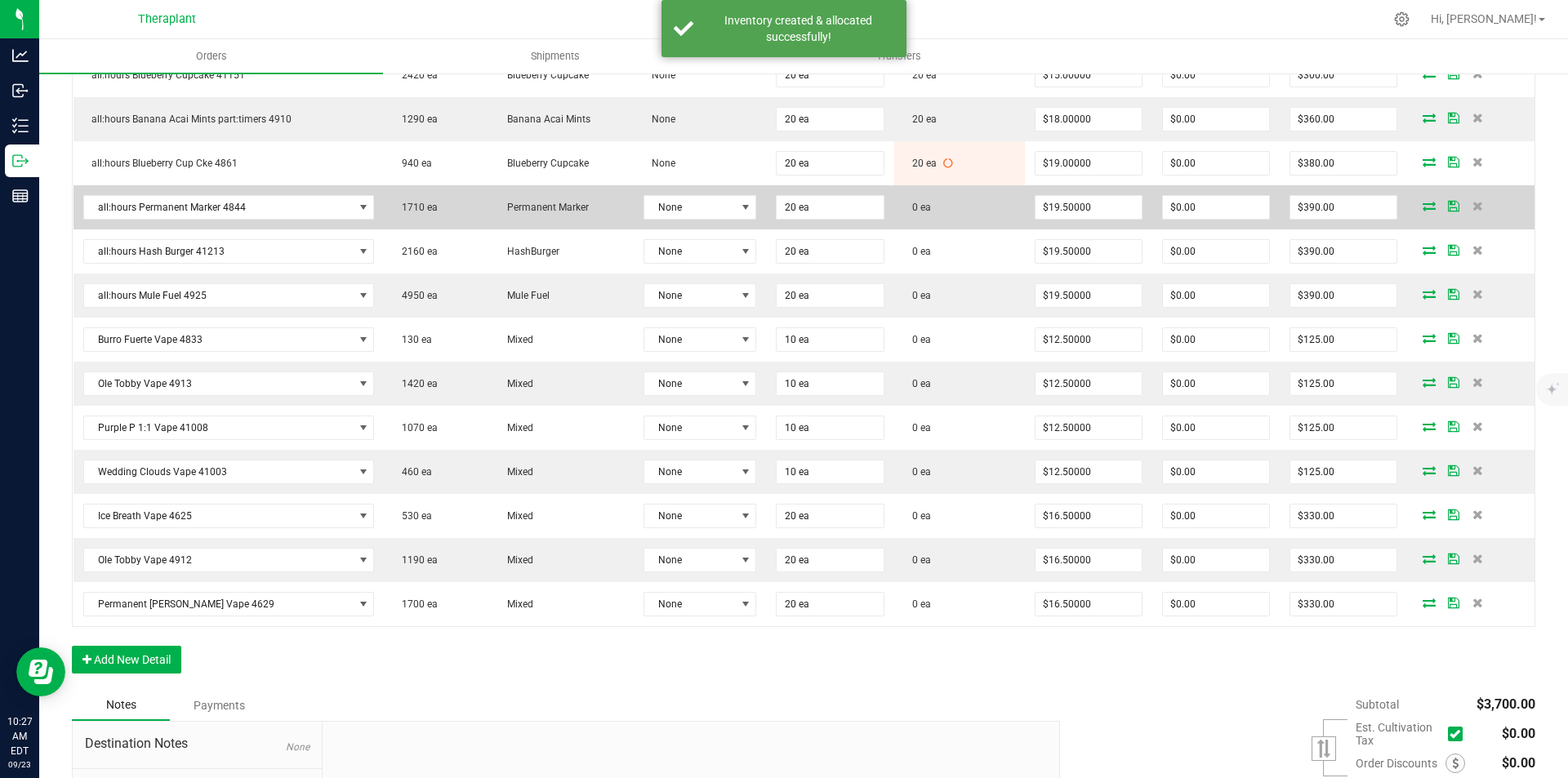
click at [1423, 205] on icon at bounding box center [1429, 206] width 13 height 10
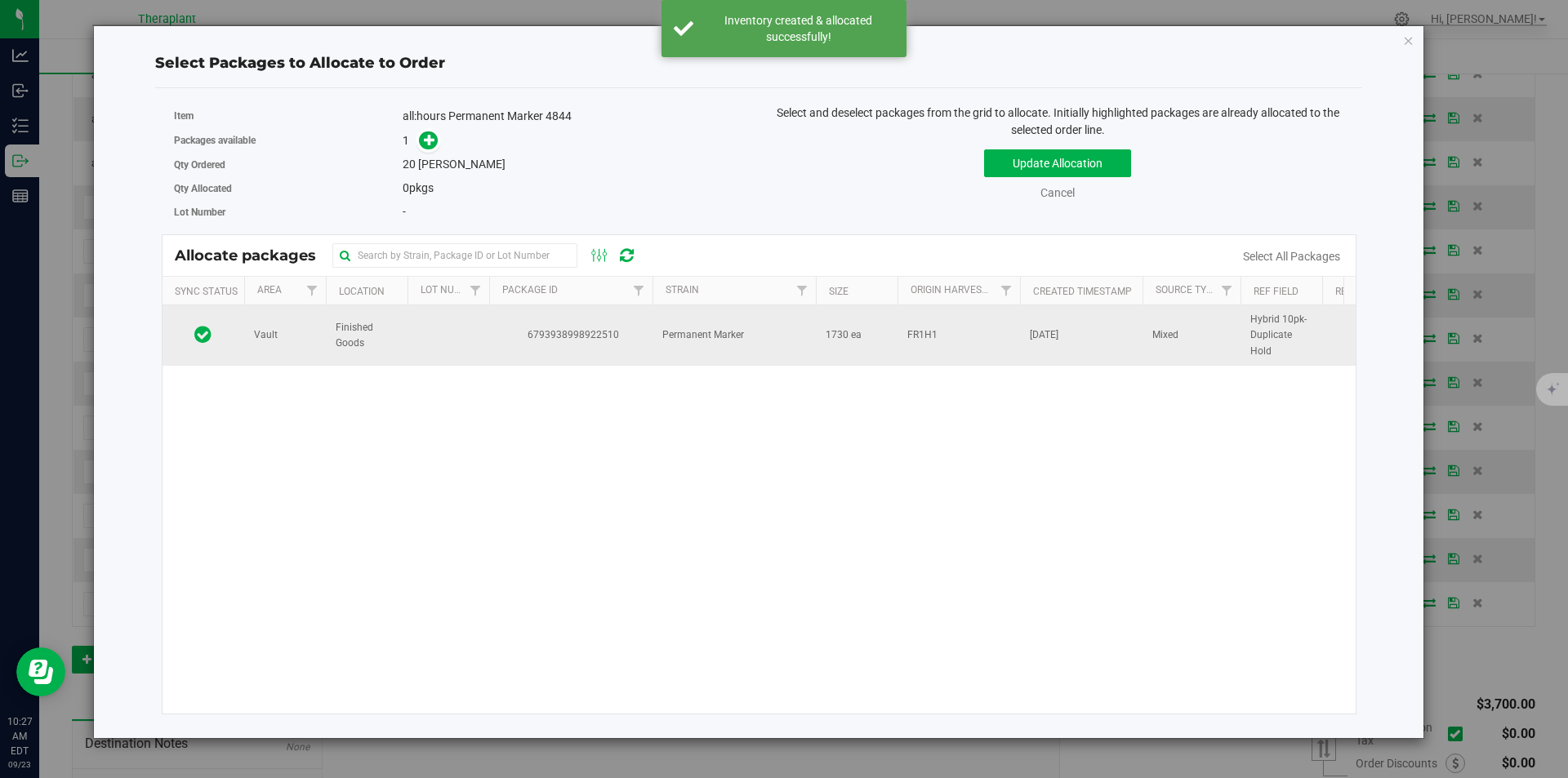
click at [525, 306] on td "6793938998922510" at bounding box center [571, 335] width 163 height 60
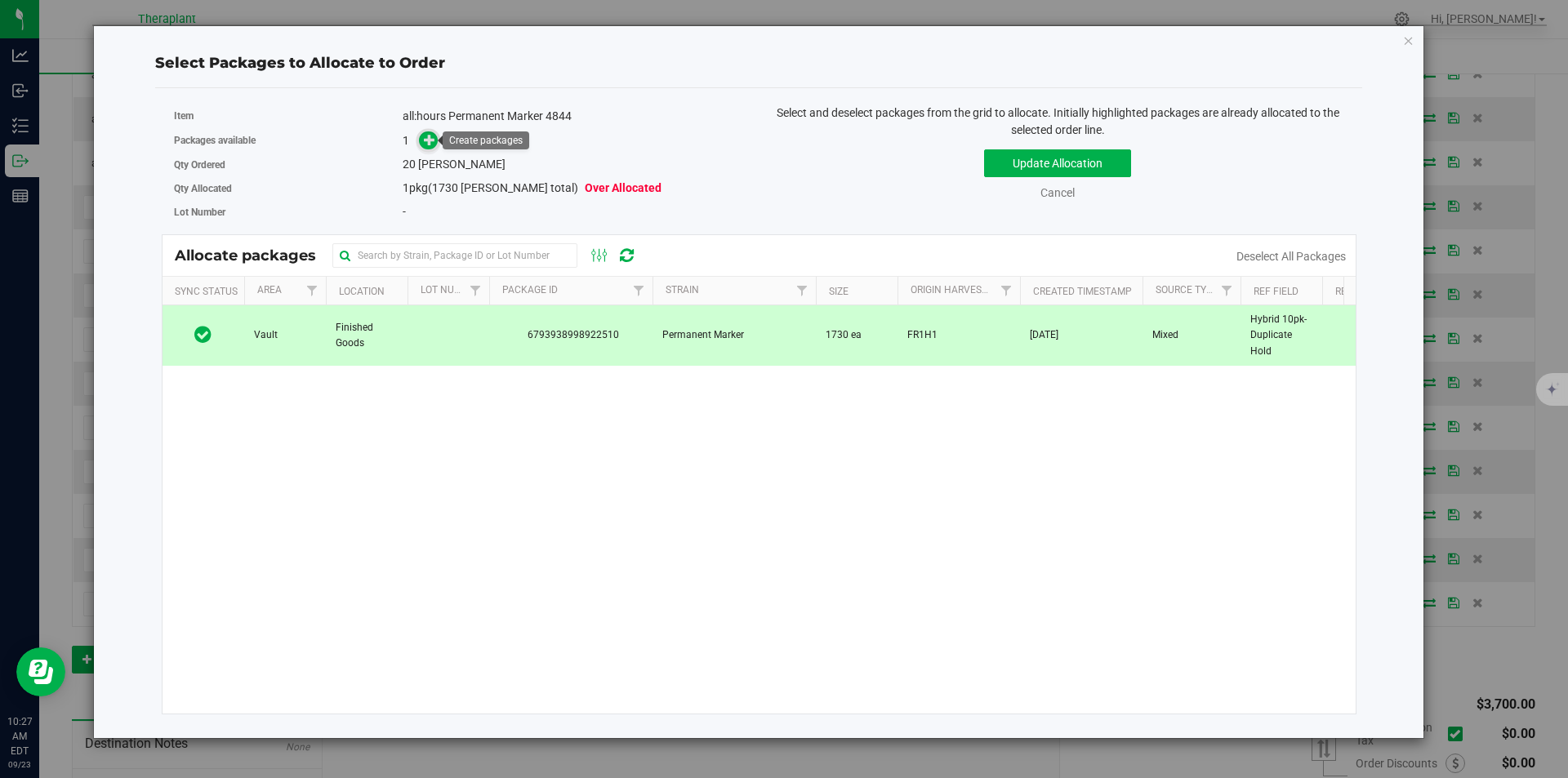
click at [432, 135] on icon at bounding box center [429, 139] width 11 height 11
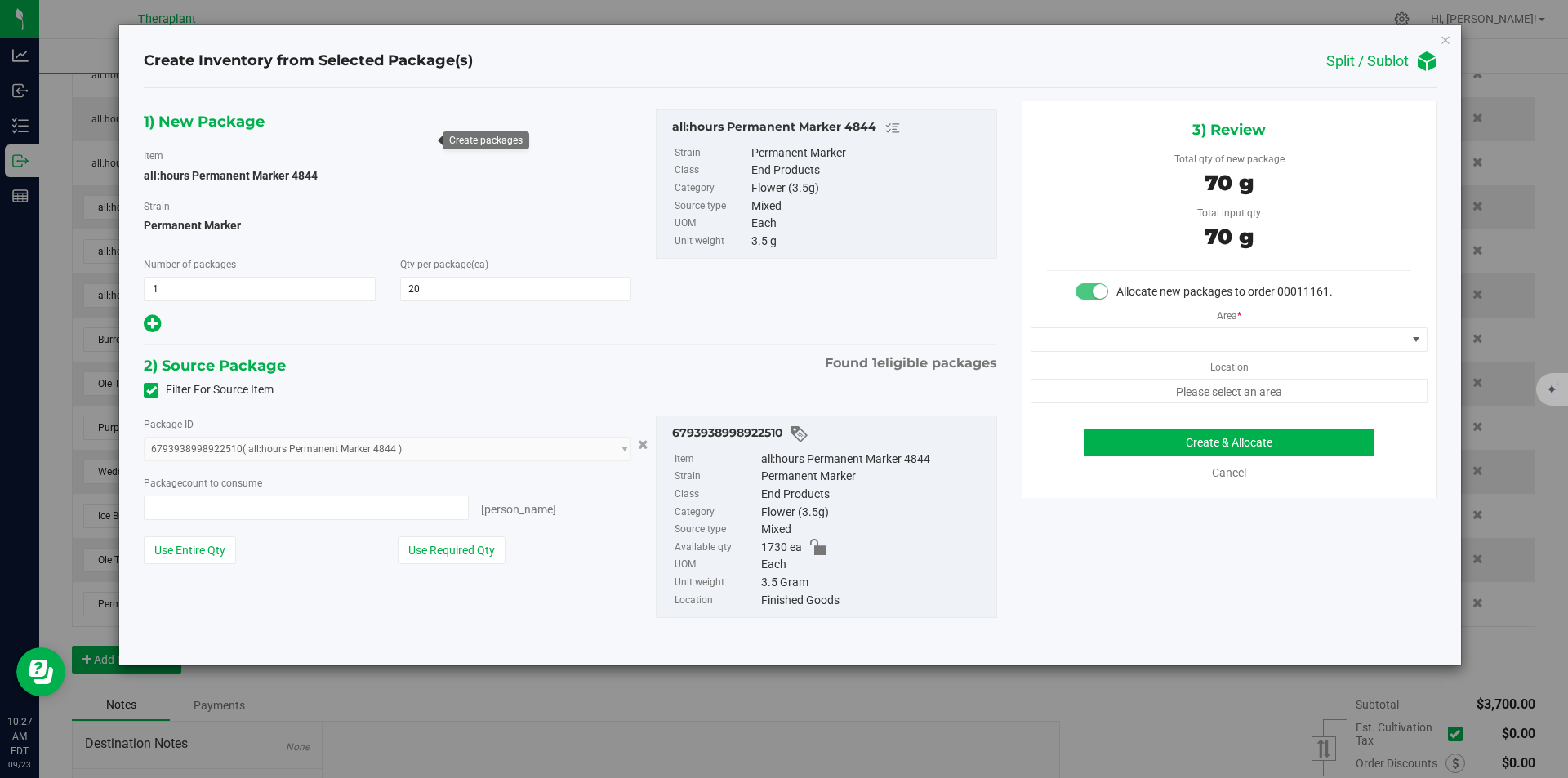
type input "20 ea"
click at [1069, 337] on span at bounding box center [1219, 339] width 375 height 23
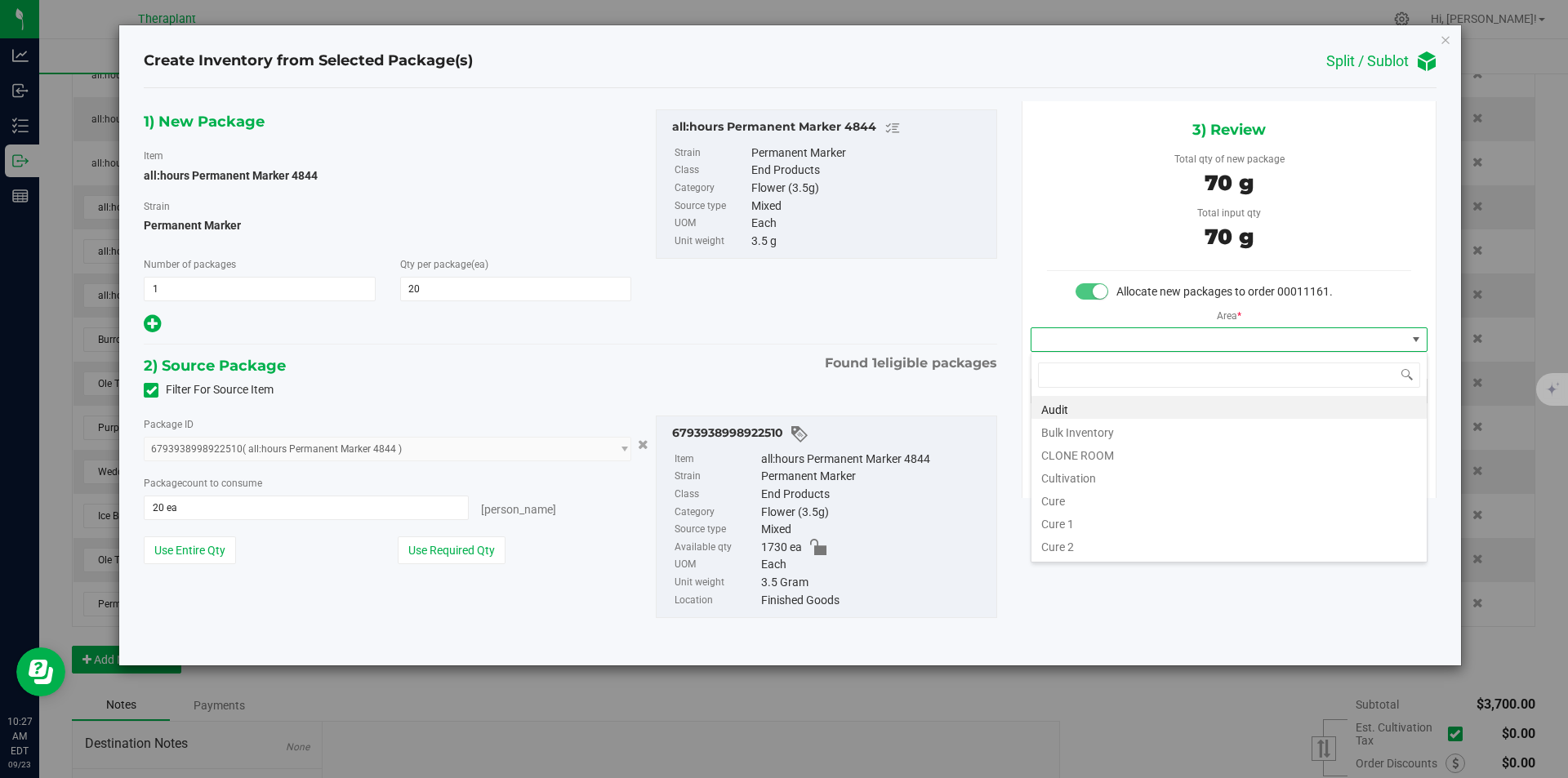
type input "v"
click at [1055, 451] on li "Vault" at bounding box center [1229, 452] width 396 height 23
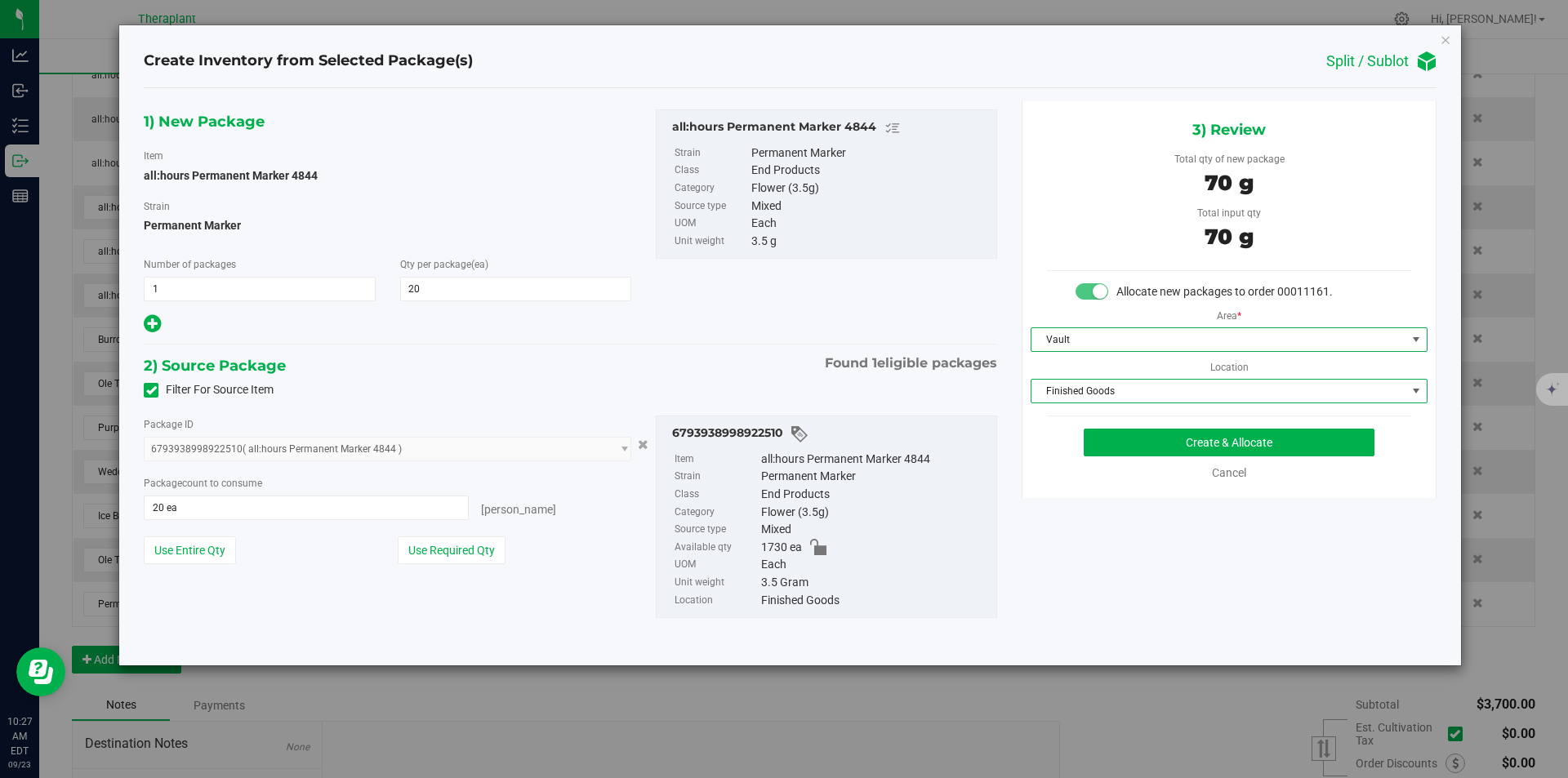
click at [1063, 394] on span "Finished Goods" at bounding box center [1219, 390] width 375 height 23
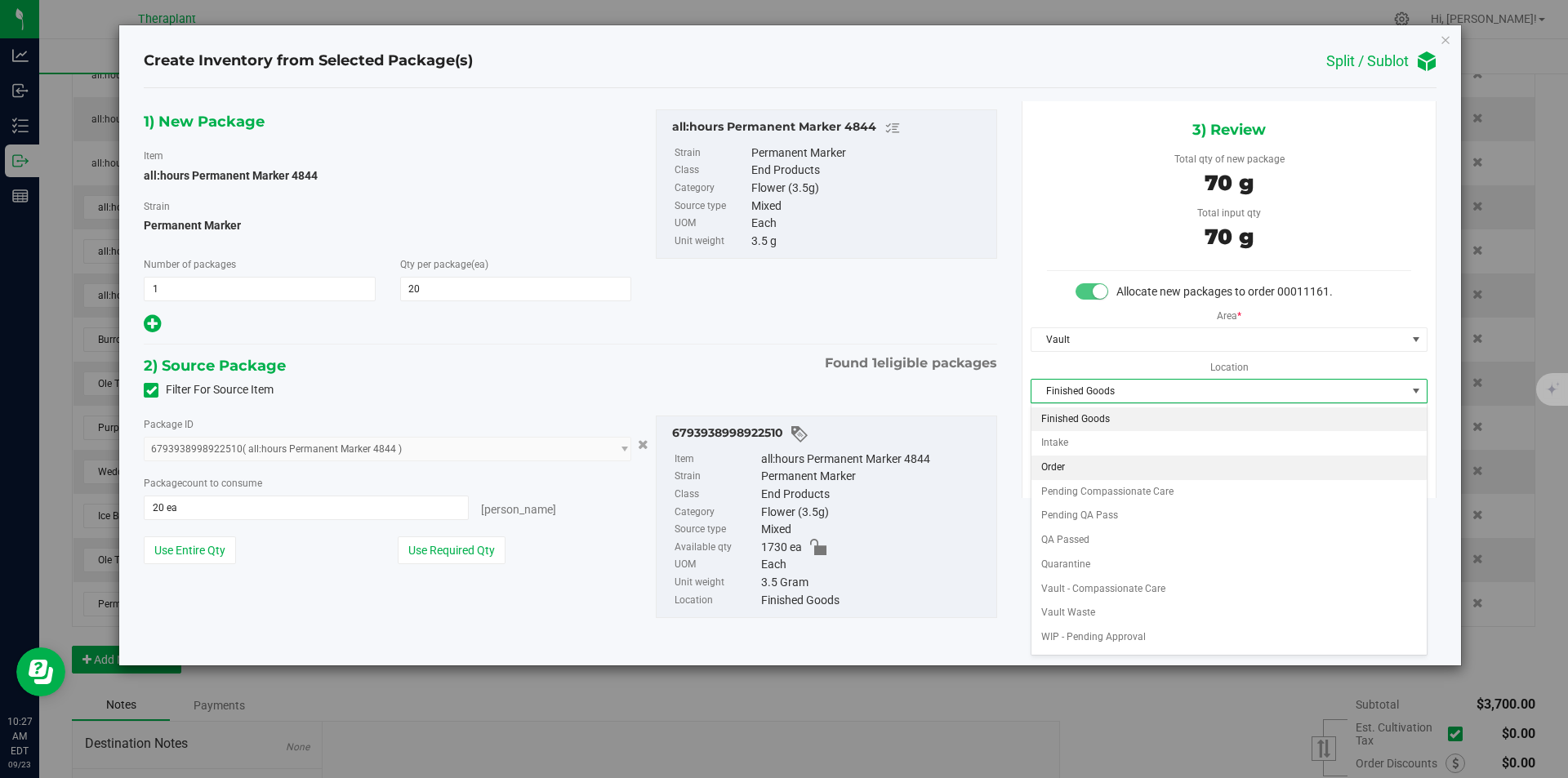
click at [1066, 461] on li "Order" at bounding box center [1229, 468] width 396 height 25
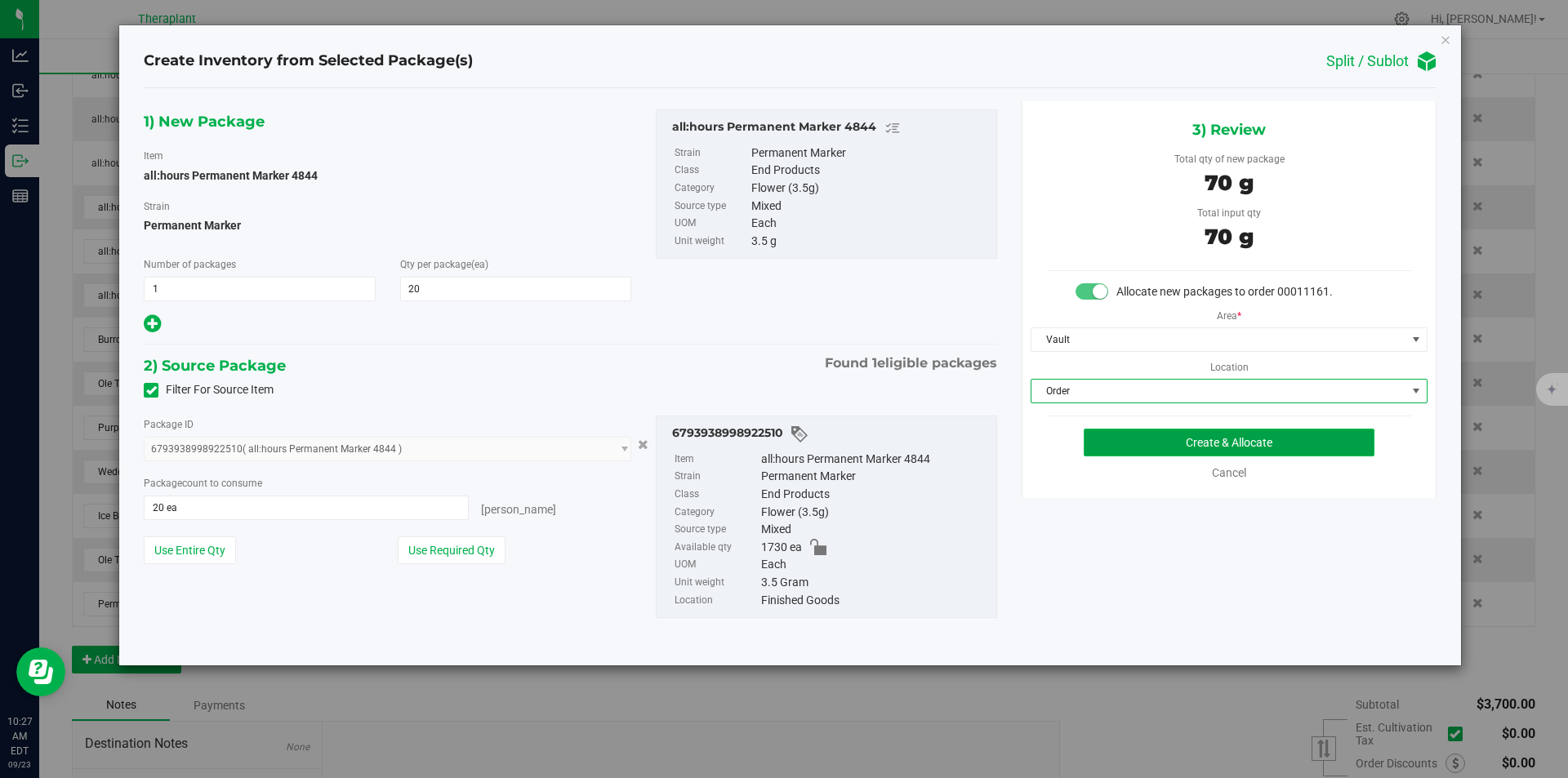
click at [1092, 433] on button "Create & Allocate" at bounding box center [1229, 442] width 291 height 28
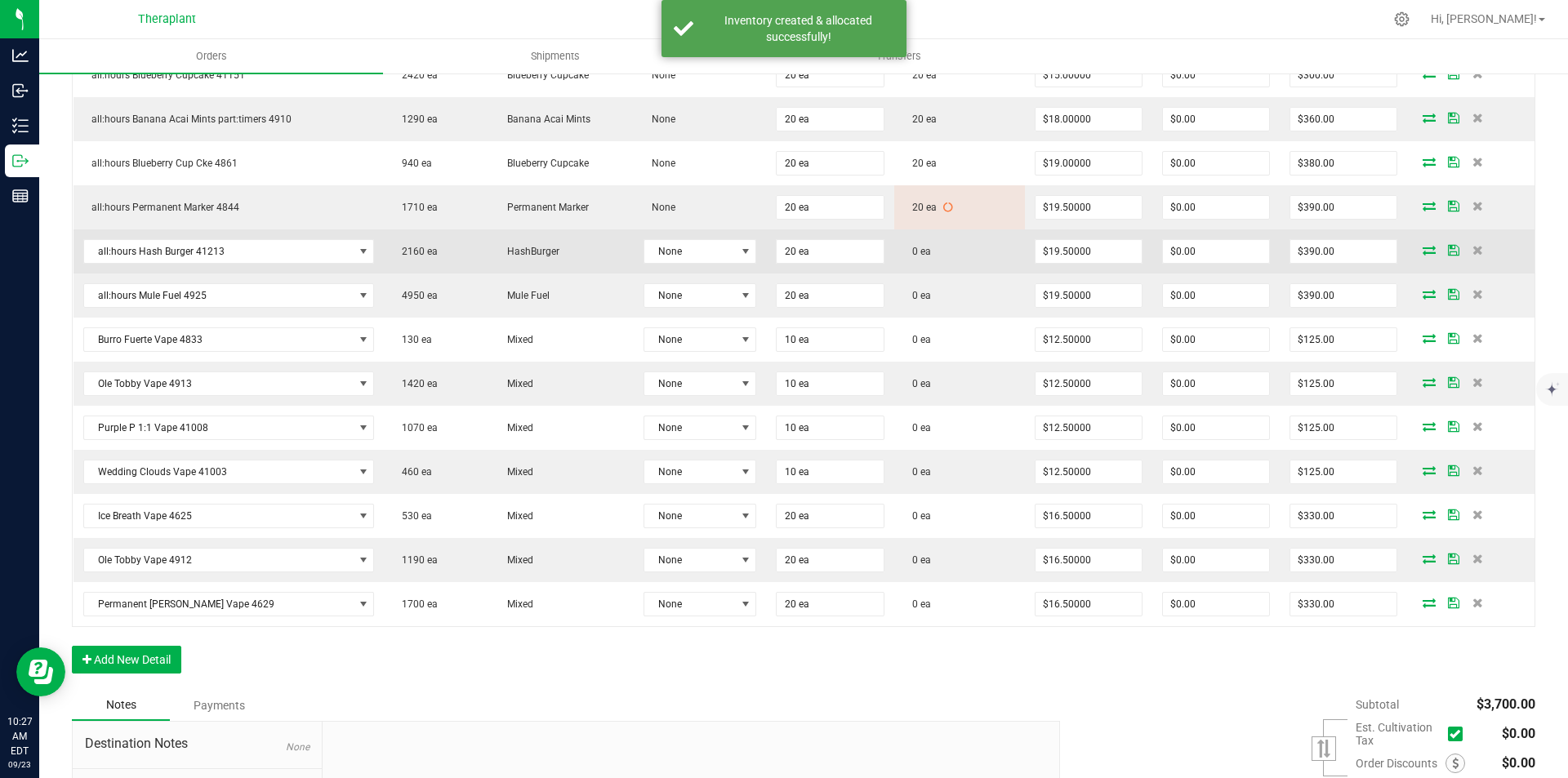
click at [1423, 253] on span at bounding box center [1429, 250] width 25 height 10
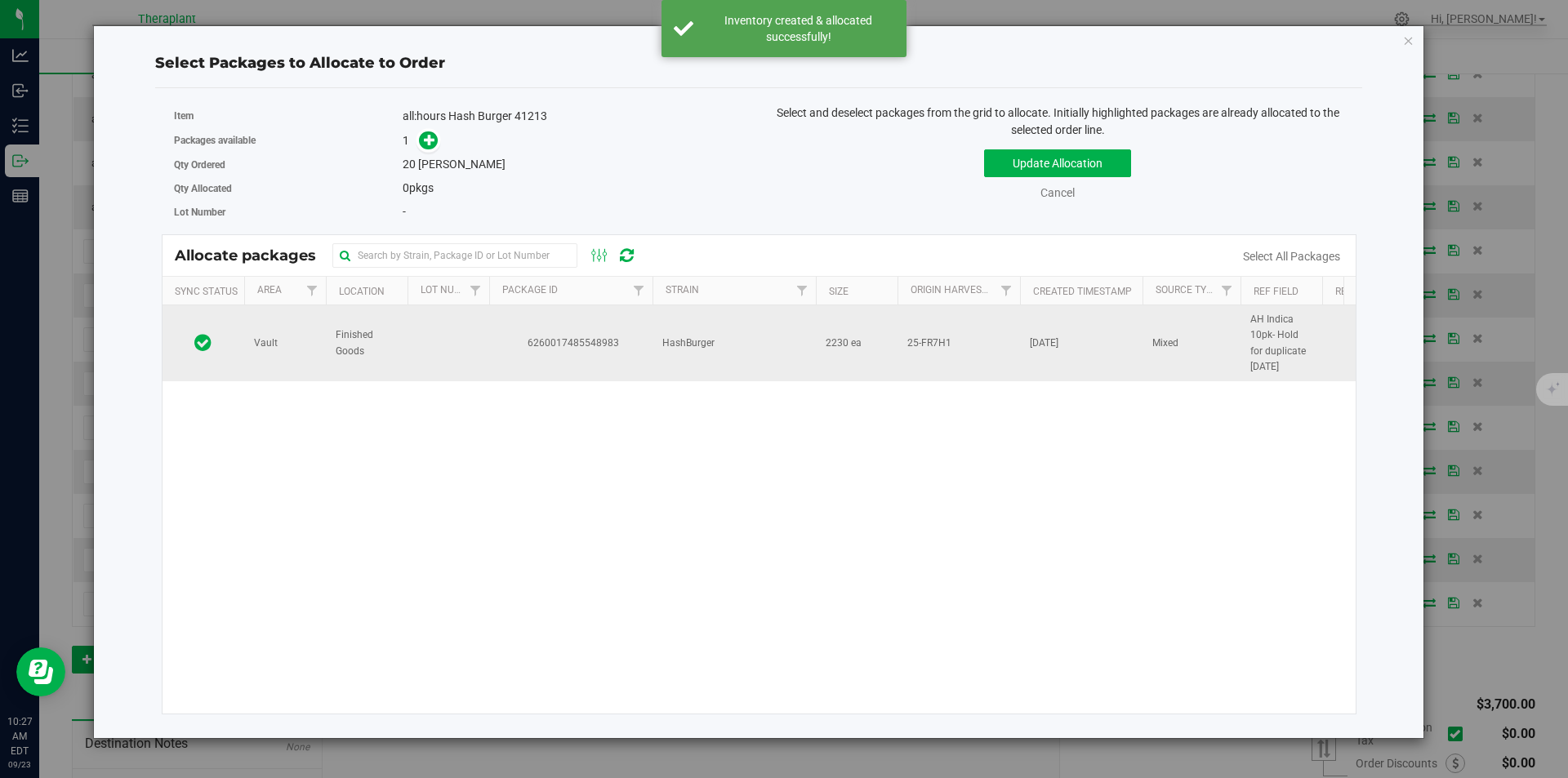
click at [522, 346] on span "6260017485548983" at bounding box center [571, 344] width 144 height 15
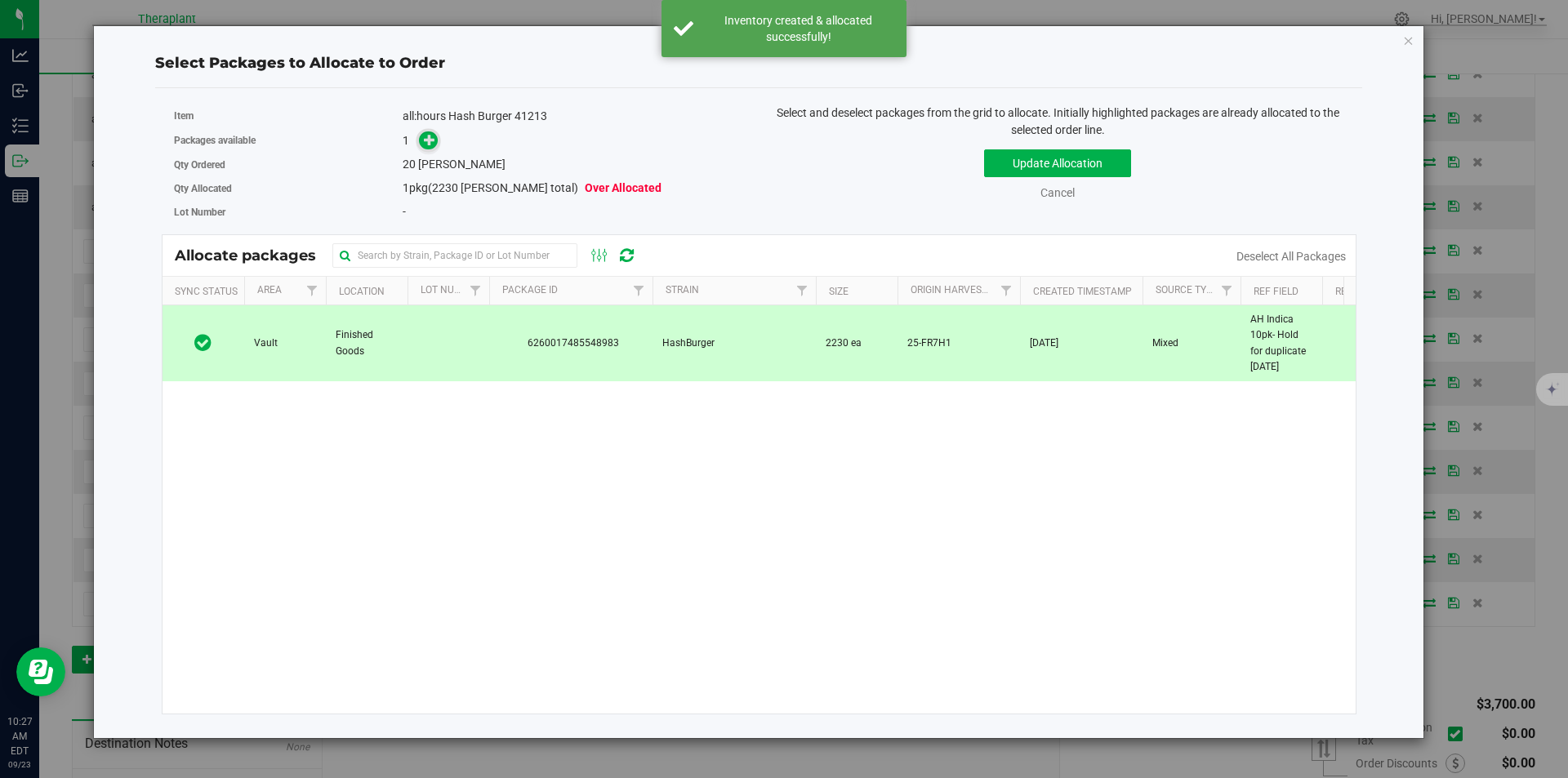
click at [421, 142] on span at bounding box center [429, 141] width 19 height 19
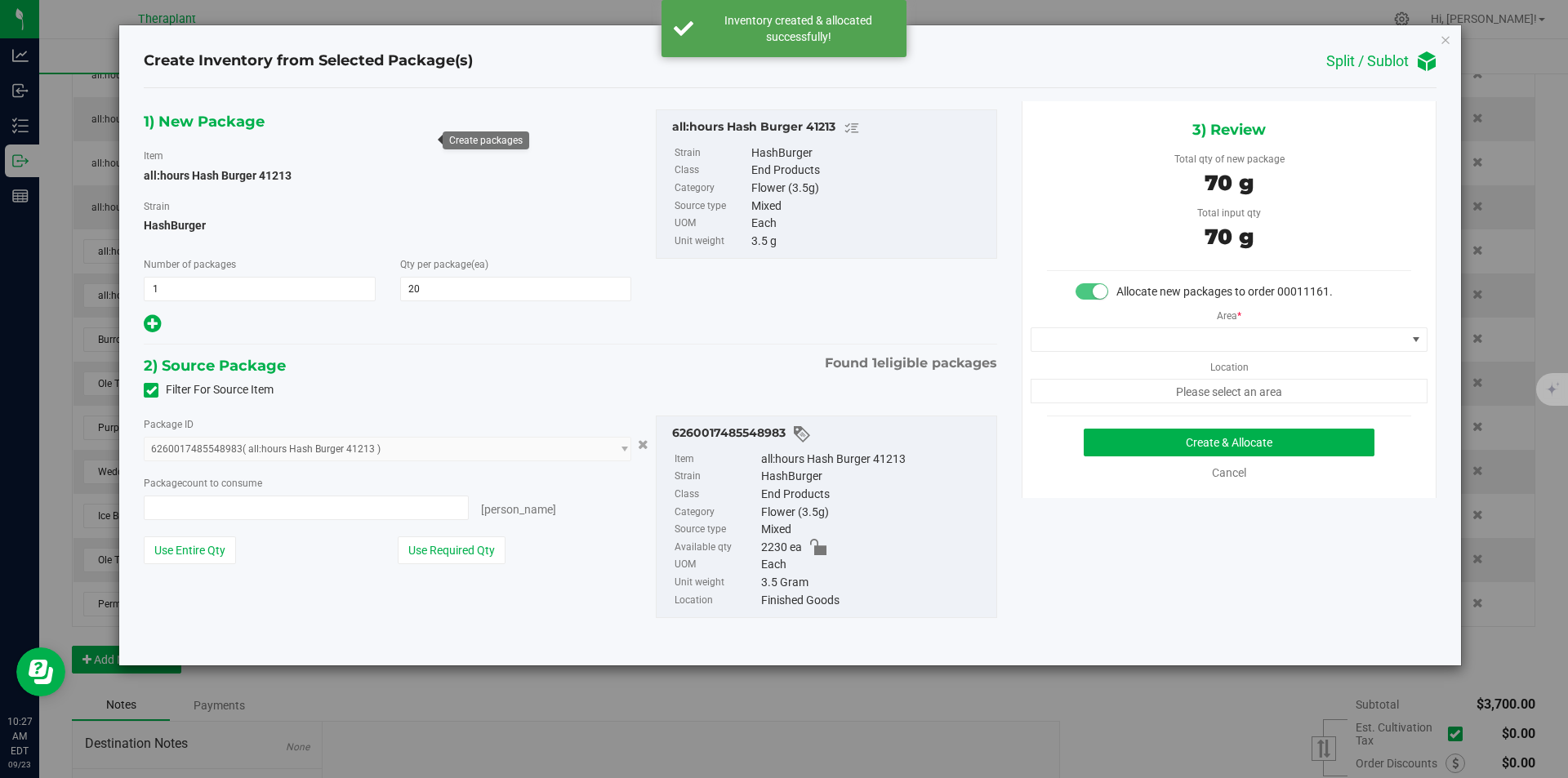
type input "20 ea"
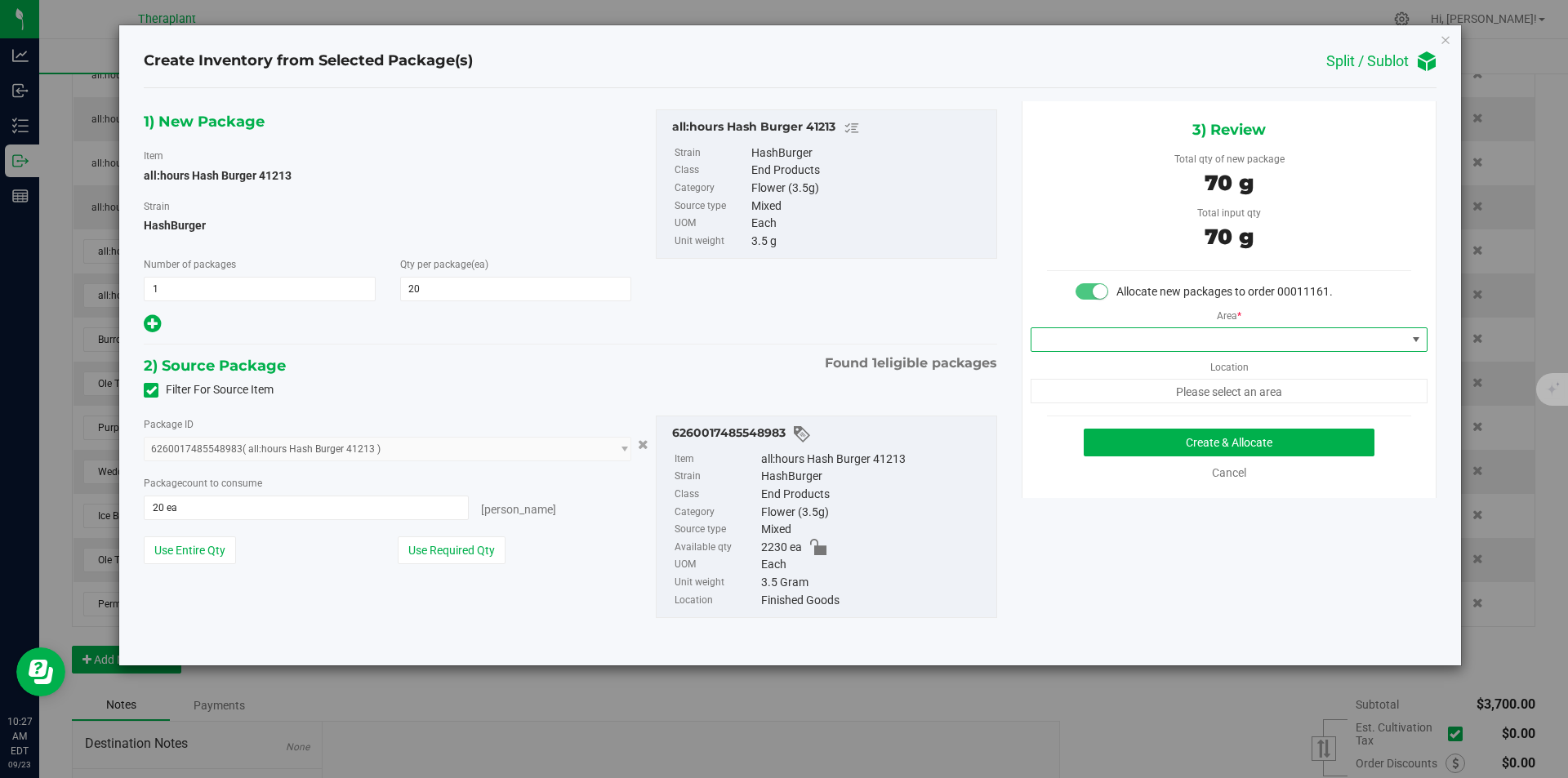
click at [1148, 335] on span at bounding box center [1219, 339] width 375 height 23
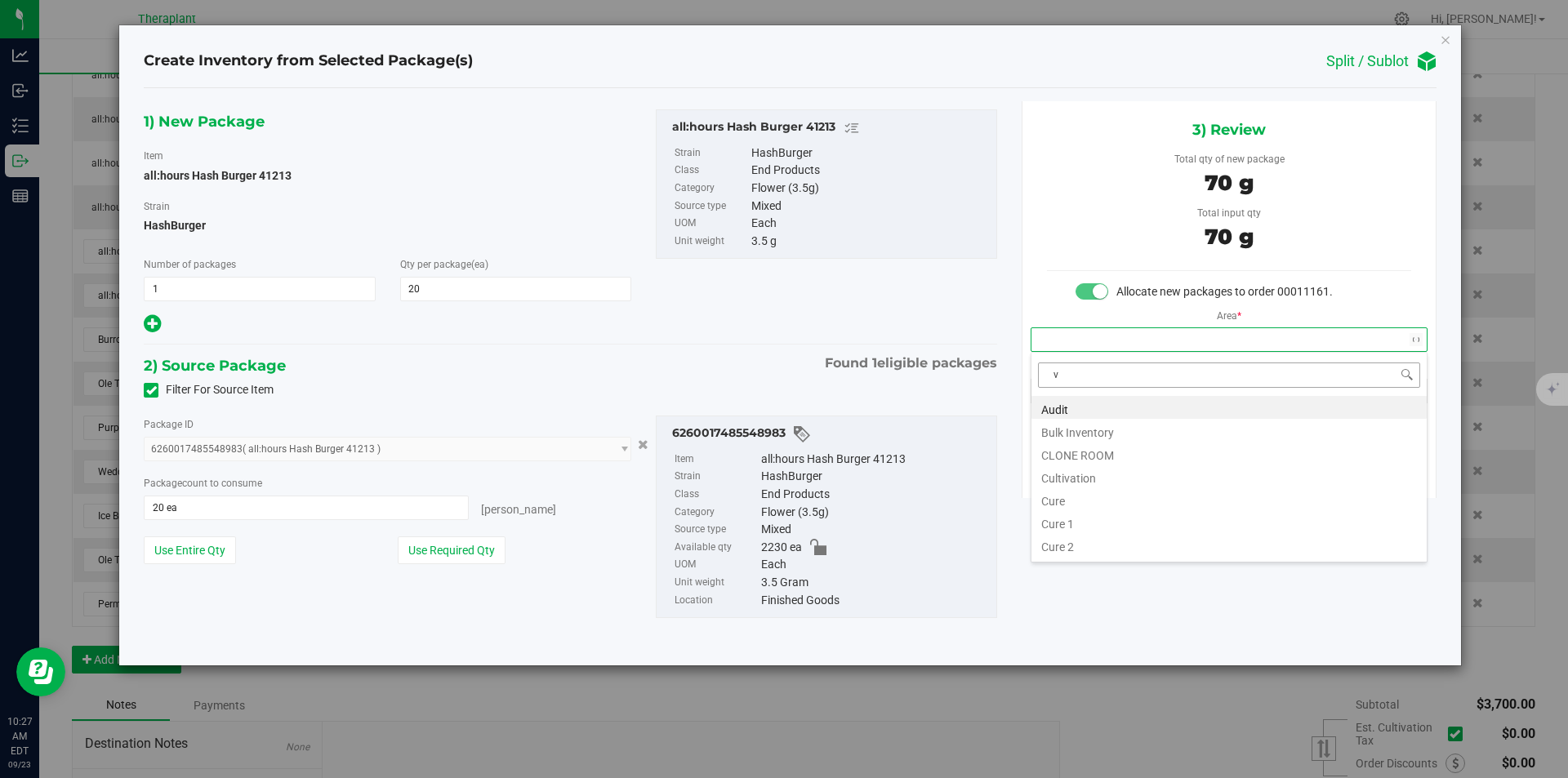
scroll to position [25, 396]
click at [1052, 451] on li "Vault" at bounding box center [1229, 452] width 396 height 23
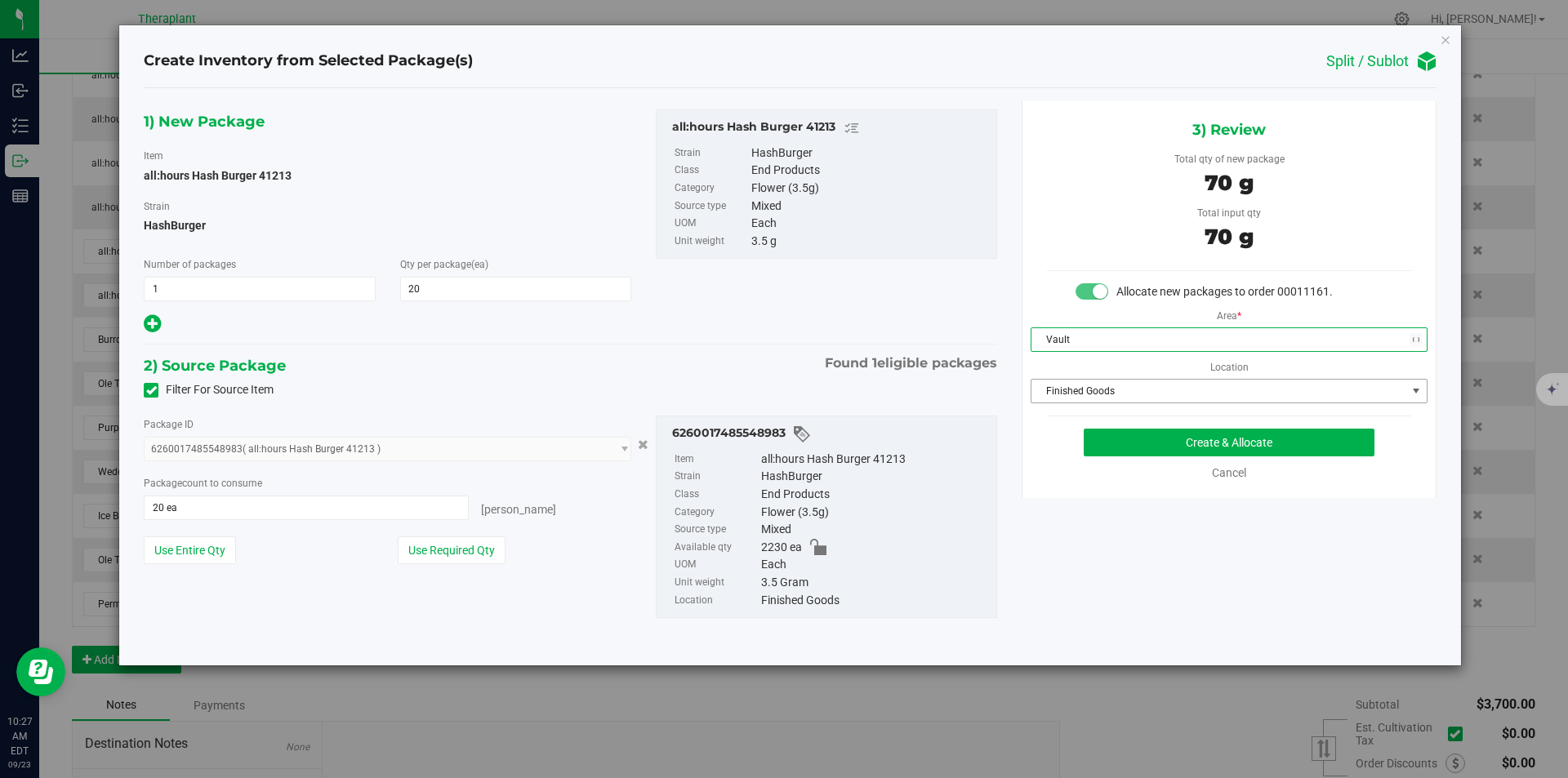
click at [1061, 392] on span "Finished Goods" at bounding box center [1219, 390] width 375 height 23
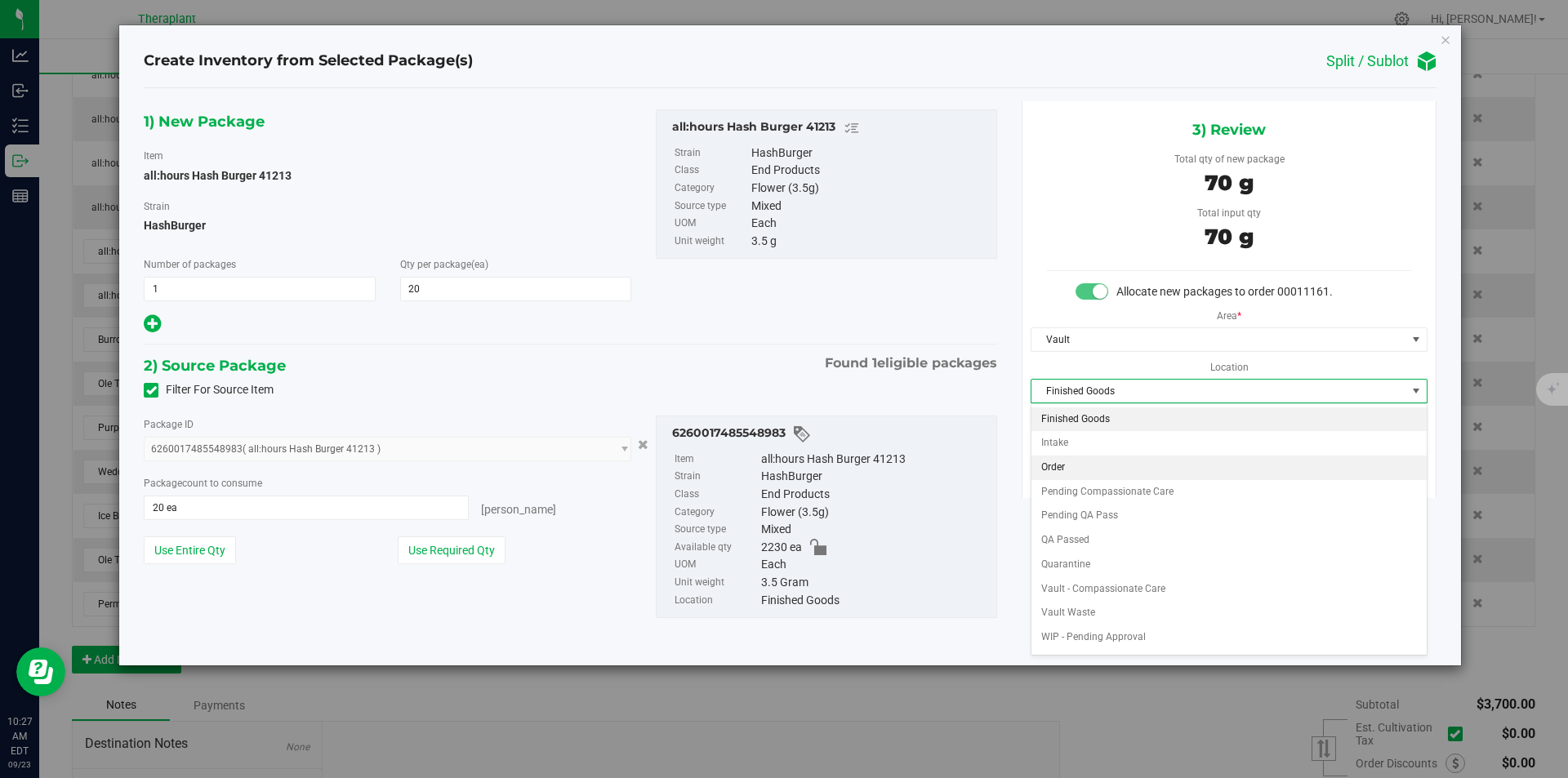
click at [1063, 464] on li "Order" at bounding box center [1229, 468] width 396 height 25
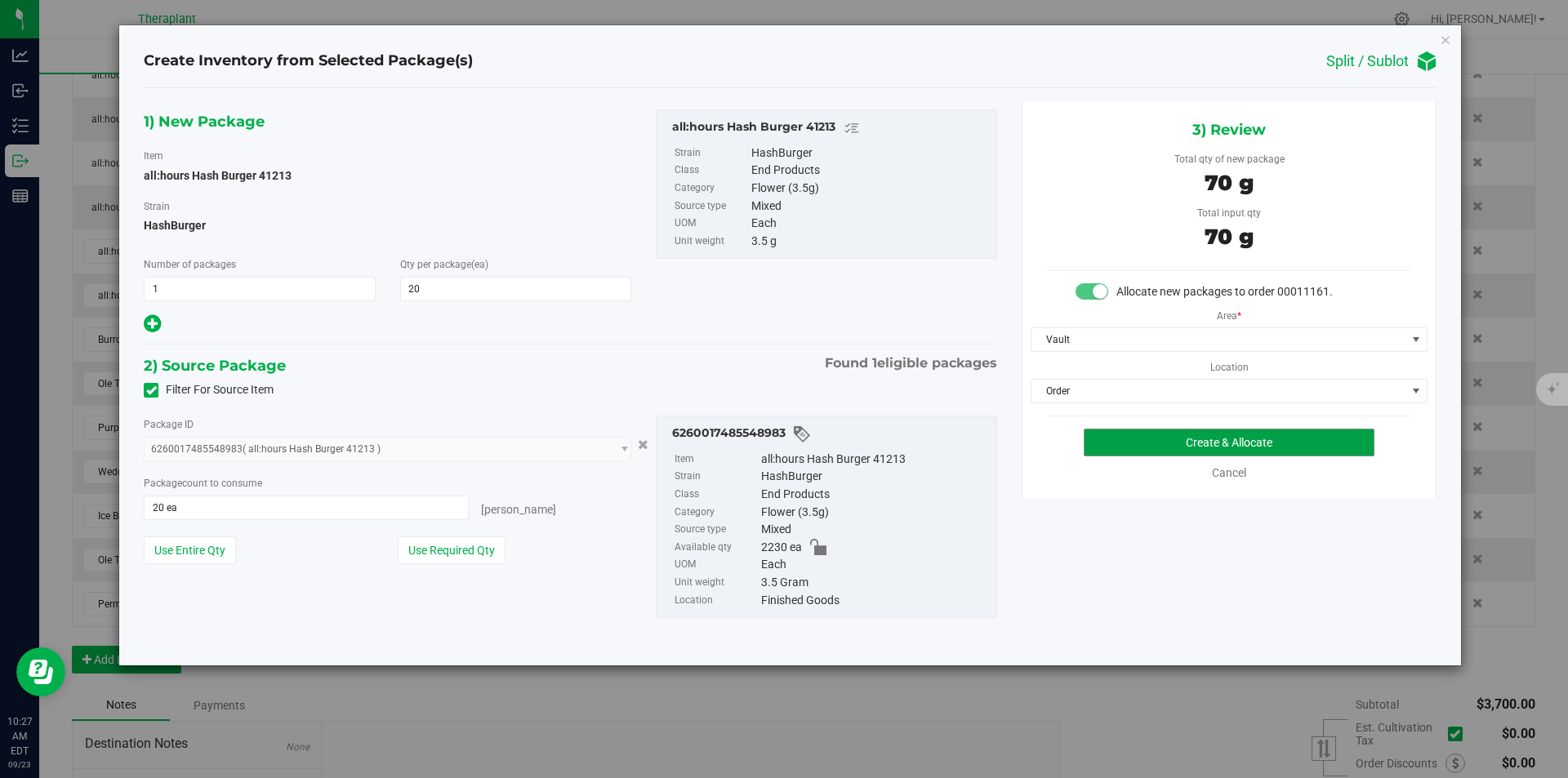
click at [1084, 450] on button "Create & Allocate" at bounding box center [1229, 442] width 291 height 28
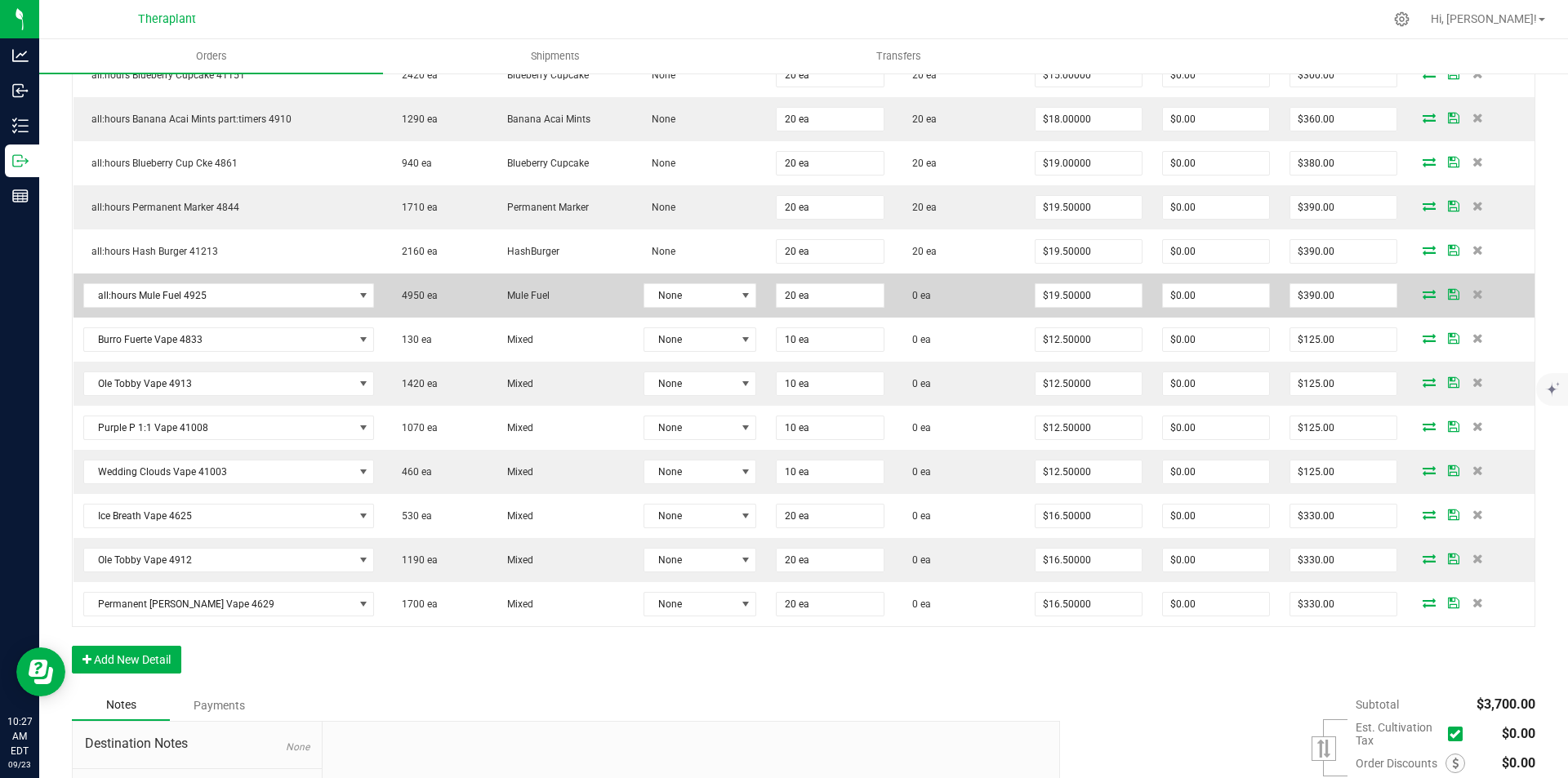
click at [1423, 297] on icon at bounding box center [1429, 294] width 13 height 10
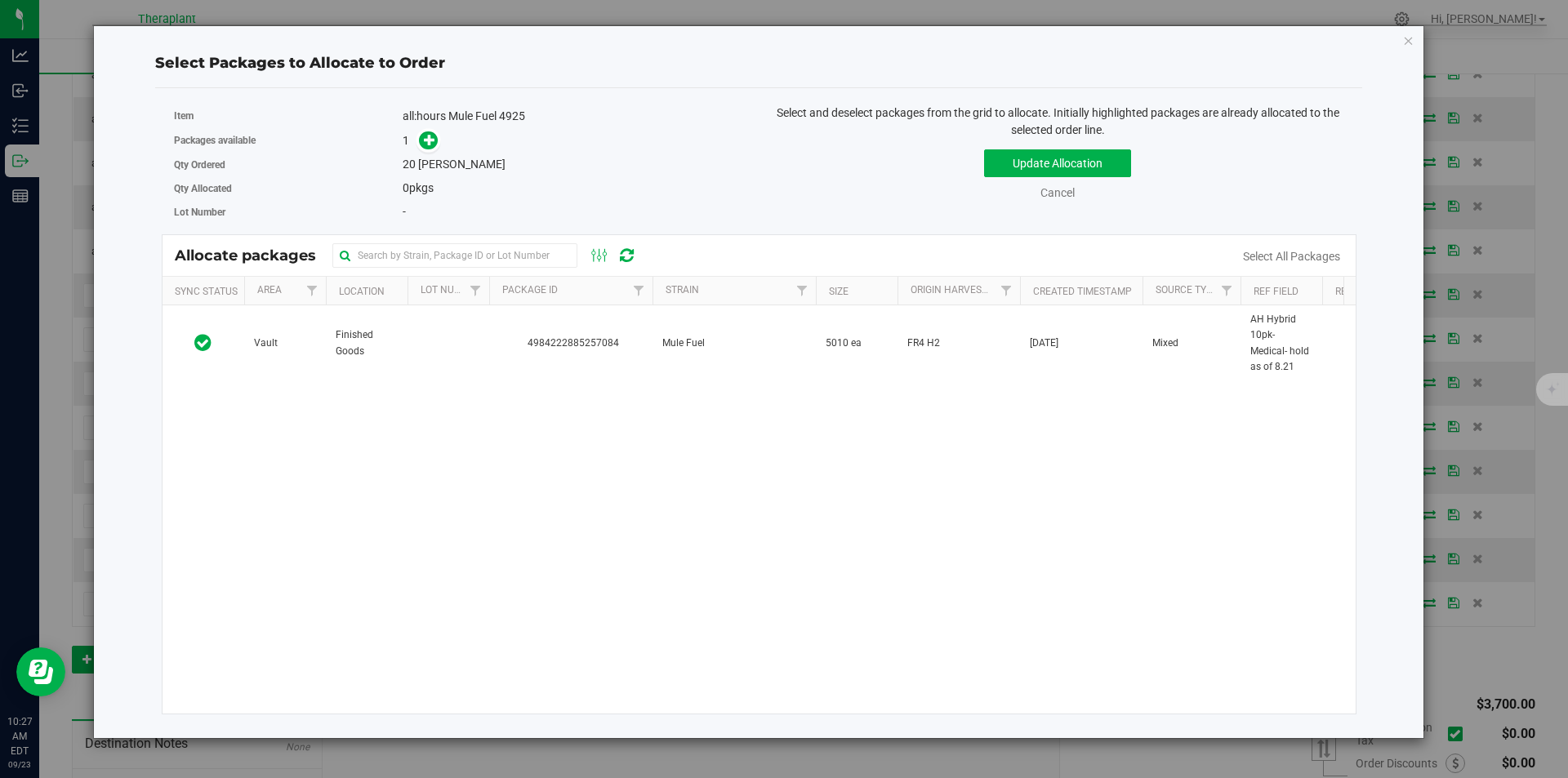
click at [546, 330] on td "4984222885257084" at bounding box center [571, 343] width 163 height 76
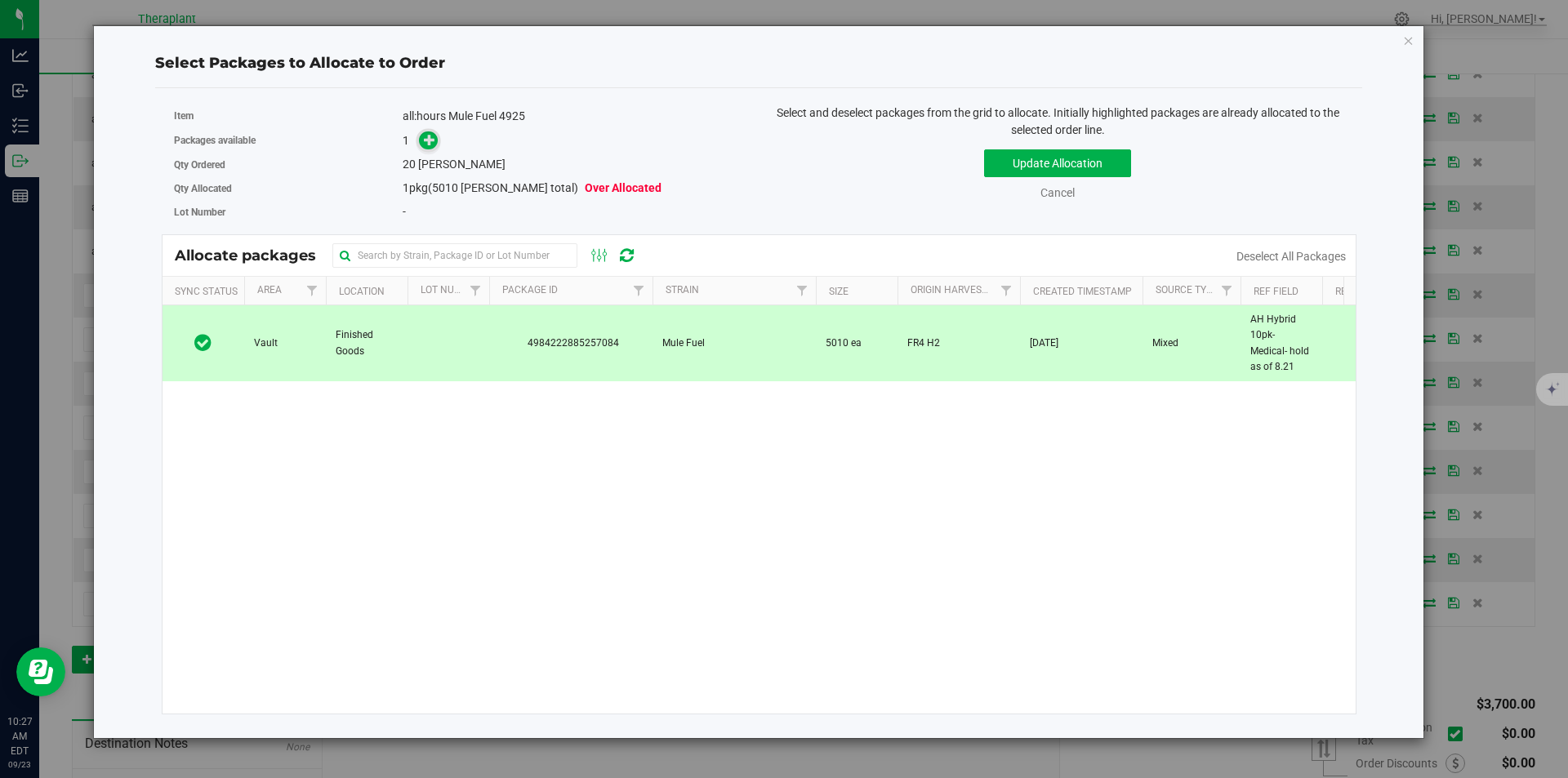
click at [430, 142] on icon at bounding box center [429, 139] width 11 height 11
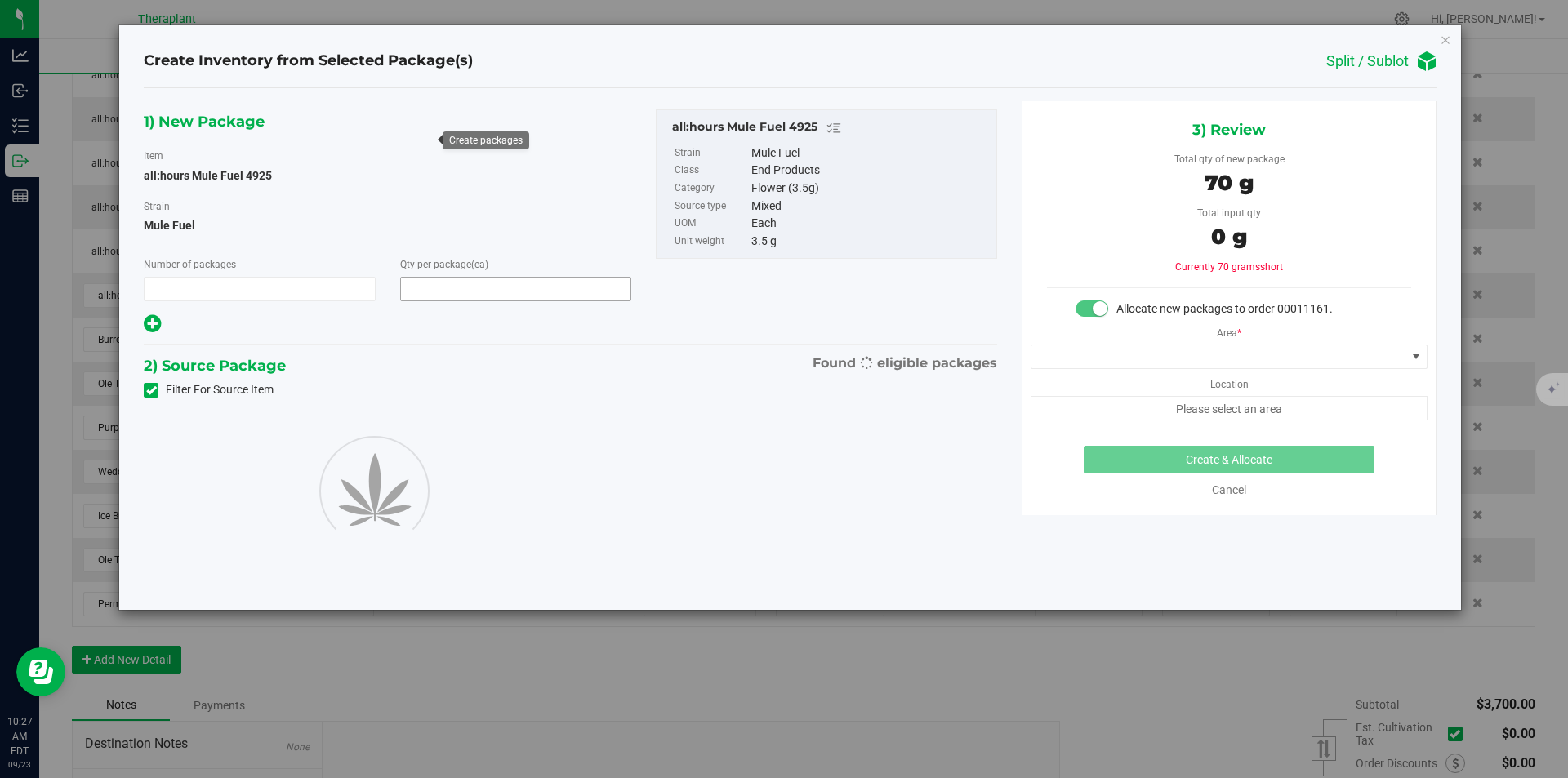
type input "1"
type input "20"
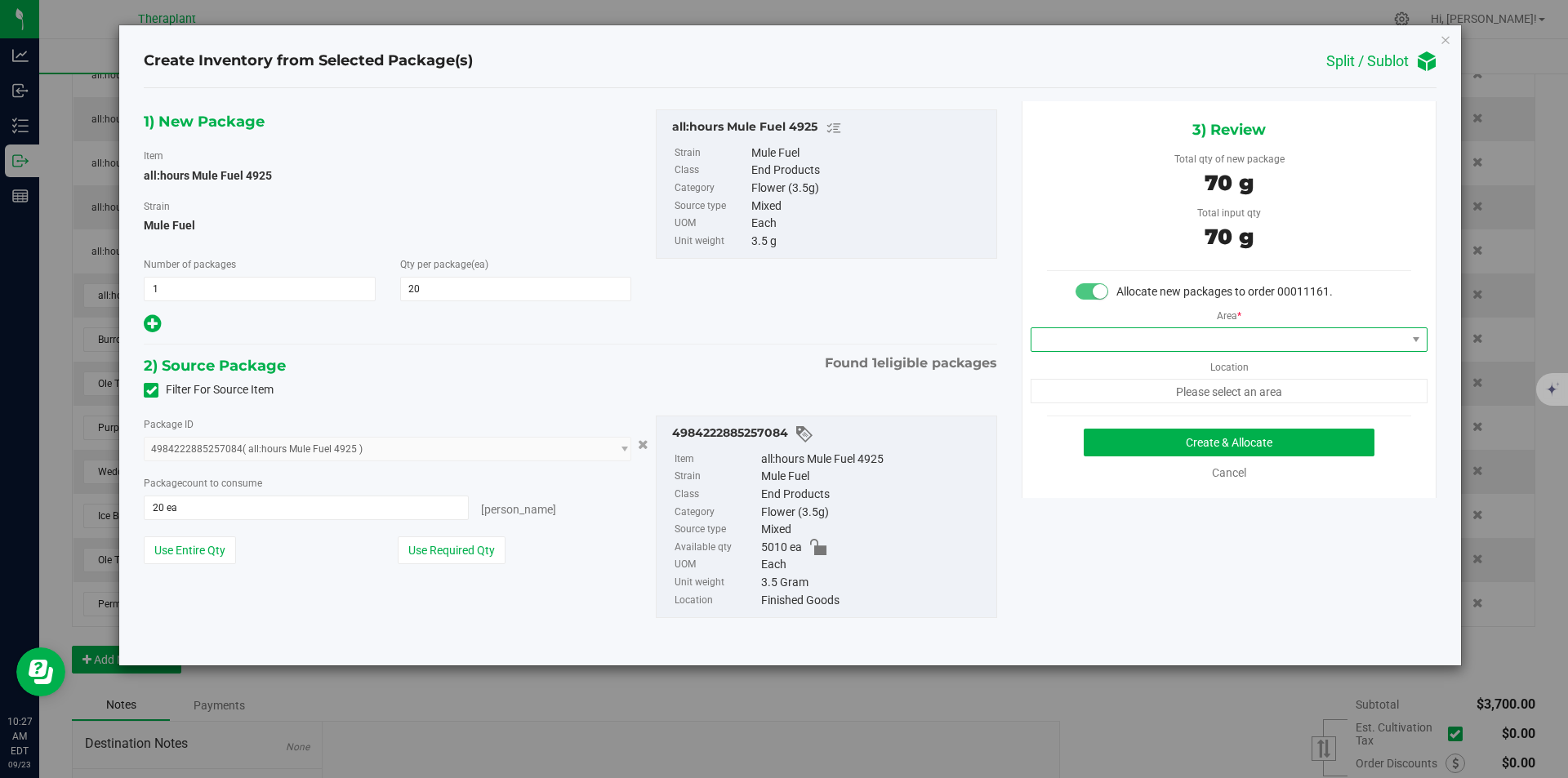
click at [1072, 333] on span at bounding box center [1219, 339] width 375 height 23
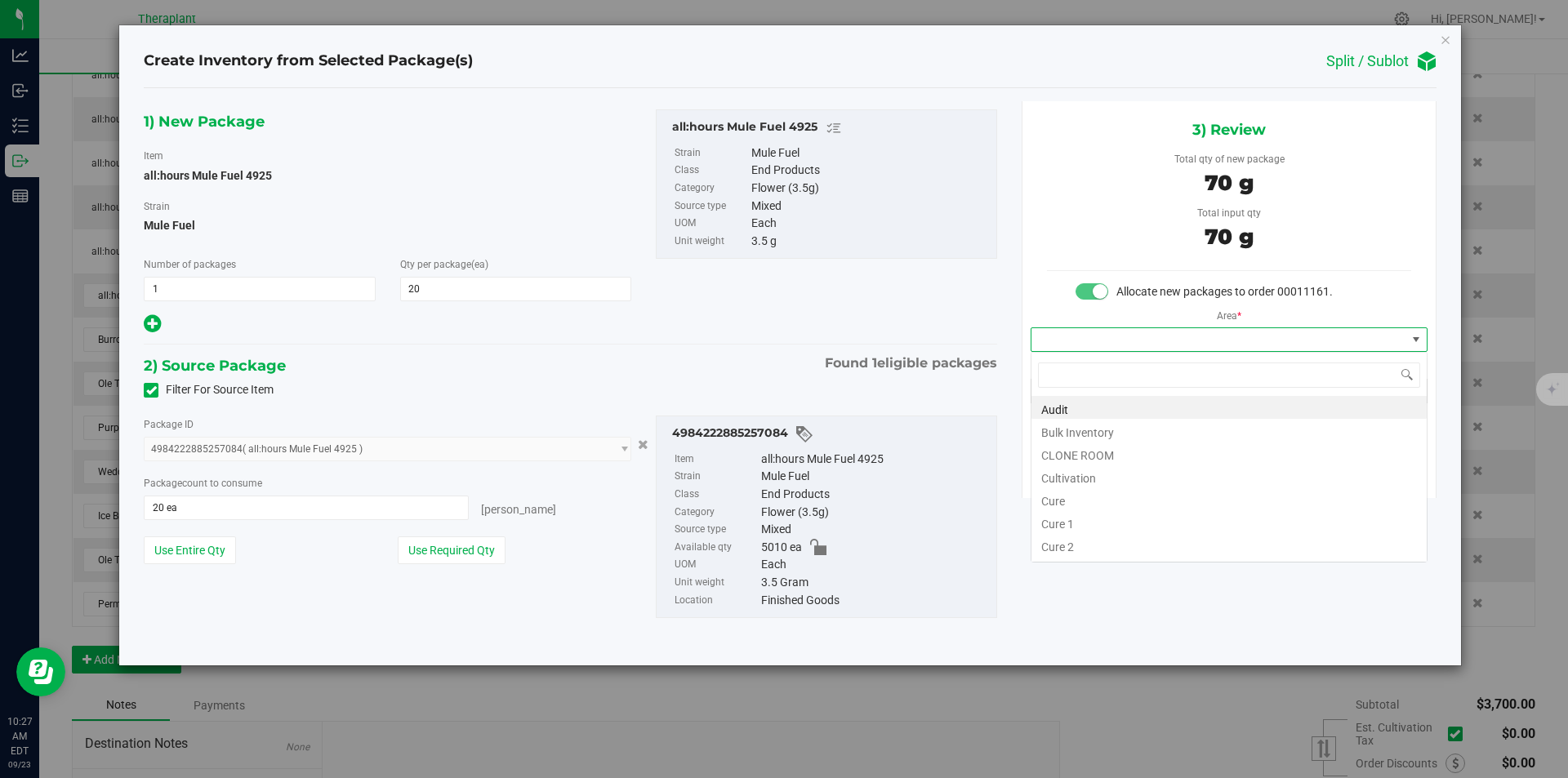
type input "v"
click at [1074, 443] on li "Vault" at bounding box center [1229, 452] width 396 height 23
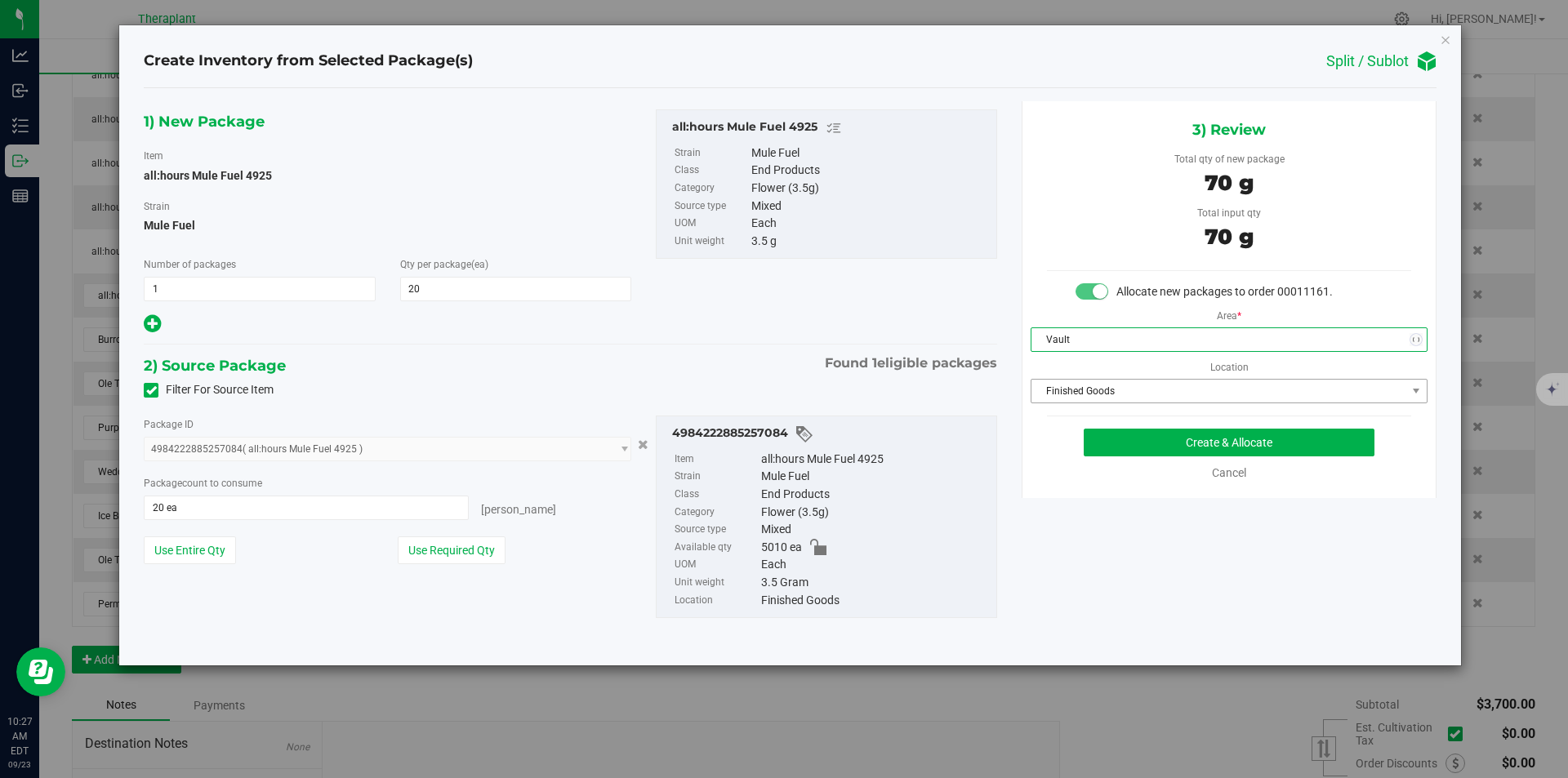
click at [1086, 394] on span "Finished Goods" at bounding box center [1219, 390] width 375 height 23
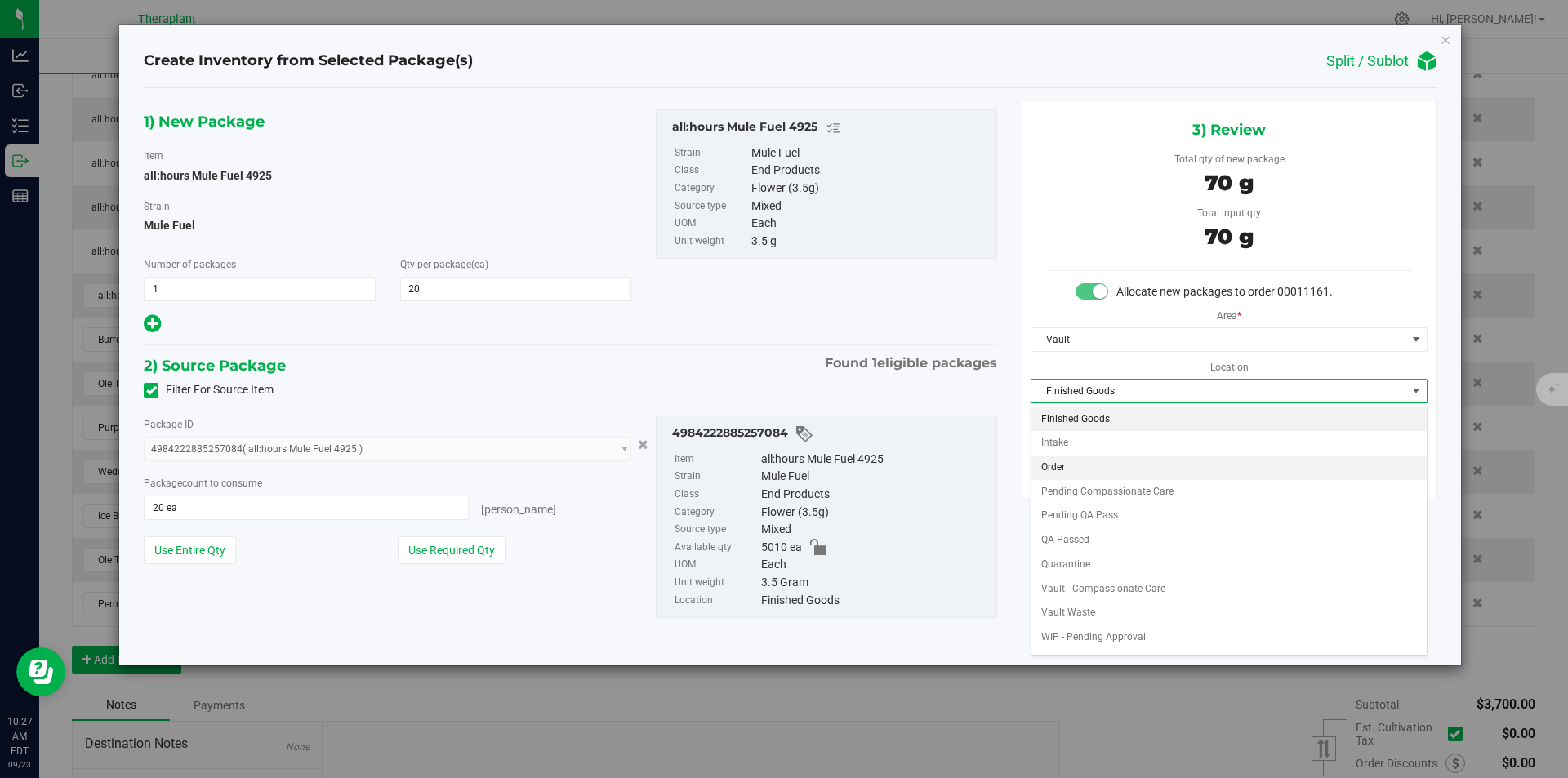
click at [1075, 459] on li "Order" at bounding box center [1229, 468] width 396 height 25
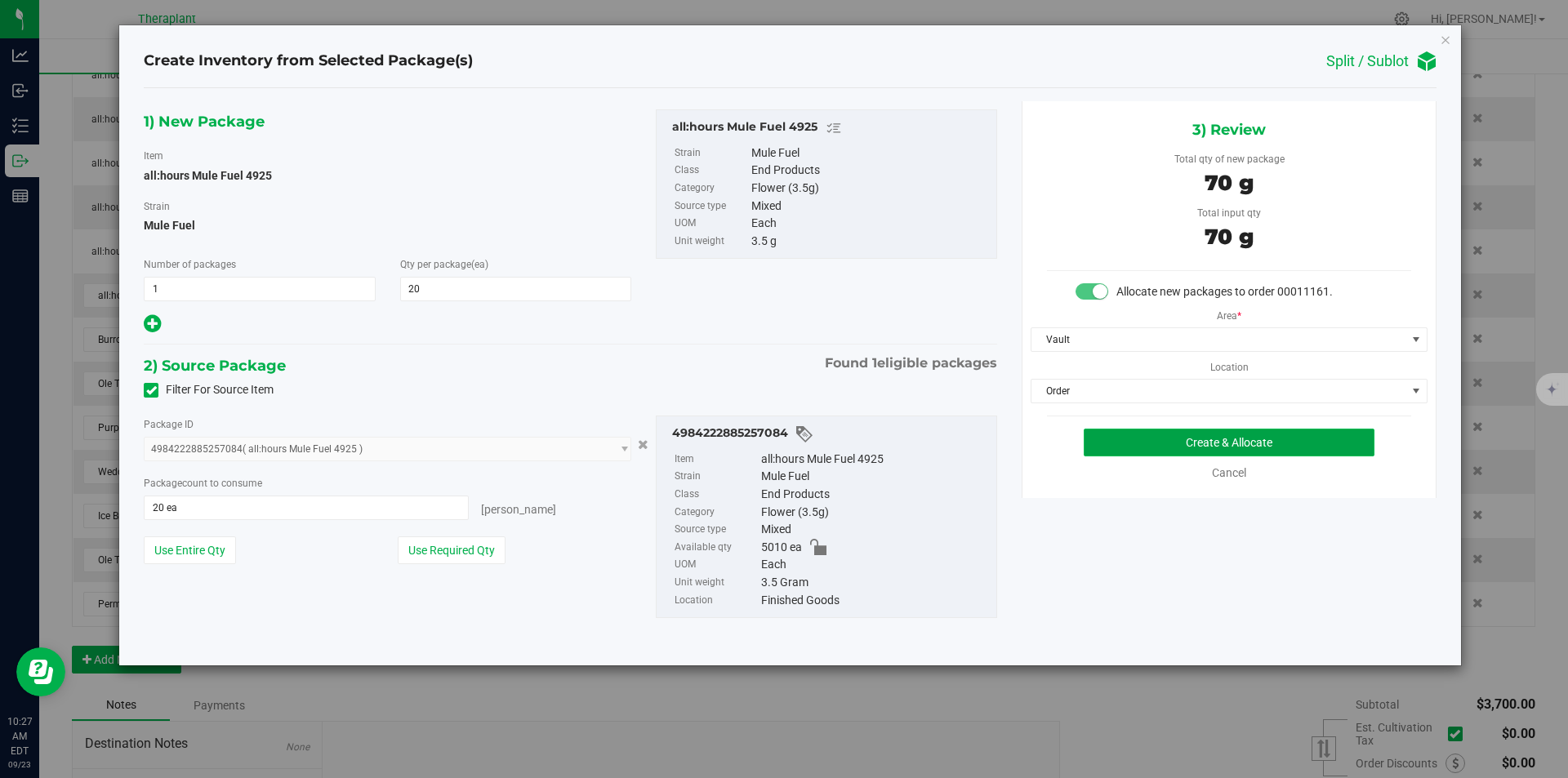
click at [1105, 446] on button "Create & Allocate" at bounding box center [1229, 442] width 291 height 28
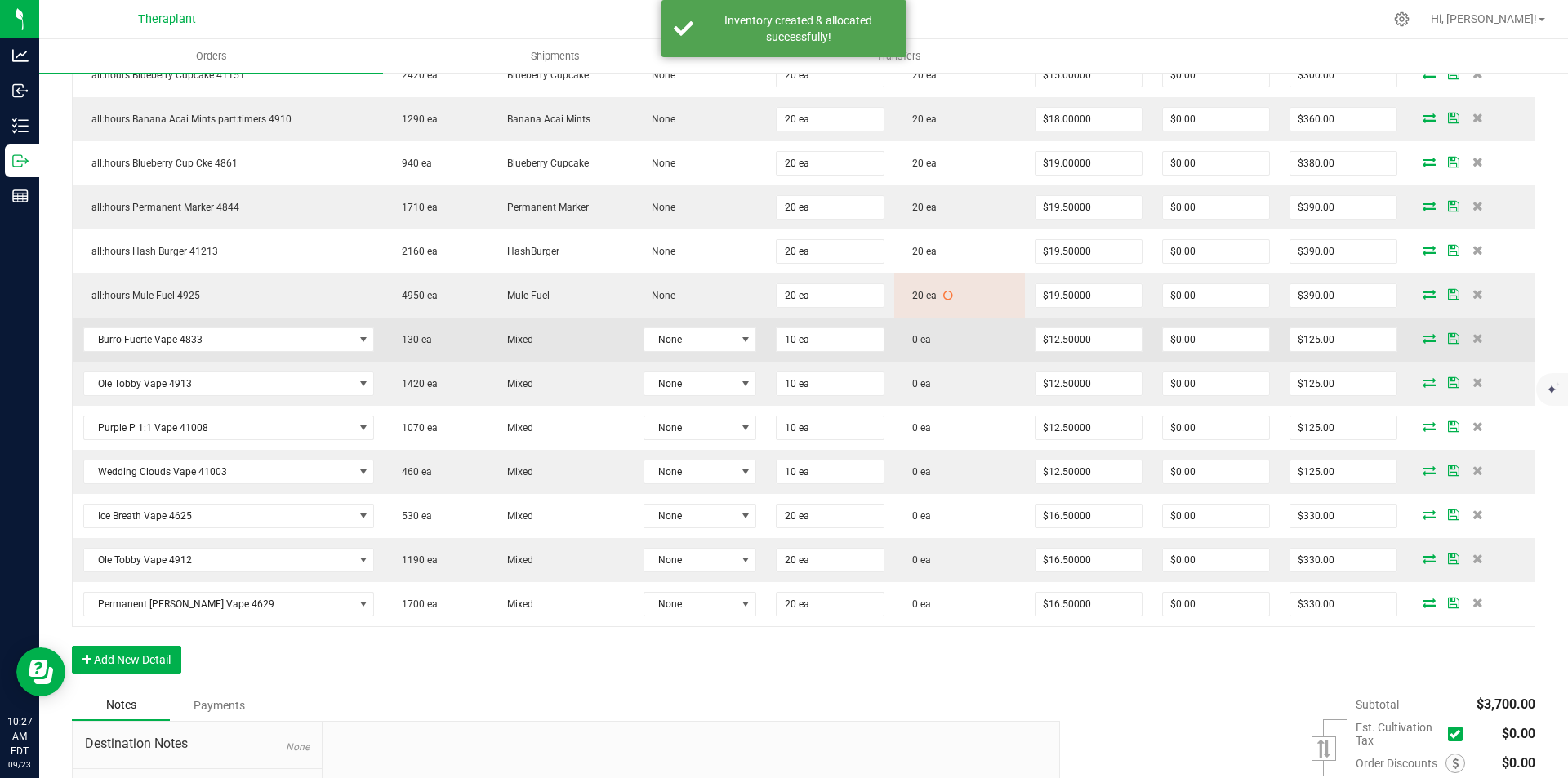
click at [1423, 343] on icon at bounding box center [1429, 338] width 13 height 10
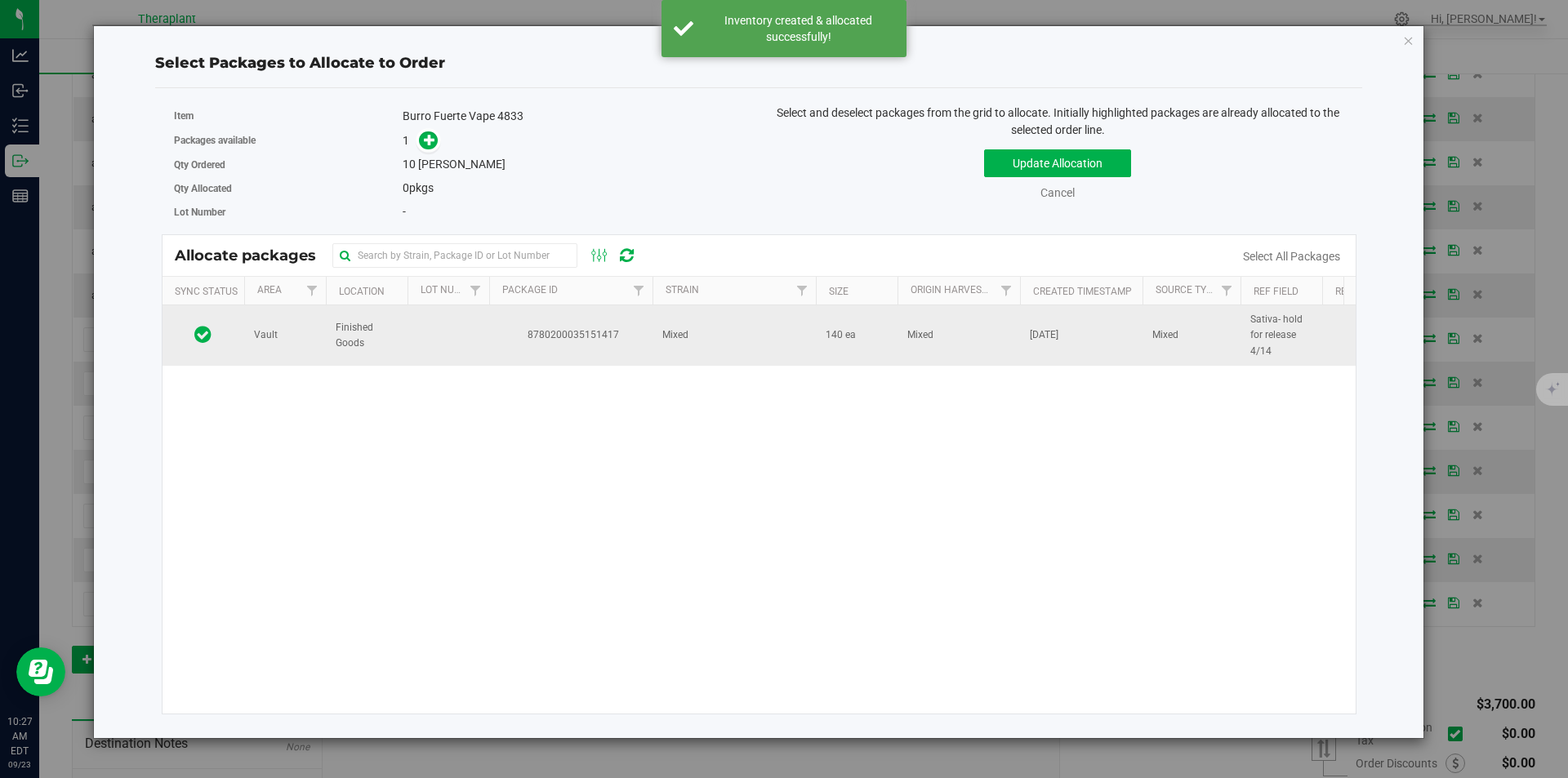
click at [533, 327] on td "8780200035151417" at bounding box center [571, 335] width 163 height 60
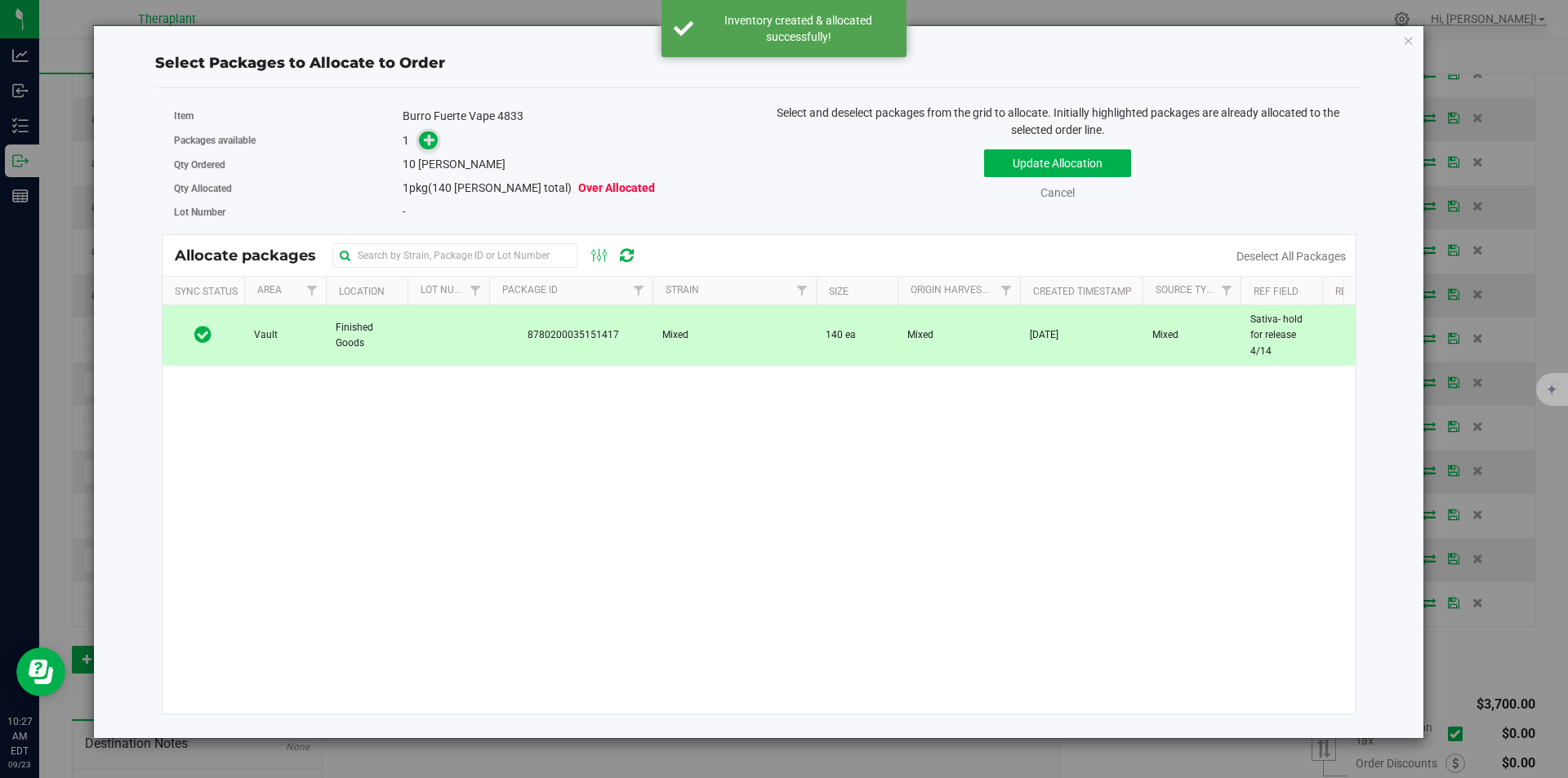
click at [426, 140] on icon at bounding box center [429, 139] width 11 height 11
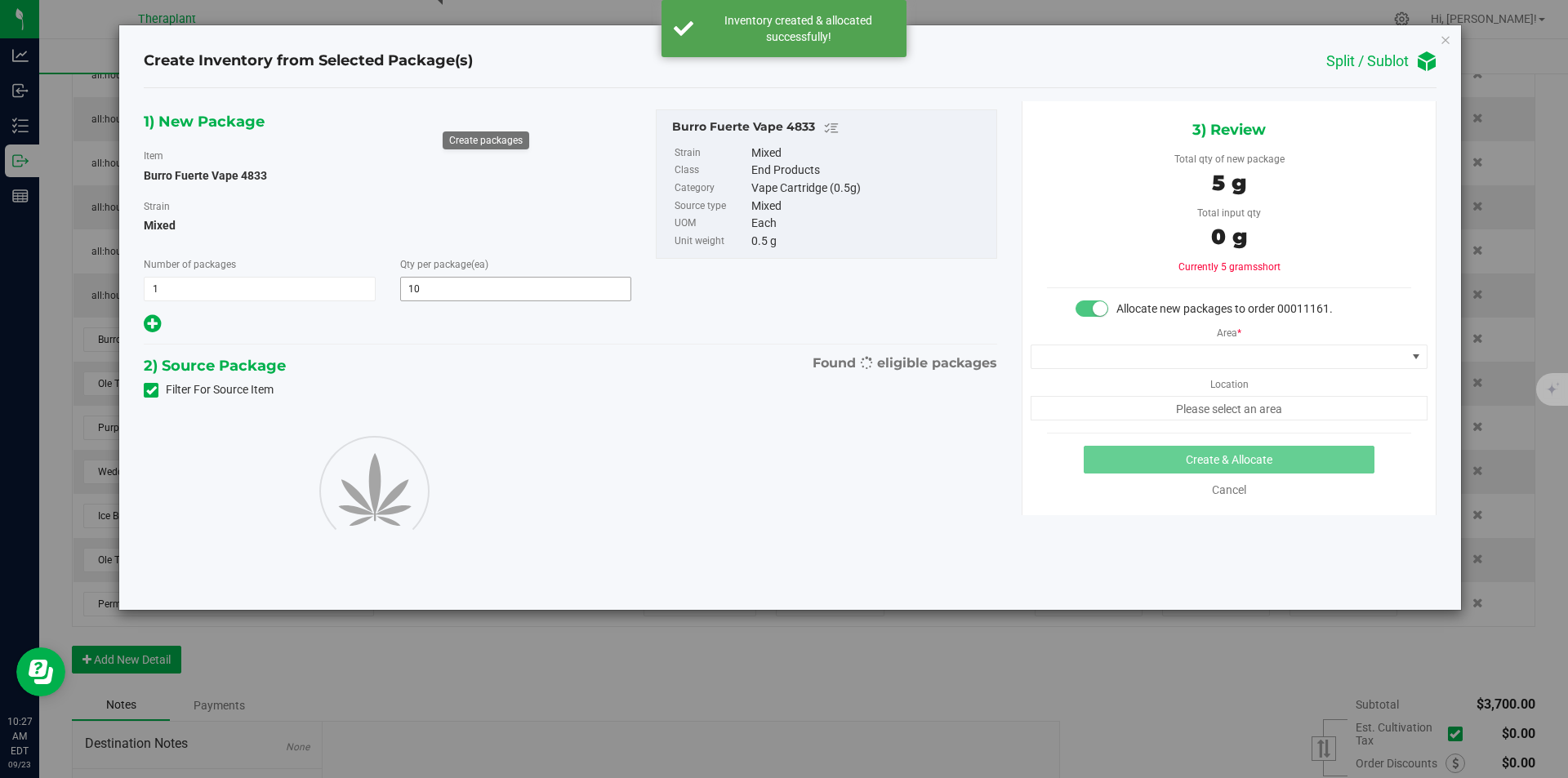
type input "10"
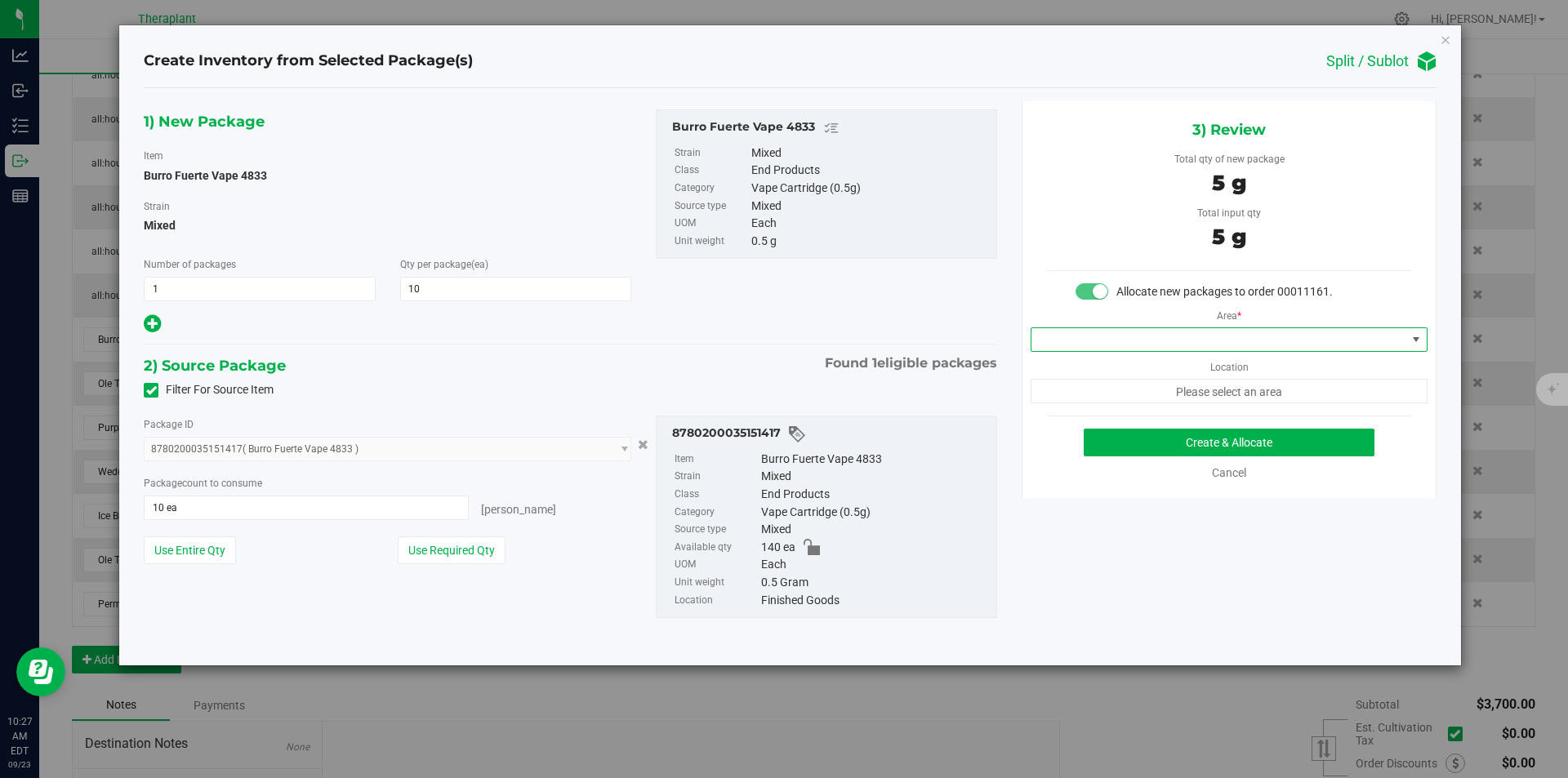
click at [1055, 333] on span at bounding box center [1219, 339] width 375 height 23
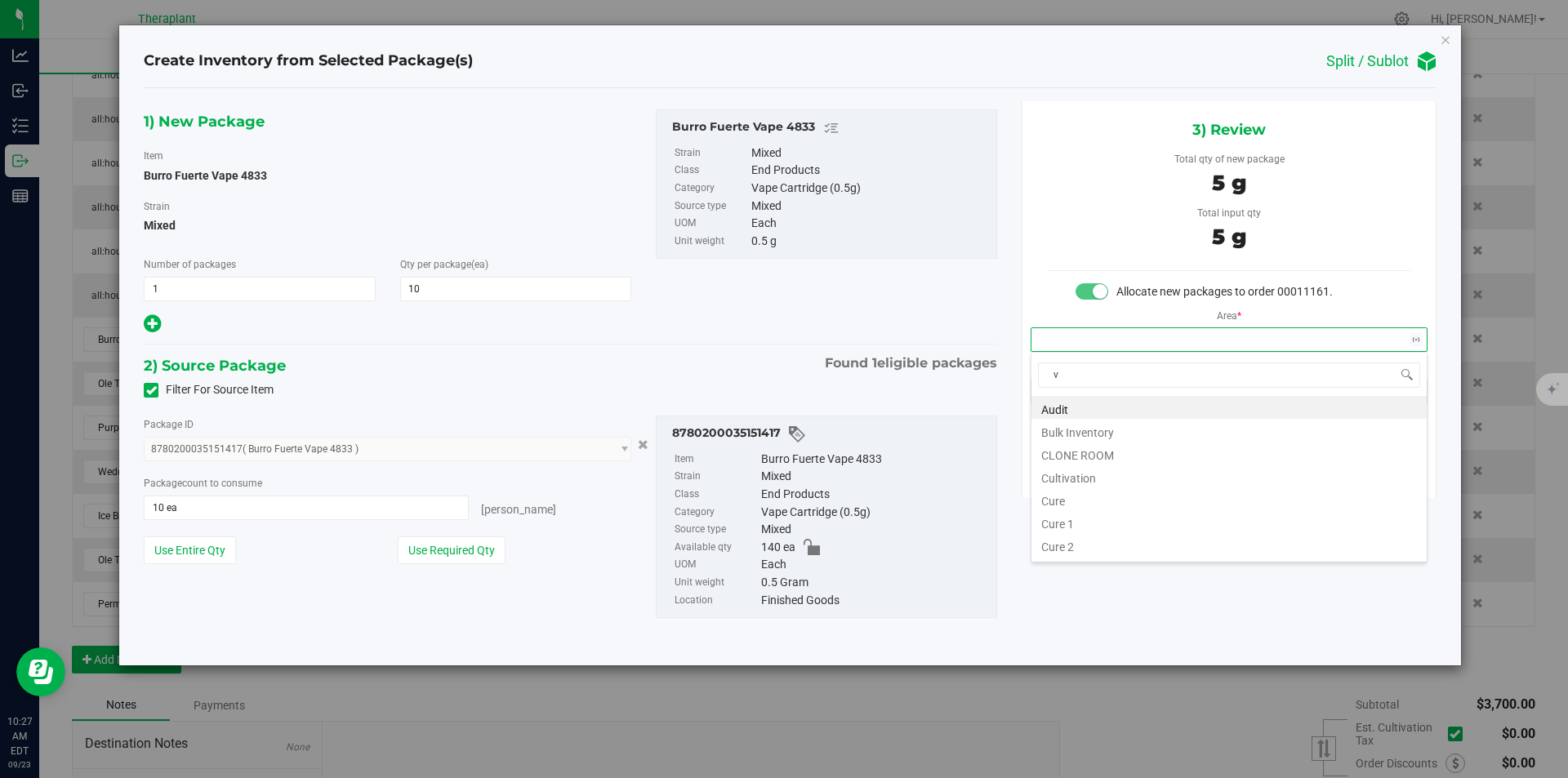
scroll to position [25, 396]
click at [1069, 450] on li "Vault" at bounding box center [1229, 452] width 396 height 23
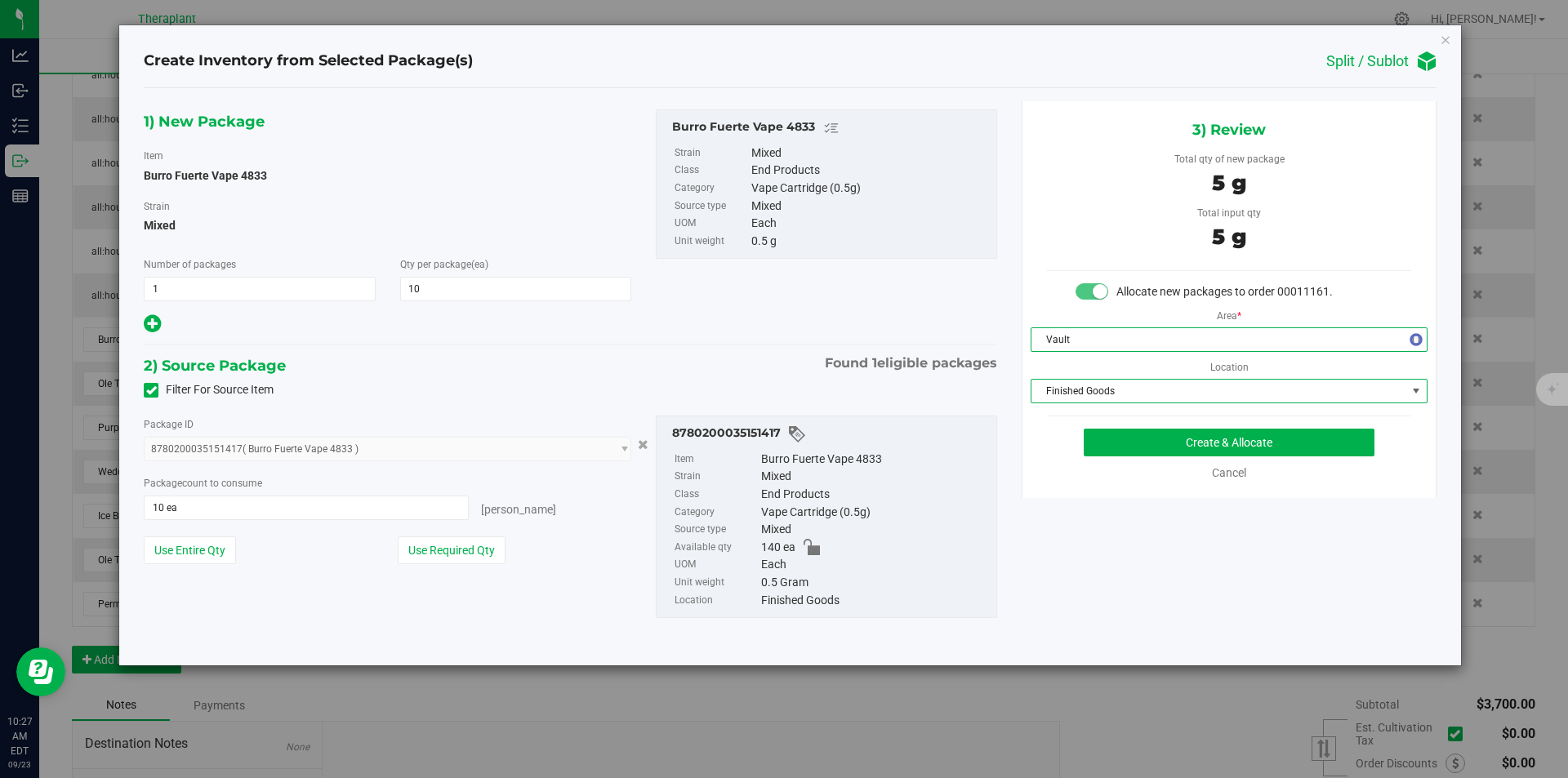
click at [1080, 401] on span "Finished Goods" at bounding box center [1219, 390] width 375 height 23
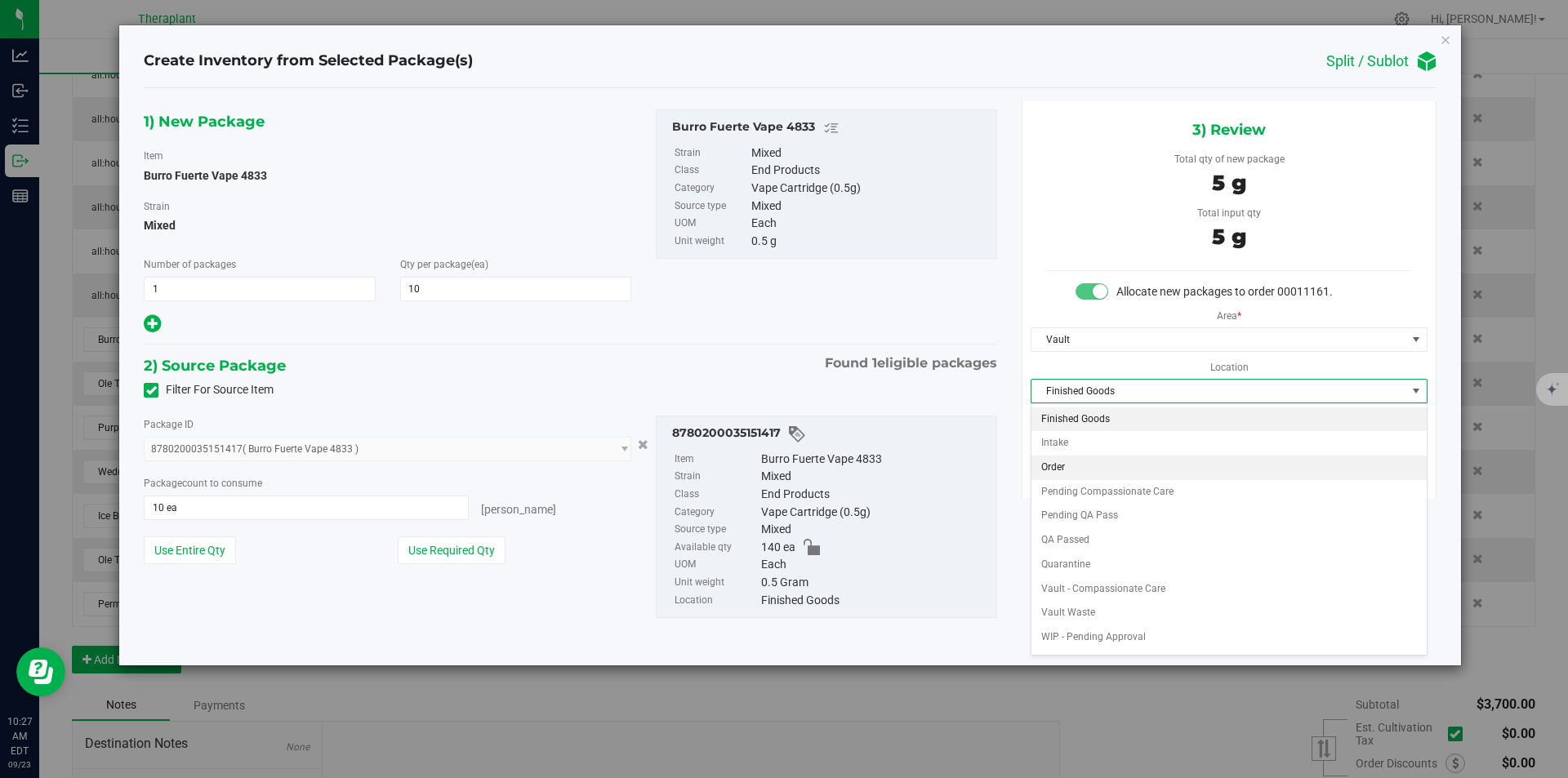
click at [1081, 463] on li "Order" at bounding box center [1229, 468] width 396 height 25
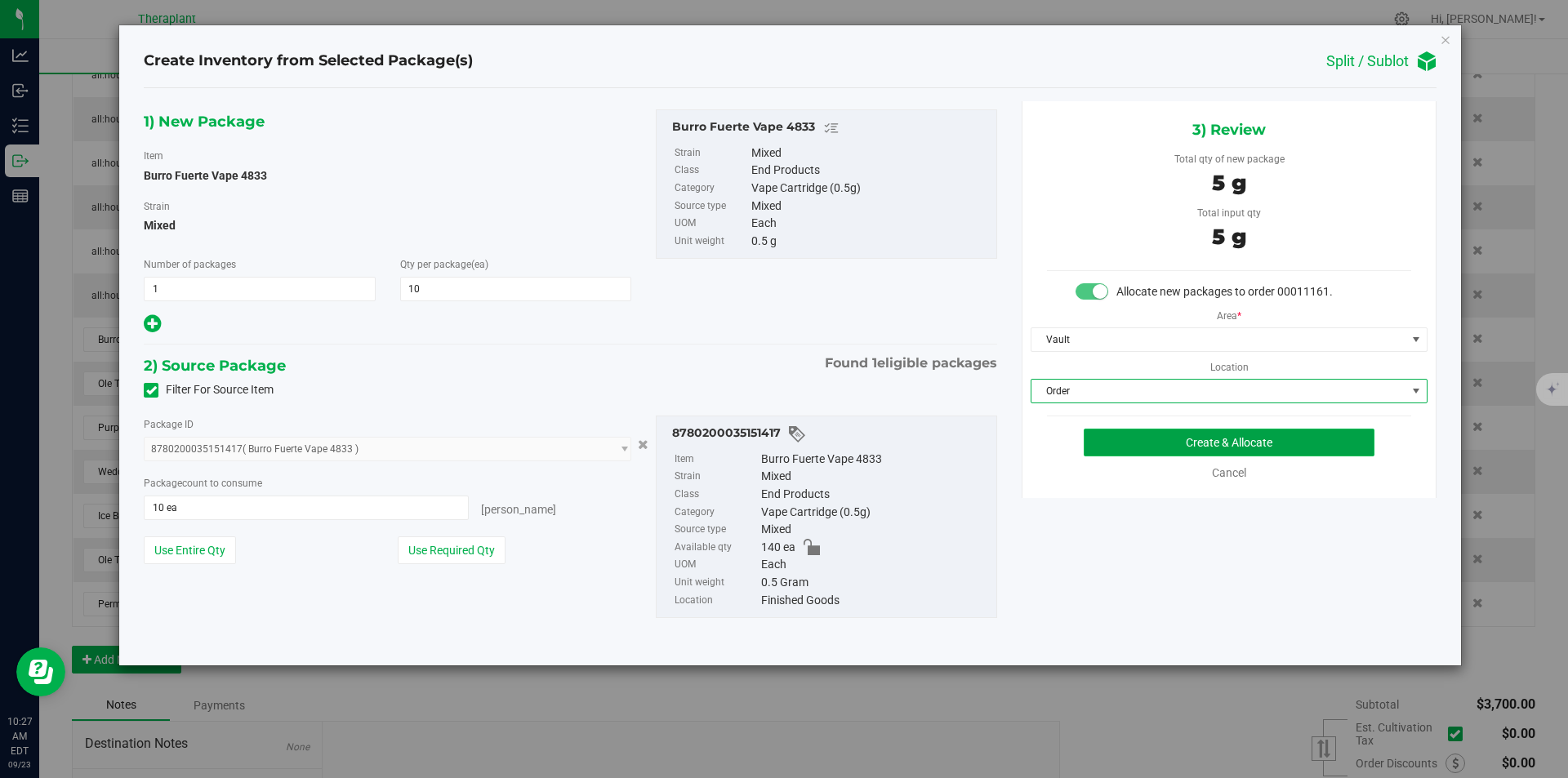
click at [1109, 434] on button "Create & Allocate" at bounding box center [1229, 442] width 291 height 28
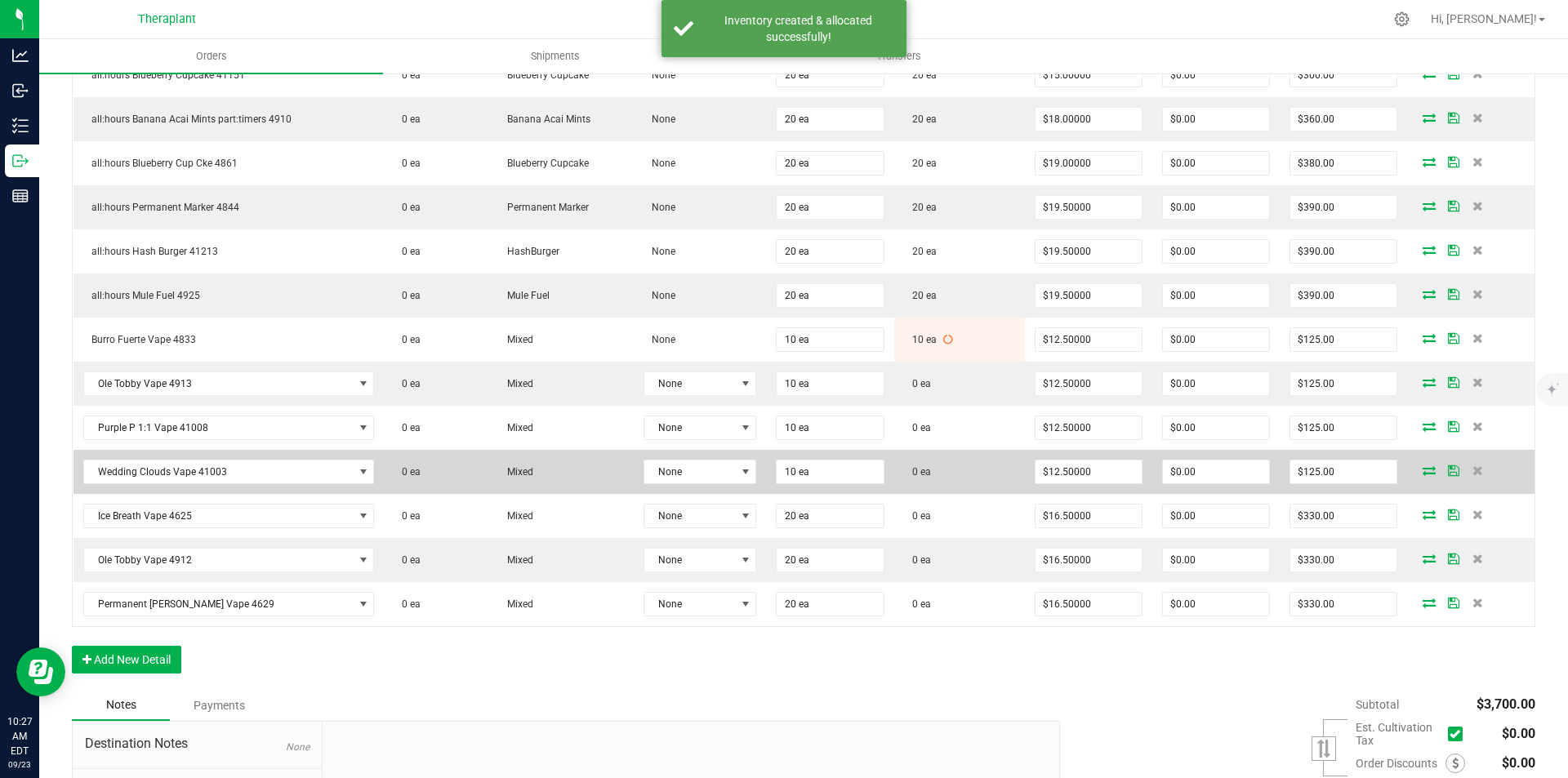
scroll to position [571, 0]
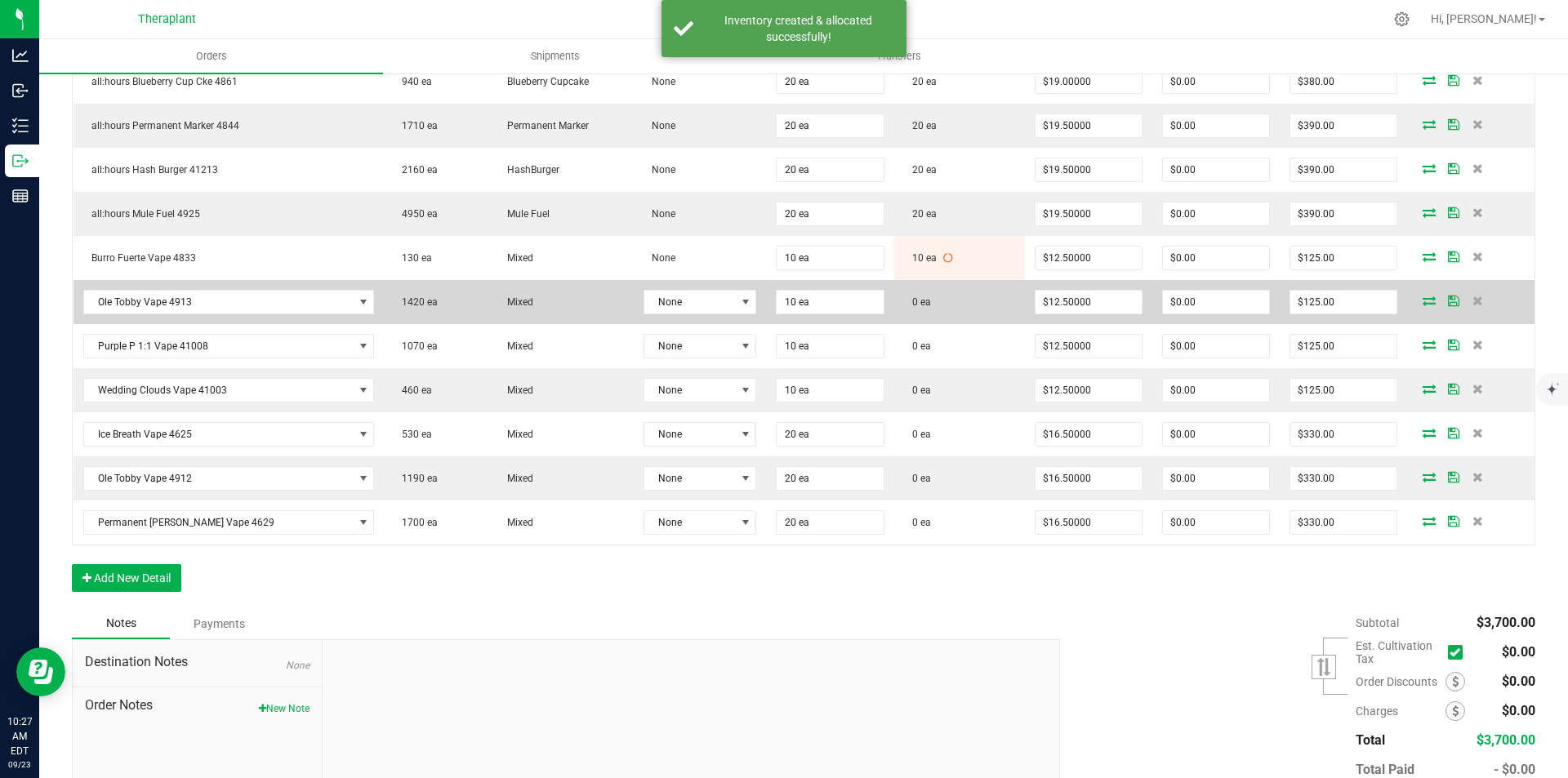
click at [1423, 304] on icon at bounding box center [1429, 301] width 13 height 10
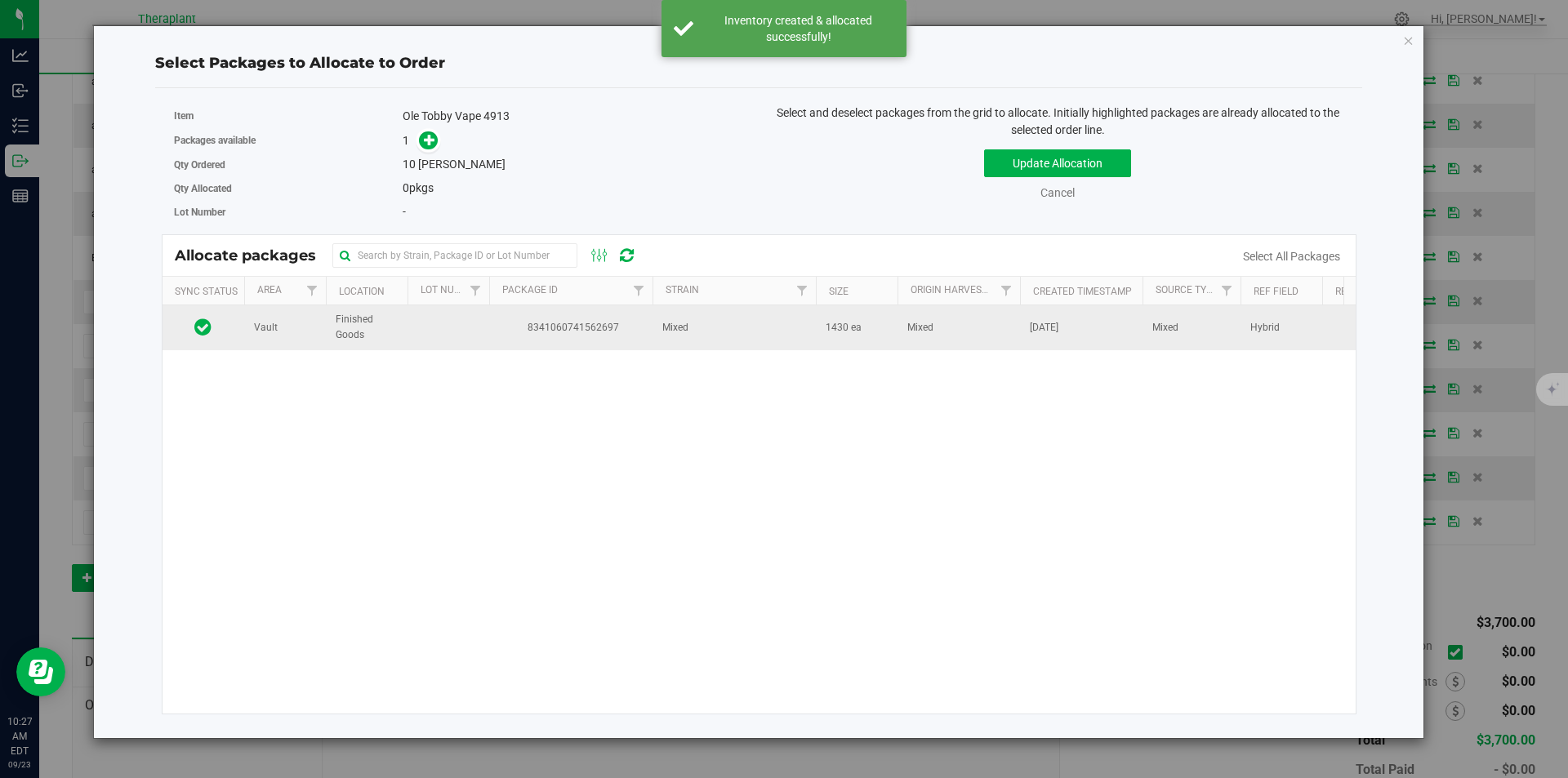
click at [527, 334] on span "8341060741562697" at bounding box center [571, 327] width 144 height 15
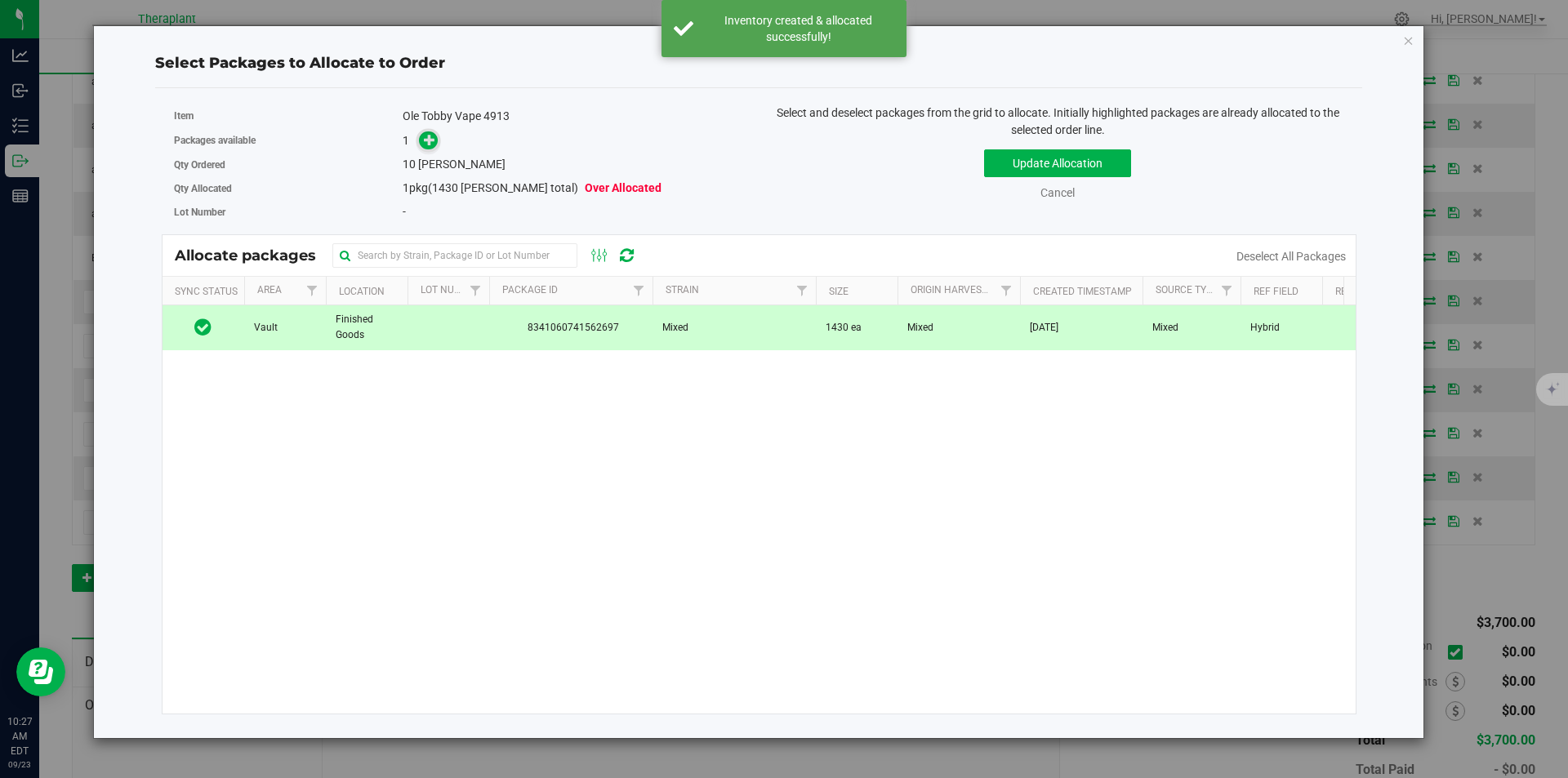
click at [429, 143] on icon at bounding box center [429, 139] width 11 height 11
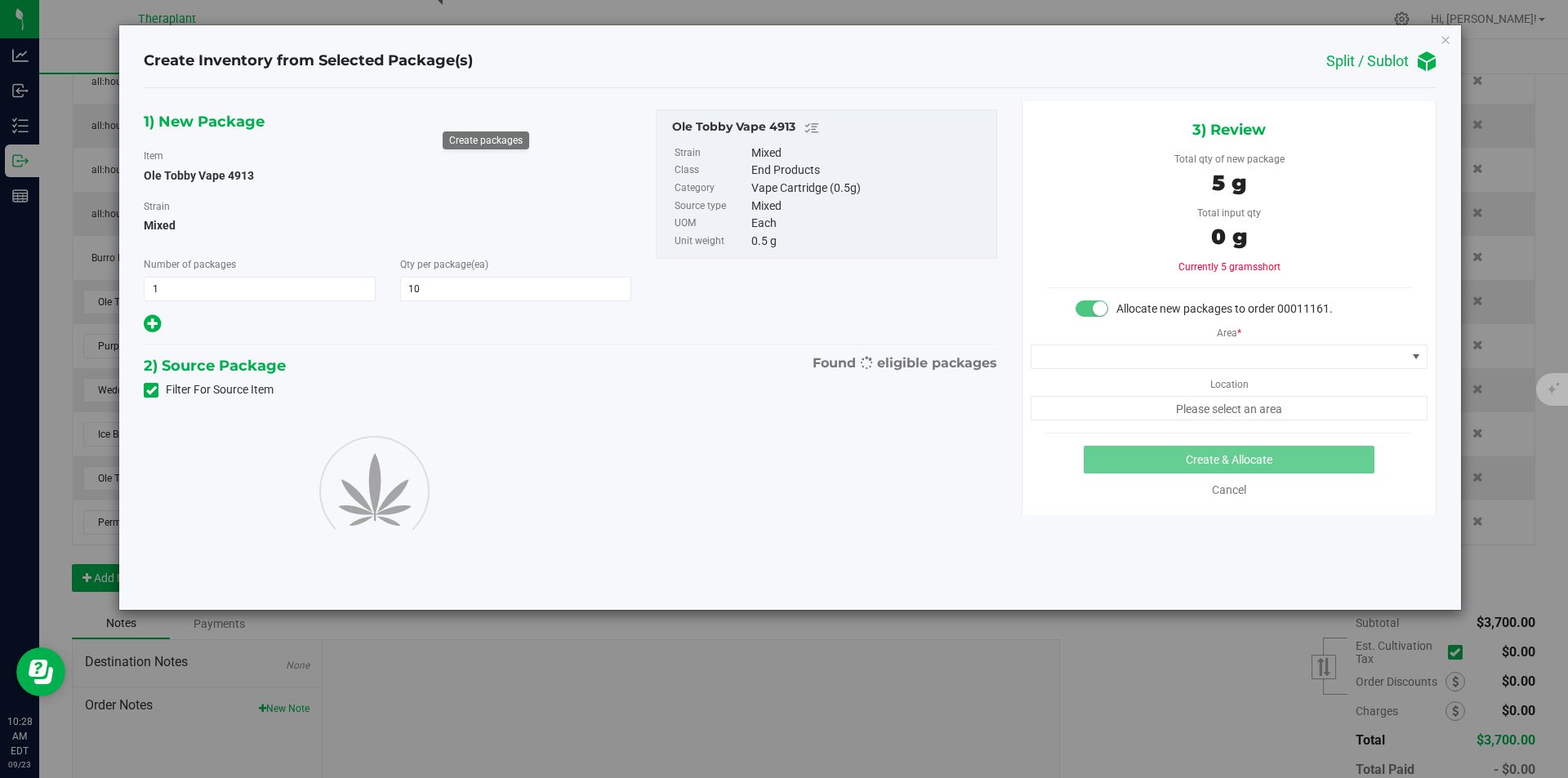
type input "10"
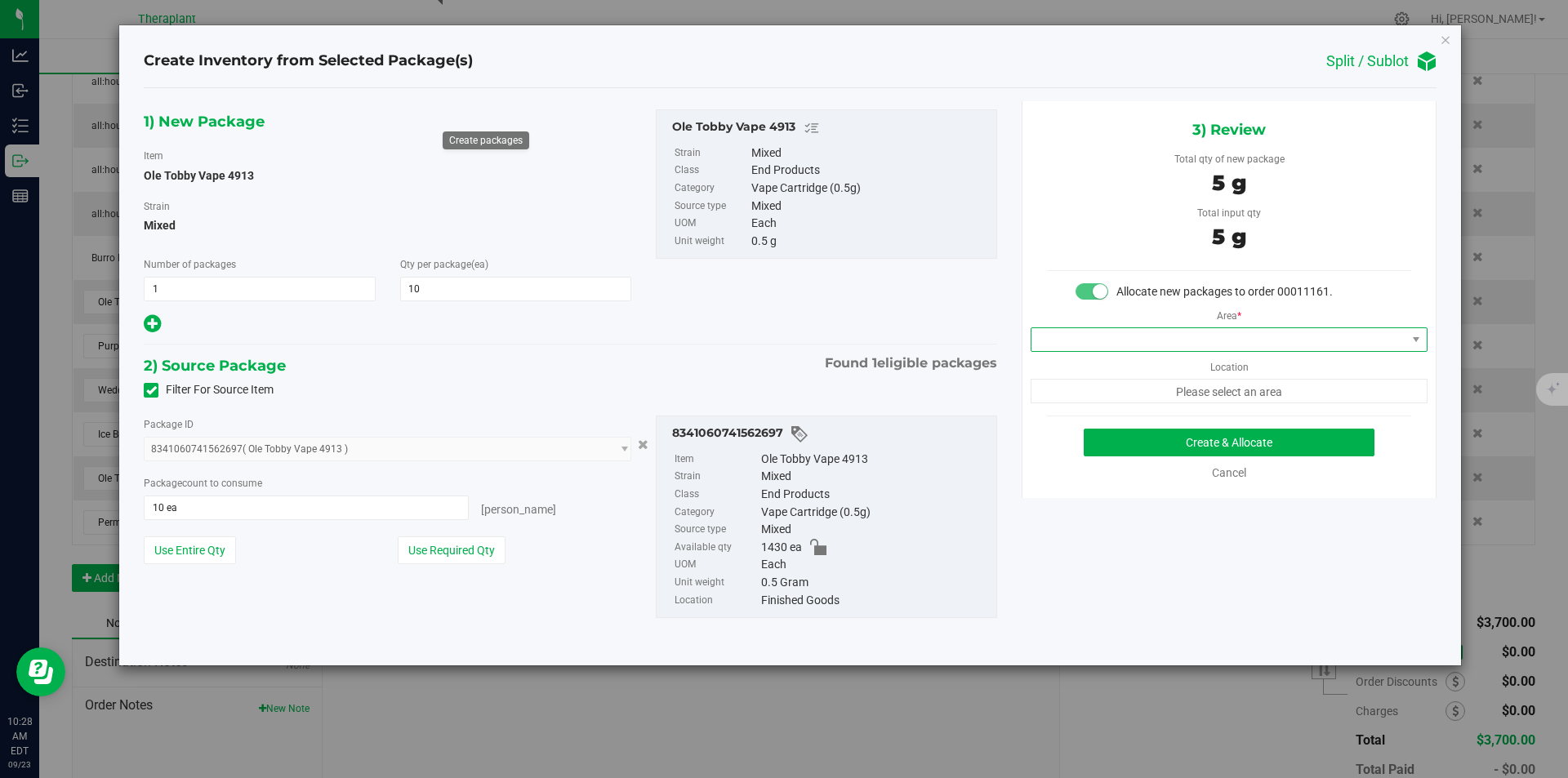
click at [1069, 333] on span at bounding box center [1219, 339] width 375 height 23
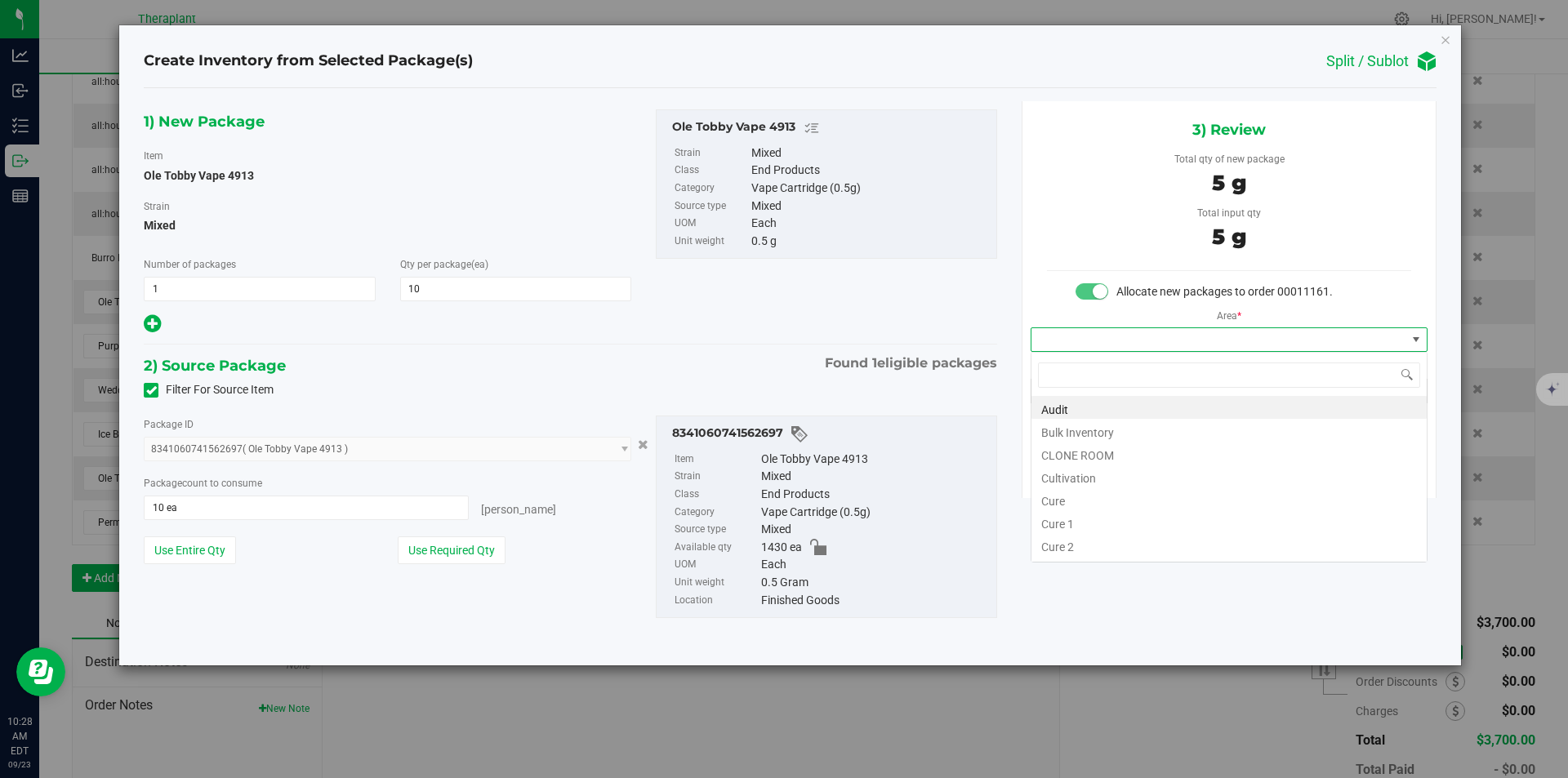
type input "v"
click at [1064, 455] on li "Vault" at bounding box center [1229, 452] width 396 height 23
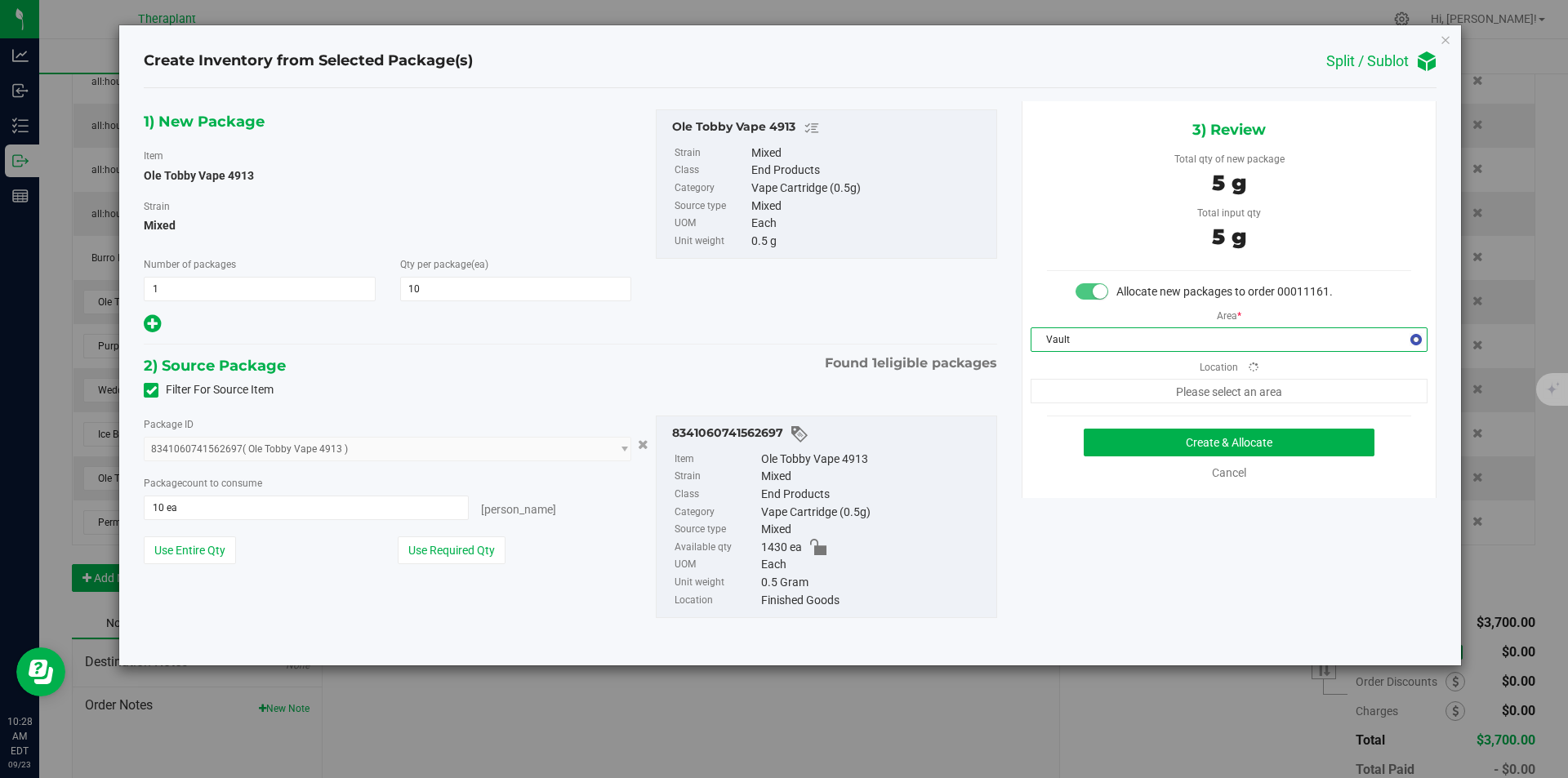
click at [1083, 408] on div "3) Review Total qty of new package 5 g Total input qty 5 g Allocate new package…" at bounding box center [1229, 299] width 415 height 397
click at [1088, 390] on span "Finished Goods" at bounding box center [1219, 390] width 375 height 23
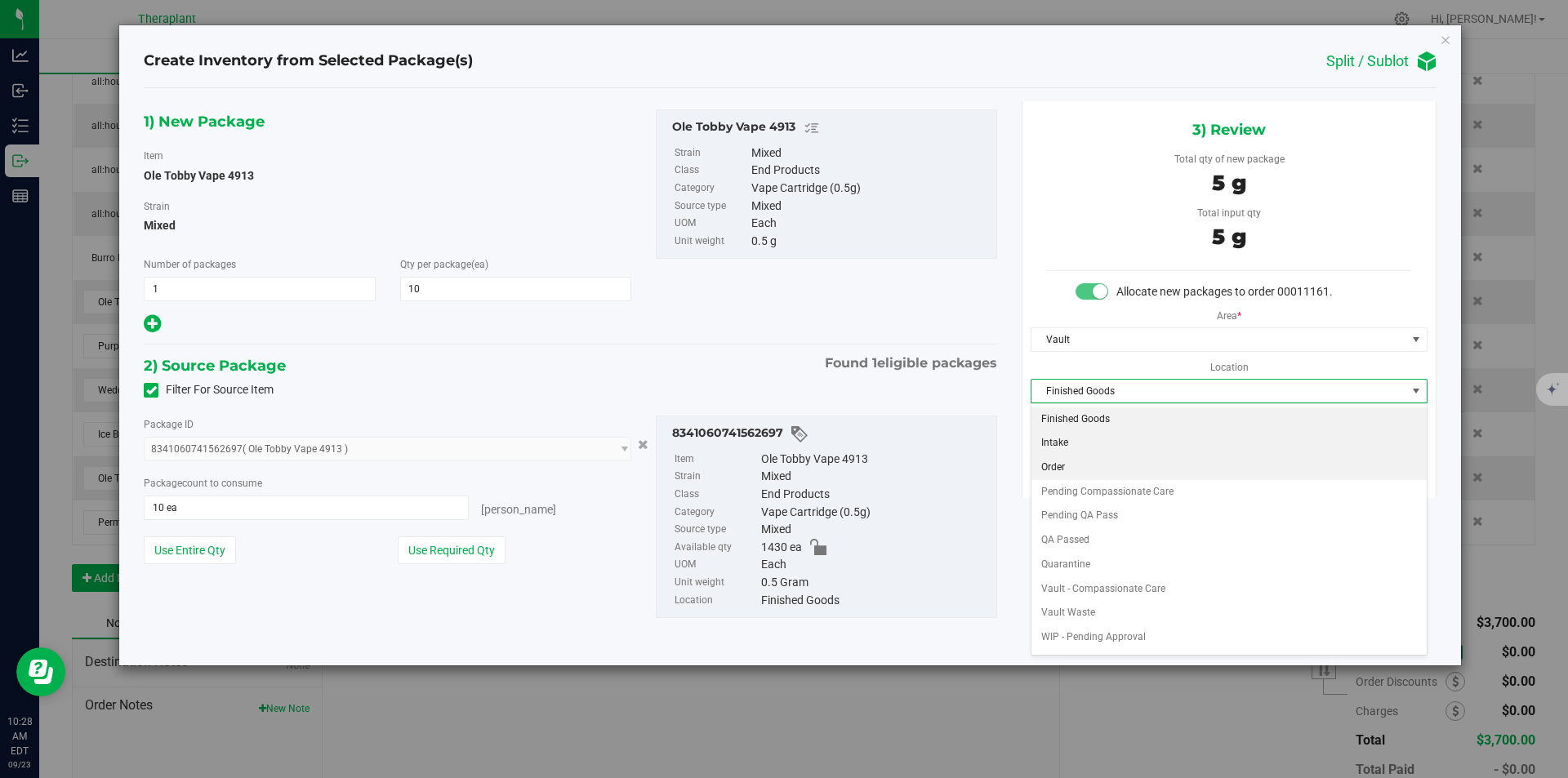
click at [1074, 459] on li "Order" at bounding box center [1229, 468] width 396 height 25
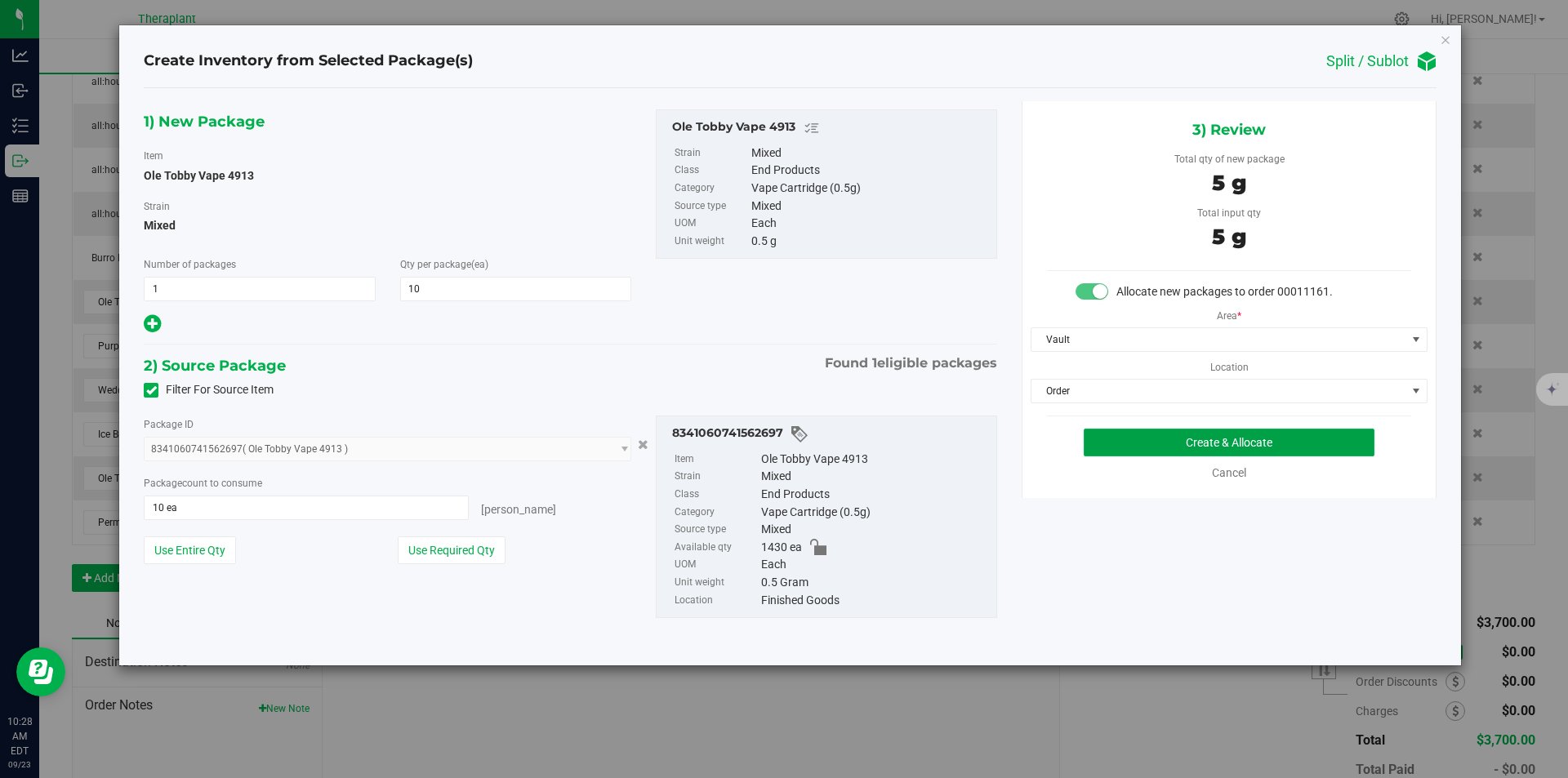
click at [1107, 443] on button "Create & Allocate" at bounding box center [1229, 442] width 291 height 28
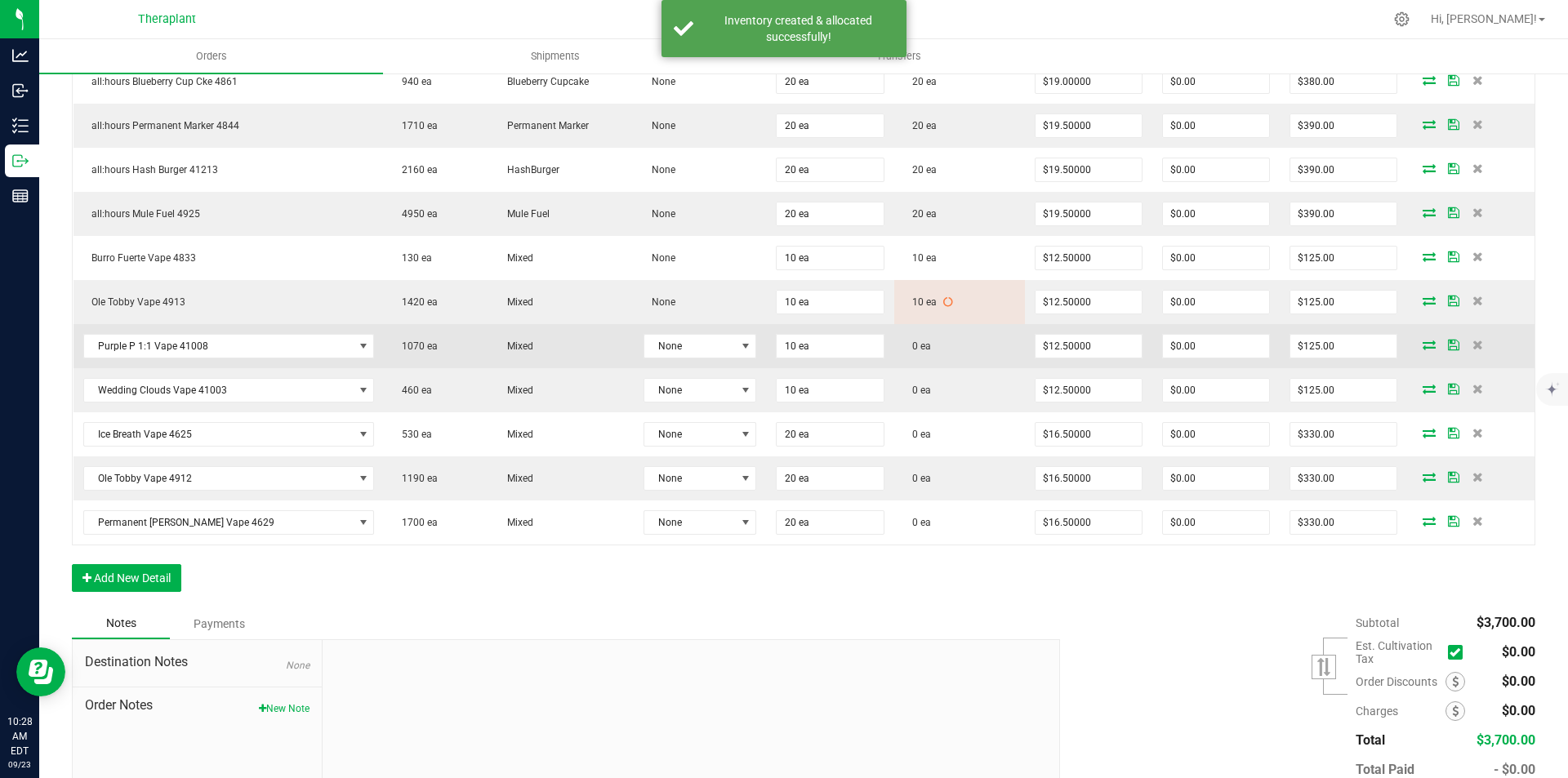
click at [1423, 344] on icon at bounding box center [1429, 344] width 13 height 10
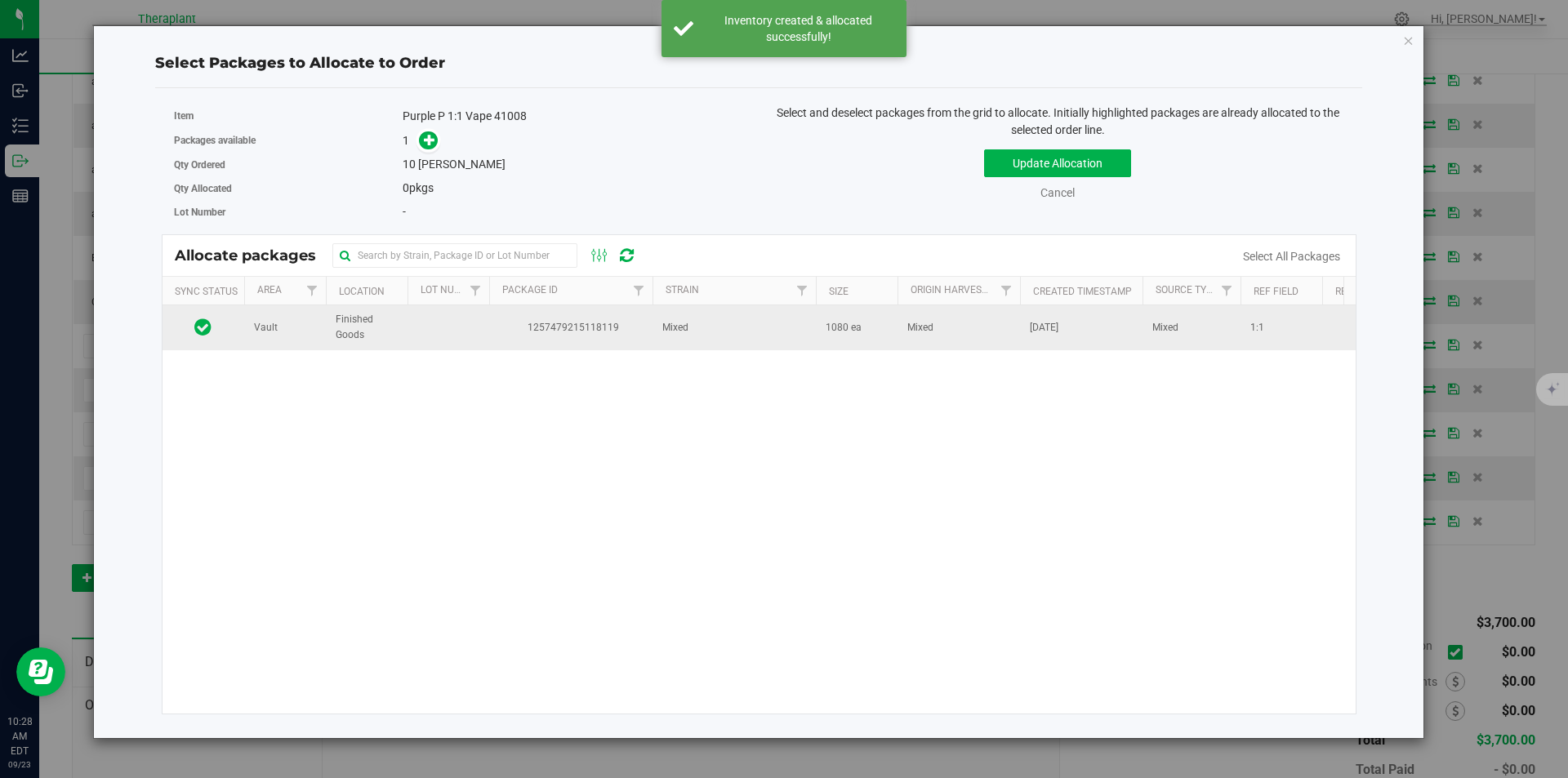
click at [735, 313] on td "Mixed" at bounding box center [734, 327] width 163 height 44
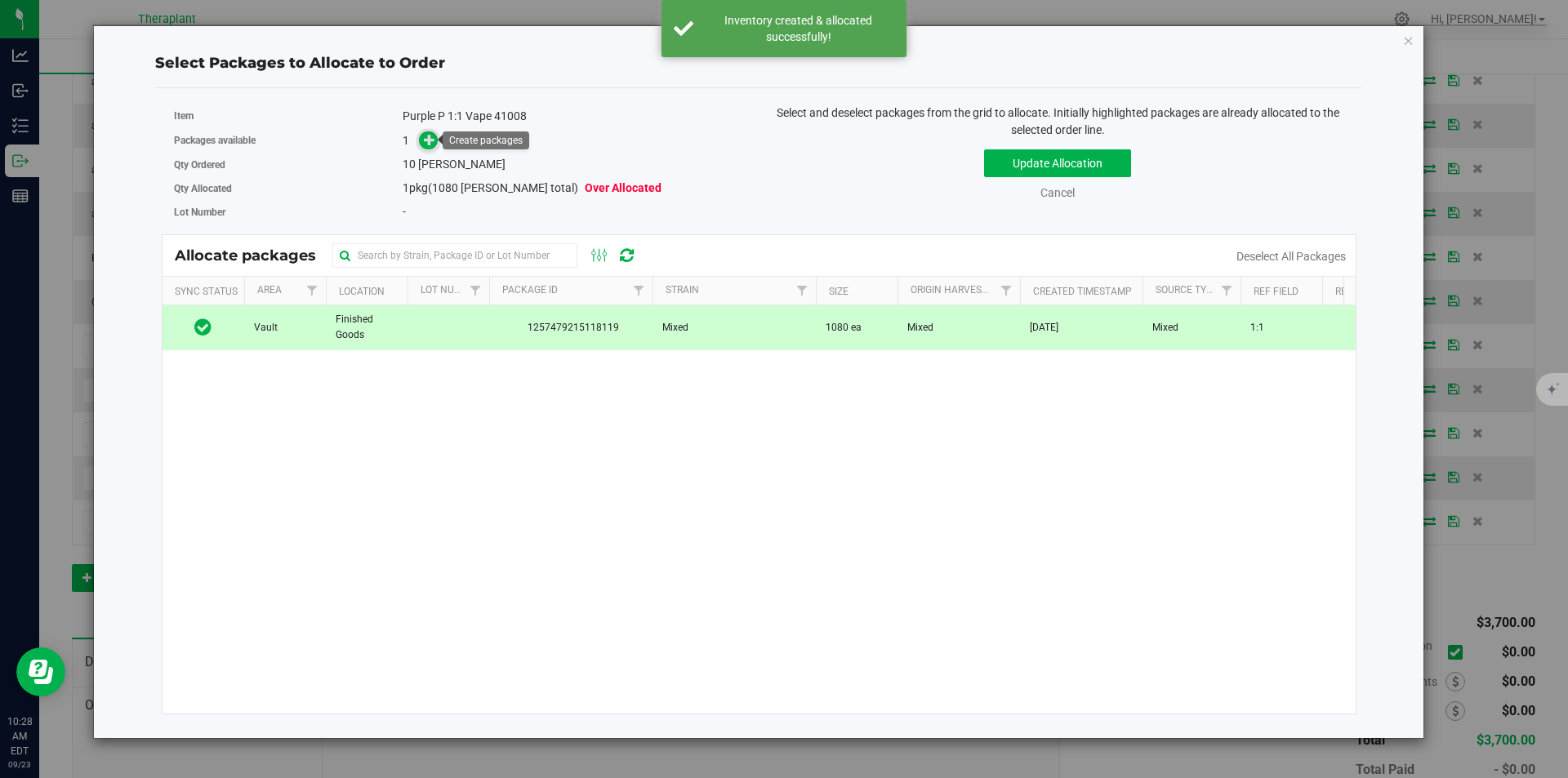
click at [432, 135] on icon at bounding box center [429, 139] width 11 height 11
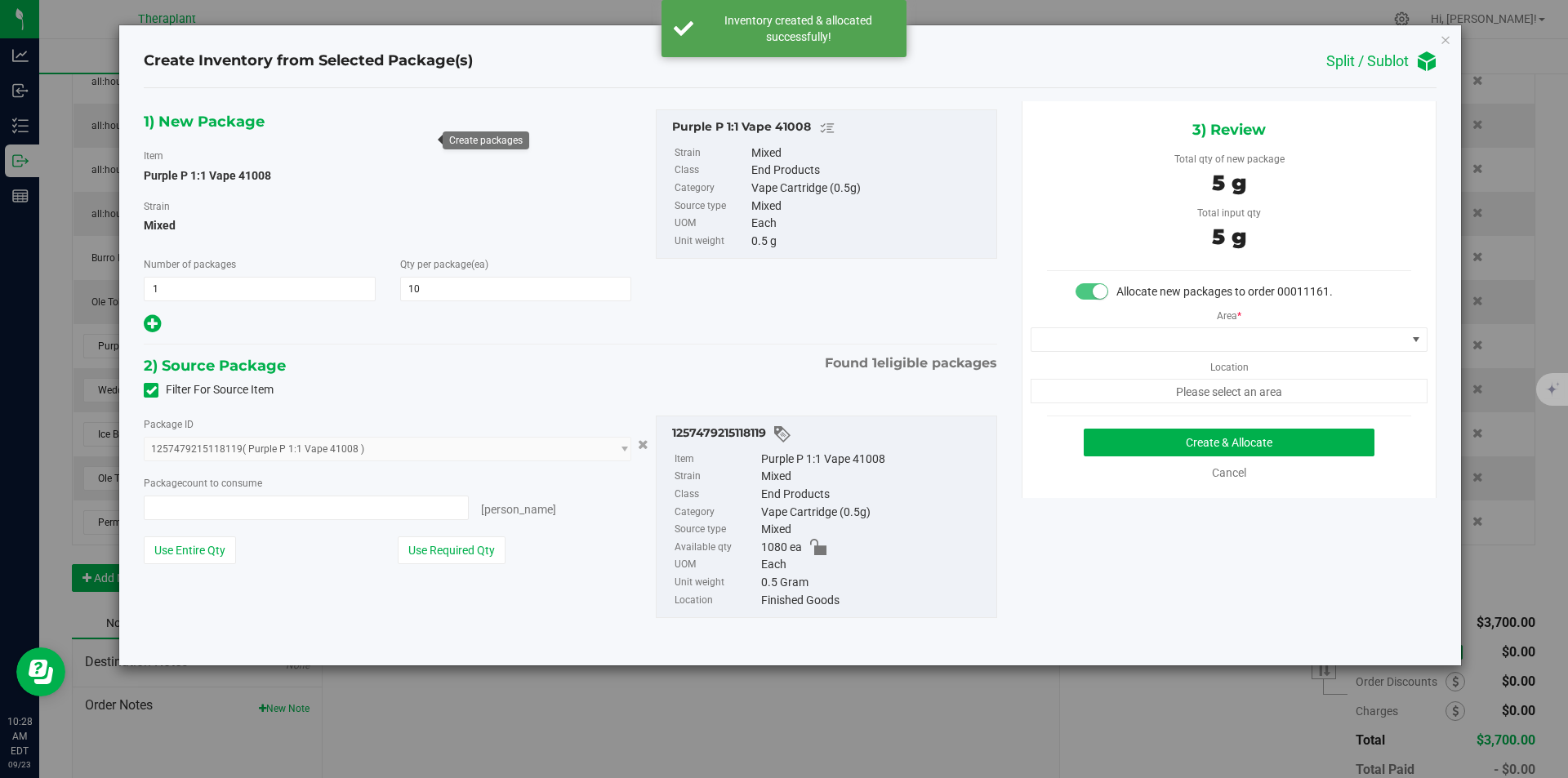
type input "10 ea"
click at [1063, 348] on span at bounding box center [1219, 339] width 375 height 23
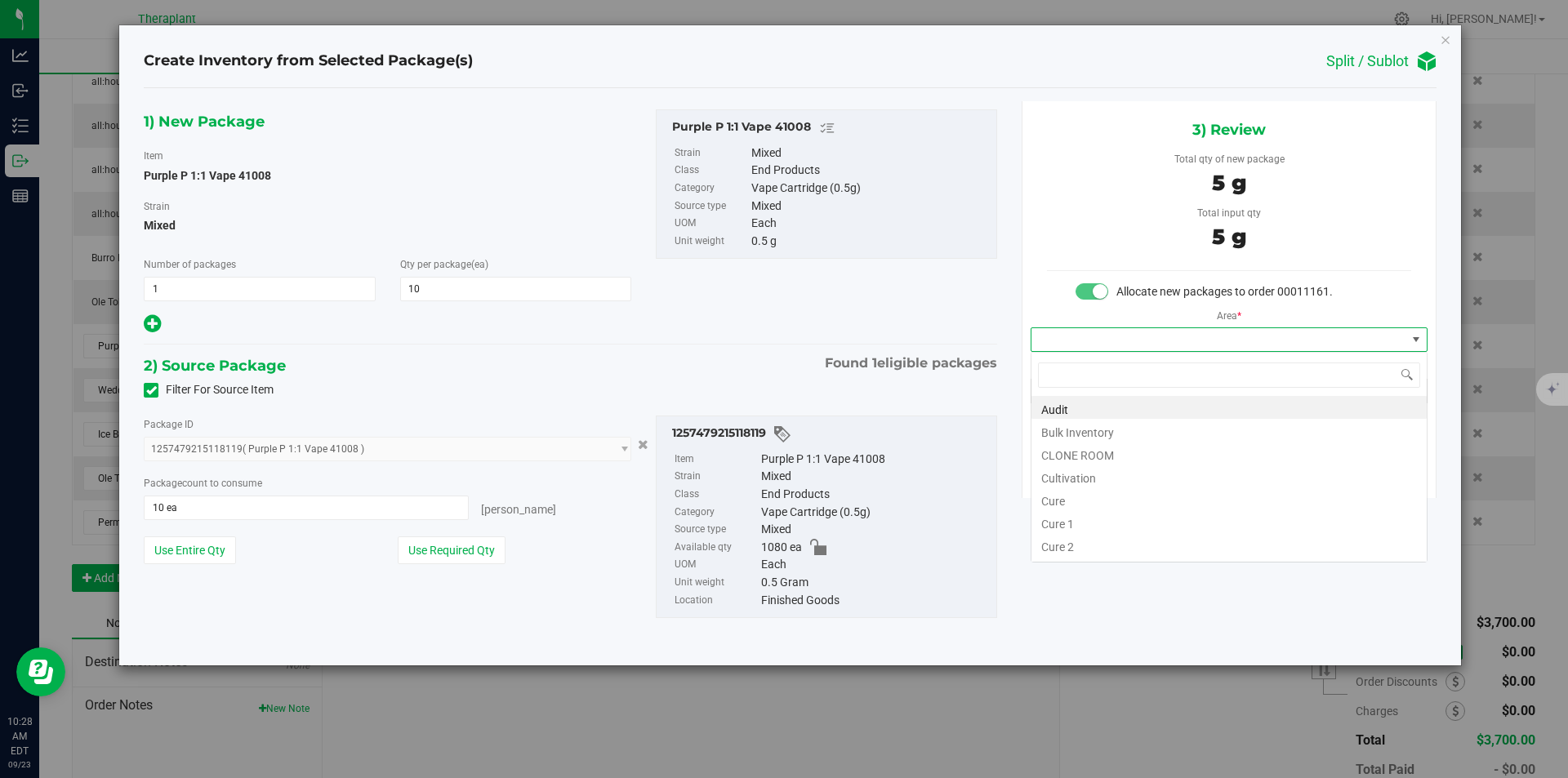
type input "v"
click at [1063, 446] on li "Vault" at bounding box center [1229, 452] width 396 height 23
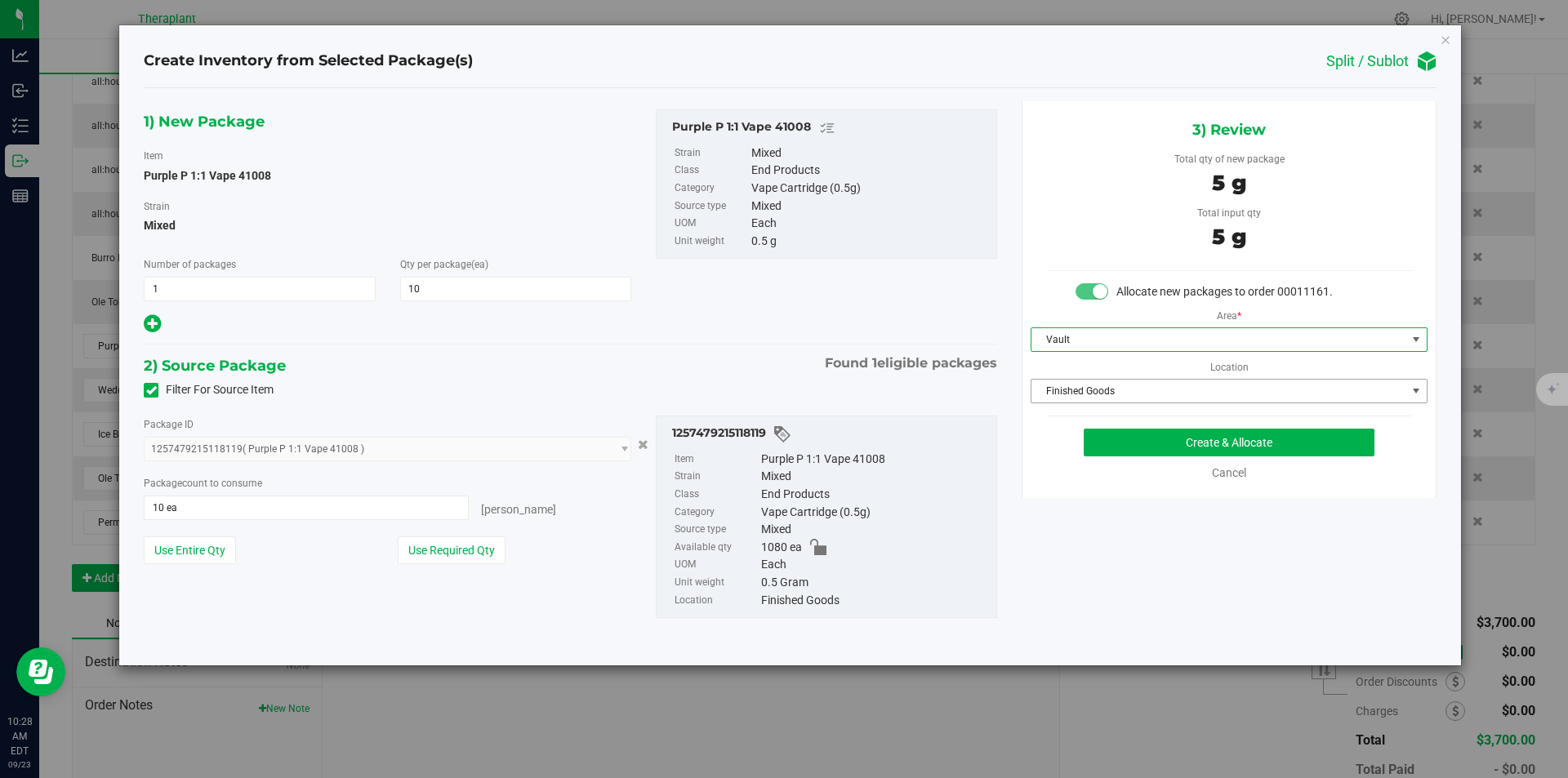
click at [1074, 396] on span "Finished Goods" at bounding box center [1219, 390] width 375 height 23
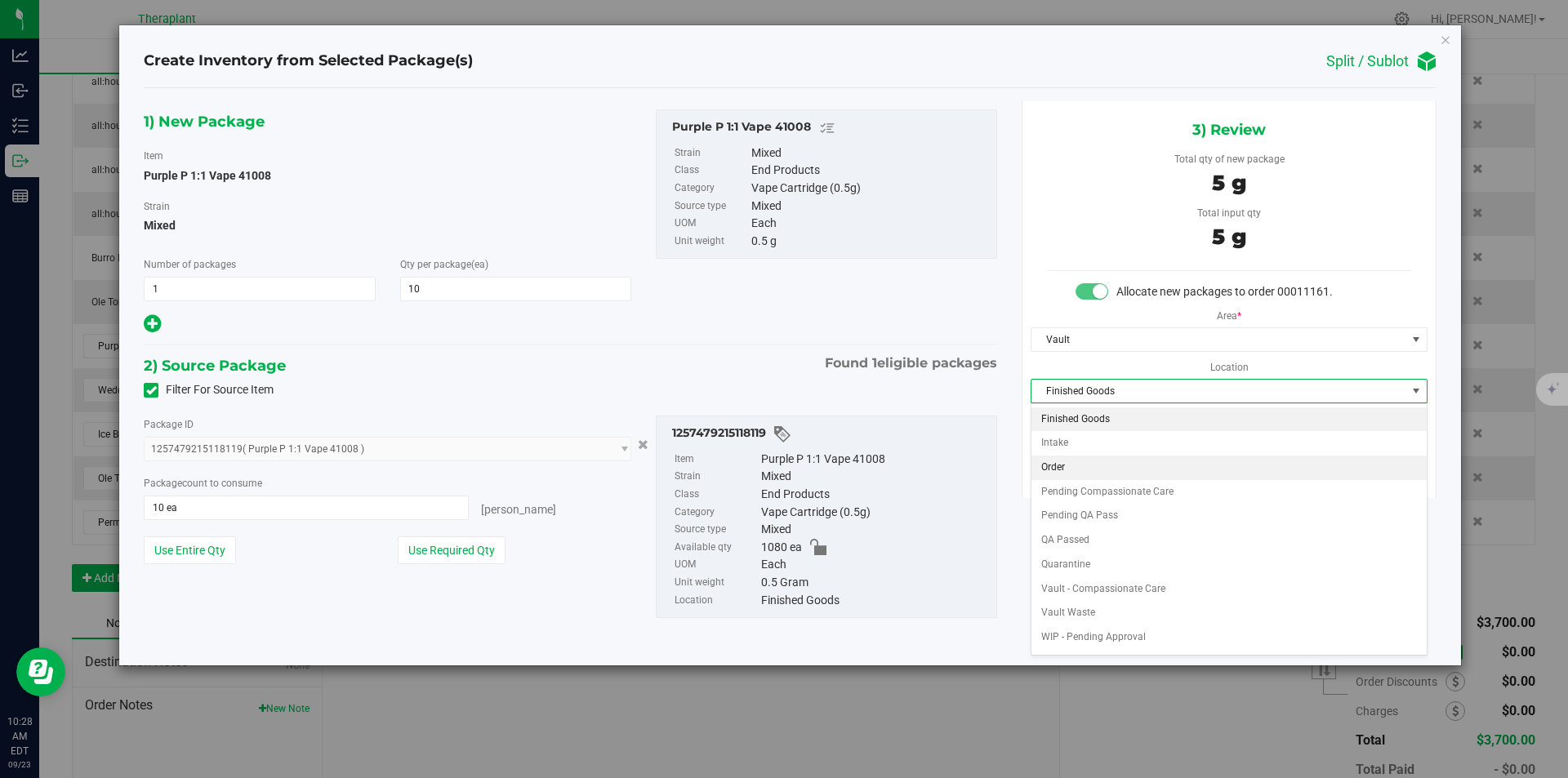
click at [1063, 464] on li "Order" at bounding box center [1229, 468] width 396 height 25
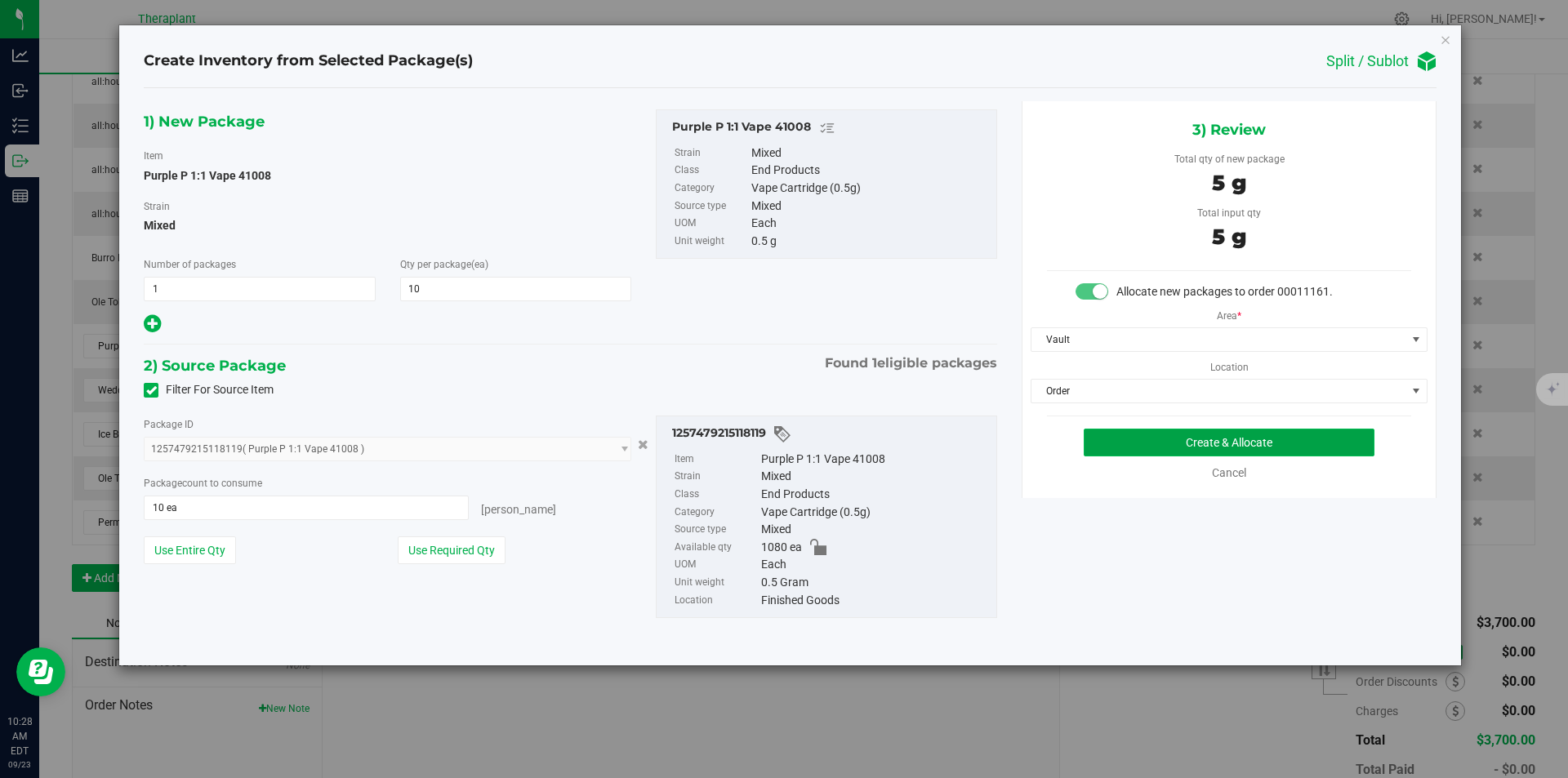
click at [1124, 440] on button "Create & Allocate" at bounding box center [1229, 442] width 291 height 28
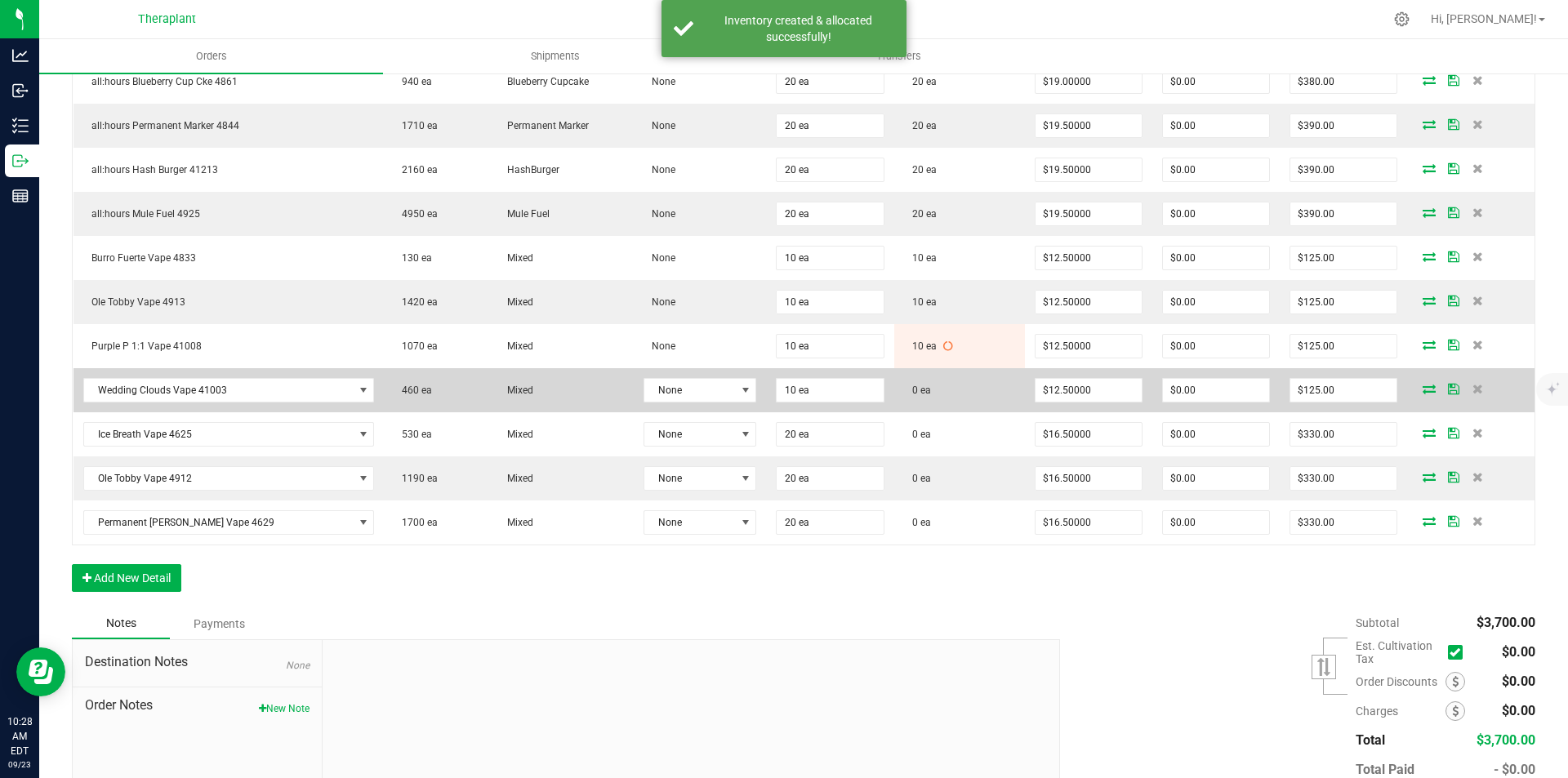
scroll to position [653, 0]
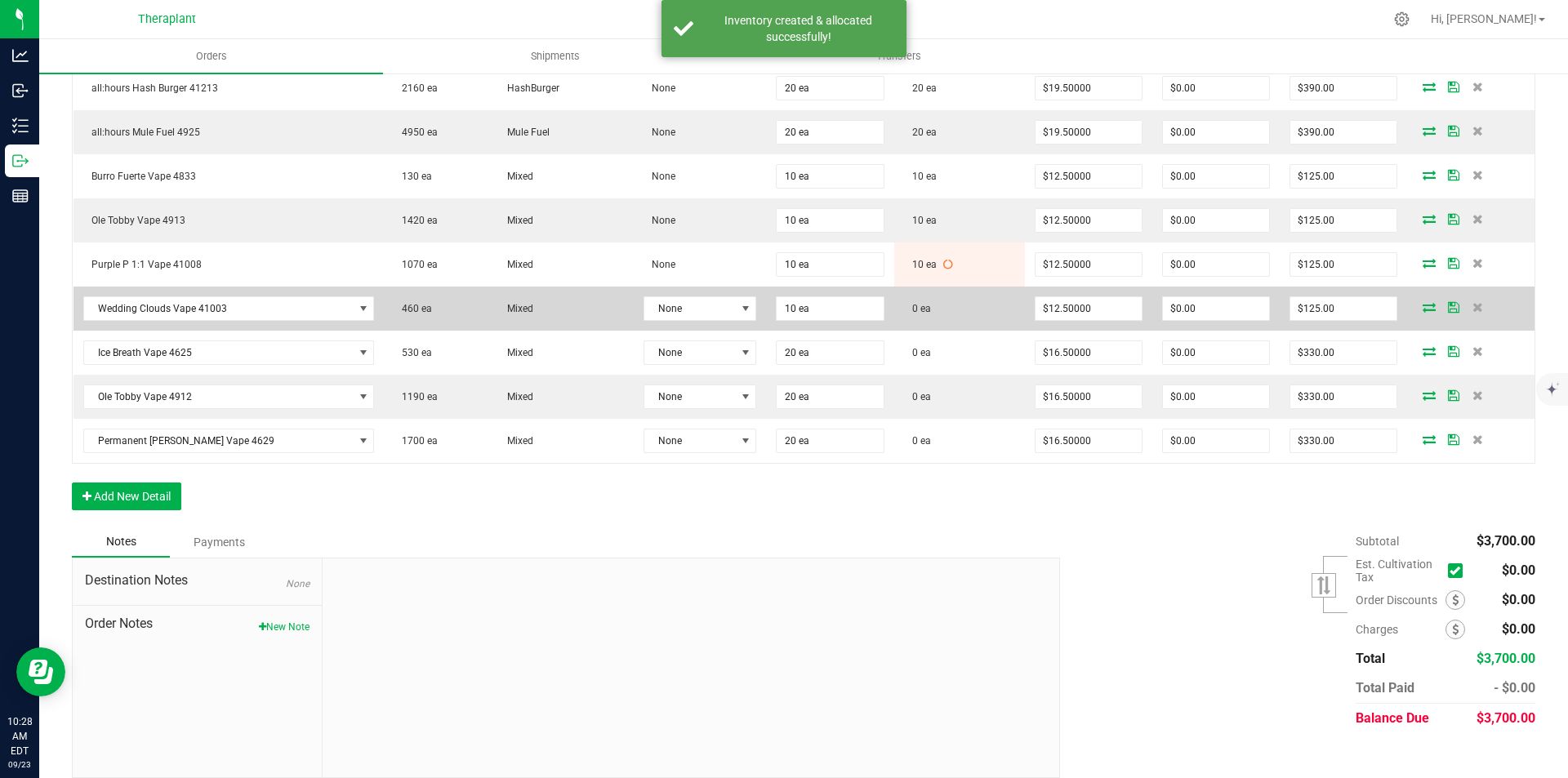
click at [1423, 309] on icon at bounding box center [1429, 307] width 13 height 10
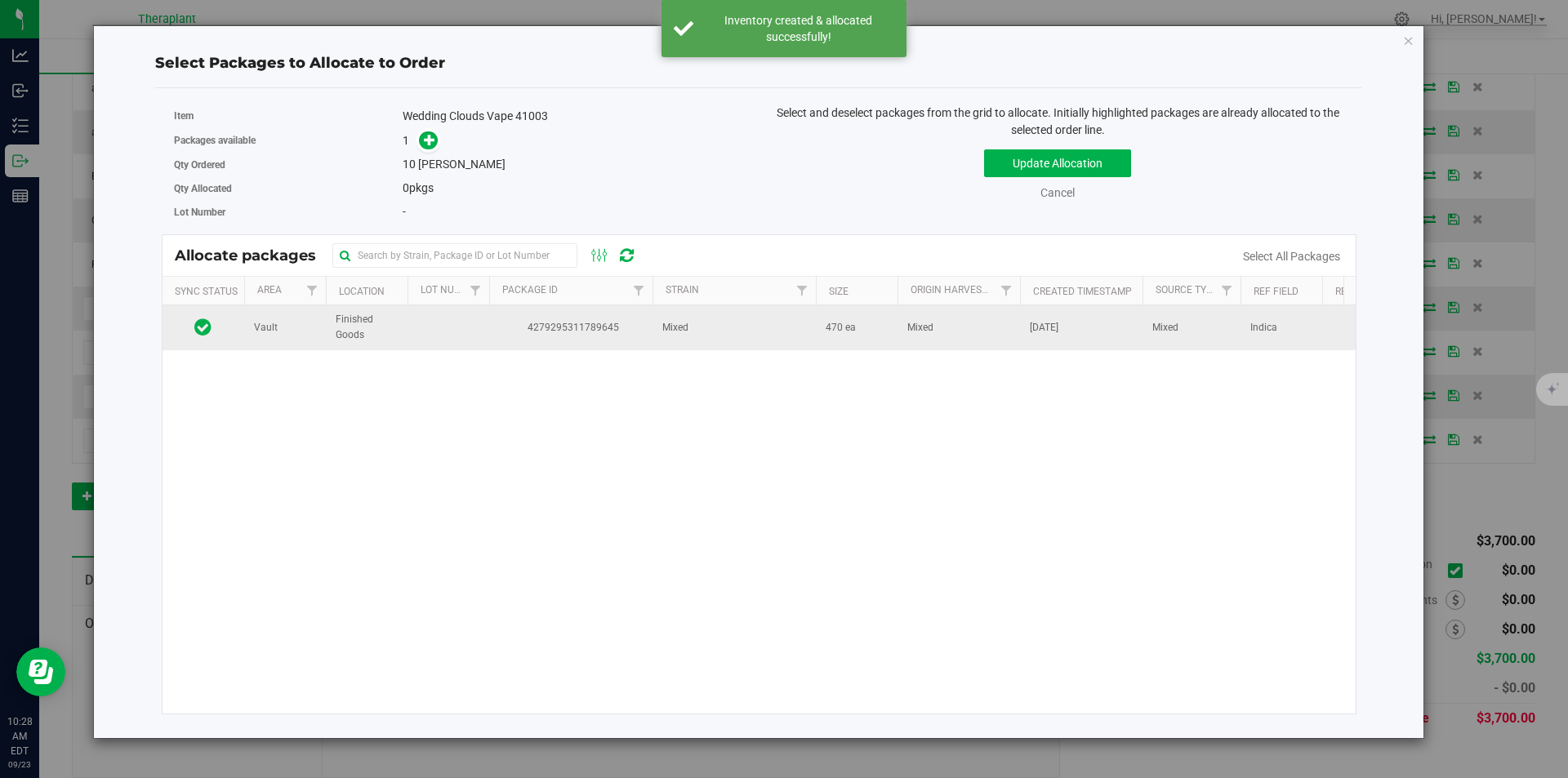
click at [608, 323] on span "4279295311789645" at bounding box center [571, 327] width 144 height 15
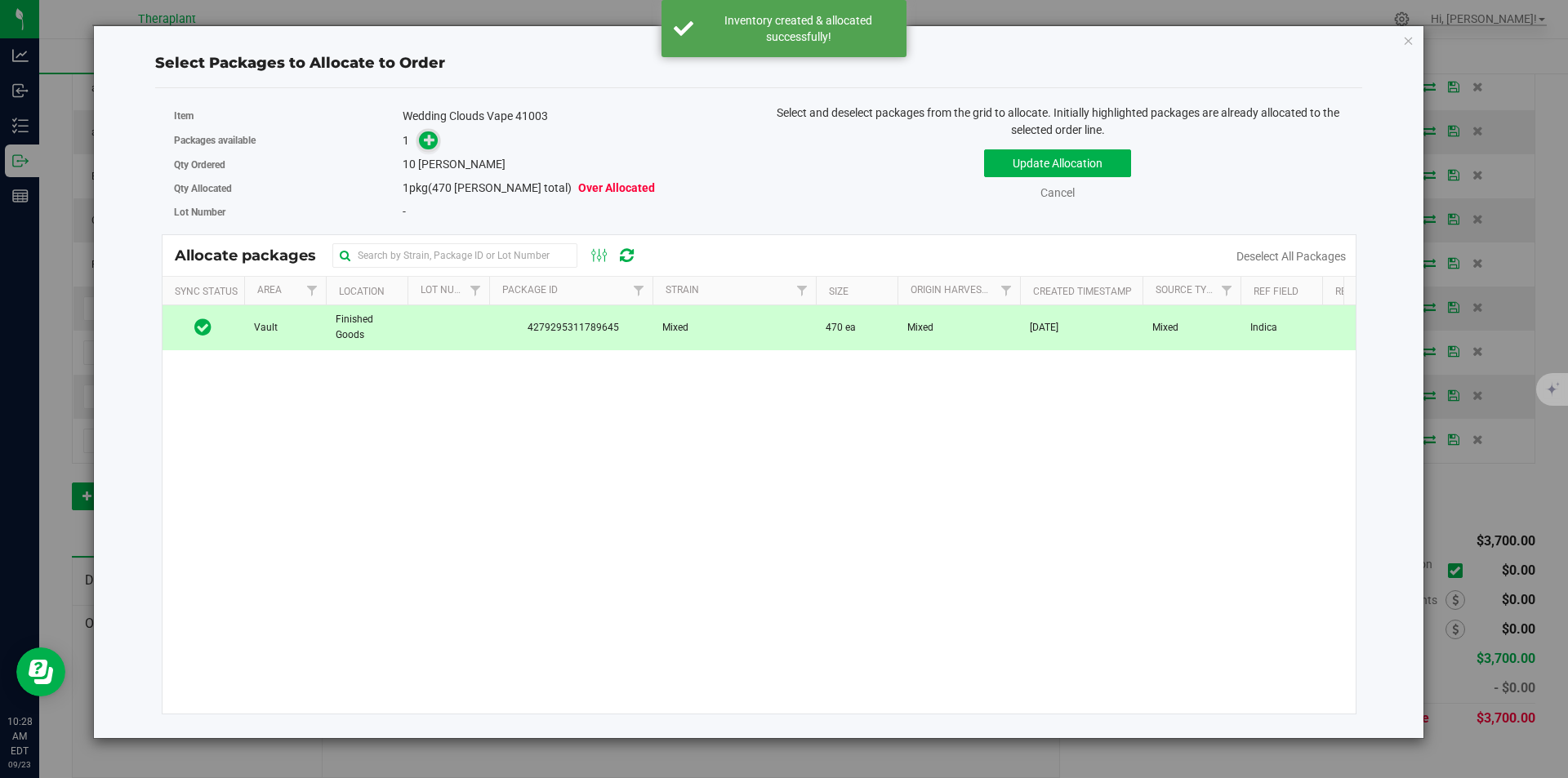
click at [423, 140] on span at bounding box center [429, 141] width 19 height 19
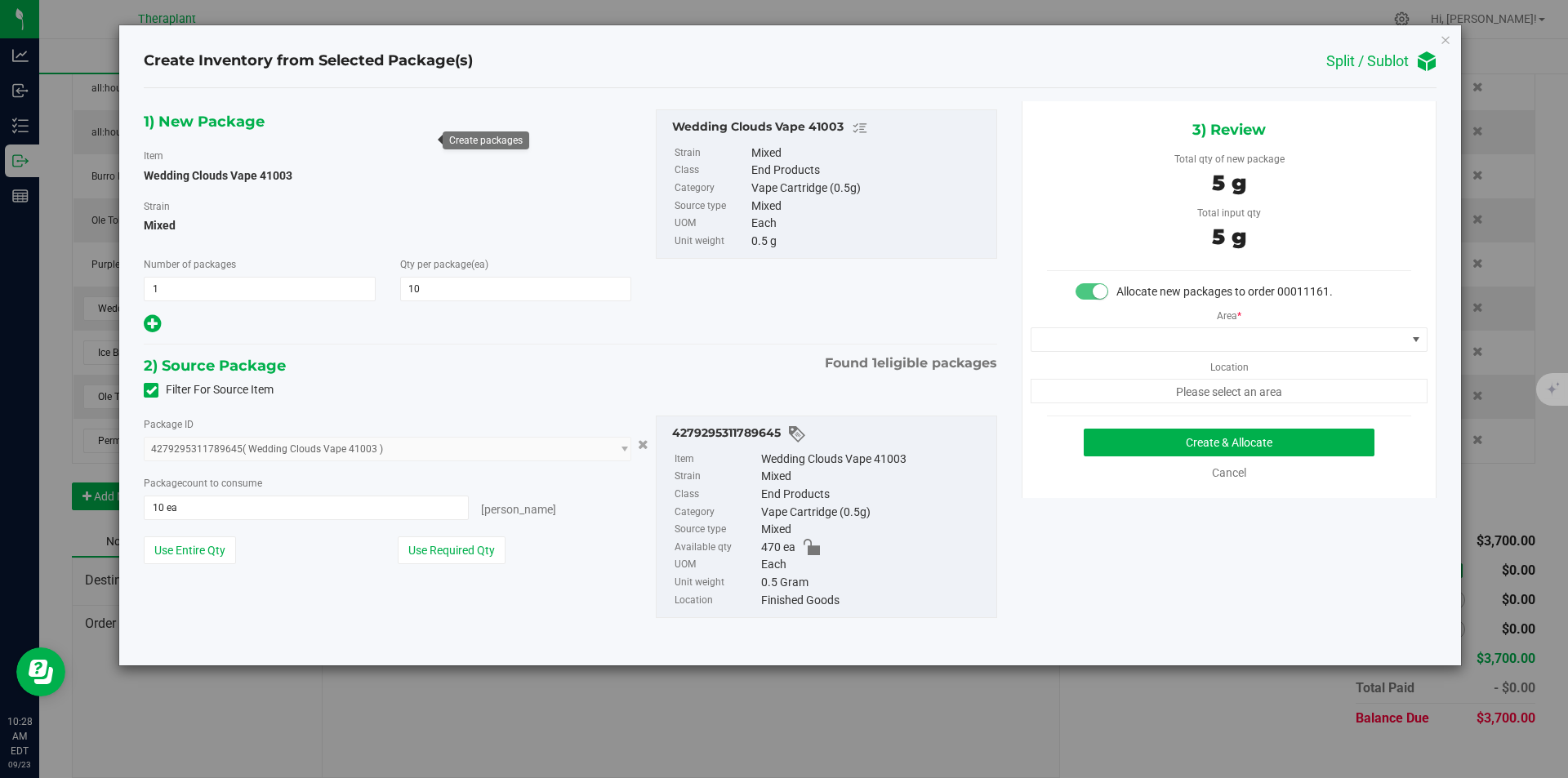
click at [1059, 324] on div "Area * Location Please select an area" at bounding box center [1229, 351] width 413 height 103
click at [1058, 330] on div "Area * Location Please select an area" at bounding box center [1229, 351] width 413 height 103
click at [1071, 332] on span at bounding box center [1219, 339] width 375 height 23
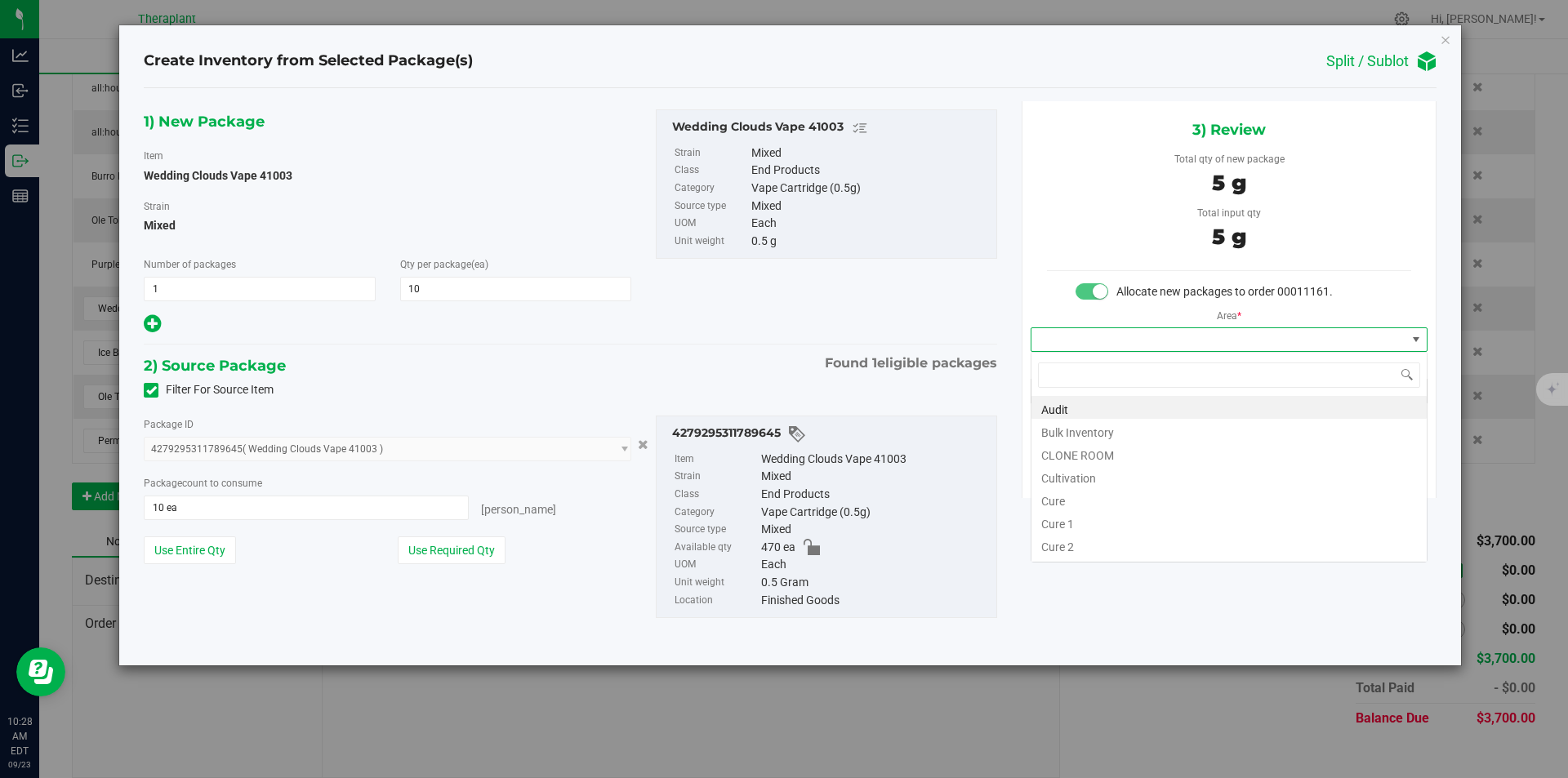
type input "v"
click at [1069, 448] on li "Vault" at bounding box center [1229, 452] width 396 height 23
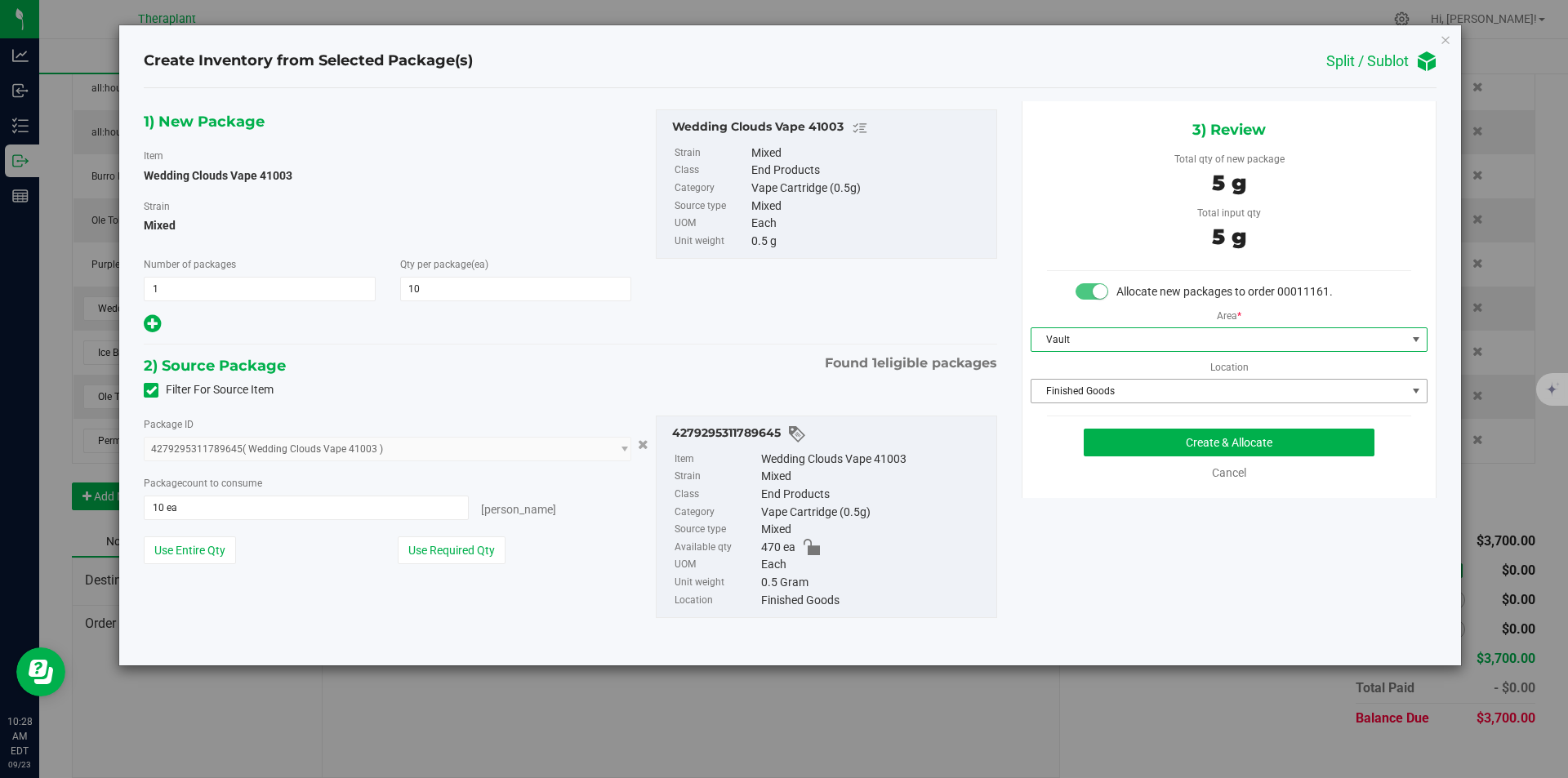
drag, startPoint x: 1083, startPoint y: 399, endPoint x: 1079, endPoint y: 328, distance: 71.1
click at [1084, 398] on span "Finished Goods" at bounding box center [1219, 390] width 375 height 23
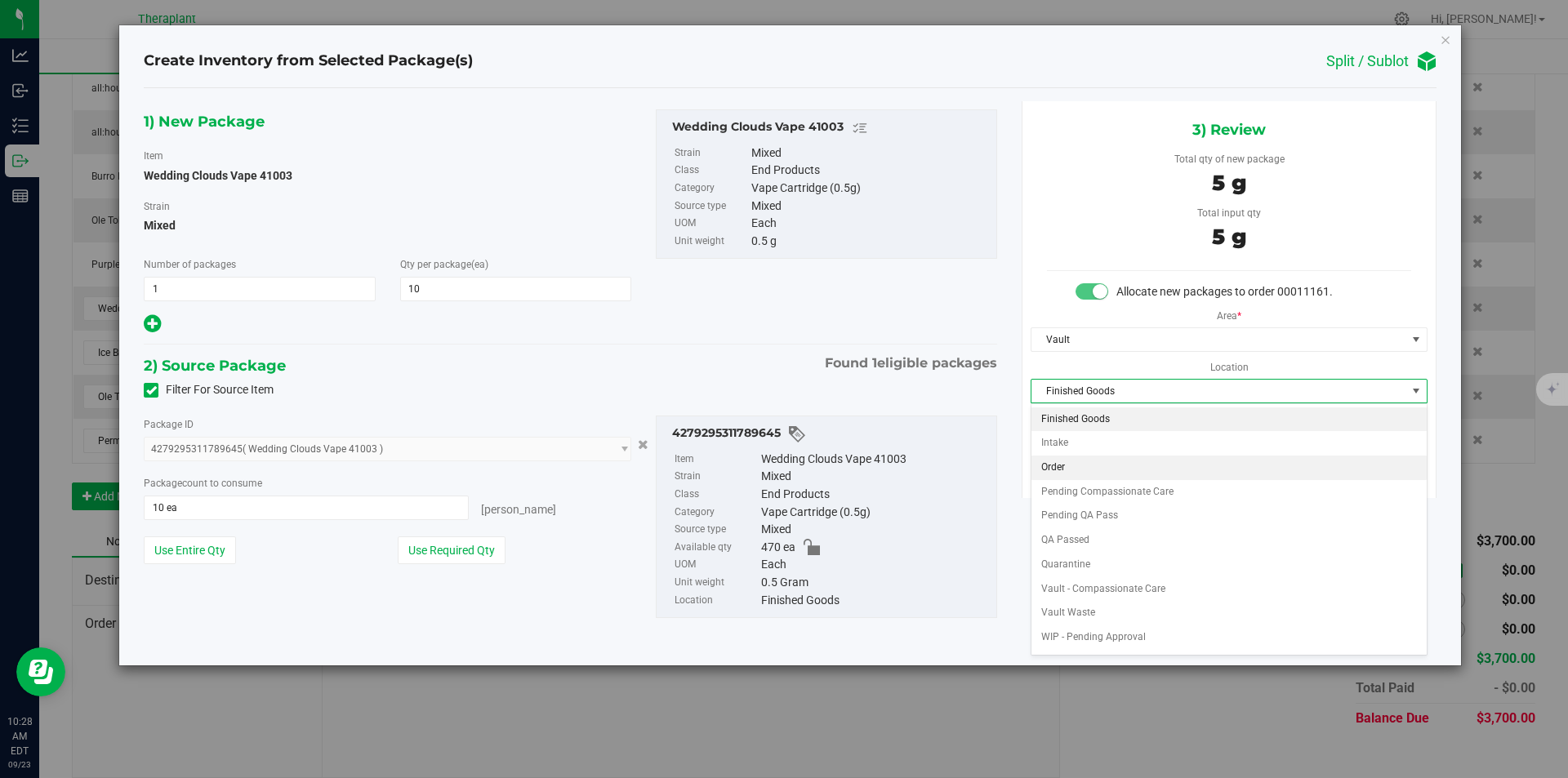
click at [1076, 466] on li "Order" at bounding box center [1229, 468] width 396 height 25
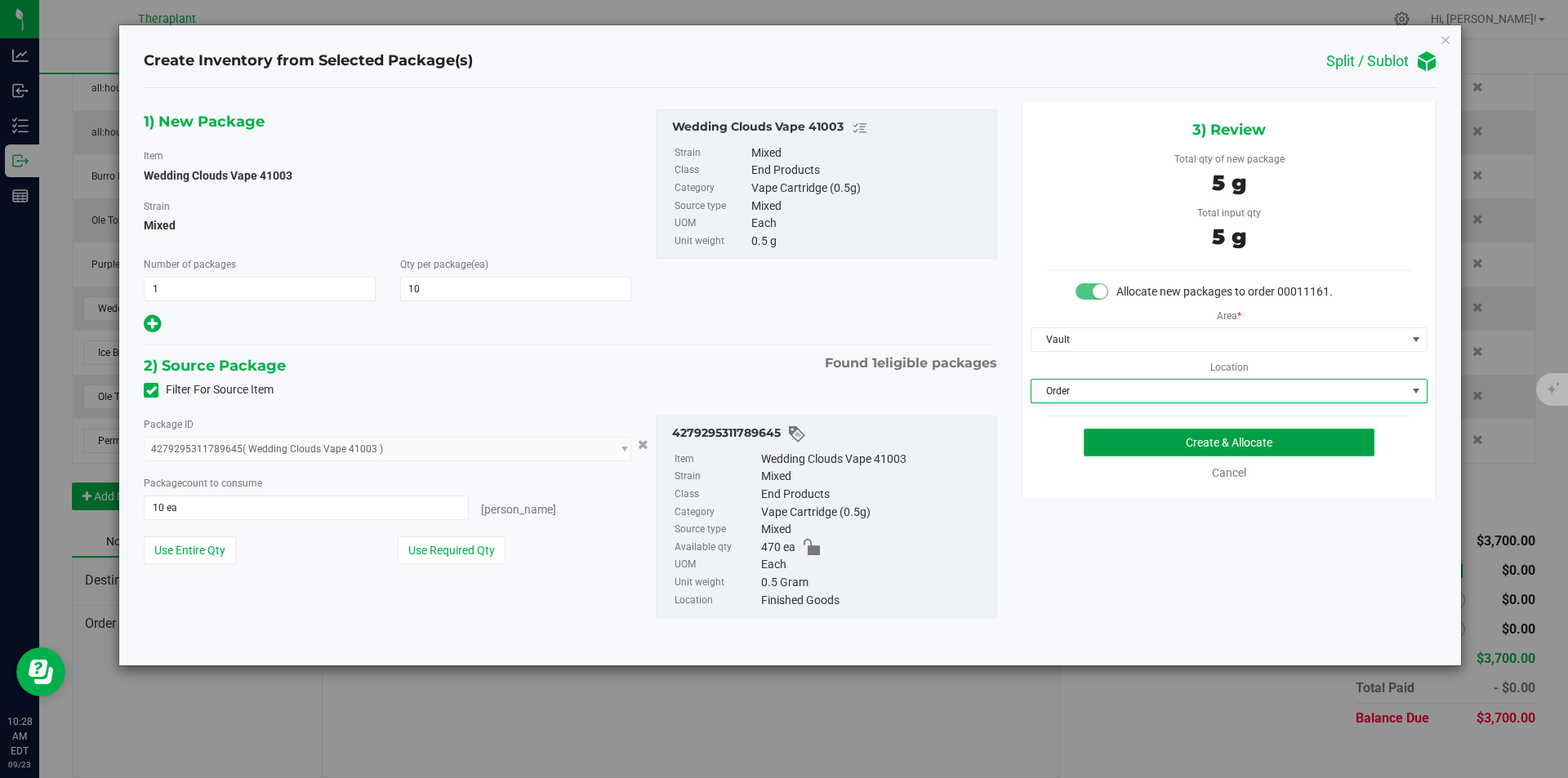
click at [1092, 446] on button "Create & Allocate" at bounding box center [1229, 442] width 291 height 28
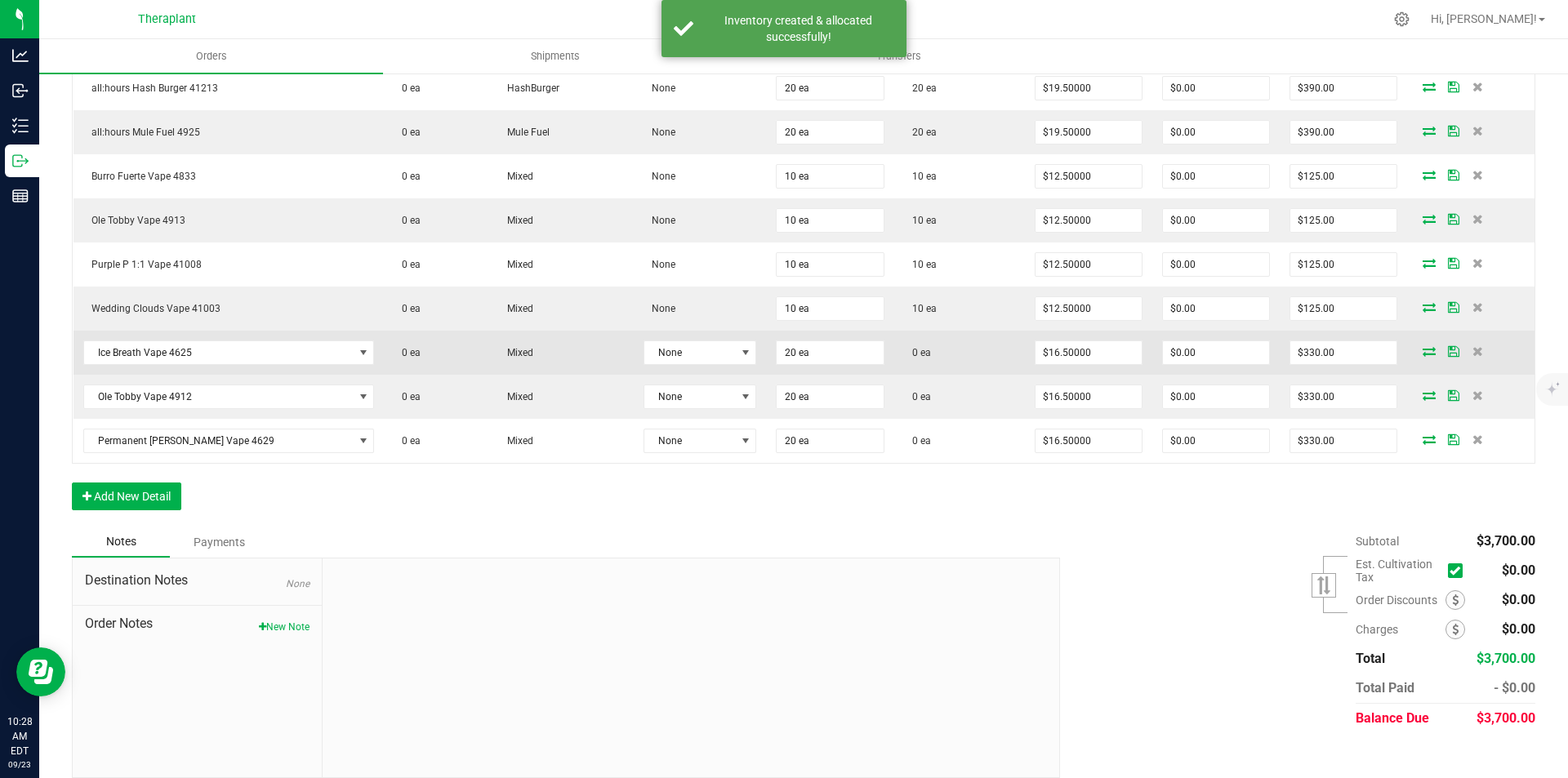
click at [1423, 350] on icon at bounding box center [1429, 351] width 13 height 10
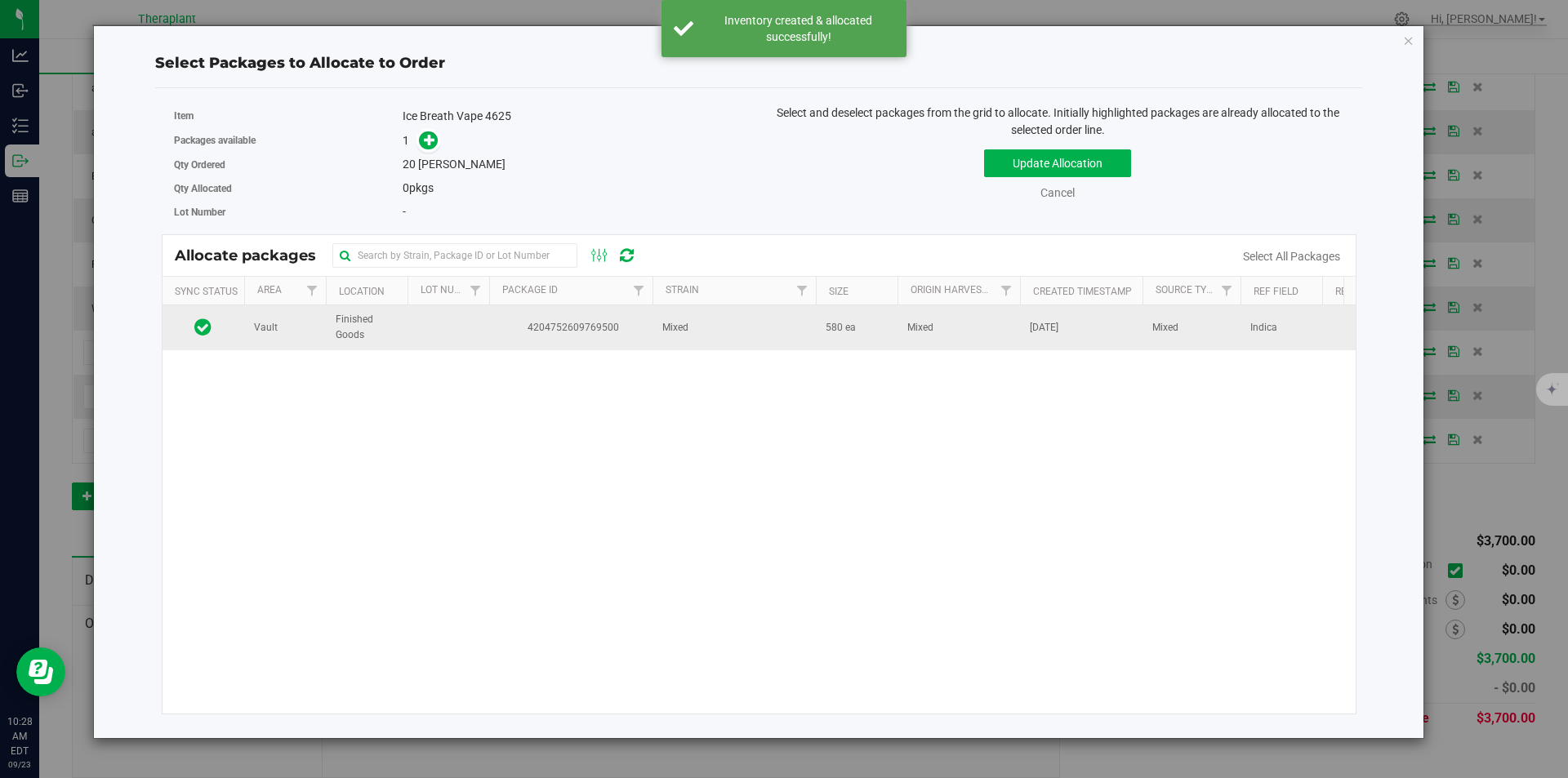
click at [448, 327] on td at bounding box center [448, 327] width 82 height 44
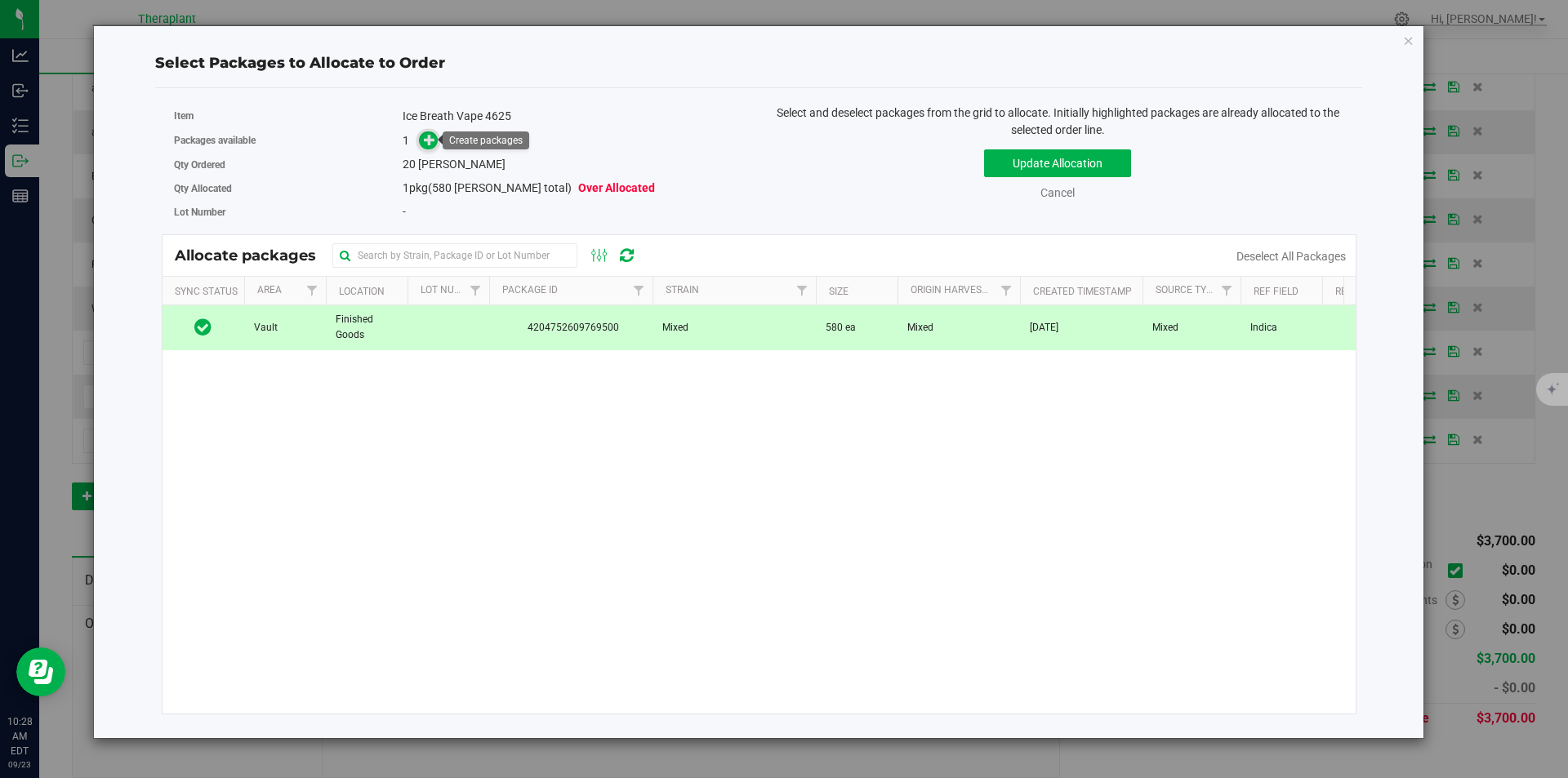
click at [423, 137] on span at bounding box center [429, 141] width 19 height 19
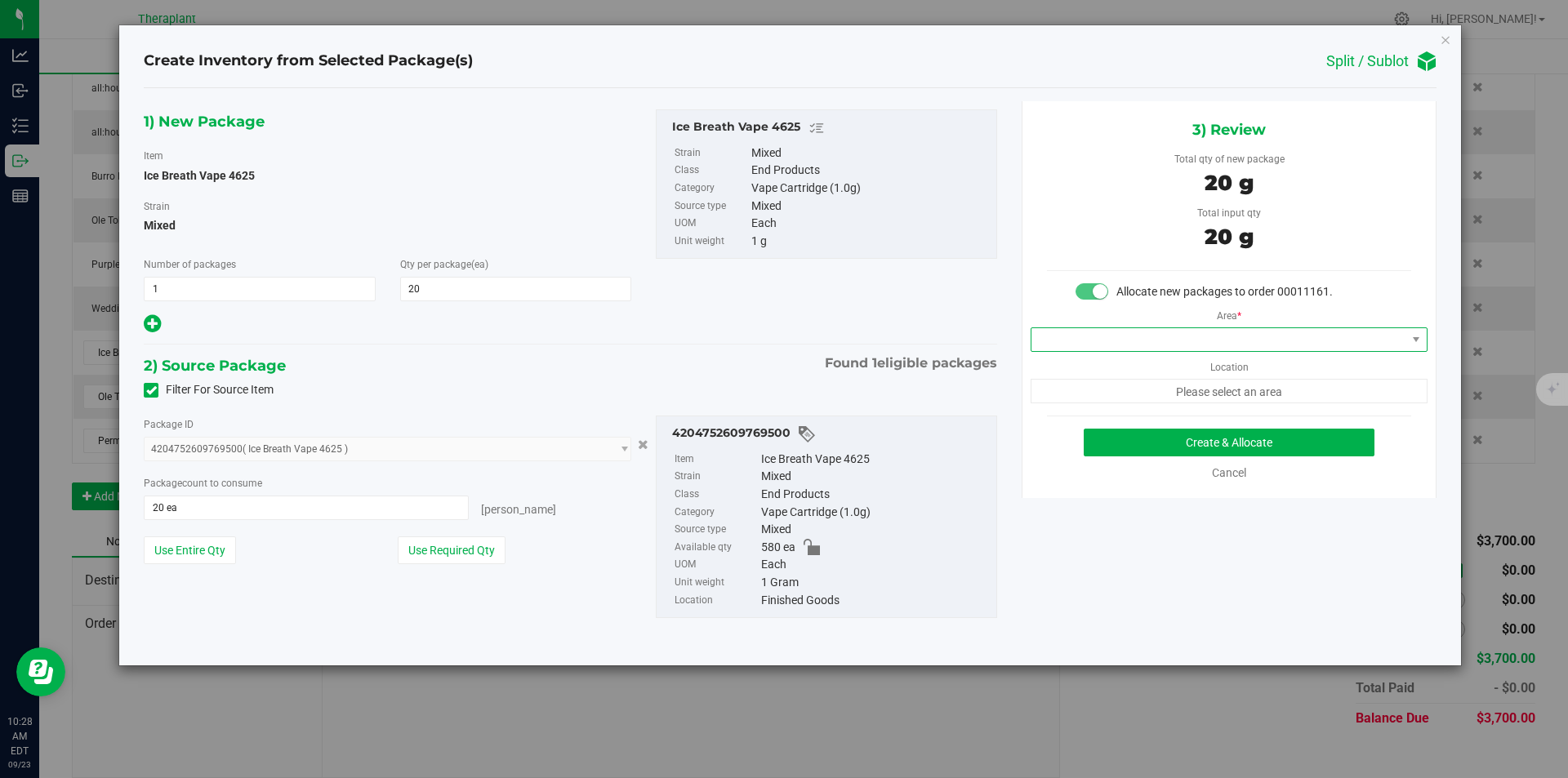
click at [1079, 346] on span at bounding box center [1219, 339] width 375 height 23
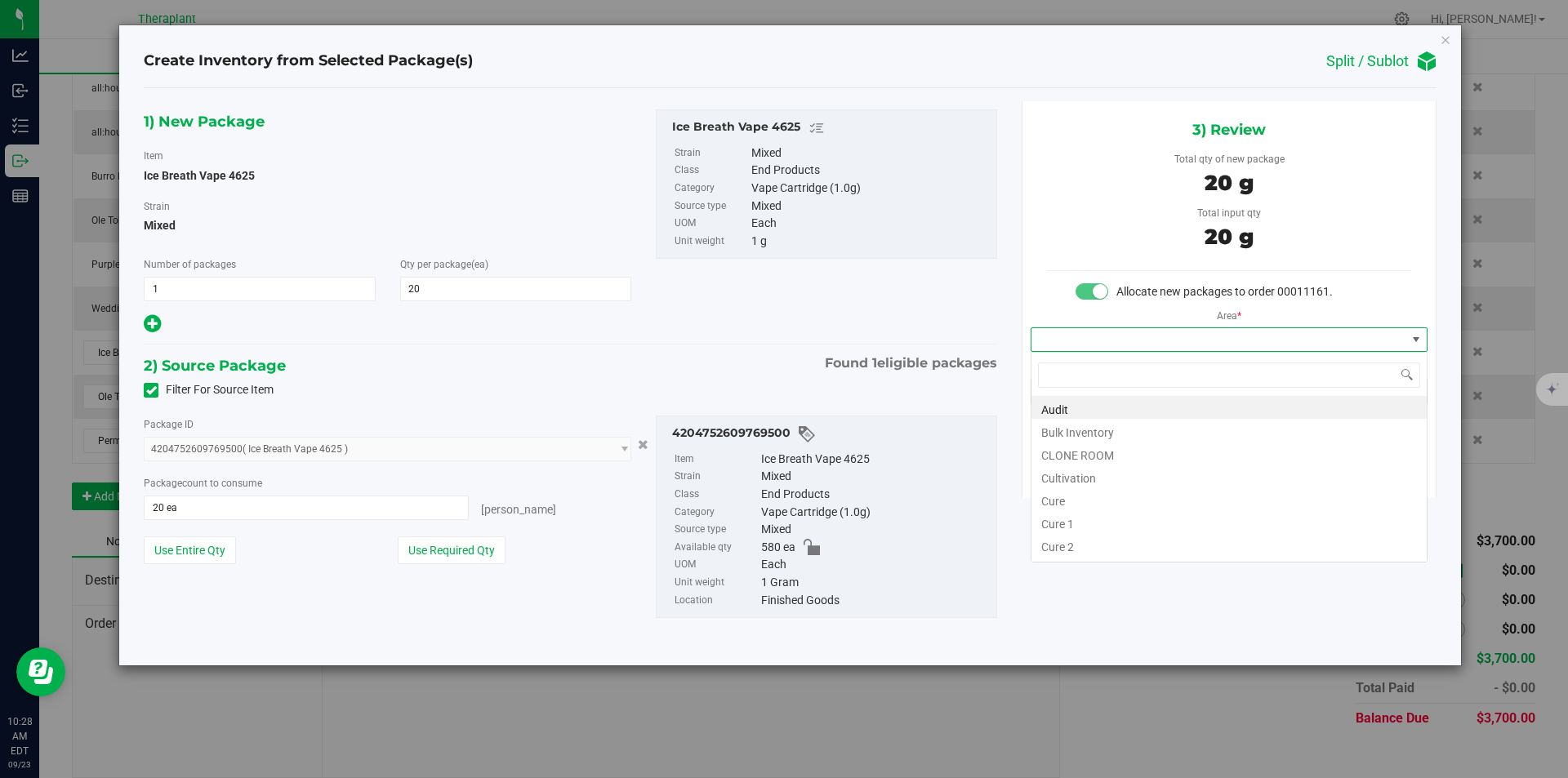
type input "v"
click at [1069, 444] on li "Vault" at bounding box center [1229, 452] width 396 height 23
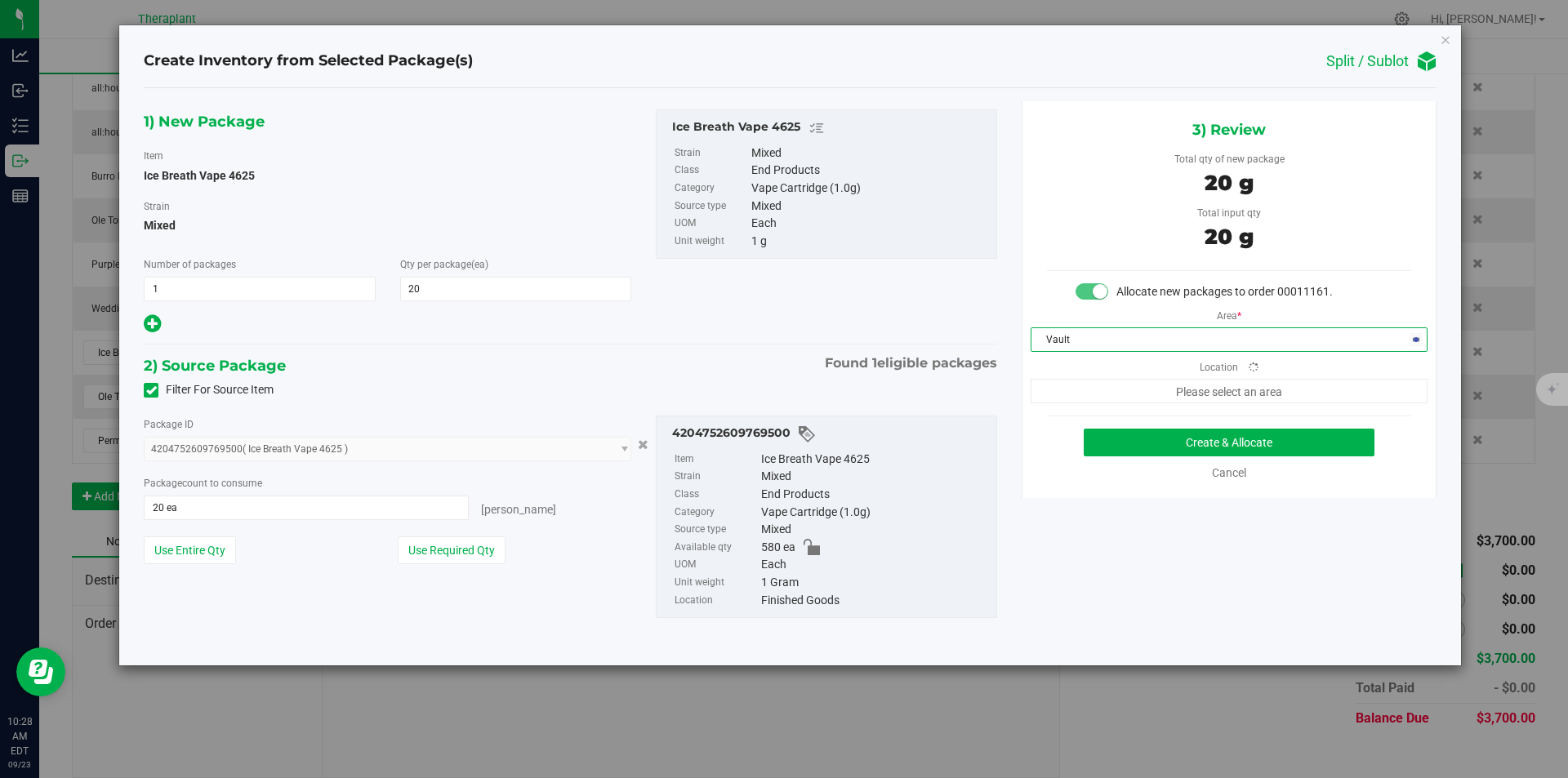
click at [1076, 395] on span "Please select an area" at bounding box center [1229, 390] width 397 height 25
click at [1075, 391] on span "Finished Goods" at bounding box center [1219, 390] width 375 height 23
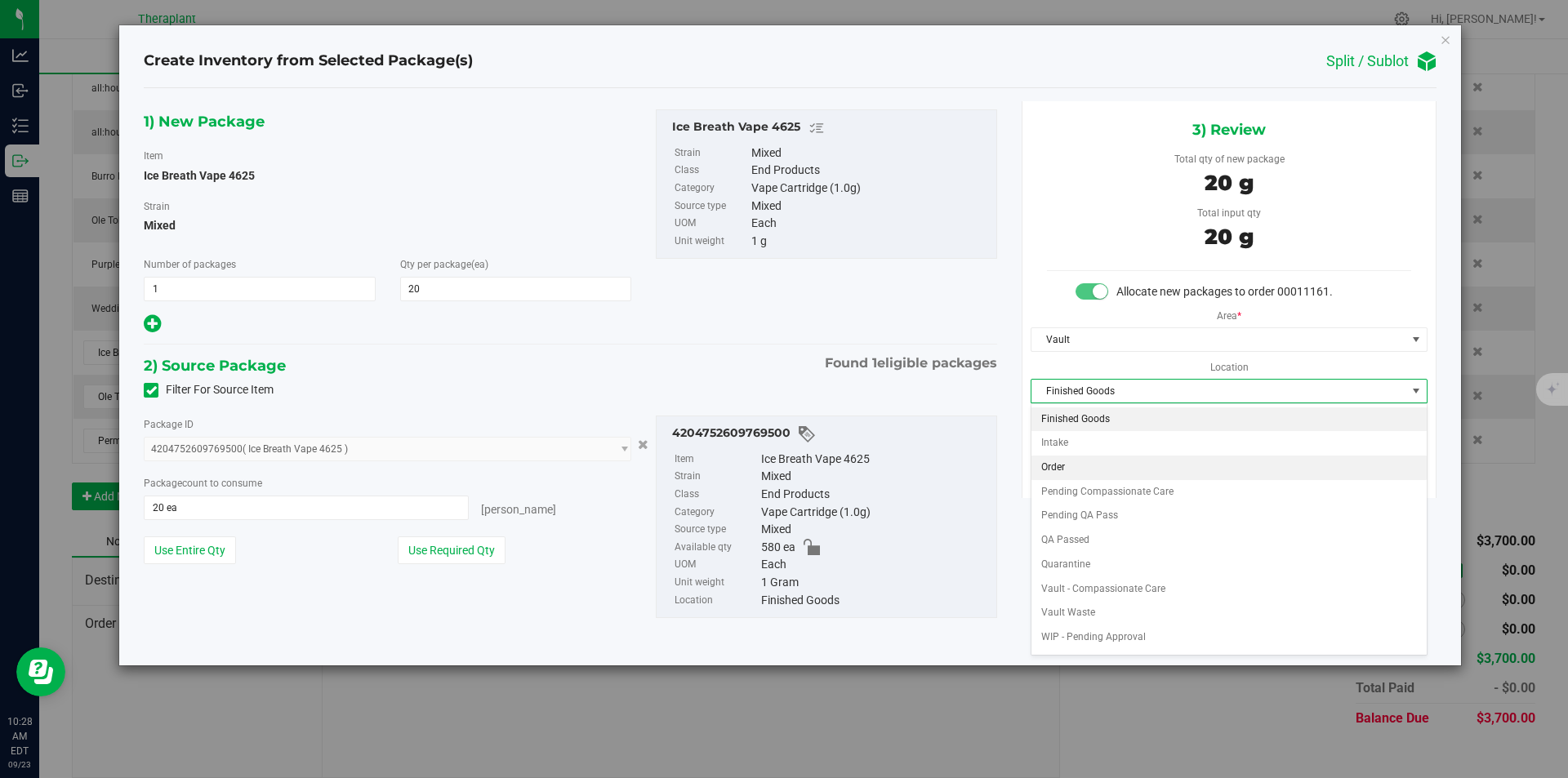
click at [1063, 463] on li "Order" at bounding box center [1229, 468] width 396 height 25
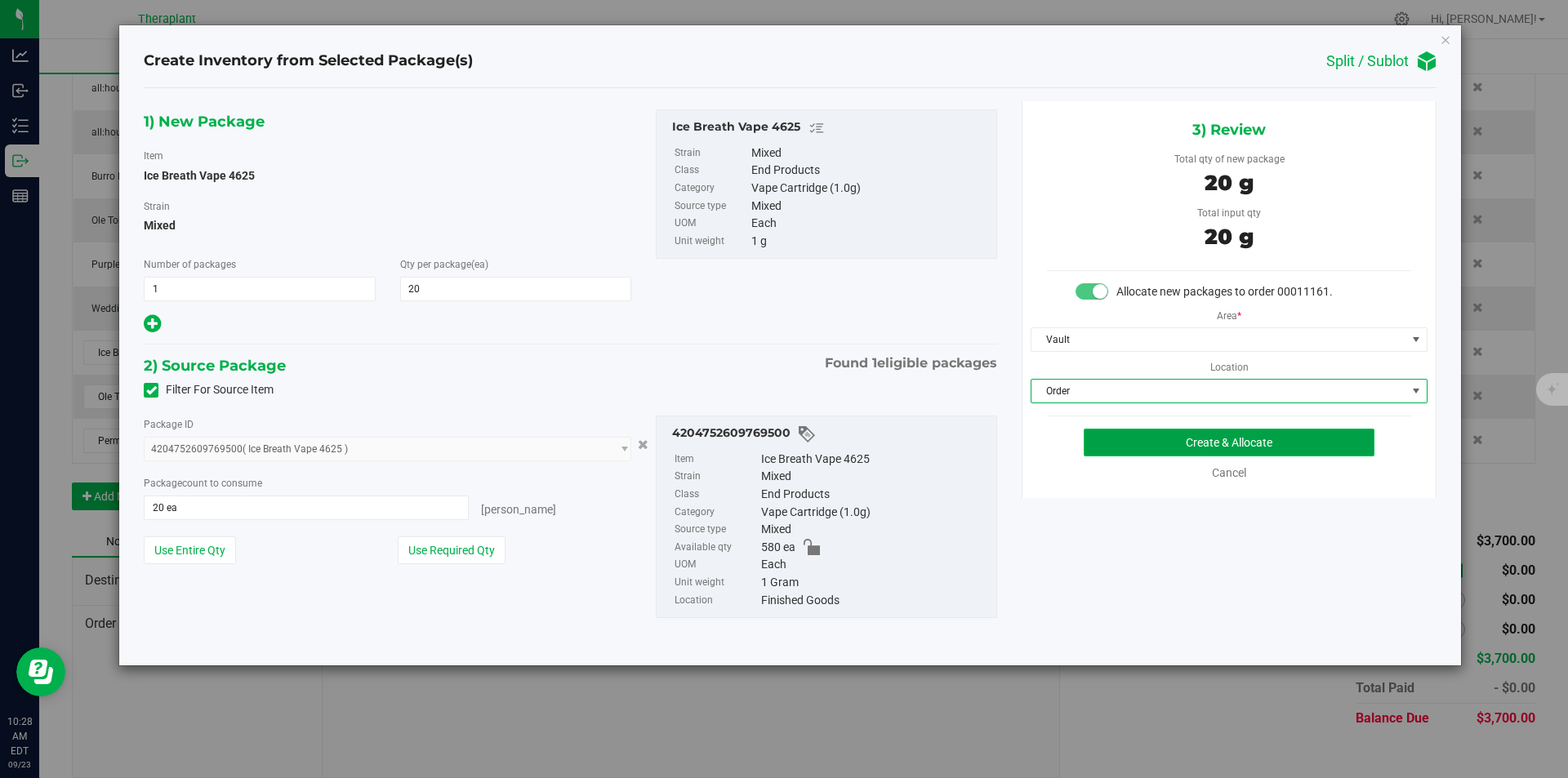
click at [1098, 453] on button "Create & Allocate" at bounding box center [1229, 442] width 291 height 28
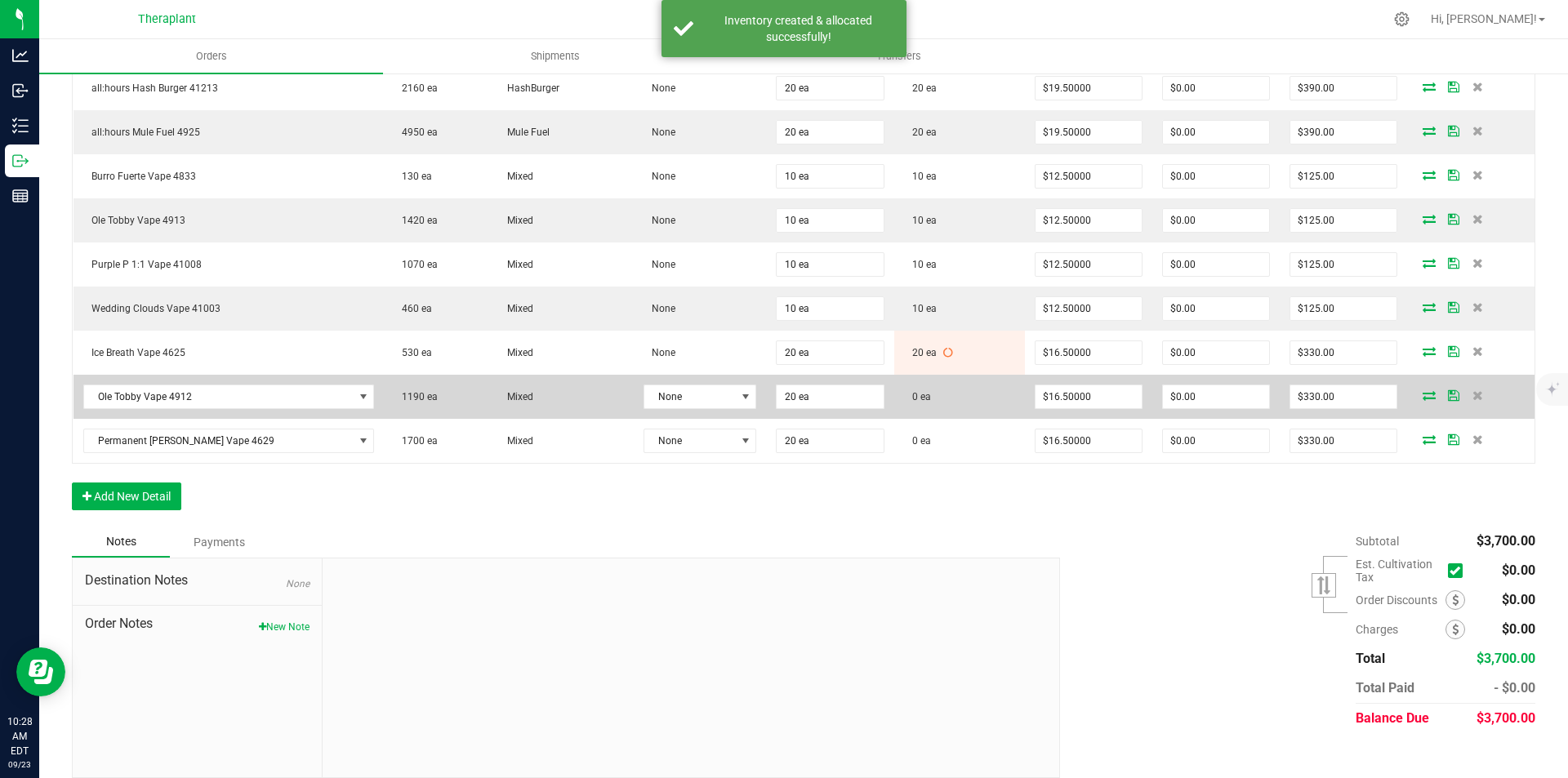
click at [1423, 396] on icon at bounding box center [1429, 395] width 13 height 10
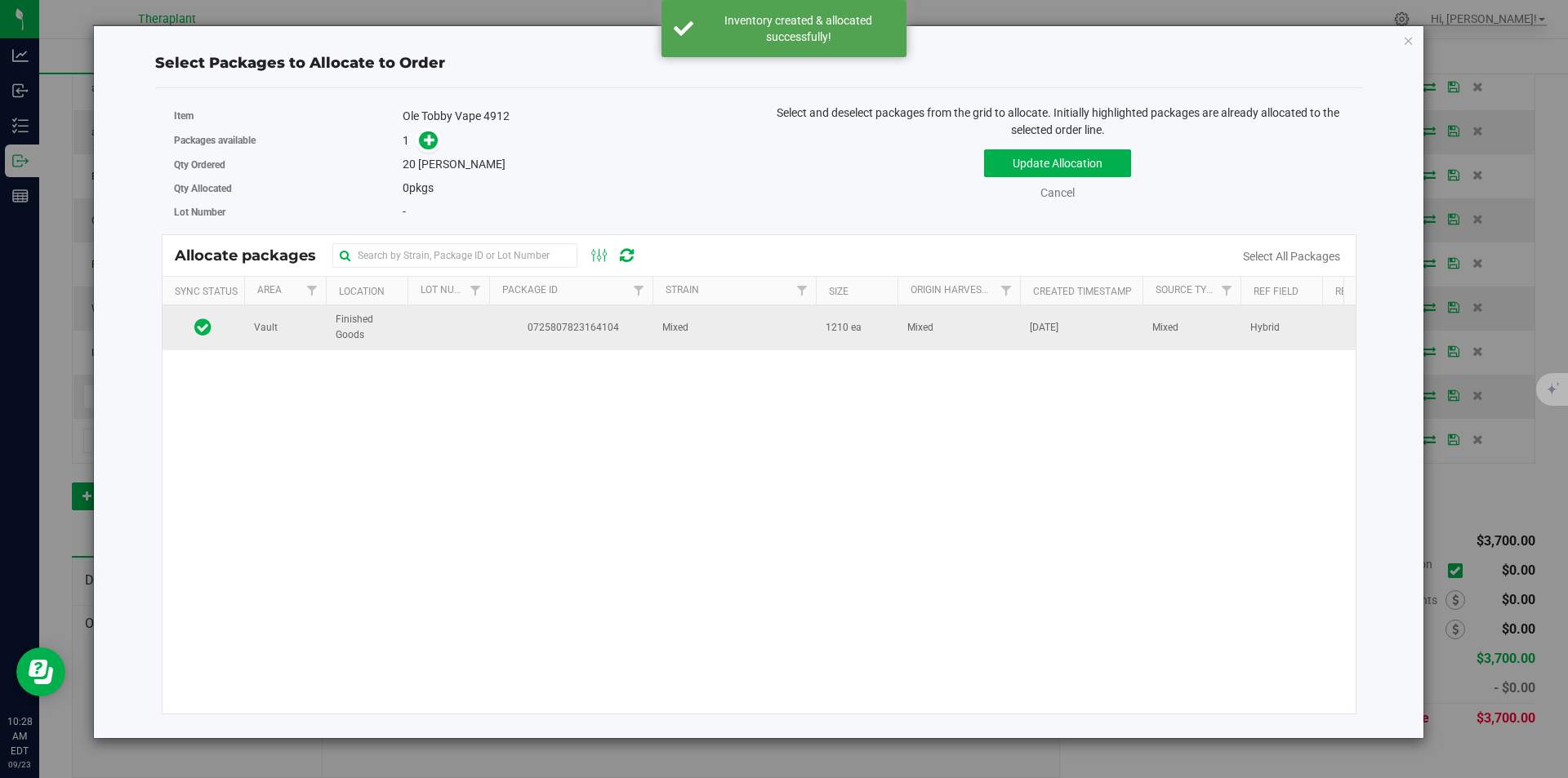
click at [560, 338] on td "0725807823164104" at bounding box center [571, 327] width 163 height 44
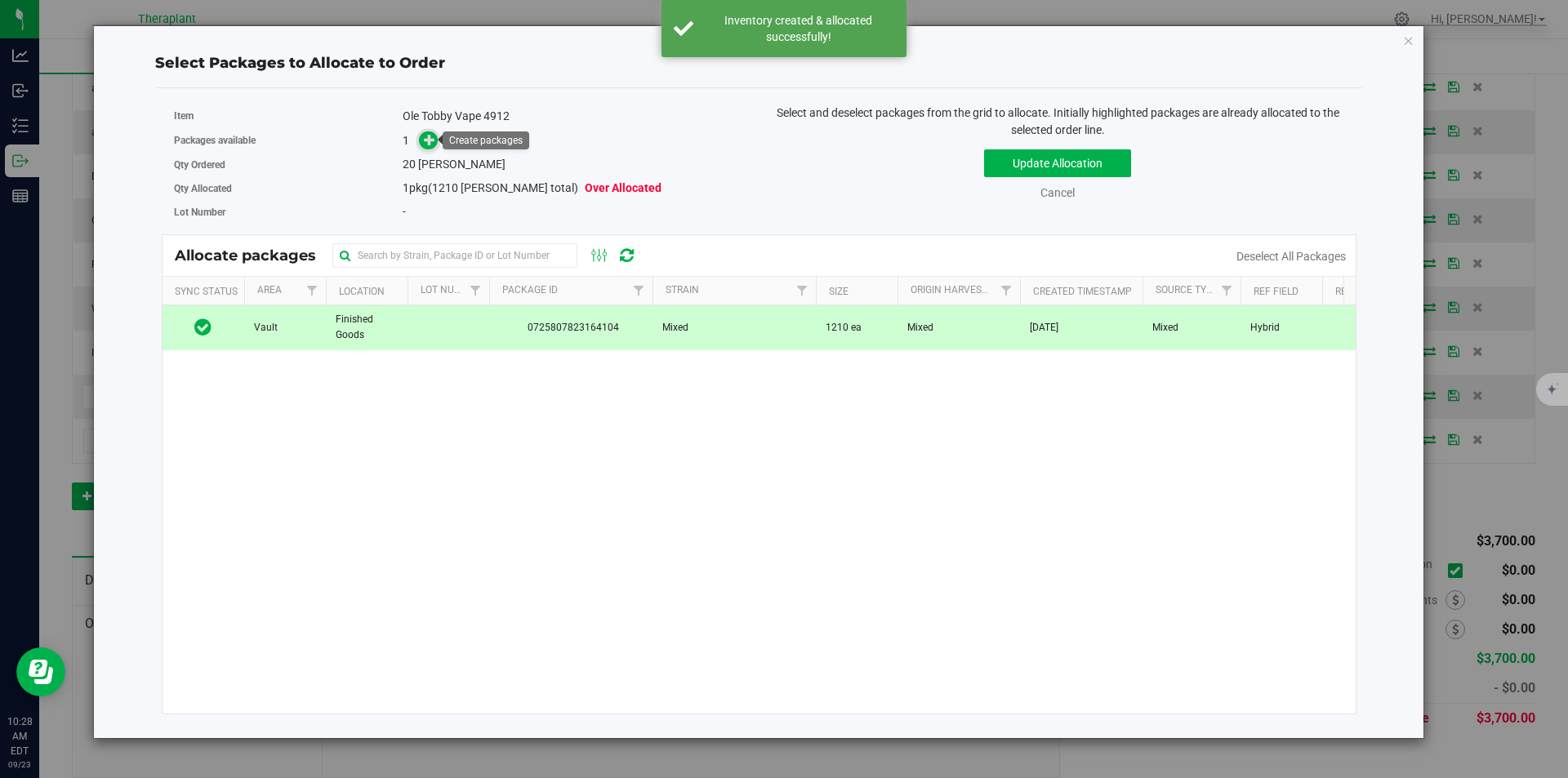
click at [438, 143] on span at bounding box center [429, 141] width 19 height 19
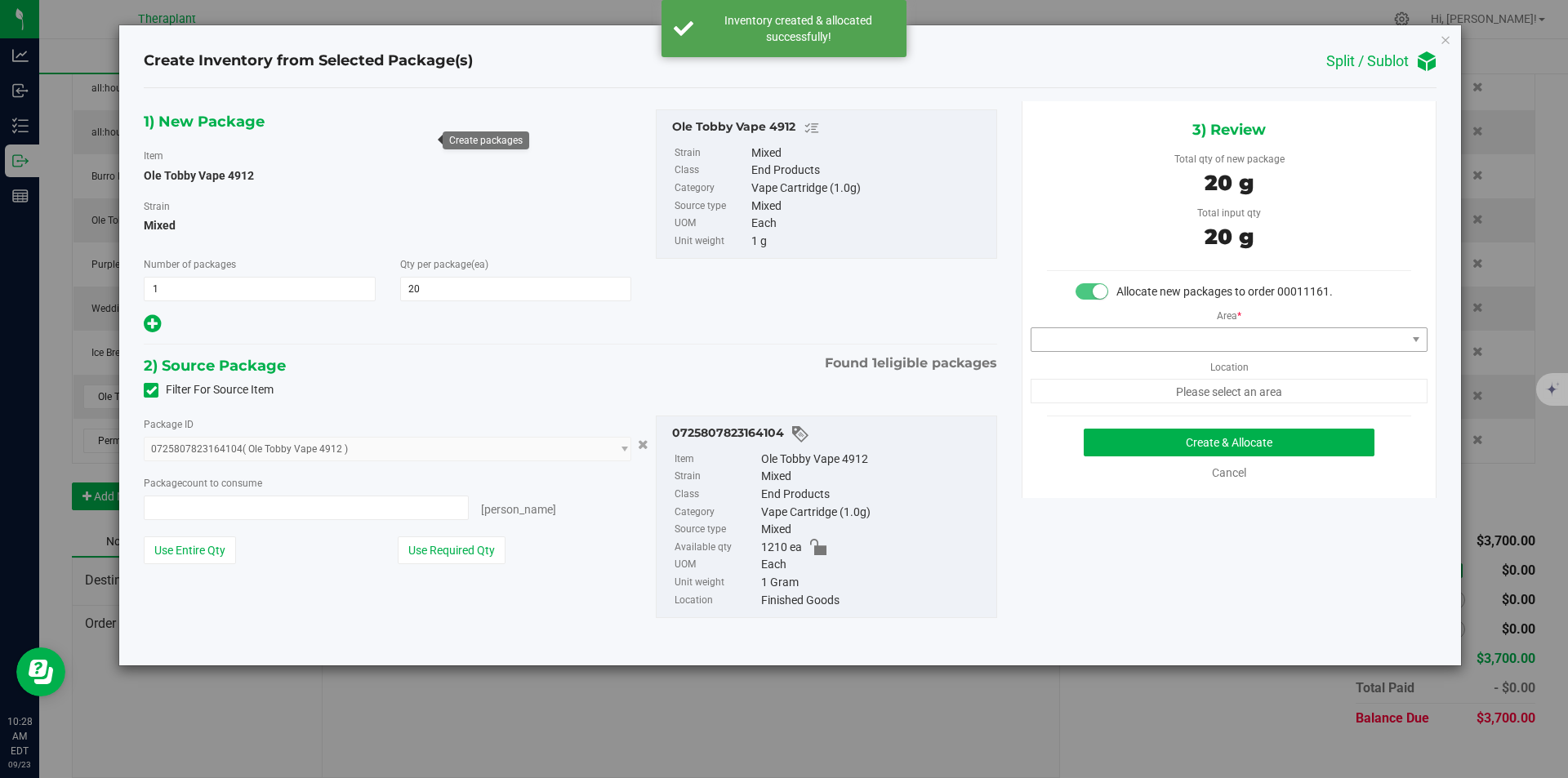
type input "20 ea"
click at [1143, 338] on span at bounding box center [1219, 339] width 375 height 23
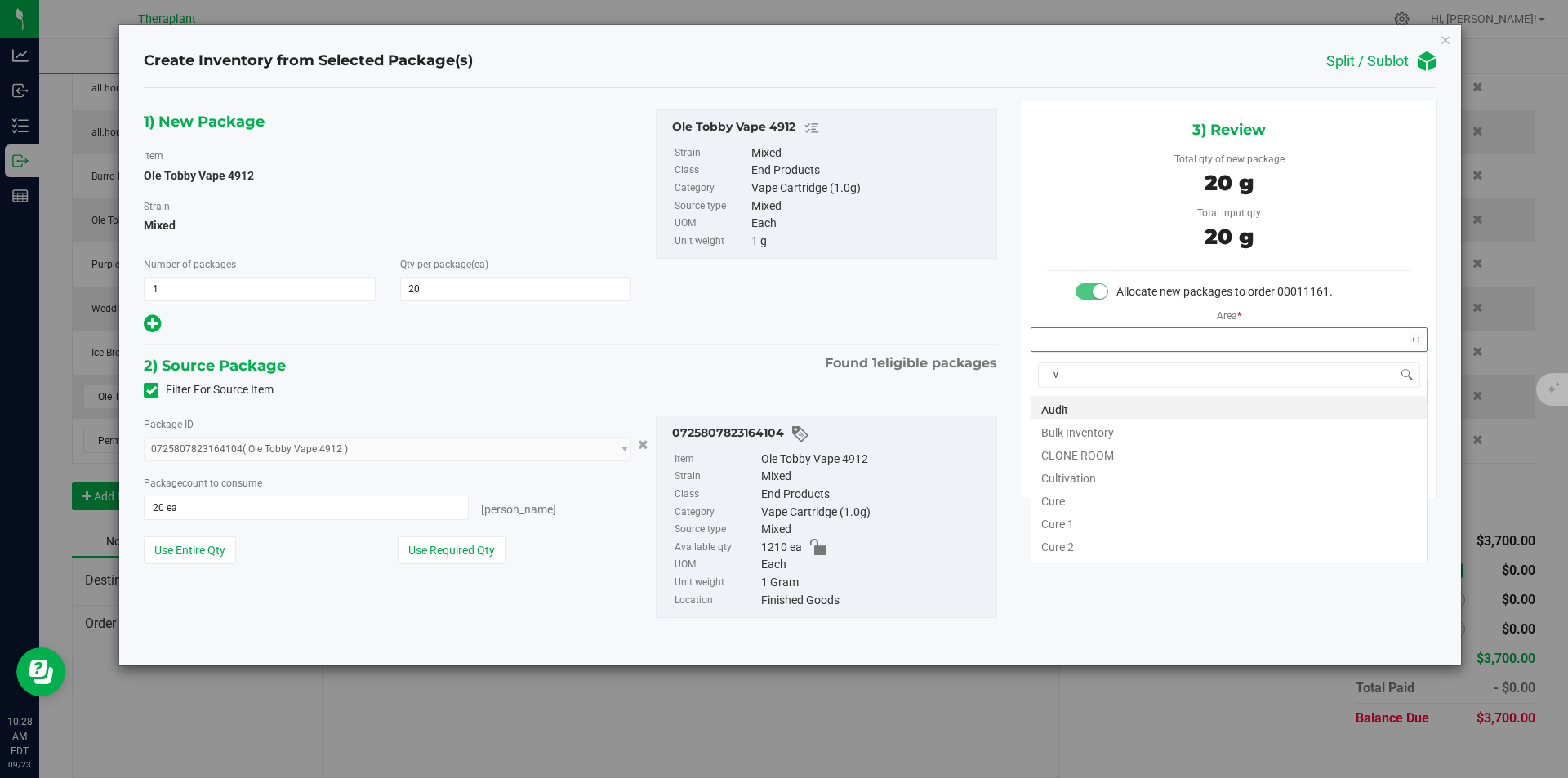
scroll to position [25, 396]
click at [1086, 450] on li "Vault" at bounding box center [1229, 452] width 396 height 23
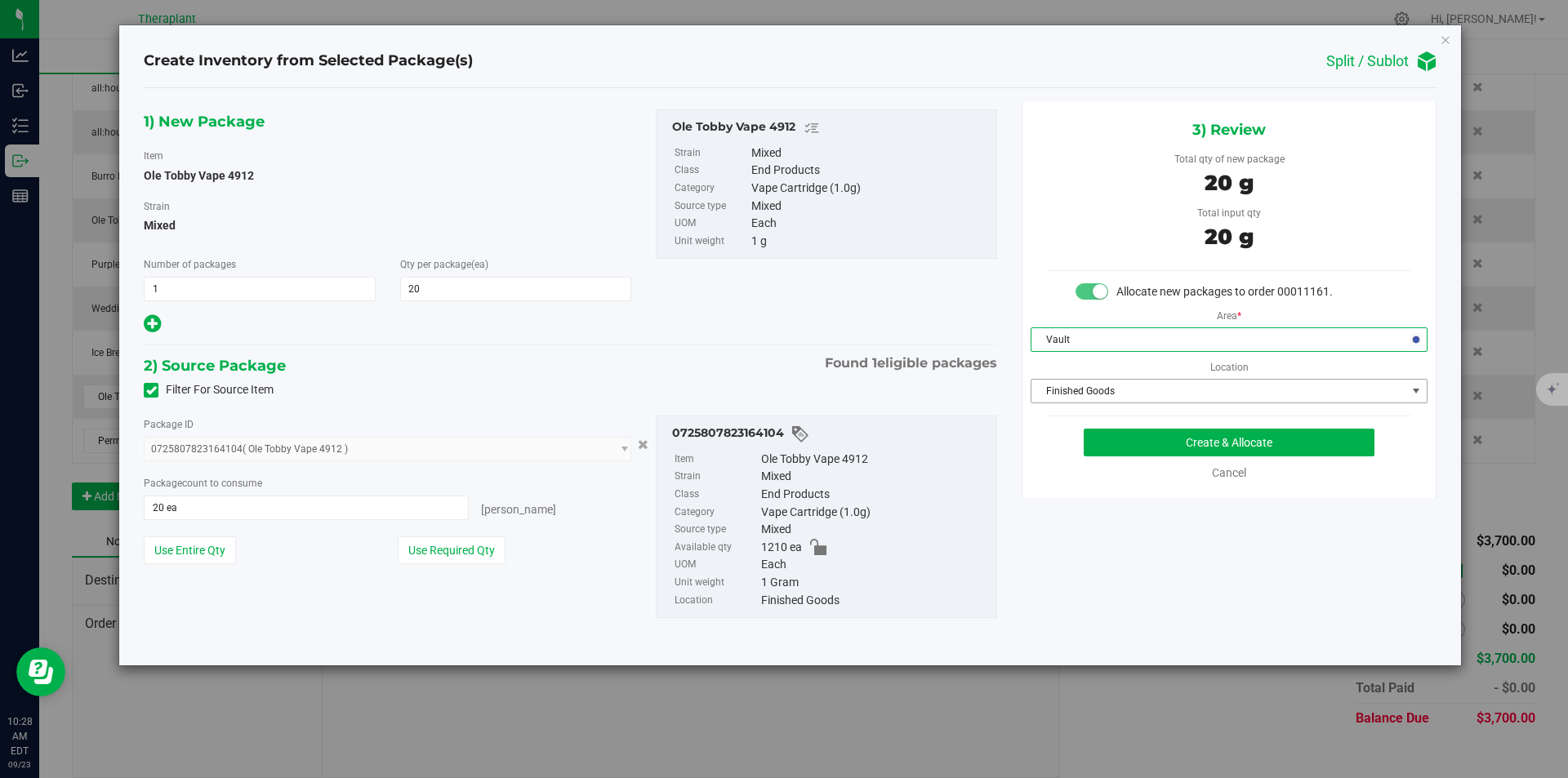
click at [1095, 389] on span "Finished Goods" at bounding box center [1219, 390] width 375 height 23
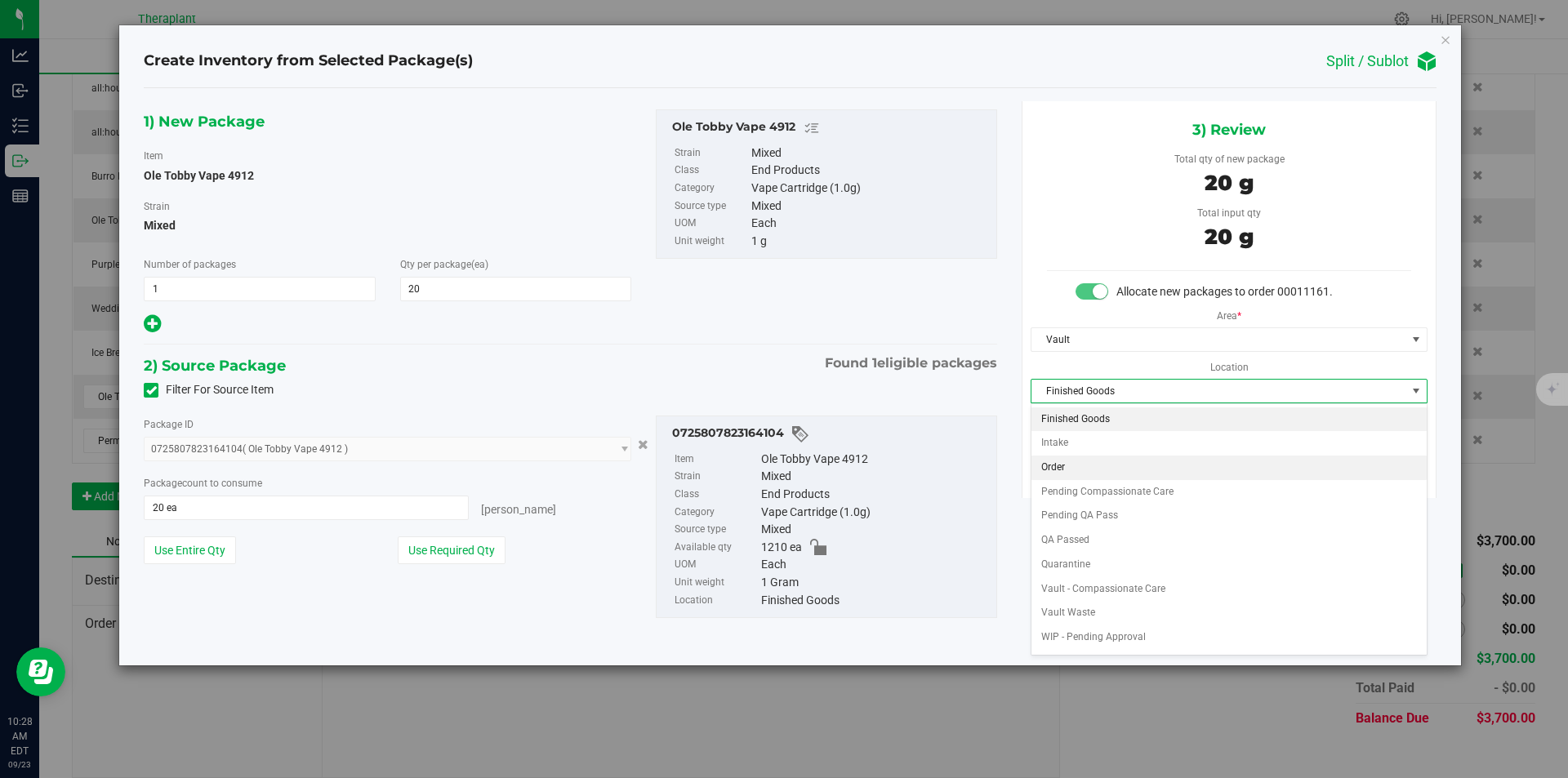
click at [1082, 468] on li "Order" at bounding box center [1229, 468] width 396 height 25
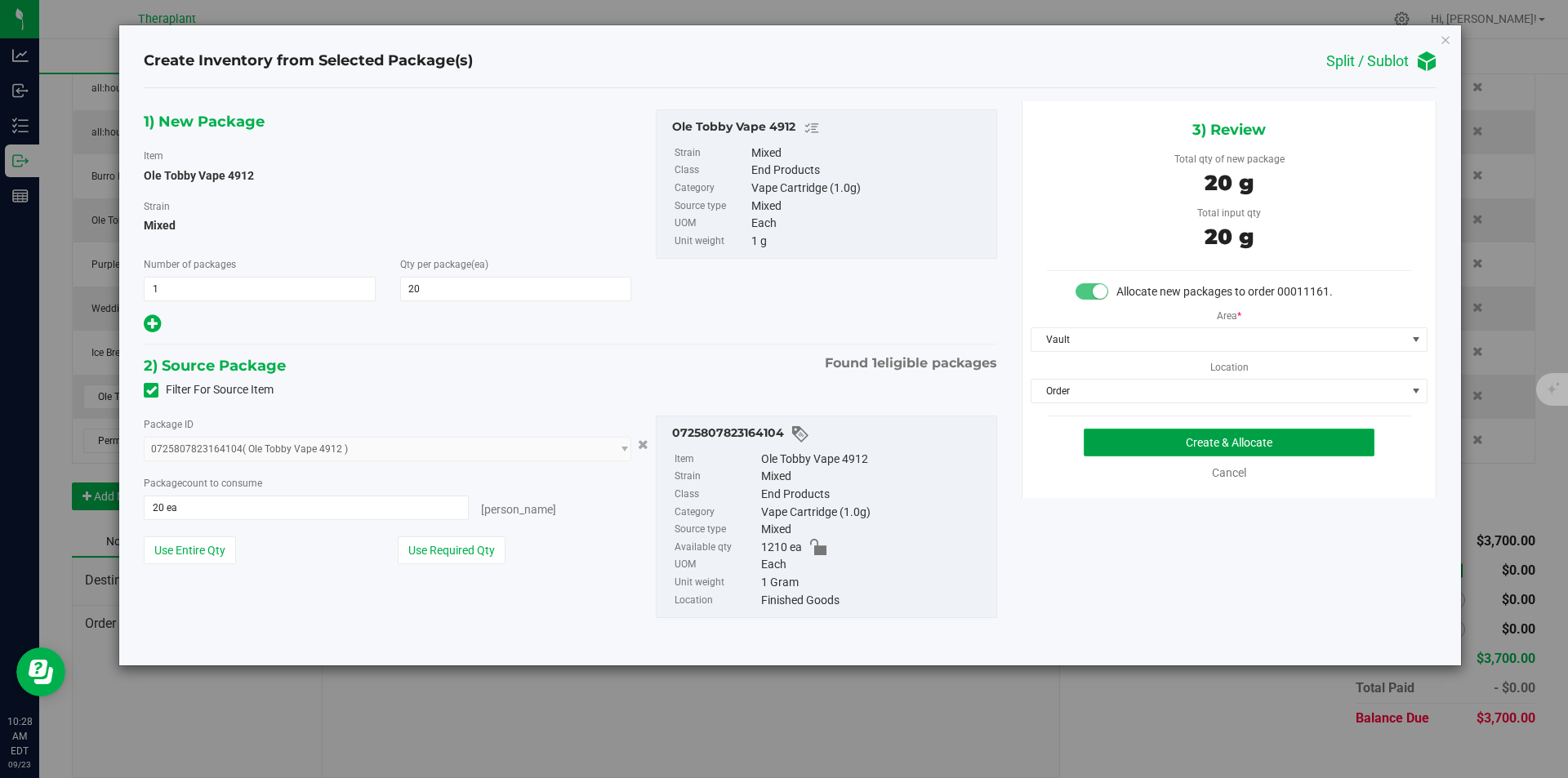
click at [1115, 451] on button "Create & Allocate" at bounding box center [1229, 442] width 291 height 28
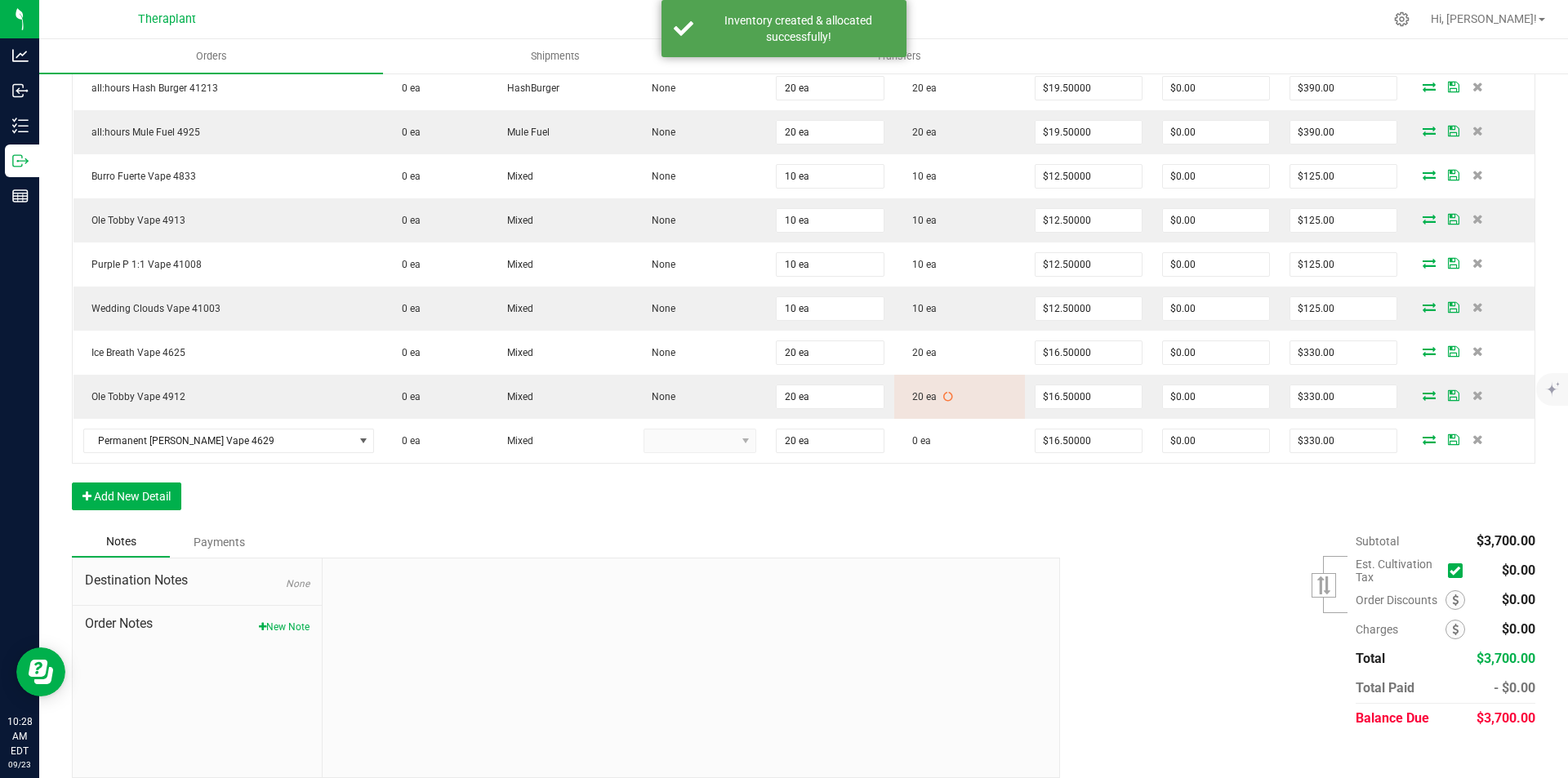
click at [1423, 440] on icon at bounding box center [1429, 440] width 13 height 10
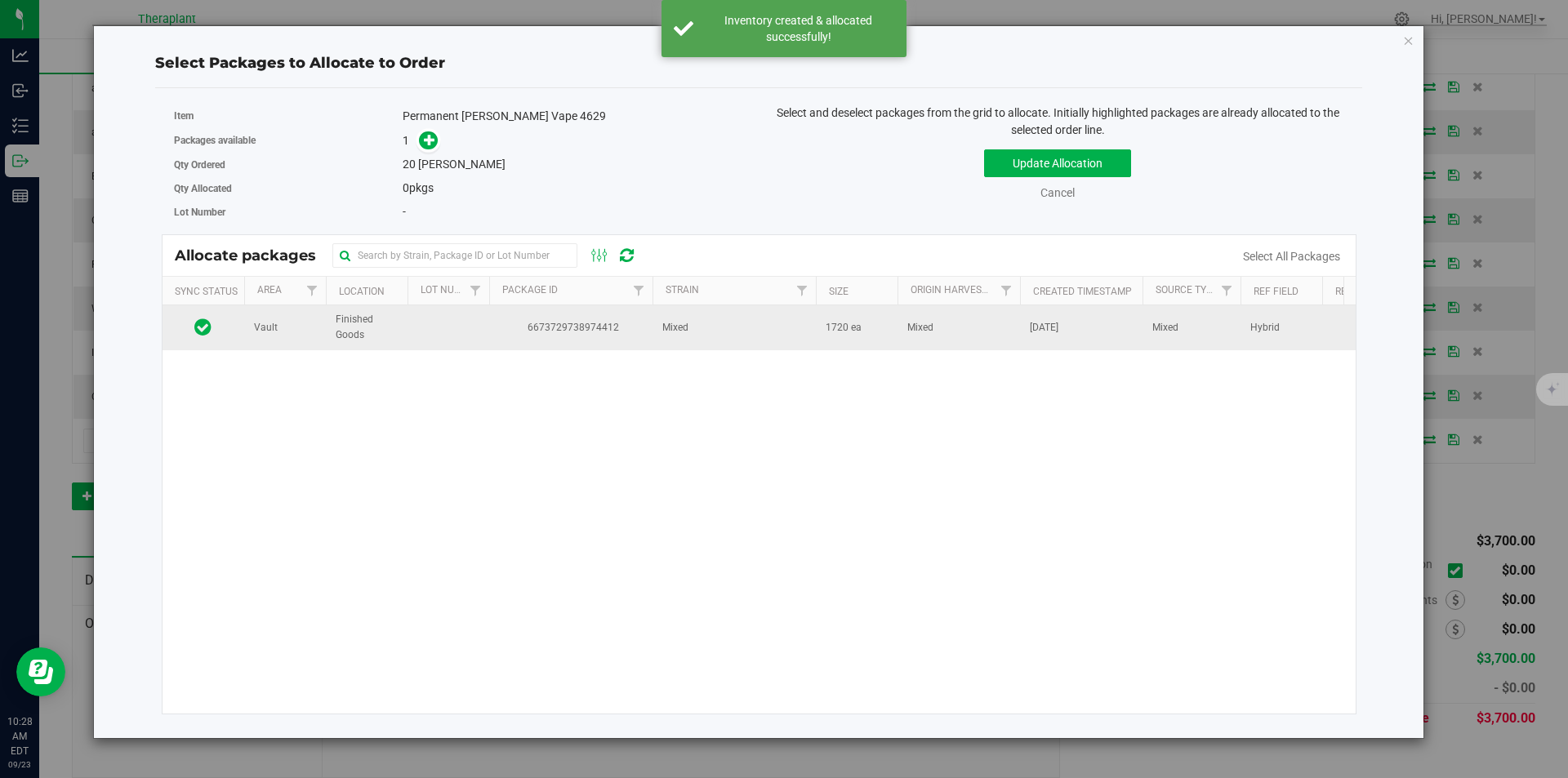
click at [570, 324] on span "6673729738974412" at bounding box center [571, 327] width 144 height 15
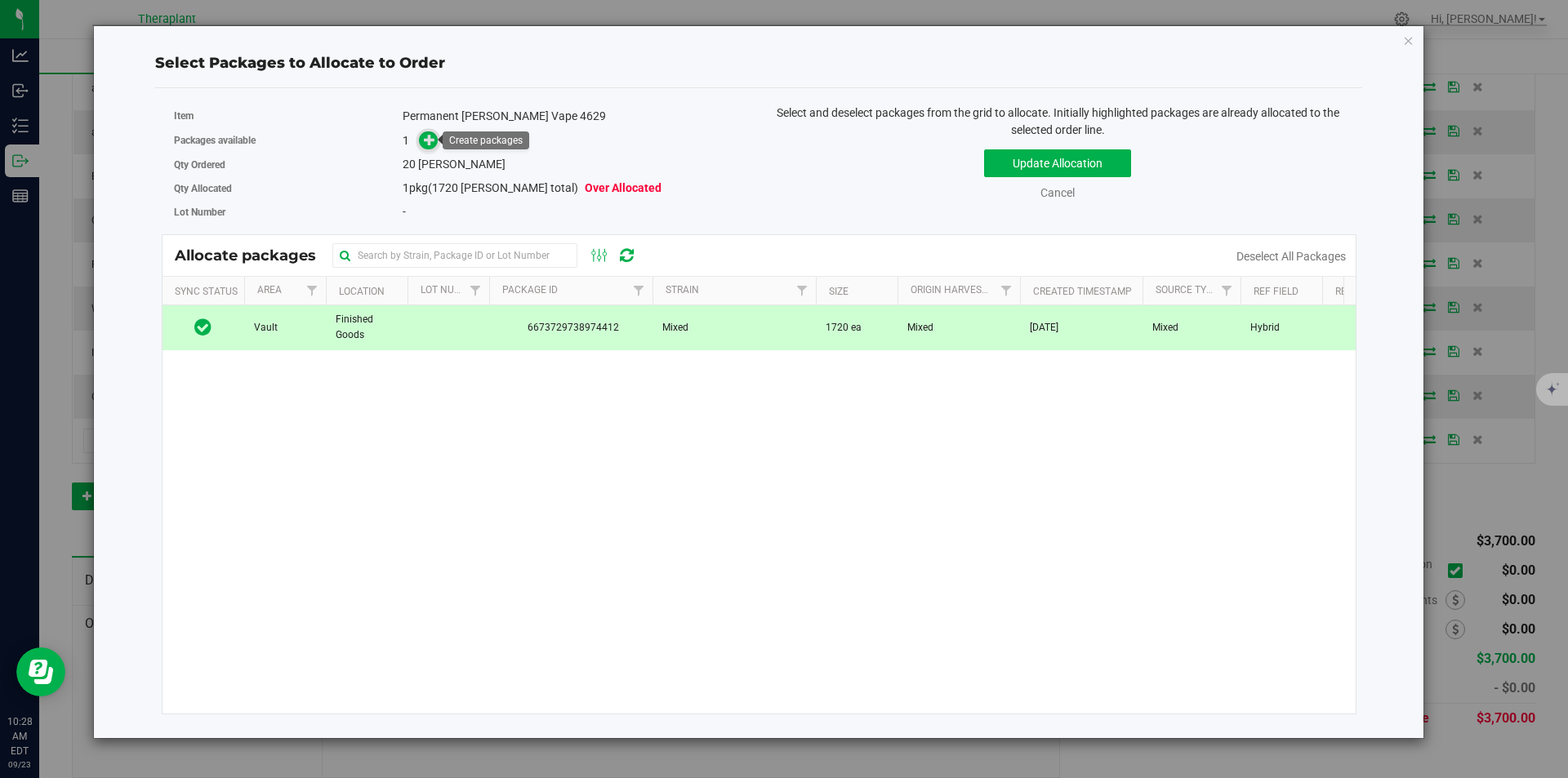
click at [419, 139] on span at bounding box center [429, 141] width 19 height 19
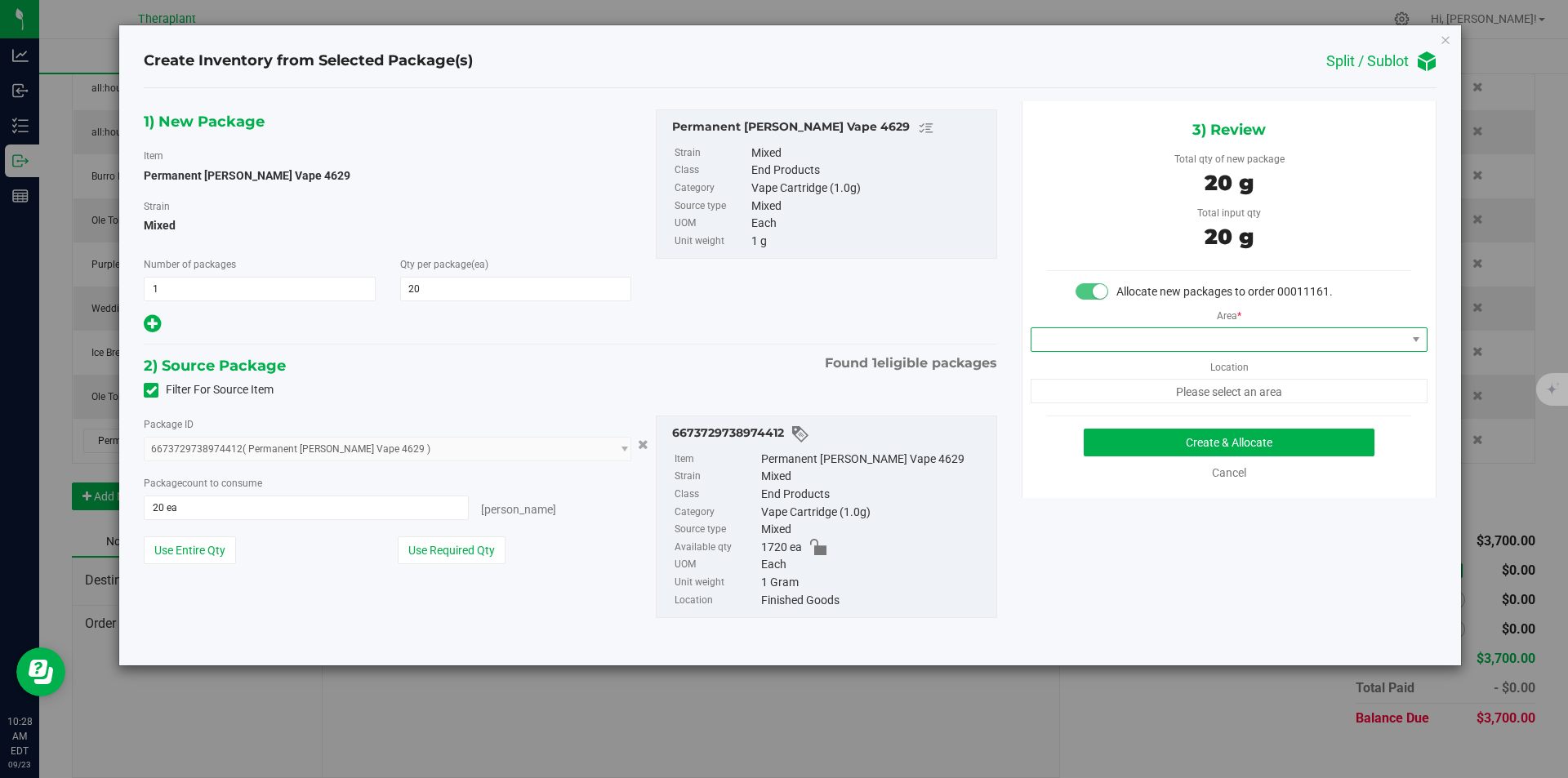
click at [1078, 330] on span at bounding box center [1219, 339] width 375 height 23
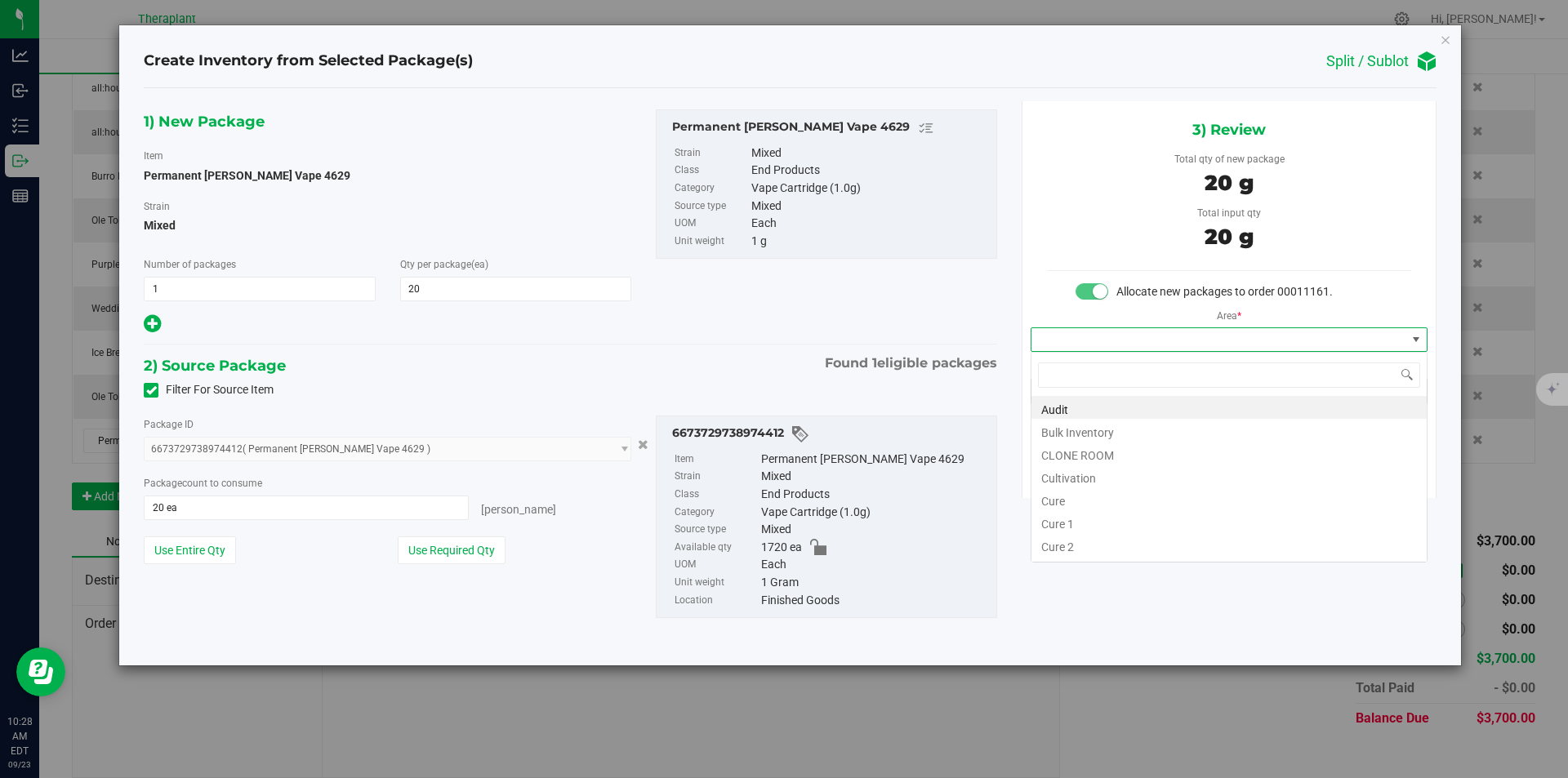
type input "v"
click at [1085, 451] on li "Vault" at bounding box center [1229, 452] width 396 height 23
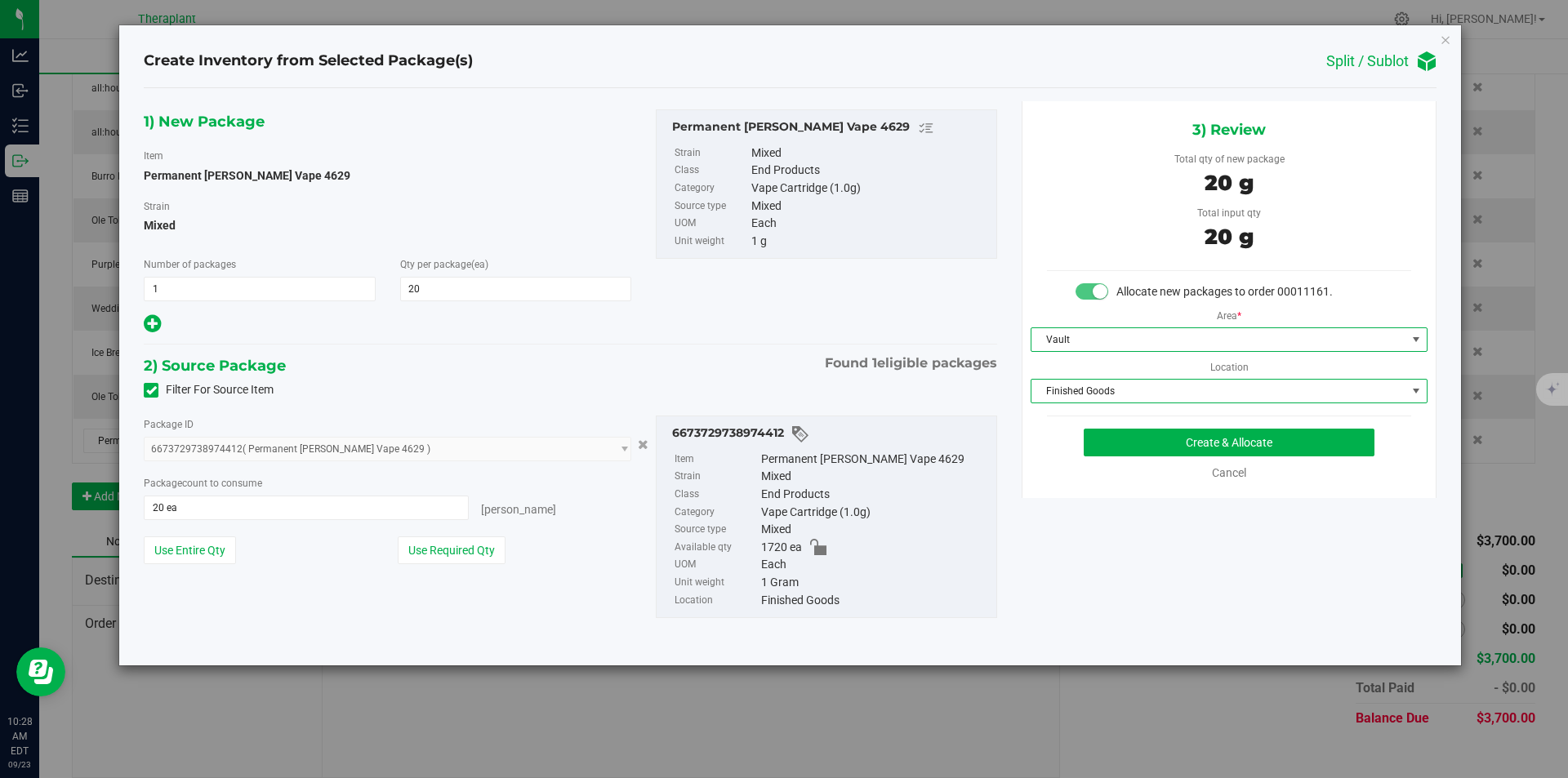
click at [1092, 383] on span "Finished Goods" at bounding box center [1219, 390] width 375 height 23
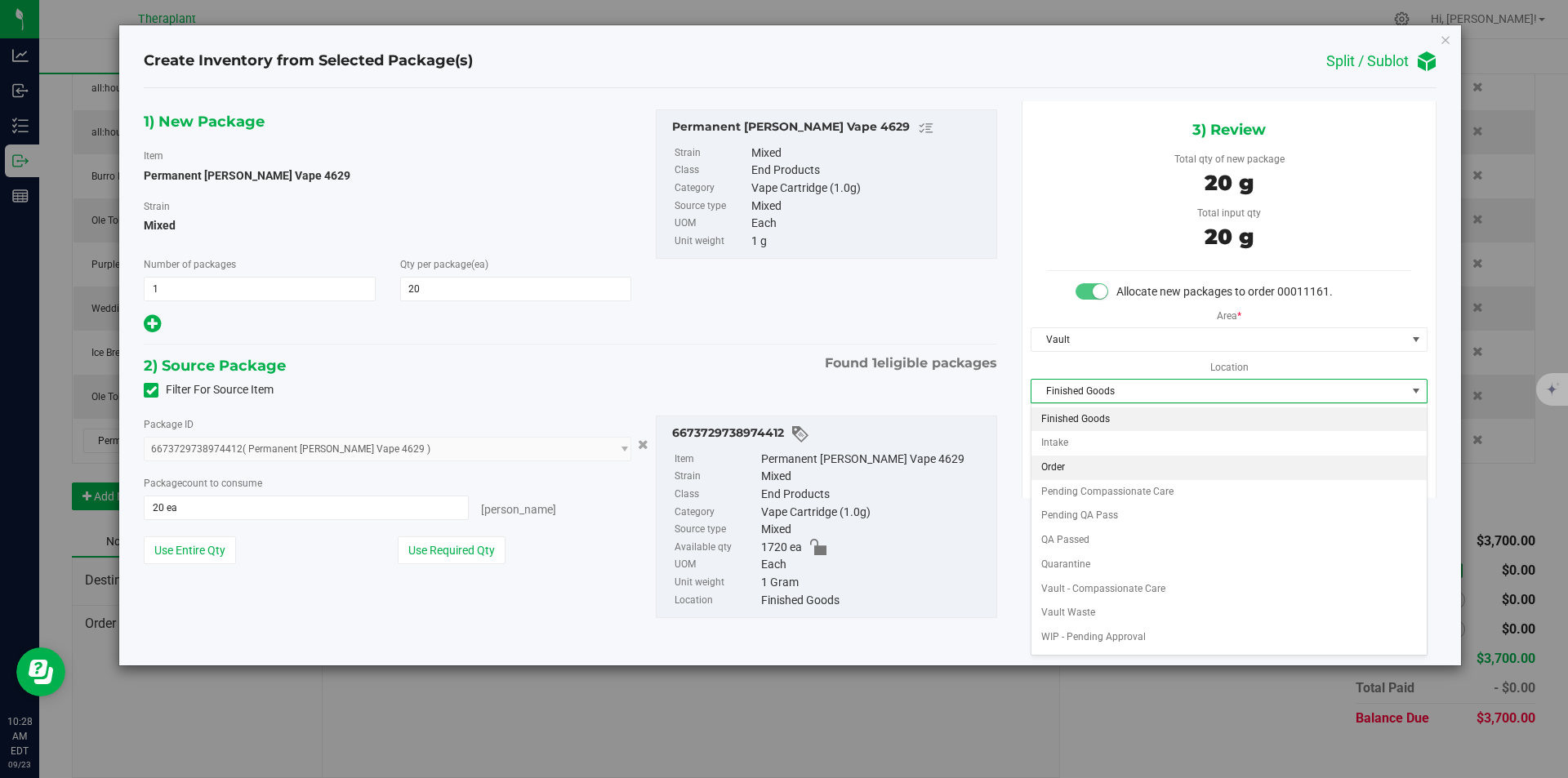
click at [1057, 460] on li "Order" at bounding box center [1229, 468] width 396 height 25
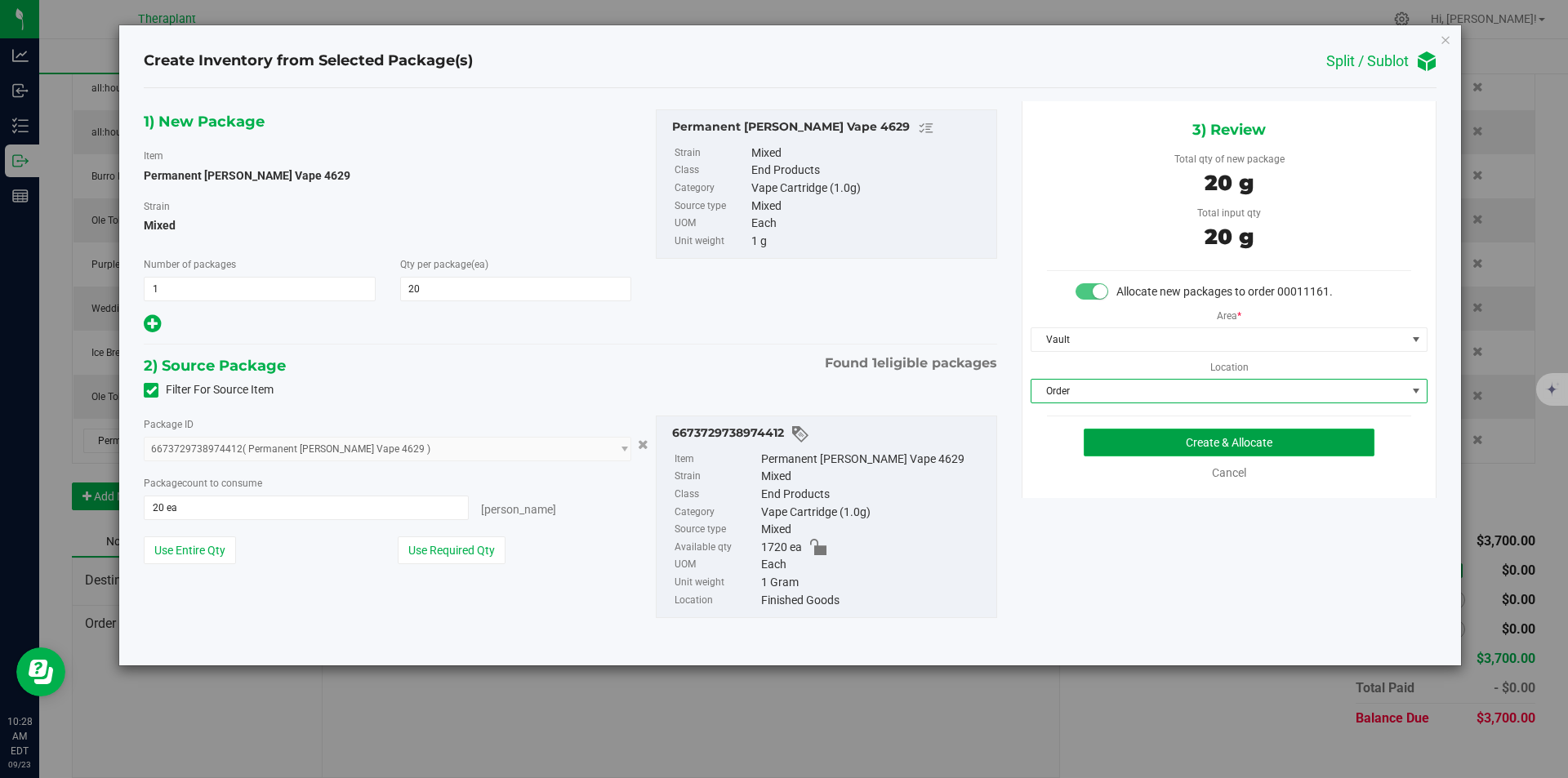
click at [1107, 440] on button "Create & Allocate" at bounding box center [1229, 442] width 291 height 28
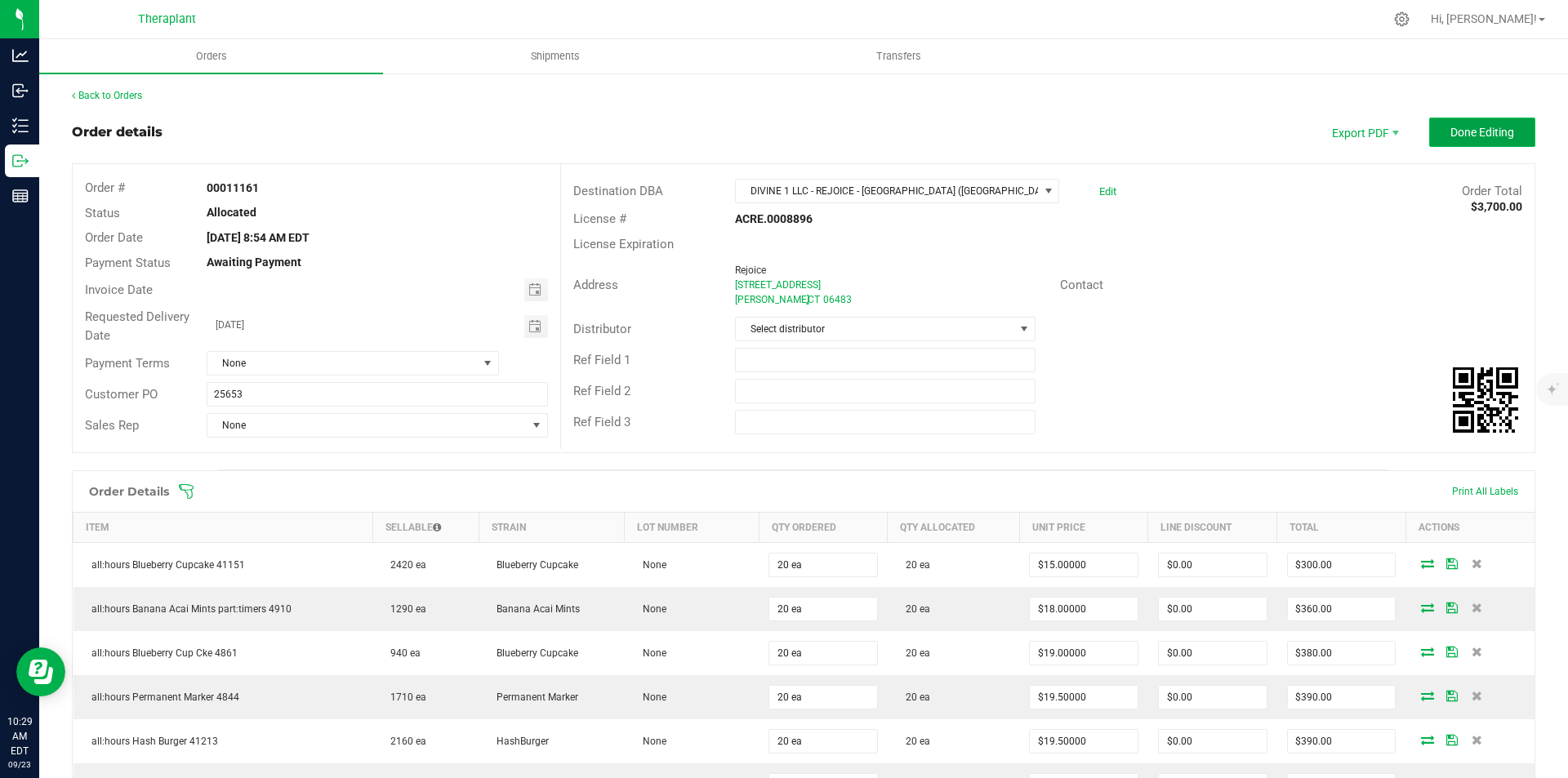
click at [1499, 130] on span "Done Editing" at bounding box center [1482, 132] width 64 height 13
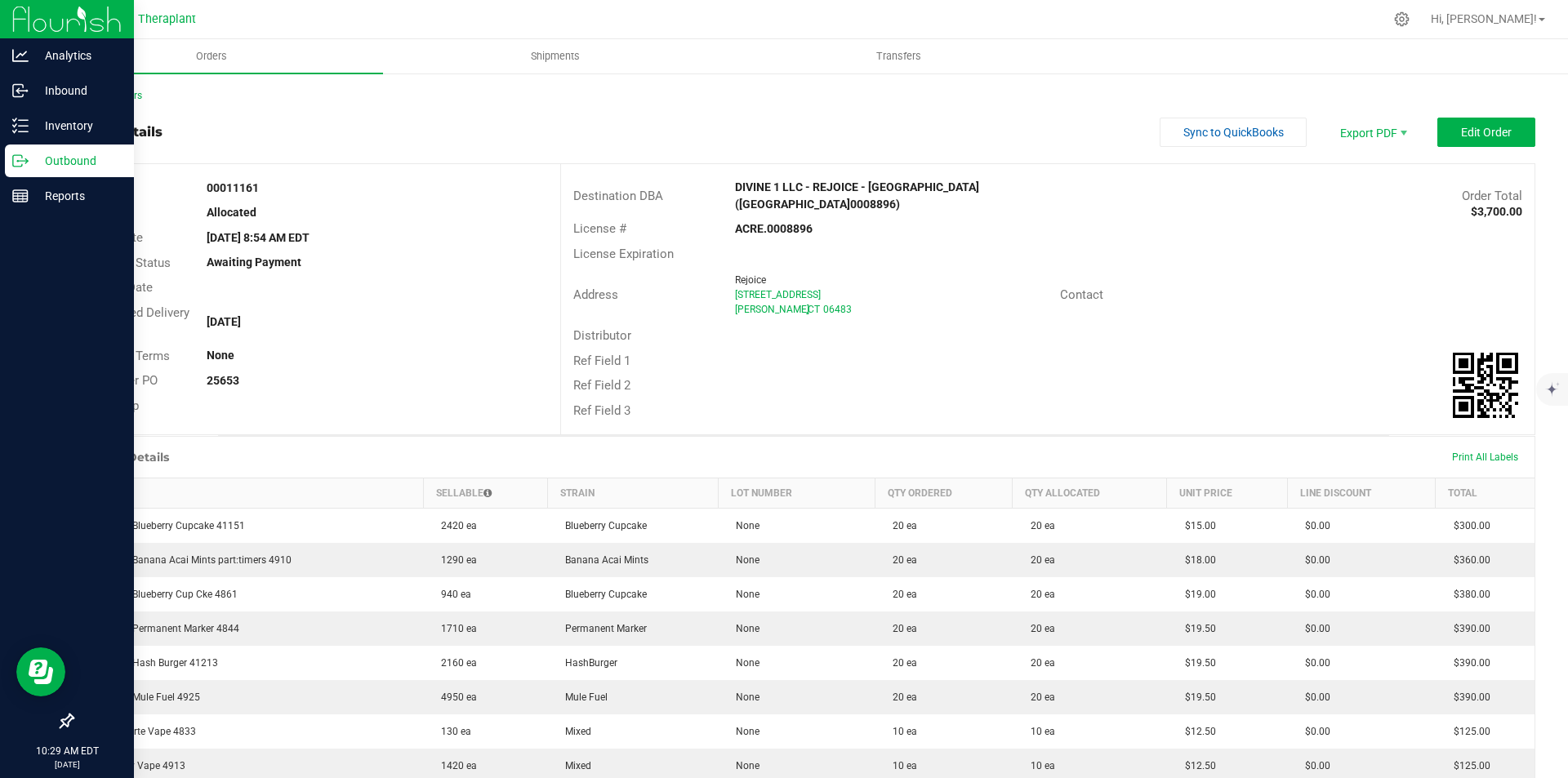
click at [19, 26] on img at bounding box center [66, 19] width 110 height 38
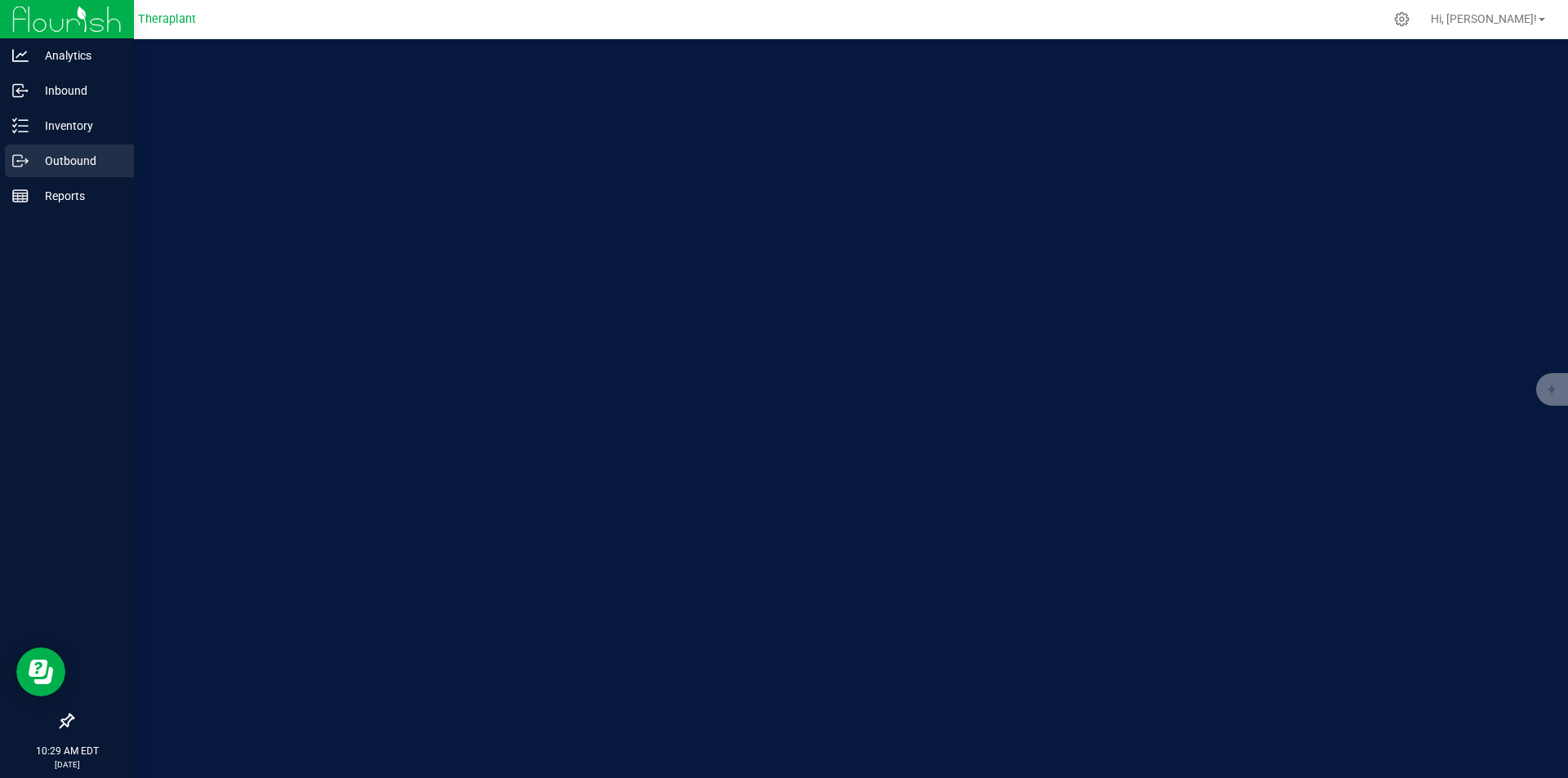
click at [99, 163] on p "Outbound" at bounding box center [77, 161] width 98 height 20
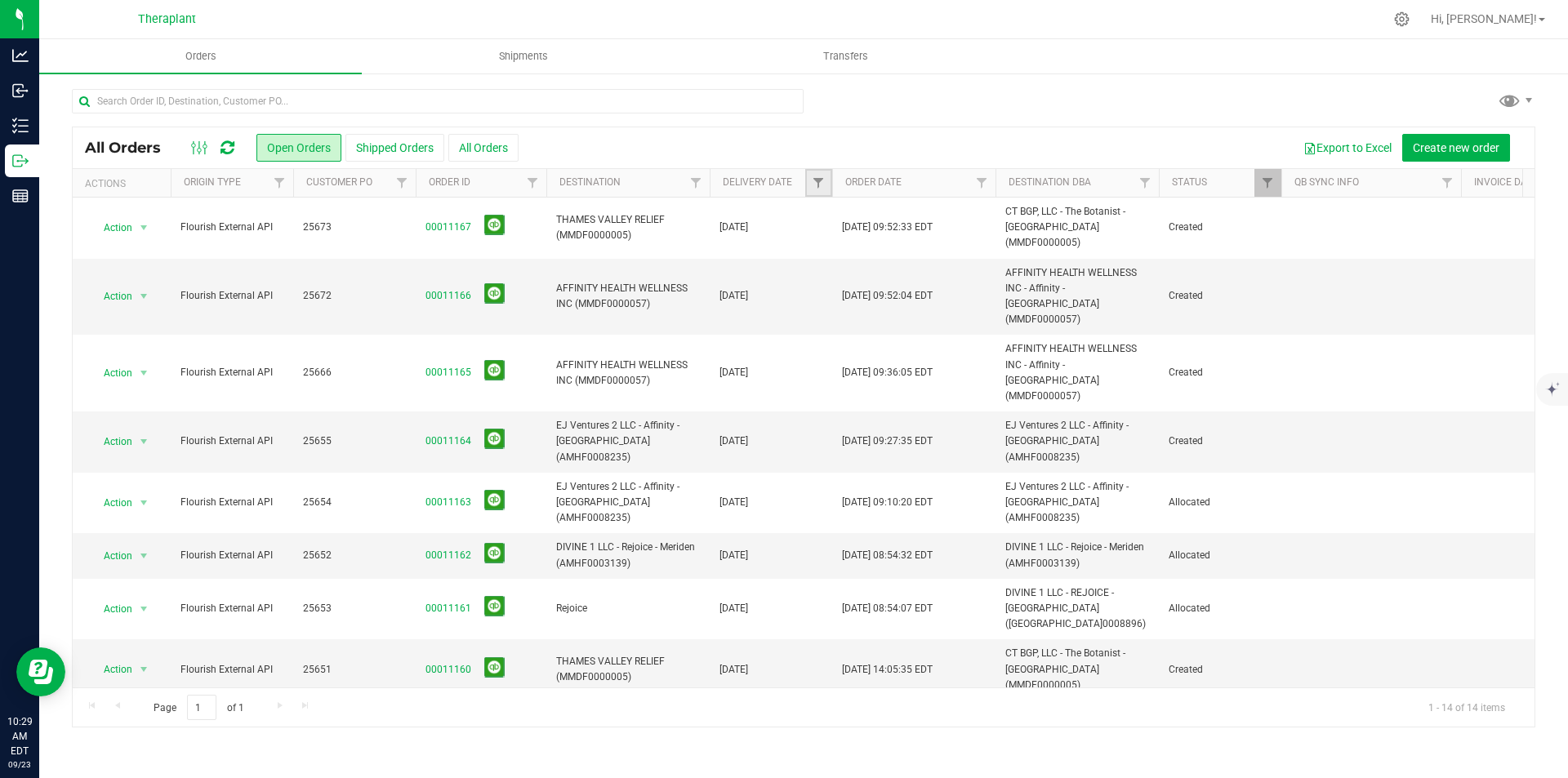
click at [806, 187] on link "Filter" at bounding box center [819, 183] width 27 height 28
click at [967, 281] on span "select" at bounding box center [970, 281] width 13 height 13
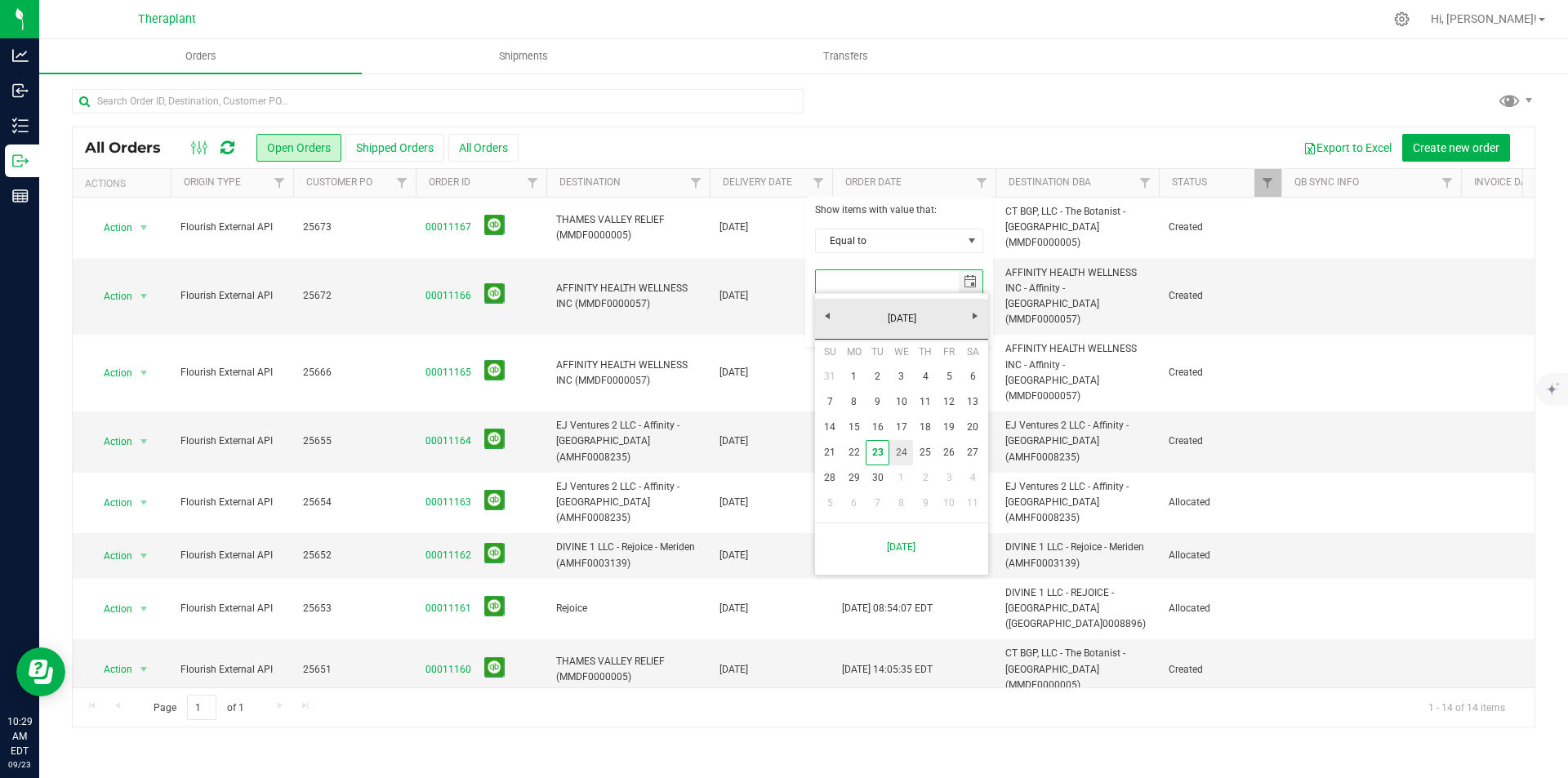
click at [897, 448] on link "24" at bounding box center [902, 452] width 24 height 26
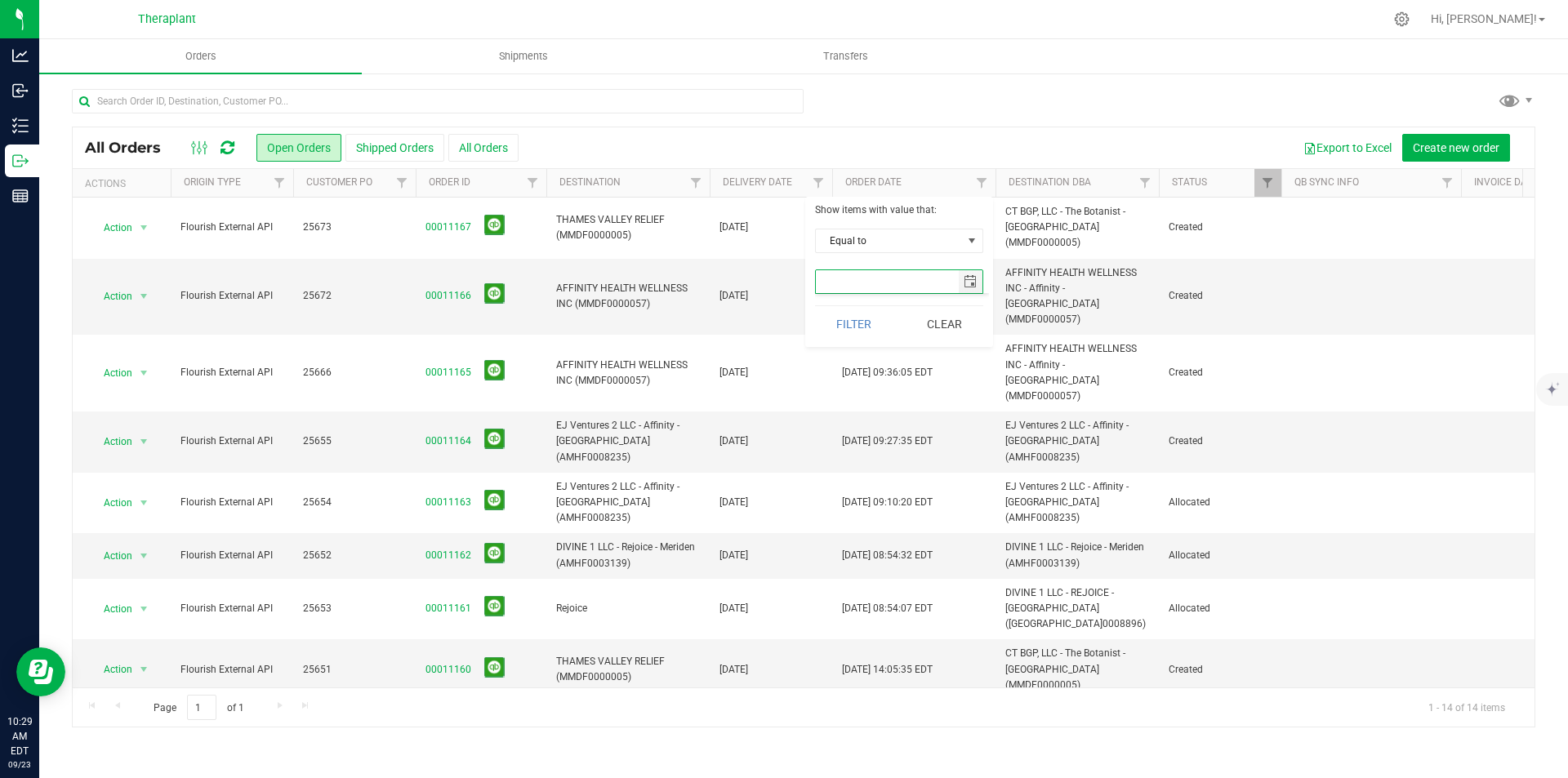
type input "9/24/2025"
click at [884, 341] on button "Filter" at bounding box center [854, 324] width 78 height 36
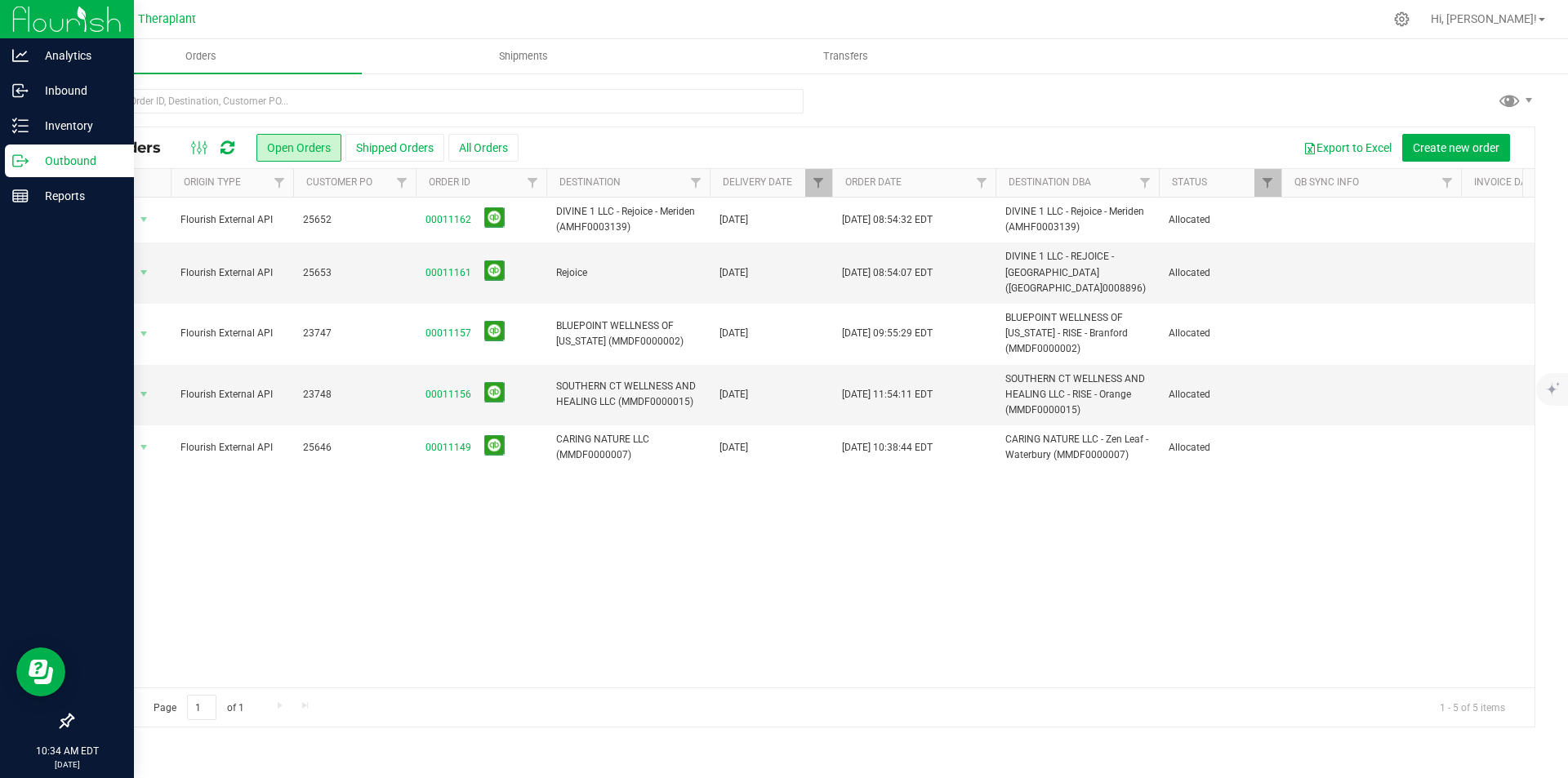
click at [21, 18] on img at bounding box center [66, 19] width 110 height 38
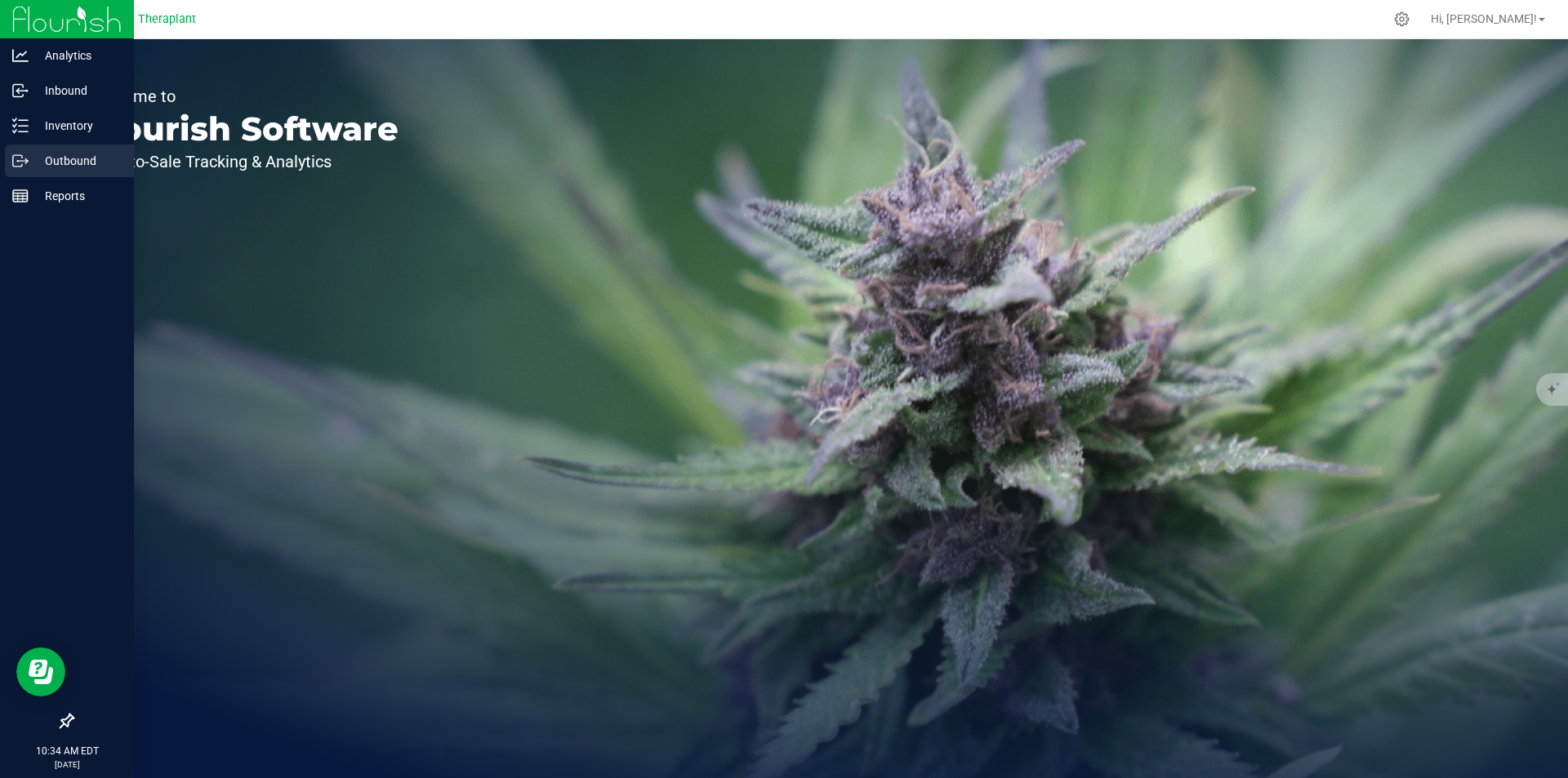
click at [51, 156] on p "Outbound" at bounding box center [77, 161] width 98 height 20
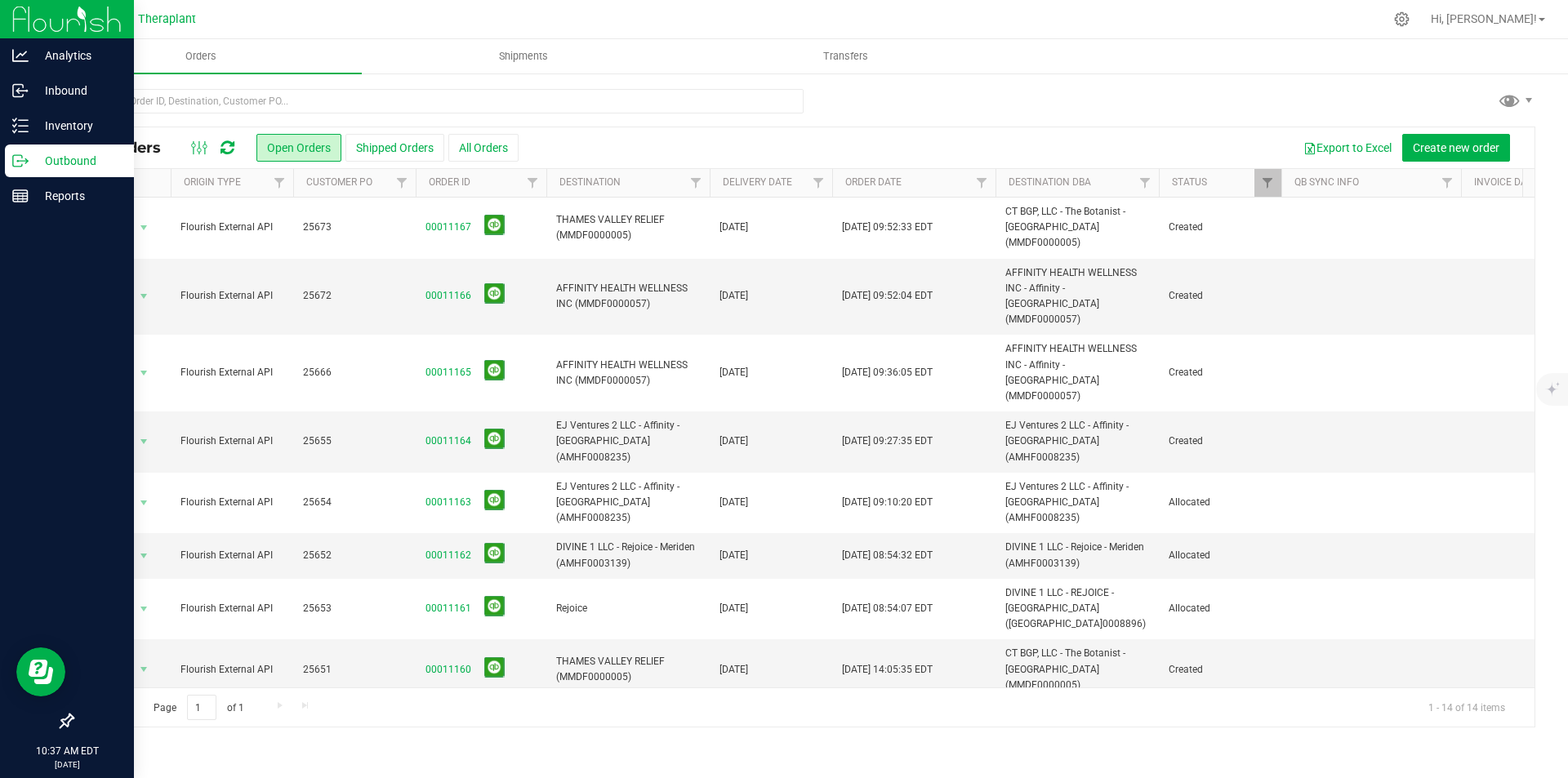
click at [36, 28] on img at bounding box center [66, 19] width 110 height 38
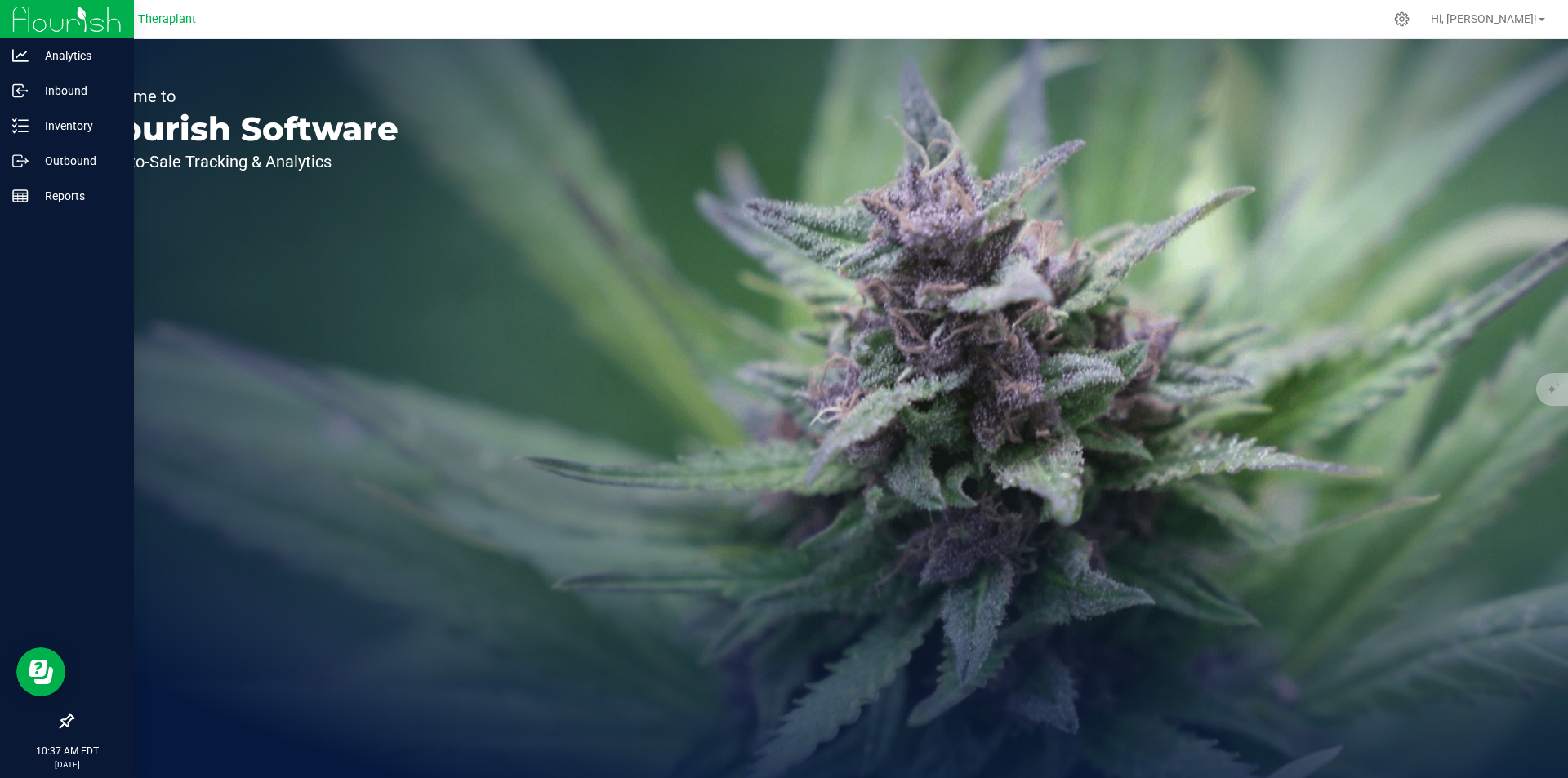
click at [27, 10] on img at bounding box center [66, 19] width 110 height 38
click at [31, 19] on img at bounding box center [66, 19] width 110 height 38
click at [16, 11] on img at bounding box center [66, 19] width 110 height 38
click at [62, 168] on p "Outbound" at bounding box center [77, 161] width 98 height 20
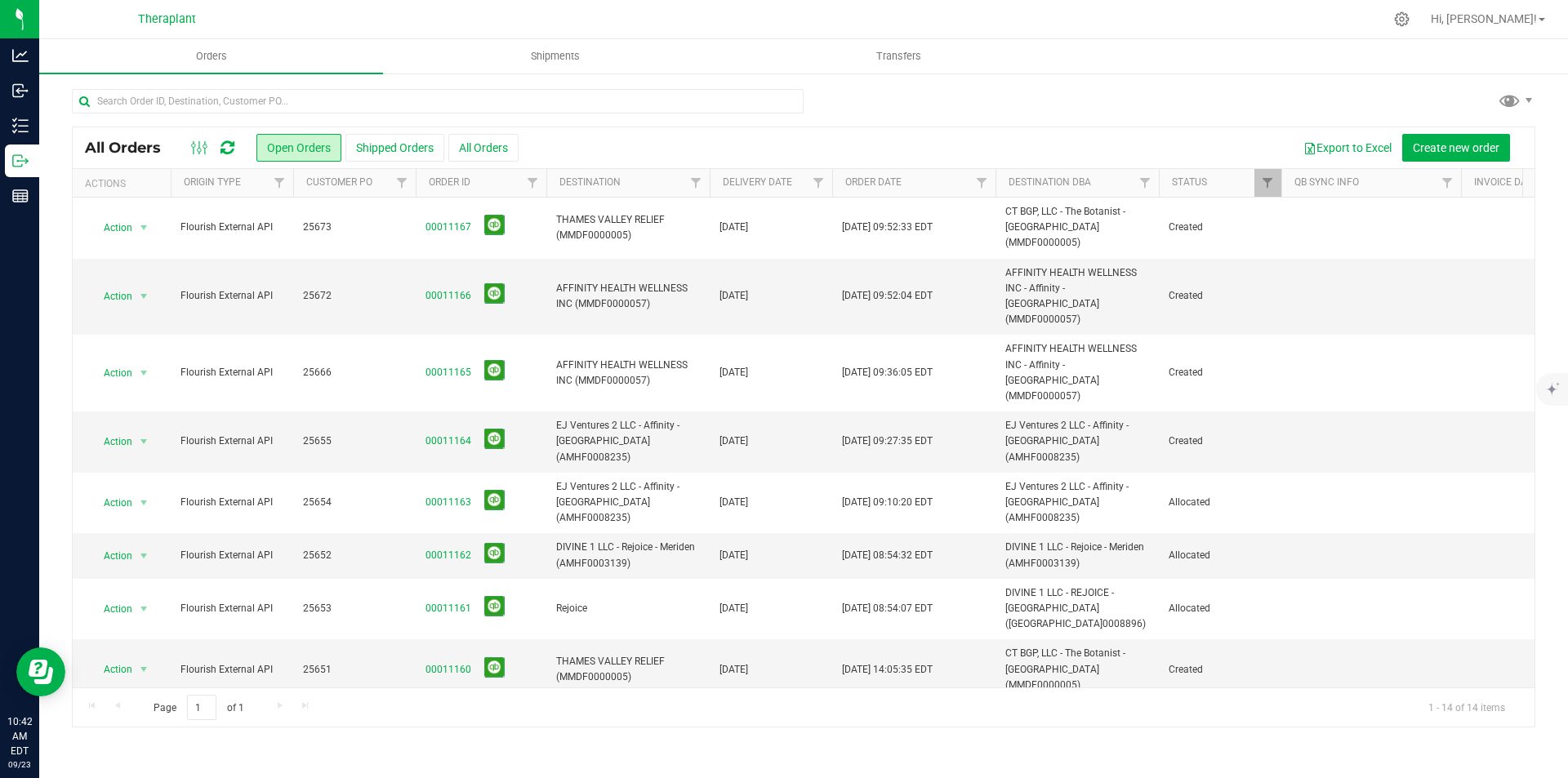
click at [231, 153] on icon at bounding box center [227, 147] width 14 height 16
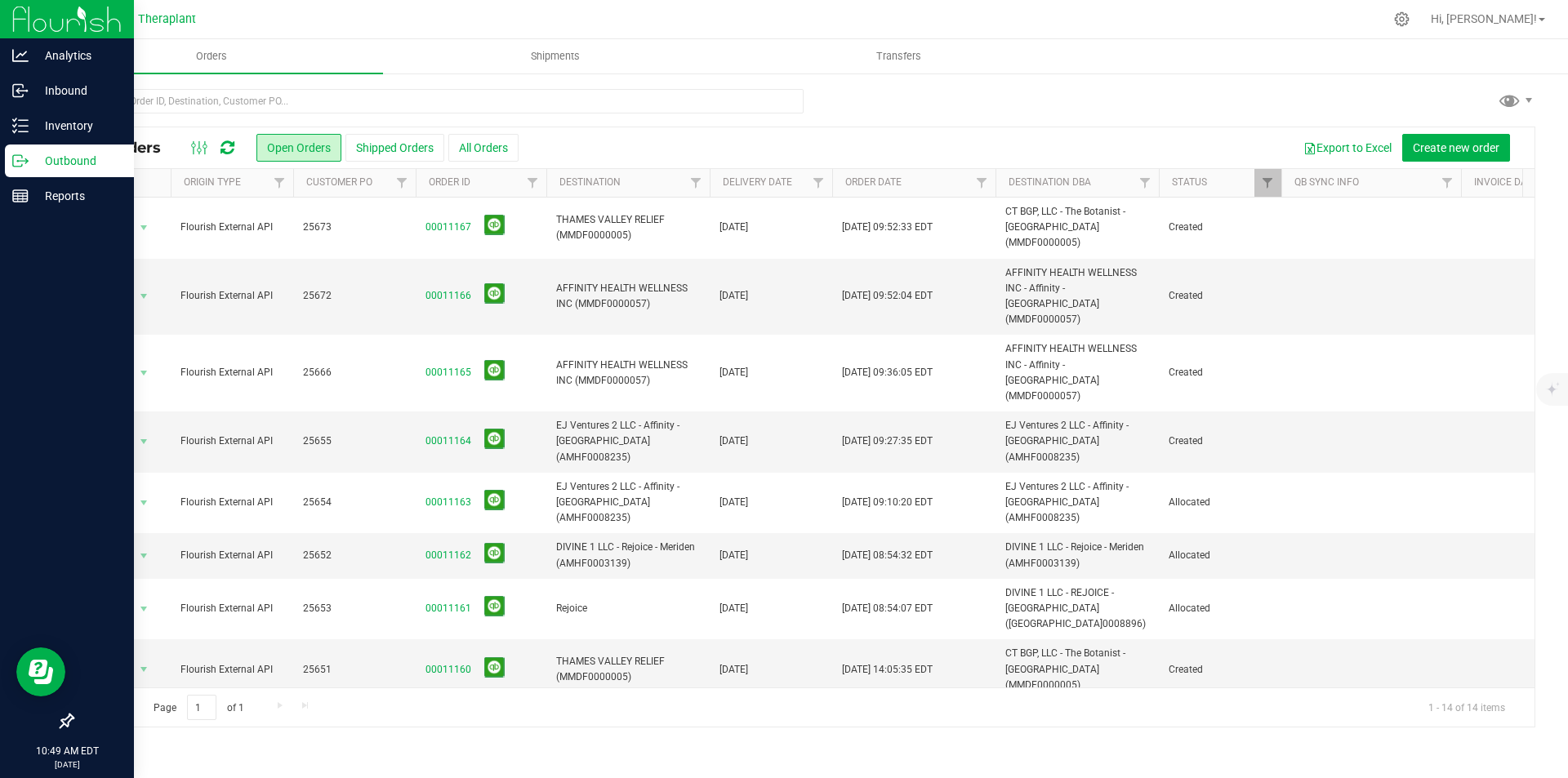
click at [28, 17] on img at bounding box center [66, 19] width 110 height 38
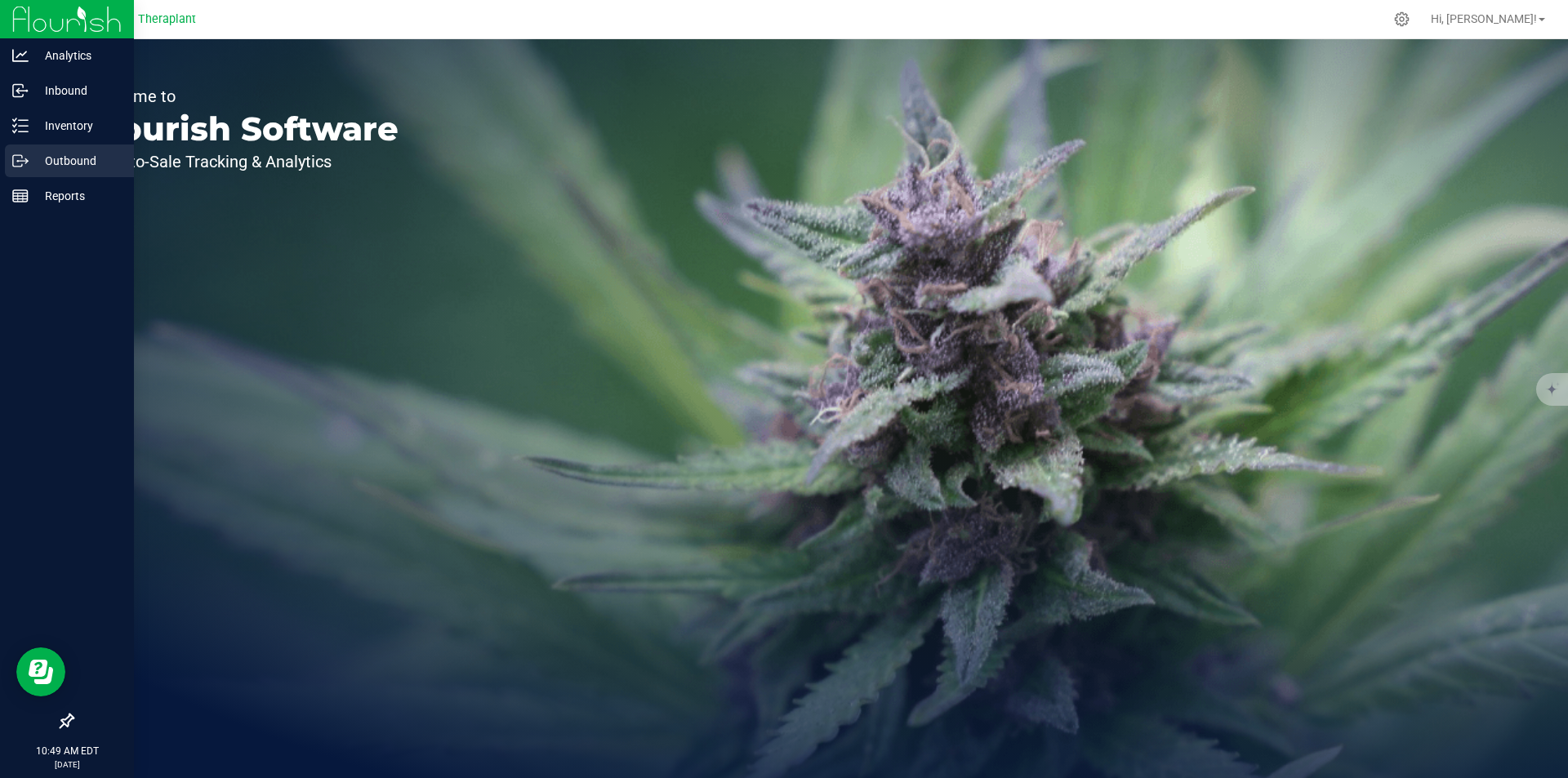
click at [80, 162] on p "Outbound" at bounding box center [77, 161] width 98 height 20
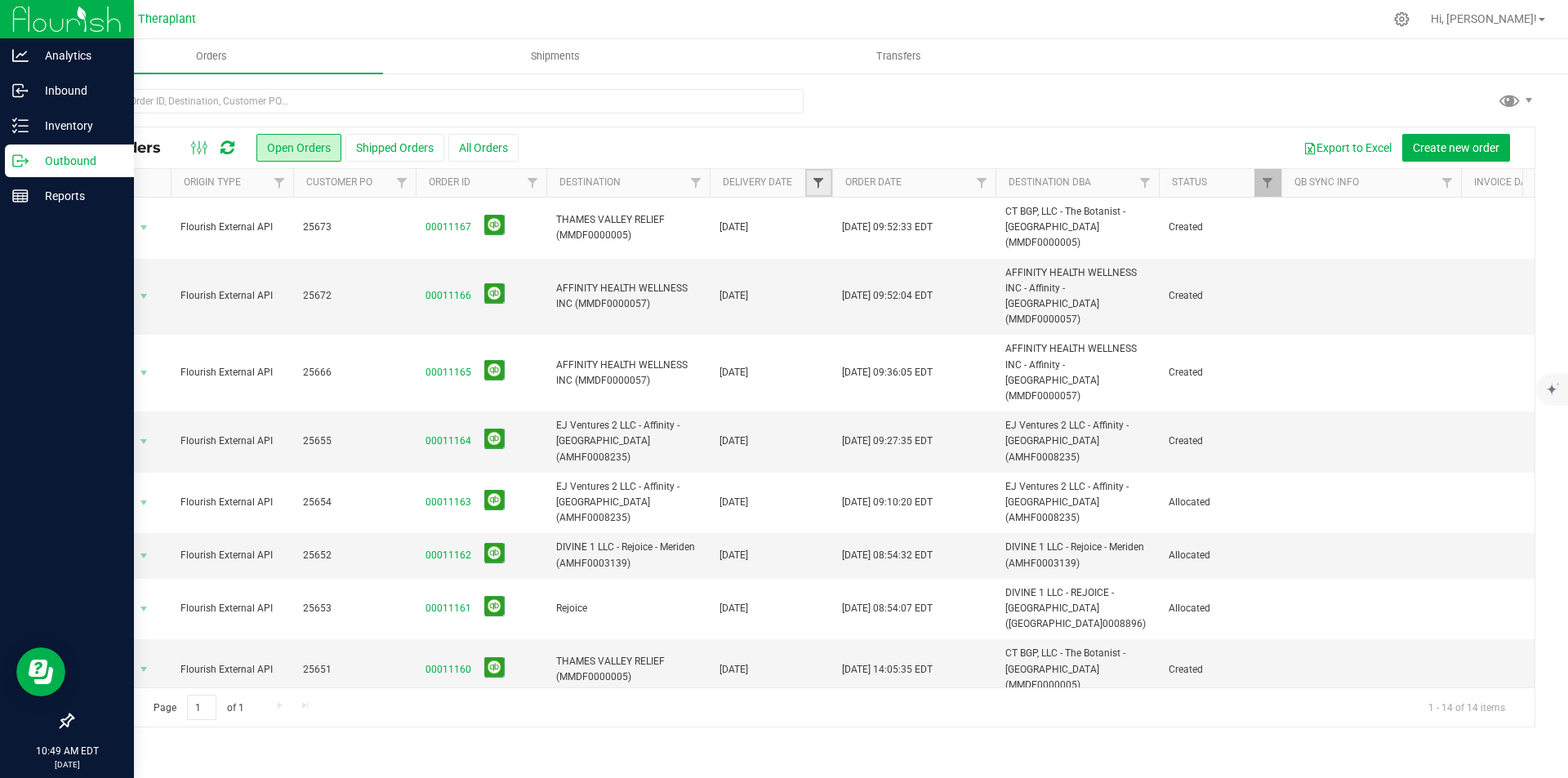
click at [816, 183] on span "Filter" at bounding box center [818, 182] width 13 height 13
click at [970, 286] on span "select" at bounding box center [970, 281] width 13 height 13
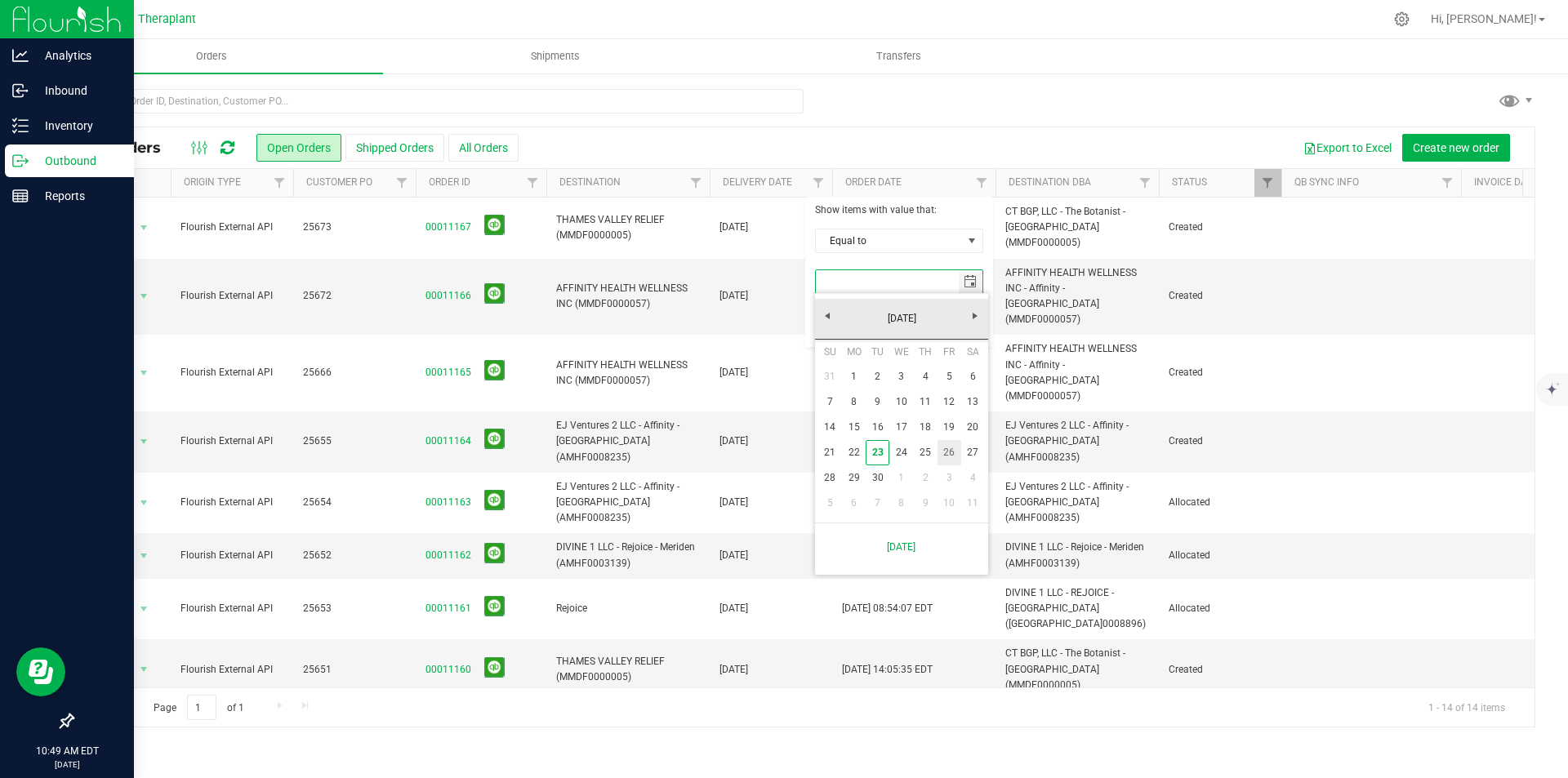
click at [953, 452] on link "26" at bounding box center [949, 452] width 24 height 26
type input "9/26/2025"
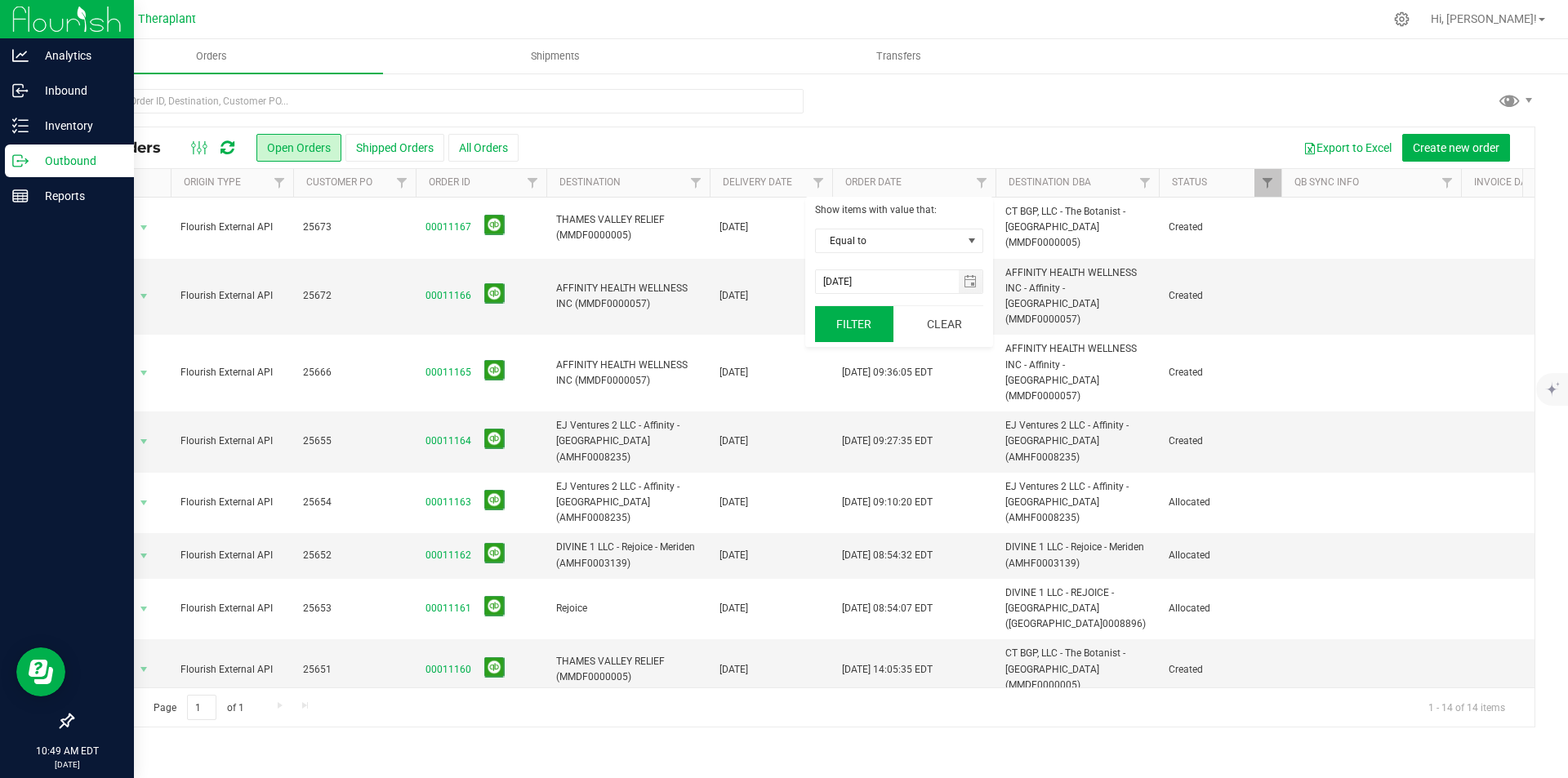
click at [844, 315] on button "Filter" at bounding box center [854, 324] width 78 height 36
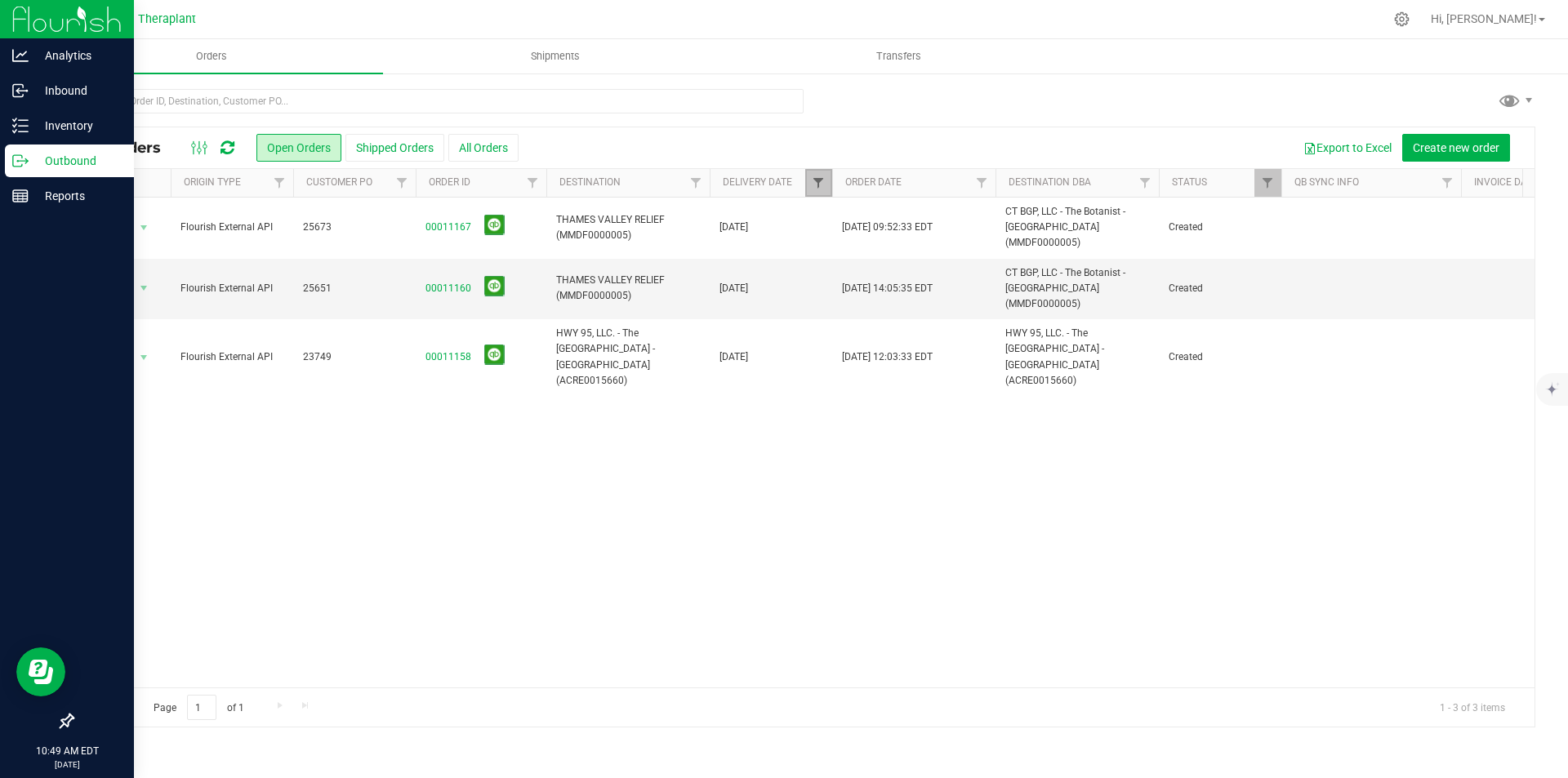
click at [815, 180] on span "Filter" at bounding box center [818, 182] width 13 height 13
click at [976, 273] on span "select" at bounding box center [971, 281] width 24 height 23
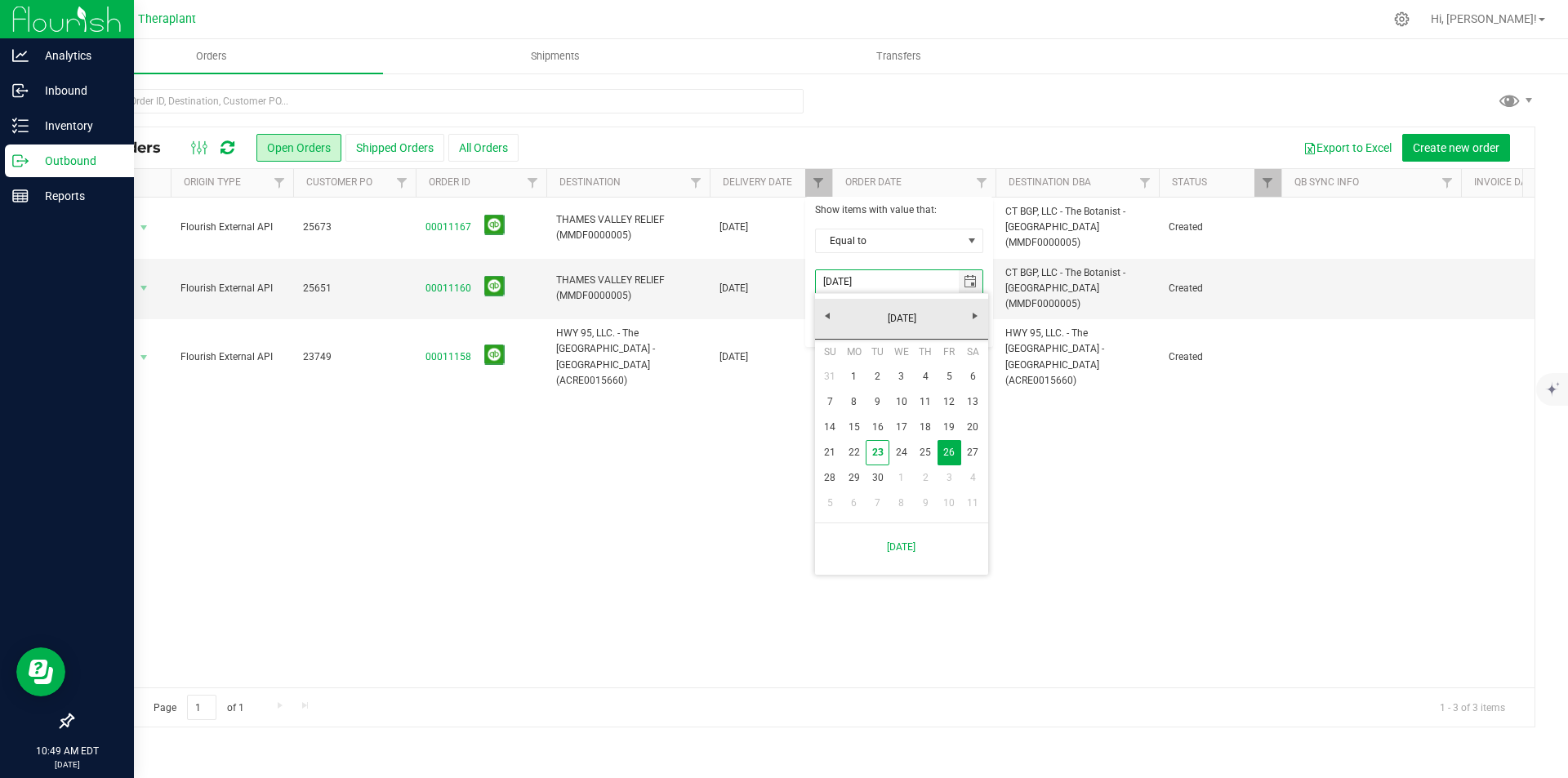
click at [31, 19] on img at bounding box center [66, 19] width 110 height 38
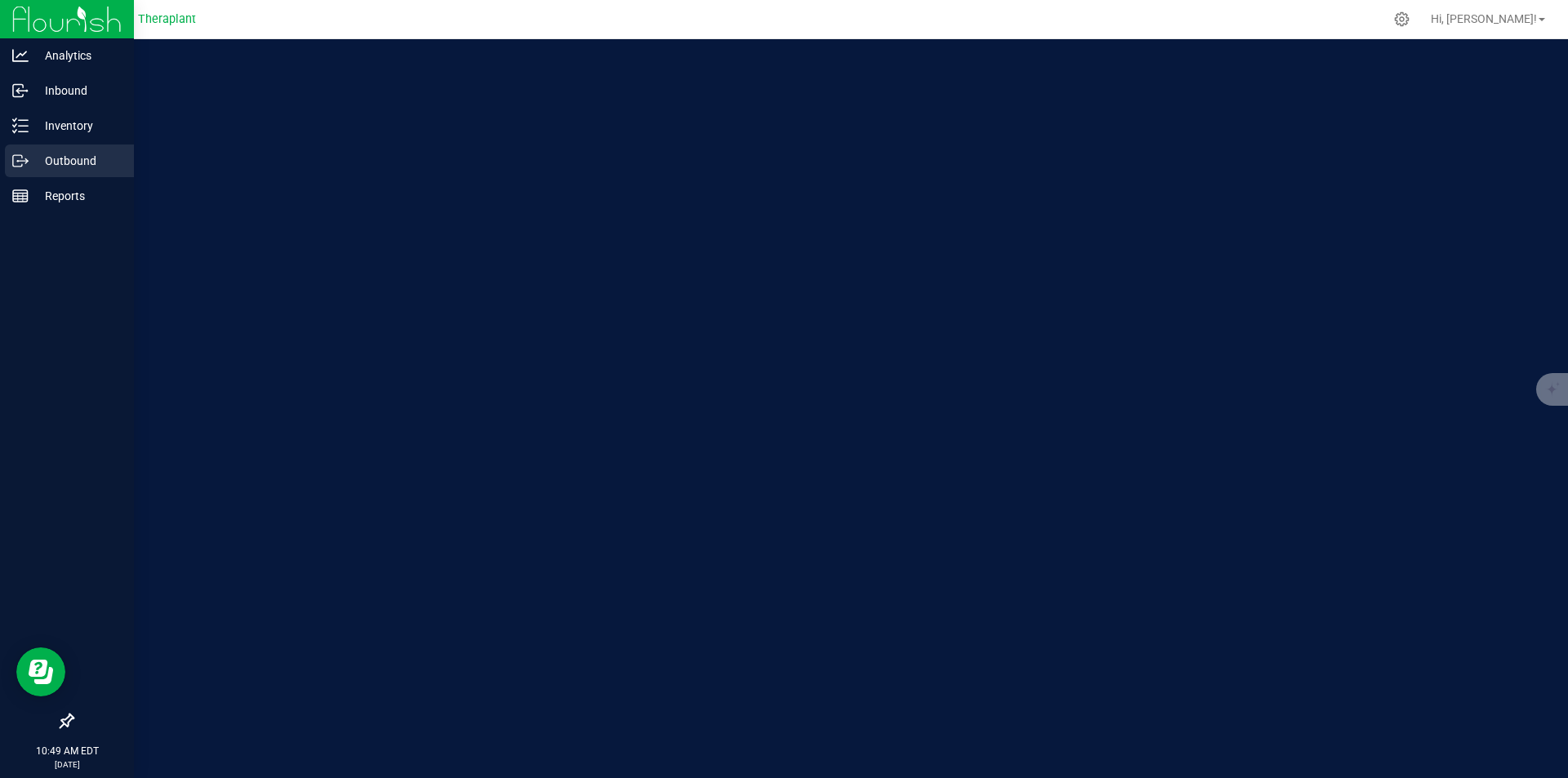
click at [96, 150] on div "Outbound" at bounding box center [70, 161] width 129 height 32
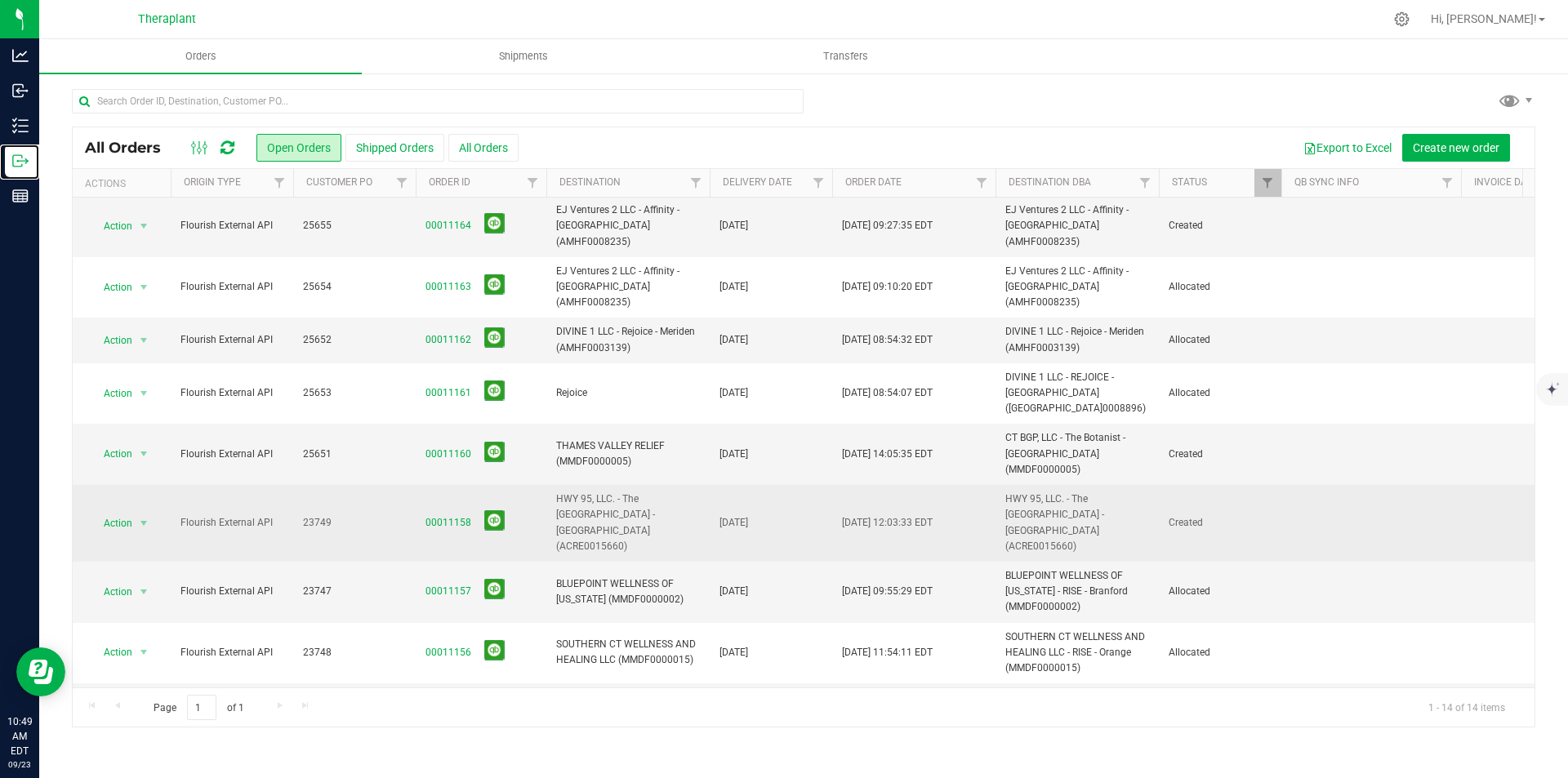
scroll to position [249, 0]
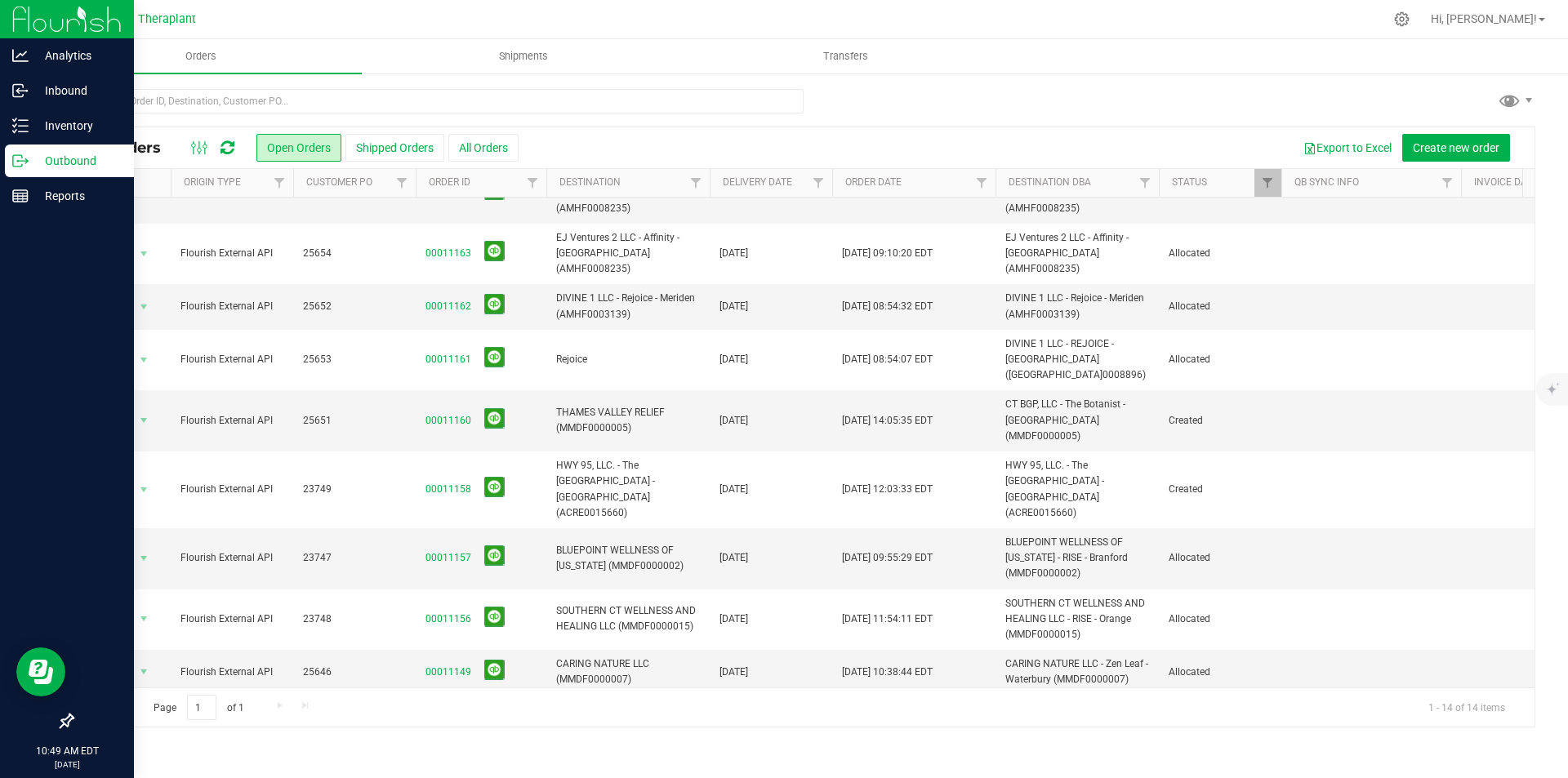
click at [25, 20] on img at bounding box center [66, 19] width 110 height 38
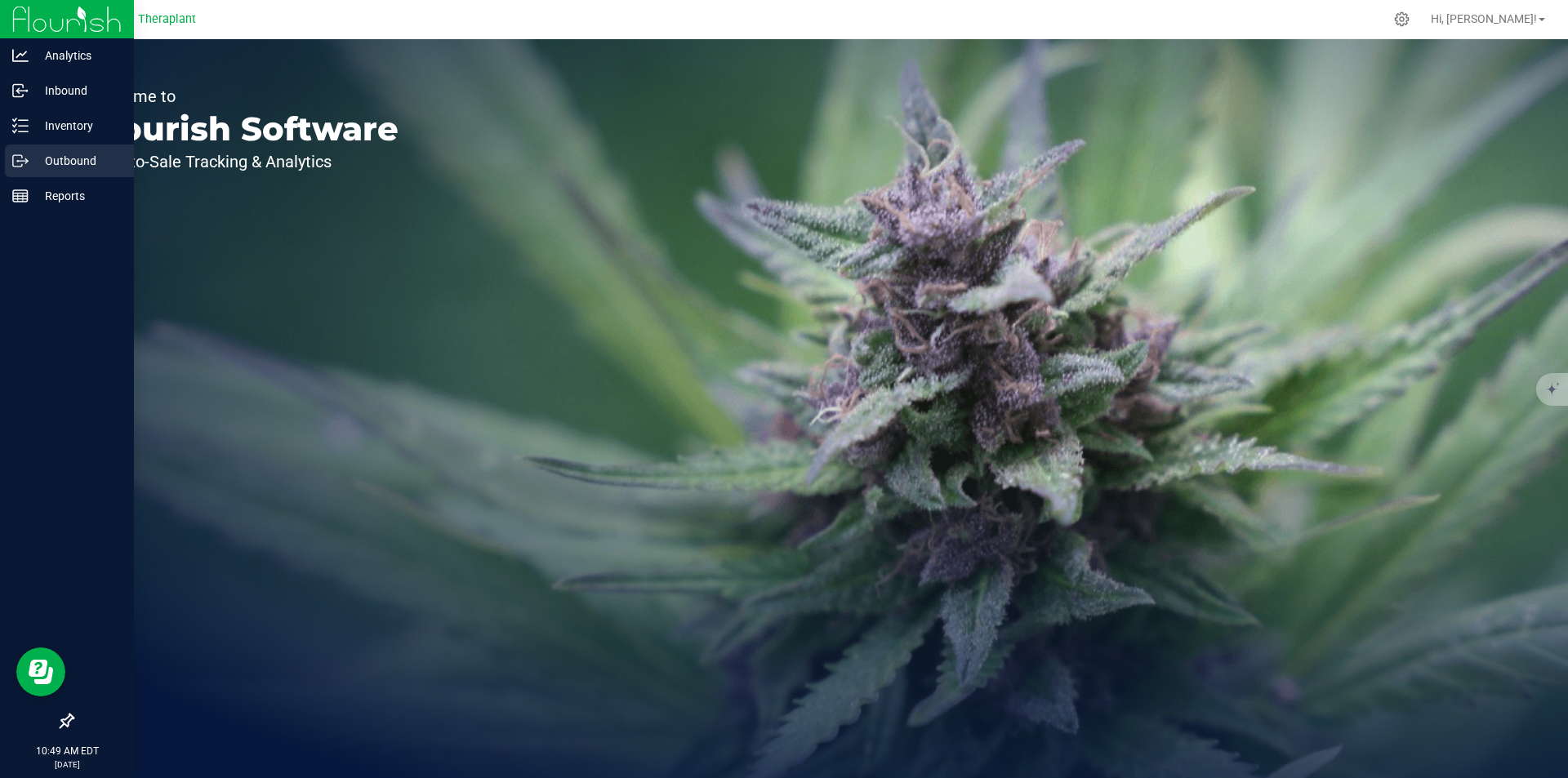
click at [80, 164] on p "Outbound" at bounding box center [77, 161] width 98 height 20
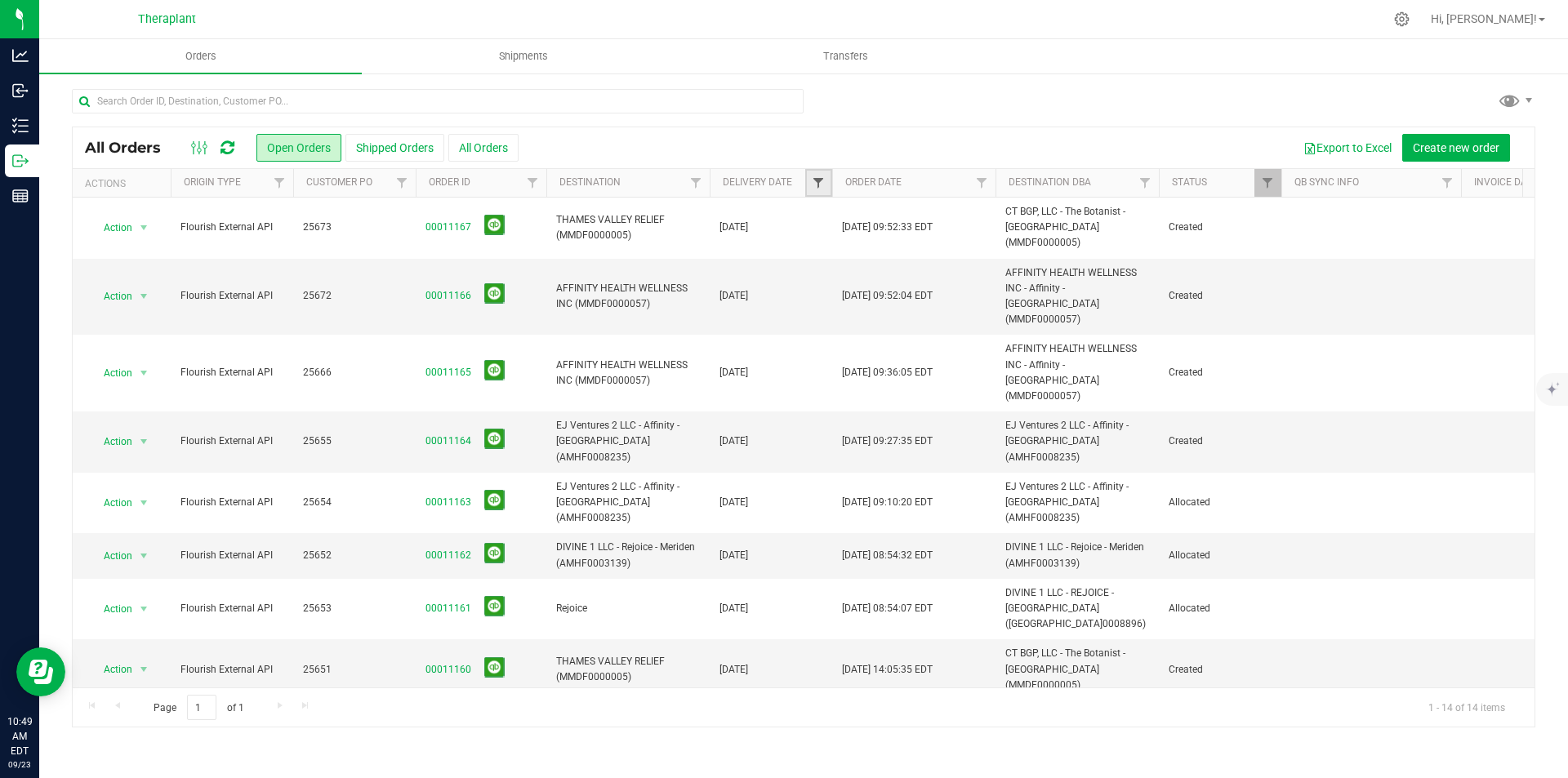
click at [815, 179] on span "Filter" at bounding box center [818, 182] width 13 height 13
click at [978, 277] on span "select" at bounding box center [971, 281] width 24 height 23
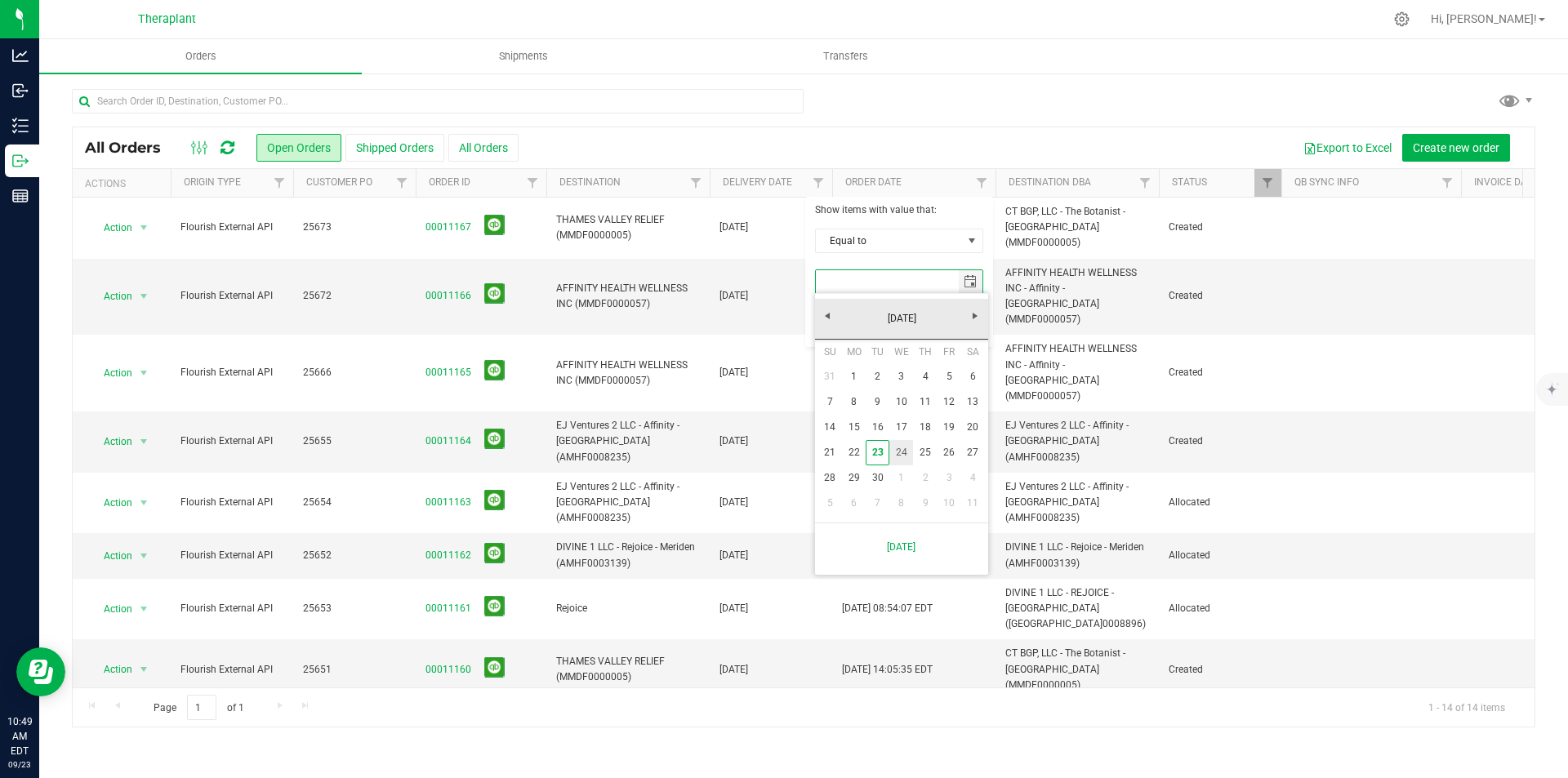
click at [901, 449] on link "24" at bounding box center [902, 452] width 24 height 26
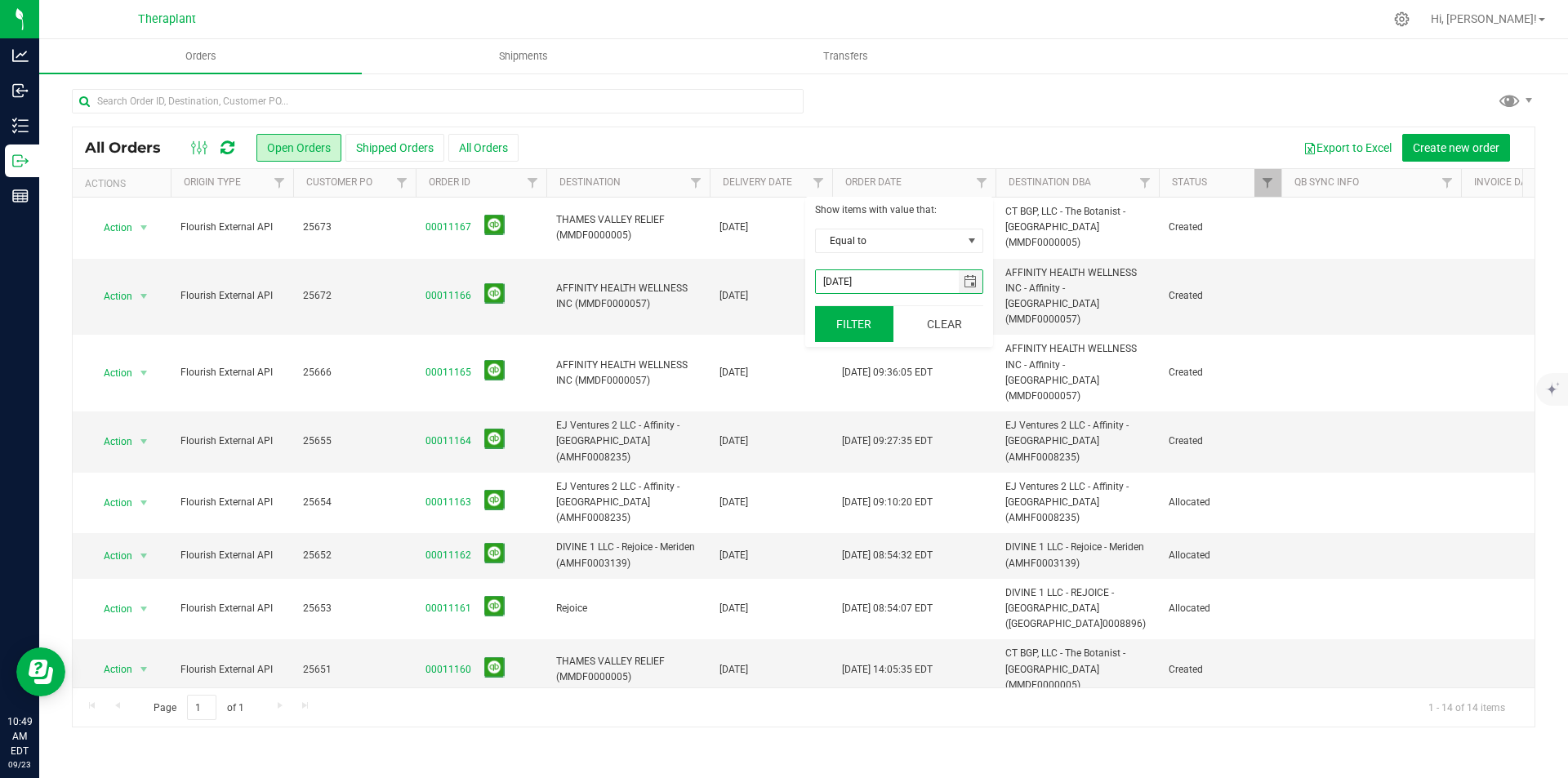
click at [865, 340] on button "Filter" at bounding box center [854, 324] width 78 height 36
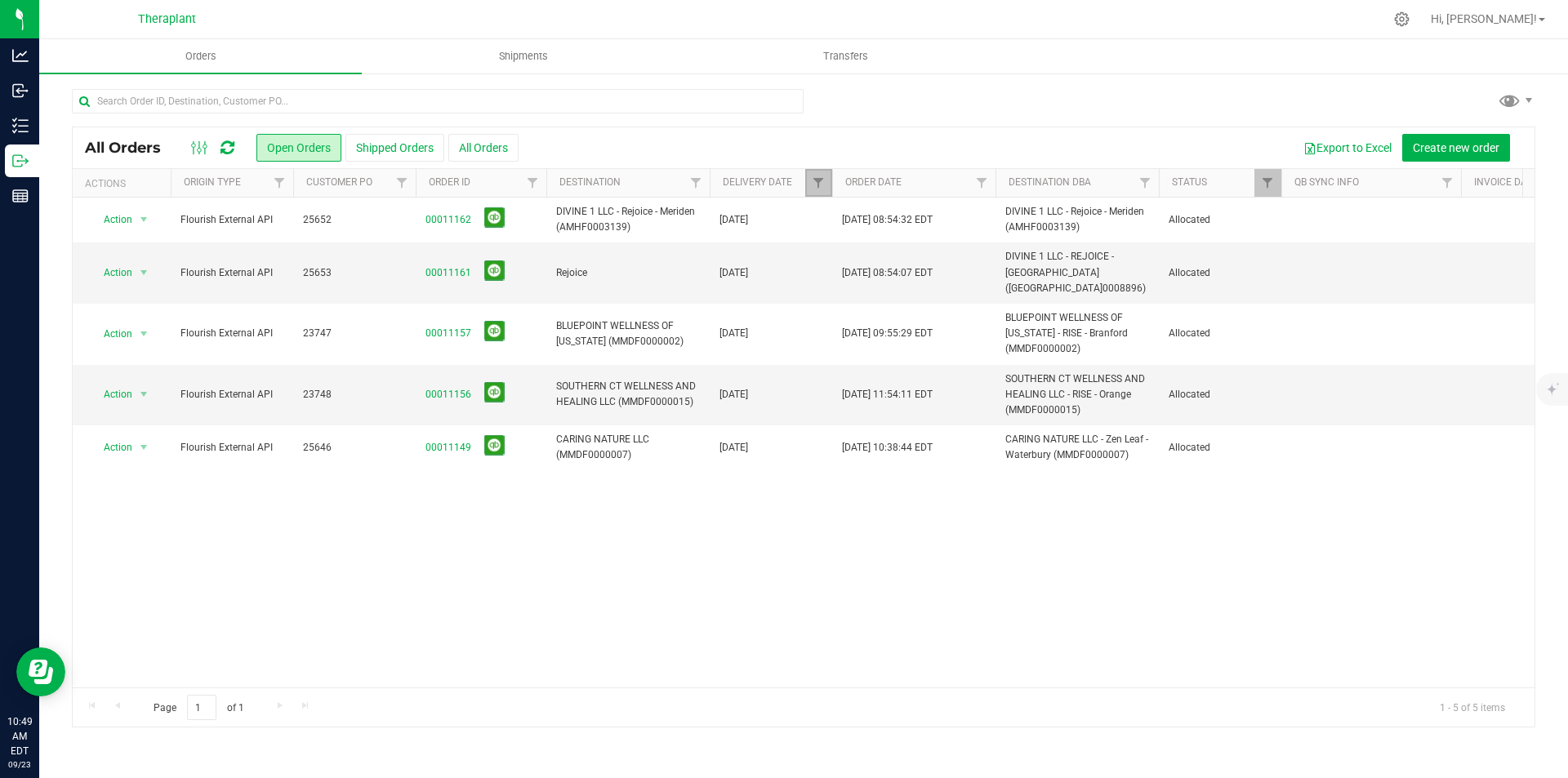
click at [813, 172] on link "Filter" at bounding box center [819, 183] width 27 height 28
click at [961, 282] on span "select" at bounding box center [971, 281] width 24 height 23
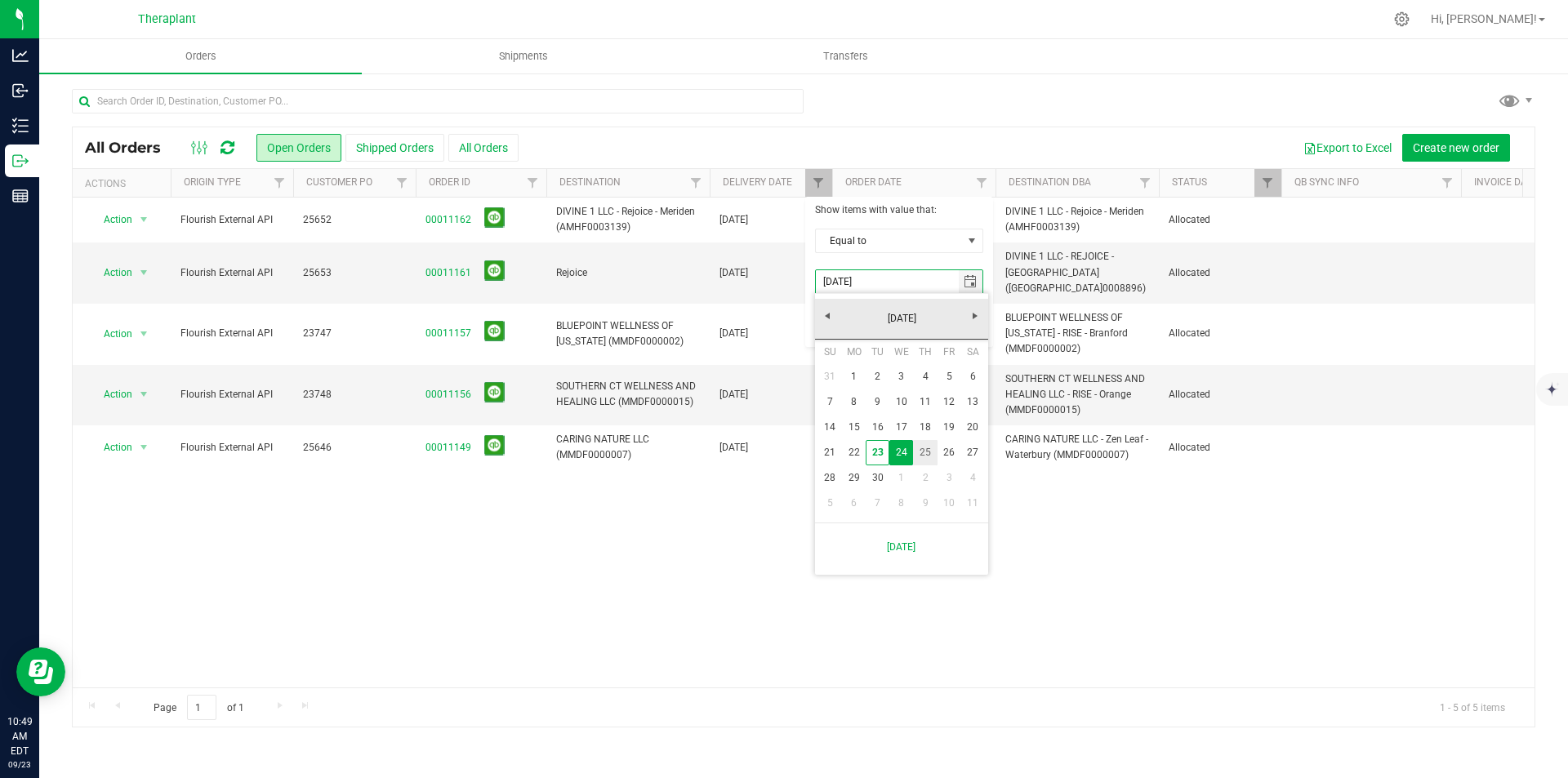
click at [922, 447] on link "25" at bounding box center [925, 452] width 24 height 26
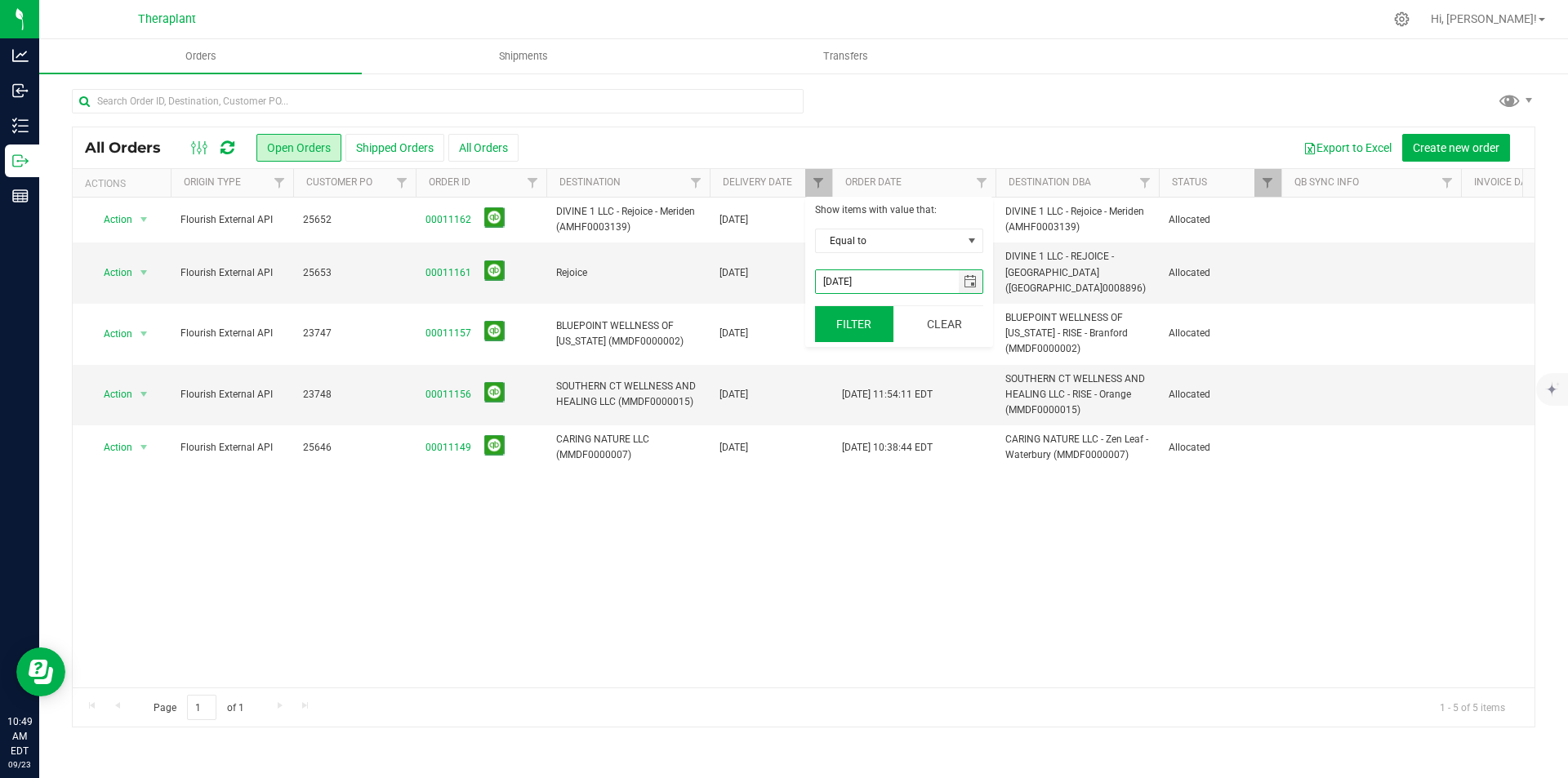
click at [835, 322] on button "Filter" at bounding box center [854, 324] width 78 height 36
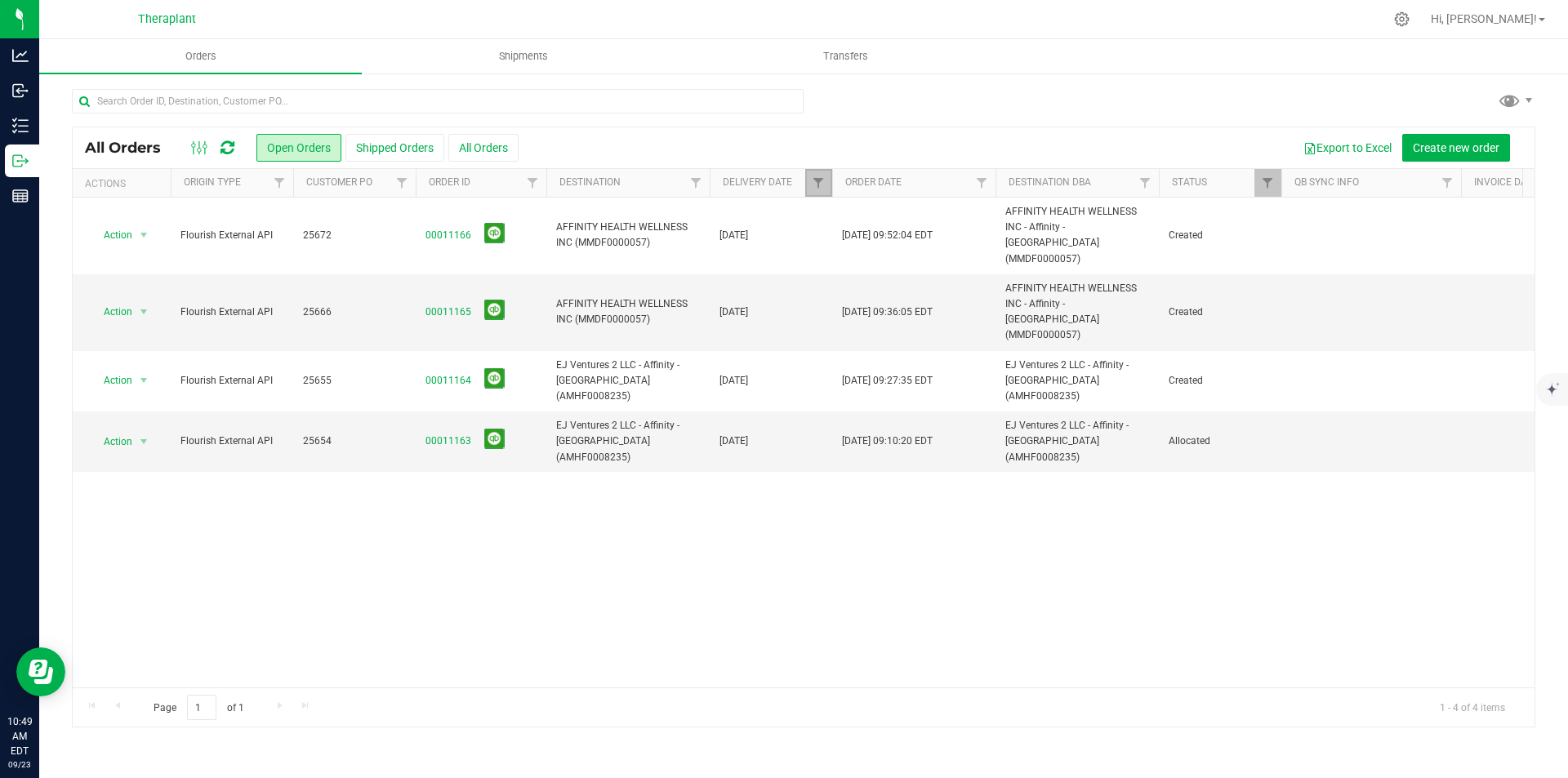
click at [820, 173] on link "Filter" at bounding box center [819, 183] width 27 height 28
click at [968, 279] on span "select" at bounding box center [970, 281] width 13 height 13
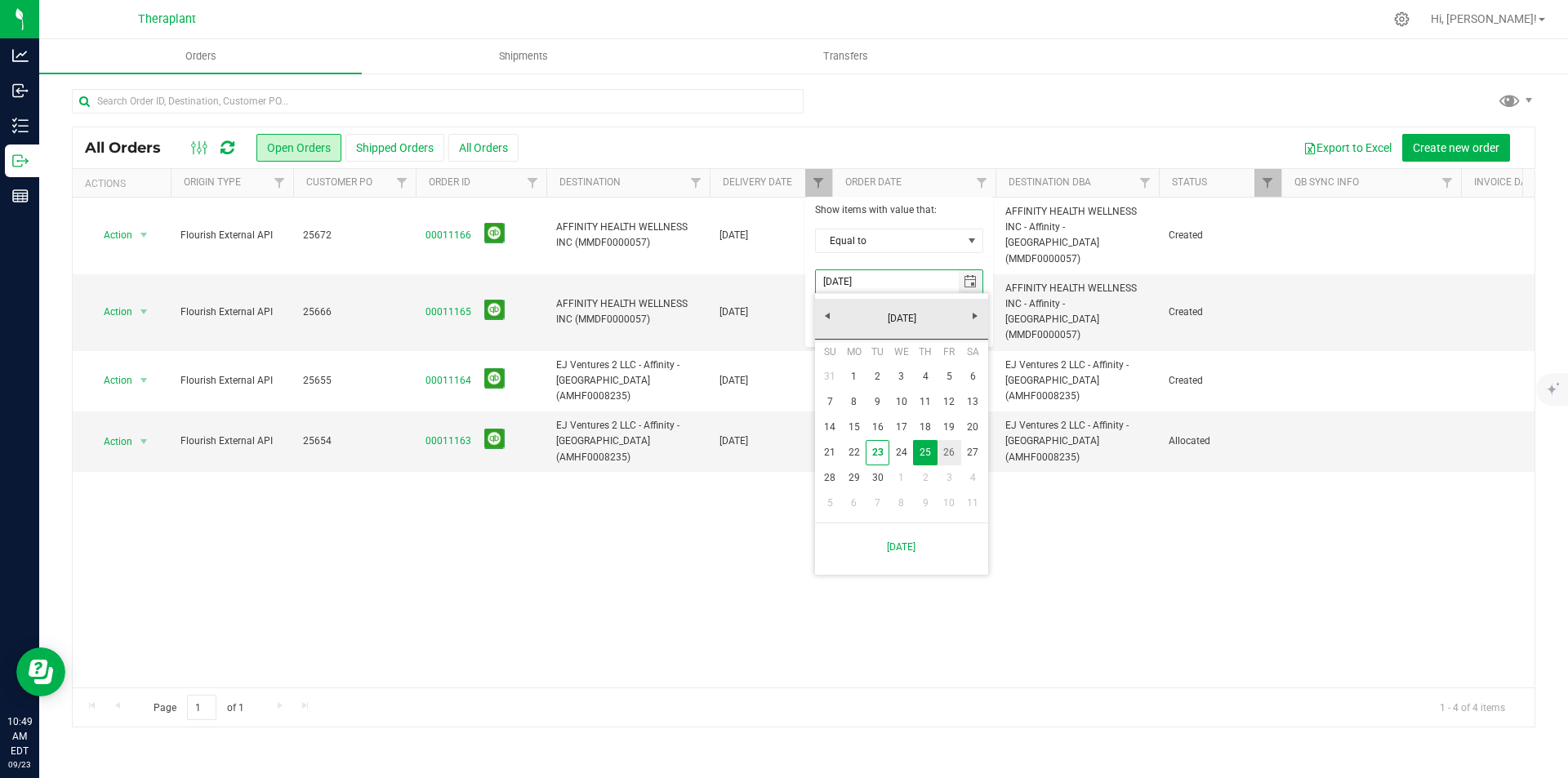
click at [943, 446] on link "26" at bounding box center [949, 452] width 24 height 26
type input "9/26/2025"
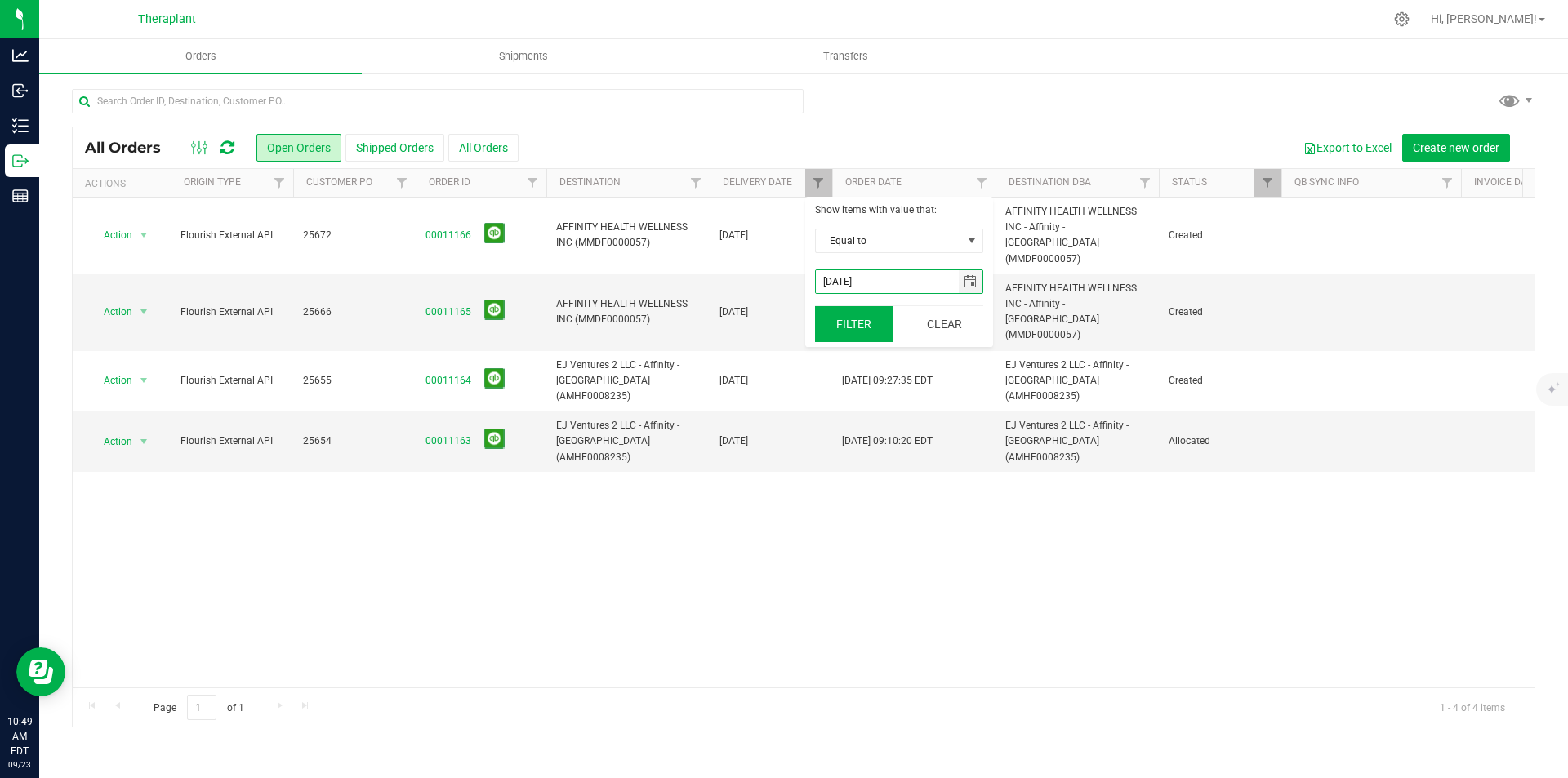
click at [844, 317] on button "Filter" at bounding box center [854, 324] width 78 height 36
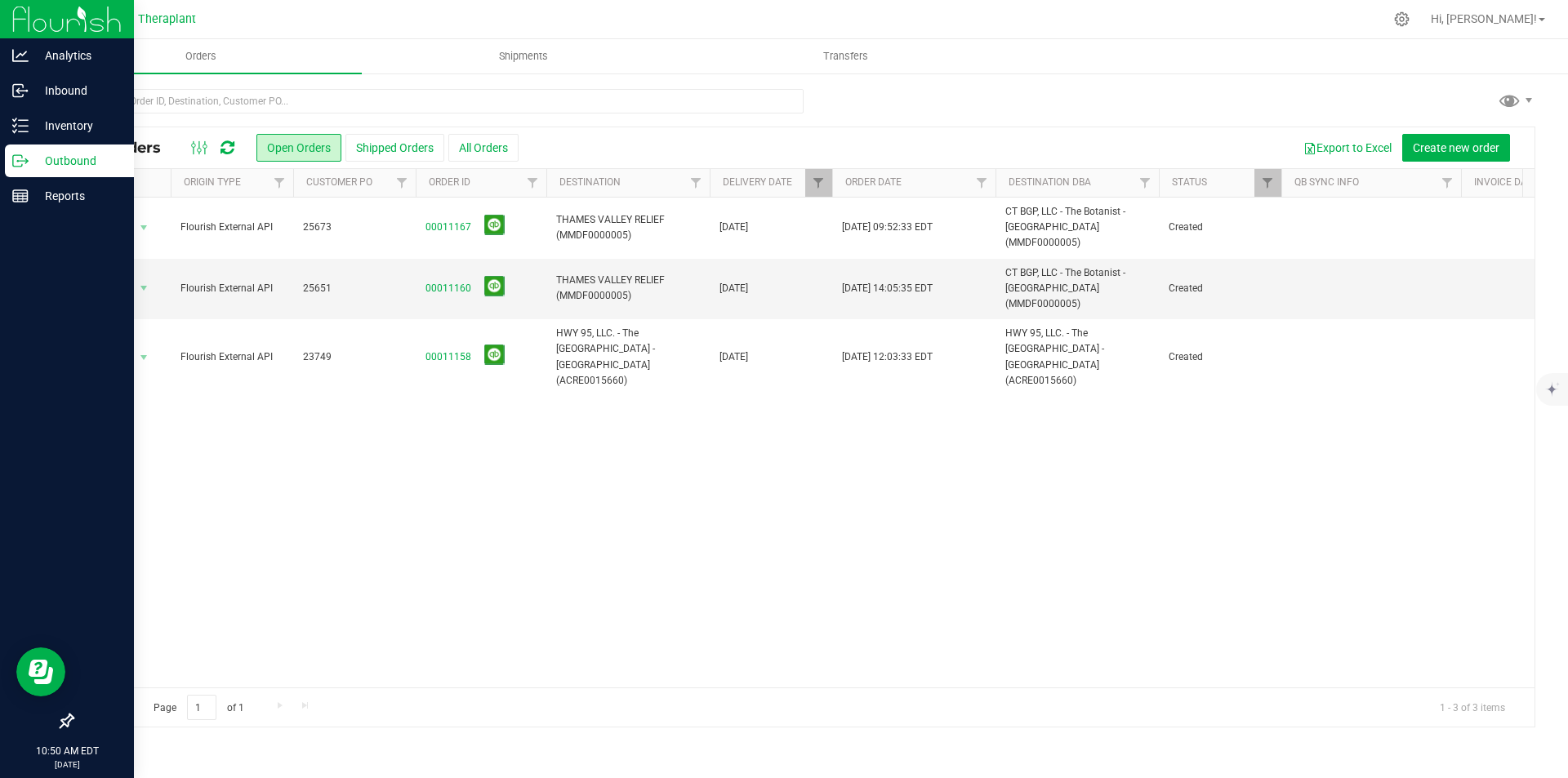
click at [10, 16] on div at bounding box center [66, 20] width 134 height 39
click at [34, 31] on img at bounding box center [66, 19] width 110 height 38
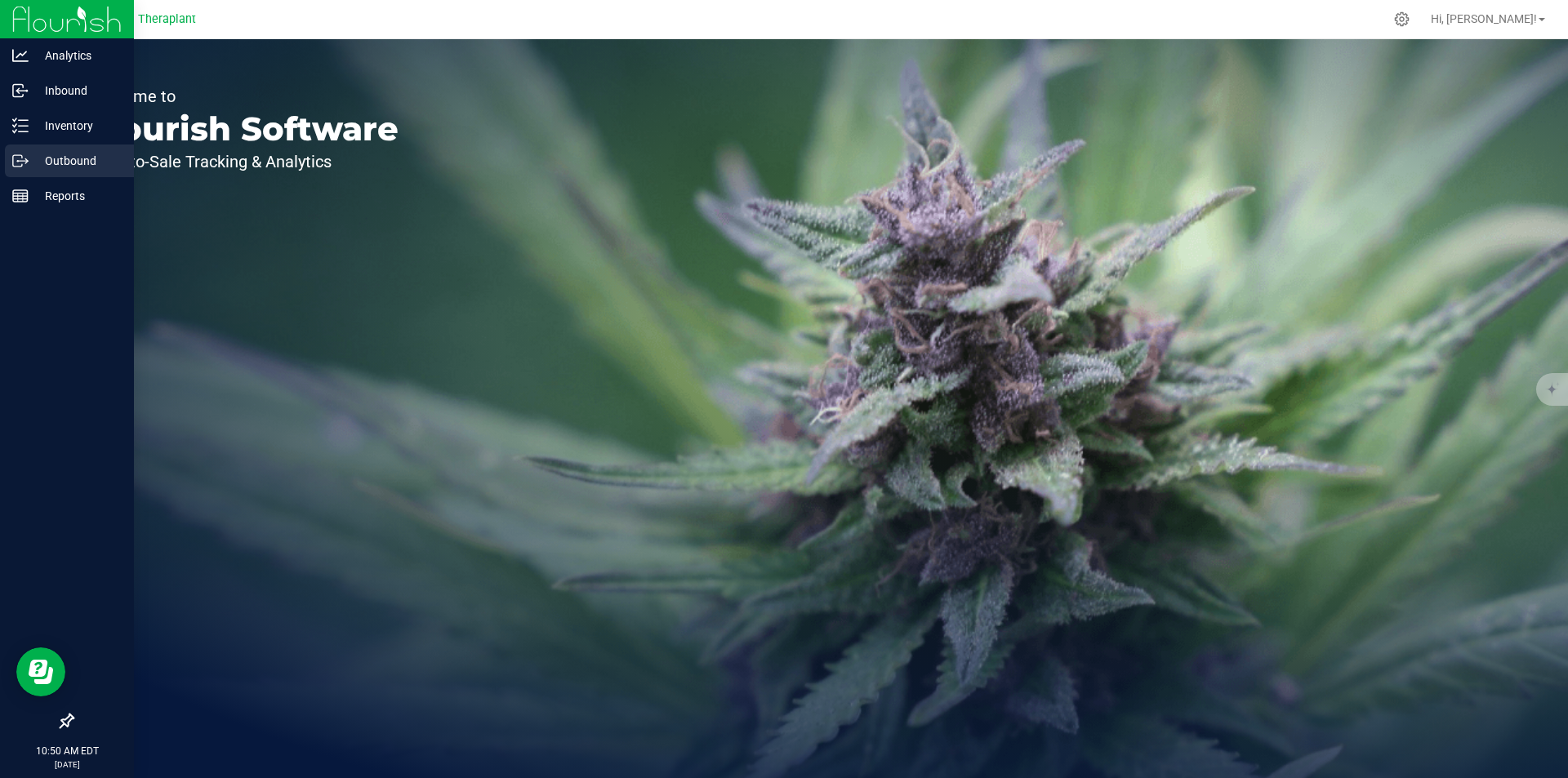
click at [43, 172] on div "Outbound" at bounding box center [70, 161] width 129 height 32
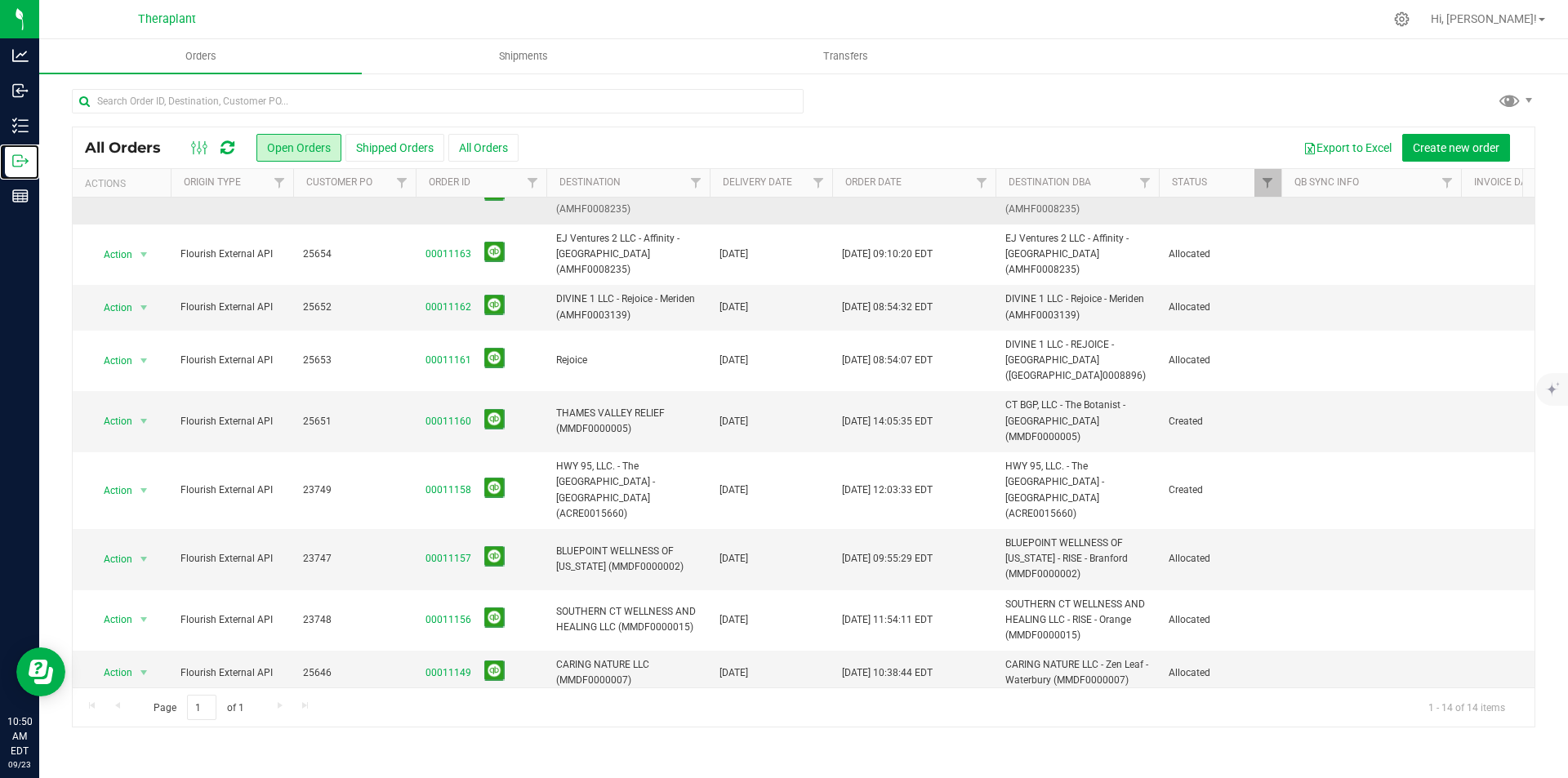
scroll to position [249, 0]
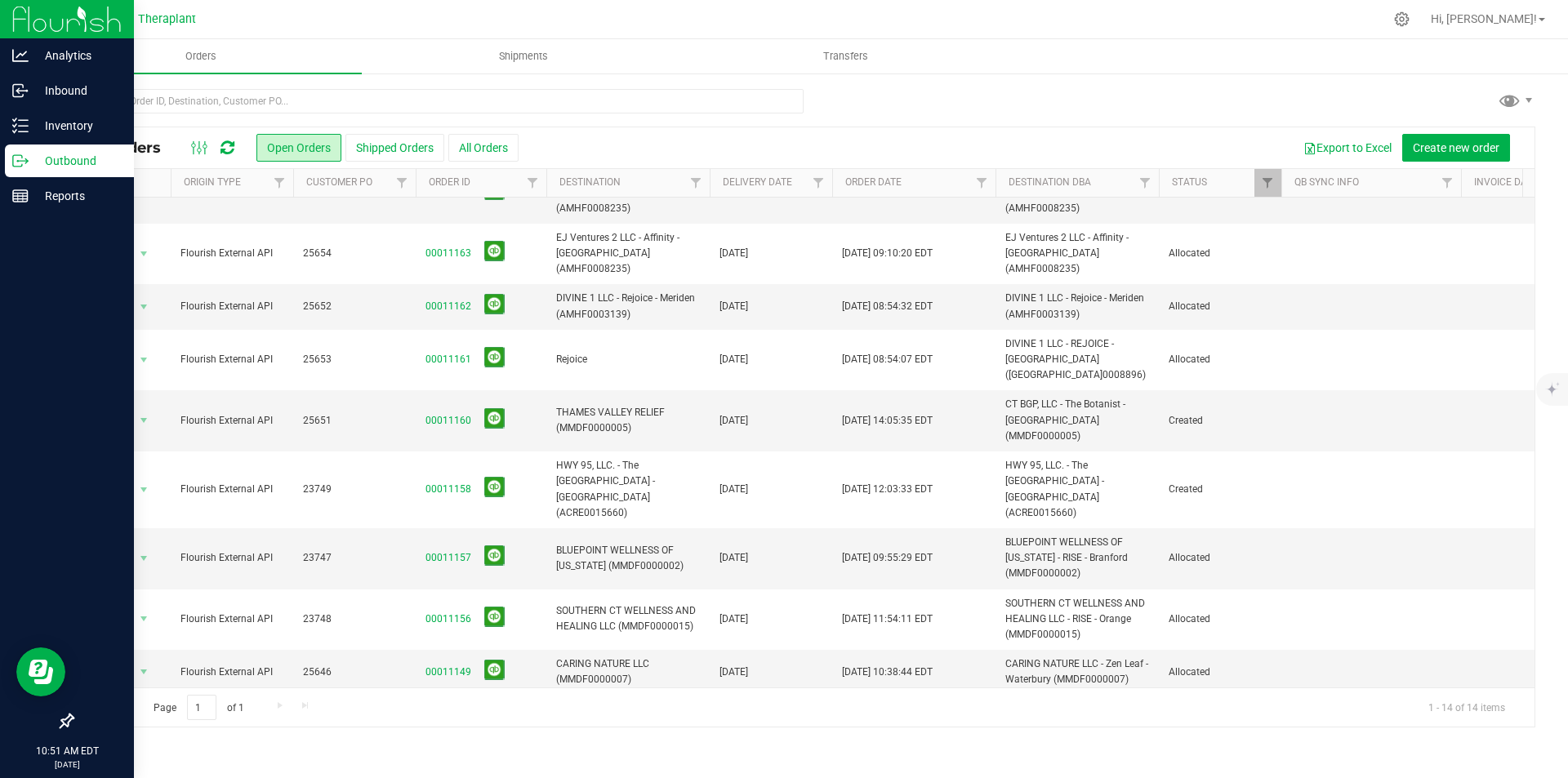
click at [32, 25] on img at bounding box center [66, 19] width 110 height 38
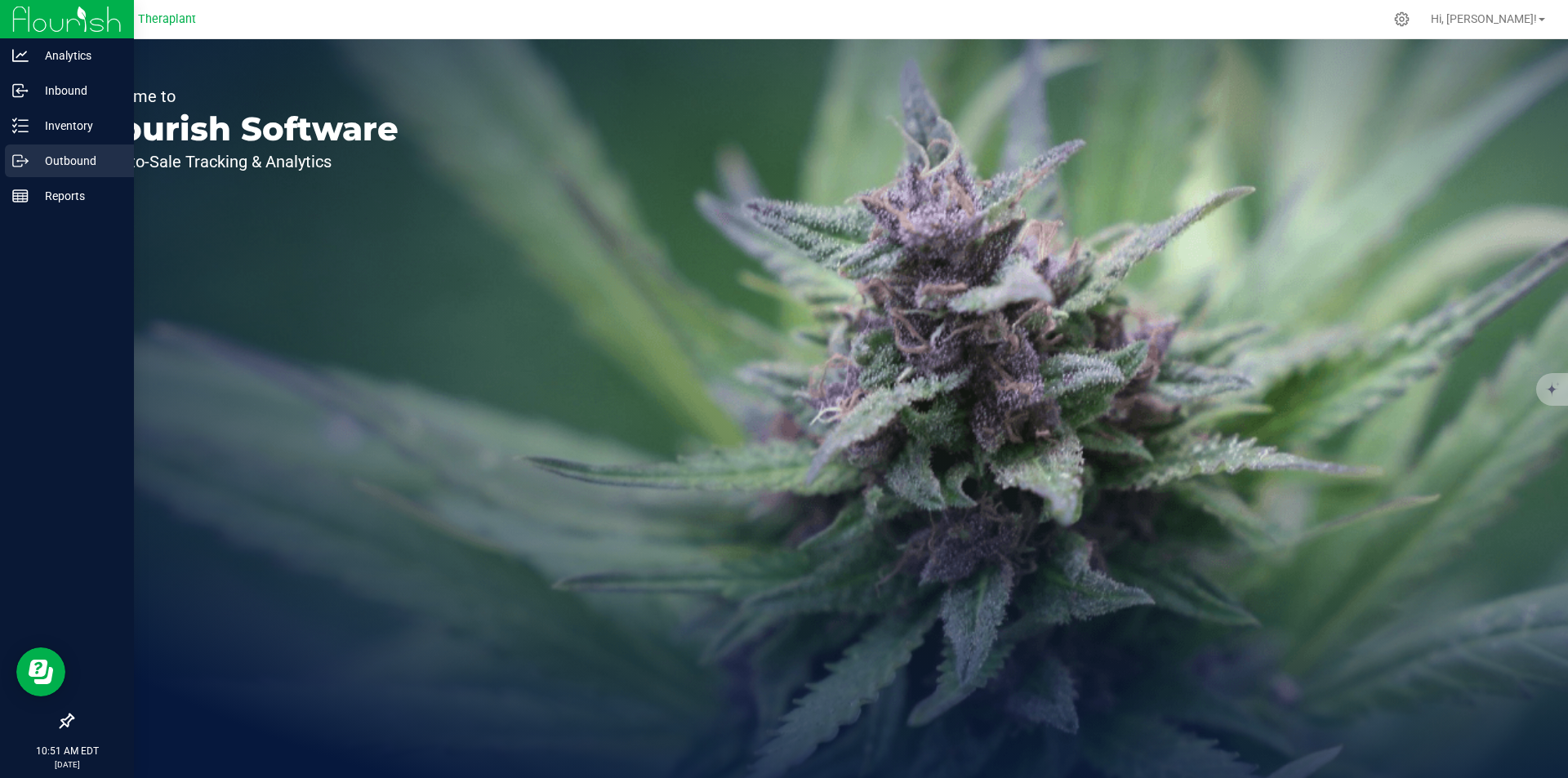
click at [32, 160] on p "Outbound" at bounding box center [77, 161] width 98 height 20
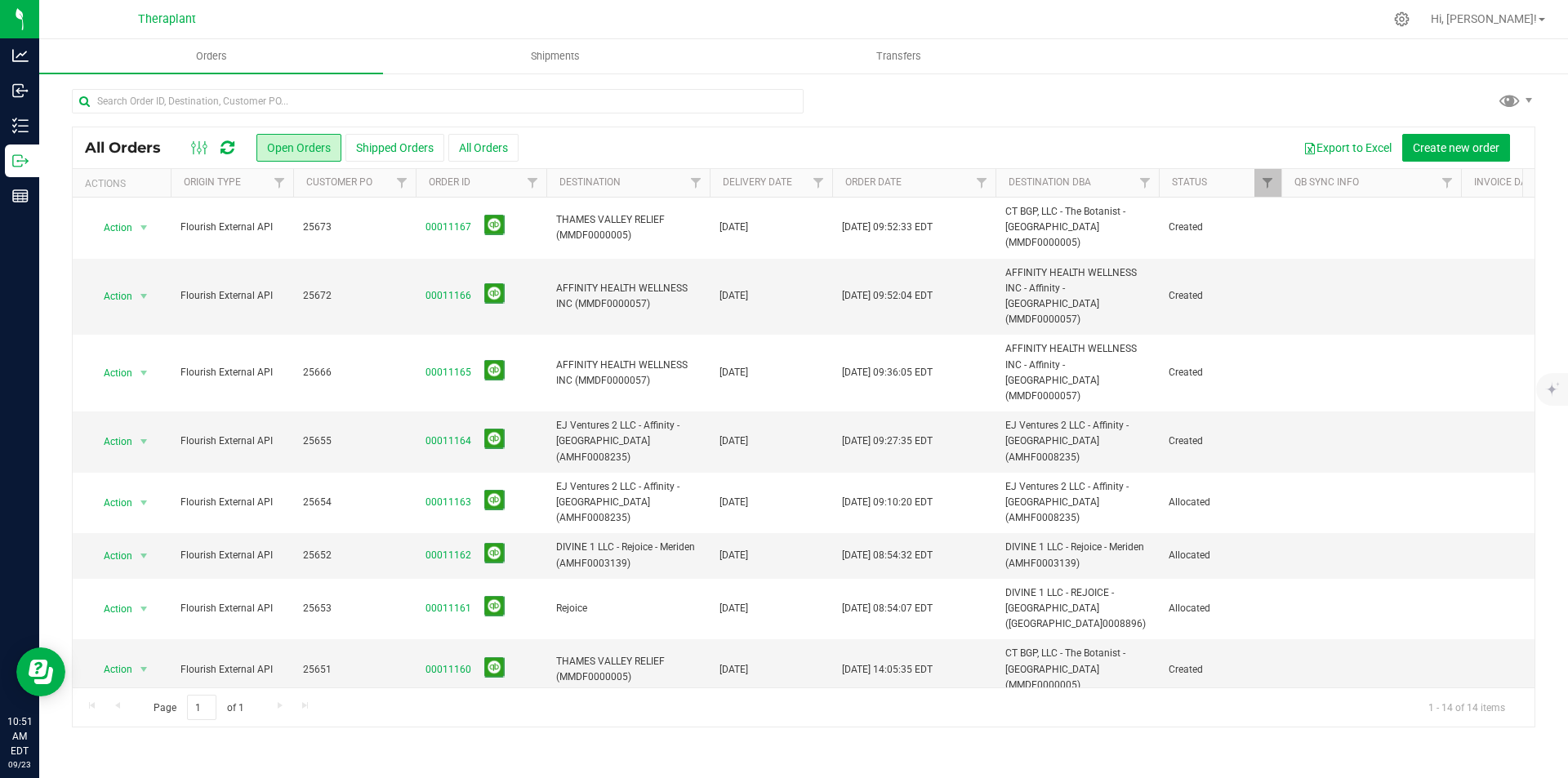
click at [228, 145] on icon at bounding box center [227, 147] width 14 height 16
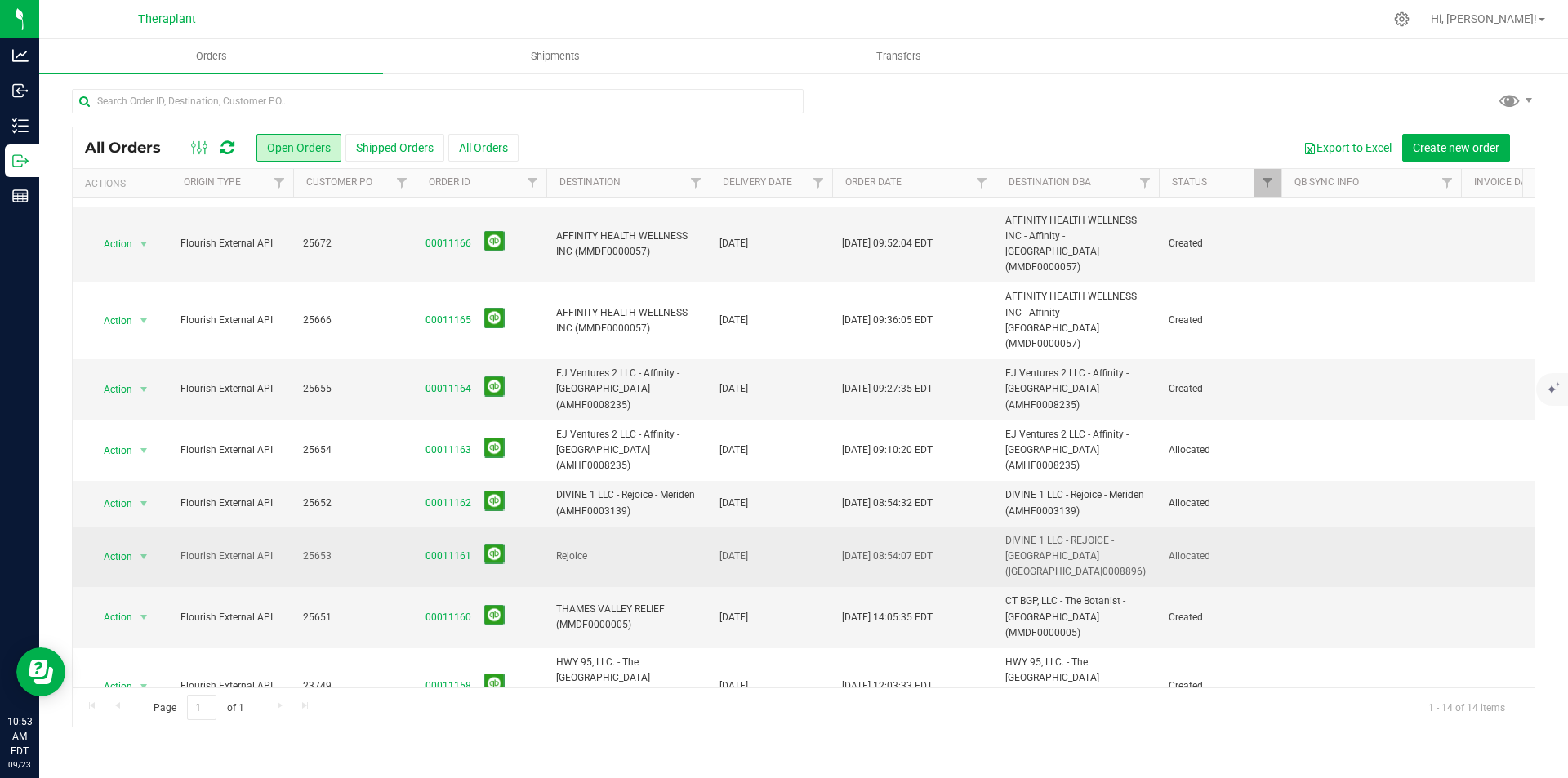
scroll to position [82, 0]
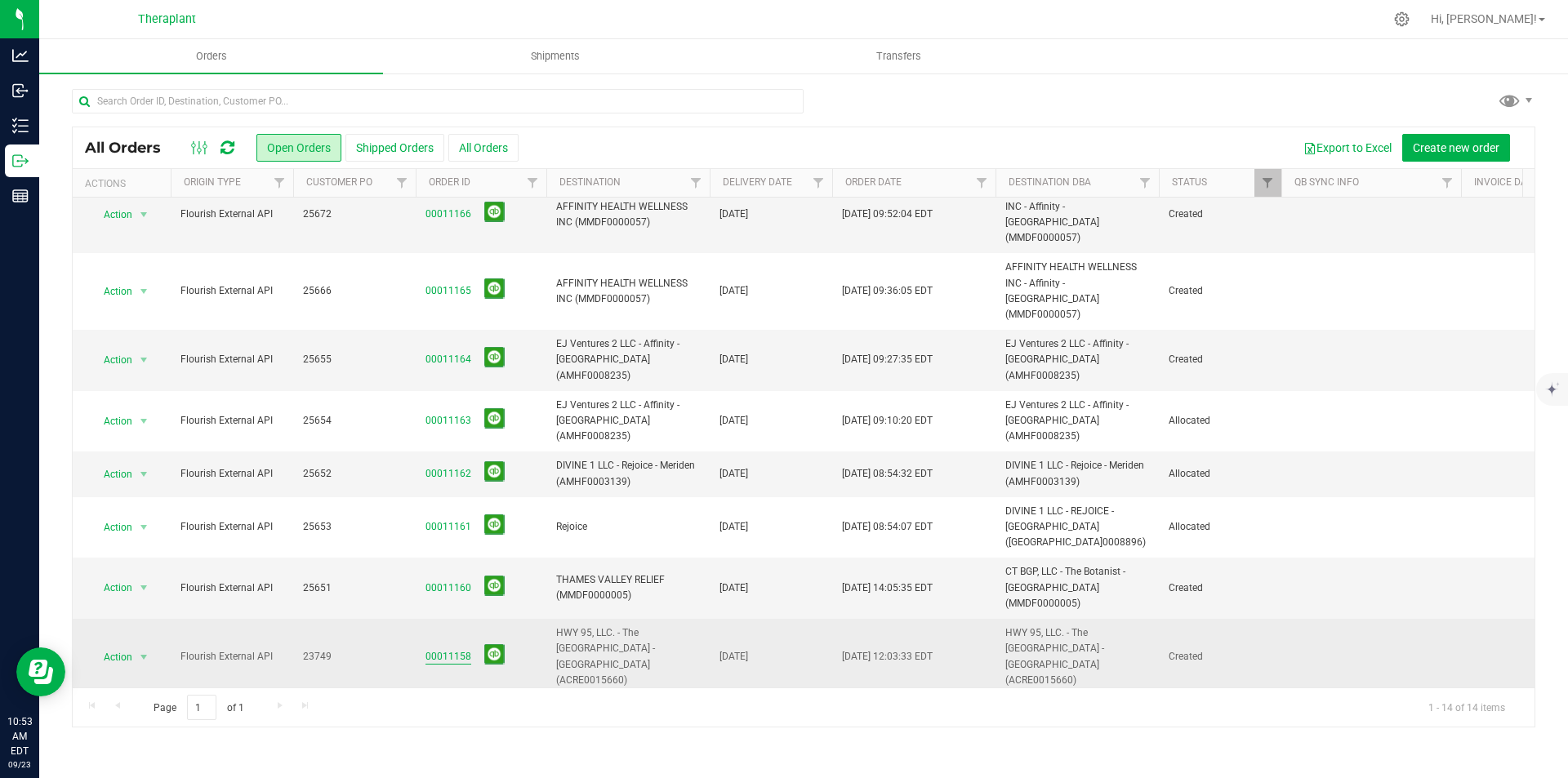
click at [453, 649] on link "00011158" at bounding box center [448, 656] width 46 height 15
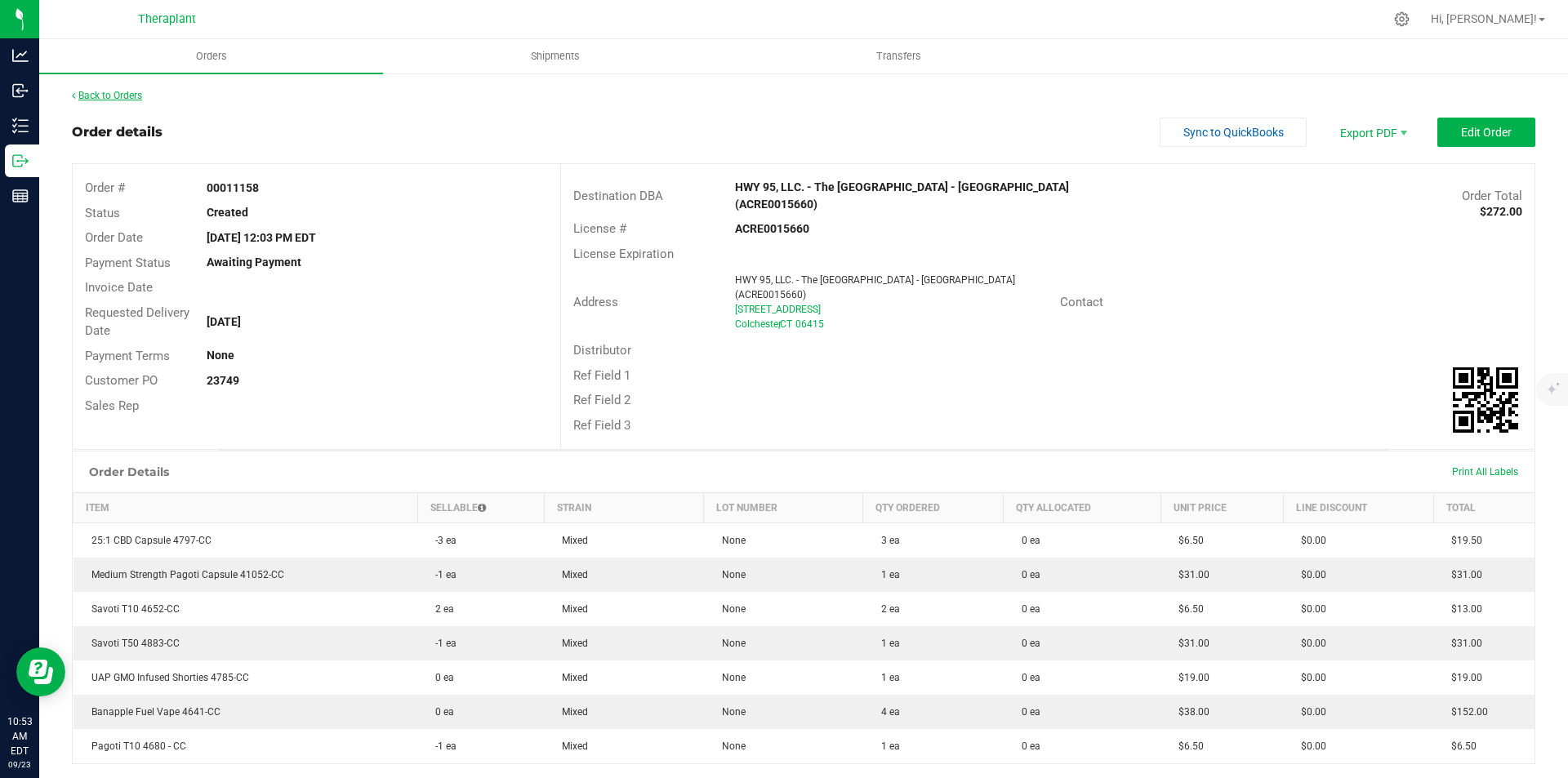
click at [120, 93] on link "Back to Orders" at bounding box center [106, 95] width 71 height 11
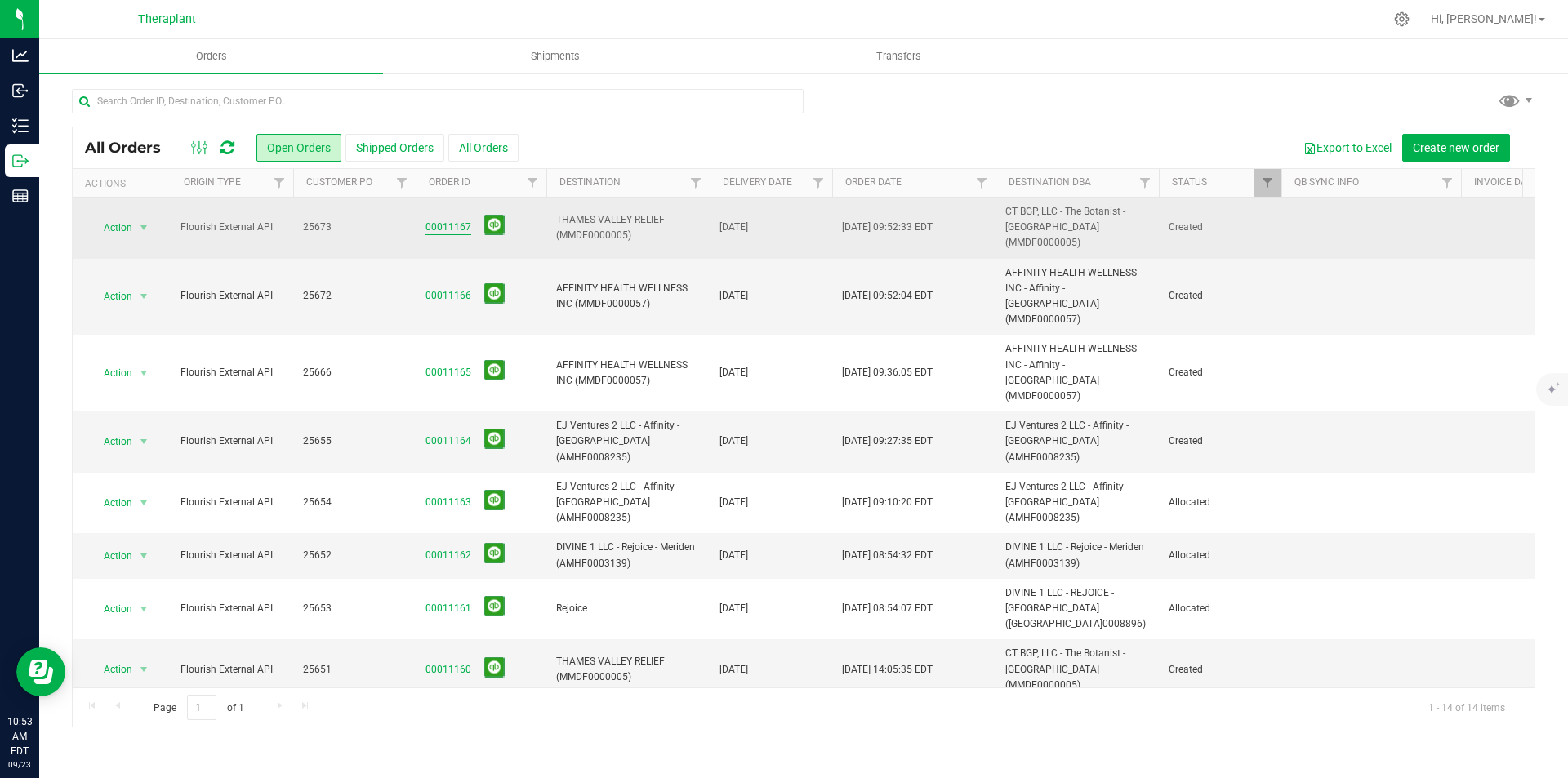
click at [438, 219] on link "00011167" at bounding box center [448, 227] width 46 height 15
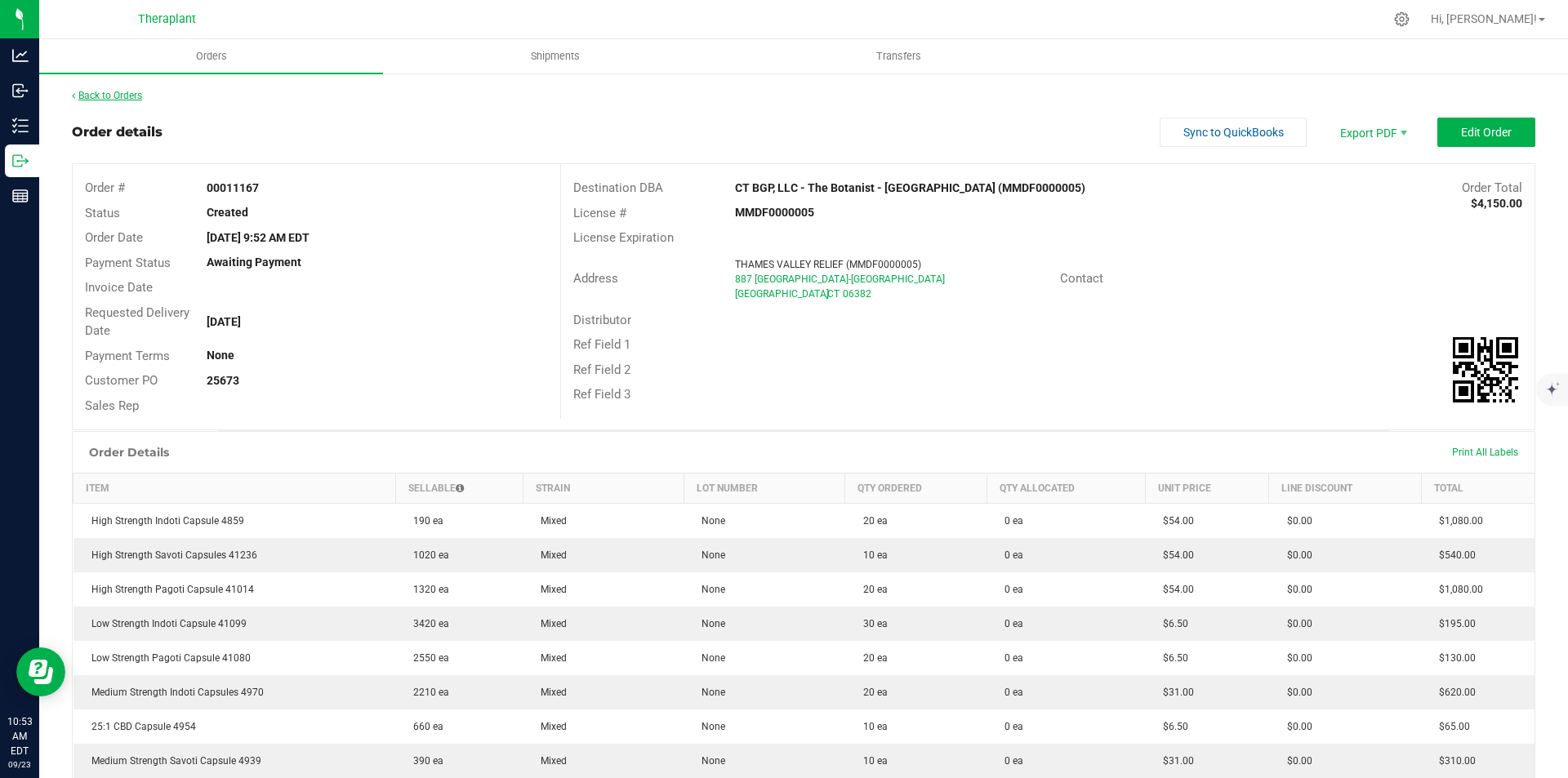
click at [109, 100] on link "Back to Orders" at bounding box center [106, 95] width 71 height 11
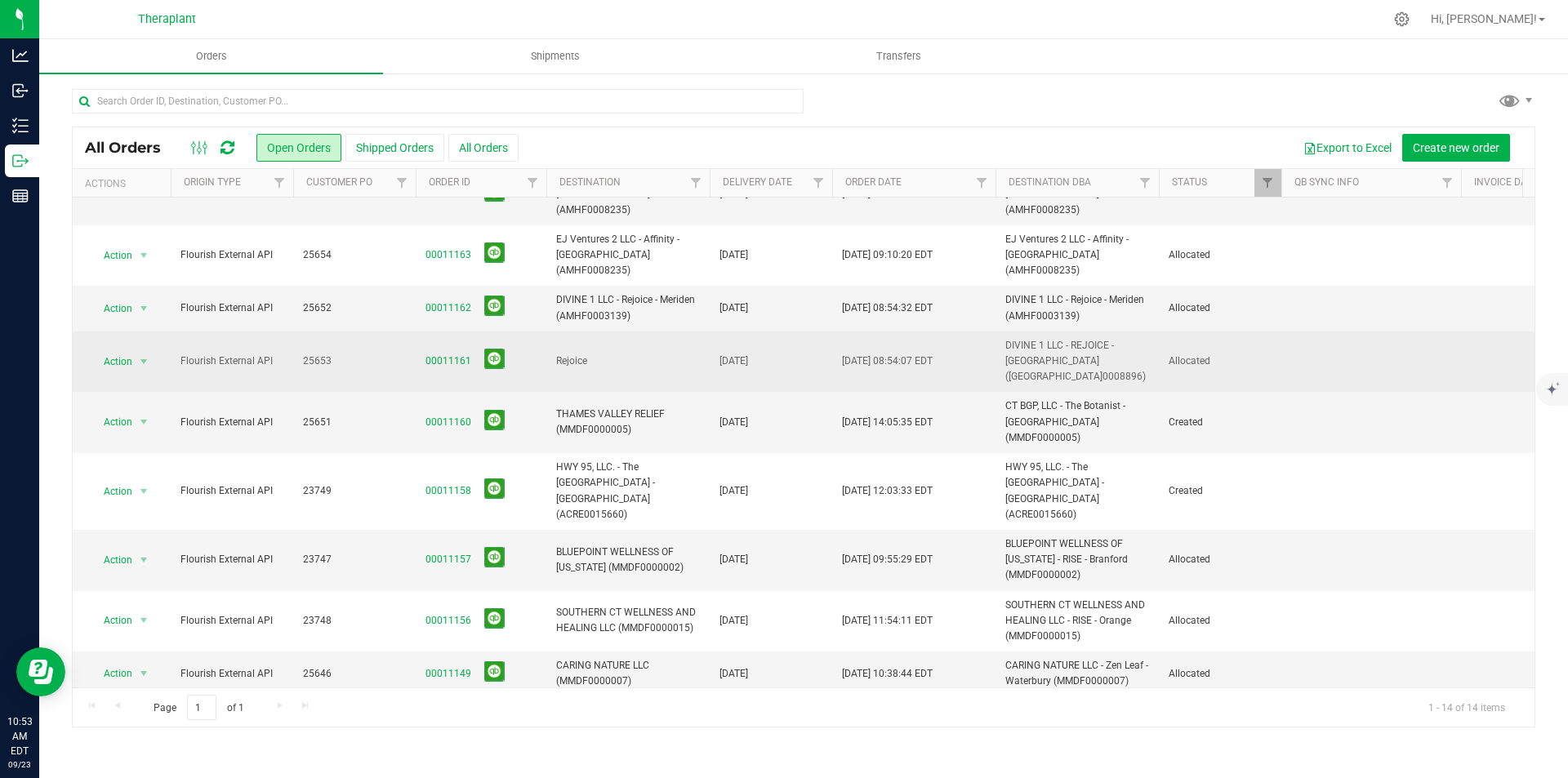
scroll to position [249, 0]
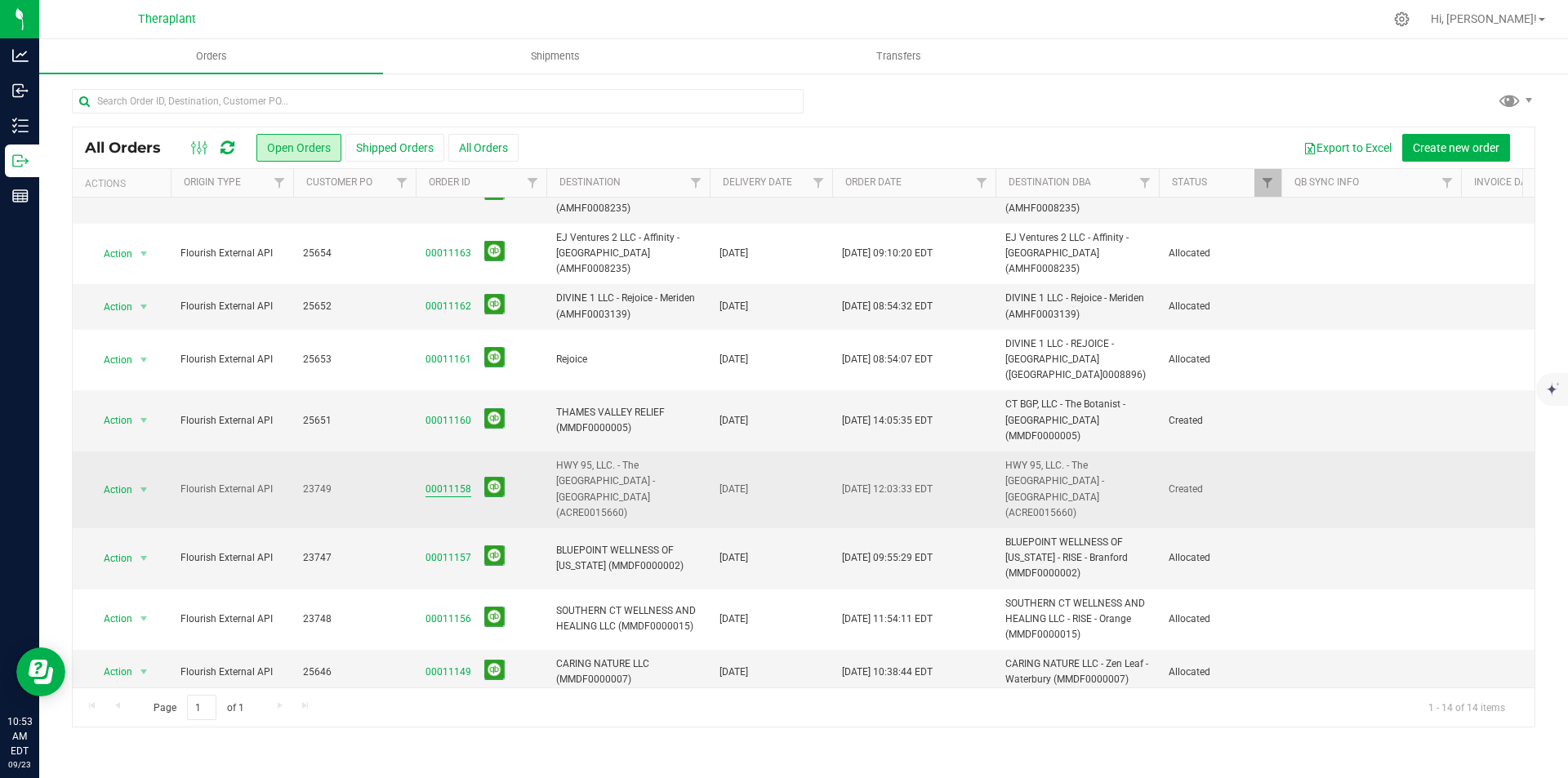
click at [440, 481] on link "00011158" at bounding box center [448, 489] width 46 height 15
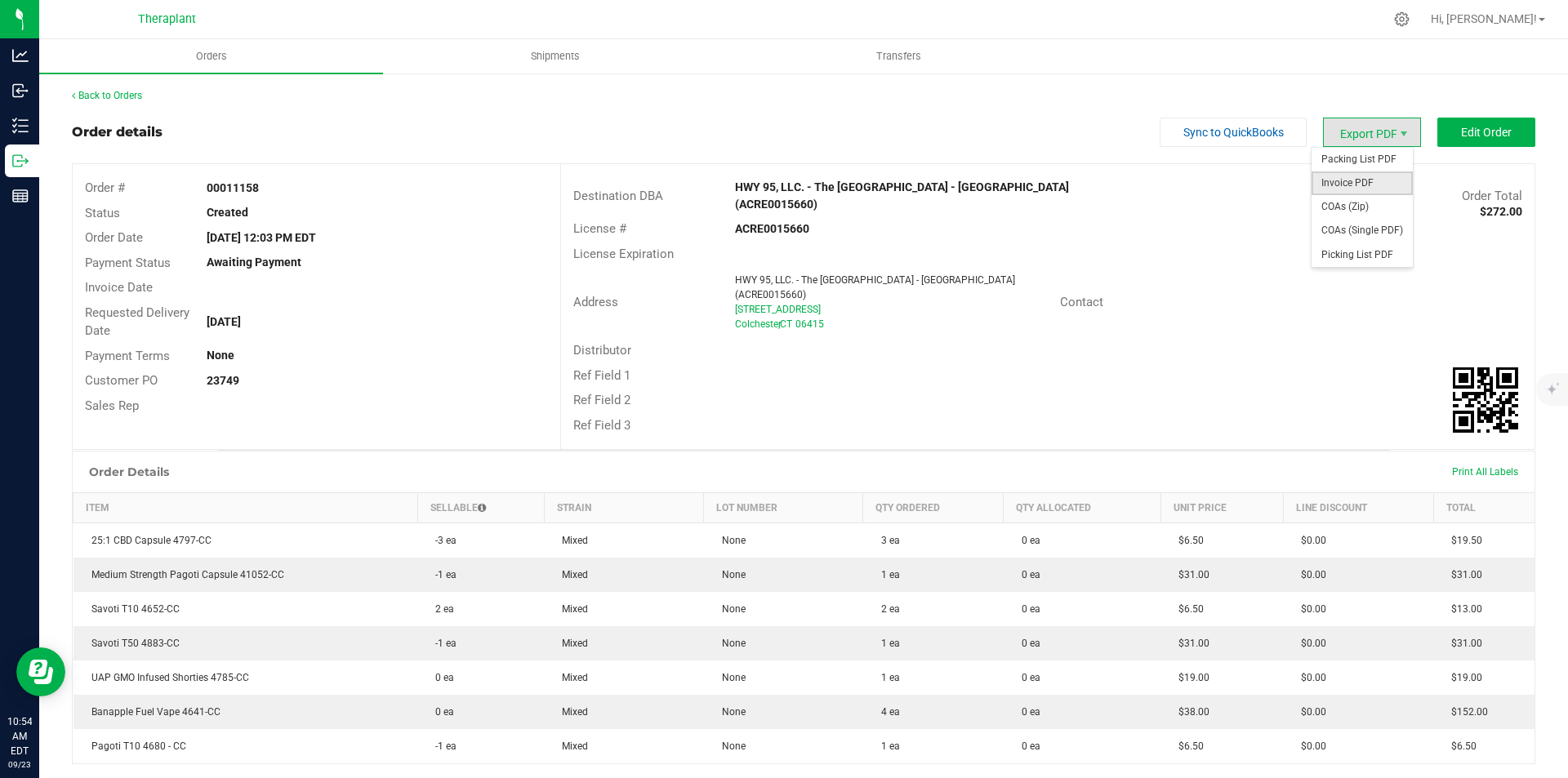
click at [1373, 179] on span "Invoice PDF" at bounding box center [1362, 184] width 101 height 24
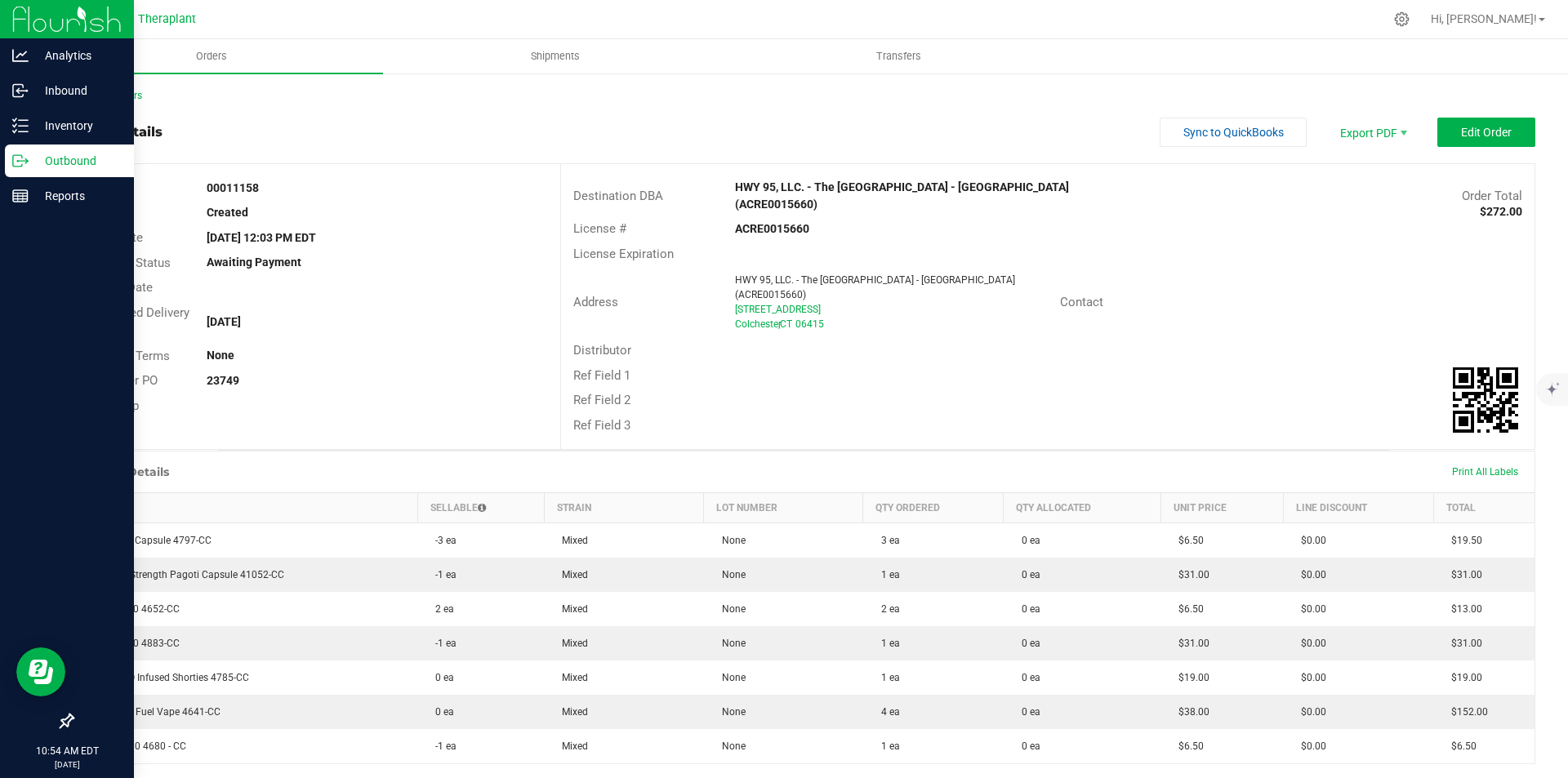
click at [26, 10] on img at bounding box center [66, 19] width 110 height 38
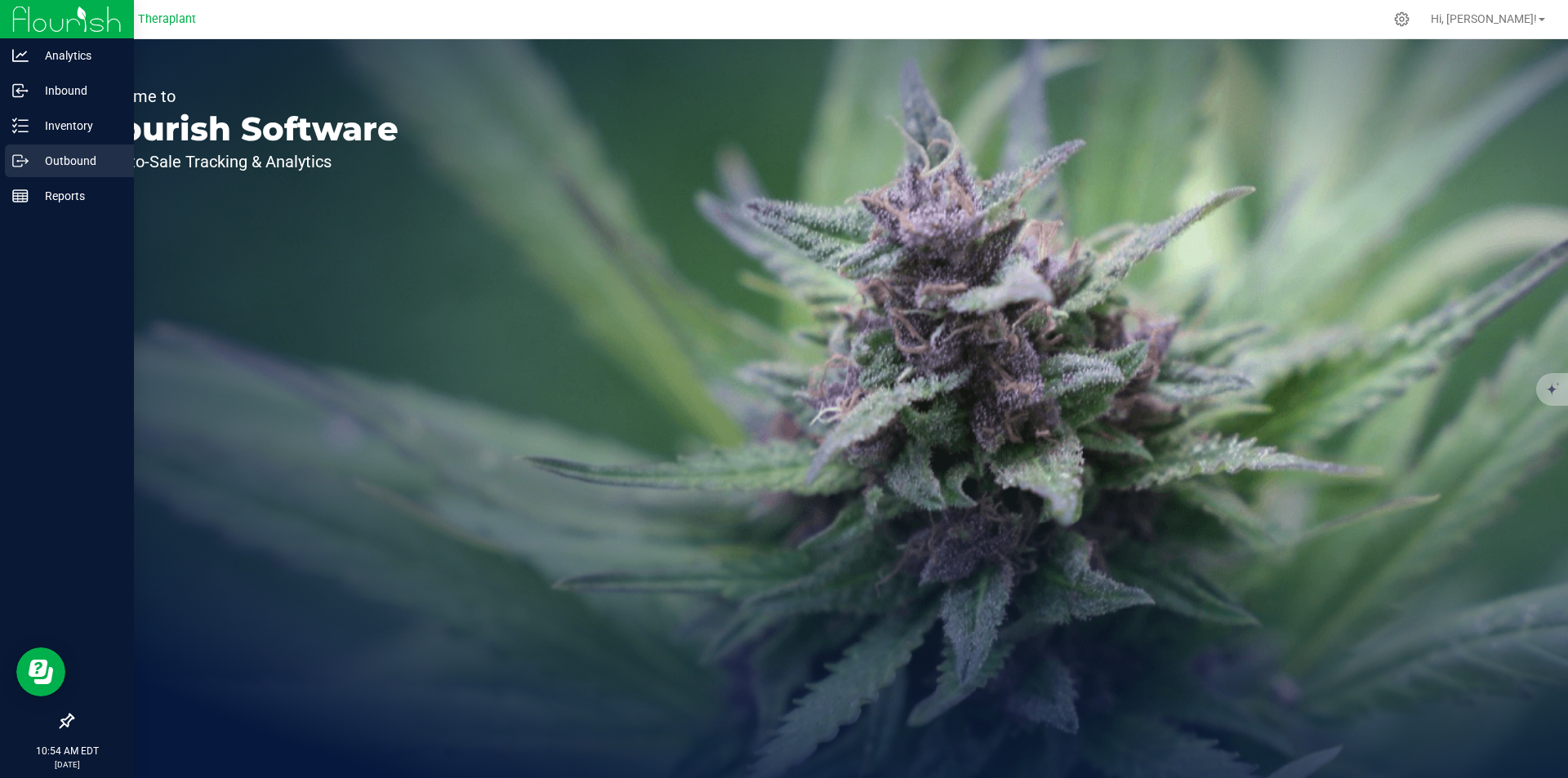
click at [88, 154] on p "Outbound" at bounding box center [77, 161] width 98 height 20
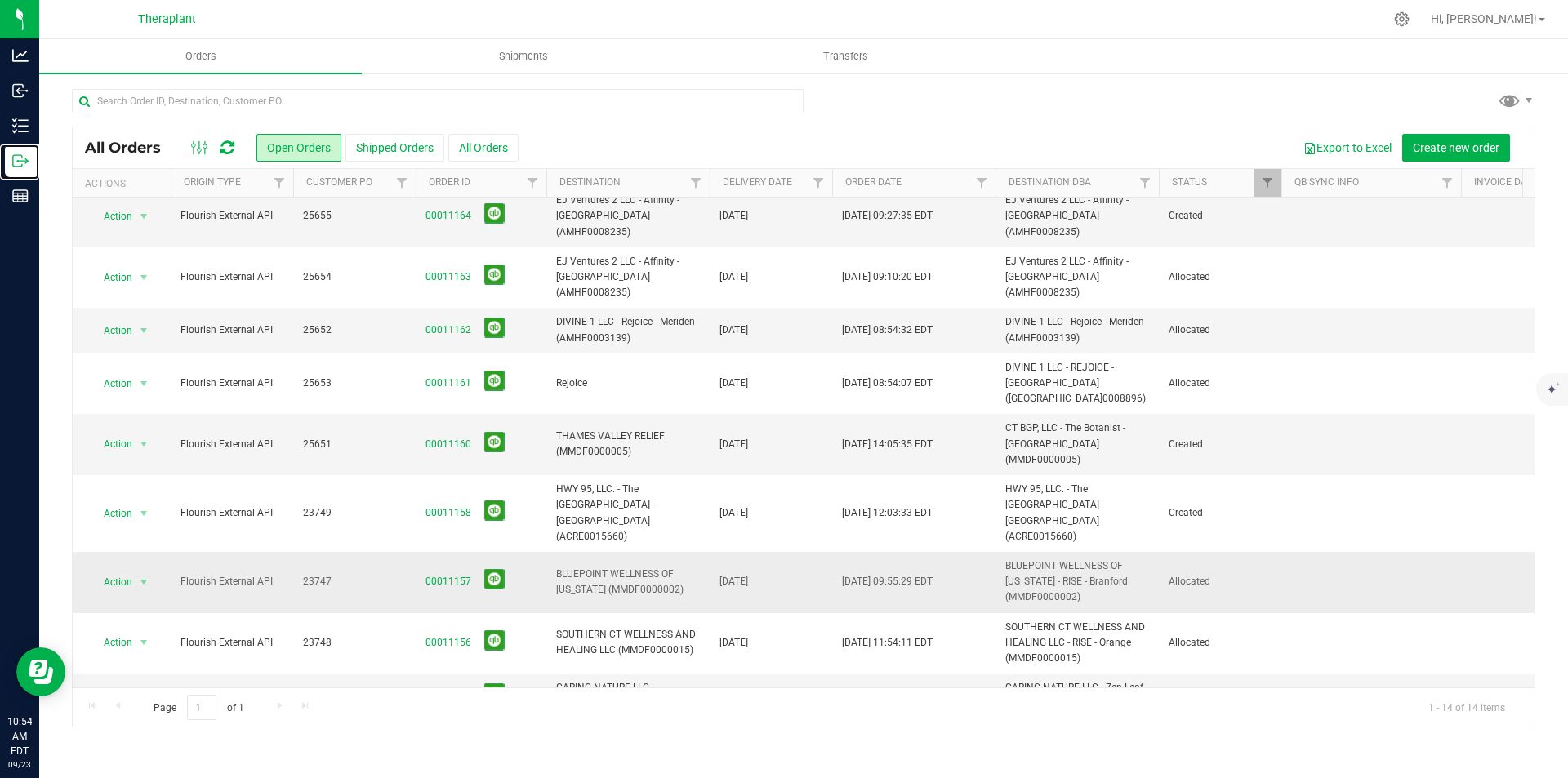
scroll to position [249, 0]
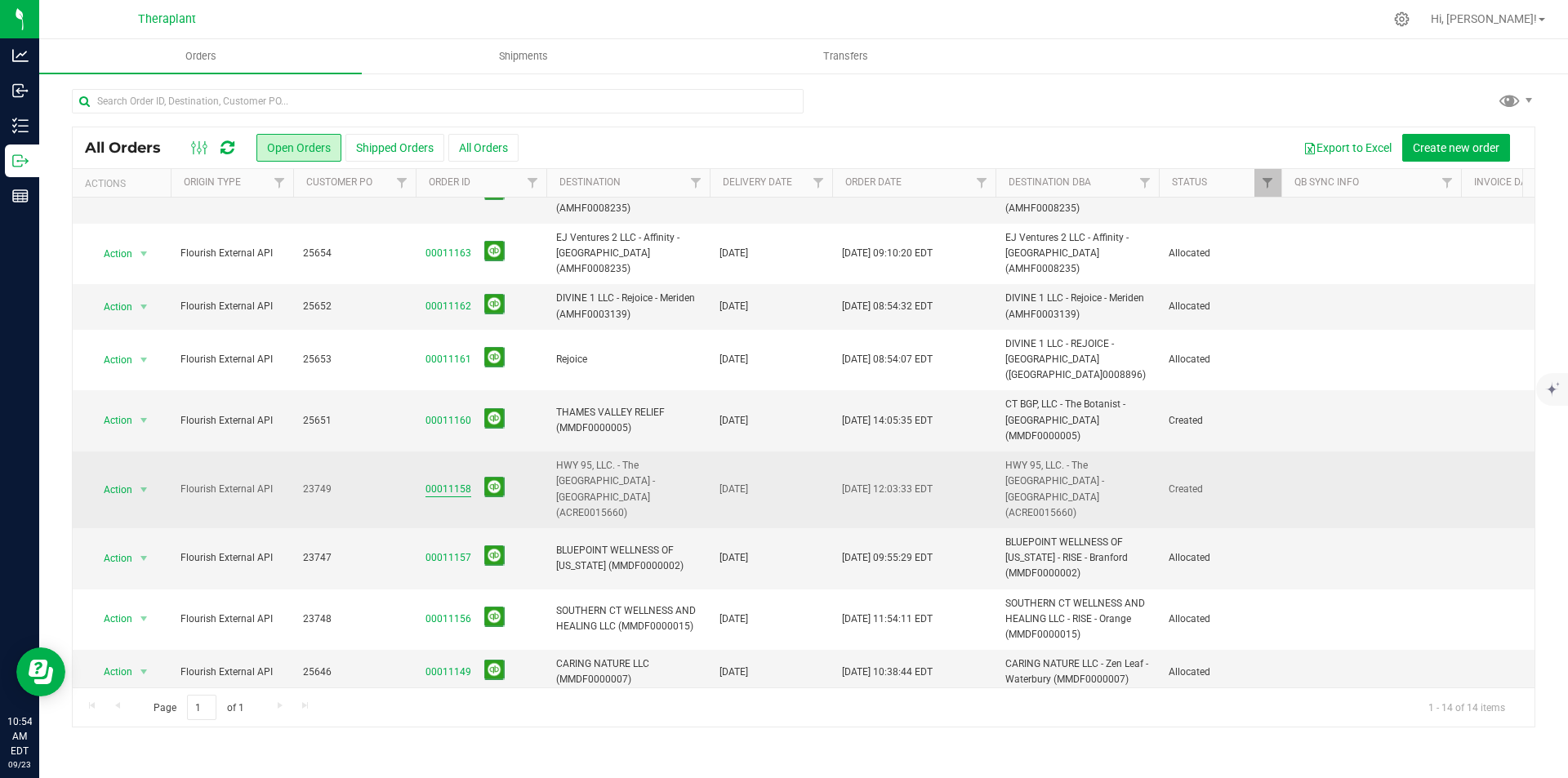
click at [442, 481] on link "00011158" at bounding box center [448, 489] width 46 height 15
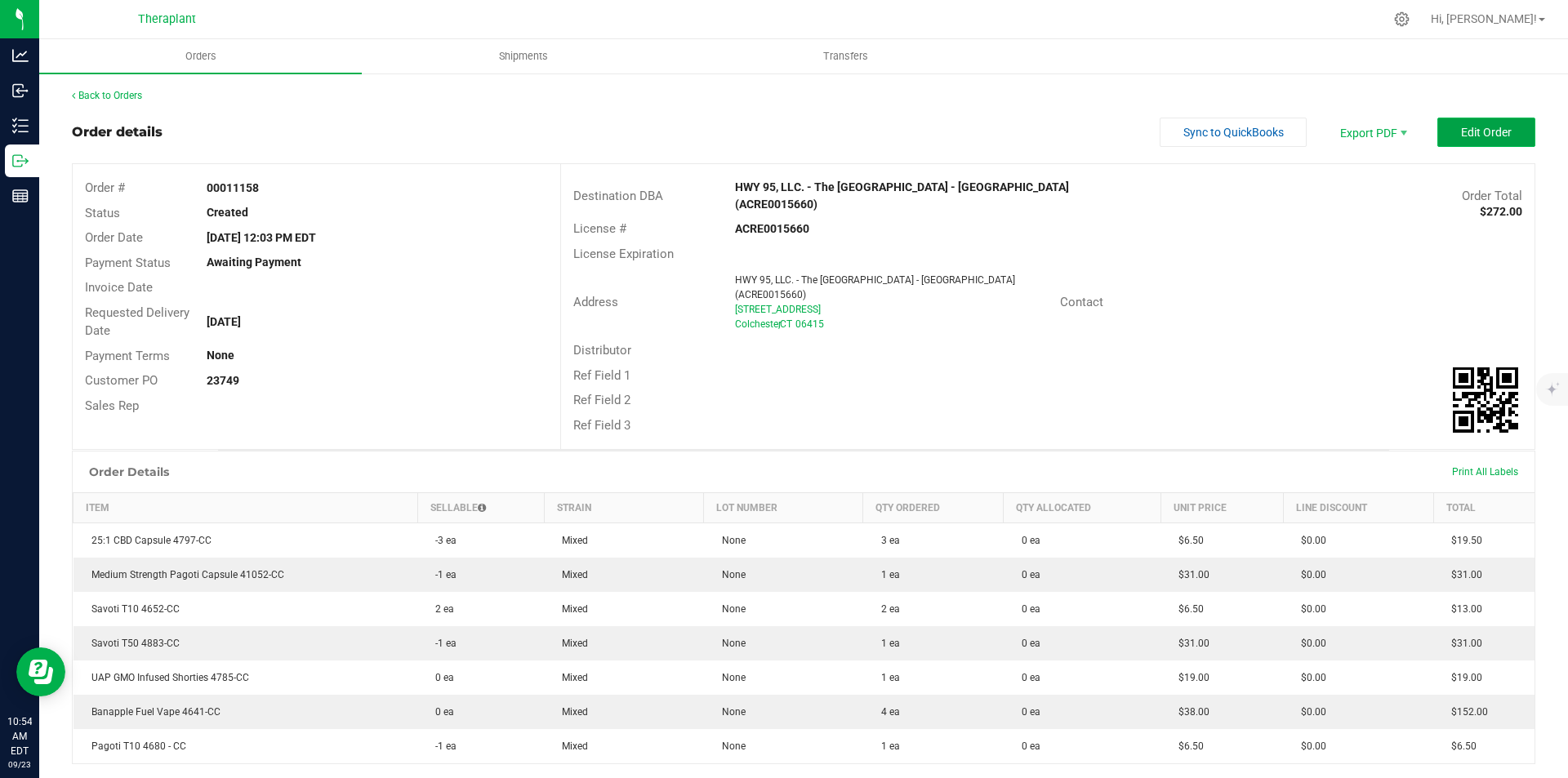
click at [1467, 121] on button "Edit Order" at bounding box center [1486, 132] width 98 height 30
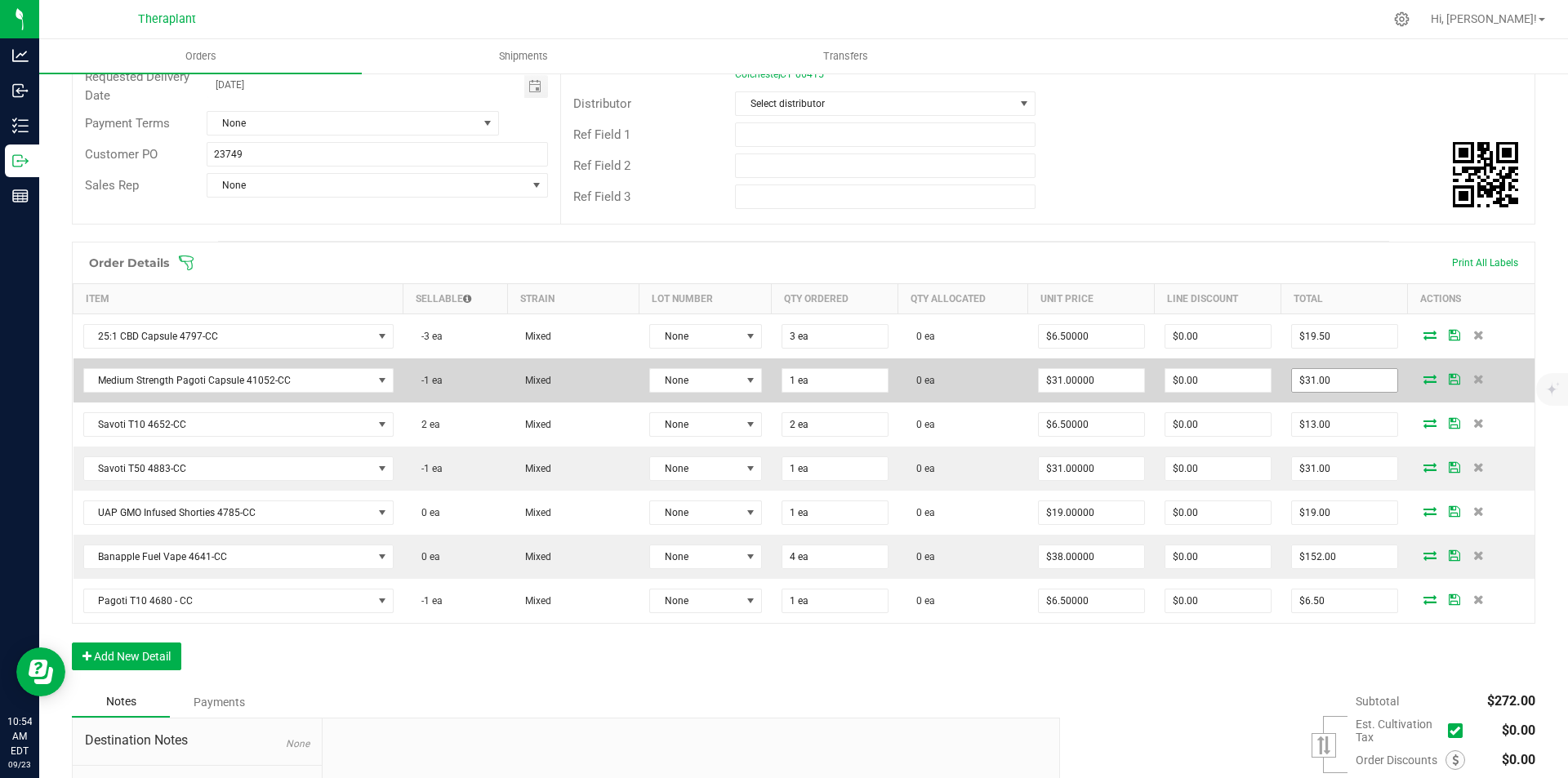
scroll to position [245, 0]
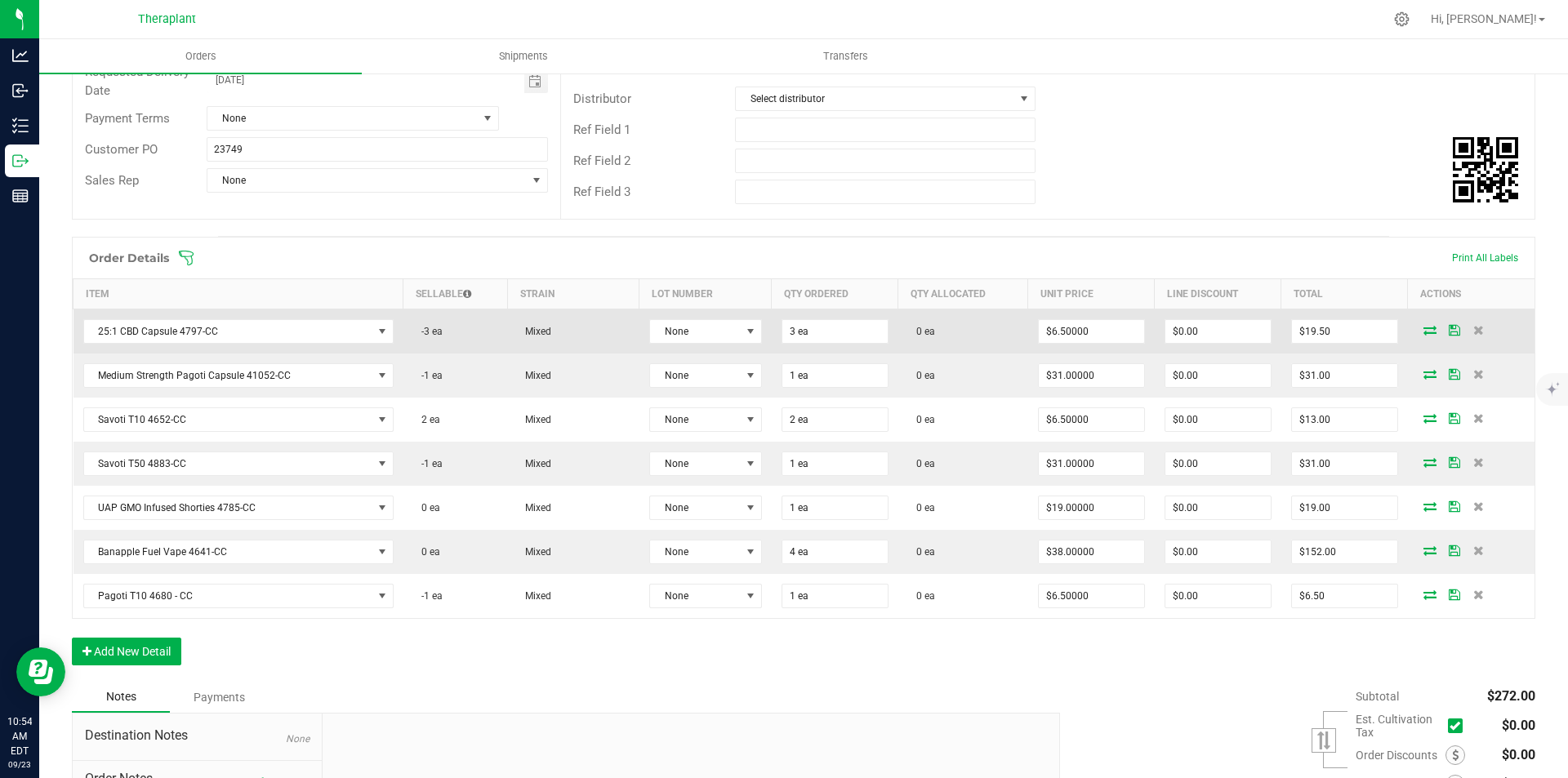
click at [1423, 325] on icon at bounding box center [1429, 330] width 13 height 10
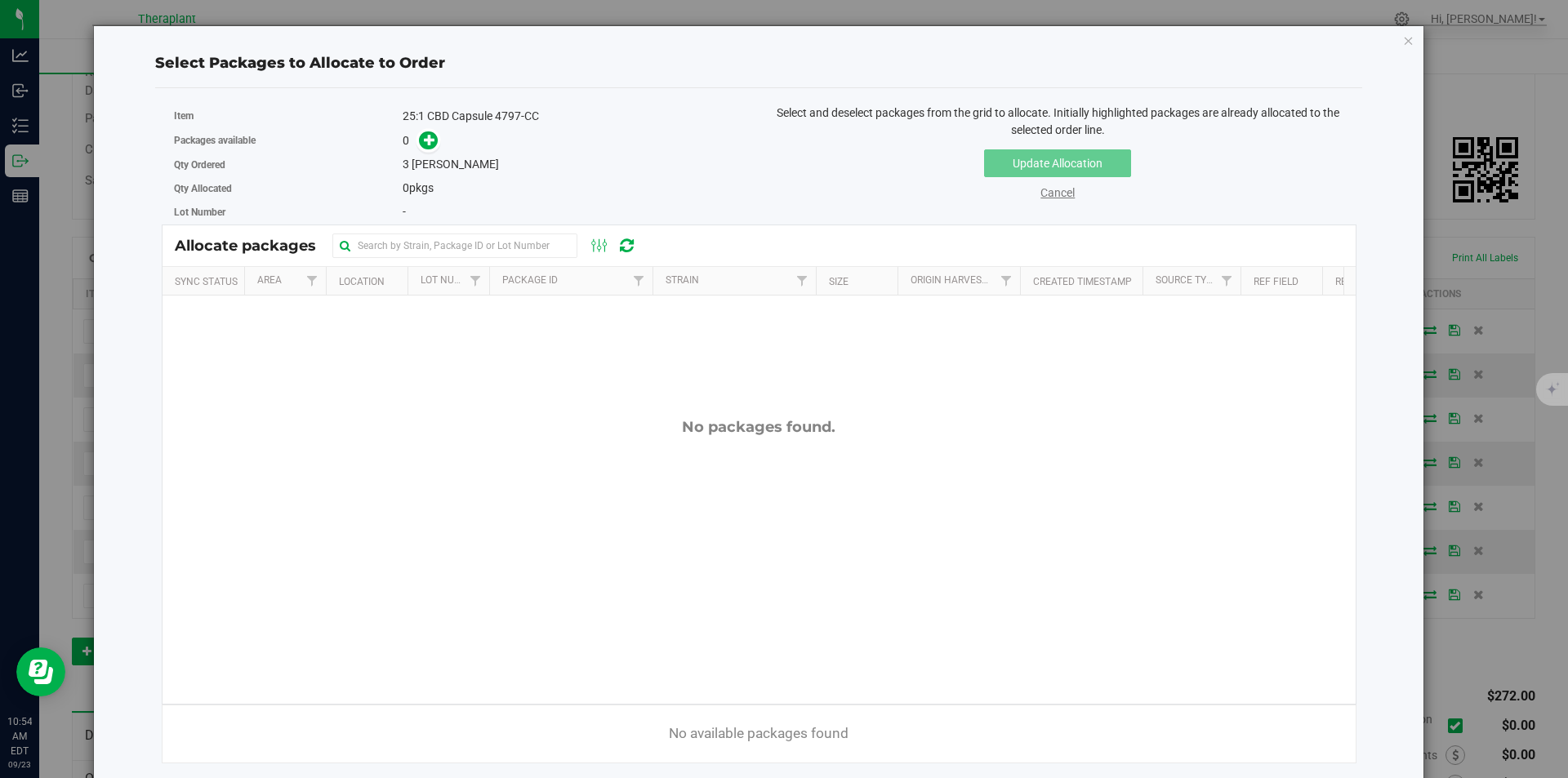
click at [1063, 191] on link "Cancel" at bounding box center [1058, 192] width 34 height 13
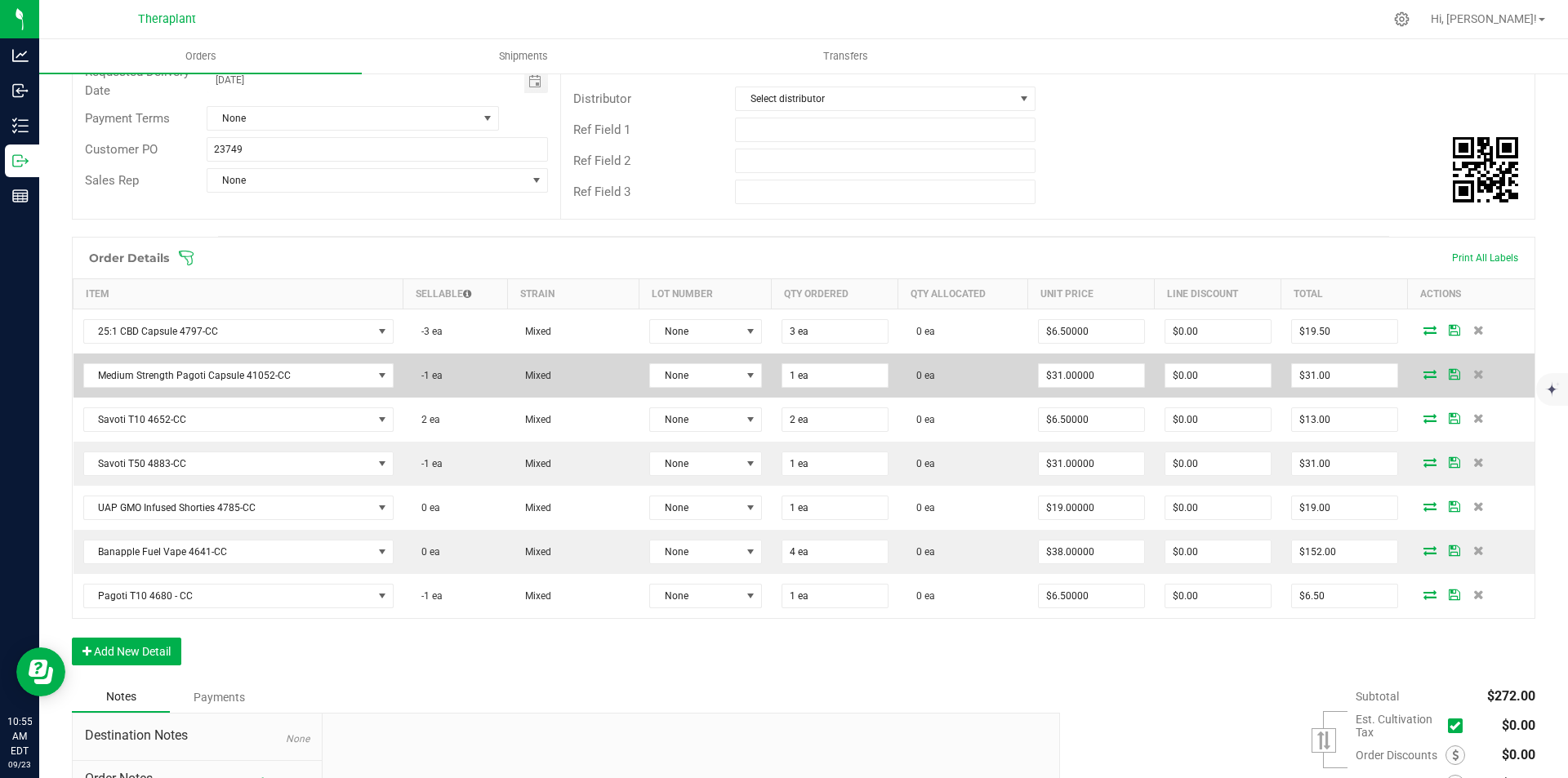
click at [1423, 369] on icon at bounding box center [1429, 374] width 13 height 10
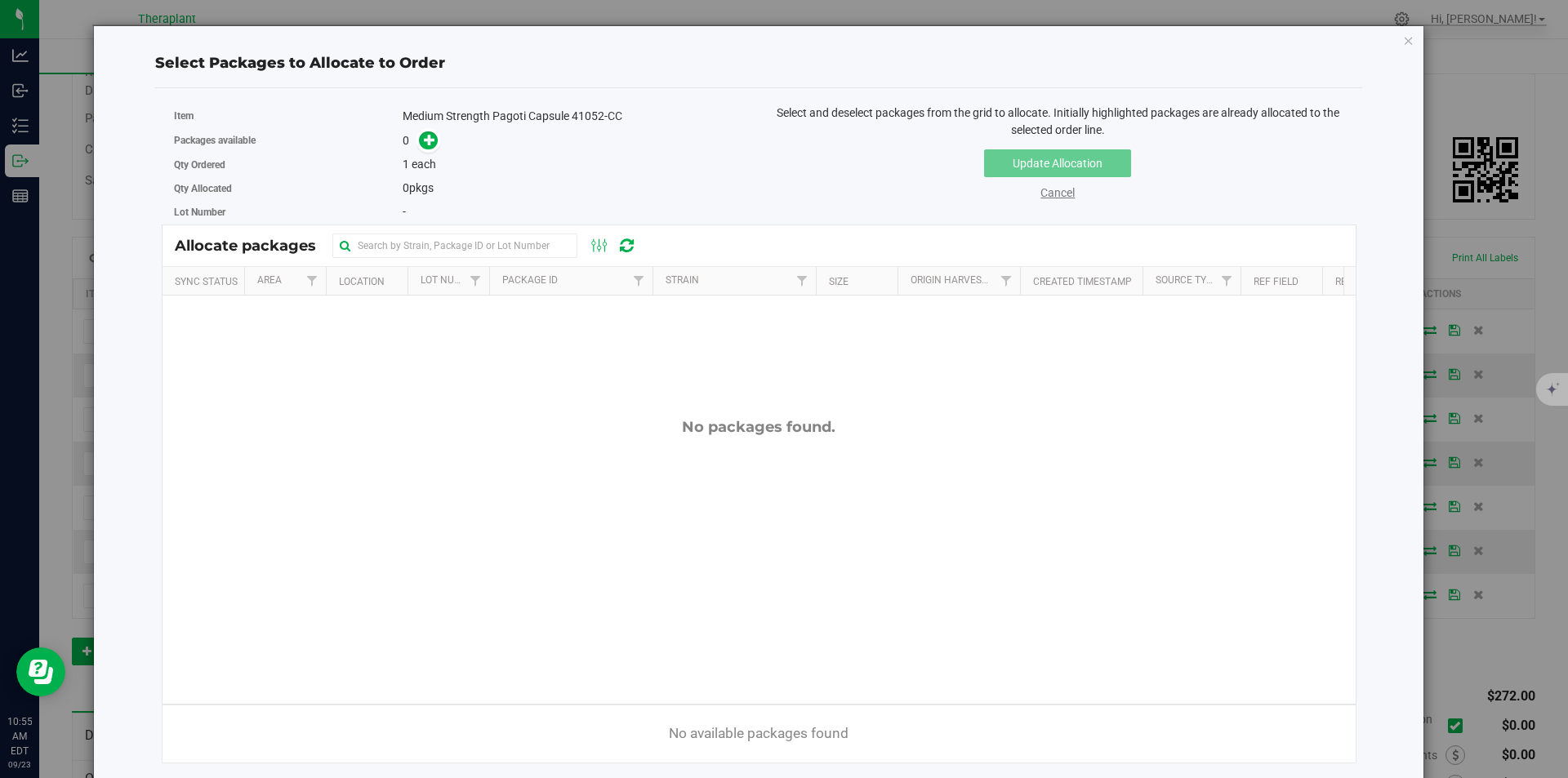
click at [1049, 190] on link "Cancel" at bounding box center [1058, 192] width 34 height 13
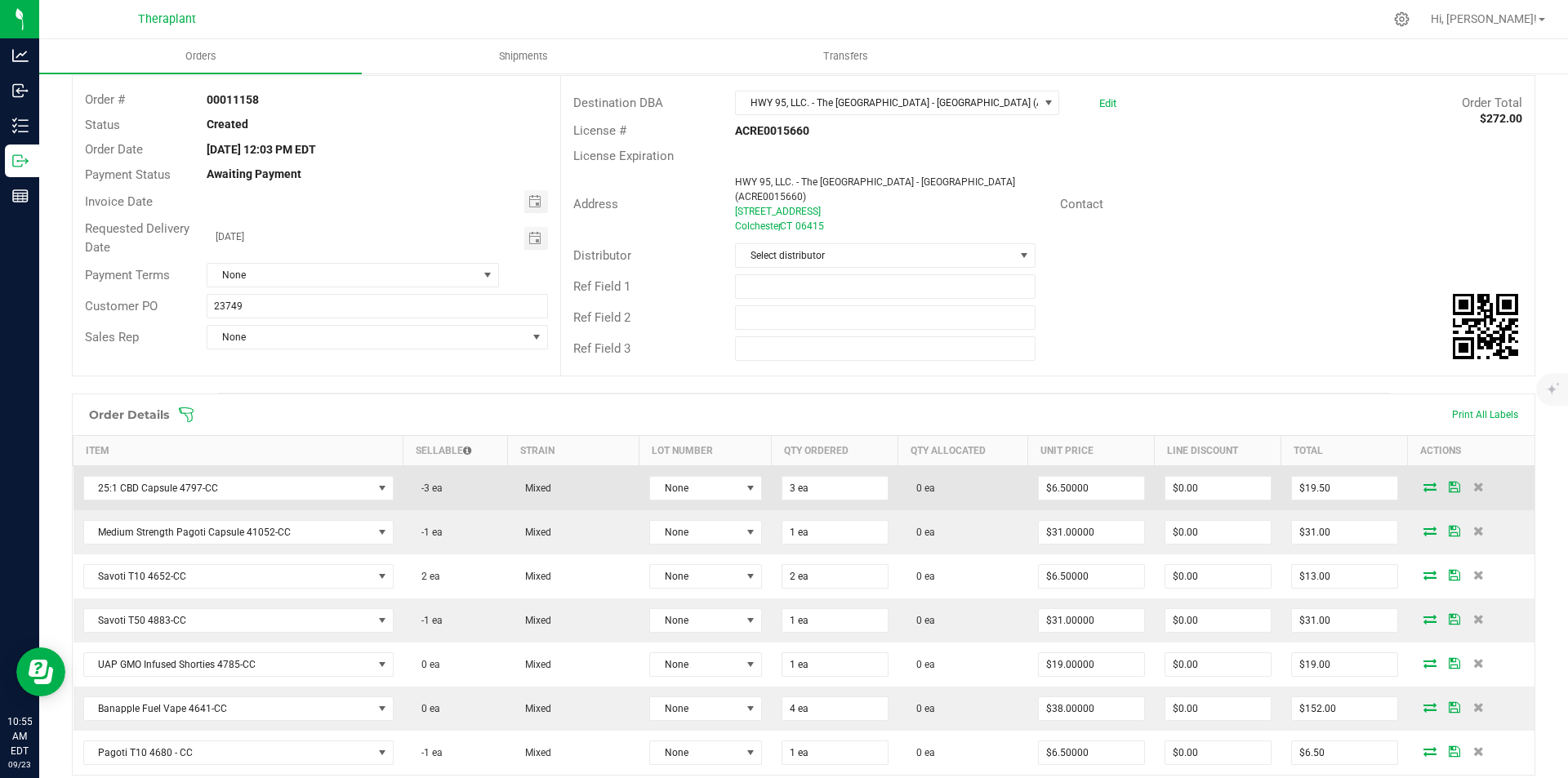
scroll to position [0, 0]
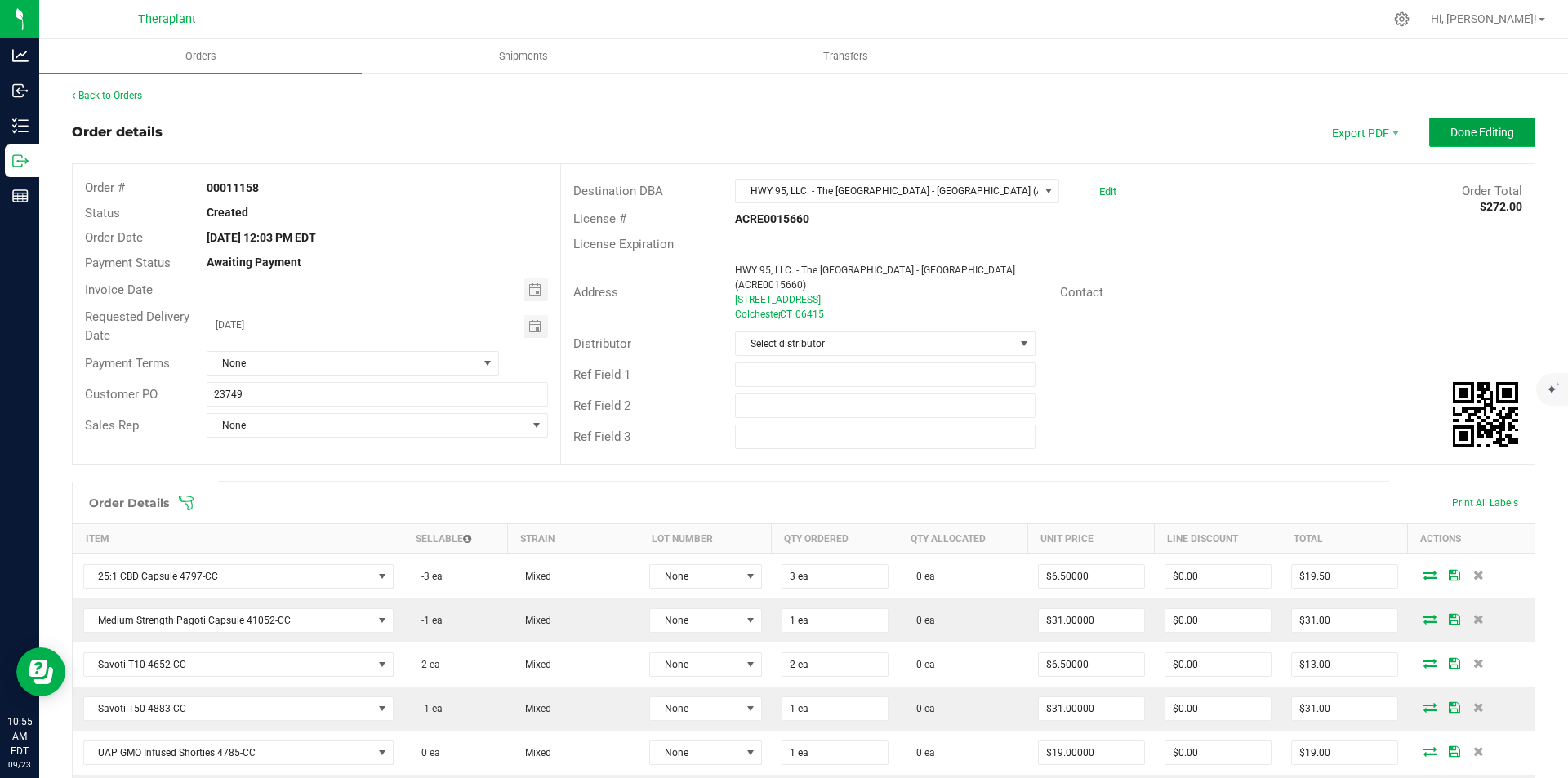
click at [1463, 131] on span "Done Editing" at bounding box center [1482, 132] width 64 height 13
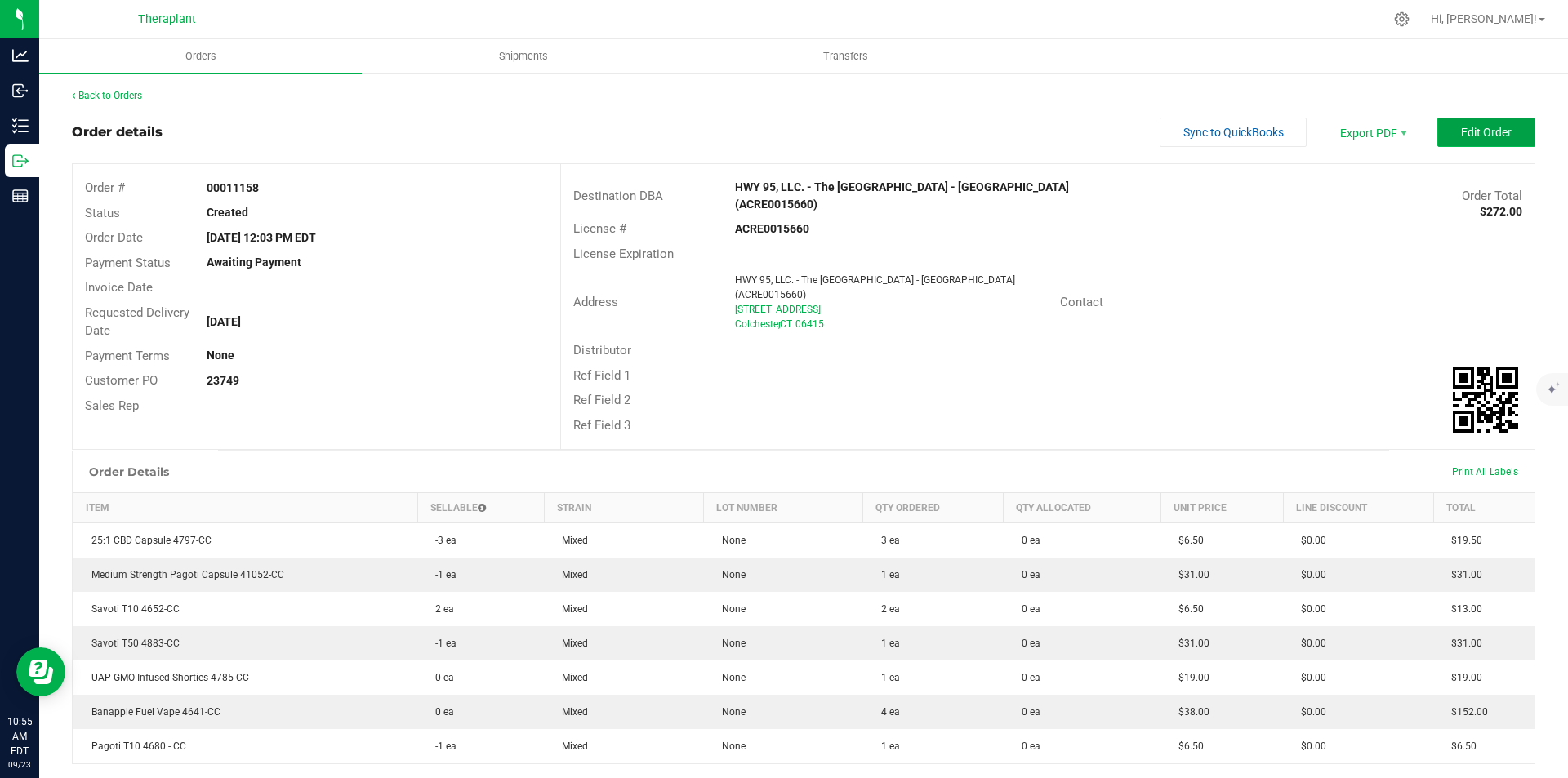
click at [1494, 134] on span "Edit Order" at bounding box center [1487, 132] width 51 height 13
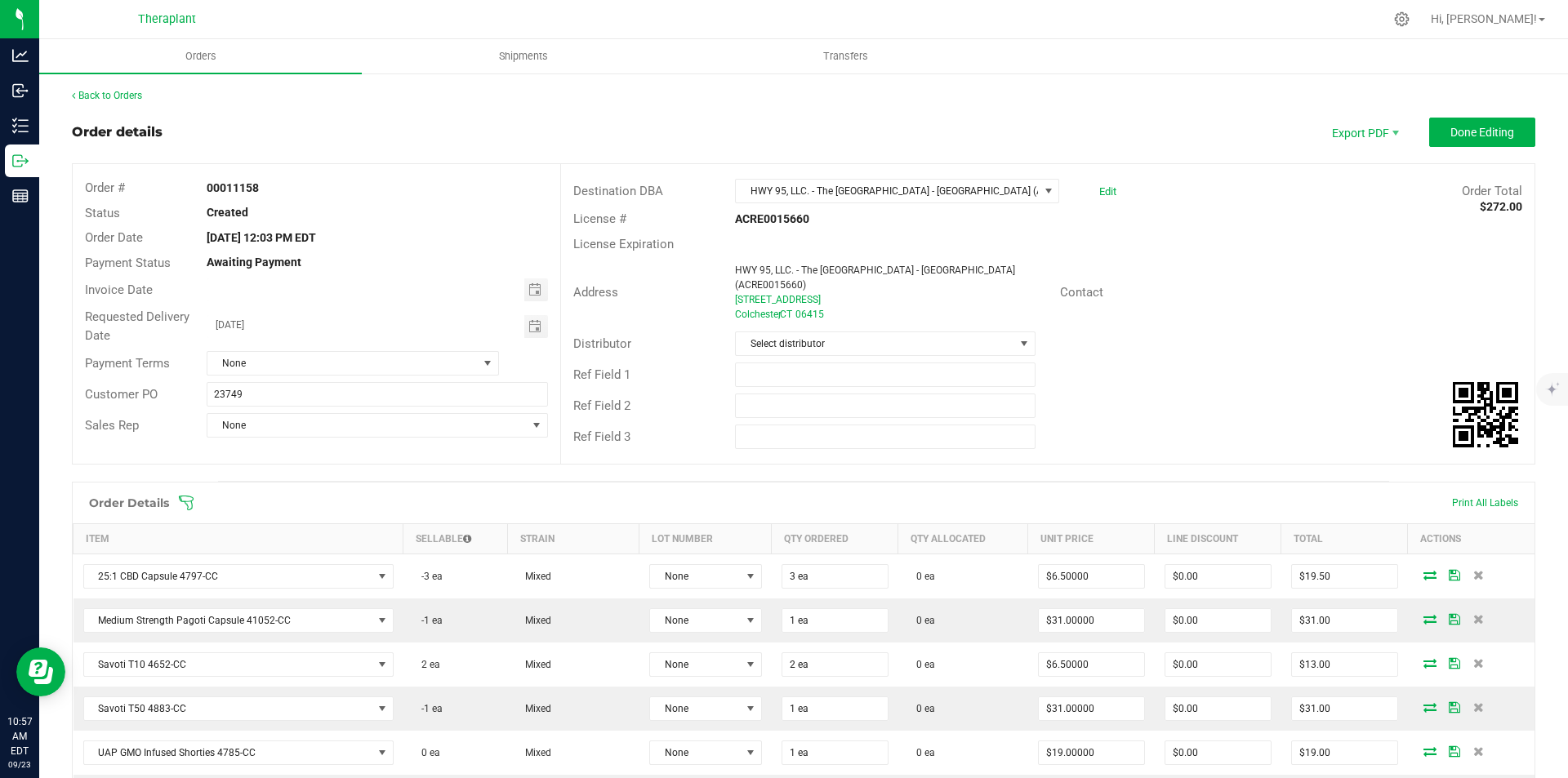
click at [40, 16] on nav "Theraplant Hi, Brad!" at bounding box center [803, 20] width 1529 height 39
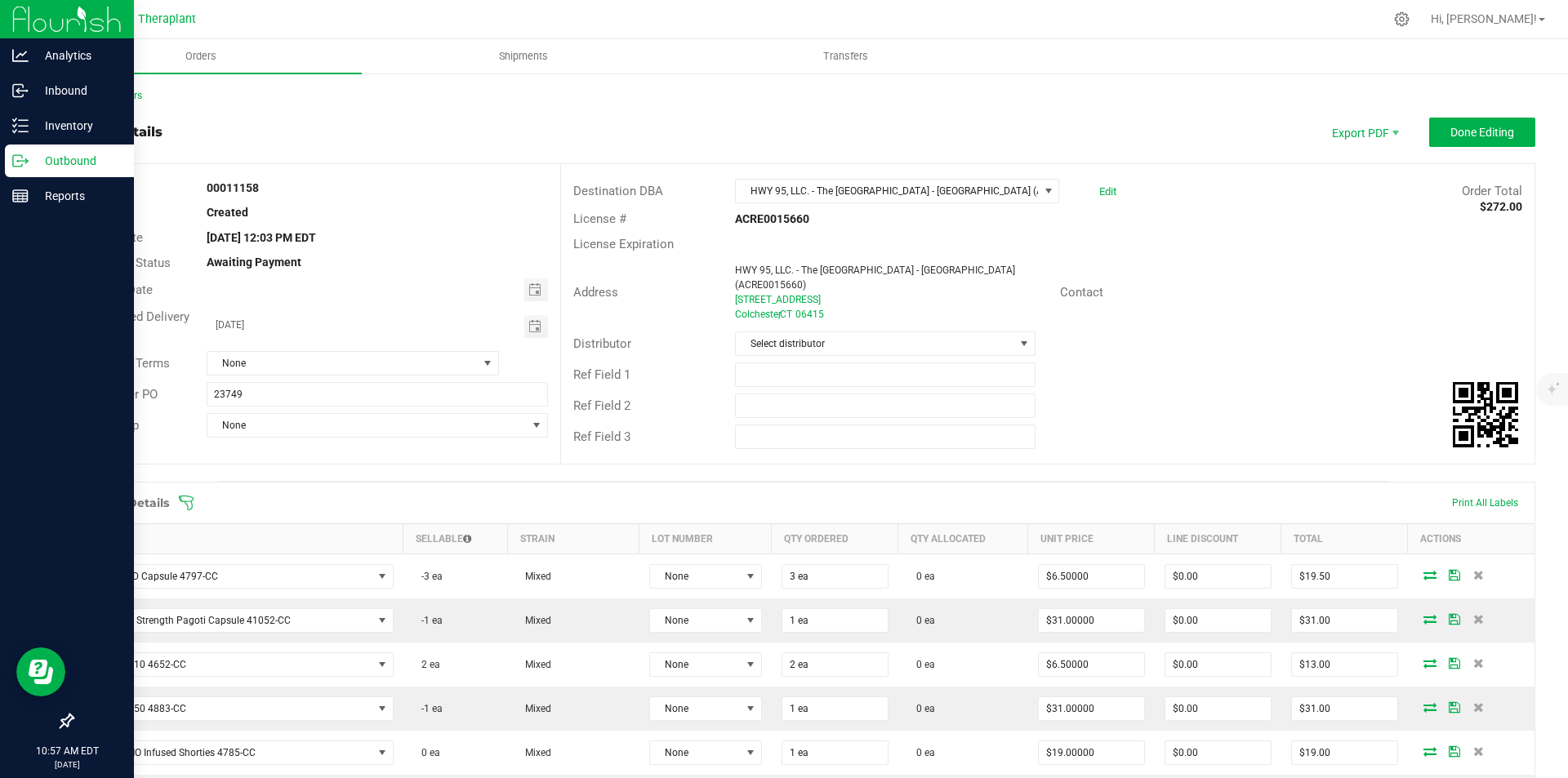
click at [30, 20] on img at bounding box center [66, 19] width 110 height 38
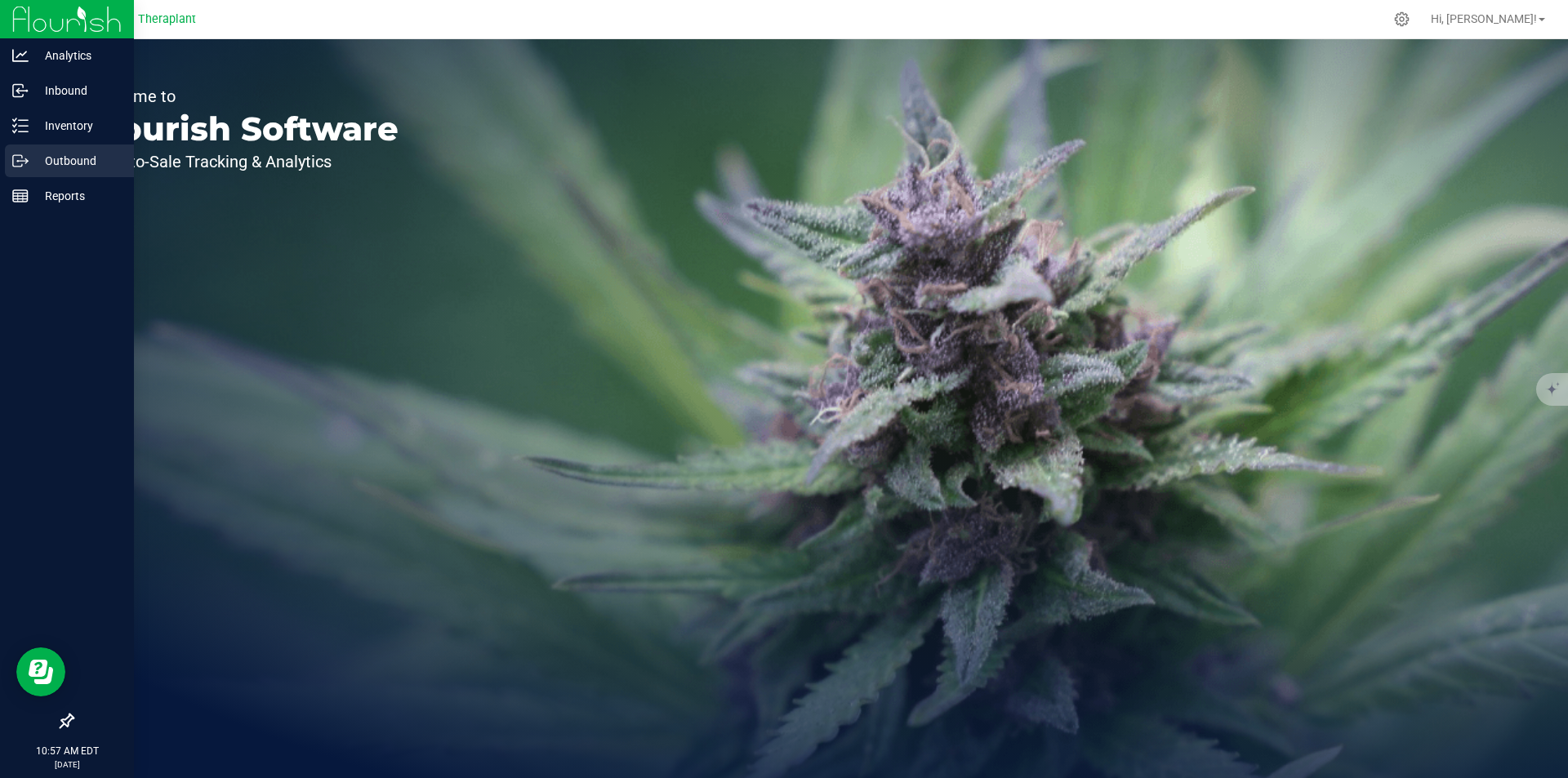
click at [66, 149] on div "Outbound" at bounding box center [70, 161] width 129 height 32
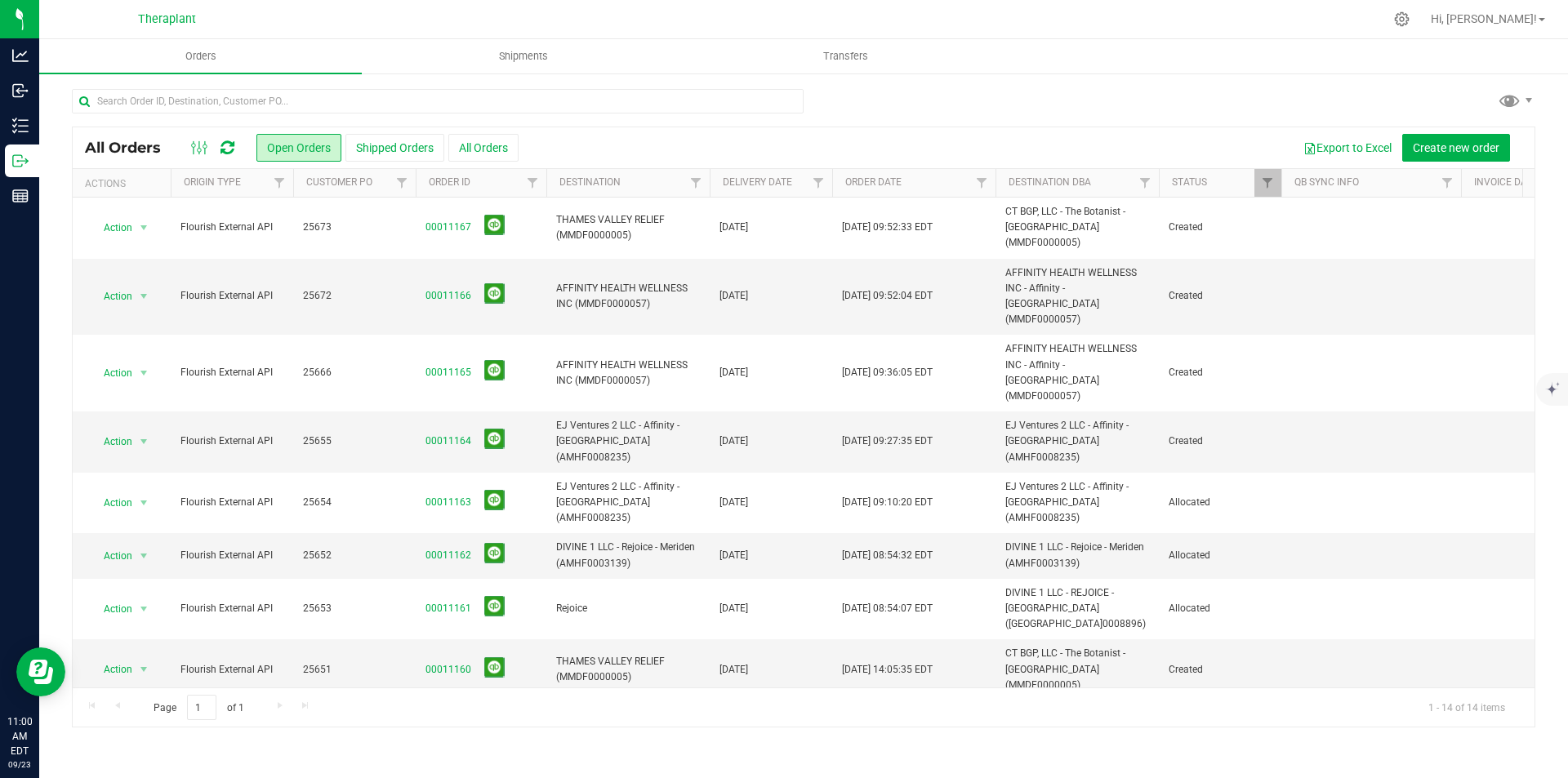
click at [228, 144] on icon at bounding box center [227, 147] width 14 height 16
click at [224, 152] on icon at bounding box center [227, 147] width 14 height 16
click at [363, 97] on input "text" at bounding box center [437, 101] width 732 height 25
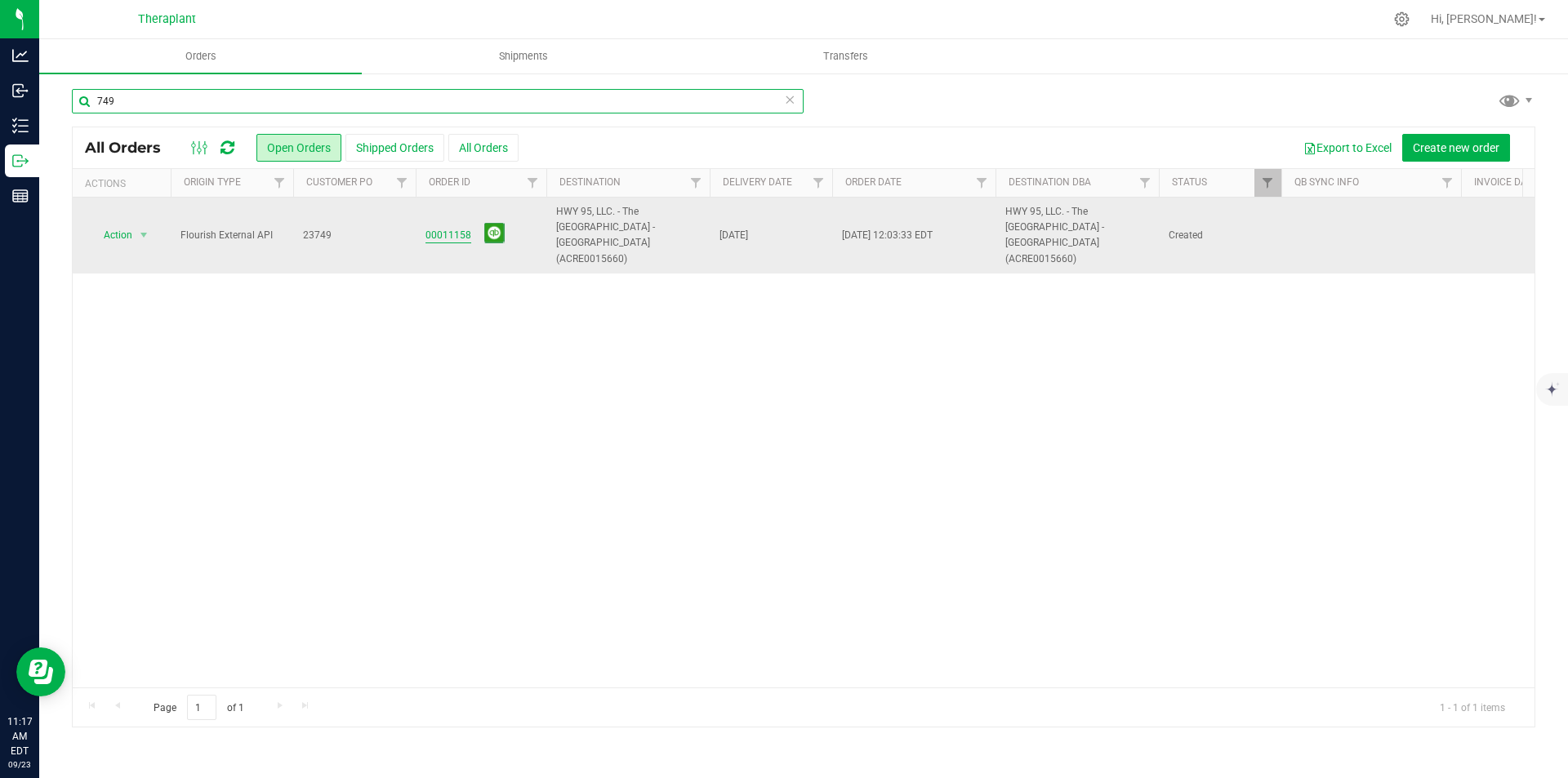
type input "749"
click at [438, 228] on link "00011158" at bounding box center [448, 236] width 46 height 15
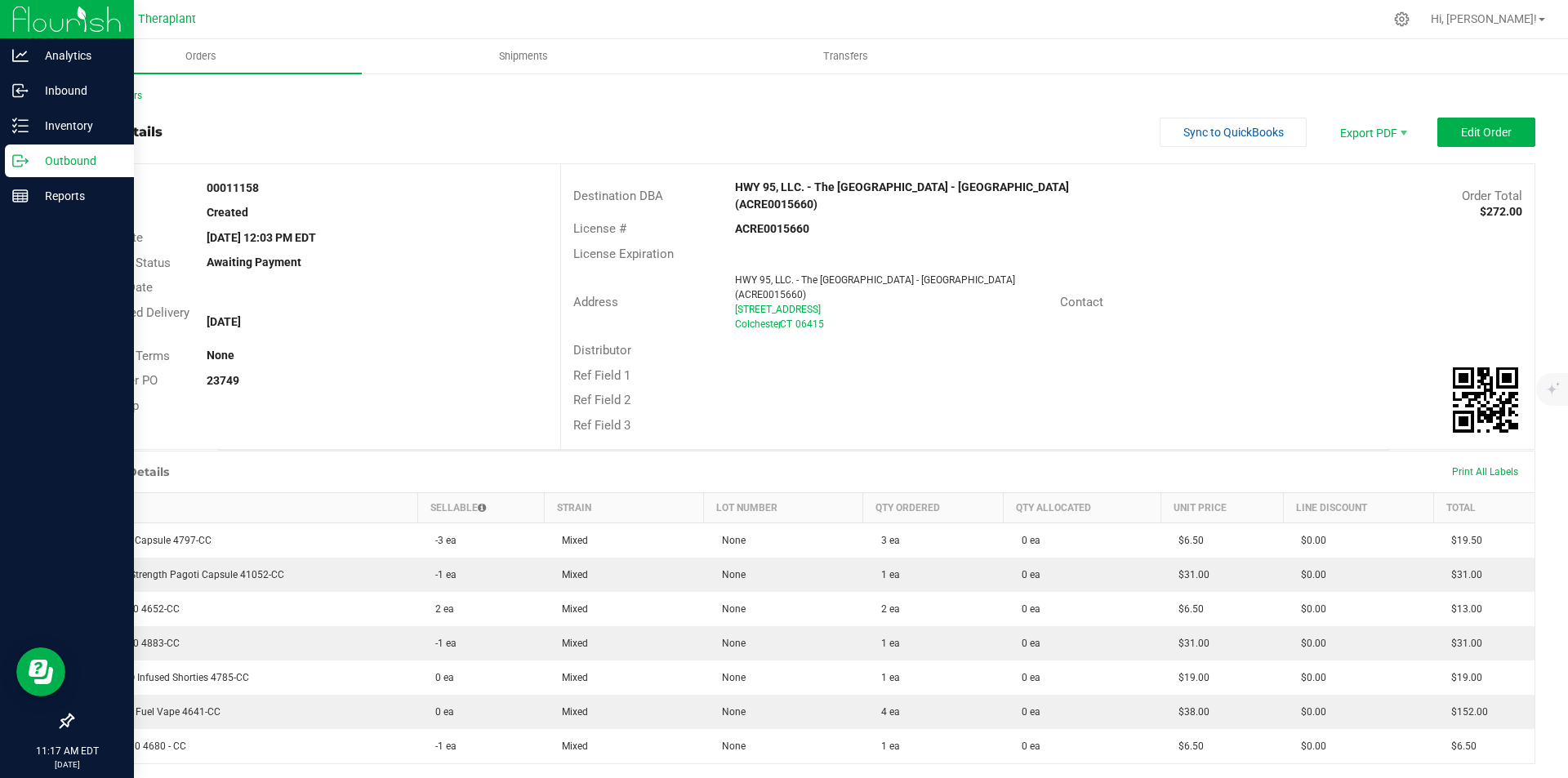
click at [13, 10] on img at bounding box center [66, 19] width 110 height 38
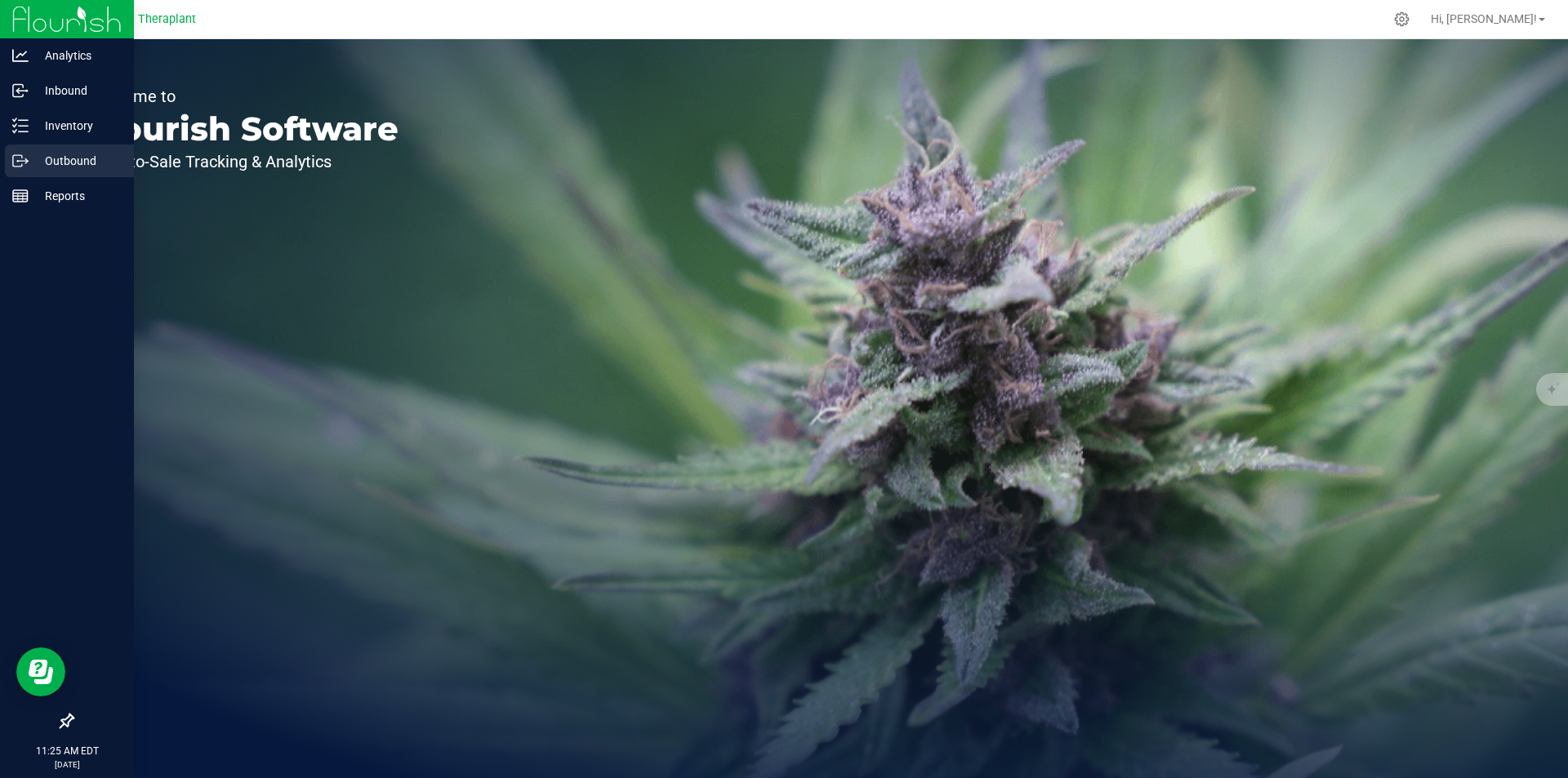
click at [53, 156] on p "Outbound" at bounding box center [77, 161] width 98 height 20
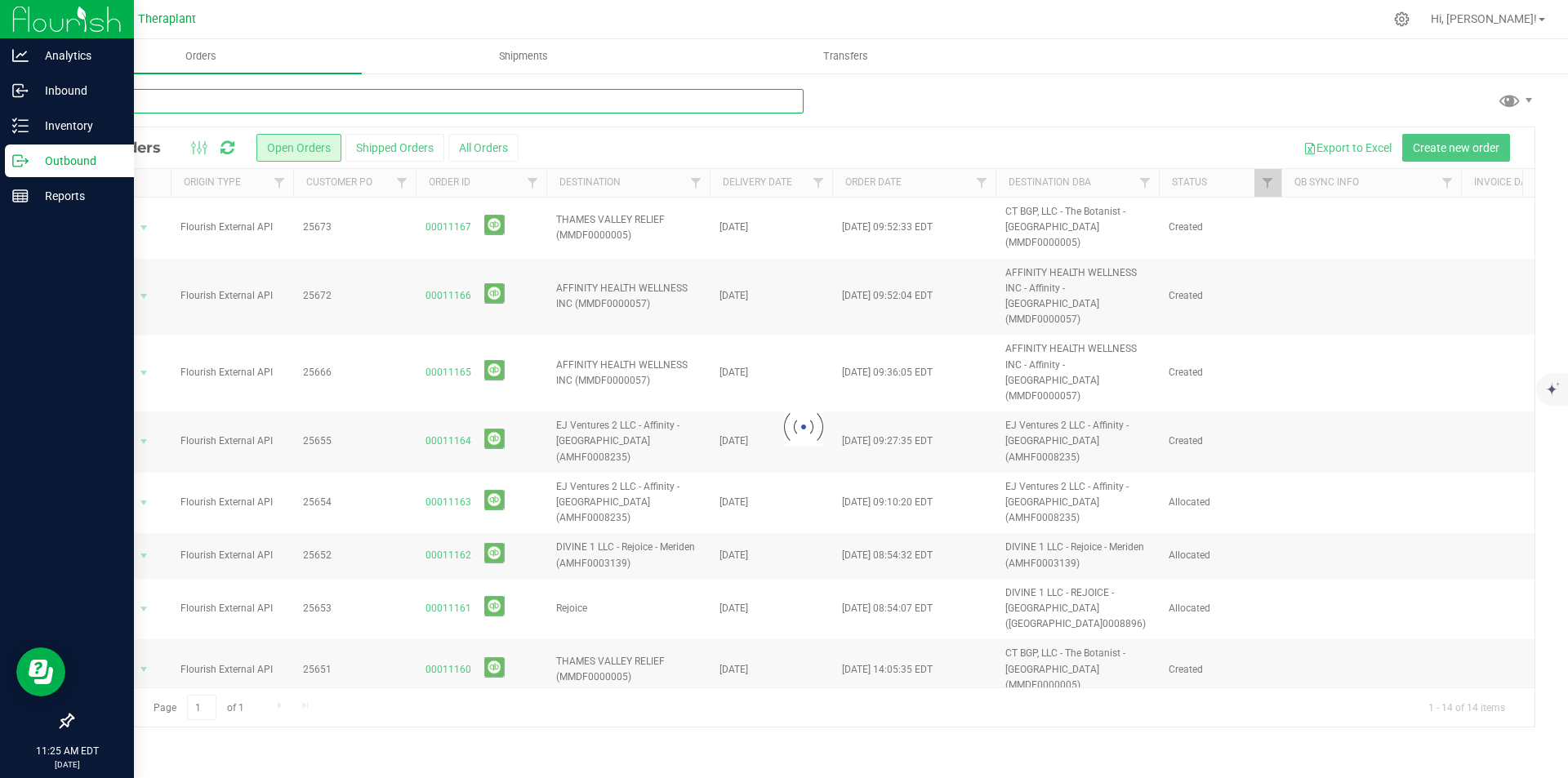
click at [355, 99] on input "text" at bounding box center [437, 101] width 732 height 25
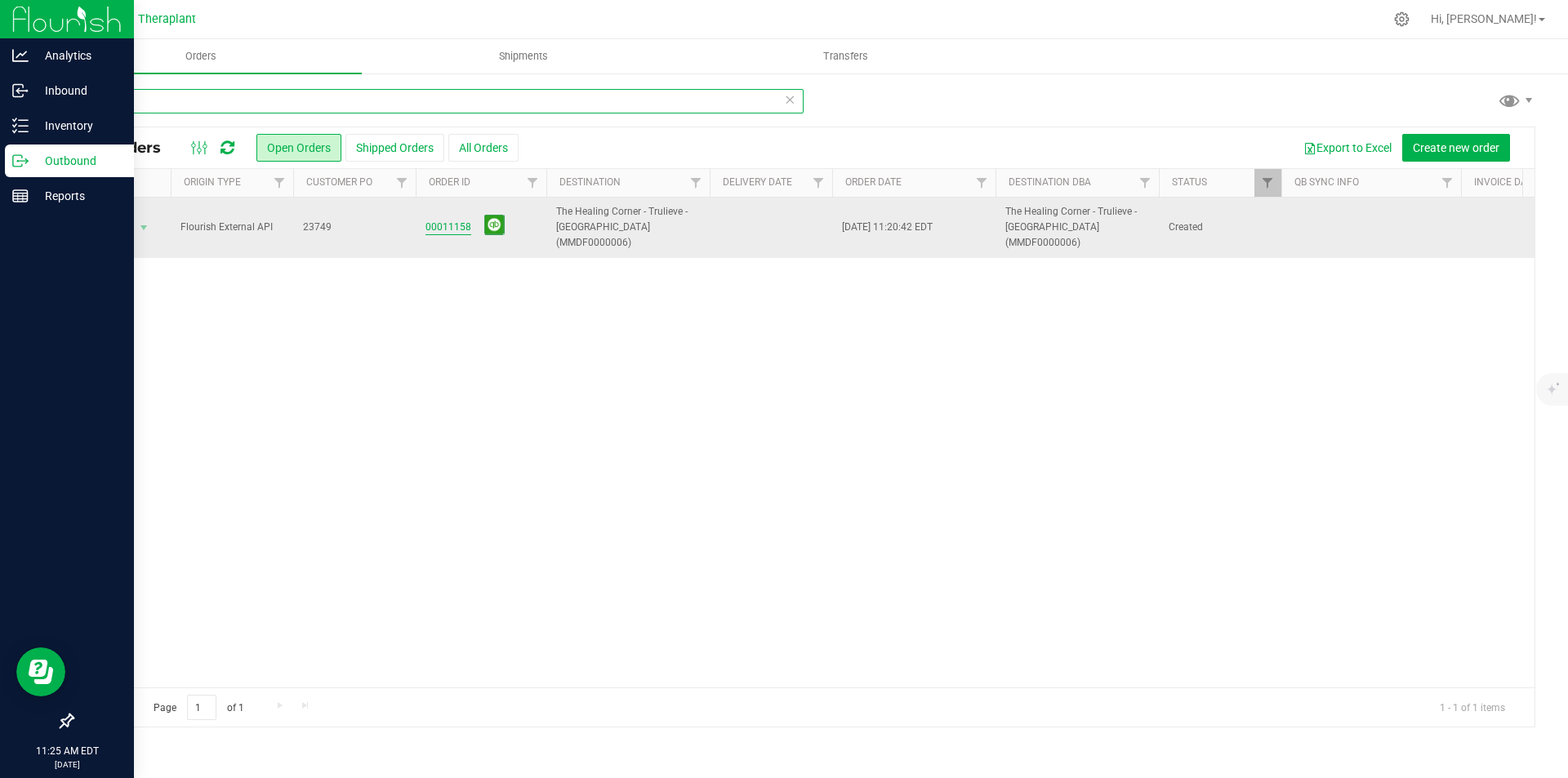
type input "749"
click at [448, 219] on link "00011158" at bounding box center [448, 227] width 46 height 15
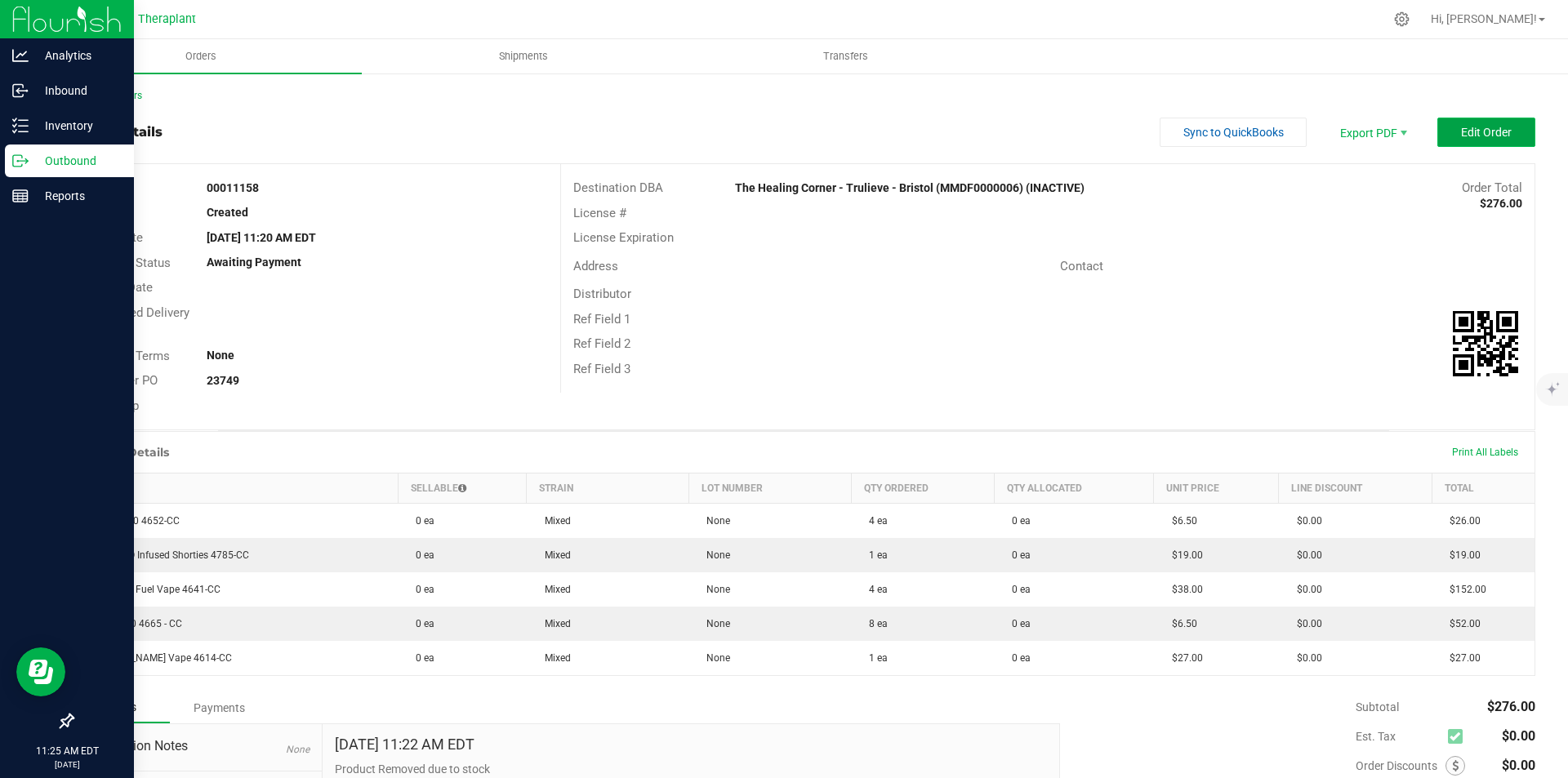
click at [1469, 123] on button "Edit Order" at bounding box center [1486, 132] width 98 height 30
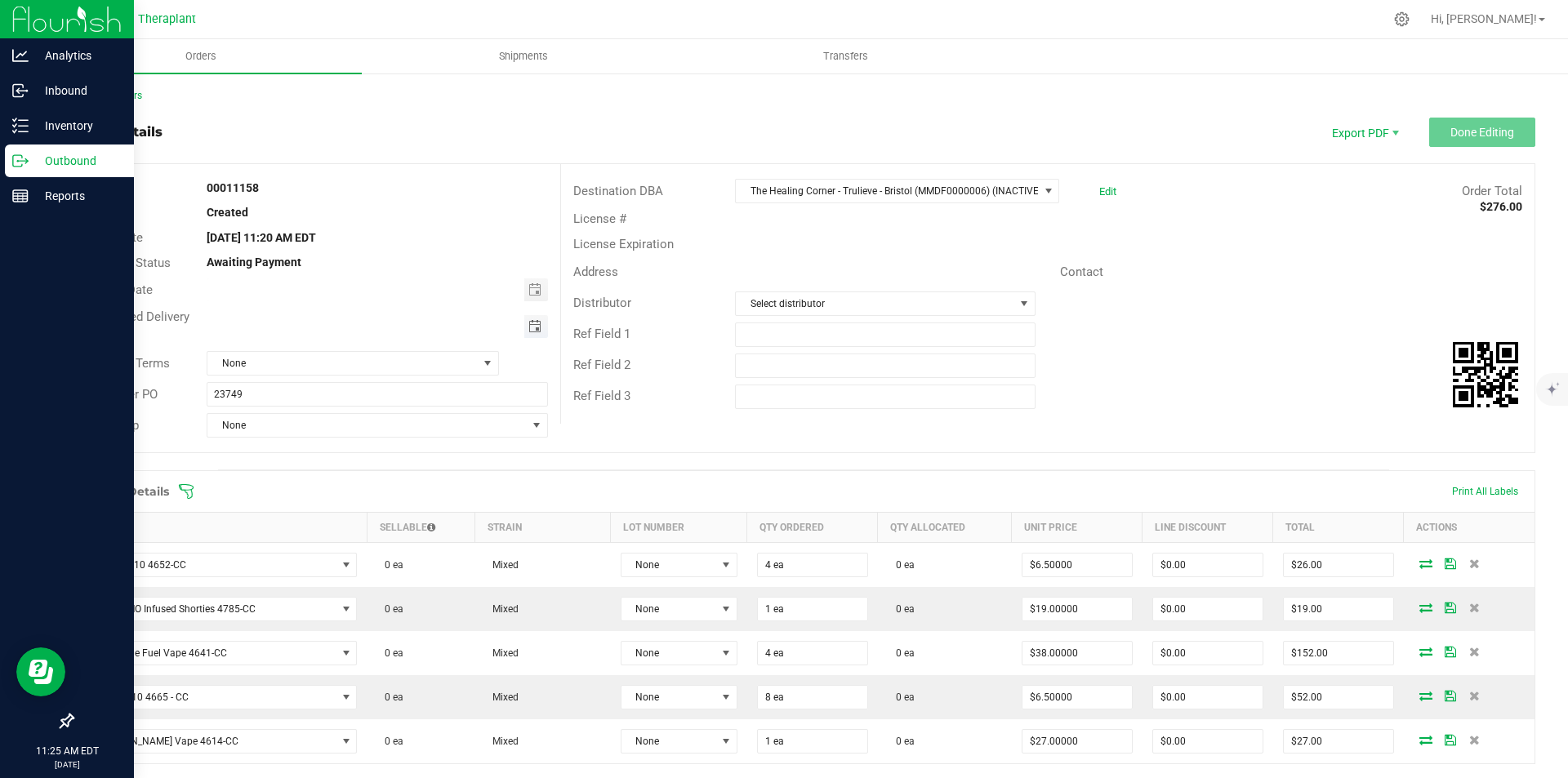
click at [534, 321] on span "Toggle calendar" at bounding box center [534, 326] width 13 height 13
click at [393, 497] on span "26" at bounding box center [400, 487] width 24 height 26
type input "09/26/2025"
click at [984, 187] on span "The Healing Corner - Trulieve - Bristol (MMDF0000006) (INACTIVE)" at bounding box center [887, 190] width 302 height 23
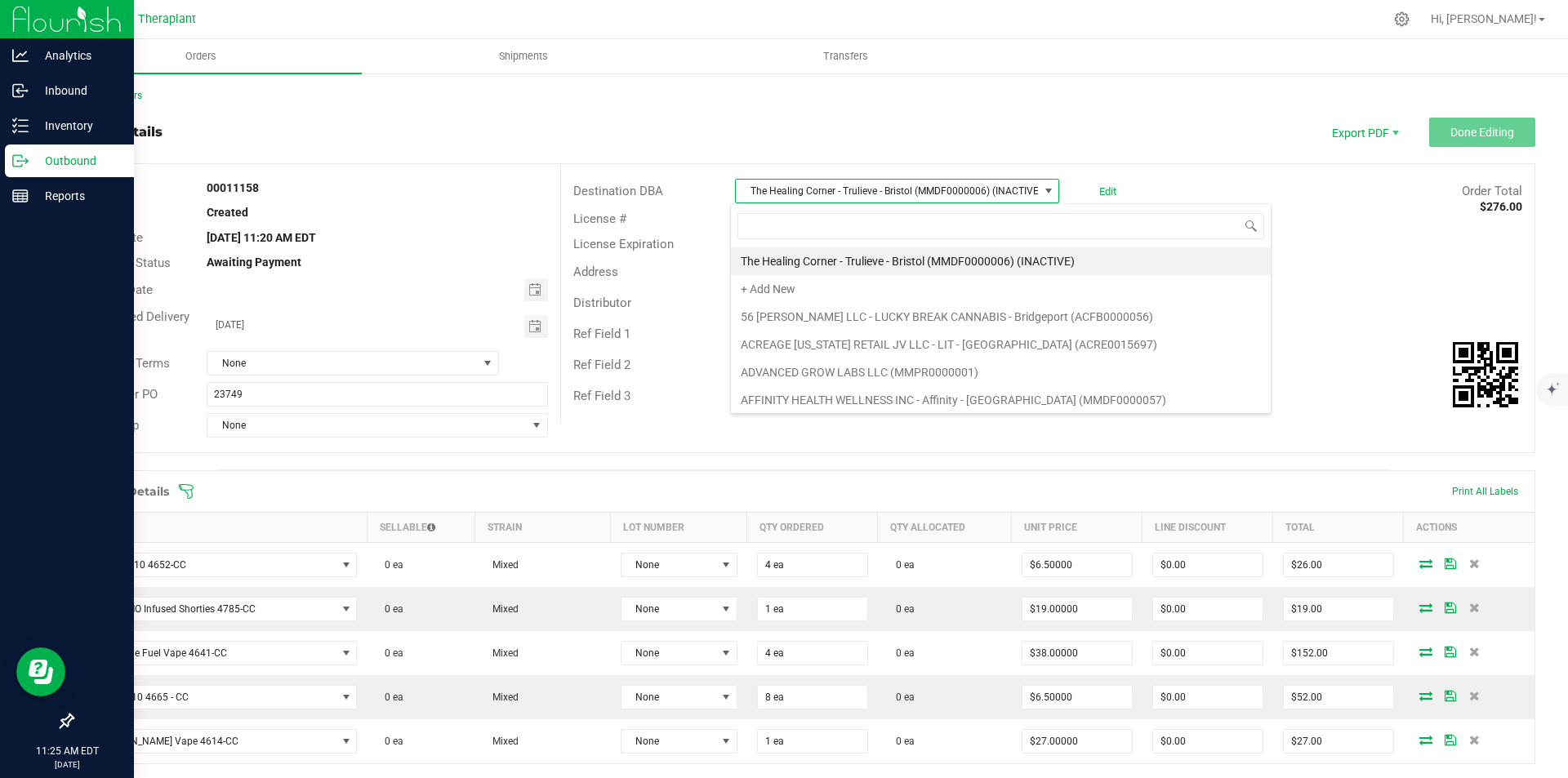
scroll to position [25, 321]
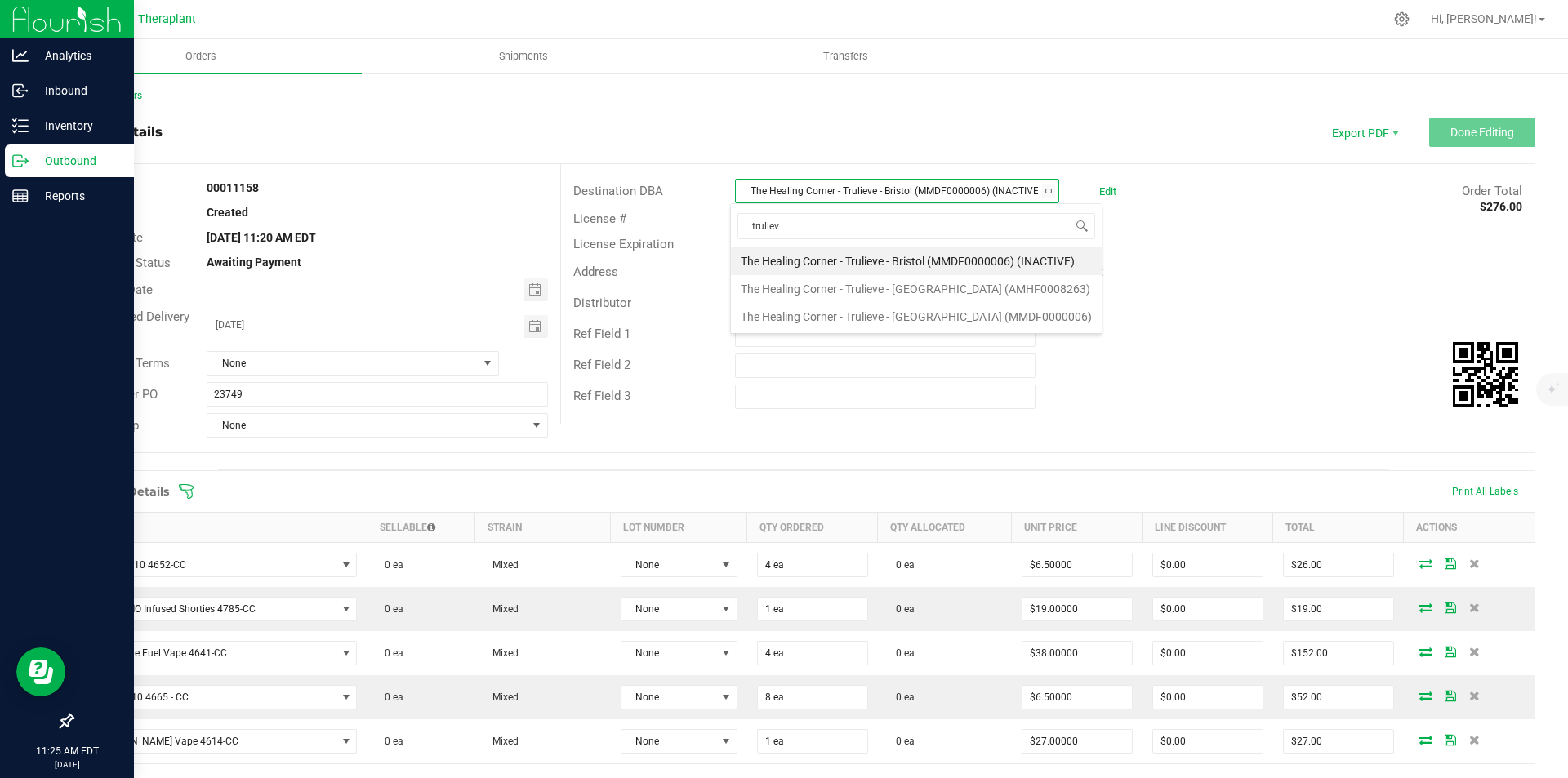
type input "trulieve"
click at [953, 321] on li "The Healing Corner - Trulieve - Bristol (MMDF0000006)" at bounding box center [916, 316] width 371 height 28
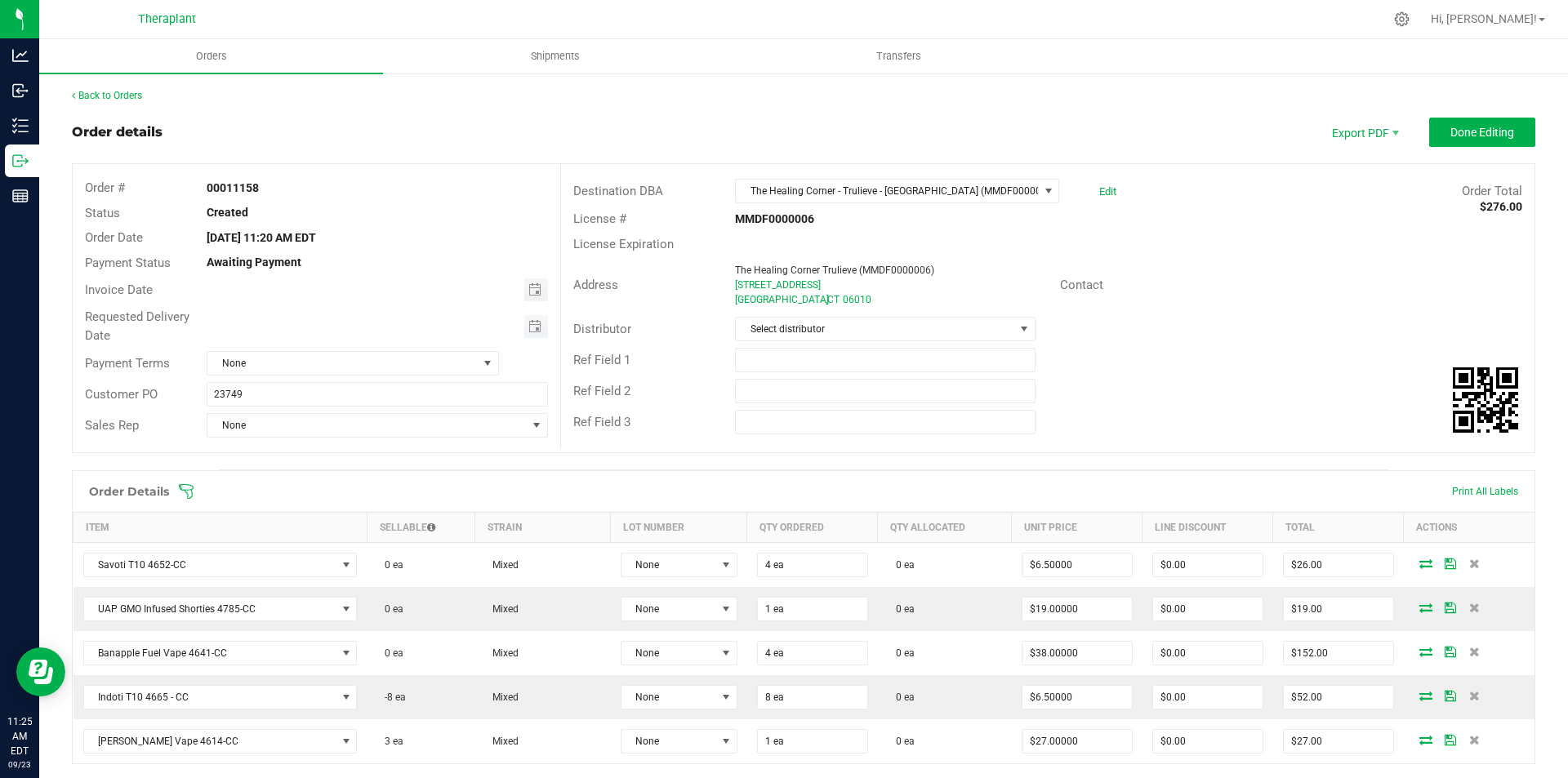
click at [534, 333] on span "Toggle calendar" at bounding box center [536, 327] width 24 height 23
click at [393, 482] on span "26" at bounding box center [400, 487] width 24 height 26
type input "[DATE]"
click at [1488, 133] on span "Done Editing" at bounding box center [1482, 132] width 64 height 13
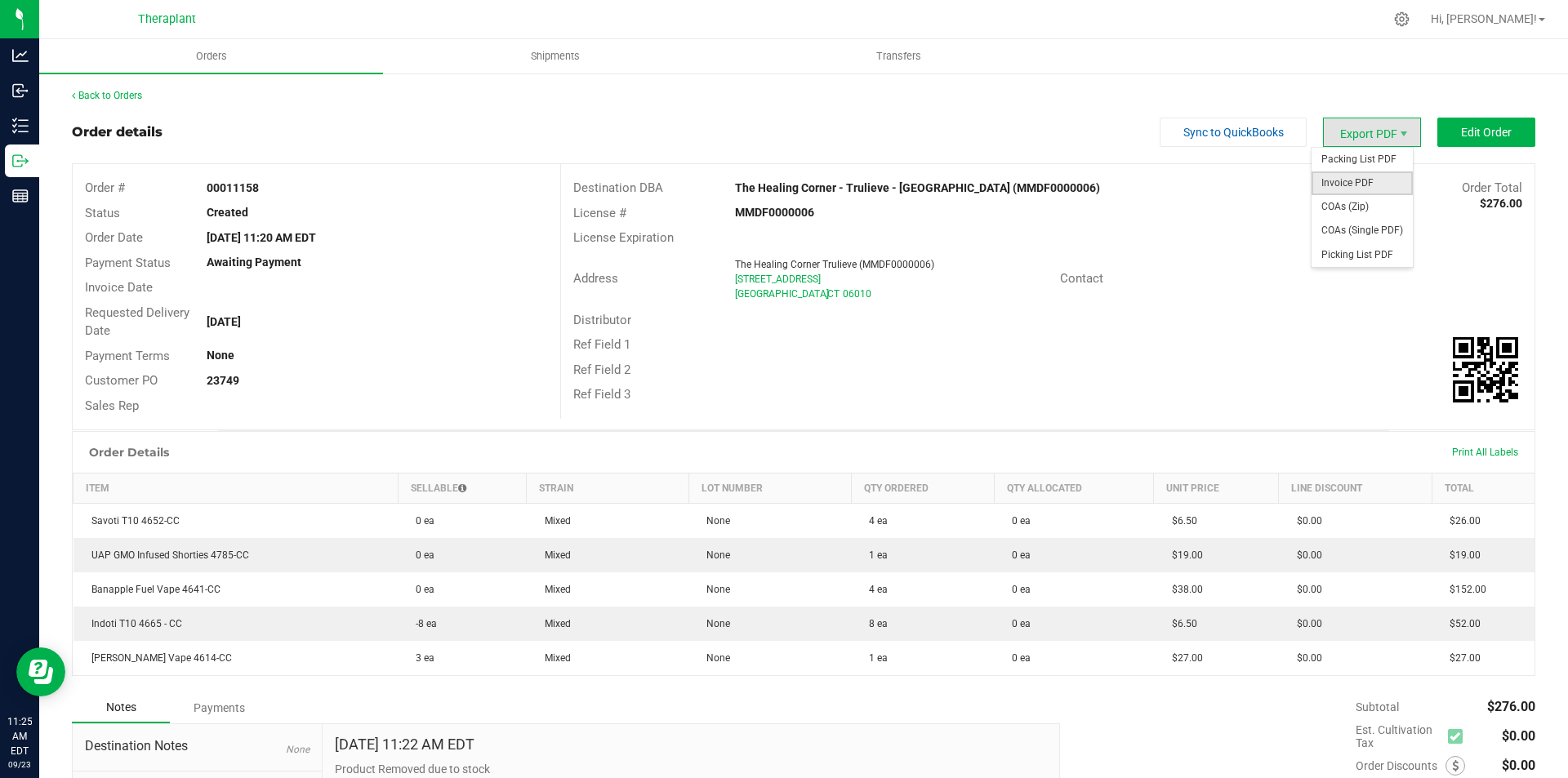
click at [1357, 179] on span "Invoice PDF" at bounding box center [1362, 184] width 101 height 24
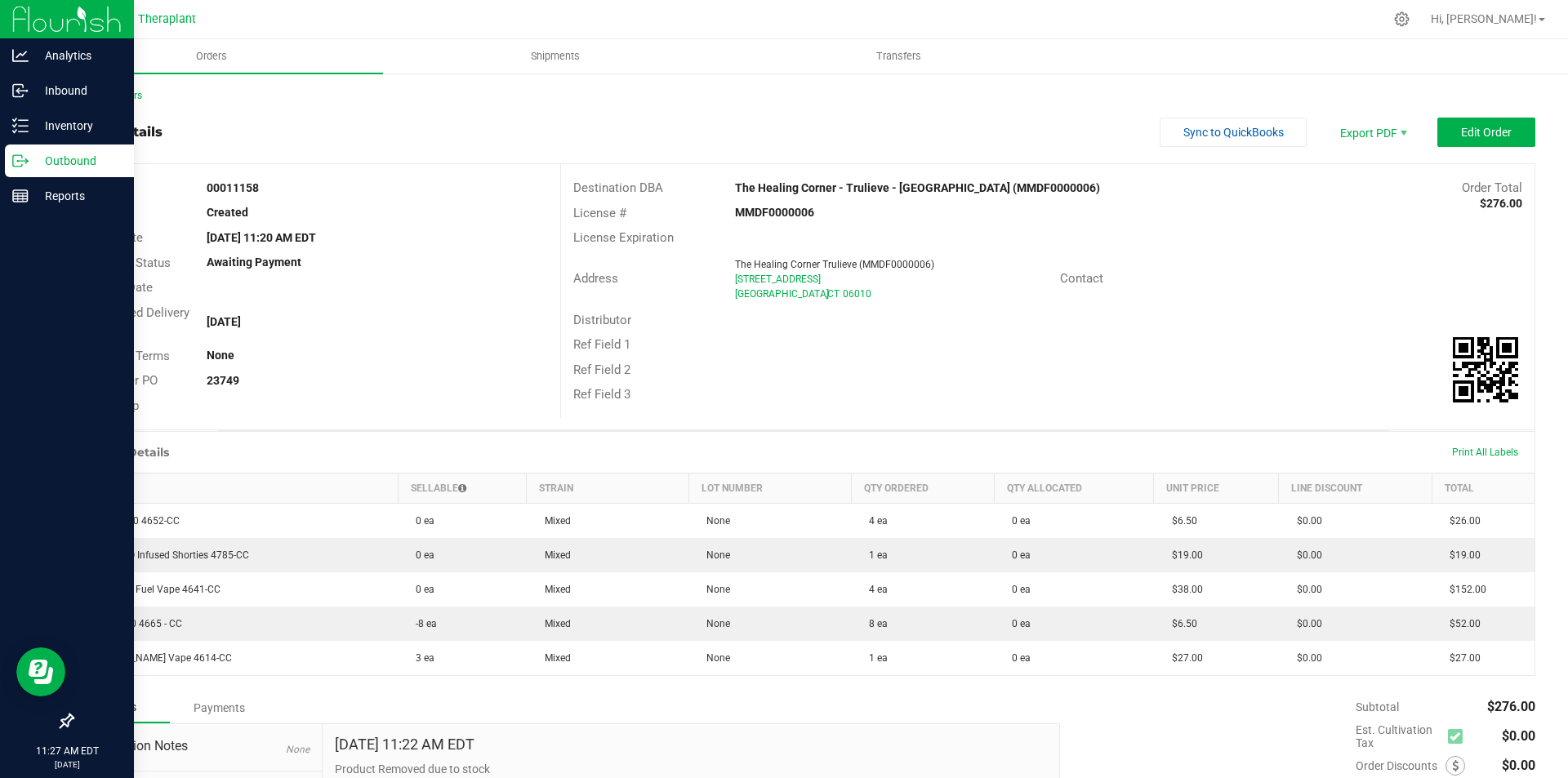
click at [19, 16] on img at bounding box center [66, 19] width 110 height 38
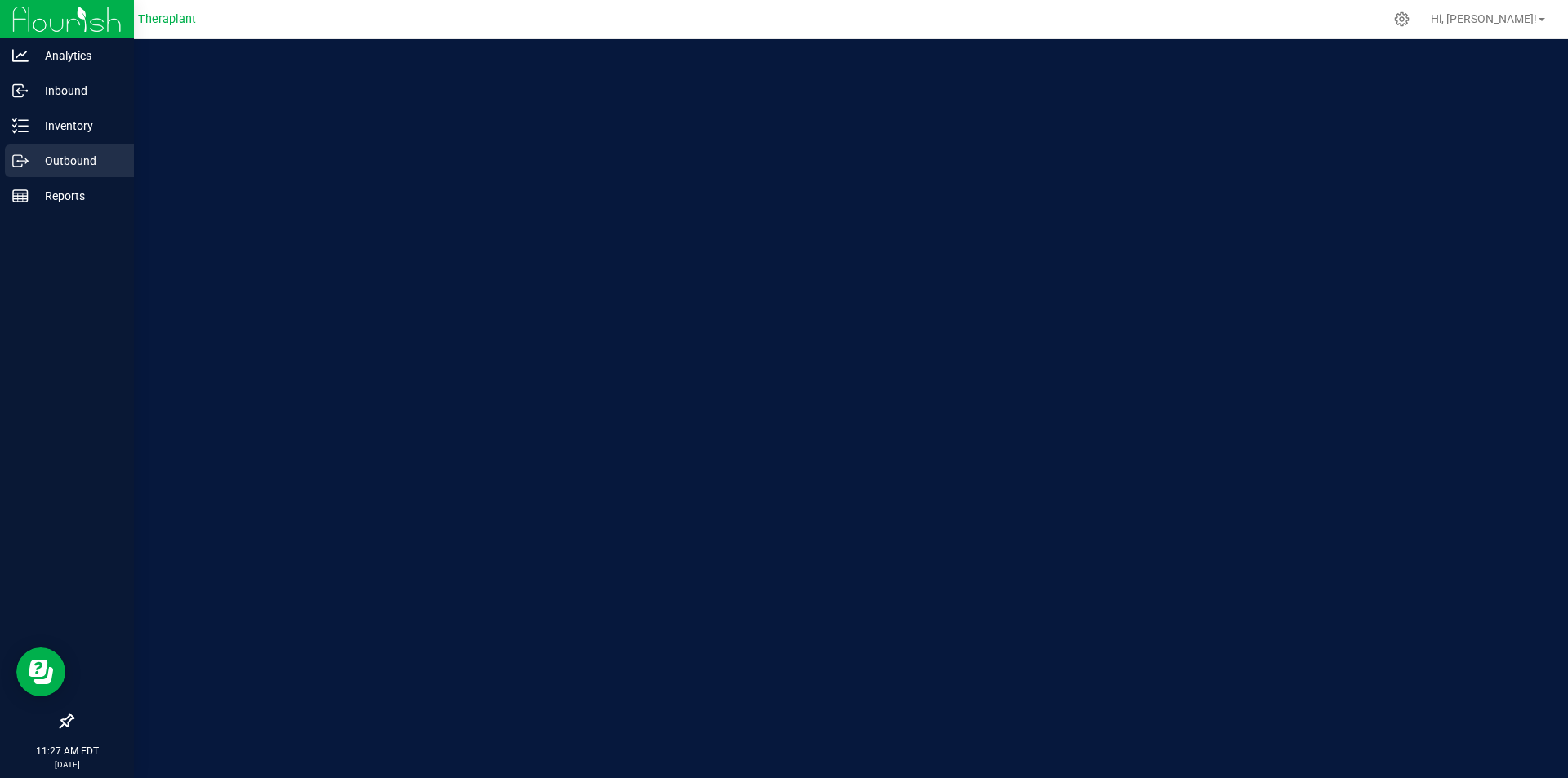
click at [54, 153] on p "Outbound" at bounding box center [77, 161] width 98 height 20
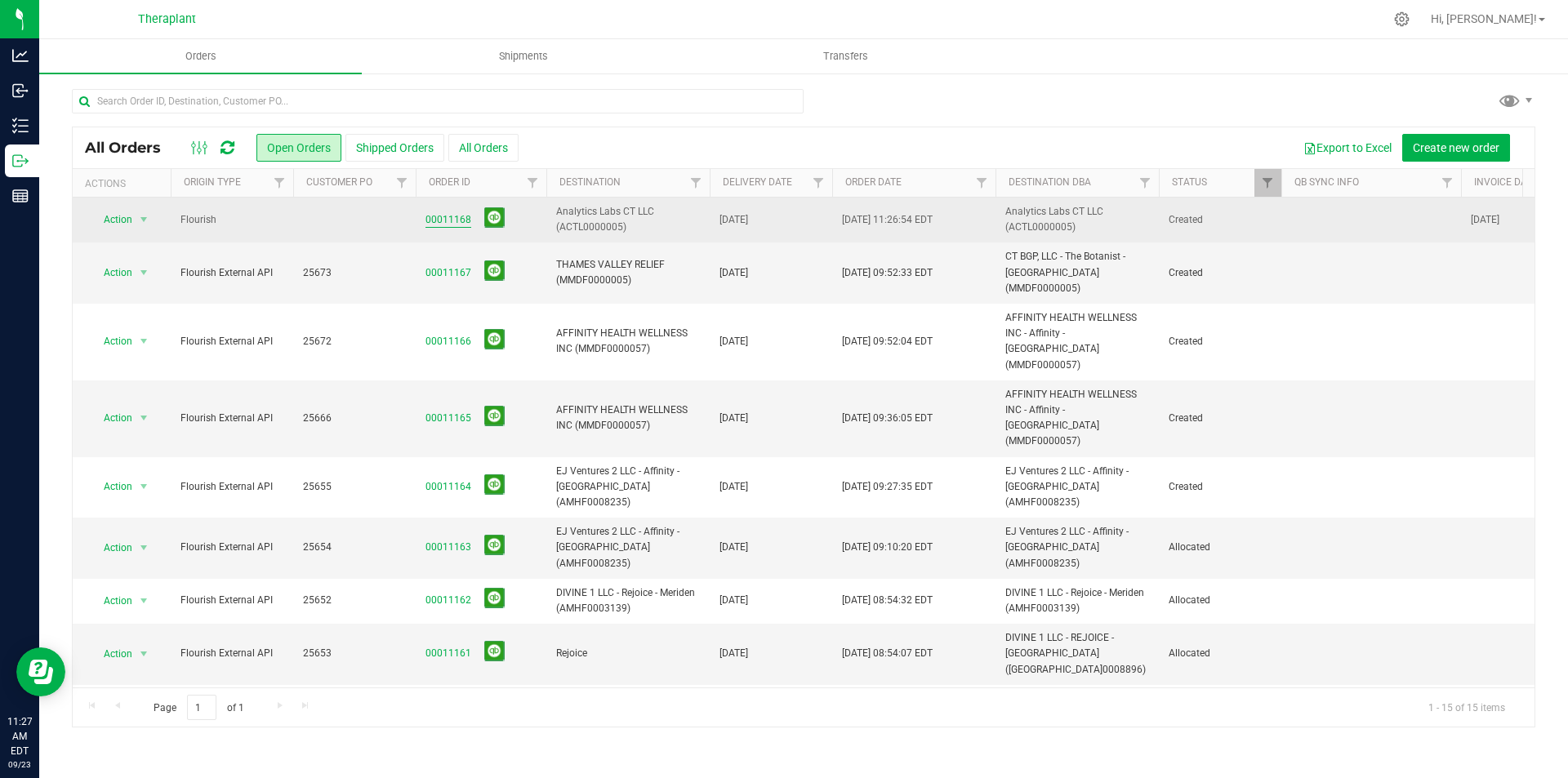
click at [449, 219] on link "00011168" at bounding box center [448, 220] width 46 height 15
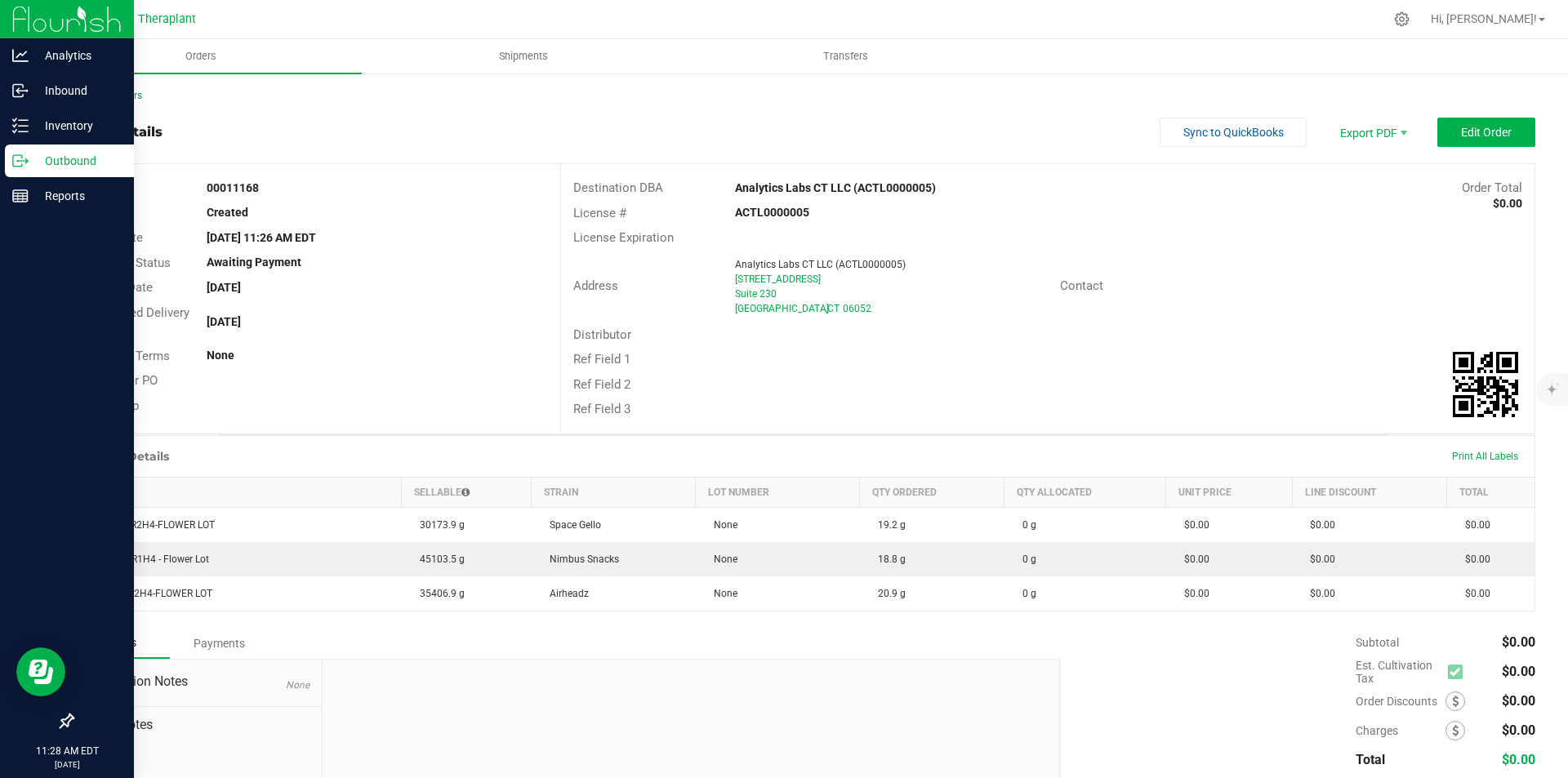
click at [16, 26] on img at bounding box center [66, 19] width 110 height 38
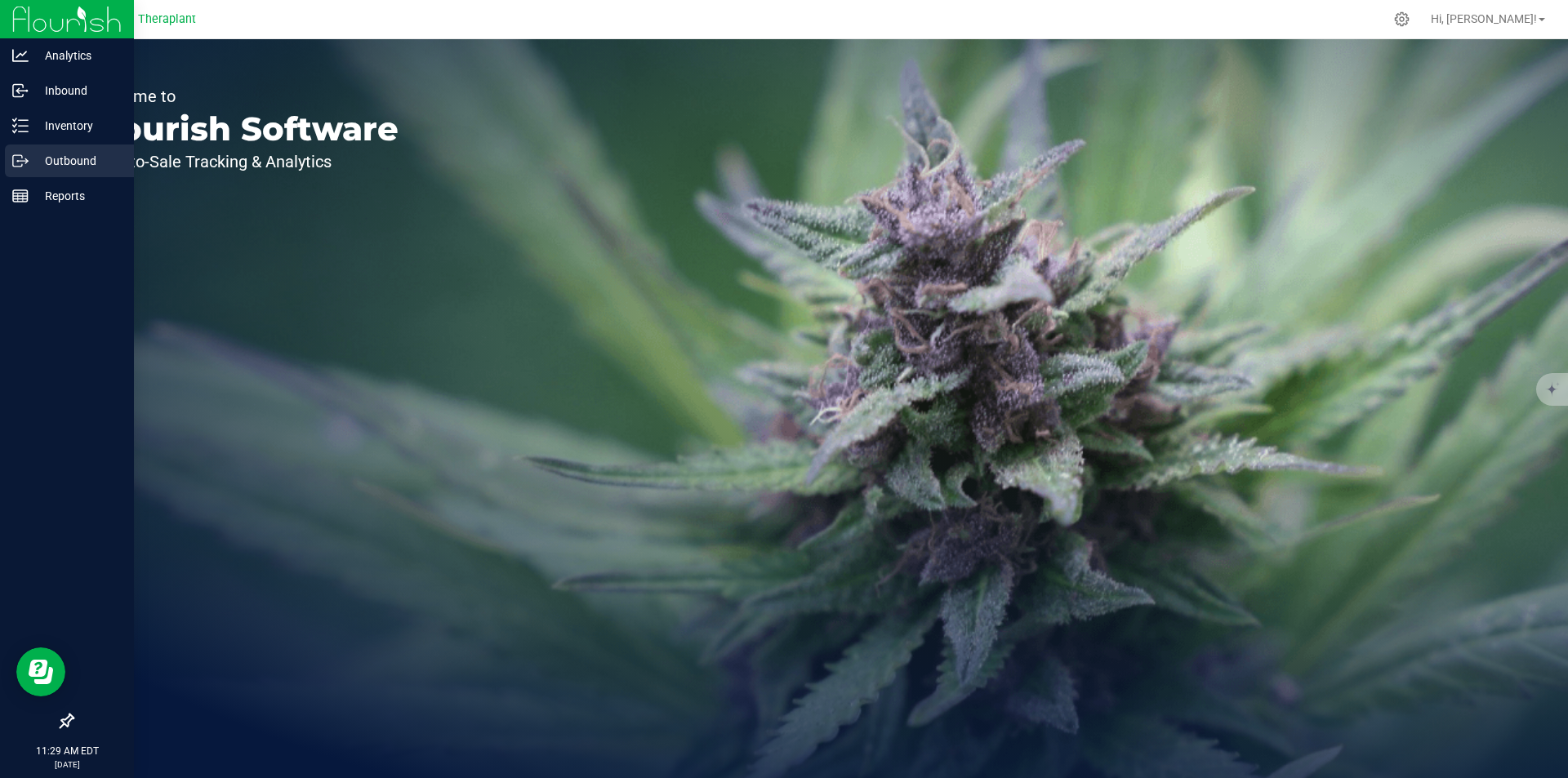
click at [75, 150] on div "Outbound" at bounding box center [70, 161] width 129 height 32
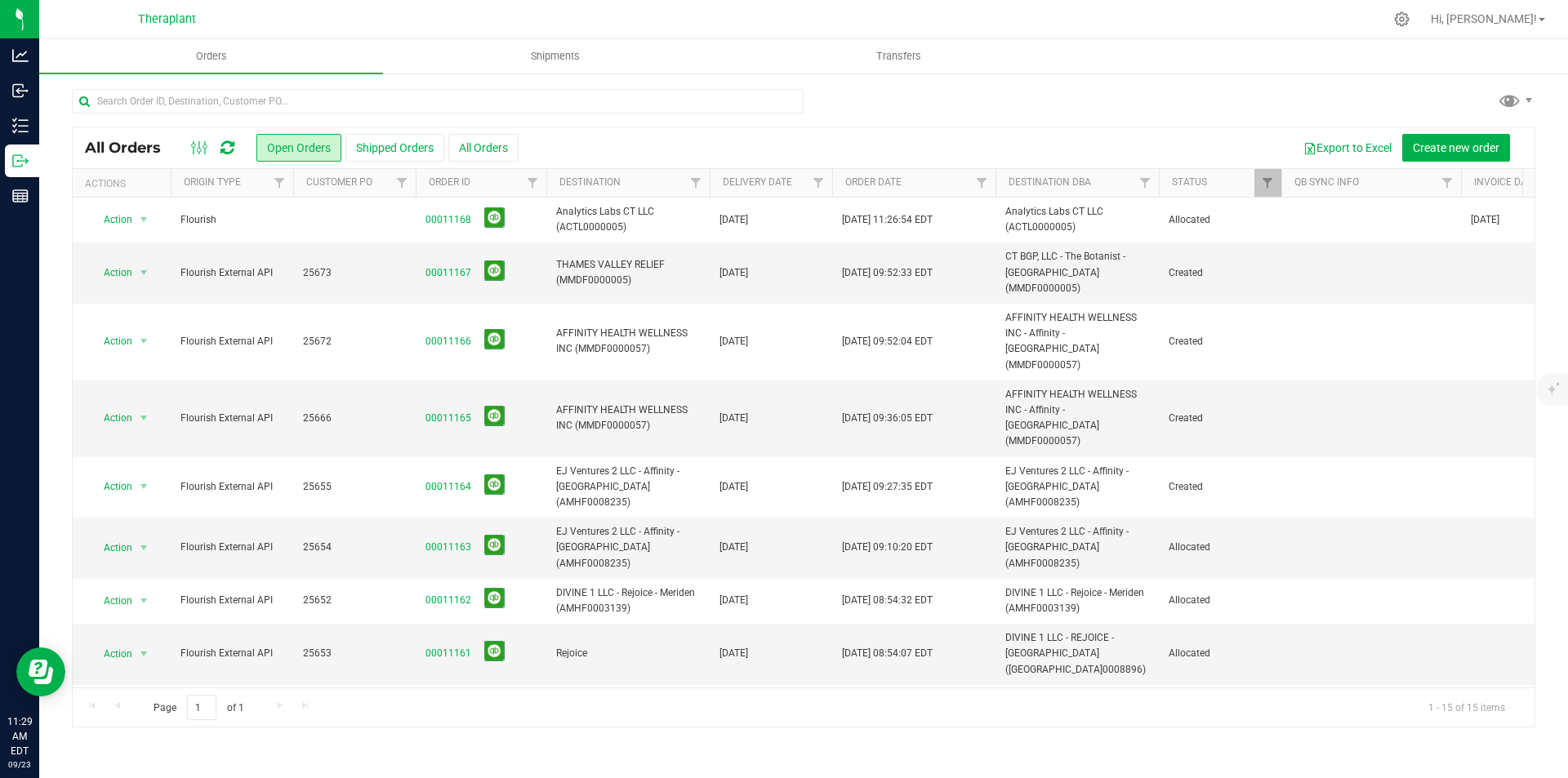
click at [231, 147] on icon at bounding box center [227, 147] width 14 height 16
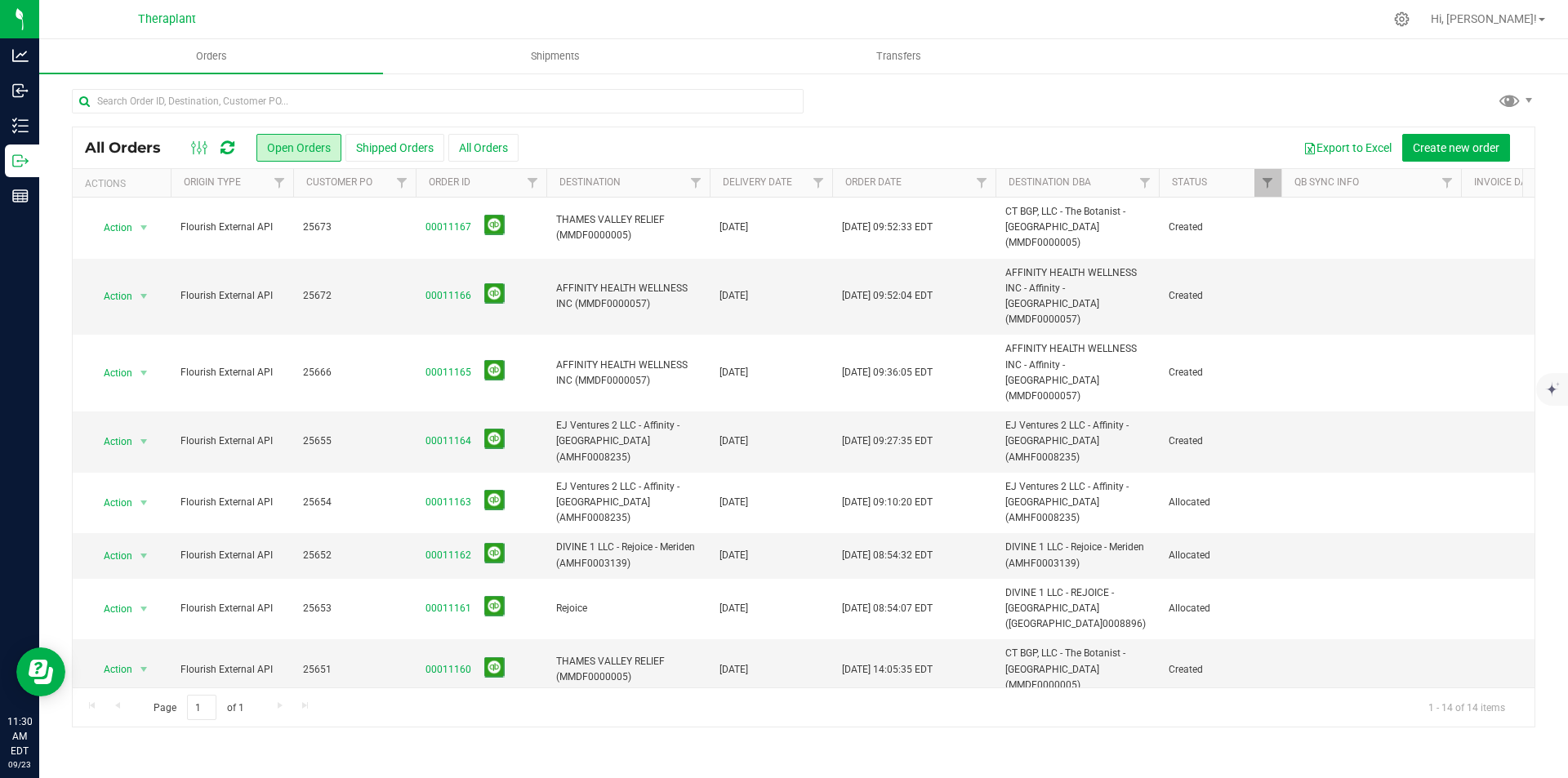
click at [223, 152] on icon at bounding box center [227, 147] width 14 height 16
click at [228, 139] on icon at bounding box center [227, 147] width 14 height 16
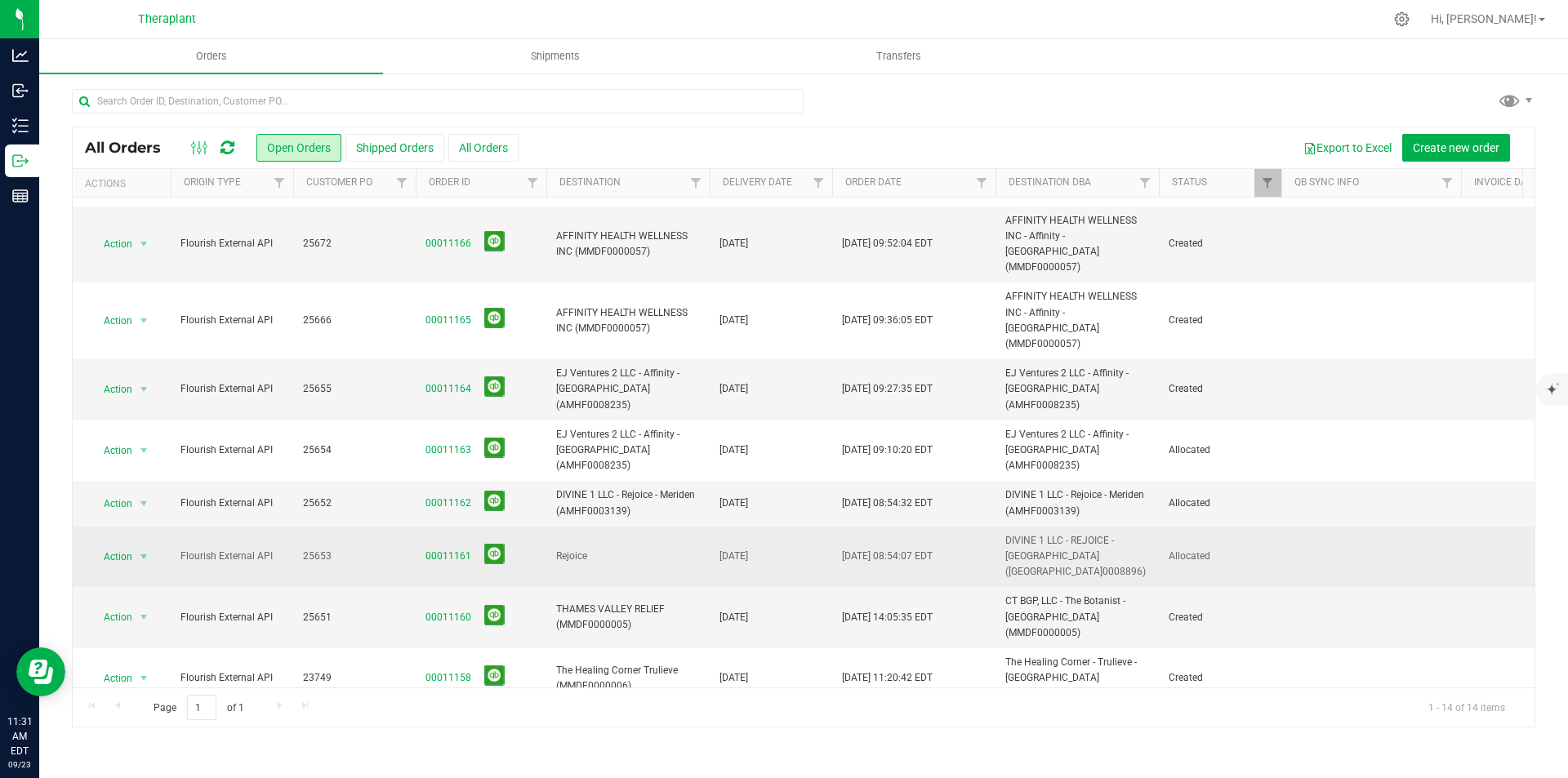
scroll to position [82, 0]
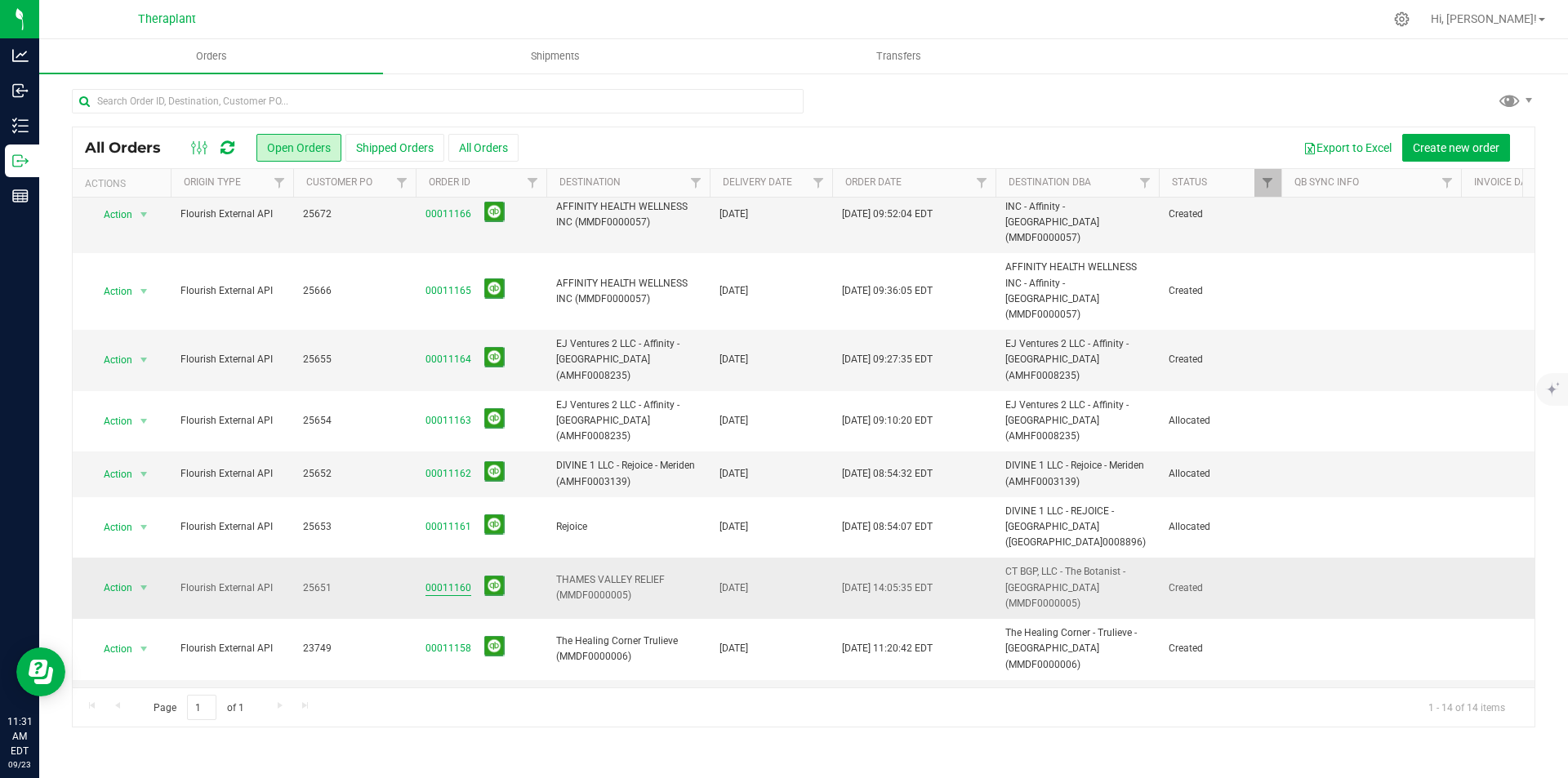
click at [428, 581] on link "00011160" at bounding box center [448, 588] width 46 height 15
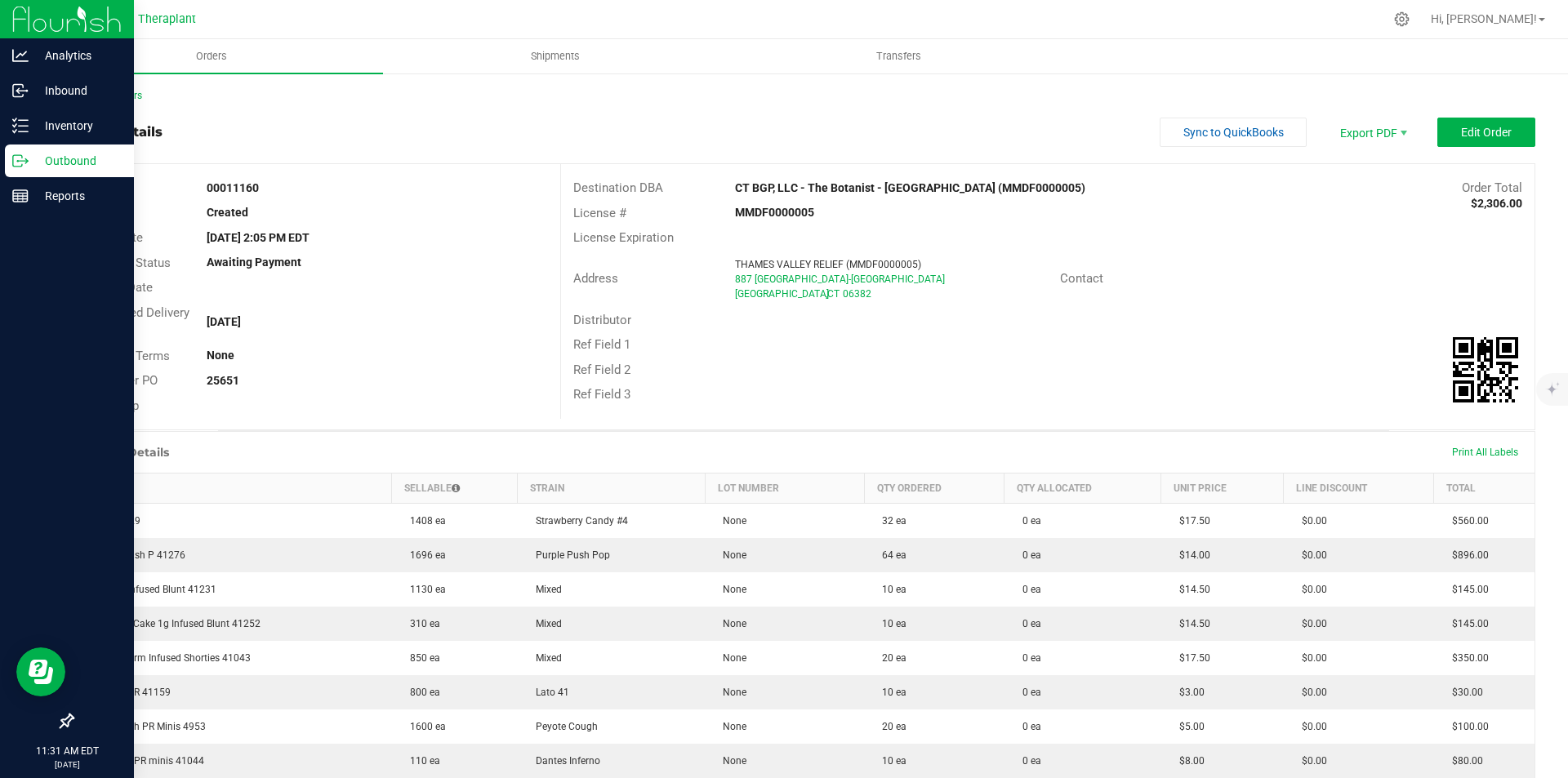
click at [27, 23] on img at bounding box center [66, 19] width 110 height 38
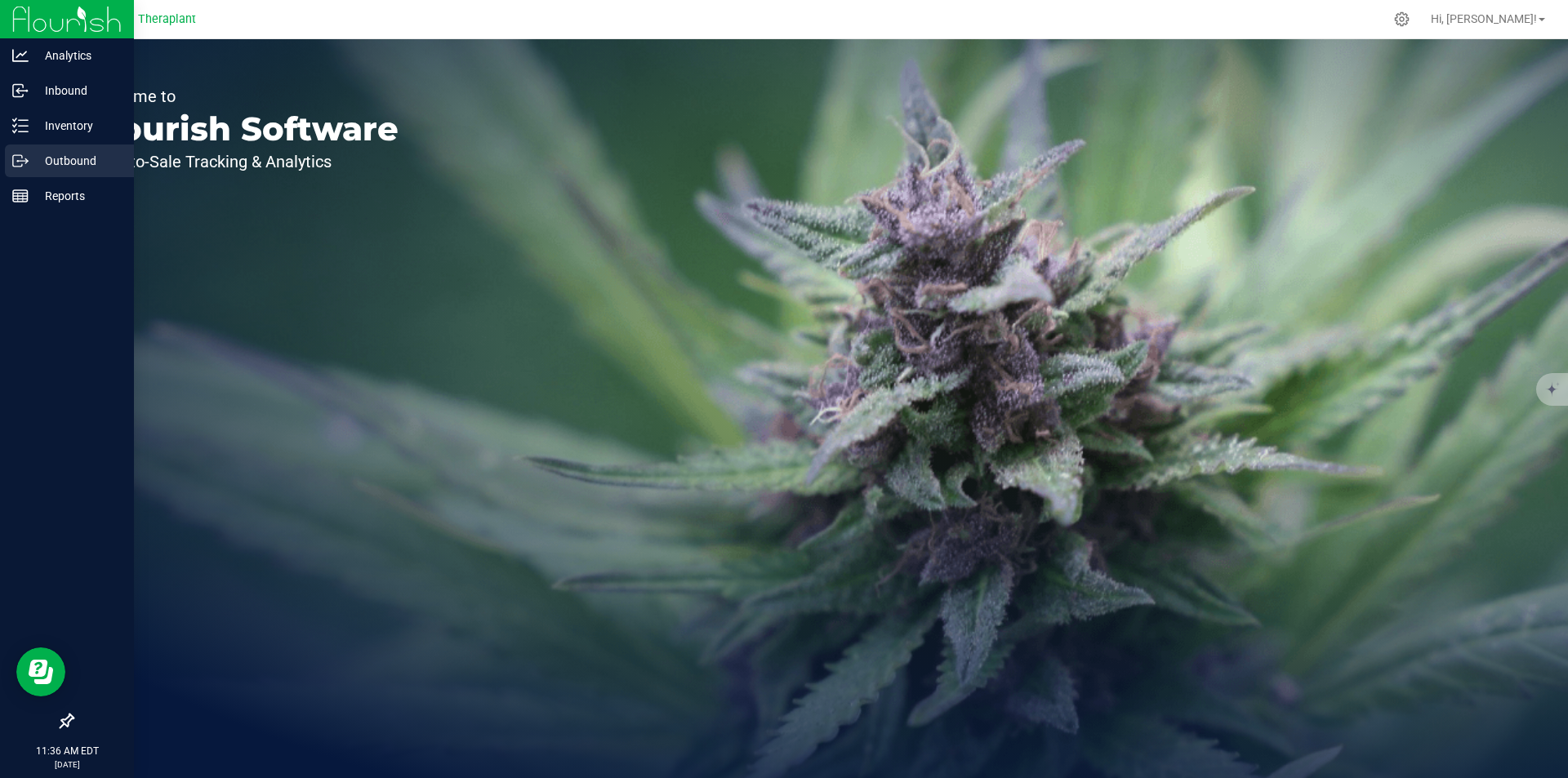
click at [29, 161] on p "Outbound" at bounding box center [77, 161] width 98 height 20
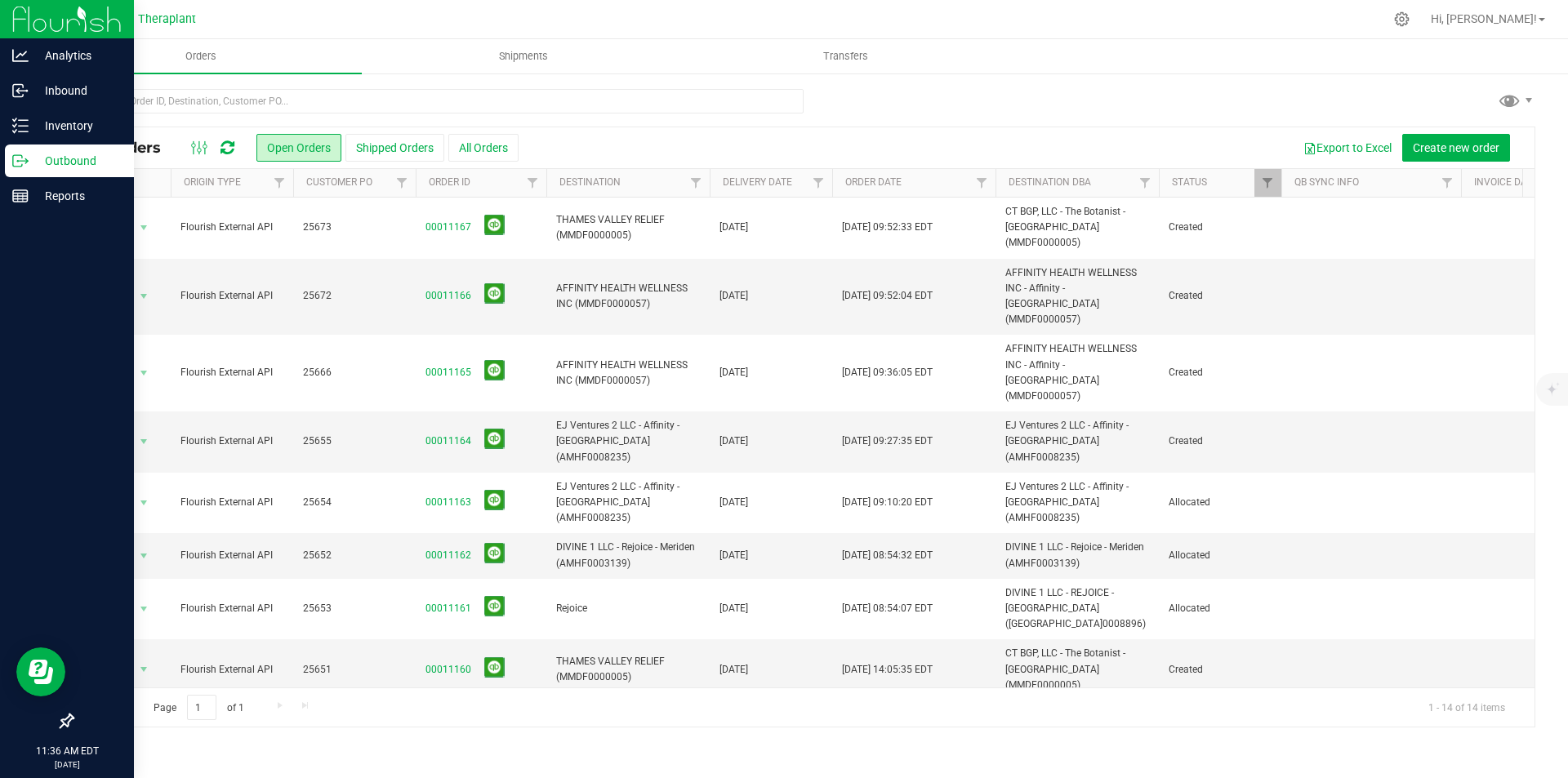
click at [216, 140] on div at bounding box center [213, 147] width 54 height 20
click at [223, 145] on icon at bounding box center [227, 147] width 14 height 16
click at [231, 149] on icon at bounding box center [227, 147] width 14 height 16
click at [231, 144] on icon at bounding box center [227, 147] width 14 height 16
click at [830, 185] on div at bounding box center [833, 184] width 8 height 29
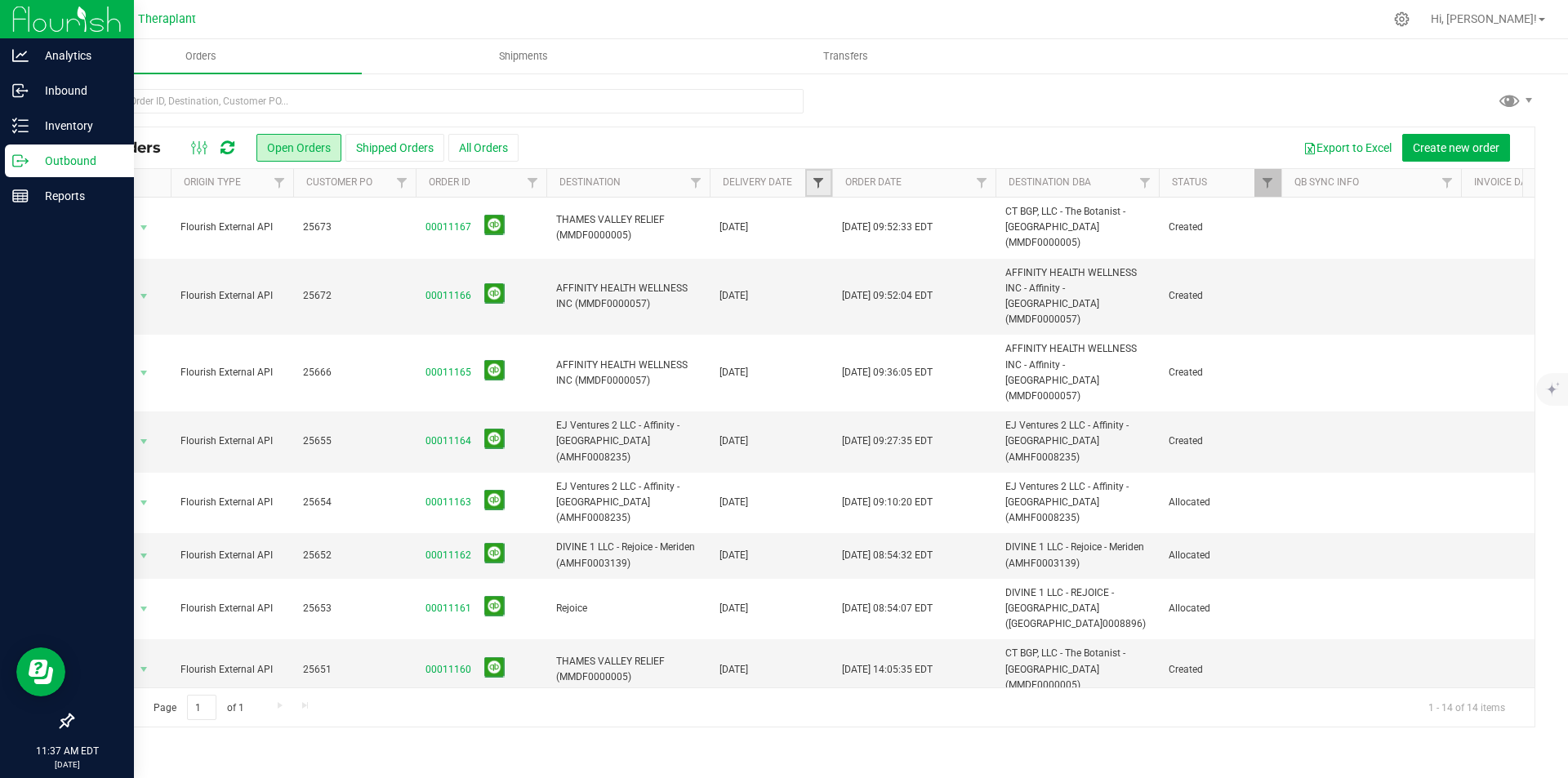
click at [824, 185] on span "Filter" at bounding box center [818, 182] width 13 height 13
click at [977, 276] on span "select" at bounding box center [971, 281] width 24 height 23
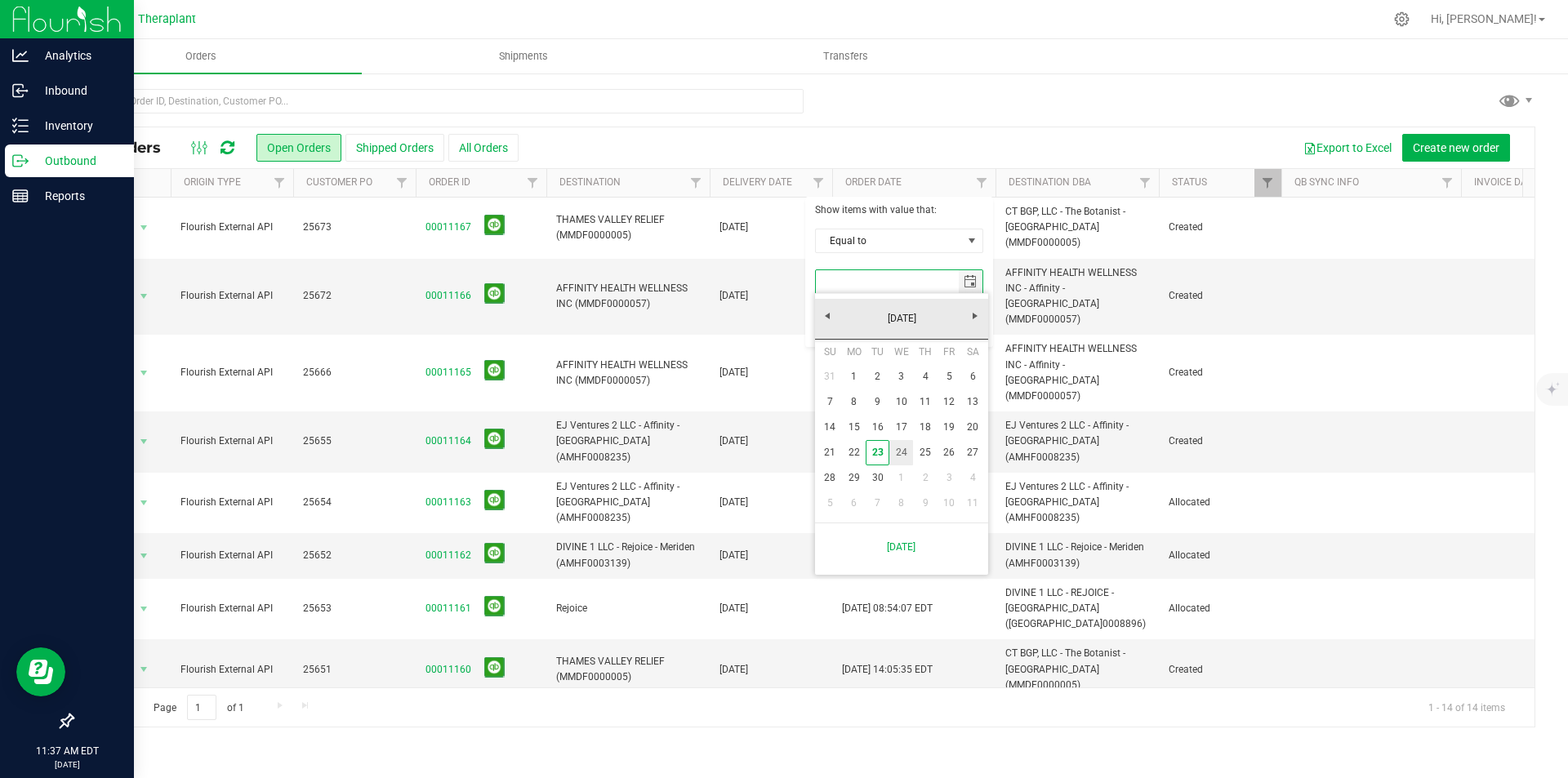
click at [909, 457] on link "24" at bounding box center [902, 452] width 24 height 26
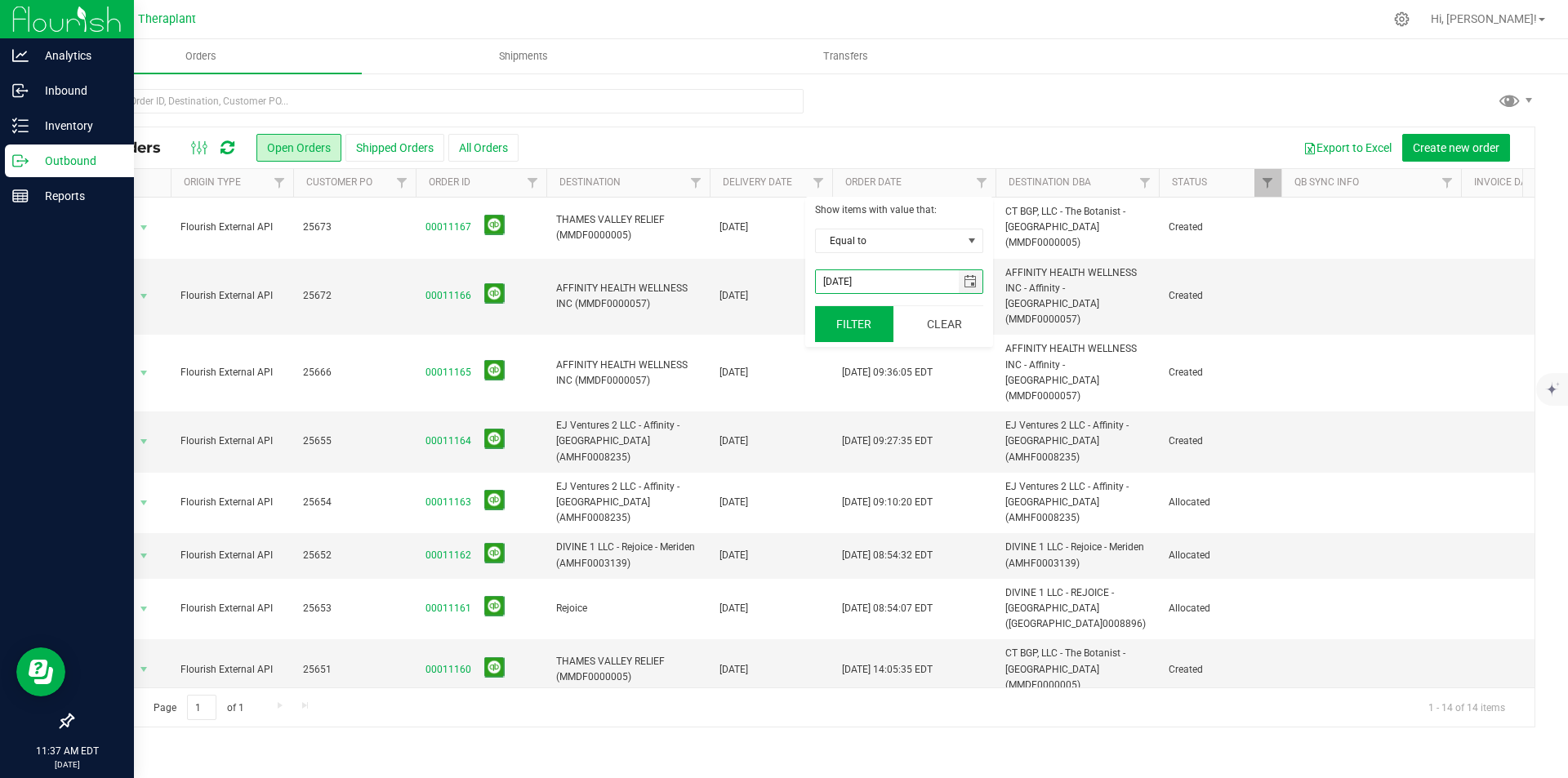
click at [843, 327] on button "Filter" at bounding box center [854, 324] width 78 height 36
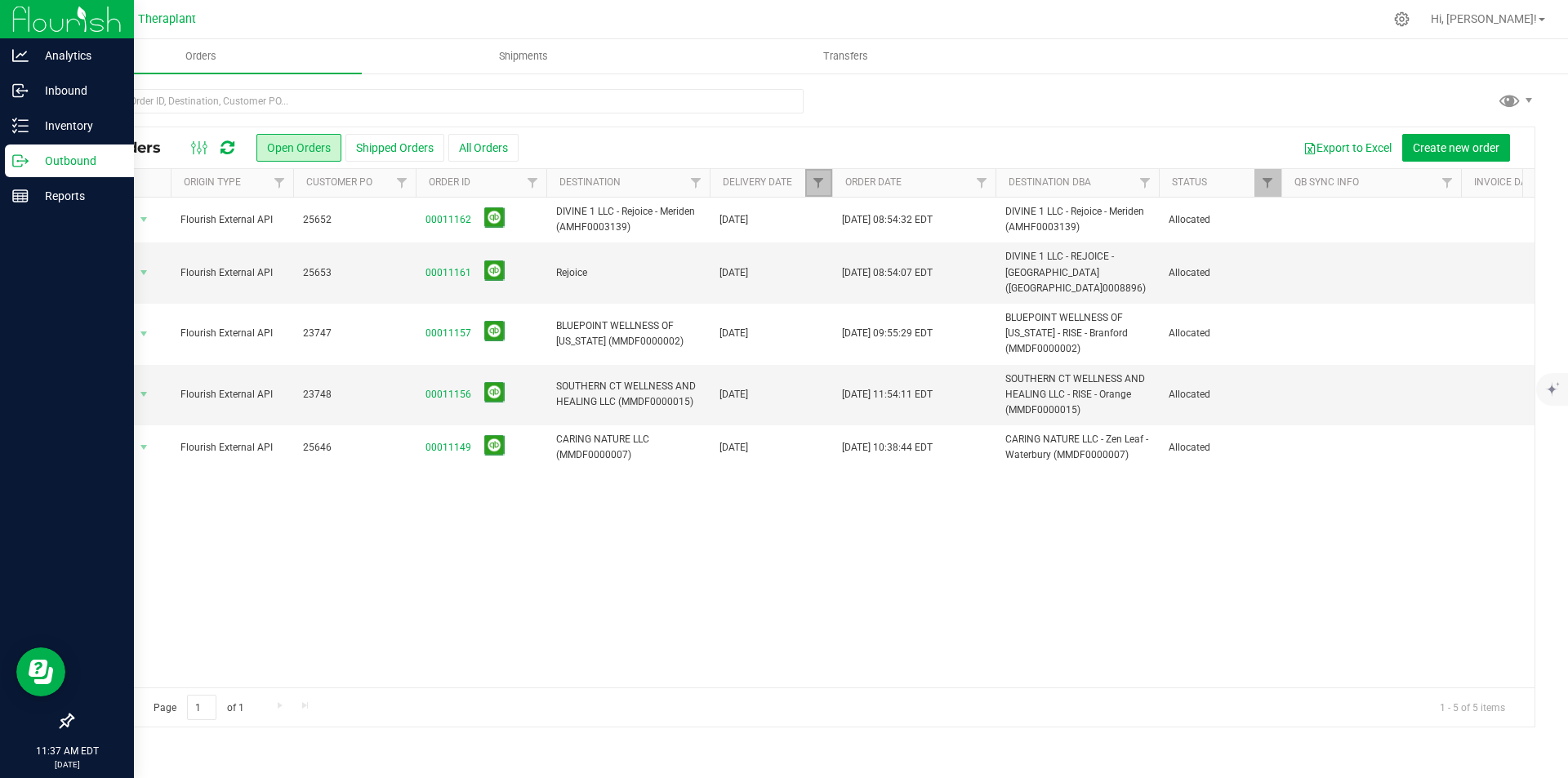
click at [813, 174] on link "Filter" at bounding box center [819, 183] width 27 height 28
click at [967, 285] on span "select" at bounding box center [970, 281] width 13 height 13
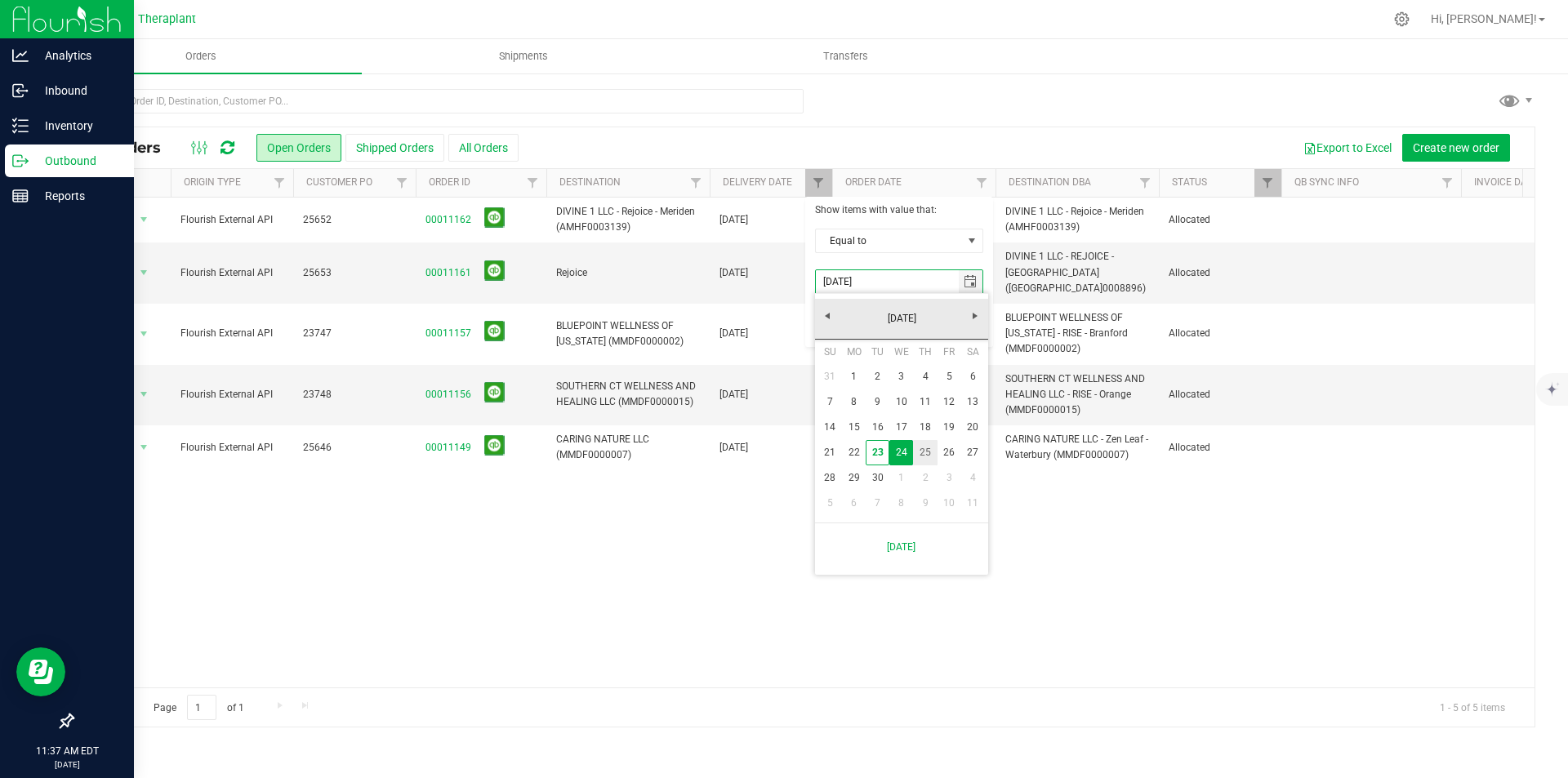
click at [932, 447] on link "25" at bounding box center [925, 452] width 24 height 26
type input "[DATE]"
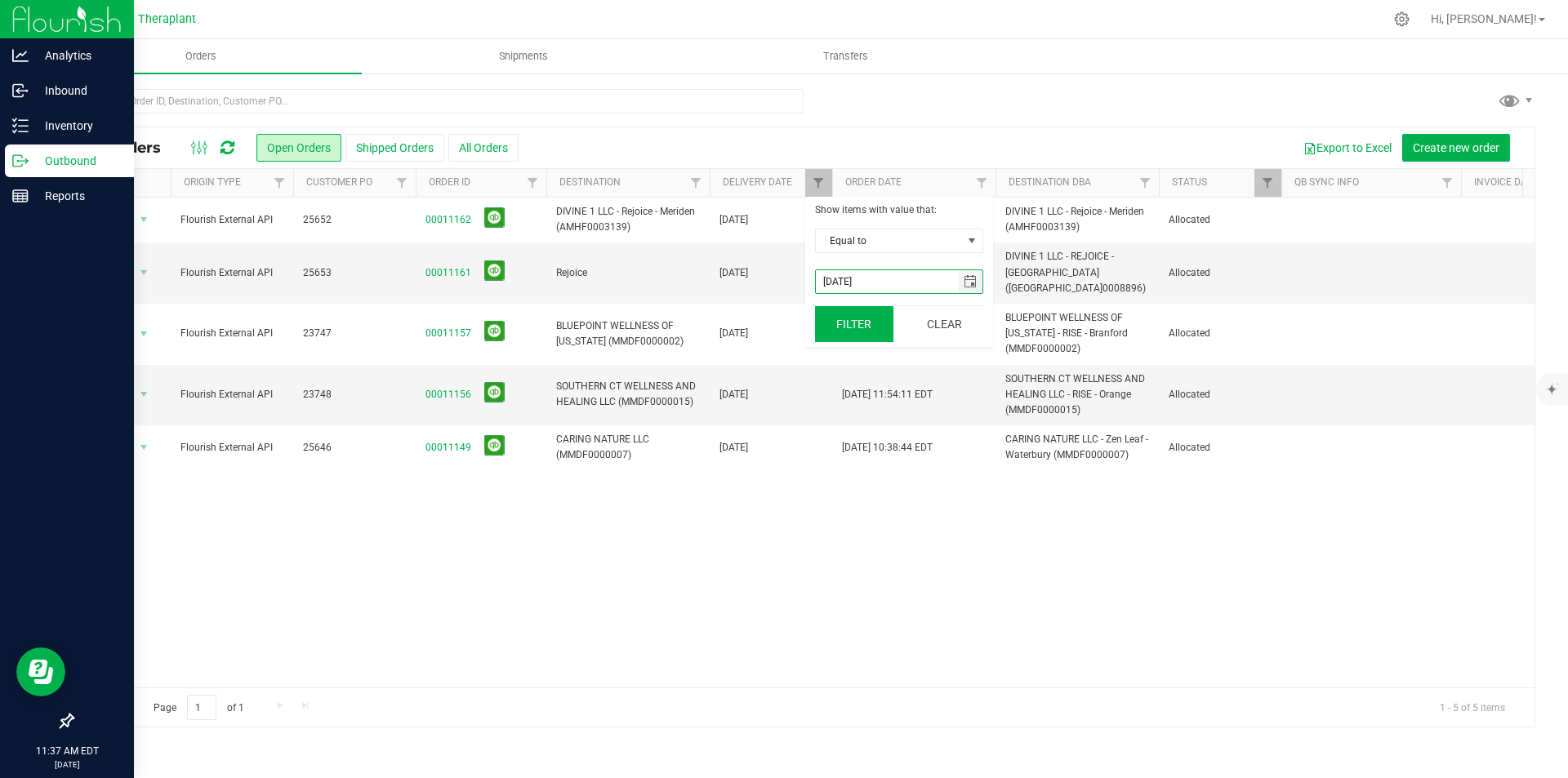
click at [853, 322] on button "Filter" at bounding box center [854, 324] width 78 height 36
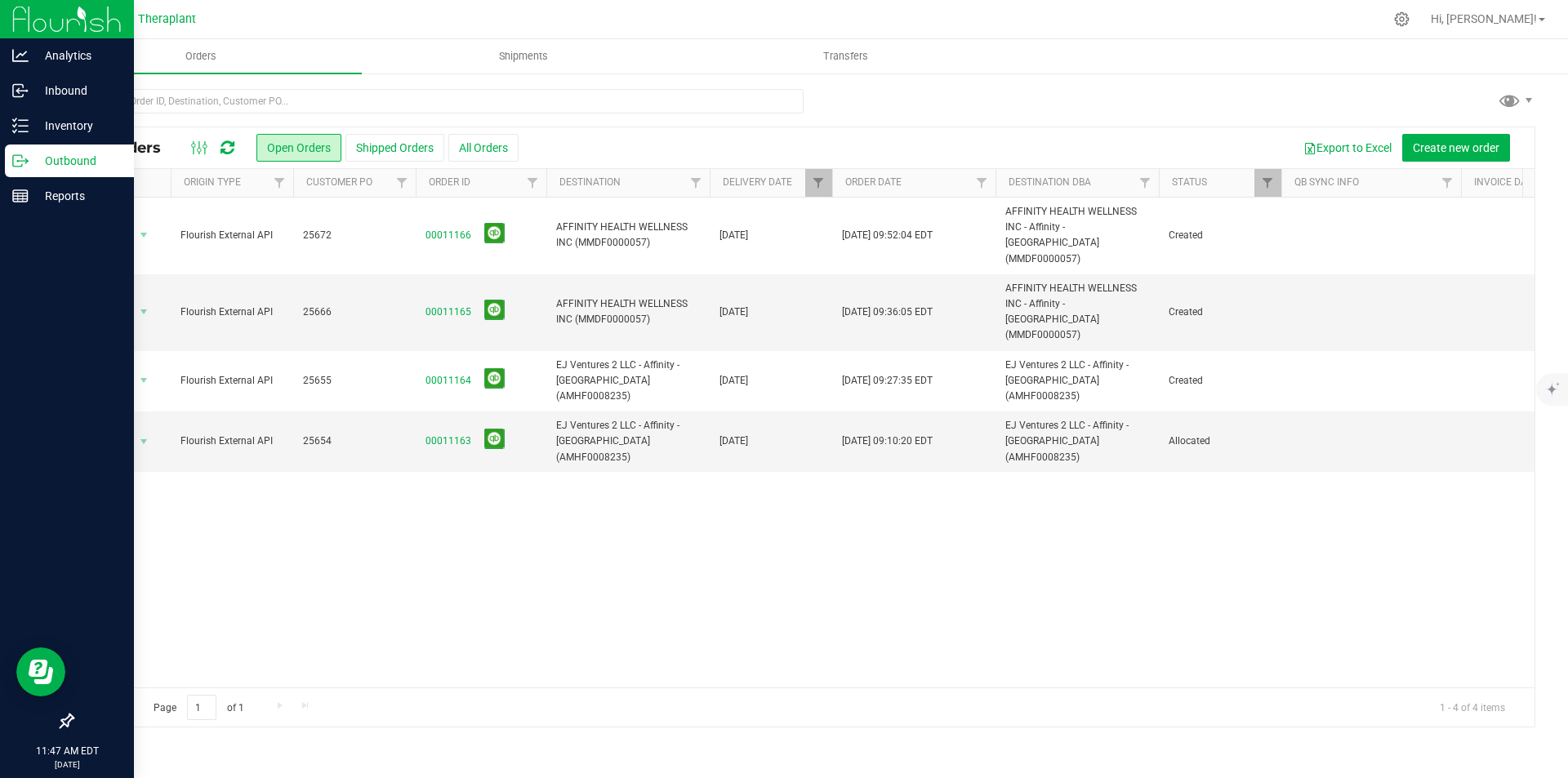
click at [14, 12] on img at bounding box center [66, 19] width 110 height 38
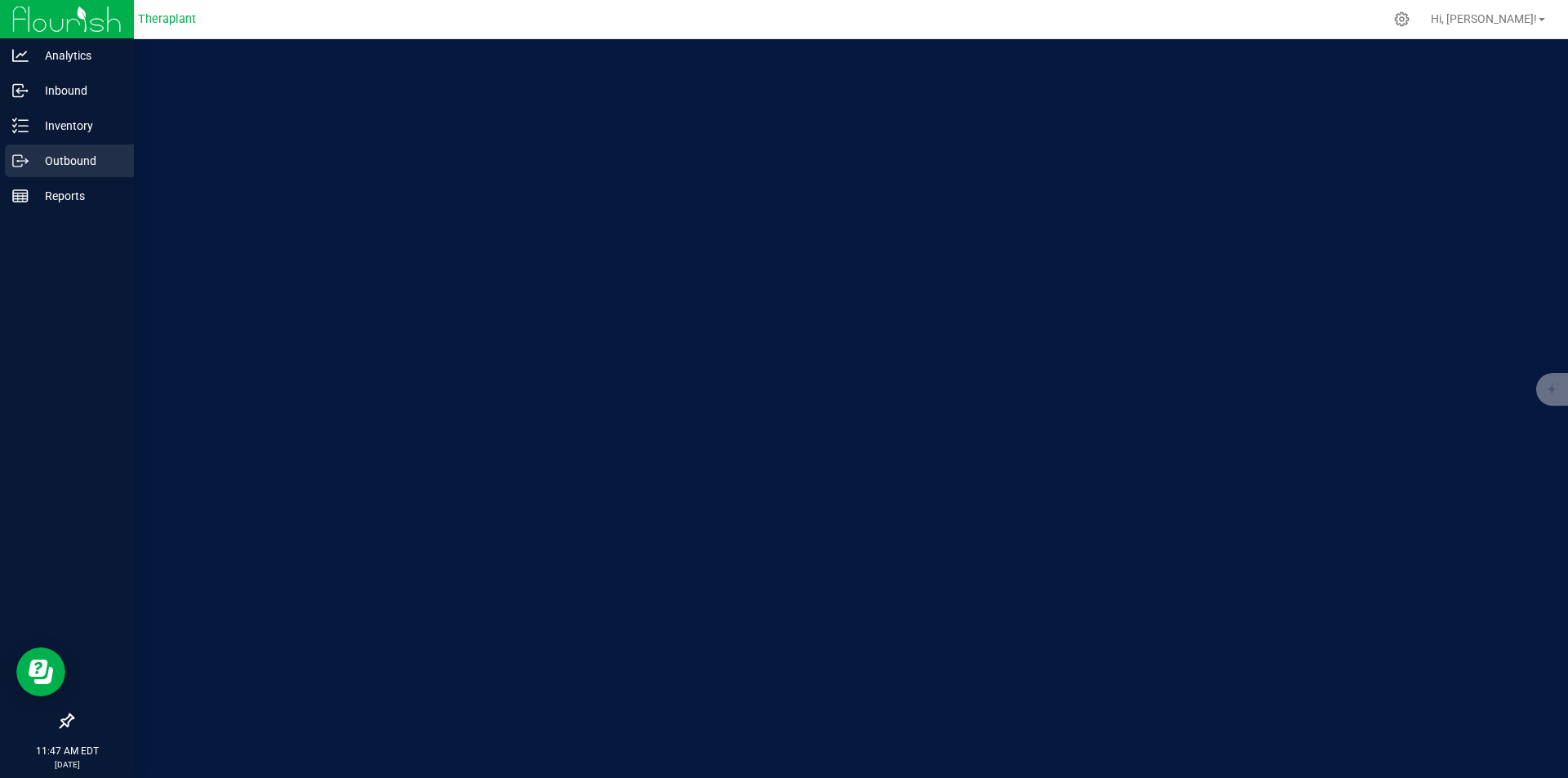
click at [82, 149] on div "Outbound" at bounding box center [70, 161] width 129 height 32
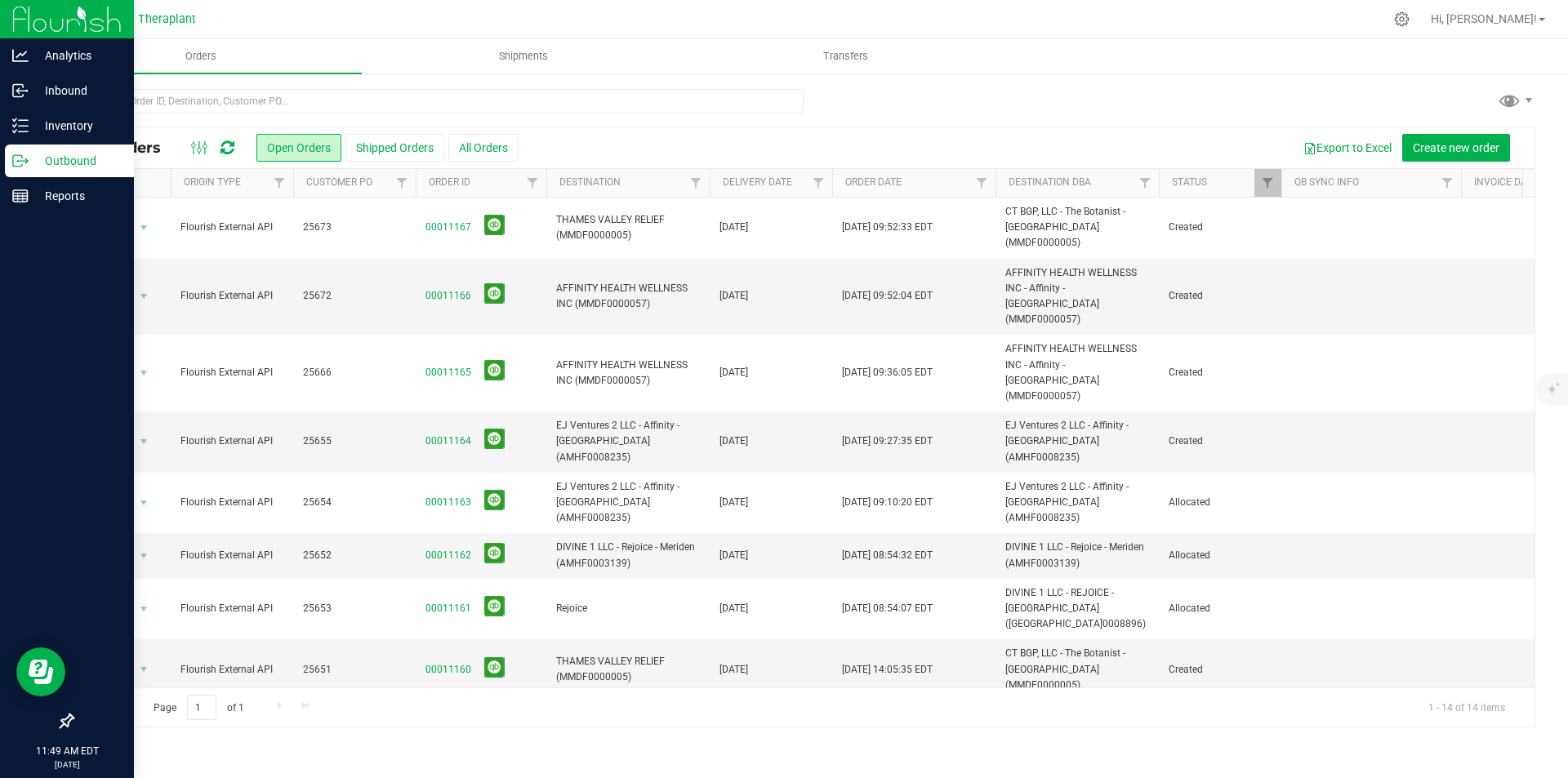
drag, startPoint x: 217, startPoint y: 148, endPoint x: 225, endPoint y: 153, distance: 9.4
click at [220, 149] on div at bounding box center [213, 147] width 54 height 20
click at [227, 153] on icon at bounding box center [227, 147] width 14 height 16
click at [225, 143] on icon at bounding box center [227, 147] width 14 height 16
click at [235, 150] on icon at bounding box center [227, 147] width 14 height 16
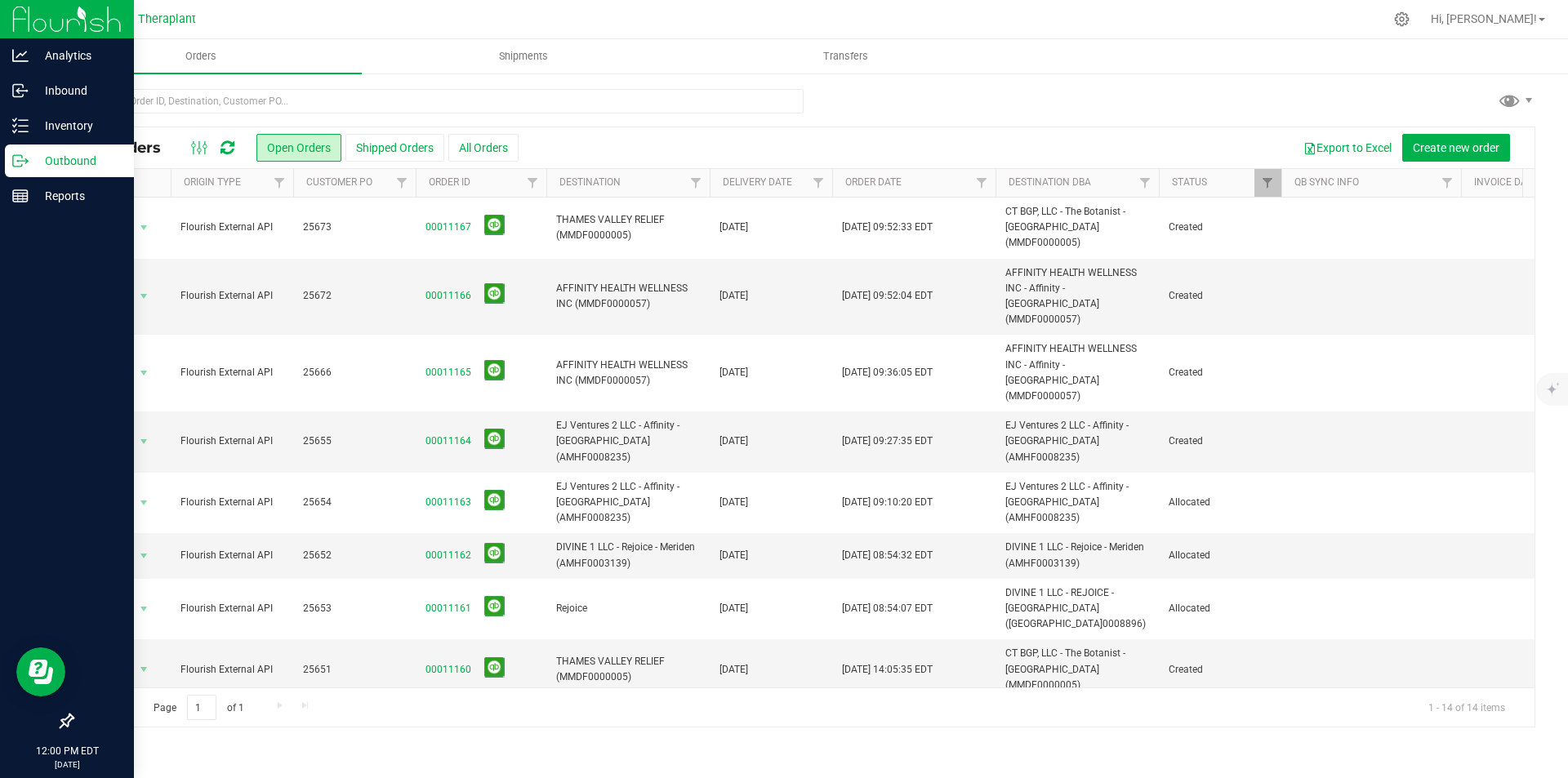
click at [230, 141] on icon at bounding box center [227, 147] width 14 height 16
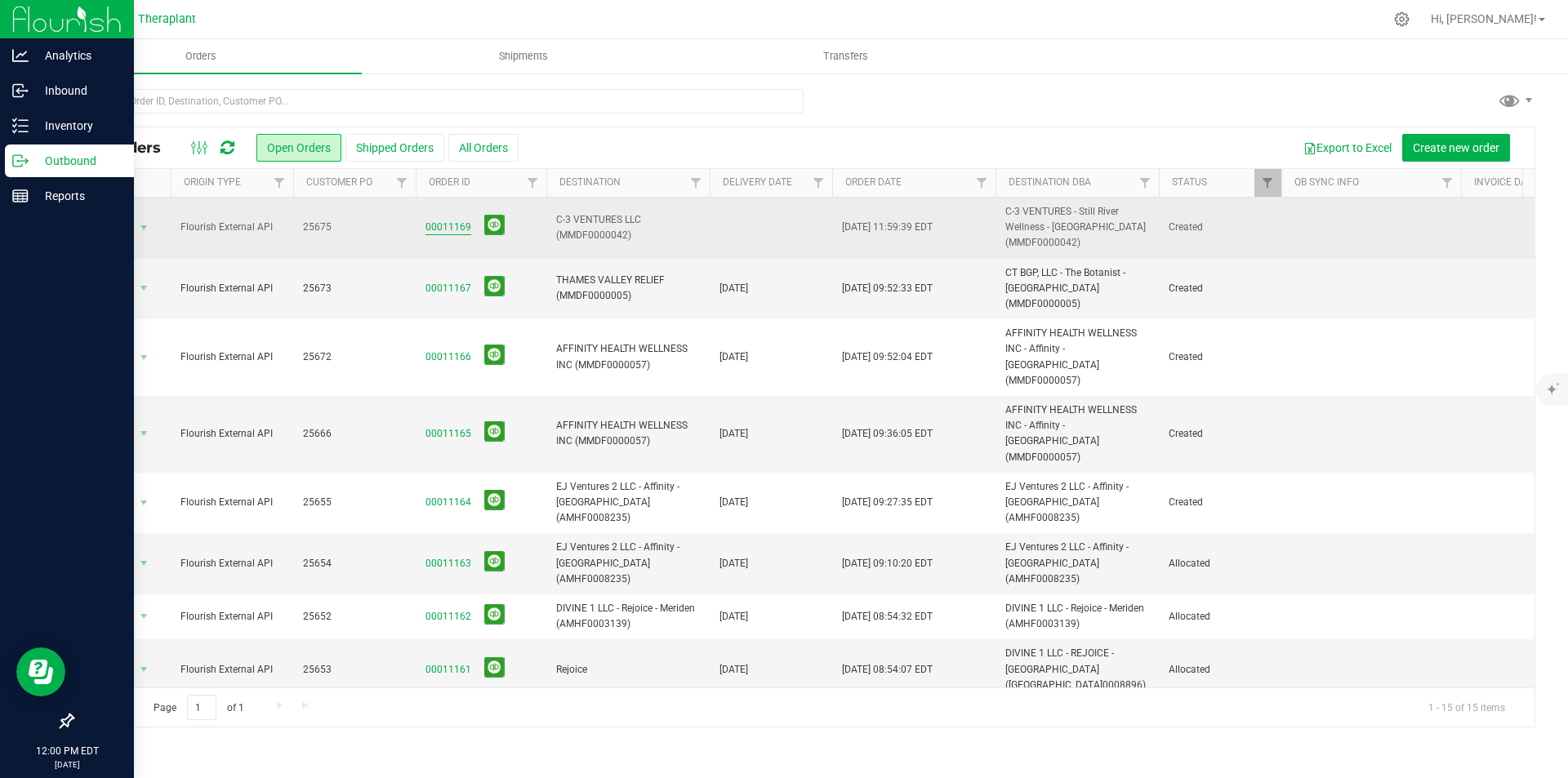
click at [434, 229] on link "00011169" at bounding box center [448, 227] width 46 height 15
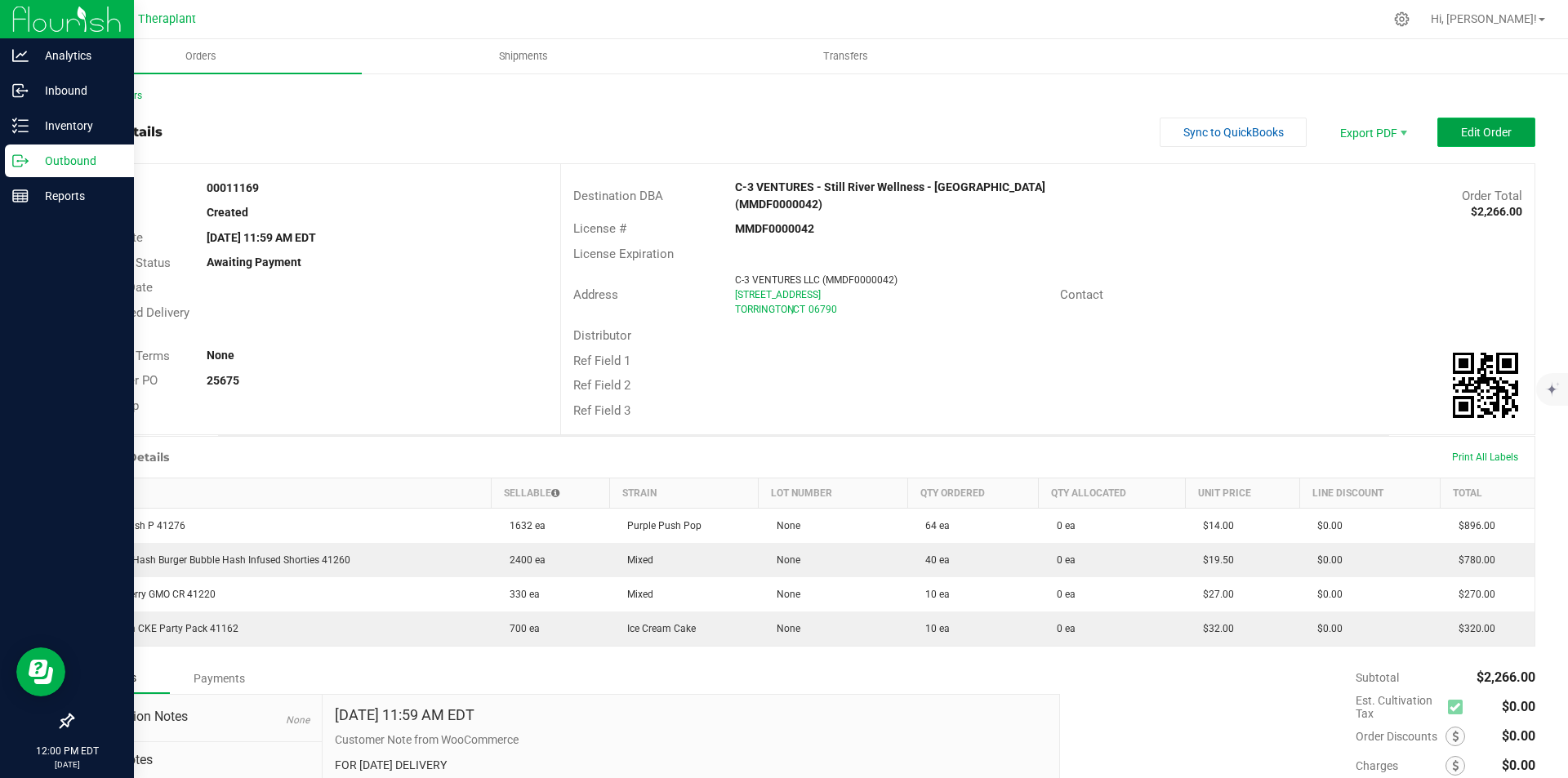
click at [1469, 124] on button "Edit Order" at bounding box center [1486, 132] width 98 height 30
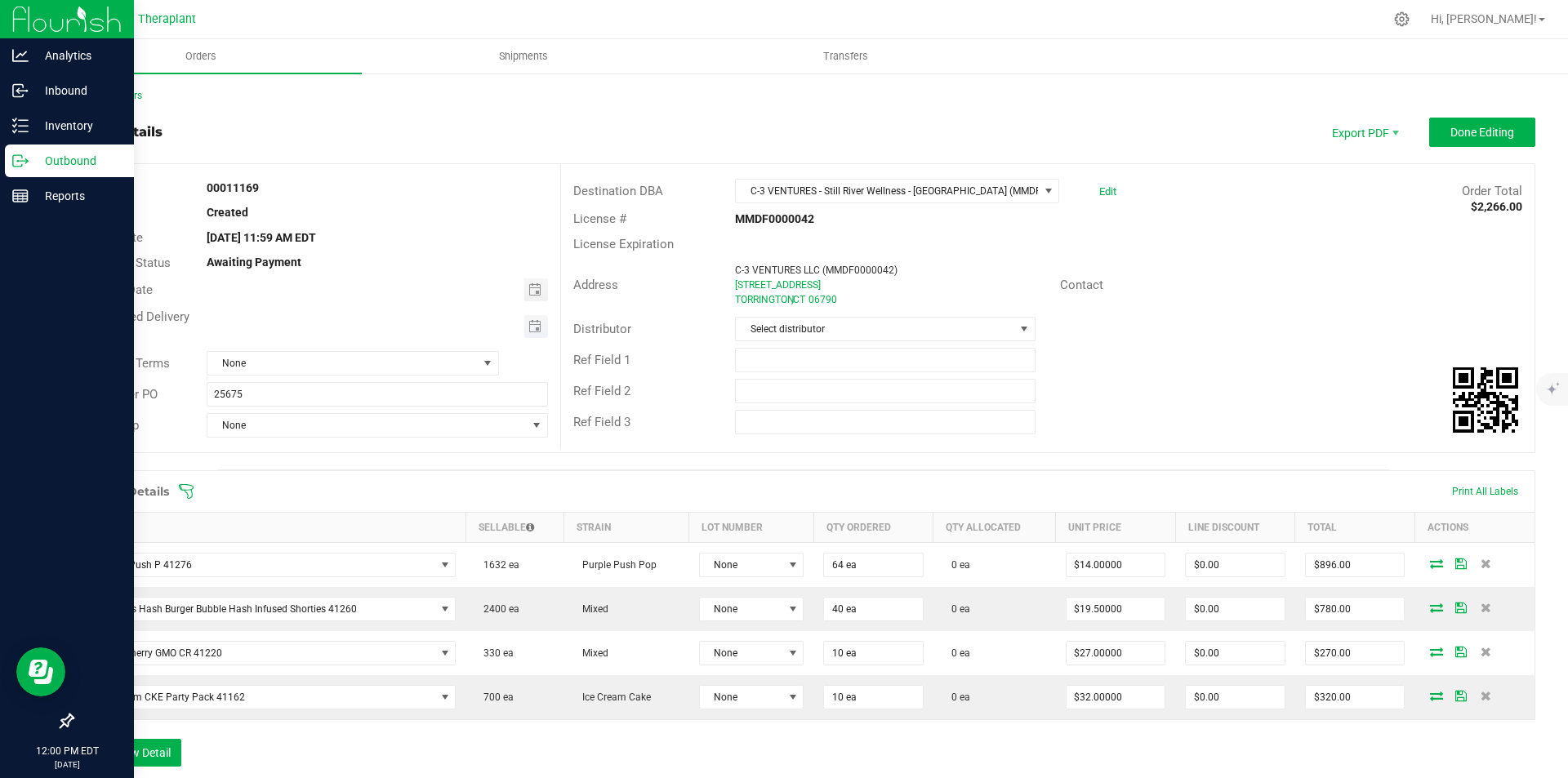
click at [528, 320] on span "Toggle calendar" at bounding box center [534, 326] width 13 height 13
click at [407, 486] on span "26" at bounding box center [400, 487] width 24 height 26
type input "09/26/2025"
click at [1491, 114] on div "Back to Orders Order details Export PDF Done Editing Order # 00011169 Status Cr…" at bounding box center [803, 561] width 1464 height 946
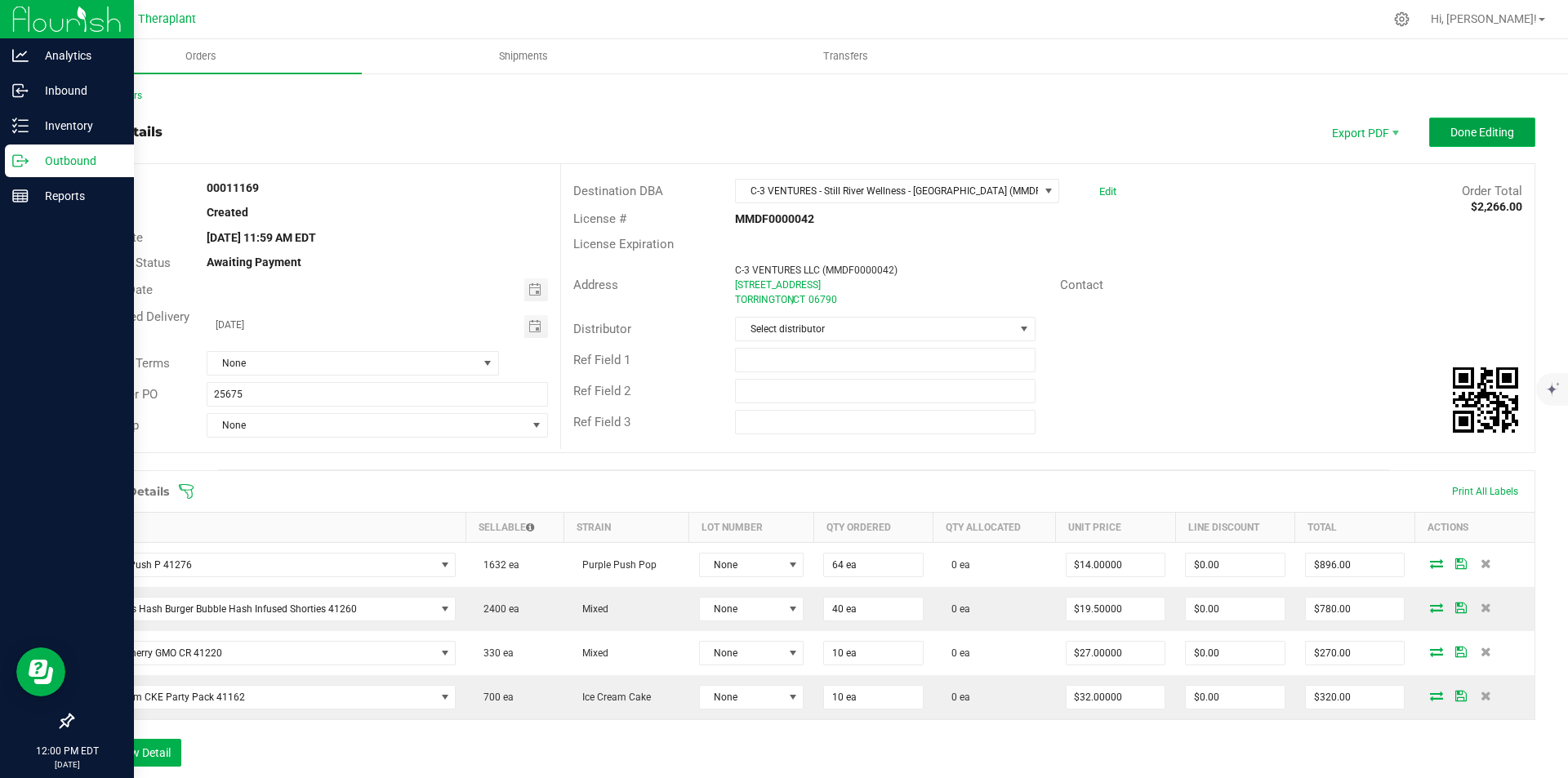
click at [1488, 124] on button "Done Editing" at bounding box center [1482, 132] width 106 height 30
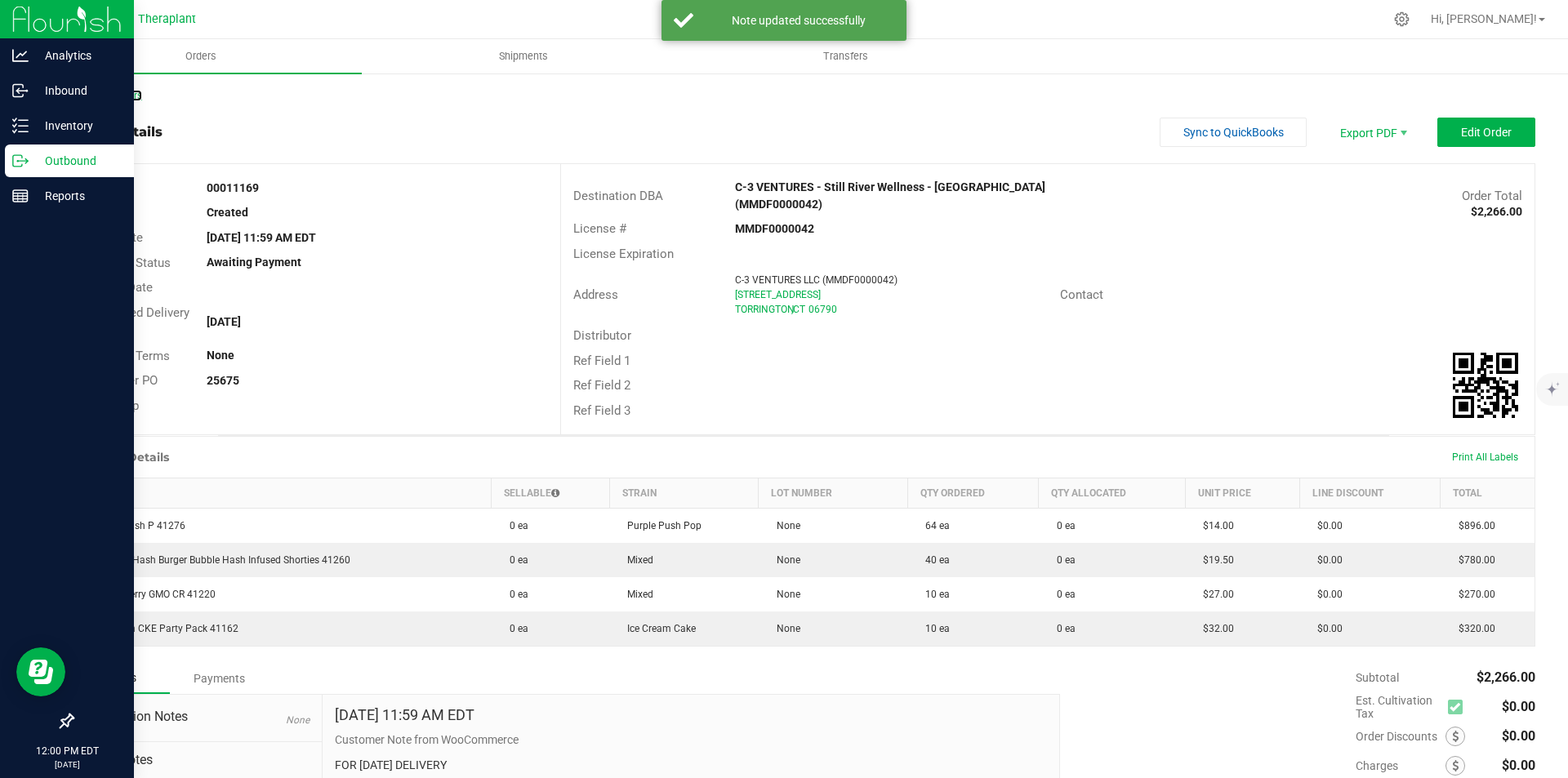
click at [116, 94] on link "Back to Orders" at bounding box center [106, 95] width 71 height 11
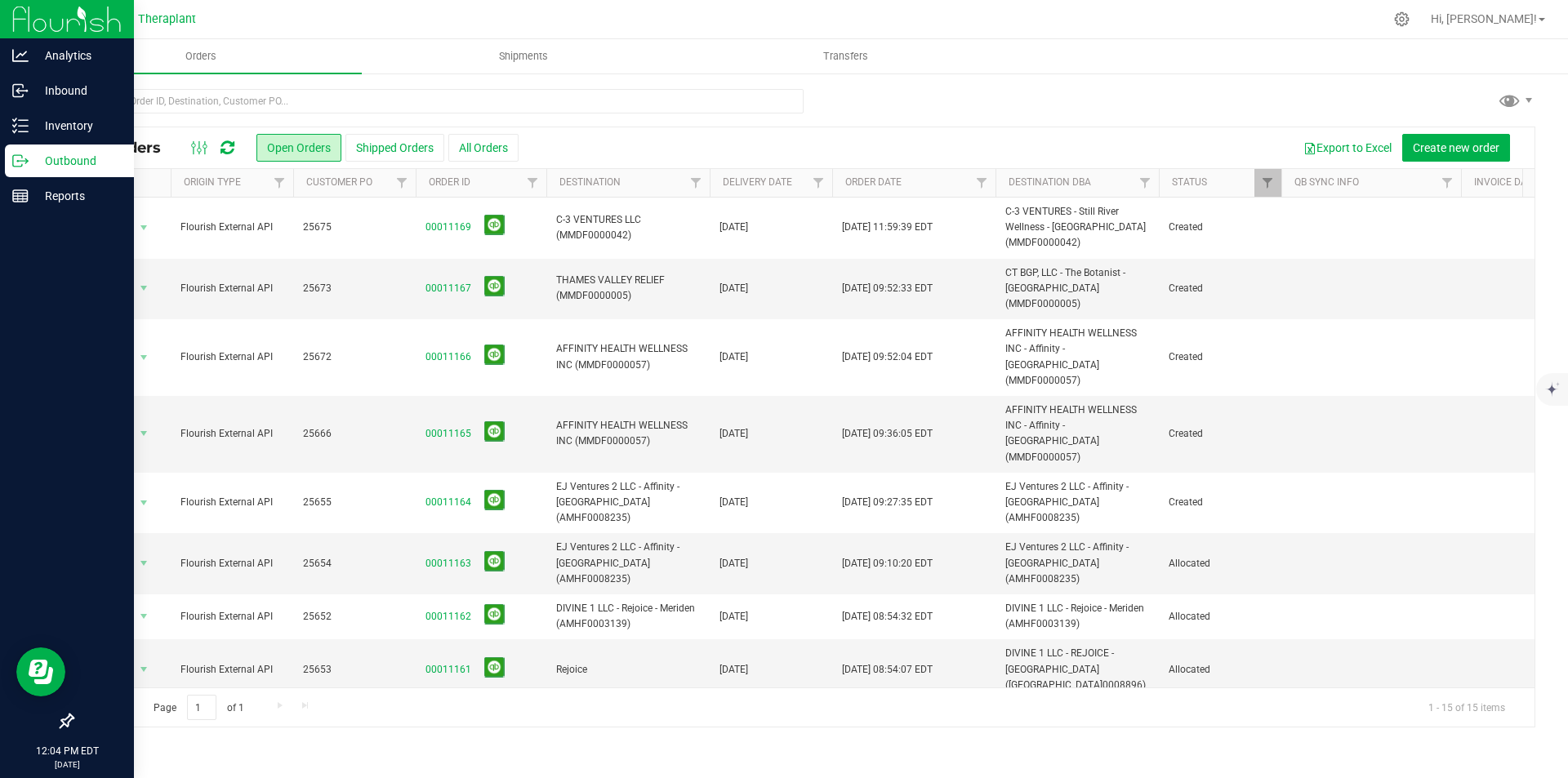
click at [231, 149] on icon at bounding box center [227, 147] width 14 height 16
click at [229, 146] on icon at bounding box center [227, 147] width 14 height 16
click at [225, 145] on icon at bounding box center [227, 147] width 14 height 16
click at [226, 150] on icon at bounding box center [227, 147] width 14 height 16
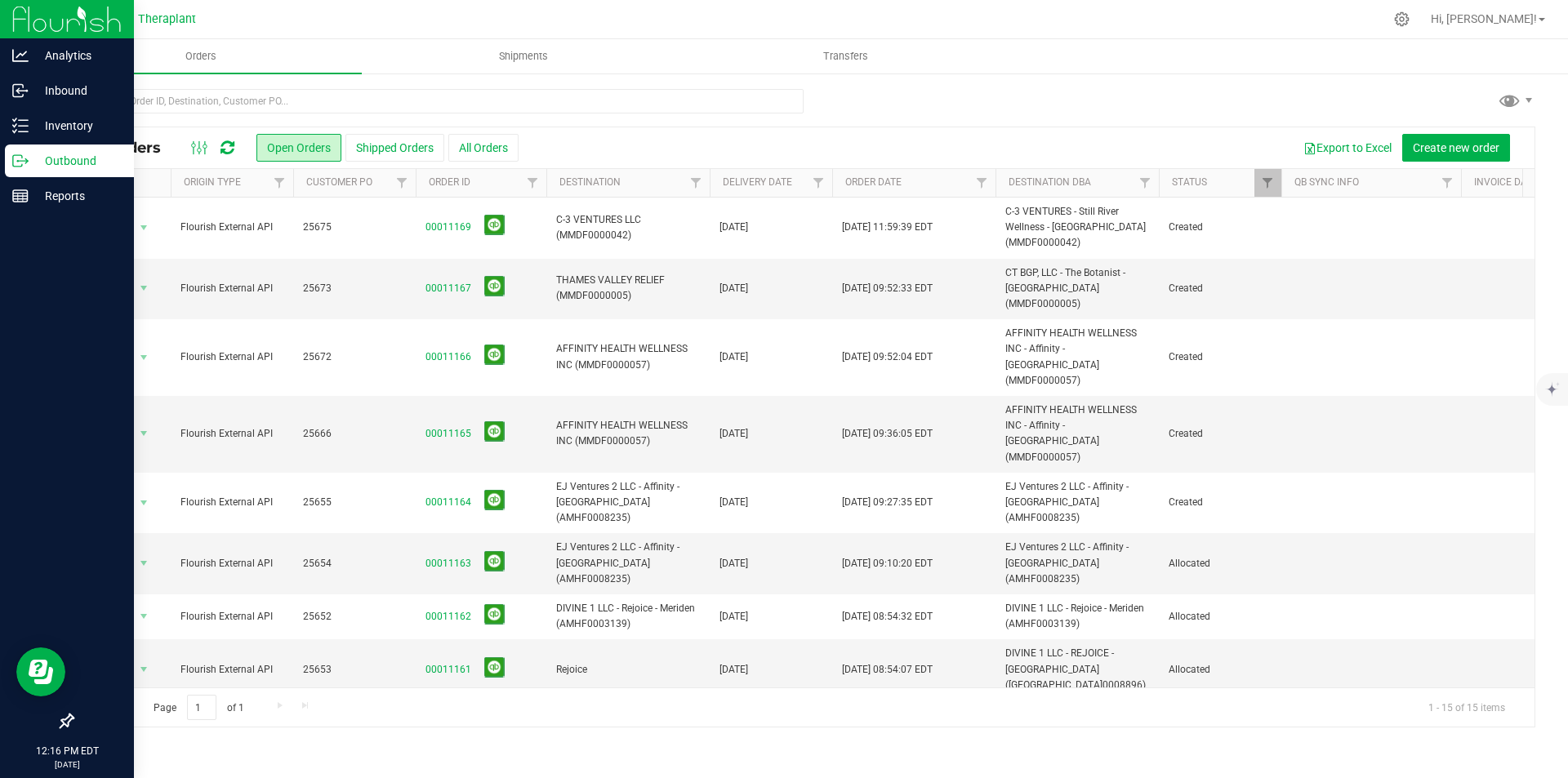
click at [231, 139] on icon at bounding box center [227, 147] width 14 height 16
click at [231, 142] on icon at bounding box center [227, 147] width 14 height 16
click at [231, 149] on icon at bounding box center [227, 147] width 14 height 16
click at [234, 148] on icon at bounding box center [227, 147] width 14 height 16
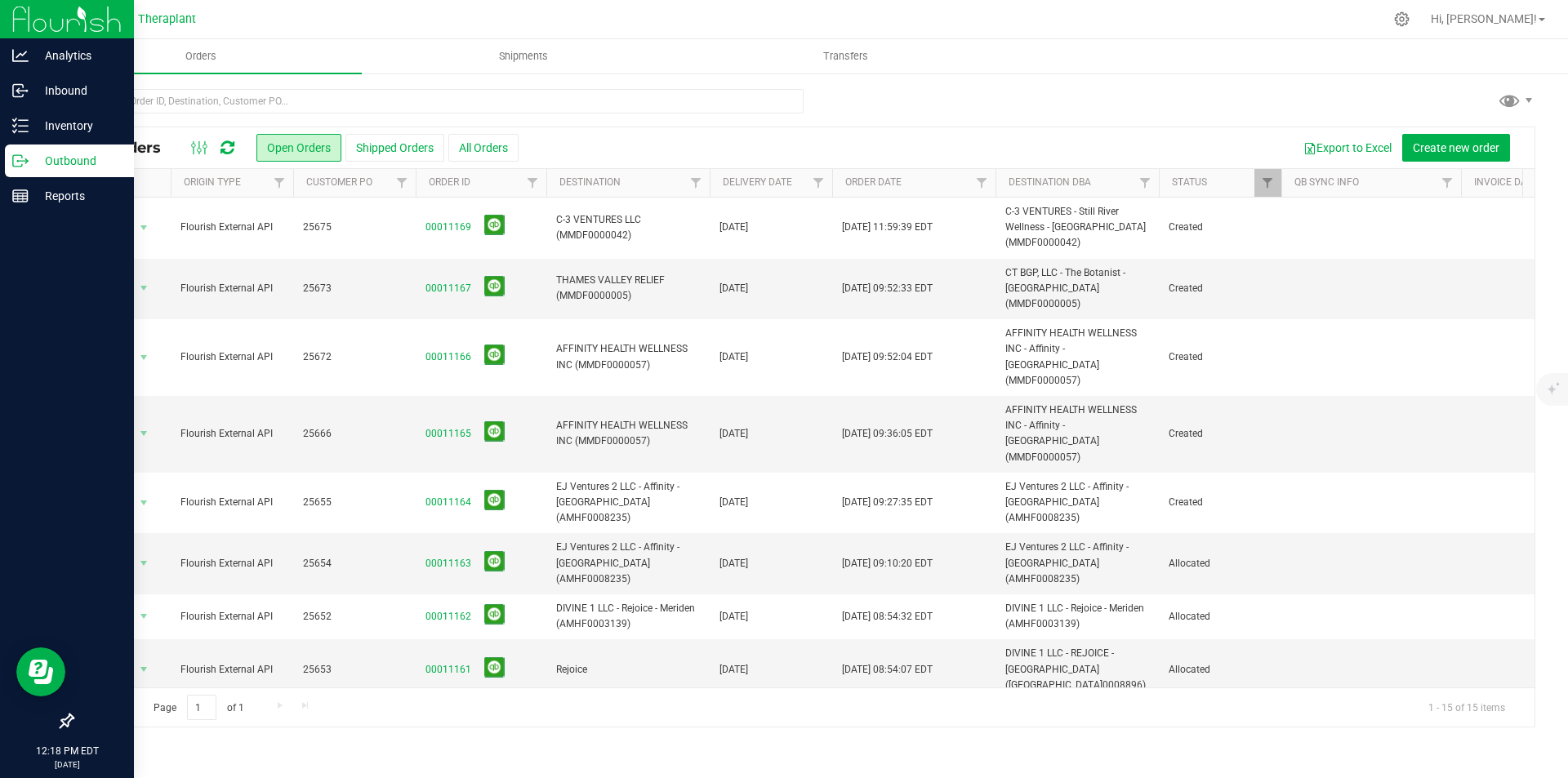
click at [234, 147] on icon at bounding box center [227, 147] width 14 height 16
click at [12, 25] on img at bounding box center [66, 19] width 110 height 38
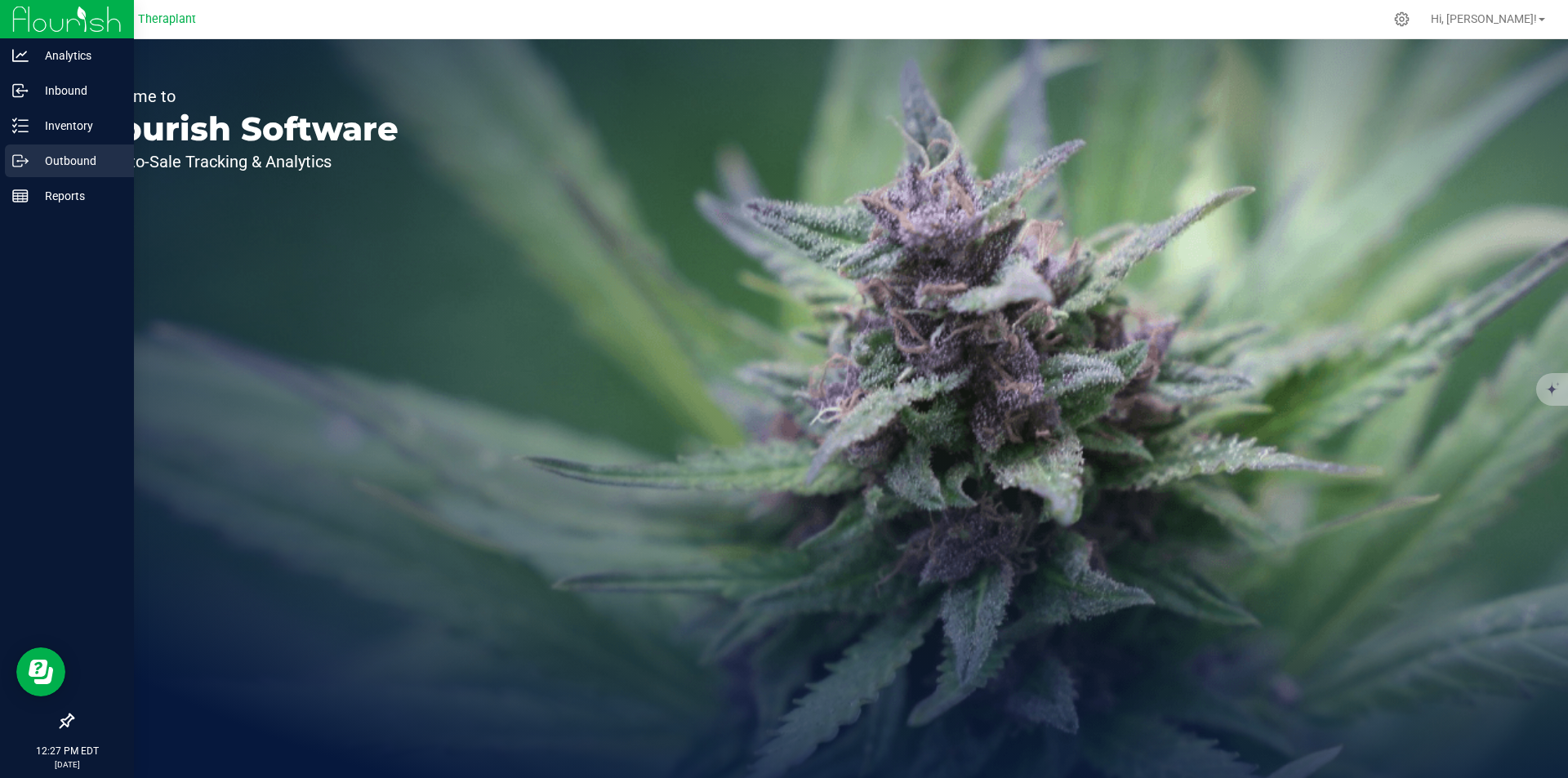
click at [55, 156] on p "Outbound" at bounding box center [77, 161] width 98 height 20
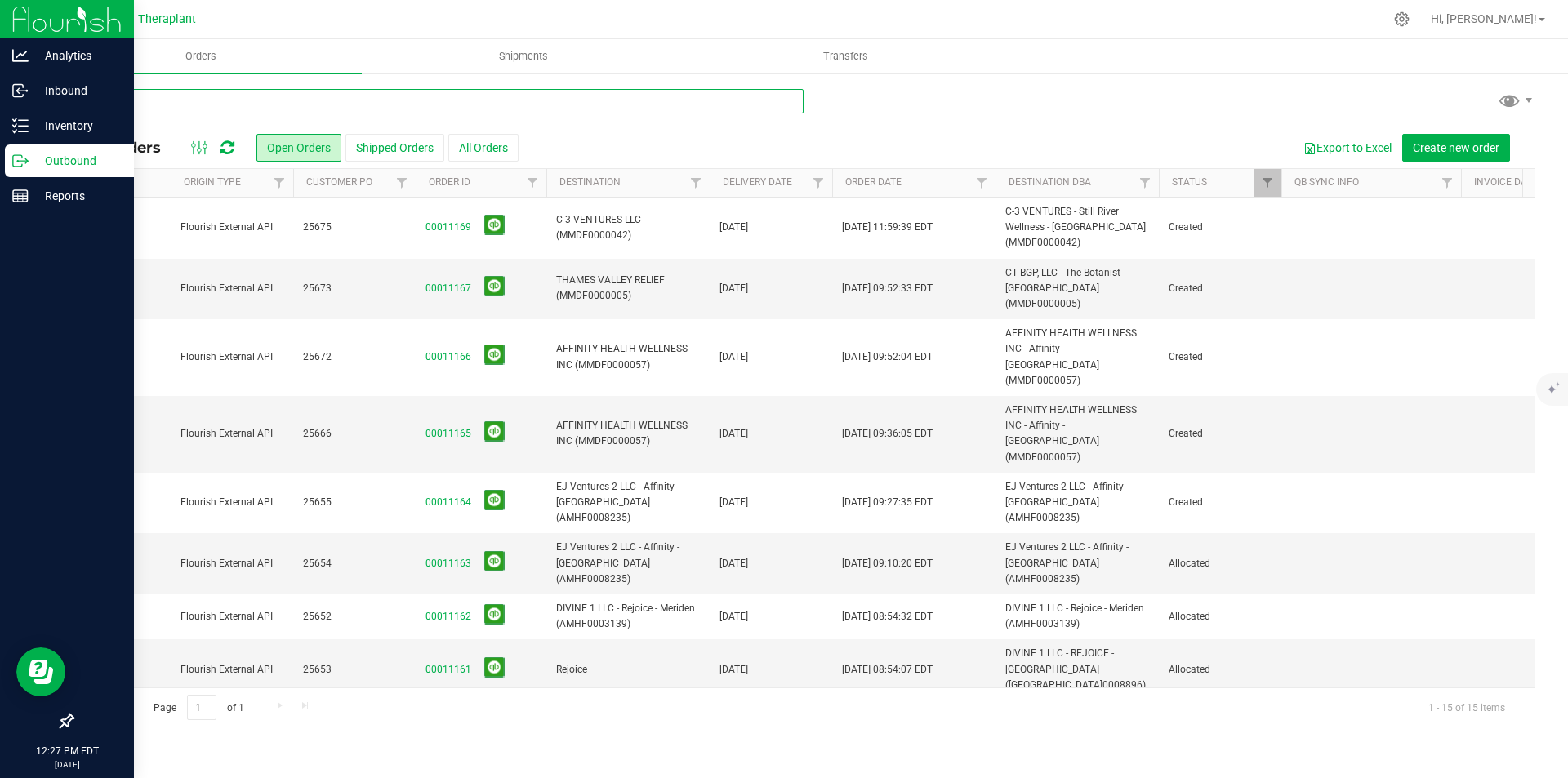
click at [379, 96] on input "text" at bounding box center [437, 101] width 732 height 25
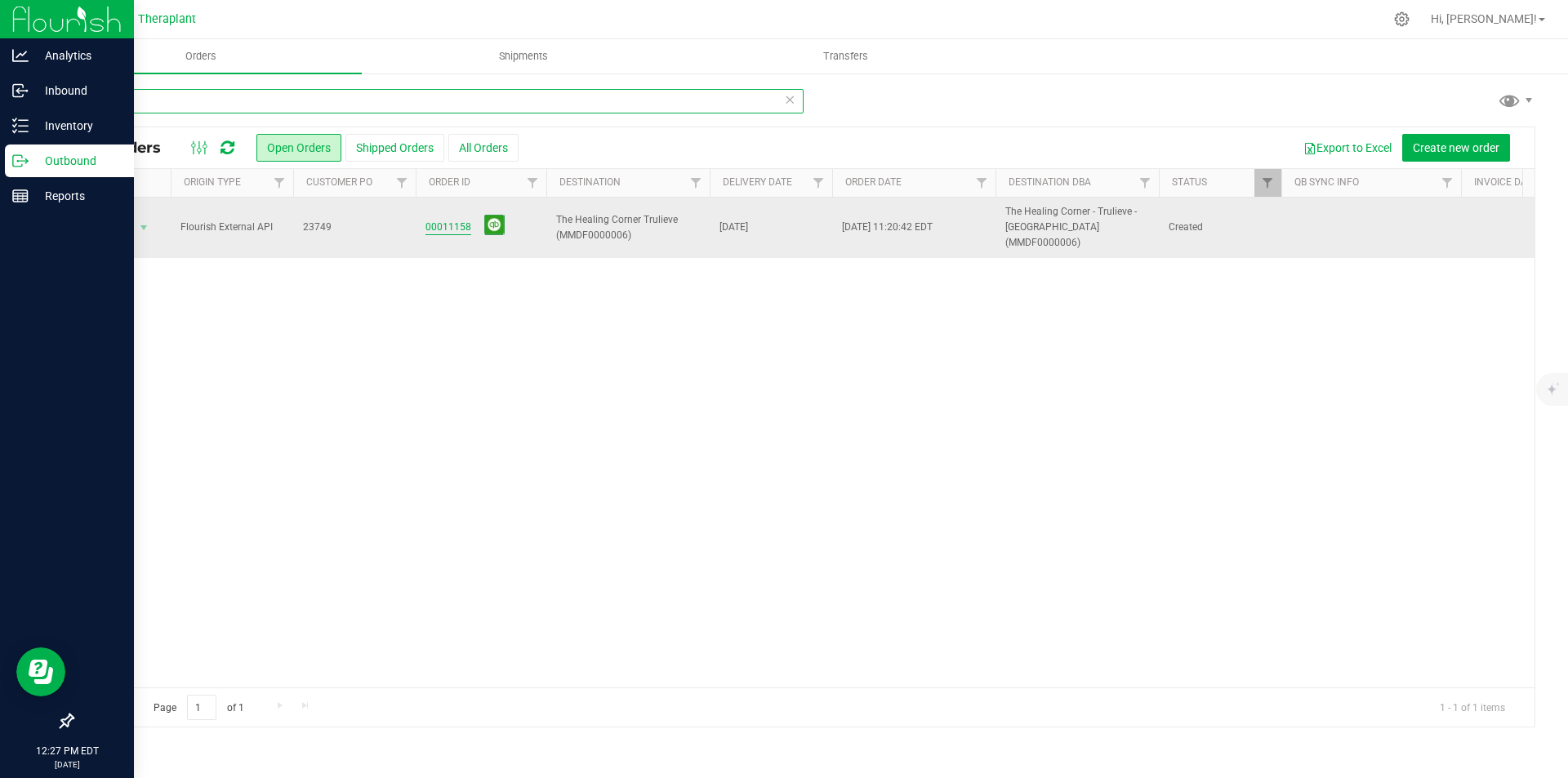
type input "749"
click at [435, 219] on link "00011158" at bounding box center [448, 227] width 46 height 15
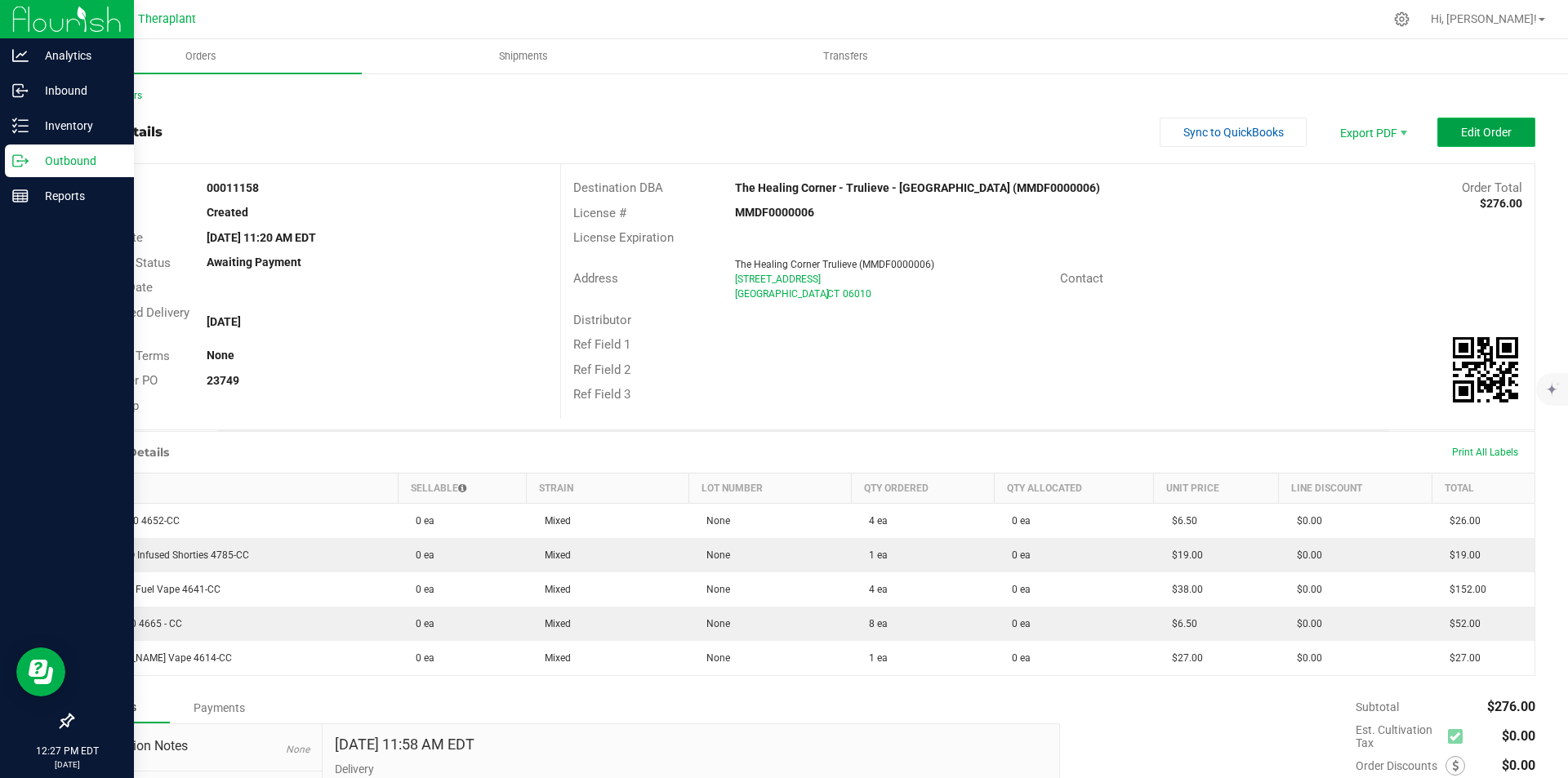
click at [1482, 123] on button "Edit Order" at bounding box center [1486, 132] width 98 height 30
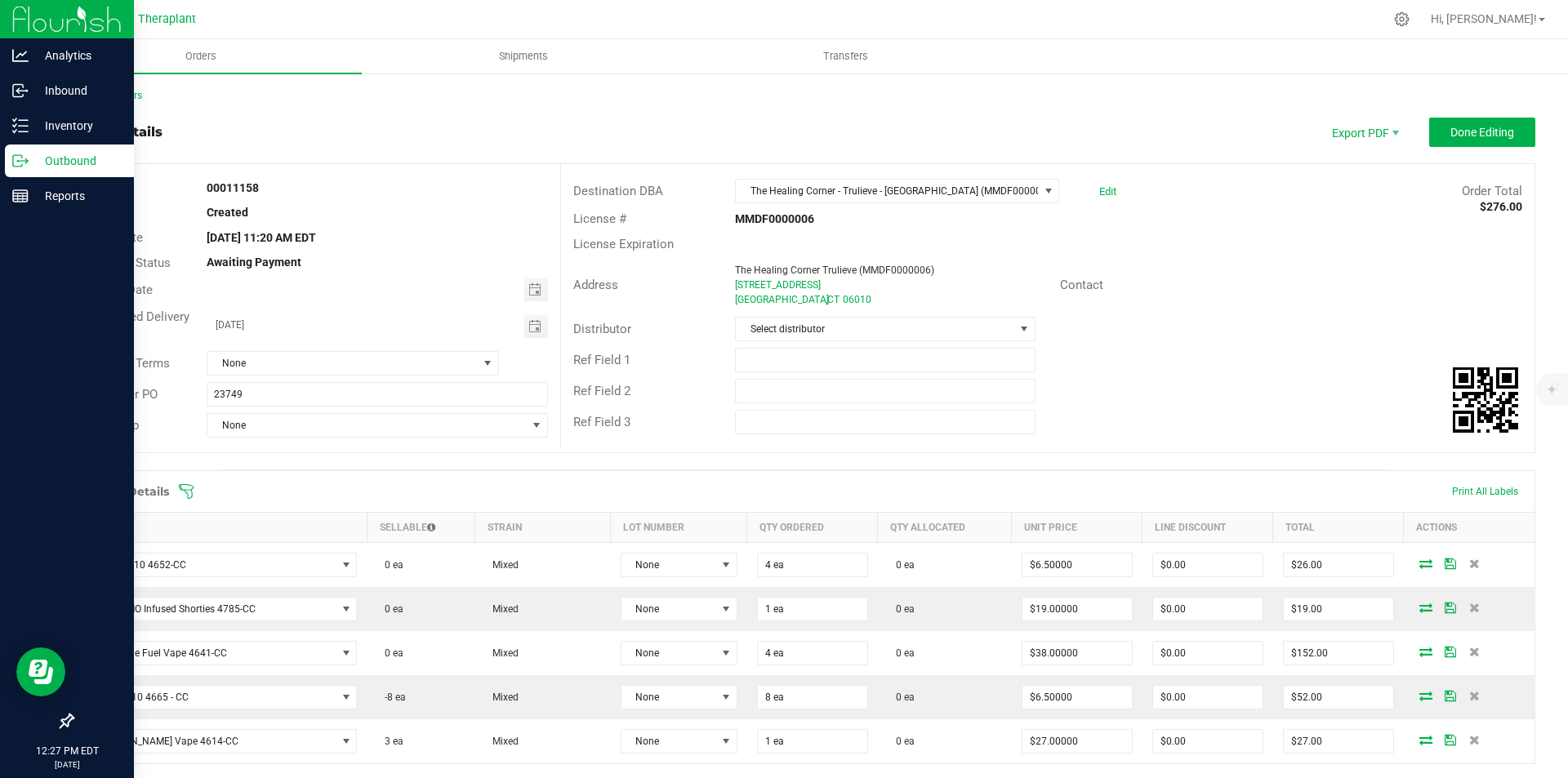
scroll to position [163, 0]
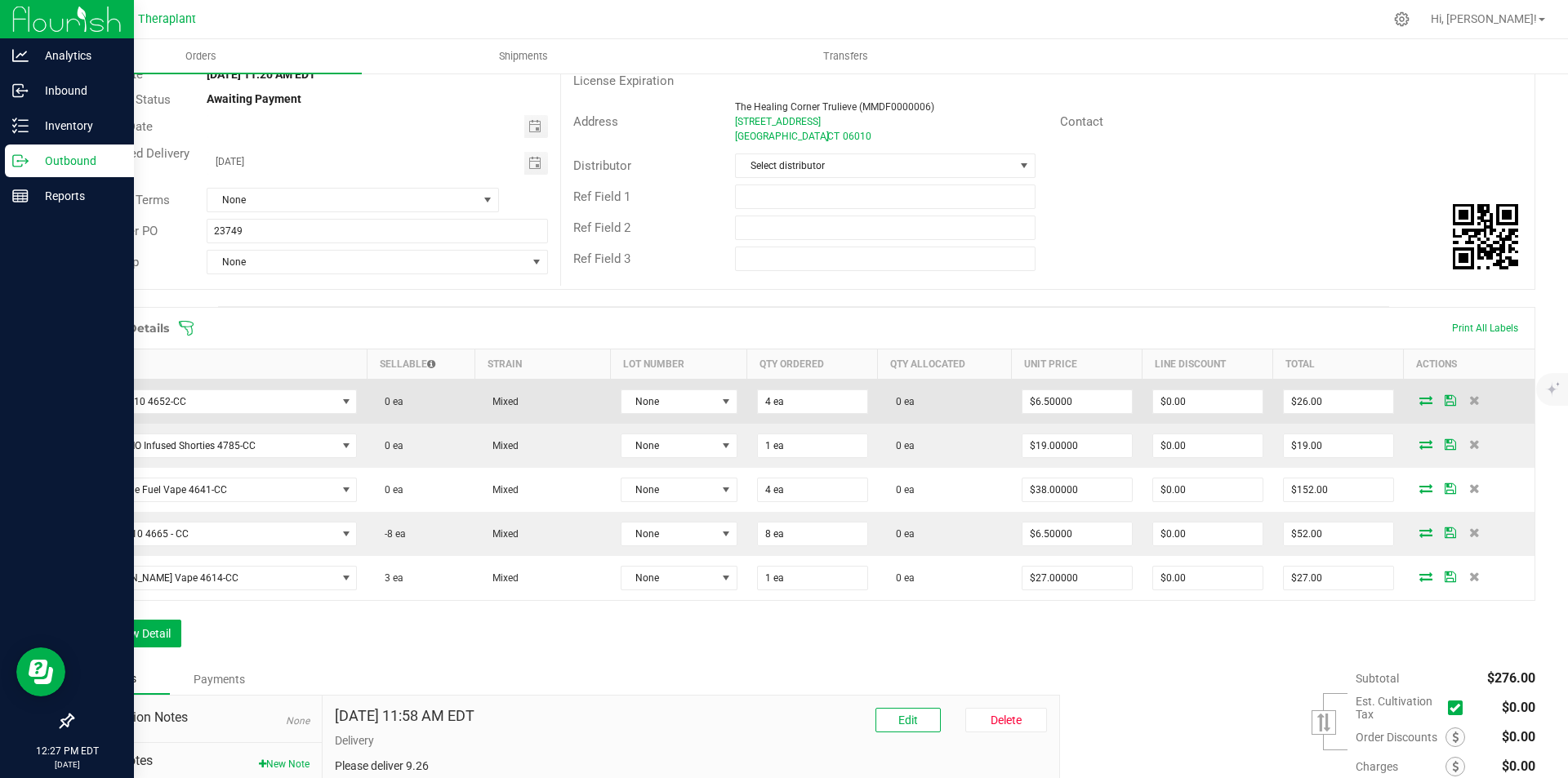
click at [1420, 397] on icon at bounding box center [1426, 400] width 13 height 10
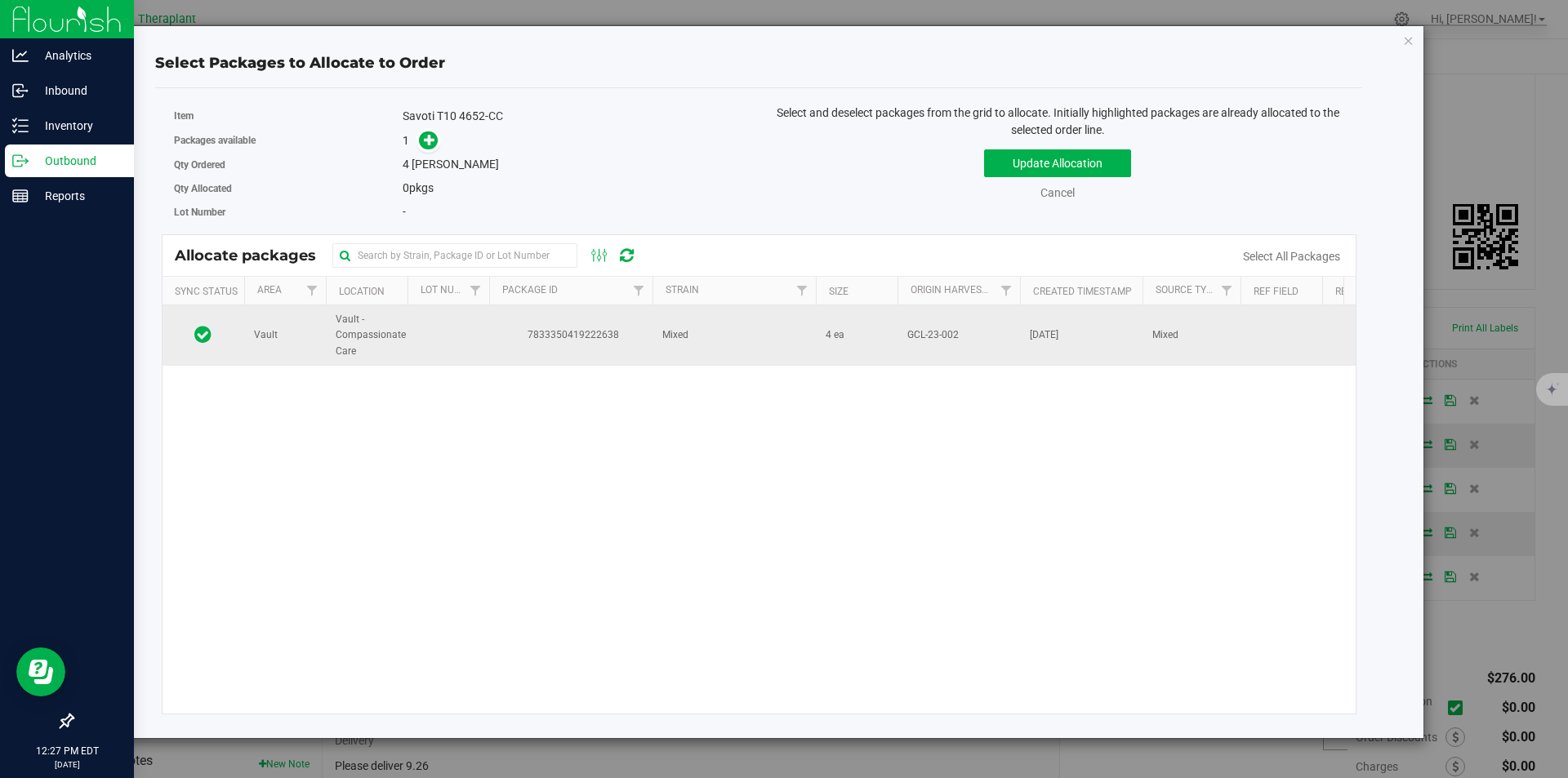
click at [734, 358] on td "Mixed" at bounding box center [734, 335] width 163 height 60
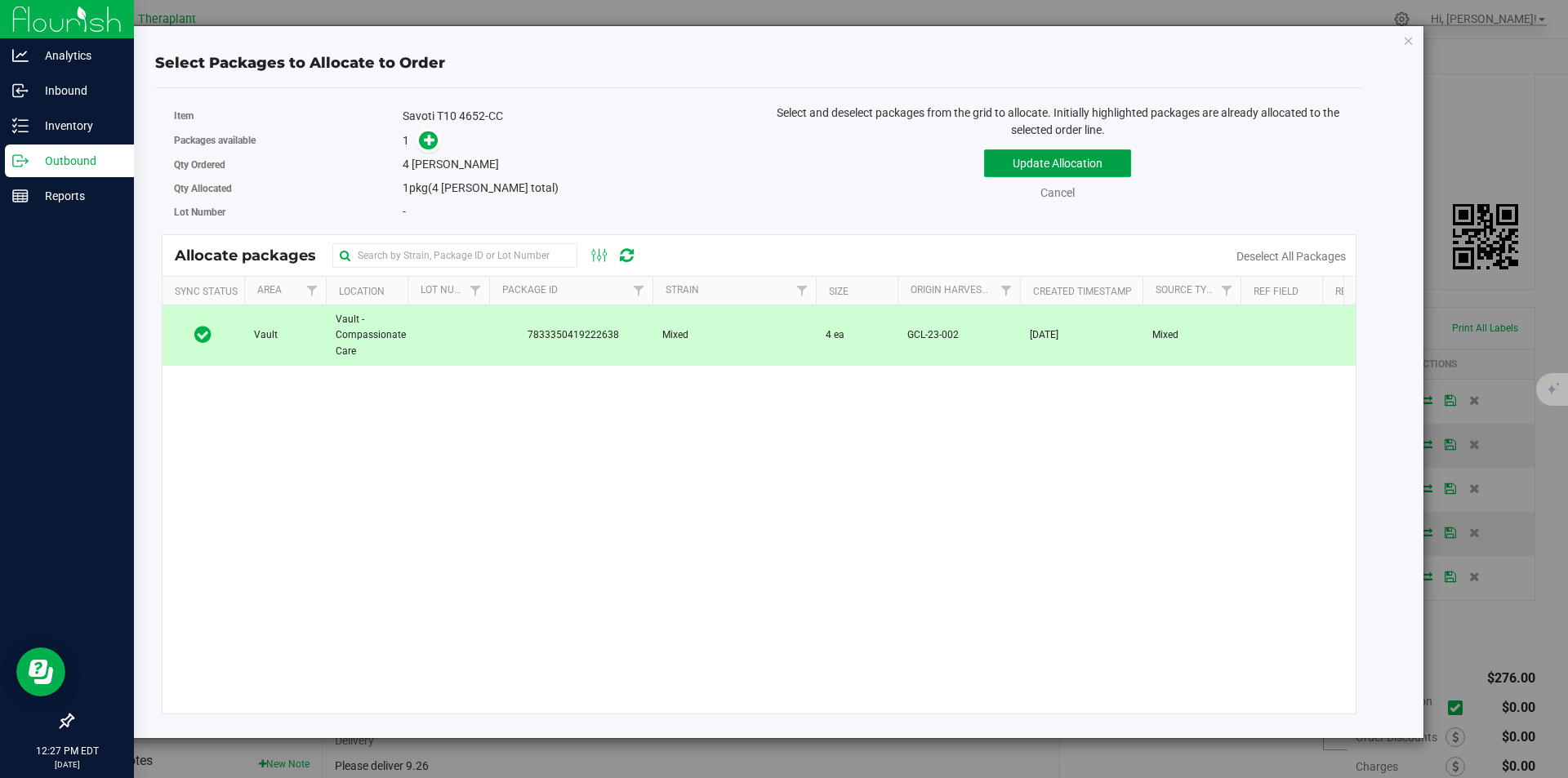
click at [1070, 162] on button "Update Allocation" at bounding box center [1058, 163] width 147 height 28
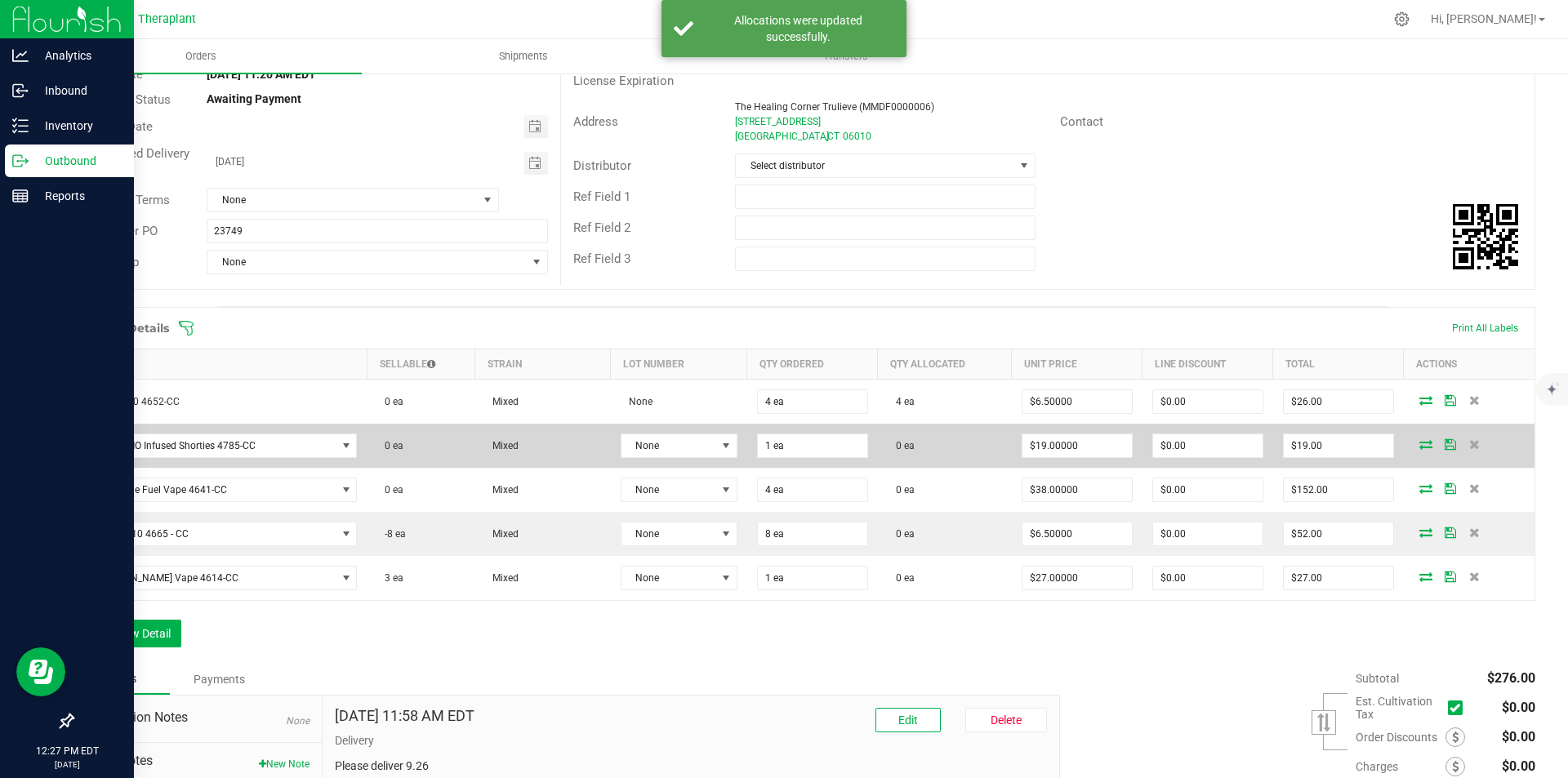
click at [1420, 445] on icon at bounding box center [1426, 445] width 13 height 10
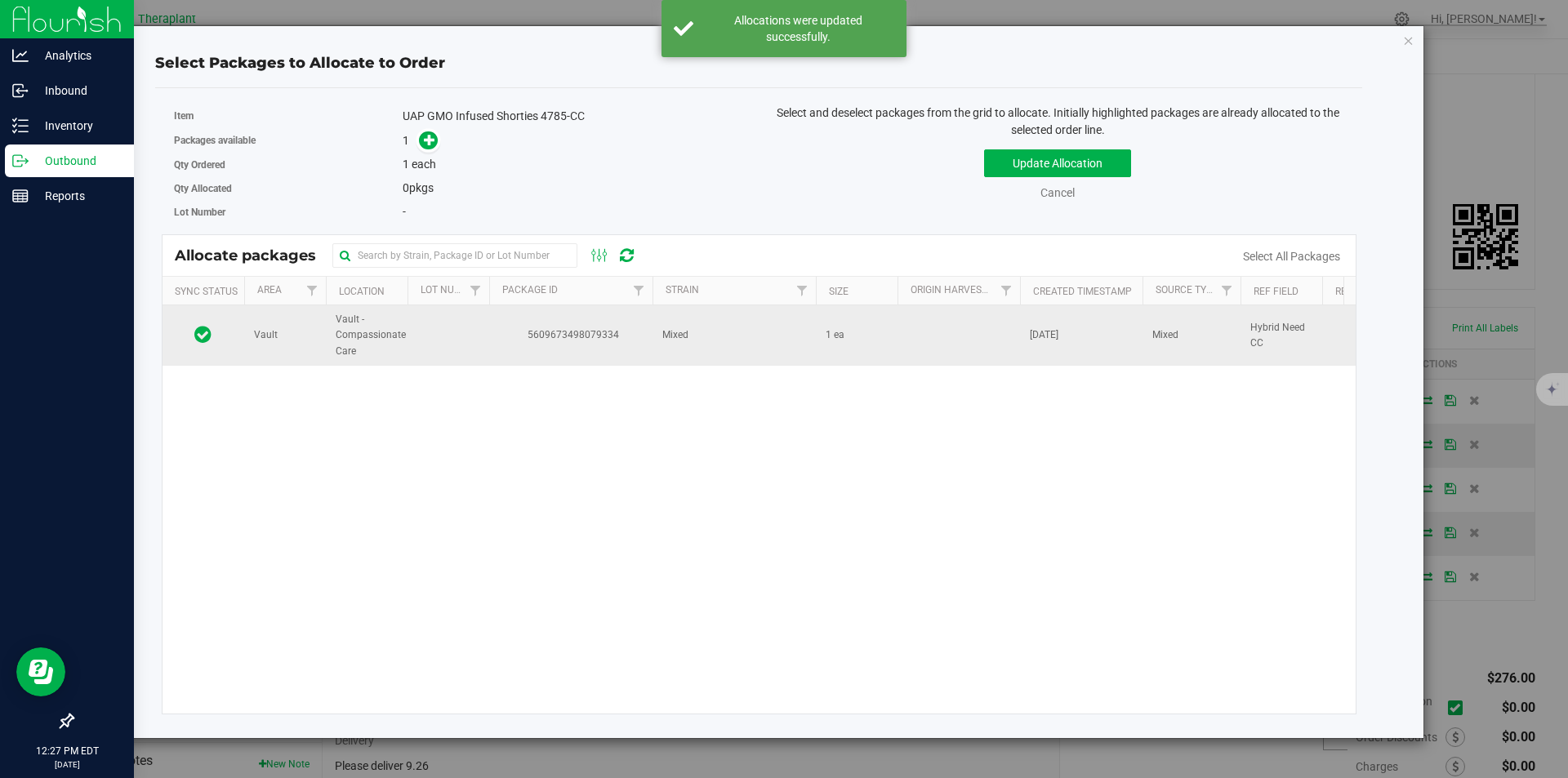
click at [666, 363] on td "Mixed" at bounding box center [734, 335] width 163 height 60
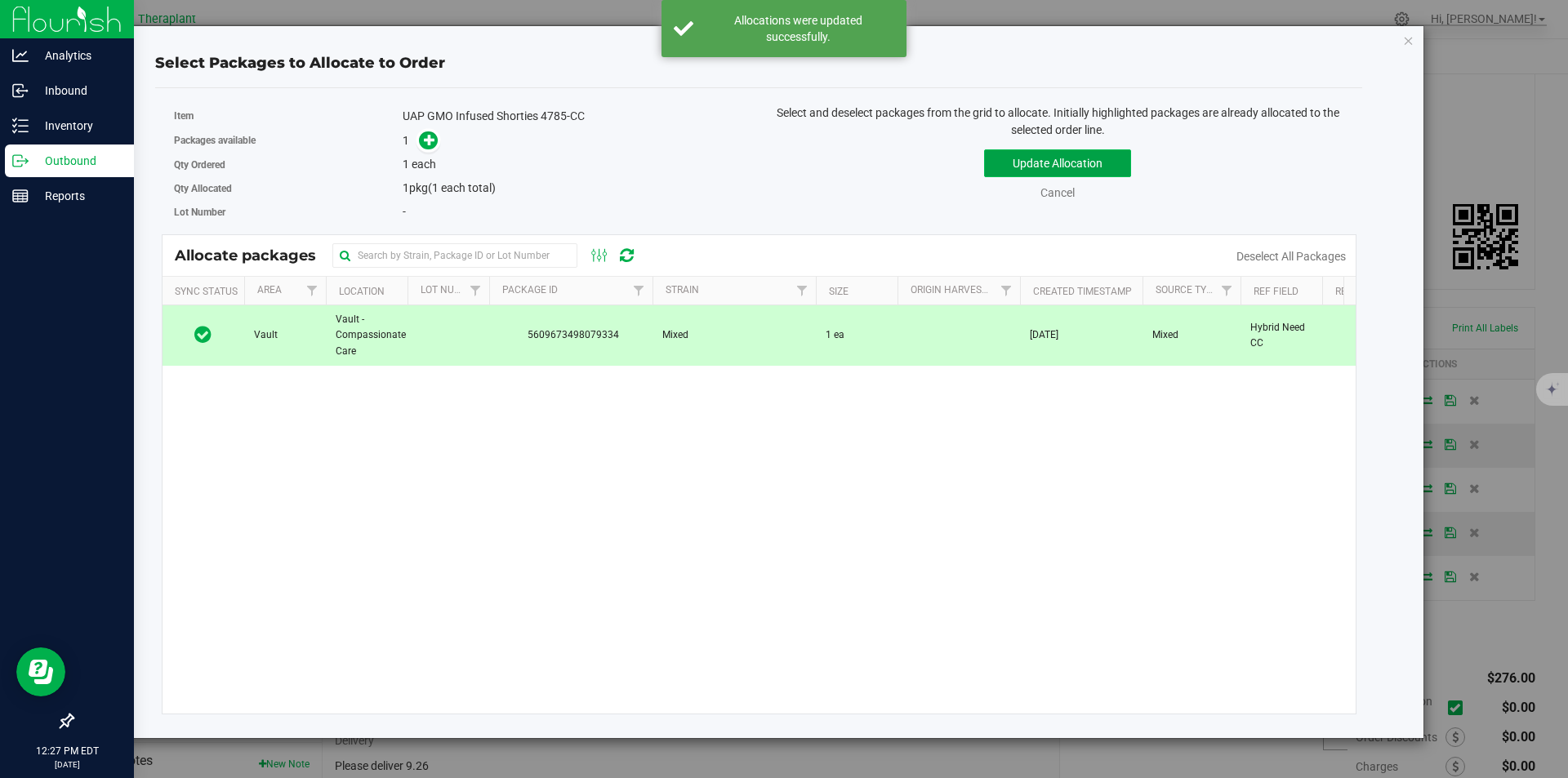
click at [1055, 166] on button "Update Allocation" at bounding box center [1058, 163] width 147 height 28
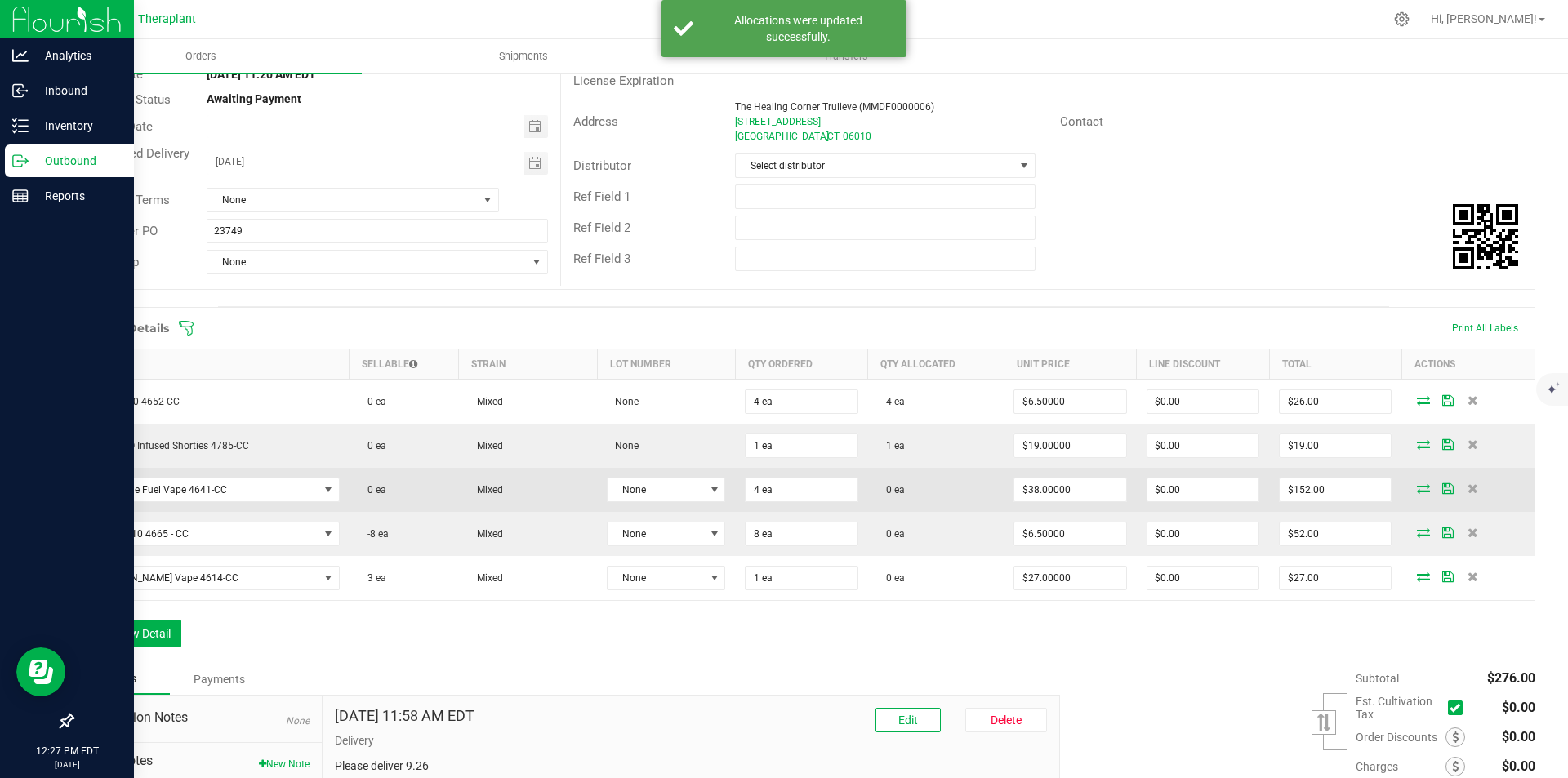
click at [1417, 486] on icon at bounding box center [1423, 488] width 13 height 10
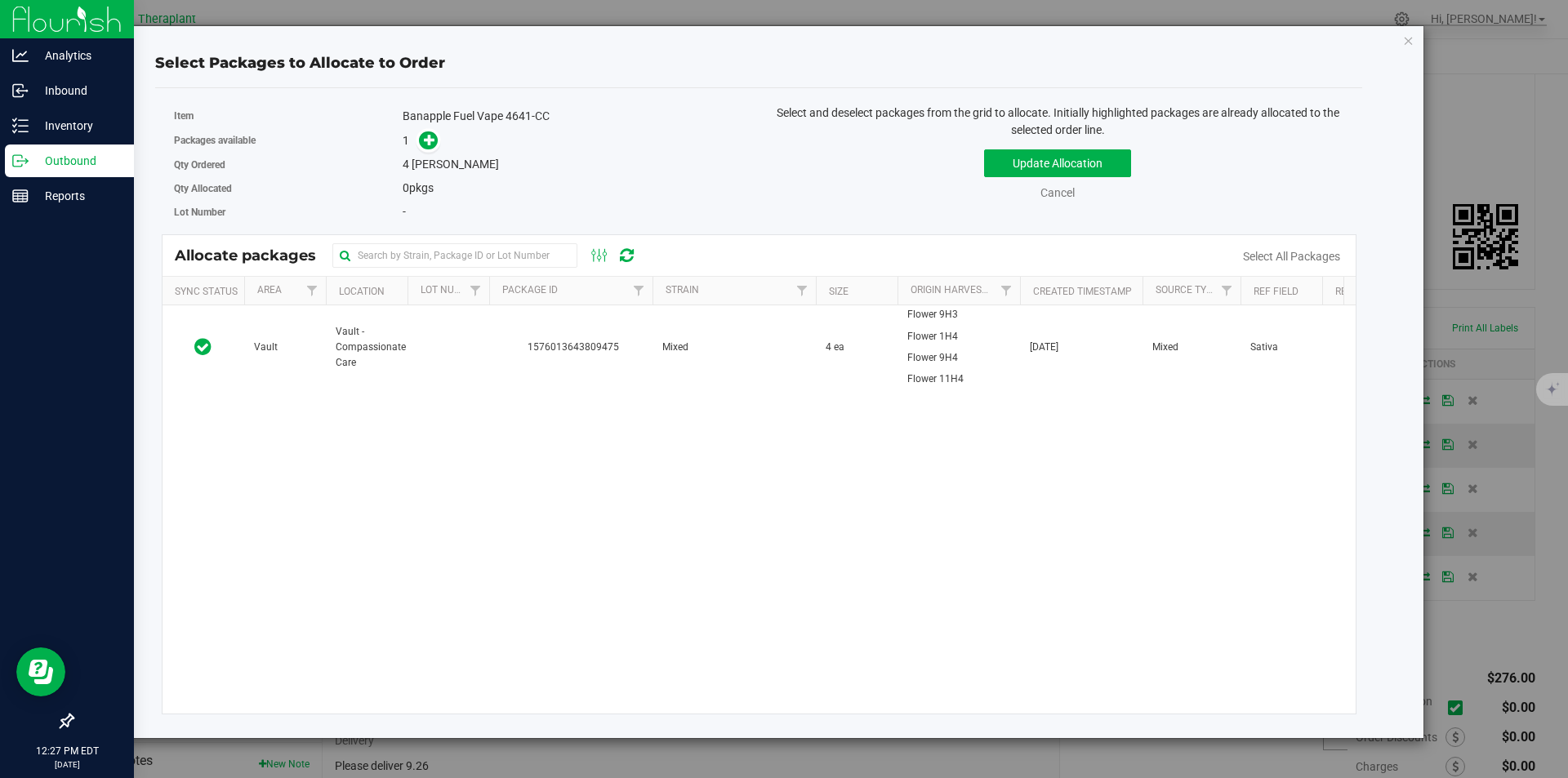
drag, startPoint x: 520, startPoint y: 339, endPoint x: 950, endPoint y: 219, distance: 446.4
click at [522, 339] on span "1576013643809475" at bounding box center [571, 347] width 144 height 15
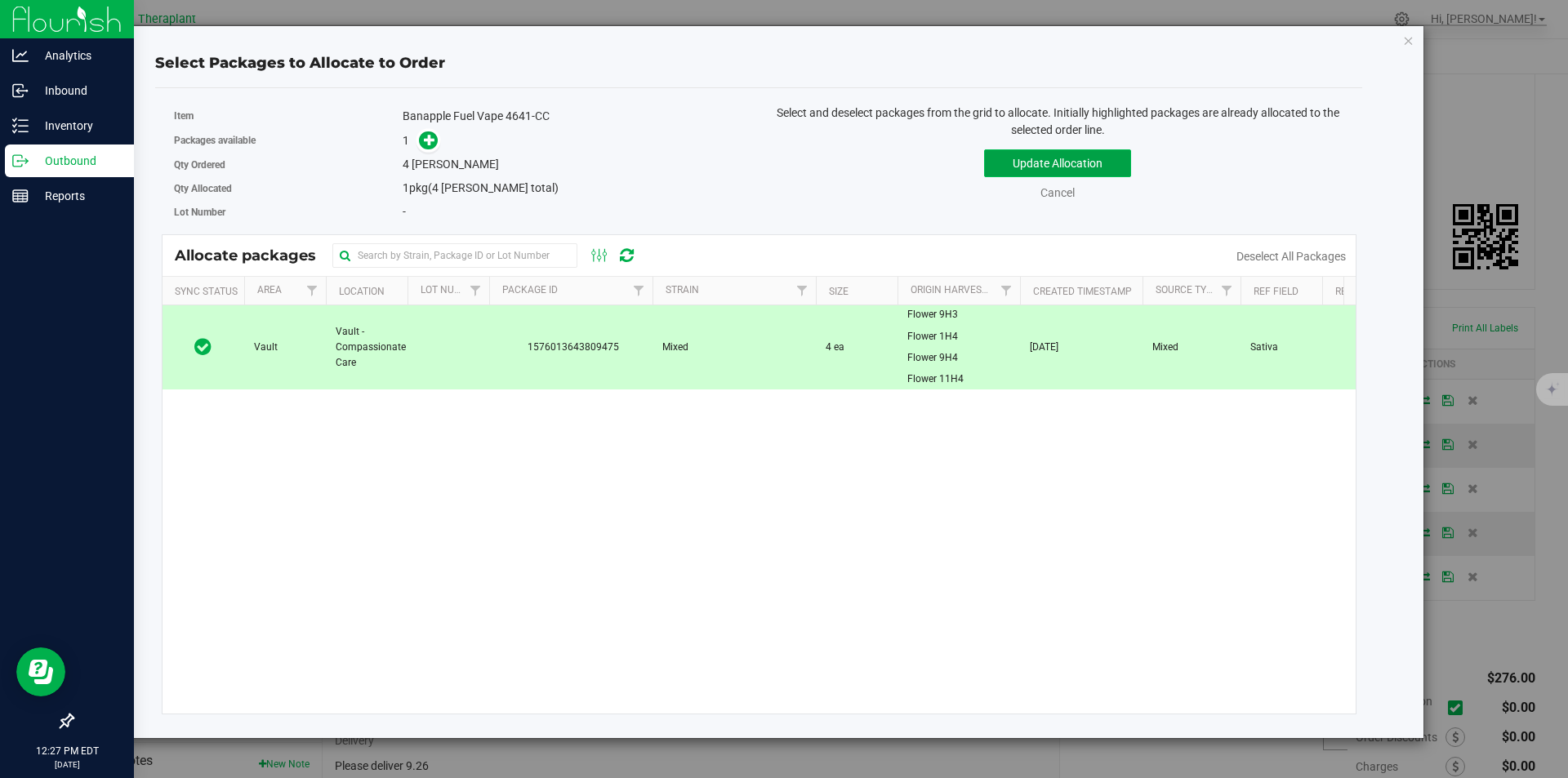
click at [1015, 168] on button "Update Allocation" at bounding box center [1058, 163] width 147 height 28
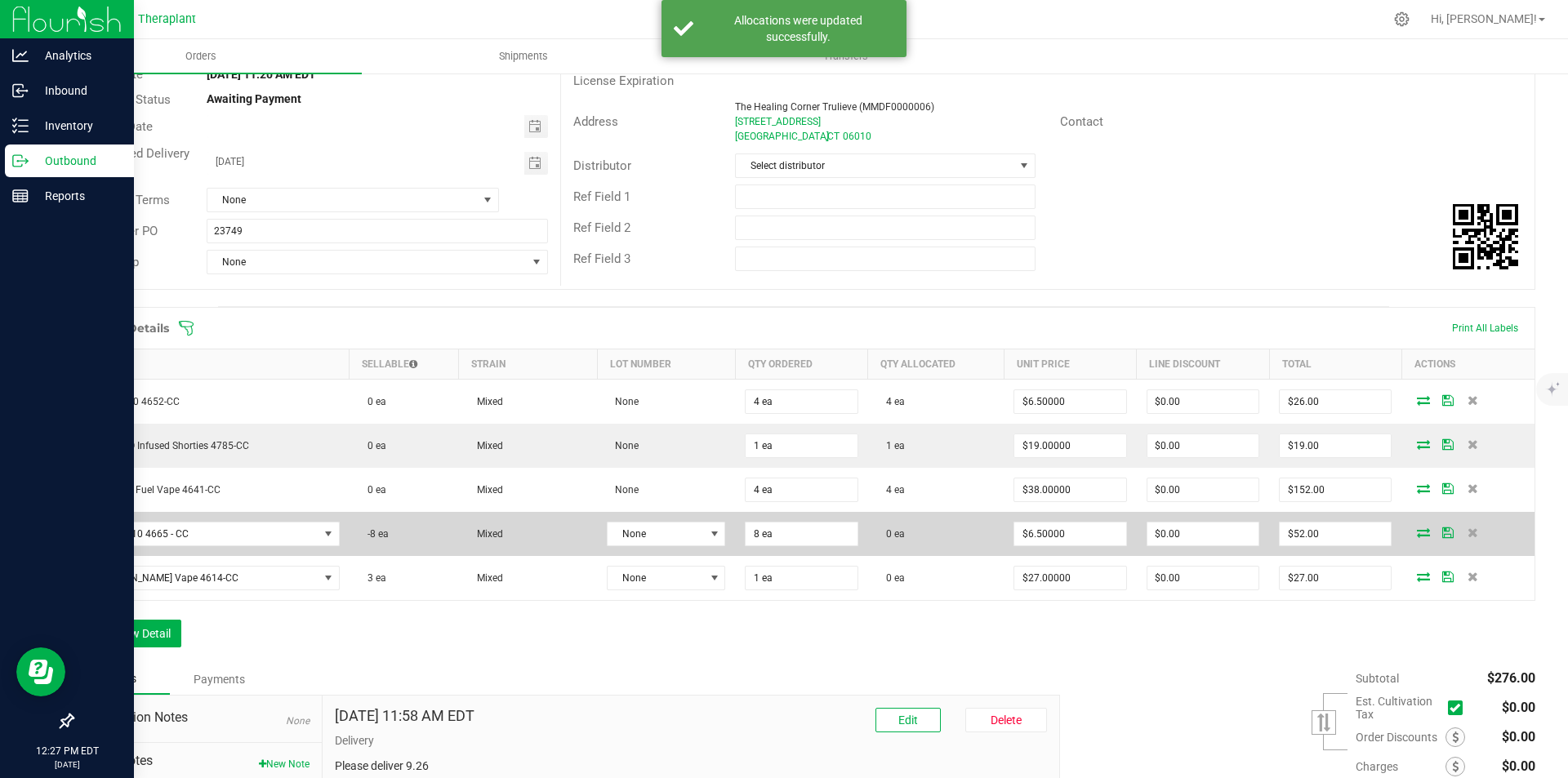
click at [1417, 529] on icon at bounding box center [1423, 532] width 13 height 10
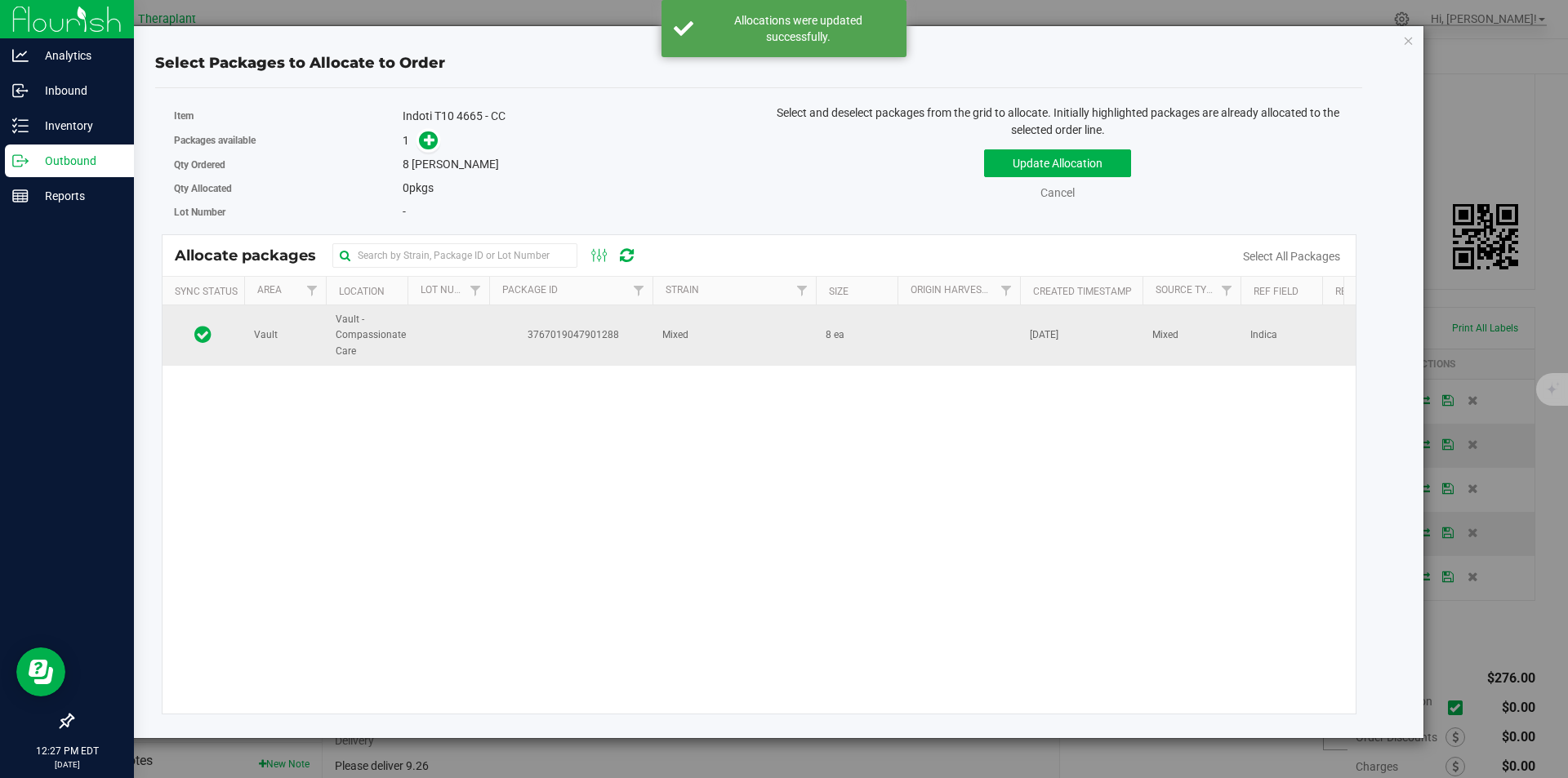
click at [866, 321] on td "8 ea" at bounding box center [857, 335] width 82 height 60
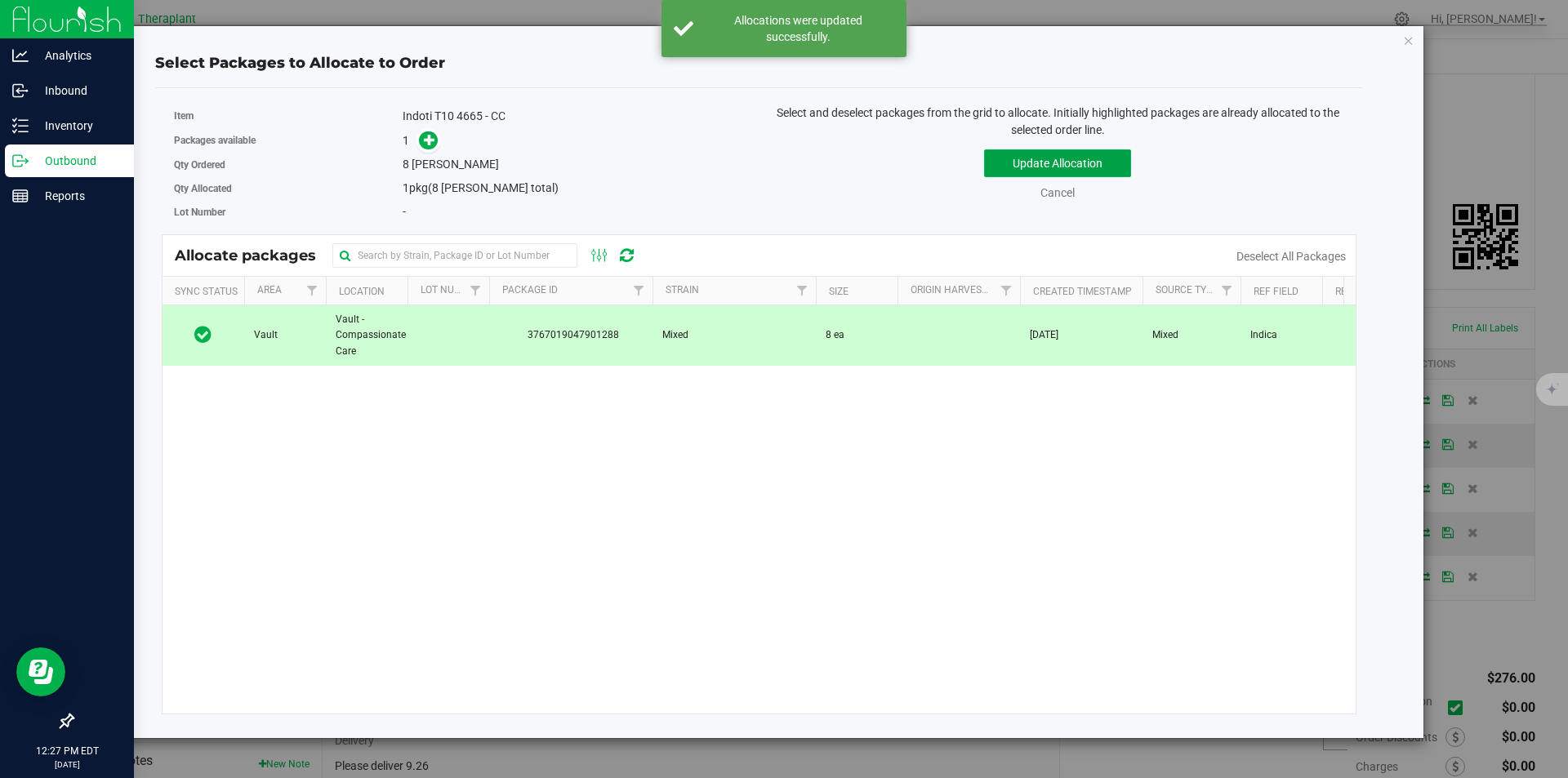
click at [1060, 165] on button "Update Allocation" at bounding box center [1058, 163] width 147 height 28
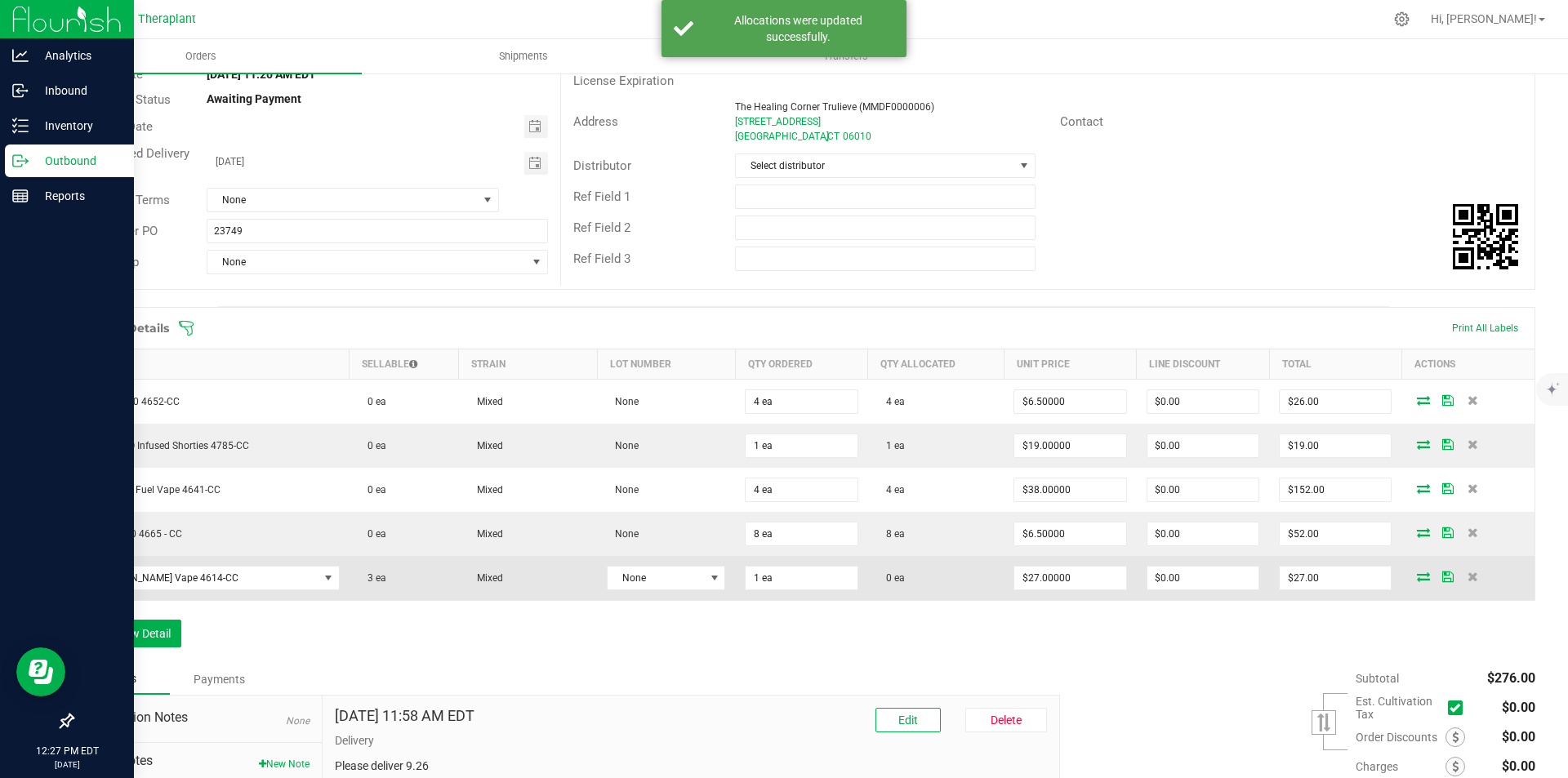
click at [1420, 574] on icon at bounding box center [1423, 576] width 13 height 10
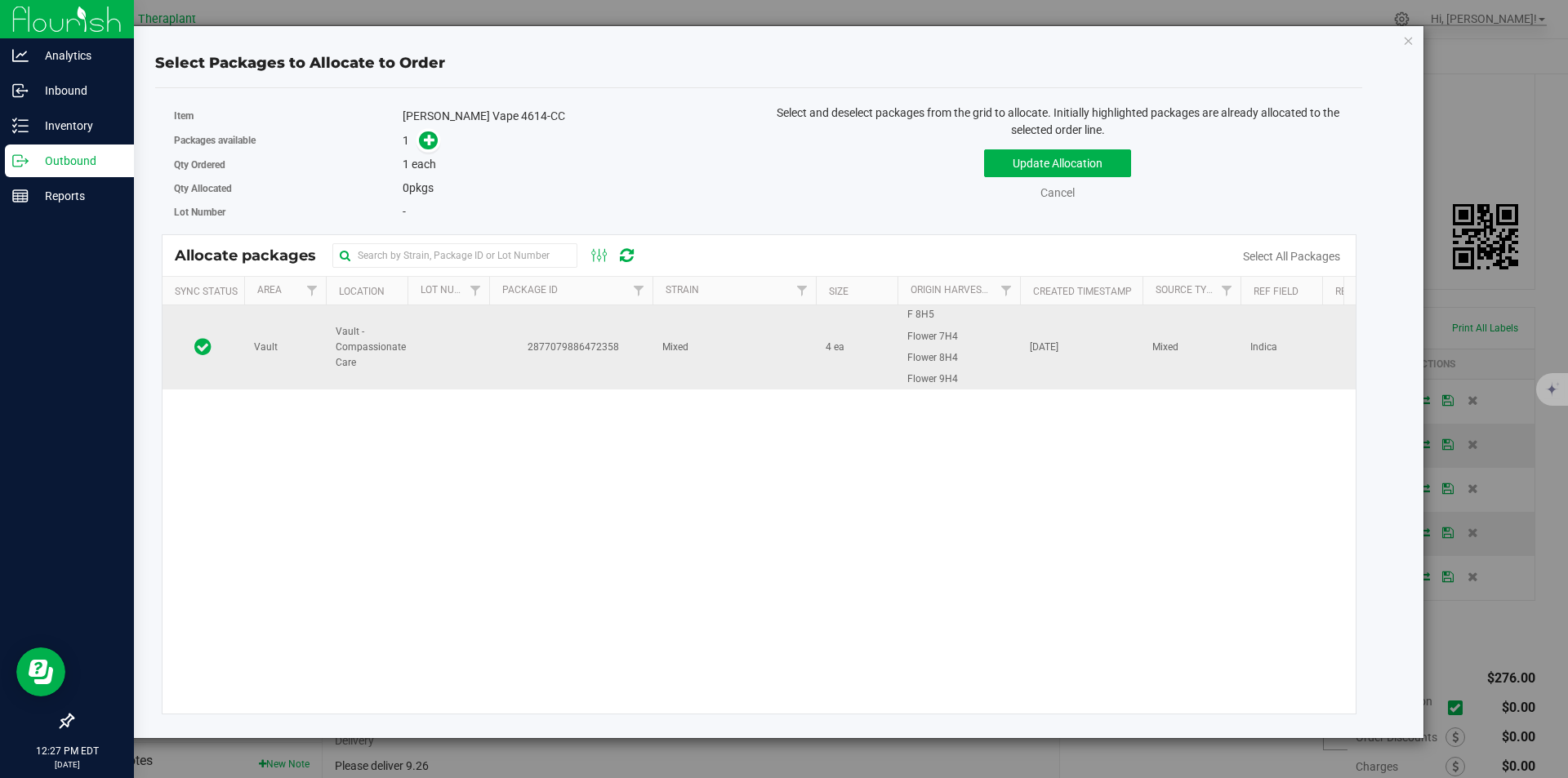
click at [770, 340] on td "Mixed" at bounding box center [734, 347] width 163 height 83
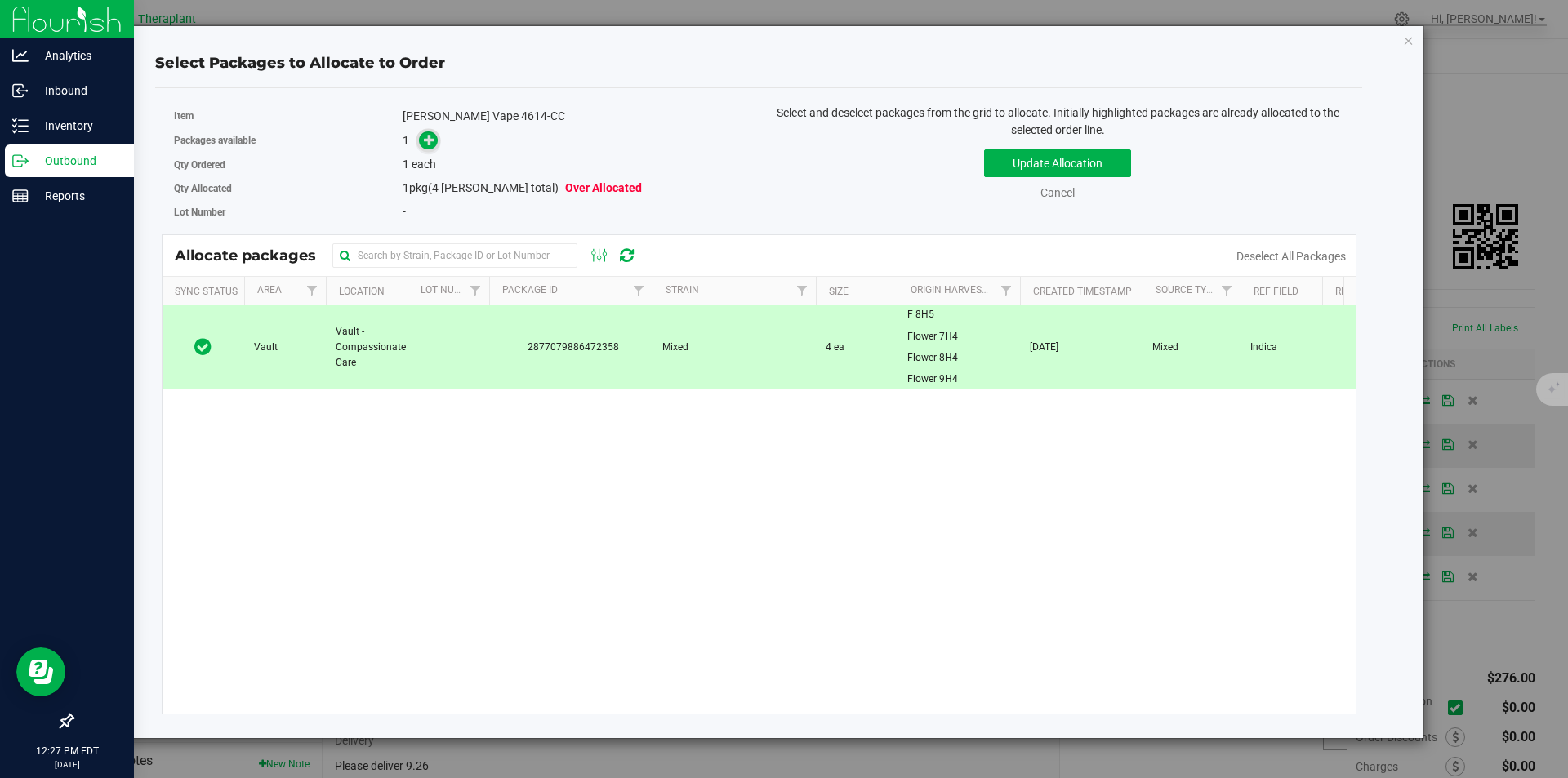
click at [436, 143] on icon at bounding box center [429, 139] width 11 height 11
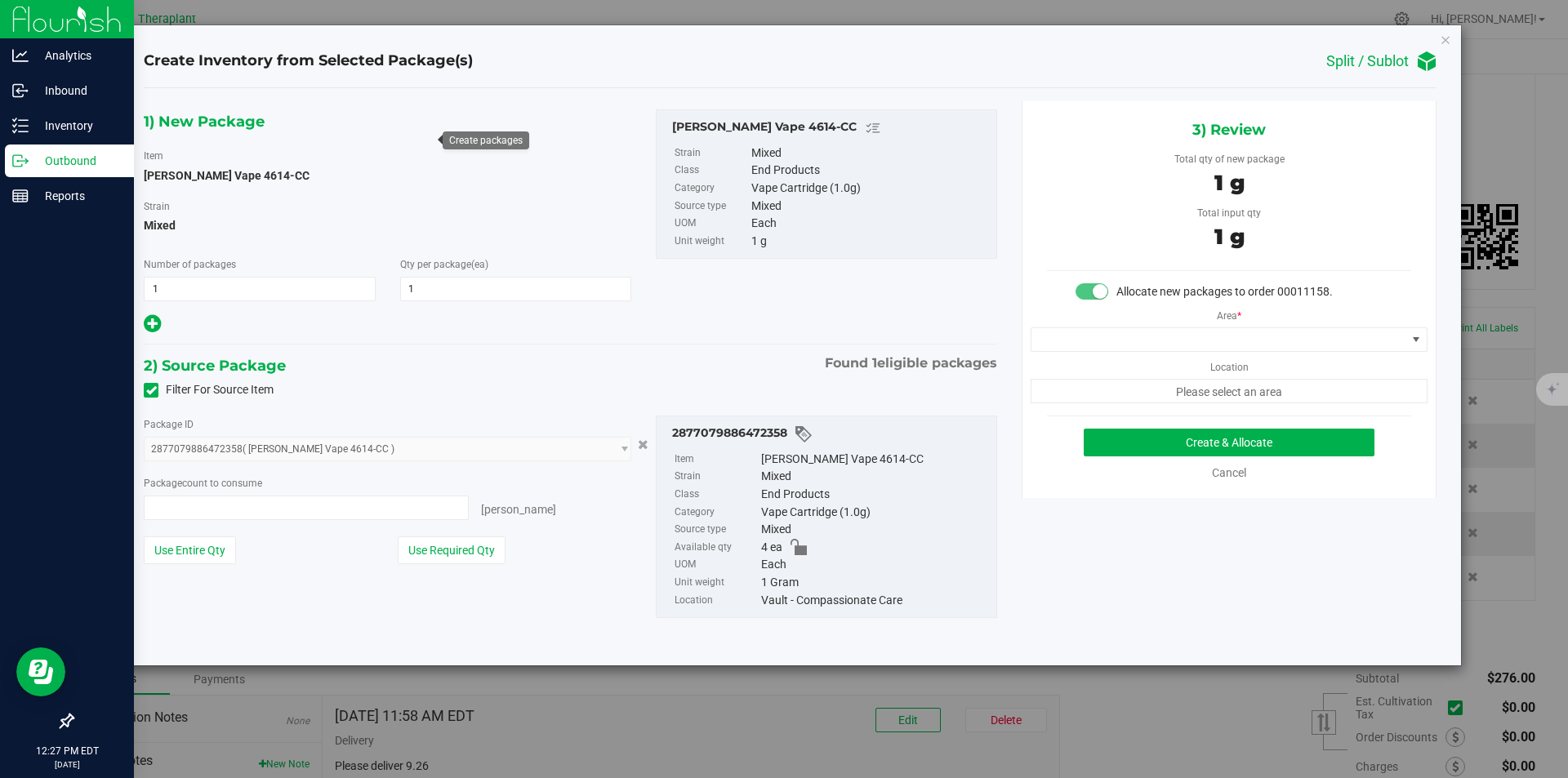
type input "1 ea"
click at [1106, 337] on span at bounding box center [1219, 339] width 375 height 23
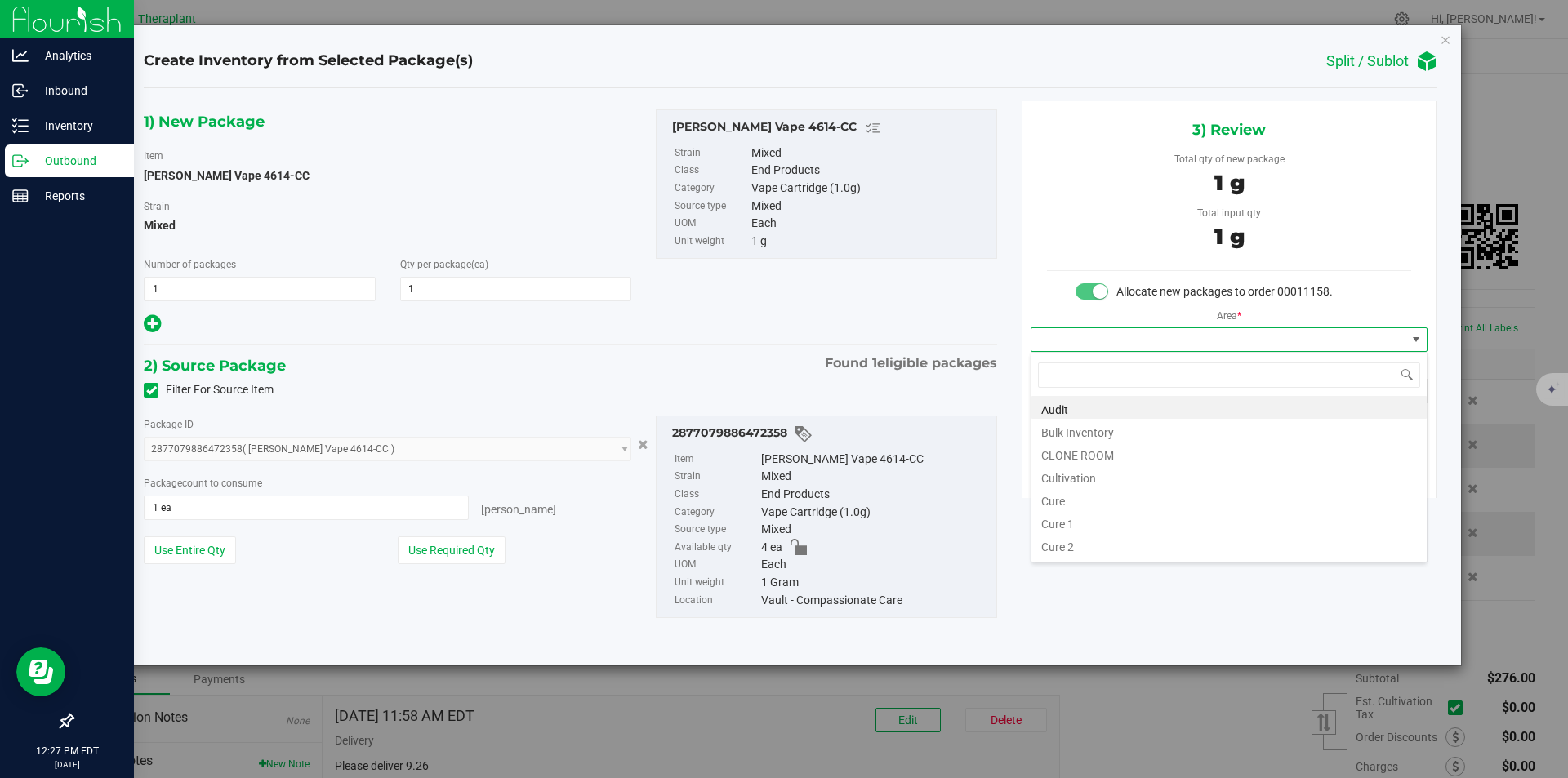
scroll to position [25, 396]
type input "v"
click at [1081, 448] on li "Vault" at bounding box center [1229, 452] width 396 height 23
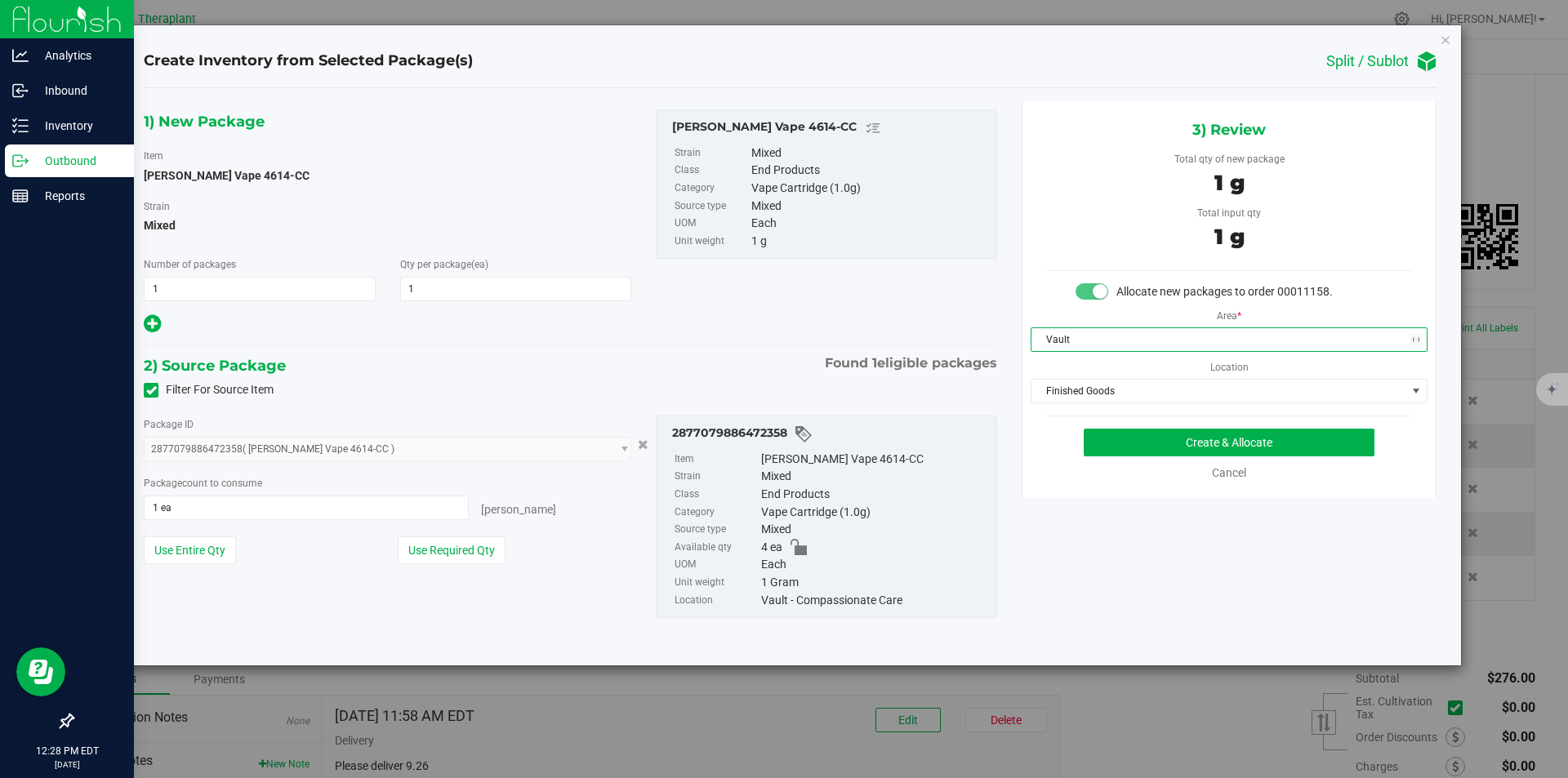
click at [1084, 378] on div "Area * Vault Location Finished Goods Finished Goods Intake Order Pending Compas…" at bounding box center [1229, 351] width 413 height 103
click at [1078, 406] on div "3) Review Total qty of new package 1 g Total input qty 1 g Allocate new package…" at bounding box center [1229, 299] width 415 height 397
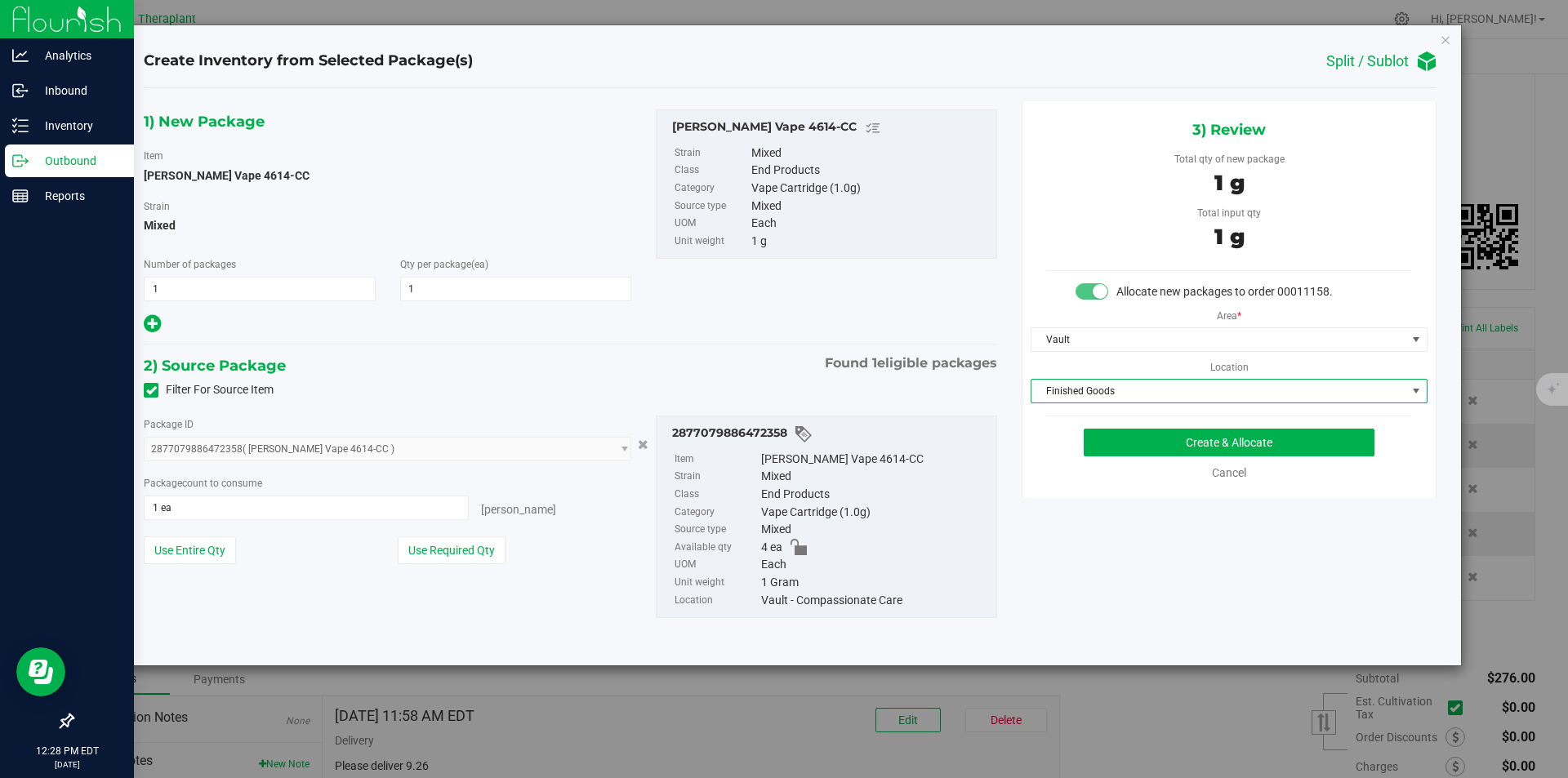
click at [1078, 392] on span "Finished Goods" at bounding box center [1219, 390] width 375 height 23
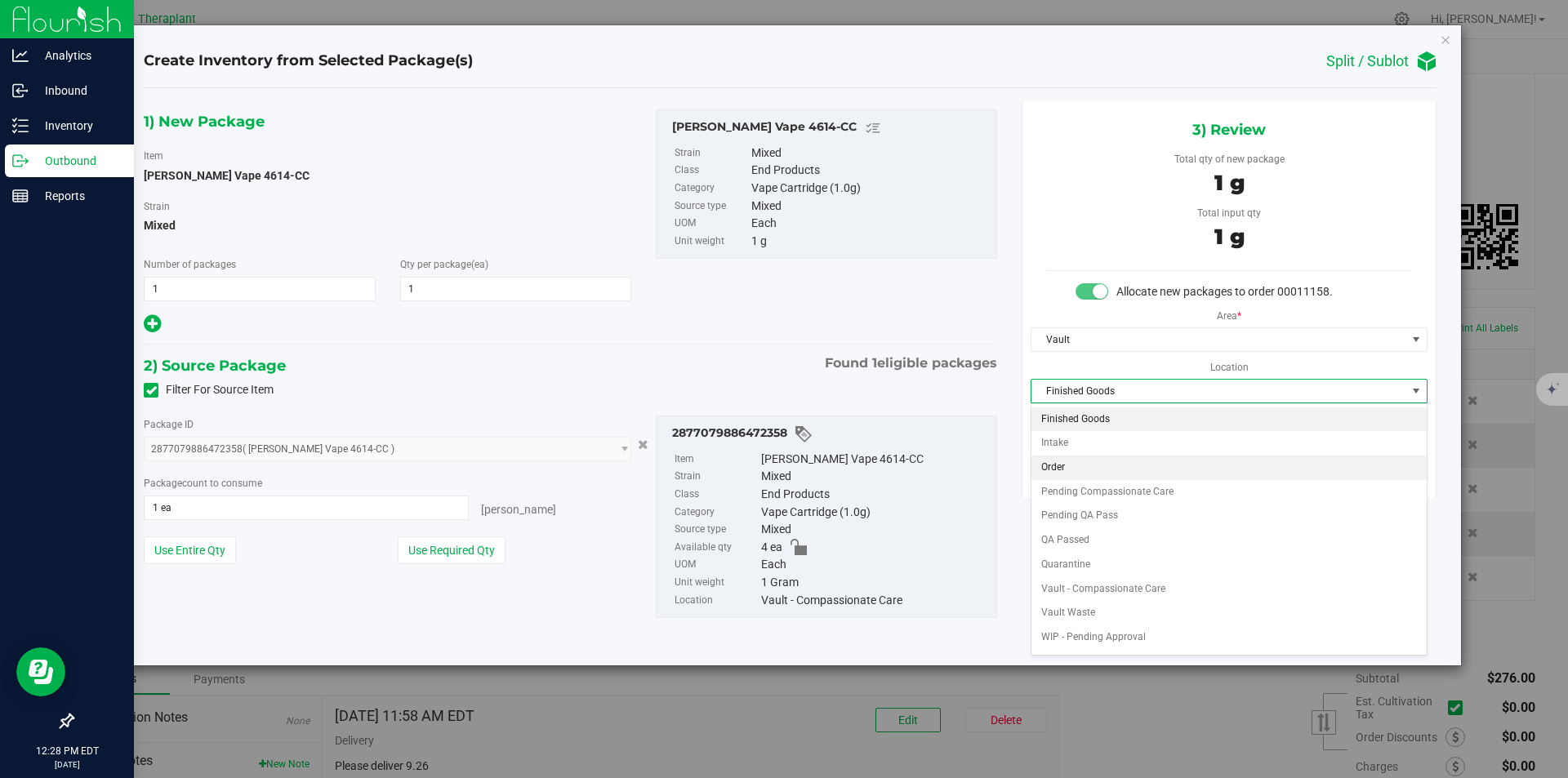
click at [1072, 463] on li "Order" at bounding box center [1229, 468] width 396 height 25
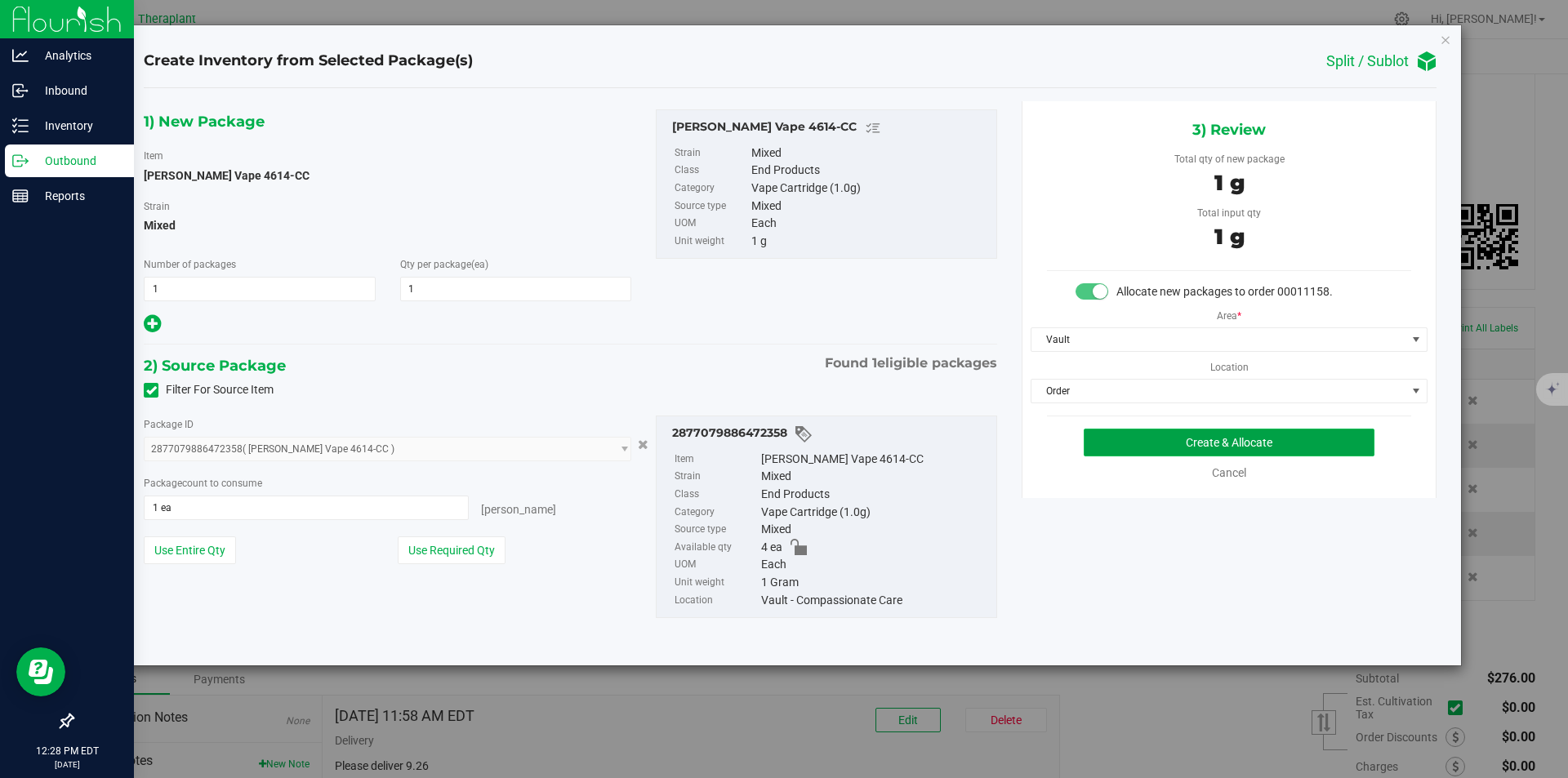
click at [1143, 440] on button "Create & Allocate" at bounding box center [1229, 442] width 291 height 28
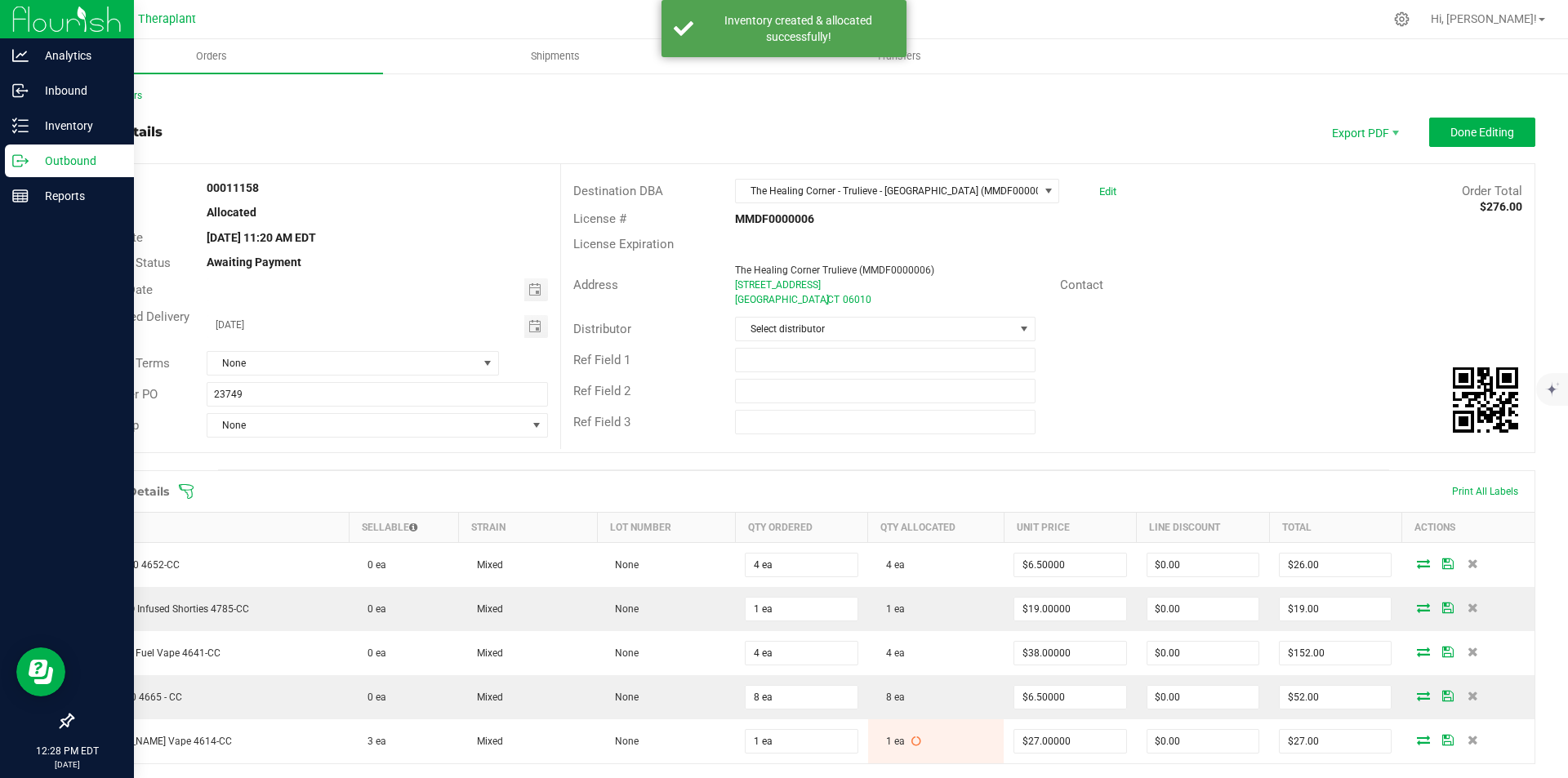
click at [1475, 116] on div "Back to Orders Order details Export PDF Done Editing Order # 00011158 Status Al…" at bounding box center [803, 583] width 1464 height 991
click at [1466, 123] on button "Done Editing" at bounding box center [1482, 132] width 106 height 30
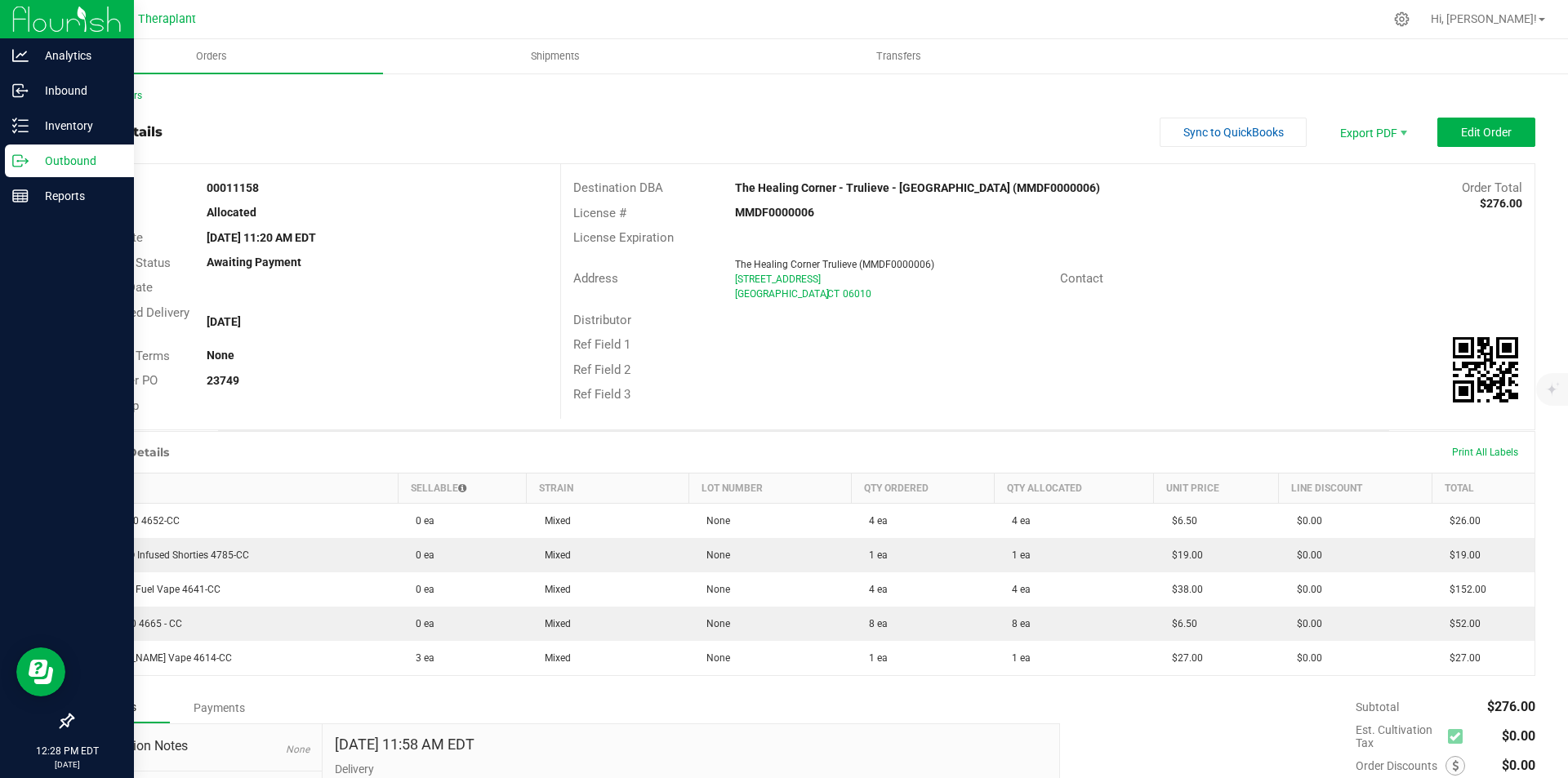
click at [51, 16] on img at bounding box center [66, 19] width 110 height 38
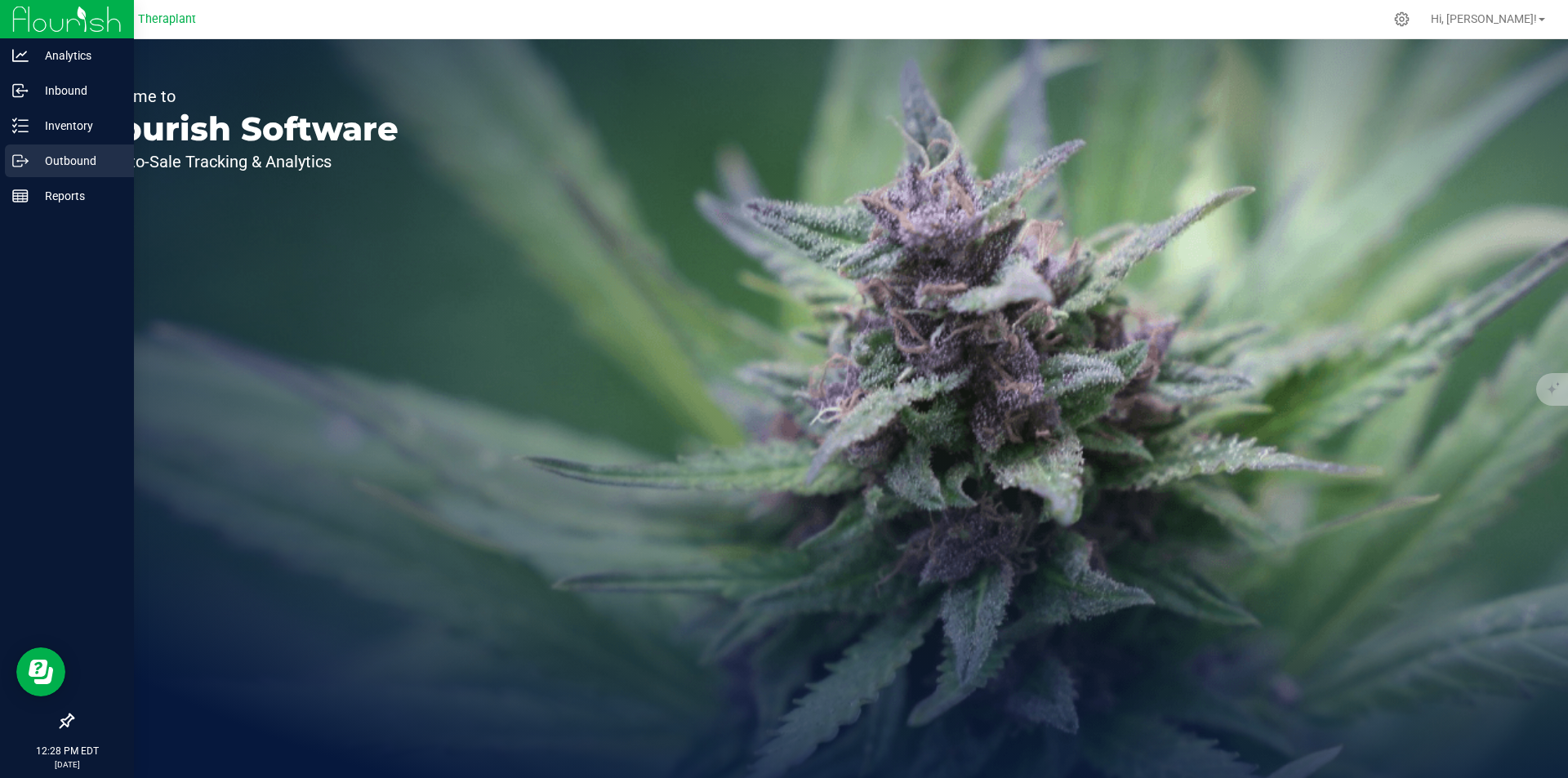
click at [87, 153] on p "Outbound" at bounding box center [77, 161] width 98 height 20
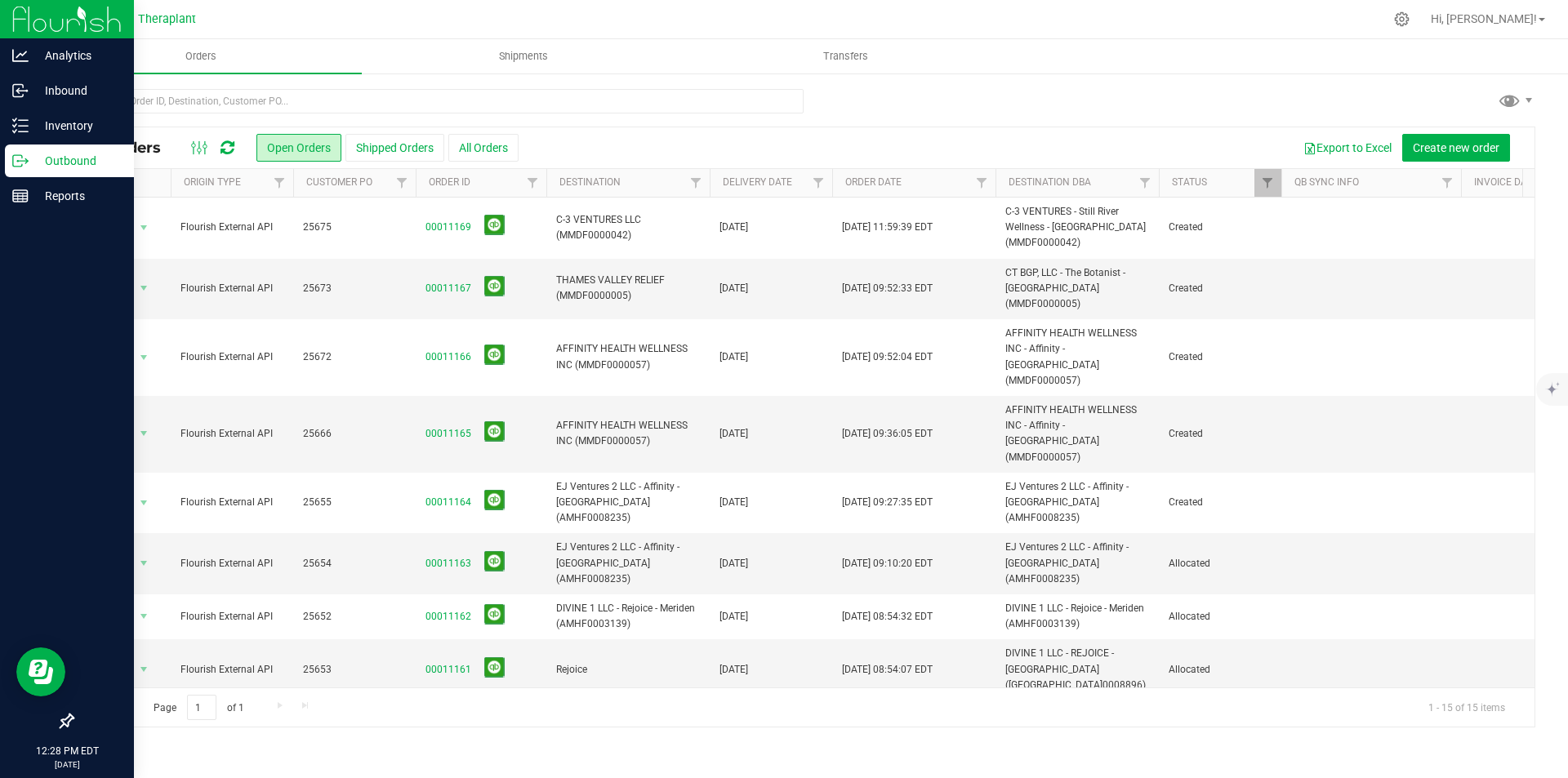
click at [36, 11] on img at bounding box center [66, 19] width 110 height 38
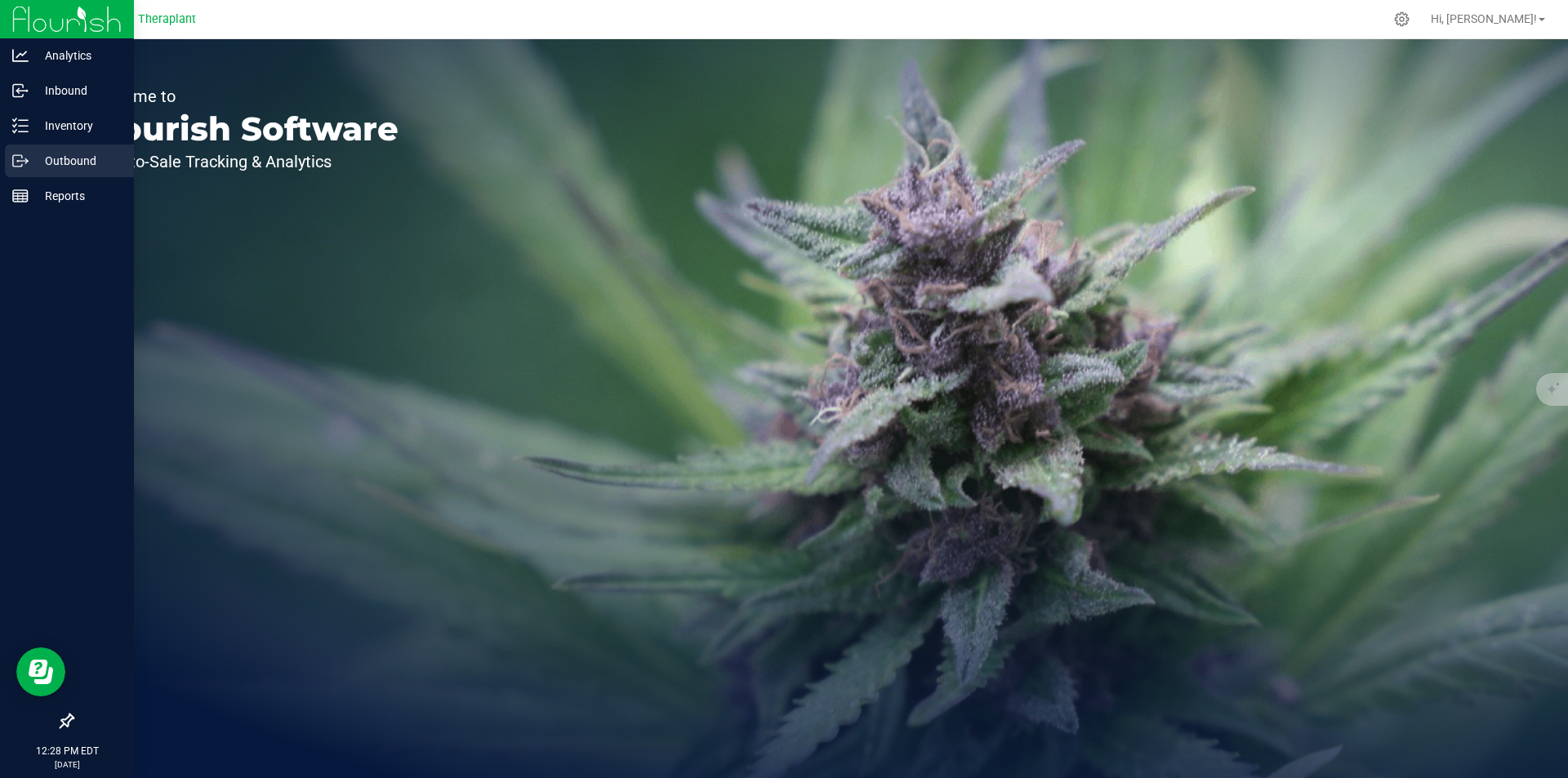
click at [51, 159] on p "Outbound" at bounding box center [77, 161] width 98 height 20
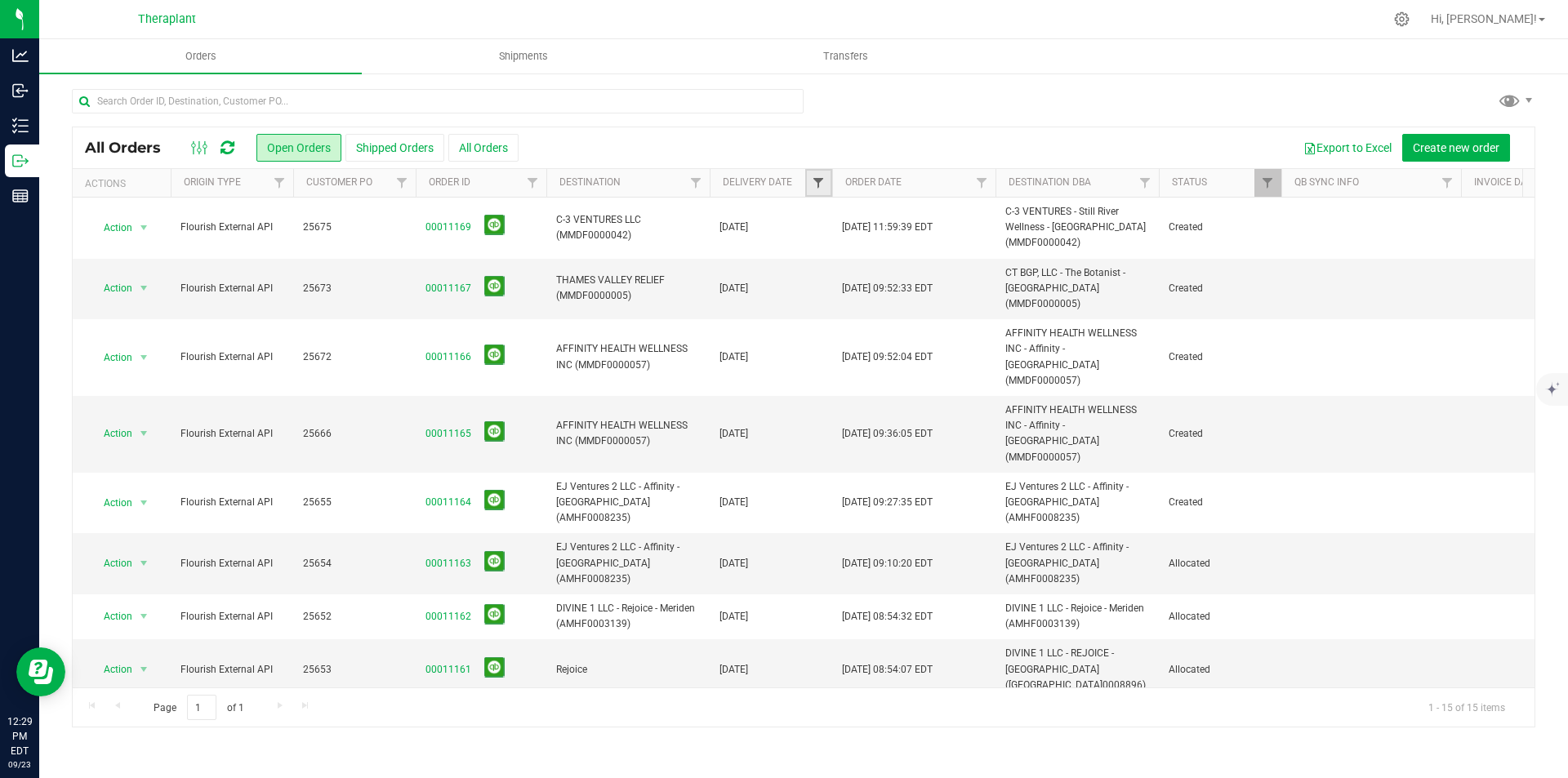
click at [821, 185] on span "Filter" at bounding box center [818, 182] width 13 height 13
click at [972, 276] on span "select" at bounding box center [970, 281] width 13 height 13
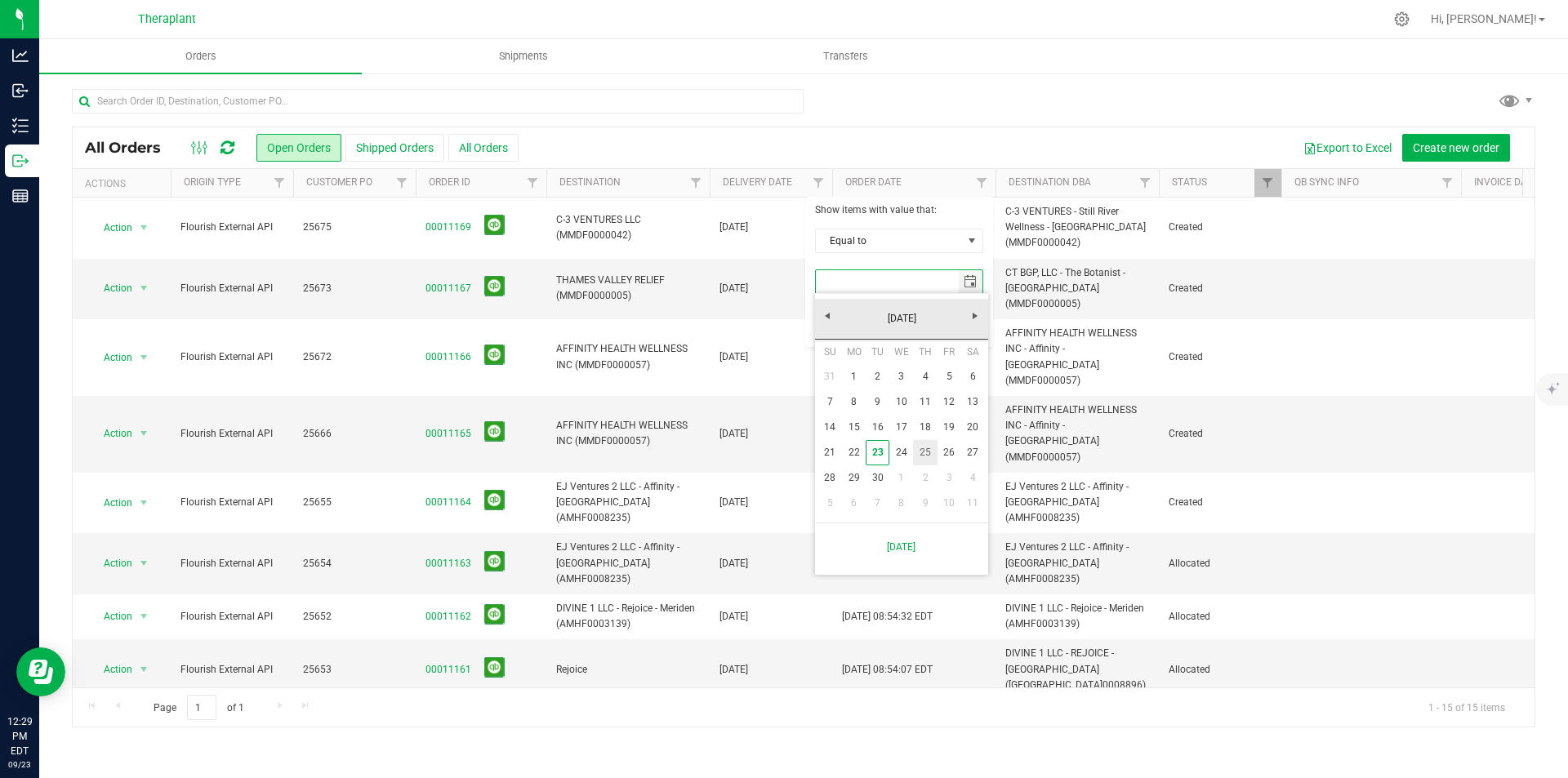
click at [916, 451] on link "25" at bounding box center [925, 452] width 24 height 26
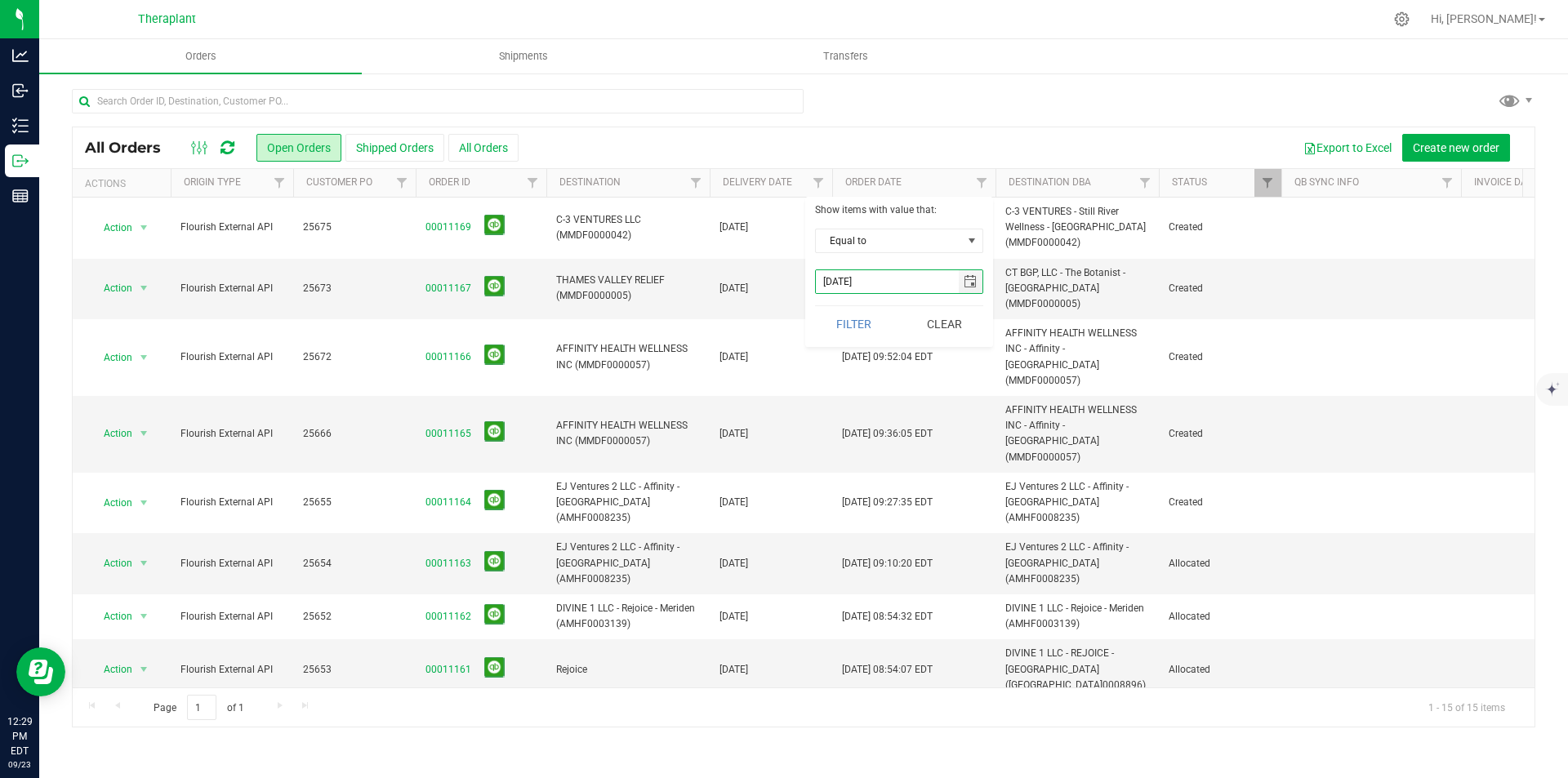
click at [837, 297] on div "Show items with value that: Equal to Equal to Is after Is before 9/25/2025 Filt…" at bounding box center [899, 271] width 188 height 150
click at [833, 315] on button "Filter" at bounding box center [854, 324] width 78 height 36
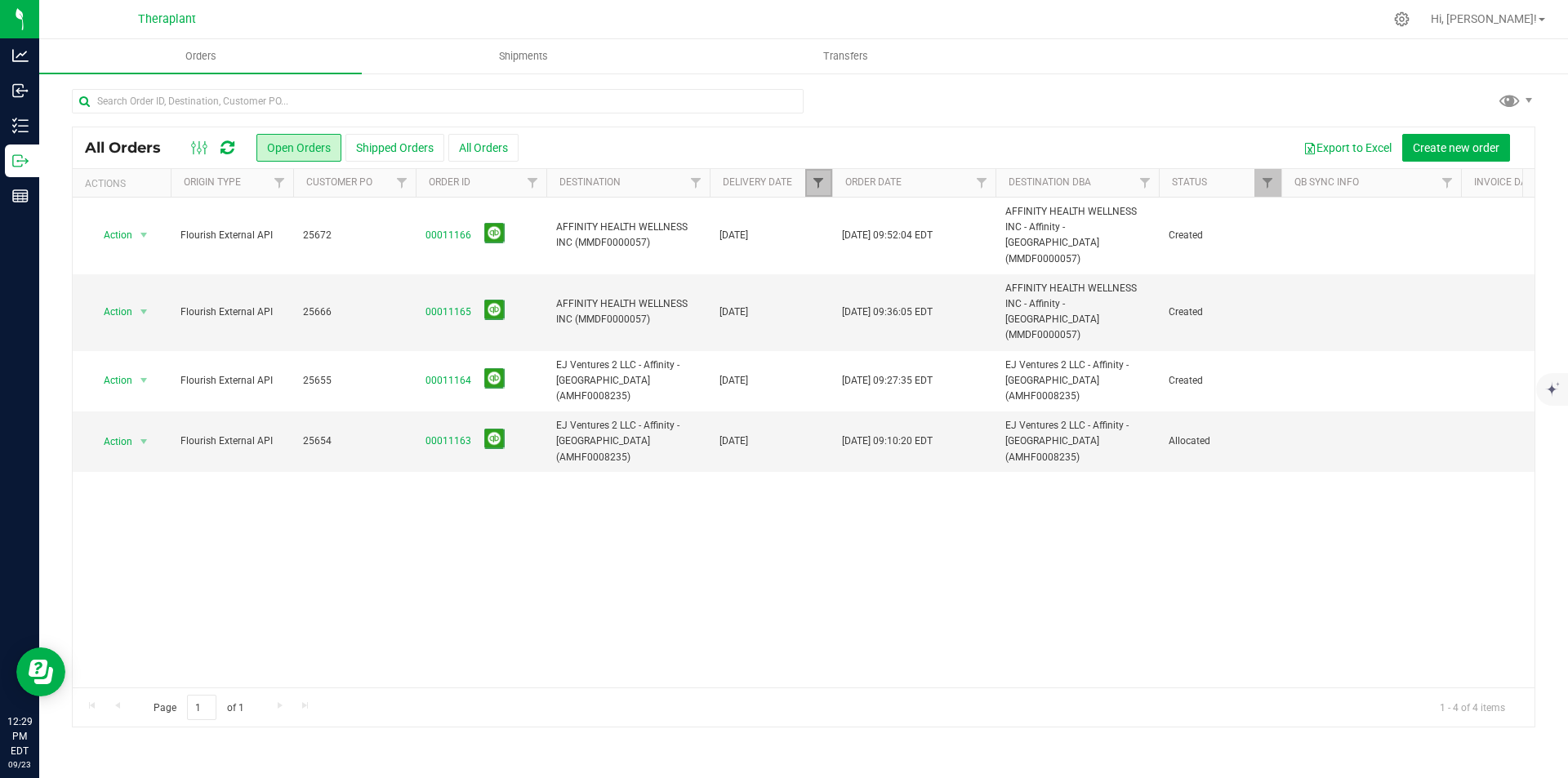
click at [818, 181] on span "Filter" at bounding box center [818, 182] width 13 height 13
click at [976, 288] on span "select" at bounding box center [970, 281] width 13 height 13
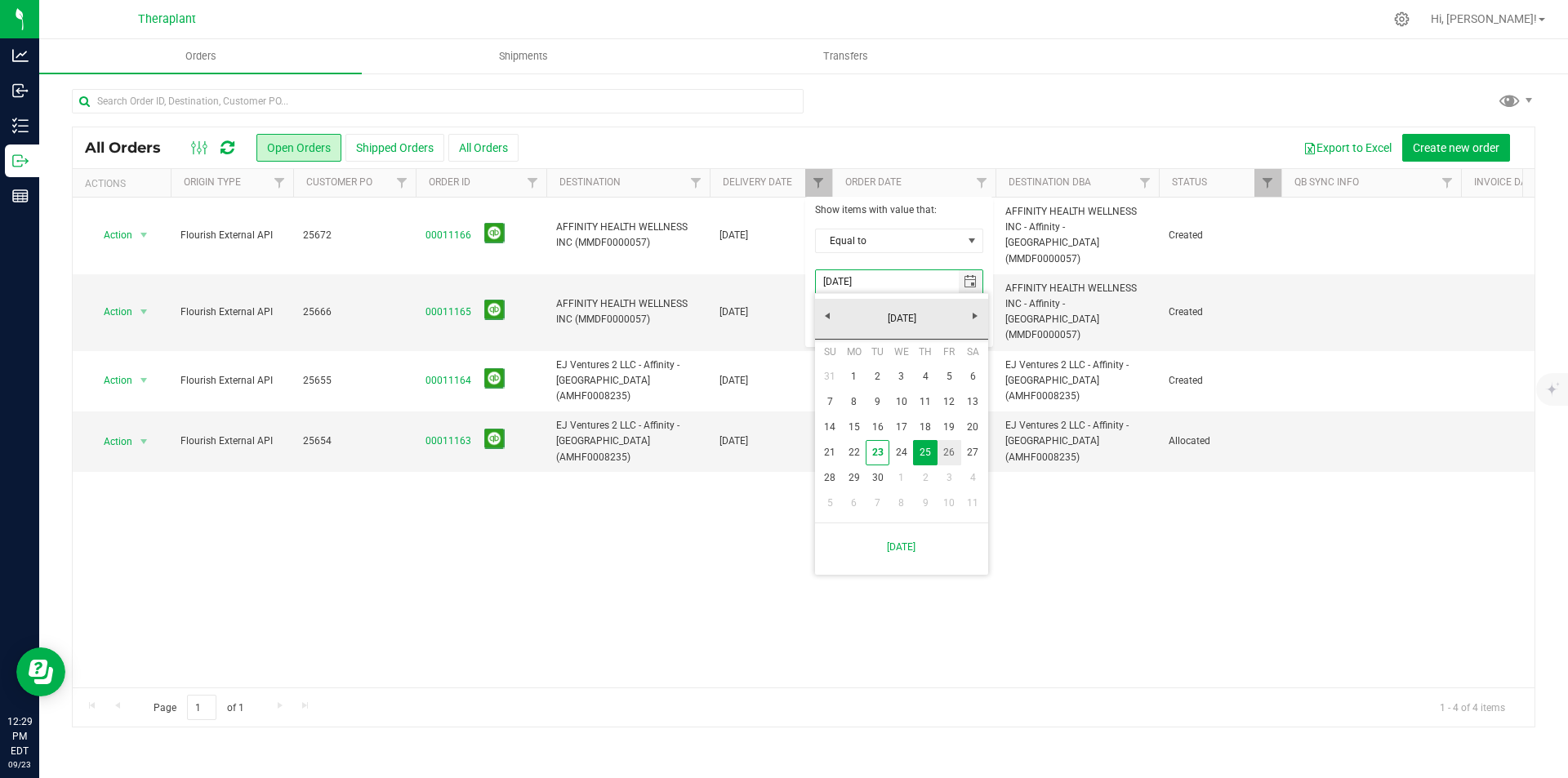
click at [944, 446] on link "26" at bounding box center [949, 452] width 24 height 26
type input "9/26/2025"
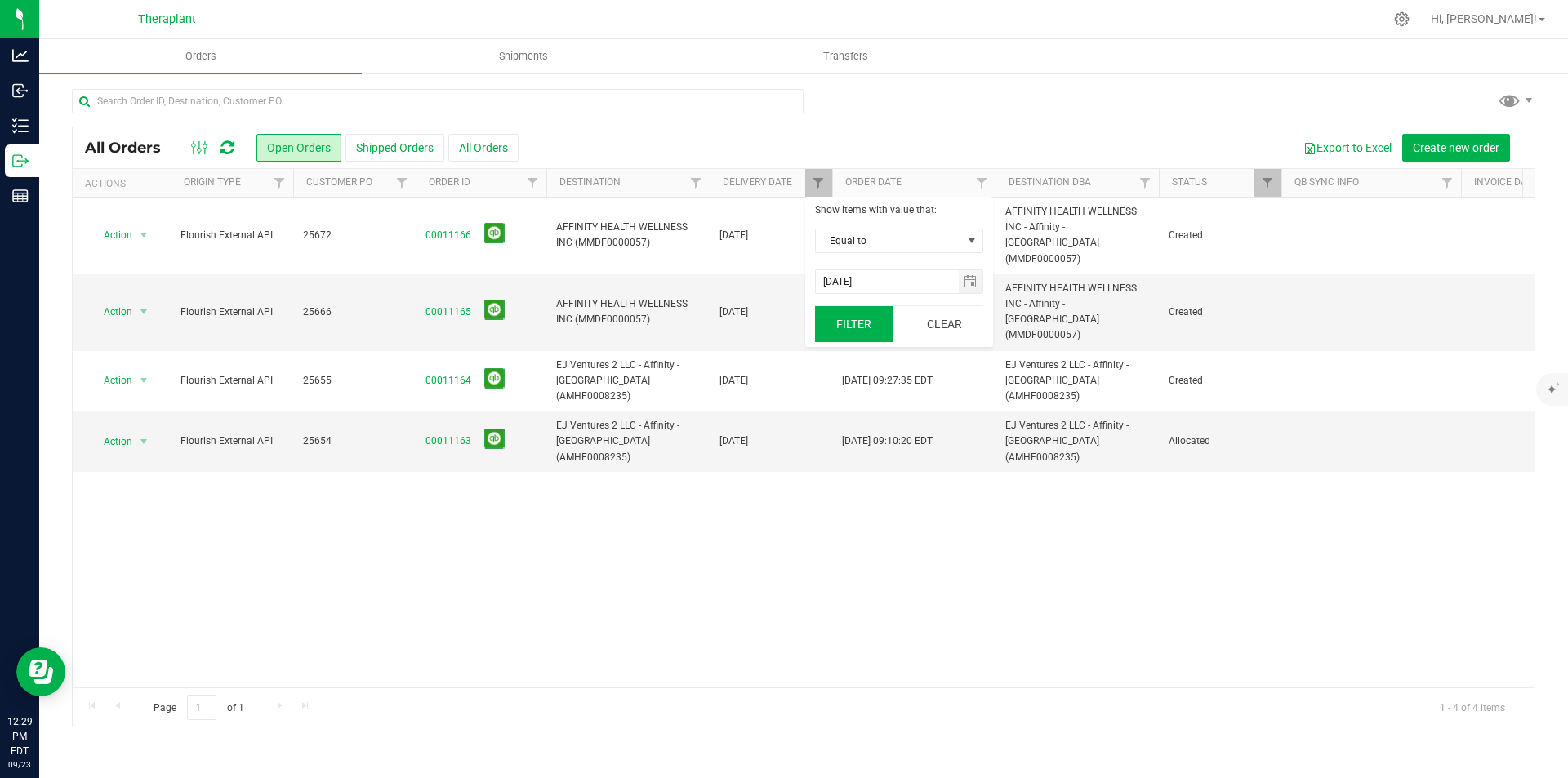
click at [870, 339] on button "Filter" at bounding box center [854, 324] width 78 height 36
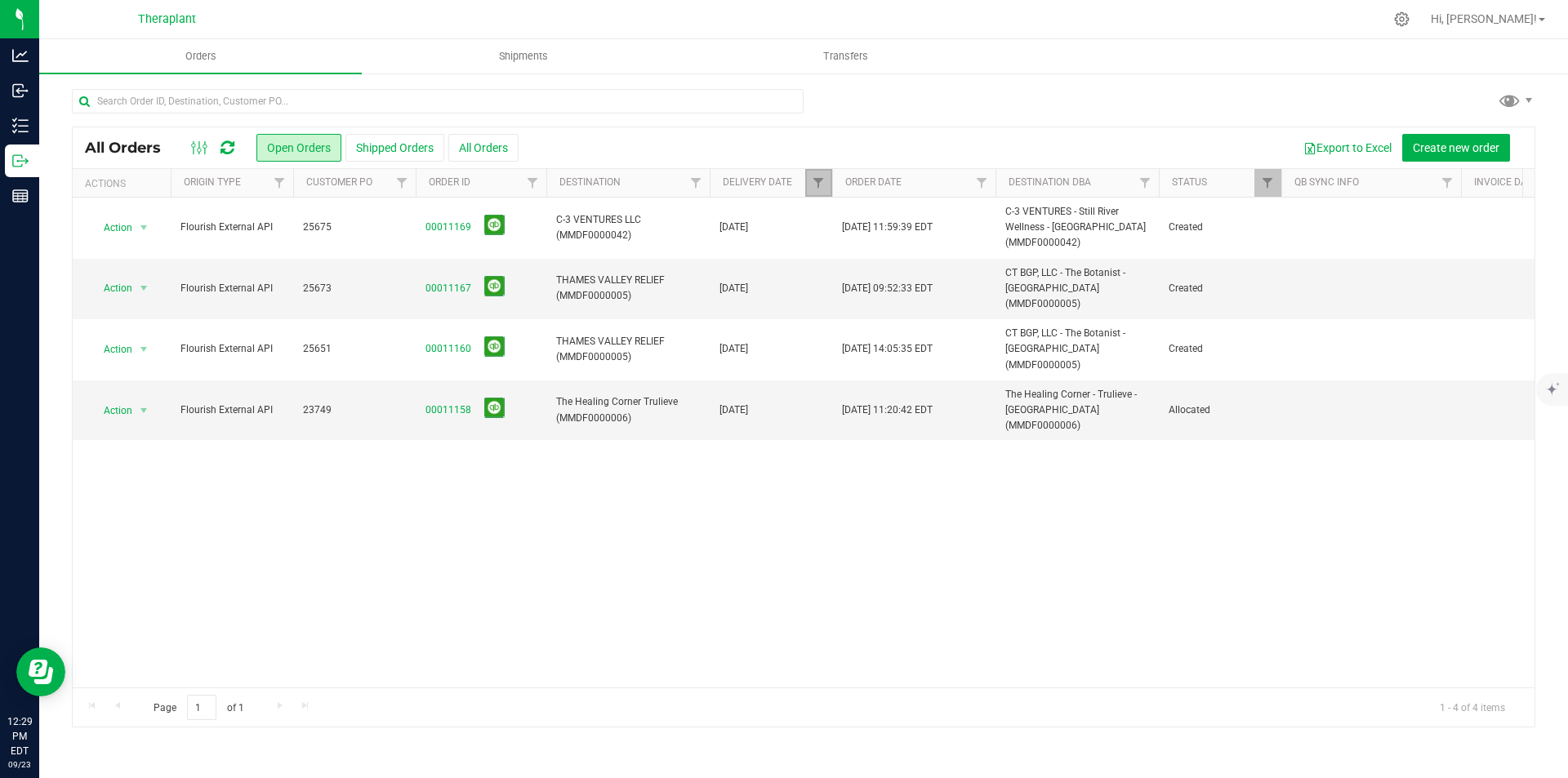
click at [809, 185] on link "Filter" at bounding box center [819, 183] width 27 height 28
click at [933, 327] on button "Clear" at bounding box center [944, 324] width 78 height 36
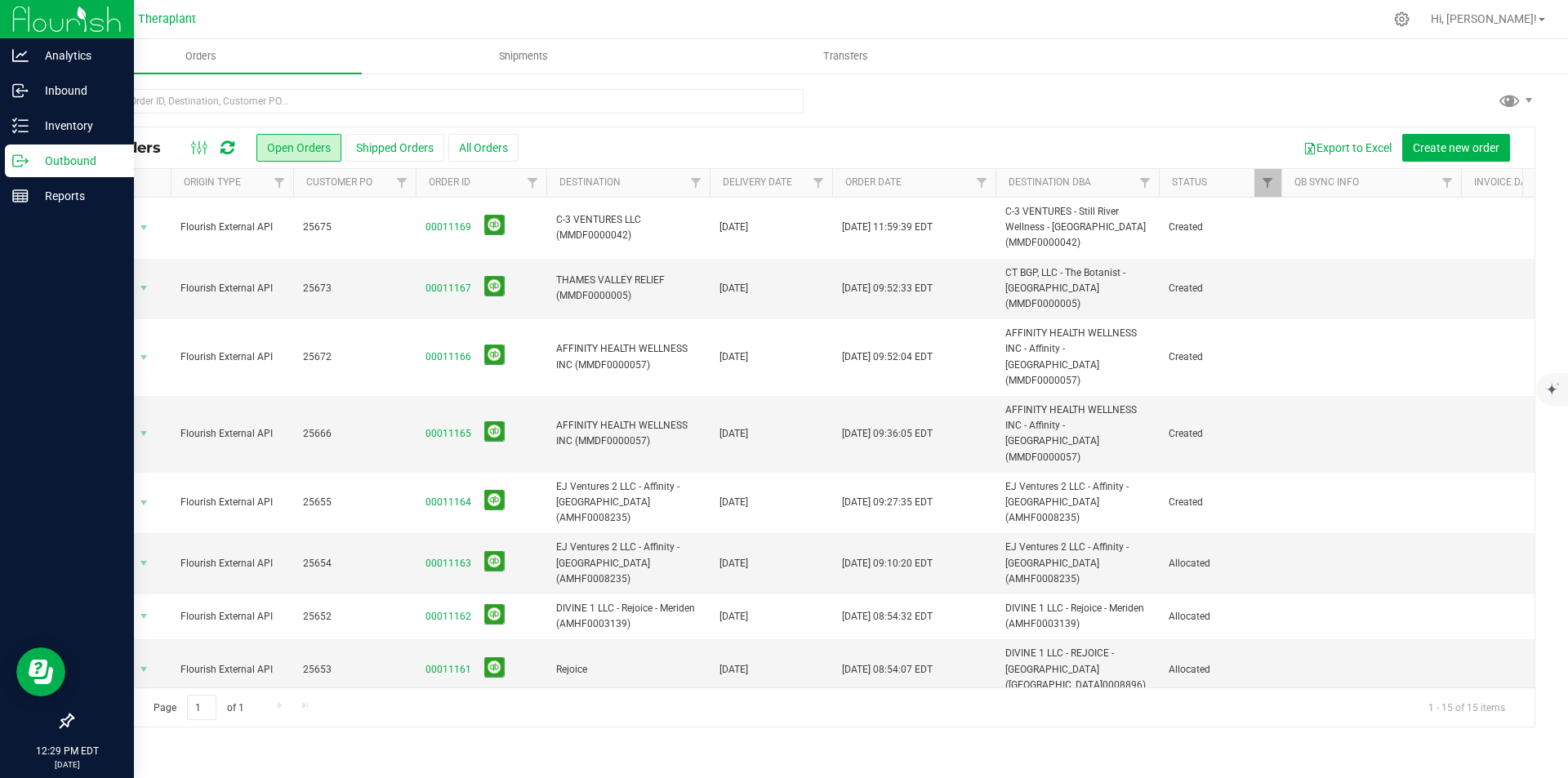
click at [52, 24] on img at bounding box center [66, 19] width 110 height 38
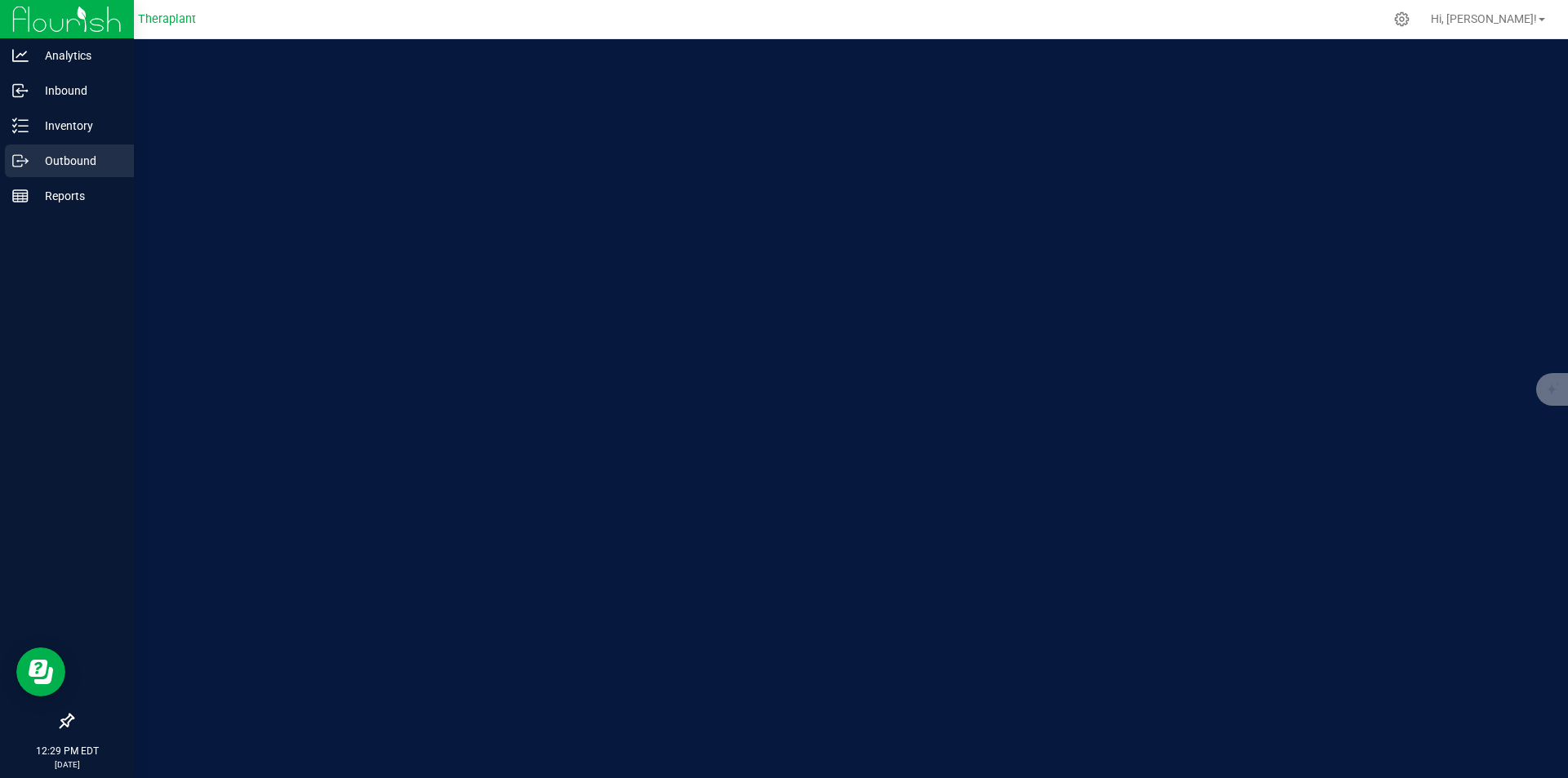
click at [84, 151] on p "Outbound" at bounding box center [77, 161] width 98 height 20
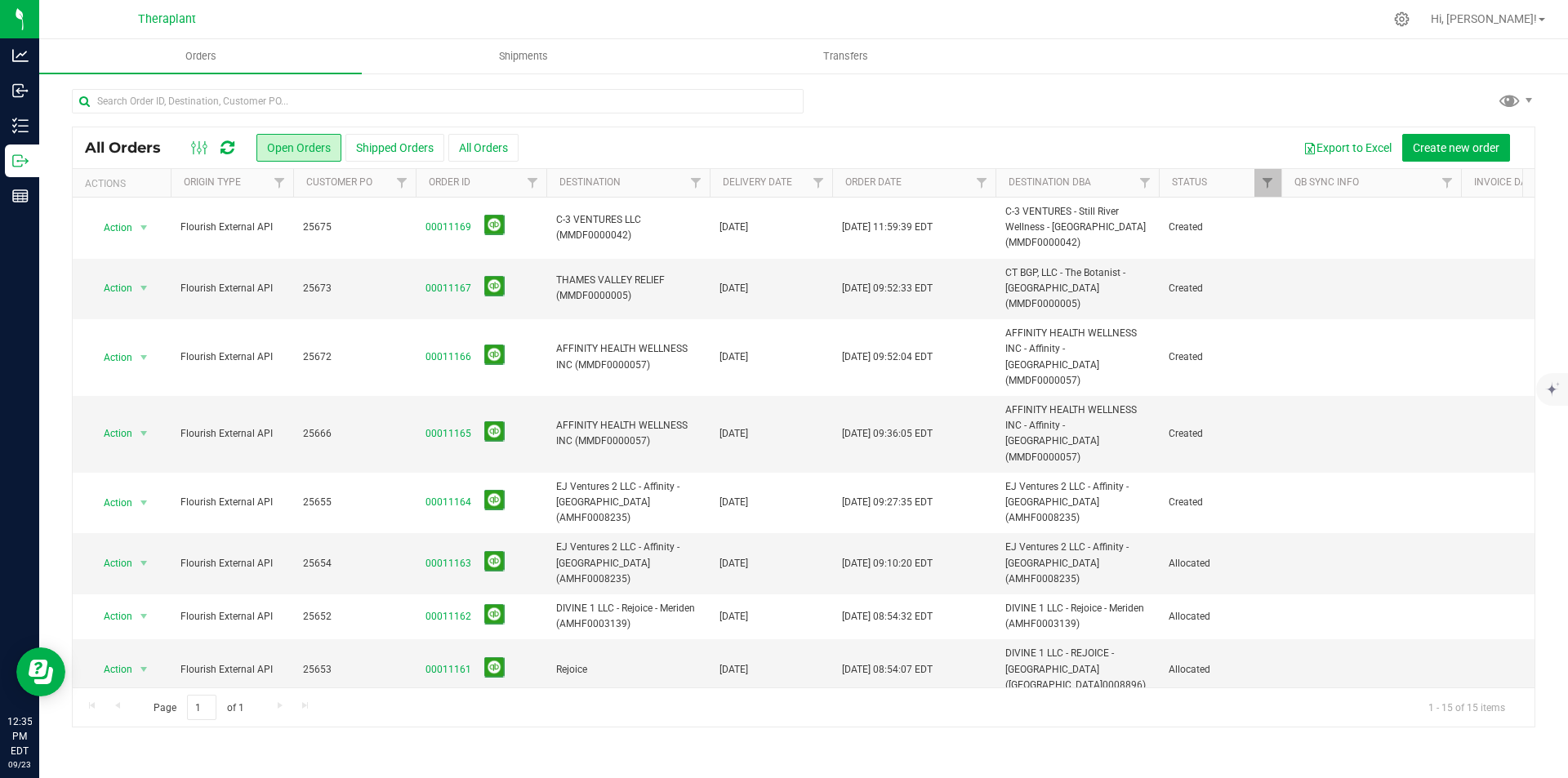
click at [230, 152] on icon at bounding box center [227, 147] width 14 height 16
click at [224, 147] on icon at bounding box center [227, 147] width 14 height 16
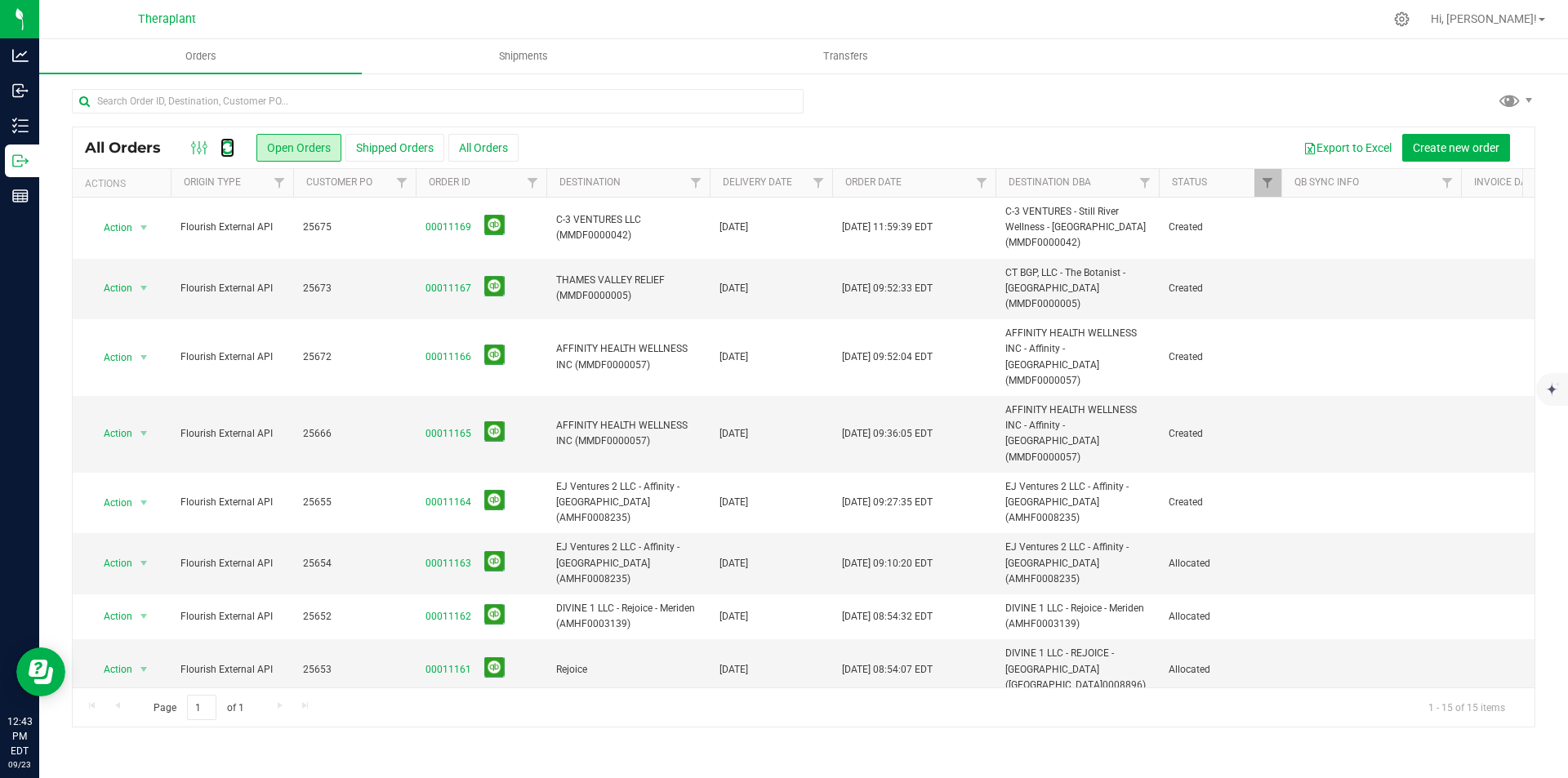
click at [224, 147] on icon at bounding box center [227, 147] width 14 height 16
click at [233, 146] on icon at bounding box center [227, 147] width 14 height 16
click at [233, 145] on icon at bounding box center [227, 147] width 14 height 16
click at [237, 145] on div at bounding box center [213, 147] width 54 height 20
click at [215, 146] on div at bounding box center [213, 147] width 54 height 20
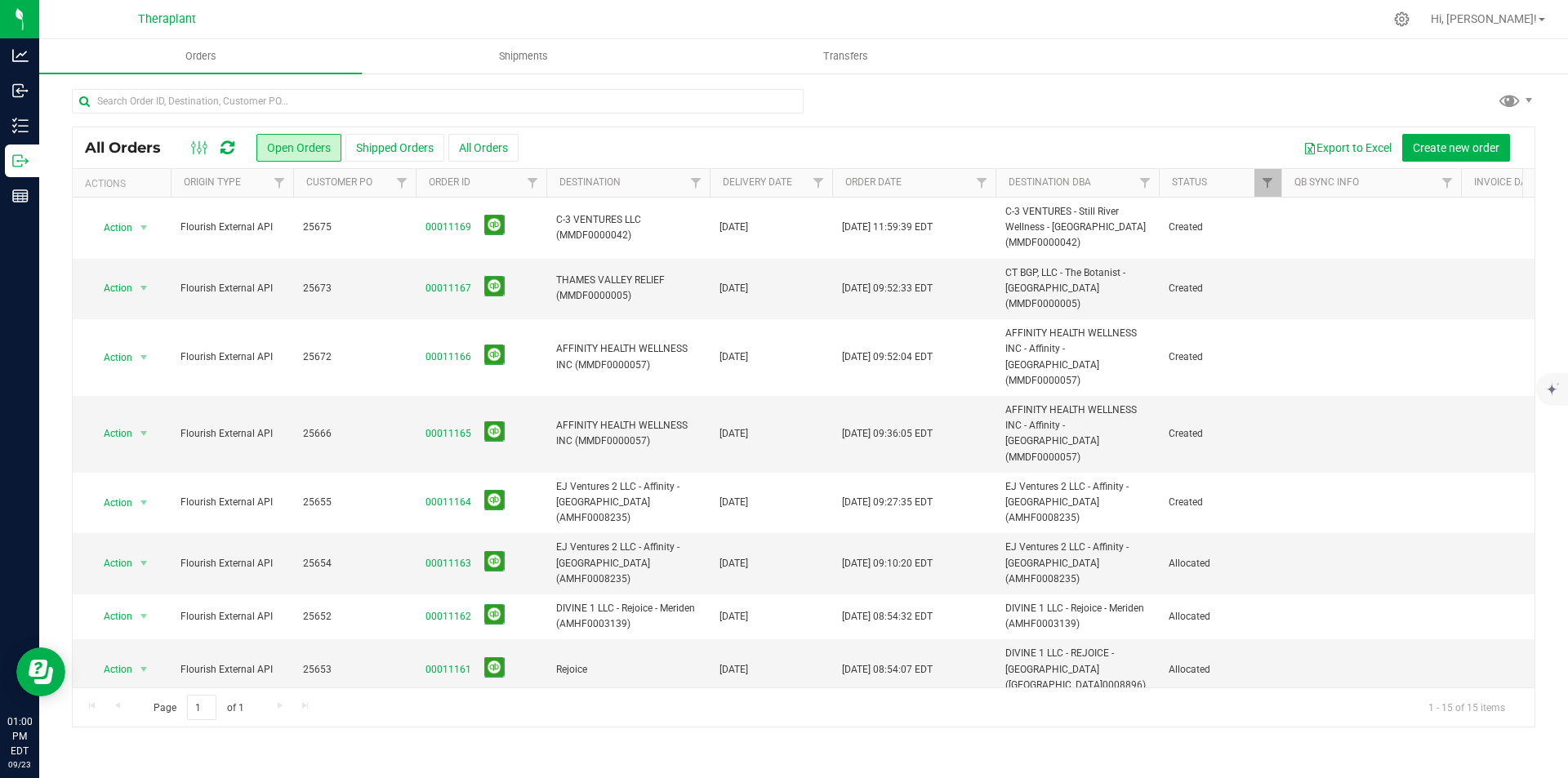
click at [226, 150] on icon at bounding box center [227, 147] width 14 height 16
click at [227, 150] on icon at bounding box center [227, 147] width 14 height 16
click at [231, 147] on icon at bounding box center [227, 147] width 14 height 16
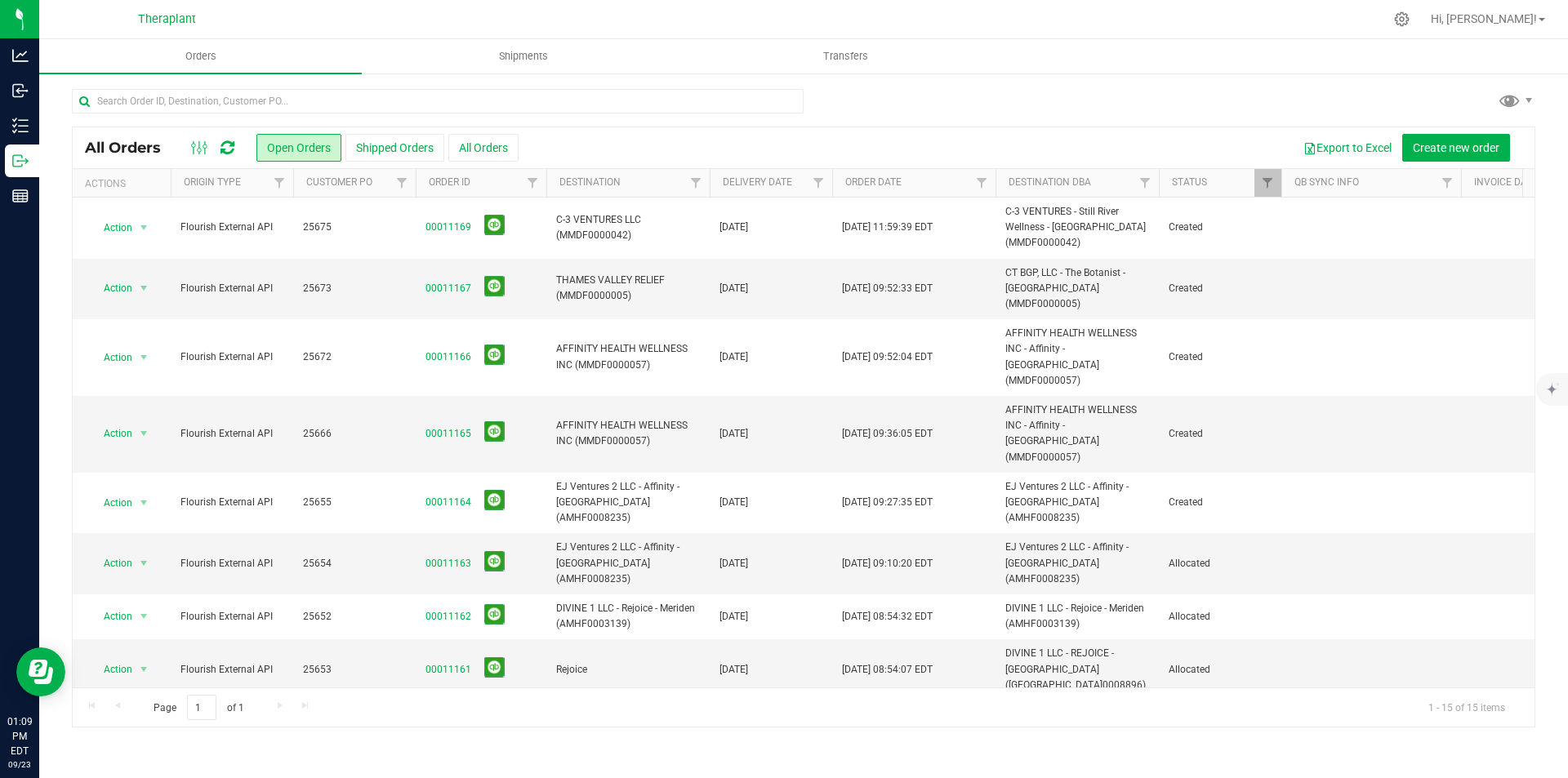
click at [232, 150] on icon at bounding box center [227, 147] width 14 height 16
click at [218, 150] on div at bounding box center [213, 147] width 54 height 20
click at [228, 150] on icon at bounding box center [227, 147] width 14 height 16
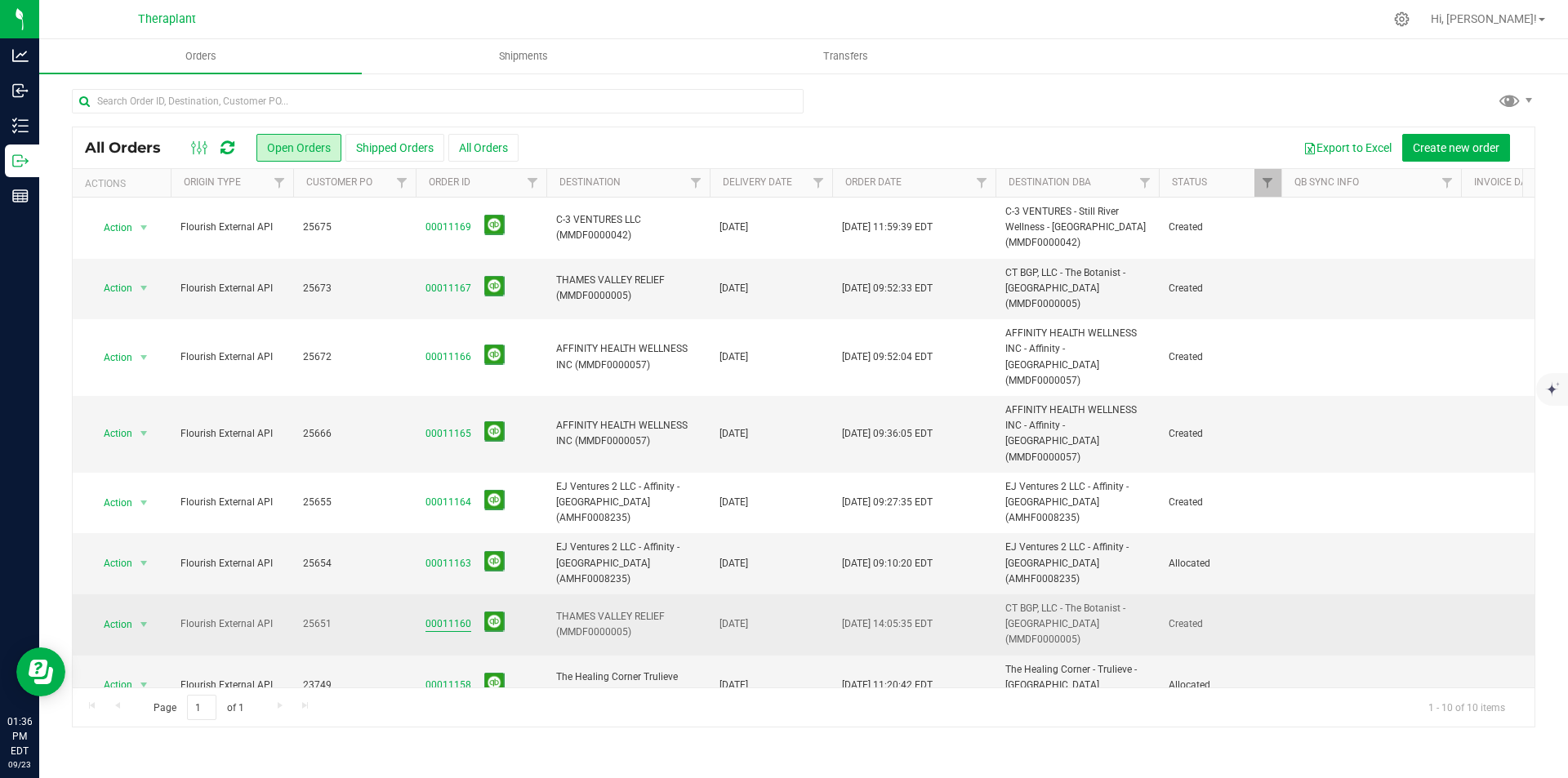
click at [432, 616] on link "00011160" at bounding box center [448, 624] width 46 height 15
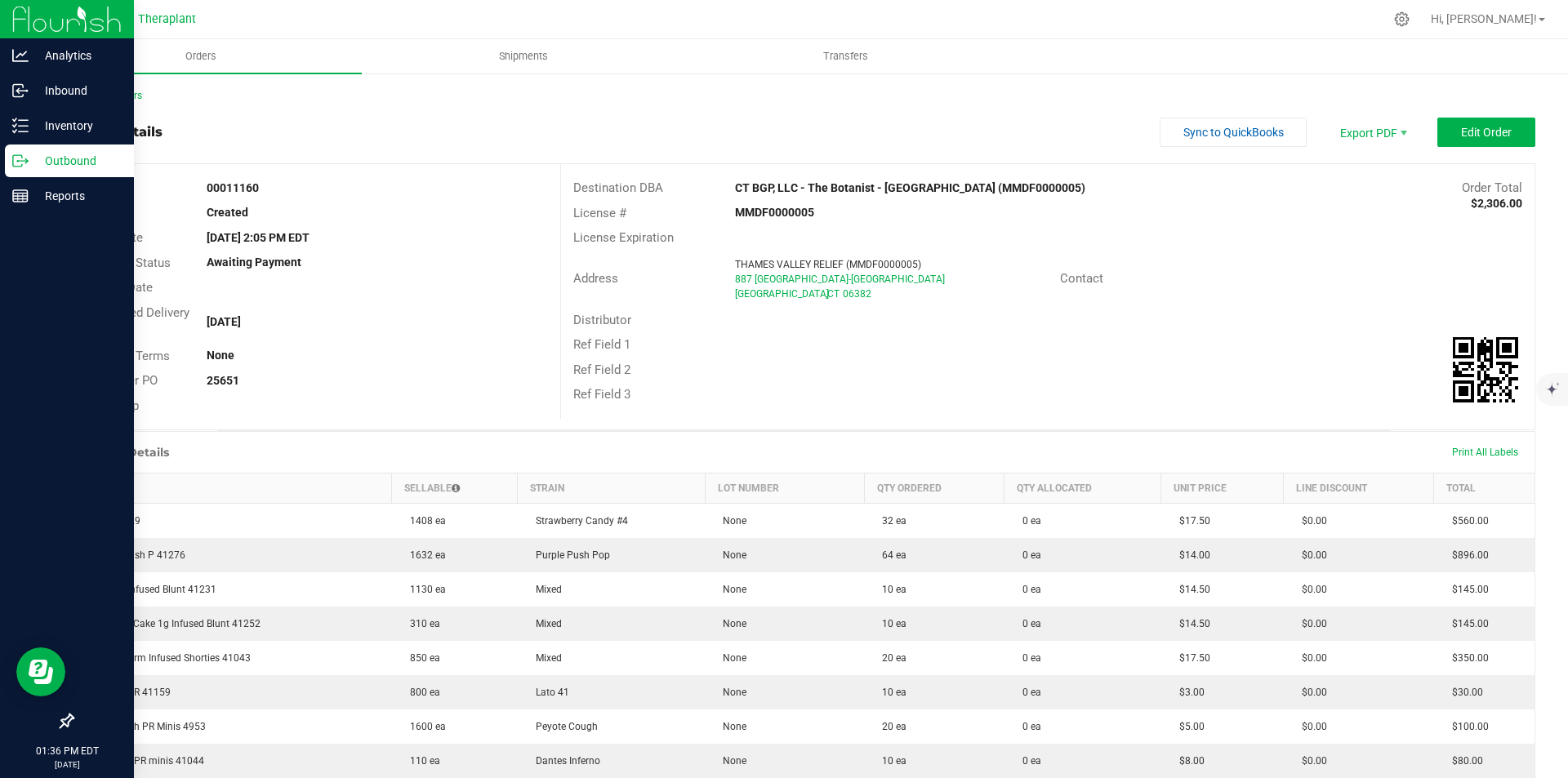
click at [9, 17] on div at bounding box center [66, 20] width 134 height 39
click at [28, 21] on img at bounding box center [66, 19] width 110 height 38
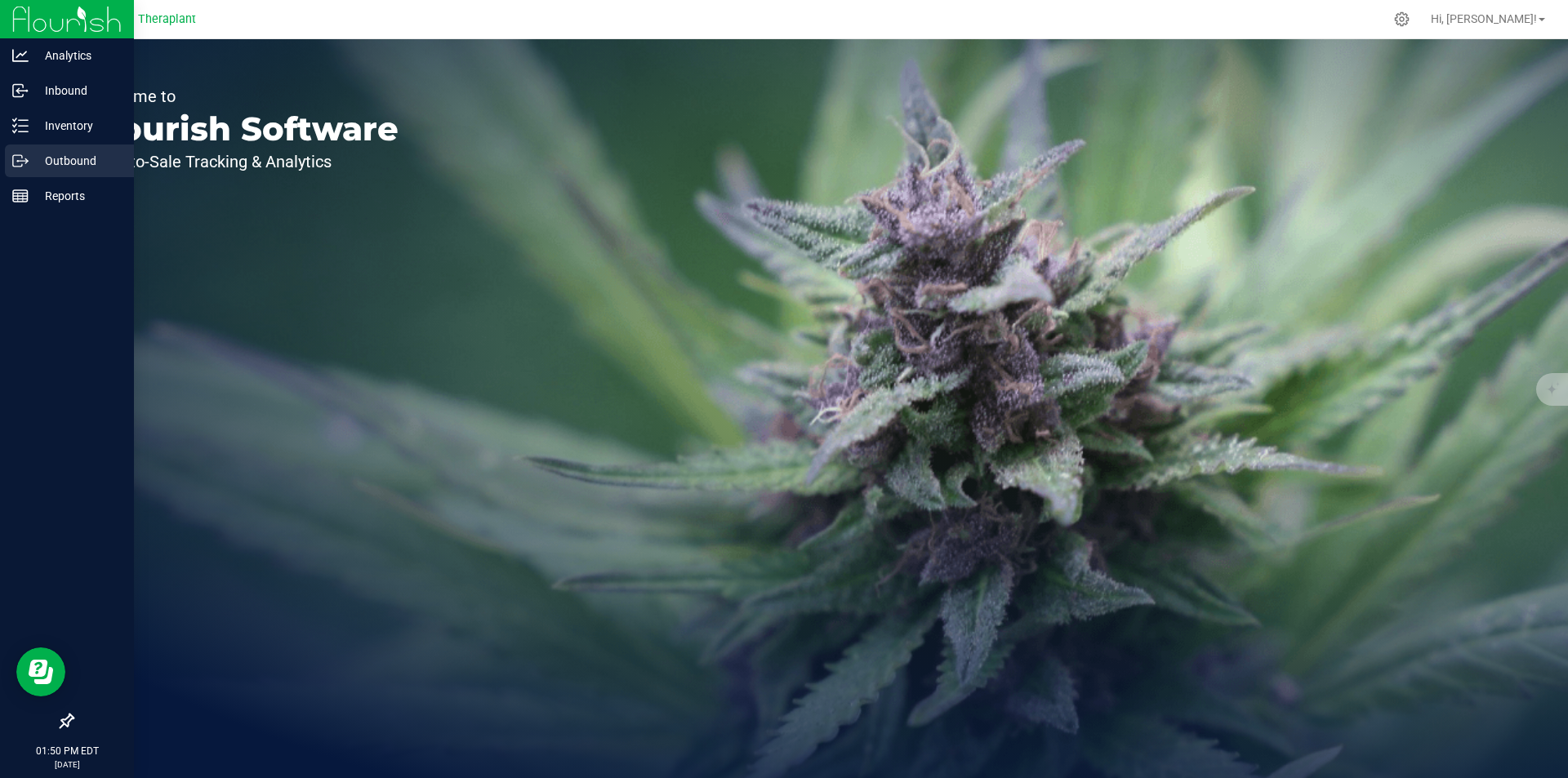
click at [40, 160] on p "Outbound" at bounding box center [77, 161] width 98 height 20
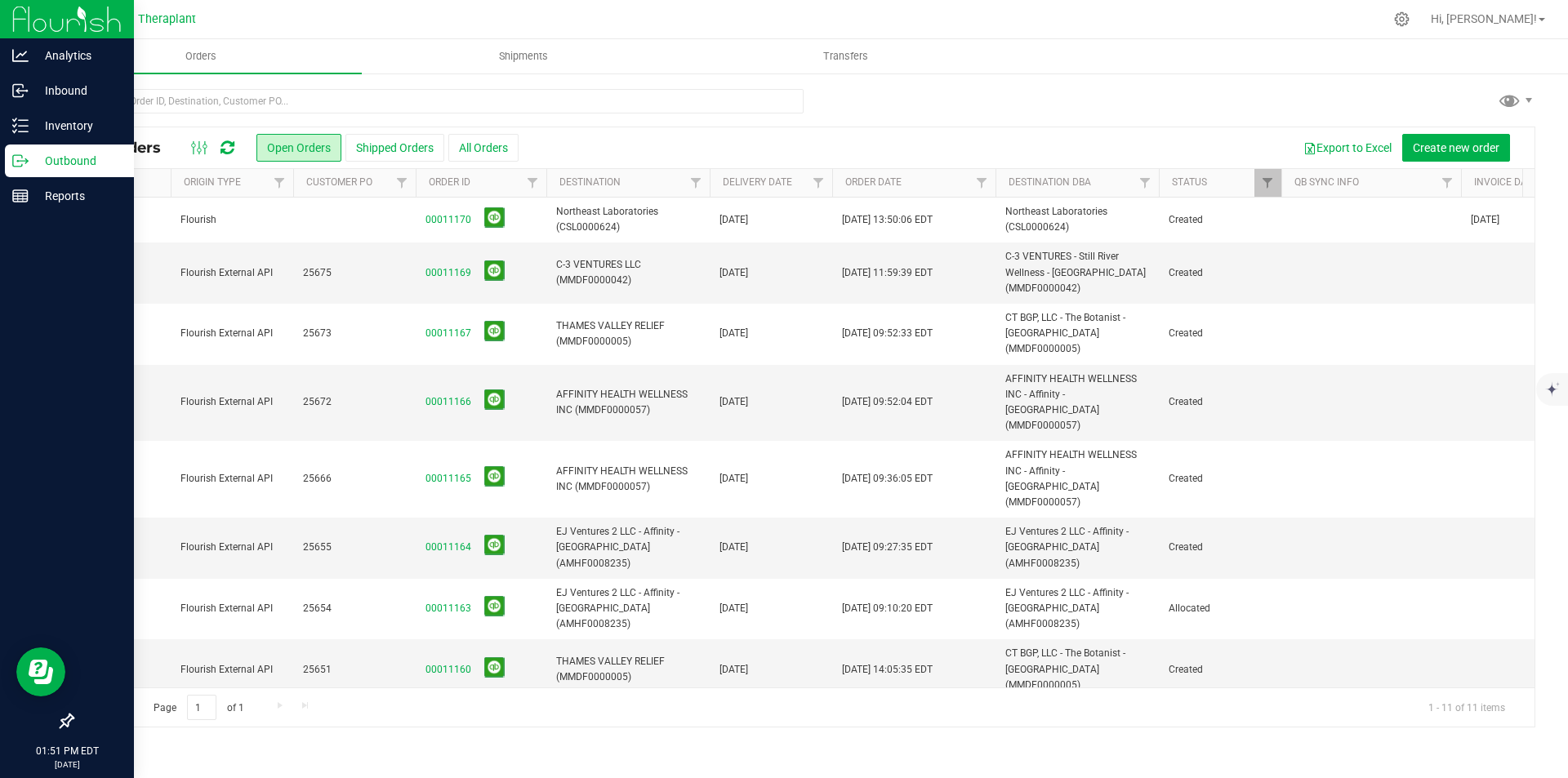
click at [230, 153] on icon at bounding box center [227, 147] width 14 height 16
click at [235, 145] on icon at bounding box center [227, 147] width 14 height 16
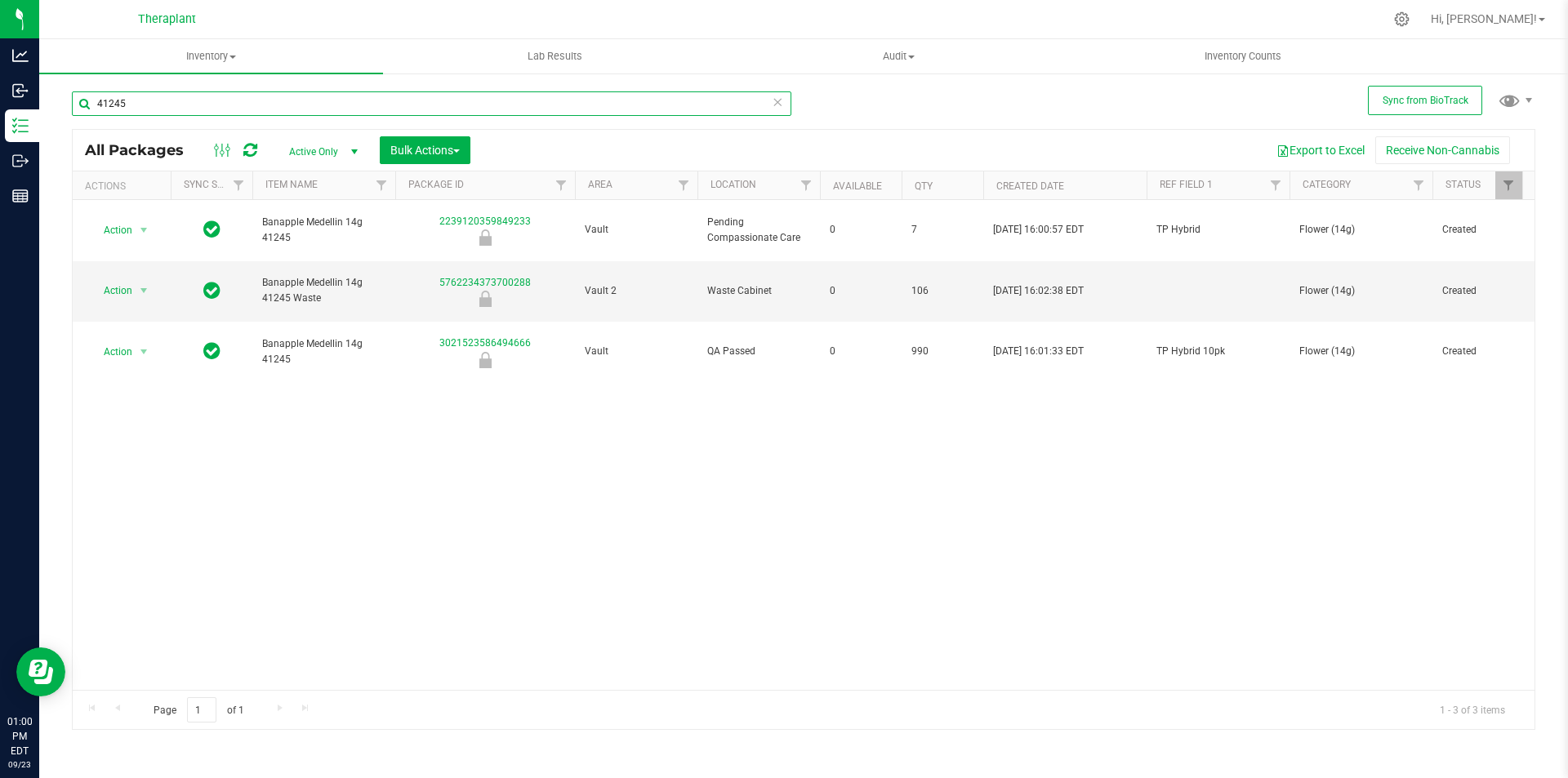
click at [174, 112] on input "41245" at bounding box center [431, 104] width 720 height 25
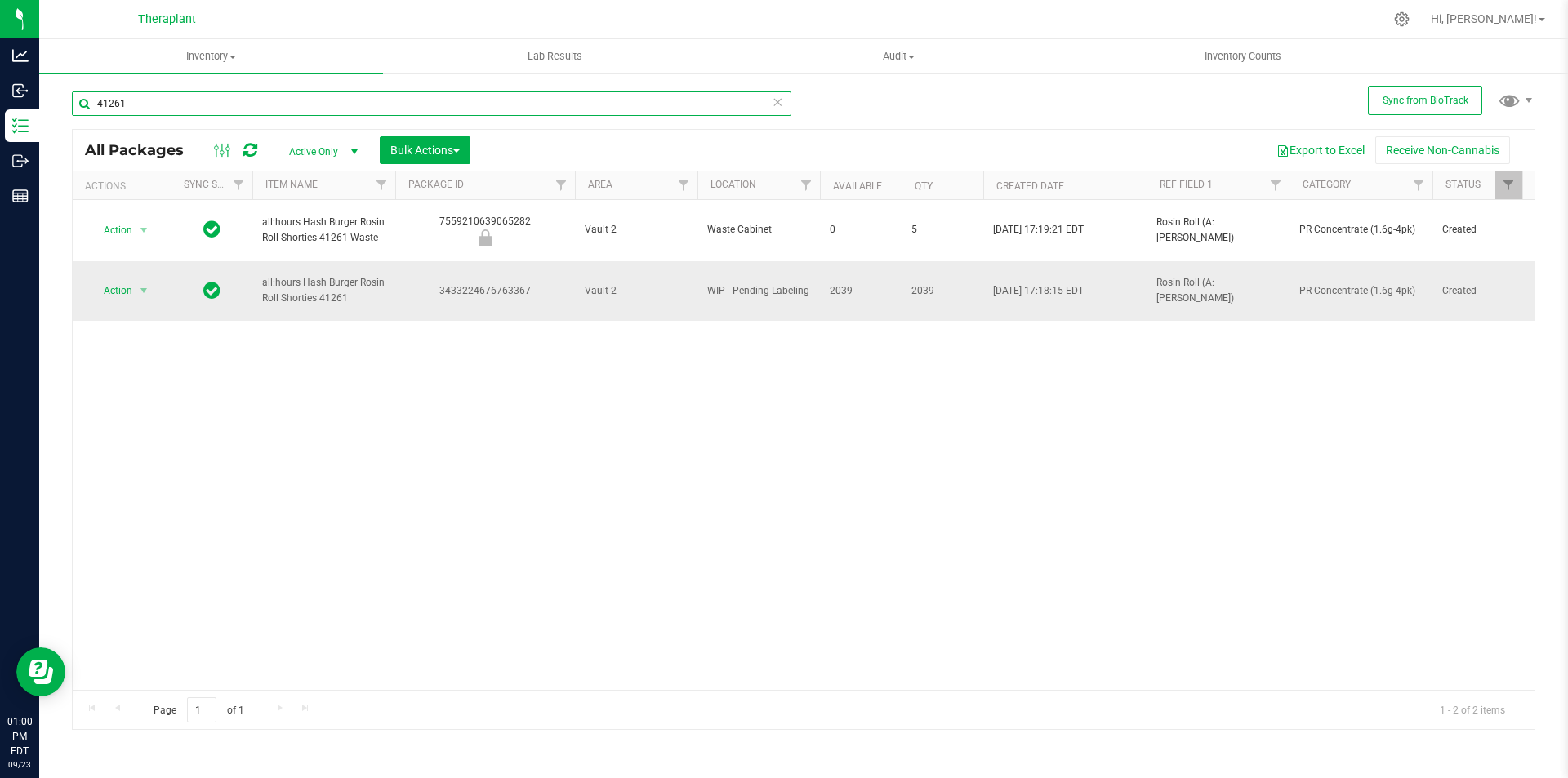
type input "41261"
click at [122, 279] on span "Action" at bounding box center [111, 290] width 44 height 23
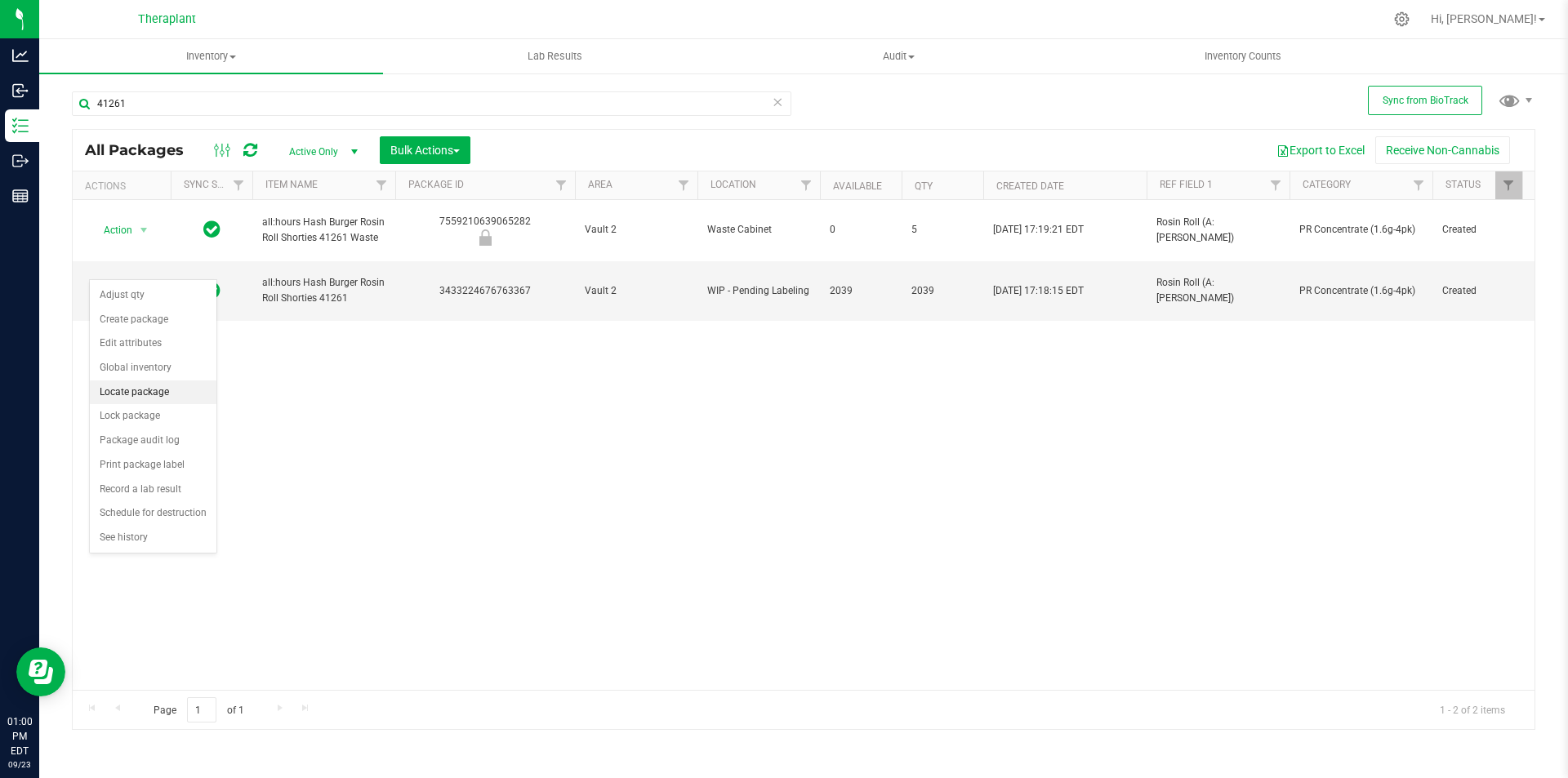
click at [151, 399] on li "Locate package" at bounding box center [153, 392] width 127 height 25
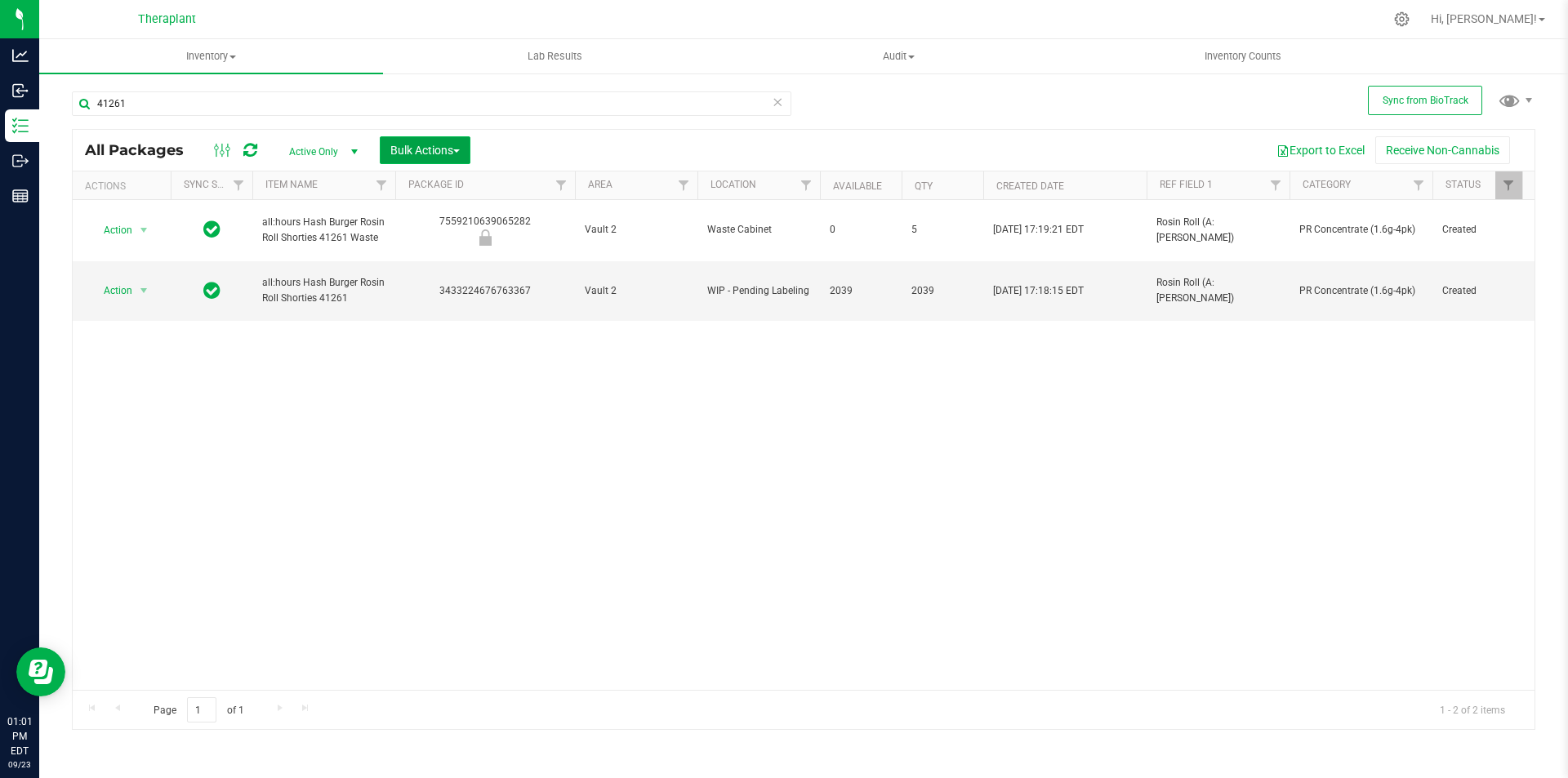
click at [456, 148] on span "Bulk Actions" at bounding box center [425, 150] width 70 height 13
click at [442, 259] on div "Locate packages" at bounding box center [442, 248] width 105 height 26
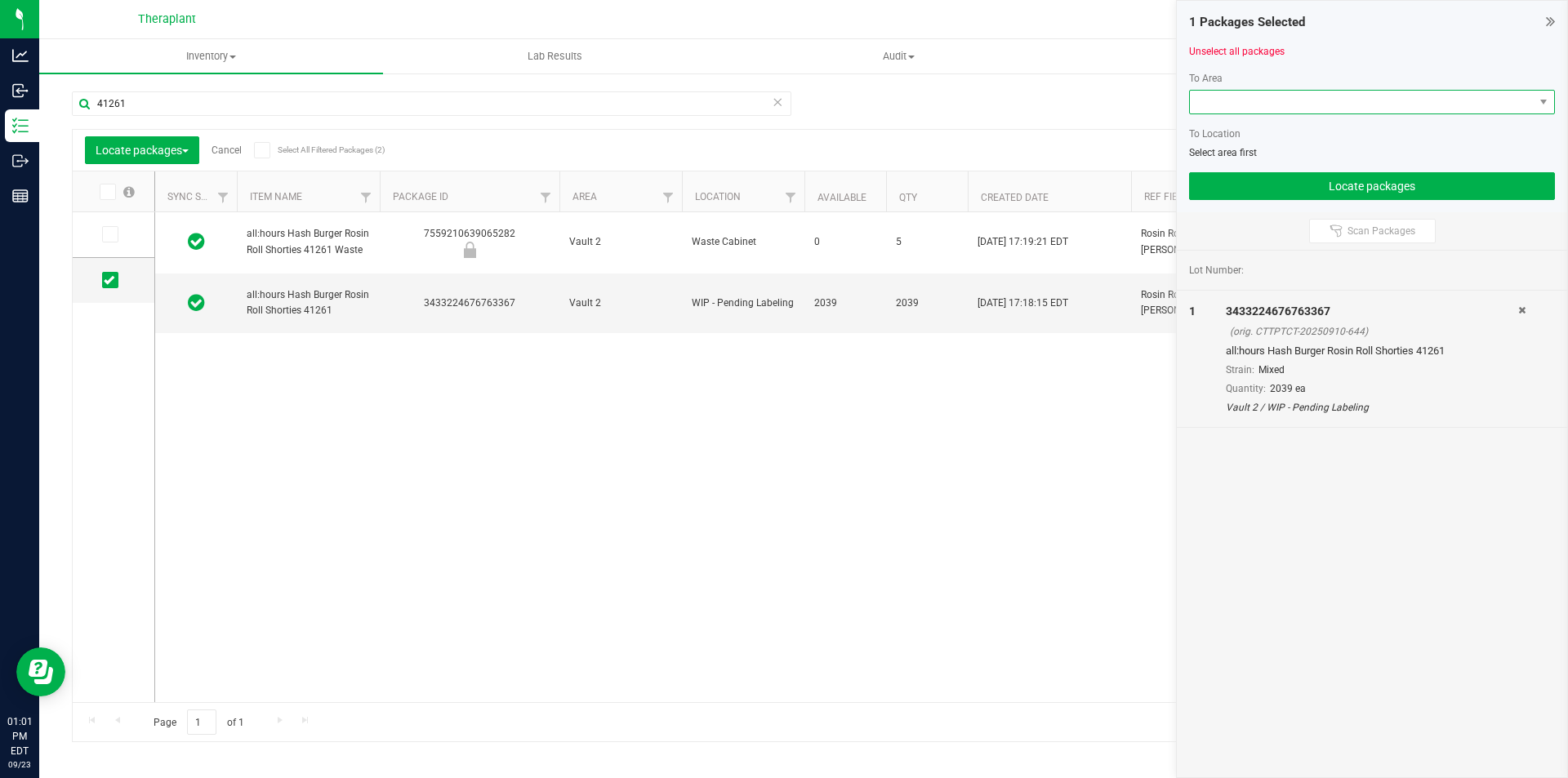
click at [1226, 102] on span at bounding box center [1362, 102] width 344 height 23
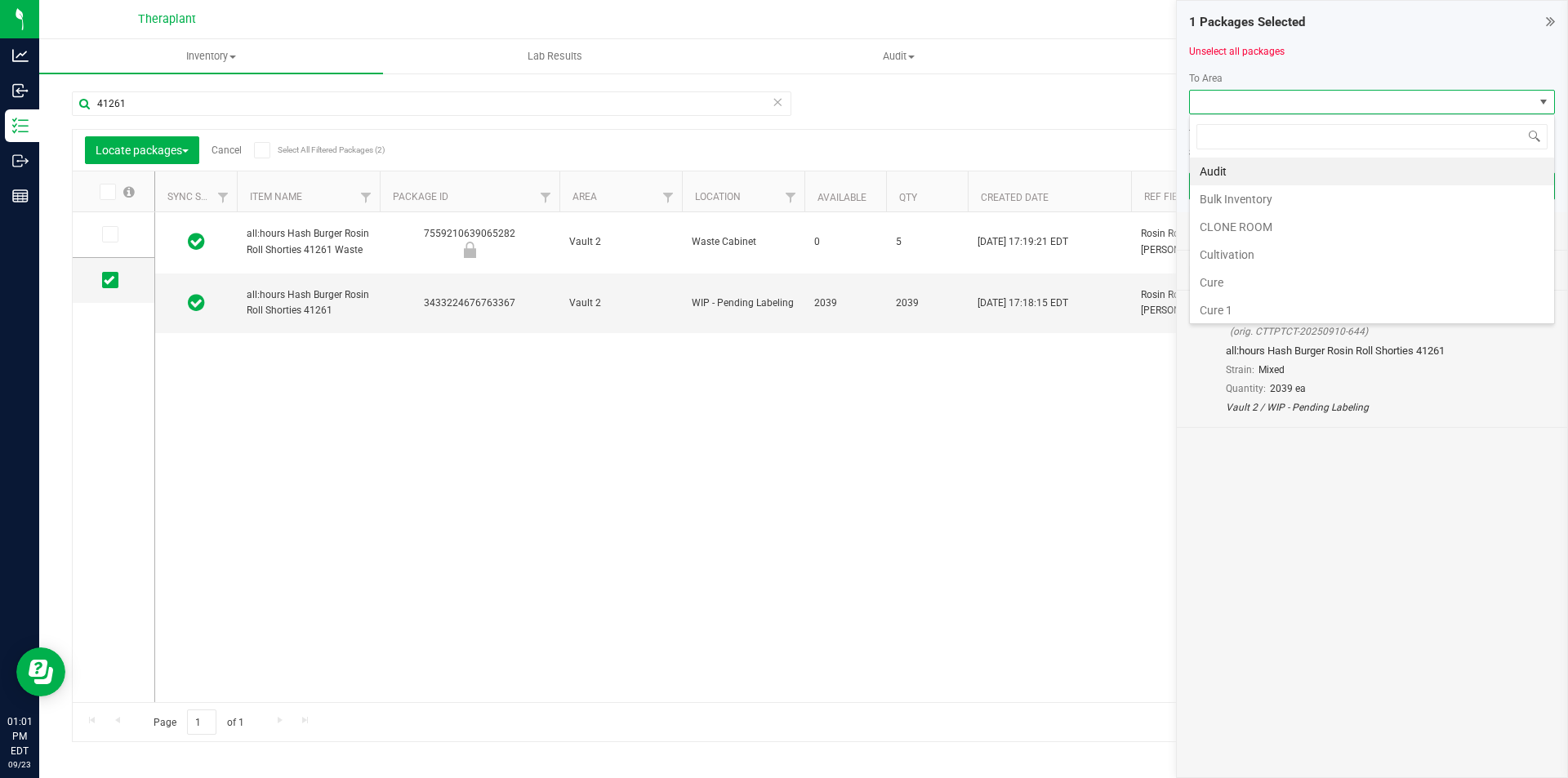
scroll to position [25, 366]
type input "v"
click at [1224, 253] on li "Vault" at bounding box center [1372, 254] width 364 height 28
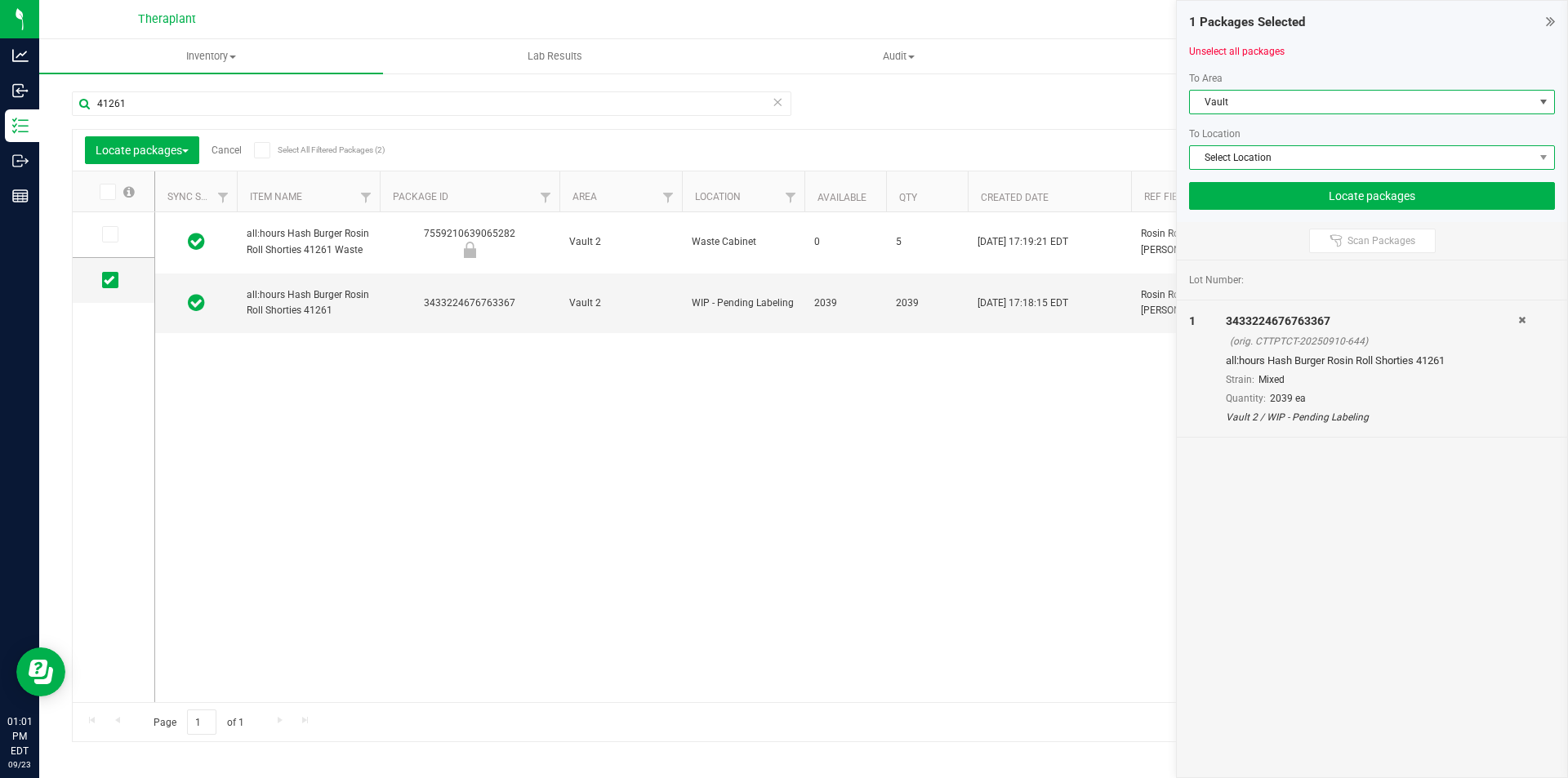
click at [1217, 165] on span "Select Location" at bounding box center [1362, 157] width 344 height 23
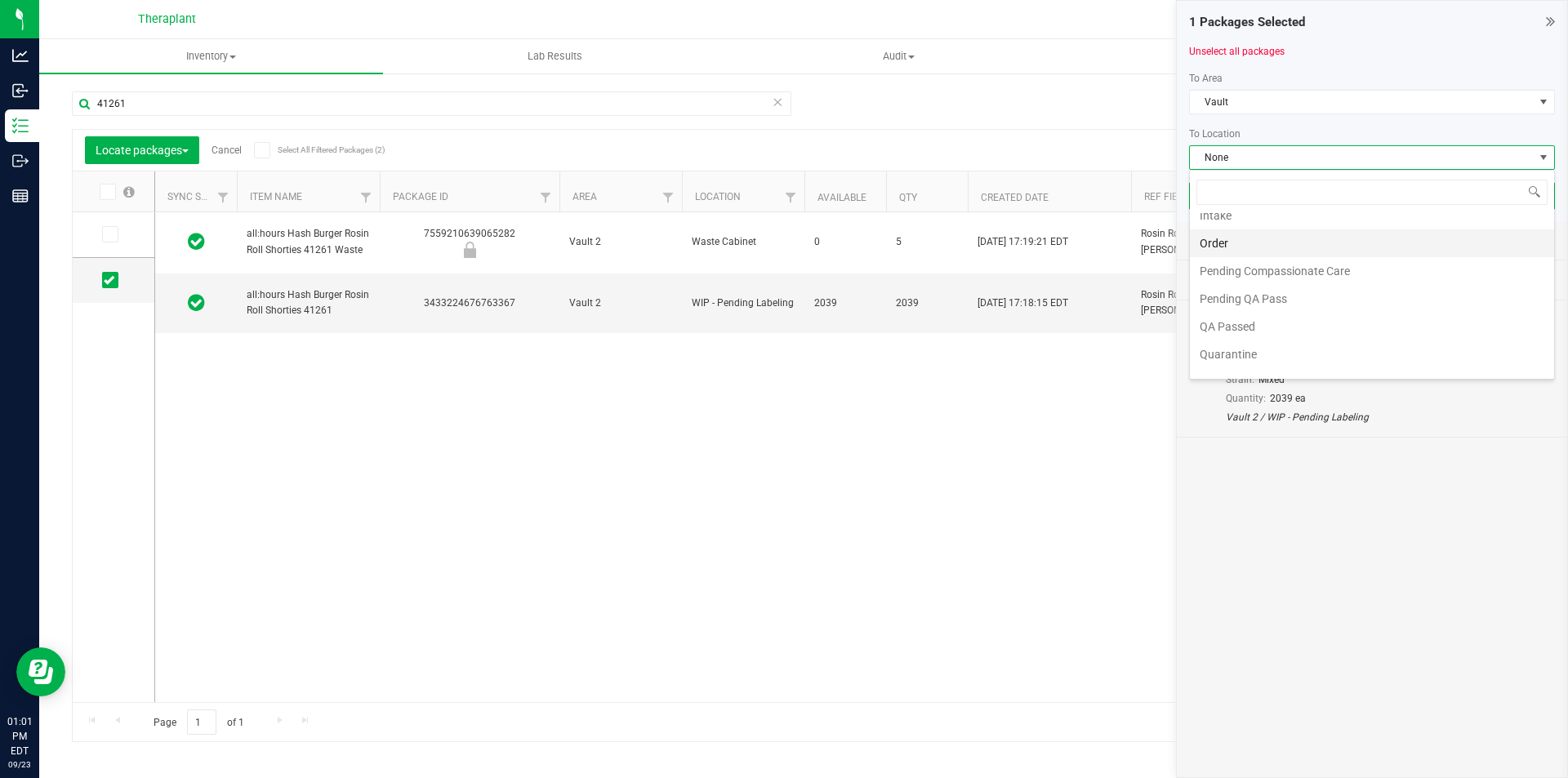
scroll to position [163, 0]
click at [1246, 236] on li "QA Passed" at bounding box center [1372, 230] width 364 height 28
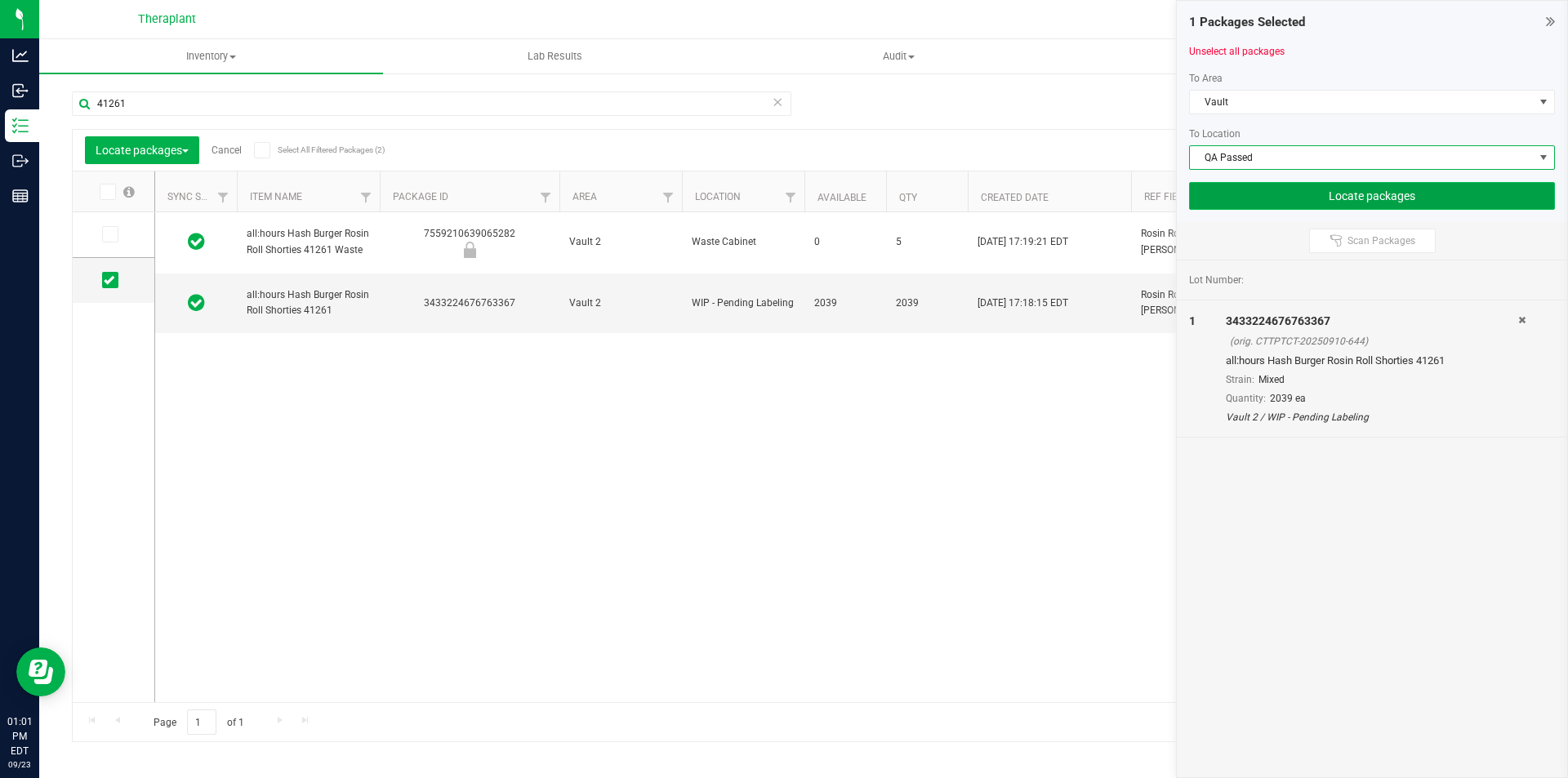
click at [1284, 203] on button "Locate packages" at bounding box center [1372, 196] width 366 height 28
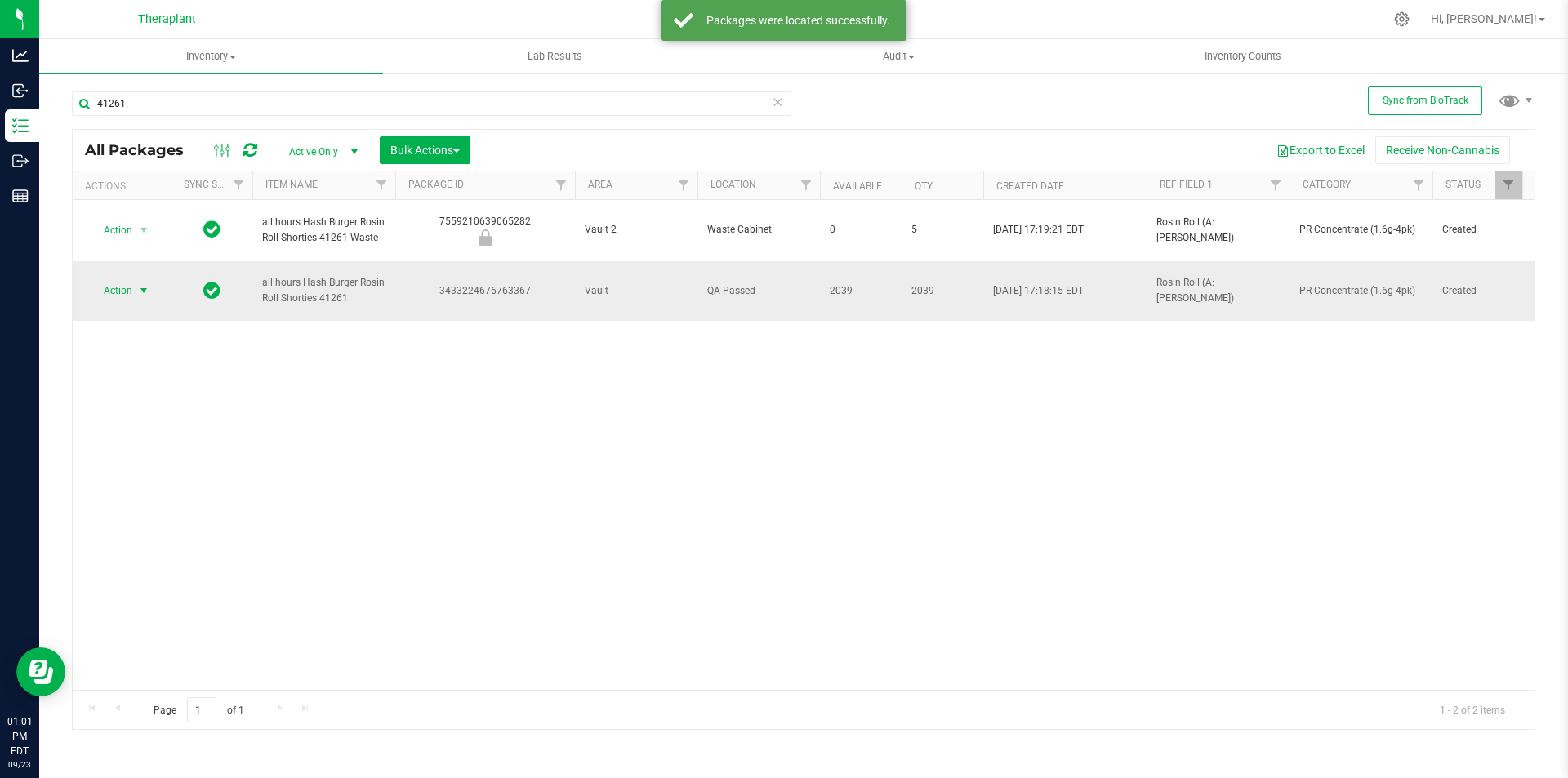
click at [139, 279] on span "select" at bounding box center [144, 290] width 20 height 23
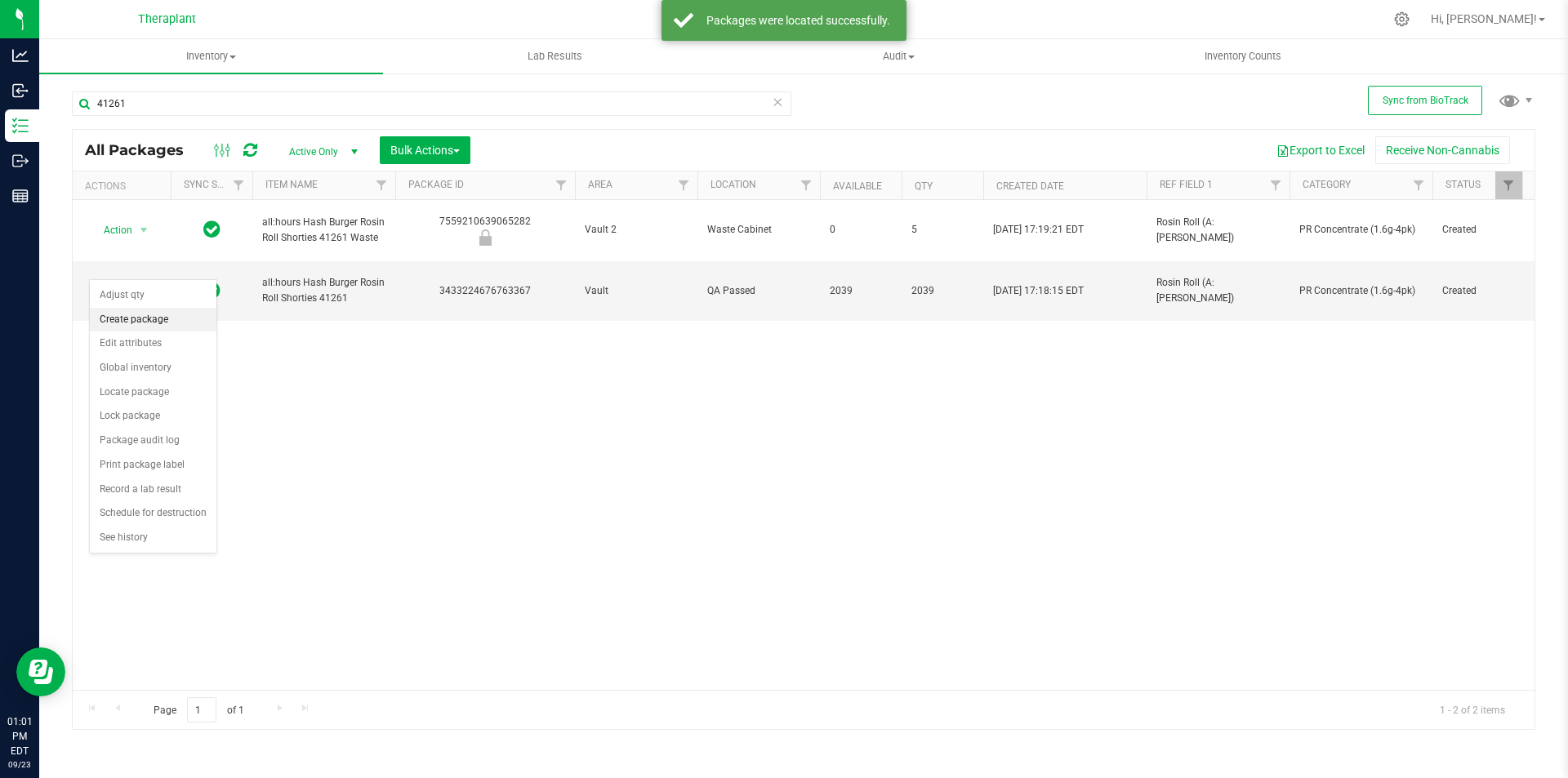
click at [156, 314] on li "Create package" at bounding box center [153, 320] width 127 height 25
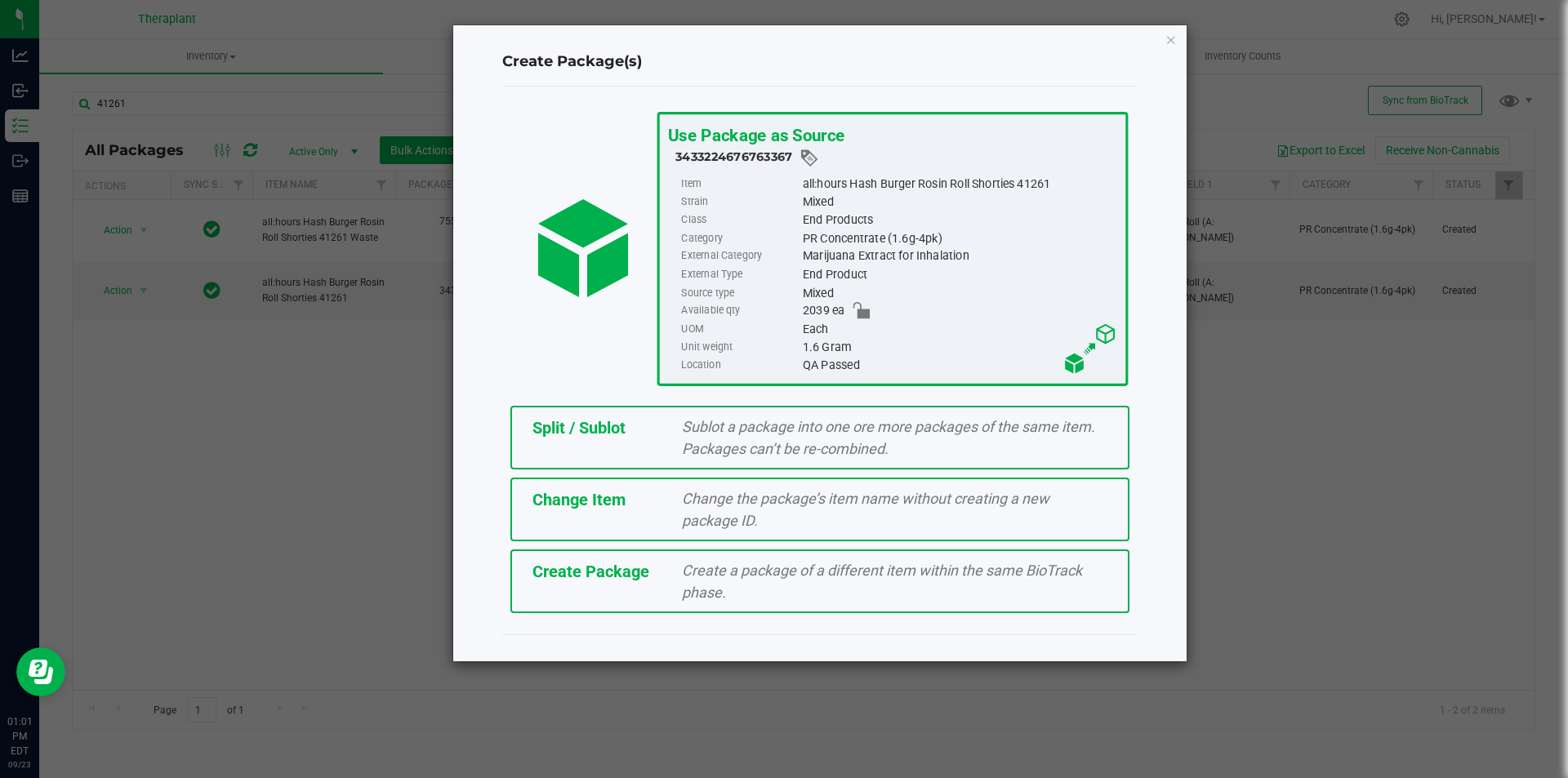
click at [657, 417] on div "Split / Sublot" at bounding box center [596, 428] width 151 height 25
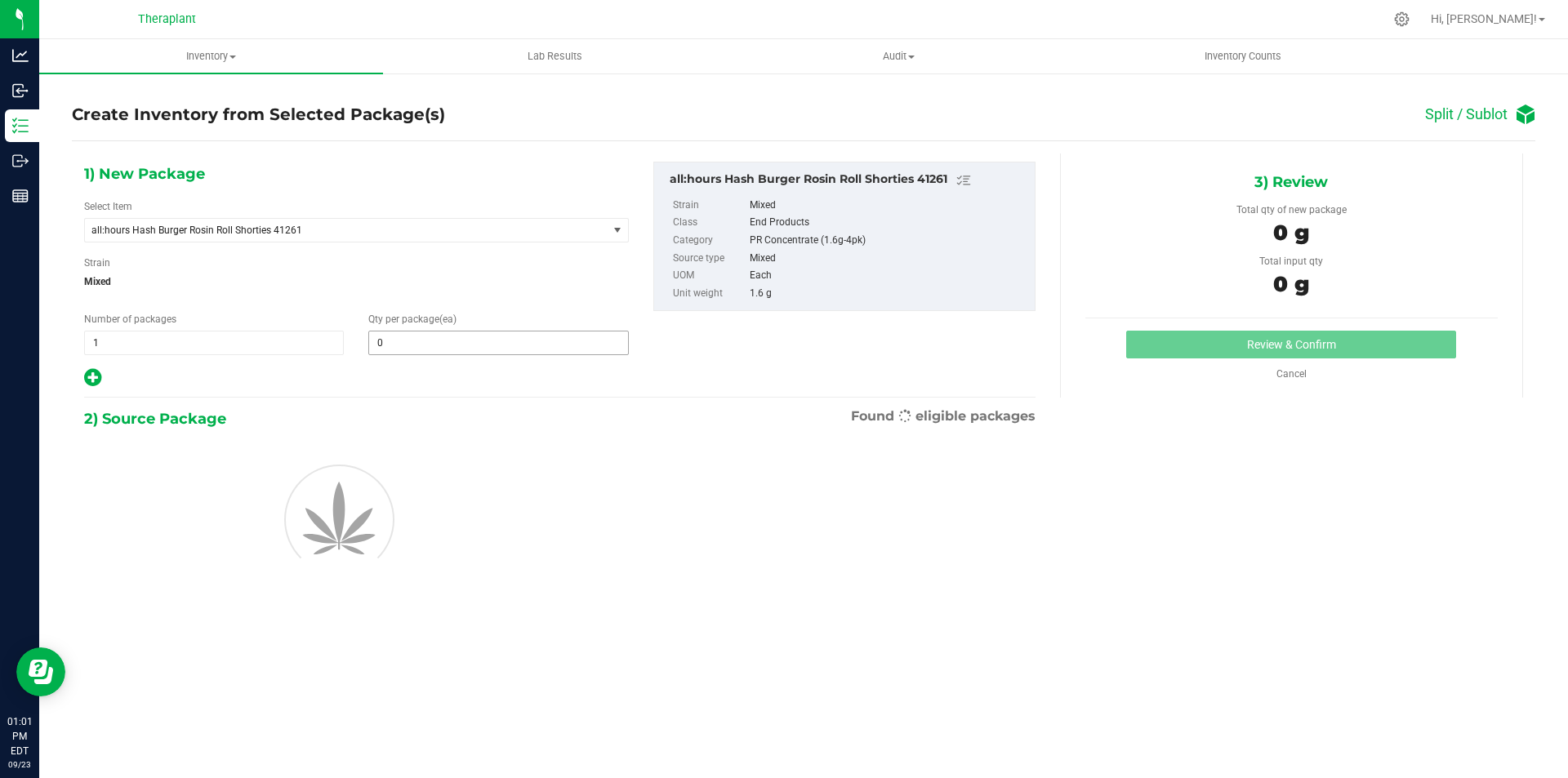
click at [436, 344] on input "0" at bounding box center [498, 343] width 258 height 23
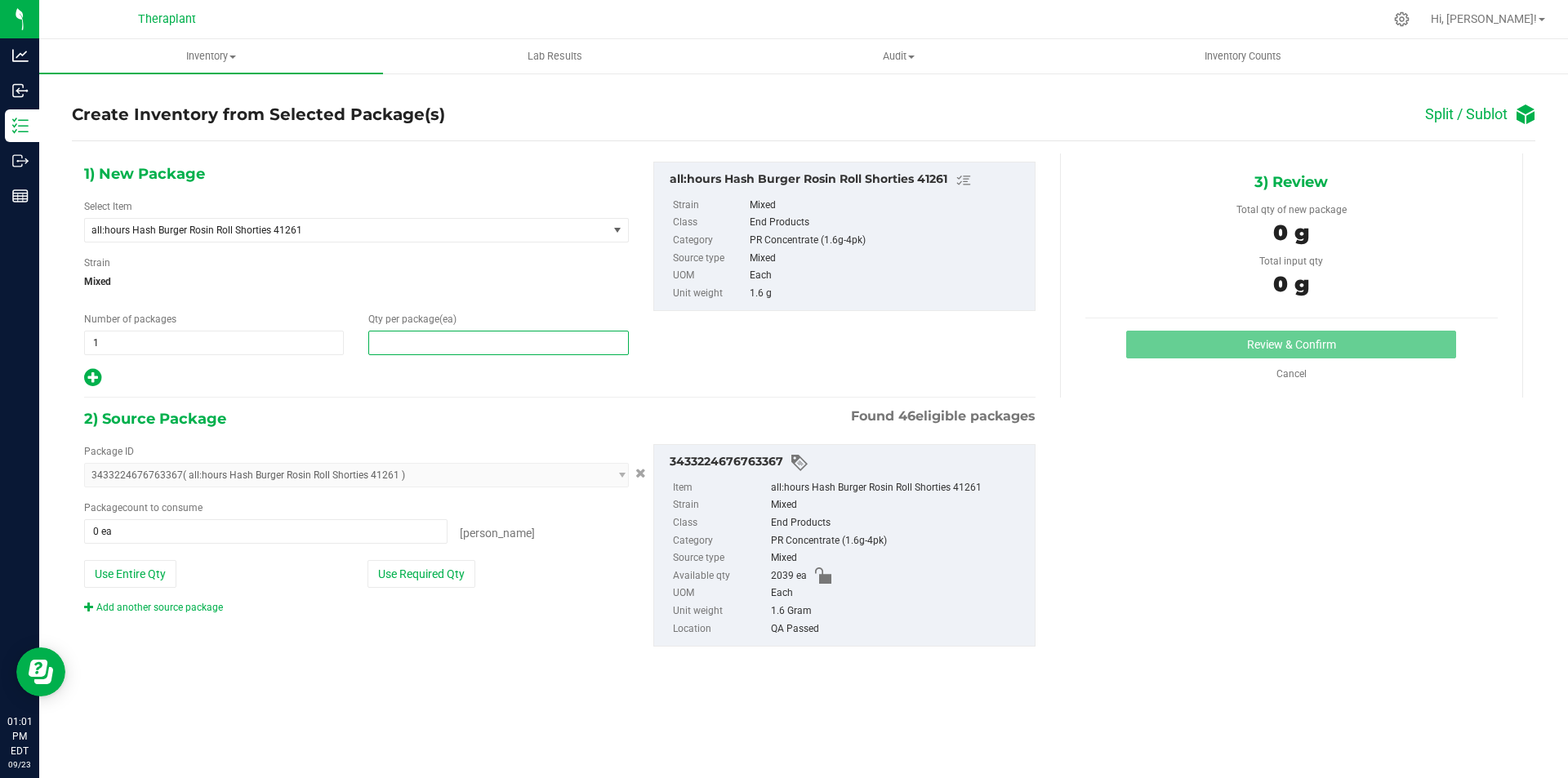
type input "9"
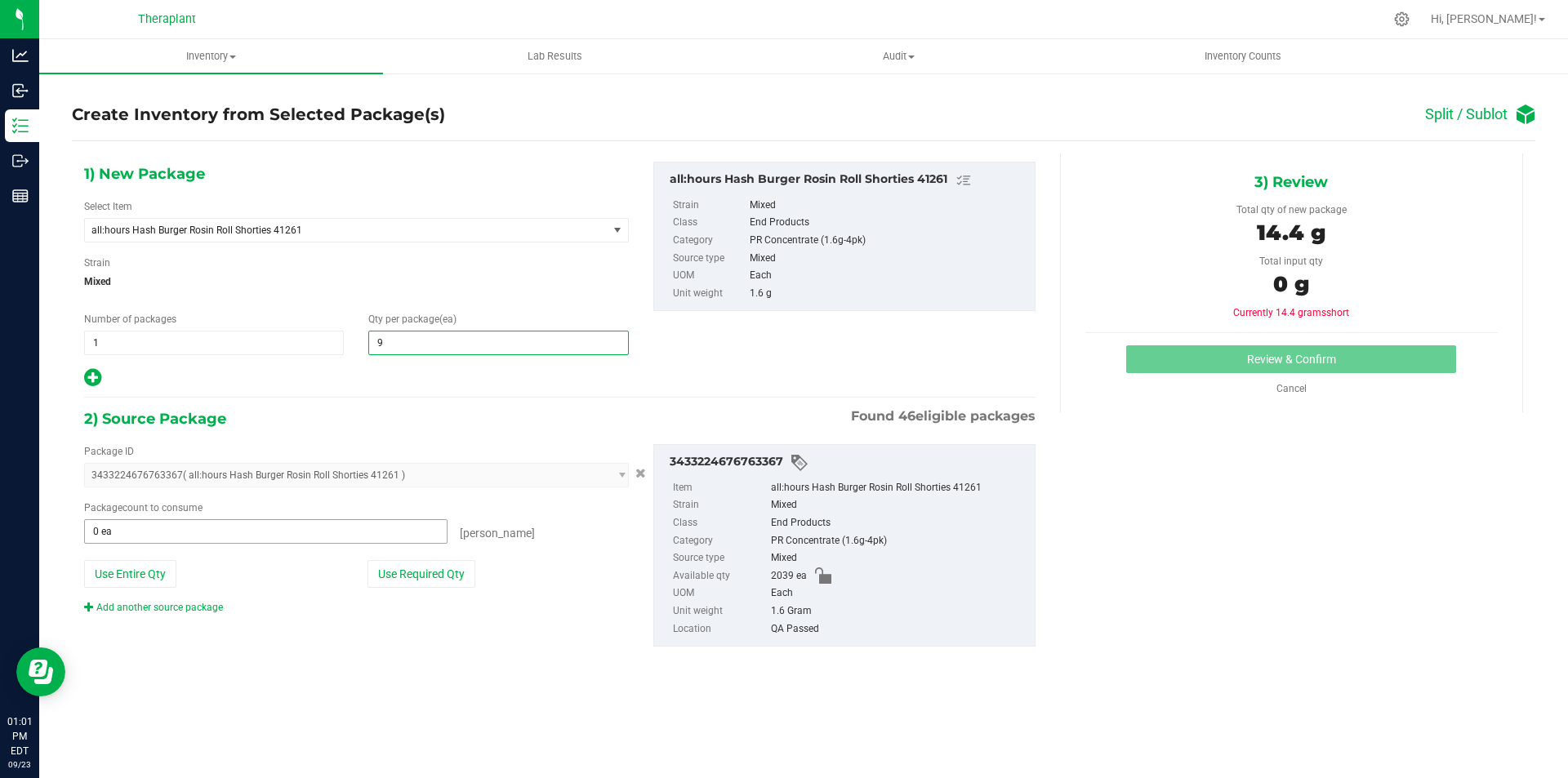
type input "9"
click at [168, 537] on span at bounding box center [265, 531] width 363 height 25
type input "9"
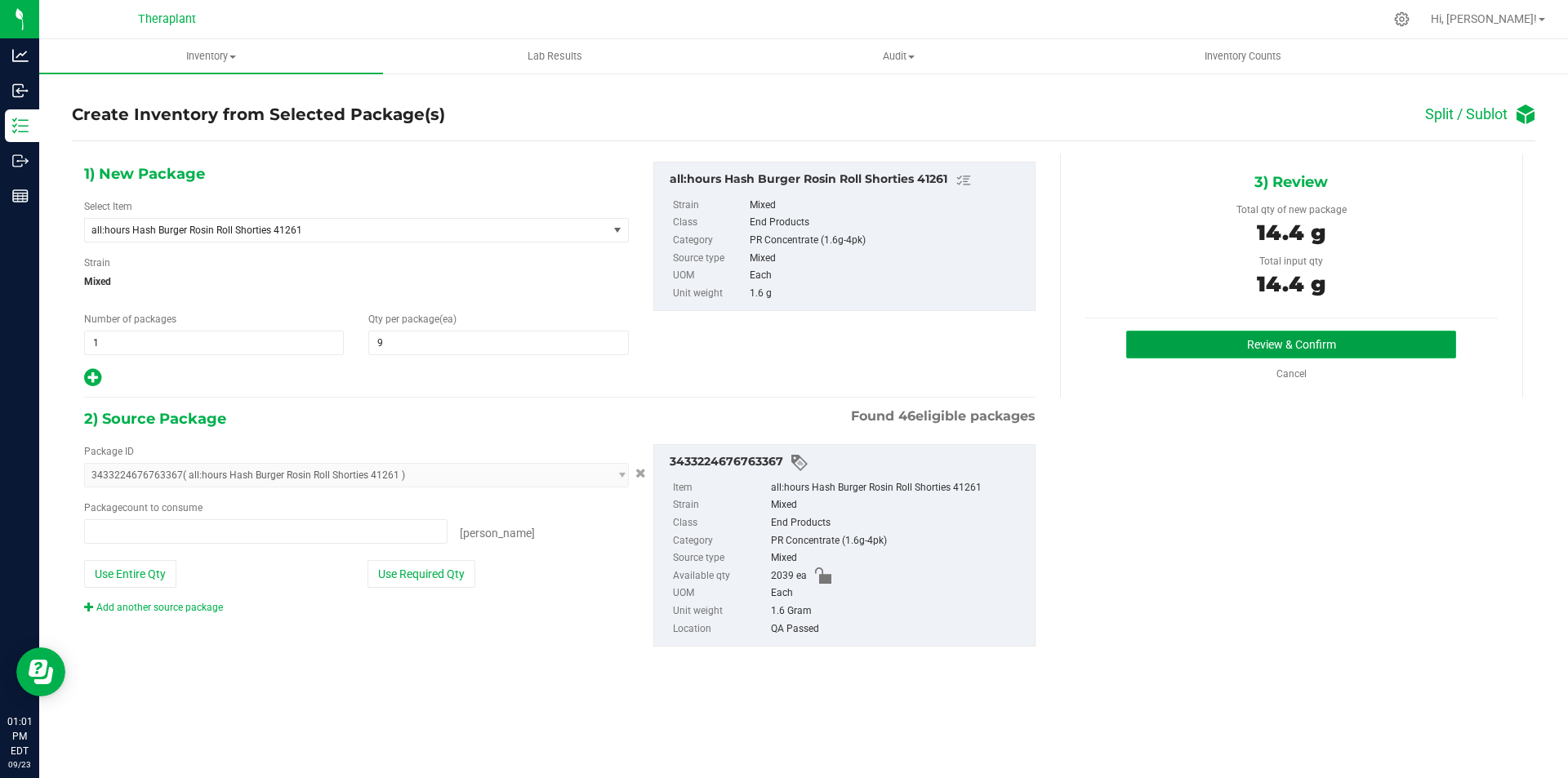
type input "9 ea"
click at [1160, 339] on button "Review & Confirm" at bounding box center [1291, 344] width 330 height 28
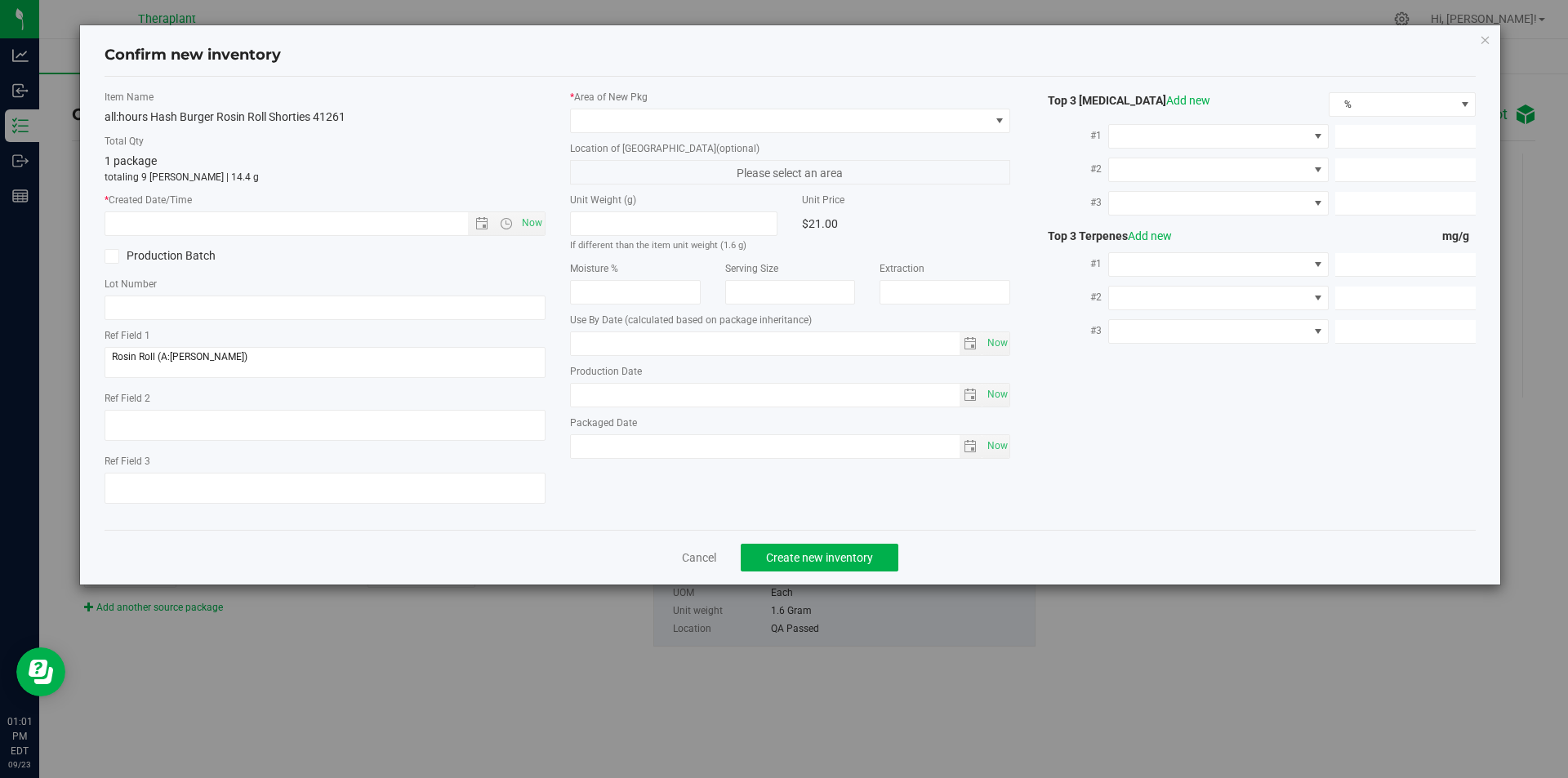
type input "[DATE]"
click at [530, 223] on span "Now" at bounding box center [532, 224] width 28 height 24
type input "[DATE] 1:01 PM"
click at [590, 127] on span at bounding box center [780, 121] width 419 height 23
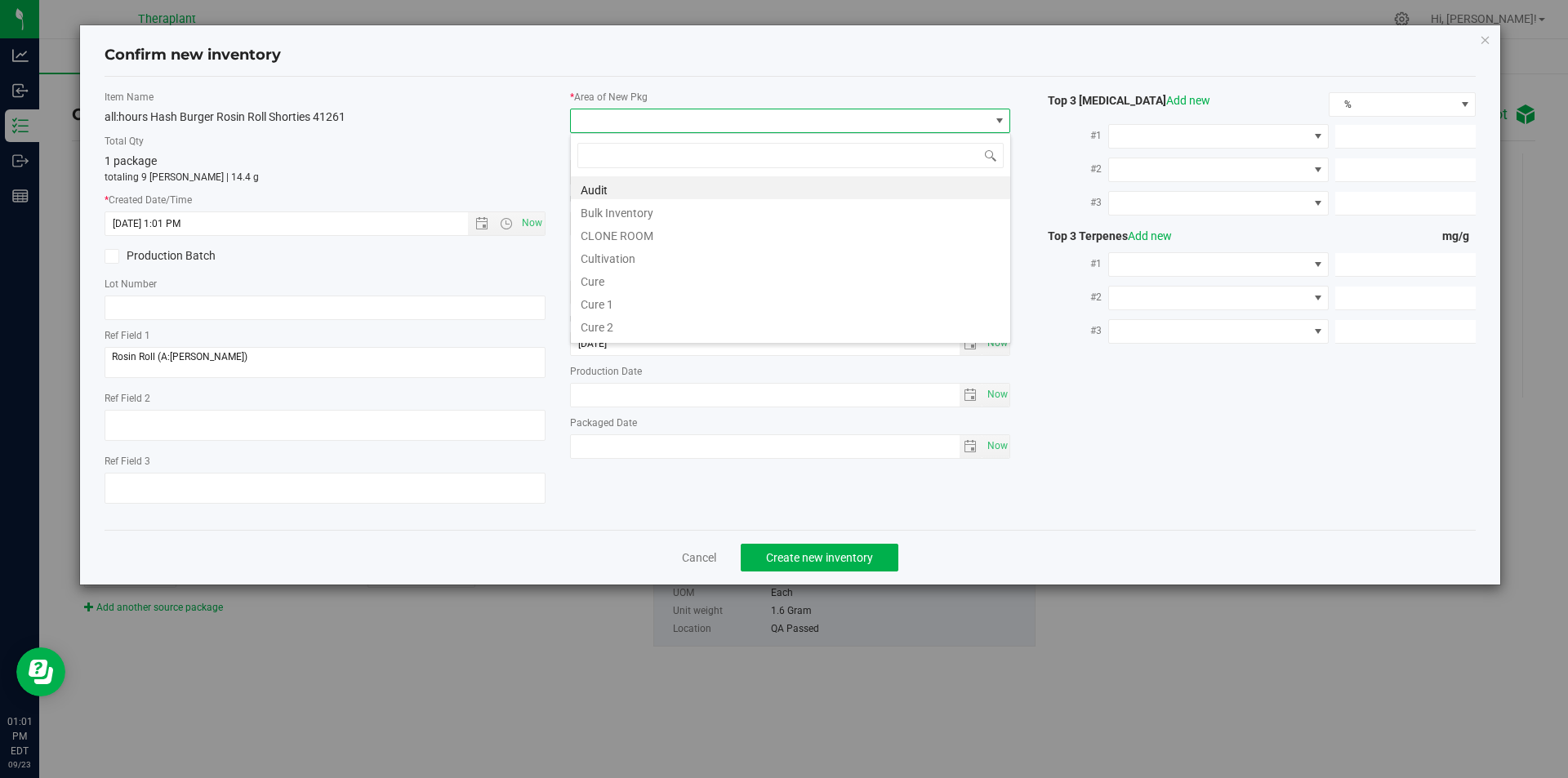
scroll to position [25, 441]
type input "v"
click at [615, 233] on li "Vault" at bounding box center [790, 233] width 440 height 23
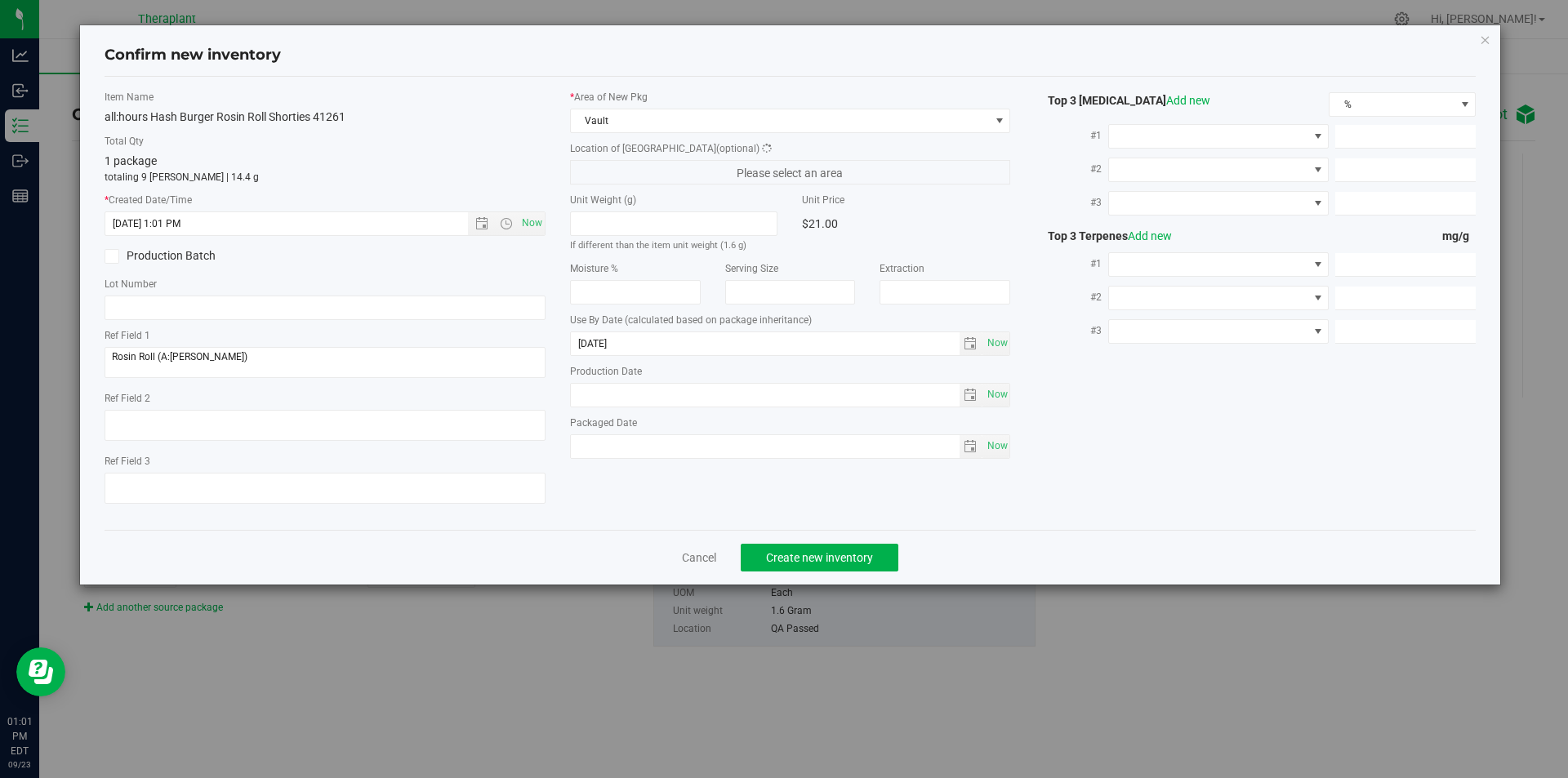
click at [631, 168] on span "Please select an area" at bounding box center [790, 172] width 441 height 25
click at [633, 160] on span "Finished Goods" at bounding box center [790, 172] width 441 height 25
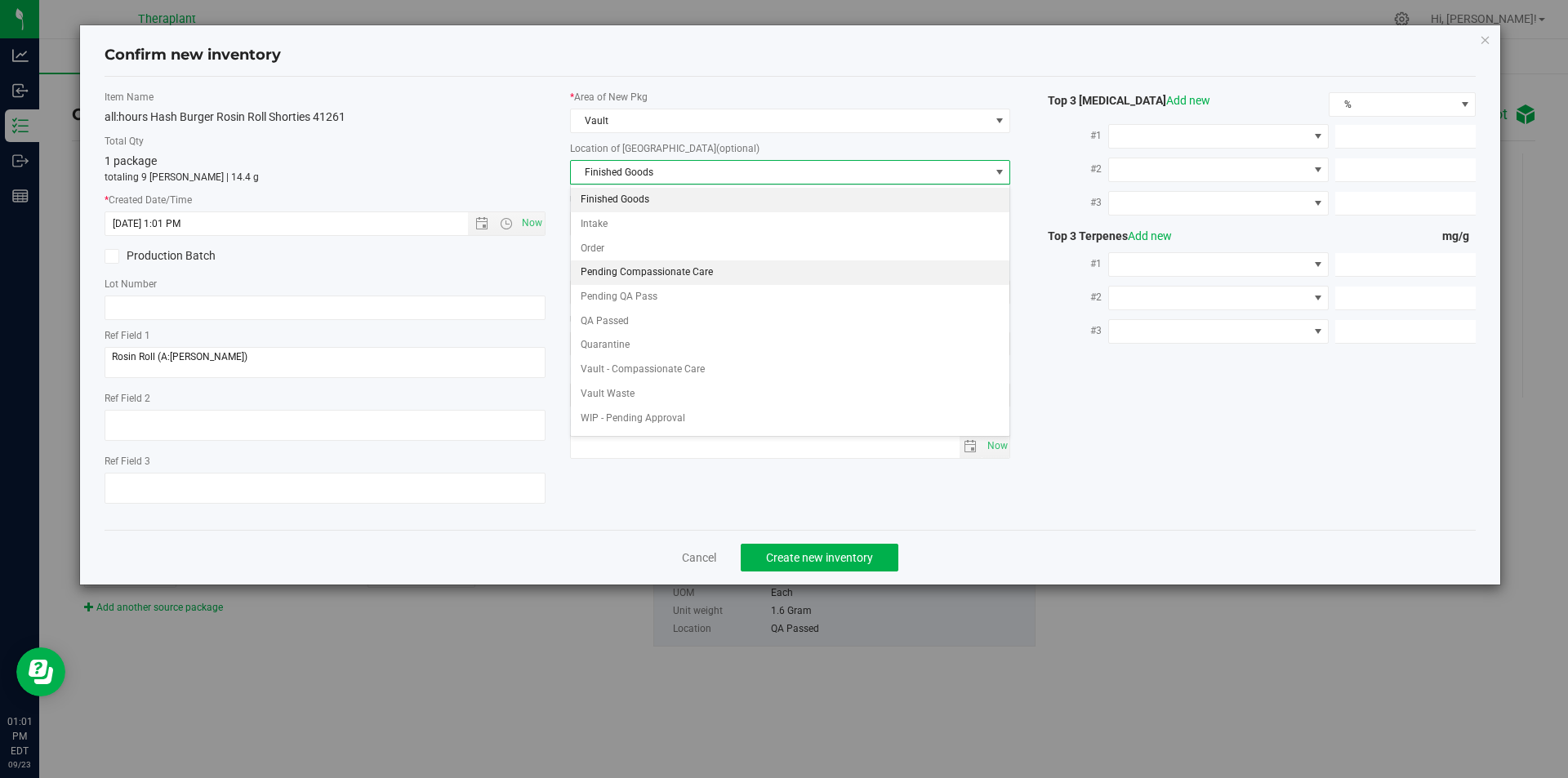
click at [635, 270] on li "Pending Compassionate Care" at bounding box center [790, 272] width 440 height 25
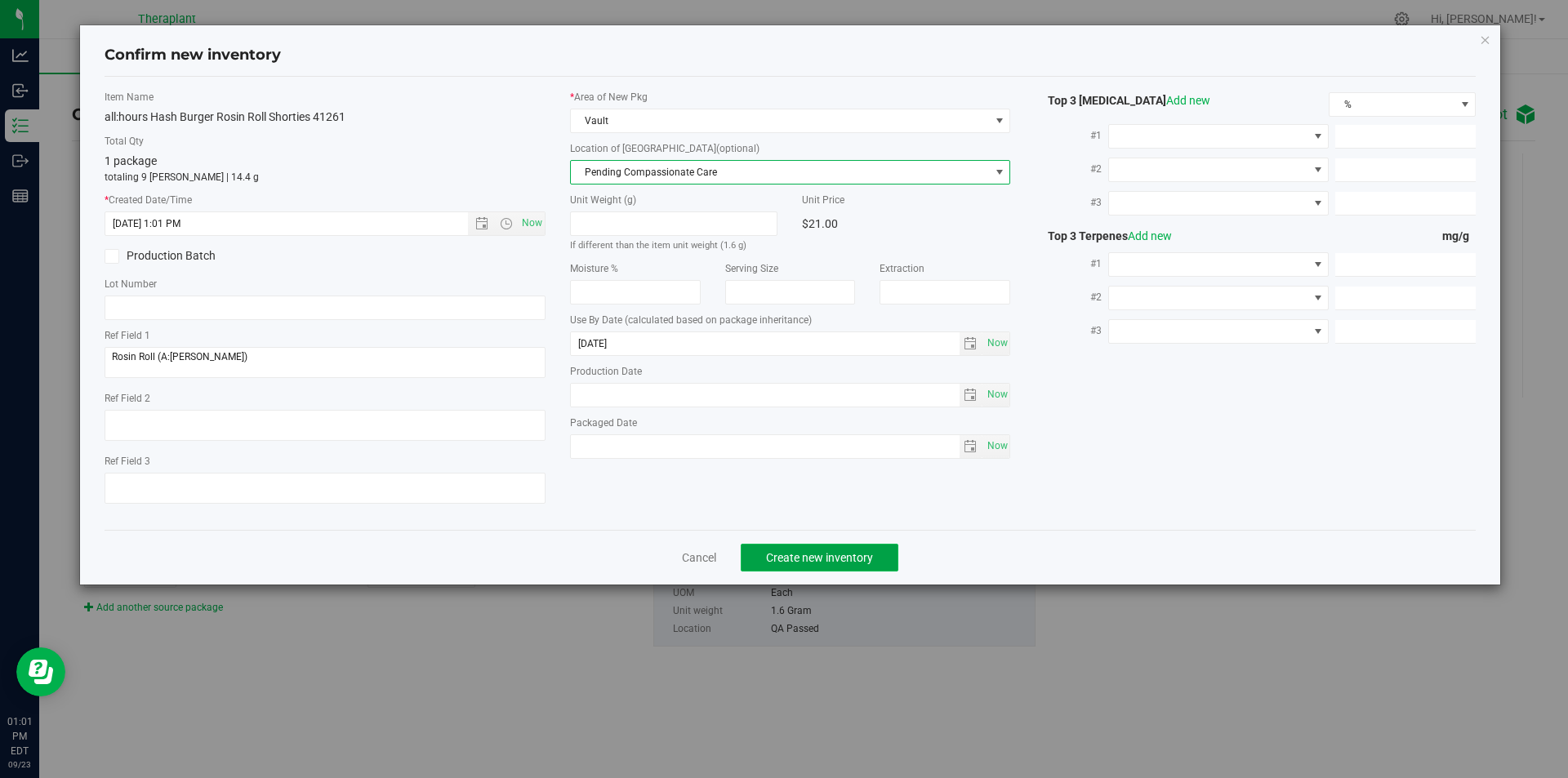
click at [807, 564] on button "Create new inventory" at bounding box center [819, 557] width 157 height 28
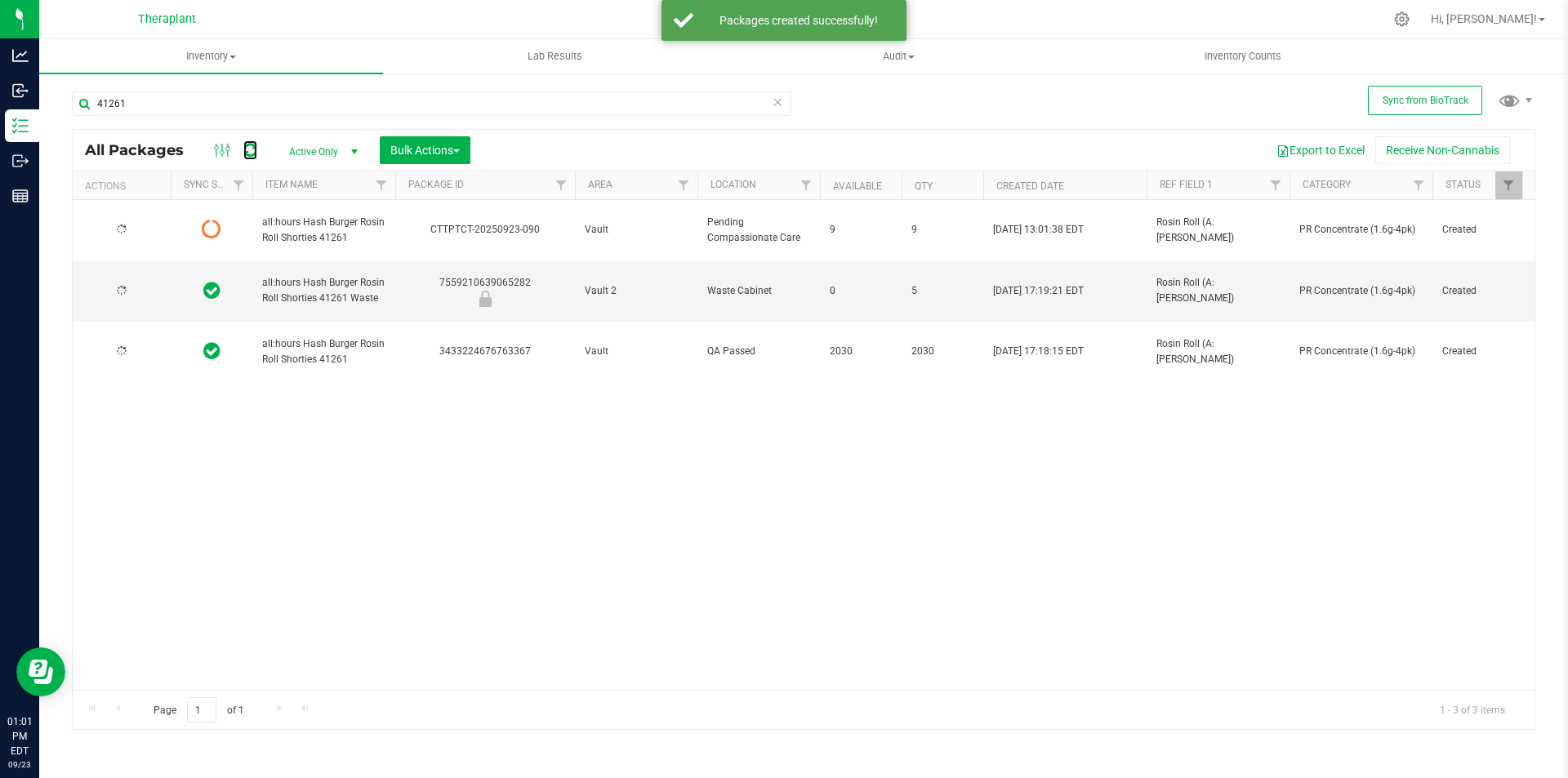
click at [249, 148] on icon at bounding box center [250, 150] width 14 height 16
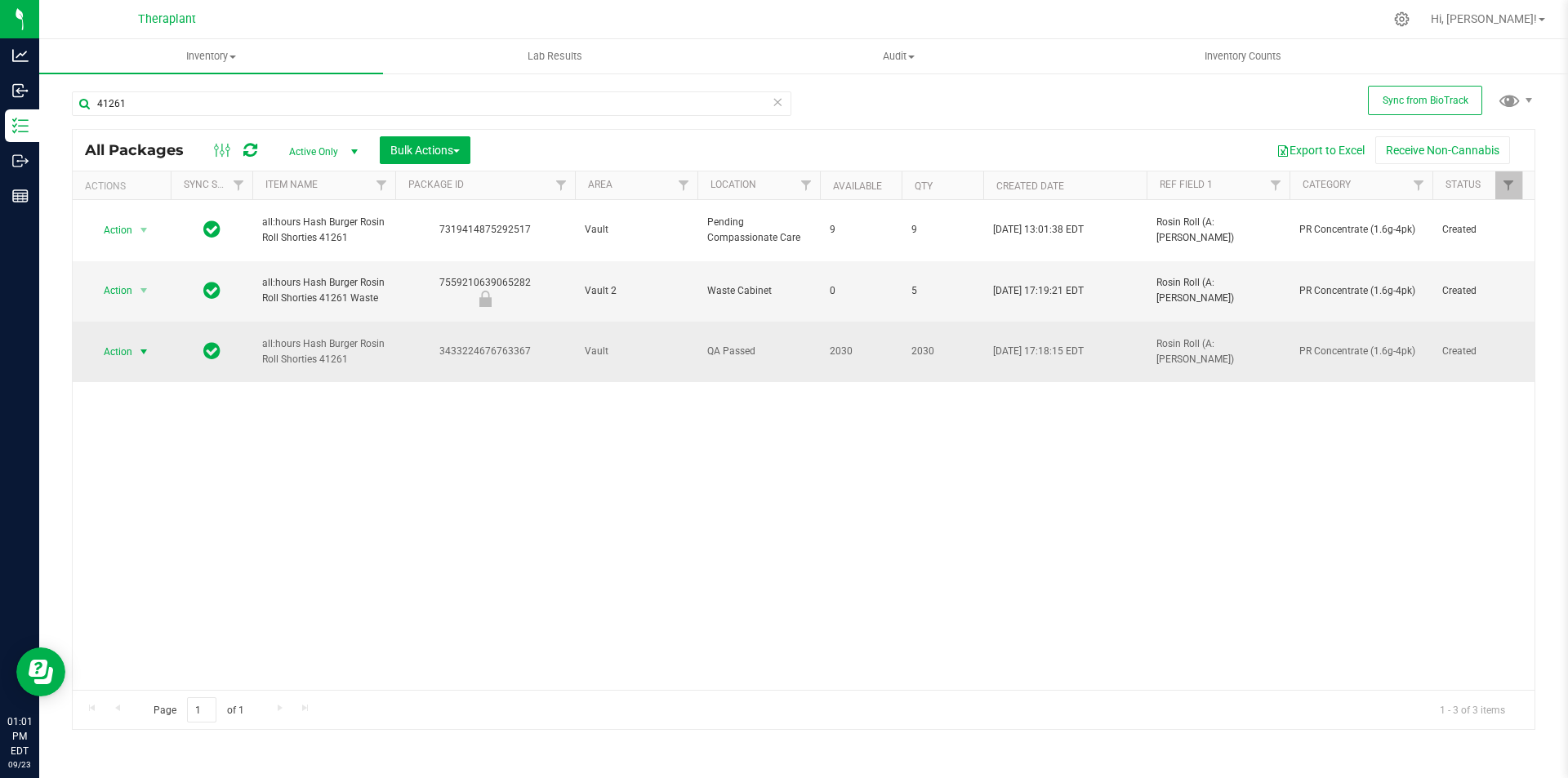
click at [134, 340] on span "select" at bounding box center [144, 351] width 20 height 23
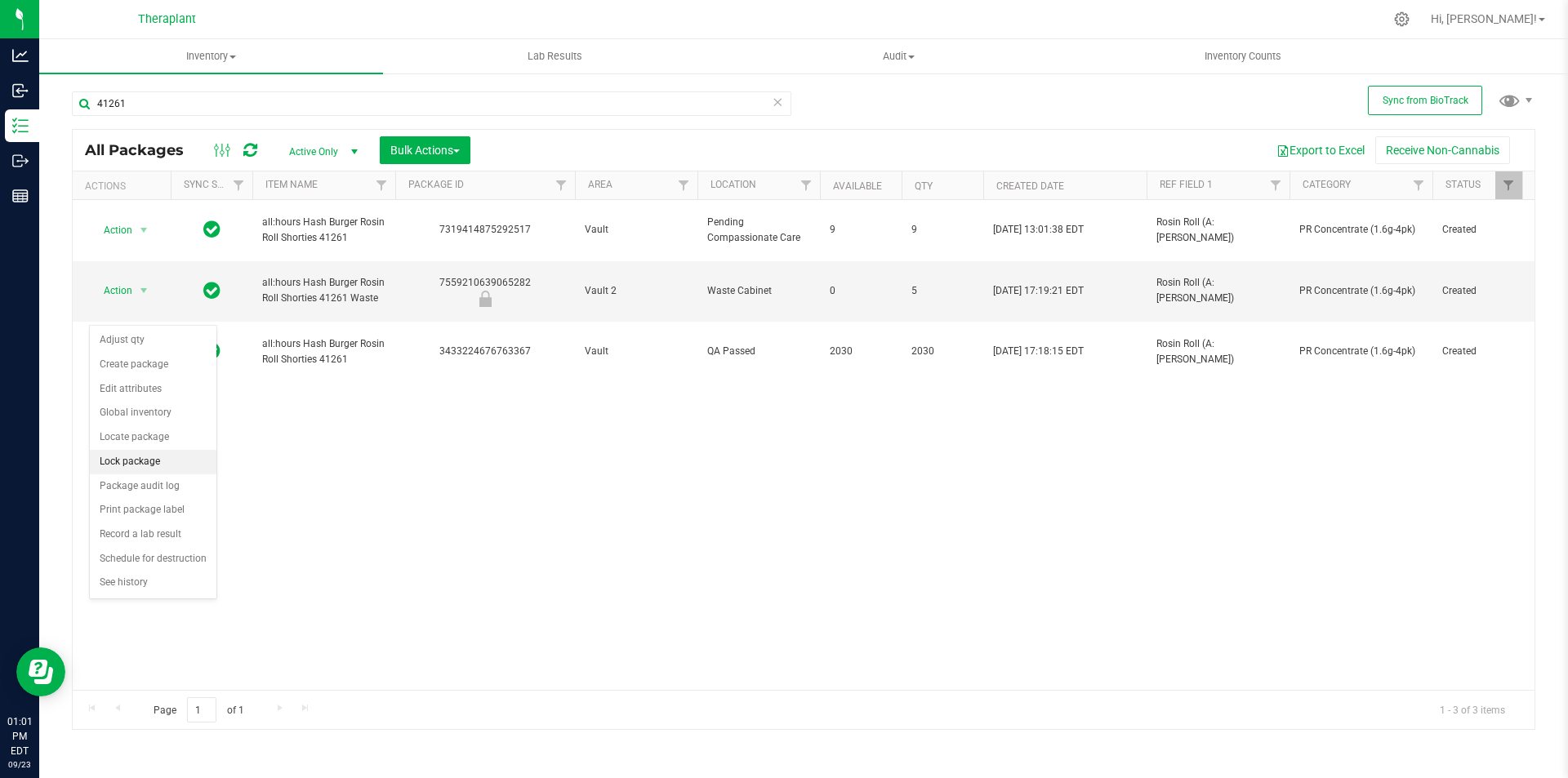
click at [154, 460] on li "Lock package" at bounding box center [153, 462] width 127 height 25
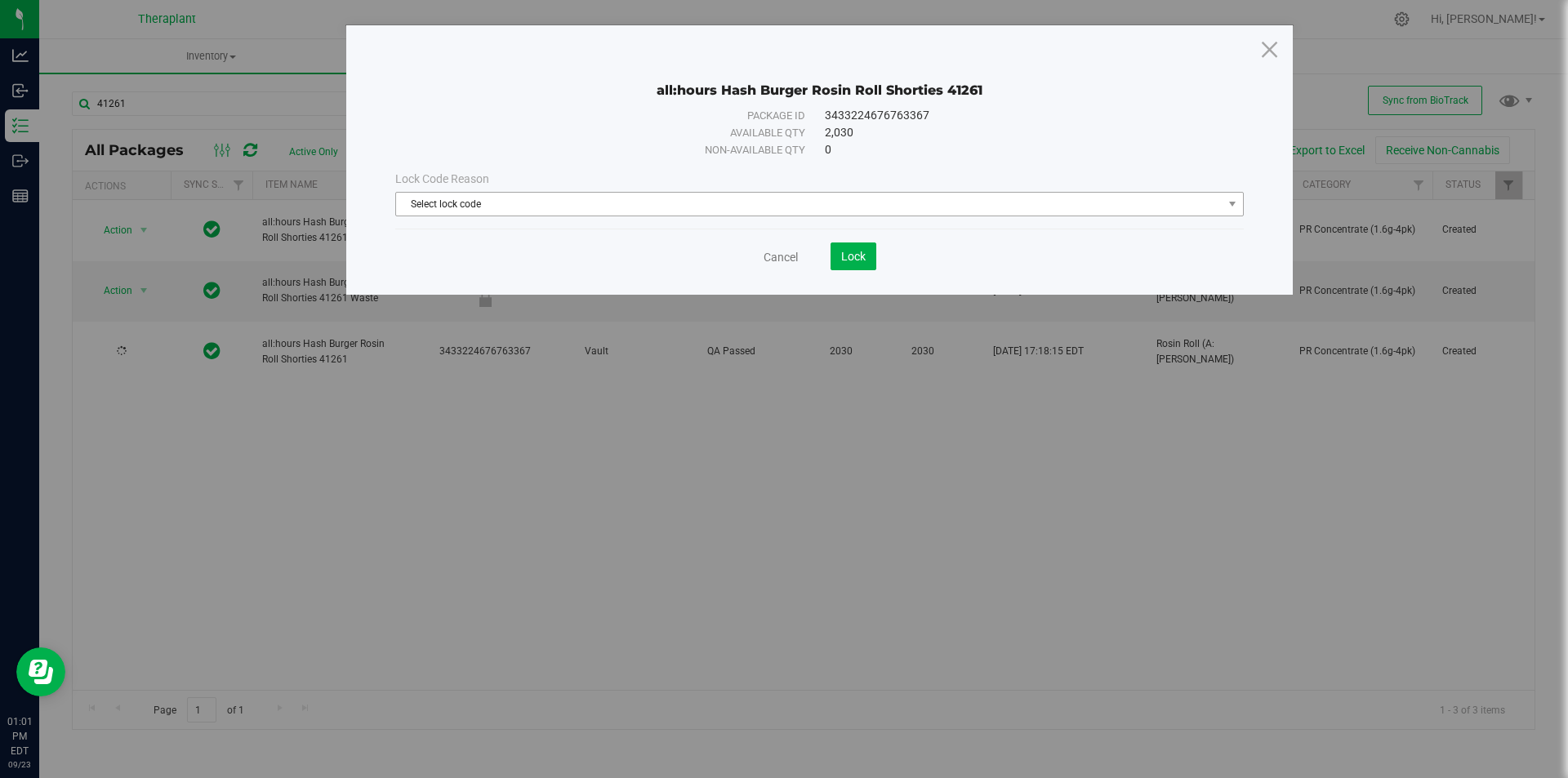
click at [534, 215] on span "Select lock code" at bounding box center [820, 204] width 849 height 25
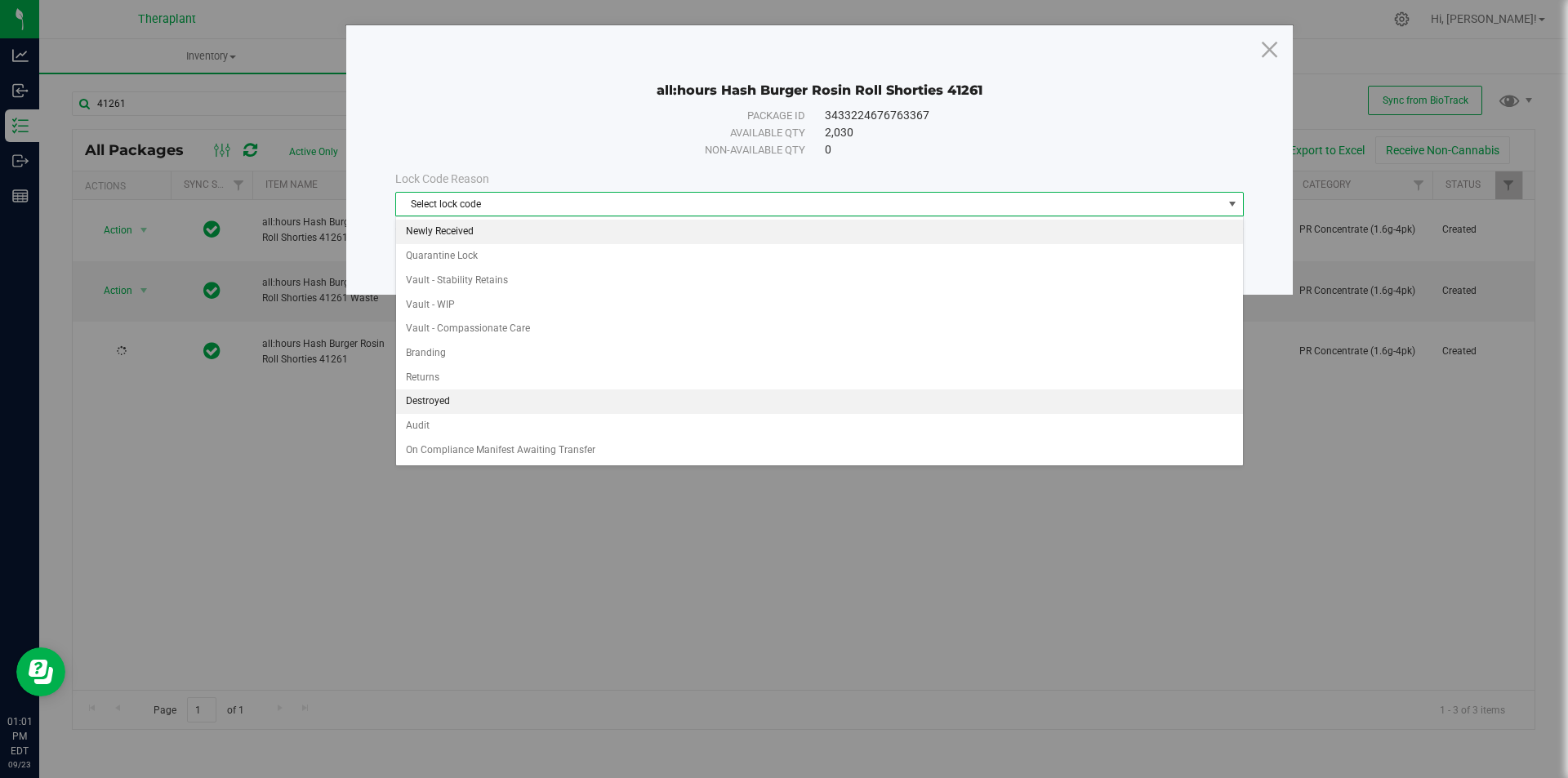
click at [463, 229] on li "Newly Received" at bounding box center [820, 231] width 847 height 25
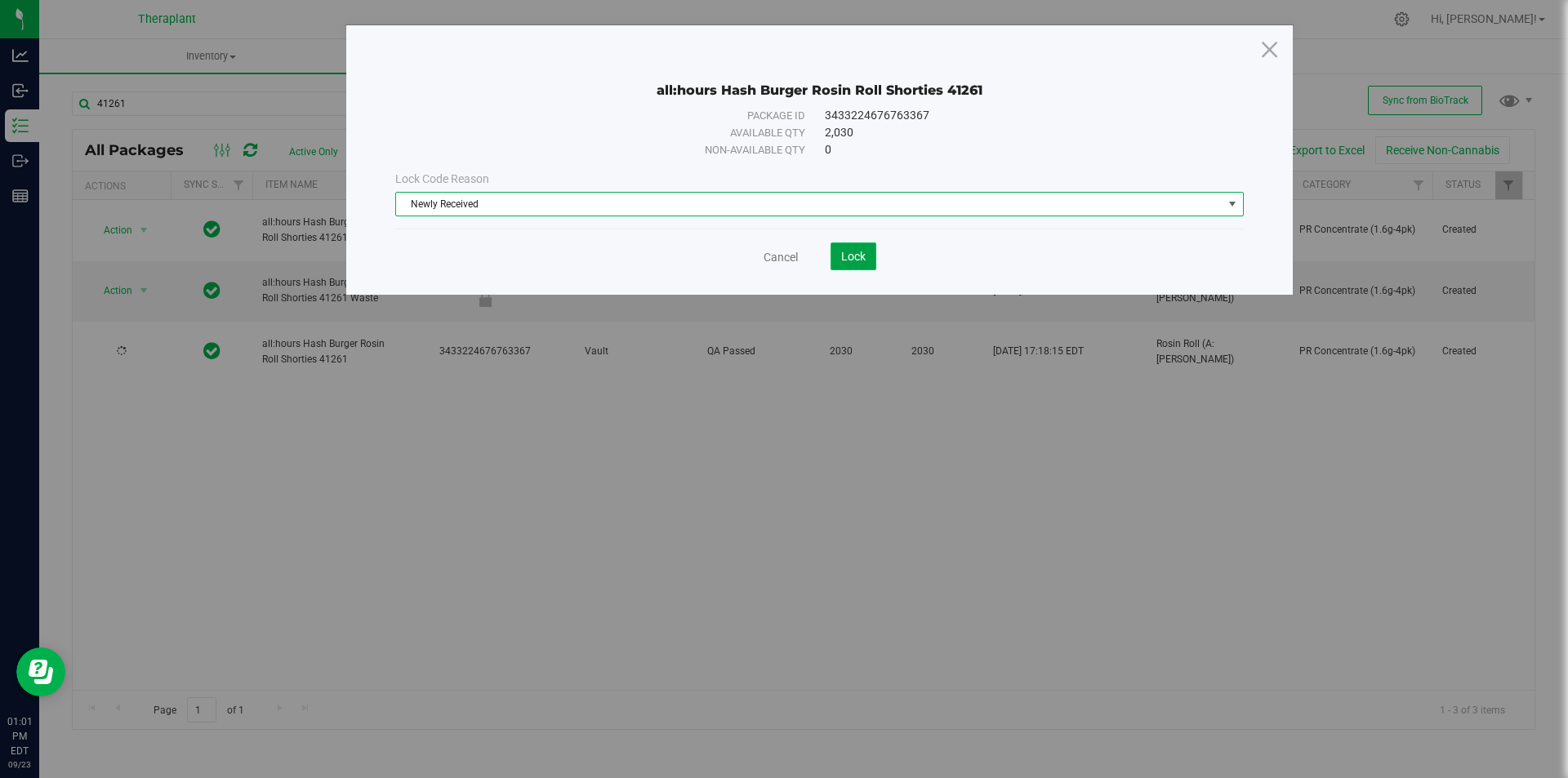
click at [850, 257] on span "Lock" at bounding box center [853, 256] width 25 height 13
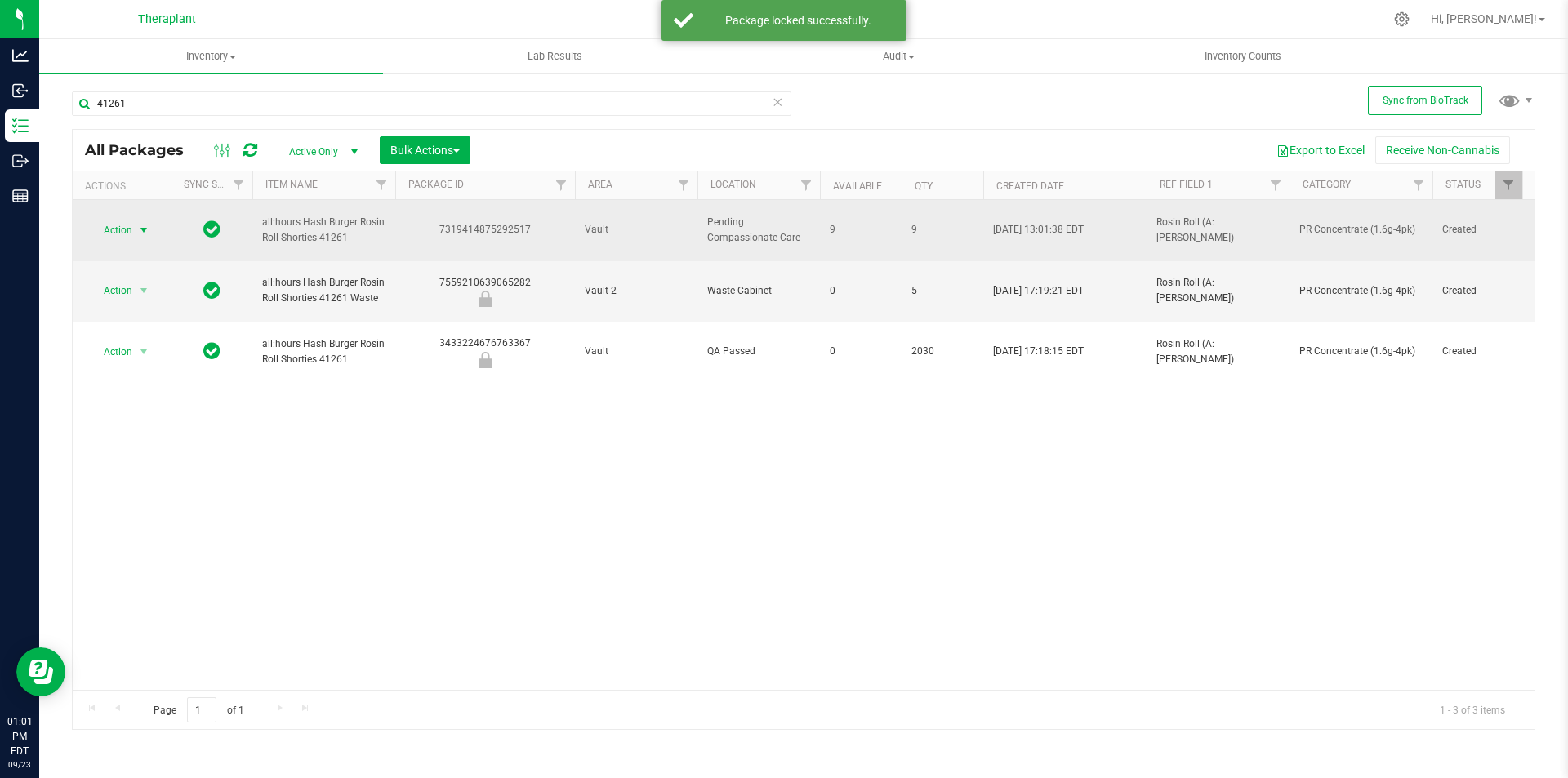
click at [138, 224] on span "select" at bounding box center [143, 230] width 13 height 13
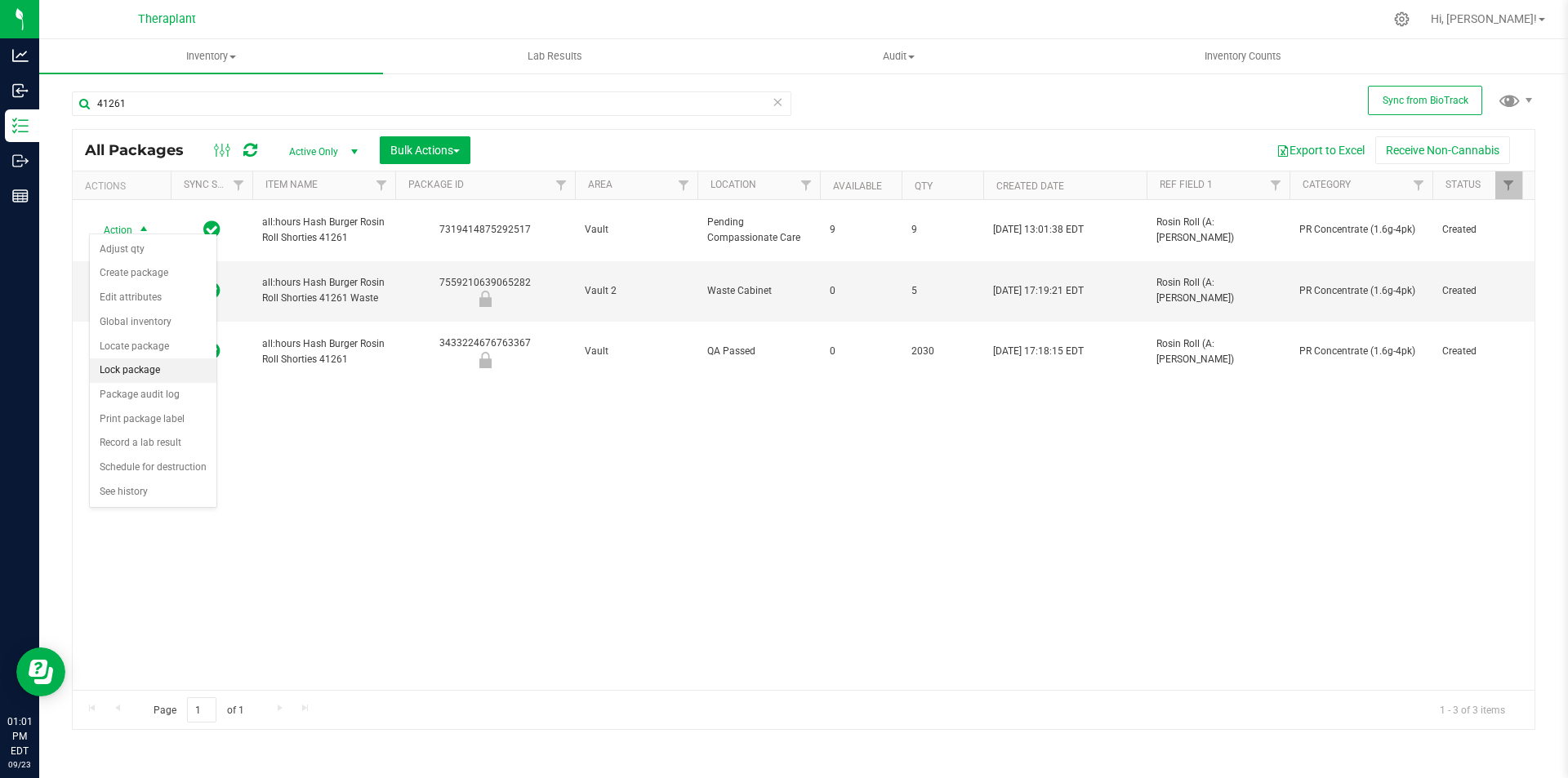
click at [165, 363] on li "Lock package" at bounding box center [153, 370] width 127 height 25
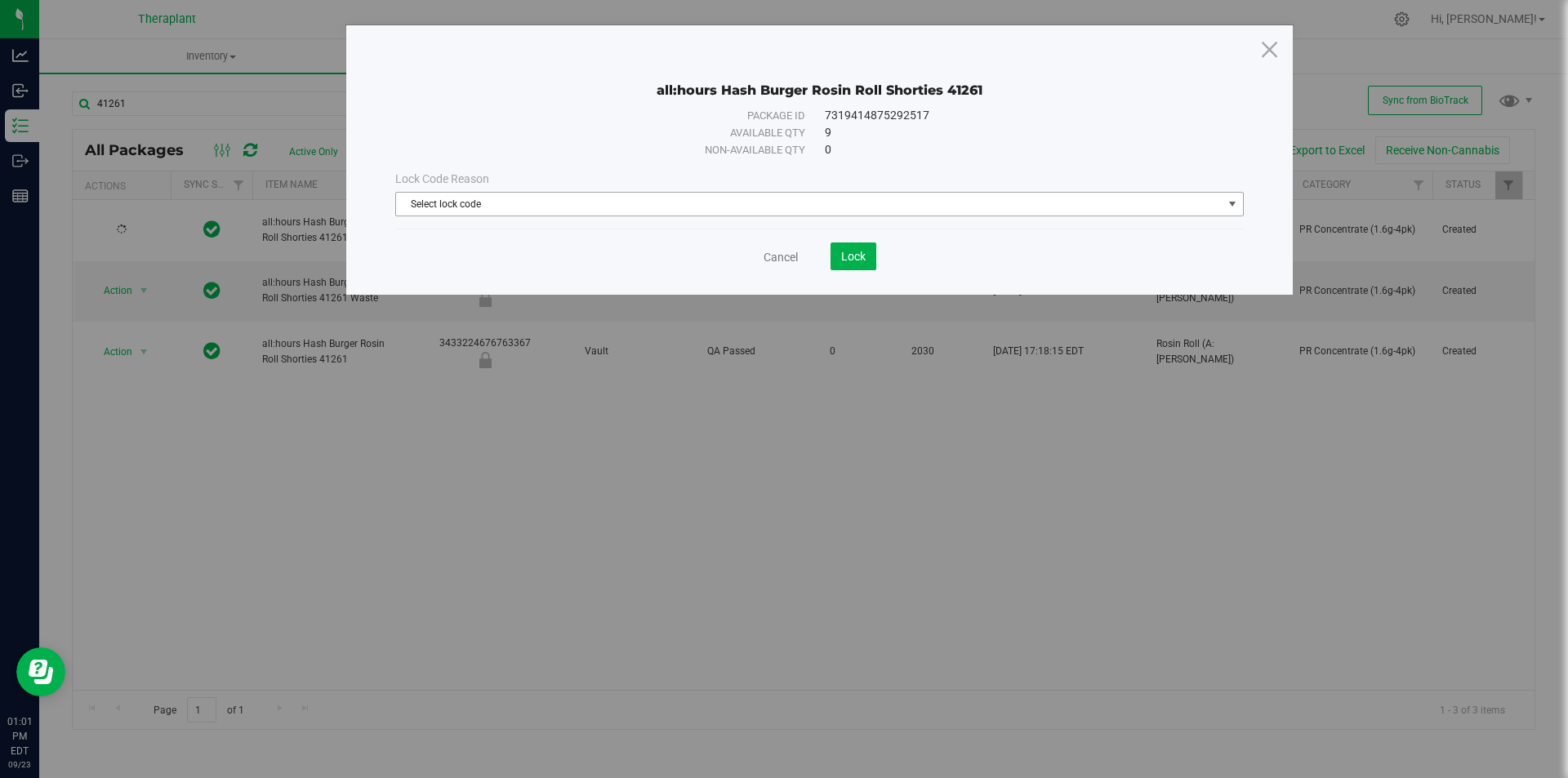
click at [554, 196] on span "Select lock code" at bounding box center [810, 204] width 827 height 23
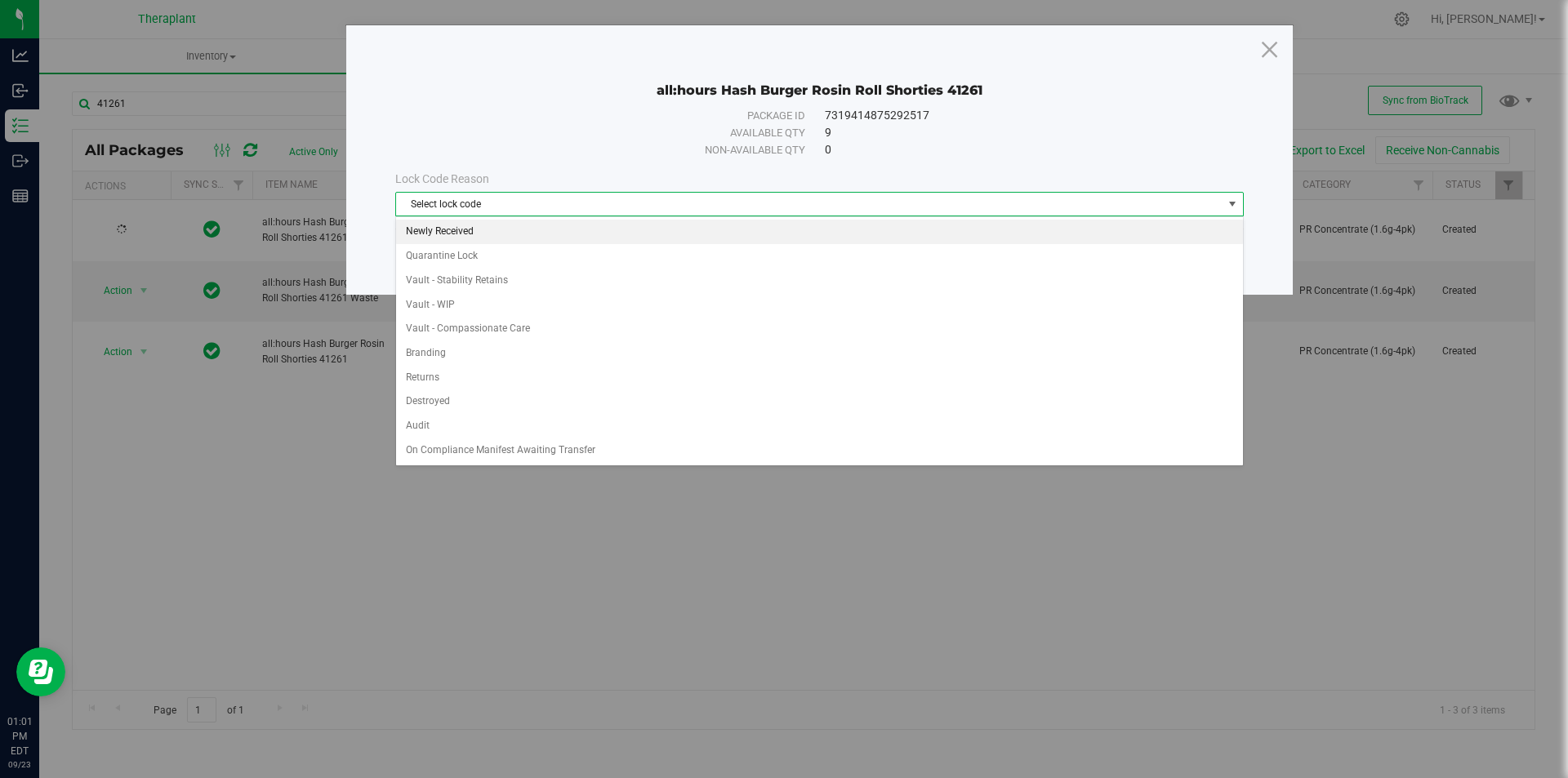
click at [527, 236] on li "Newly Received" at bounding box center [820, 231] width 847 height 25
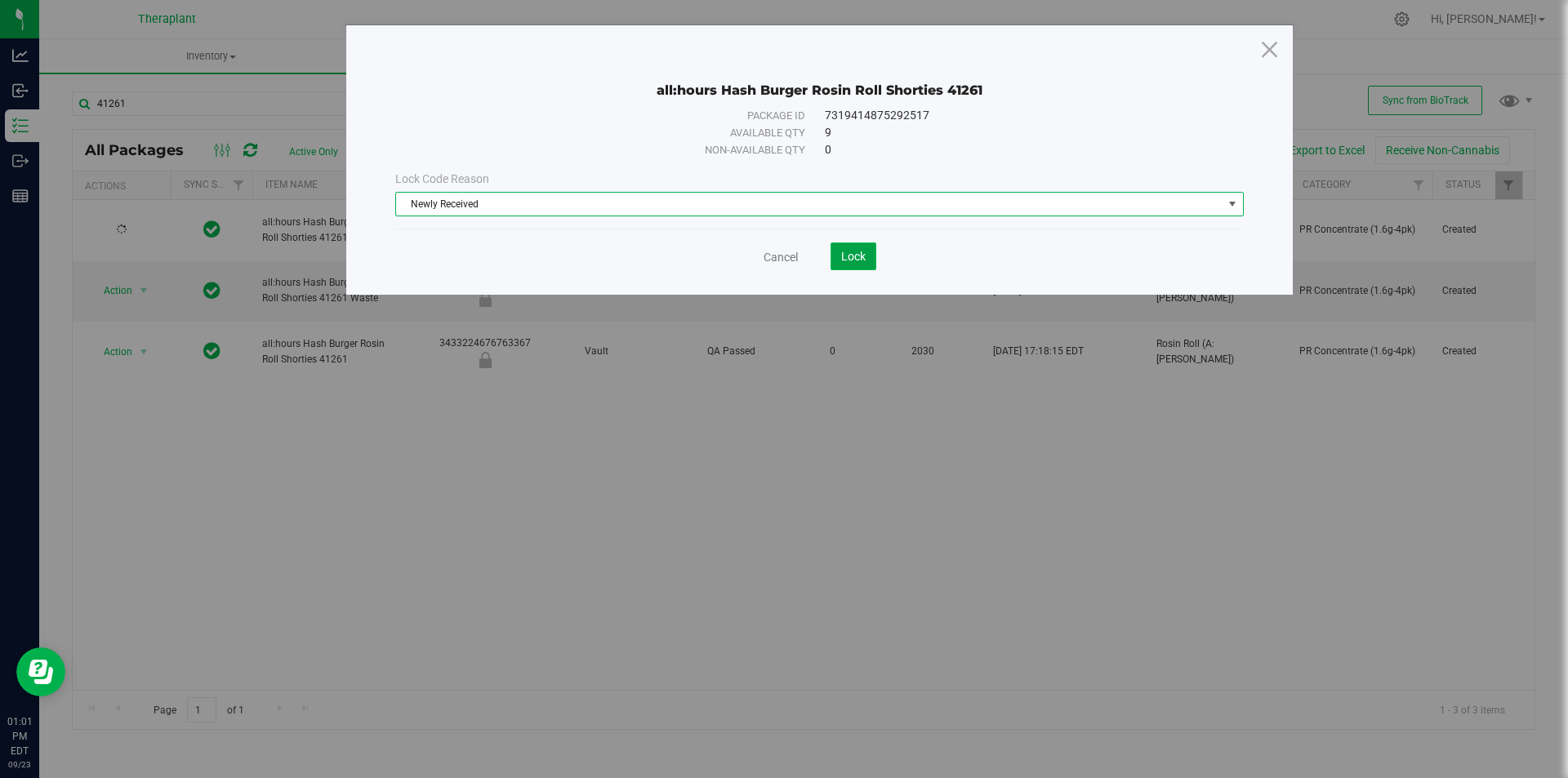
click at [842, 254] on span "Lock" at bounding box center [853, 256] width 25 height 13
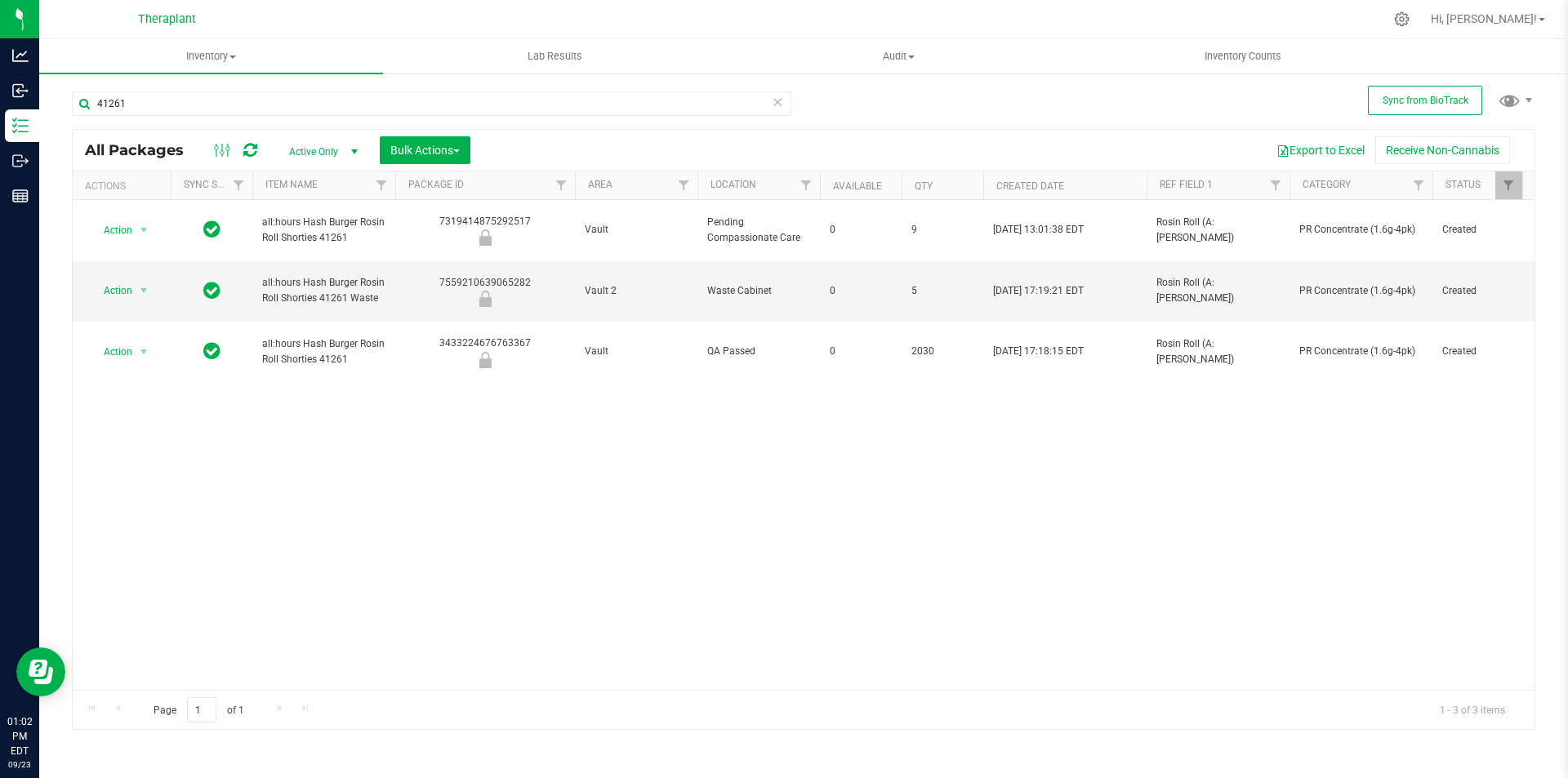
click at [775, 100] on icon at bounding box center [777, 101] width 11 height 20
